Goal: Task Accomplishment & Management: Use online tool/utility

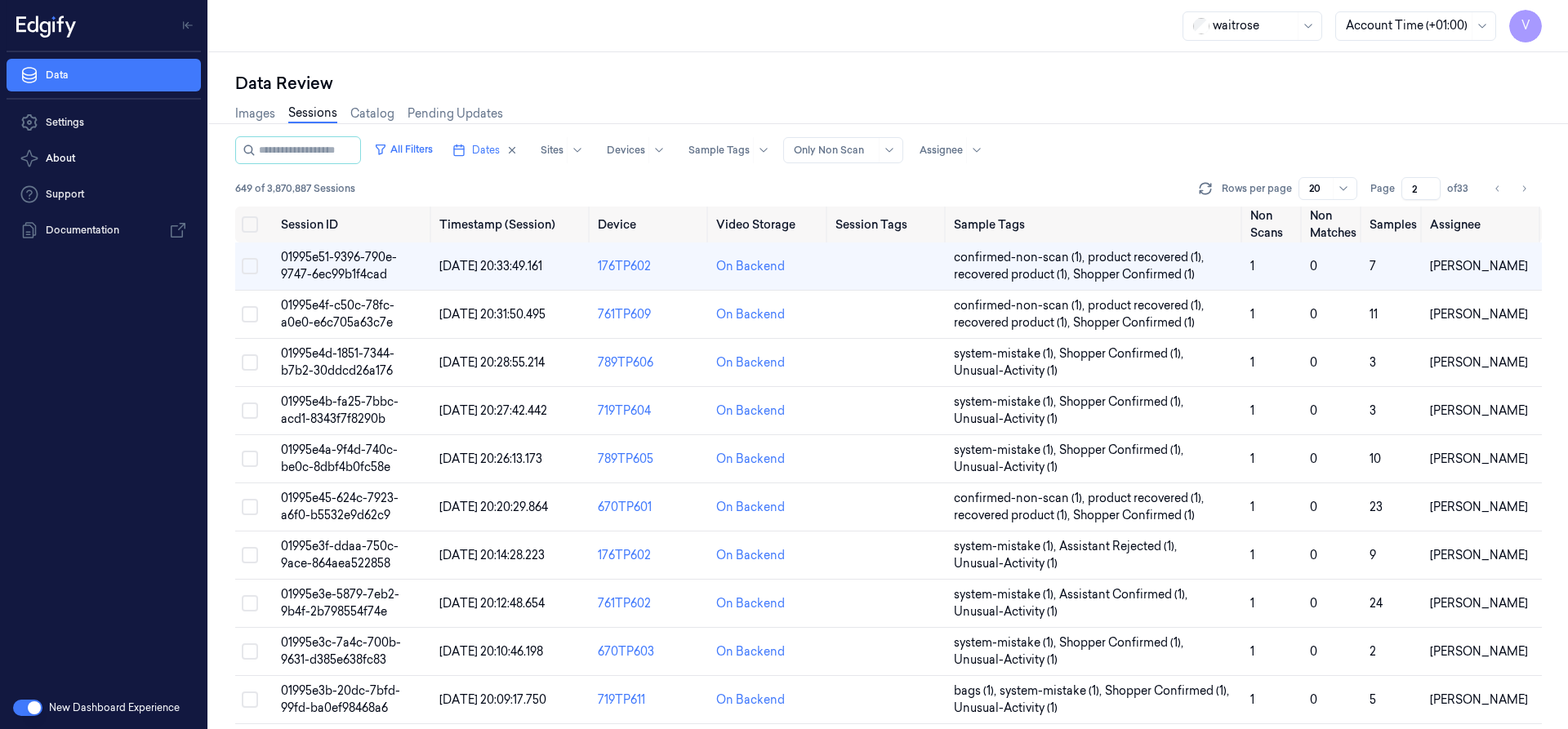
drag, startPoint x: 1420, startPoint y: 188, endPoint x: 1405, endPoint y: 199, distance: 18.6
click at [1405, 199] on input "2" at bounding box center [1421, 188] width 39 height 23
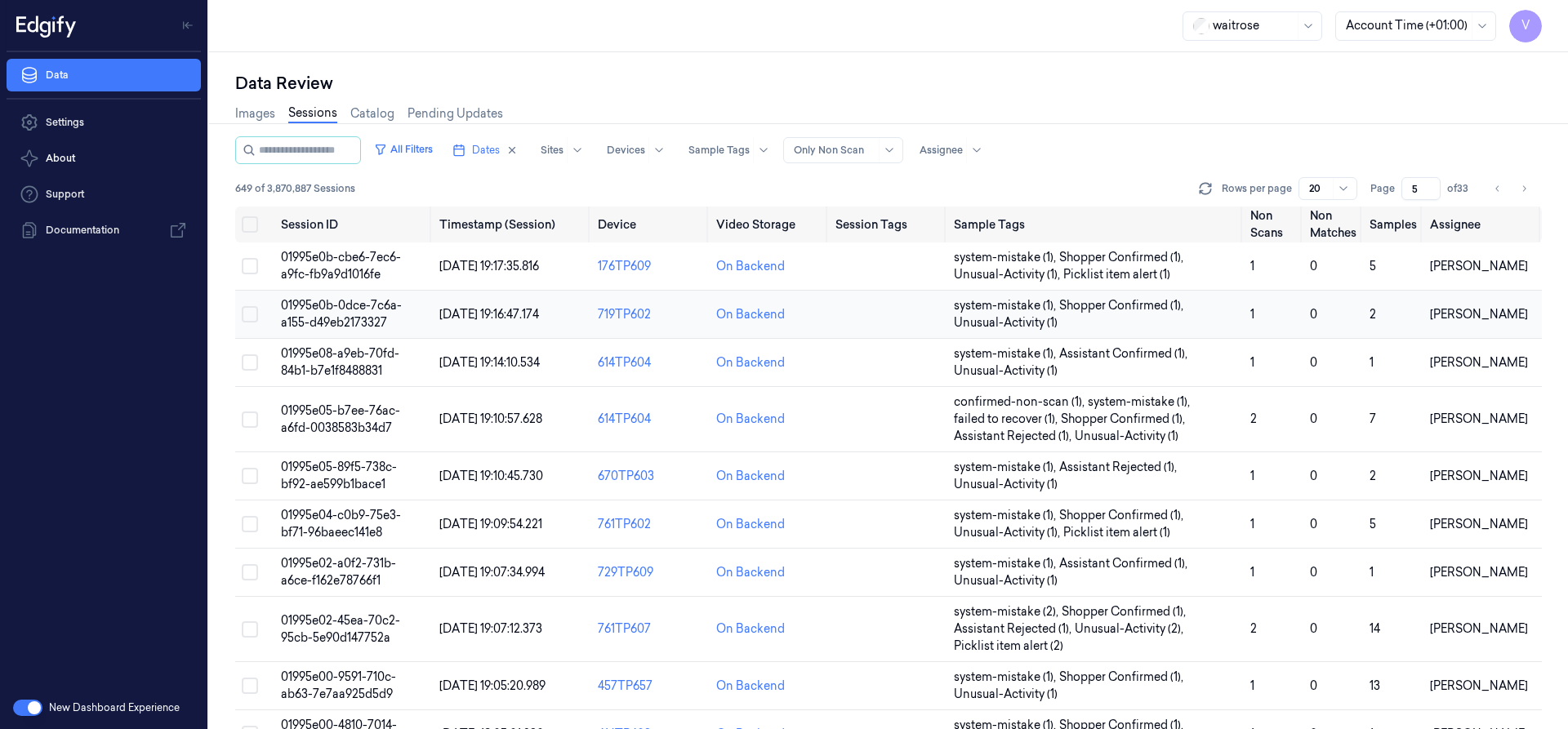
type input "5"
click at [340, 316] on span "01995e0b-0dce-7c6a-a155-d49eb2173327" at bounding box center [341, 314] width 121 height 32
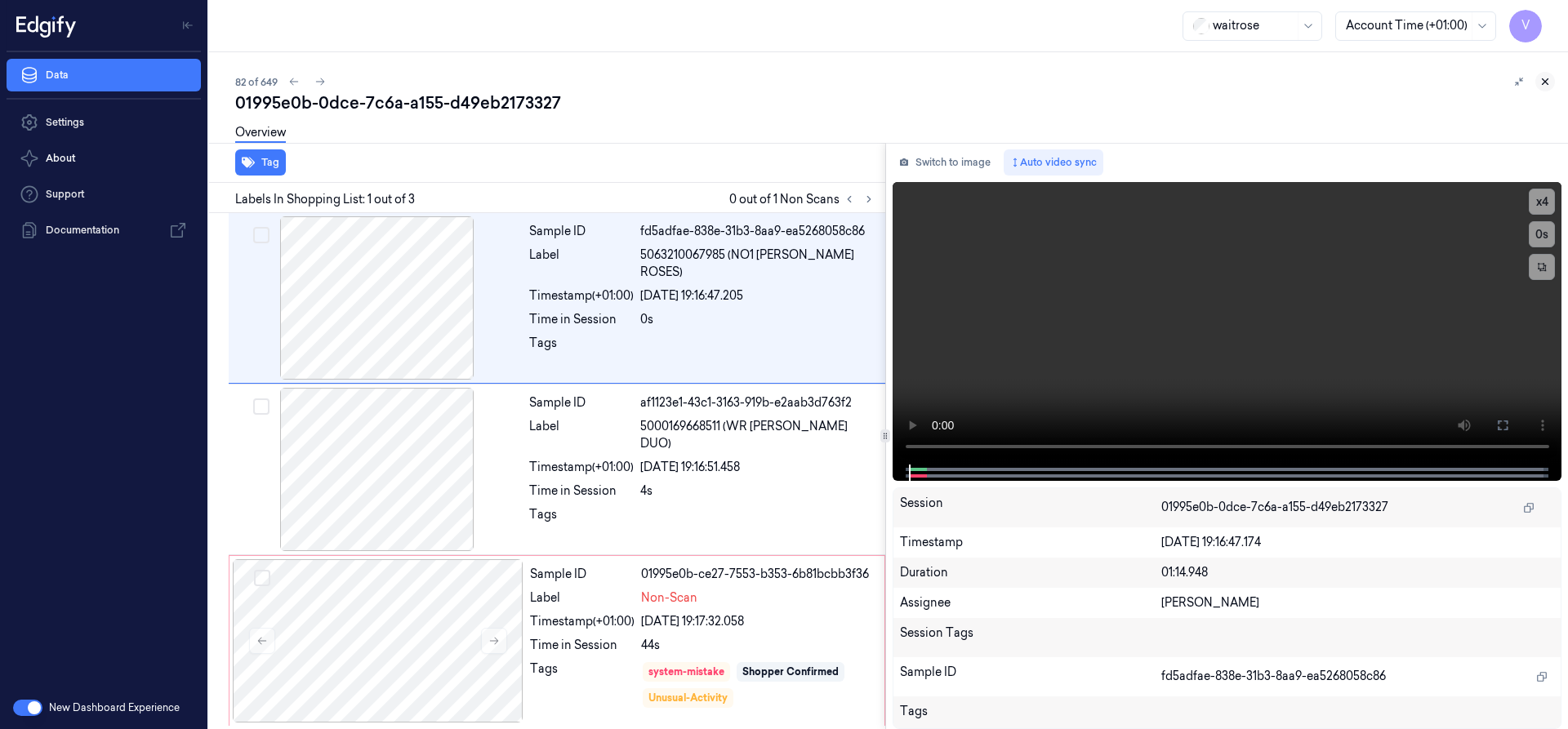
click at [1544, 82] on icon at bounding box center [1545, 81] width 11 height 11
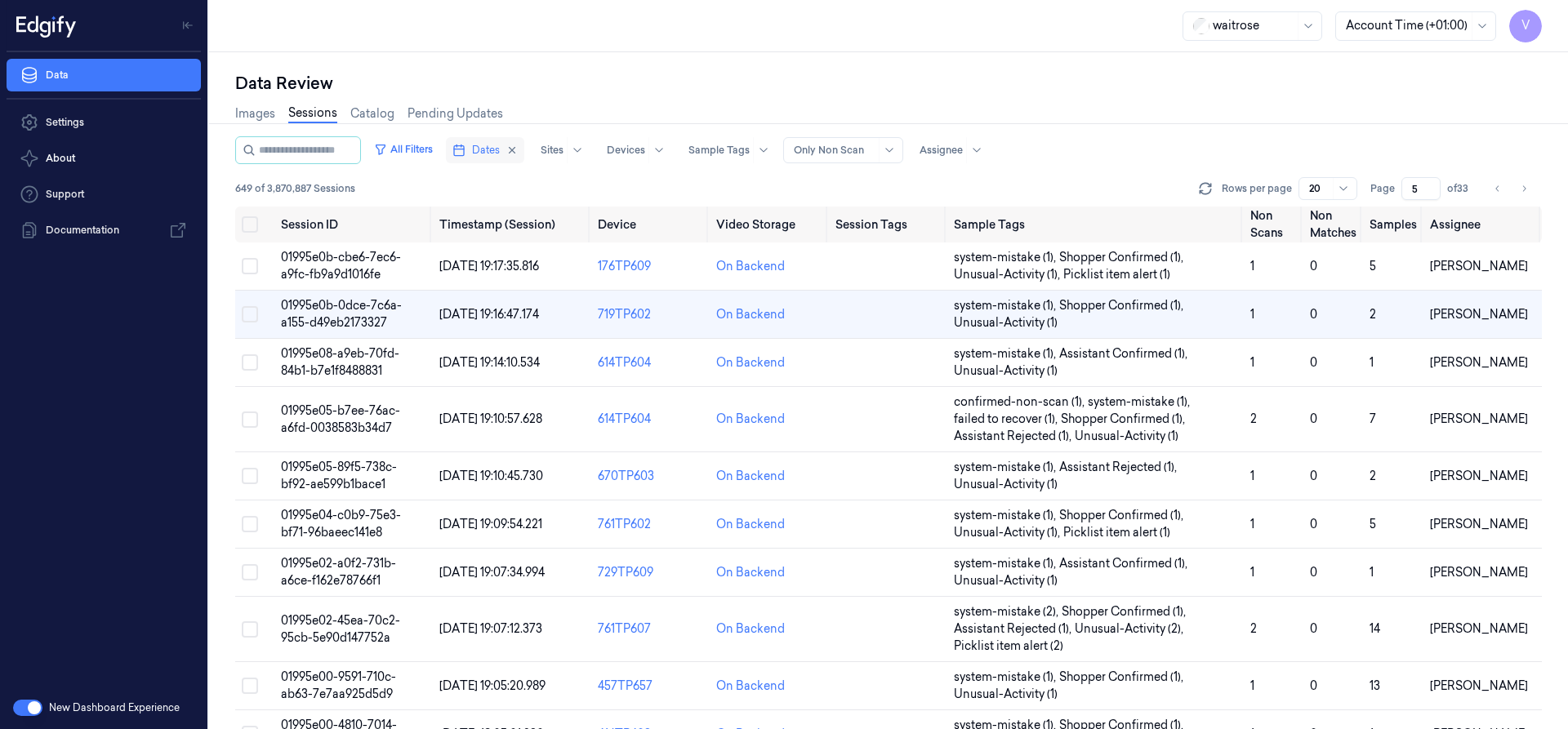
click at [490, 151] on span "Dates" at bounding box center [486, 150] width 27 height 15
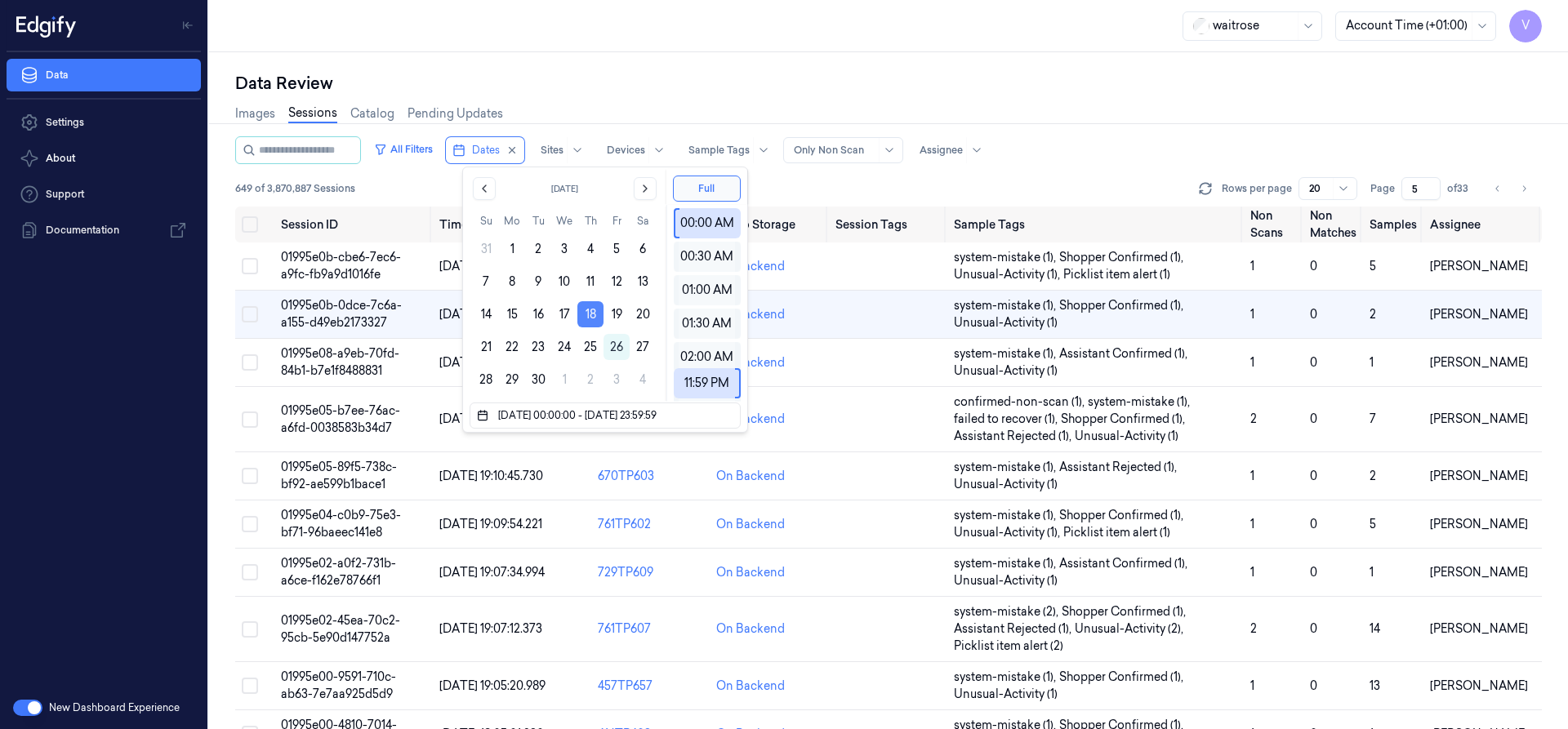
click at [589, 308] on button "18" at bounding box center [590, 314] width 27 height 27
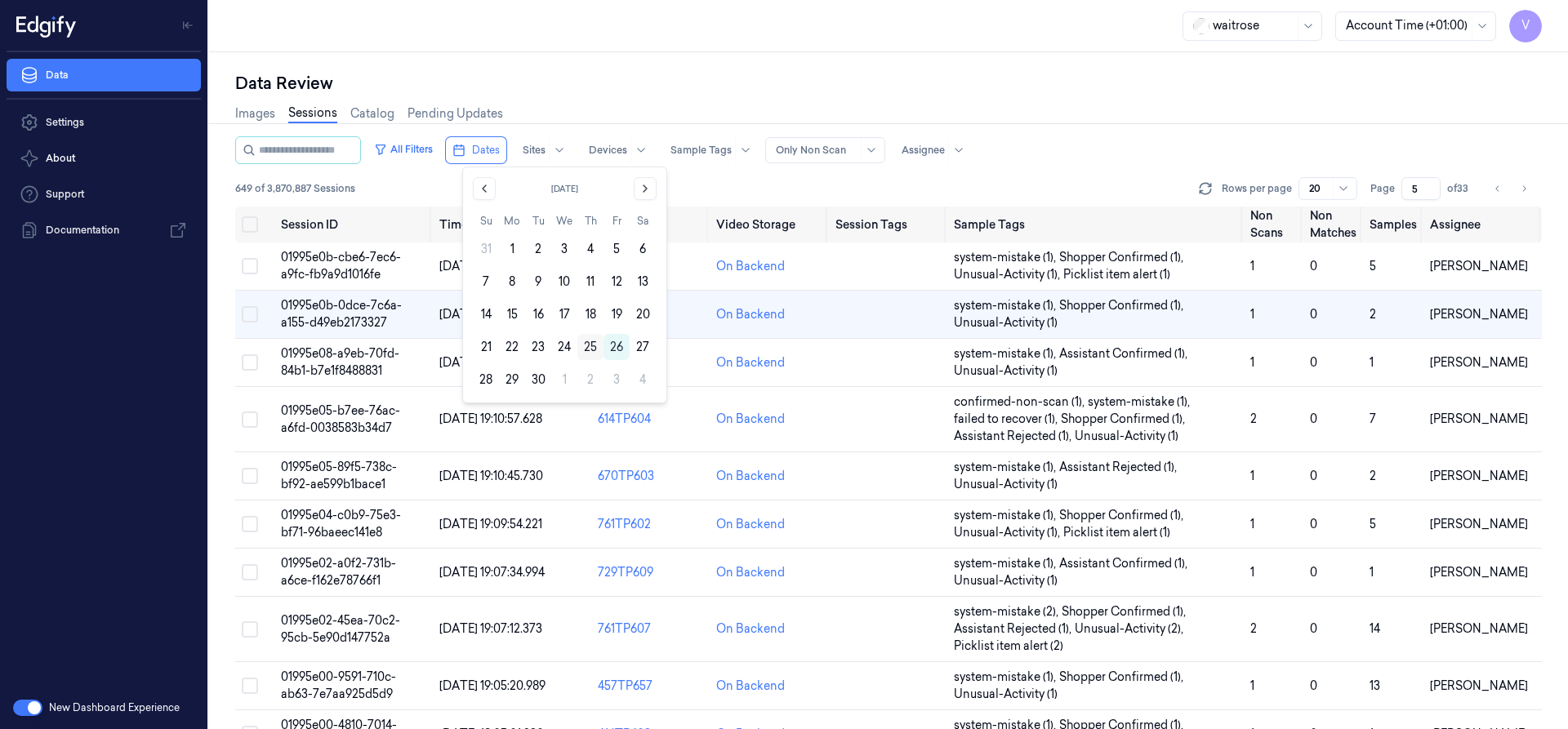
click at [597, 344] on button "25" at bounding box center [590, 347] width 27 height 27
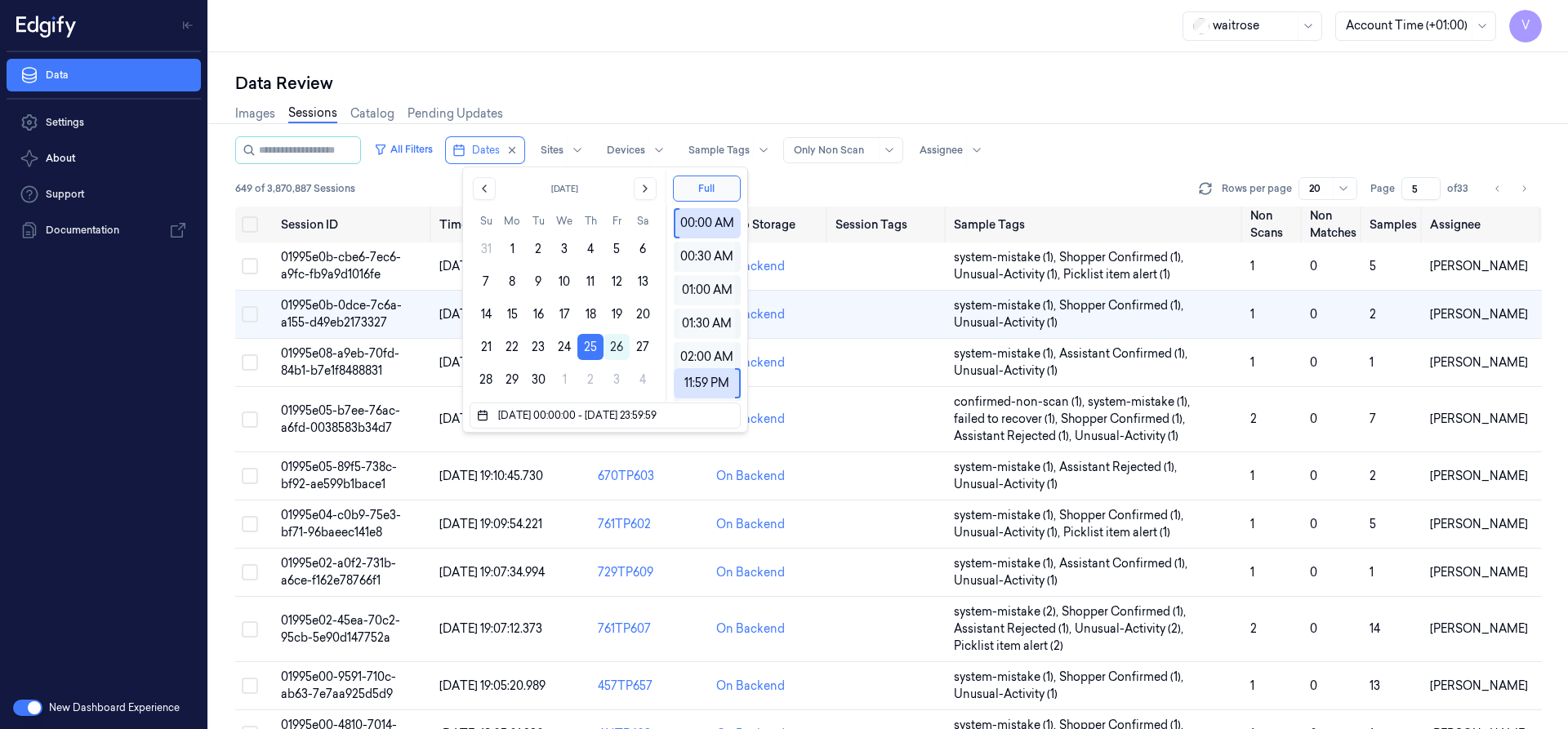
click at [692, 40] on div "waitrose Account Time (+01:00) V" at bounding box center [889, 26] width 1359 height 52
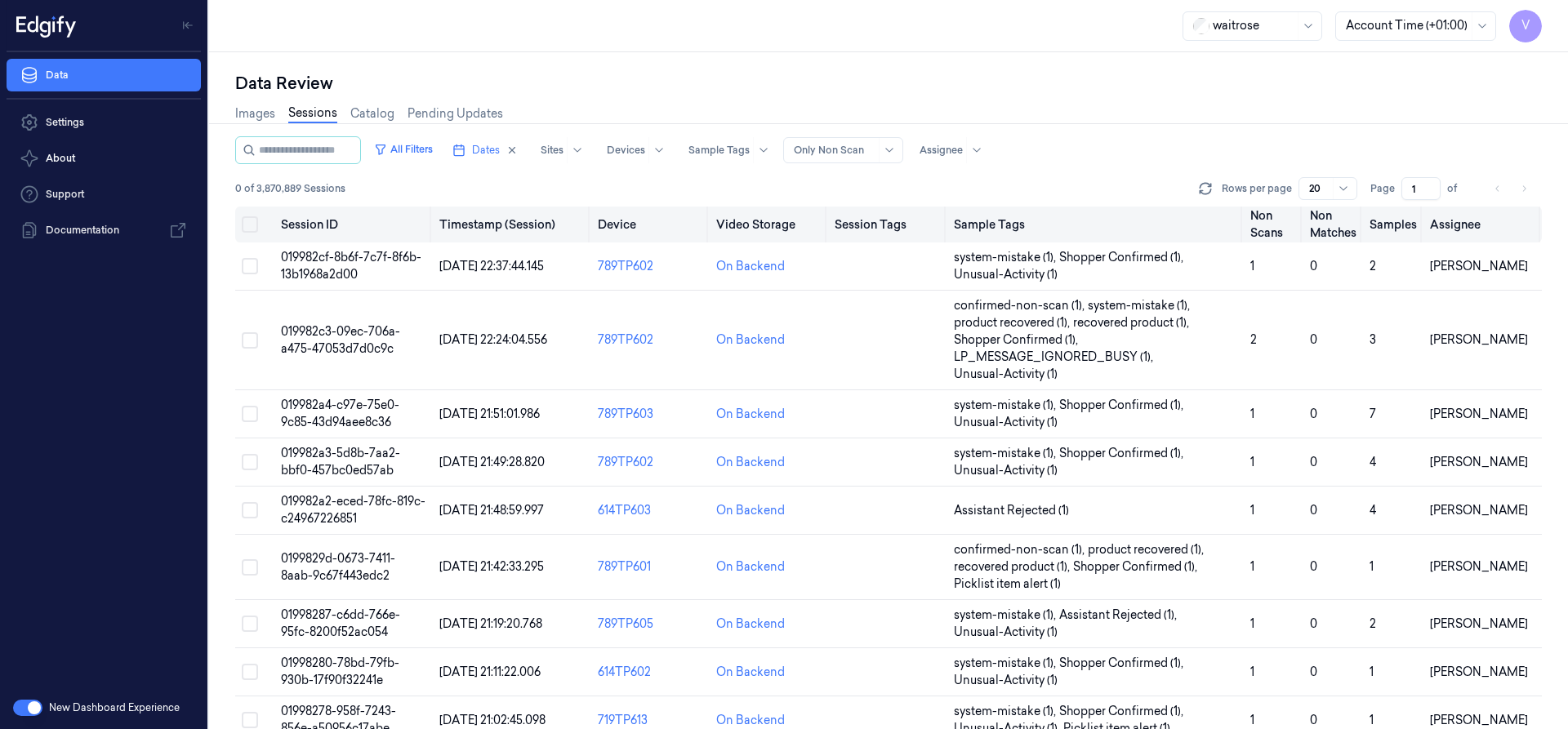
drag, startPoint x: 1420, startPoint y: 189, endPoint x: 1389, endPoint y: 207, distance: 35.8
click at [1389, 207] on div "All Filters Dates Sites Devices Sample Tags Alert Type Only Non Scan Assignee 0…" at bounding box center [889, 433] width 1307 height 593
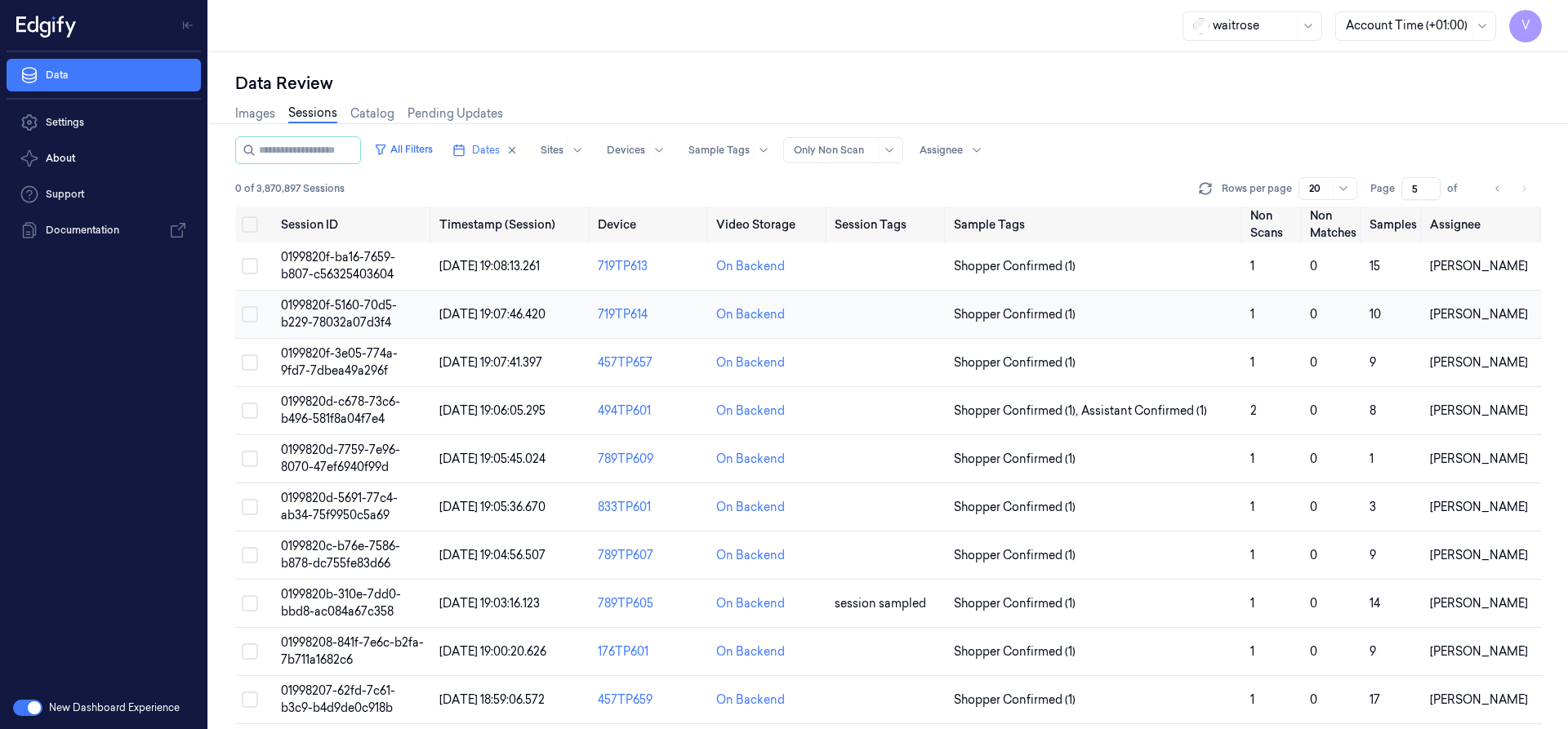
type input "5"
click at [351, 314] on td "0199820f-5160-70d5-b229-78032a07d3f4" at bounding box center [353, 314] width 159 height 48
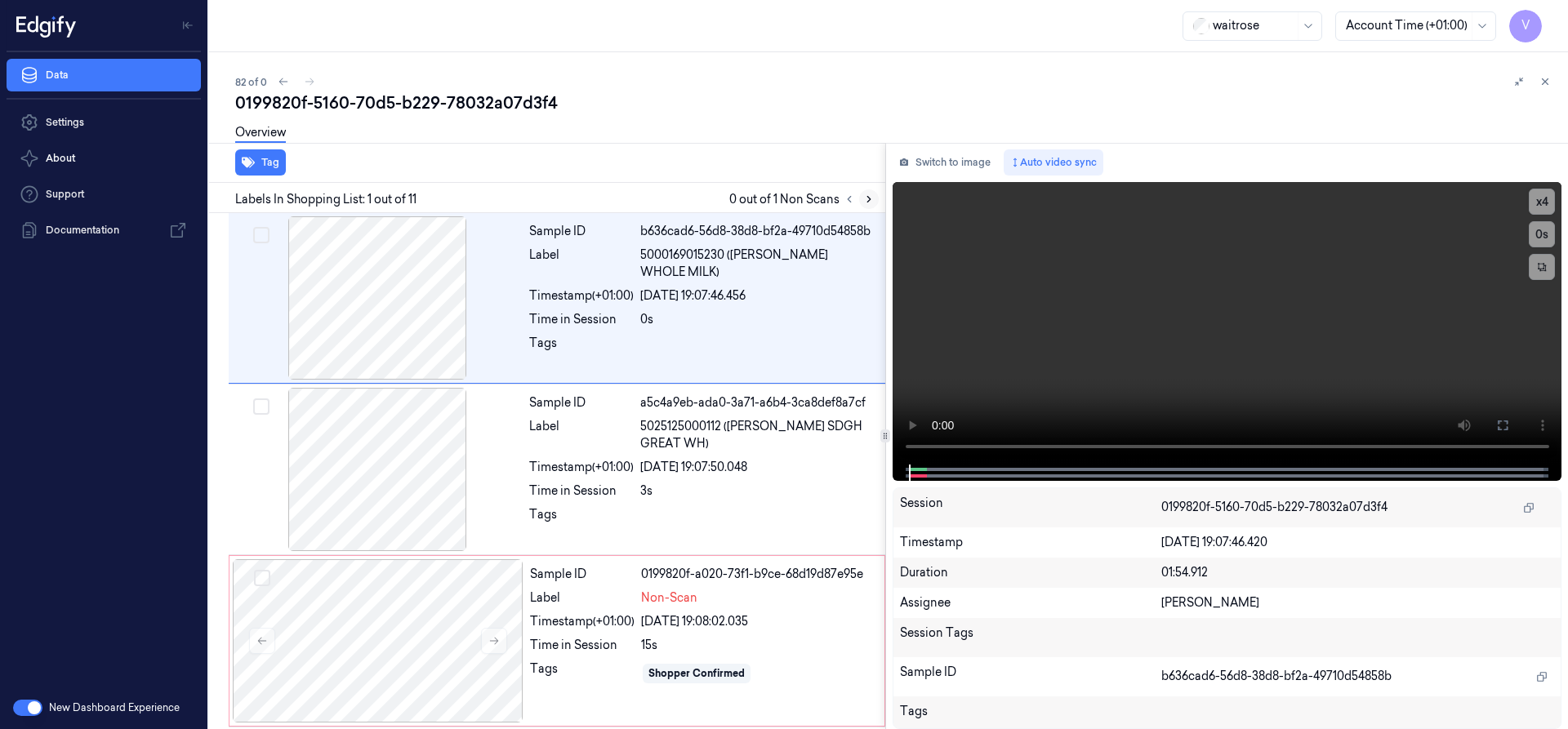
click at [869, 200] on icon at bounding box center [869, 200] width 3 height 6
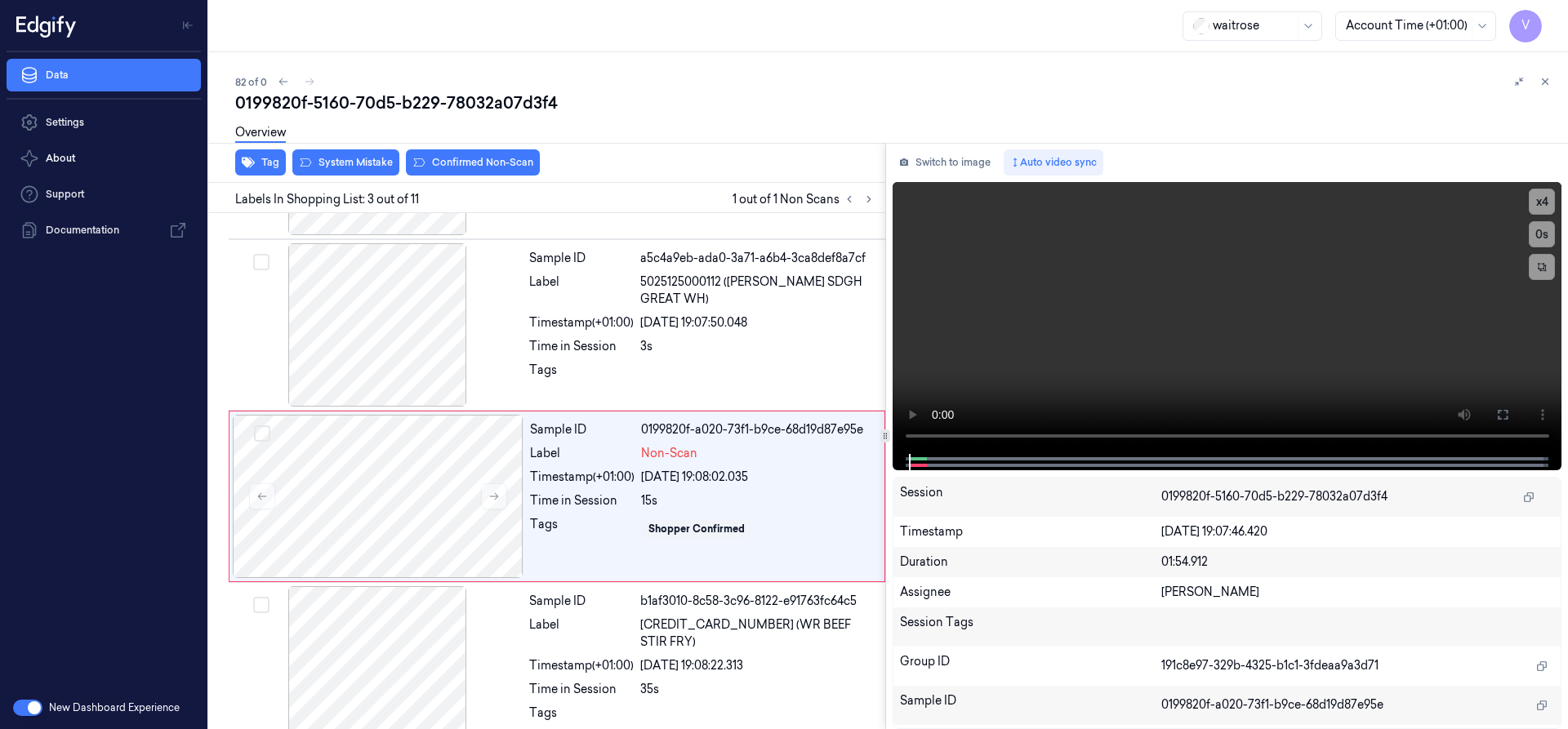
scroll to position [170, 0]
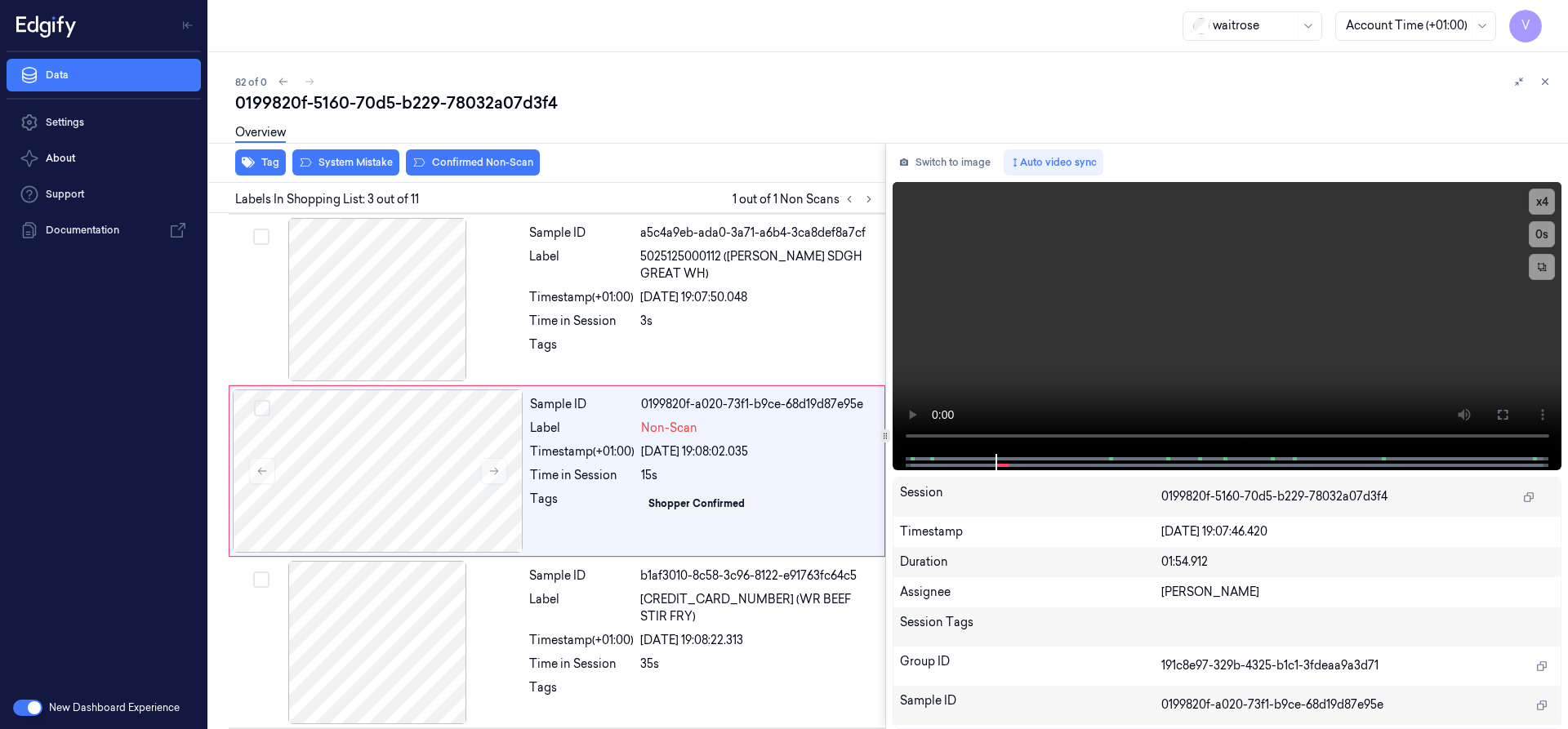
click at [1549, 81] on icon at bounding box center [1545, 81] width 11 height 11
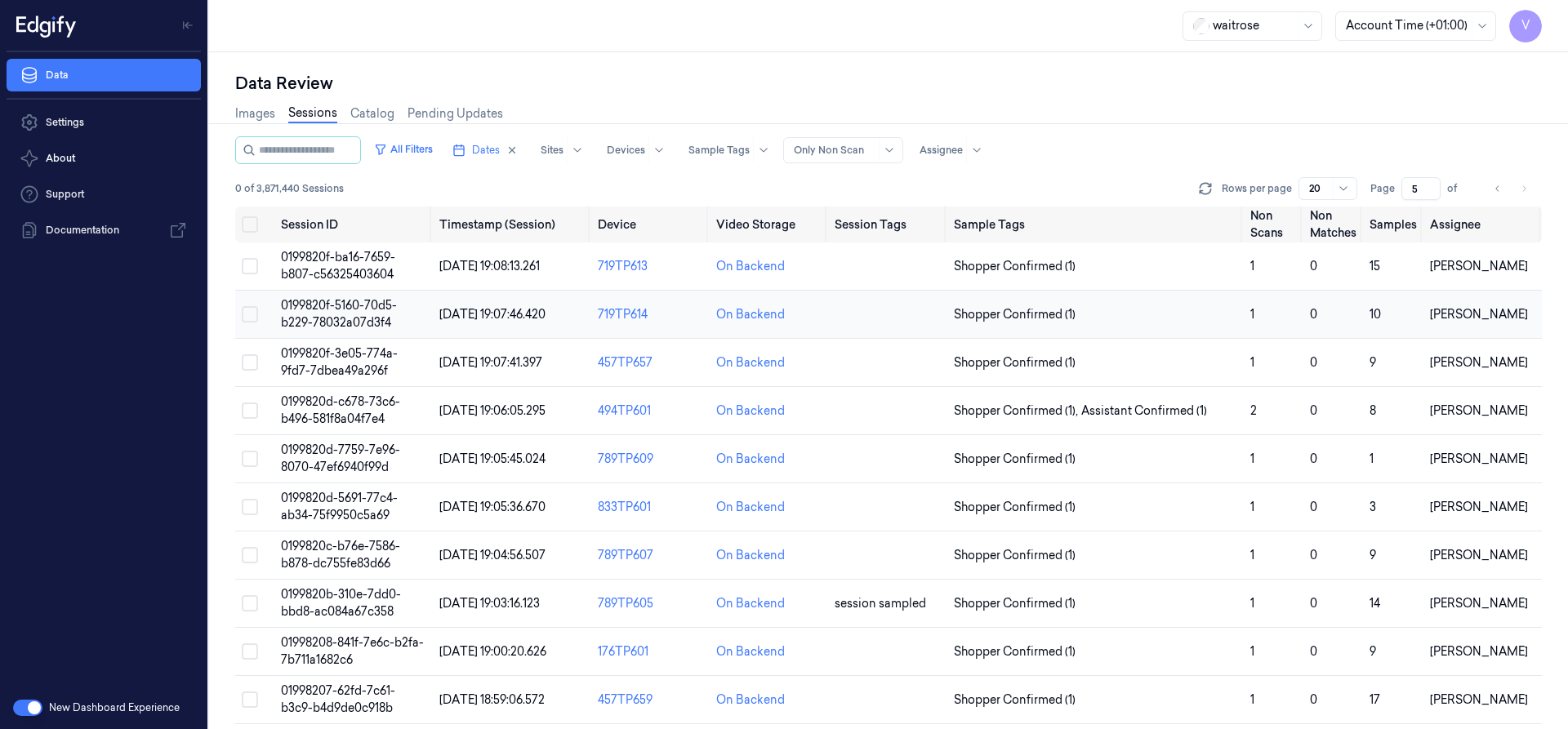
click at [358, 308] on span "0199820f-5160-70d5-b229-78032a07d3f4" at bounding box center [338, 314] width 116 height 32
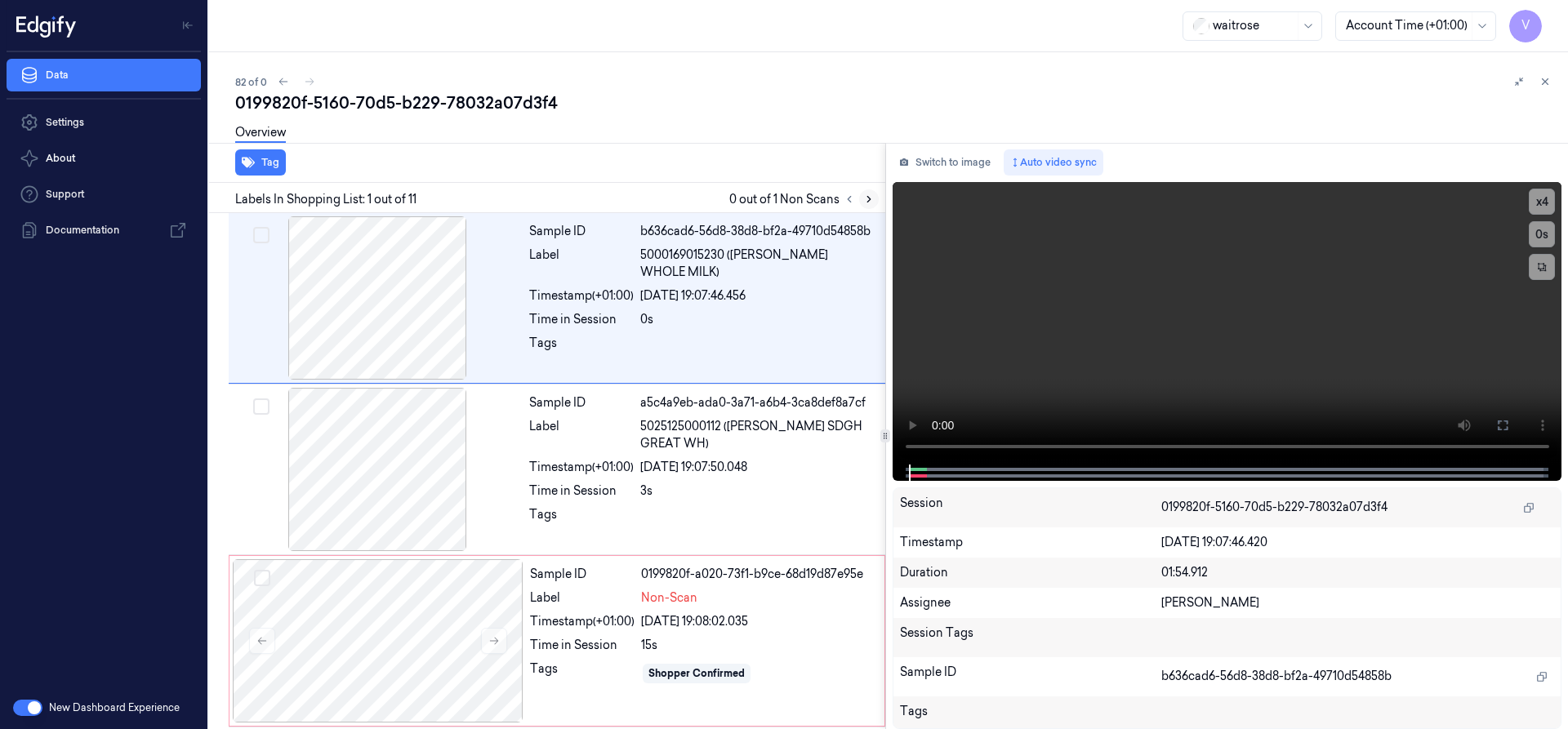
click at [871, 200] on icon at bounding box center [869, 199] width 11 height 11
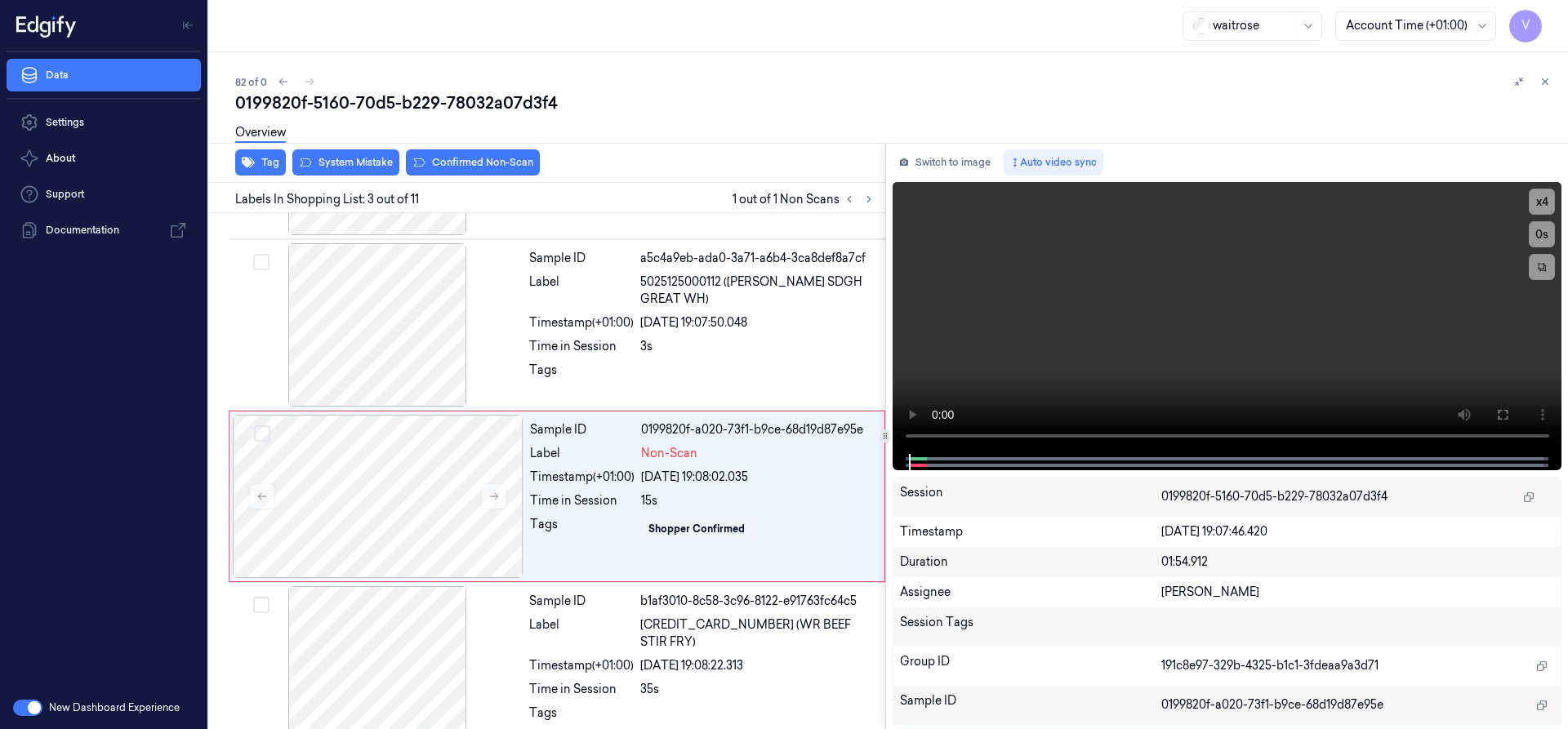
scroll to position [170, 0]
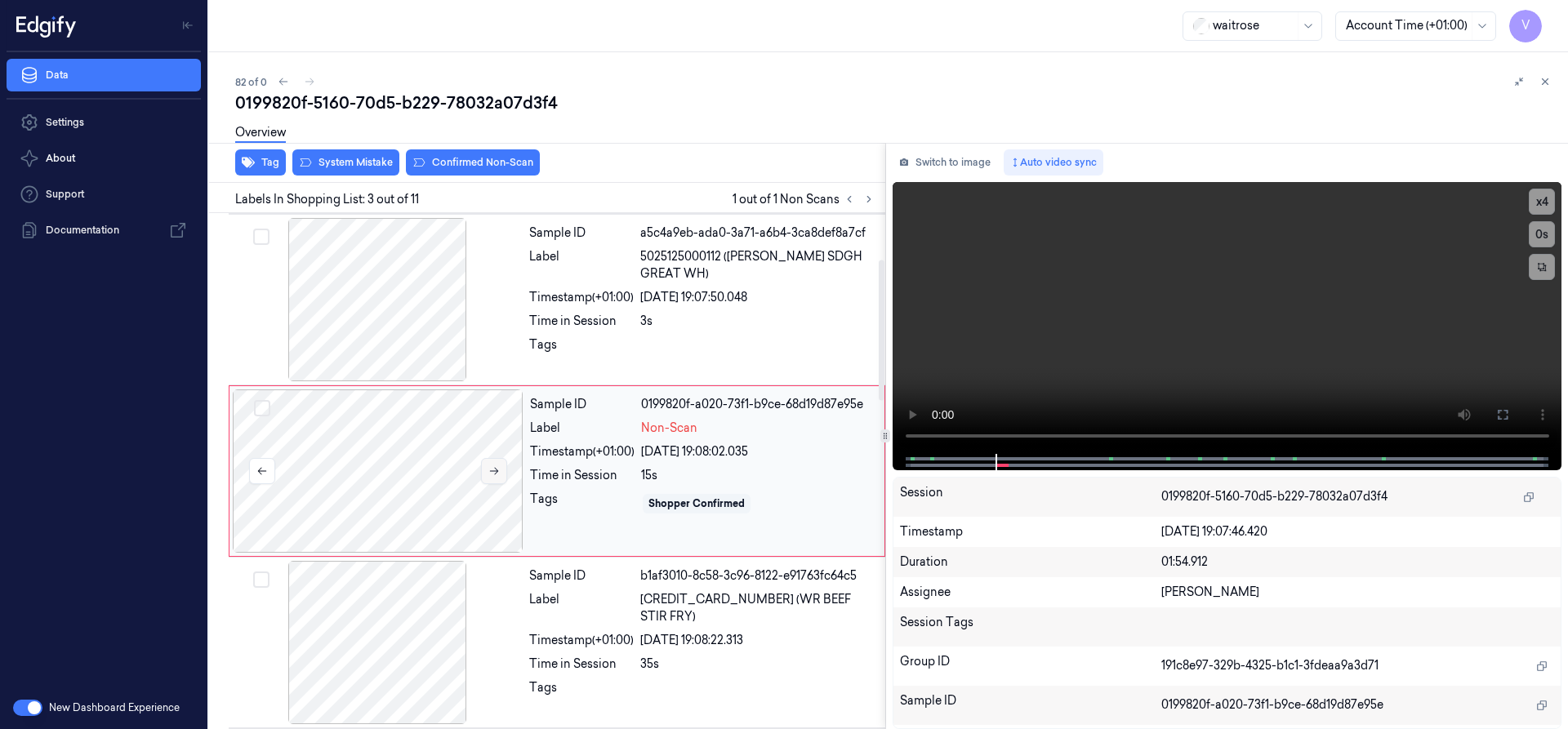
click at [498, 471] on icon at bounding box center [494, 471] width 9 height 8
click at [1533, 199] on button "x 4" at bounding box center [1541, 201] width 27 height 27
drag, startPoint x: 1531, startPoint y: 198, endPoint x: 1527, endPoint y: 207, distance: 9.8
click at [1531, 200] on button "x 1" at bounding box center [1541, 201] width 27 height 27
click at [1540, 200] on button "x 2" at bounding box center [1541, 201] width 27 height 27
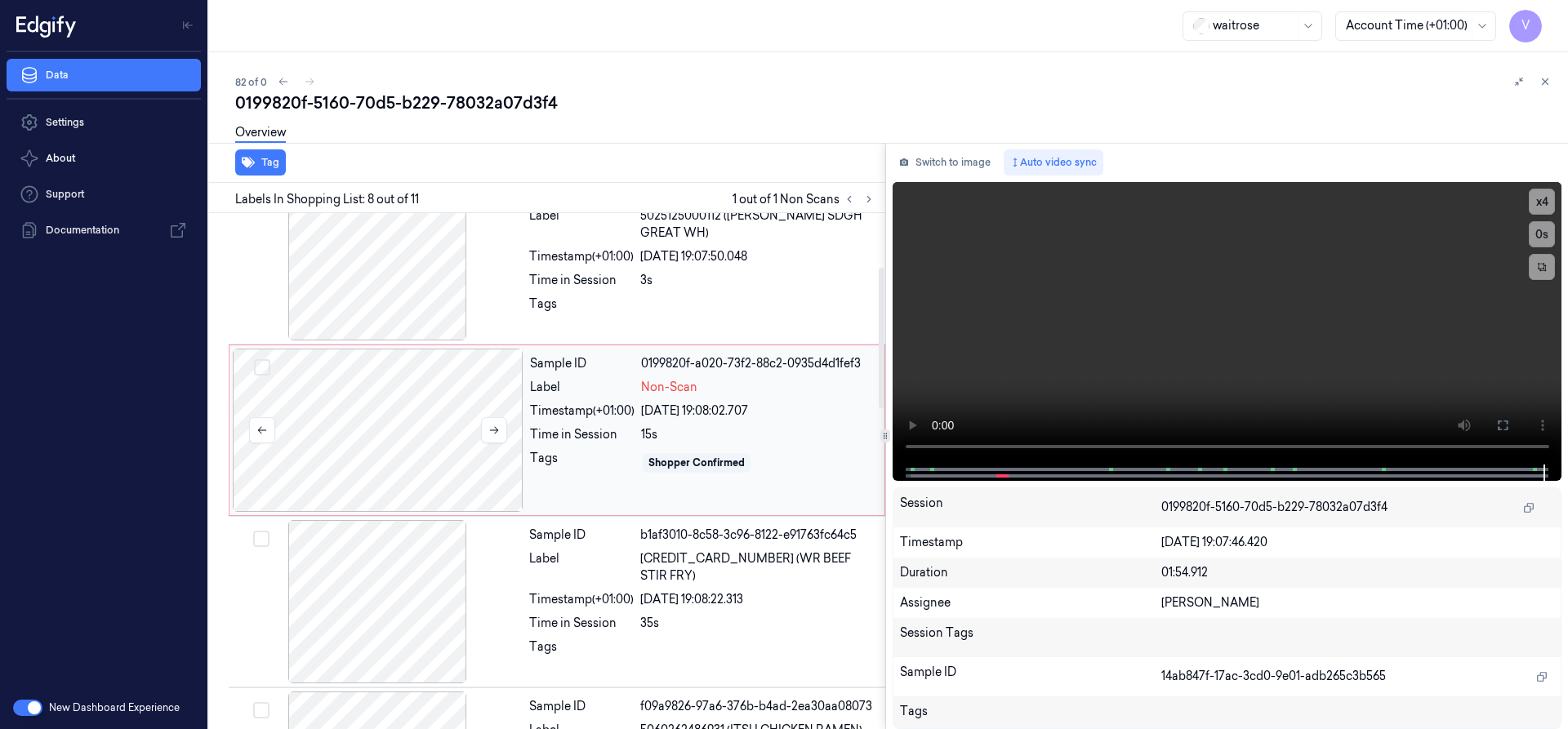
scroll to position [0, 0]
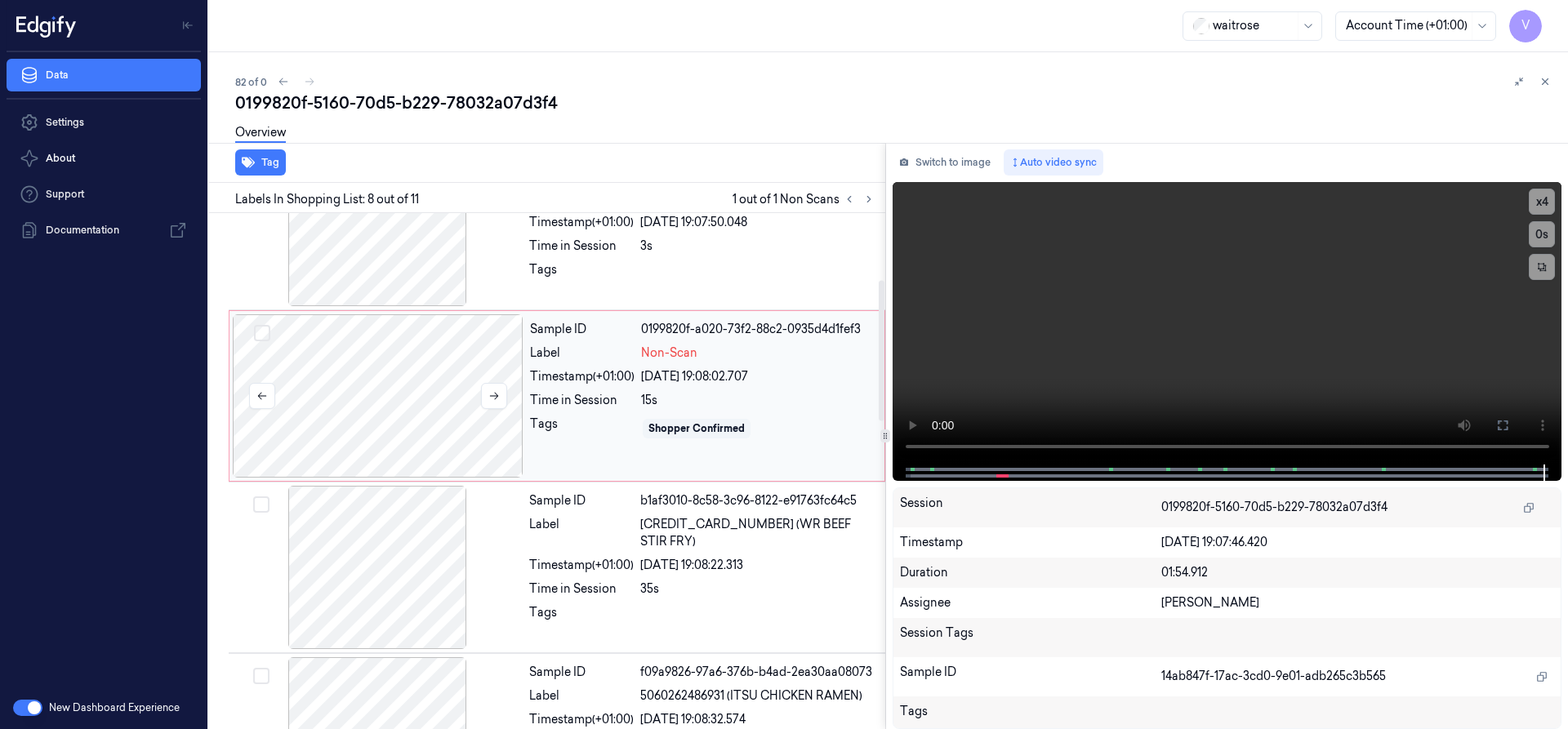
click at [383, 317] on div at bounding box center [378, 396] width 290 height 164
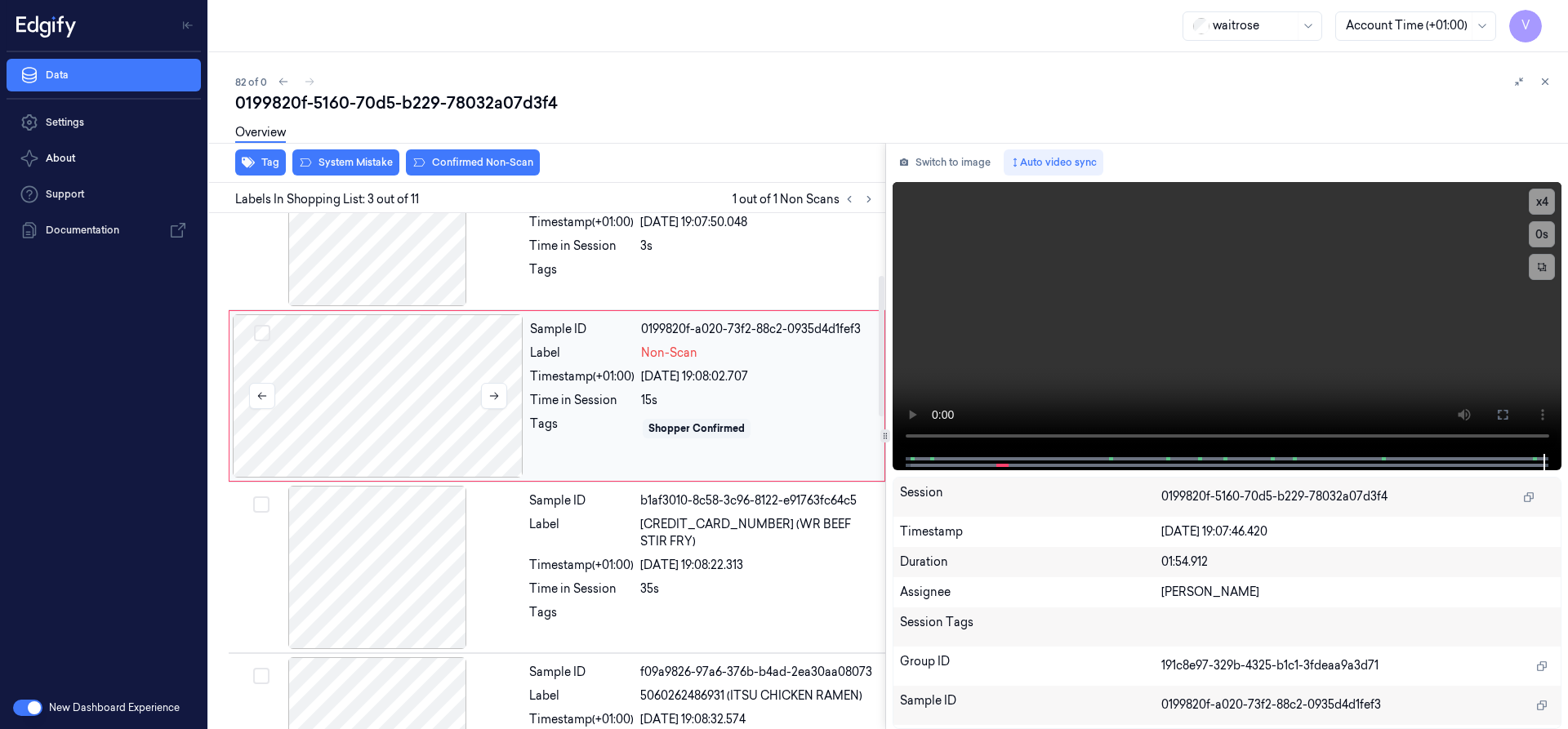
scroll to position [170, 0]
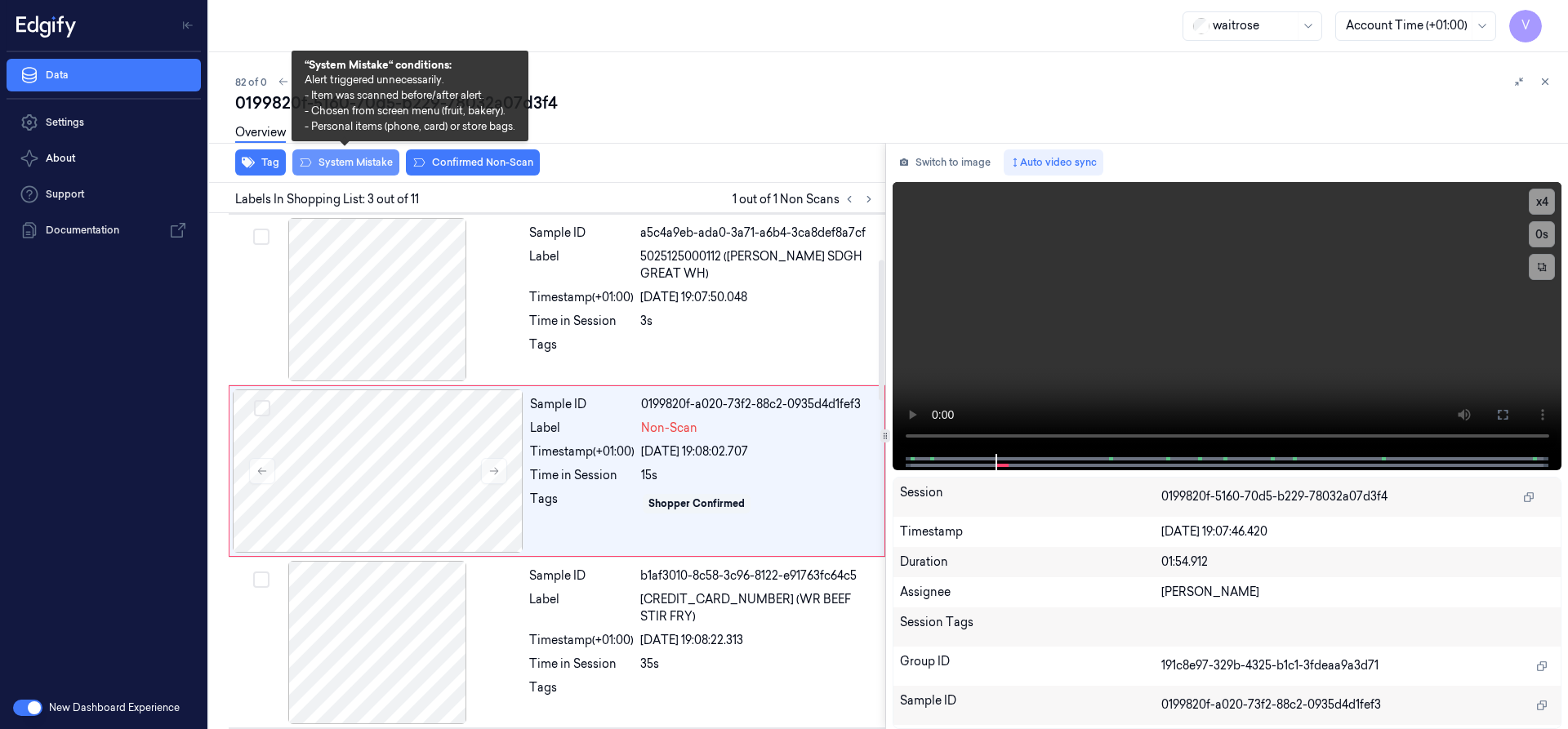
click at [344, 161] on button "System Mistake" at bounding box center [345, 162] width 107 height 27
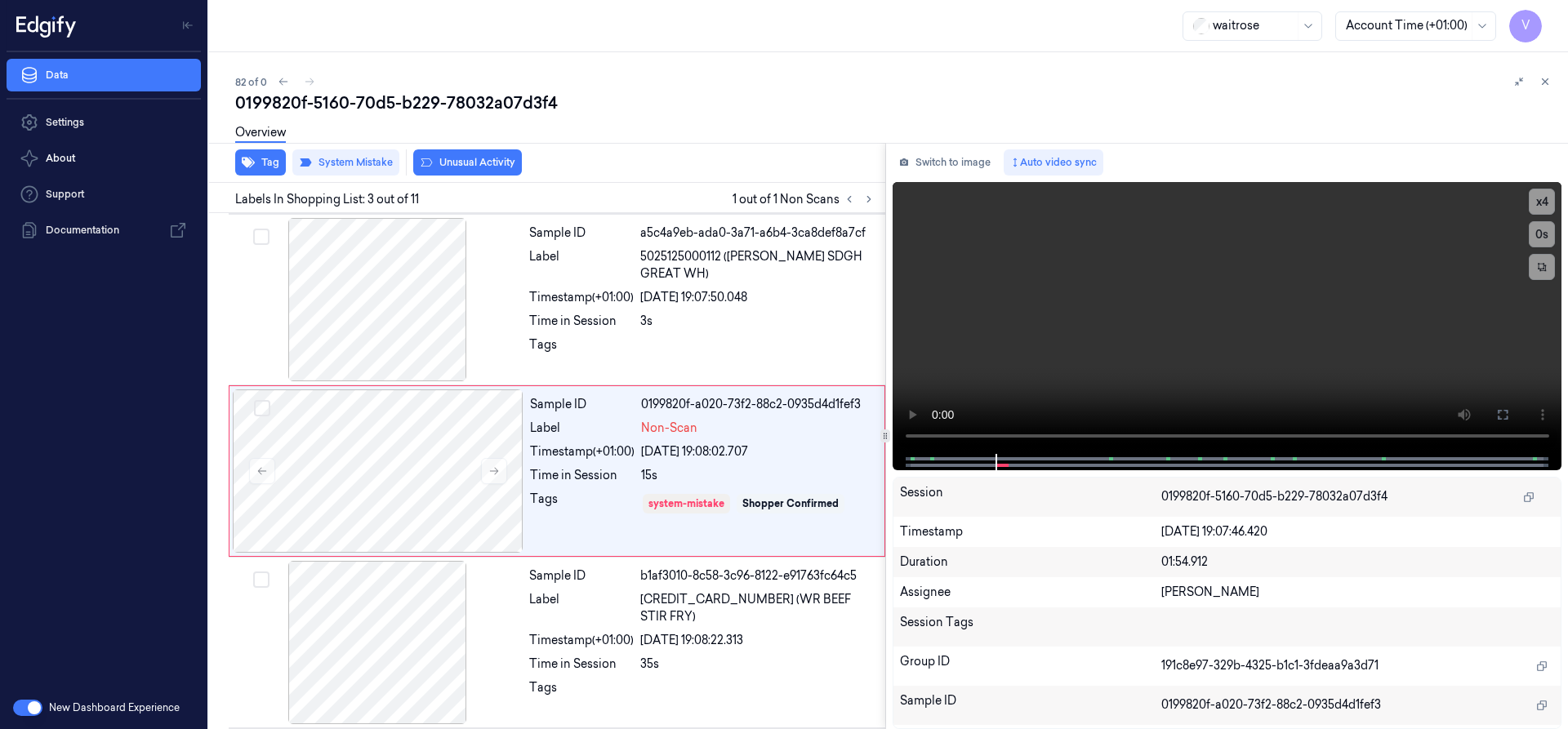
click at [496, 158] on button "Unusual Activity" at bounding box center [467, 162] width 109 height 27
click at [1547, 85] on icon at bounding box center [1545, 81] width 11 height 11
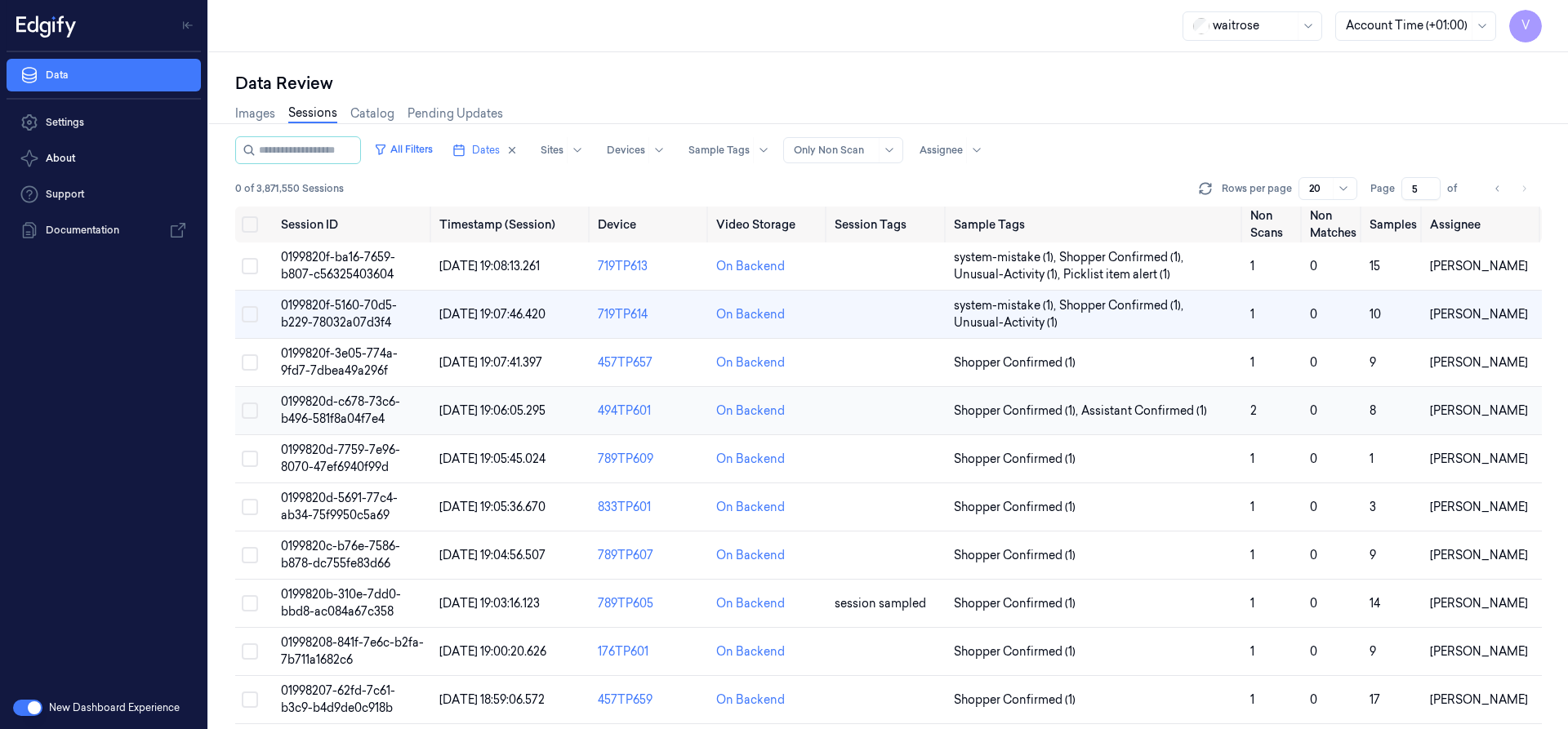
click at [345, 409] on td "0199820d-c678-73c6-b496-581f8a04f7e4" at bounding box center [353, 411] width 159 height 48
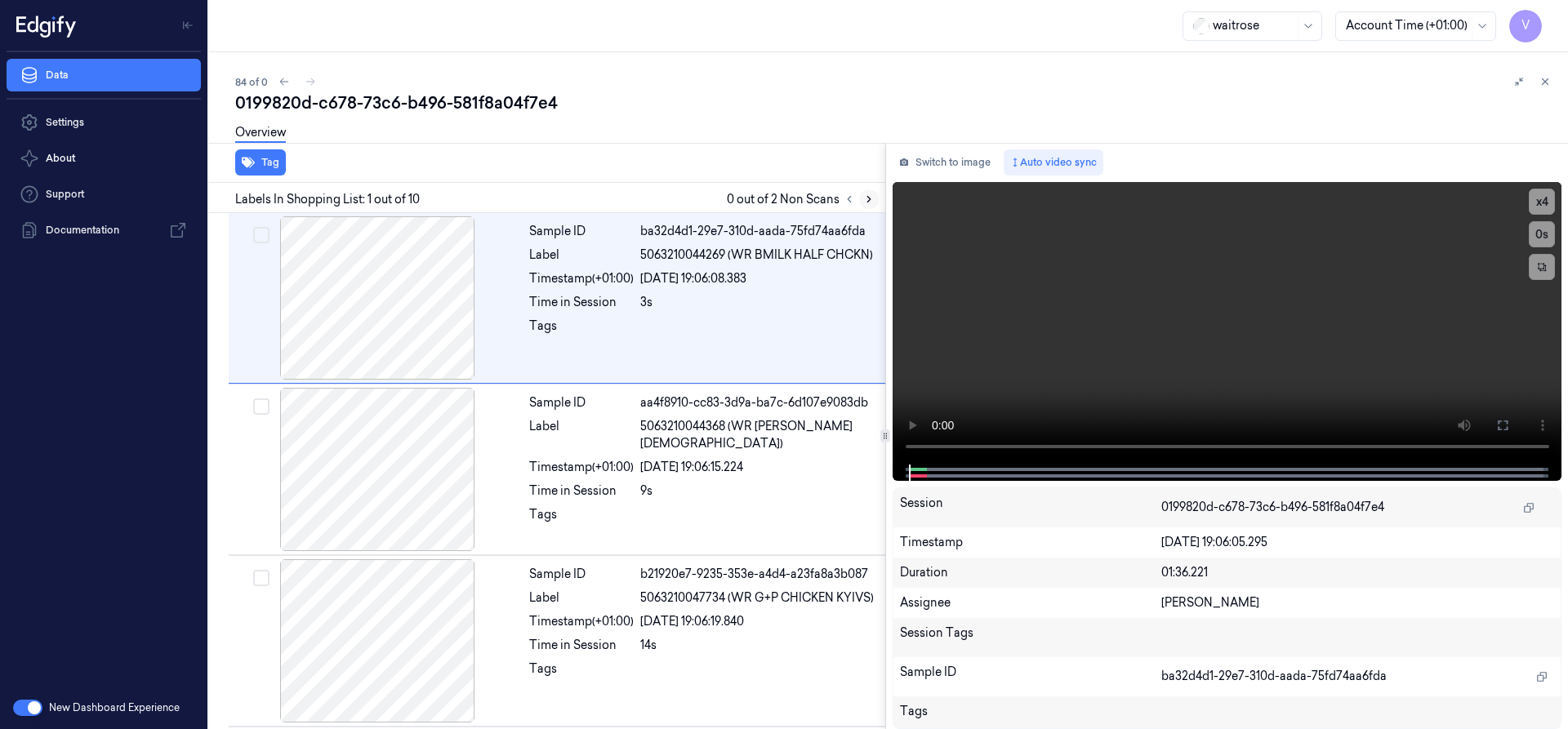
click at [867, 201] on icon at bounding box center [869, 200] width 3 height 6
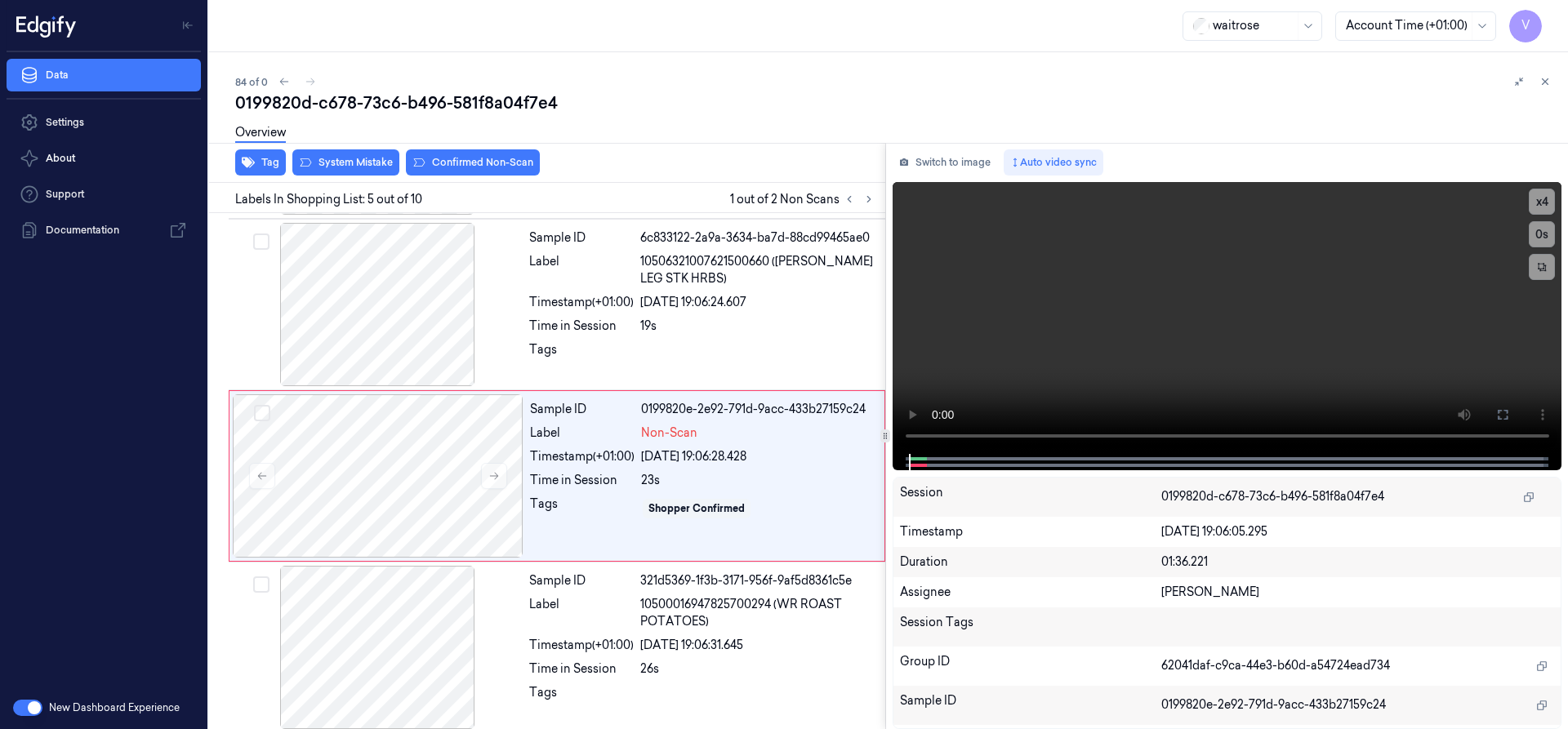
scroll to position [513, 0]
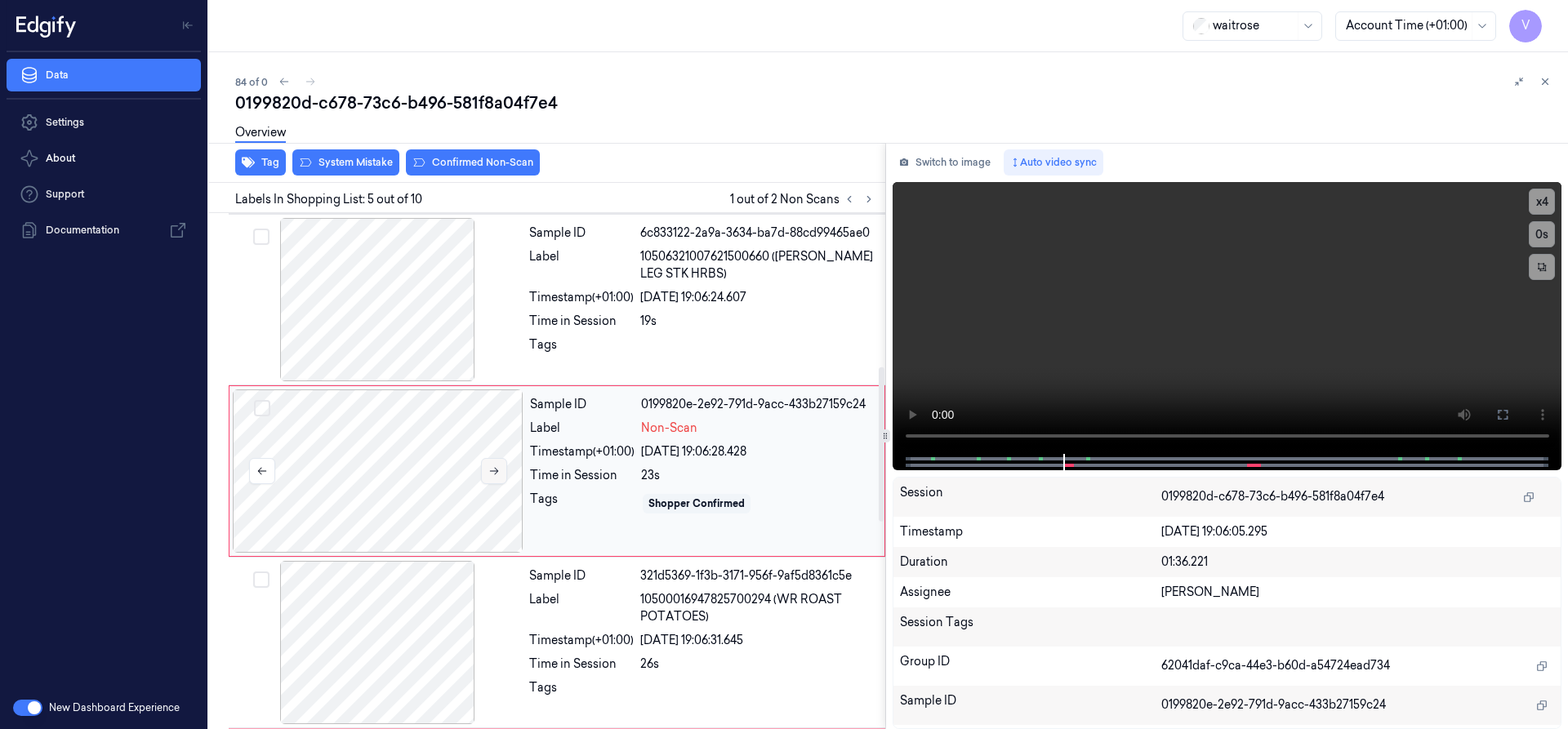
click at [498, 469] on icon at bounding box center [494, 470] width 11 height 11
click at [494, 469] on icon at bounding box center [494, 470] width 11 height 11
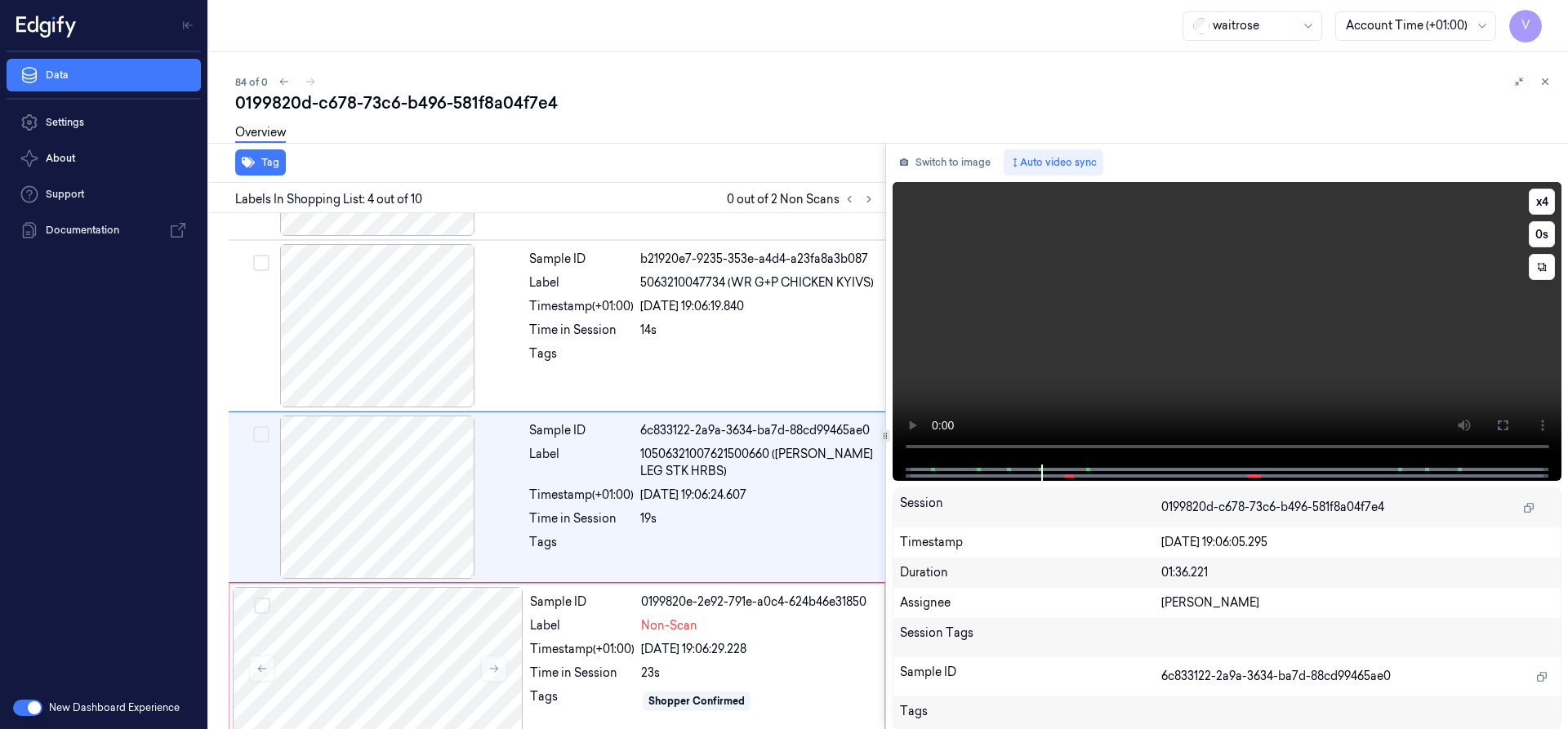
scroll to position [341, 0]
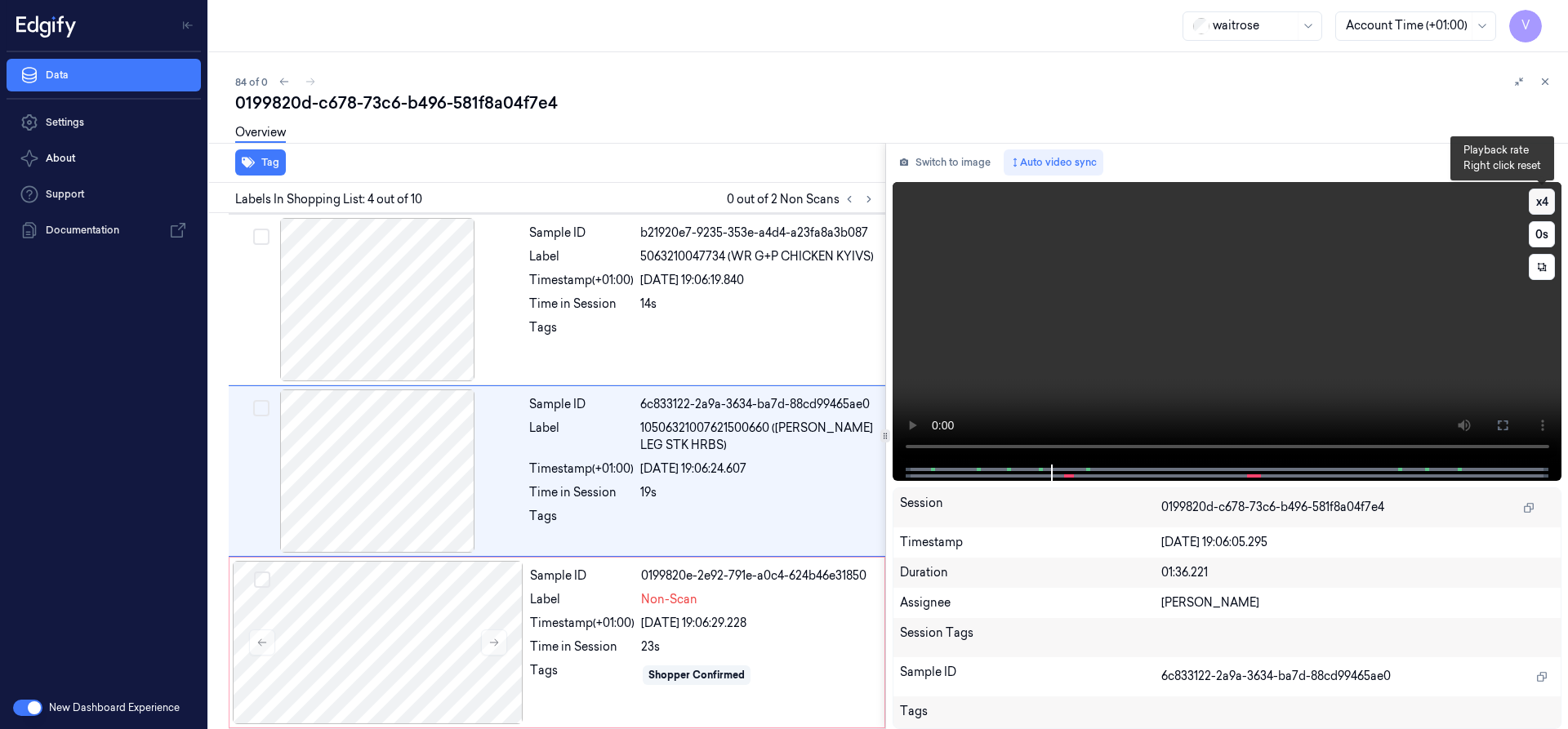
click at [1539, 205] on button "x 4" at bounding box center [1541, 201] width 27 height 27
click at [1539, 205] on button "x 1" at bounding box center [1541, 201] width 27 height 27
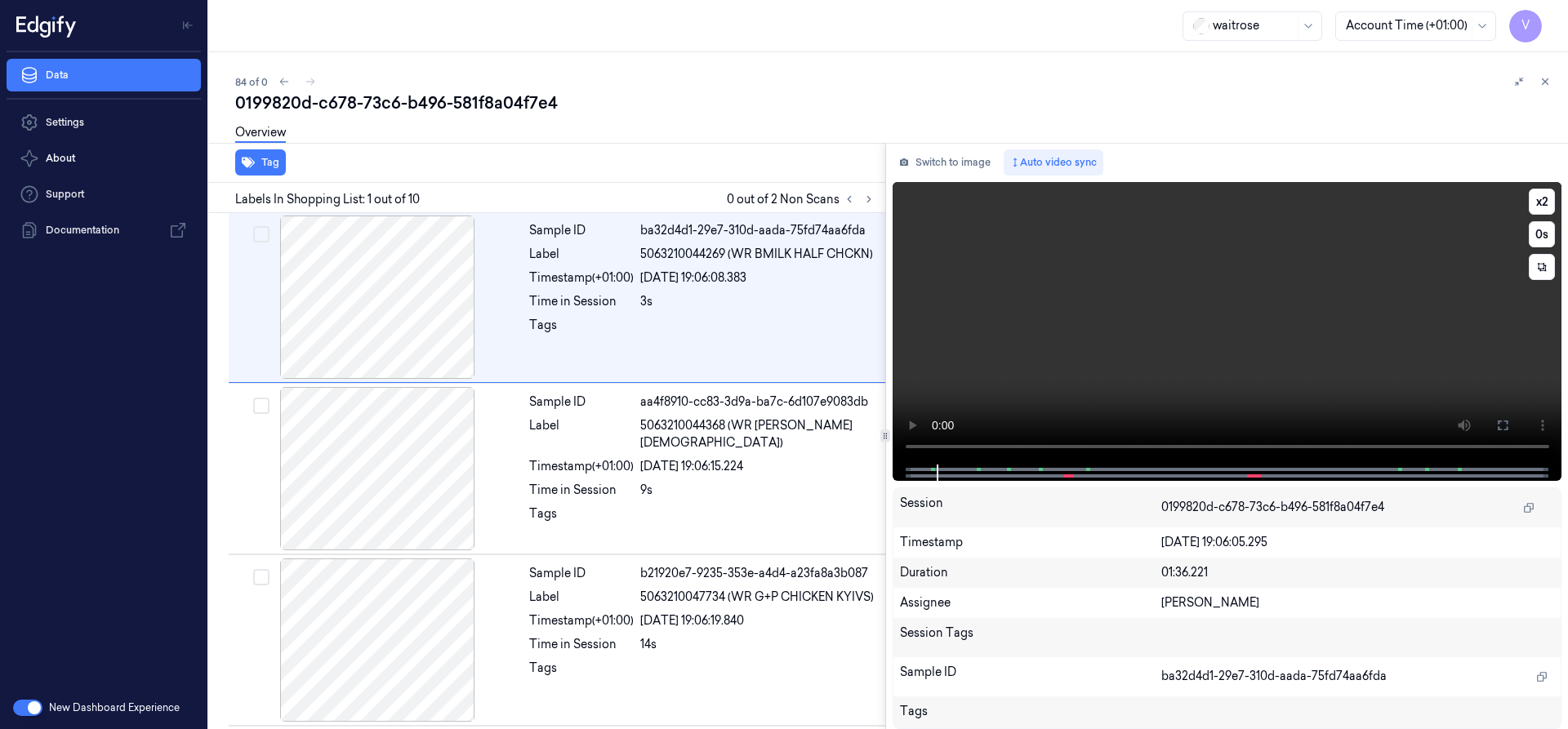
scroll to position [0, 0]
click at [1541, 199] on button "x 2" at bounding box center [1541, 201] width 27 height 27
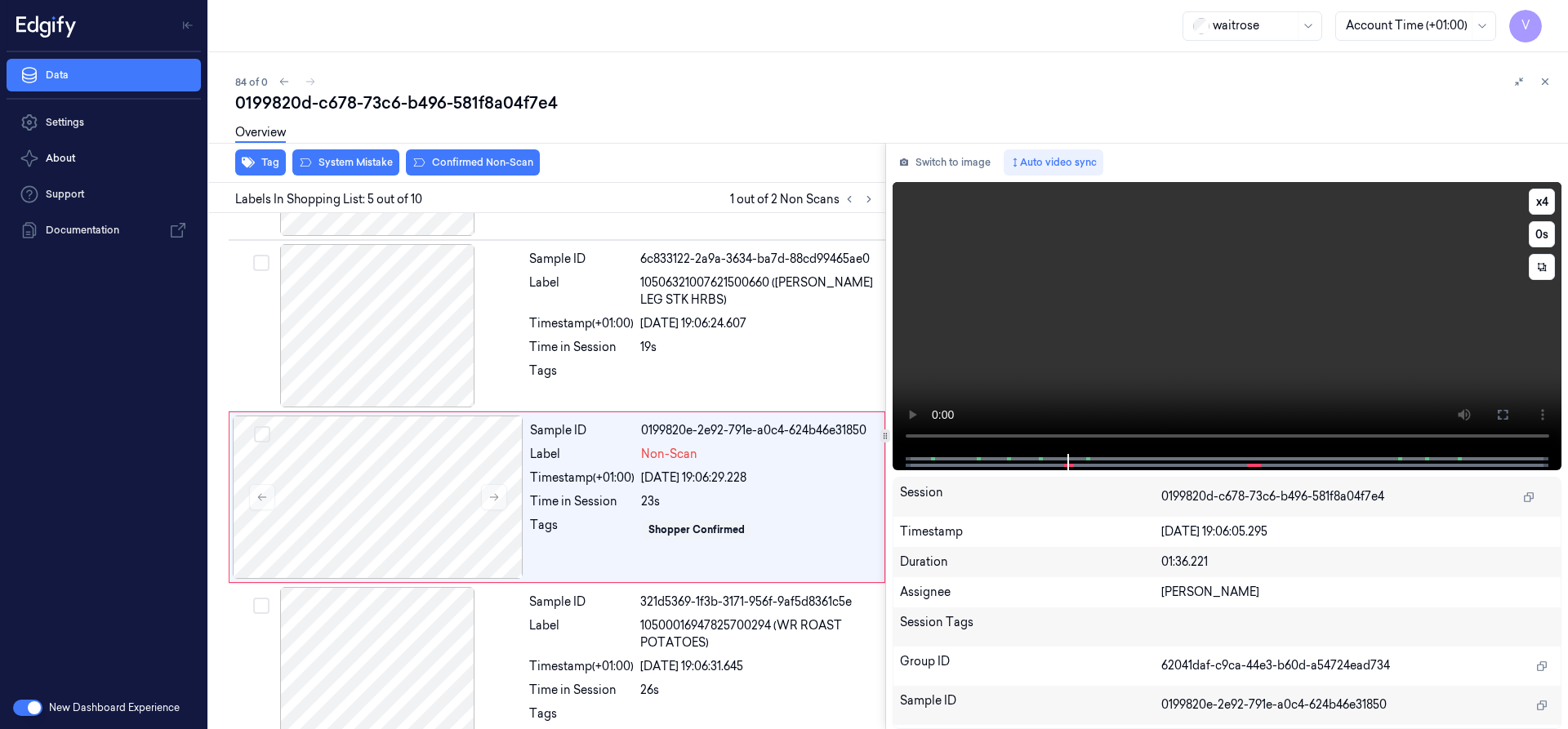
scroll to position [513, 0]
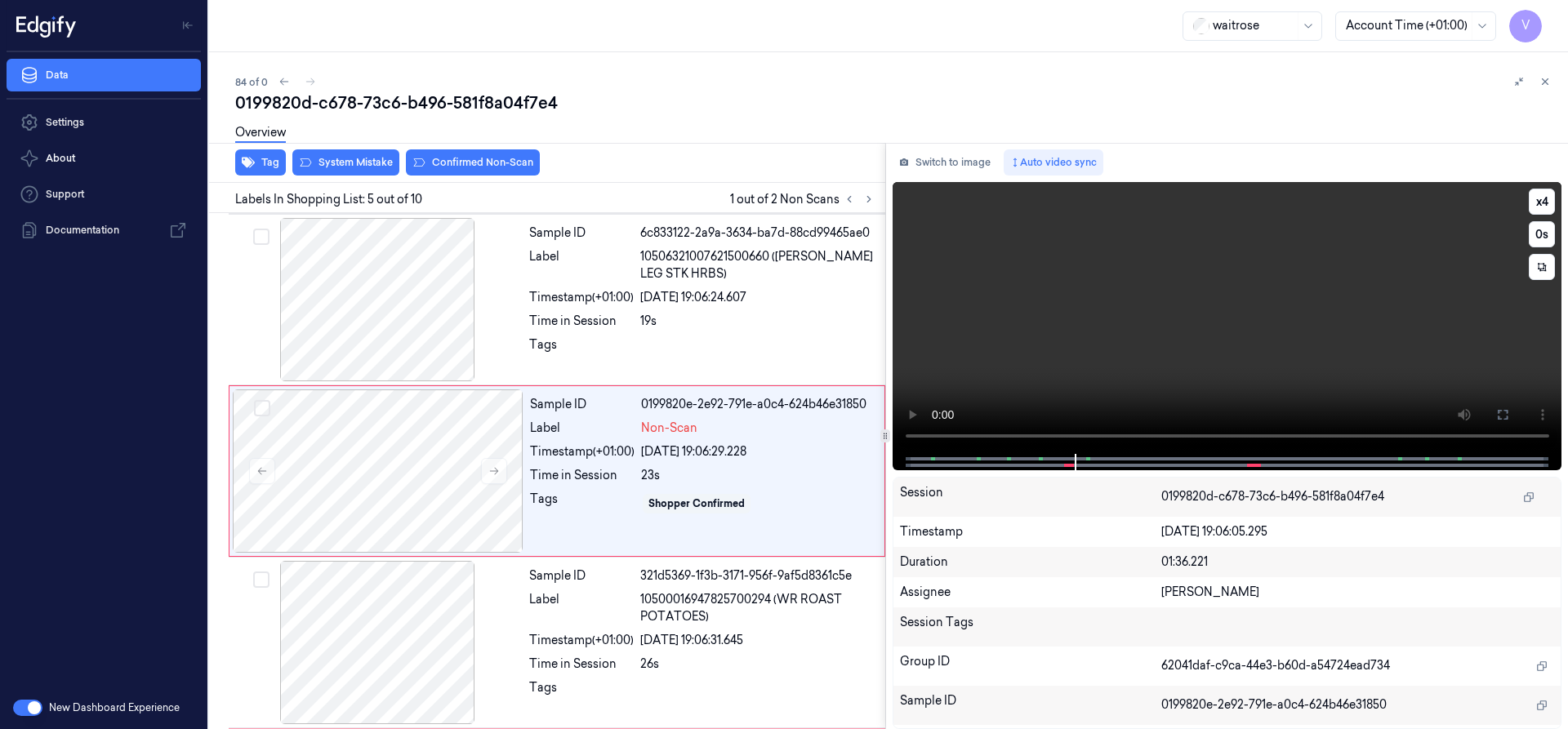
click at [1221, 374] on video at bounding box center [1228, 318] width 670 height 272
click at [1244, 366] on video at bounding box center [1228, 318] width 670 height 272
click at [1224, 369] on video at bounding box center [1228, 318] width 670 height 272
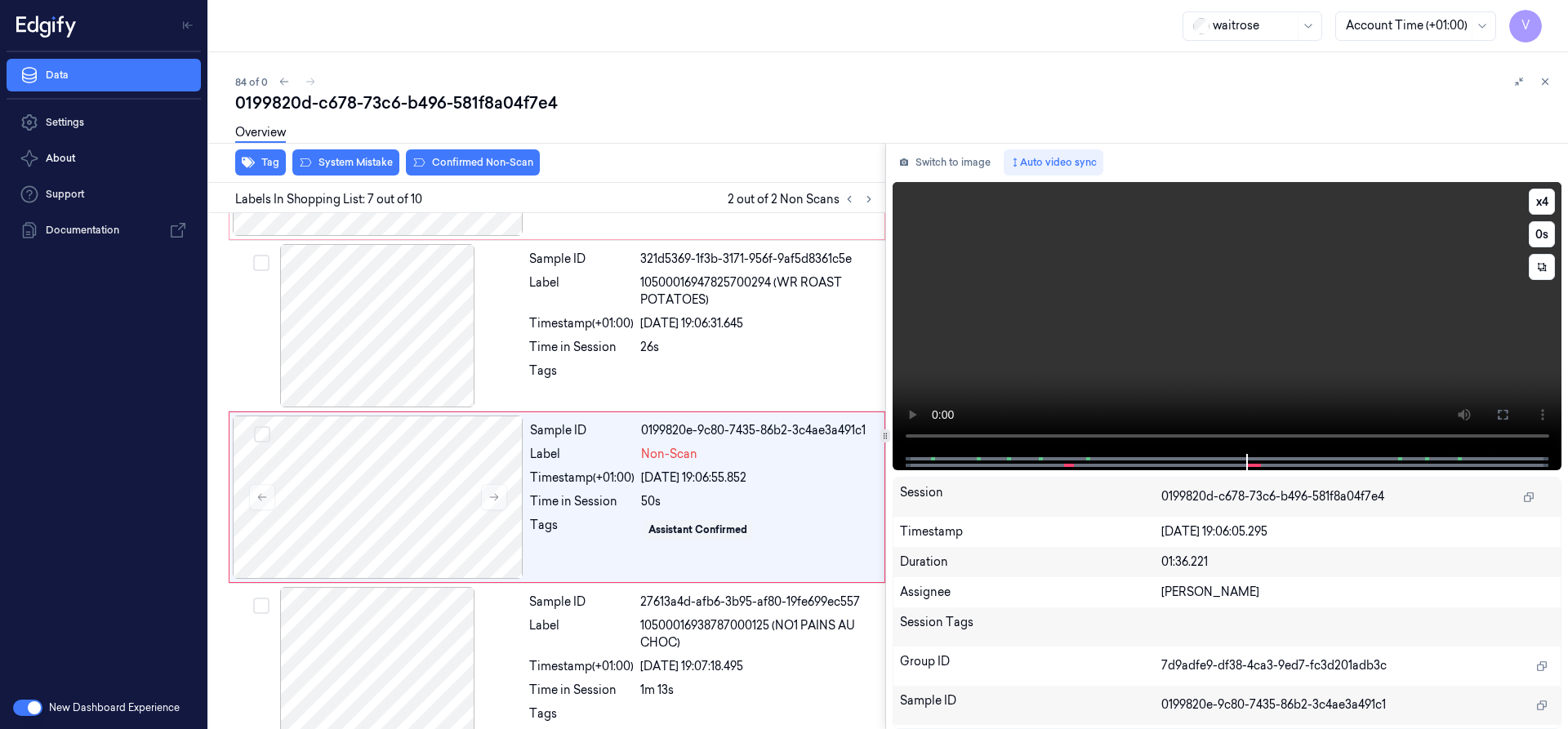
scroll to position [856, 0]
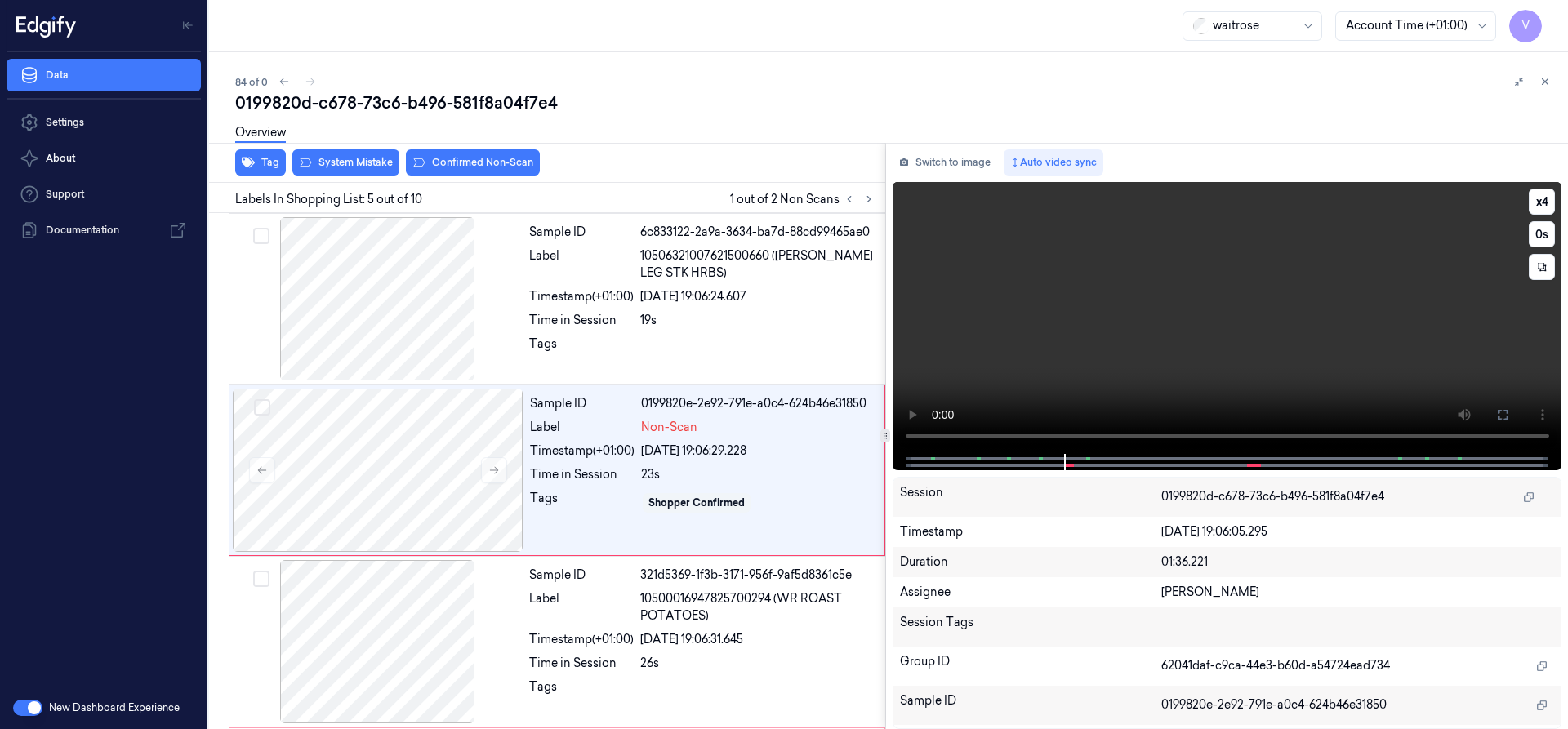
click at [1300, 221] on video at bounding box center [1228, 318] width 670 height 272
click at [1173, 321] on video at bounding box center [1228, 318] width 670 height 272
click at [1182, 321] on video at bounding box center [1228, 318] width 670 height 272
click at [1545, 200] on button "x 4" at bounding box center [1541, 201] width 27 height 27
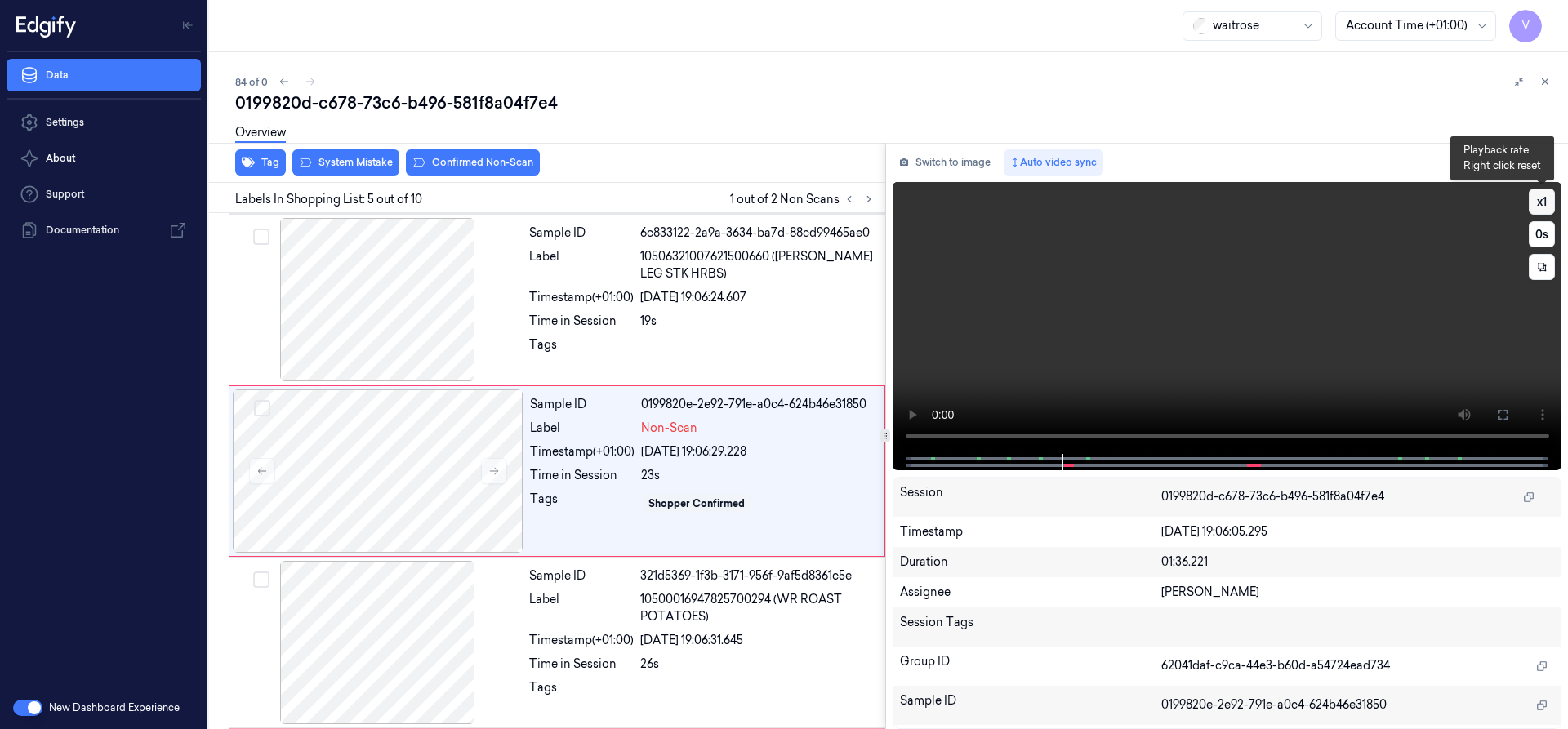
click at [1545, 200] on button "x 1" at bounding box center [1541, 201] width 27 height 27
click at [1310, 302] on video at bounding box center [1228, 318] width 670 height 272
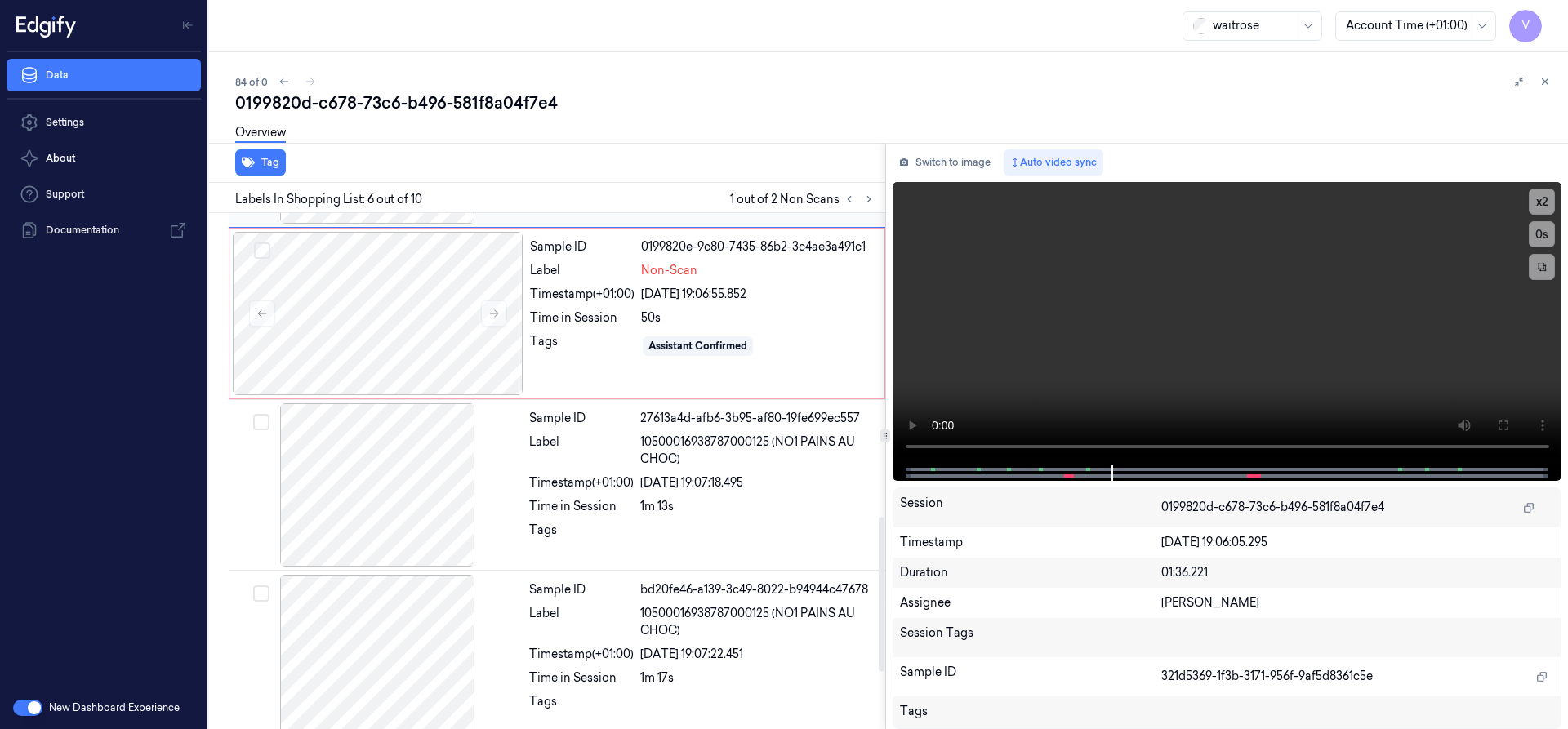
scroll to position [1092, 0]
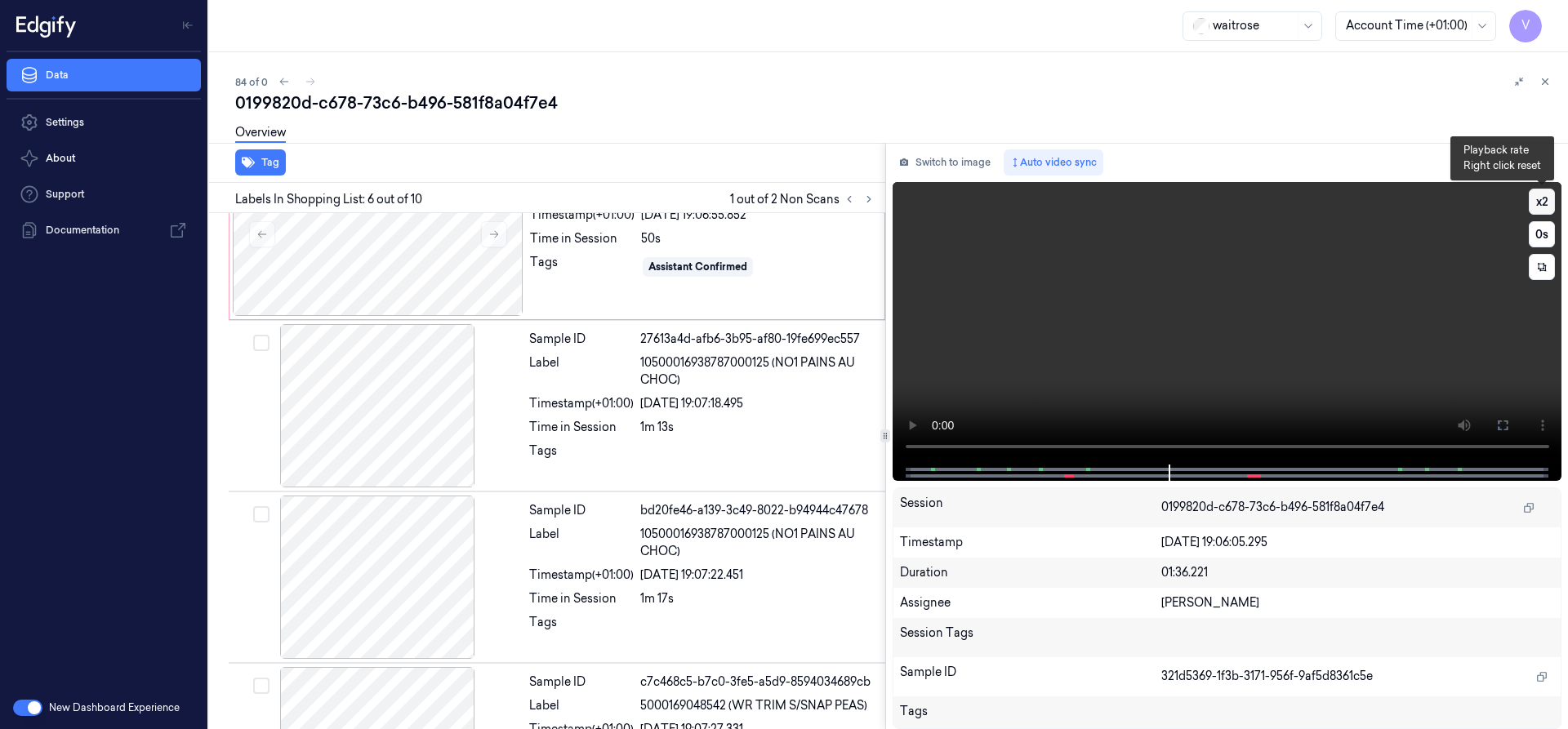
click at [1539, 201] on button "x 2" at bounding box center [1541, 201] width 27 height 27
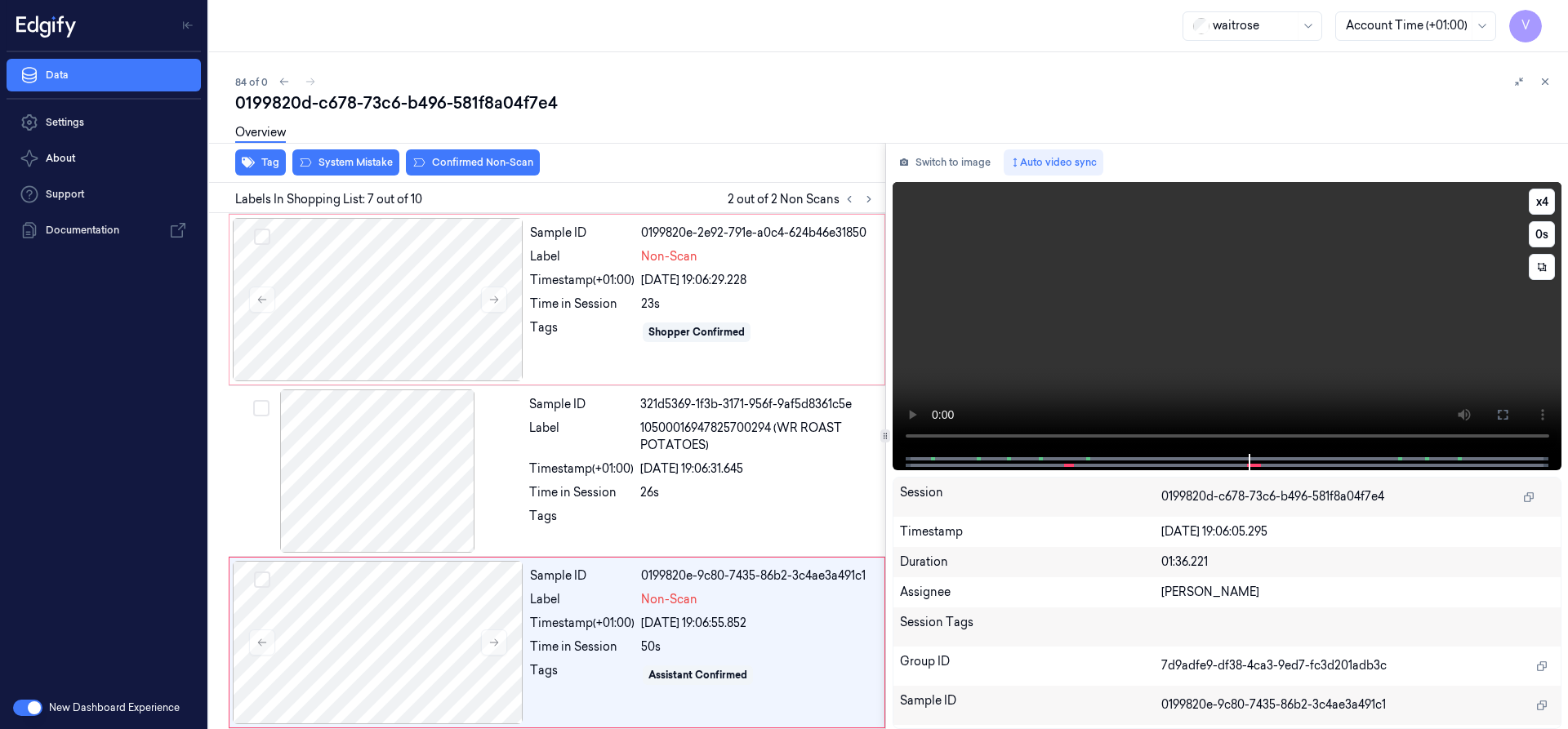
scroll to position [856, 0]
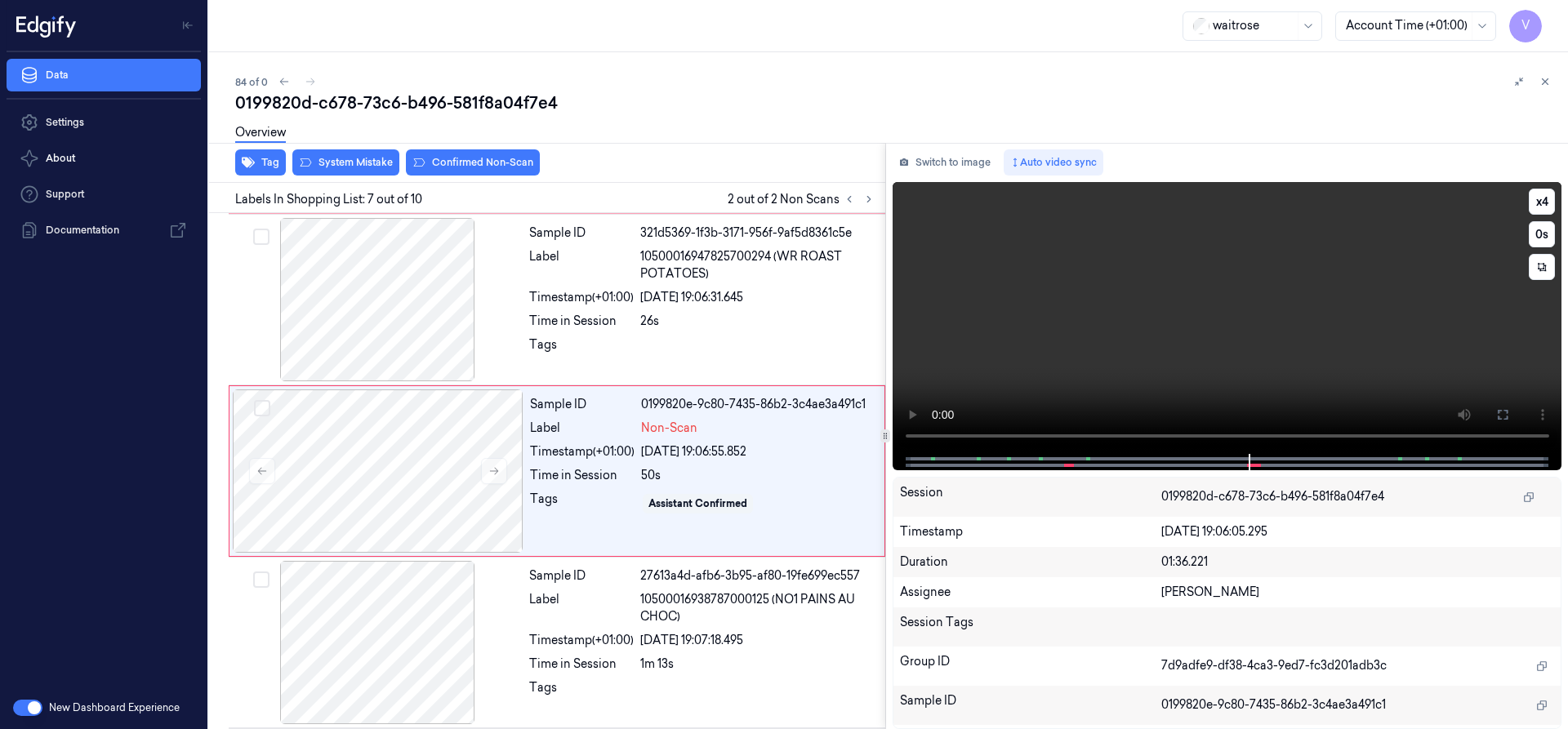
click at [1246, 377] on video at bounding box center [1228, 318] width 670 height 272
click at [1311, 350] on video at bounding box center [1228, 318] width 670 height 272
click at [1266, 340] on video at bounding box center [1228, 318] width 670 height 272
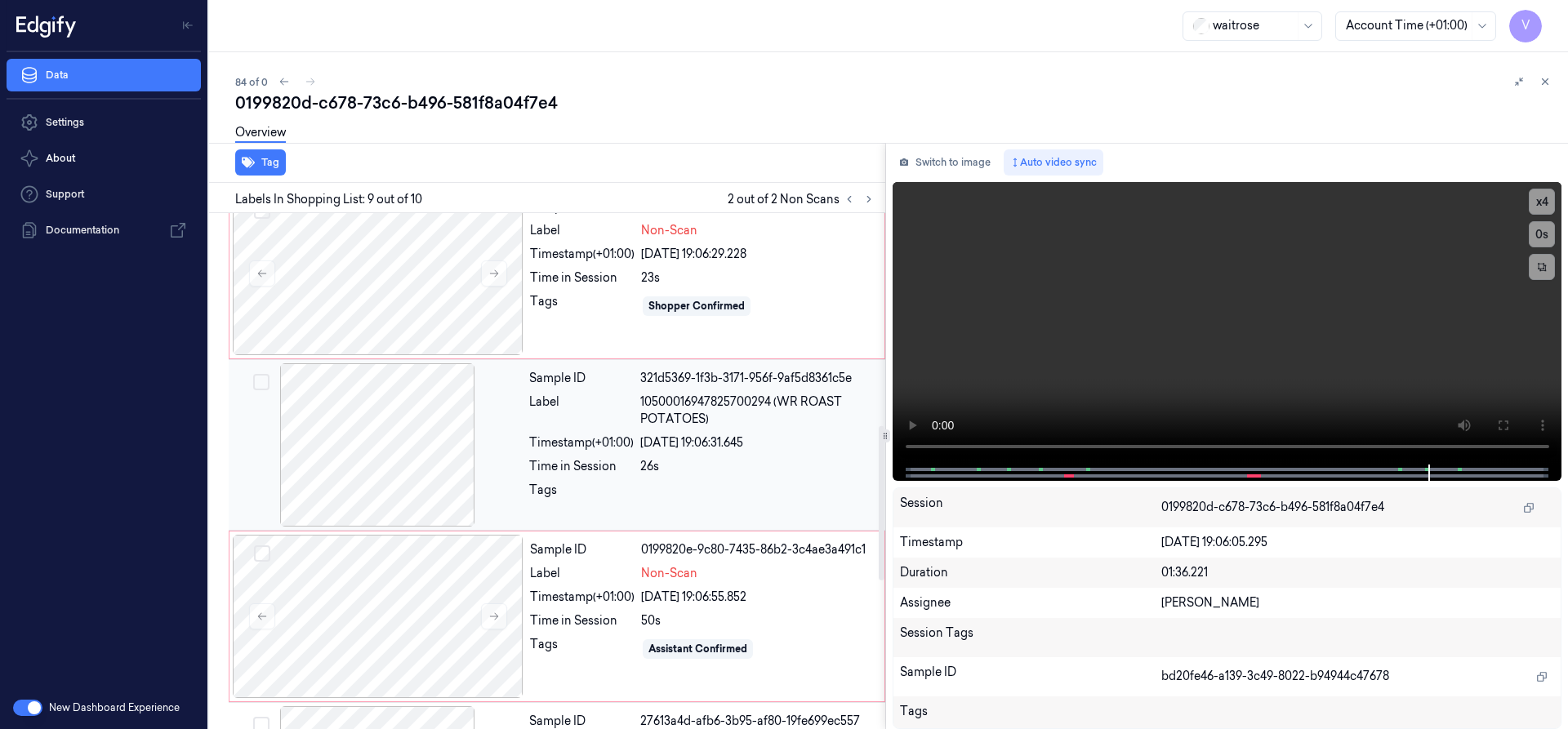
scroll to position [708, 0]
click at [348, 278] on div at bounding box center [378, 275] width 290 height 164
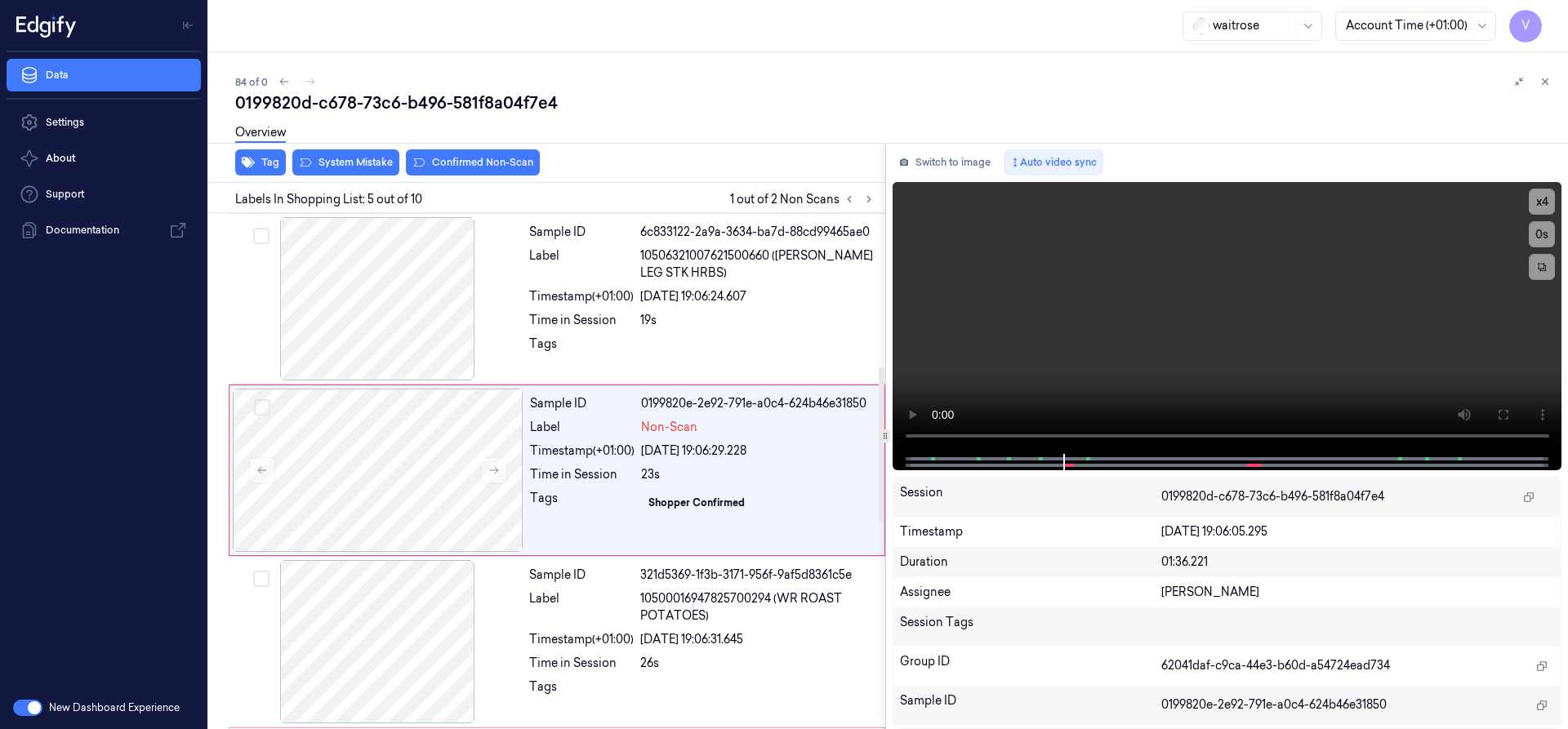
scroll to position [513, 0]
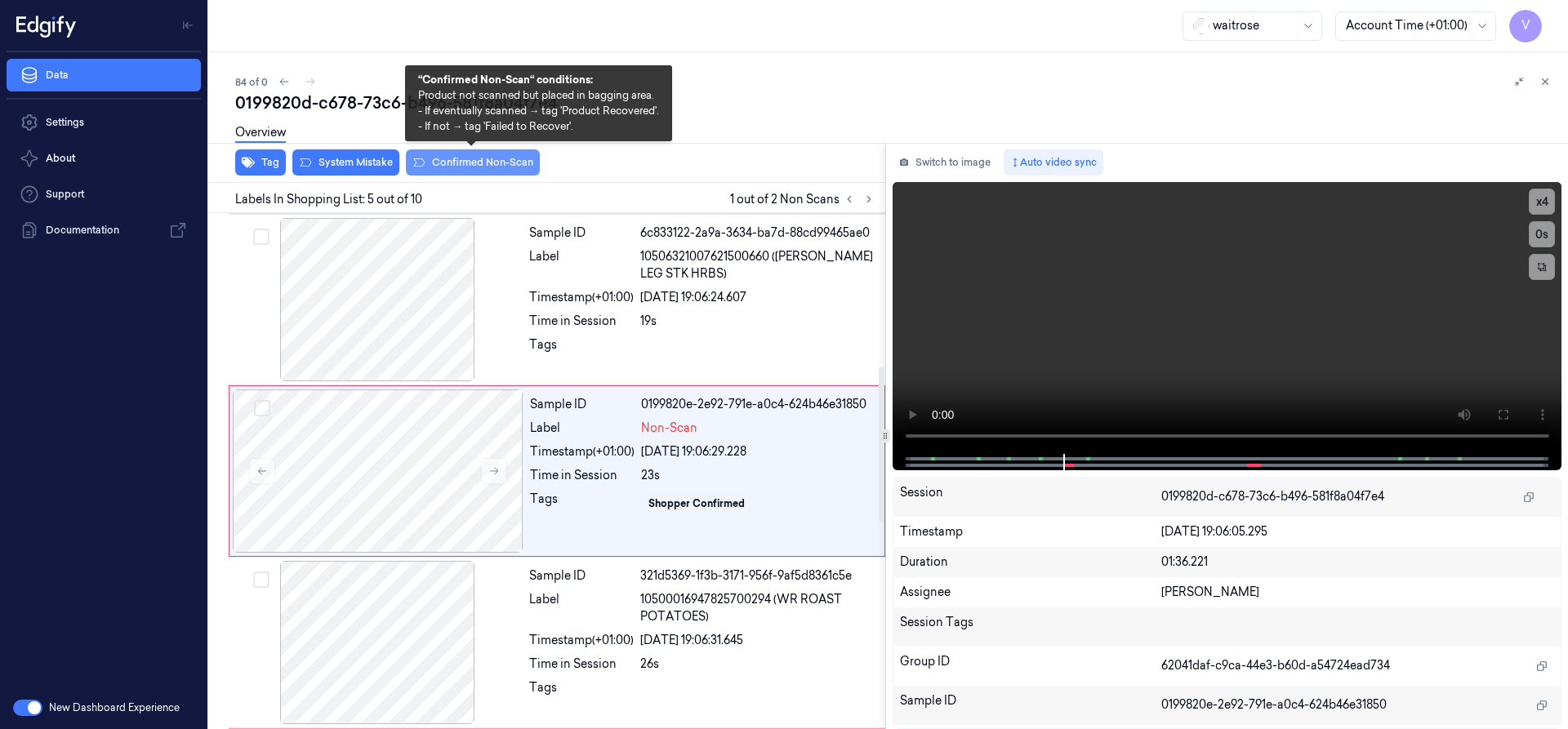
click at [480, 159] on button "Confirmed Non-Scan" at bounding box center [473, 162] width 134 height 27
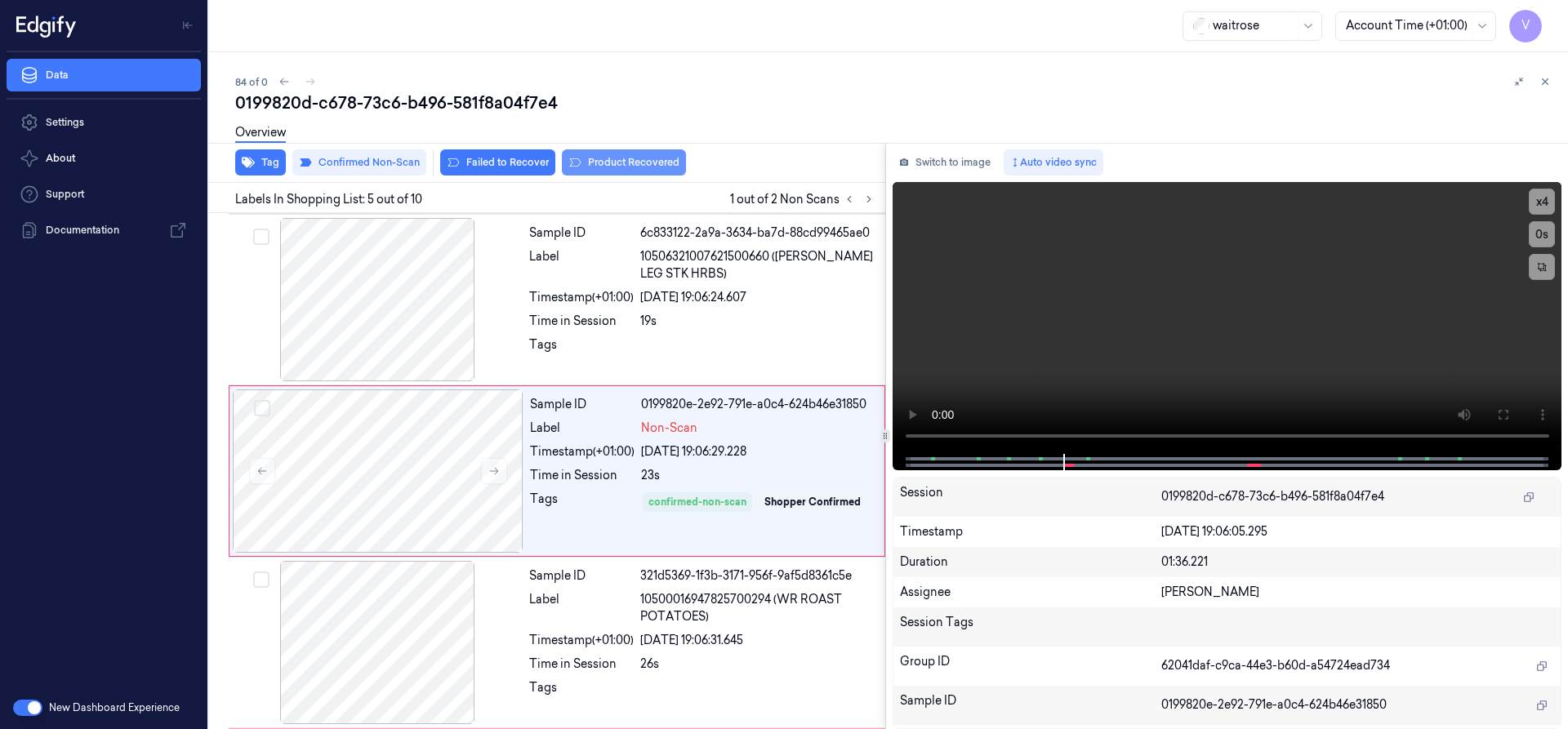
click at [613, 164] on button "Product Recovered" at bounding box center [624, 162] width 124 height 27
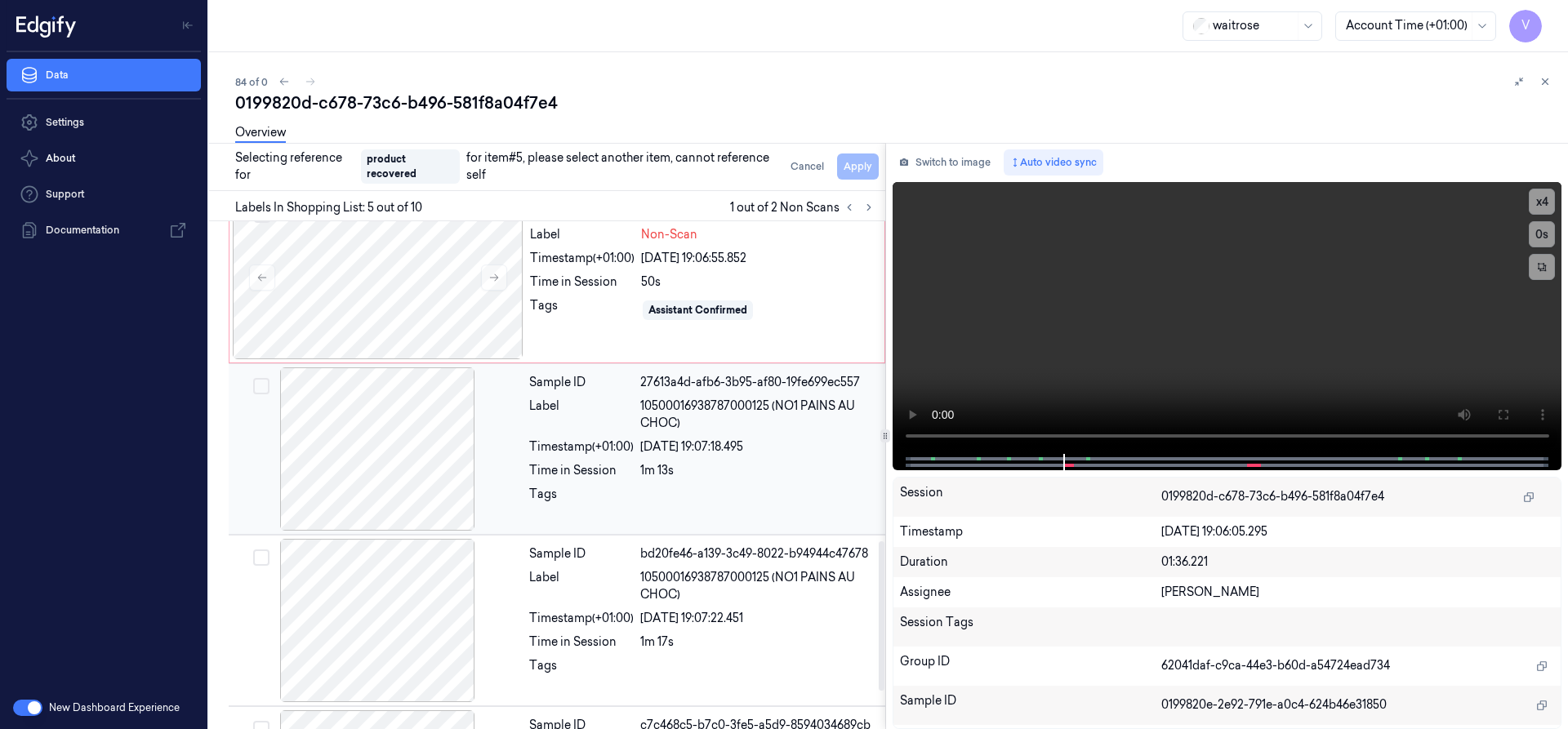
scroll to position [1085, 0]
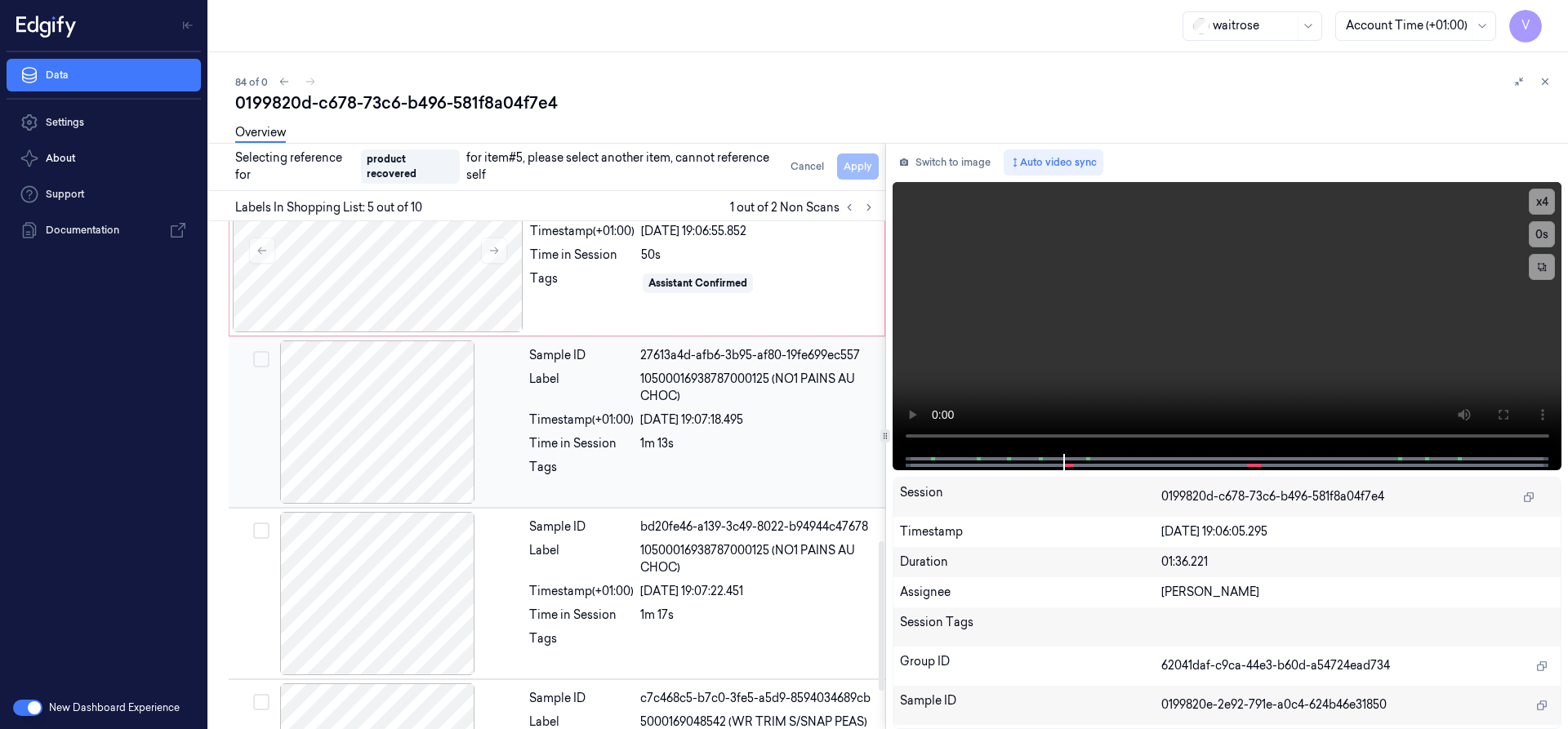
click at [386, 397] on div at bounding box center [377, 421] width 290 height 164
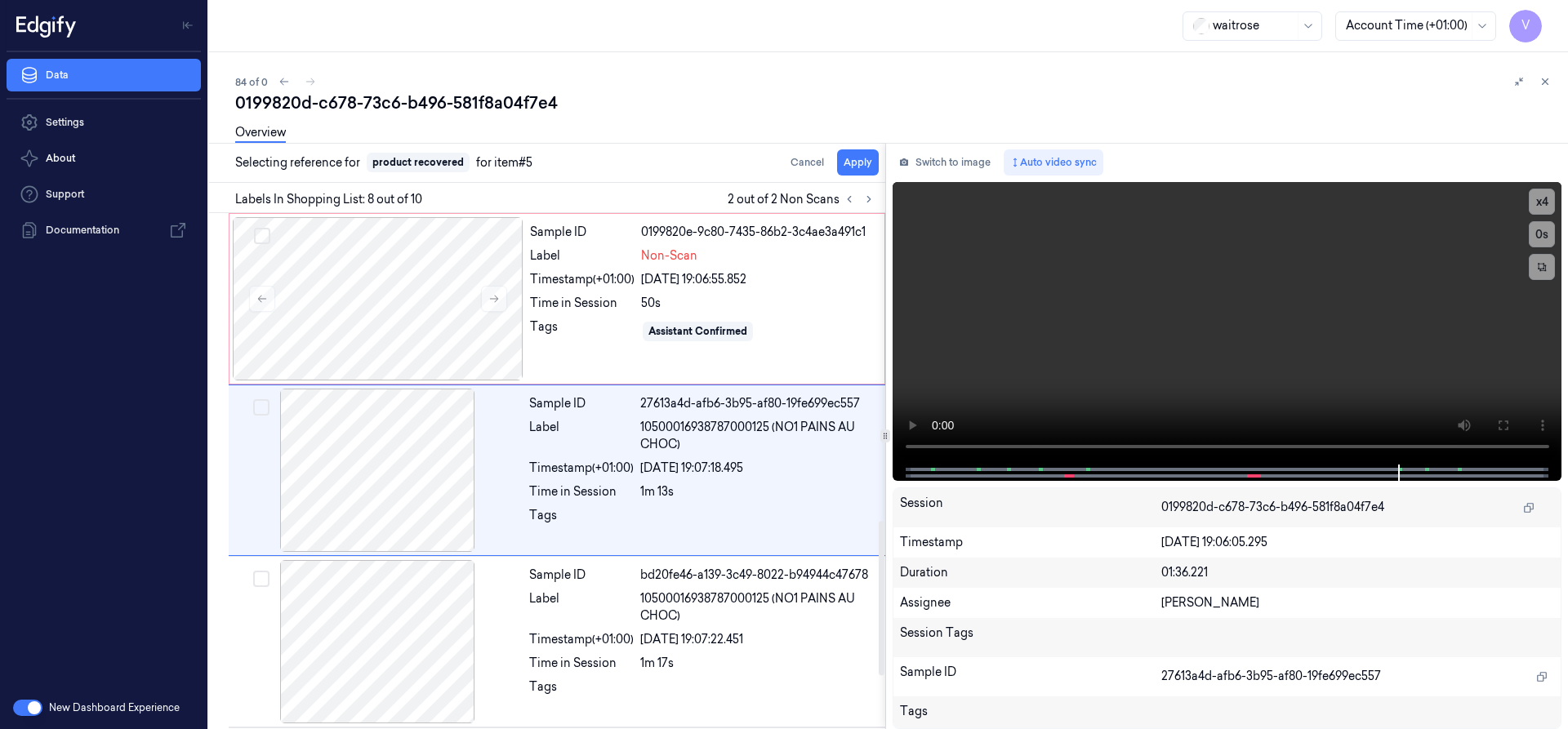
scroll to position [1027, 0]
click at [866, 164] on button "Apply" at bounding box center [858, 162] width 42 height 27
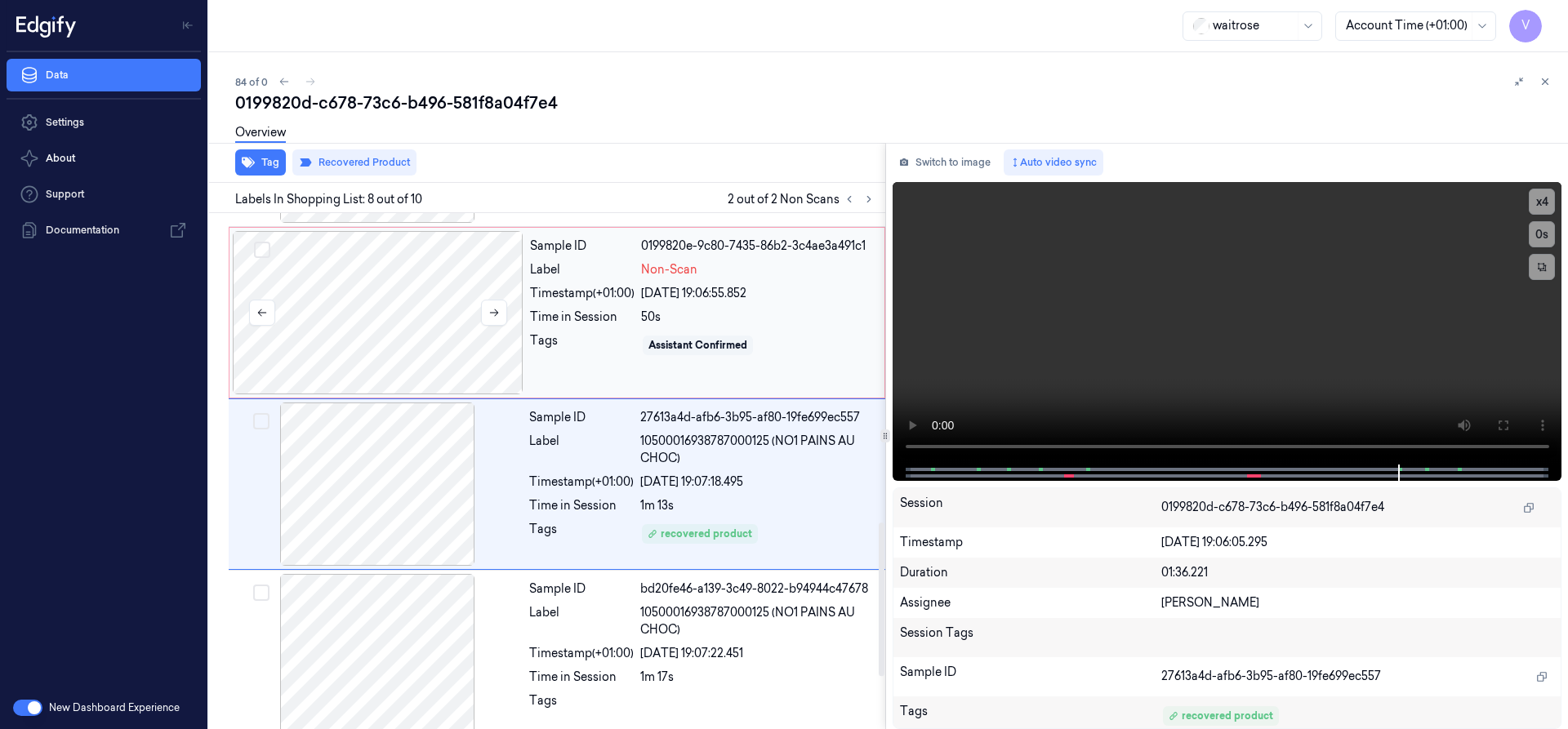
click at [391, 295] on div at bounding box center [378, 313] width 290 height 164
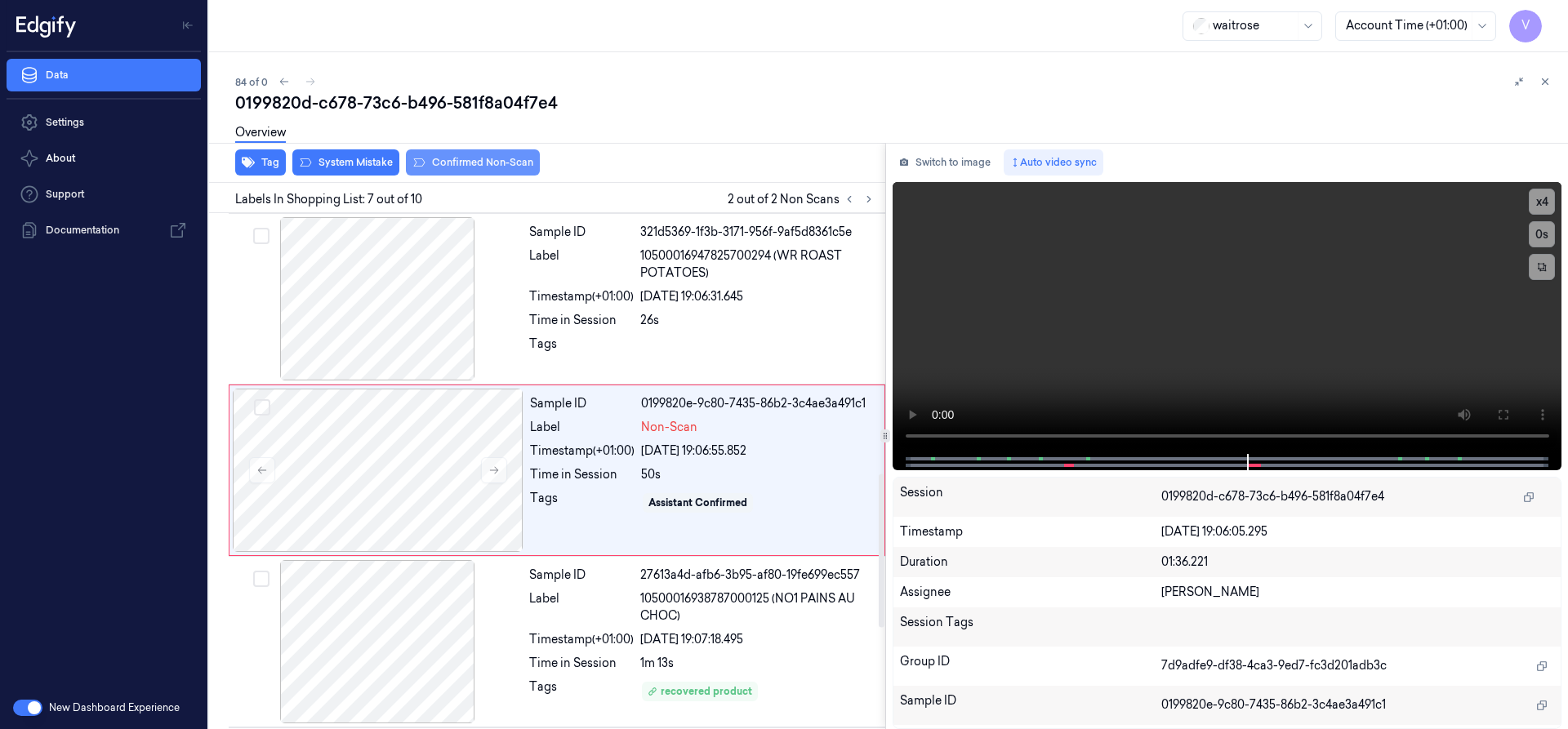
scroll to position [869, 0]
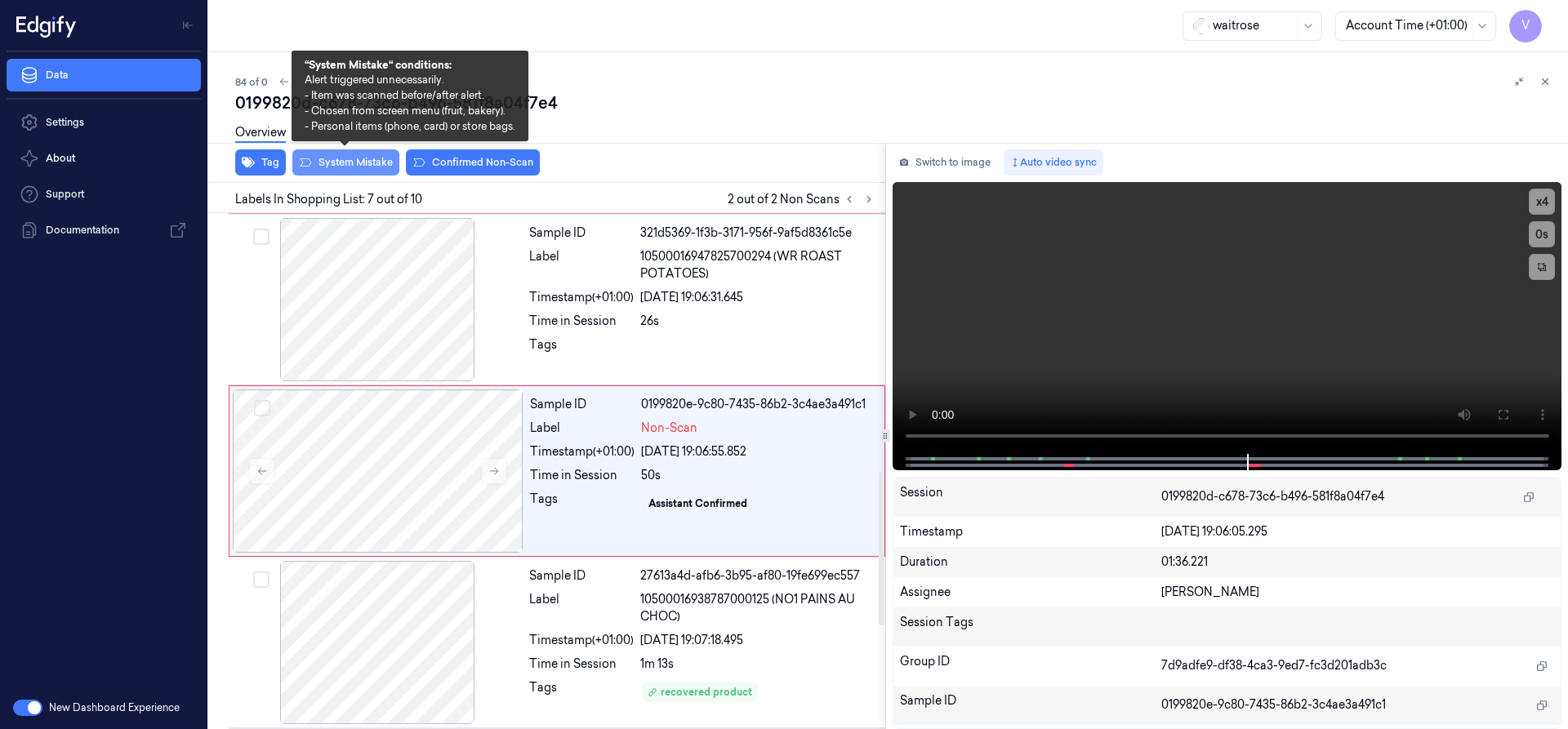
click at [358, 165] on button "System Mistake" at bounding box center [345, 162] width 107 height 27
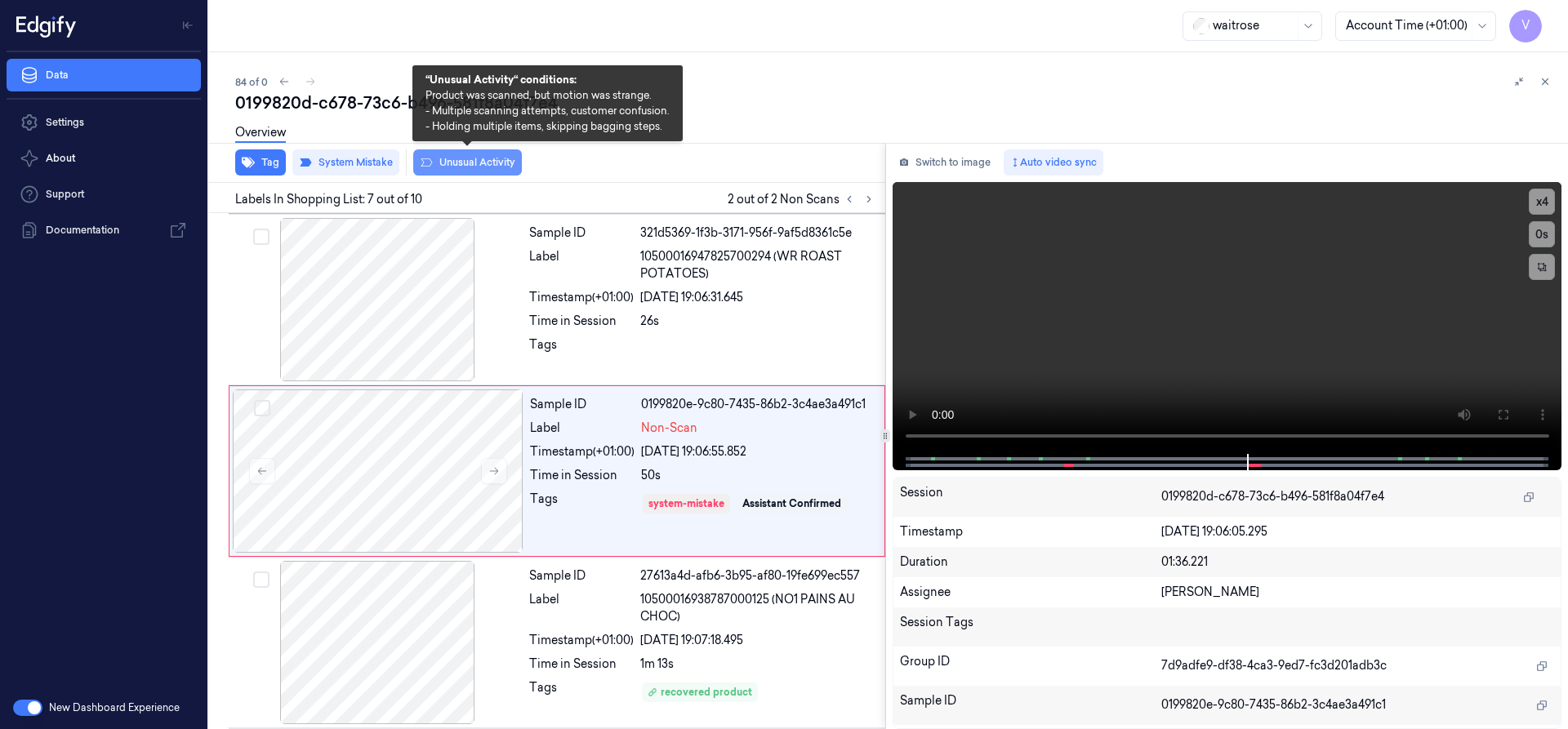
click at [473, 161] on button "Unusual Activity" at bounding box center [467, 162] width 109 height 27
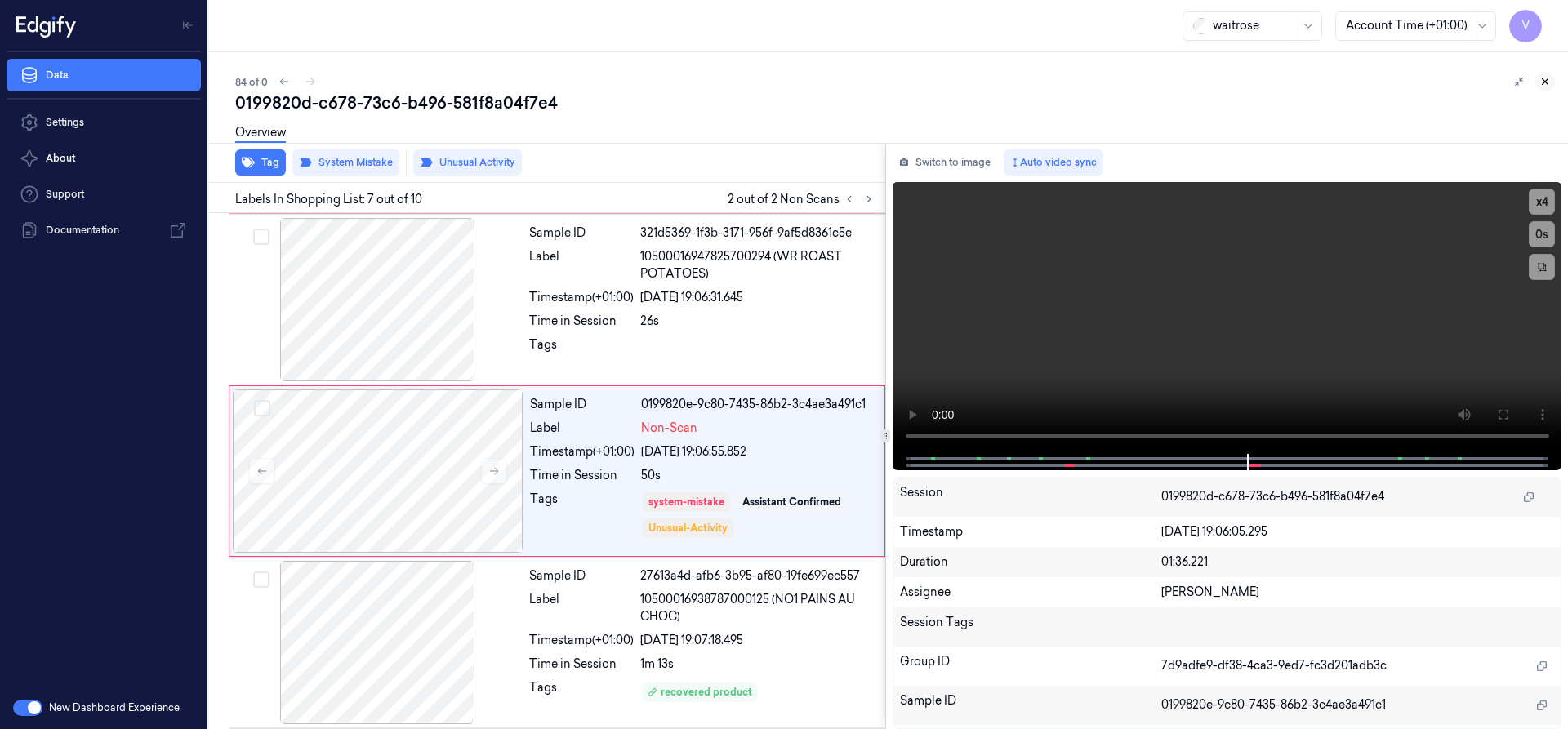
click at [1544, 81] on icon at bounding box center [1545, 81] width 11 height 11
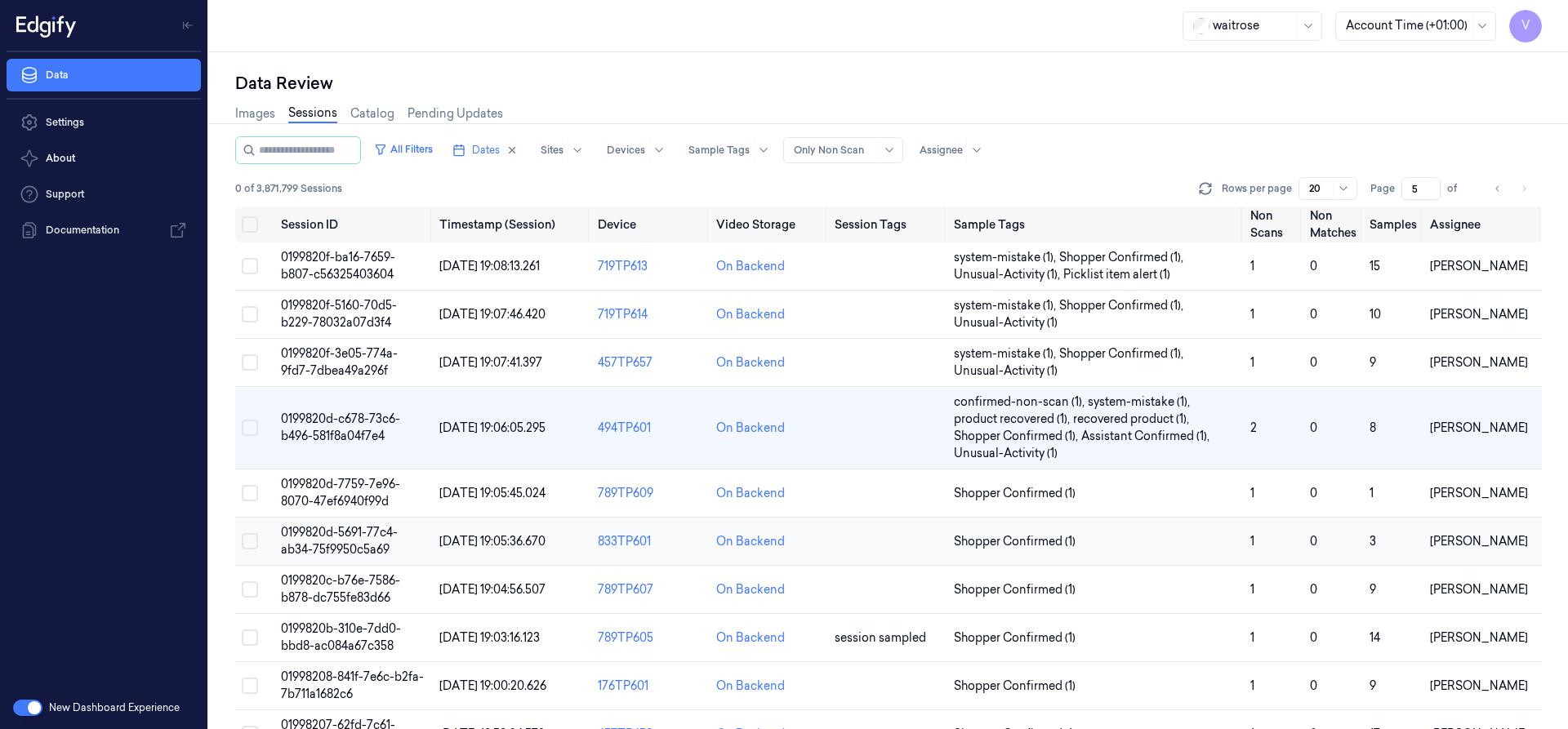
click at [332, 552] on span "0199820d-5691-77c4-ab34-75f9950c5a69" at bounding box center [339, 541] width 117 height 32
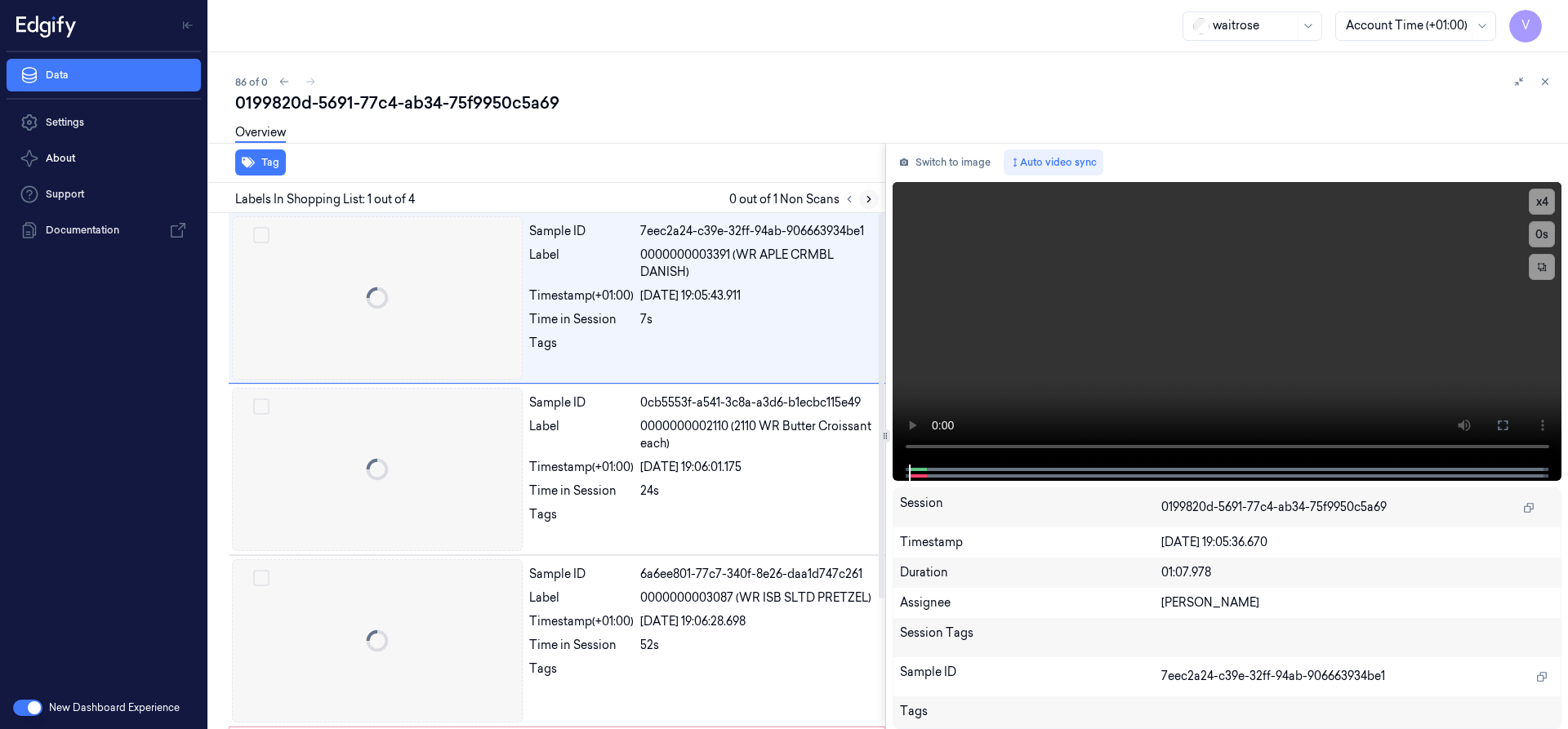
click at [866, 199] on icon at bounding box center [869, 199] width 11 height 11
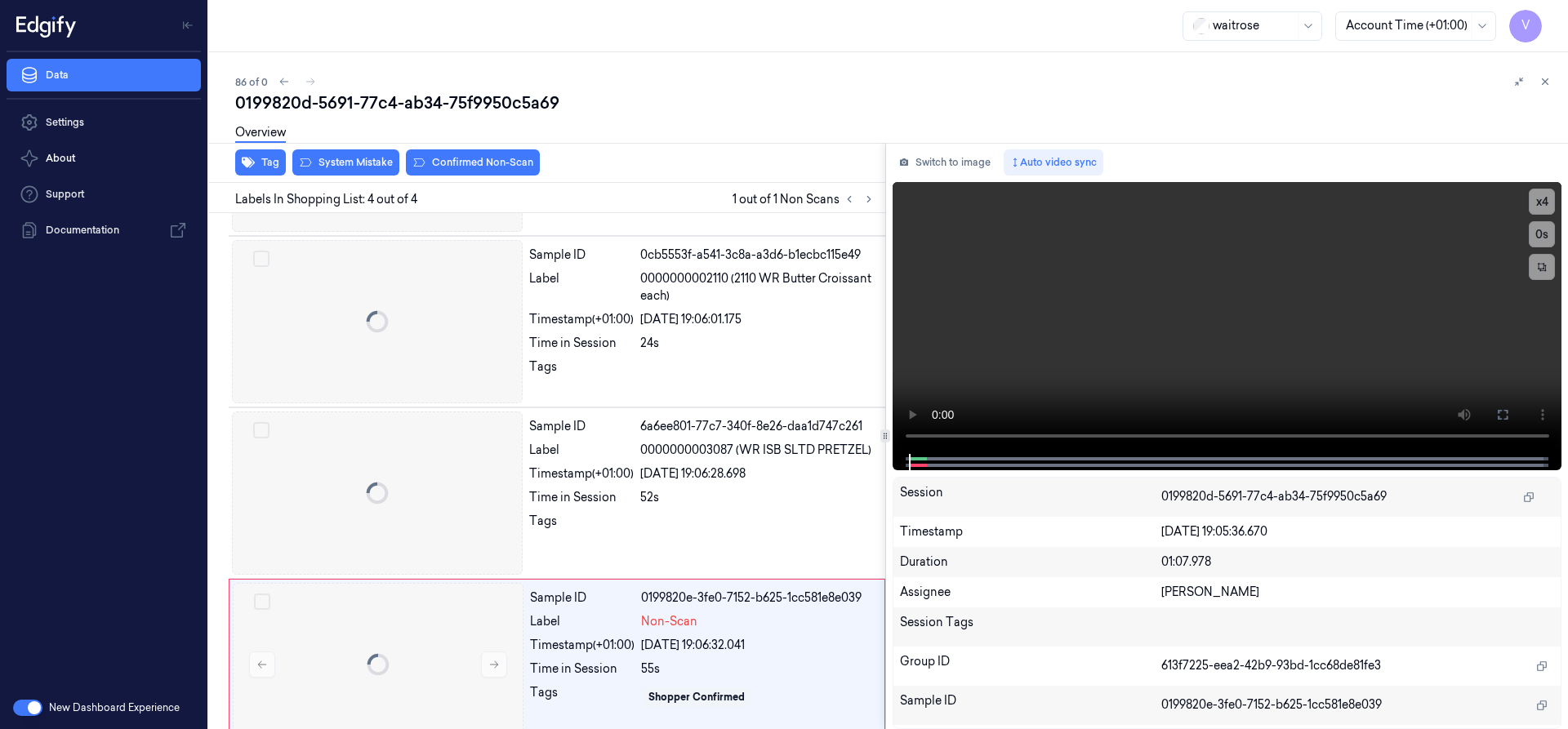
scroll to position [175, 0]
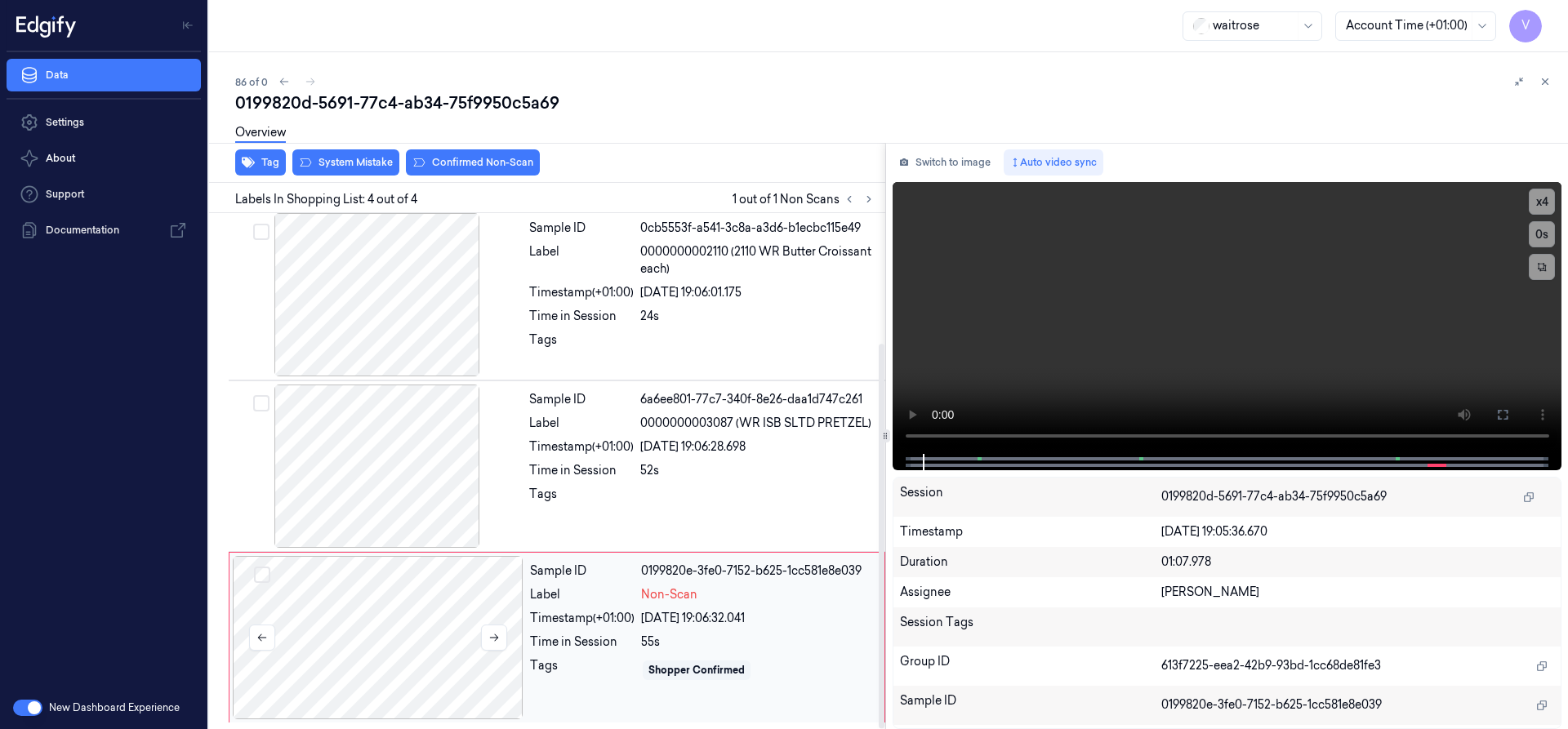
click at [378, 607] on div at bounding box center [378, 637] width 290 height 164
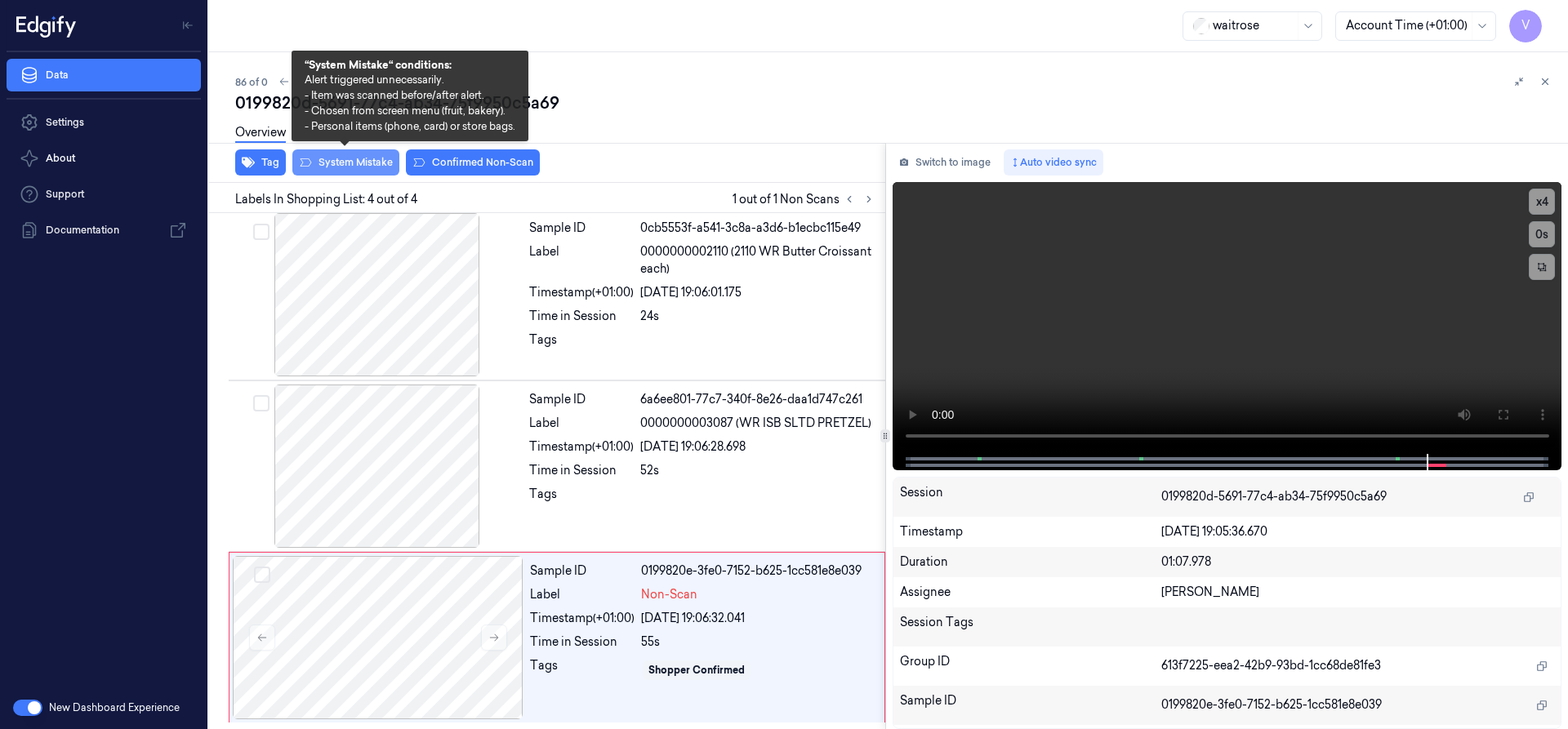
click at [373, 157] on button "System Mistake" at bounding box center [345, 162] width 107 height 27
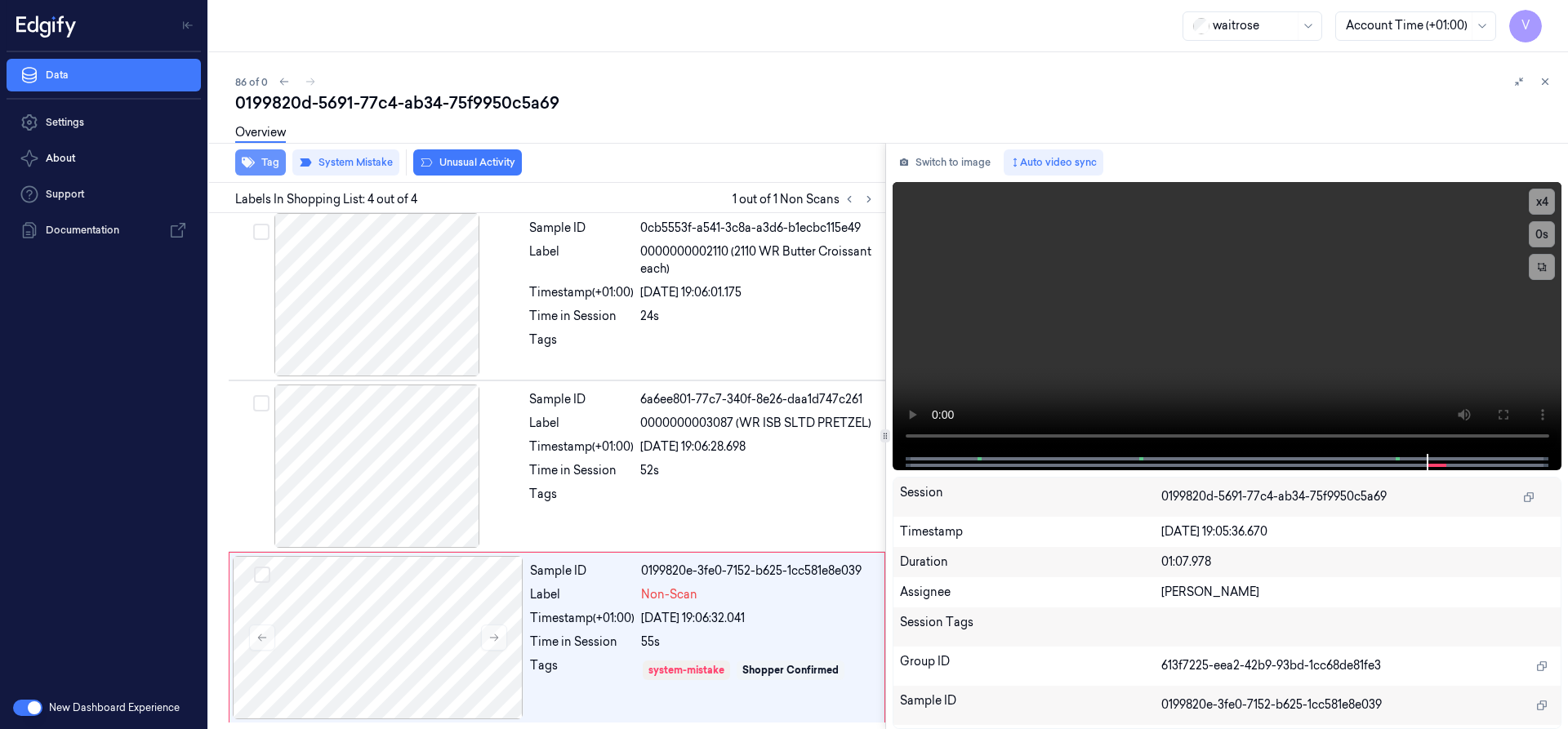
click at [272, 166] on button "Tag" at bounding box center [260, 162] width 51 height 27
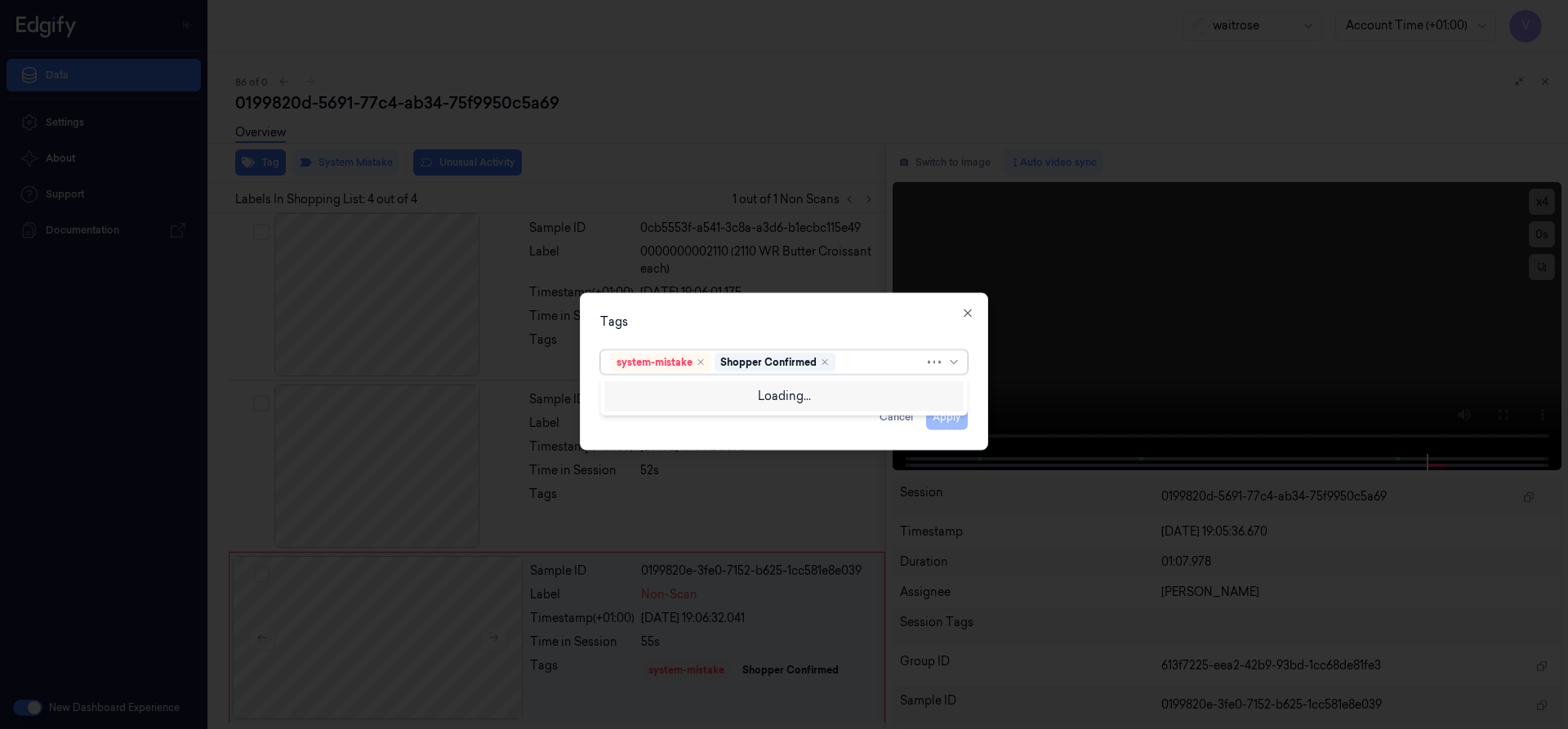
click at [865, 364] on div at bounding box center [882, 362] width 86 height 17
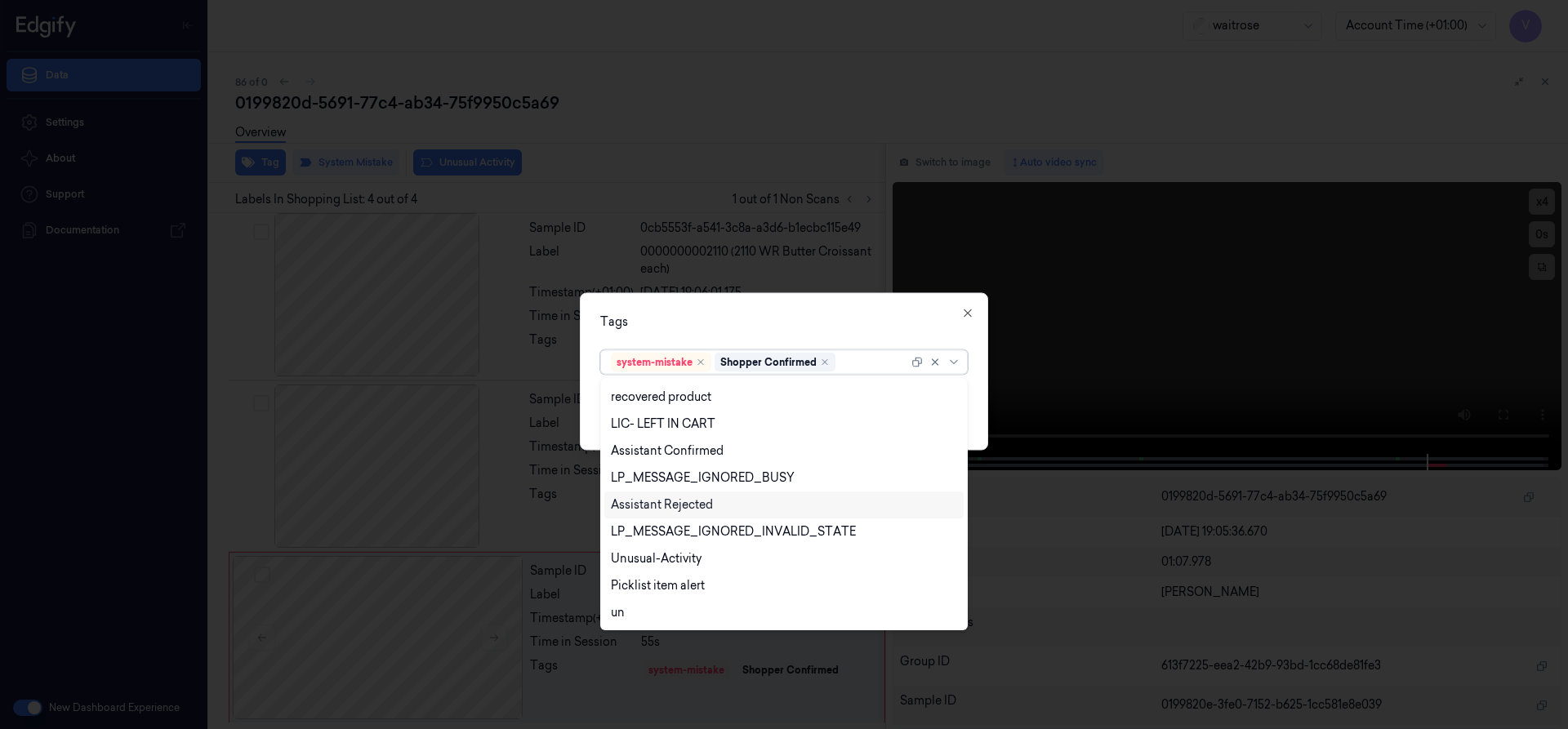
scroll to position [348, 0]
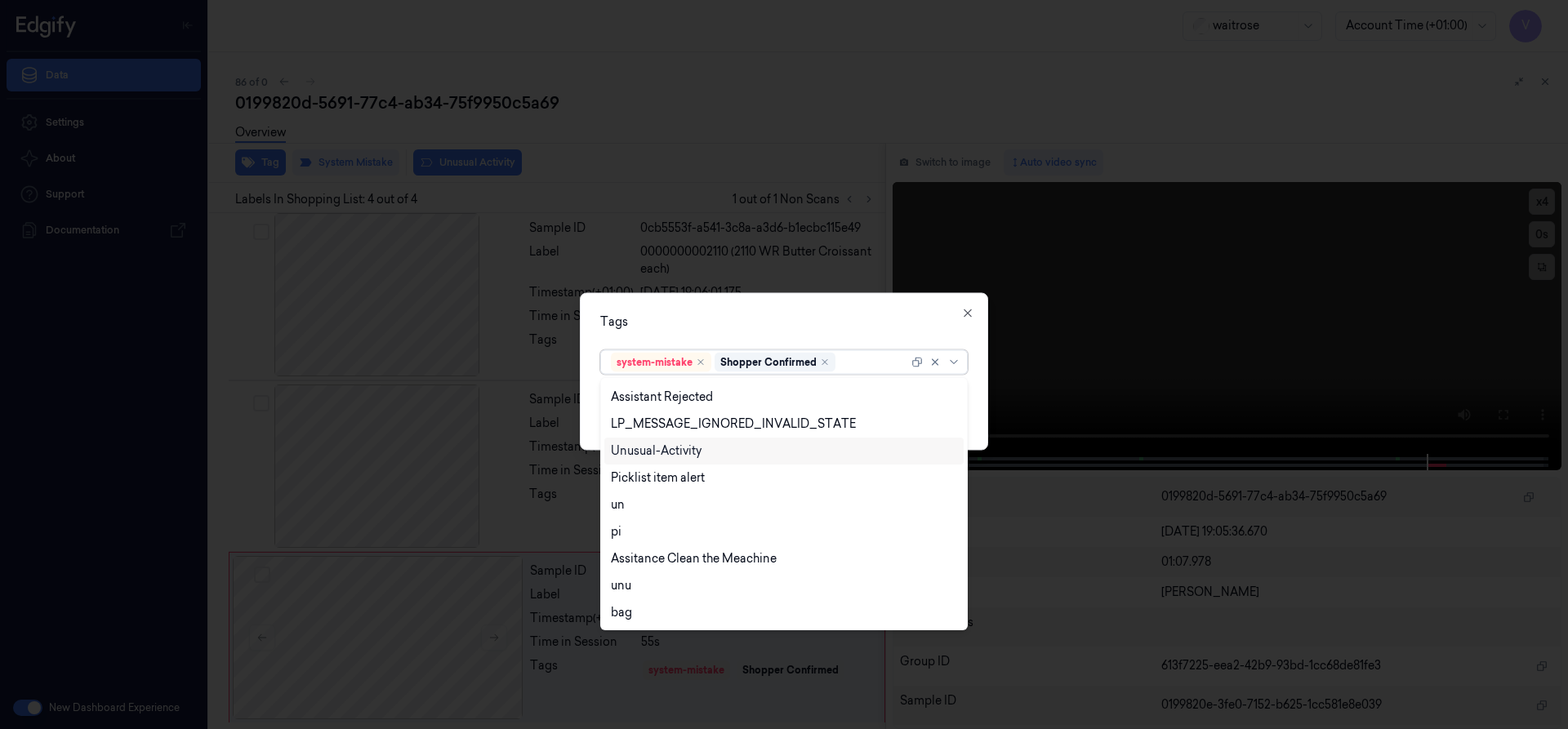
click at [715, 448] on div "Unusual-Activity" at bounding box center [784, 451] width 346 height 17
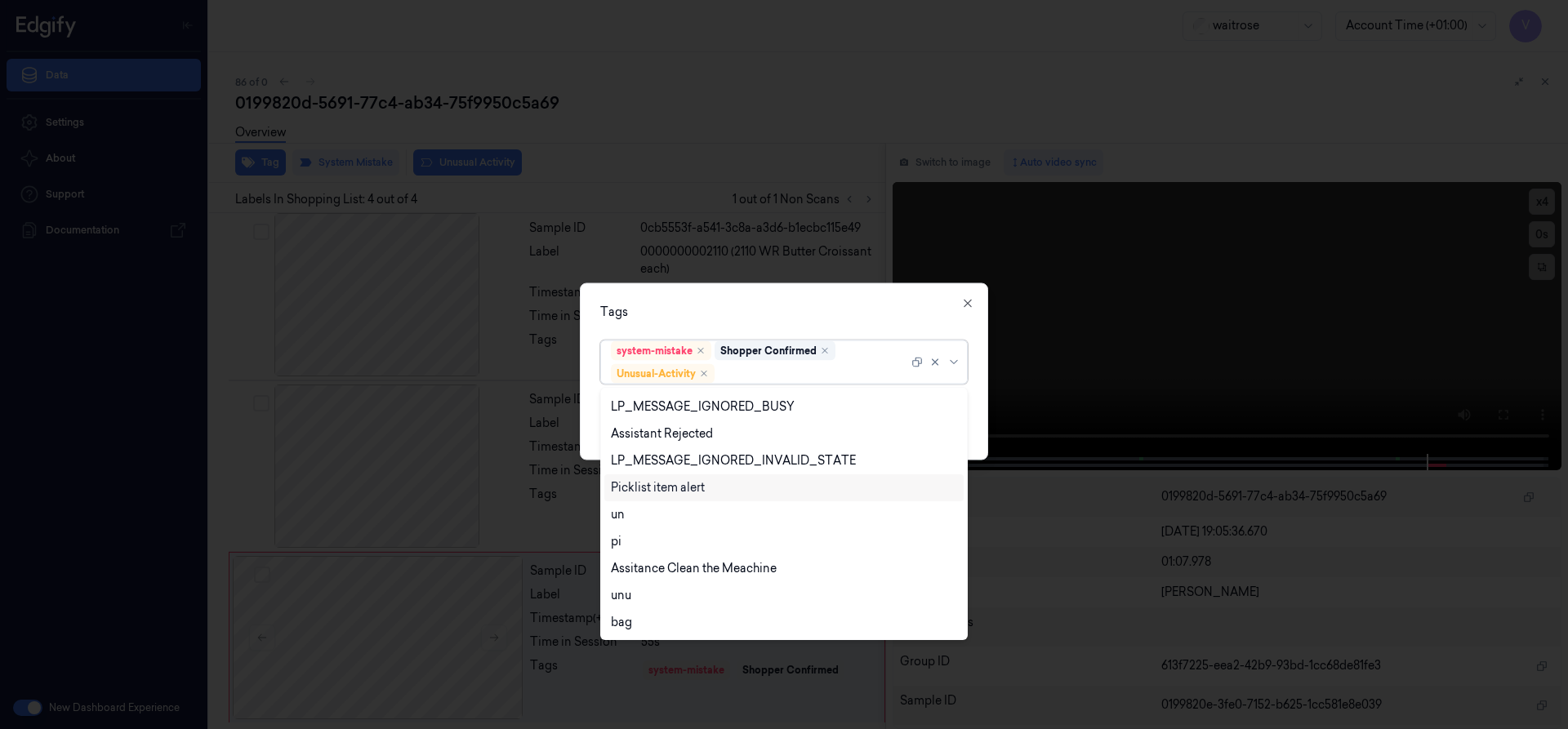
click at [693, 483] on div "Picklist item alert" at bounding box center [658, 488] width 94 height 17
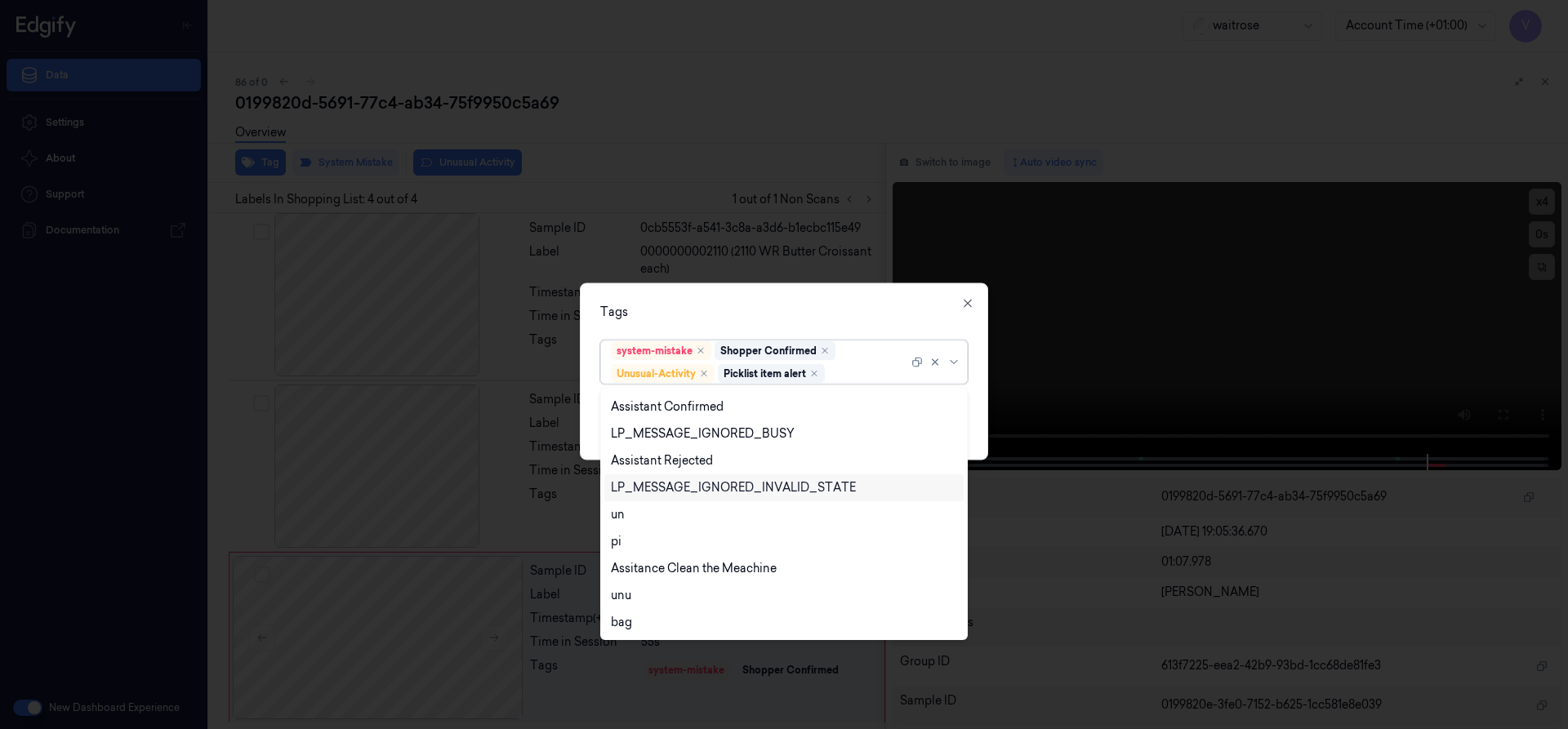
scroll to position [294, 0]
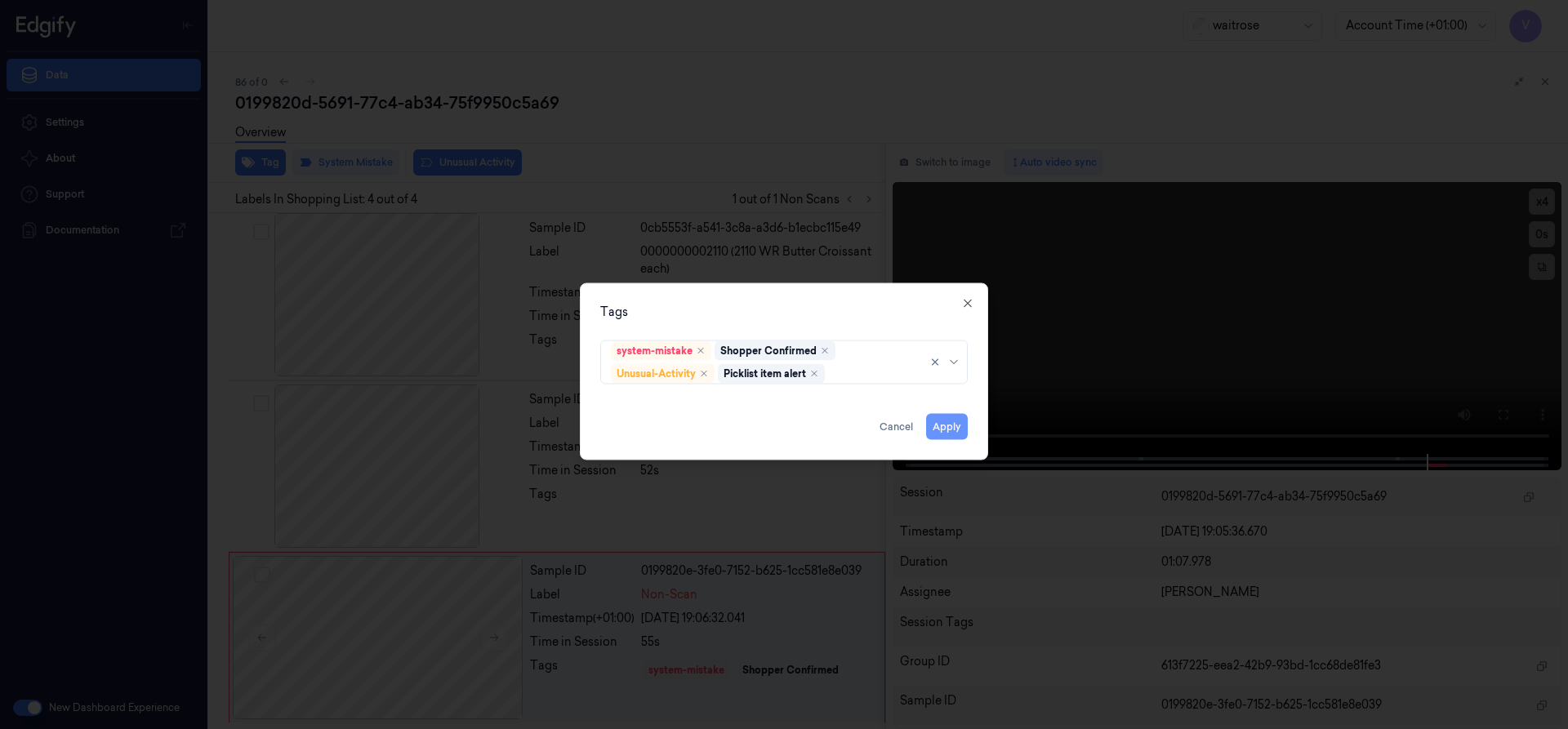
drag, startPoint x: 763, startPoint y: 320, endPoint x: 941, endPoint y: 419, distance: 203.7
click at [772, 331] on div "Tags system-mistake Shopper Confirmed Unusual-Activity Picklist item alert Appl…" at bounding box center [784, 371] width 409 height 177
click at [960, 427] on button "Apply" at bounding box center [947, 426] width 42 height 27
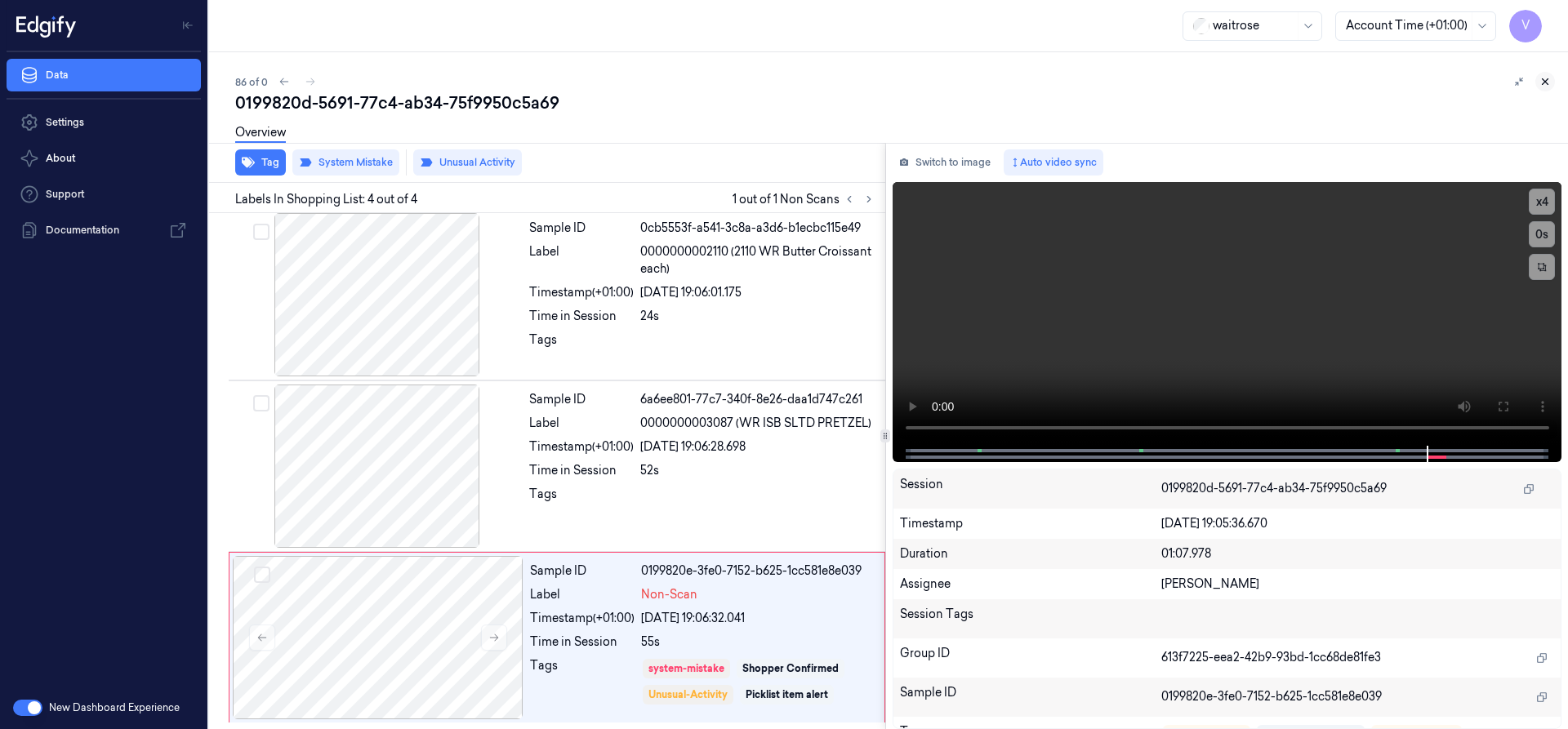
click at [1545, 79] on icon at bounding box center [1545, 81] width 11 height 11
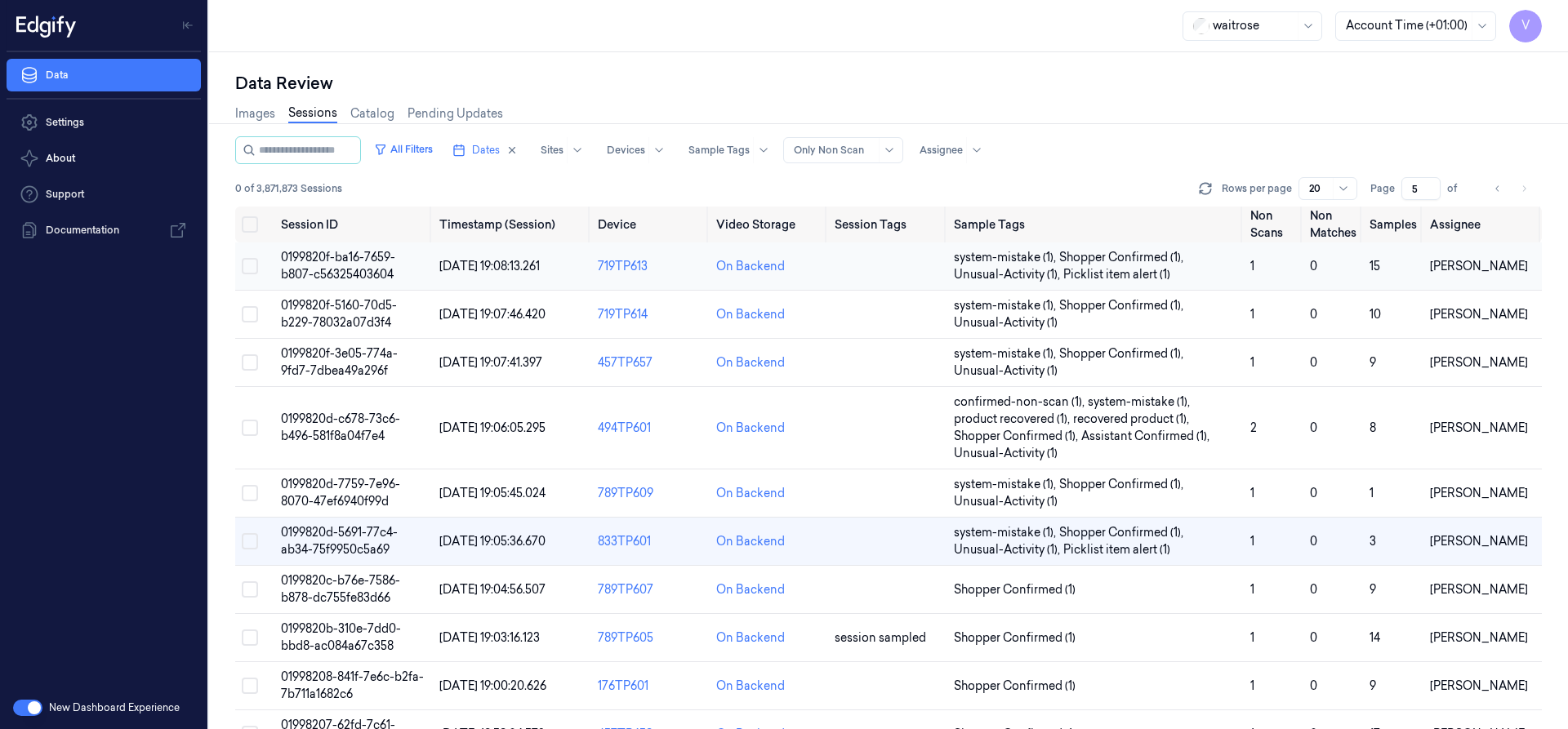
scroll to position [74, 0]
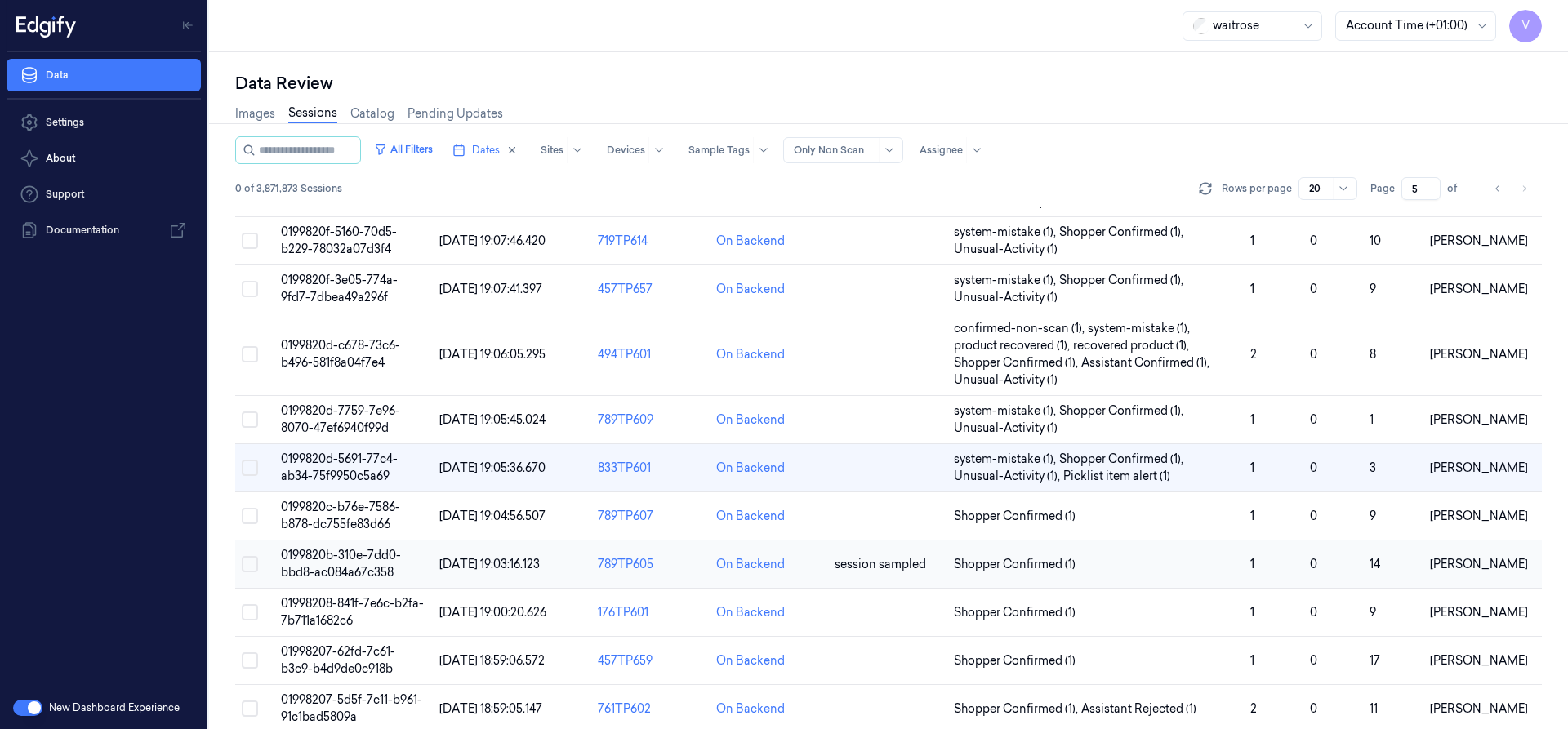
click at [340, 581] on td "0199820b-310e-7dd0-bbd8-ac084a67c358" at bounding box center [353, 565] width 159 height 48
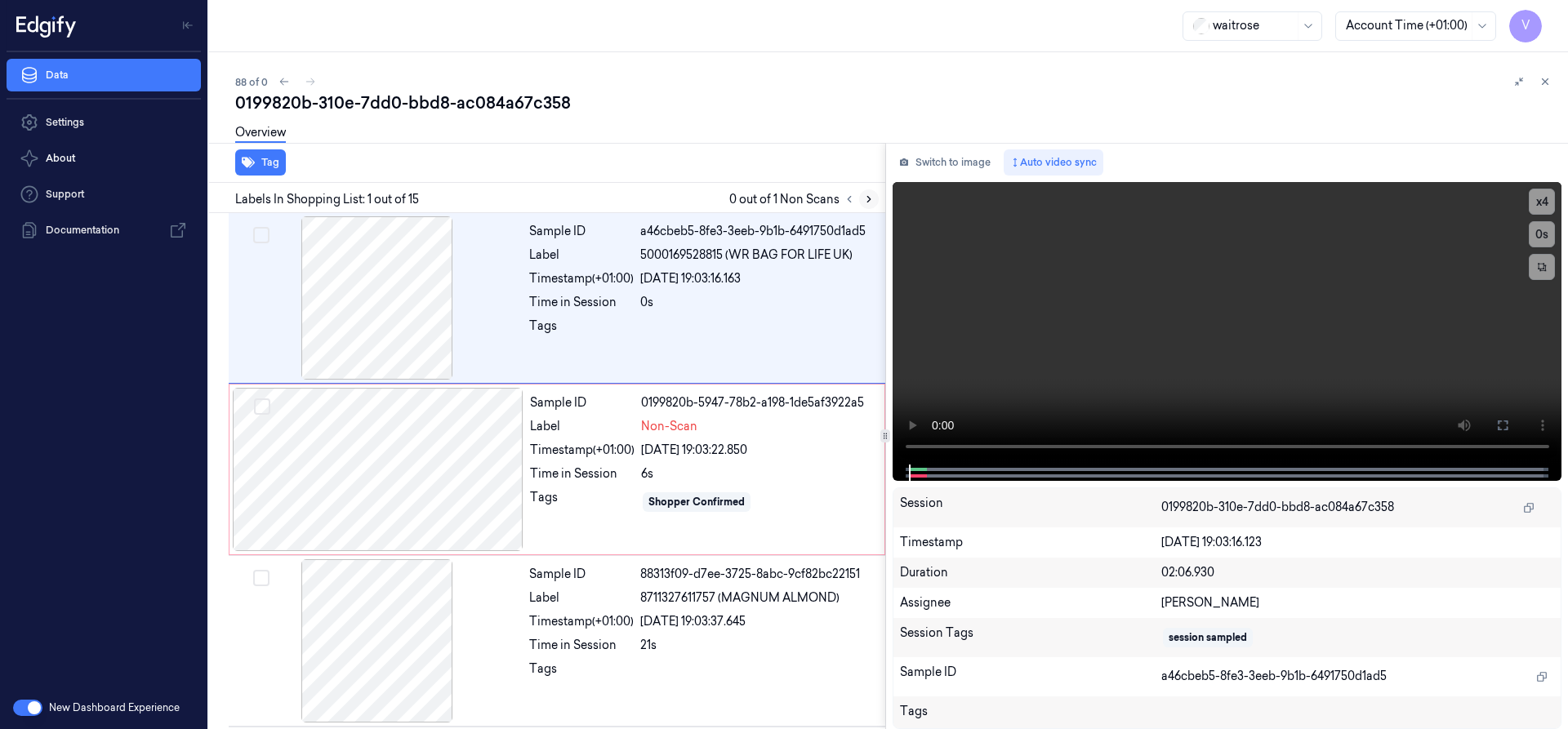
click at [870, 199] on icon at bounding box center [869, 200] width 3 height 6
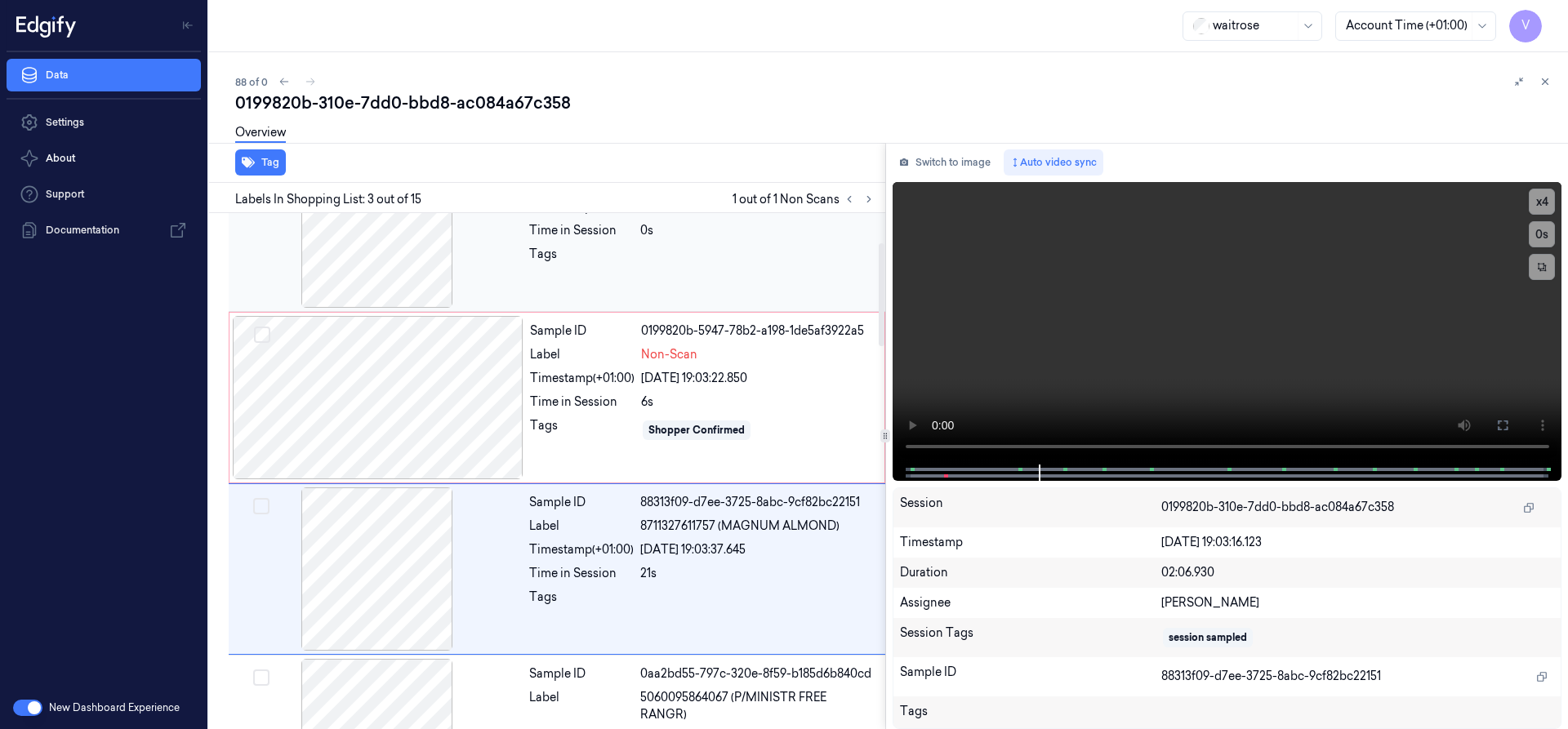
scroll to position [164, 0]
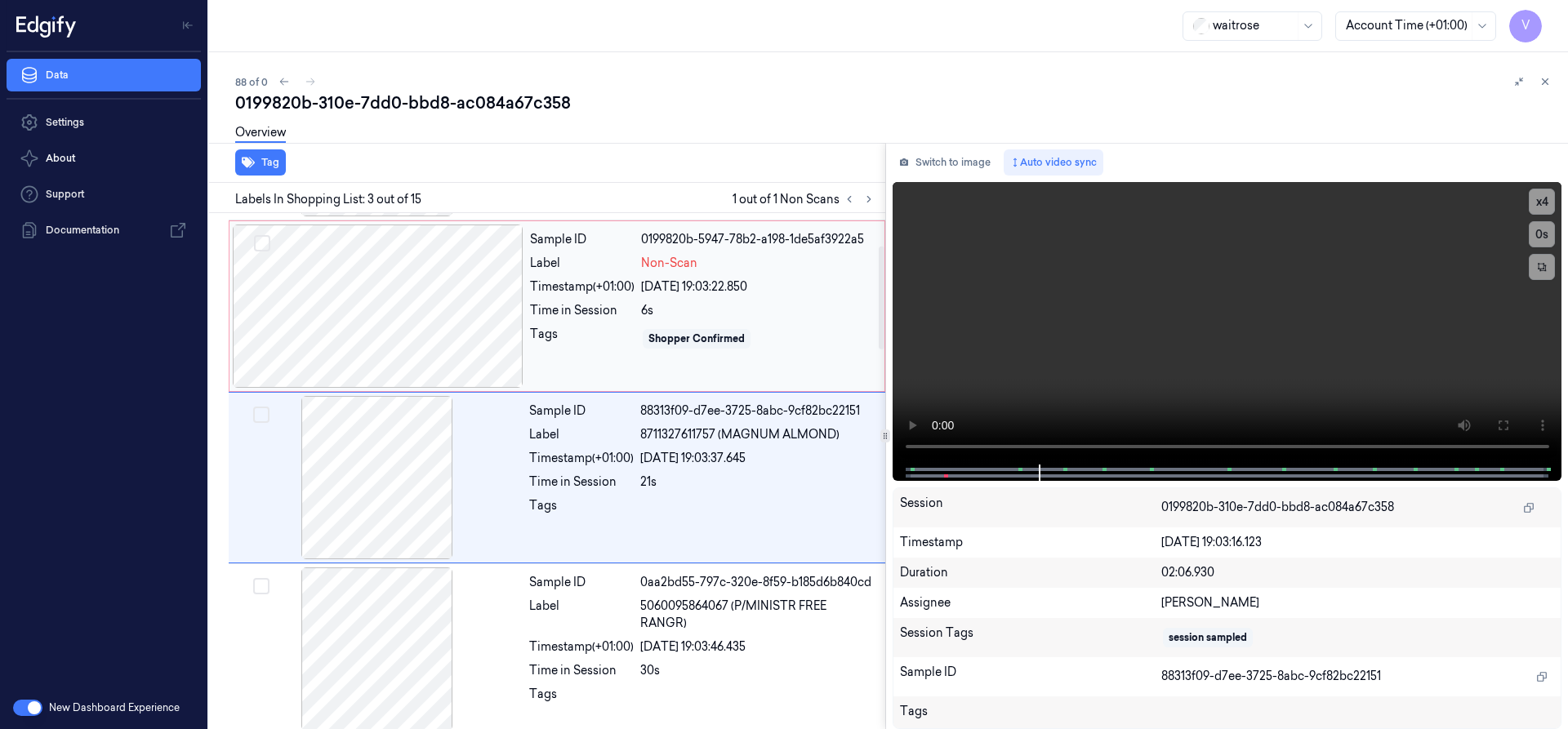
click at [451, 286] on div at bounding box center [378, 306] width 290 height 164
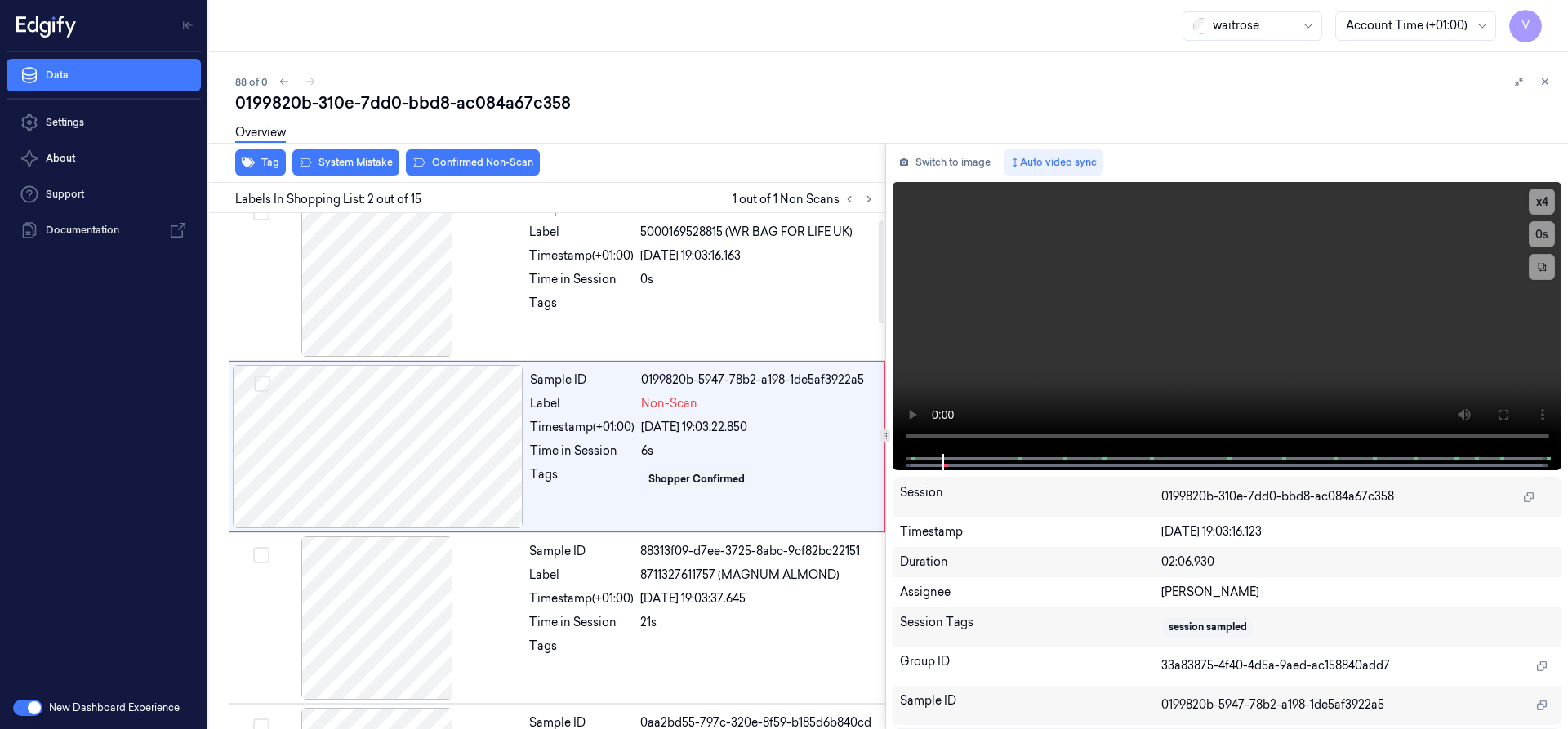
scroll to position [0, 0]
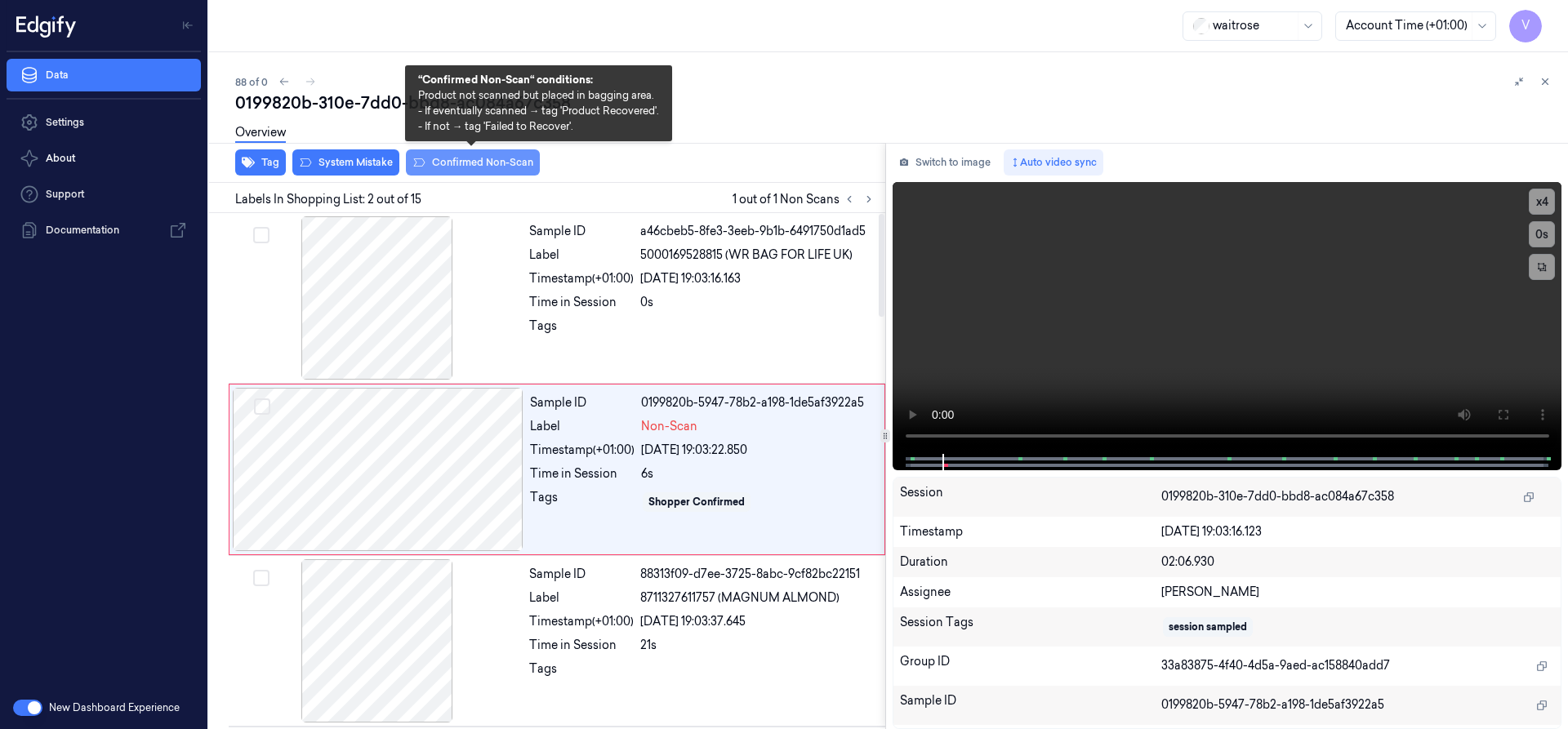
click at [508, 158] on button "Confirmed Non-Scan" at bounding box center [473, 162] width 134 height 27
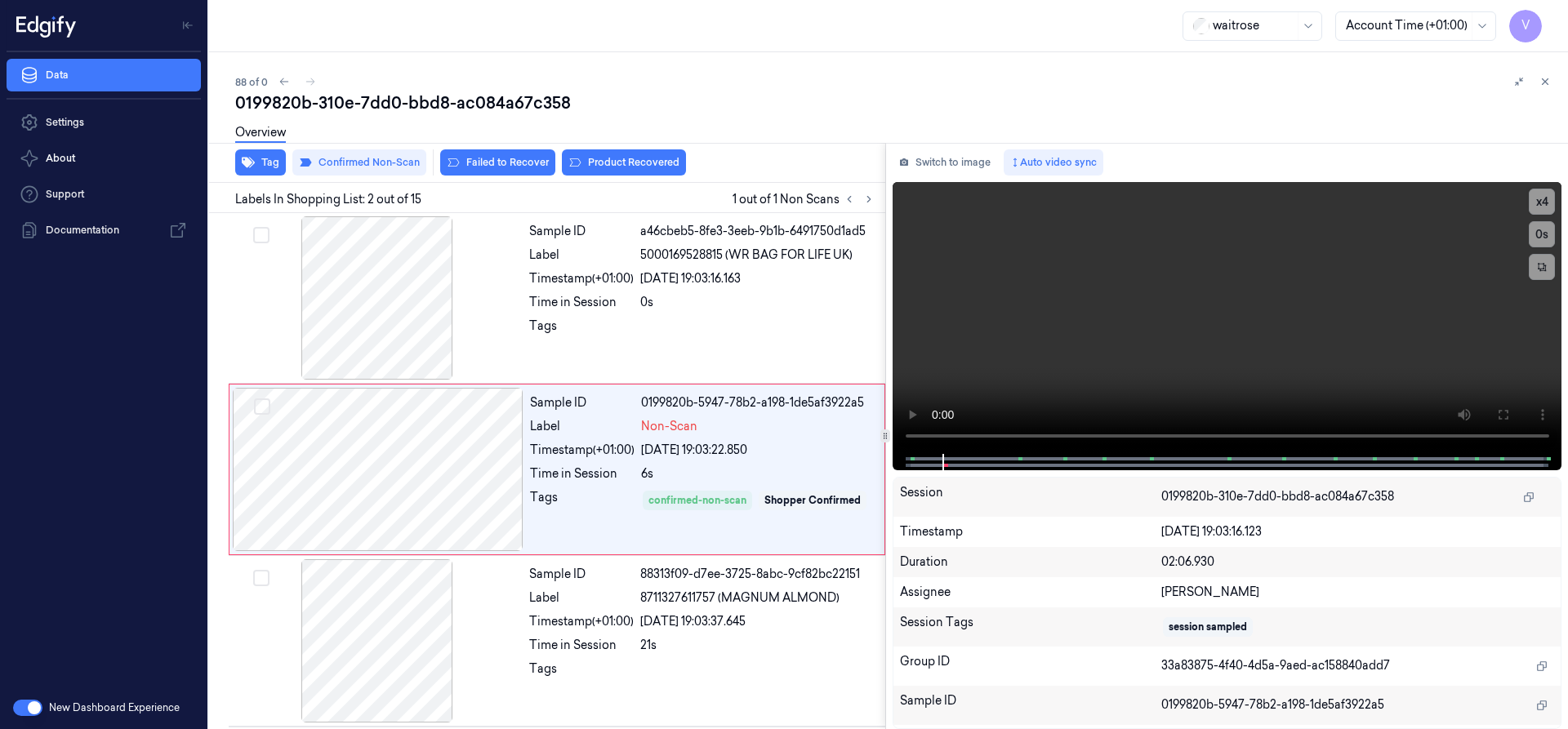
click at [594, 155] on div "Overview" at bounding box center [895, 134] width 1320 height 42
click at [644, 158] on button "Product Recovered" at bounding box center [624, 162] width 124 height 27
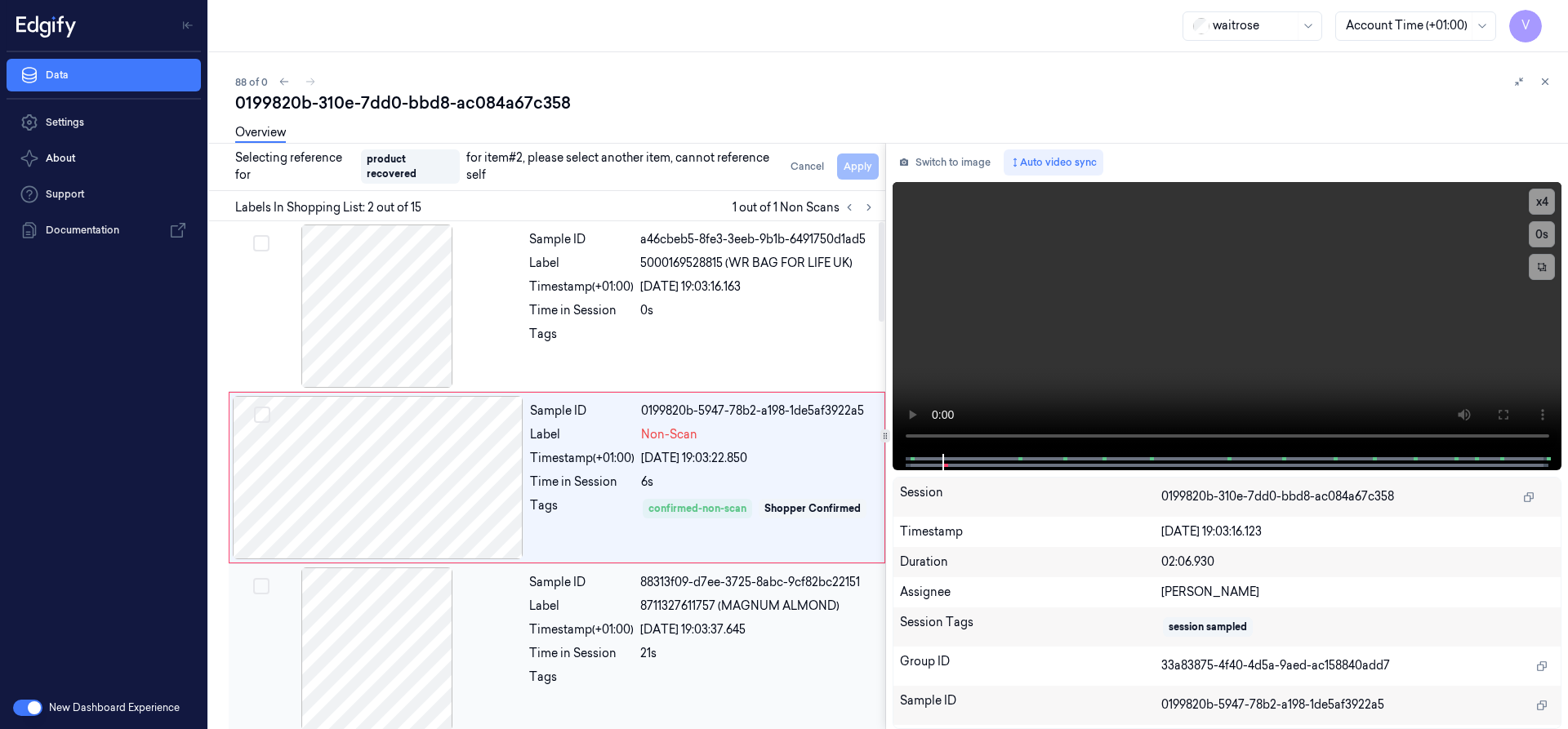
drag, startPoint x: 454, startPoint y: 602, endPoint x: 464, endPoint y: 601, distance: 10.0
click at [454, 603] on div at bounding box center [377, 648] width 290 height 164
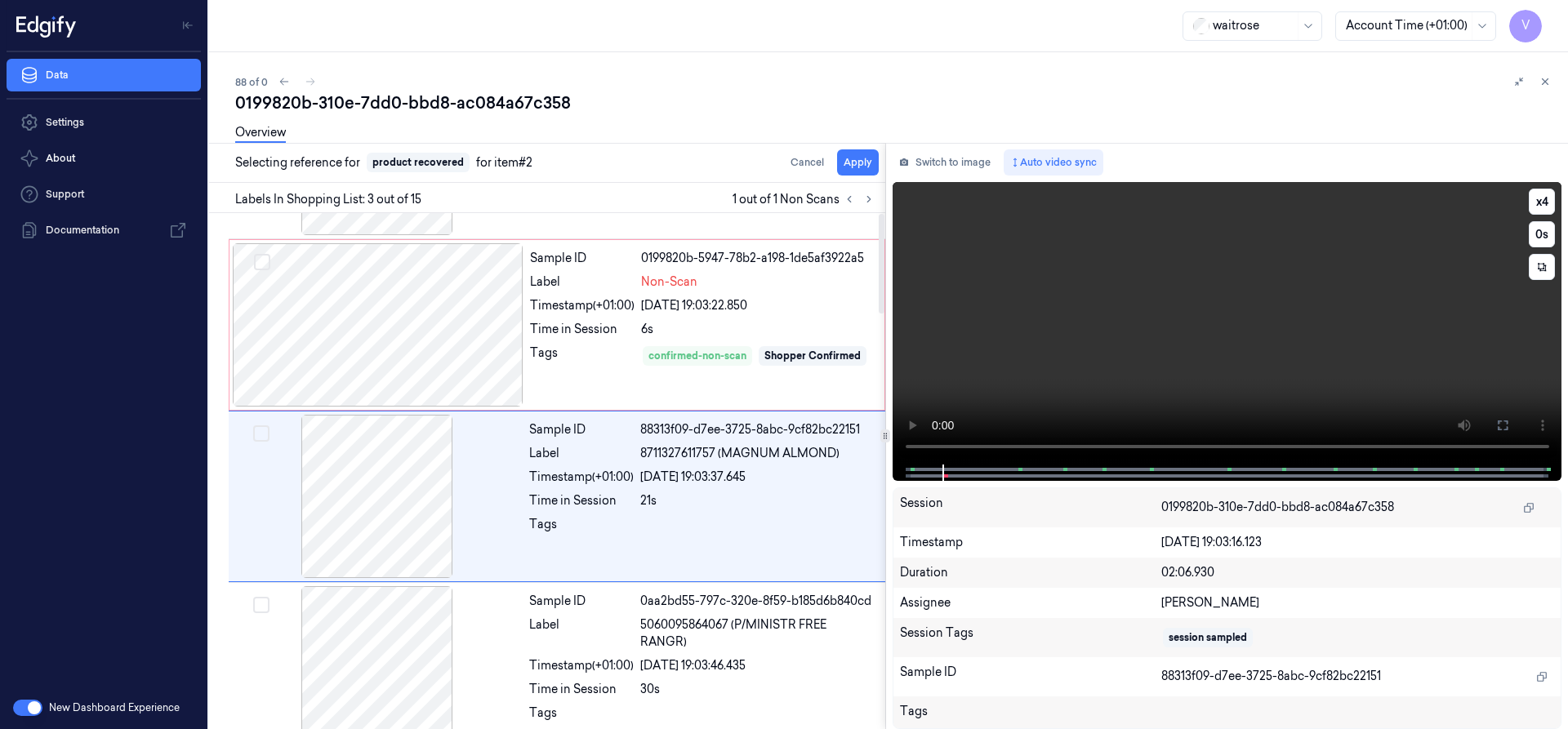
scroll to position [170, 0]
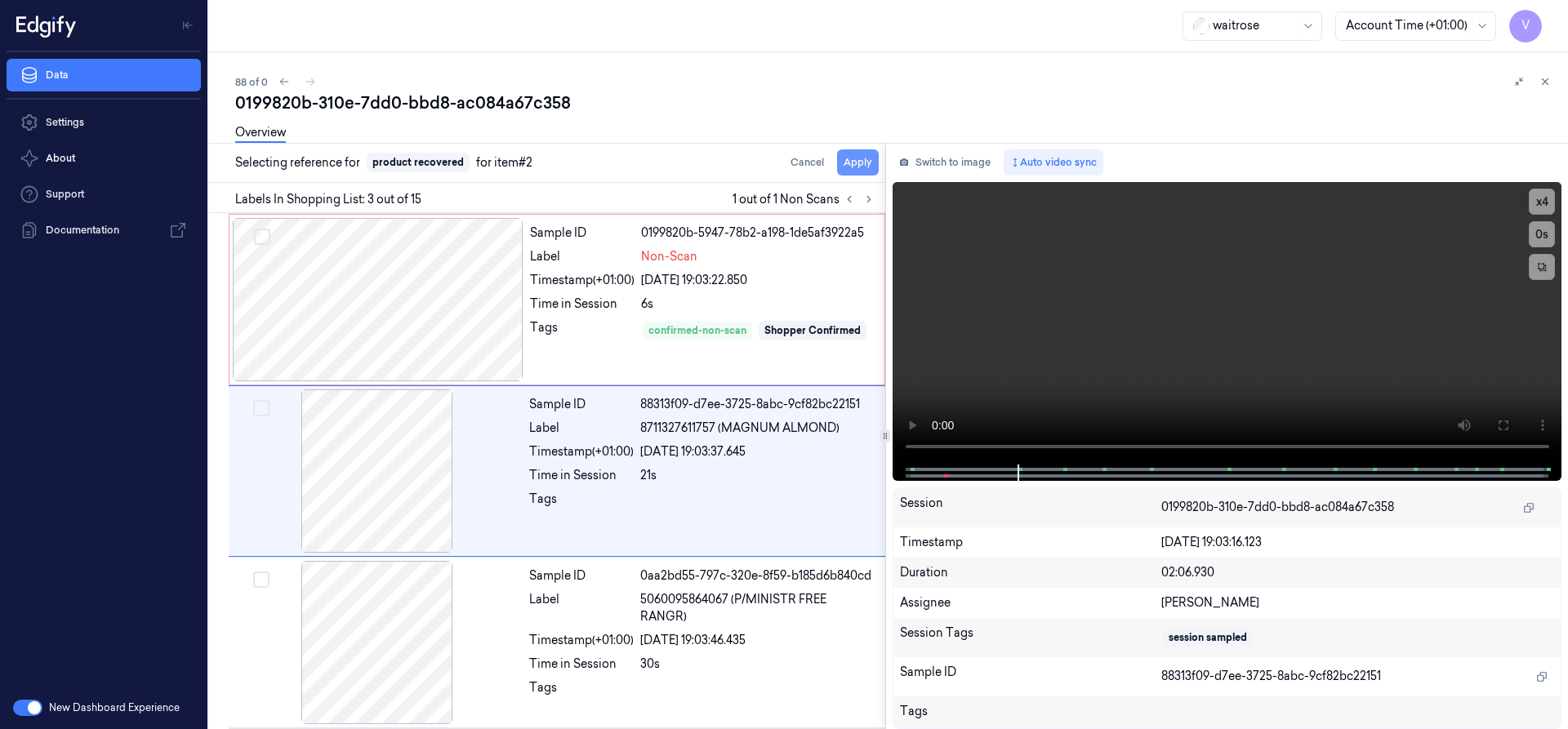
click at [846, 172] on button "Apply" at bounding box center [858, 162] width 42 height 27
click at [856, 159] on button "Apply" at bounding box center [858, 162] width 42 height 27
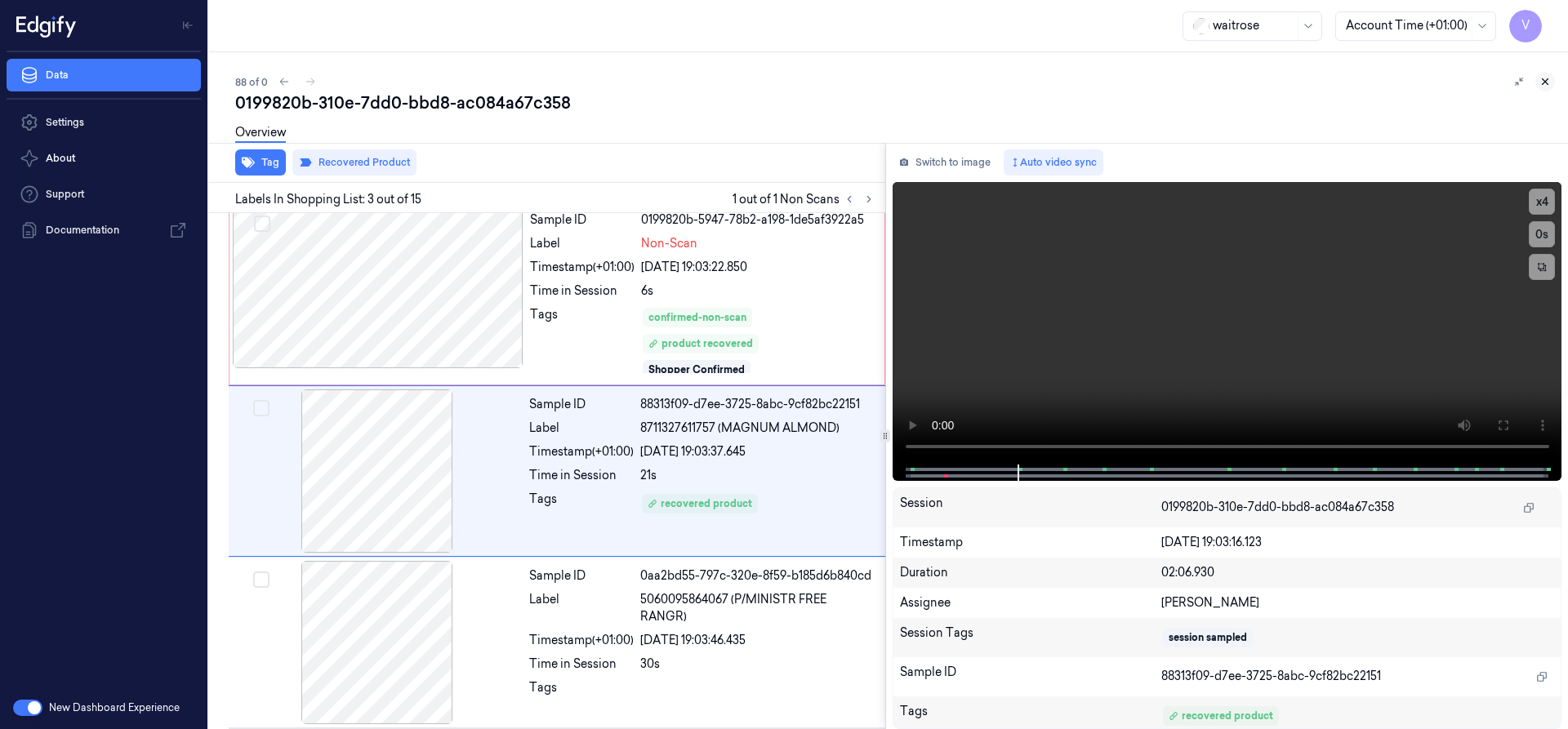
click at [1547, 79] on icon at bounding box center [1545, 81] width 11 height 11
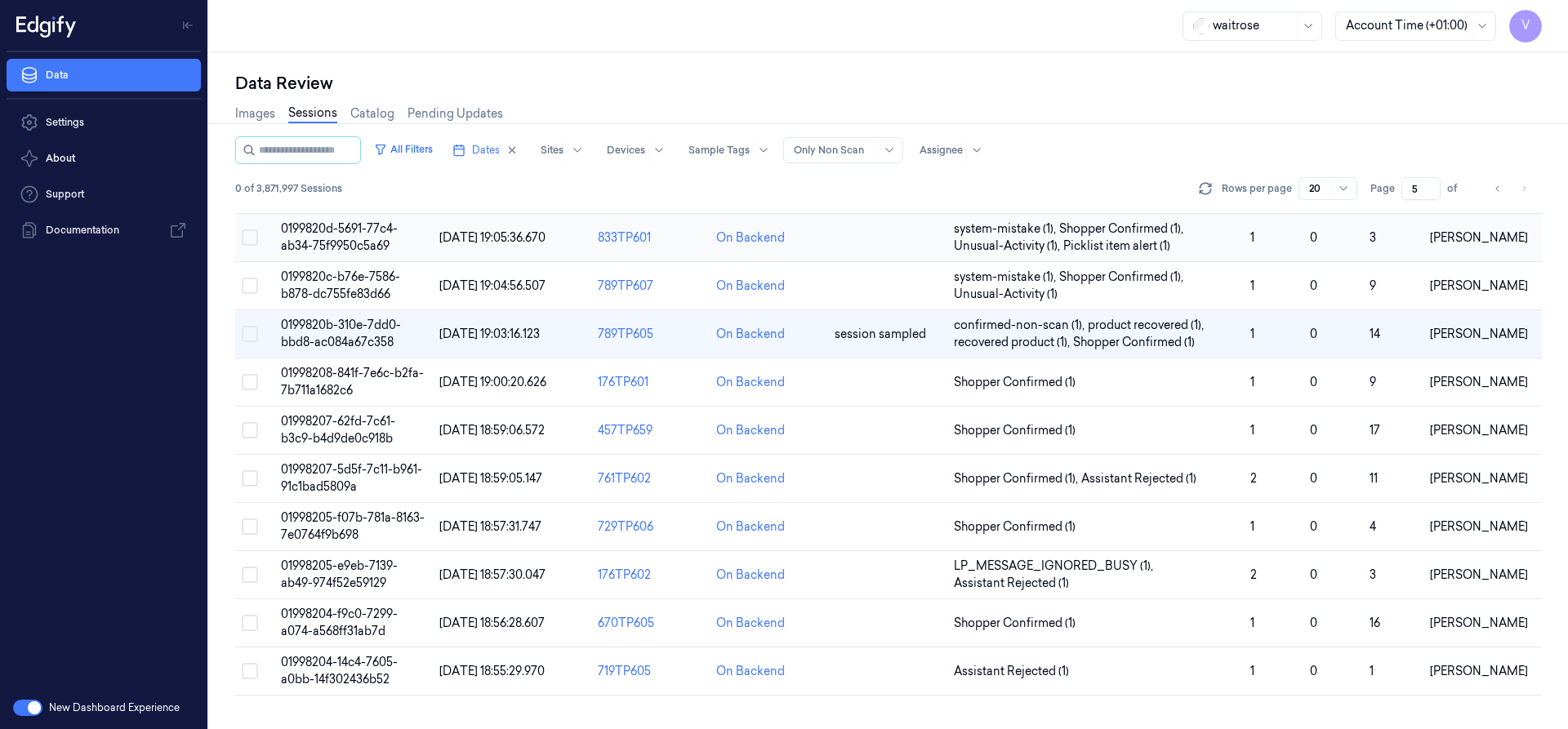
scroll to position [179, 0]
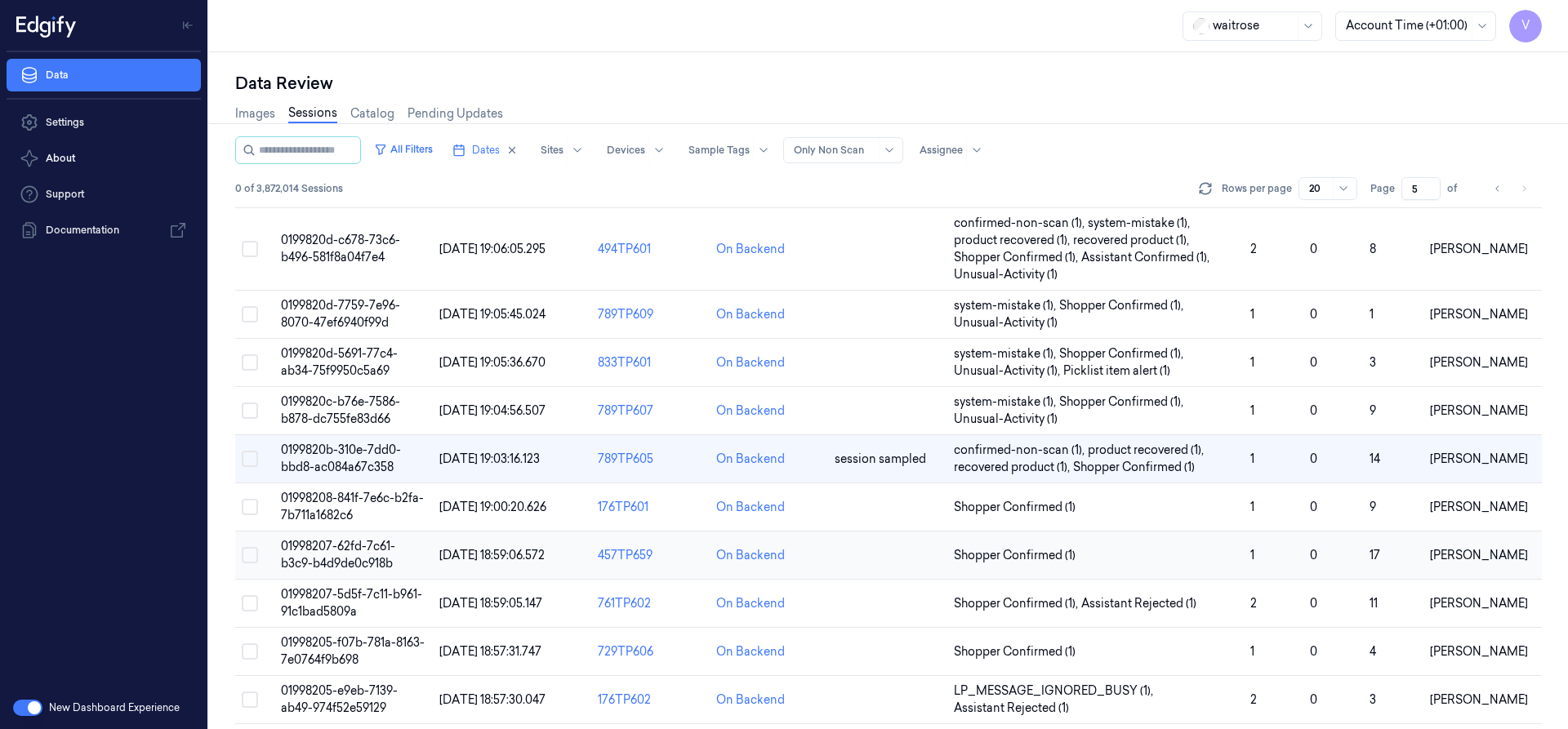
click at [359, 555] on td "01998207-62fd-7c61-b3c9-b4d9de0c918b" at bounding box center [353, 556] width 159 height 48
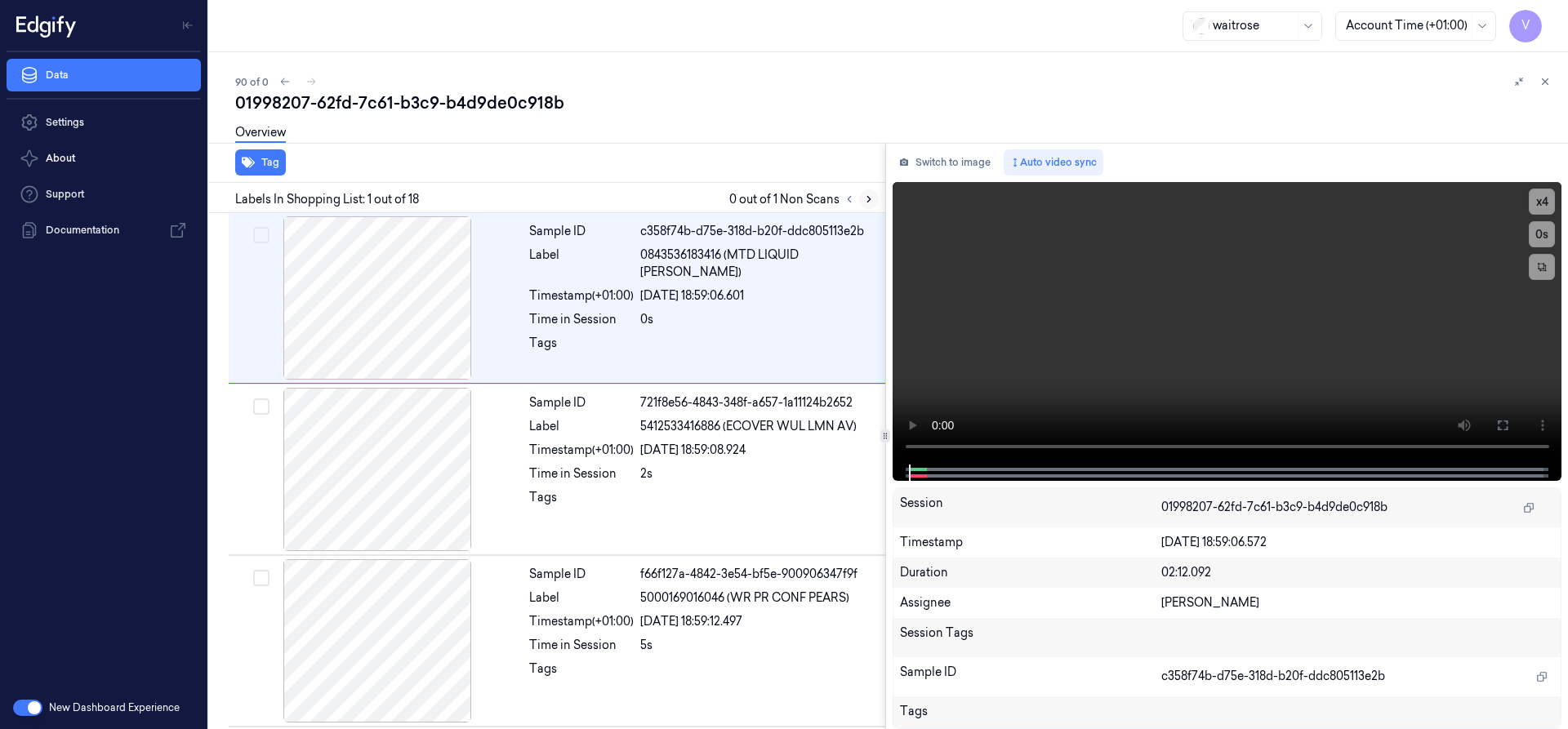
click at [871, 200] on icon at bounding box center [869, 199] width 11 height 11
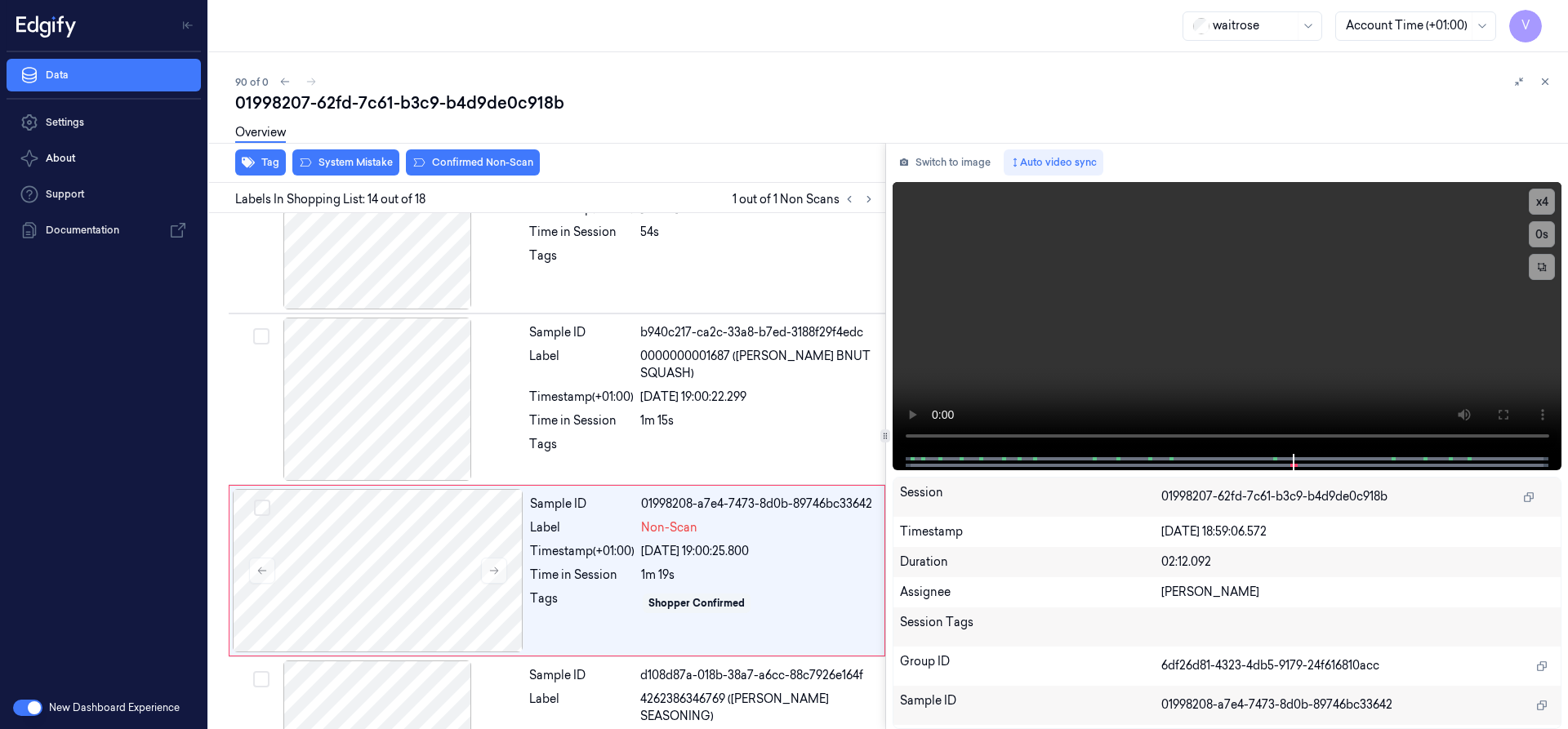
scroll to position [2056, 0]
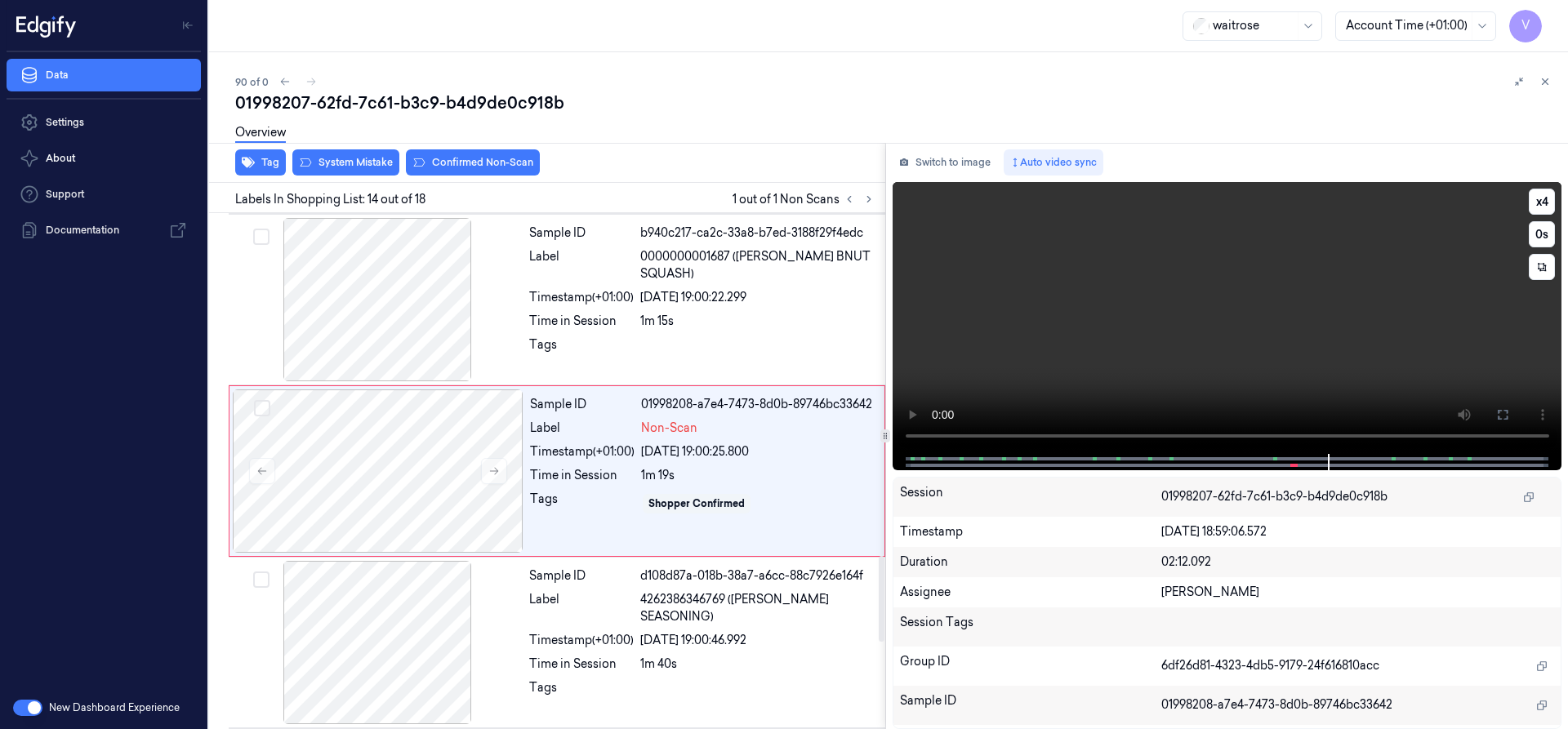
click at [1110, 382] on video at bounding box center [1228, 318] width 670 height 272
click at [1238, 373] on video at bounding box center [1228, 318] width 670 height 272
click at [1218, 367] on video at bounding box center [1228, 318] width 670 height 272
click at [390, 443] on div at bounding box center [378, 471] width 290 height 164
click at [352, 155] on div "Overview" at bounding box center [895, 134] width 1320 height 42
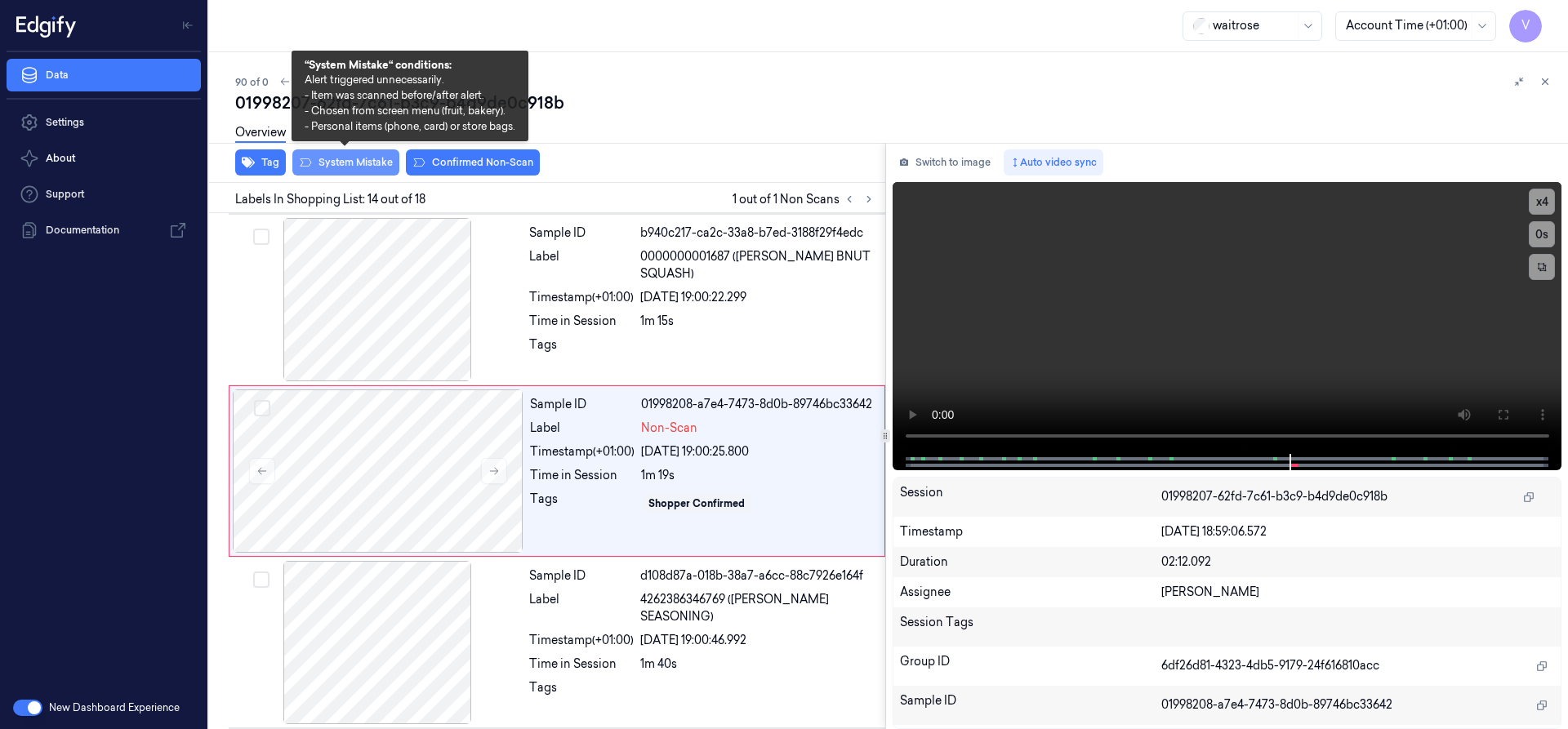
click at [372, 156] on button "System Mistake" at bounding box center [345, 162] width 107 height 27
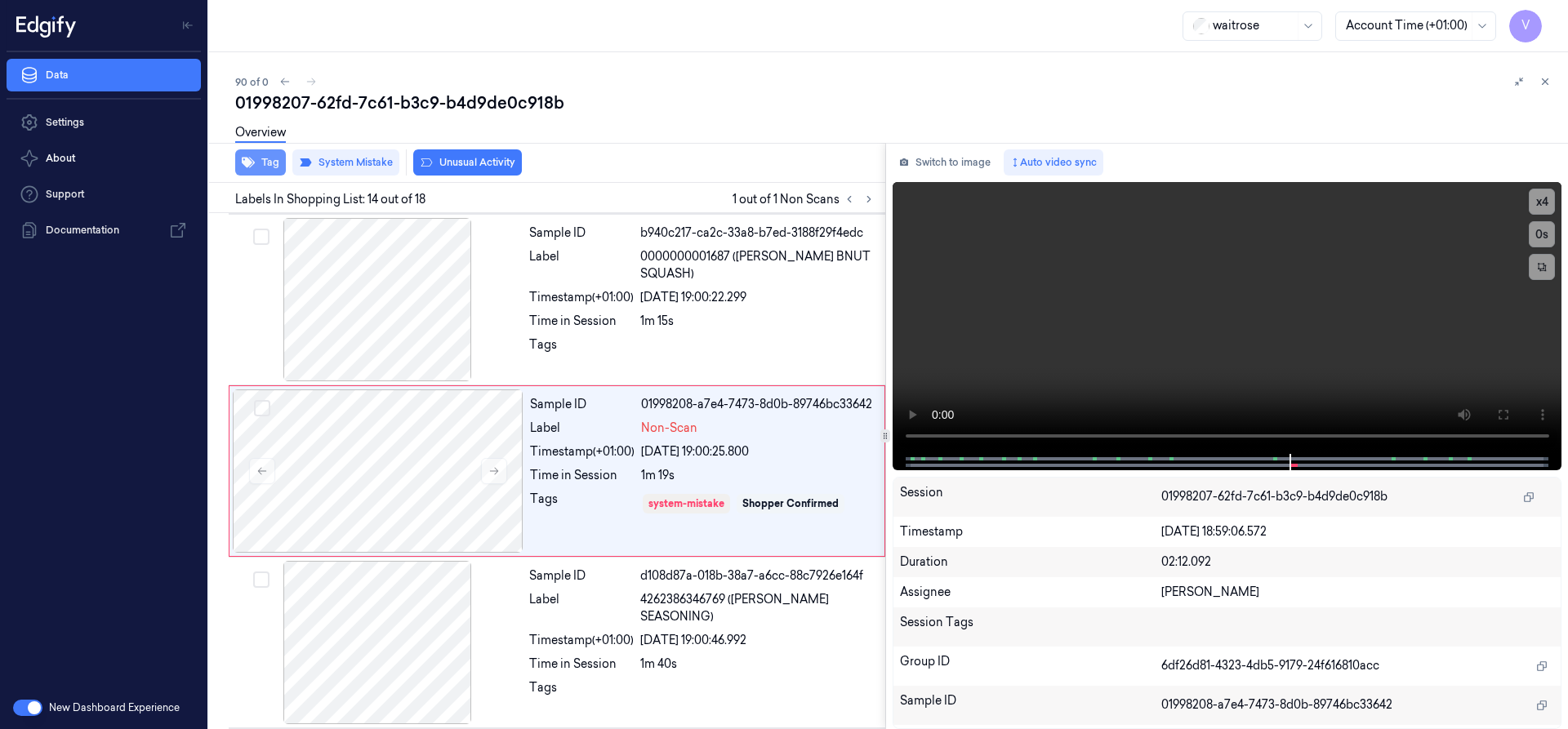
click at [268, 163] on button "Tag" at bounding box center [260, 162] width 51 height 27
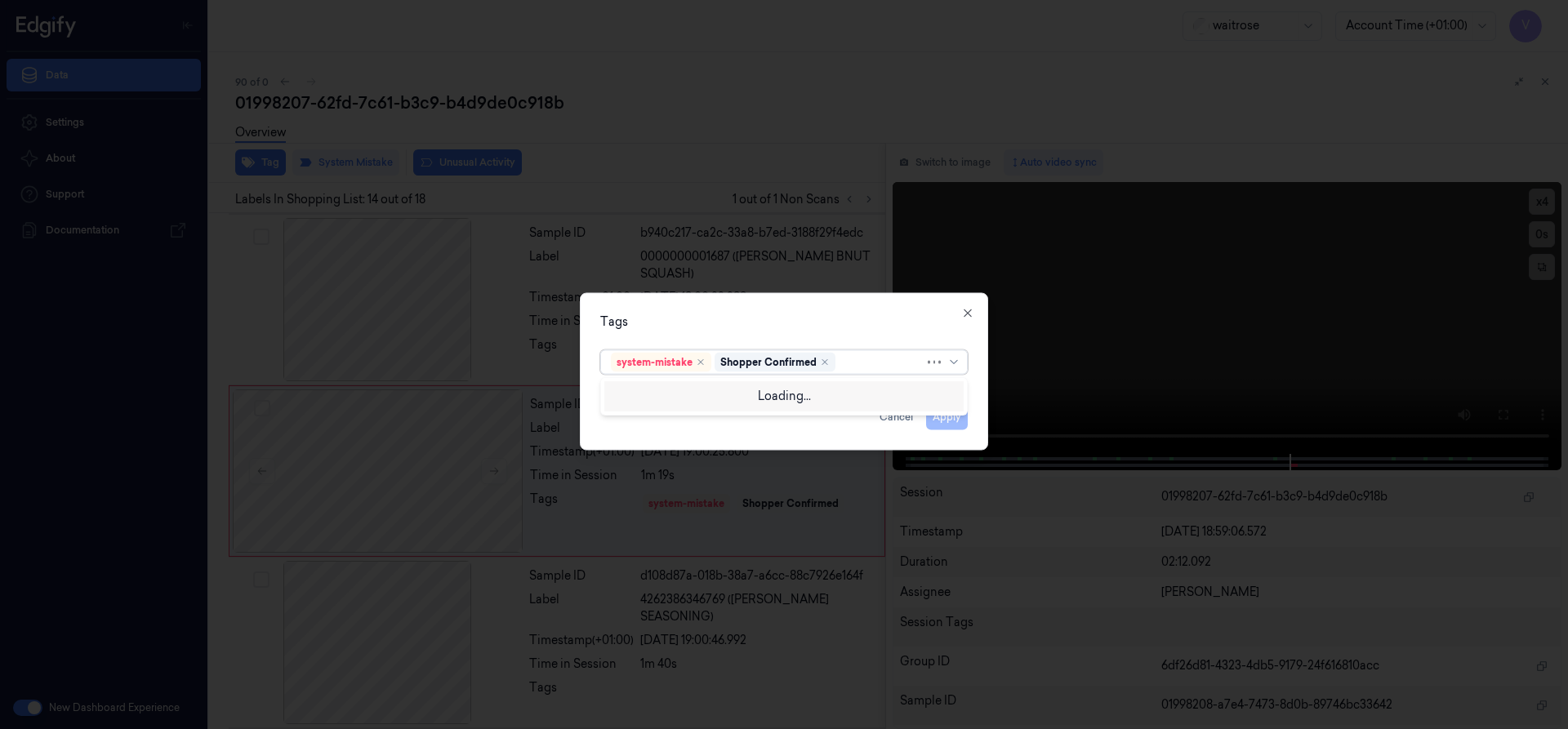
click at [861, 357] on div at bounding box center [882, 362] width 86 height 17
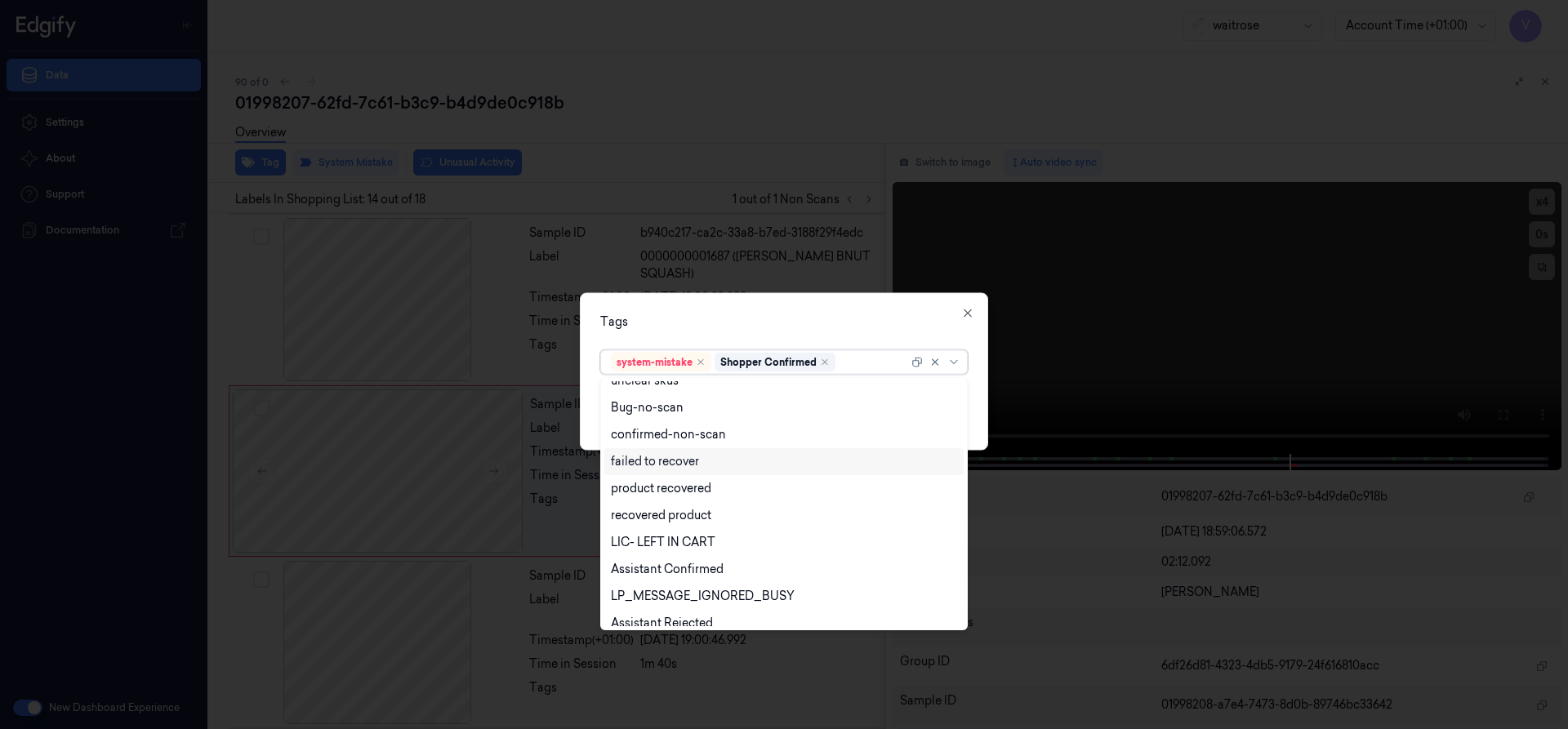
scroll to position [240, 0]
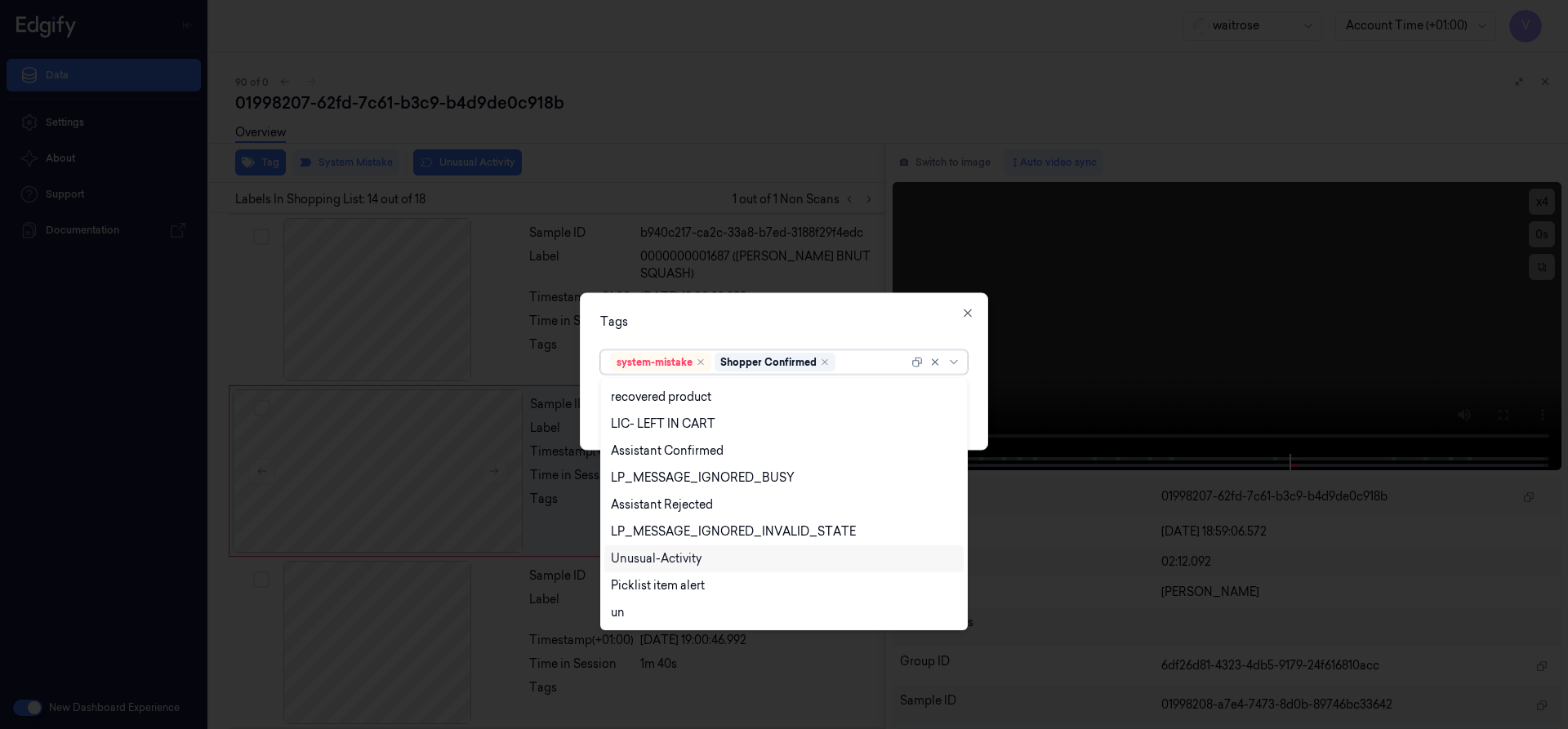
click at [664, 552] on div "Unusual-Activity" at bounding box center [656, 559] width 91 height 17
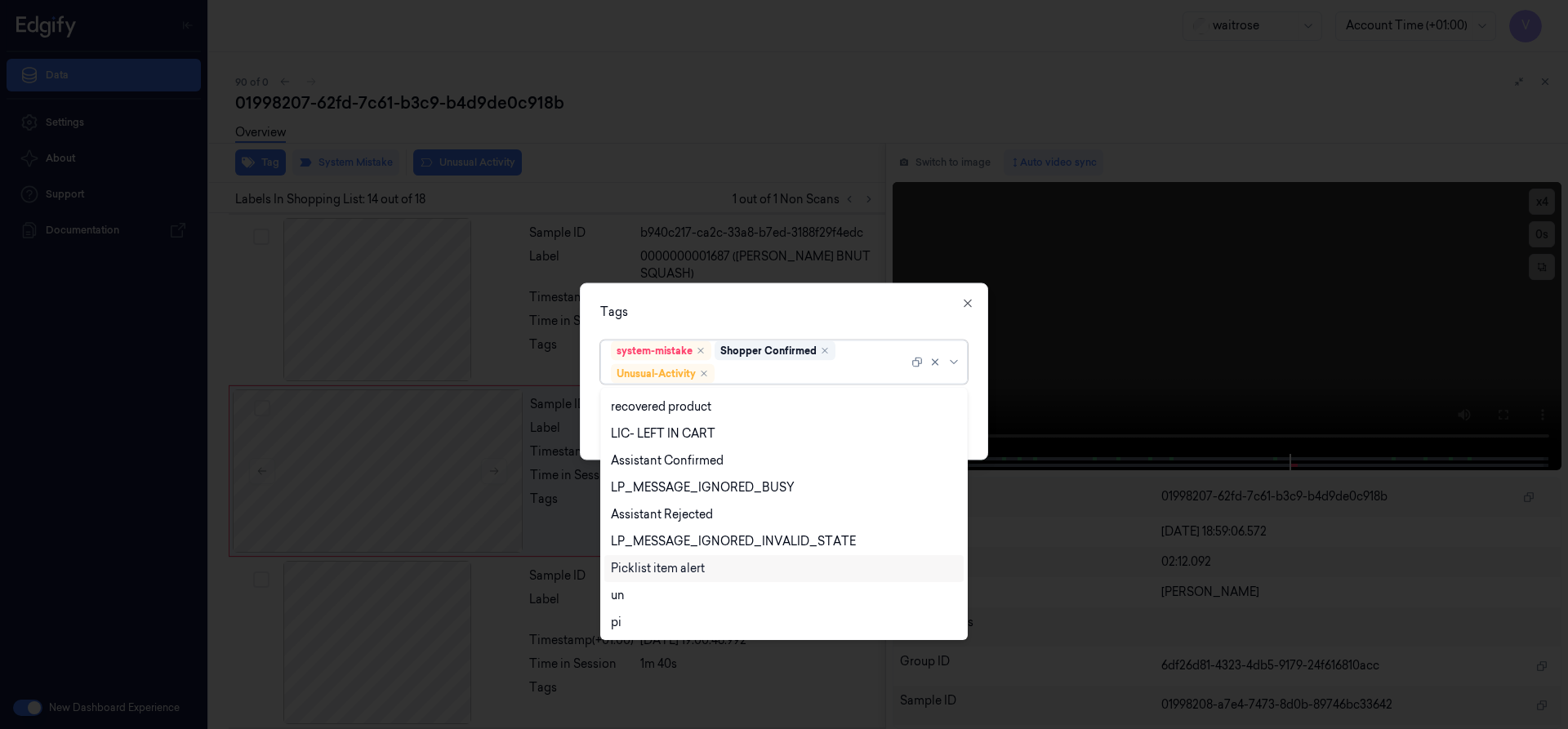
click at [665, 570] on div "Picklist item alert" at bounding box center [658, 569] width 94 height 17
click at [806, 301] on div "Tags option Picklist item alert, selected. 20 results available. Use Up and Dow…" at bounding box center [784, 371] width 409 height 177
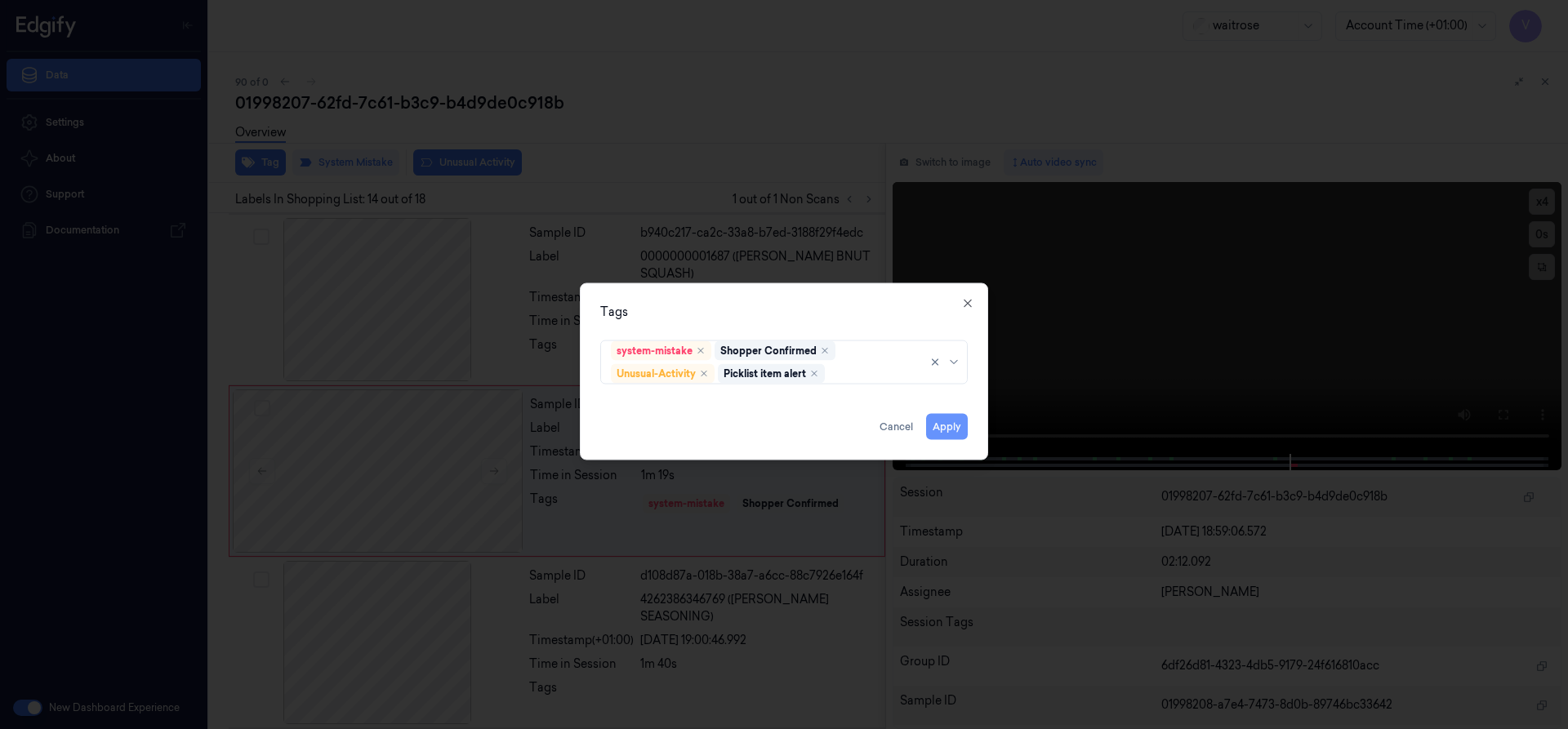
click at [956, 427] on button "Apply" at bounding box center [947, 426] width 42 height 27
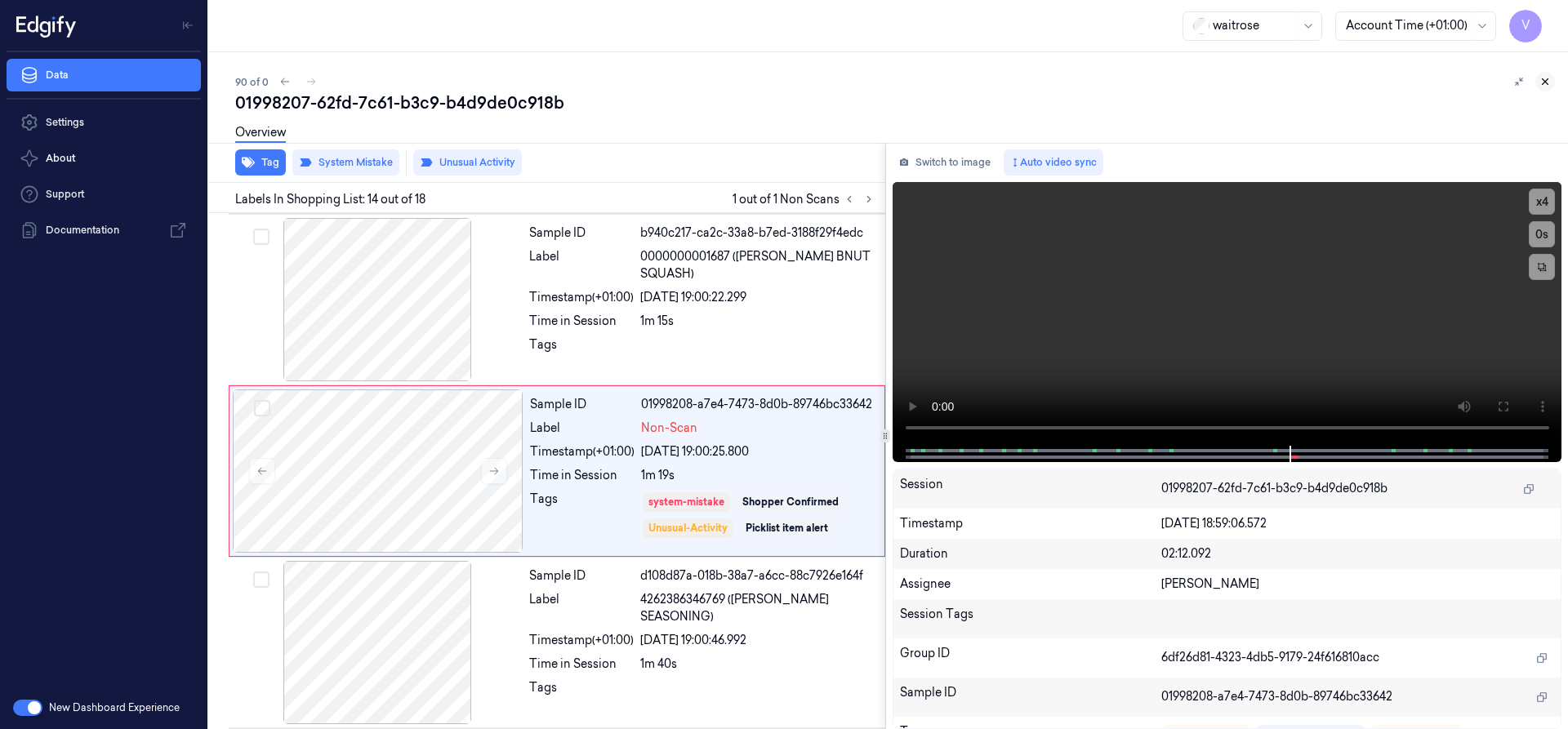
click at [1544, 82] on icon at bounding box center [1545, 81] width 11 height 11
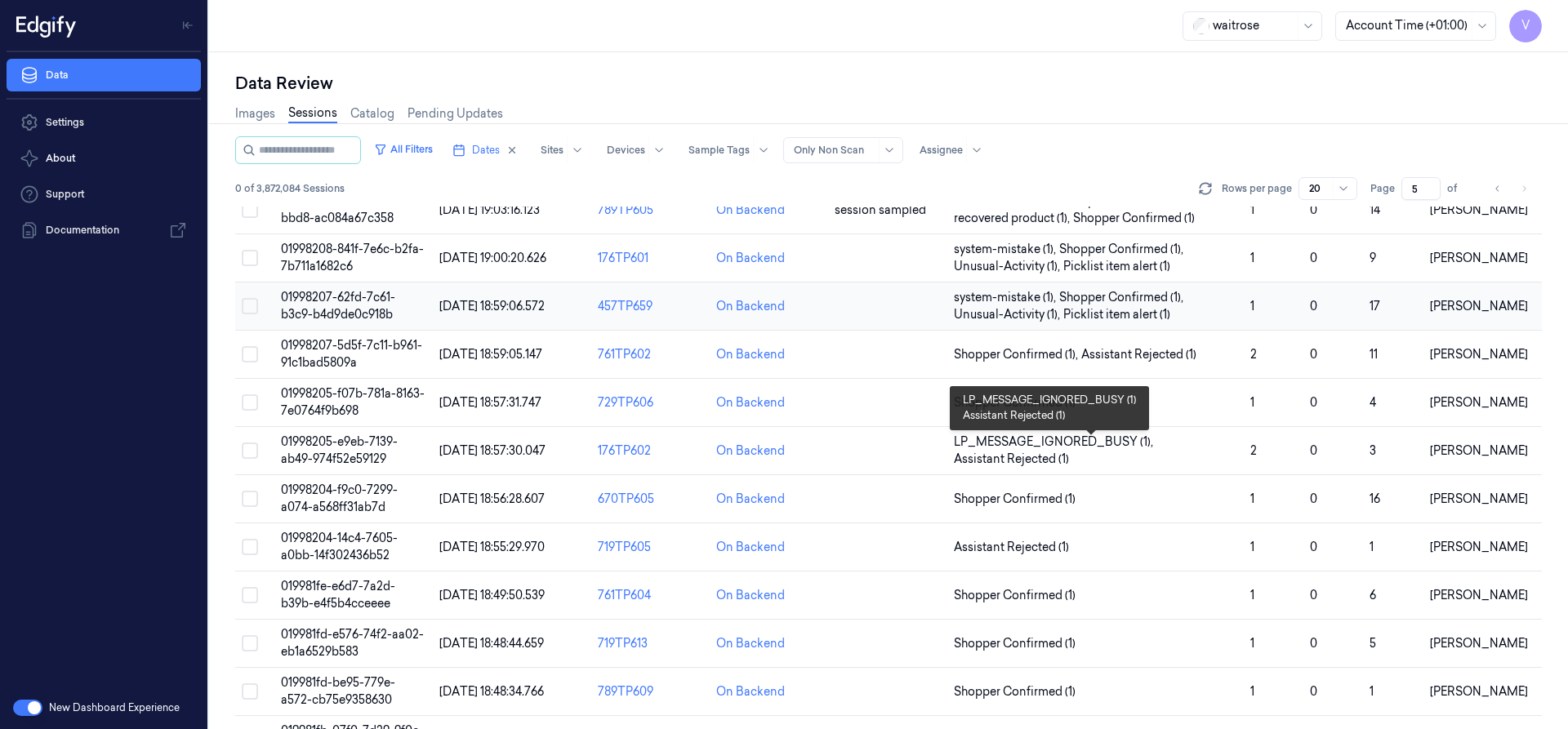
scroll to position [429, 0]
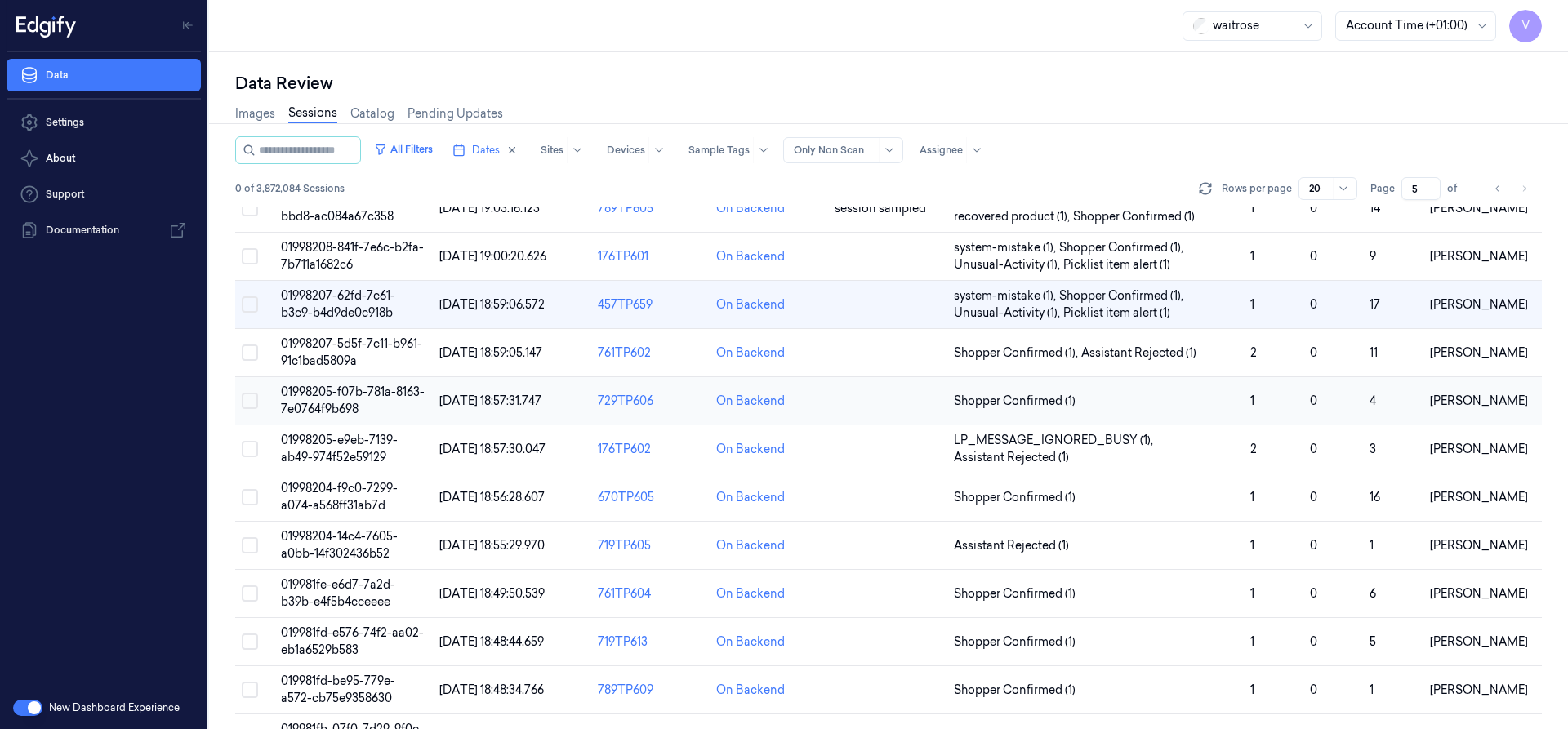
click at [339, 392] on span "01998205-f07b-781a-8163-7e0764f9b698" at bounding box center [353, 400] width 144 height 32
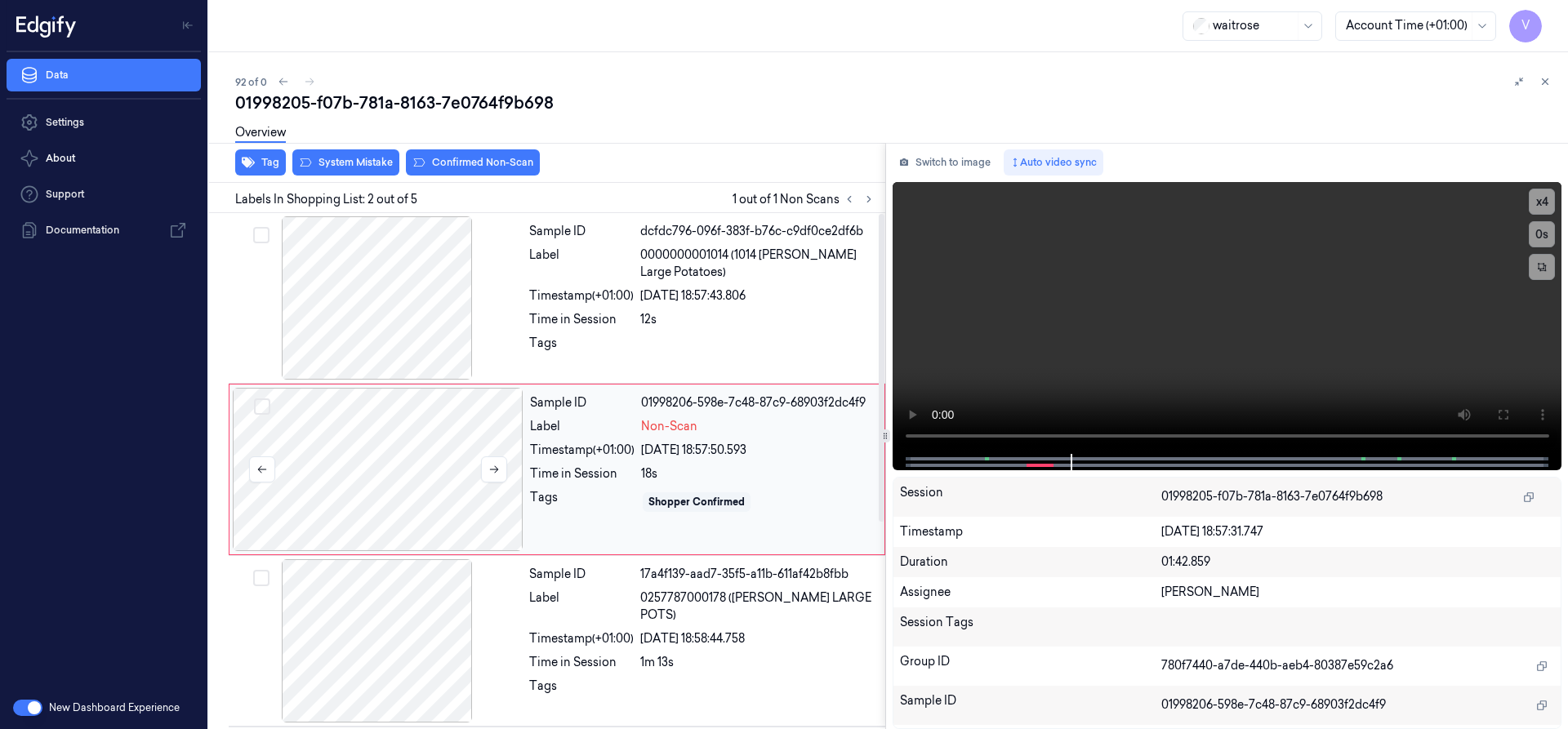
click at [371, 421] on div at bounding box center [378, 469] width 290 height 164
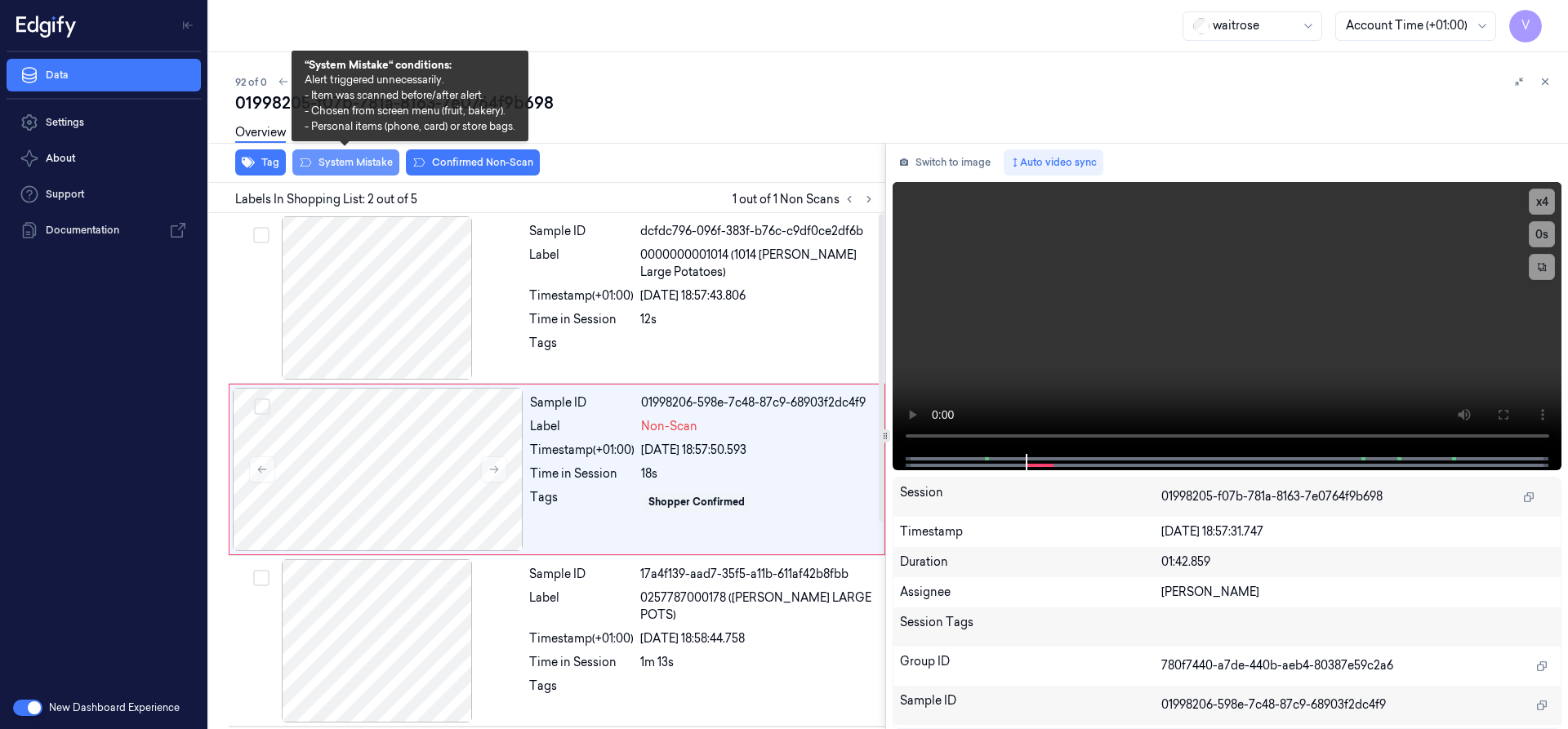
click at [361, 161] on button "System Mistake" at bounding box center [345, 162] width 107 height 27
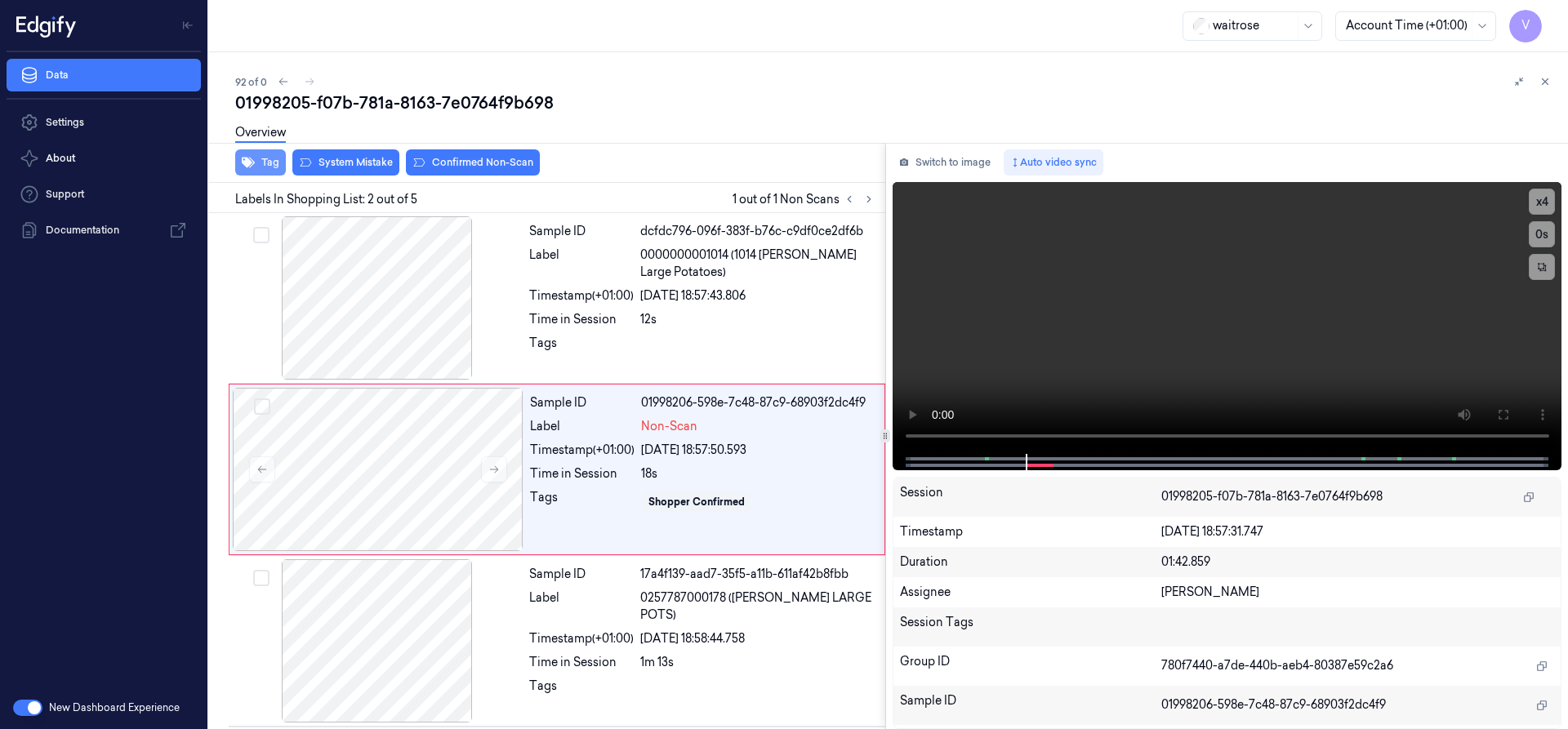
click at [260, 164] on button "Tag" at bounding box center [260, 162] width 51 height 27
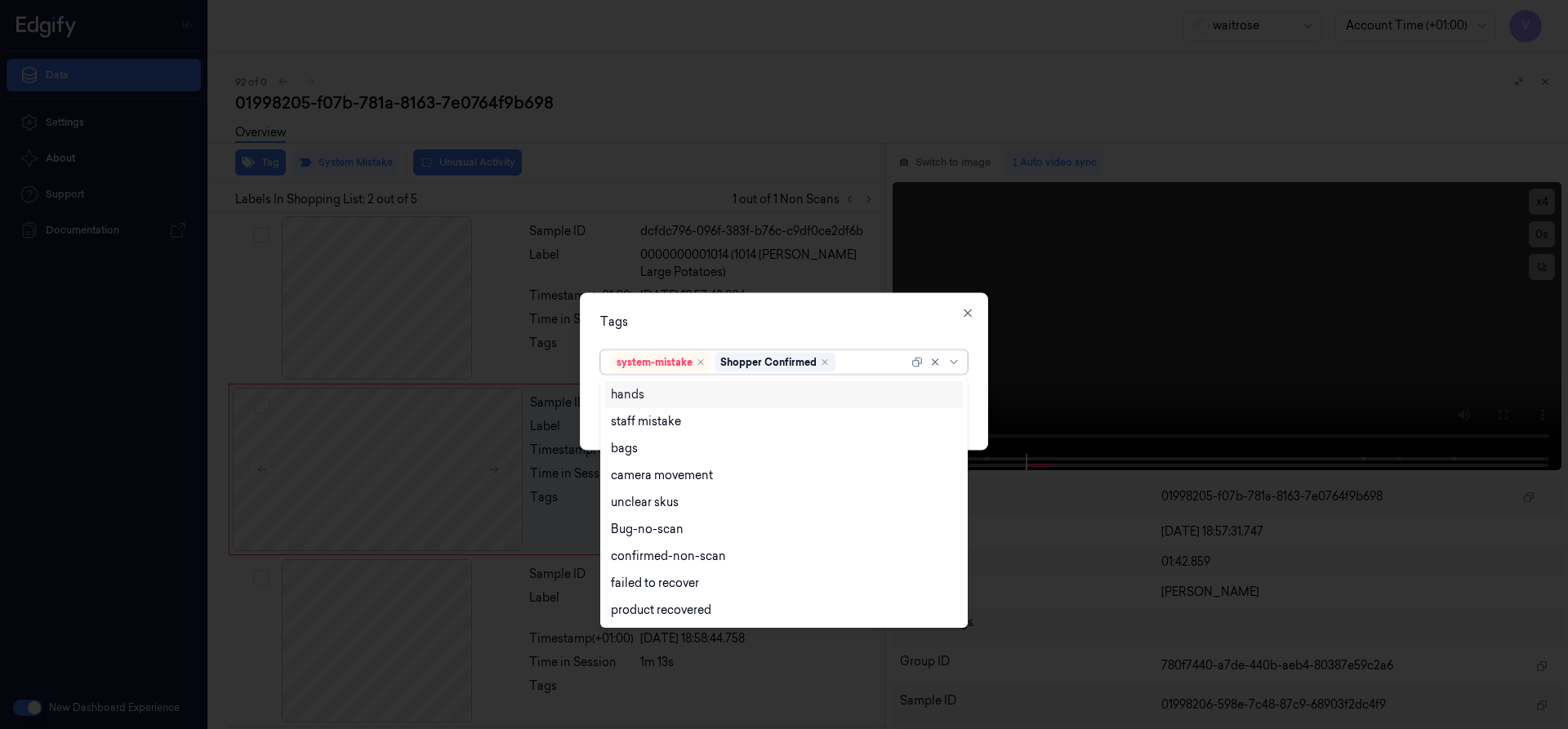
click at [864, 367] on div at bounding box center [873, 362] width 69 height 17
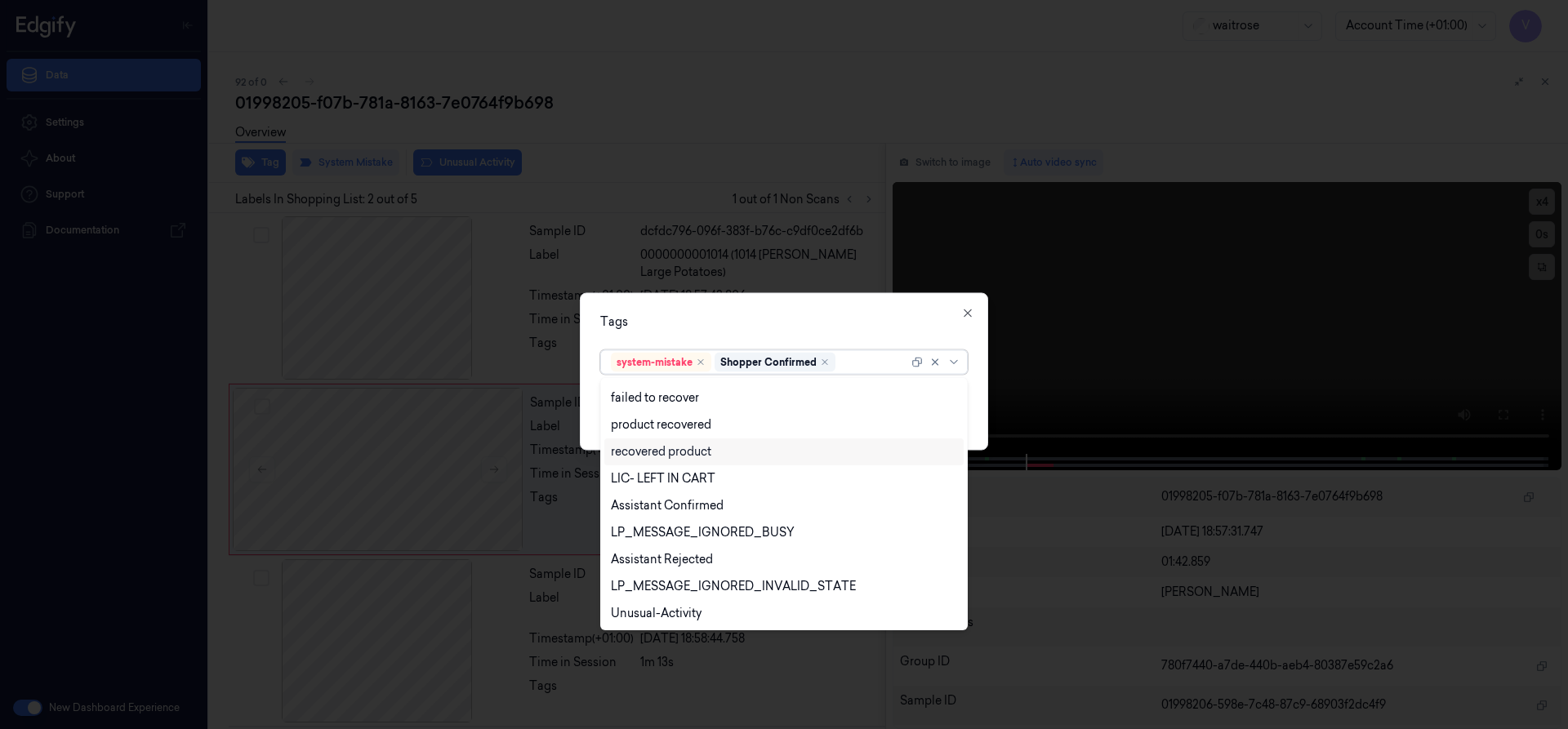
scroll to position [240, 0]
click at [659, 559] on div "Unusual-Activity" at bounding box center [656, 559] width 91 height 17
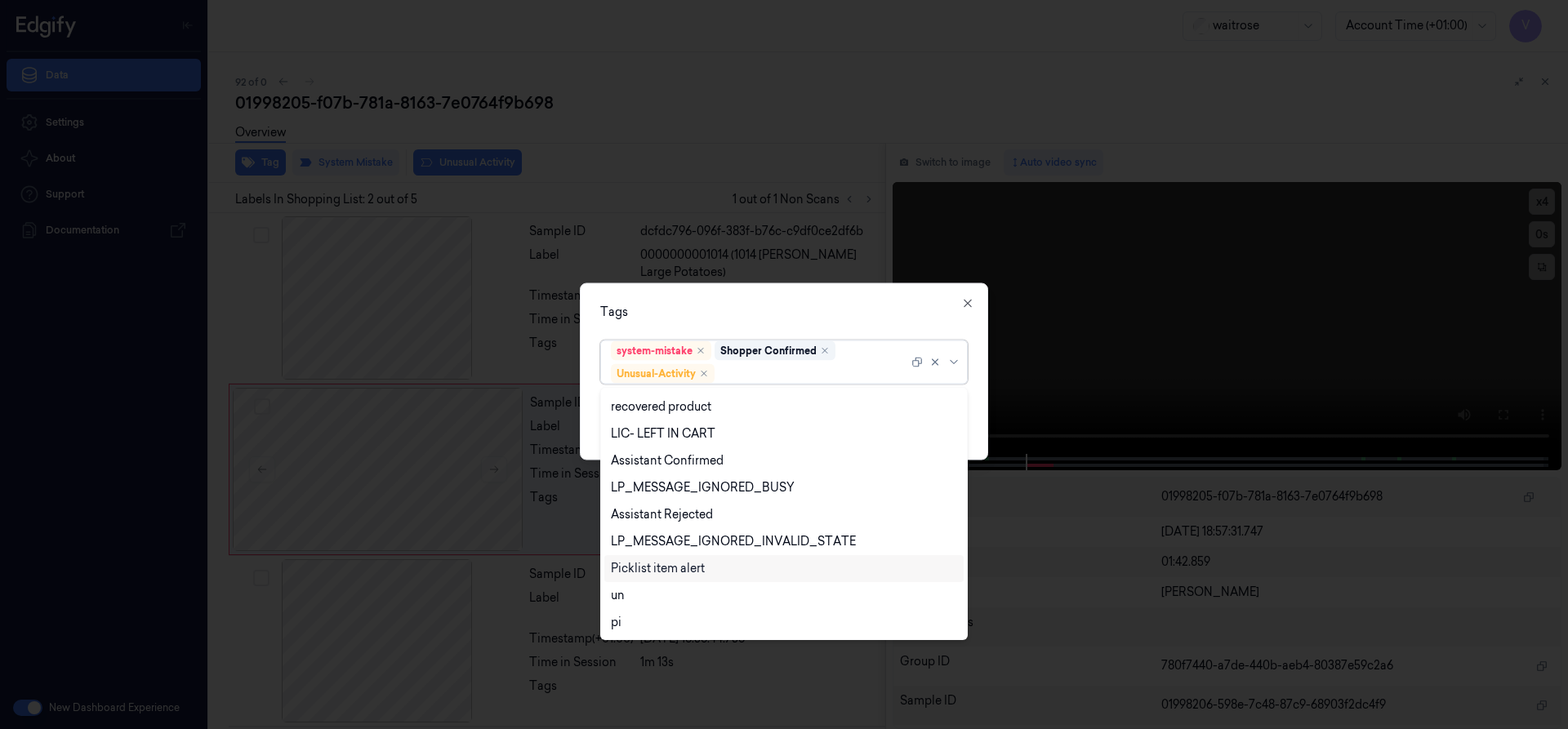
click at [658, 574] on div "Picklist item alert" at bounding box center [658, 569] width 94 height 17
click at [746, 322] on div "Tags option Picklist item alert, selected. 20 results available. Use Up and Dow…" at bounding box center [784, 371] width 409 height 177
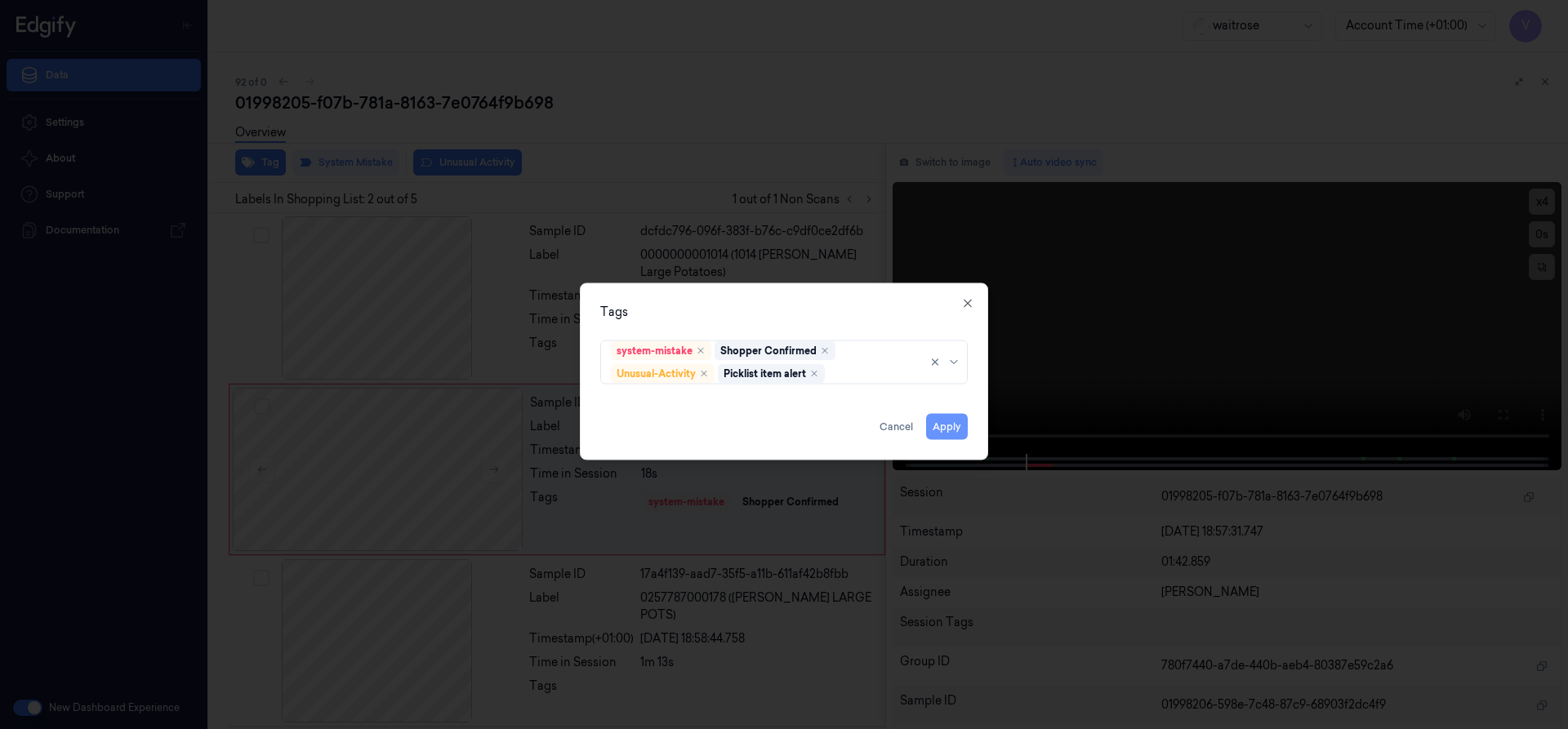
click at [949, 426] on button "Apply" at bounding box center [947, 426] width 42 height 27
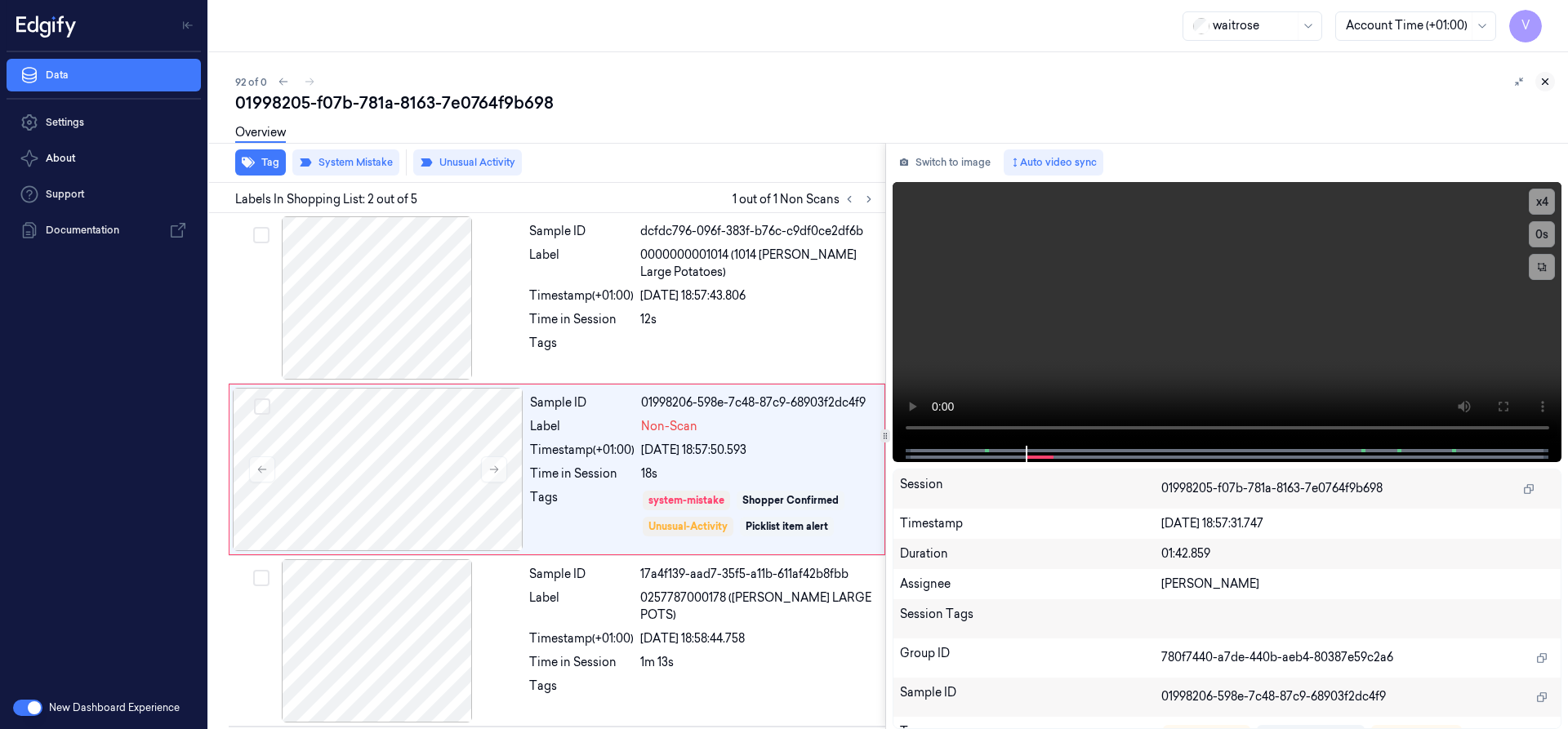
click at [1545, 83] on icon at bounding box center [1545, 81] width 11 height 11
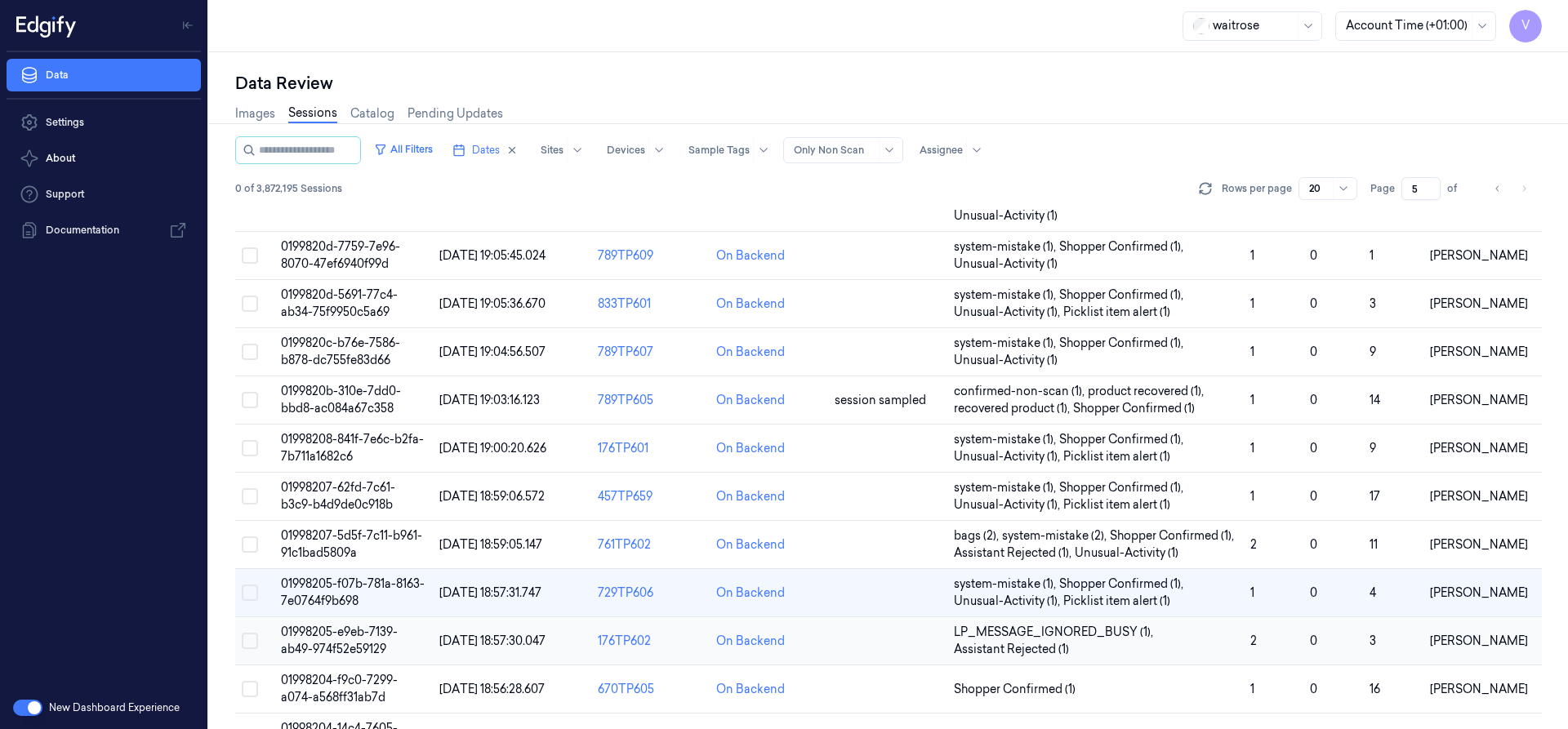
scroll to position [397, 0]
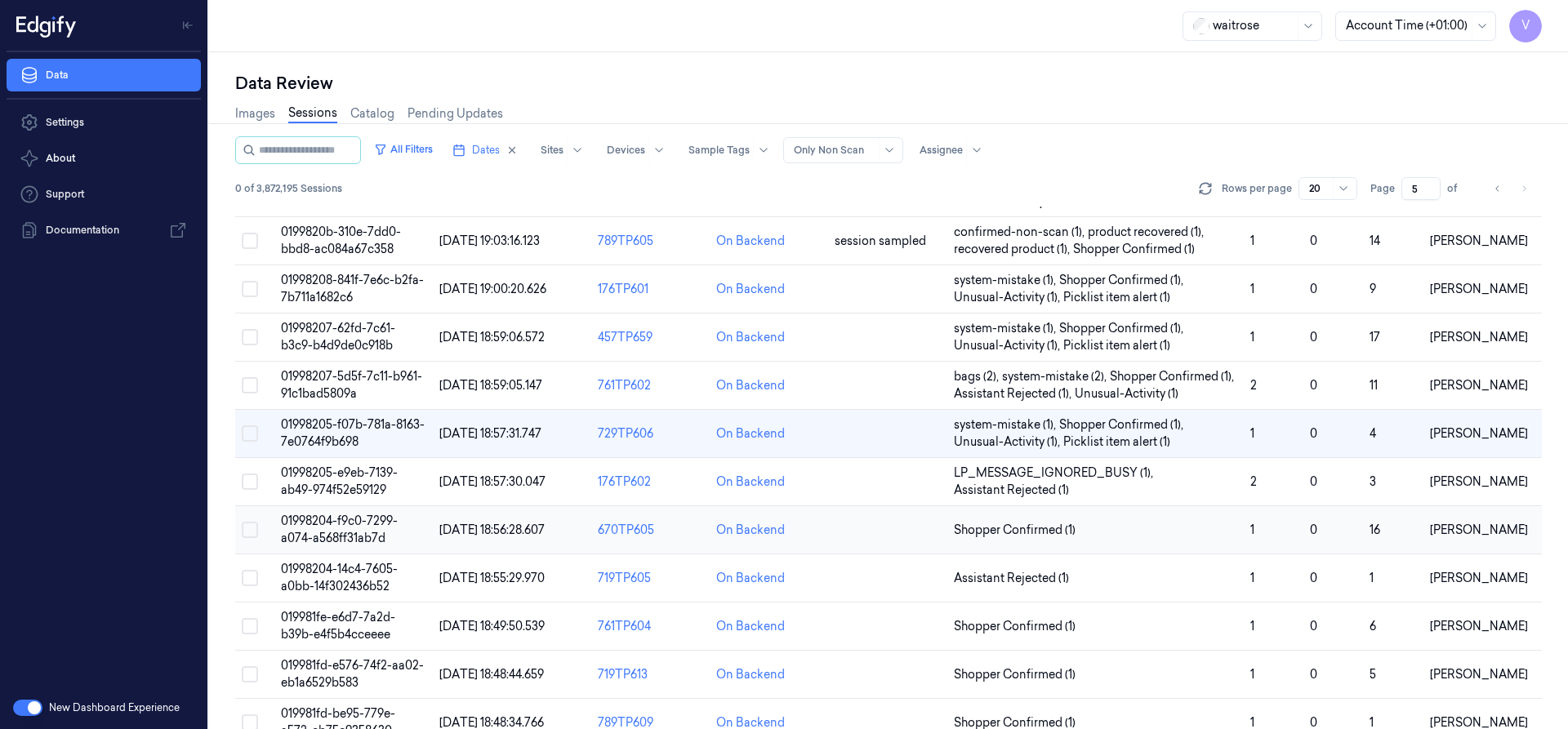
click at [347, 532] on span "01998204-f9c0-7299-a074-a568ff31ab7d" at bounding box center [339, 529] width 117 height 32
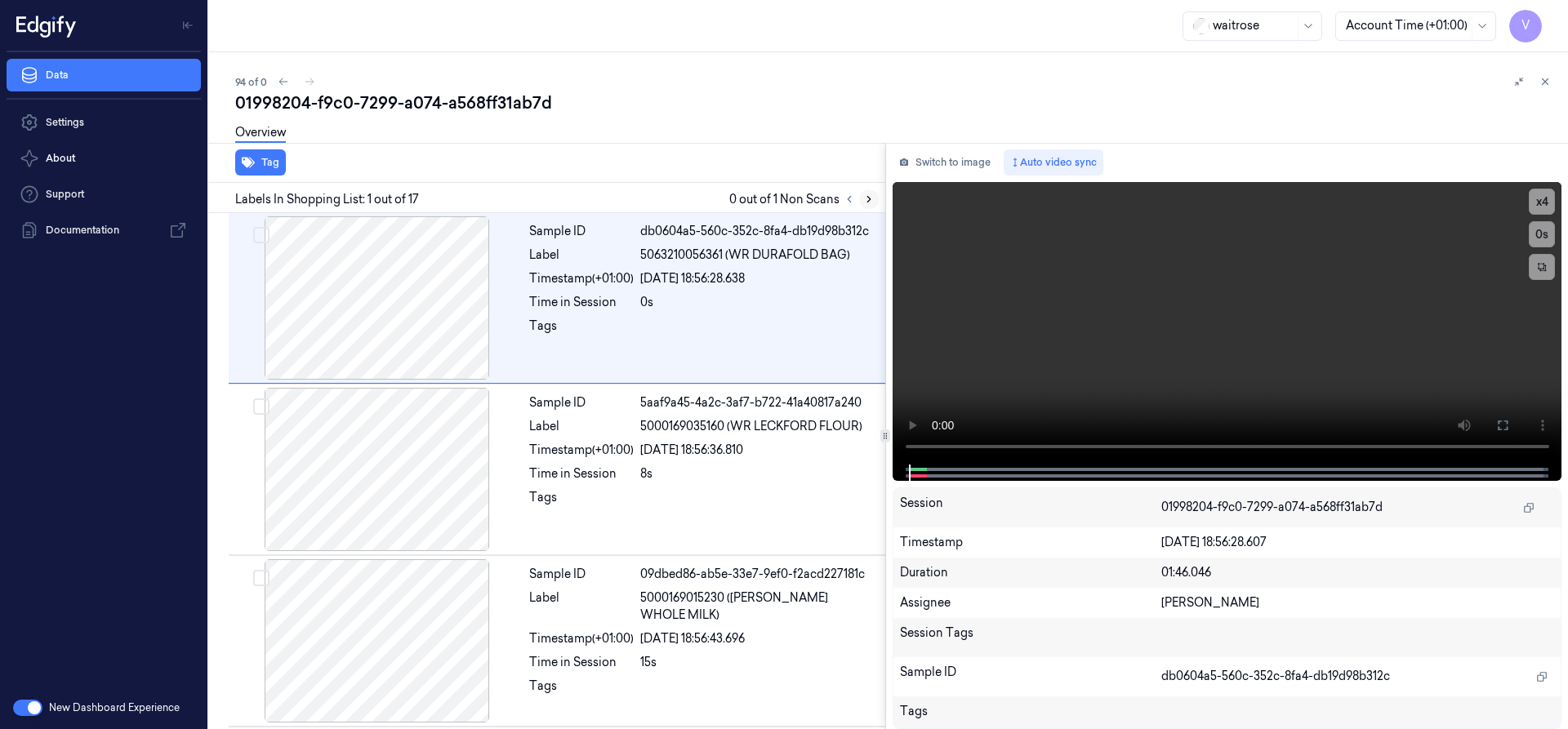
click at [875, 200] on button at bounding box center [869, 199] width 20 height 20
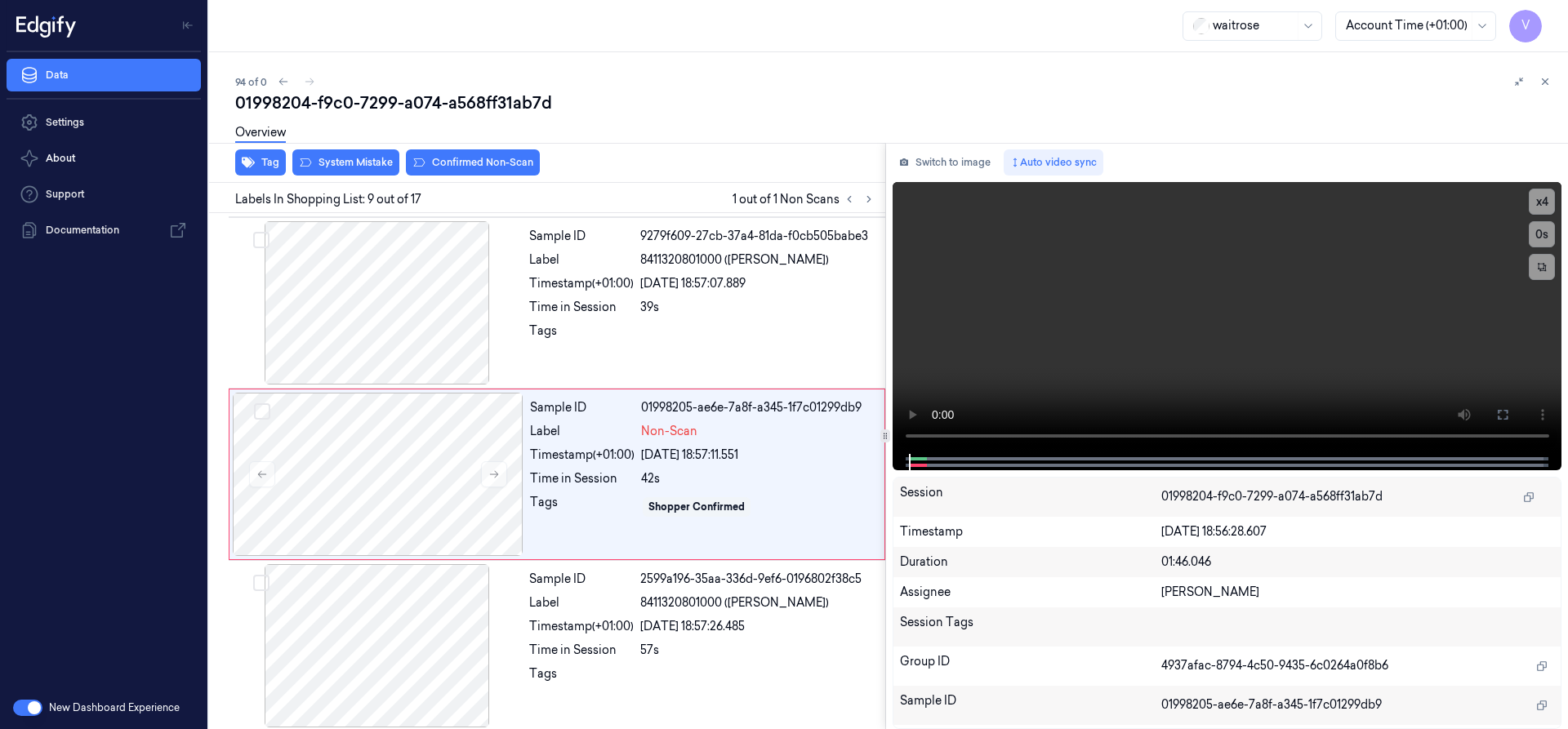
scroll to position [1198, 0]
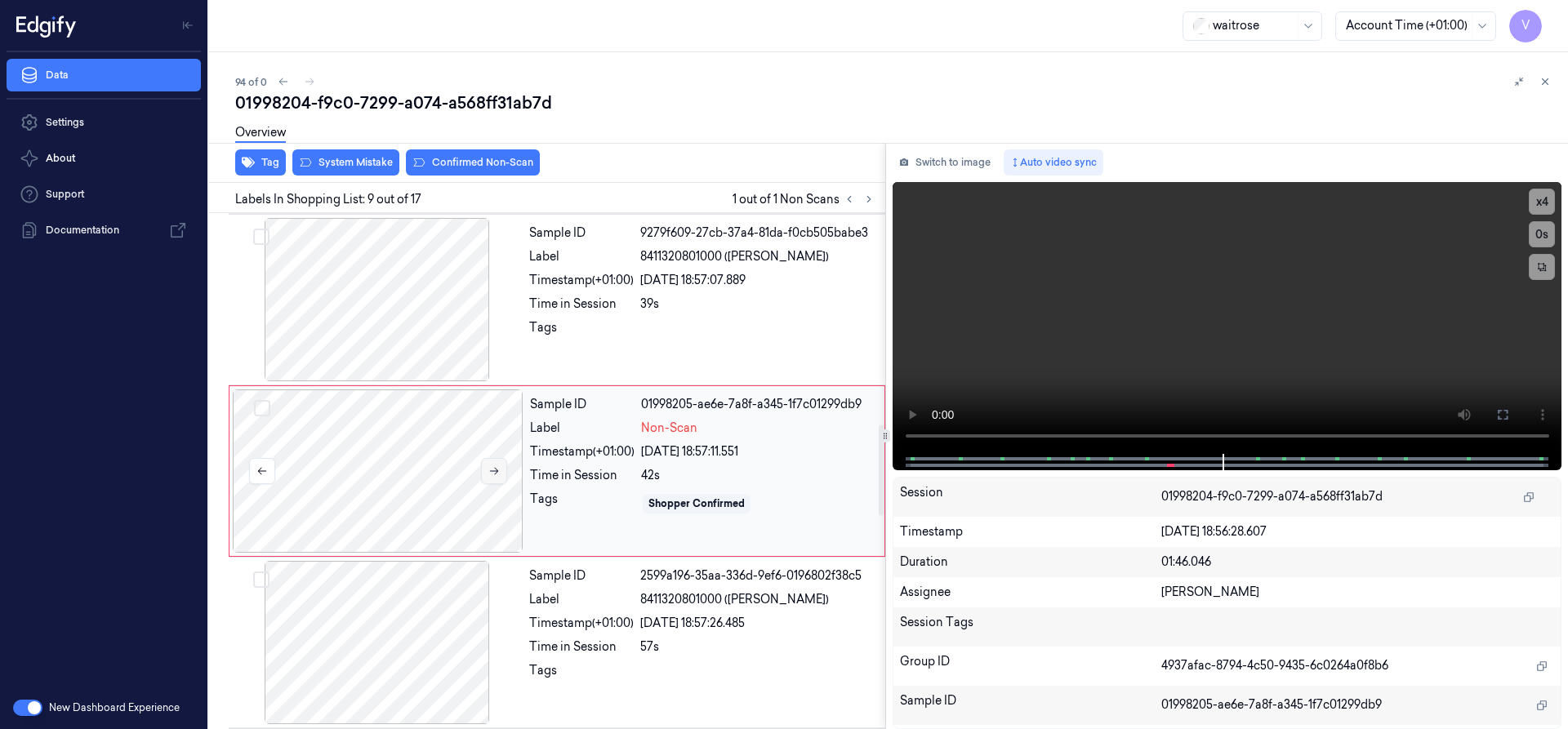
click at [488, 473] on icon at bounding box center [494, 470] width 11 height 11
click at [493, 469] on icon at bounding box center [494, 470] width 11 height 11
click at [1553, 197] on button "x 4" at bounding box center [1541, 201] width 27 height 27
click at [1546, 200] on button "x 1" at bounding box center [1541, 201] width 27 height 27
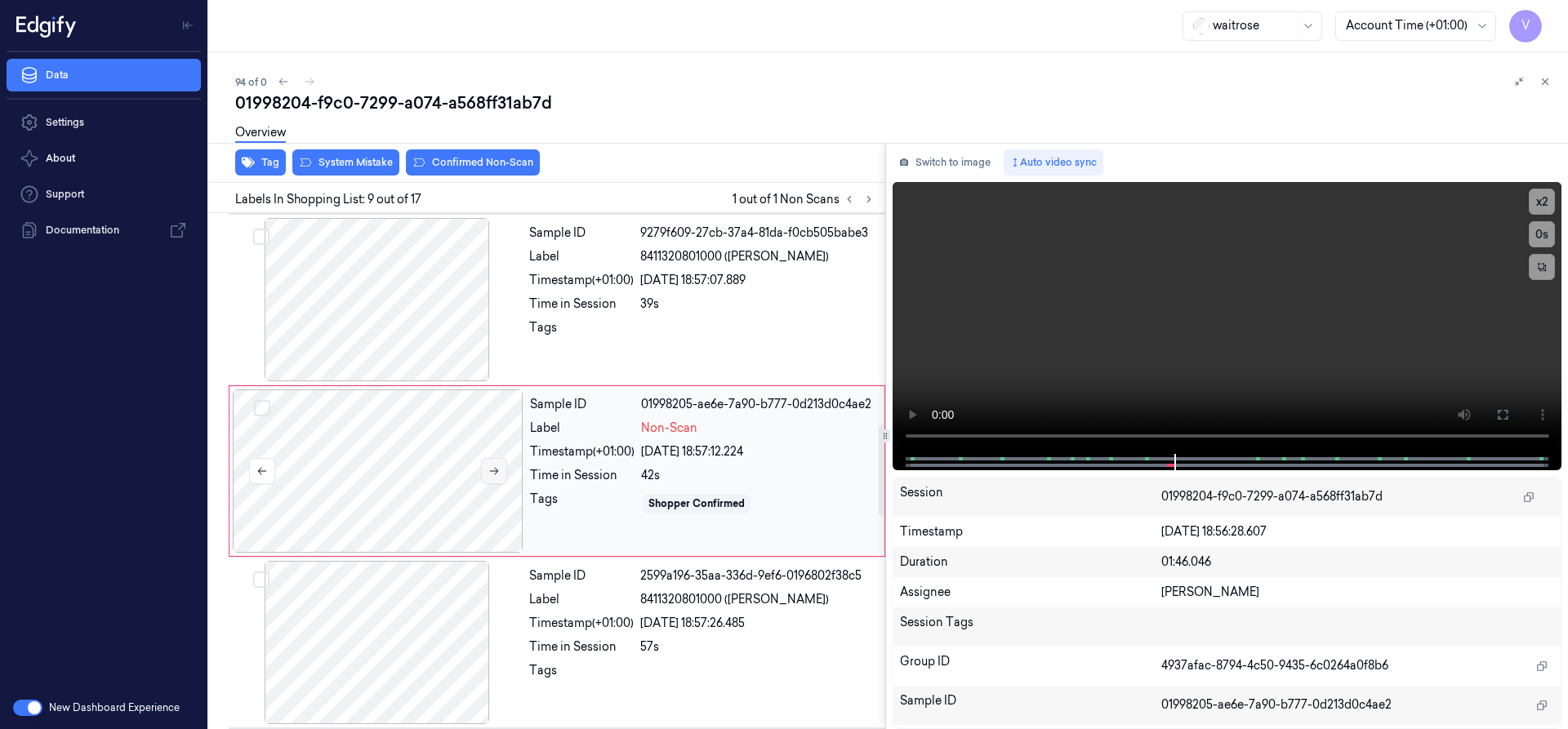
click at [500, 473] on button at bounding box center [494, 471] width 27 height 27
click at [1549, 203] on button "x 2" at bounding box center [1541, 201] width 27 height 27
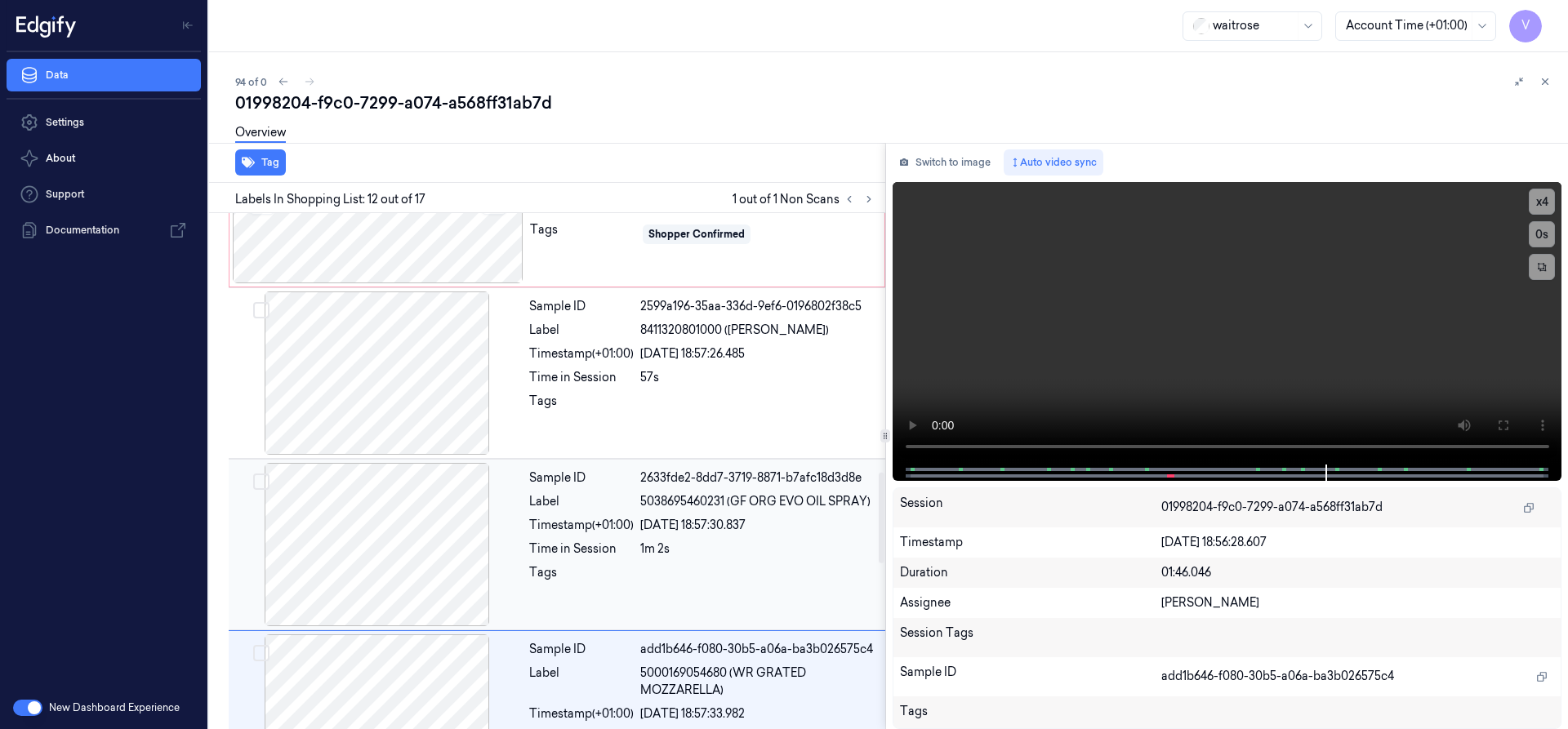
scroll to position [1305, 0]
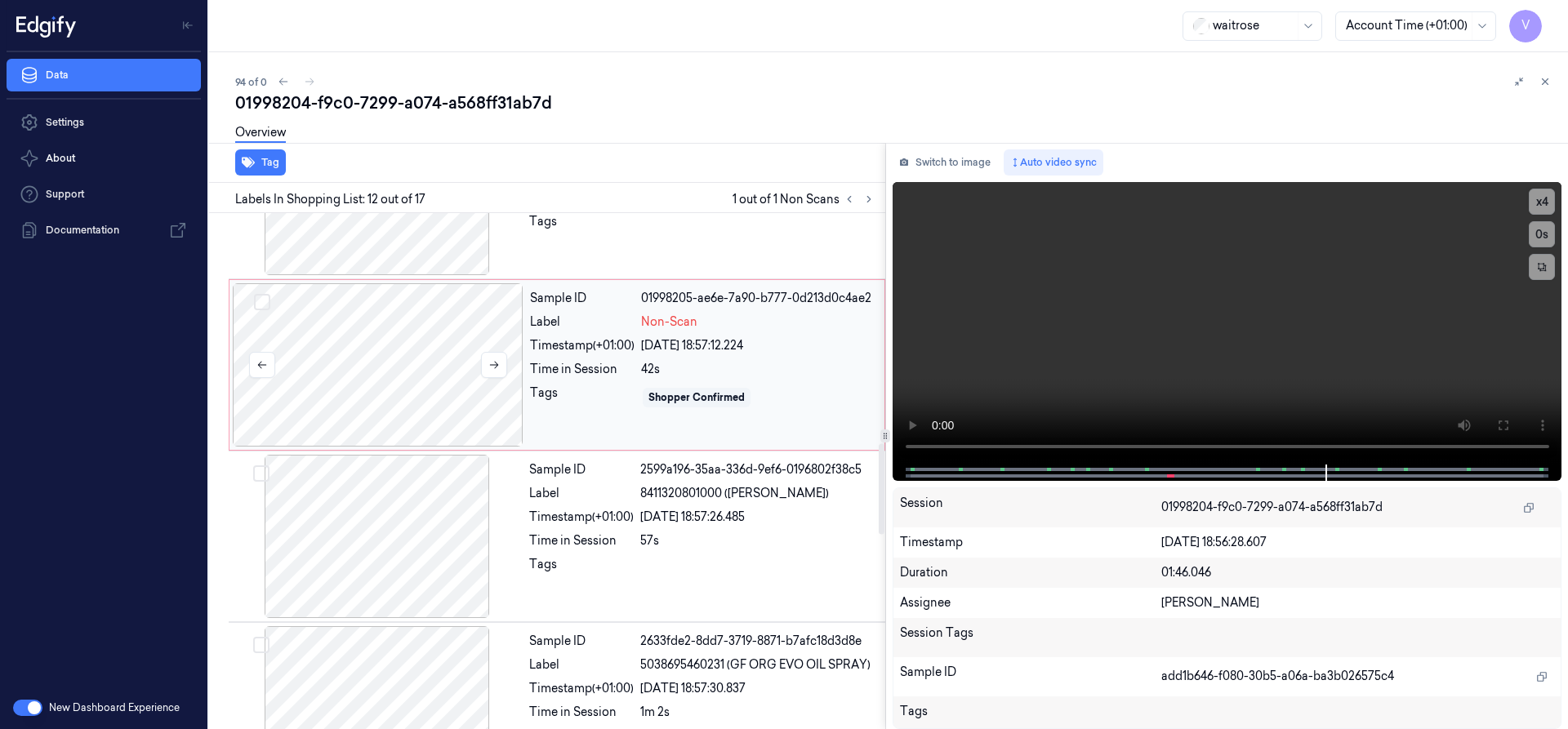
click at [426, 379] on div at bounding box center [378, 365] width 290 height 164
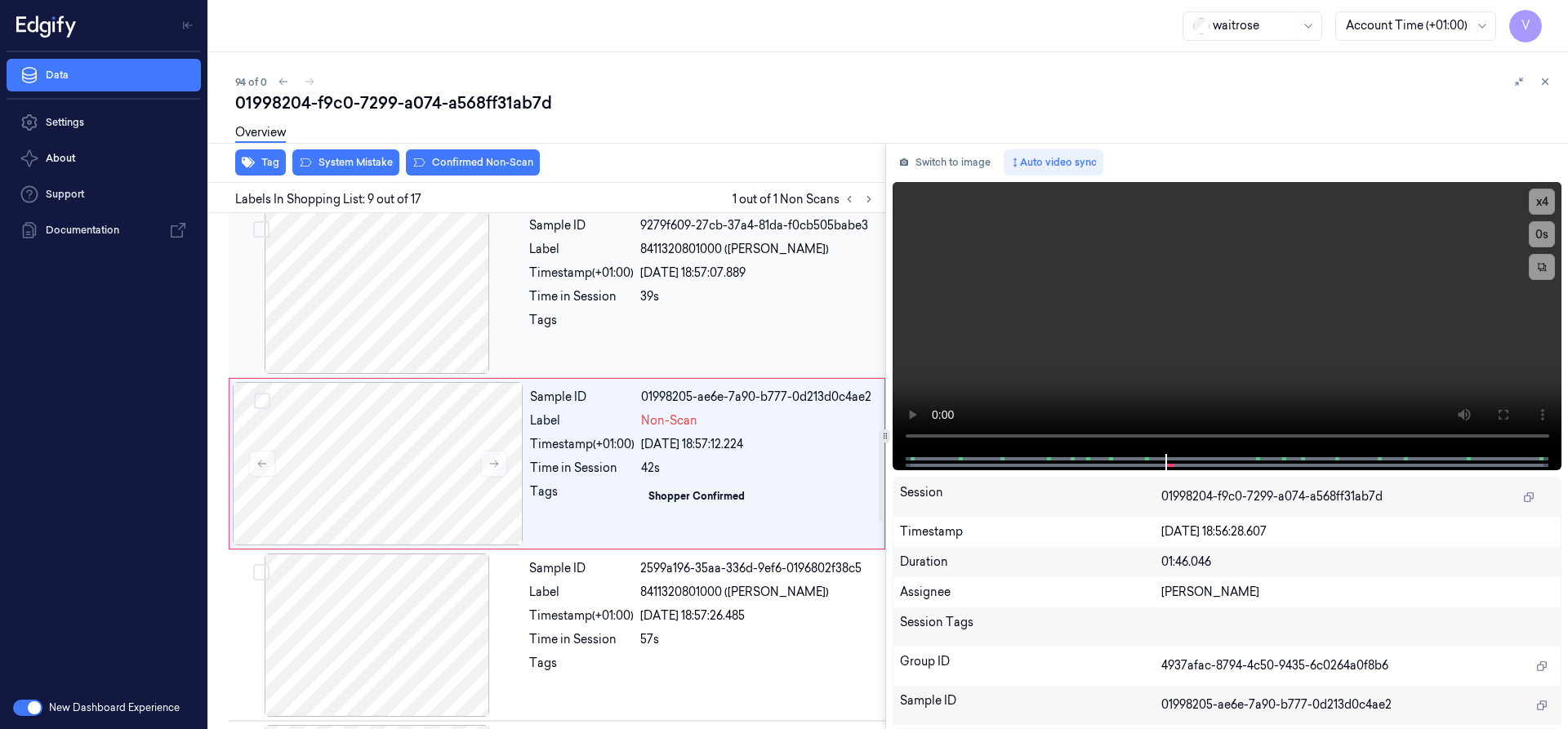
scroll to position [1198, 0]
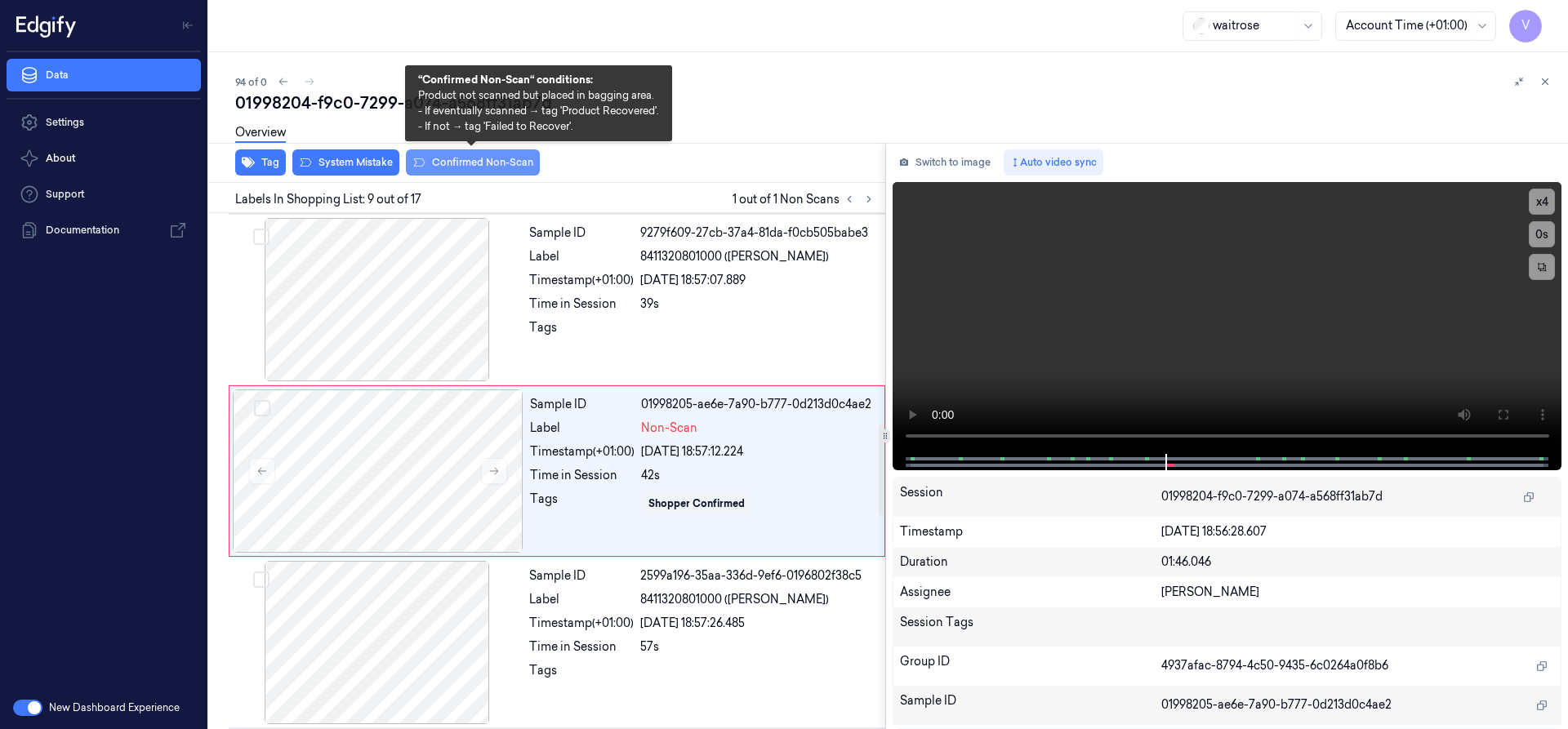
click at [480, 166] on button "Confirmed Non-Scan" at bounding box center [473, 162] width 134 height 27
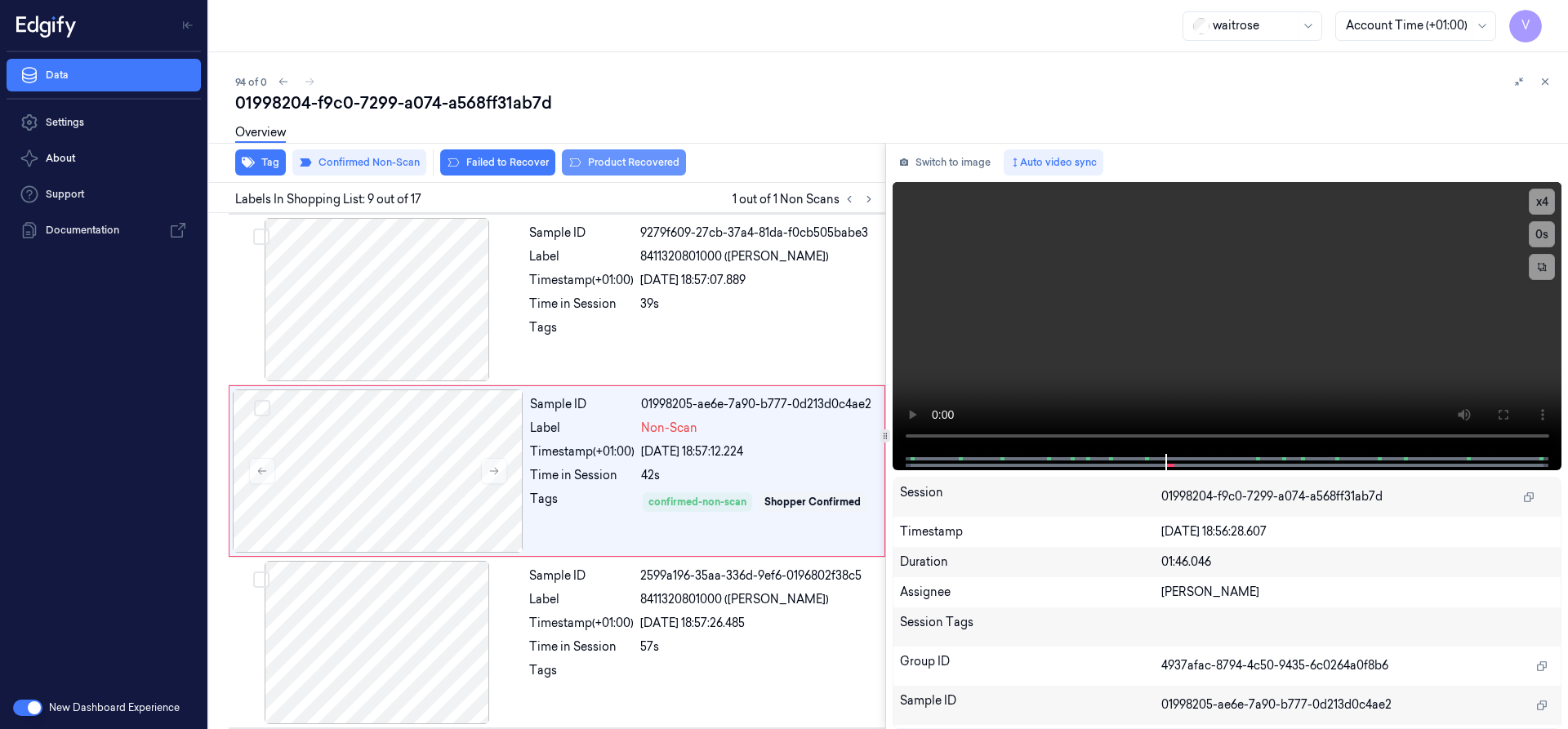
click at [613, 161] on button "Product Recovered" at bounding box center [624, 162] width 124 height 27
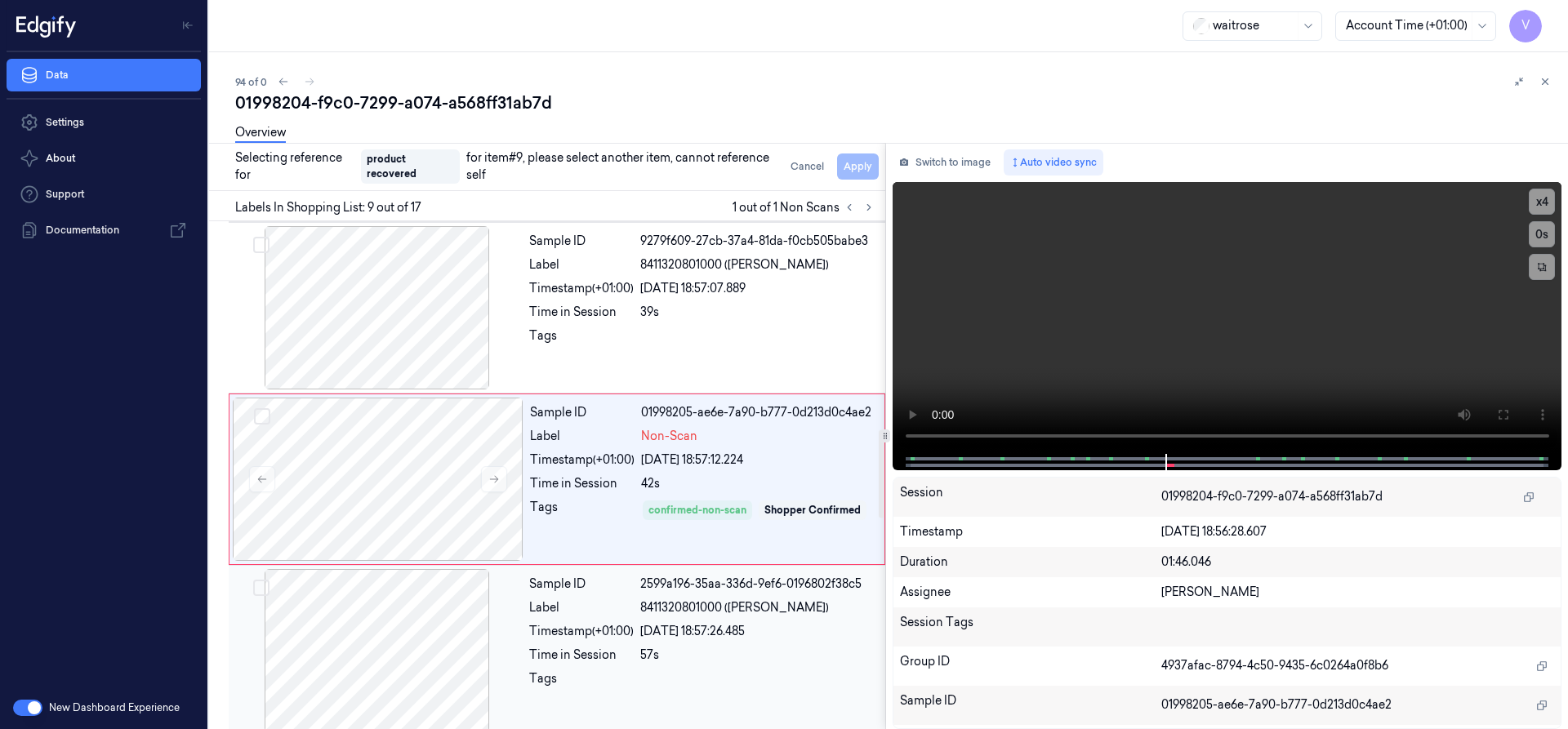
click at [416, 640] on div at bounding box center [377, 650] width 290 height 164
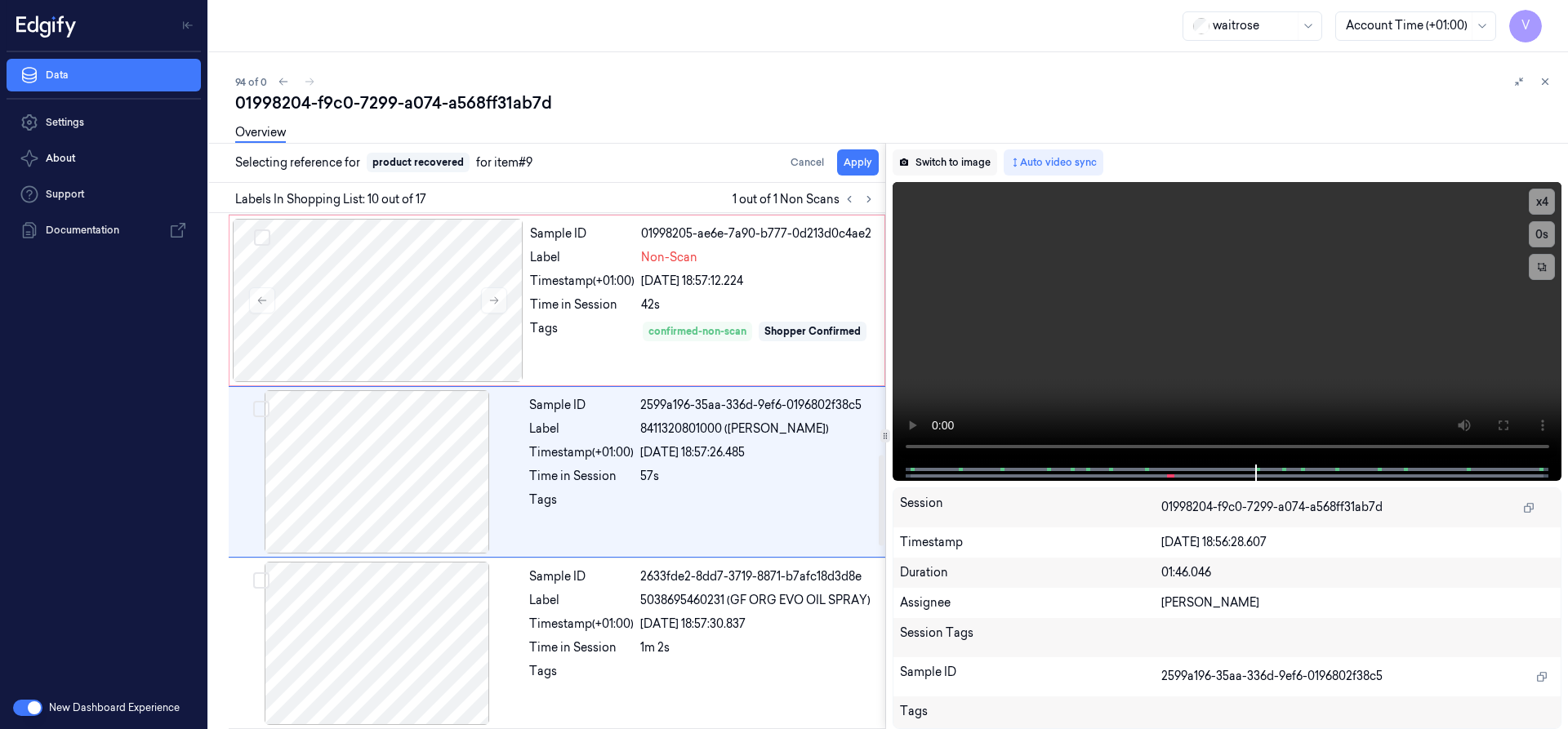
scroll to position [1370, 0]
click at [853, 159] on button "Apply" at bounding box center [858, 162] width 42 height 27
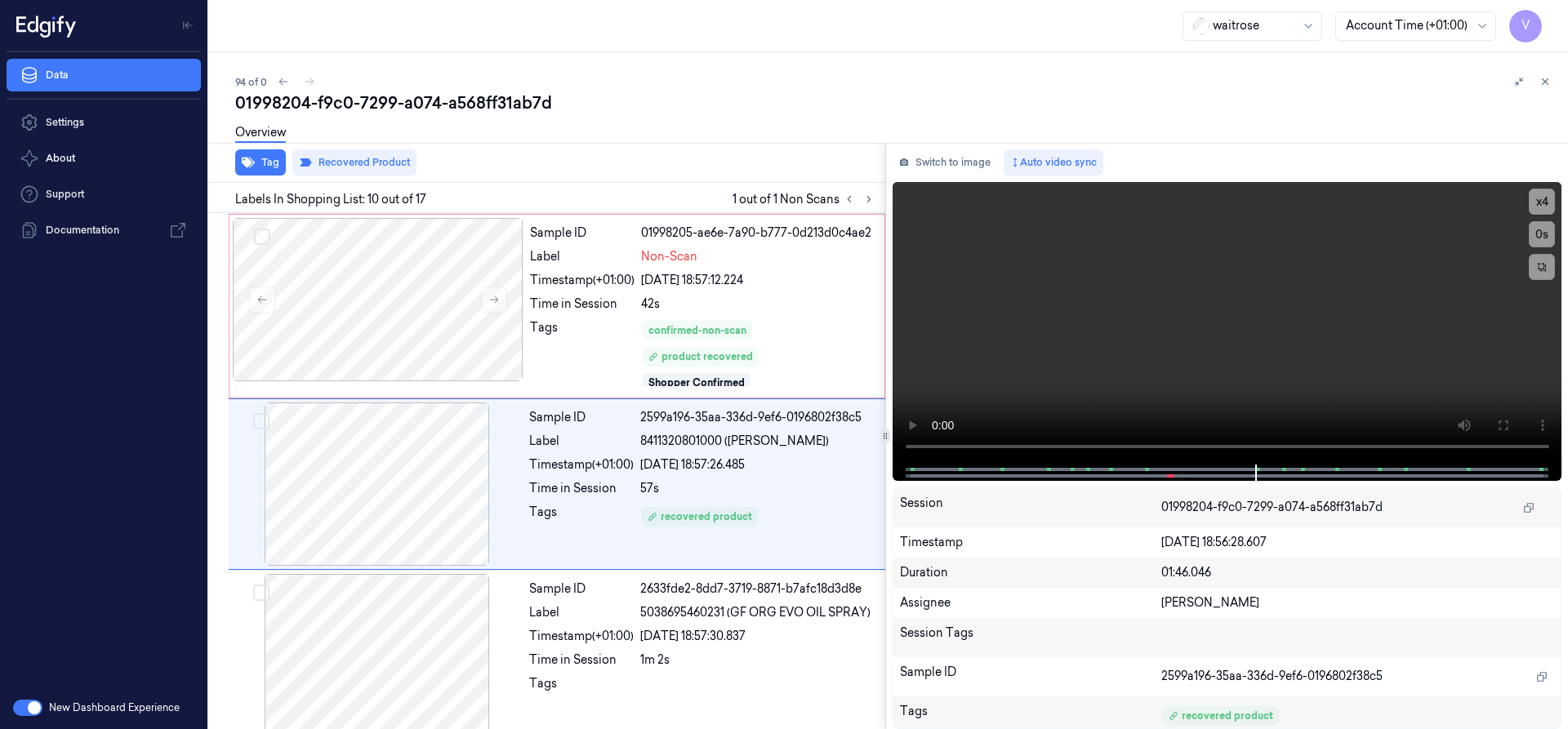
scroll to position [1383, 0]
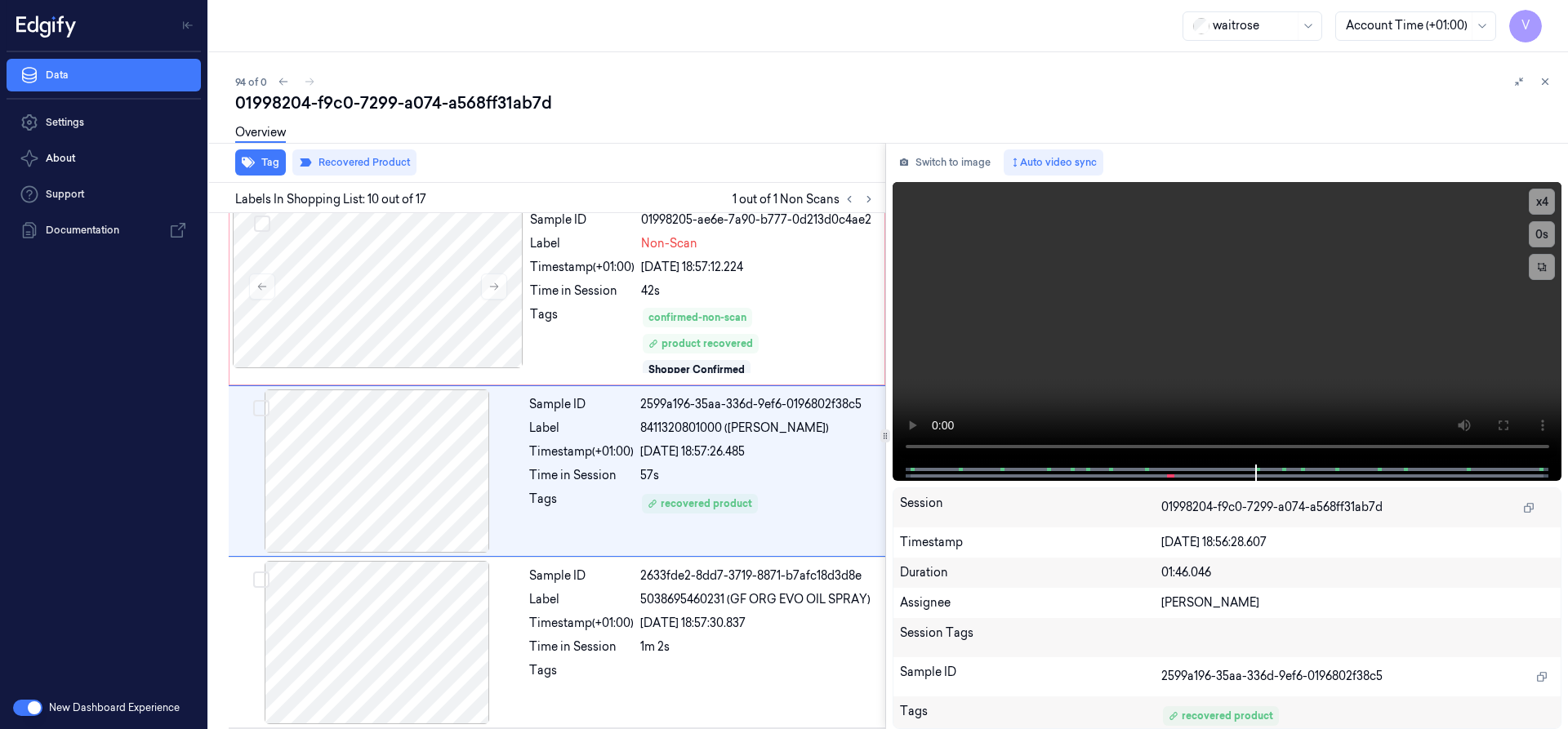
drag, startPoint x: 1543, startPoint y: 81, endPoint x: 1534, endPoint y: 93, distance: 15.0
click at [1542, 81] on icon at bounding box center [1545, 81] width 11 height 11
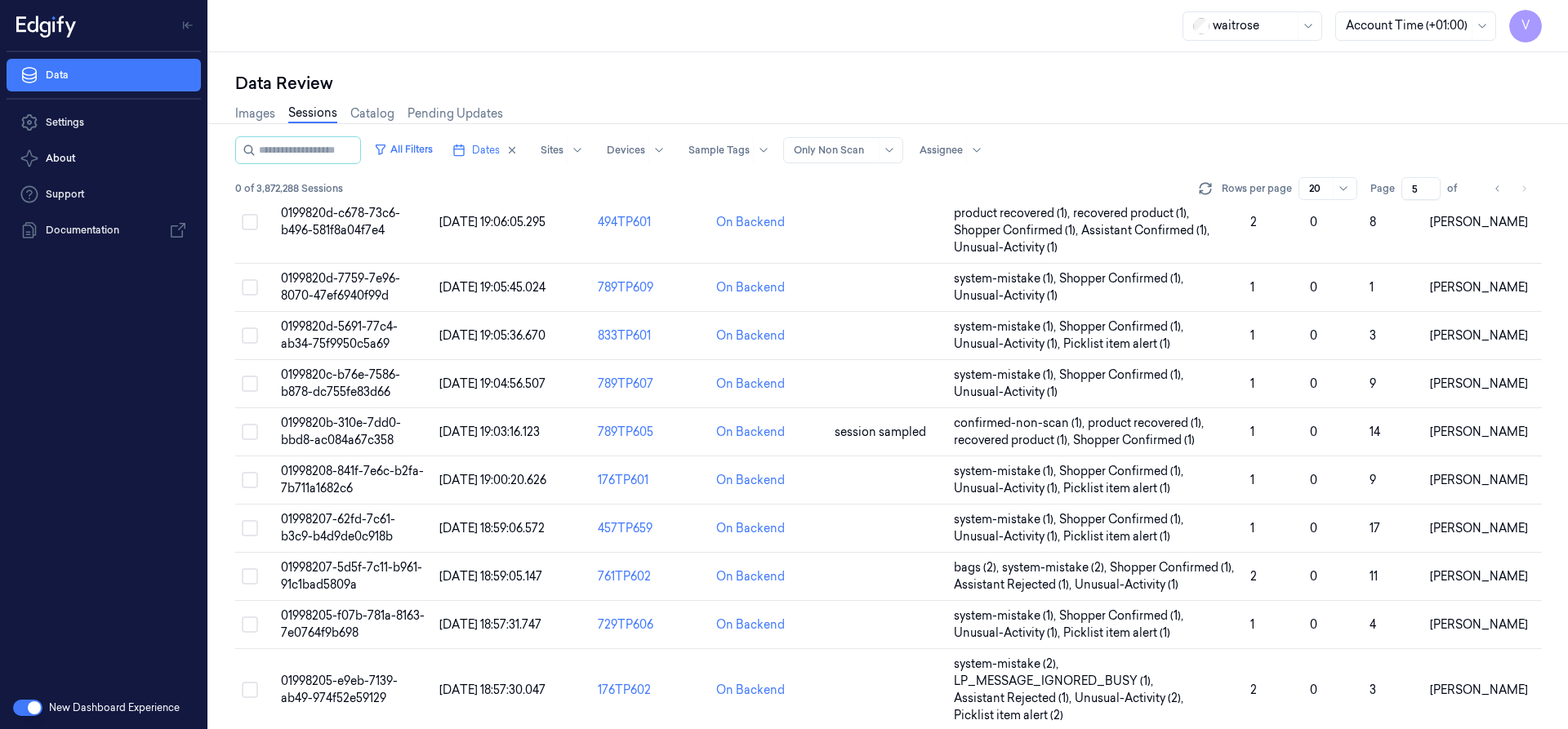
scroll to position [519, 0]
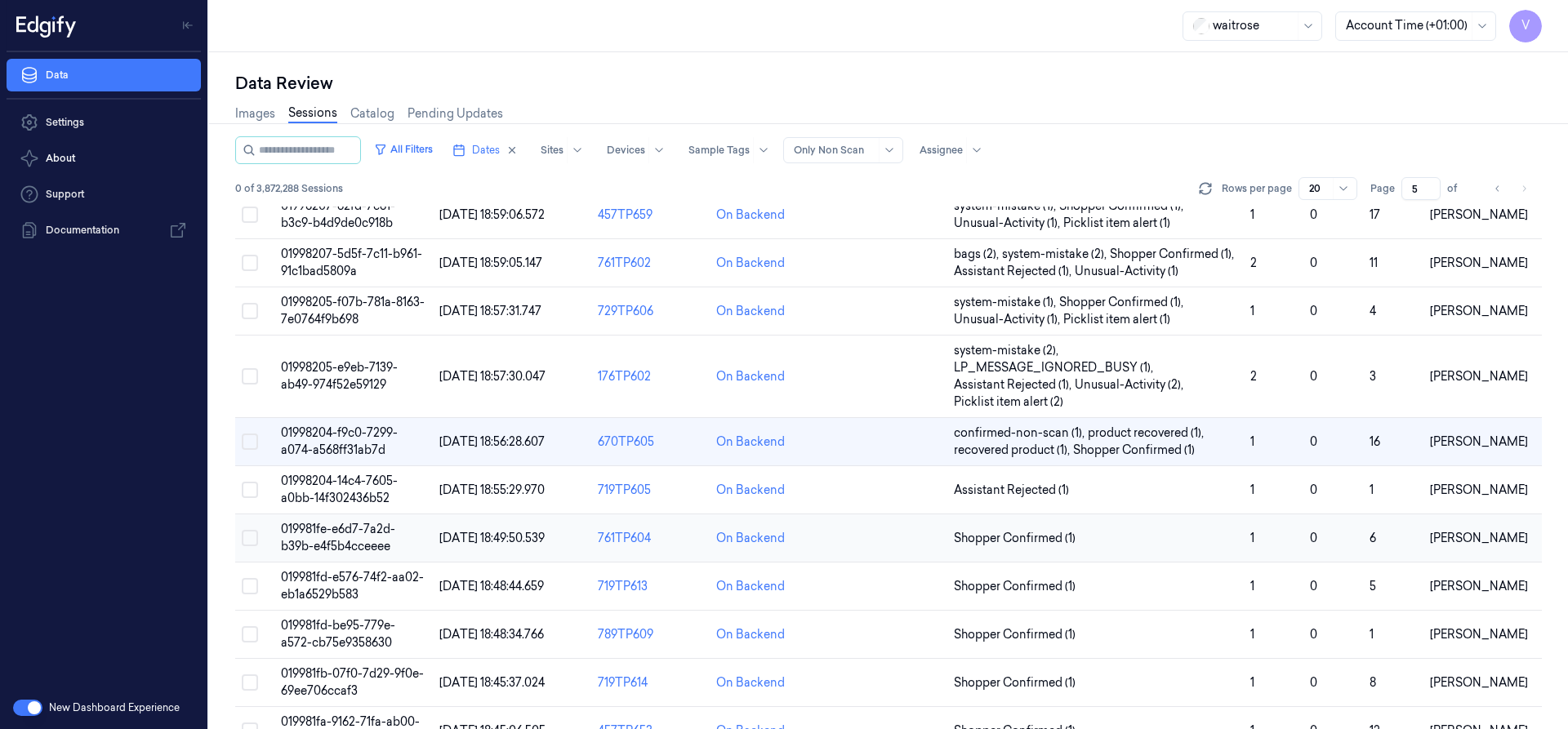
click at [374, 541] on span "019981fe-e6d7-7a2d-b39b-e4f5b4cceeee" at bounding box center [338, 537] width 114 height 32
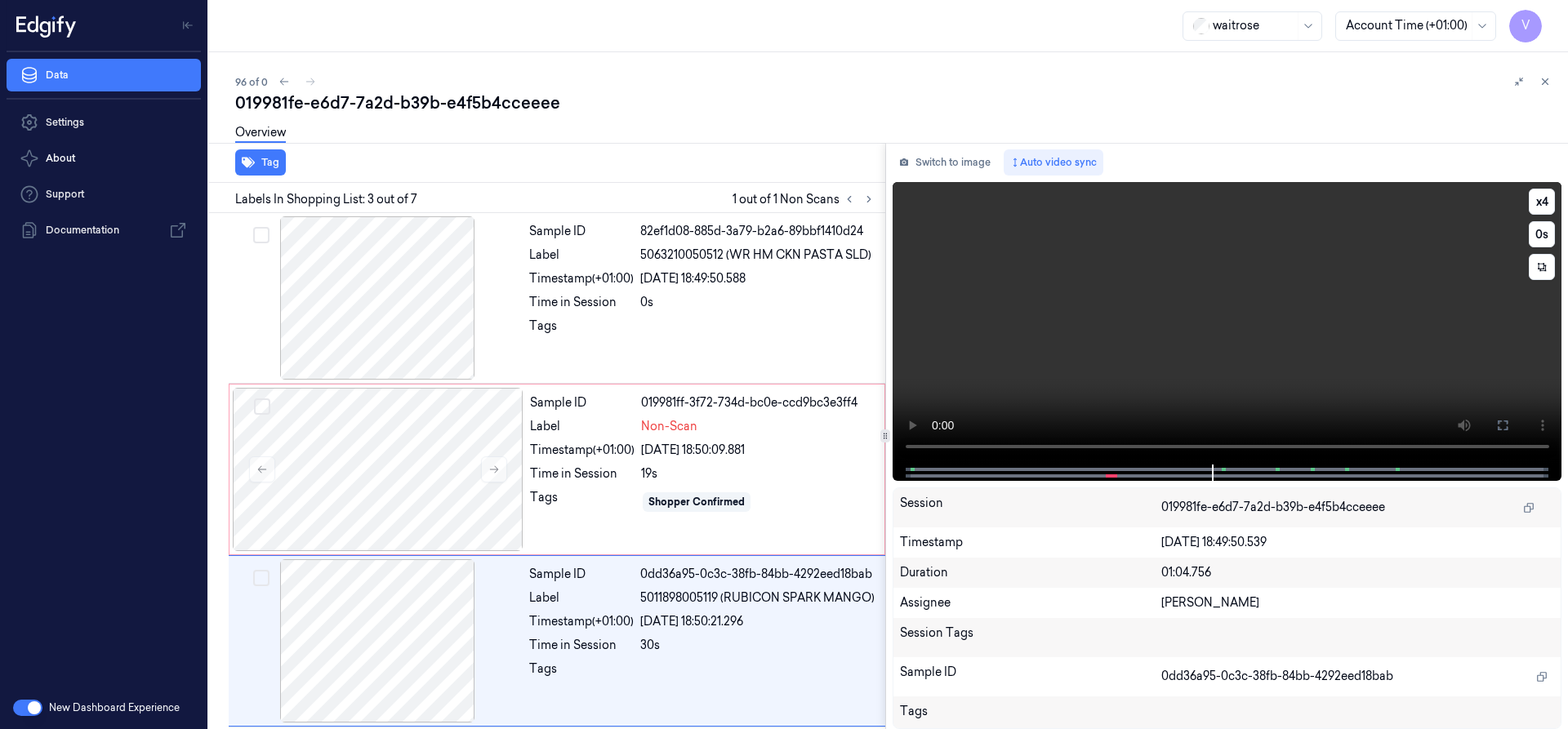
scroll to position [170, 0]
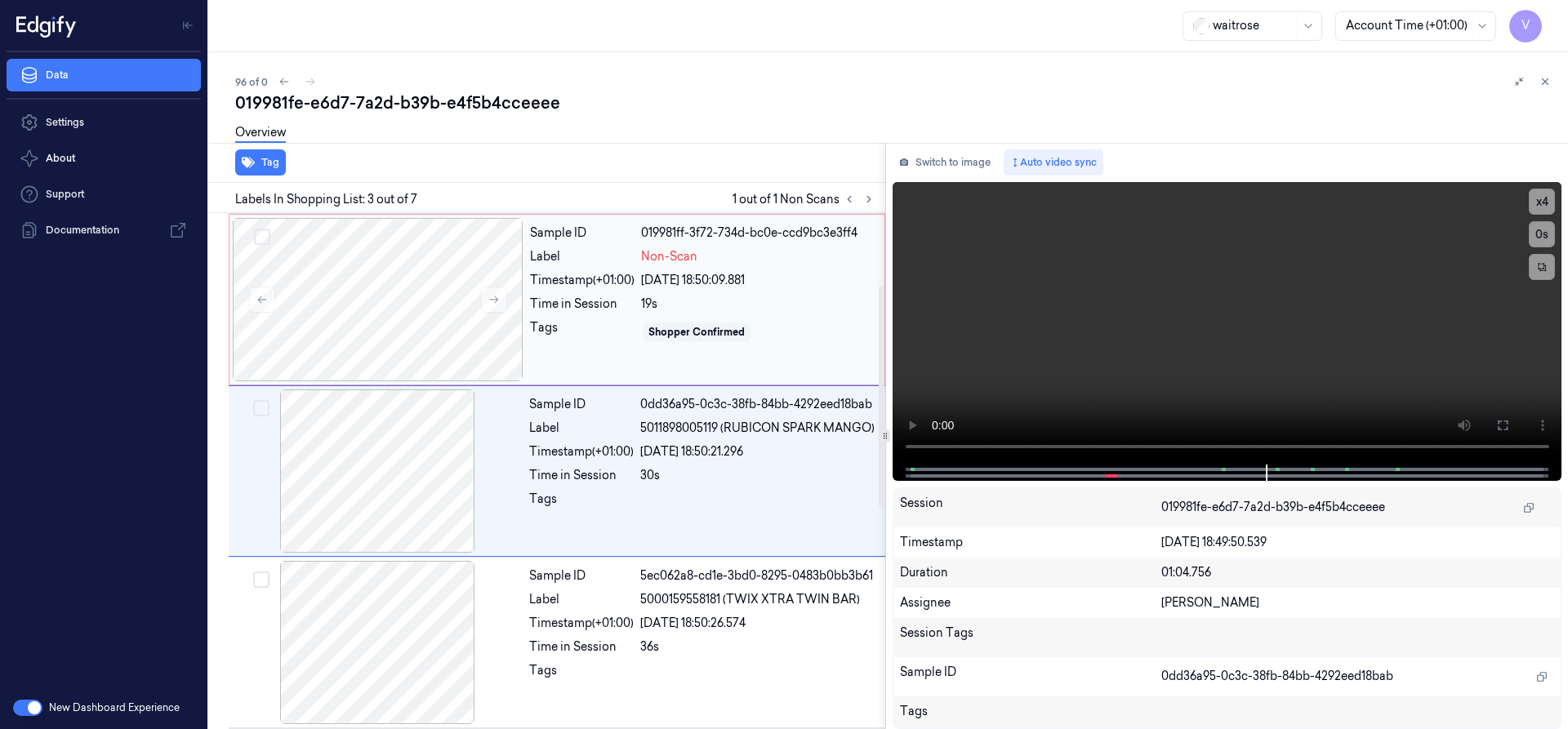
click at [556, 310] on div "Time in Session" at bounding box center [583, 304] width 105 height 17
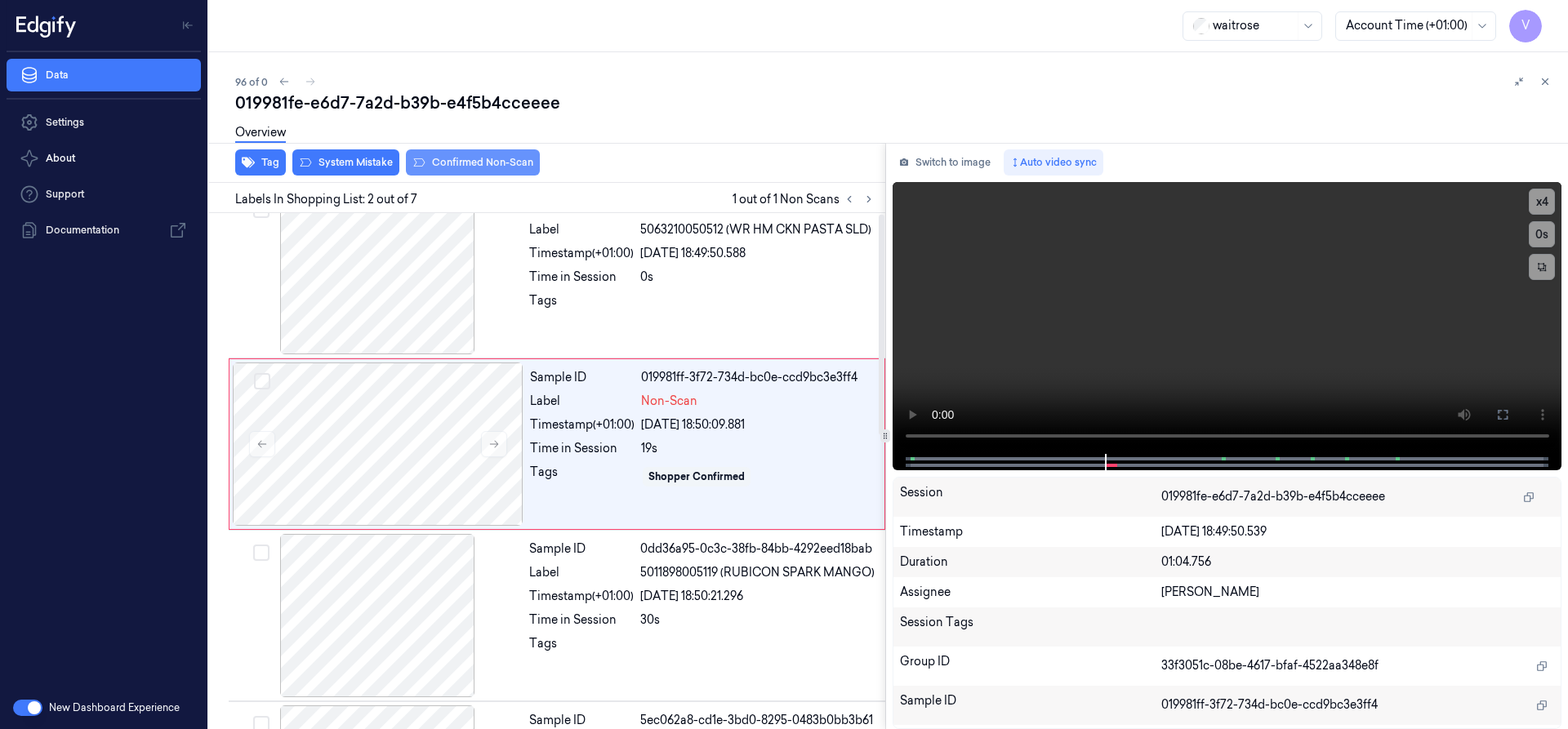
scroll to position [0, 0]
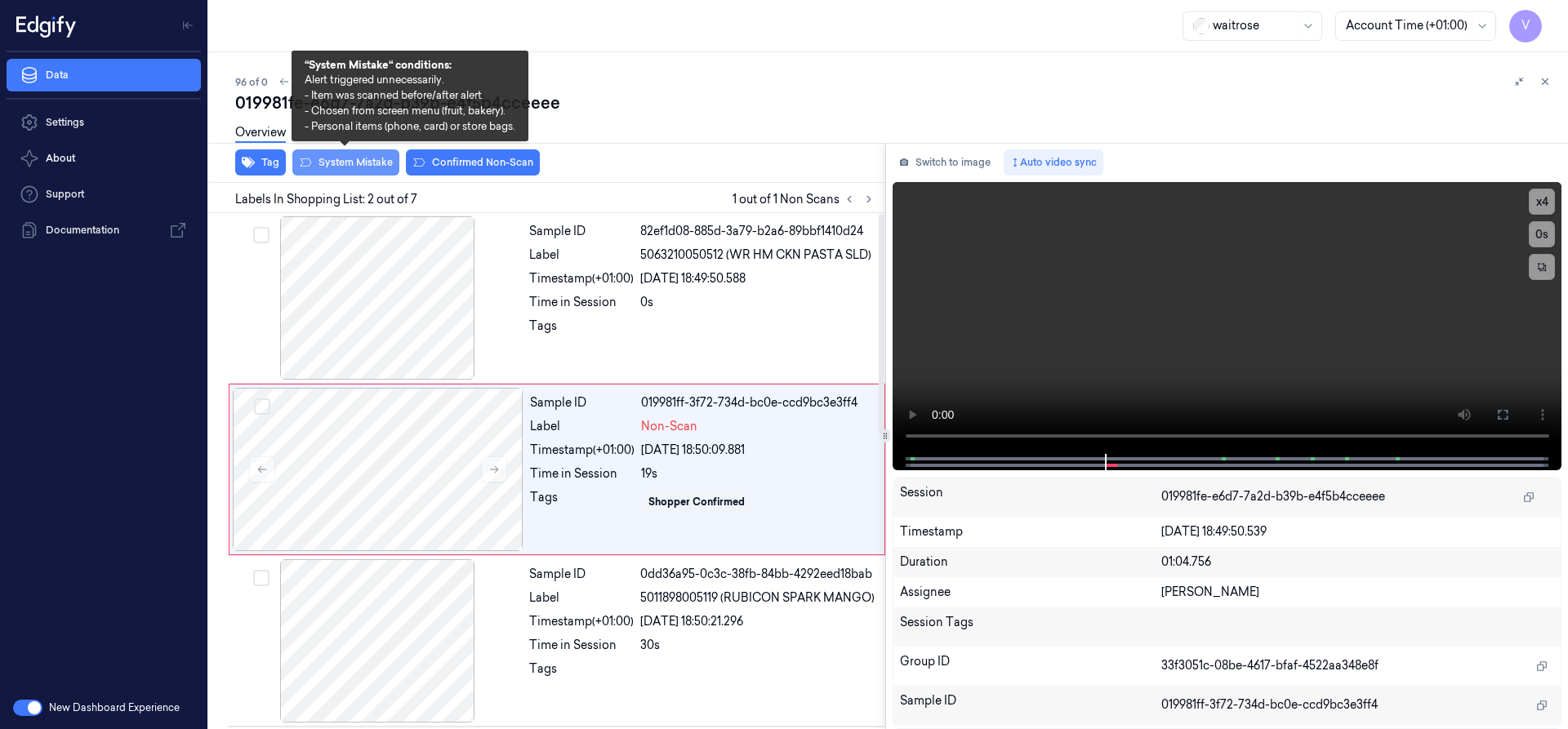
click at [365, 156] on button "System Mistake" at bounding box center [345, 162] width 107 height 27
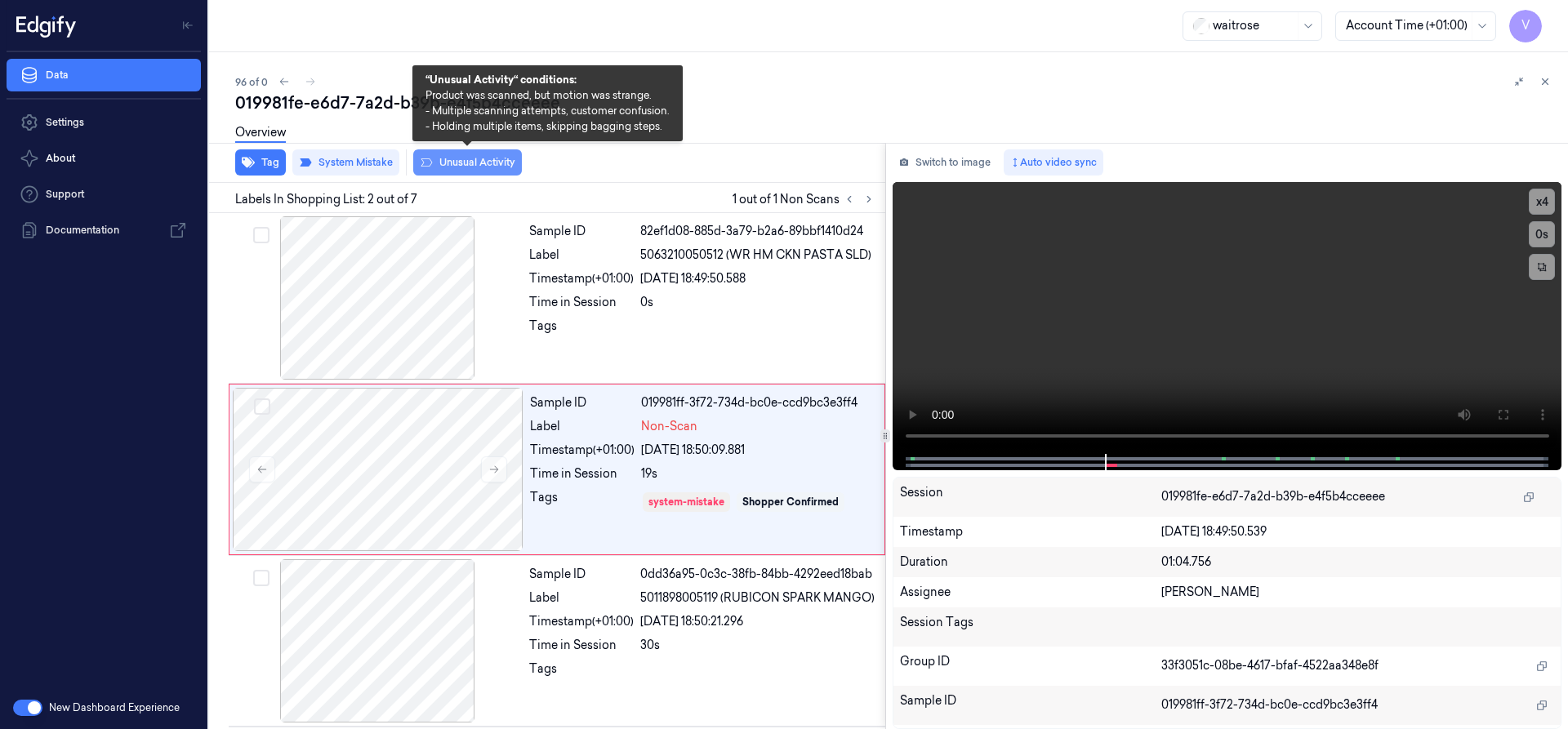
click at [476, 159] on button "Unusual Activity" at bounding box center [467, 162] width 109 height 27
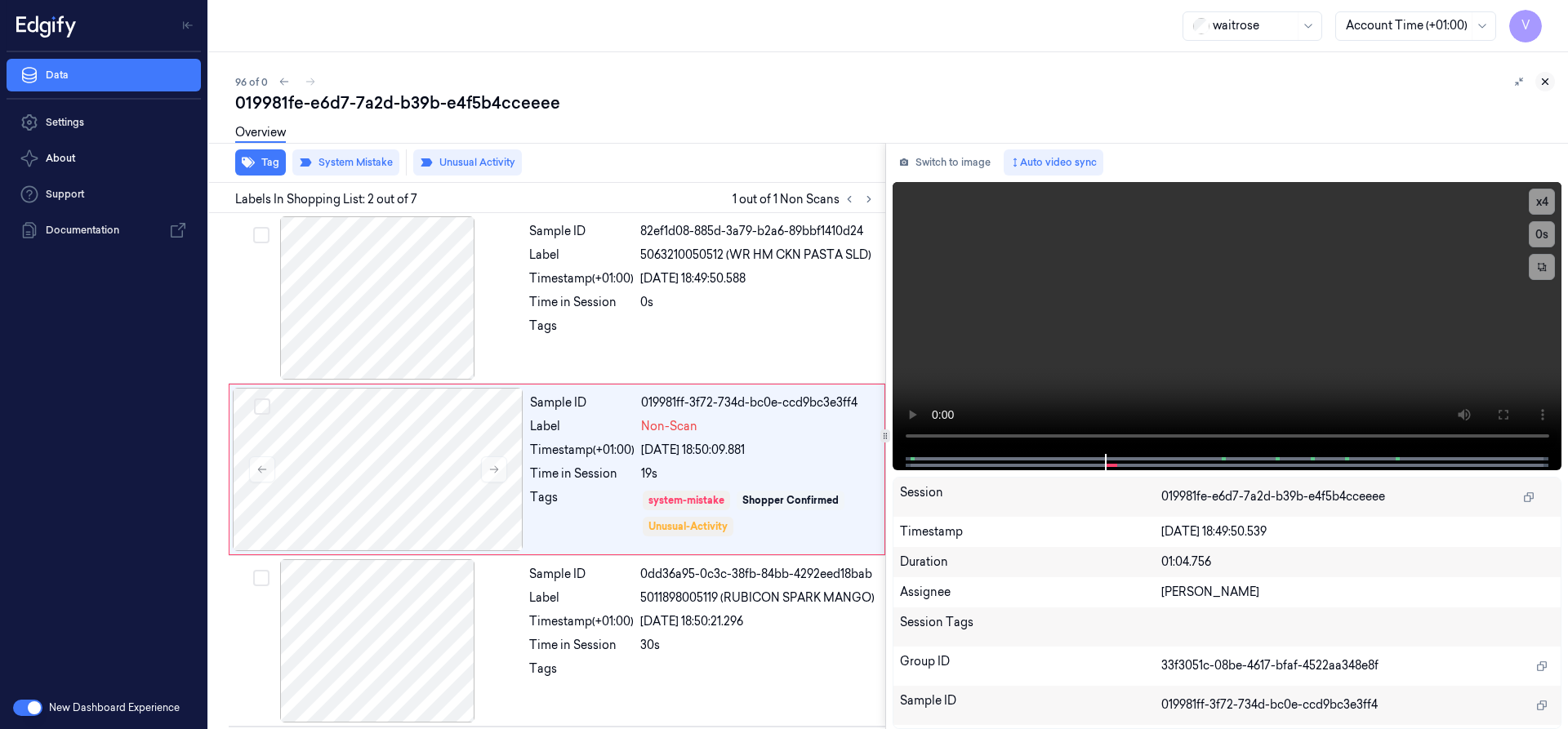
click at [1547, 79] on icon at bounding box center [1546, 81] width 6 height 6
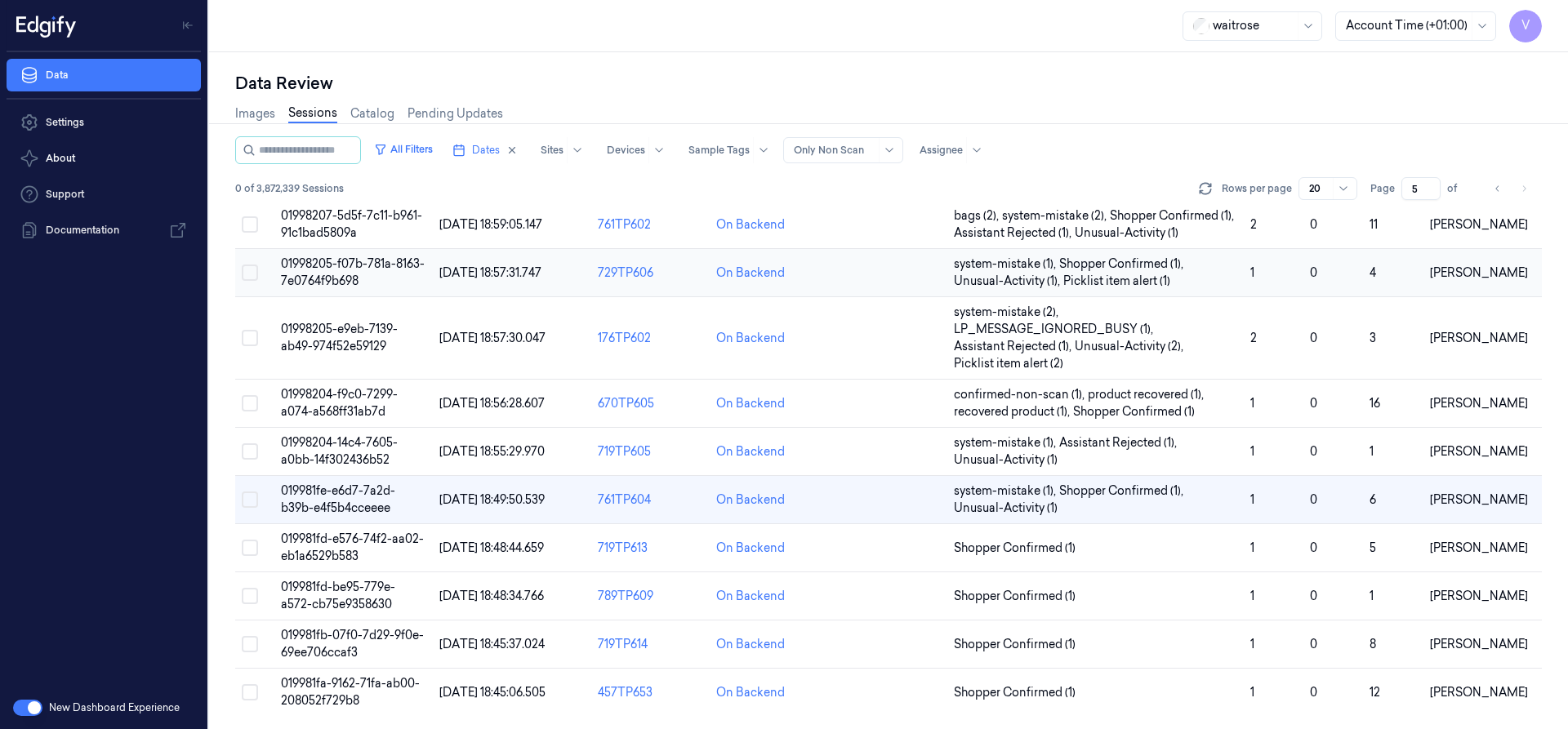
scroll to position [558, 0]
click at [314, 588] on span "019981fd-be95-779e-a572-cb75e9358630" at bounding box center [338, 595] width 114 height 32
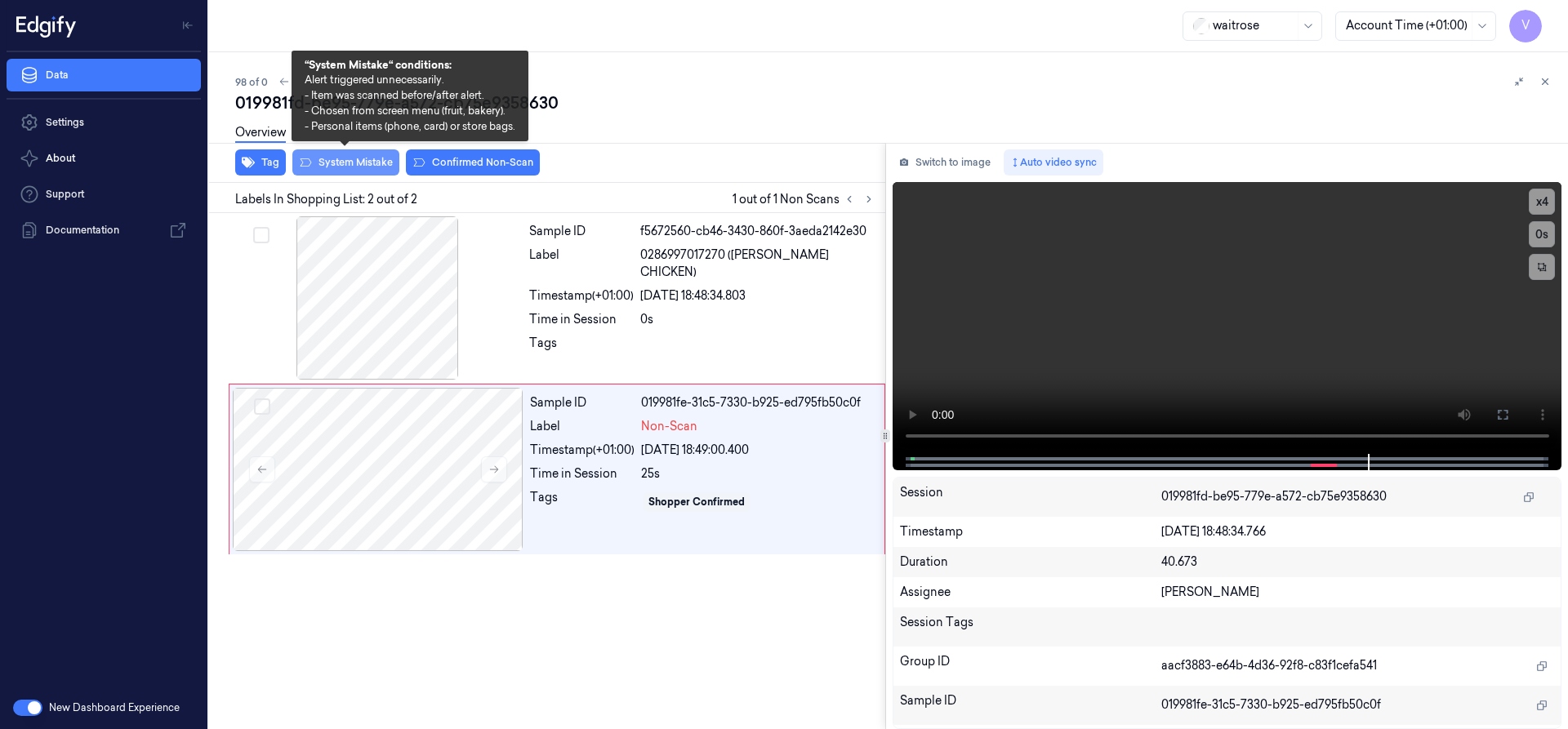
click at [345, 160] on button "System Mistake" at bounding box center [345, 162] width 107 height 27
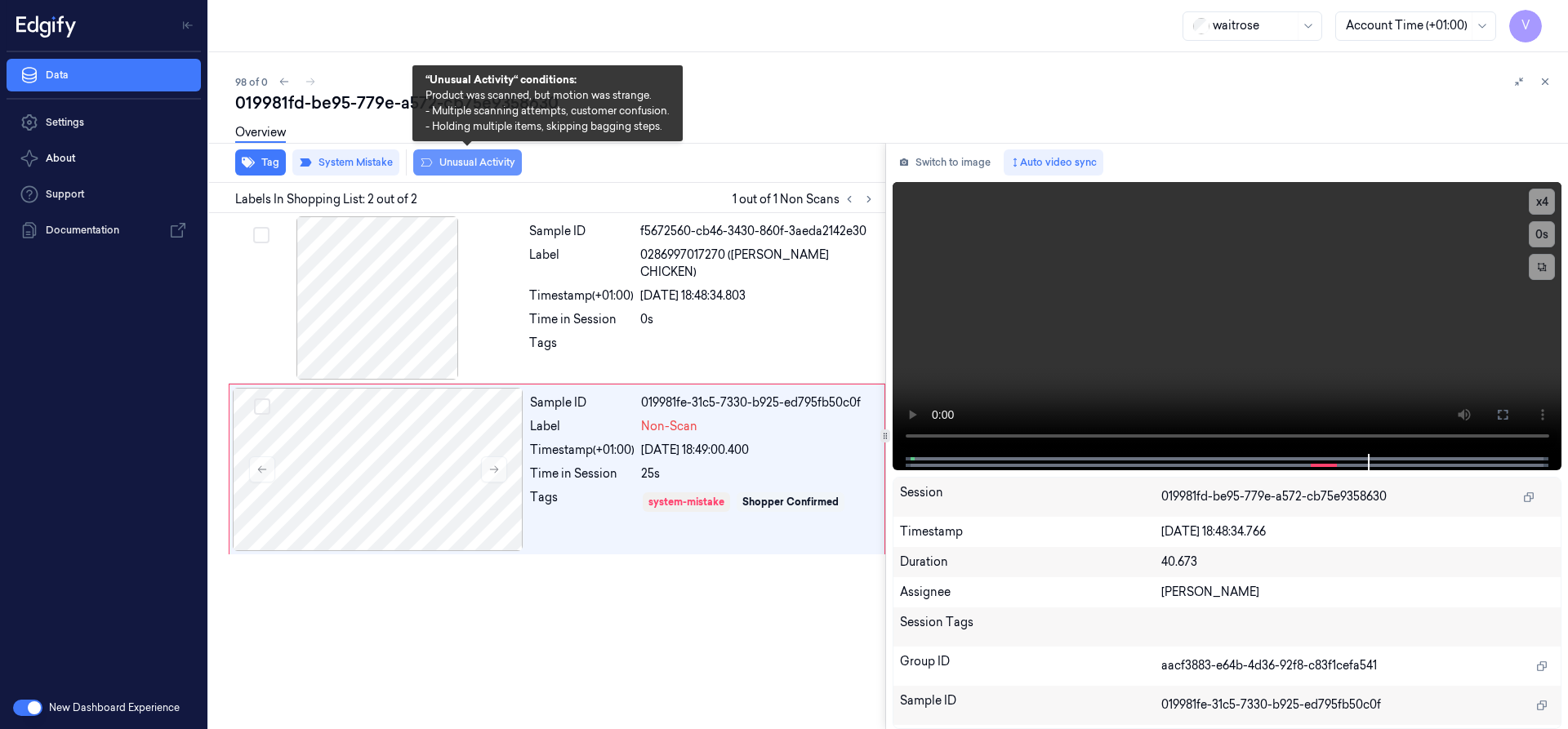
click at [470, 164] on button "Unusual Activity" at bounding box center [467, 162] width 109 height 27
click at [493, 163] on button "Unusual Activity" at bounding box center [467, 162] width 109 height 27
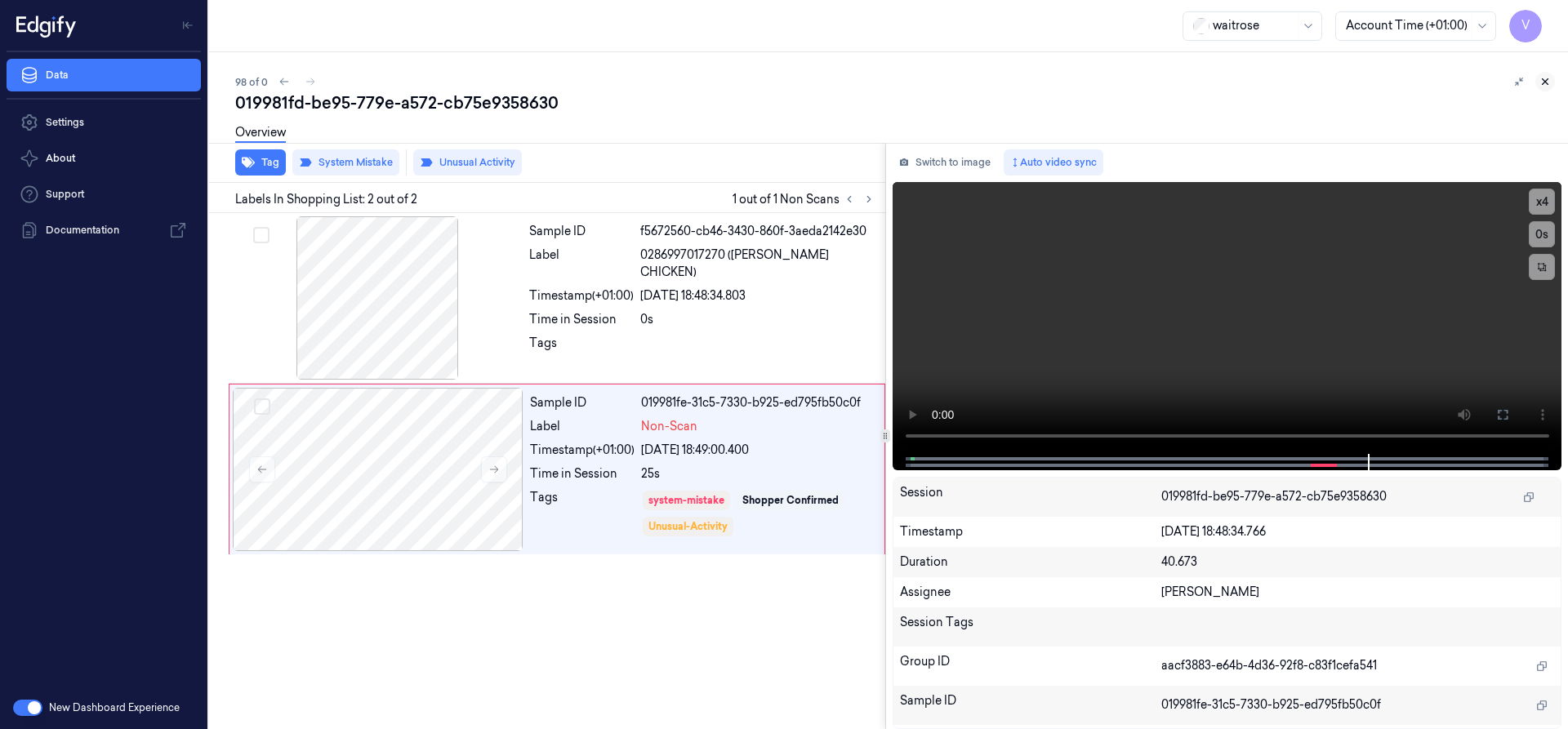
click at [1545, 87] on icon at bounding box center [1545, 81] width 11 height 11
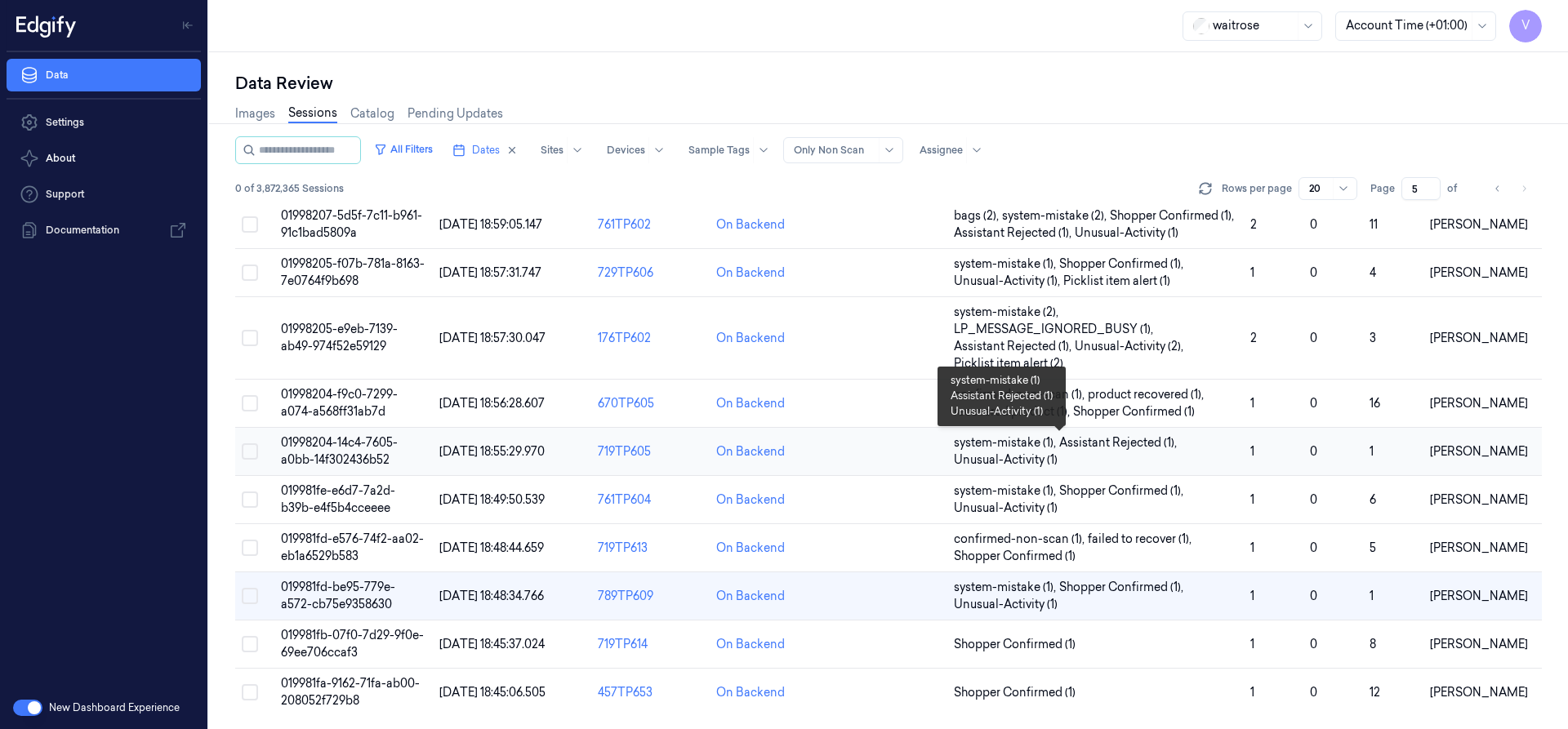
scroll to position [558, 0]
click at [348, 678] on span "019981fa-9162-71fa-ab00-208052f729b8" at bounding box center [350, 691] width 139 height 32
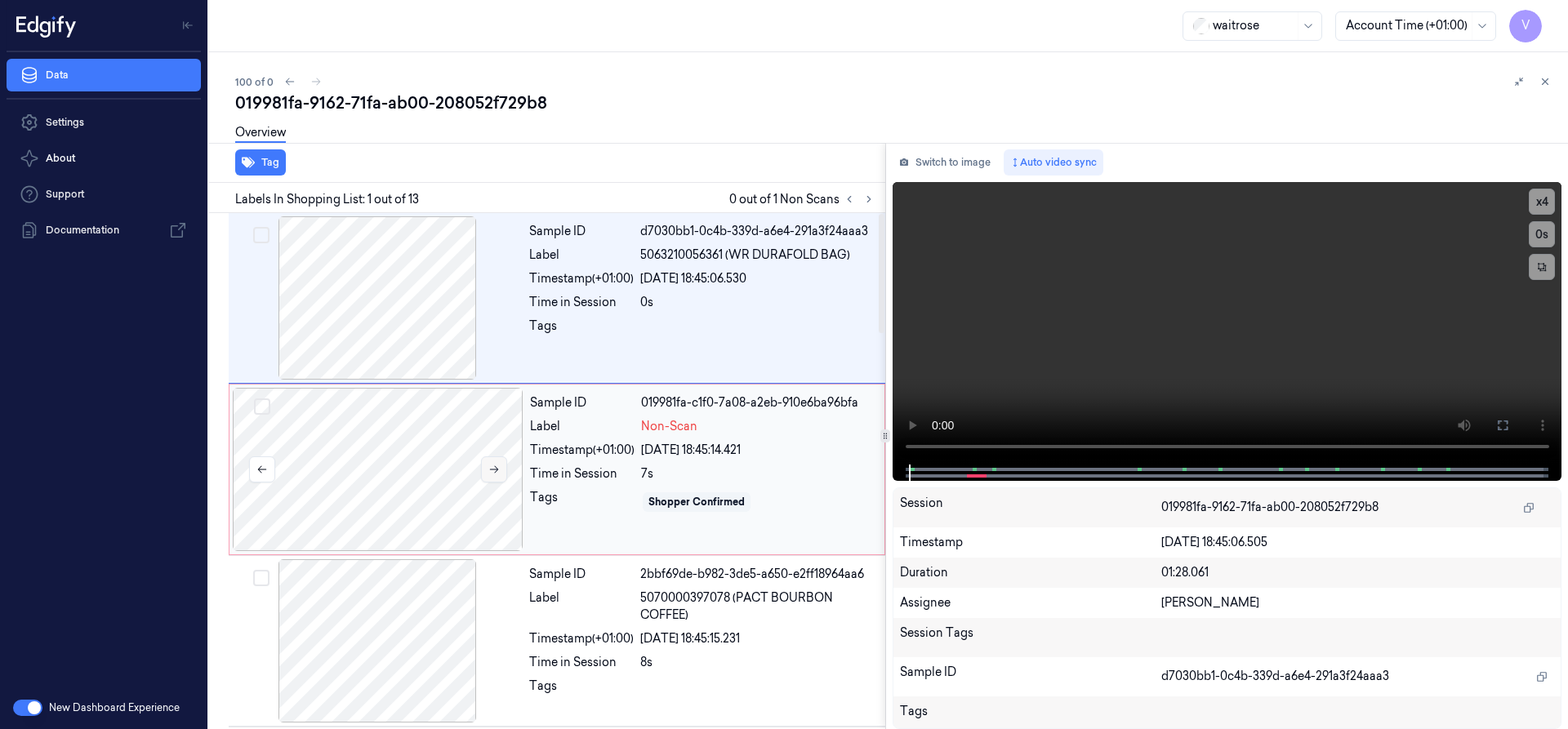
click at [498, 465] on icon at bounding box center [494, 469] width 11 height 11
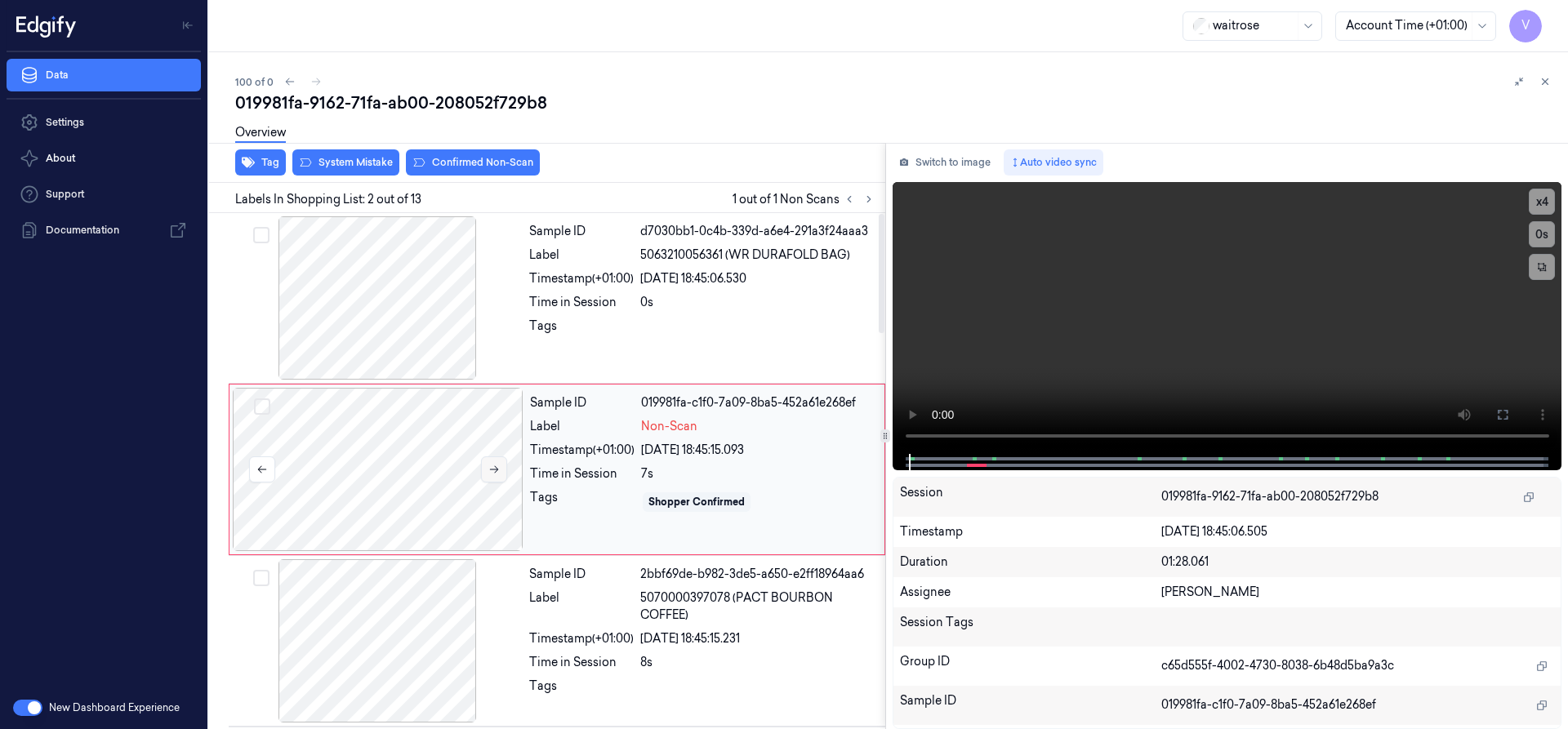
click at [498, 465] on icon at bounding box center [494, 469] width 11 height 11
click at [1541, 198] on button "x 4" at bounding box center [1541, 201] width 27 height 27
click at [1539, 202] on button "x 1" at bounding box center [1541, 201] width 27 height 27
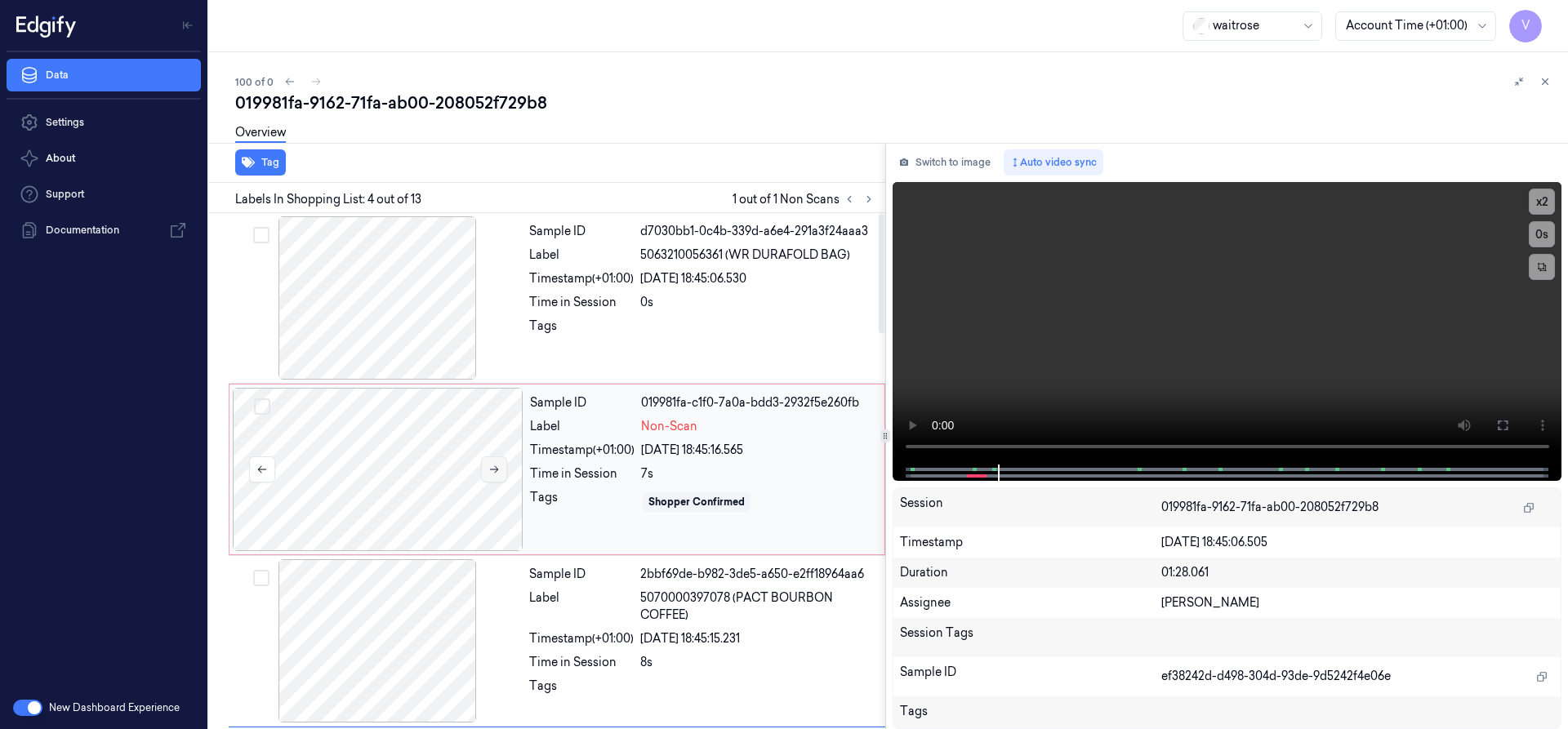
click at [499, 470] on icon at bounding box center [494, 469] width 11 height 11
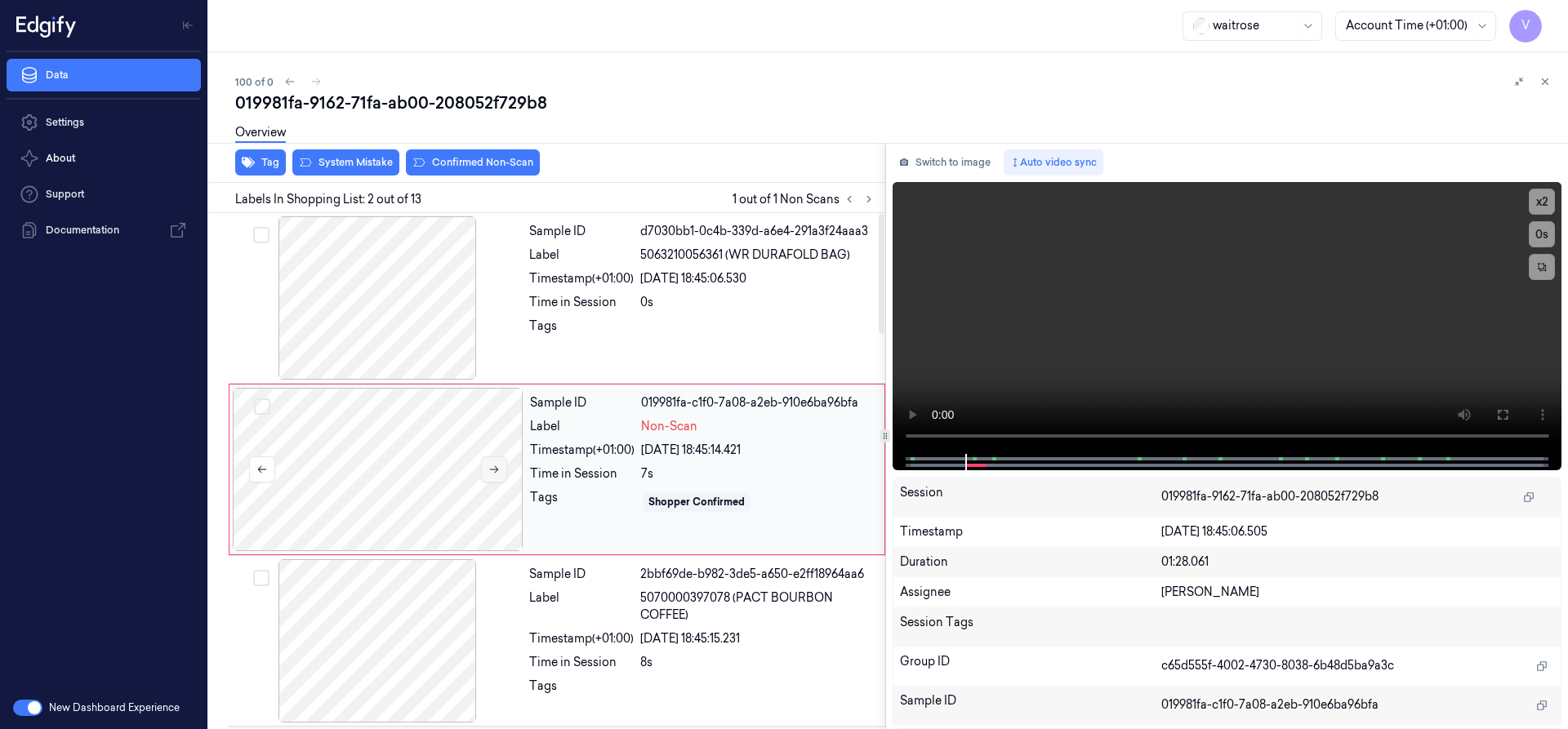
click at [499, 470] on icon at bounding box center [494, 469] width 11 height 11
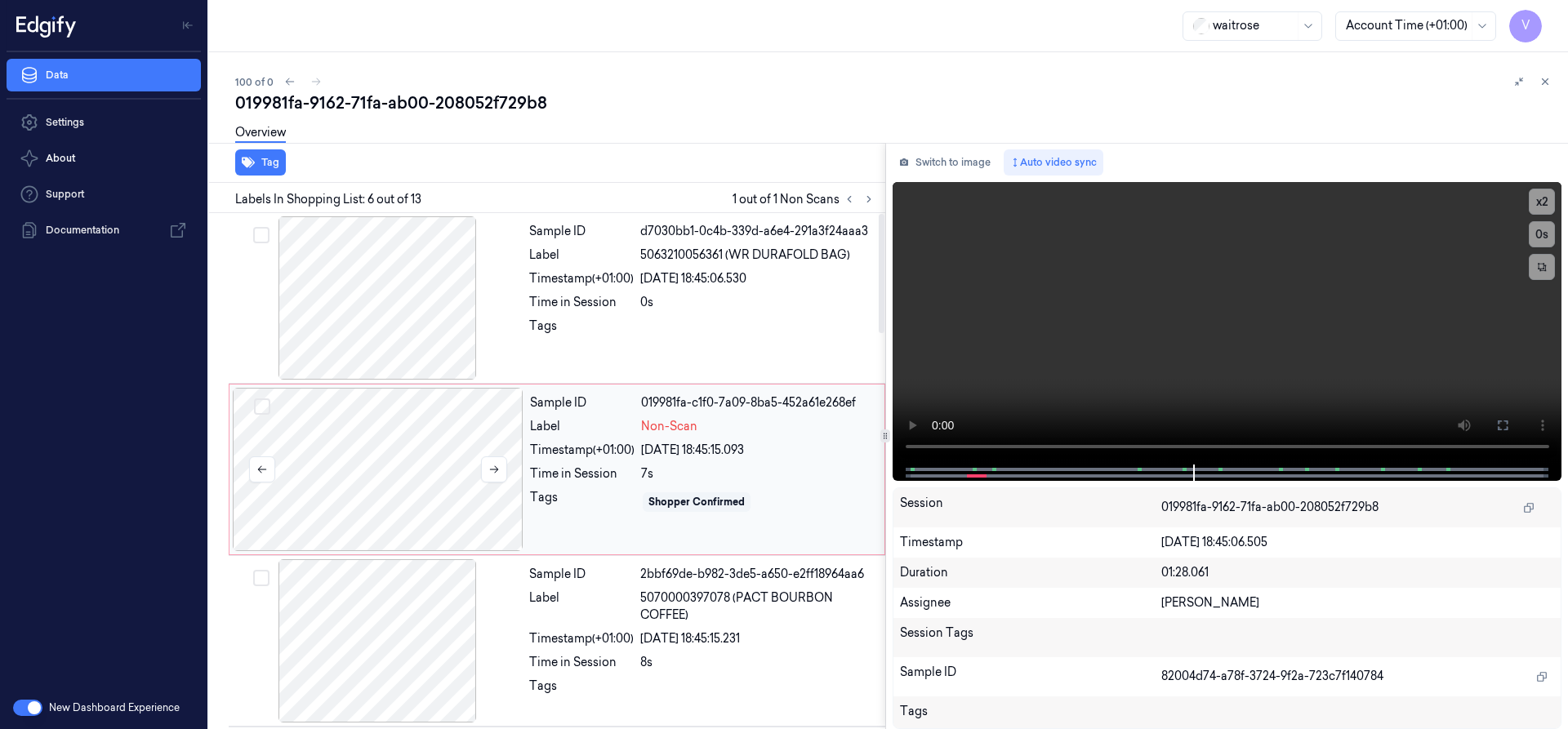
click at [452, 442] on div at bounding box center [378, 469] width 290 height 164
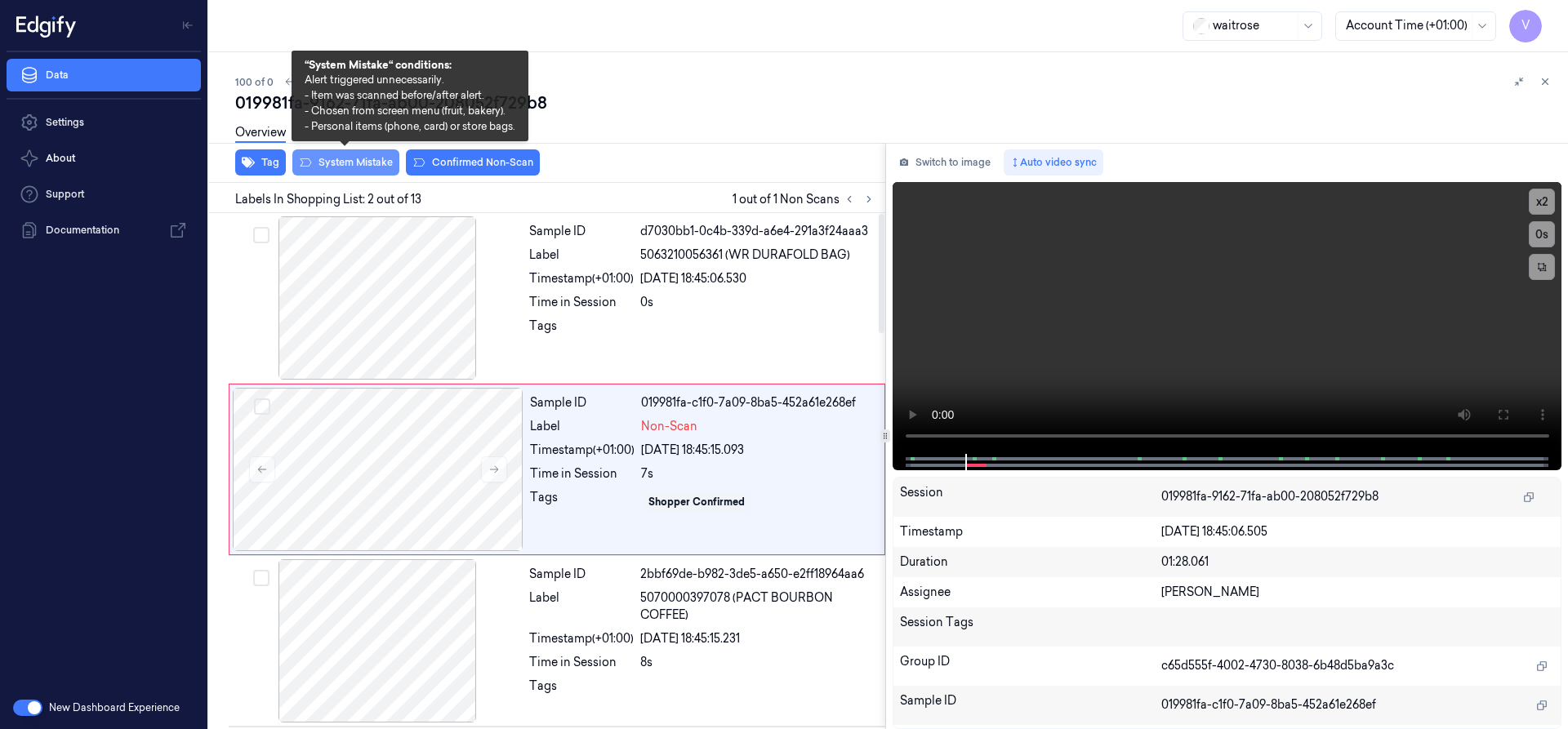
click at [372, 157] on button "System Mistake" at bounding box center [345, 162] width 107 height 27
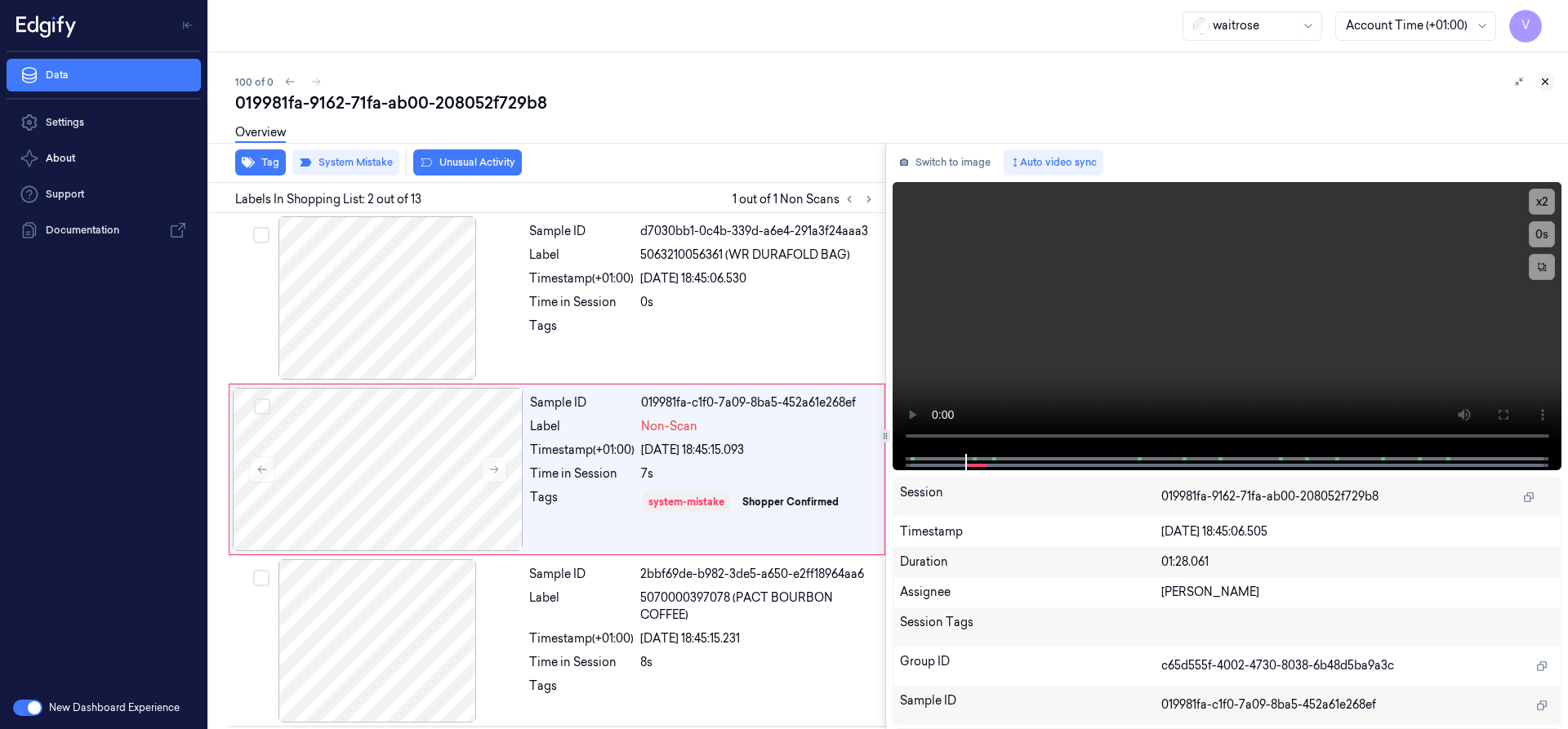
click at [1540, 79] on icon at bounding box center [1545, 81] width 11 height 11
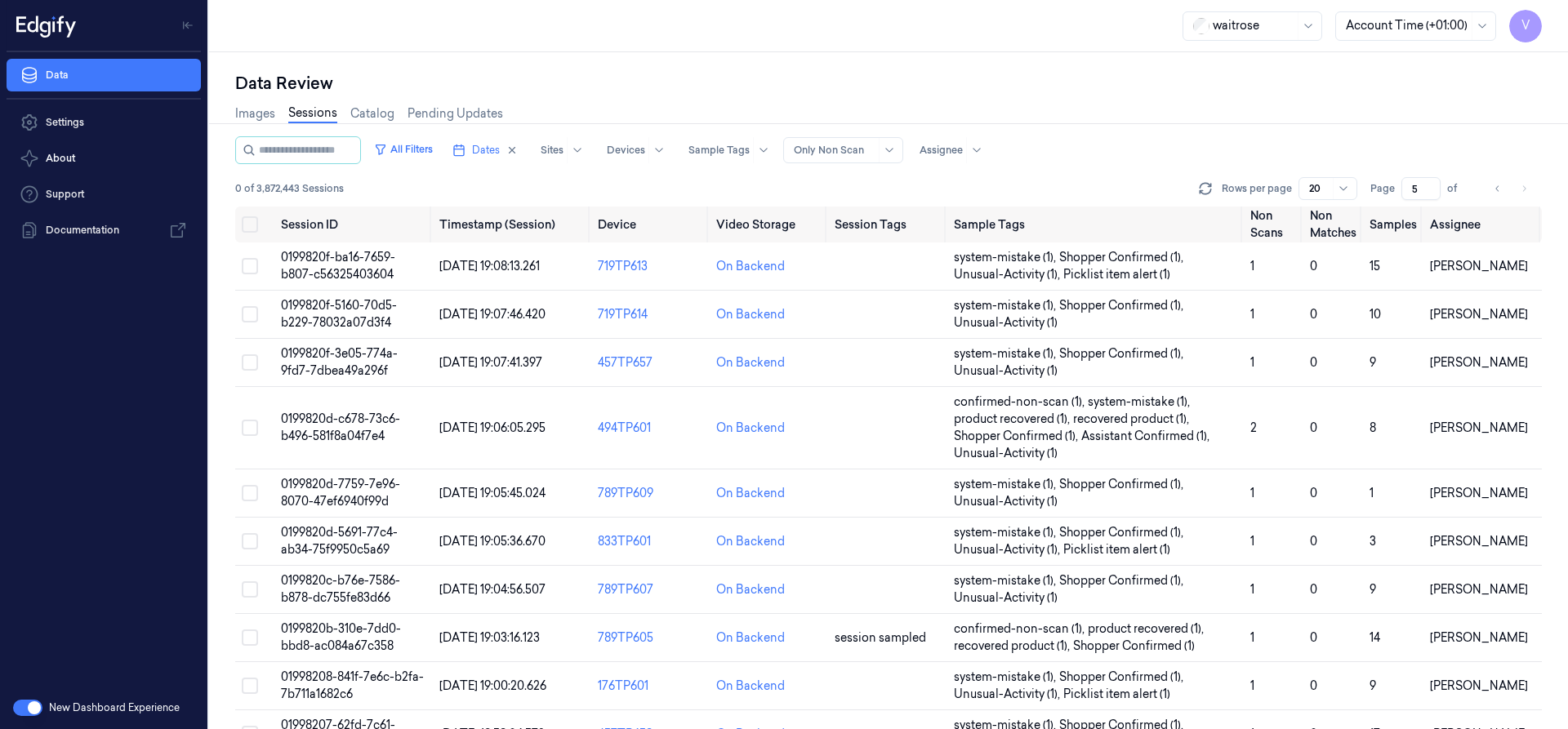
drag, startPoint x: 1418, startPoint y: 188, endPoint x: 1385, endPoint y: 205, distance: 37.1
click at [1385, 205] on div "All Filters Dates Sites Devices Sample Tags Alert Type Only Non Scan Assignee 0…" at bounding box center [889, 171] width 1307 height 70
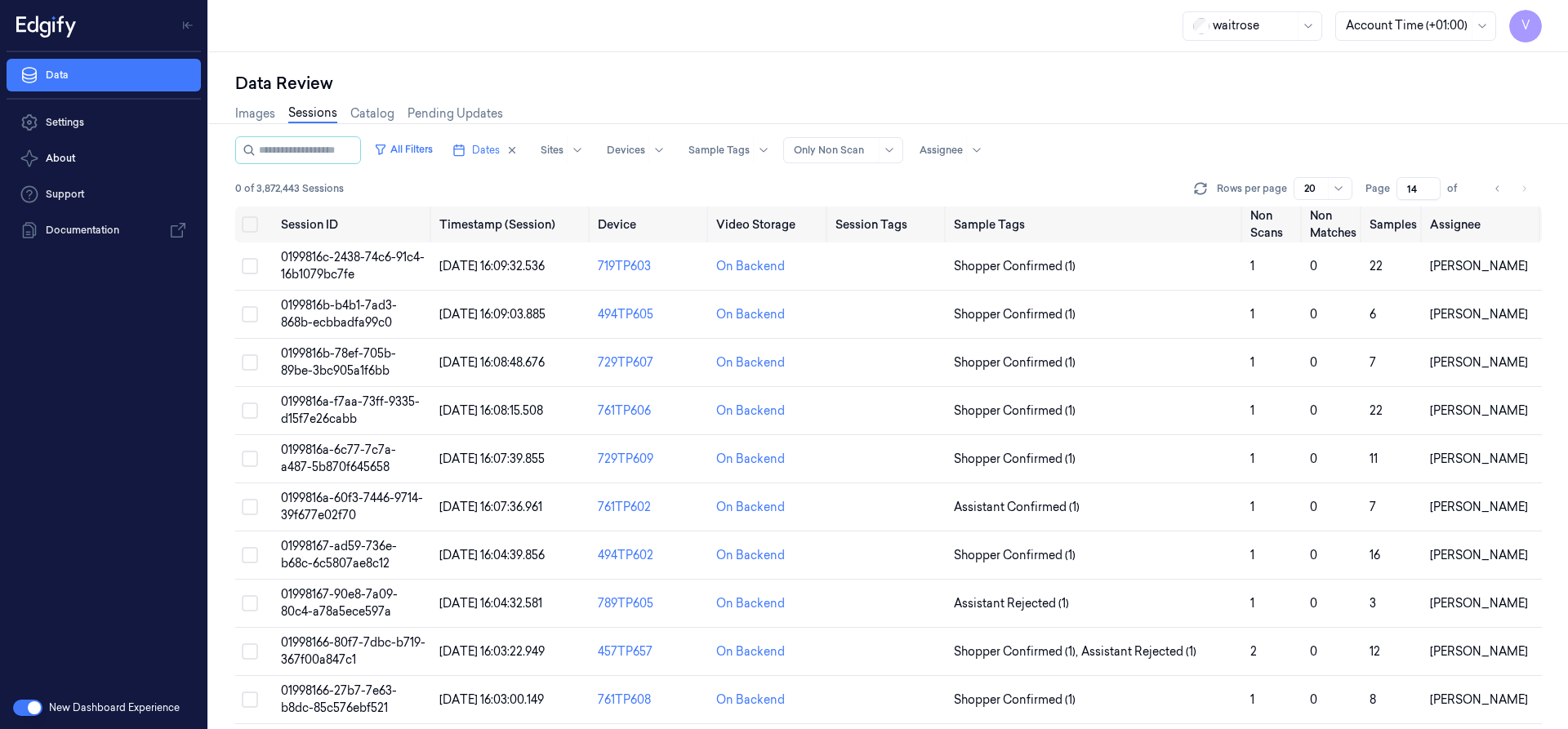
type input "14"
click at [359, 311] on span "0199816b-b4b1-7ad3-868b-ecbbadfa99c0" at bounding box center [338, 314] width 116 height 32
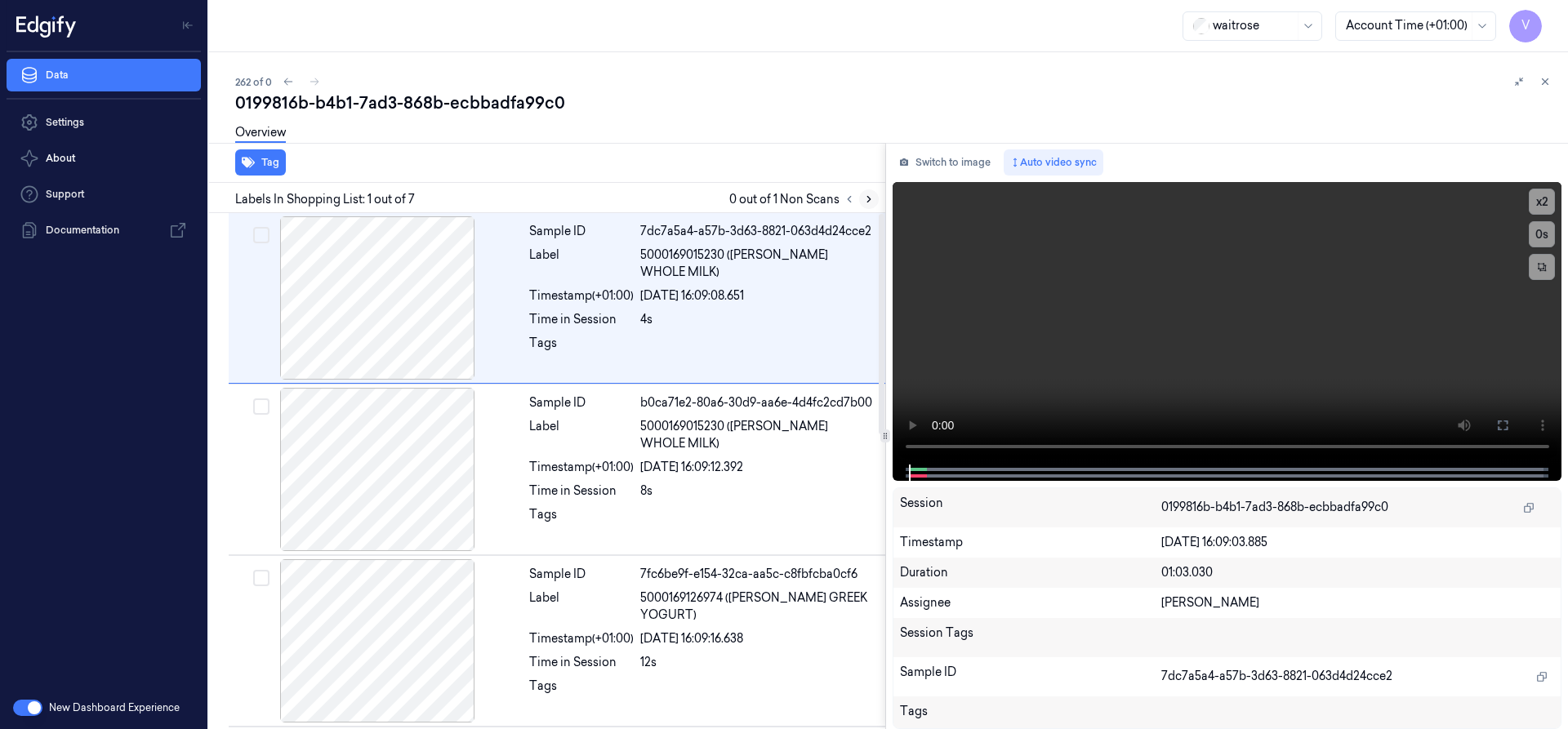
click at [871, 200] on icon at bounding box center [869, 199] width 11 height 11
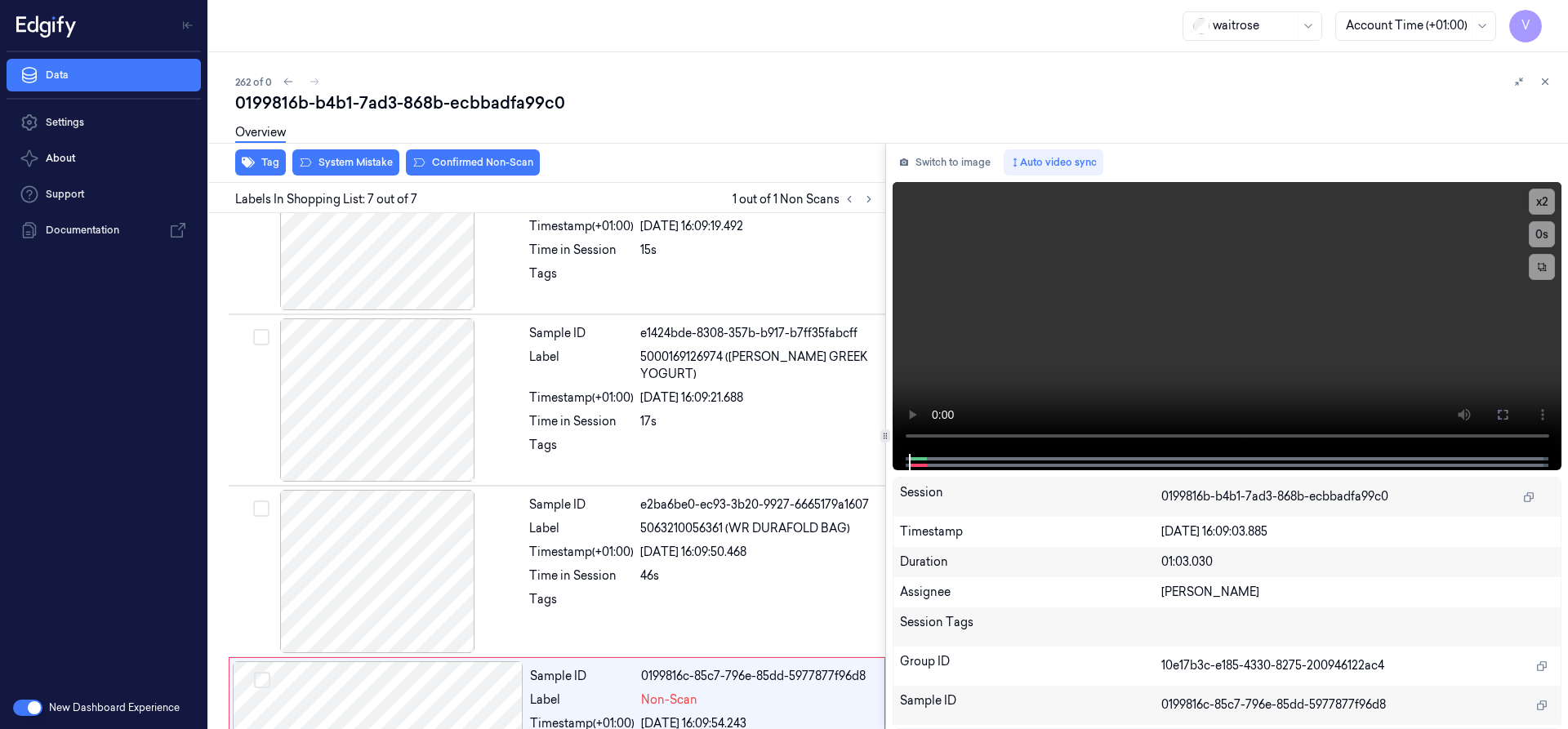
scroll to position [690, 0]
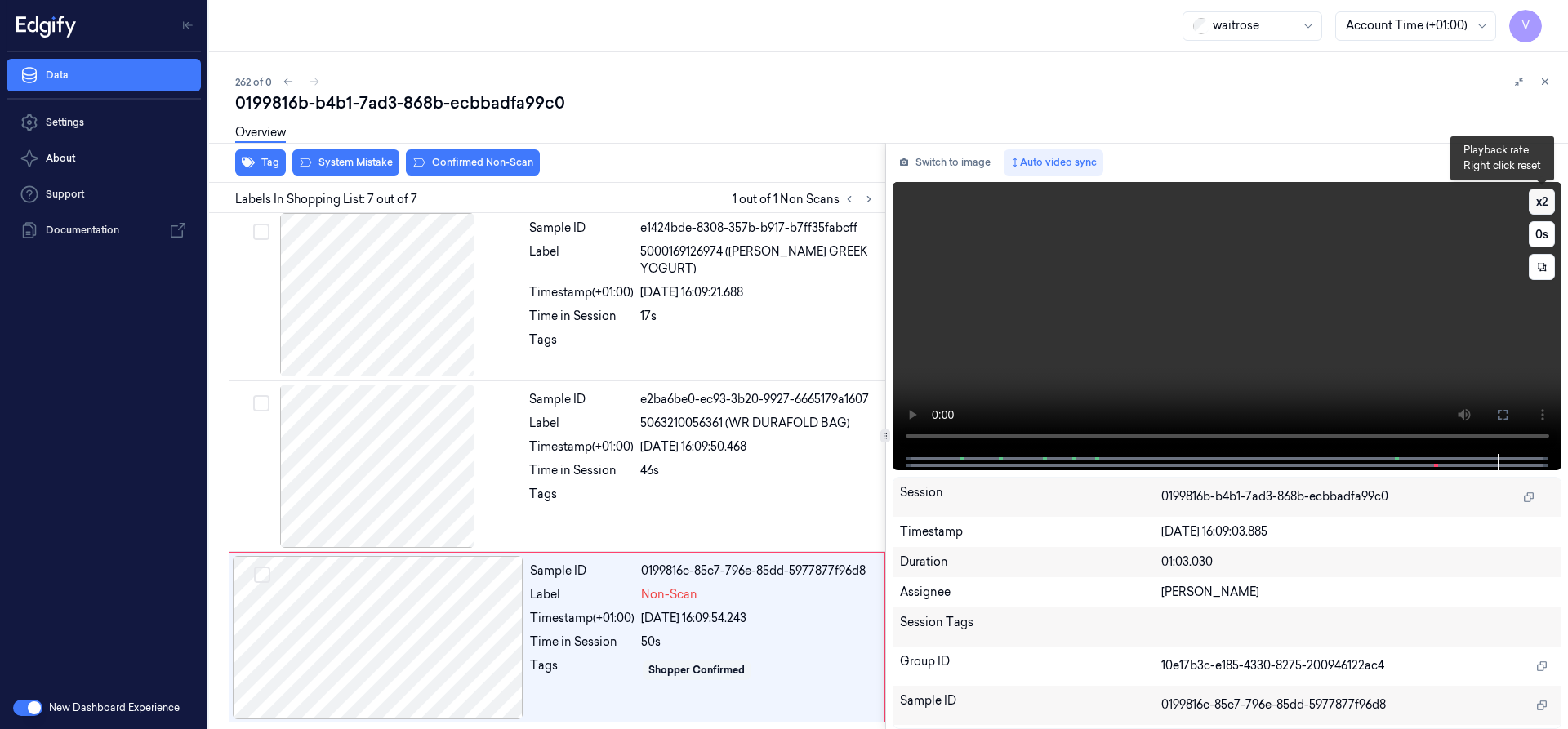
click at [1544, 196] on button "x 2" at bounding box center [1541, 201] width 27 height 27
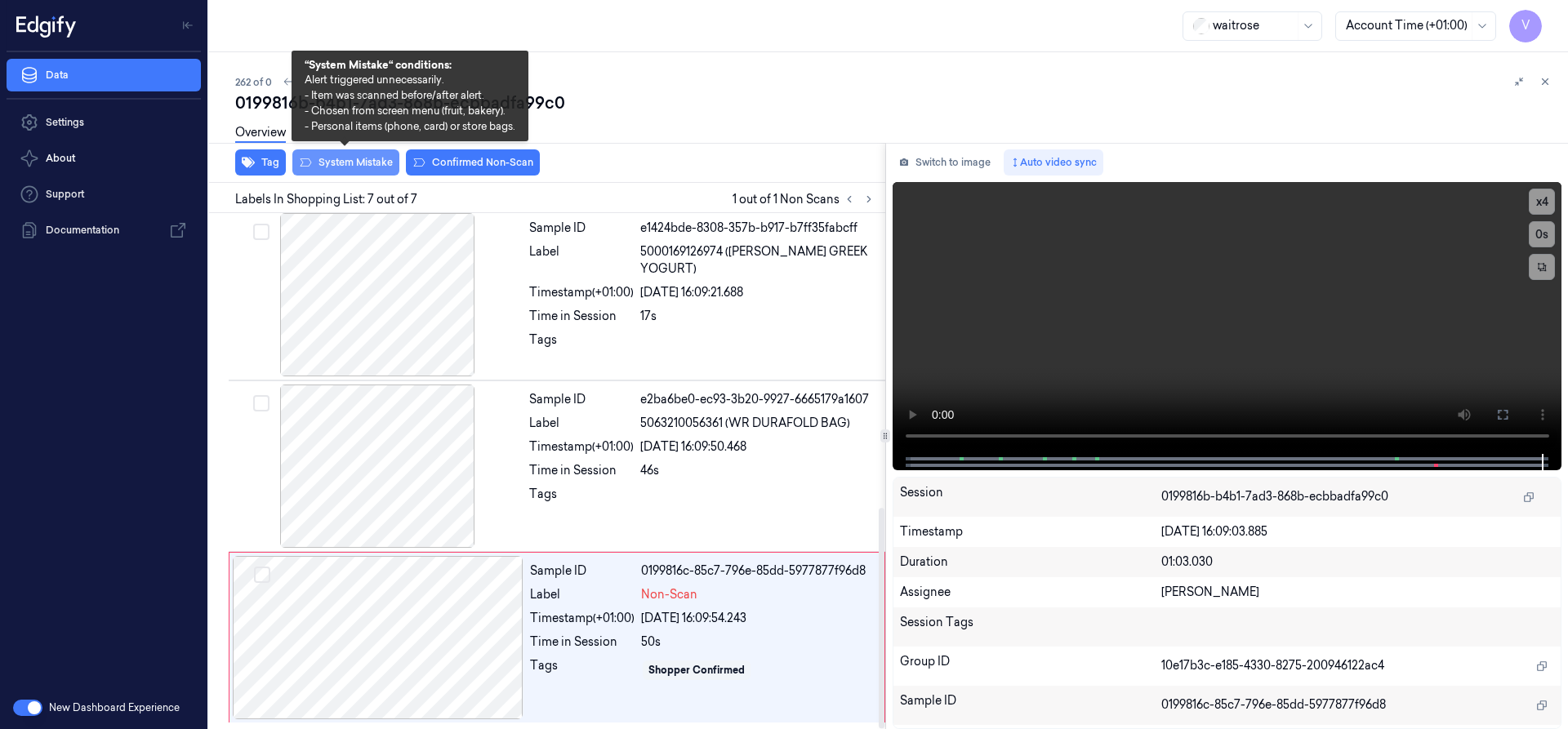
click at [362, 166] on button "System Mistake" at bounding box center [345, 162] width 107 height 27
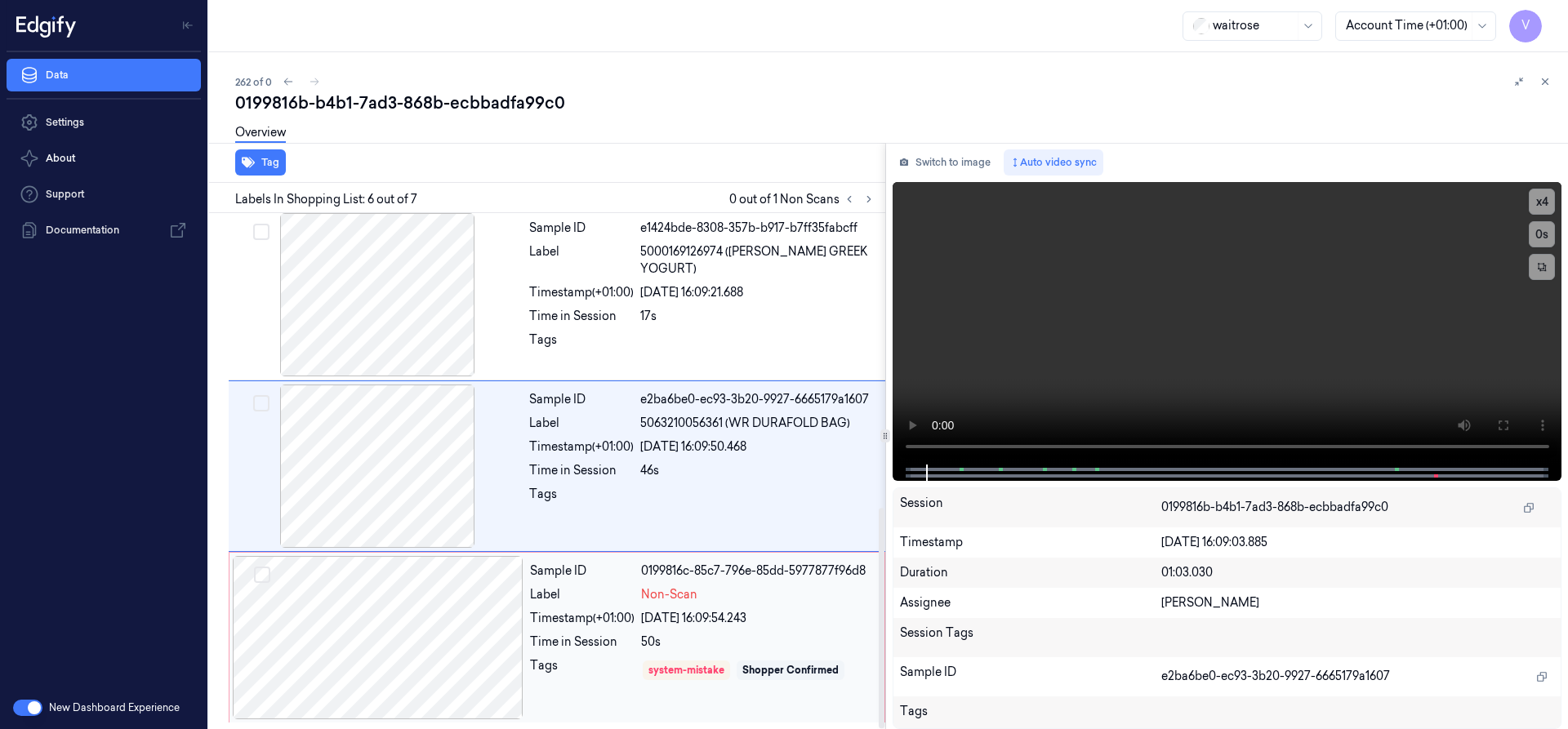
click at [371, 629] on div at bounding box center [378, 637] width 290 height 164
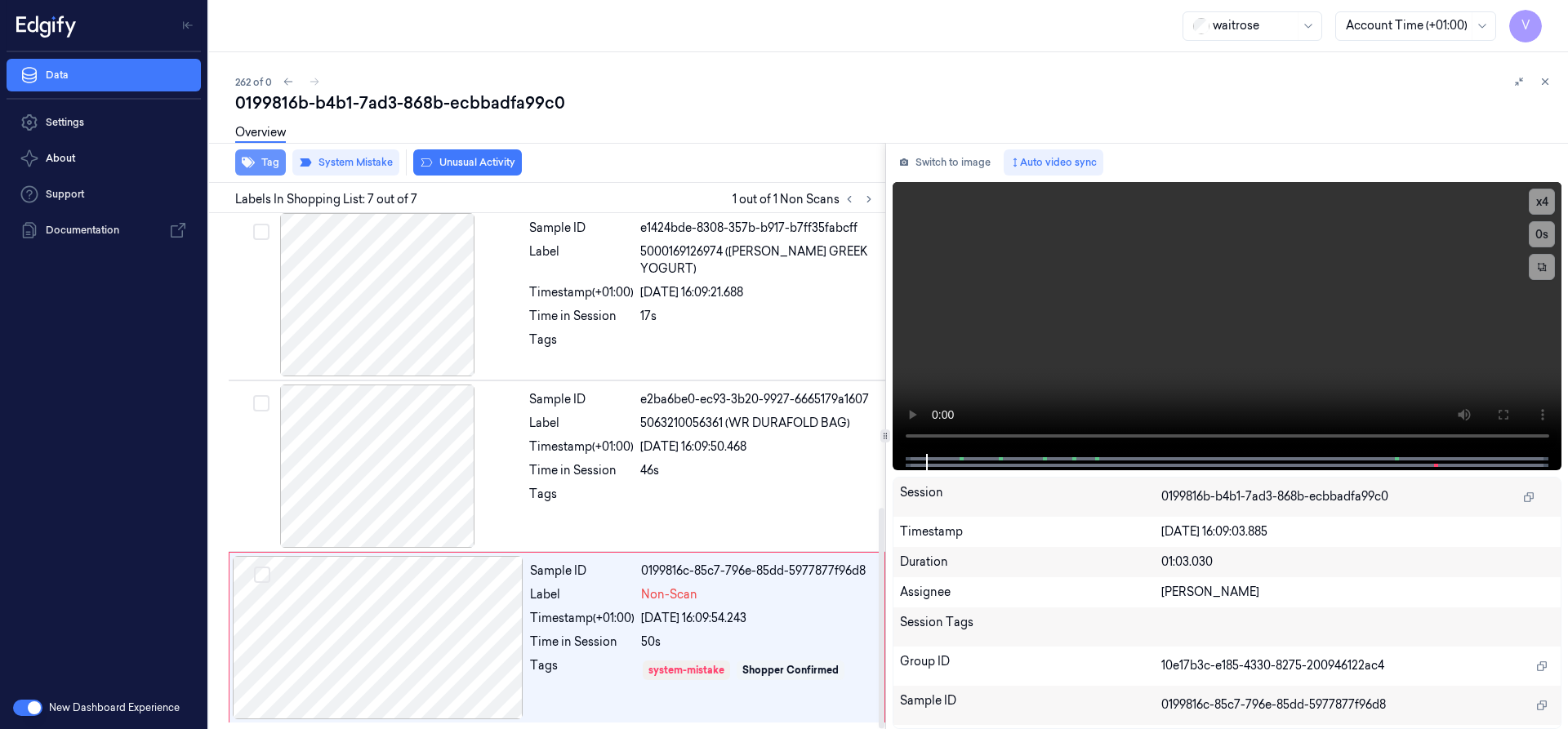
click at [271, 158] on button "Tag" at bounding box center [260, 162] width 51 height 27
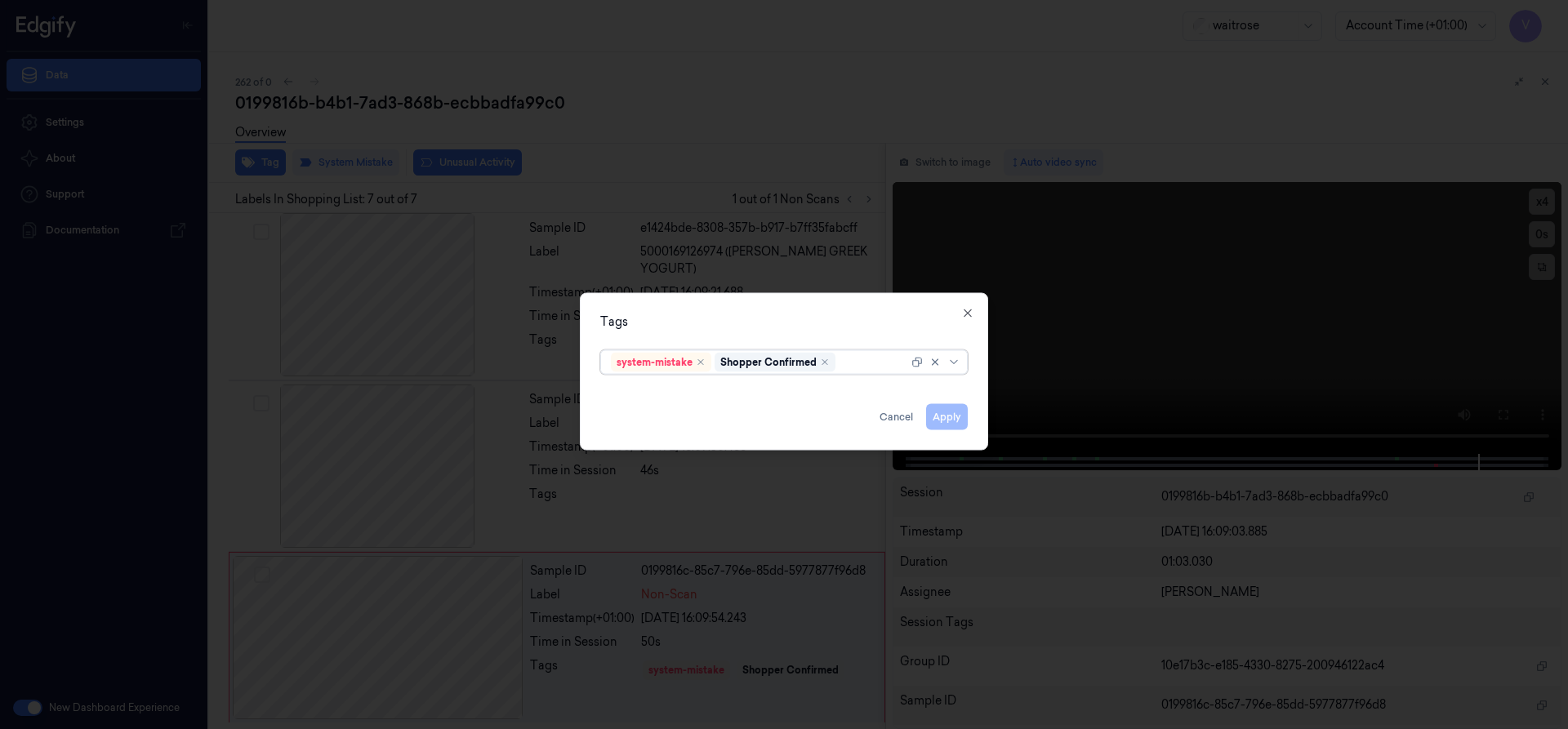
click at [850, 362] on div at bounding box center [873, 362] width 69 height 17
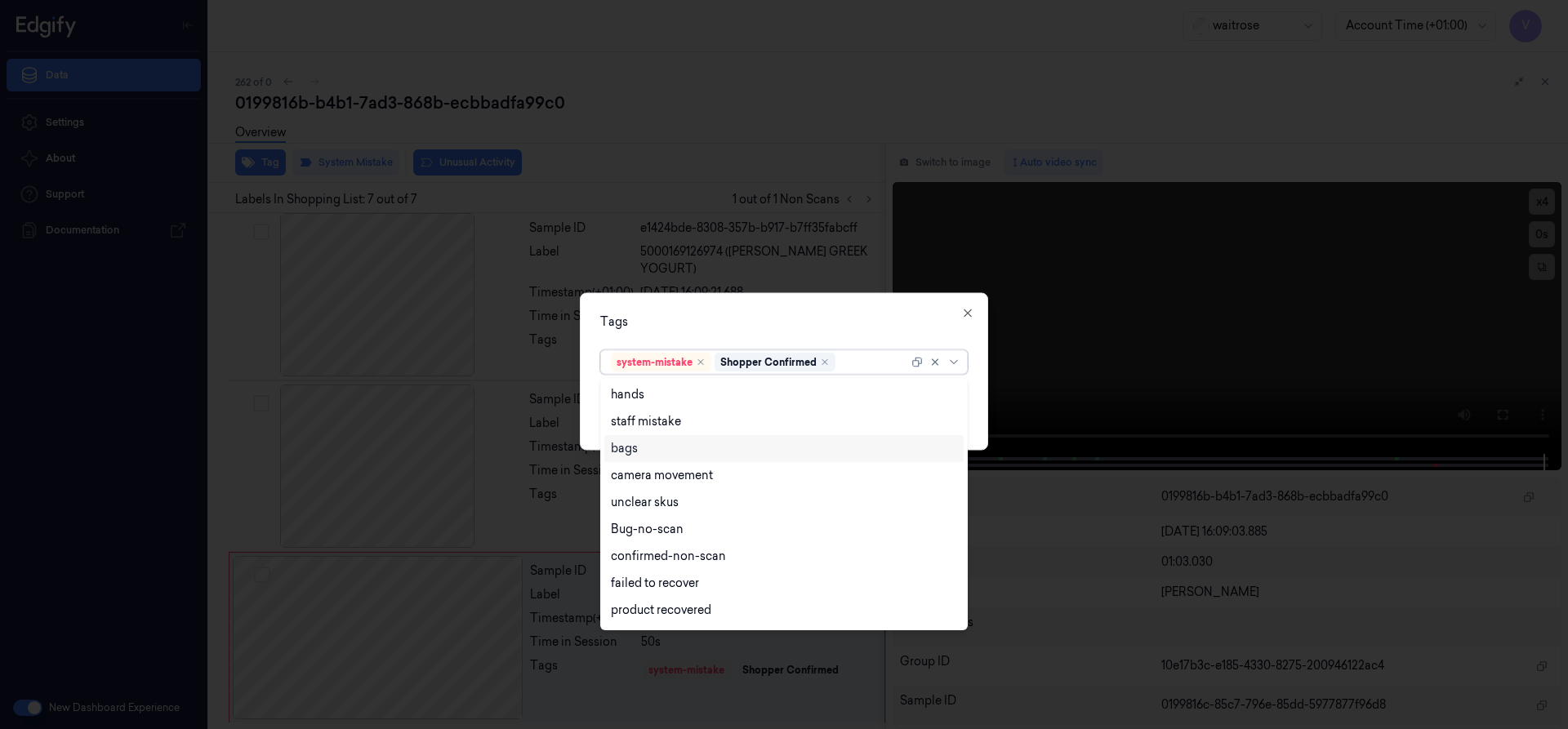
click at [658, 456] on div "bags" at bounding box center [784, 449] width 346 height 17
drag, startPoint x: 737, startPoint y: 315, endPoint x: 868, endPoint y: 368, distance: 141.3
click at [741, 319] on div "Tags" at bounding box center [784, 321] width 368 height 17
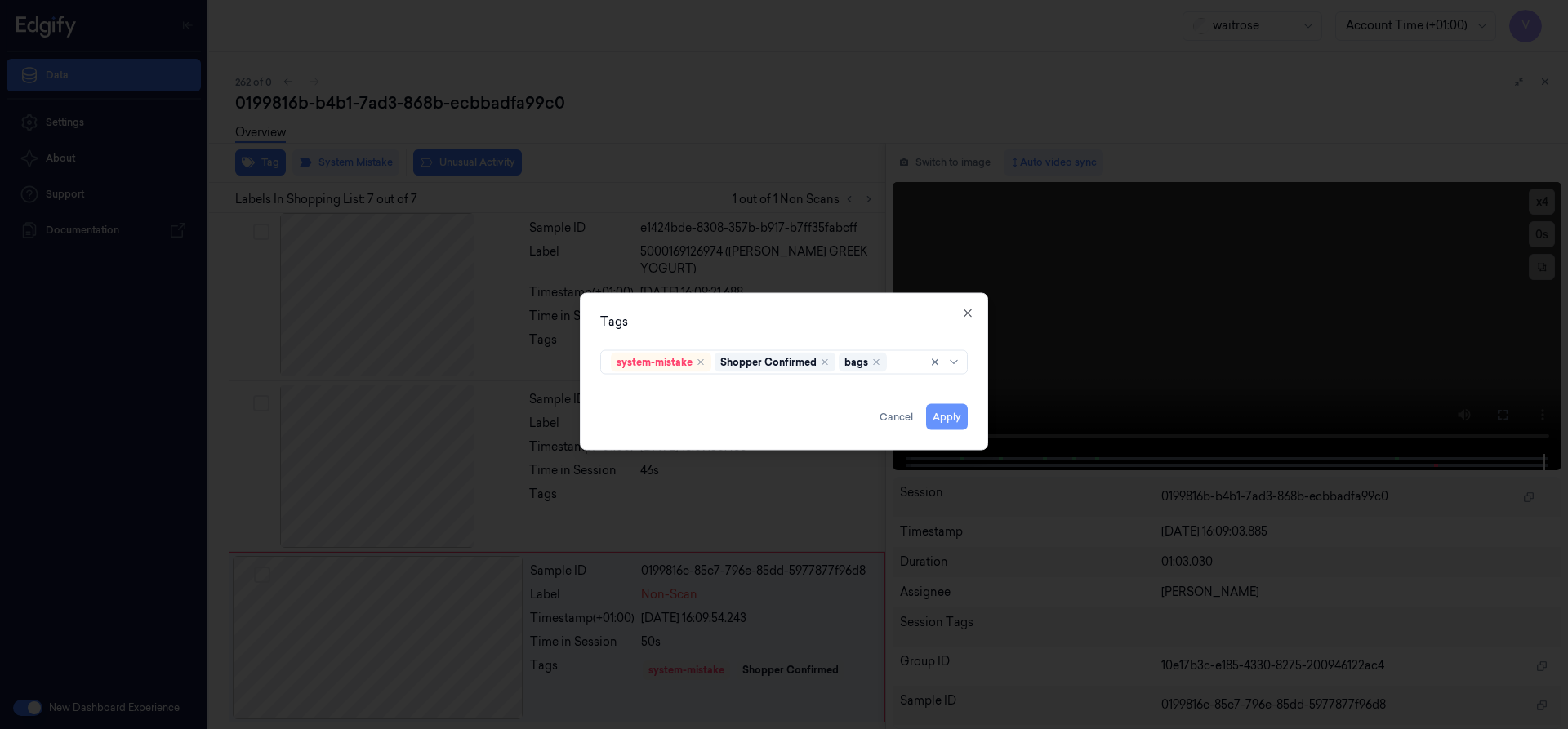
click at [947, 415] on button "Apply" at bounding box center [947, 416] width 42 height 27
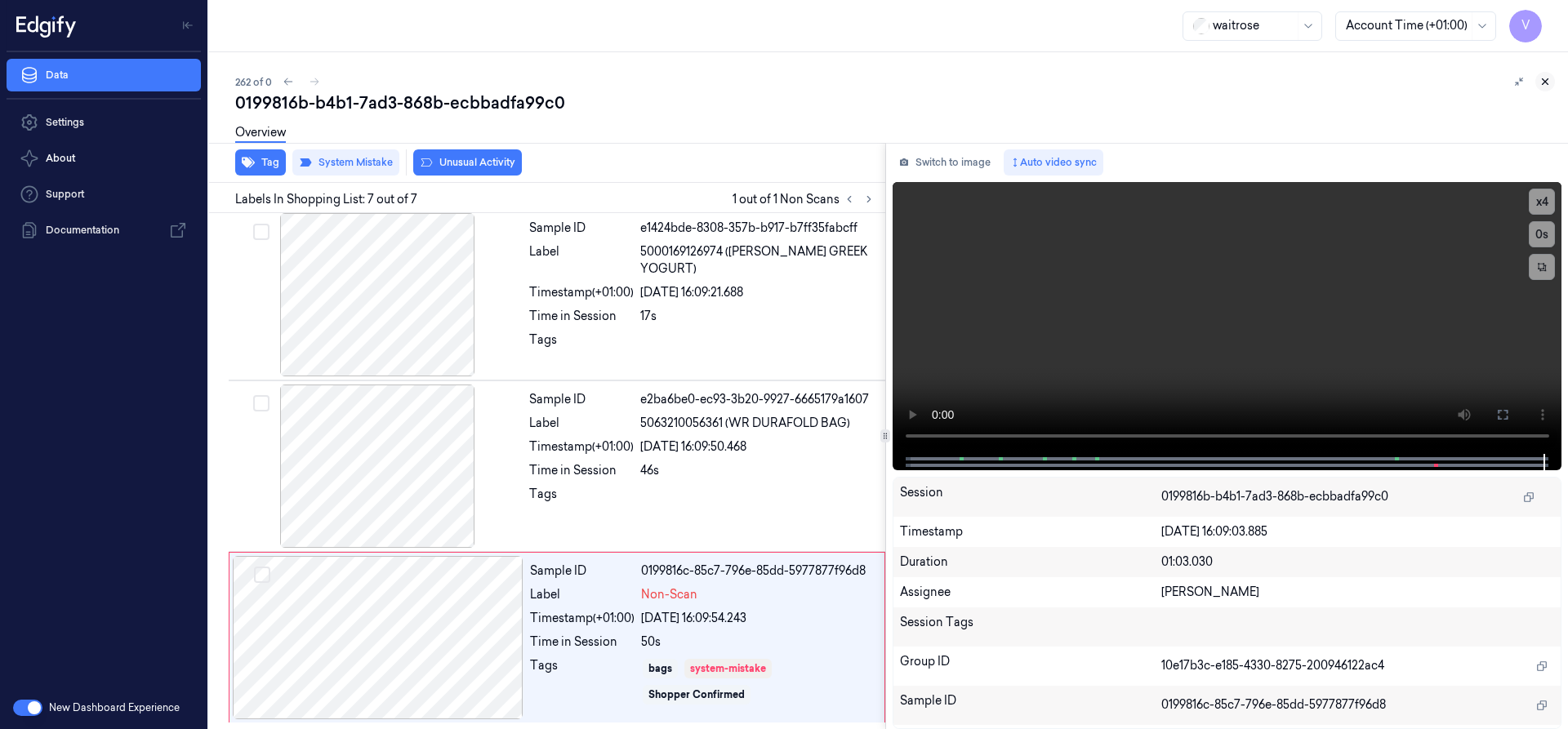
click at [1540, 77] on icon at bounding box center [1545, 81] width 11 height 11
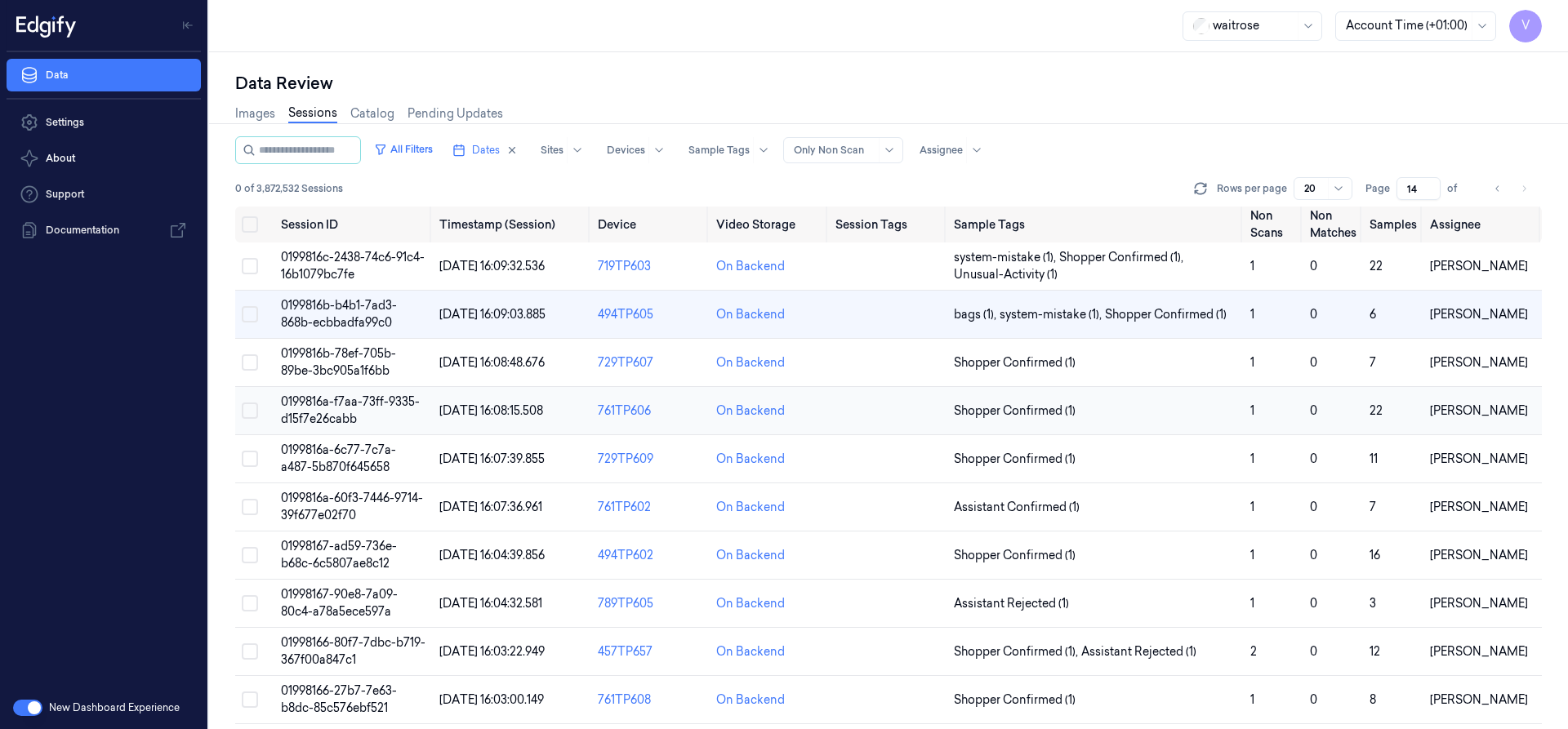
click at [326, 401] on span "0199816a-f7aa-73ff-9335-d15f7e26cabb" at bounding box center [350, 409] width 139 height 32
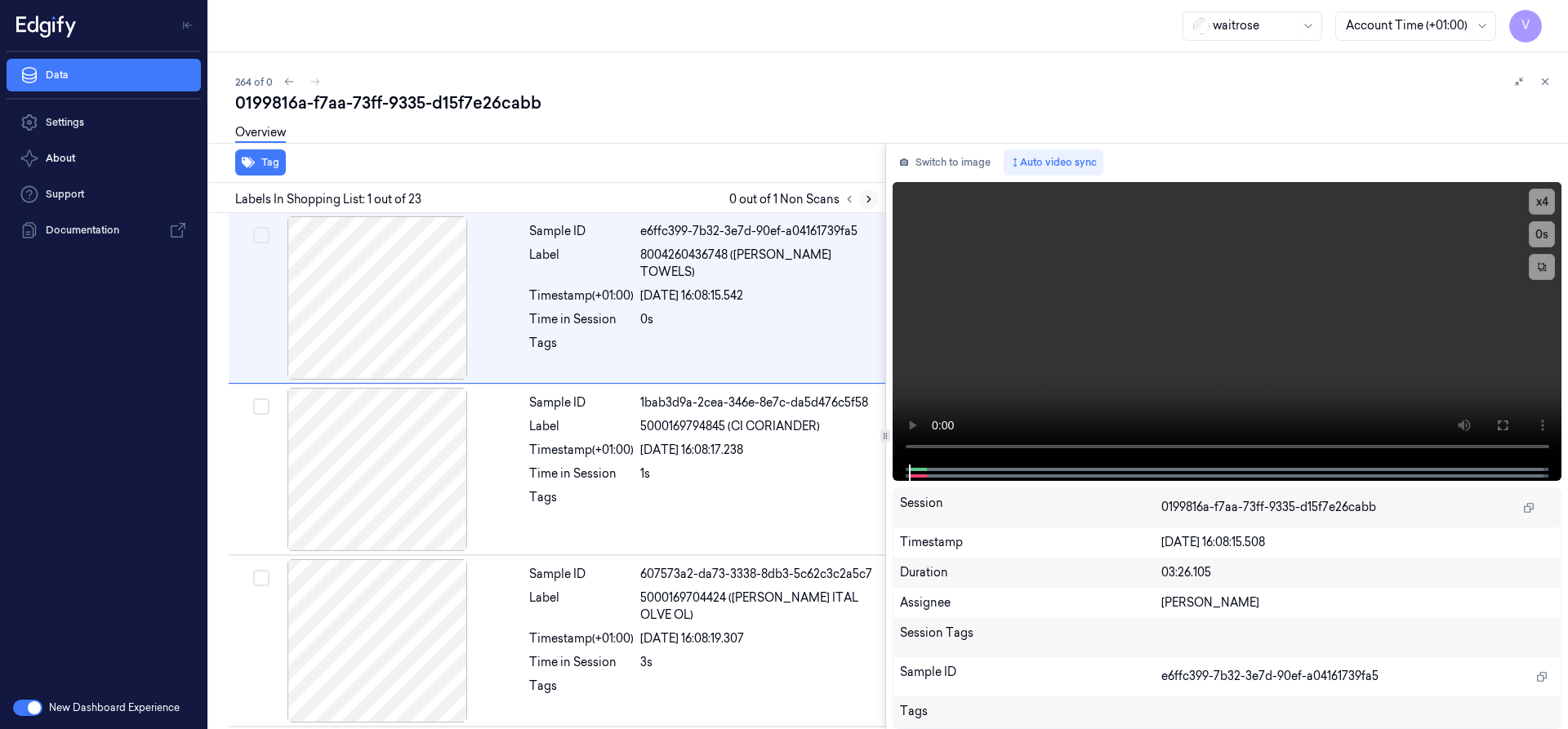
click at [871, 200] on icon at bounding box center [869, 199] width 11 height 11
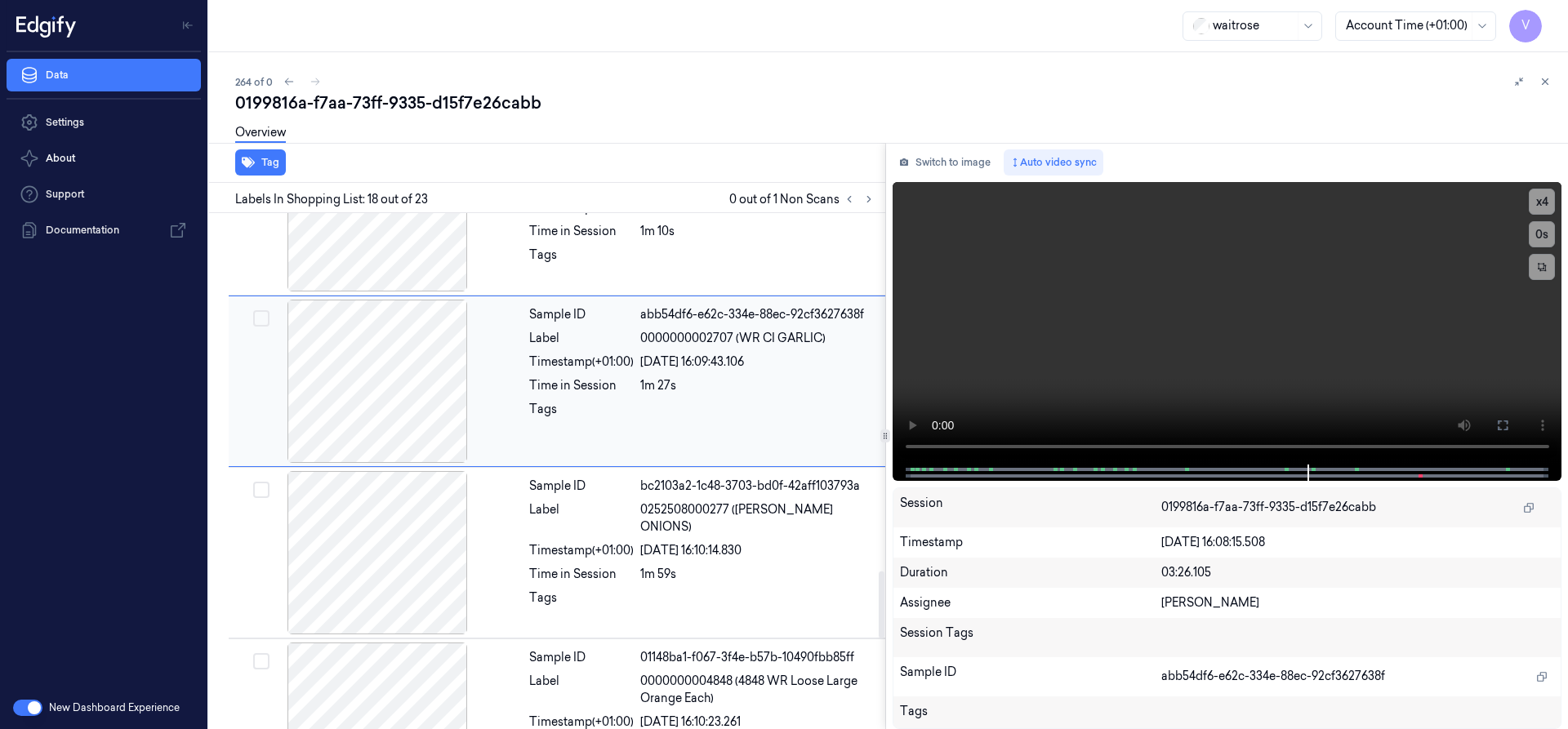
scroll to position [2992, 0]
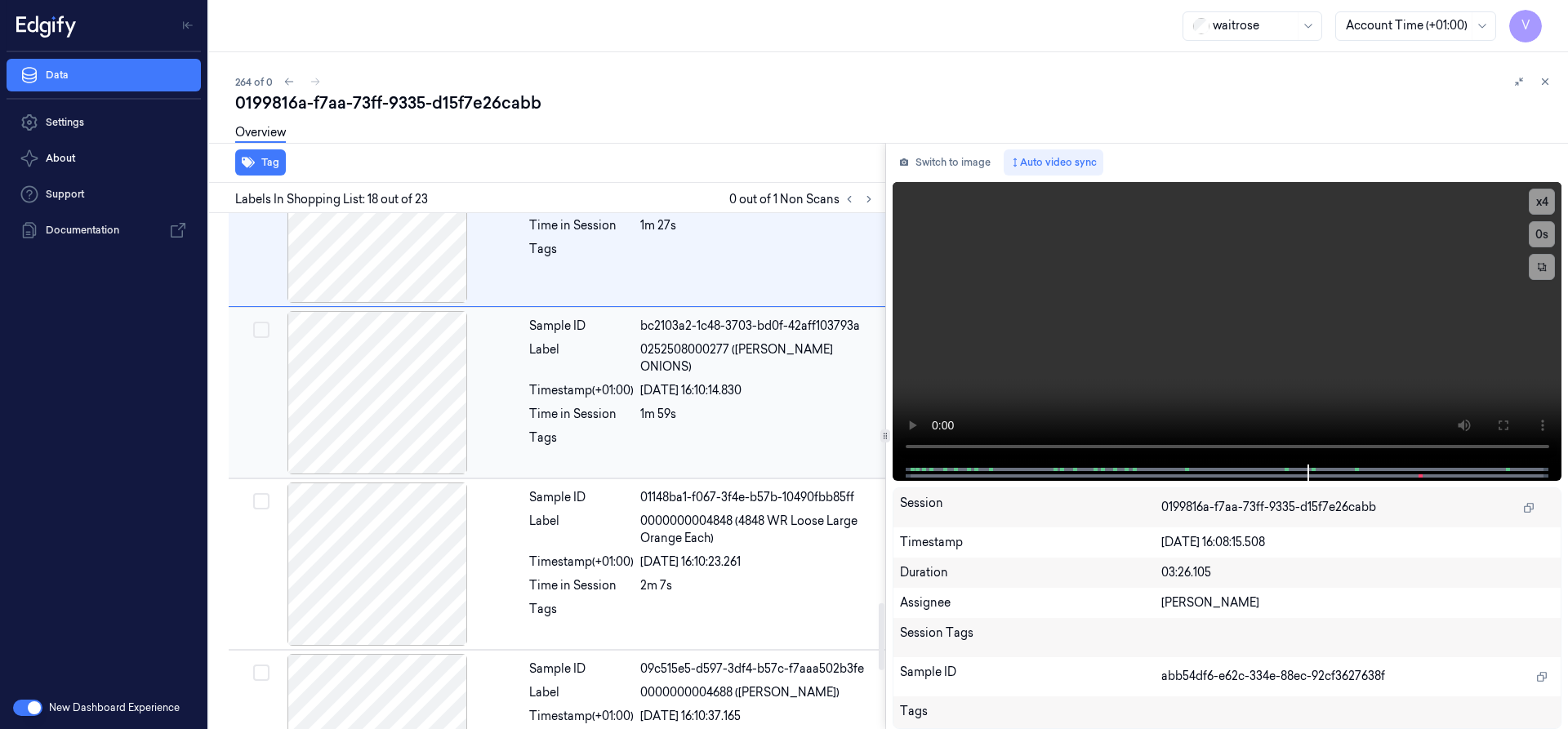
click at [793, 415] on div "Sample ID bc2103a2-1c48-3703-bd0f-42aff103793a Label 0252508000277 ([PERSON_NAM…" at bounding box center [702, 392] width 359 height 164
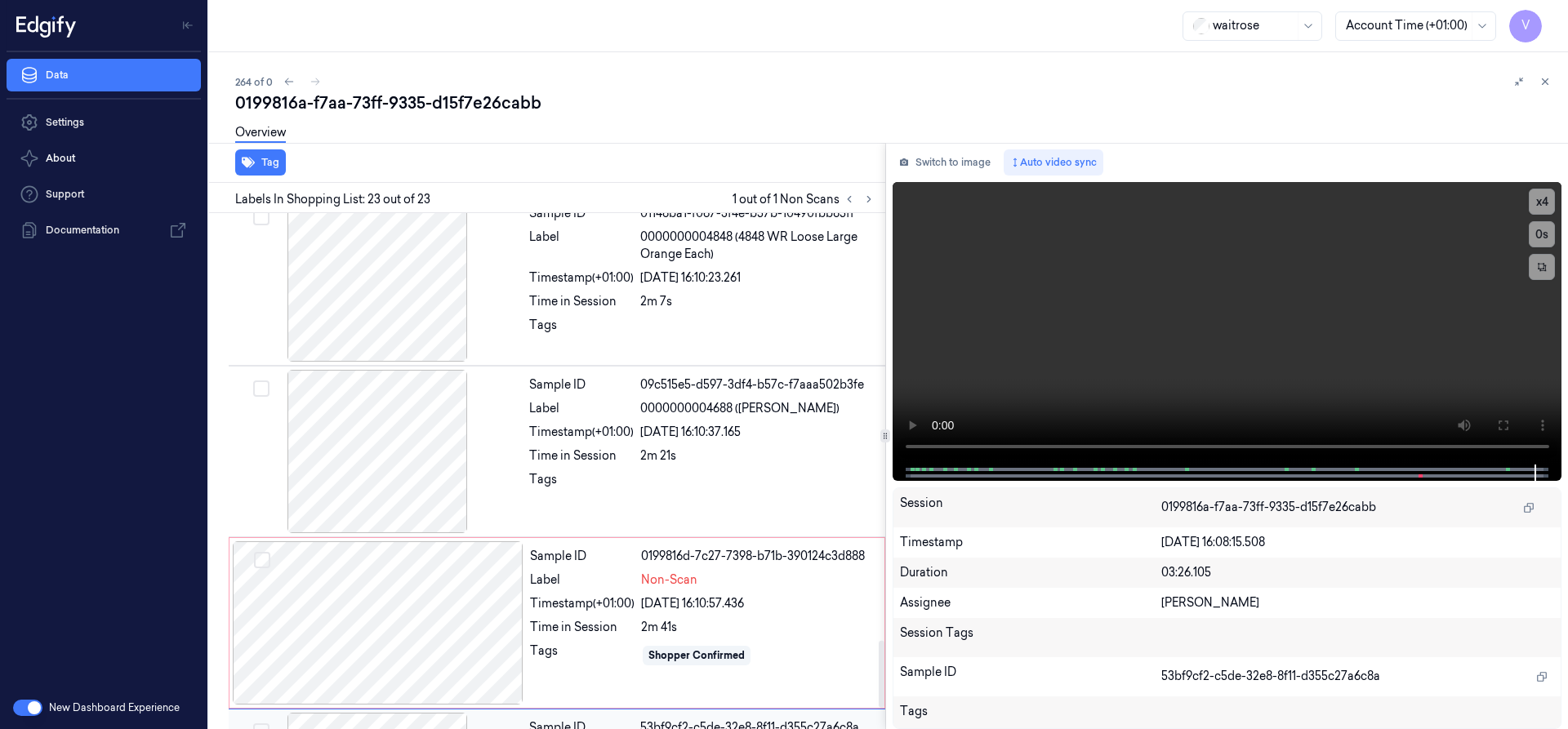
scroll to position [3274, 0]
click at [452, 635] on div at bounding box center [378, 624] width 290 height 164
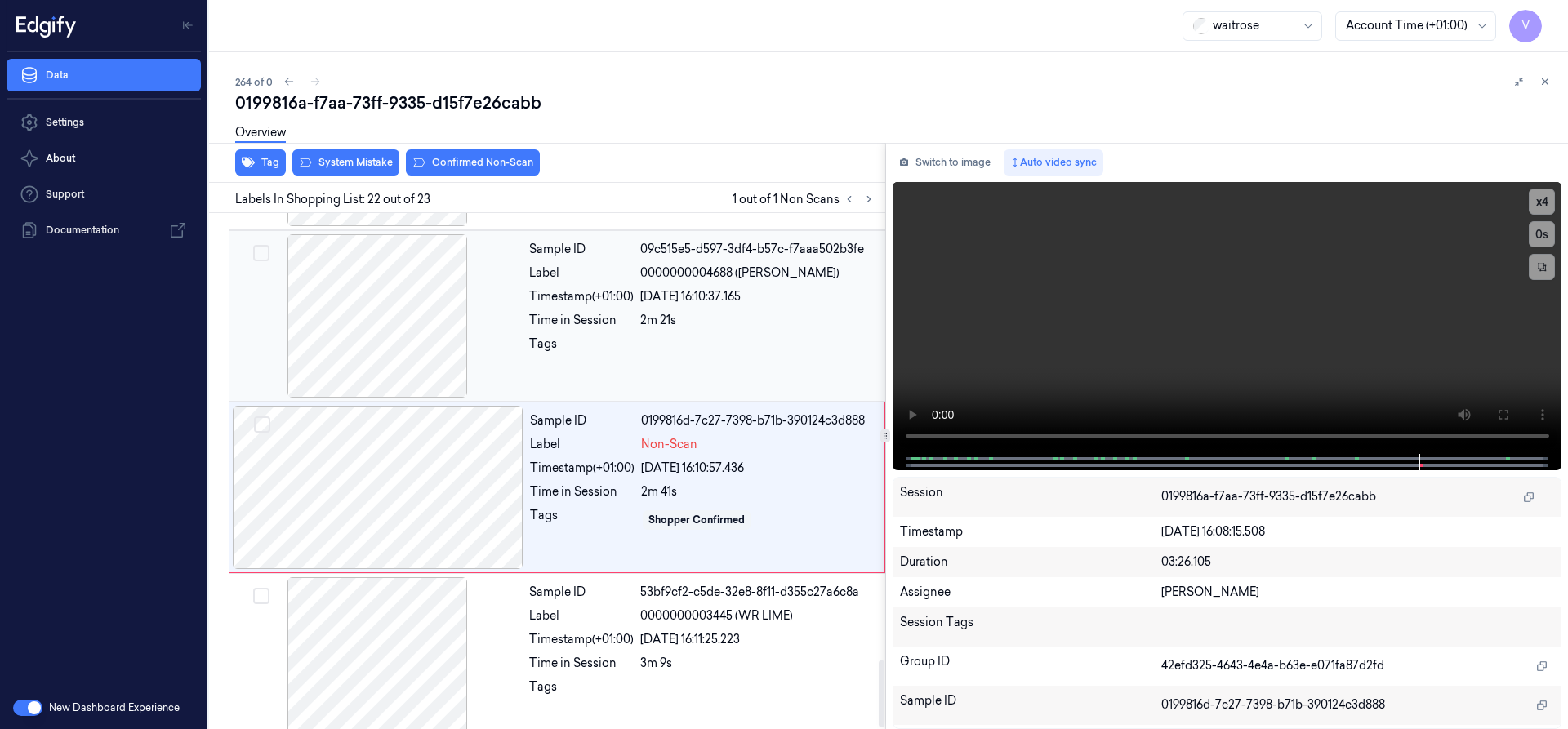
scroll to position [3433, 0]
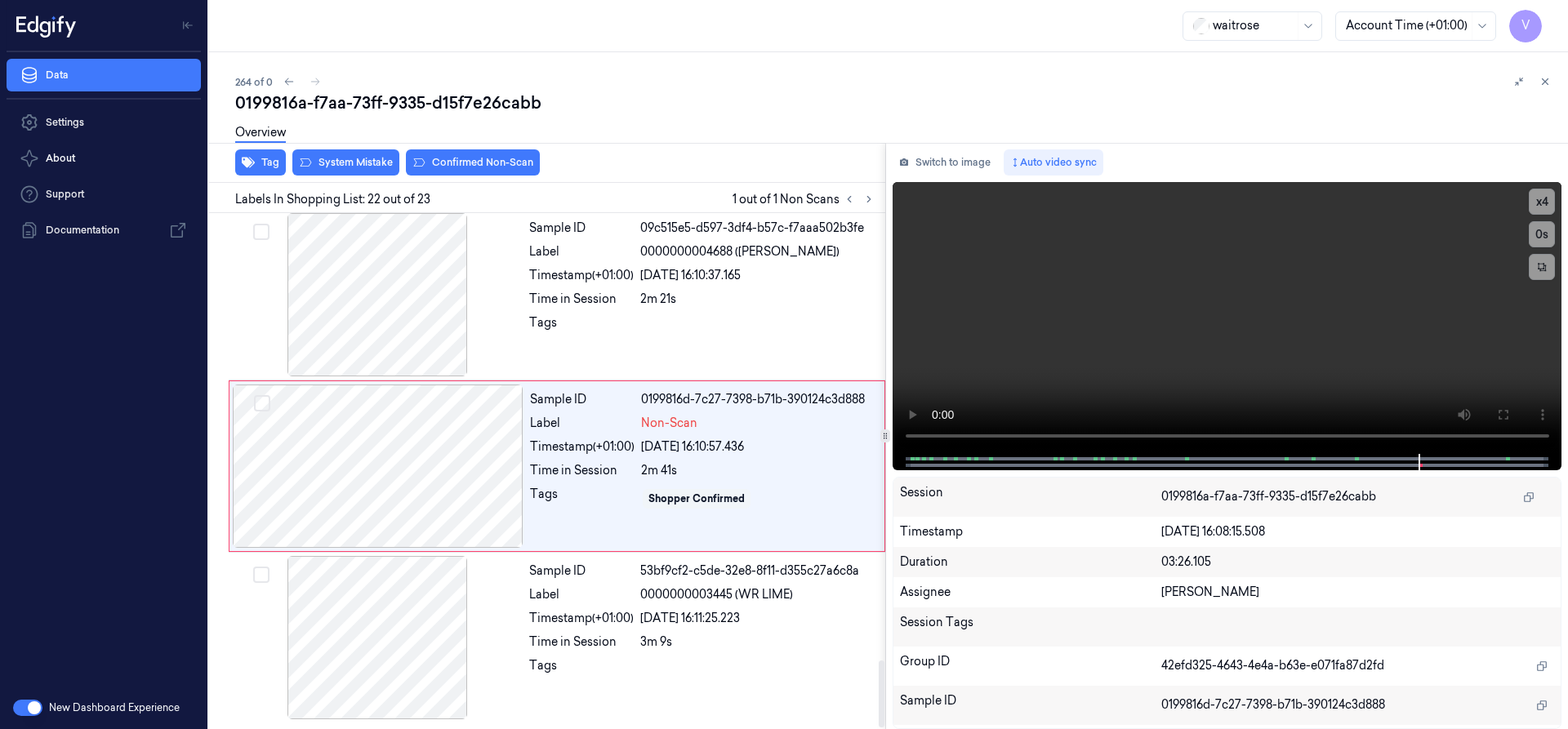
click at [357, 151] on div "Overview" at bounding box center [895, 134] width 1320 height 42
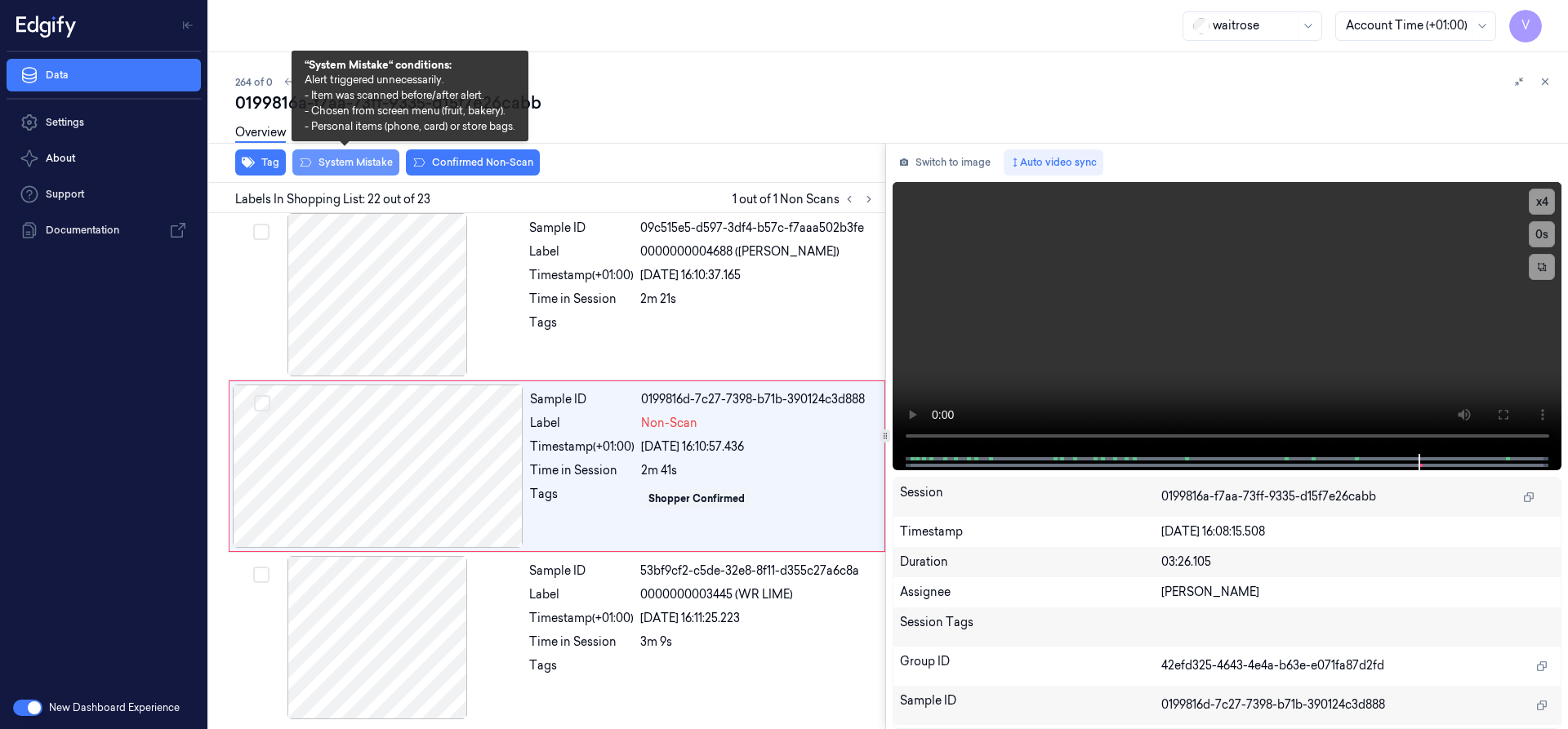
click at [356, 158] on button "System Mistake" at bounding box center [345, 162] width 107 height 27
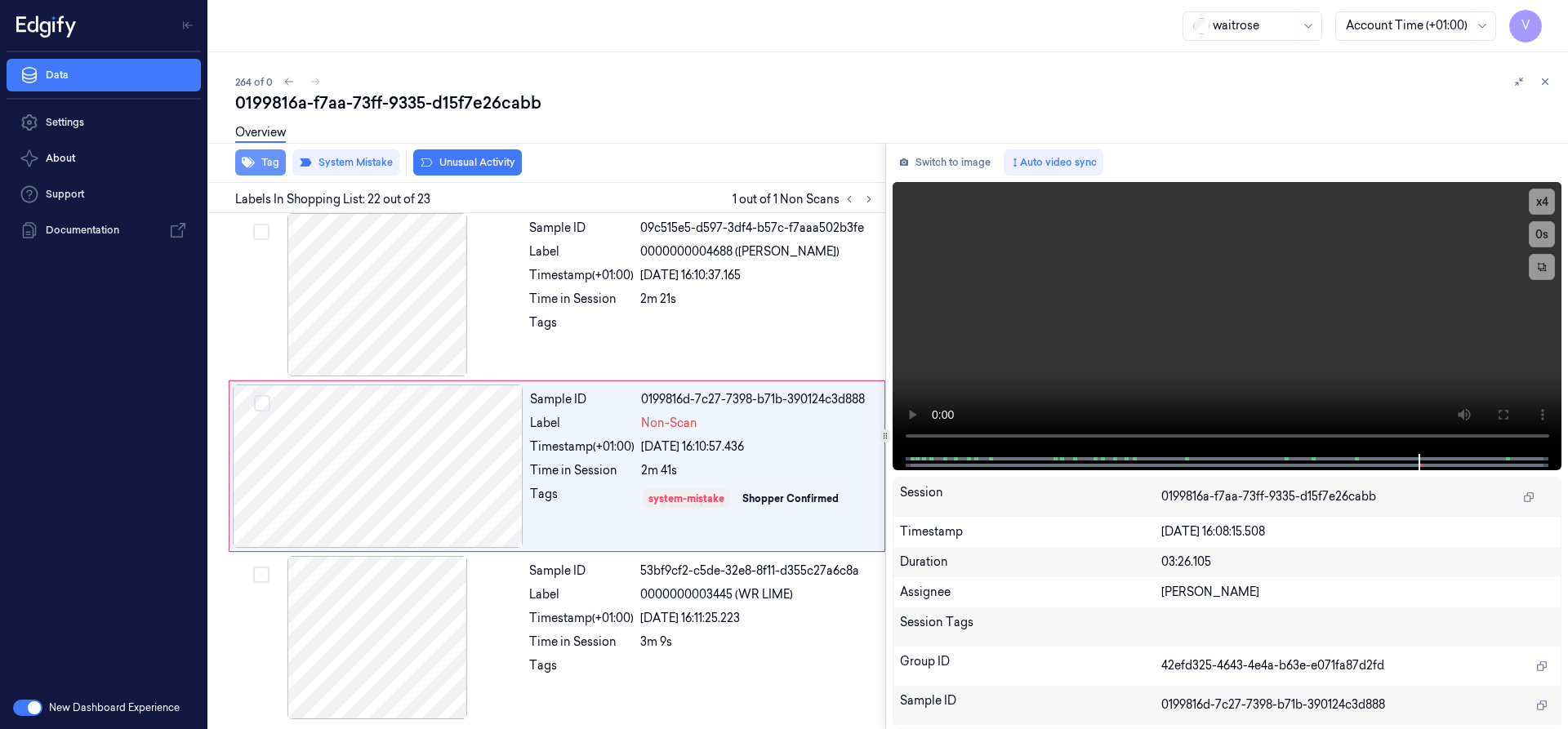
click at [259, 164] on button "Tag" at bounding box center [260, 162] width 51 height 27
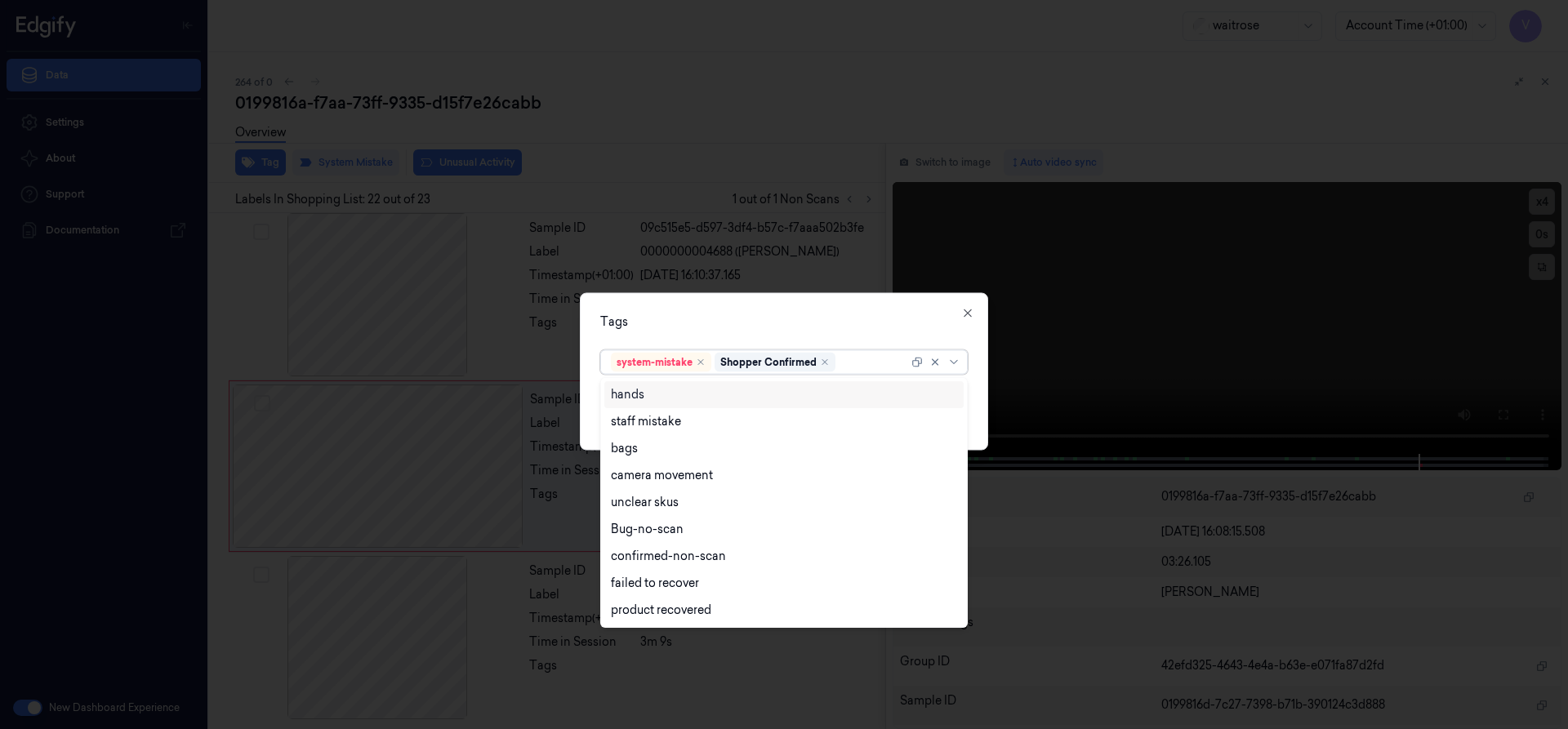
click at [868, 364] on div at bounding box center [873, 362] width 69 height 17
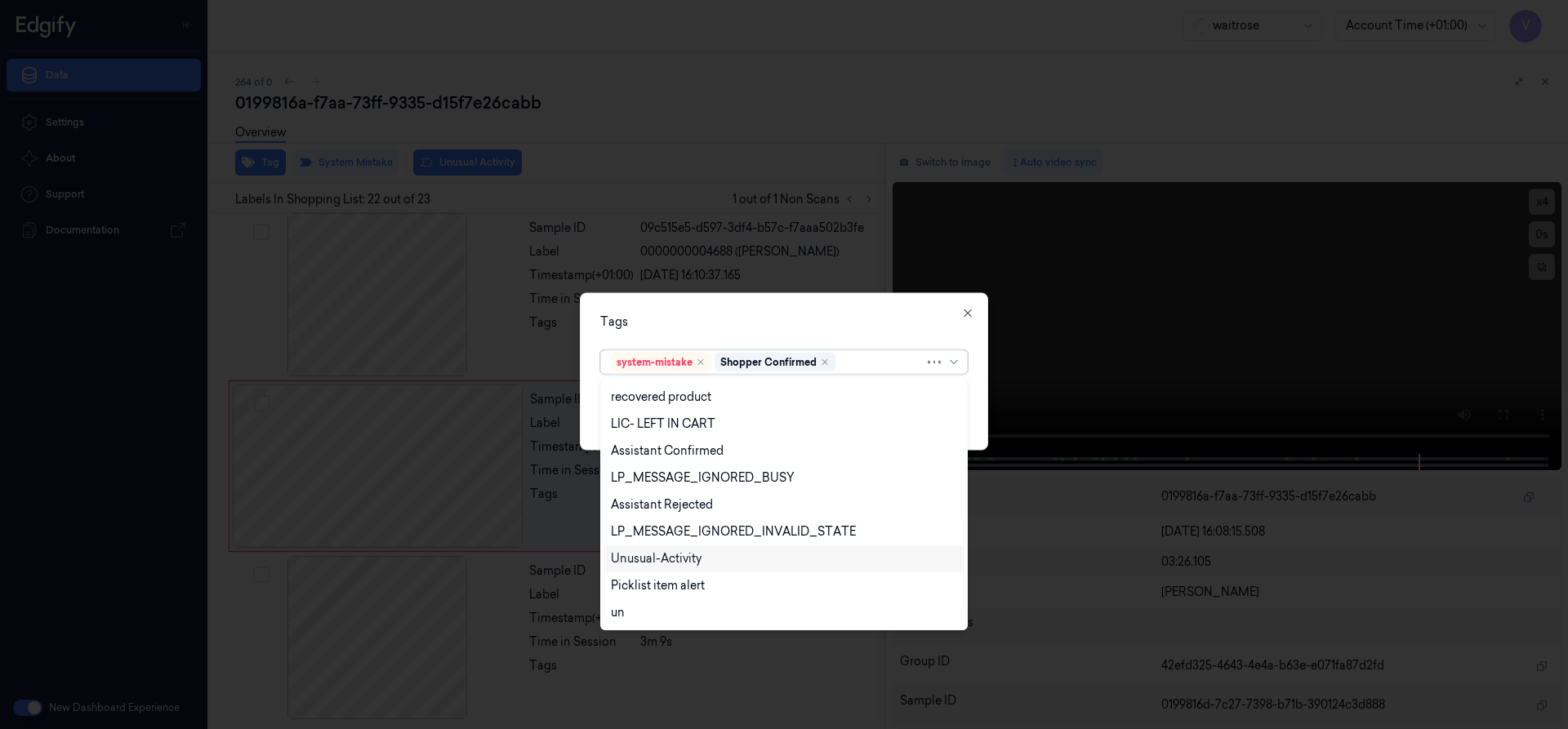
click at [675, 559] on div "Unusual-Activity" at bounding box center [656, 559] width 91 height 17
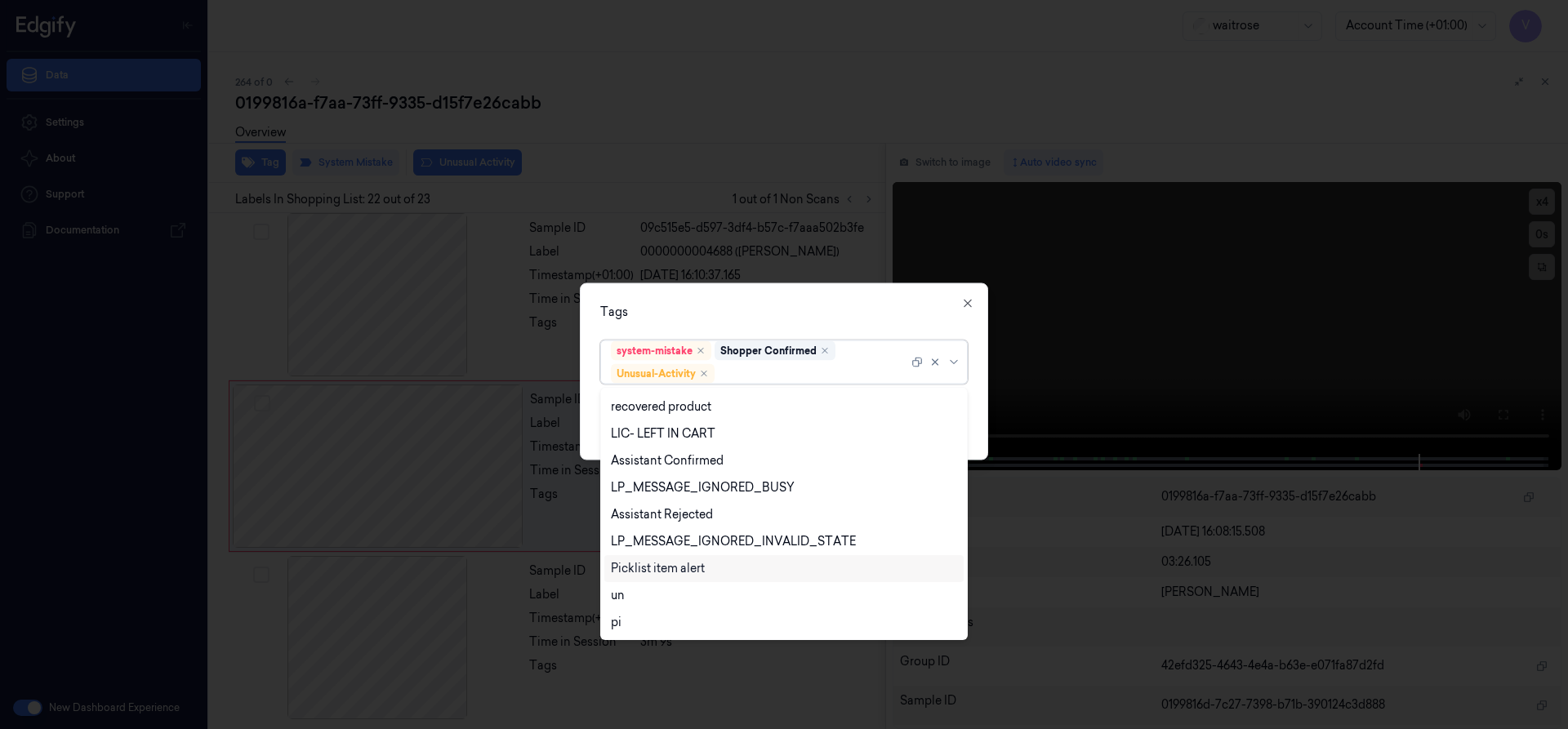
click at [672, 570] on div "Picklist item alert" at bounding box center [658, 569] width 94 height 17
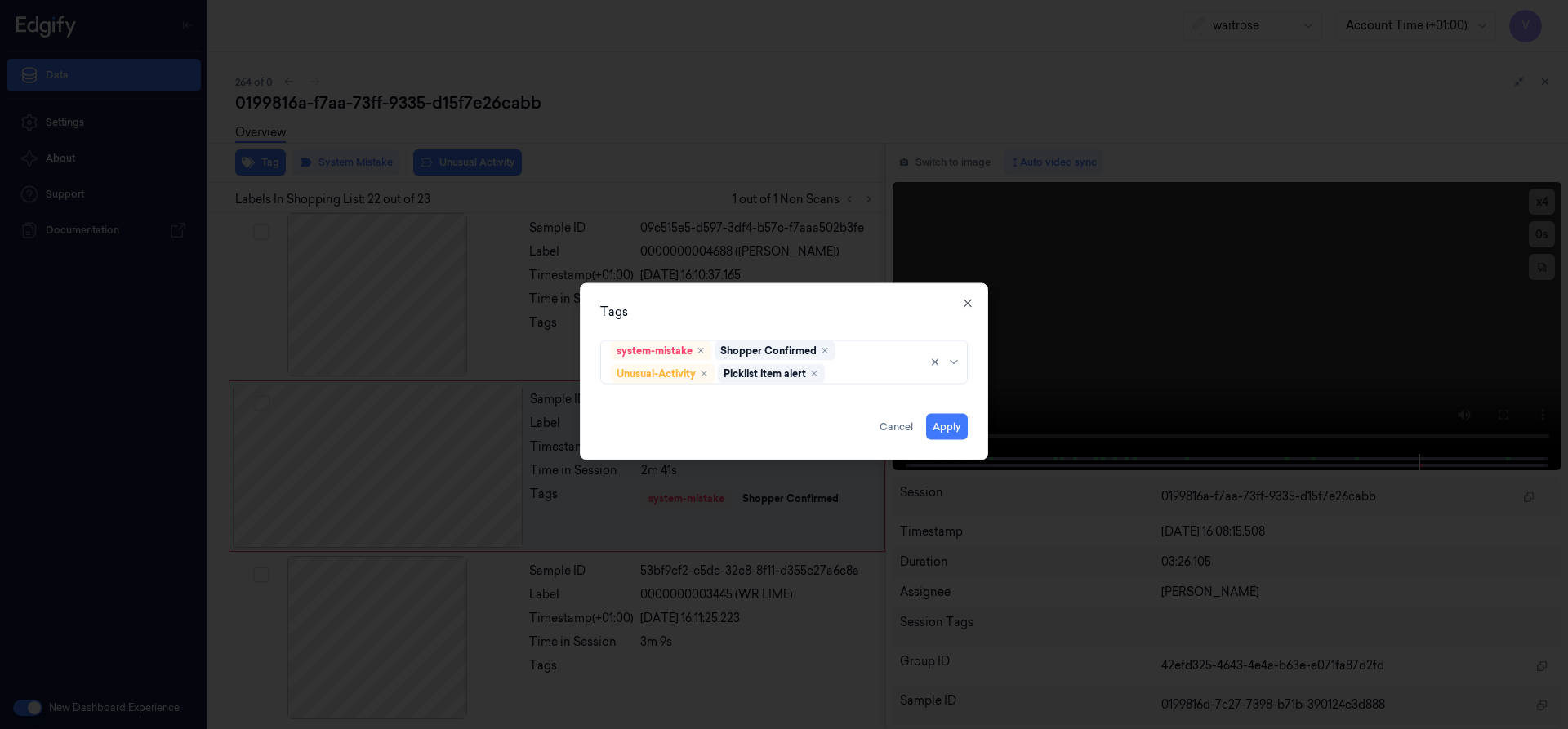
drag, startPoint x: 775, startPoint y: 319, endPoint x: 901, endPoint y: 392, distance: 145.6
click at [799, 340] on div "Tags system-mistake Shopper Confirmed Unusual-Activity Picklist item alert Appl…" at bounding box center [784, 371] width 409 height 177
click at [939, 422] on button "Apply" at bounding box center [947, 426] width 42 height 27
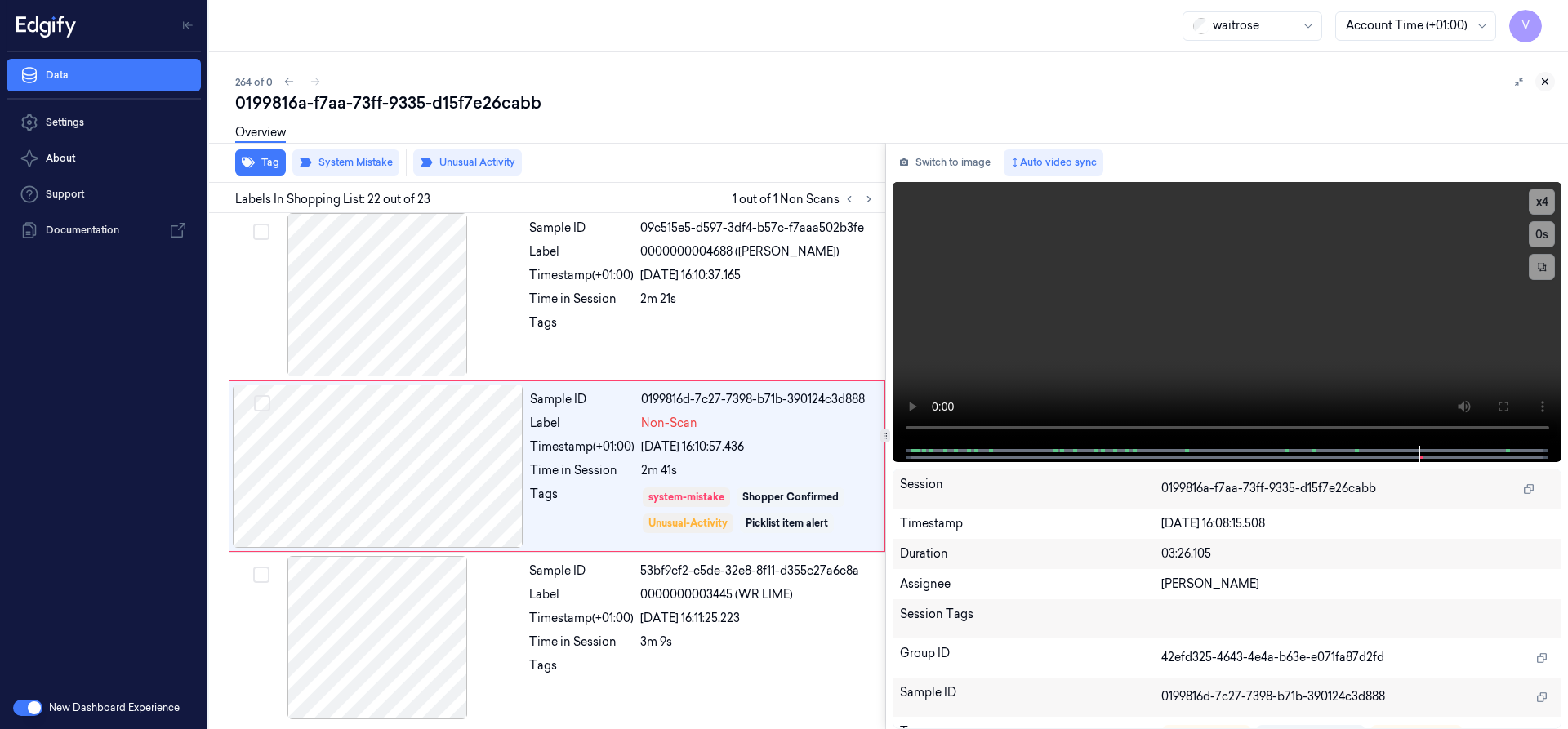
click at [1545, 80] on icon at bounding box center [1545, 81] width 11 height 11
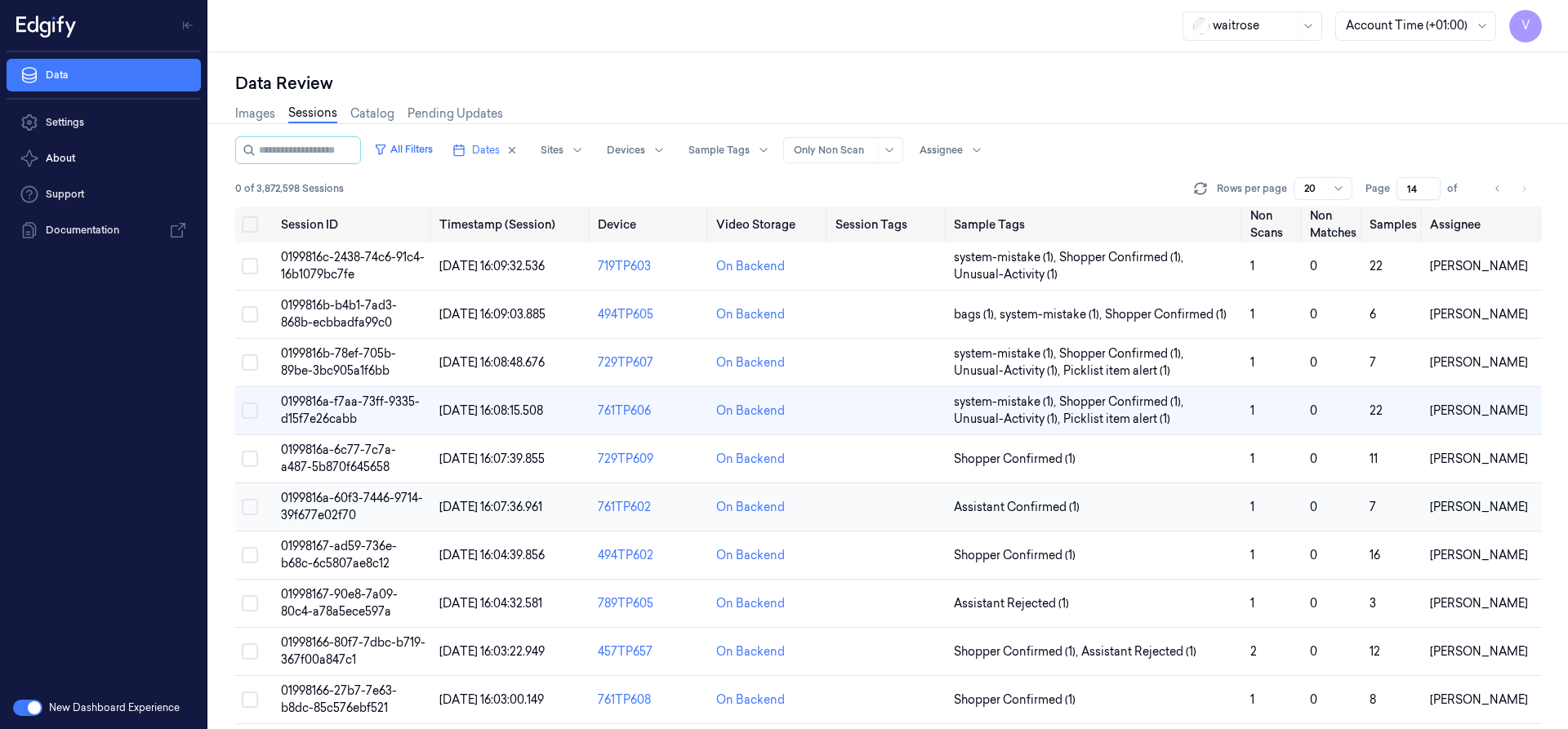
click at [322, 503] on span "0199816a-60f3-7446-9714-39f677e02f70" at bounding box center [352, 506] width 142 height 32
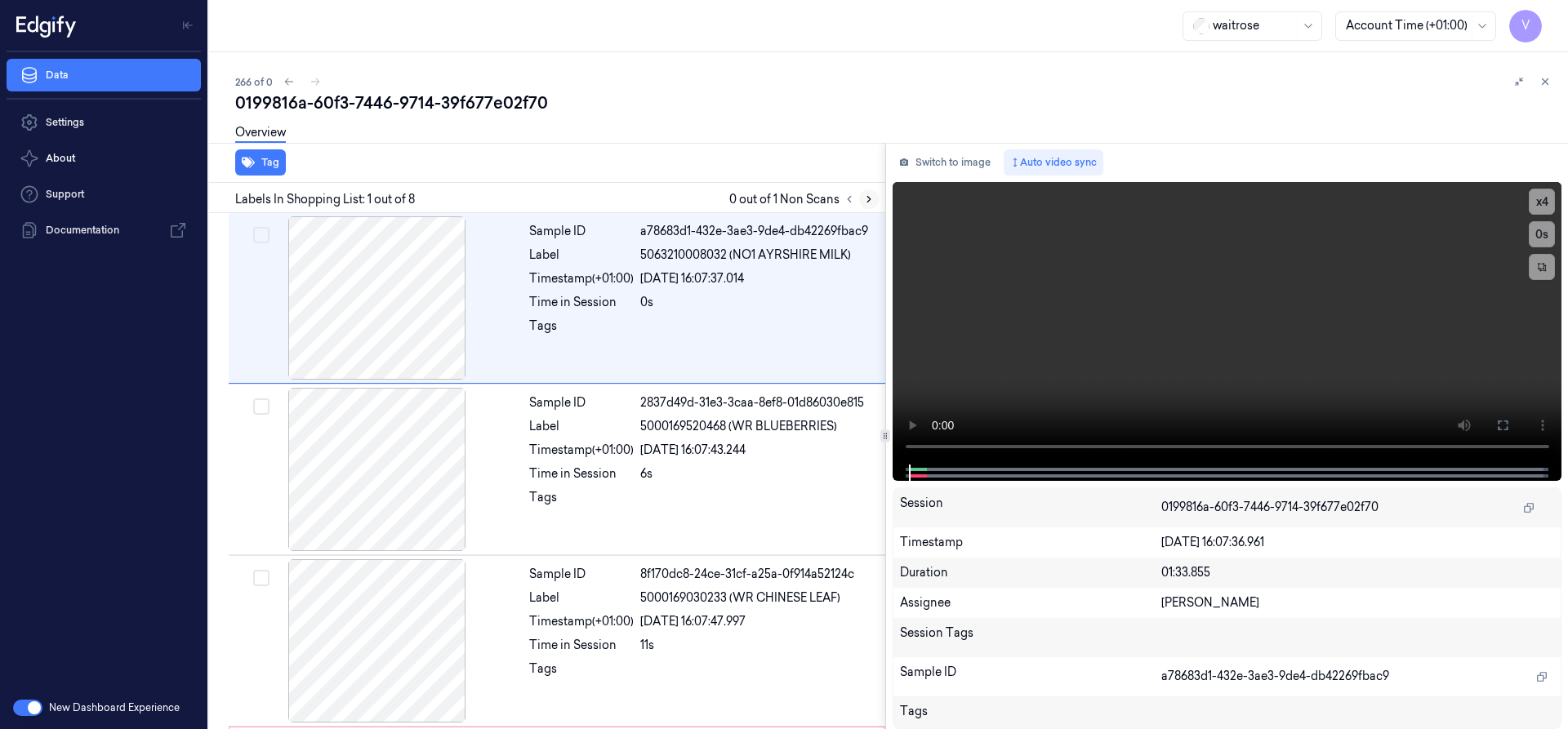
click at [865, 200] on icon at bounding box center [869, 199] width 11 height 11
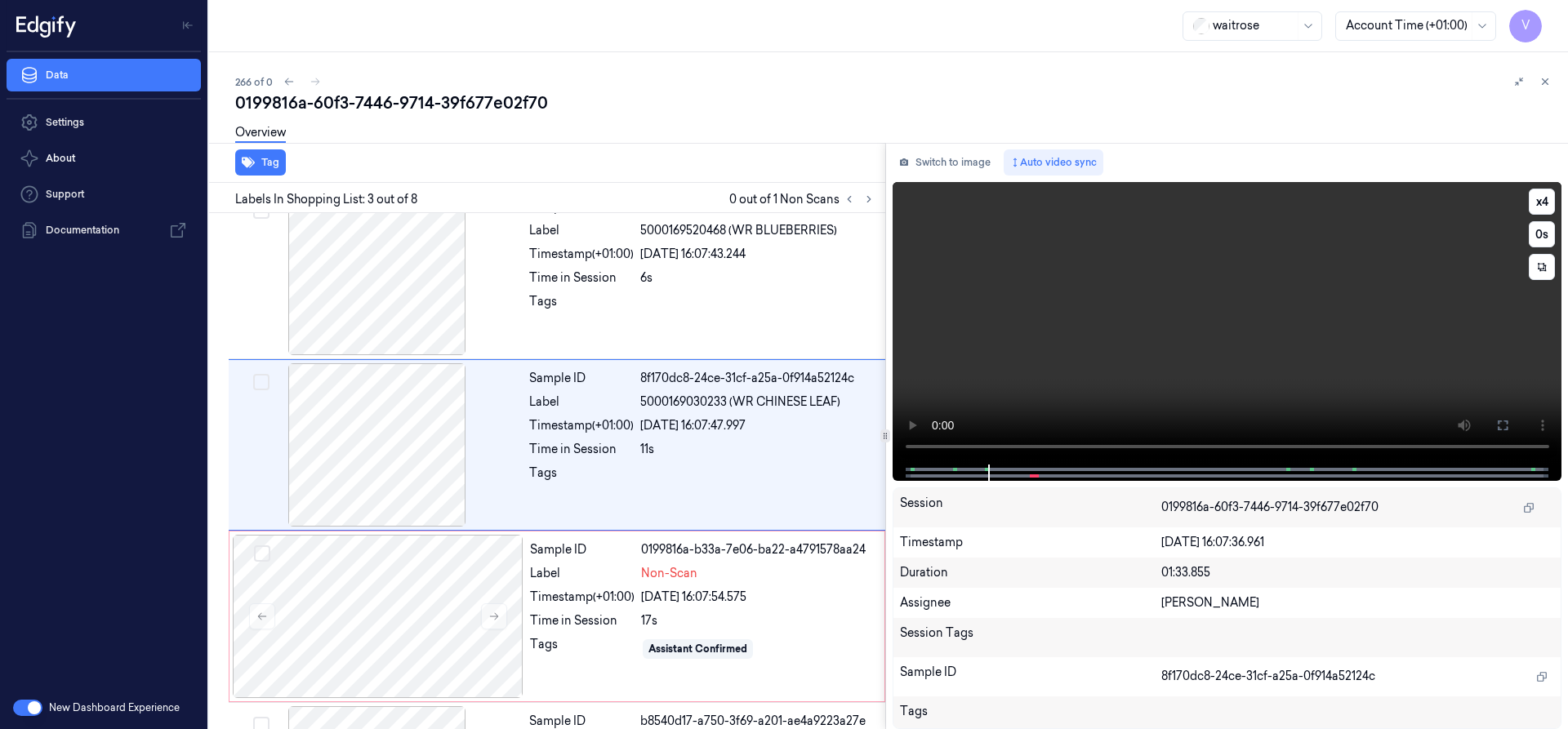
scroll to position [170, 0]
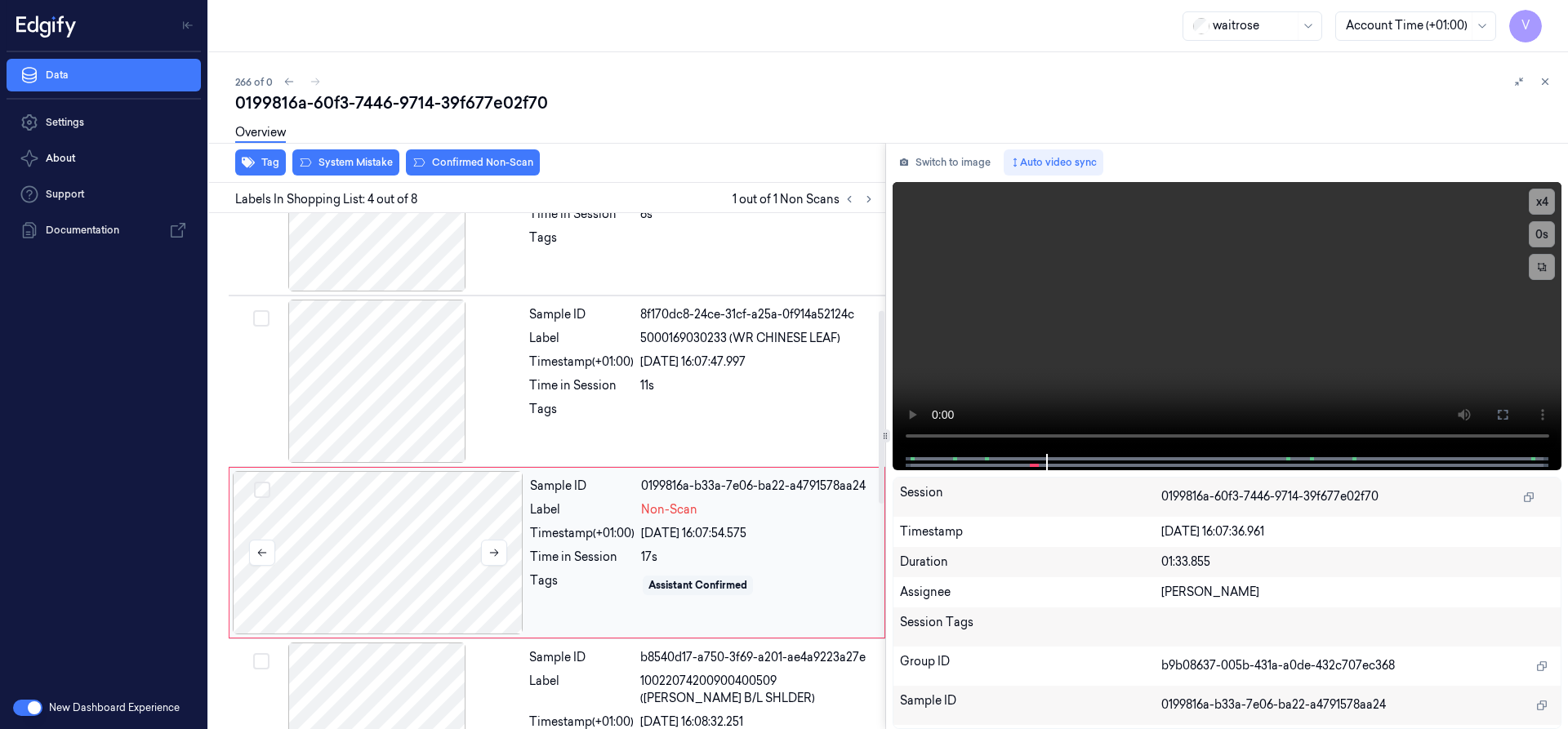
click at [352, 518] on div at bounding box center [378, 553] width 290 height 164
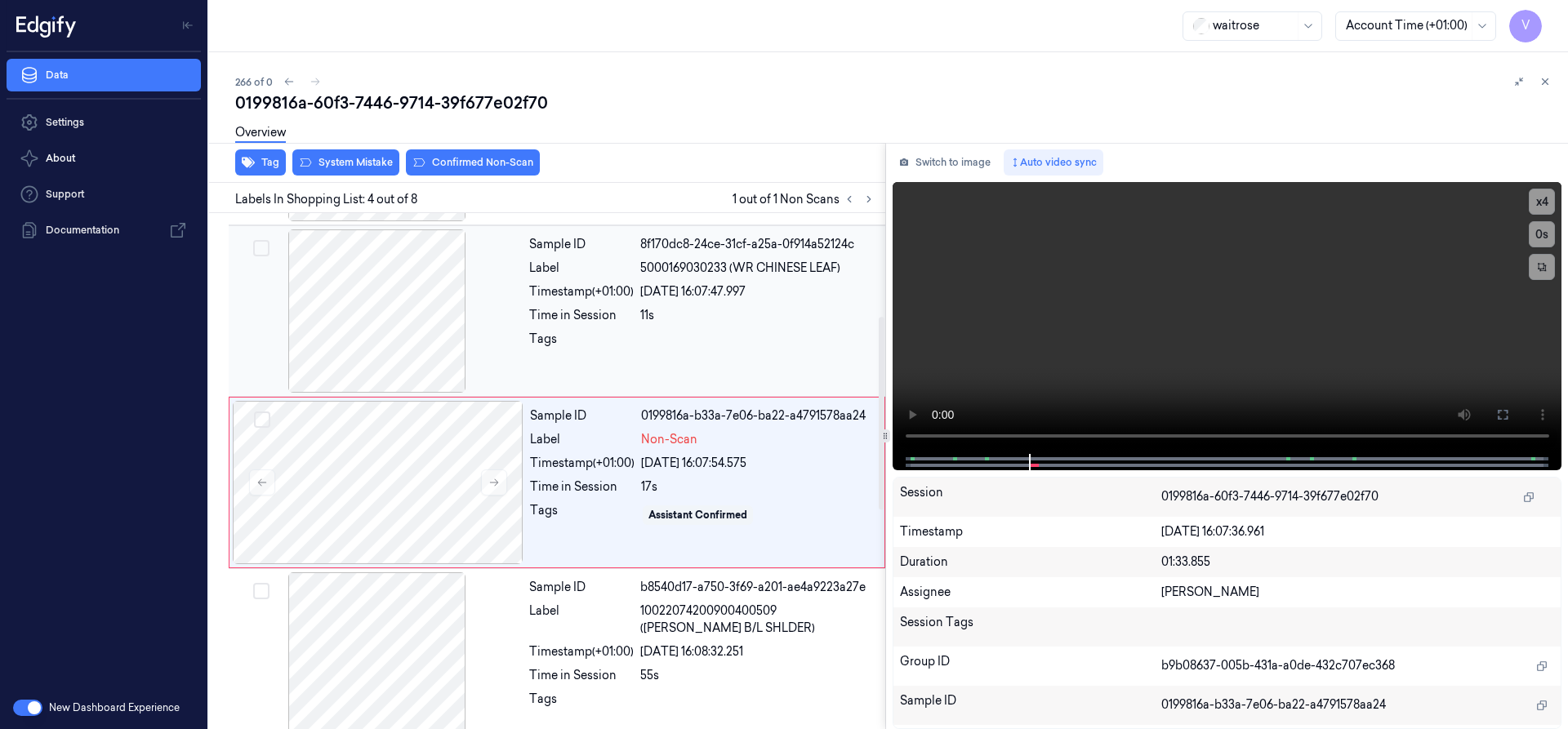
scroll to position [341, 0]
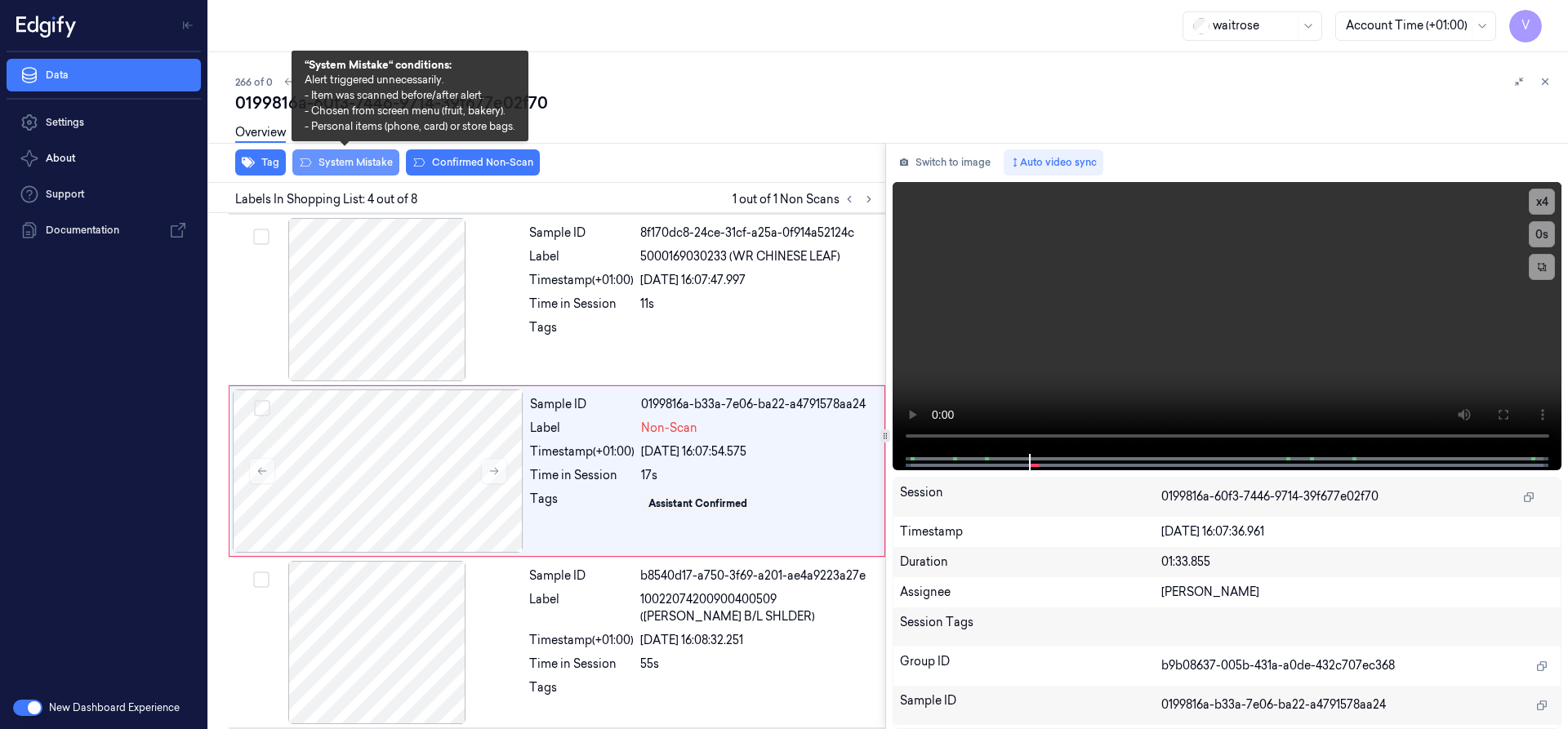
click at [355, 164] on button "System Mistake" at bounding box center [345, 162] width 107 height 27
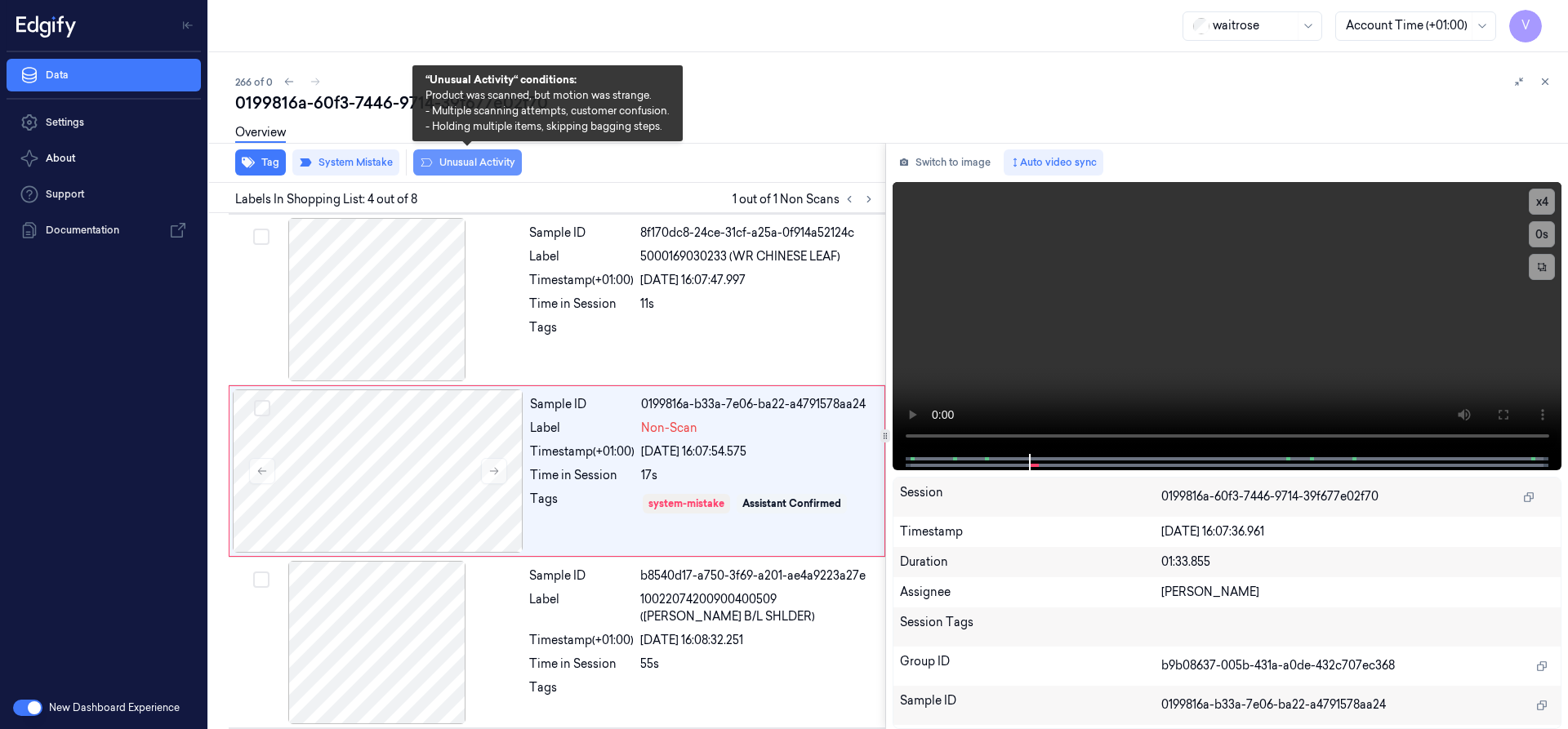
click at [459, 162] on button "Unusual Activity" at bounding box center [467, 162] width 109 height 27
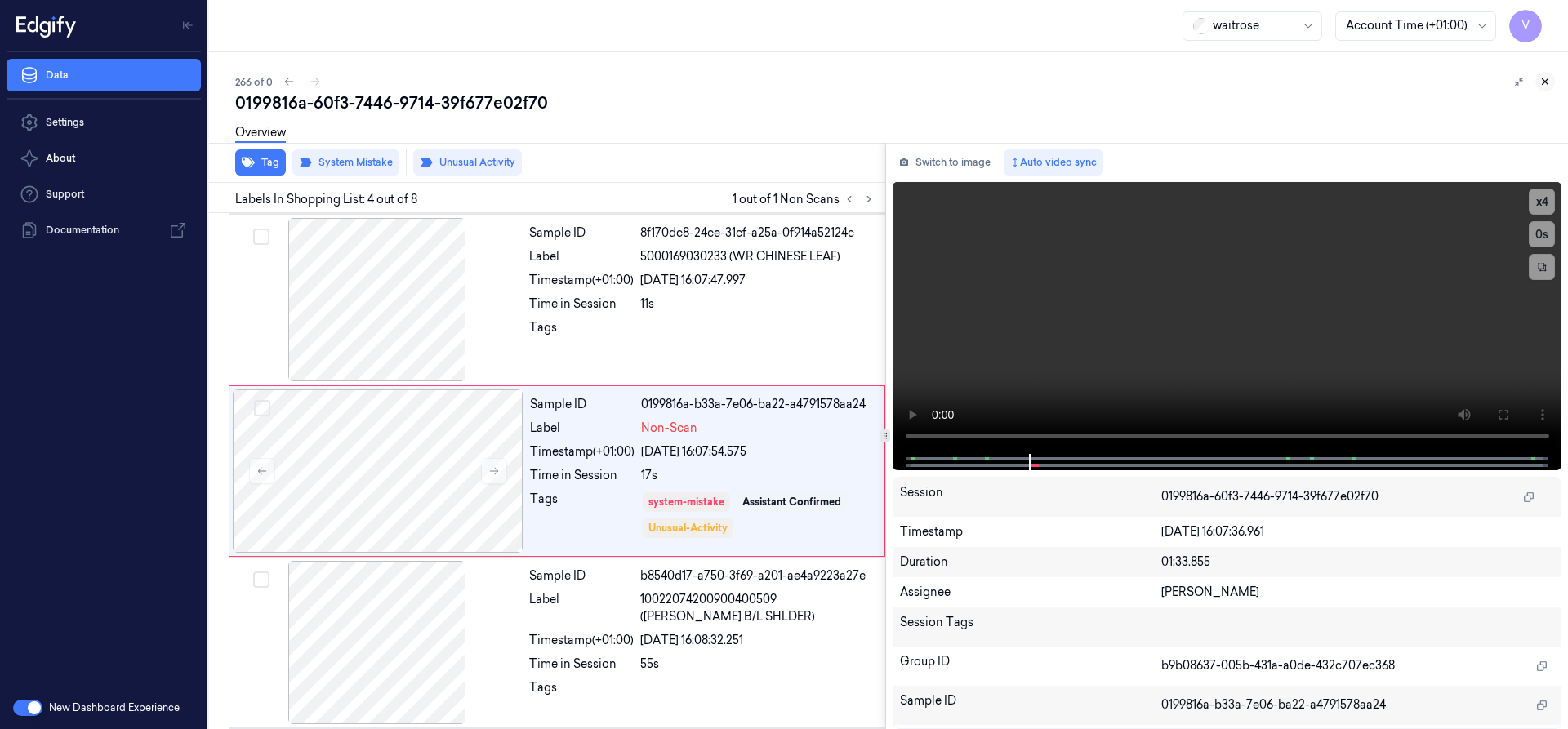
click at [1547, 79] on icon at bounding box center [1545, 81] width 11 height 11
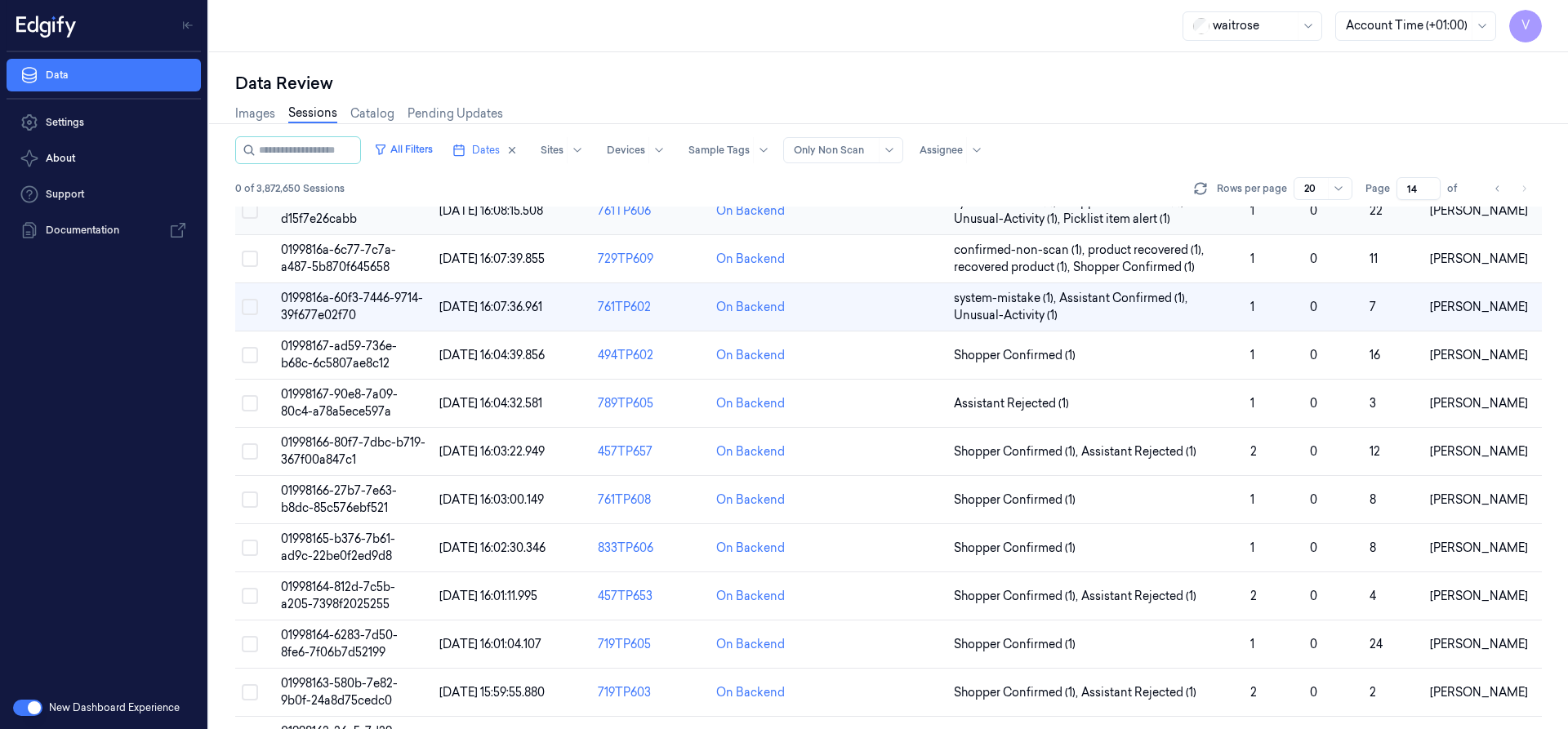
scroll to position [39, 0]
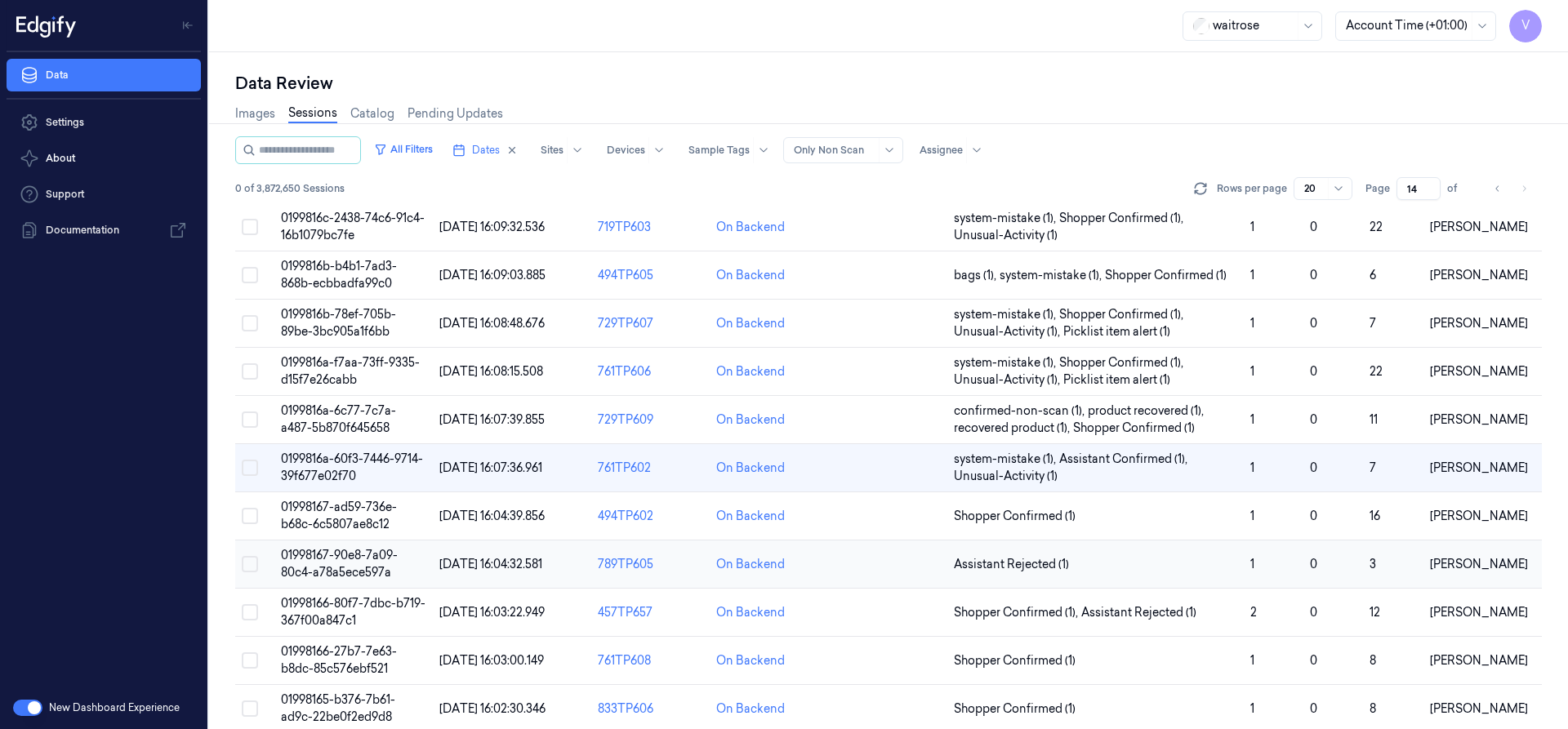
click at [345, 558] on span "01998167-90e8-7a09-80c4-a78a5ece597a" at bounding box center [339, 564] width 117 height 32
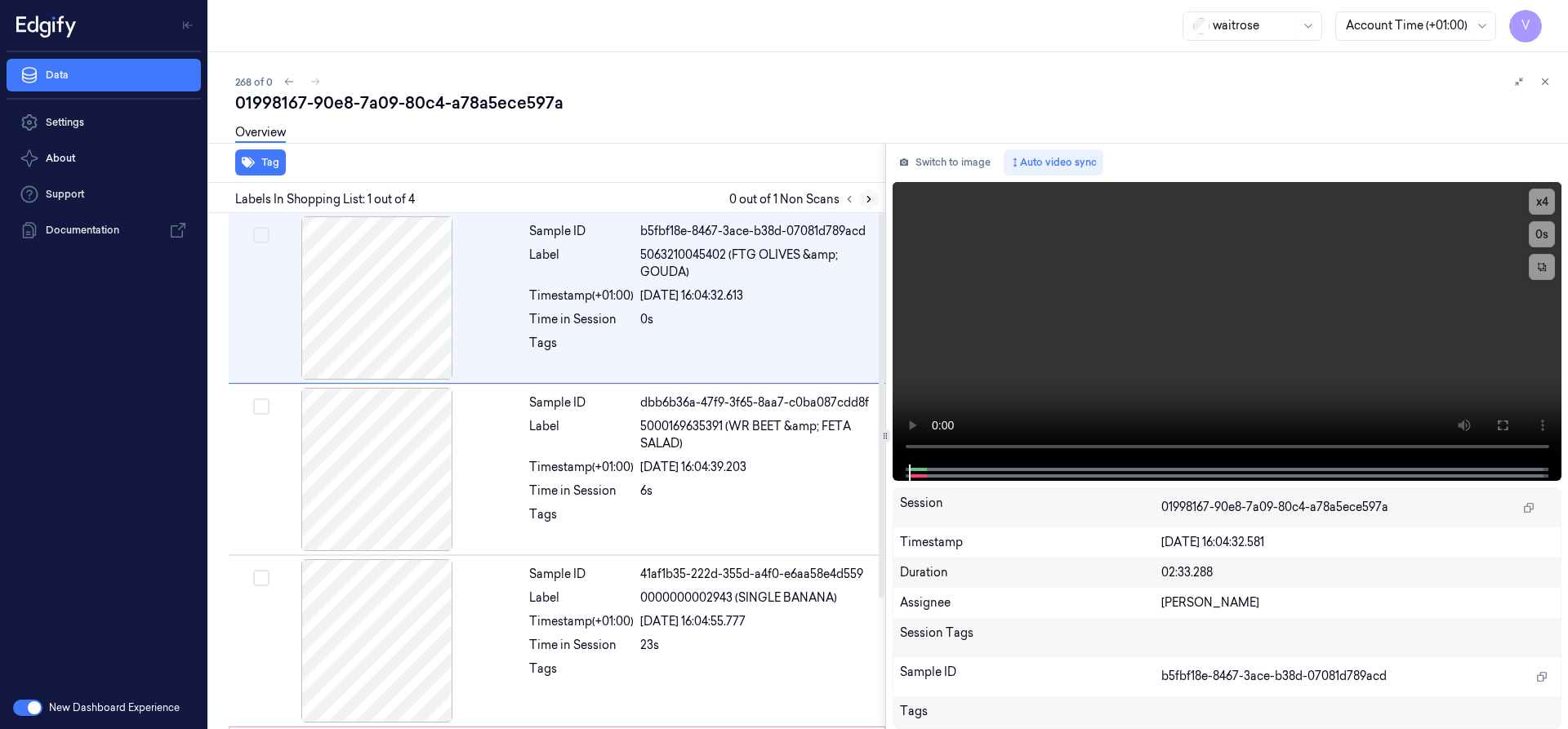
click at [867, 202] on icon at bounding box center [869, 200] width 3 height 6
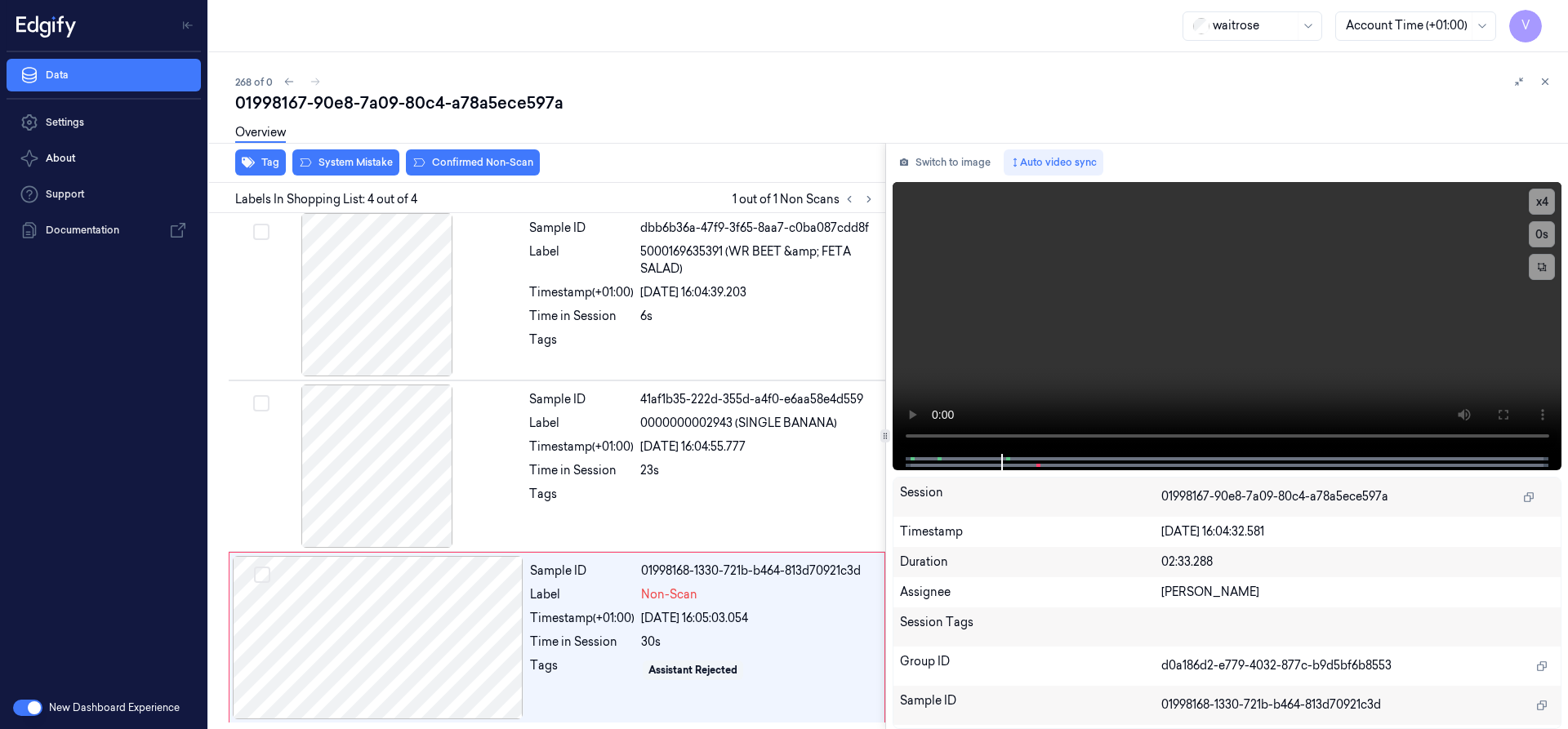
scroll to position [170, 0]
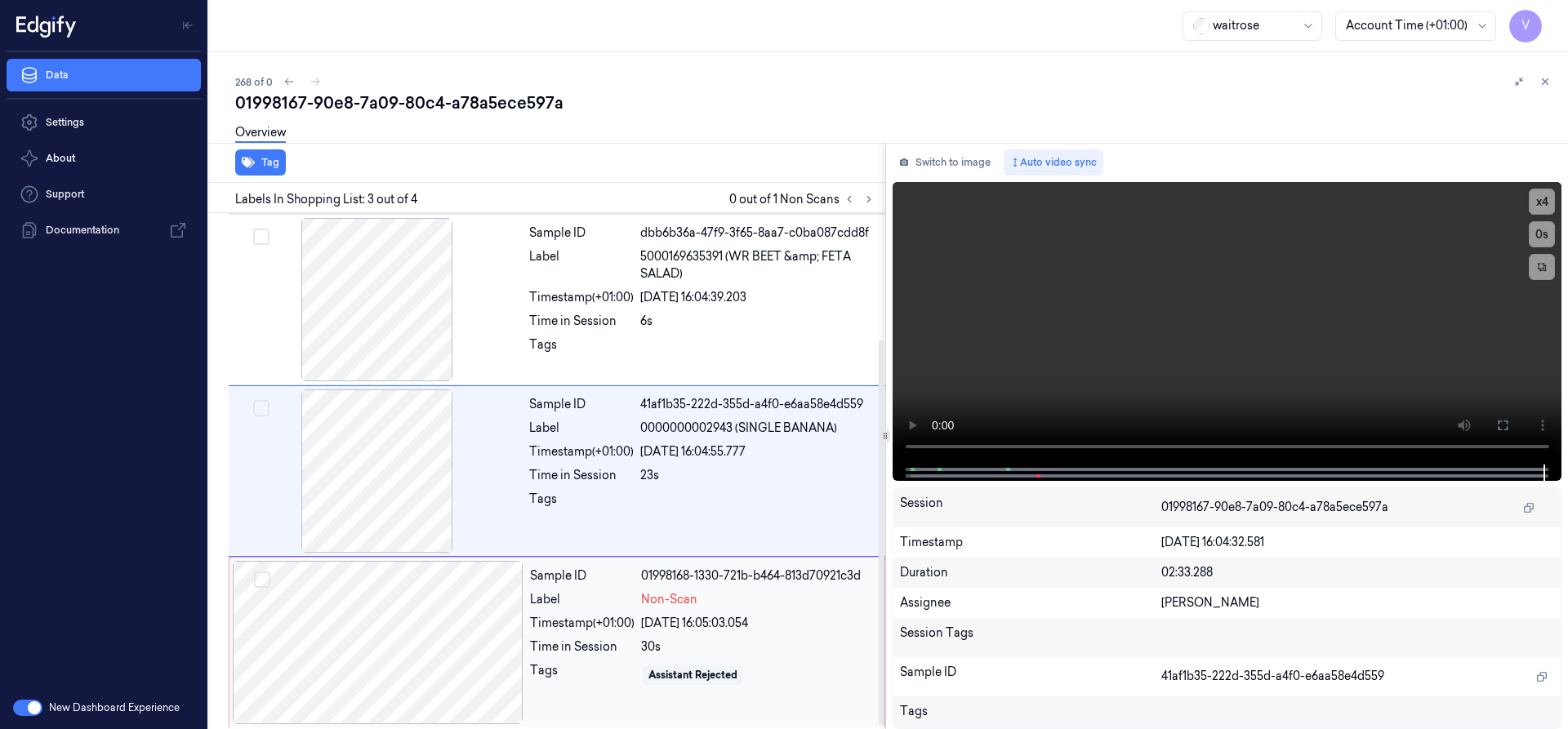
click at [542, 631] on div "Timestamp (+01:00)" at bounding box center [583, 624] width 105 height 17
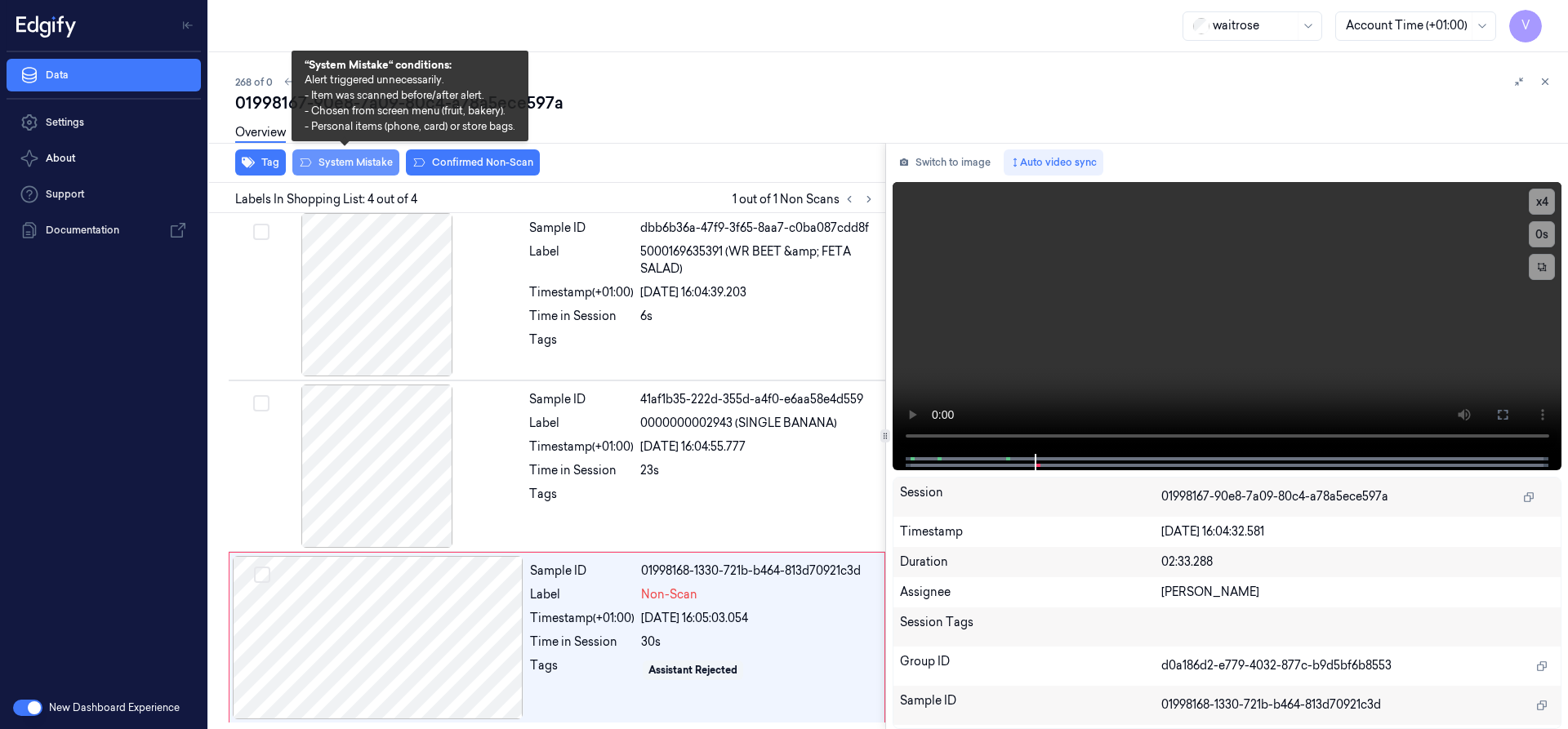
click at [356, 158] on button "System Mistake" at bounding box center [345, 162] width 107 height 27
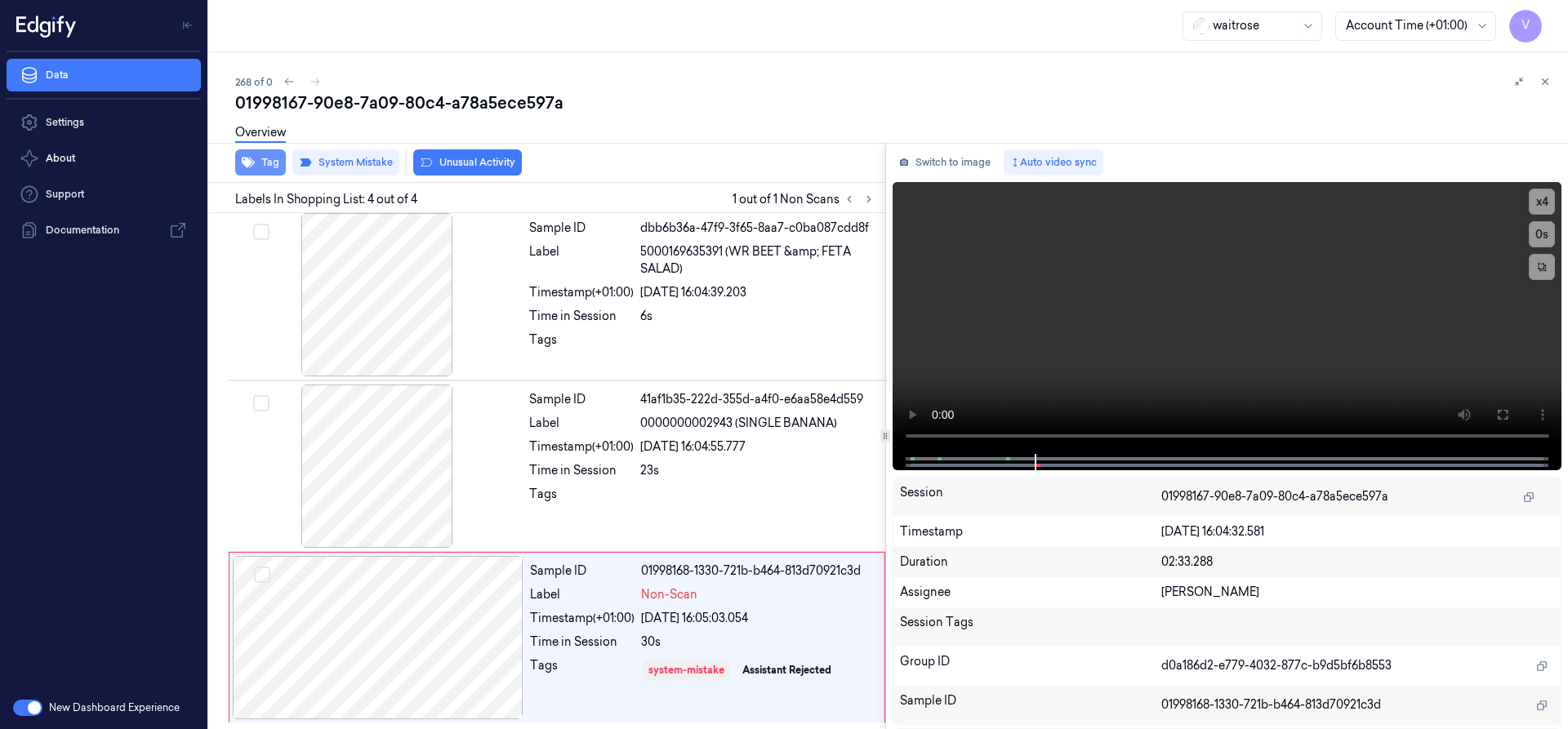
click at [264, 157] on button "Tag" at bounding box center [260, 162] width 51 height 27
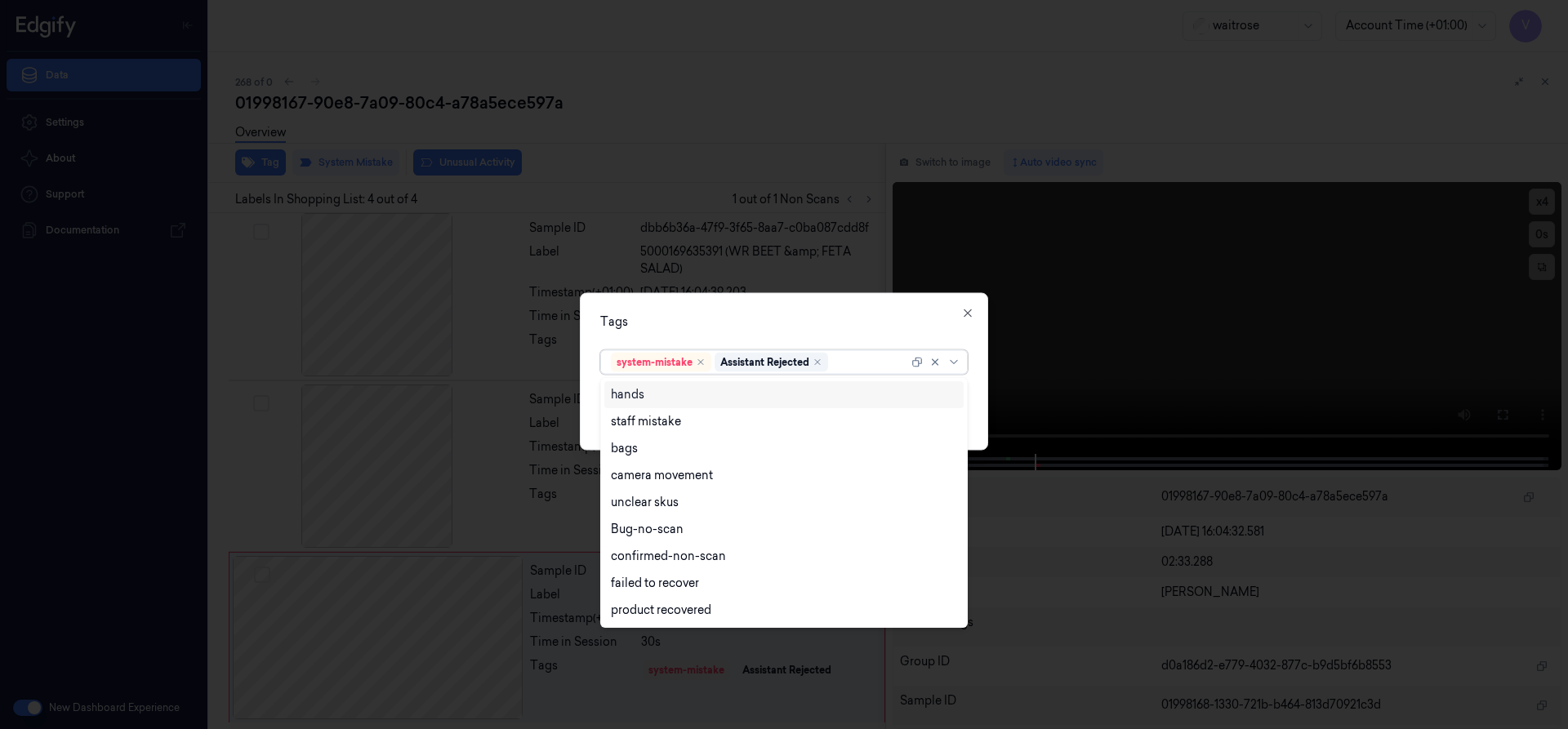
click at [865, 368] on div at bounding box center [870, 362] width 77 height 17
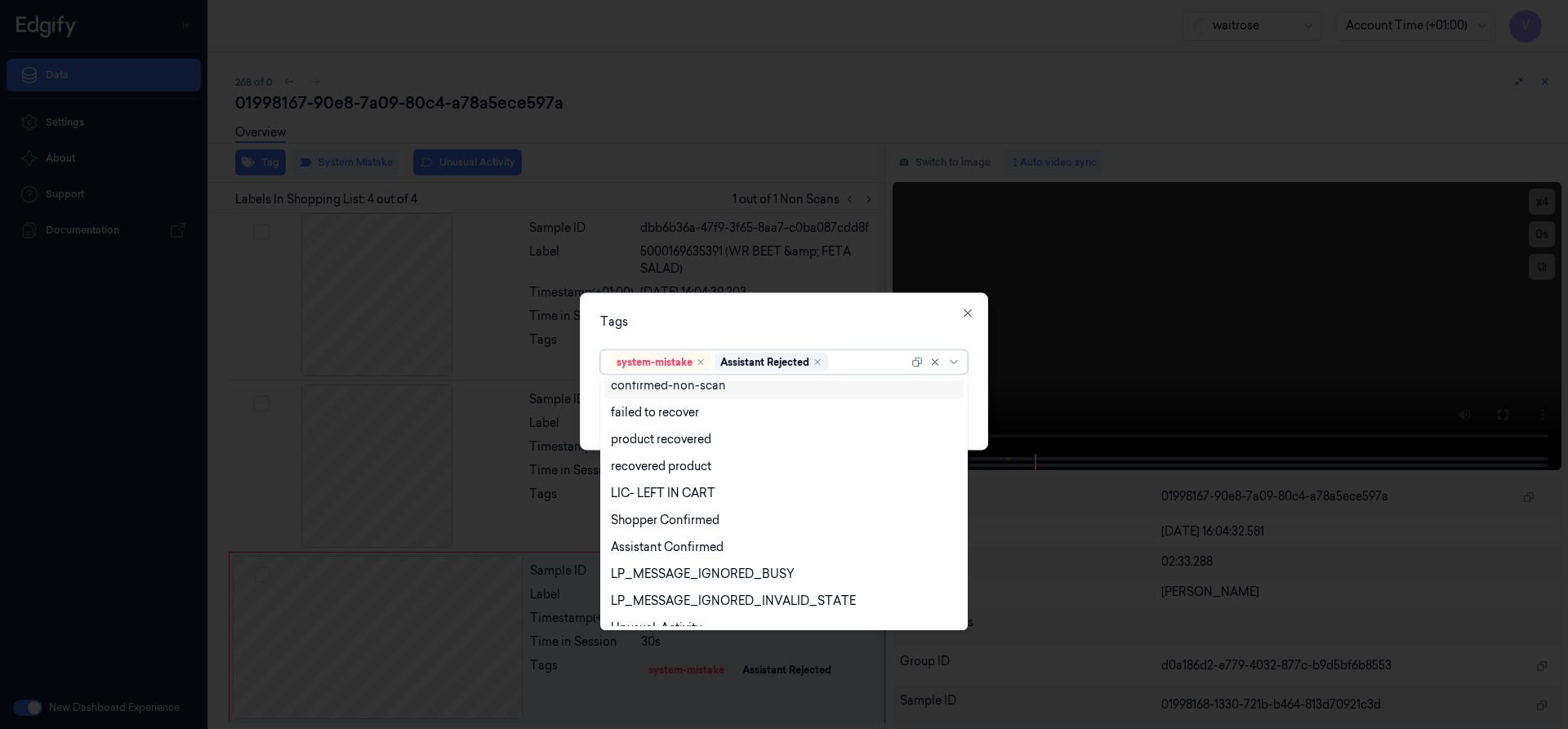
scroll to position [240, 0]
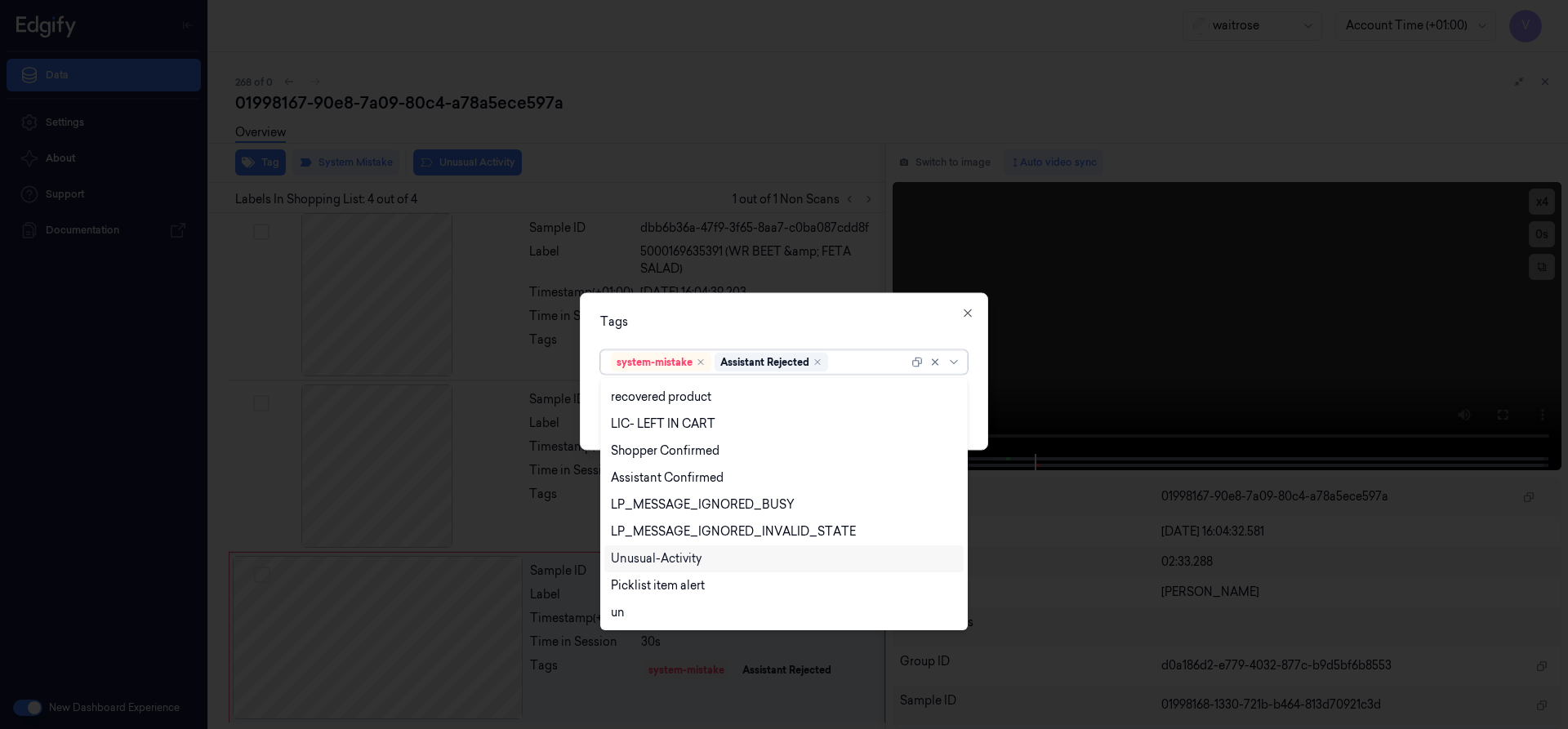
click at [688, 557] on div "Unusual-Activity" at bounding box center [656, 559] width 91 height 17
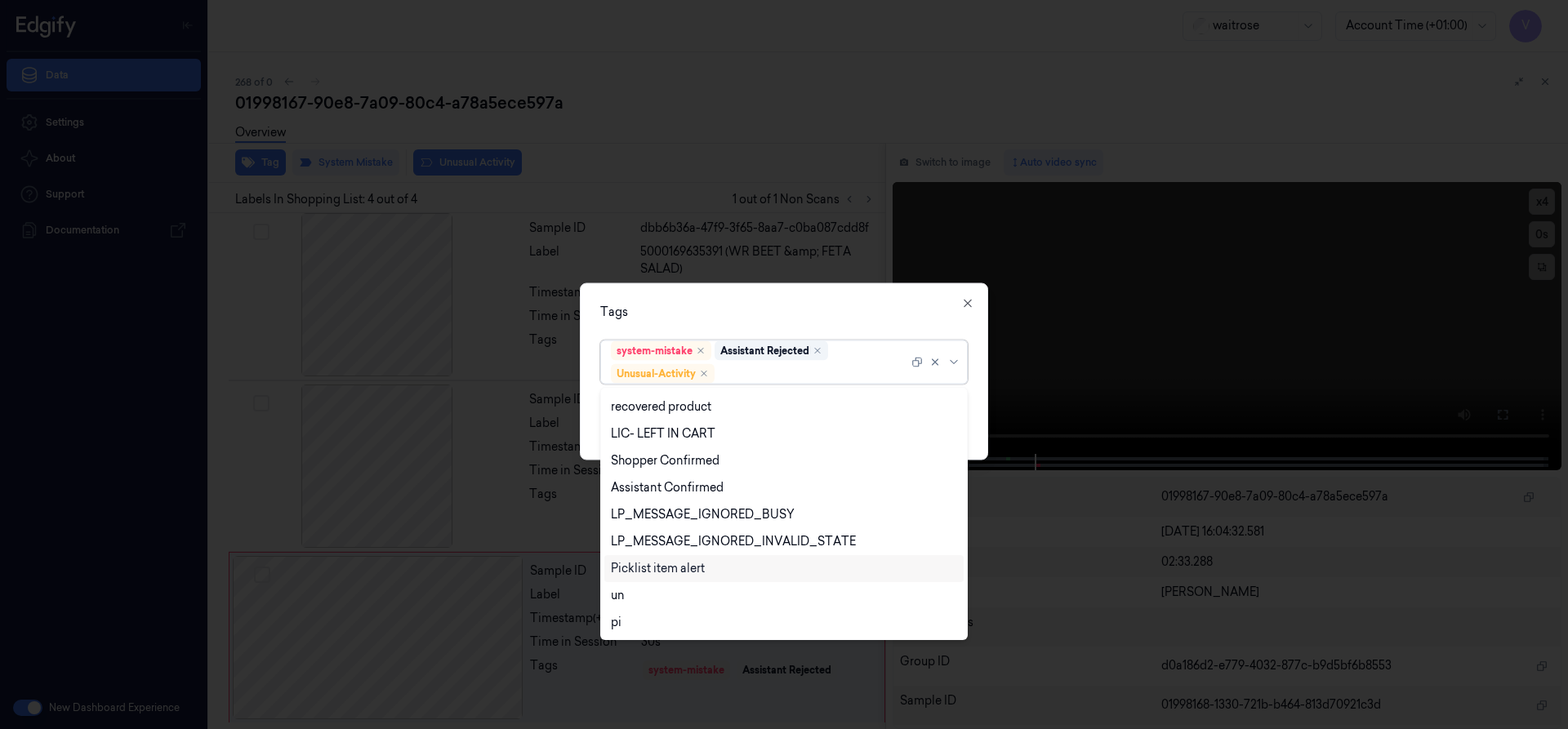
click at [678, 569] on div "Picklist item alert" at bounding box center [658, 569] width 94 height 17
click at [811, 292] on div "Tags option Picklist item alert, selected. 20 results available. Use Up and Dow…" at bounding box center [784, 371] width 409 height 177
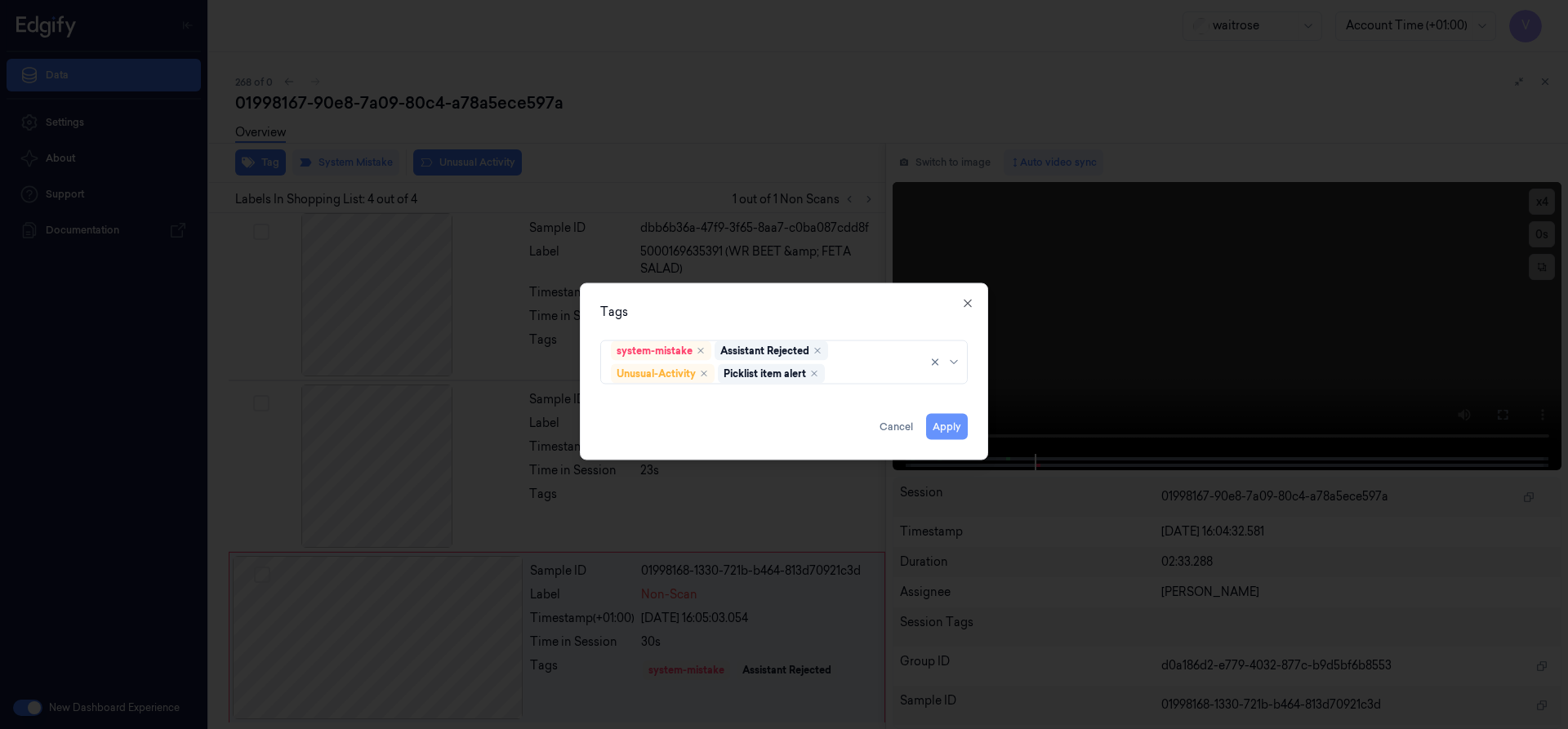
click at [950, 427] on button "Apply" at bounding box center [947, 426] width 42 height 27
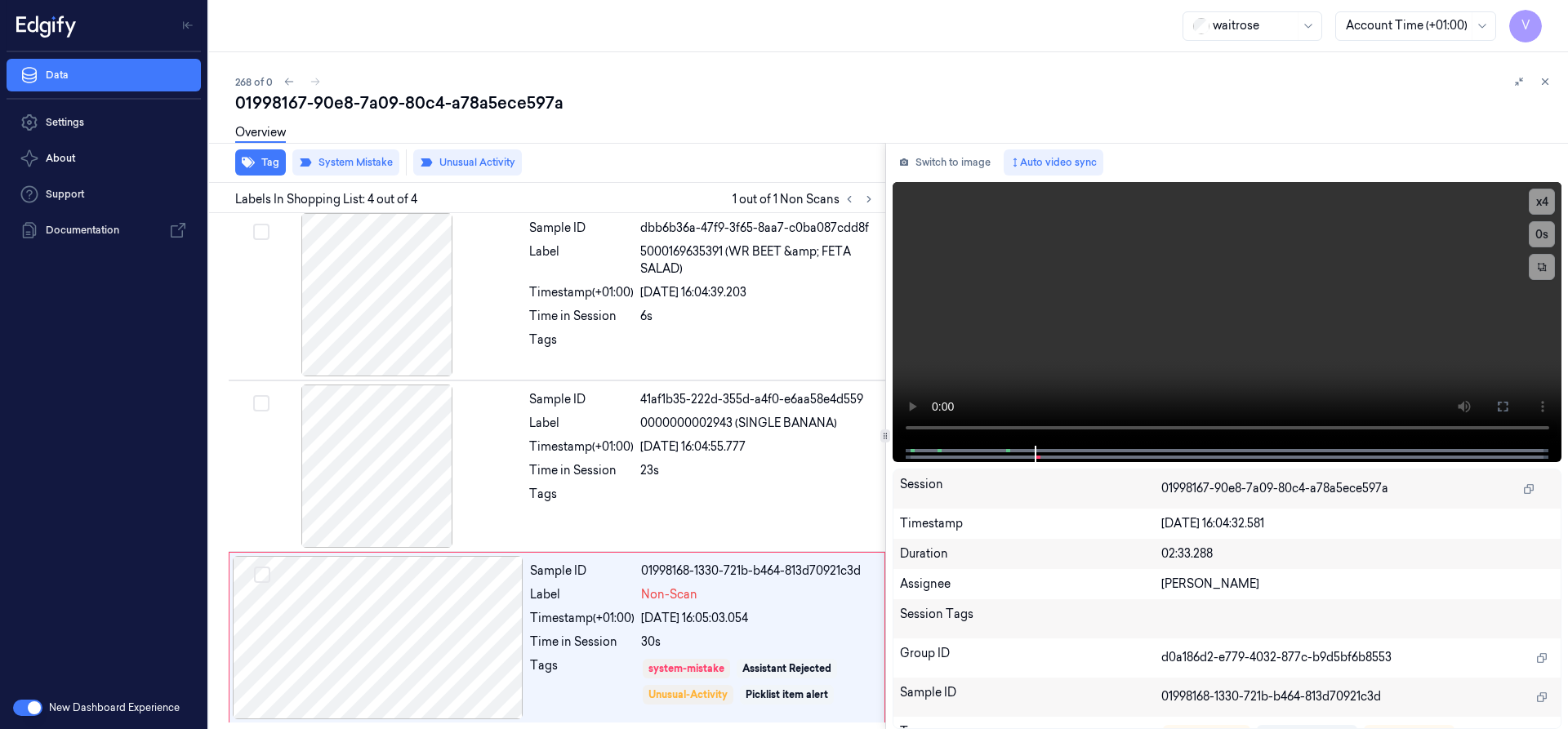
click at [1551, 79] on button at bounding box center [1545, 81] width 20 height 20
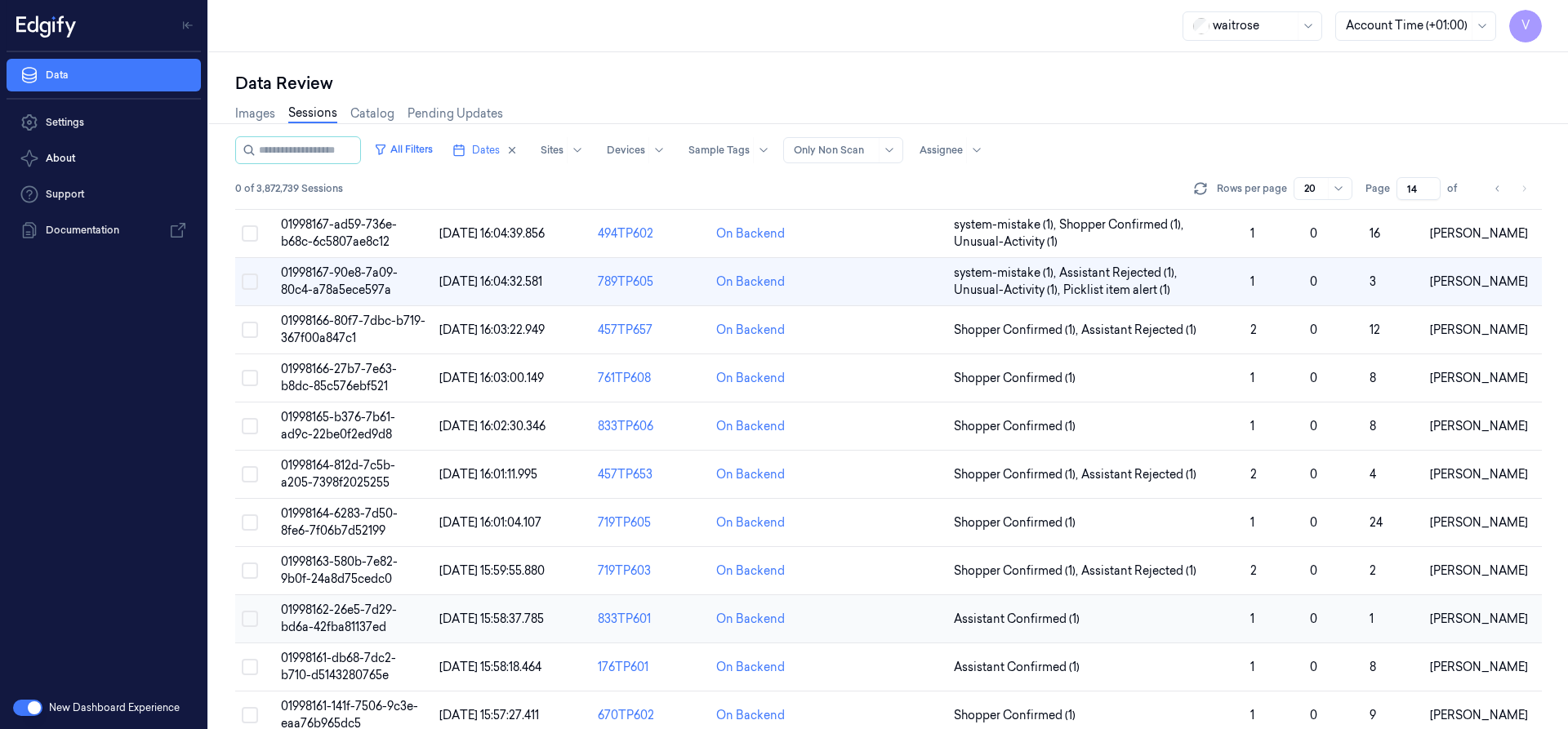
scroll to position [163, 0]
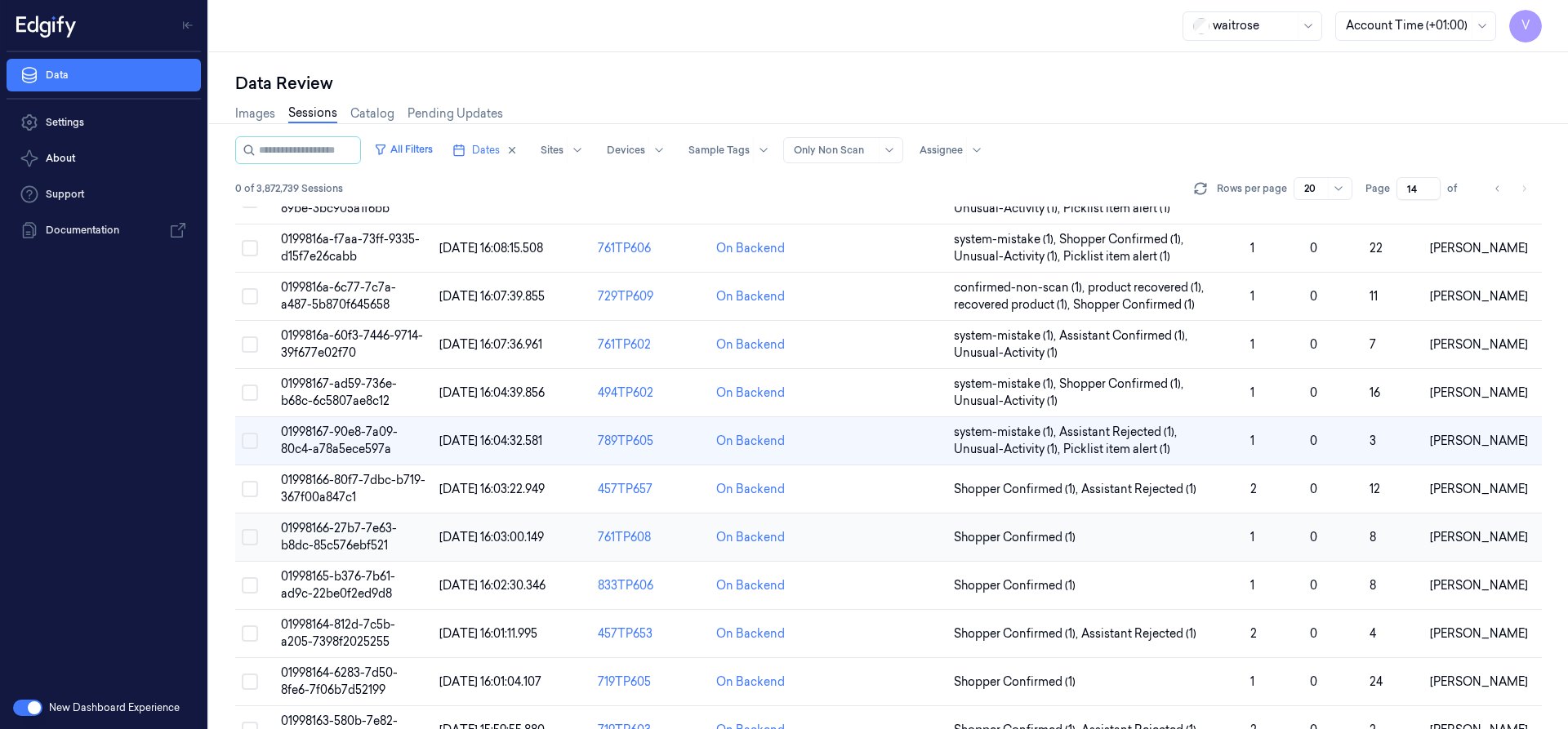
click at [357, 533] on span "01998166-27b7-7e63-b8dc-85c576ebf521" at bounding box center [338, 536] width 116 height 32
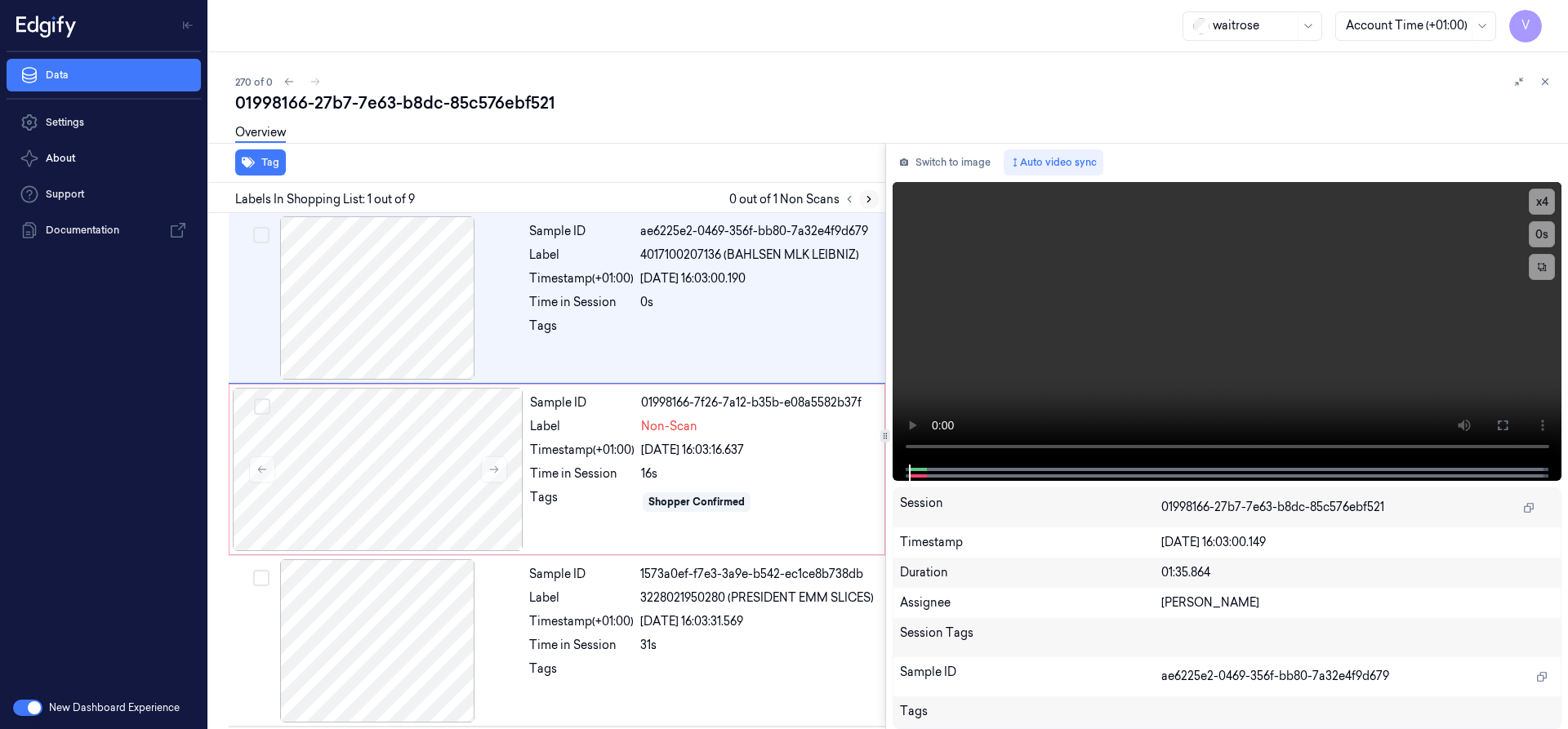
click at [864, 200] on icon at bounding box center [869, 199] width 11 height 11
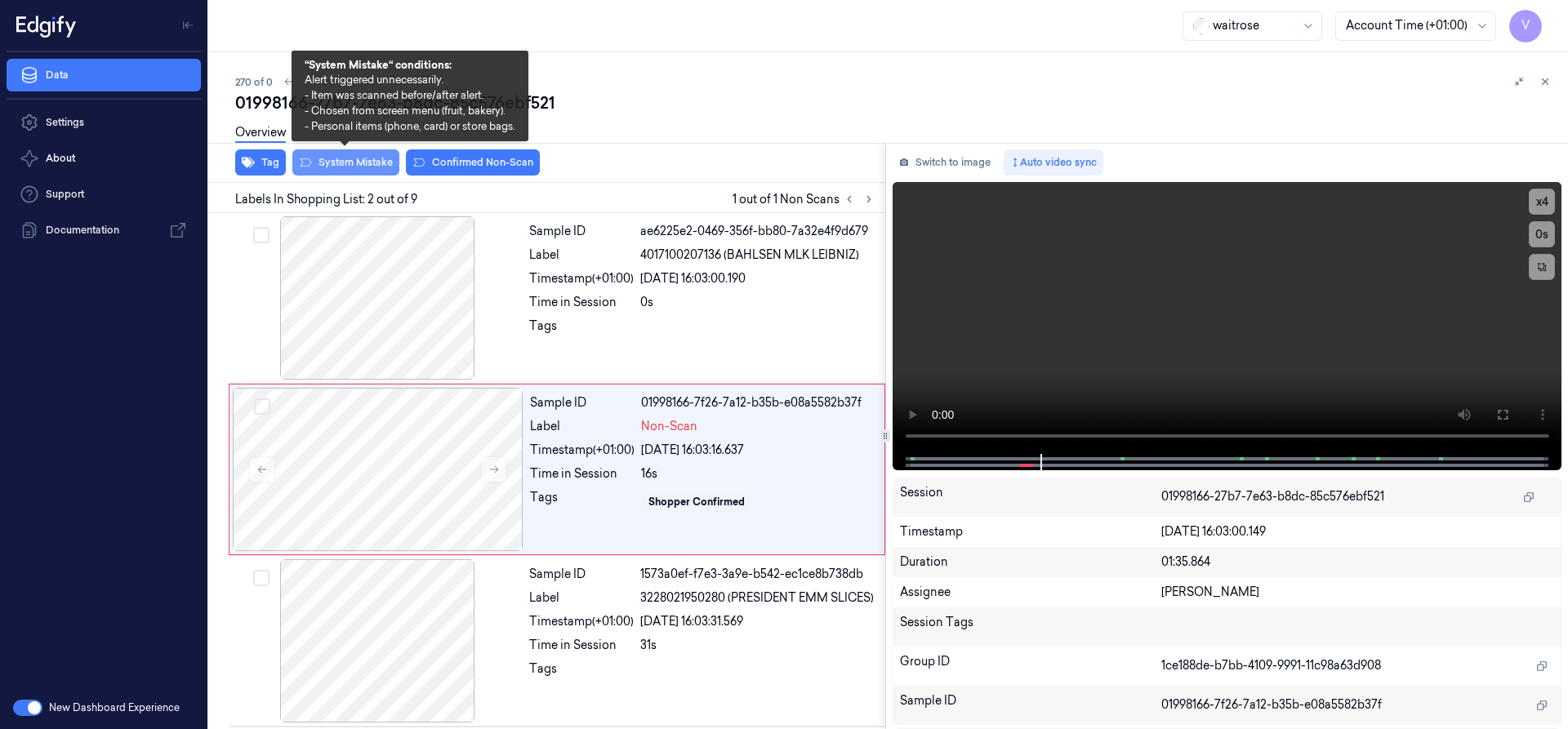
click at [350, 166] on button "System Mistake" at bounding box center [345, 162] width 107 height 27
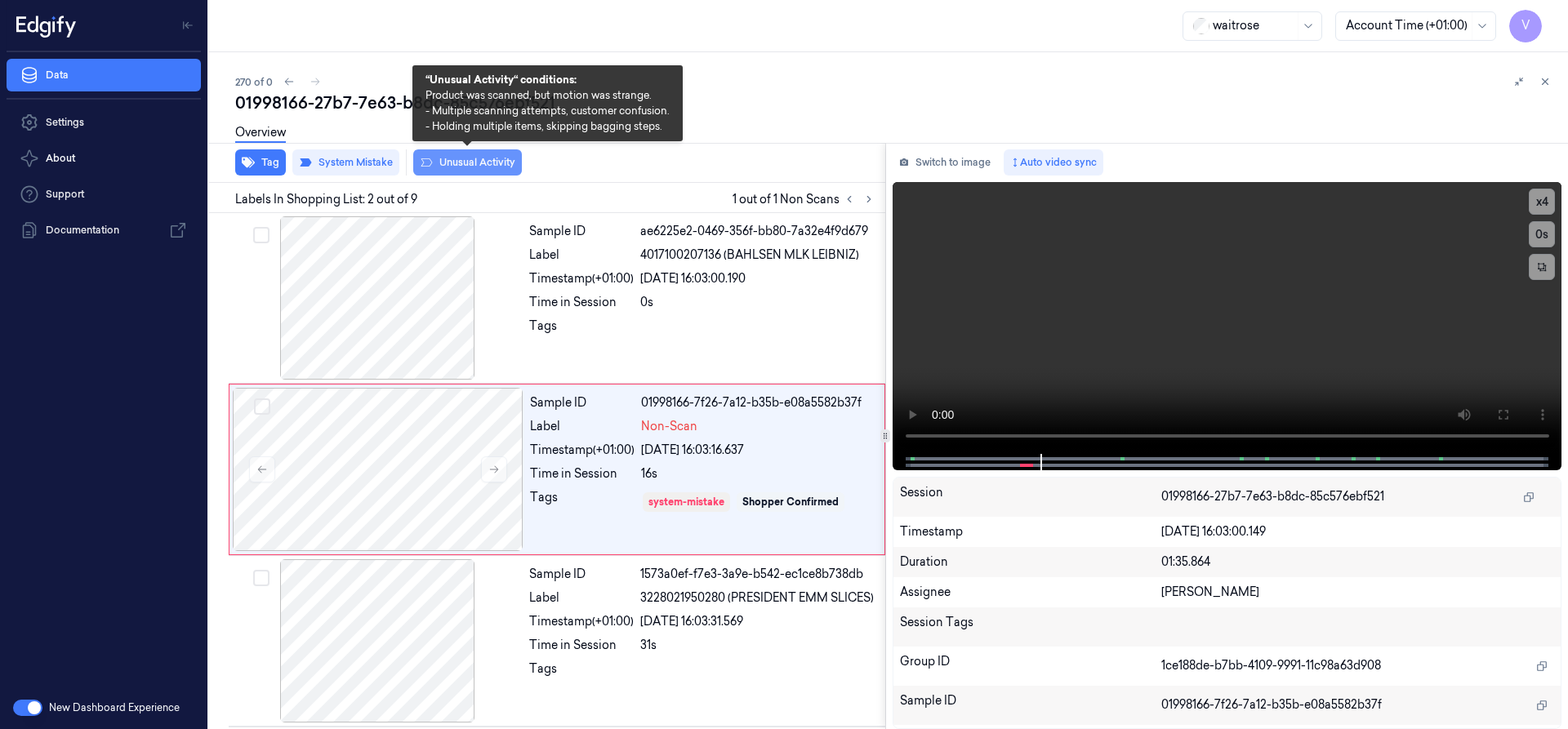
click at [463, 164] on button "Unusual Activity" at bounding box center [467, 162] width 109 height 27
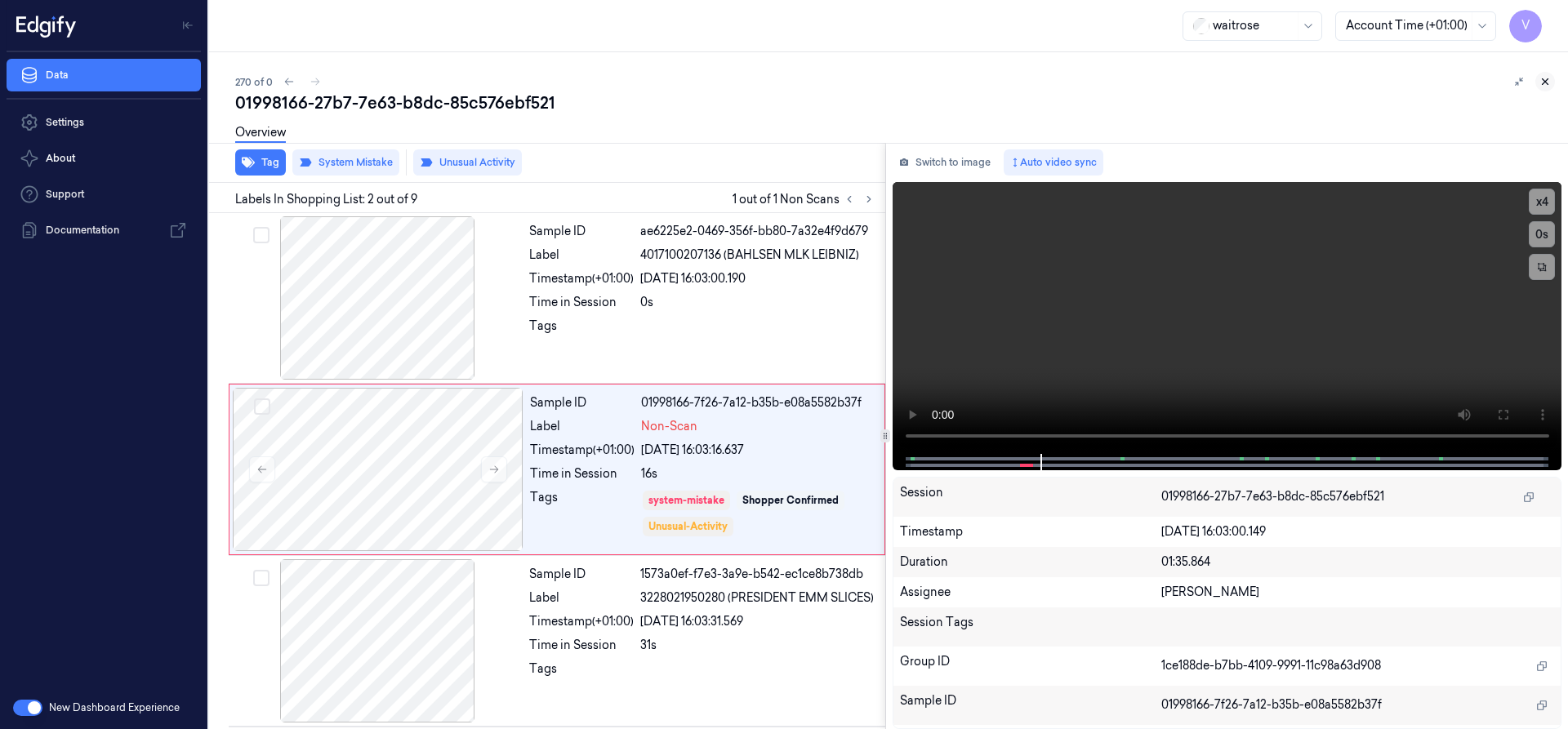
click at [1550, 83] on icon at bounding box center [1545, 81] width 11 height 11
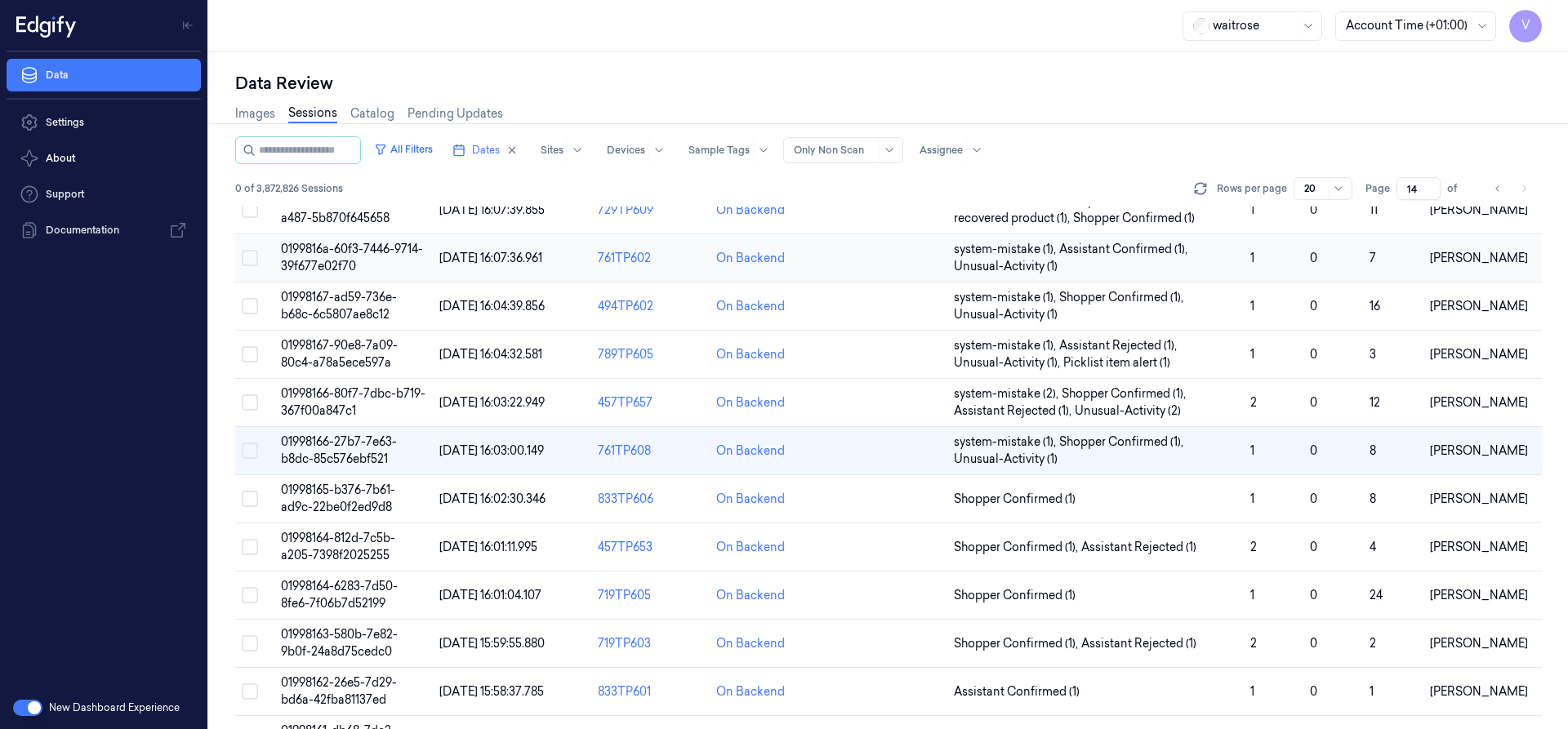
scroll to position [240, 0]
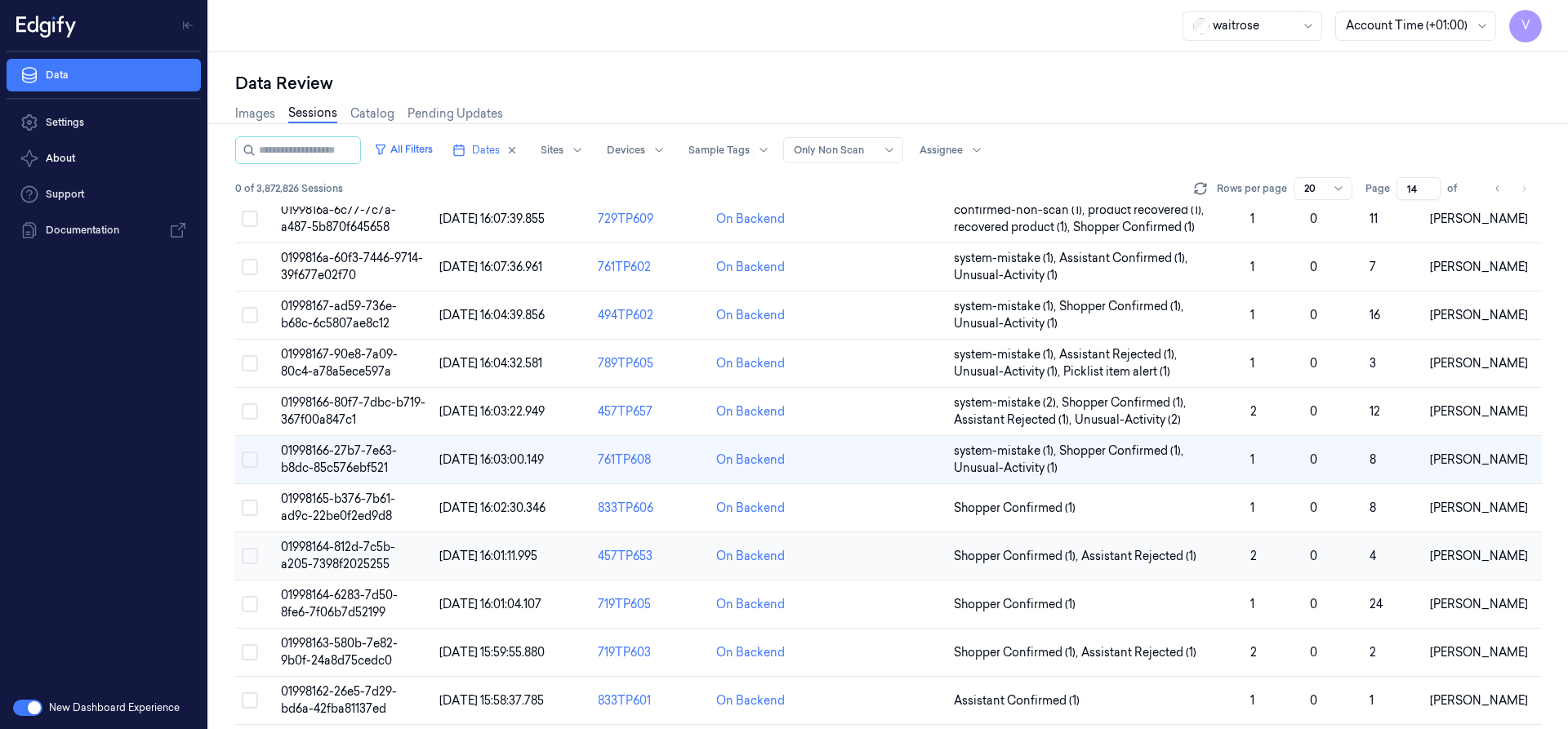
click at [338, 560] on span "01998164-812d-7c5b-a205-7398f2025255" at bounding box center [338, 555] width 114 height 32
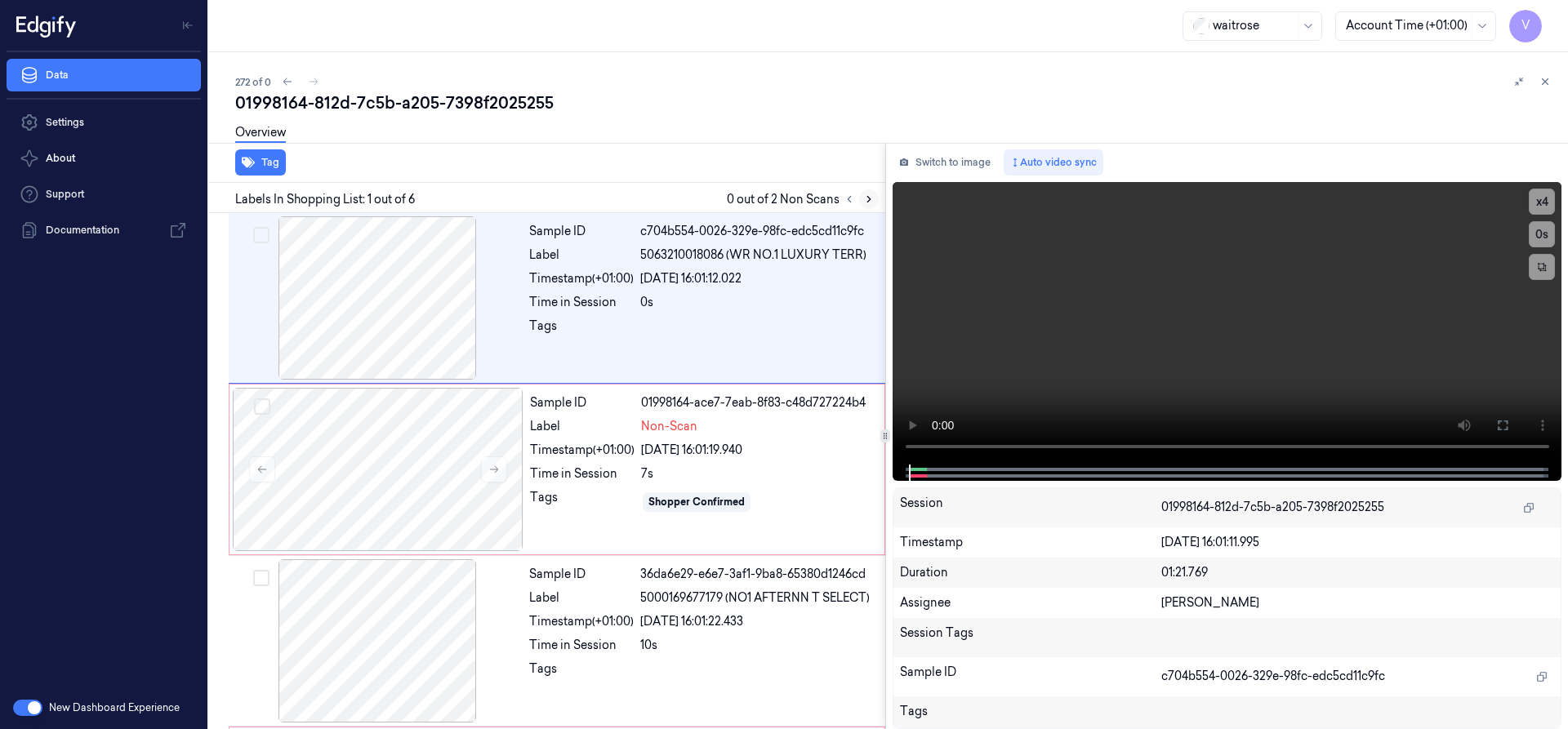
click at [862, 196] on button at bounding box center [869, 199] width 20 height 20
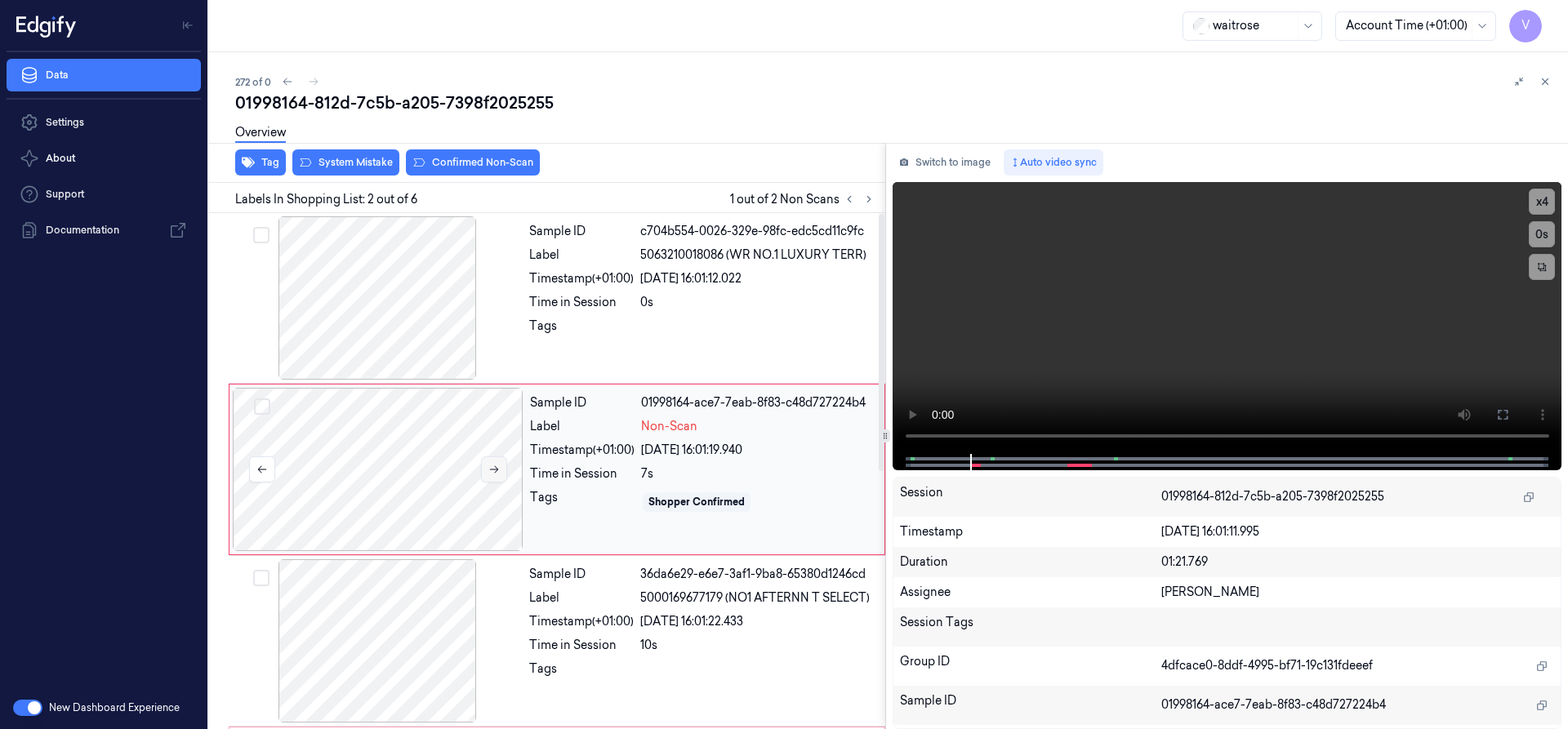
click at [498, 469] on icon at bounding box center [494, 469] width 9 height 8
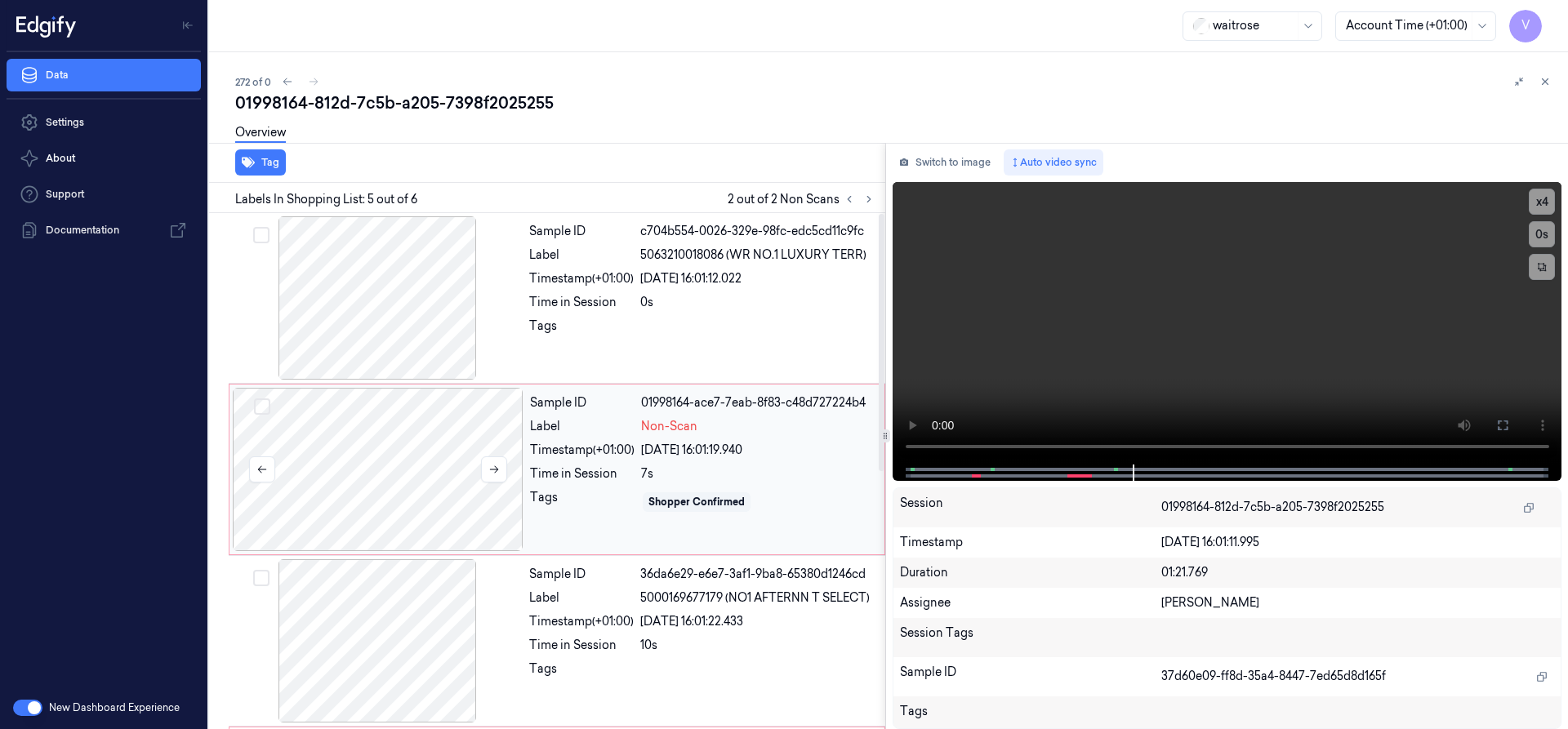
click at [414, 421] on div at bounding box center [378, 469] width 290 height 164
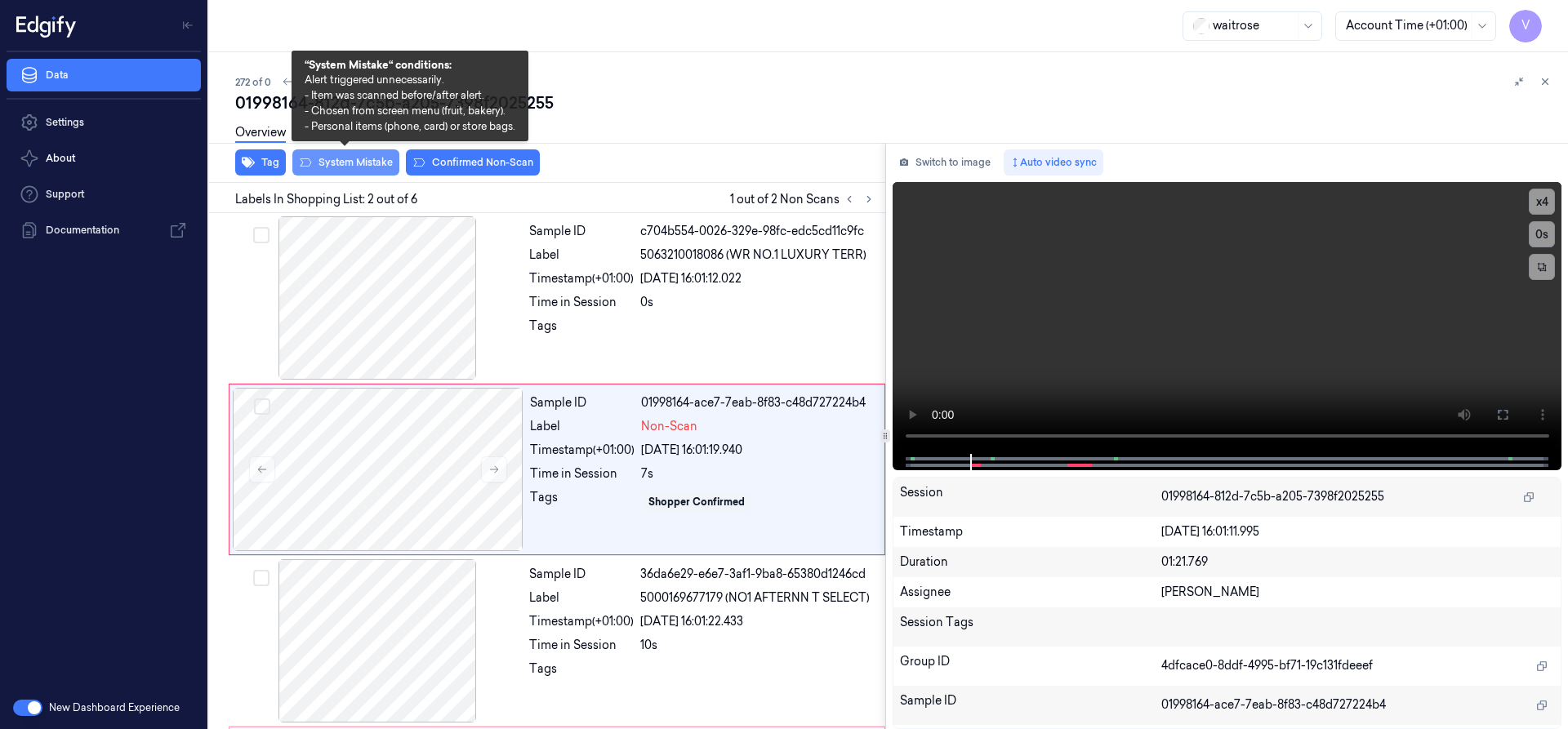
click at [350, 157] on button "System Mistake" at bounding box center [345, 162] width 107 height 27
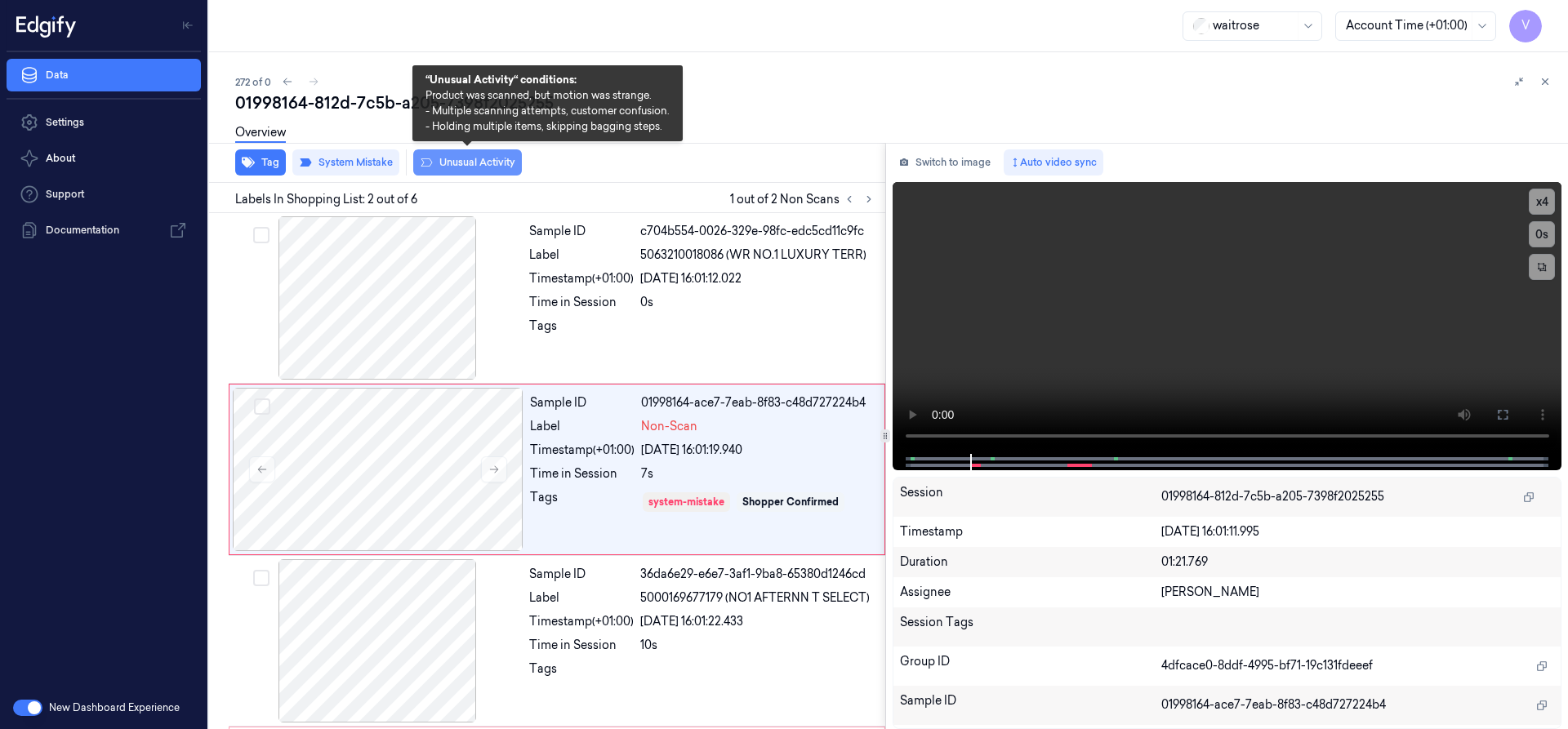
click at [456, 163] on button "Unusual Activity" at bounding box center [467, 162] width 109 height 27
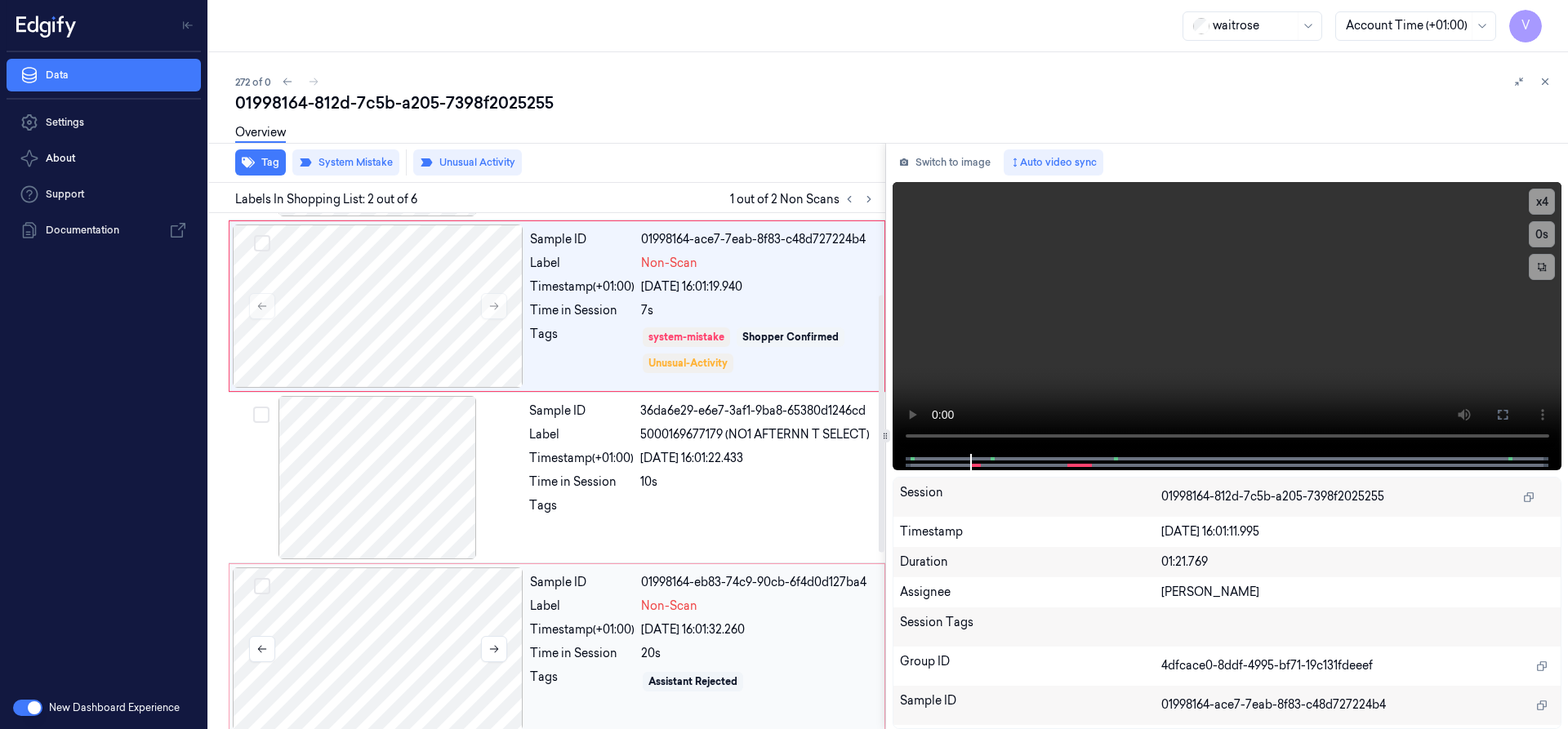
click at [434, 627] on div at bounding box center [378, 648] width 290 height 164
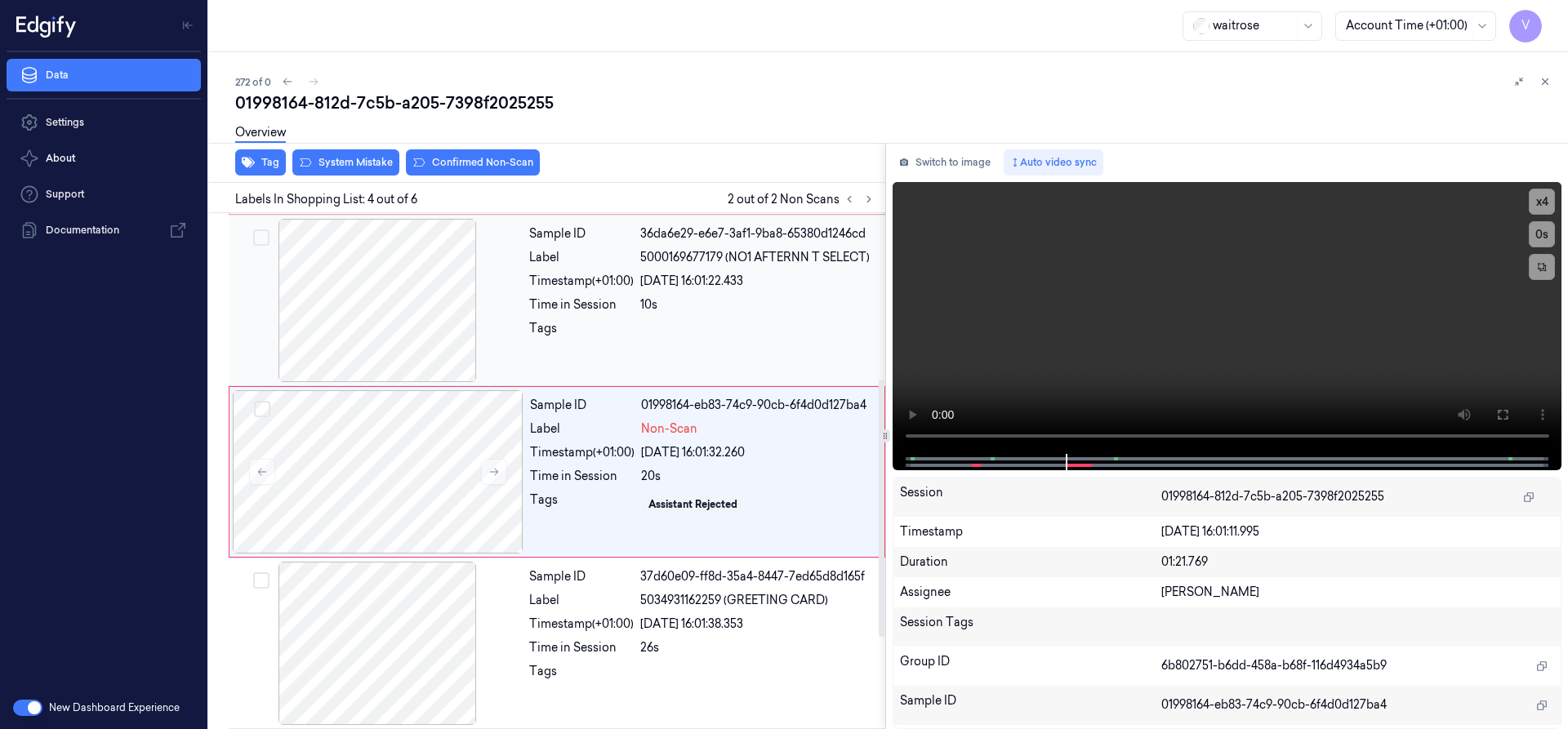
scroll to position [341, 0]
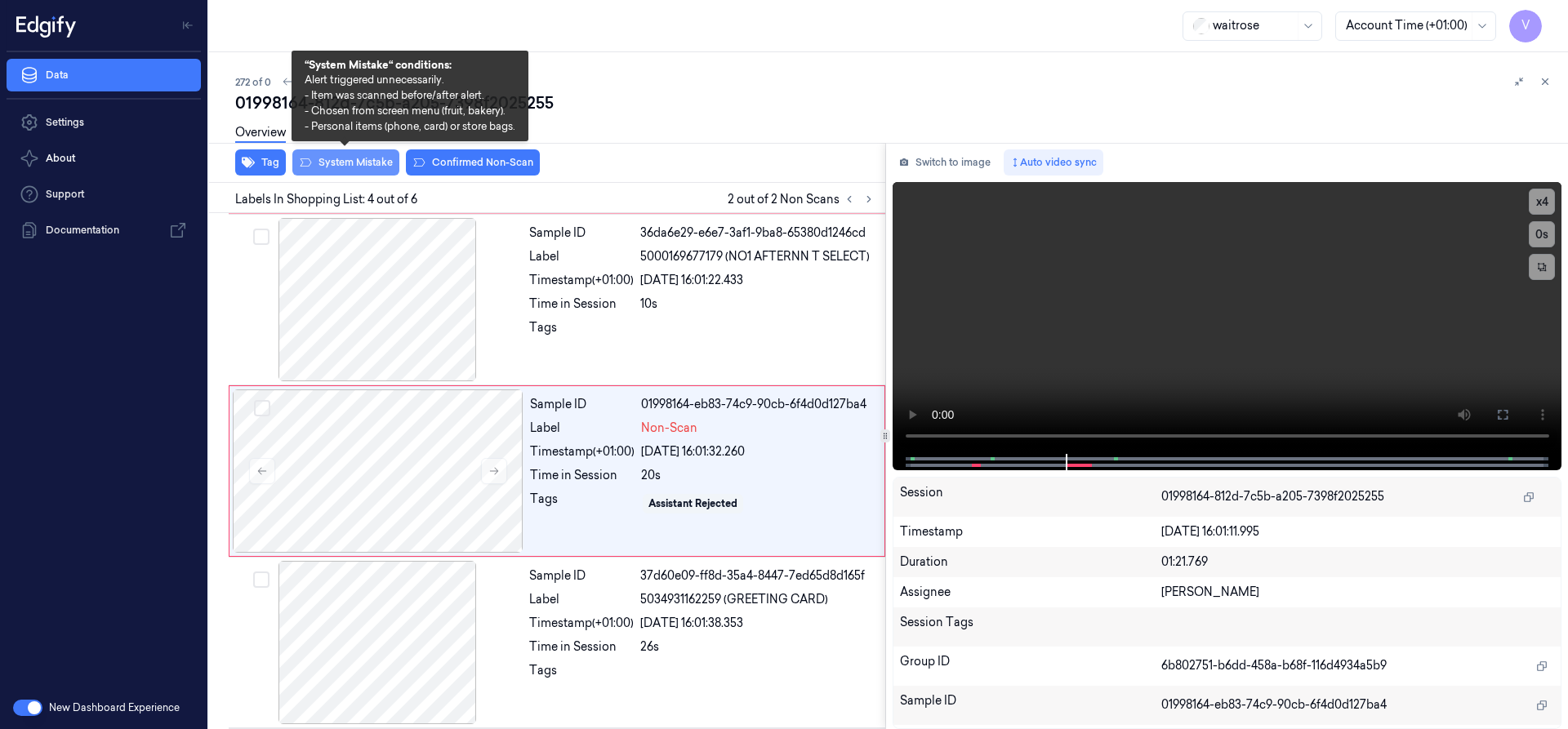
click at [365, 164] on button "System Mistake" at bounding box center [345, 162] width 107 height 27
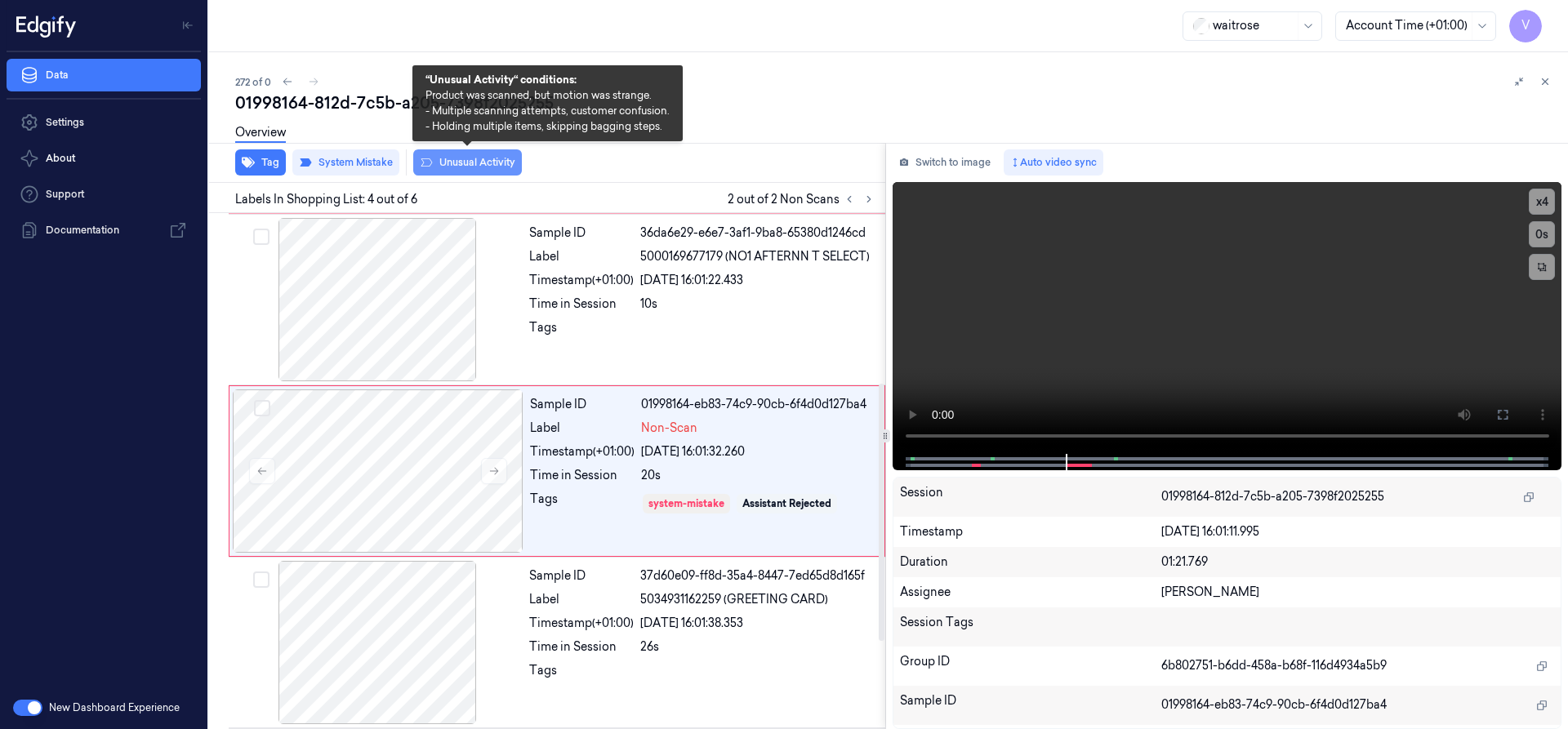
click at [484, 164] on button "Unusual Activity" at bounding box center [467, 162] width 109 height 27
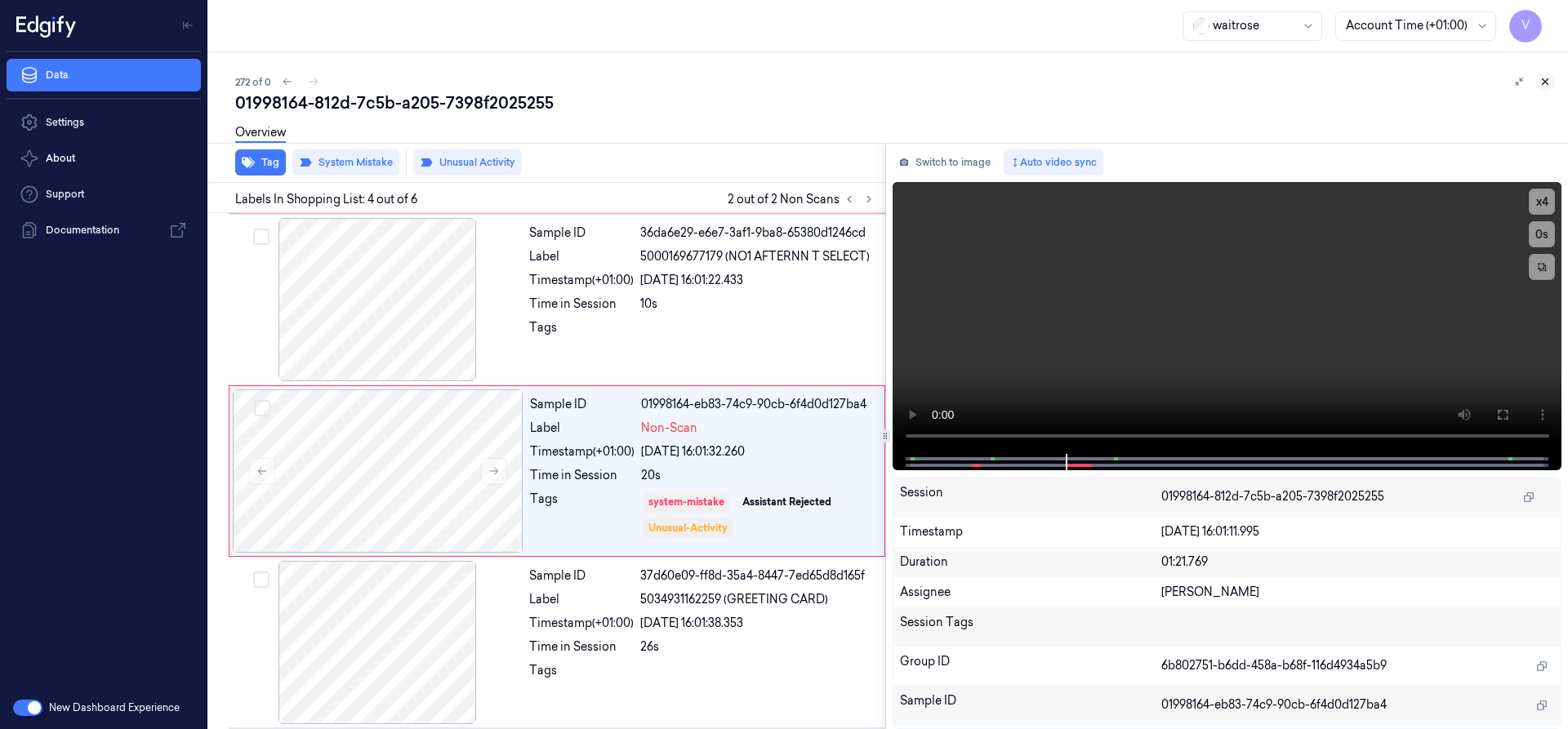
click at [1546, 79] on icon at bounding box center [1545, 81] width 11 height 11
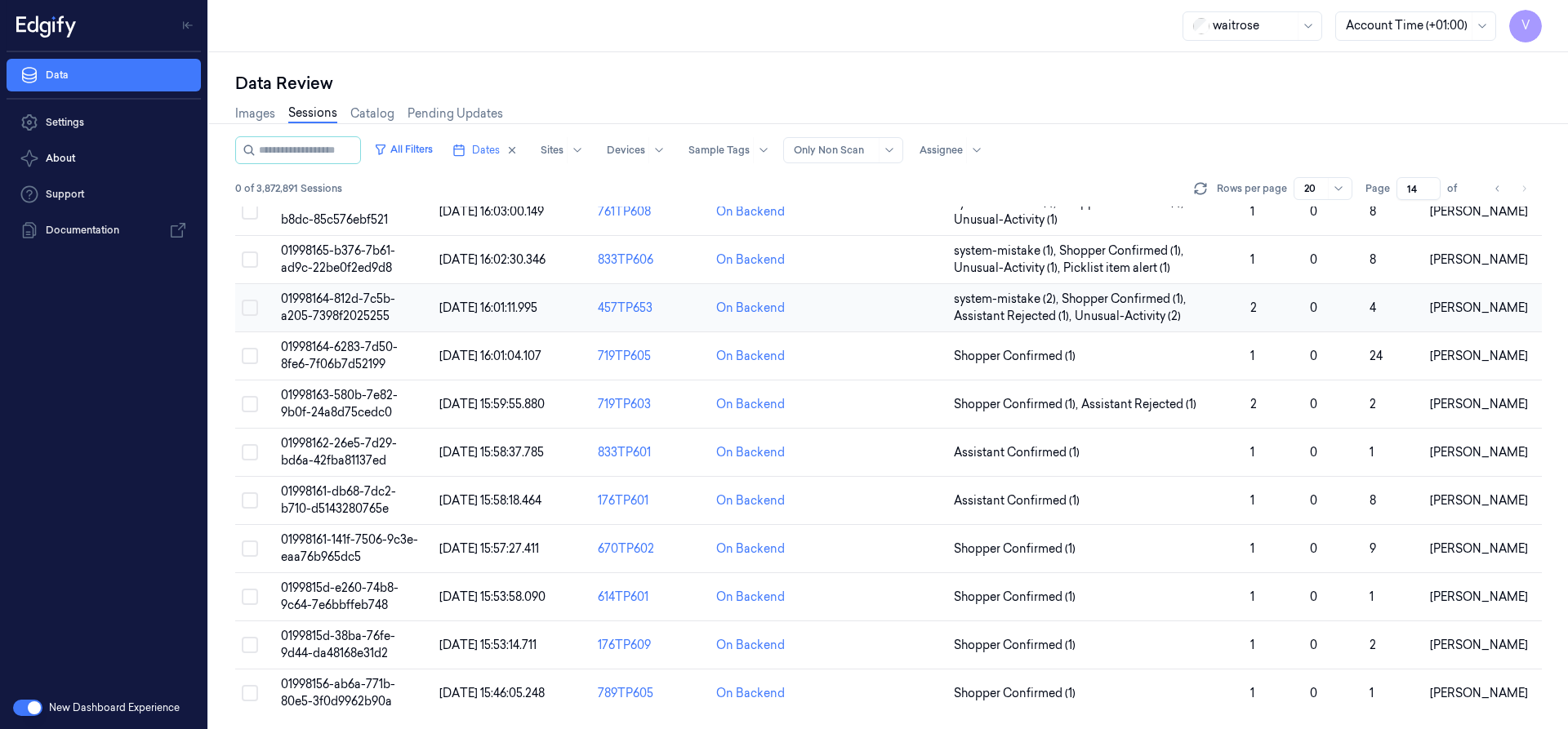
scroll to position [489, 0]
click at [332, 403] on td "01998163-580b-7e82-9b0f-24a8d75cedc0" at bounding box center [353, 403] width 159 height 48
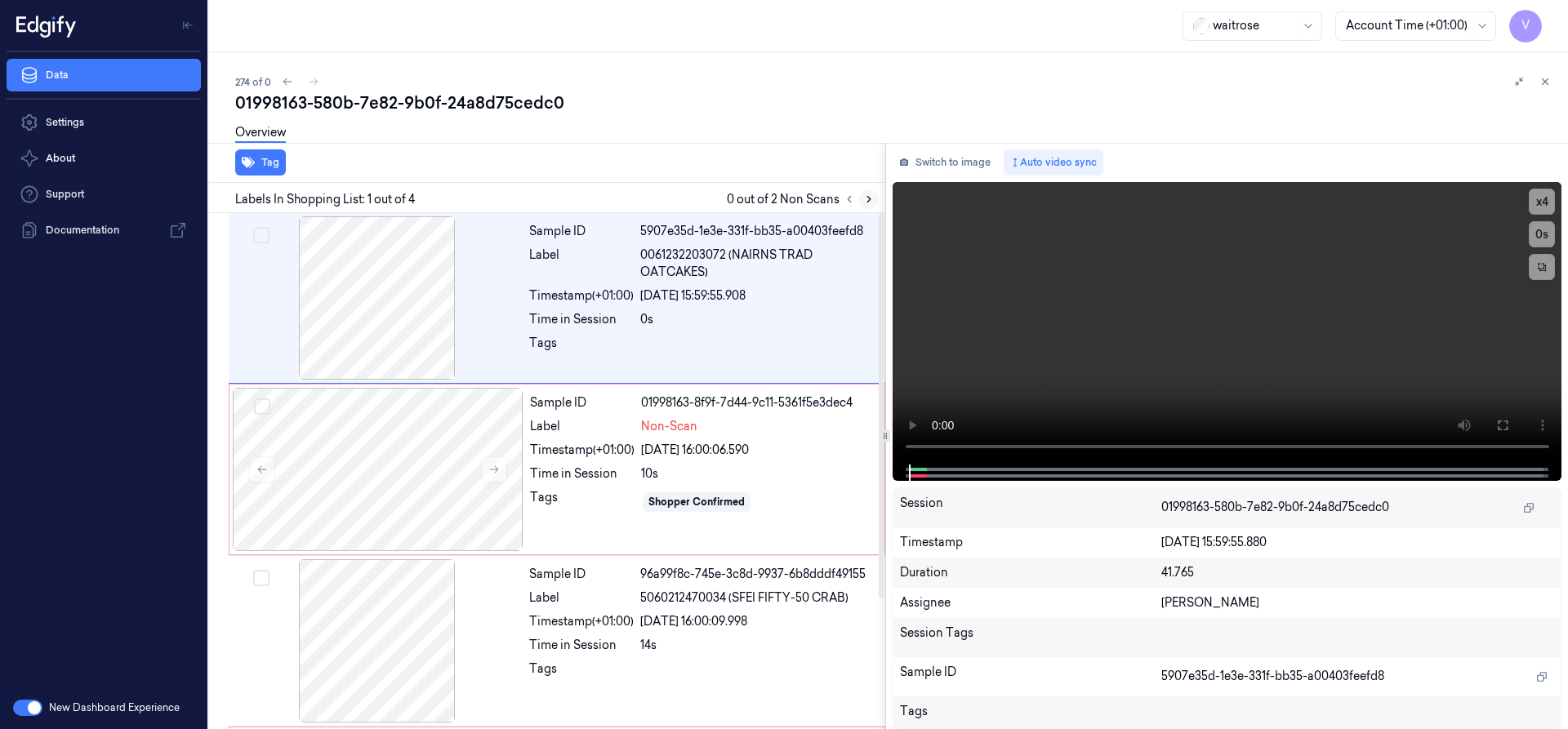
click at [870, 195] on icon at bounding box center [869, 199] width 11 height 11
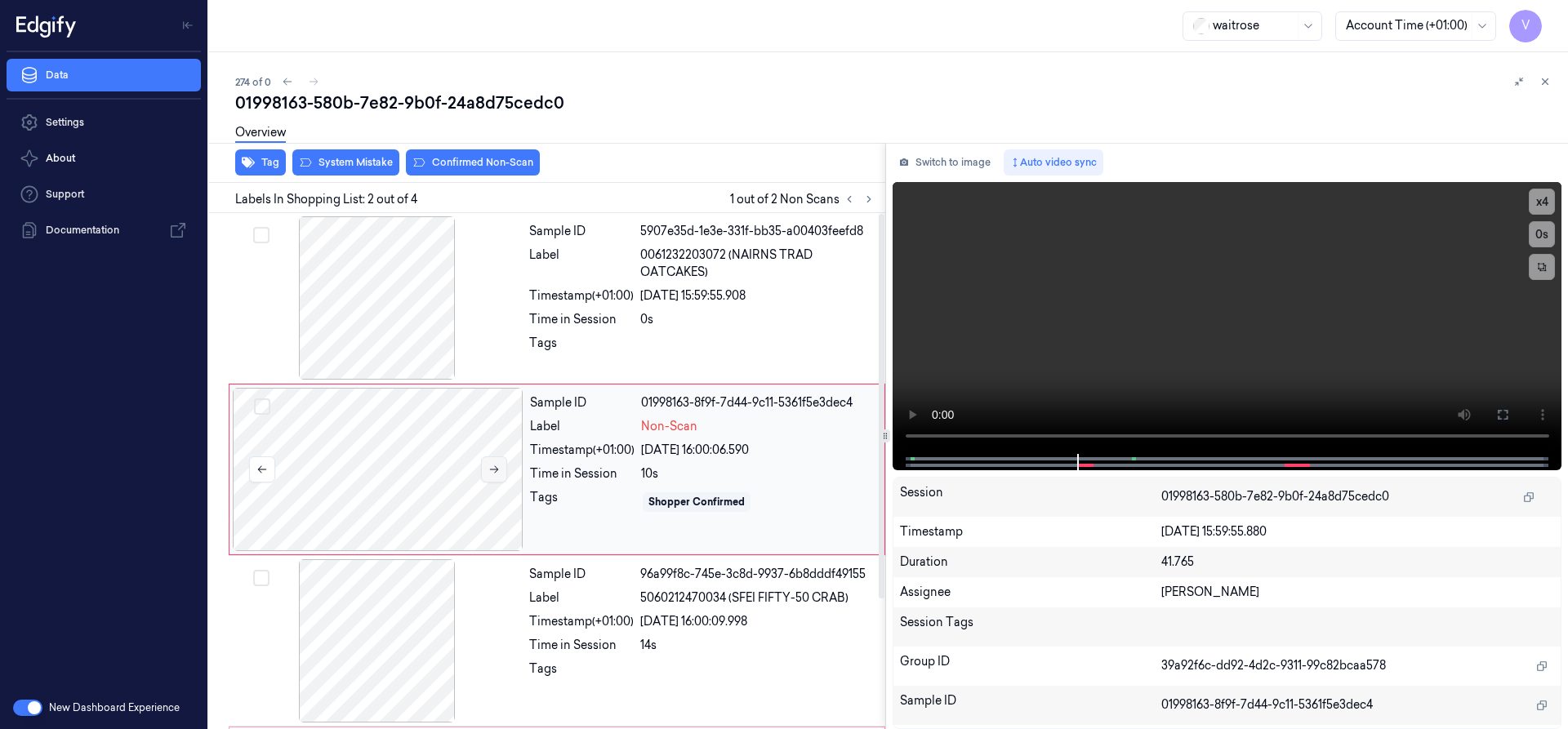
click at [494, 464] on icon at bounding box center [494, 469] width 11 height 11
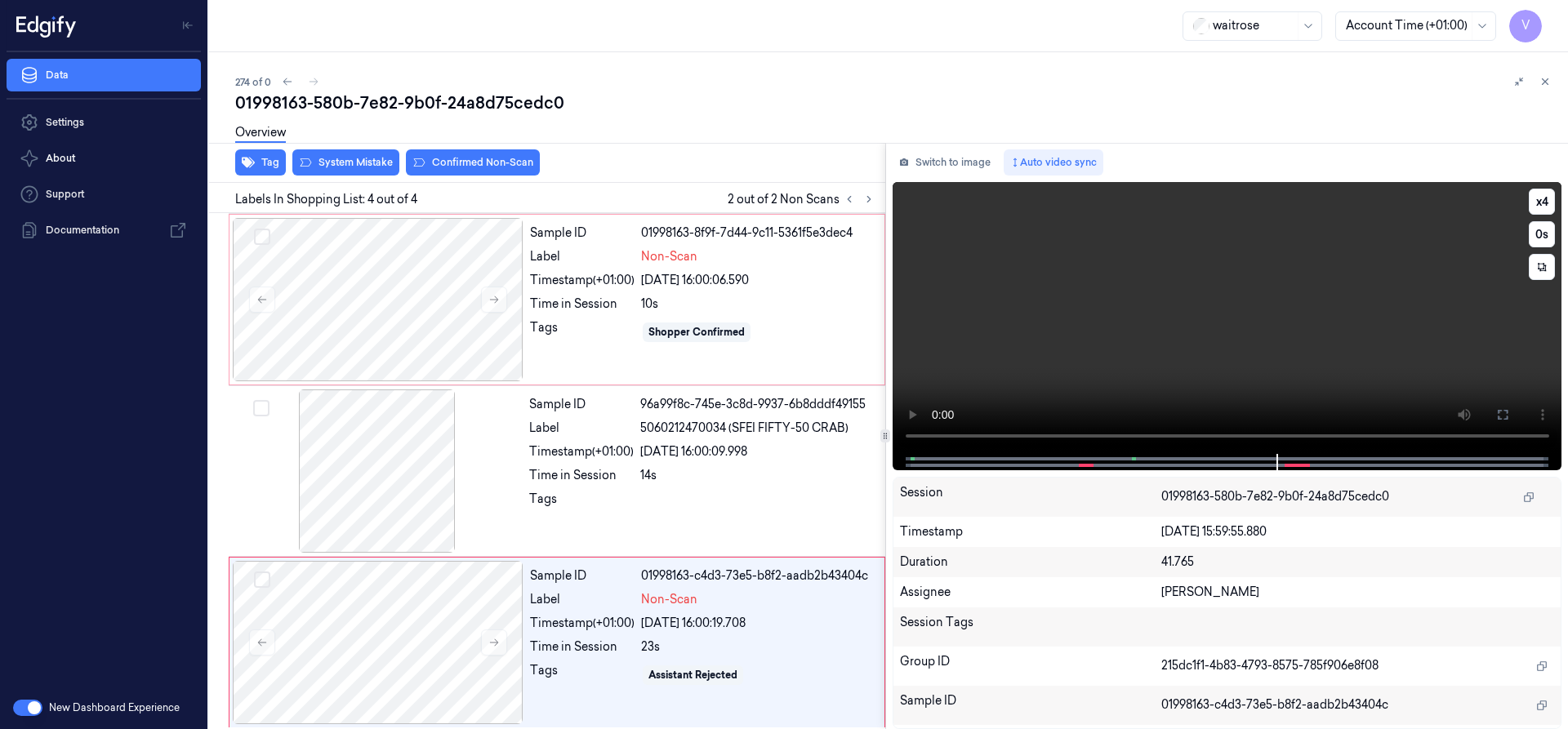
scroll to position [175, 0]
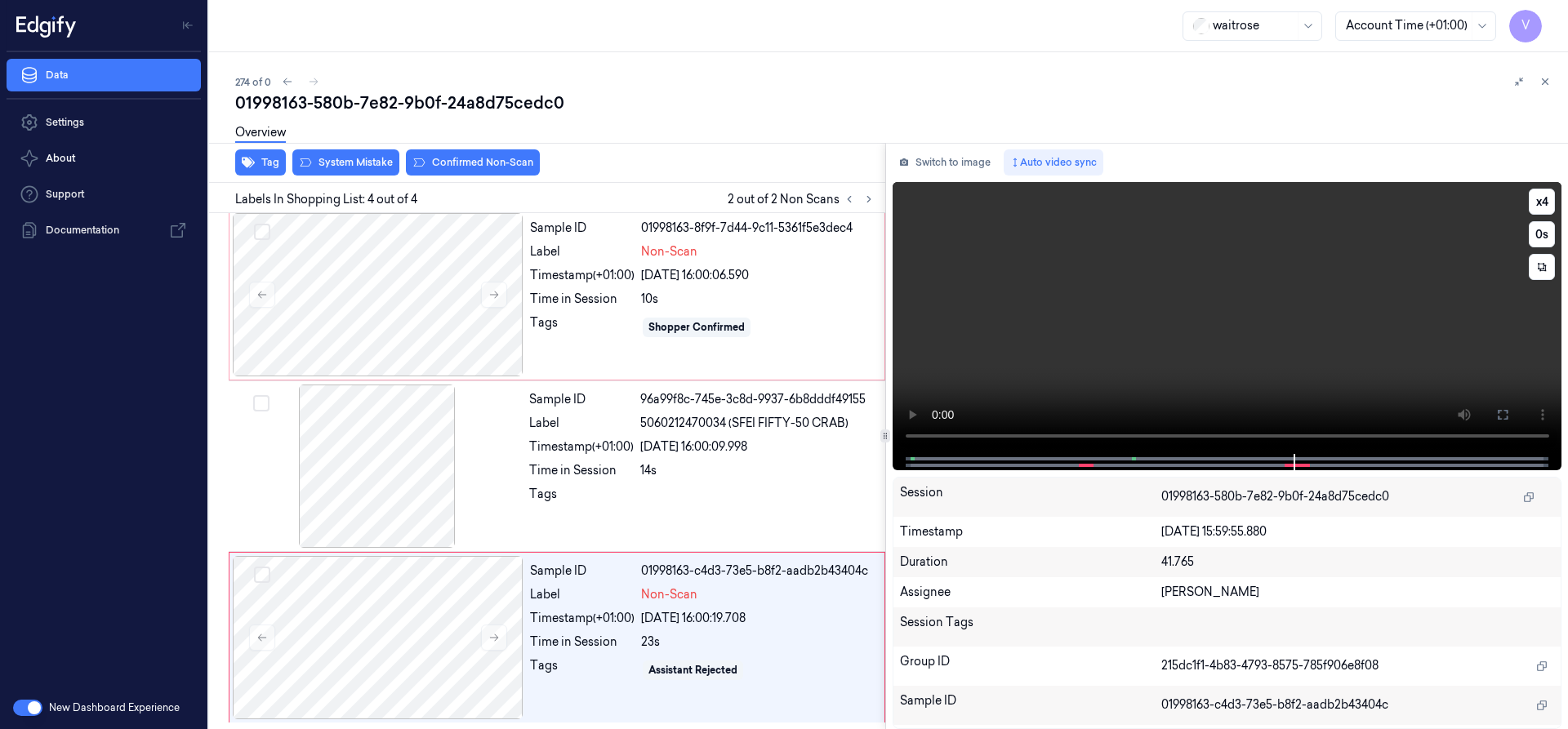
click at [1102, 459] on div at bounding box center [1227, 462] width 636 height 16
click at [422, 282] on div at bounding box center [378, 295] width 290 height 164
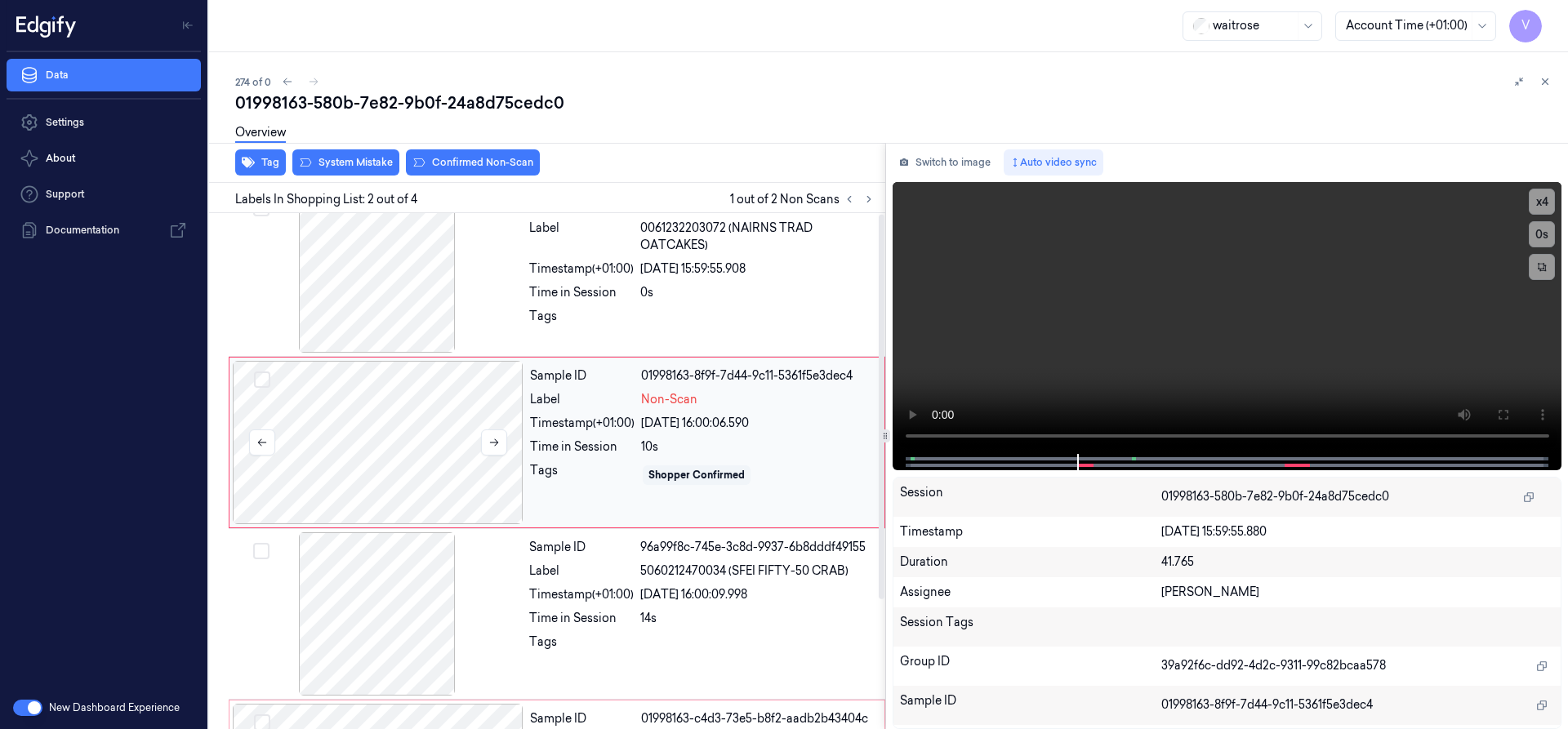
scroll to position [0, 0]
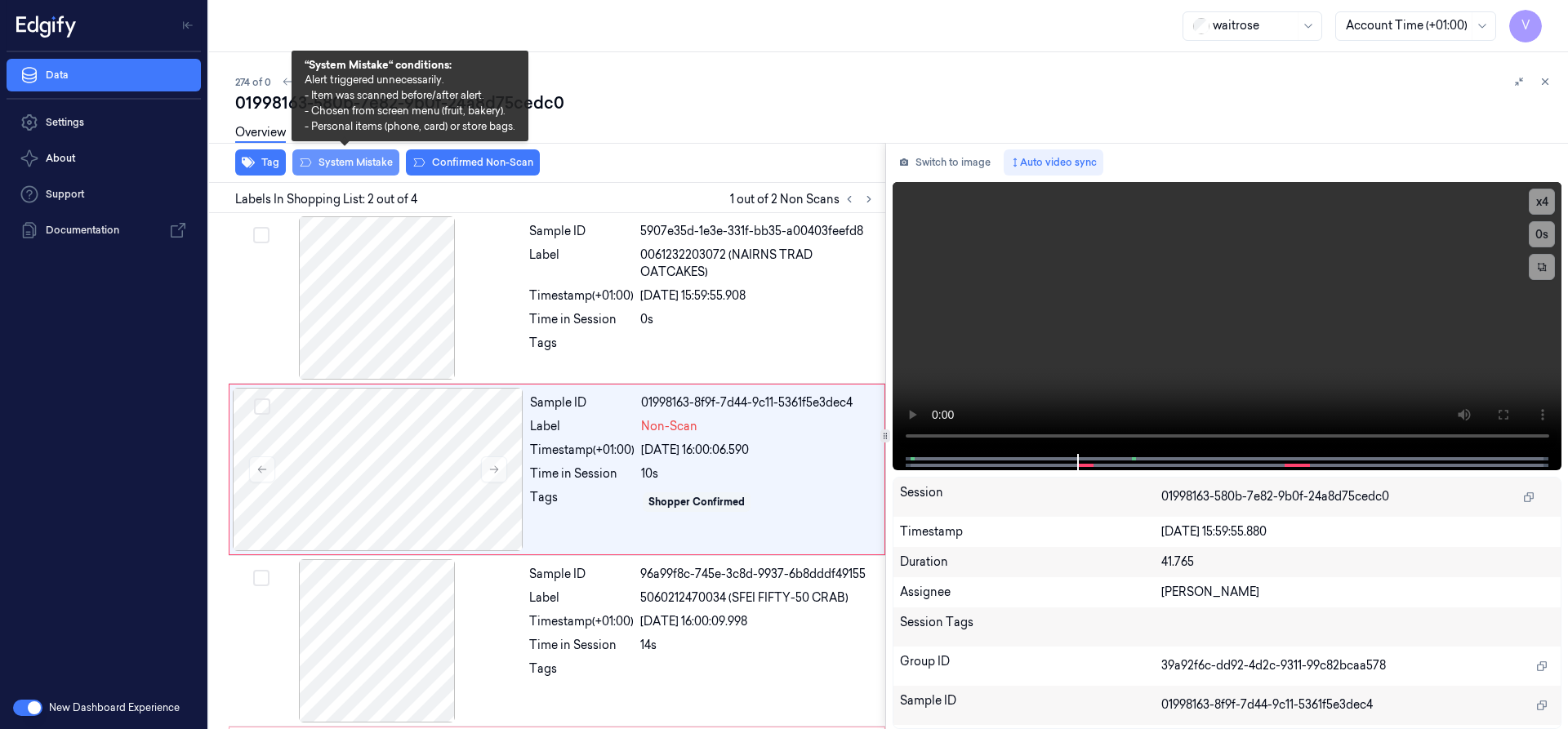
click at [358, 167] on button "System Mistake" at bounding box center [345, 162] width 107 height 27
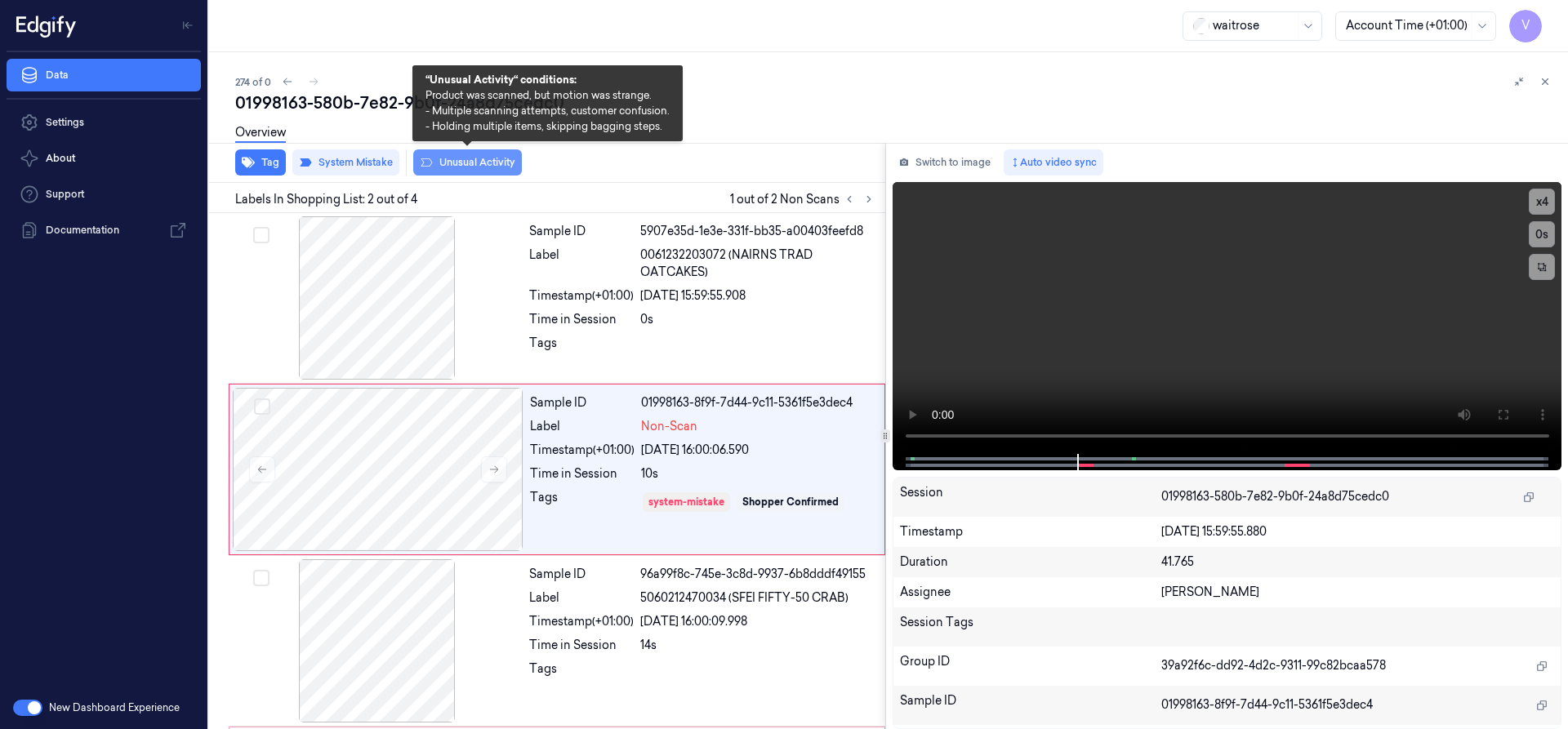
click at [506, 166] on button "Unusual Activity" at bounding box center [467, 162] width 109 height 27
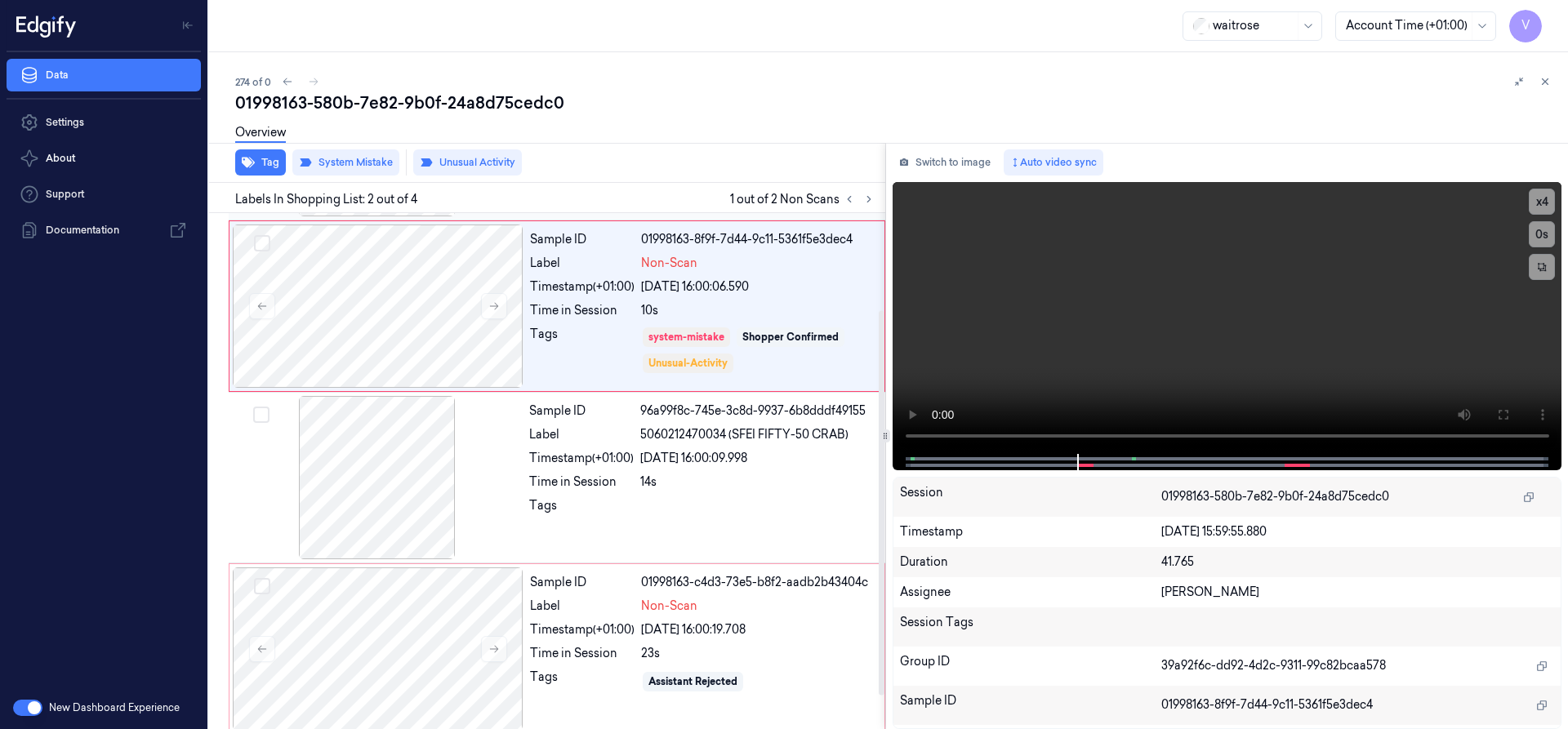
scroll to position [175, 0]
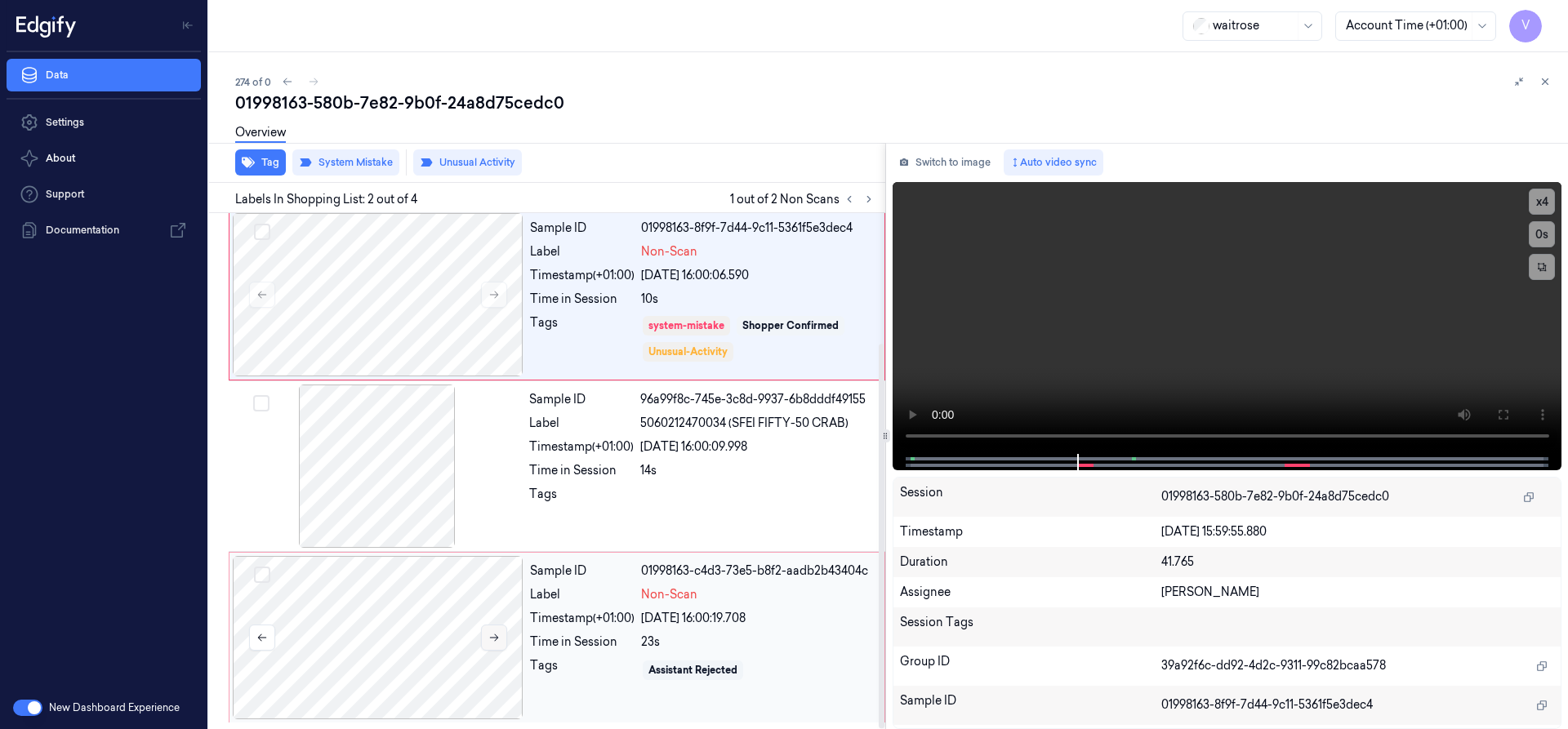
click at [488, 632] on icon at bounding box center [494, 637] width 11 height 11
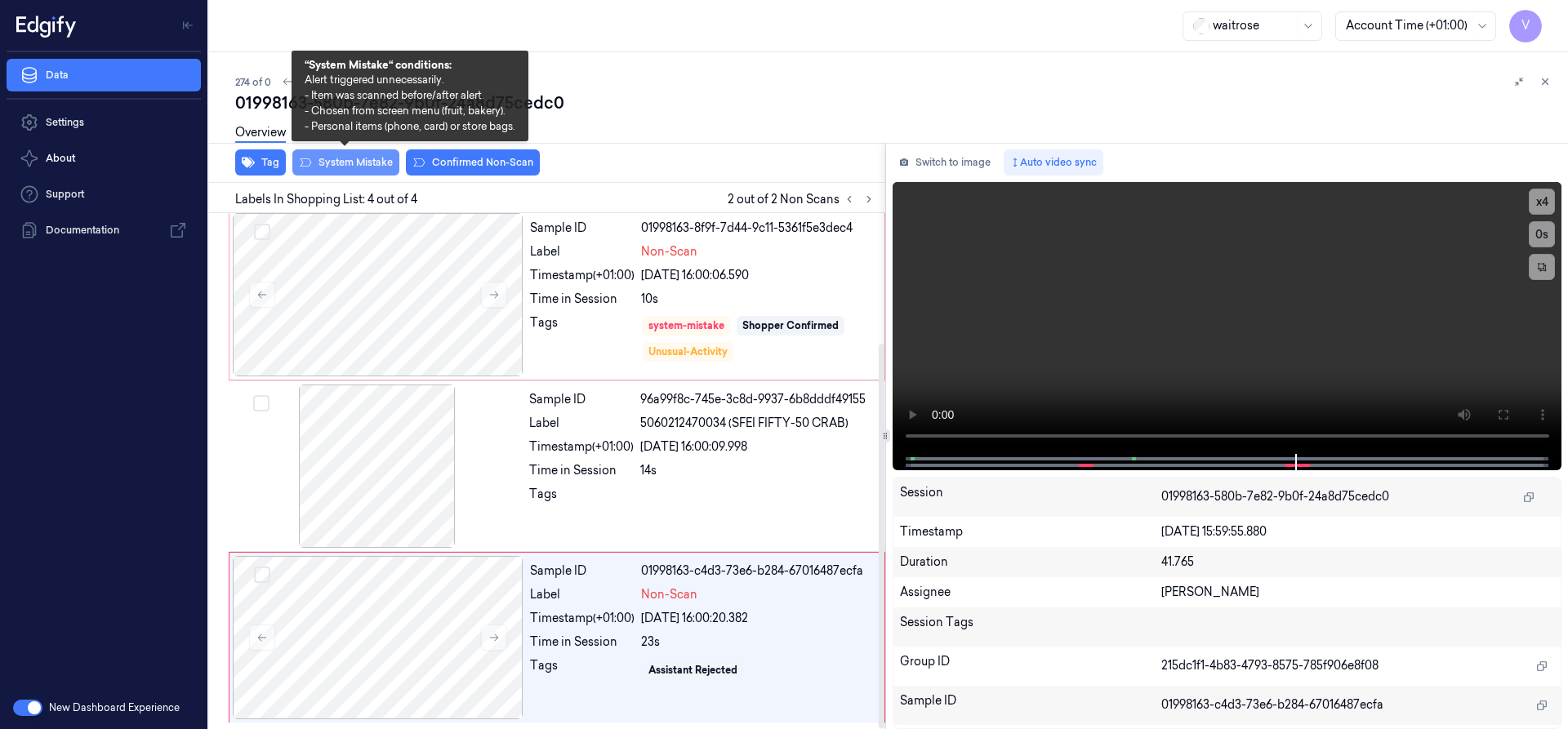
click at [363, 157] on button "System Mistake" at bounding box center [345, 162] width 107 height 27
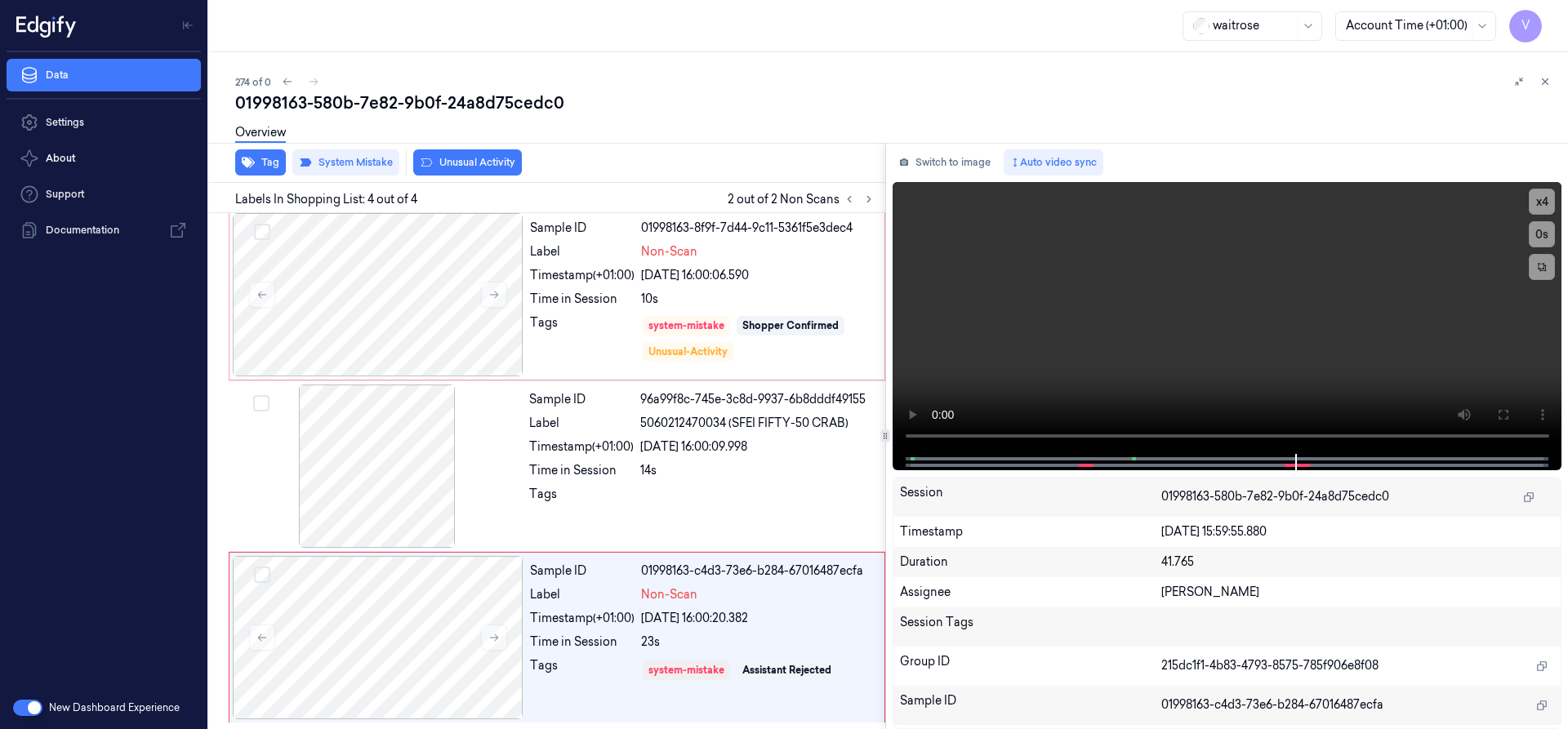
click at [496, 159] on button "Unusual Activity" at bounding box center [467, 162] width 109 height 27
click at [1538, 81] on button at bounding box center [1545, 81] width 20 height 20
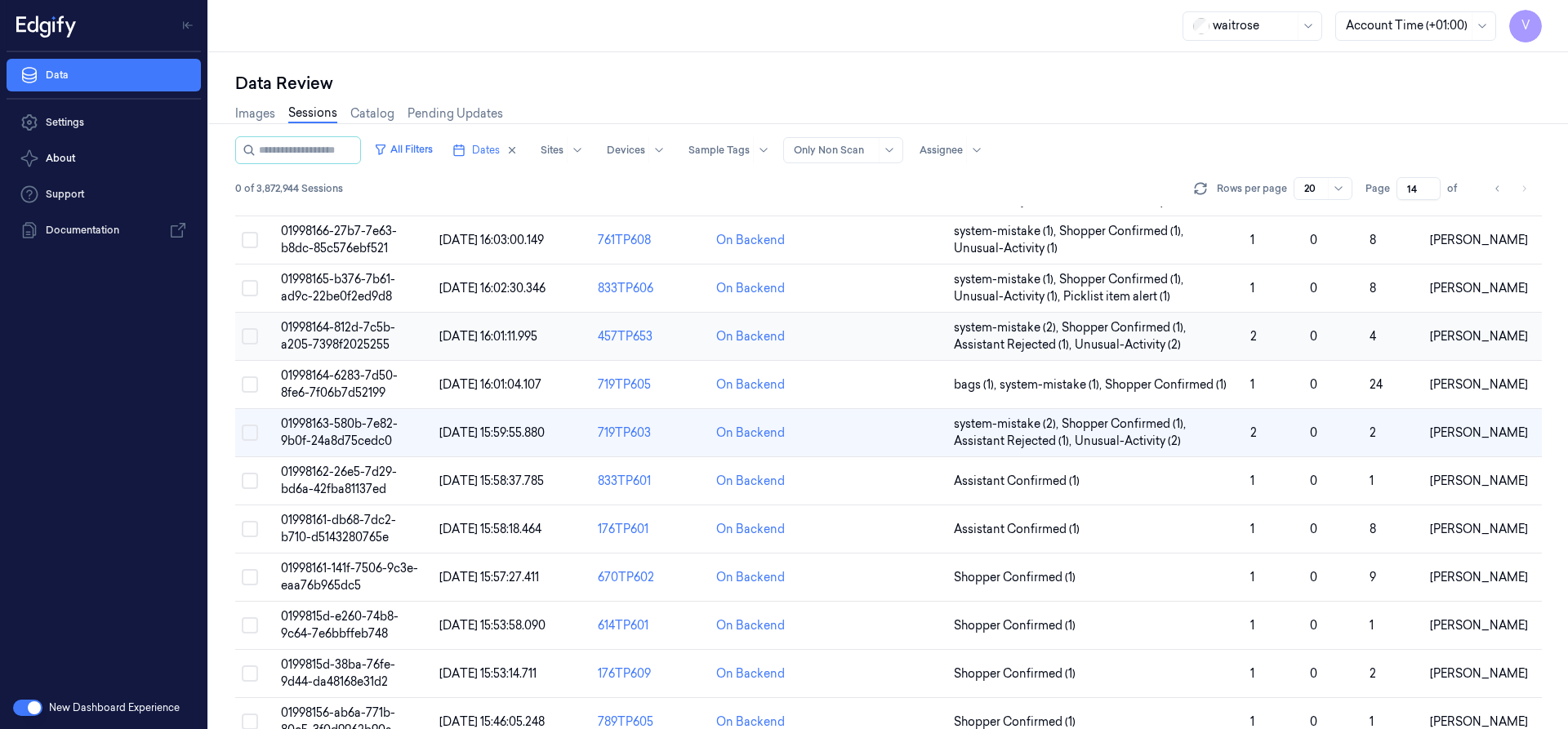
scroll to position [489, 0]
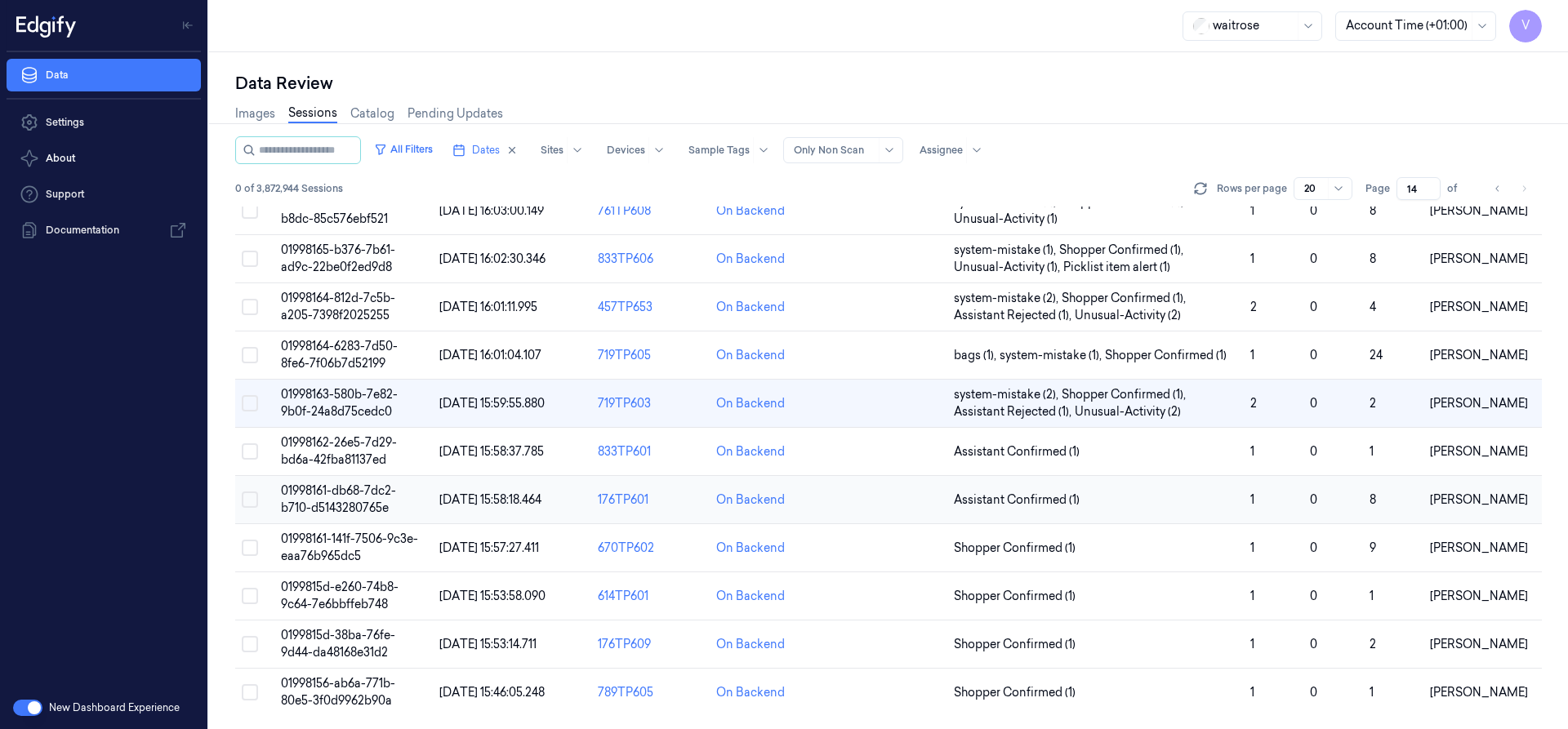
click at [326, 497] on span "01998161-db68-7dc2-b710-d5143280765e" at bounding box center [338, 499] width 115 height 32
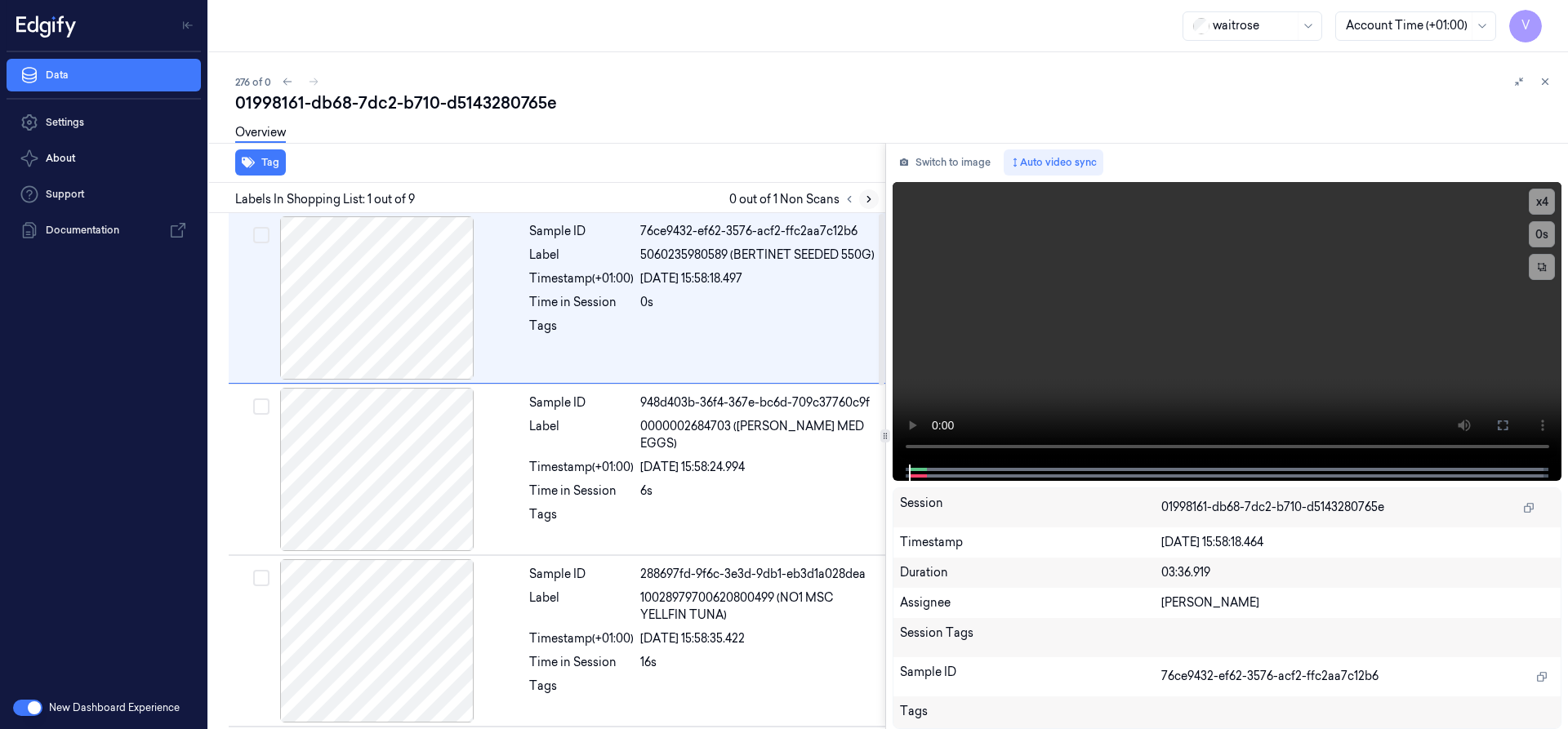
click at [869, 202] on icon at bounding box center [869, 199] width 11 height 11
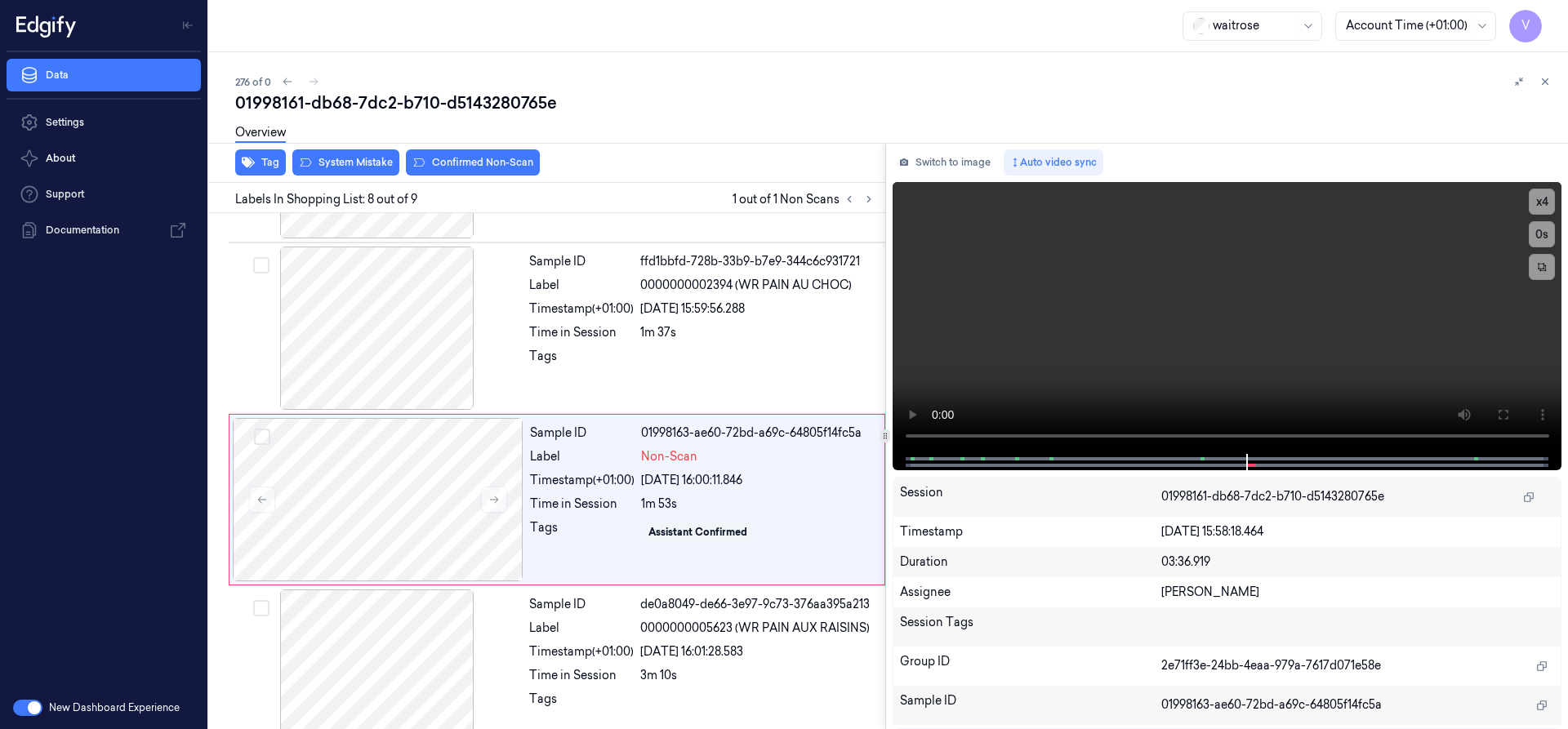
scroll to position [1027, 0]
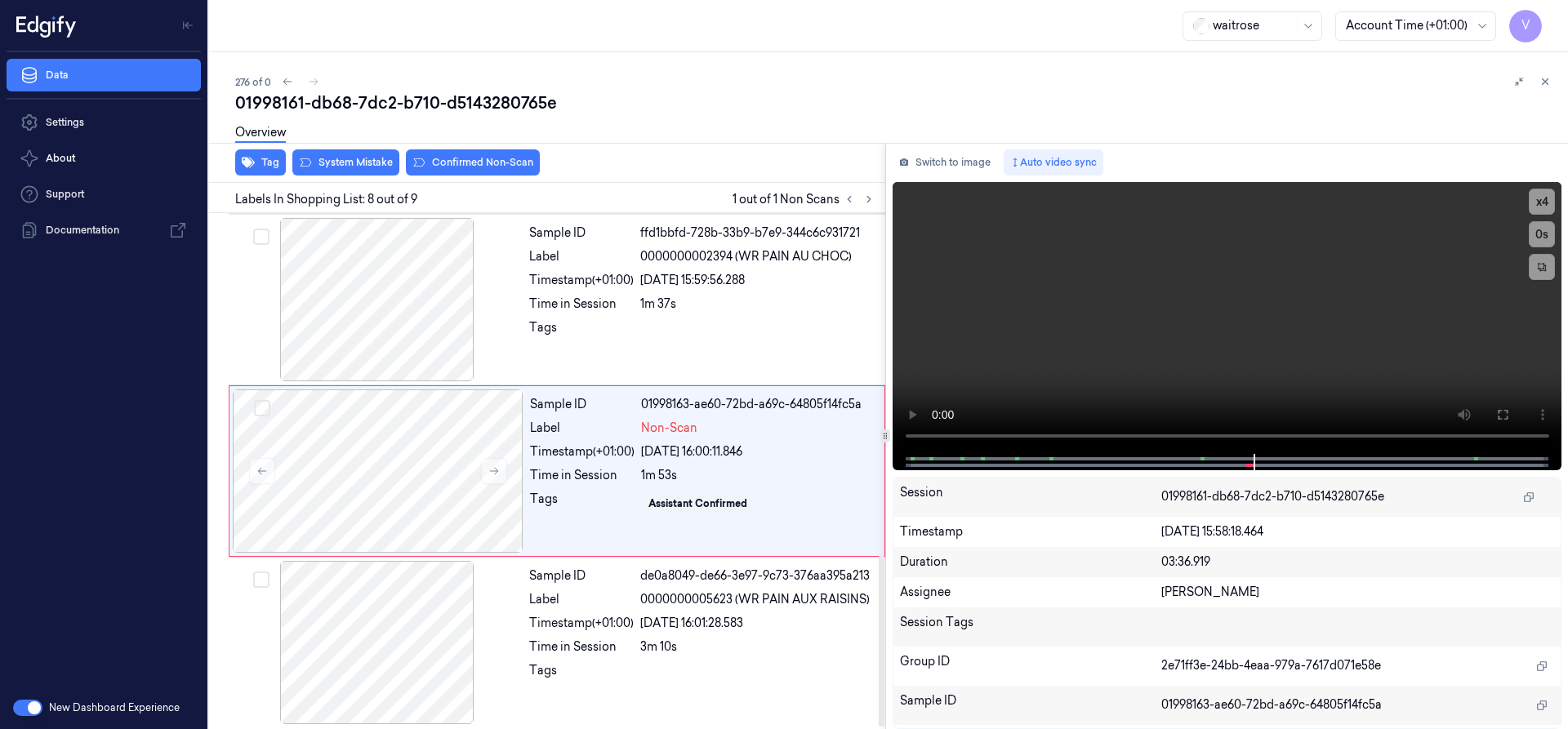
click at [365, 153] on div "Overview" at bounding box center [895, 134] width 1320 height 42
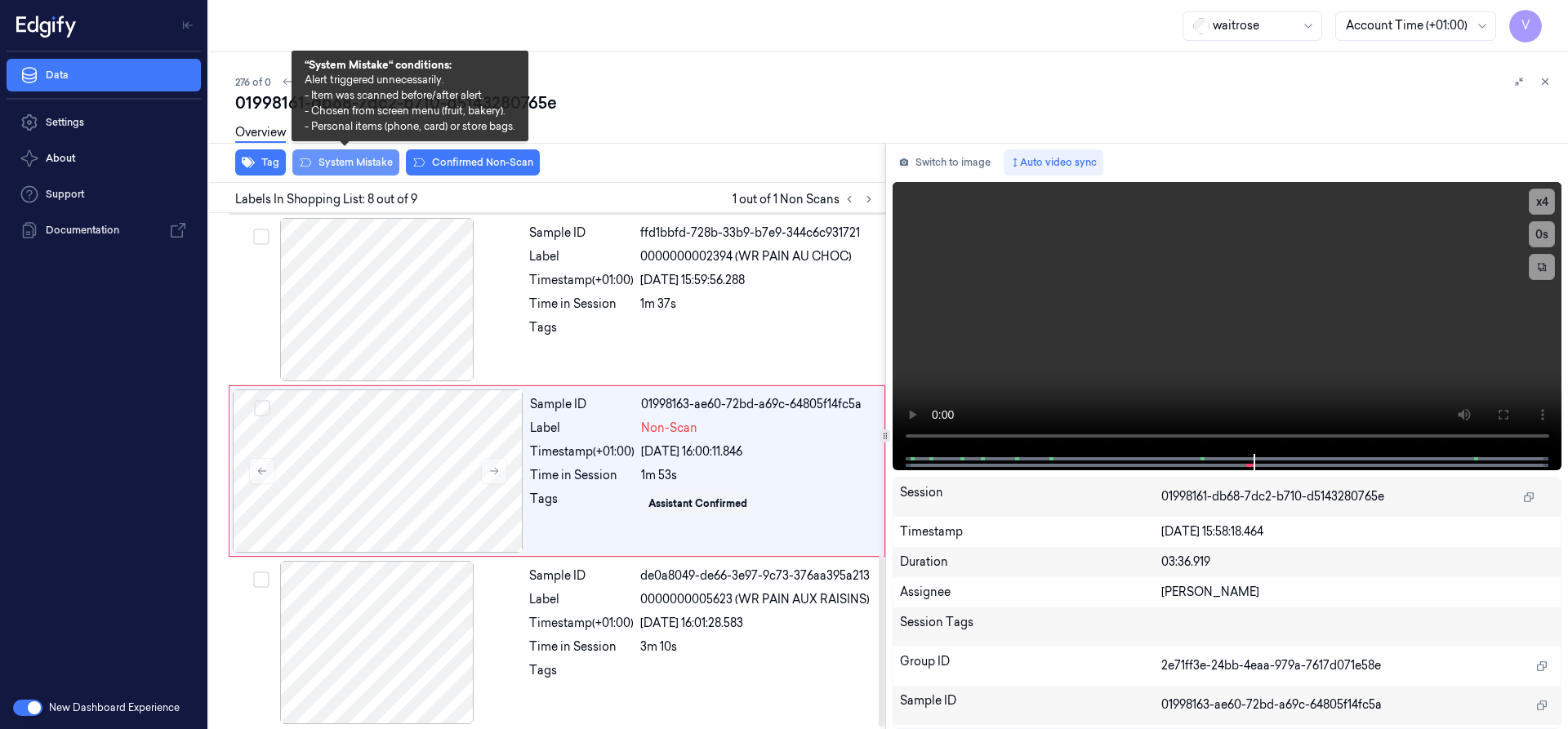
click at [362, 159] on button "System Mistake" at bounding box center [345, 162] width 107 height 27
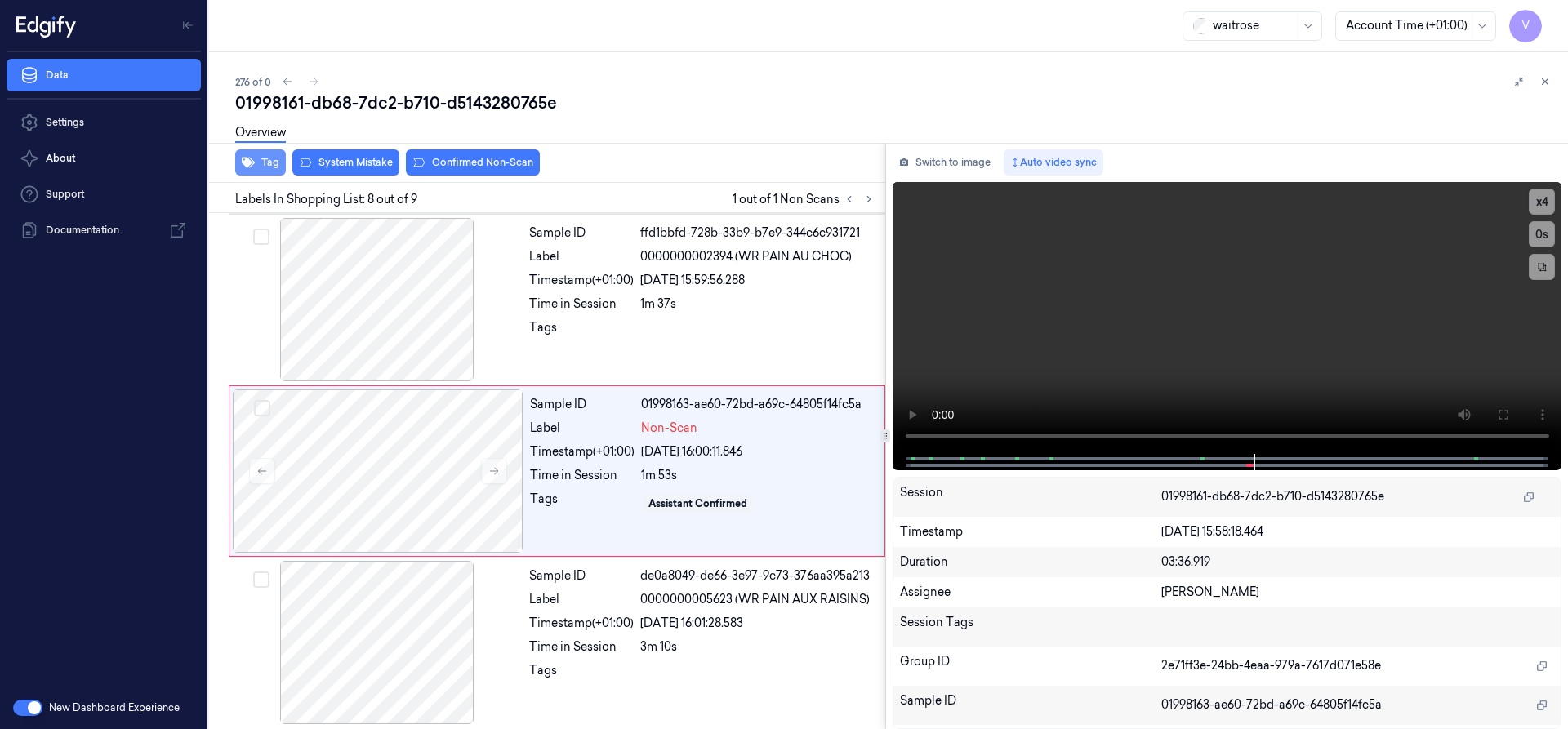
click at [265, 157] on button "Tag" at bounding box center [260, 162] width 51 height 27
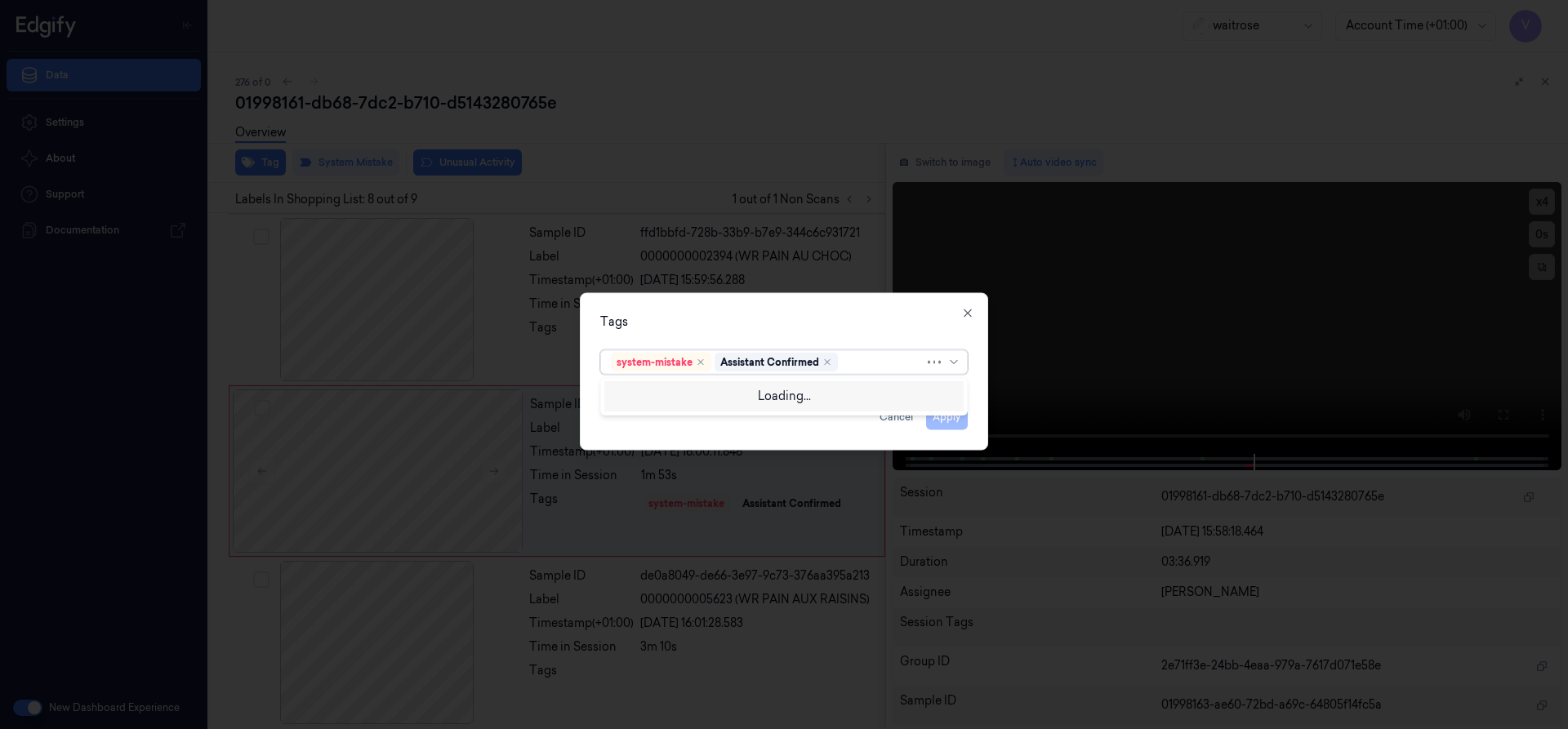
click at [865, 364] on div at bounding box center [883, 362] width 83 height 17
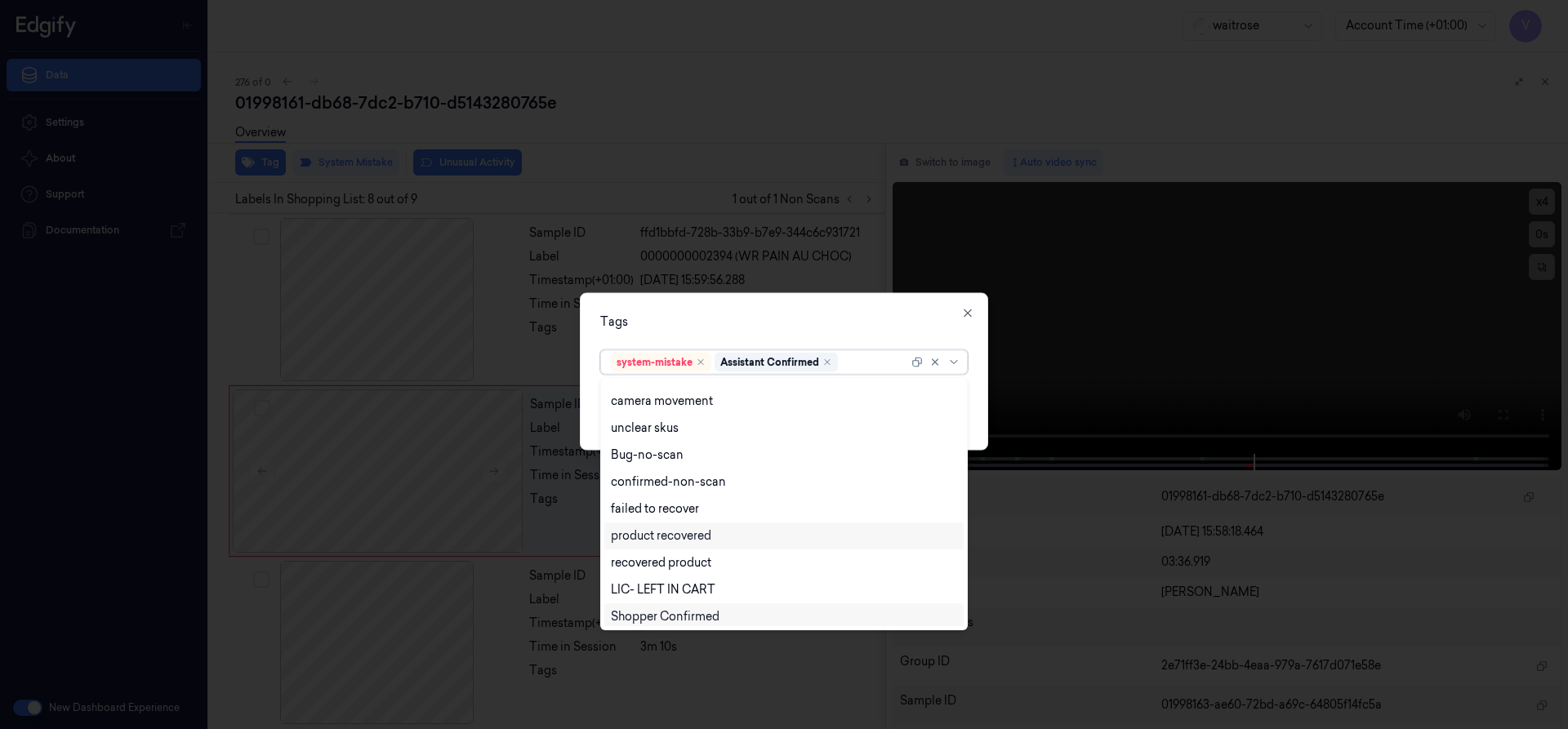
scroll to position [240, 0]
drag, startPoint x: 646, startPoint y: 550, endPoint x: 649, endPoint y: 563, distance: 13.3
click at [646, 552] on div "Unusual-Activity" at bounding box center [656, 559] width 91 height 17
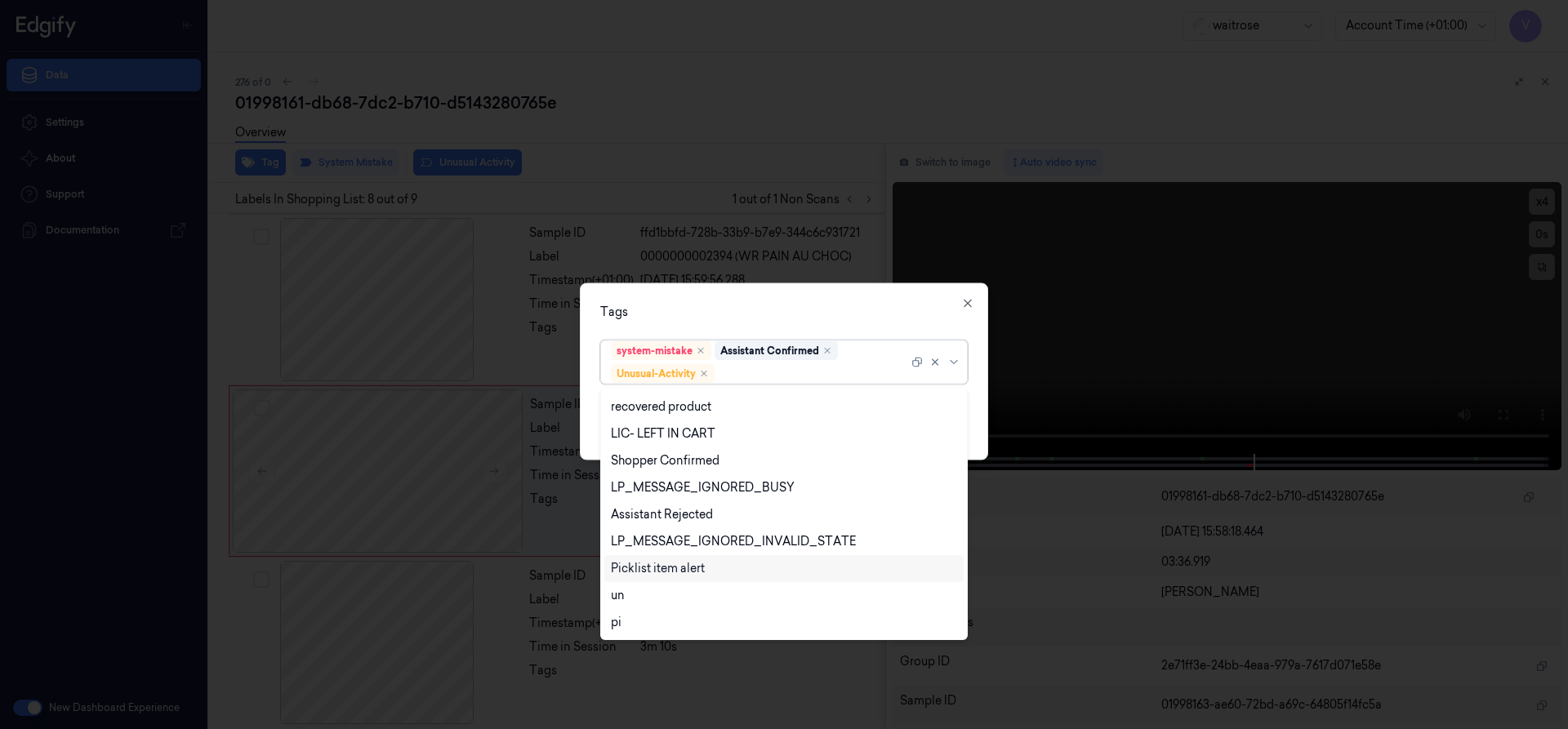
click at [649, 569] on div "Picklist item alert" at bounding box center [658, 569] width 94 height 17
drag, startPoint x: 787, startPoint y: 302, endPoint x: 802, endPoint y: 315, distance: 19.8
click at [790, 304] on div "Tags option Picklist item alert, selected. 20 results available. Use Up and Dow…" at bounding box center [784, 371] width 409 height 177
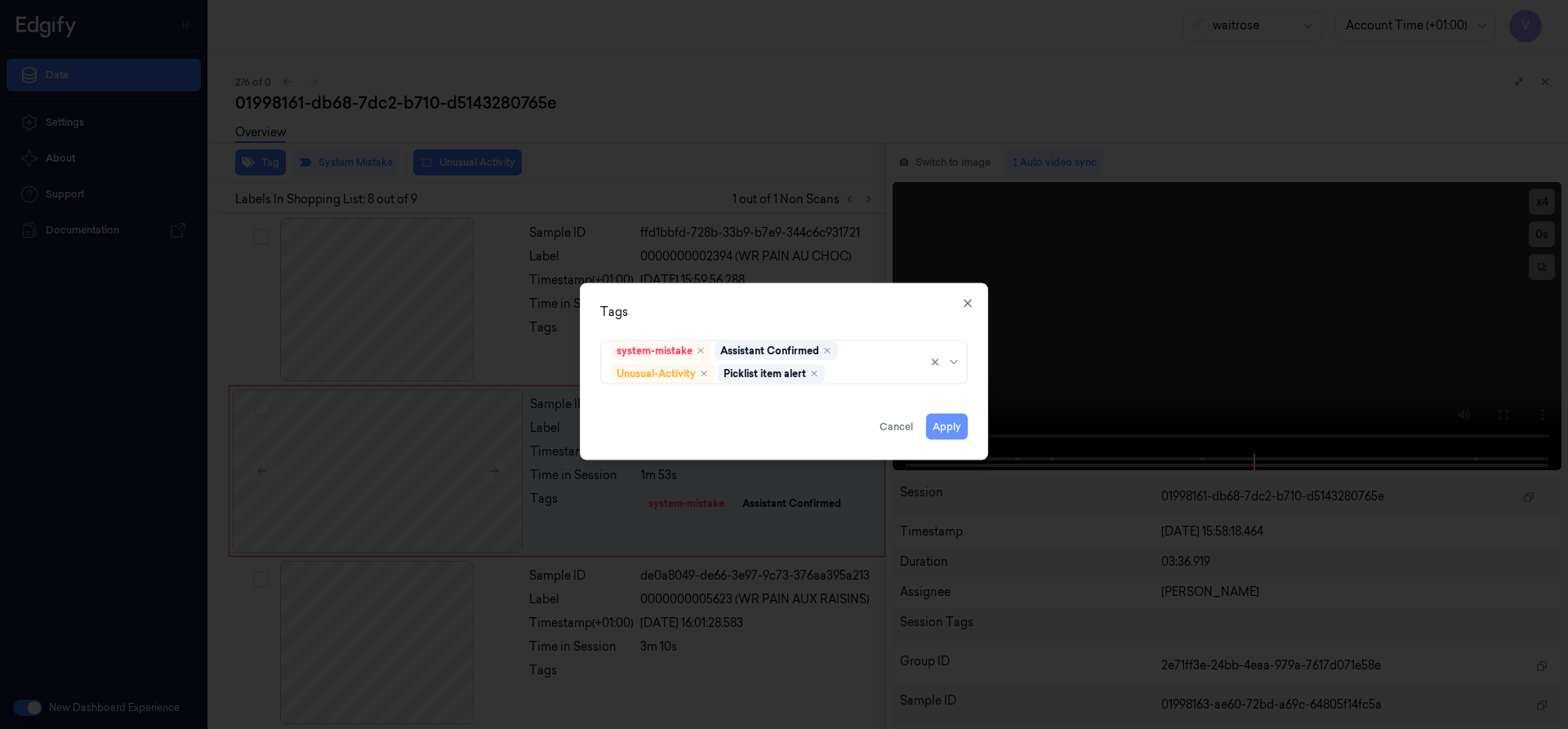
click at [943, 423] on button "Apply" at bounding box center [947, 426] width 42 height 27
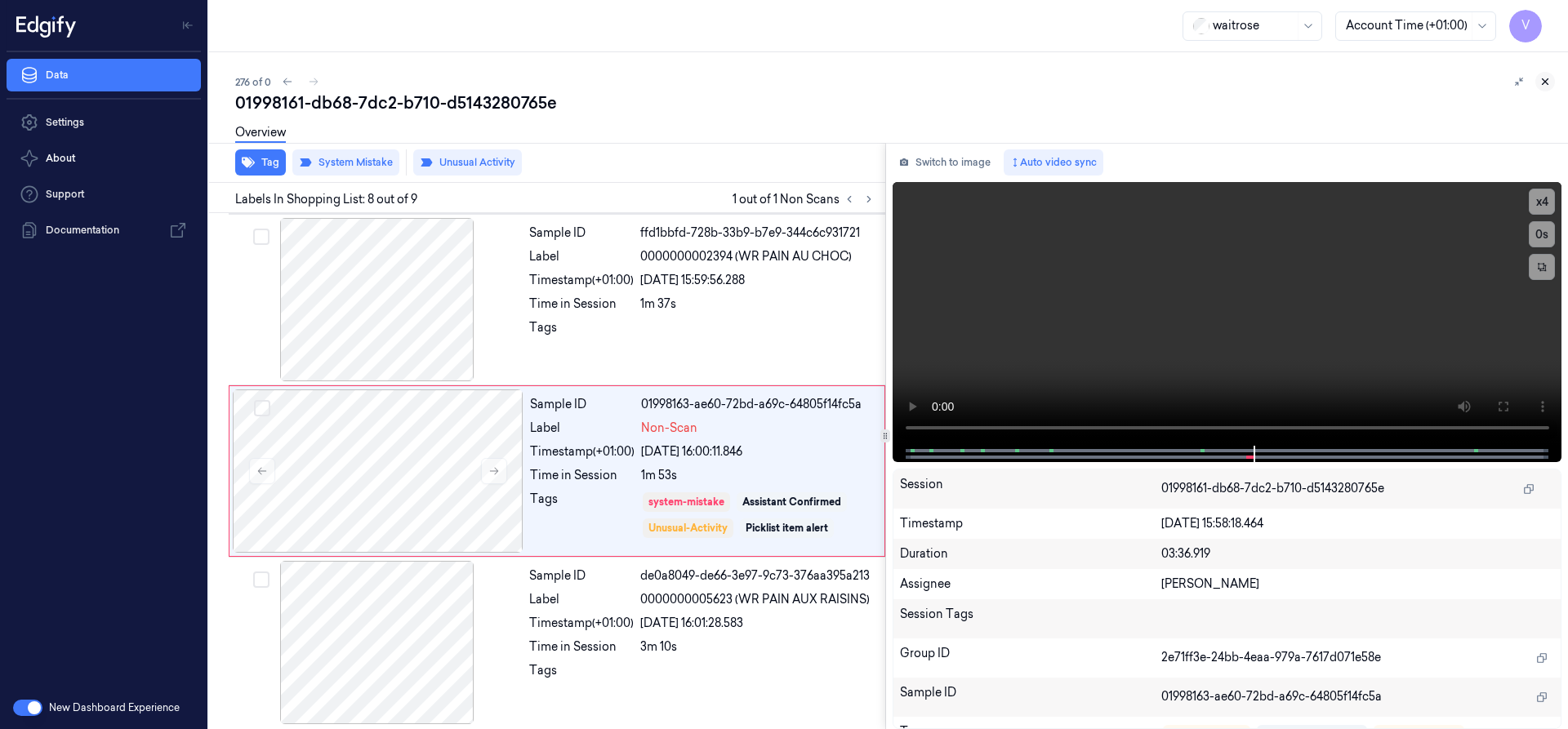
click at [1544, 84] on icon at bounding box center [1545, 81] width 11 height 11
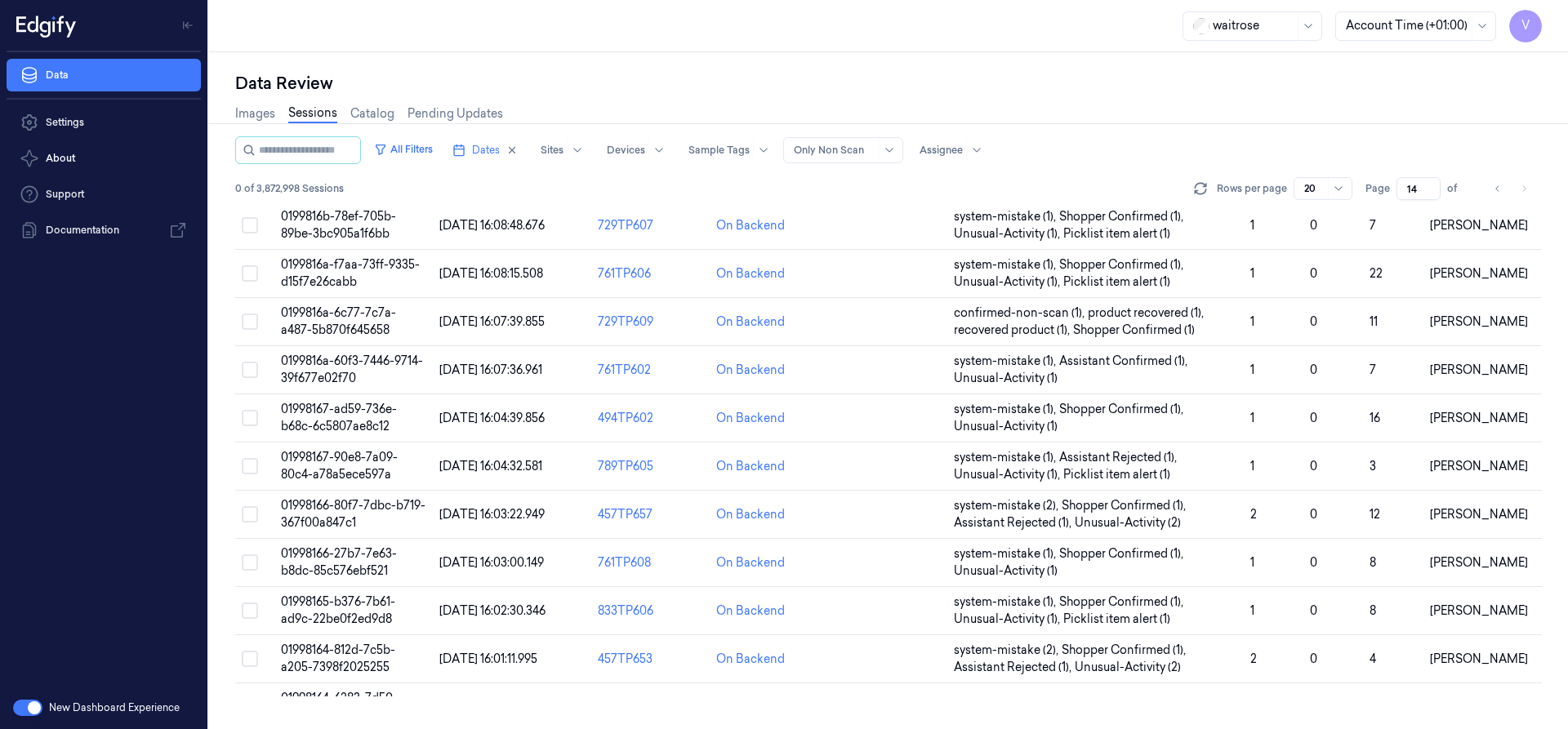
scroll to position [489, 0]
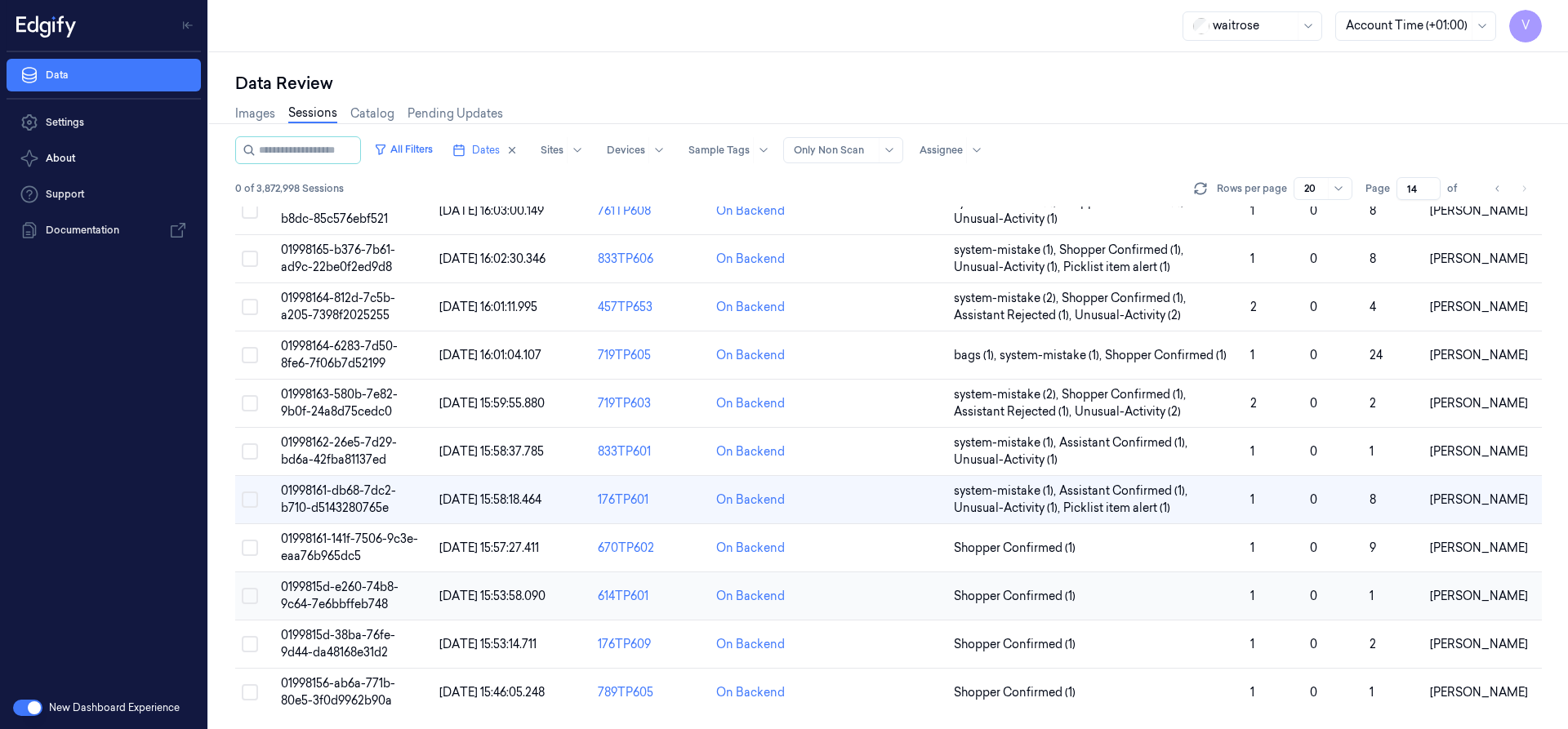
click at [313, 603] on span "0199815d-e260-74b8-9c64-7e6bbffeb748" at bounding box center [339, 595] width 117 height 32
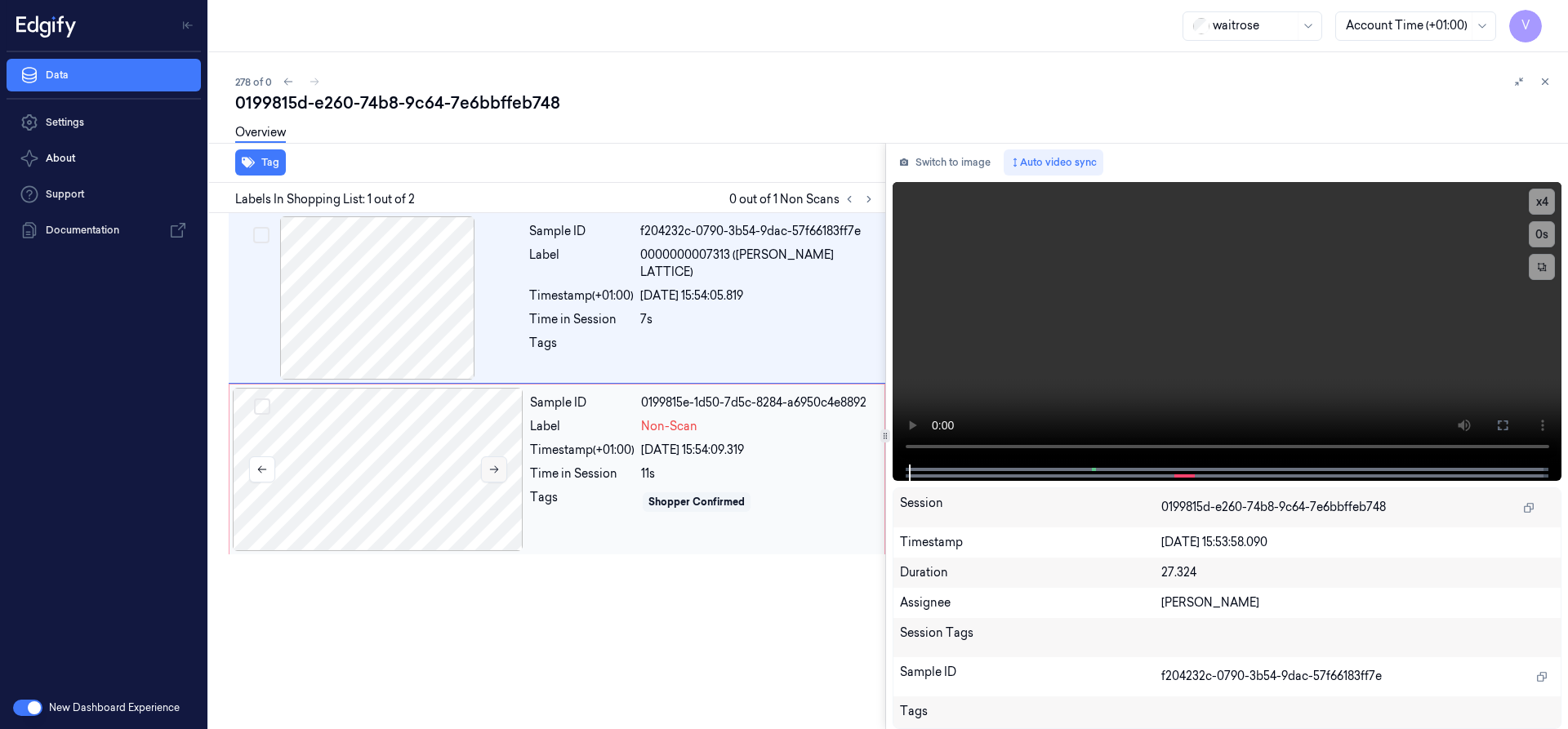
click at [492, 468] on icon at bounding box center [494, 469] width 11 height 11
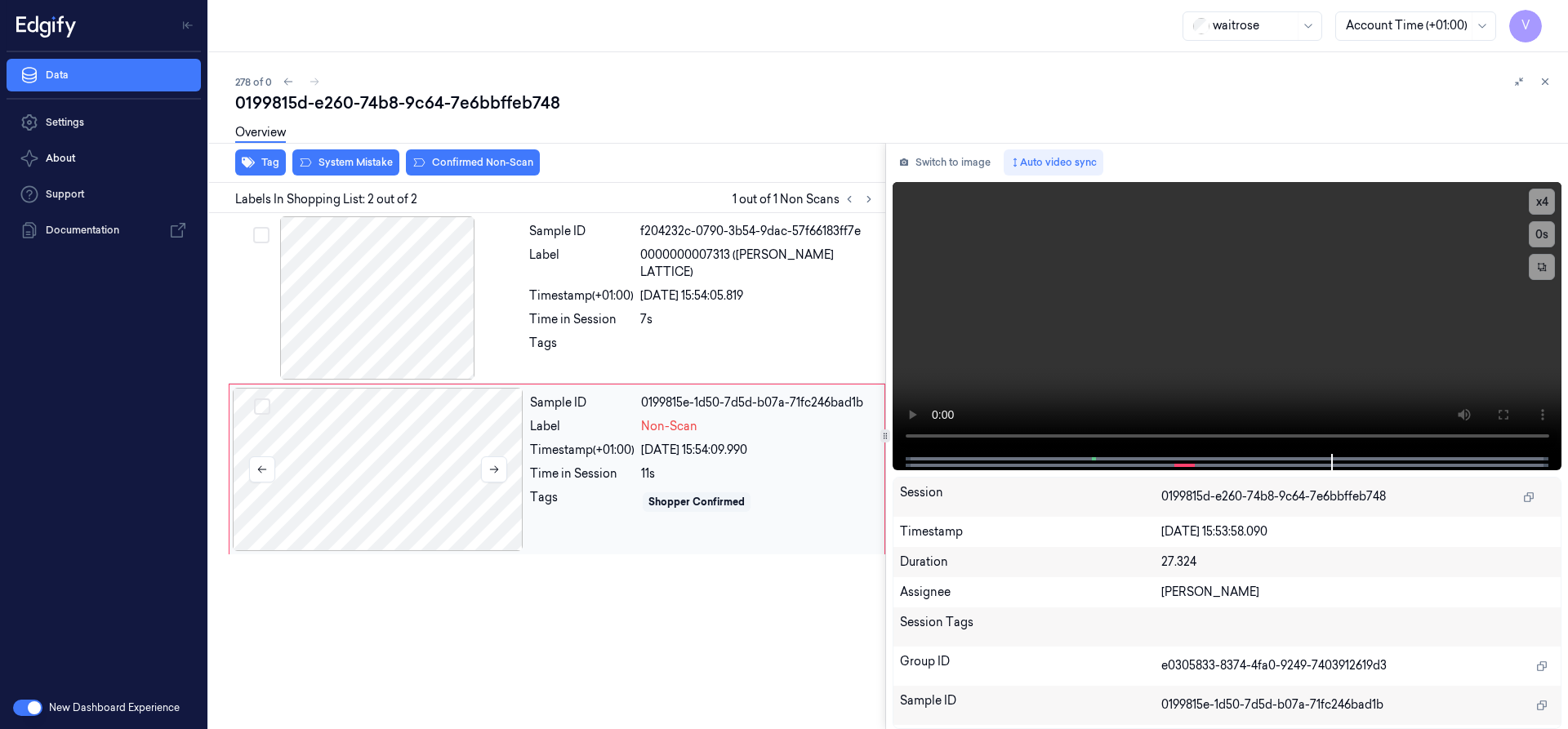
click at [512, 431] on div at bounding box center [378, 469] width 290 height 164
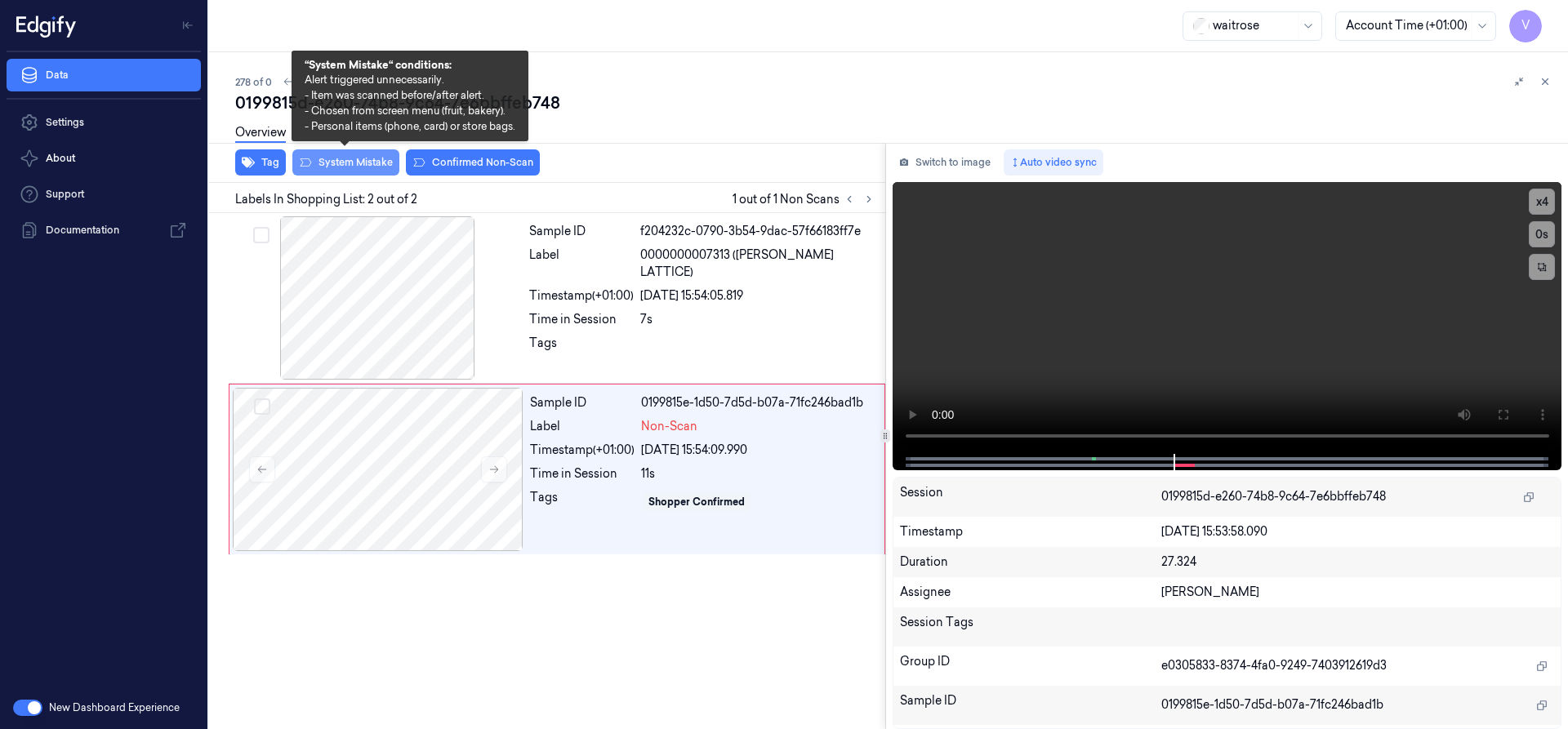
click at [374, 166] on button "System Mistake" at bounding box center [345, 162] width 107 height 27
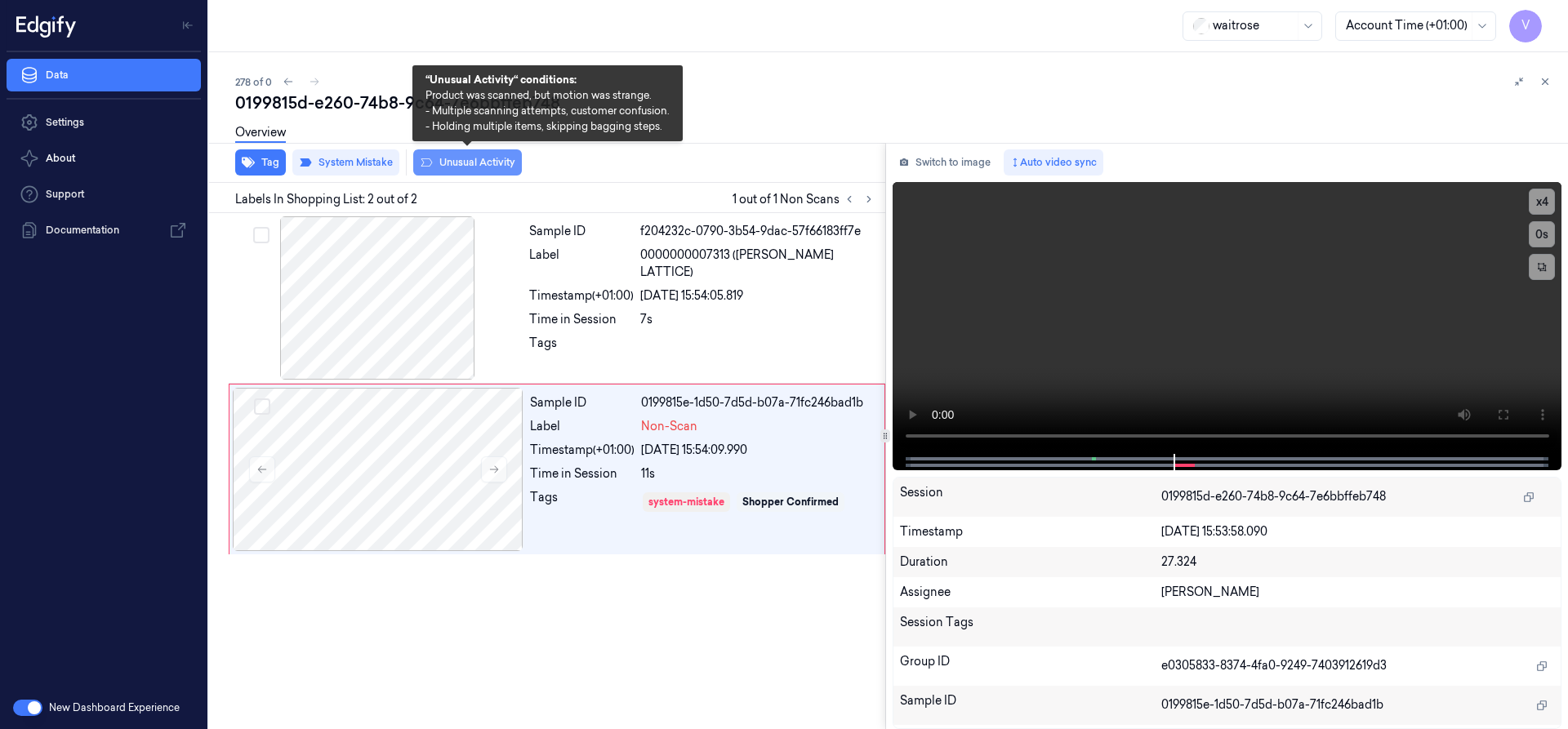
click at [464, 159] on button "Unusual Activity" at bounding box center [467, 162] width 109 height 27
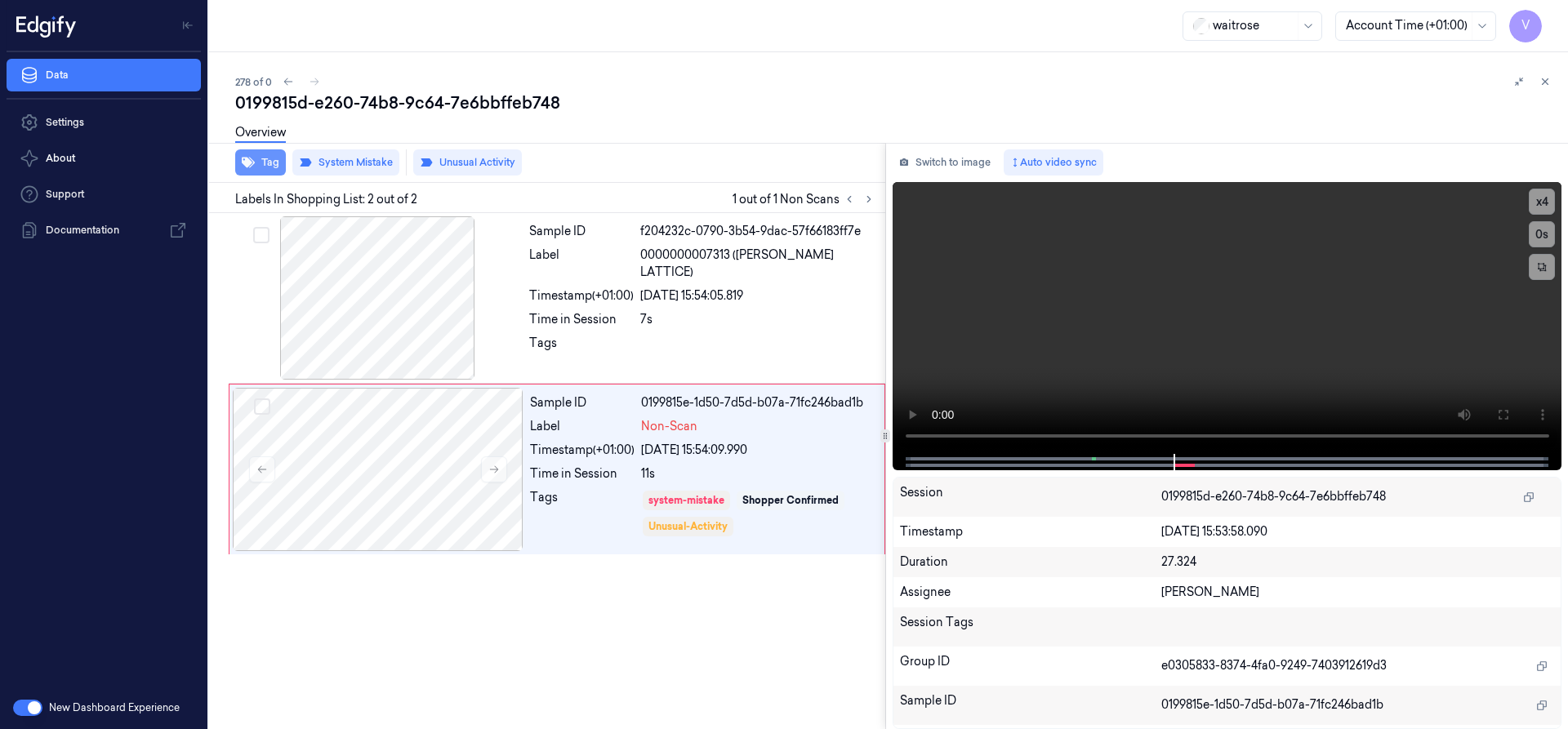
click at [270, 165] on button "Tag" at bounding box center [260, 162] width 51 height 27
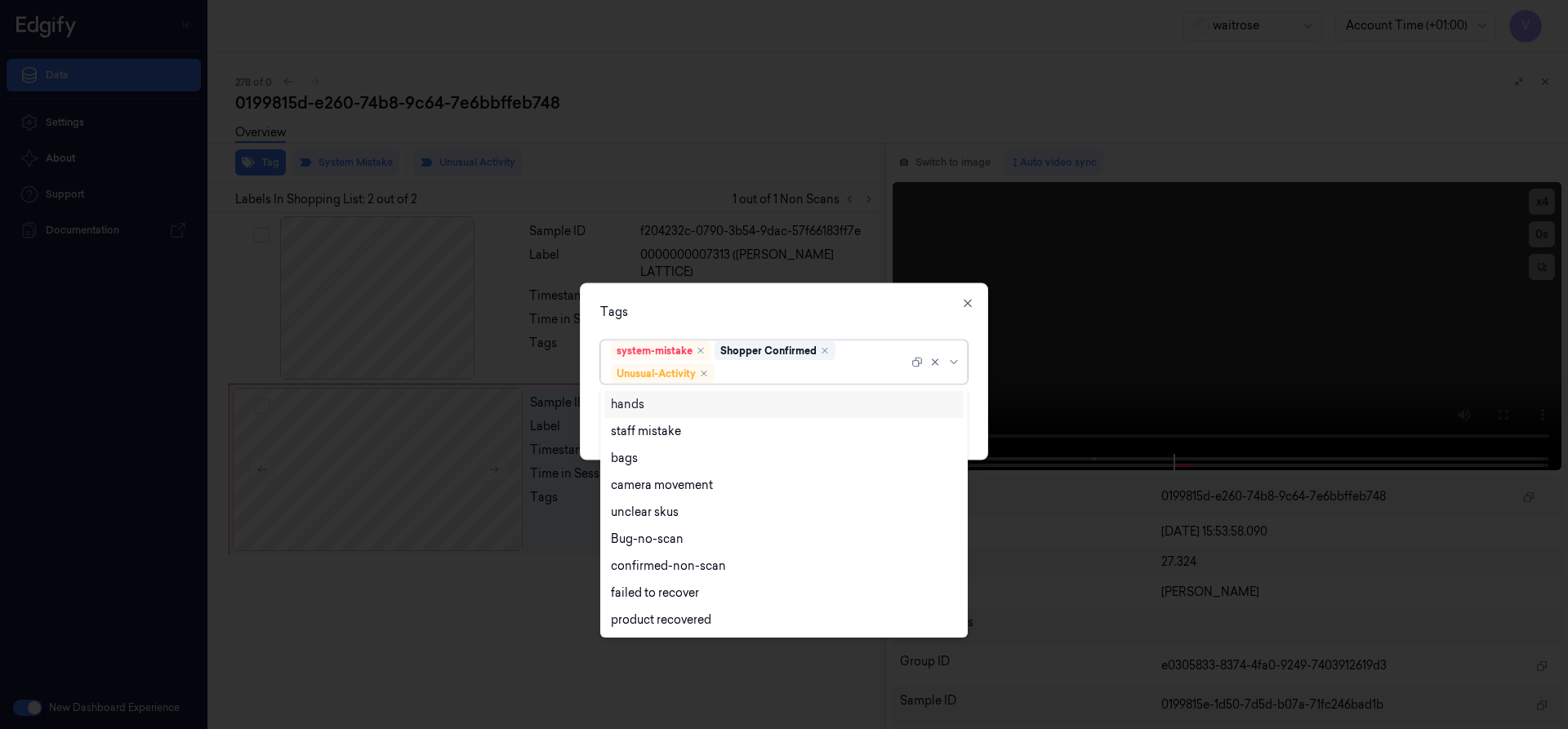
click at [781, 373] on div at bounding box center [813, 373] width 190 height 17
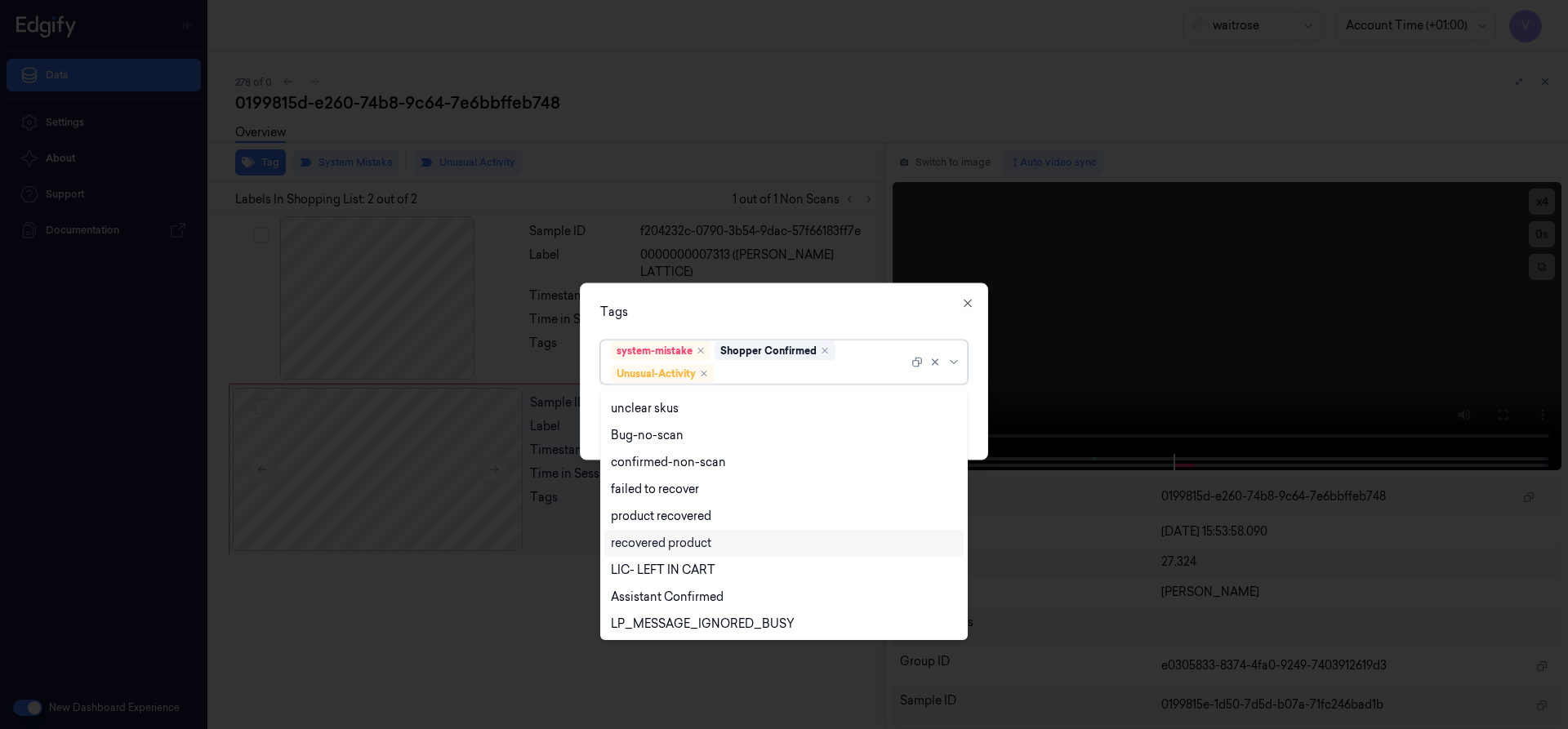
scroll to position [213, 0]
click at [655, 586] on div "Picklist item alert" at bounding box center [783, 595] width 359 height 27
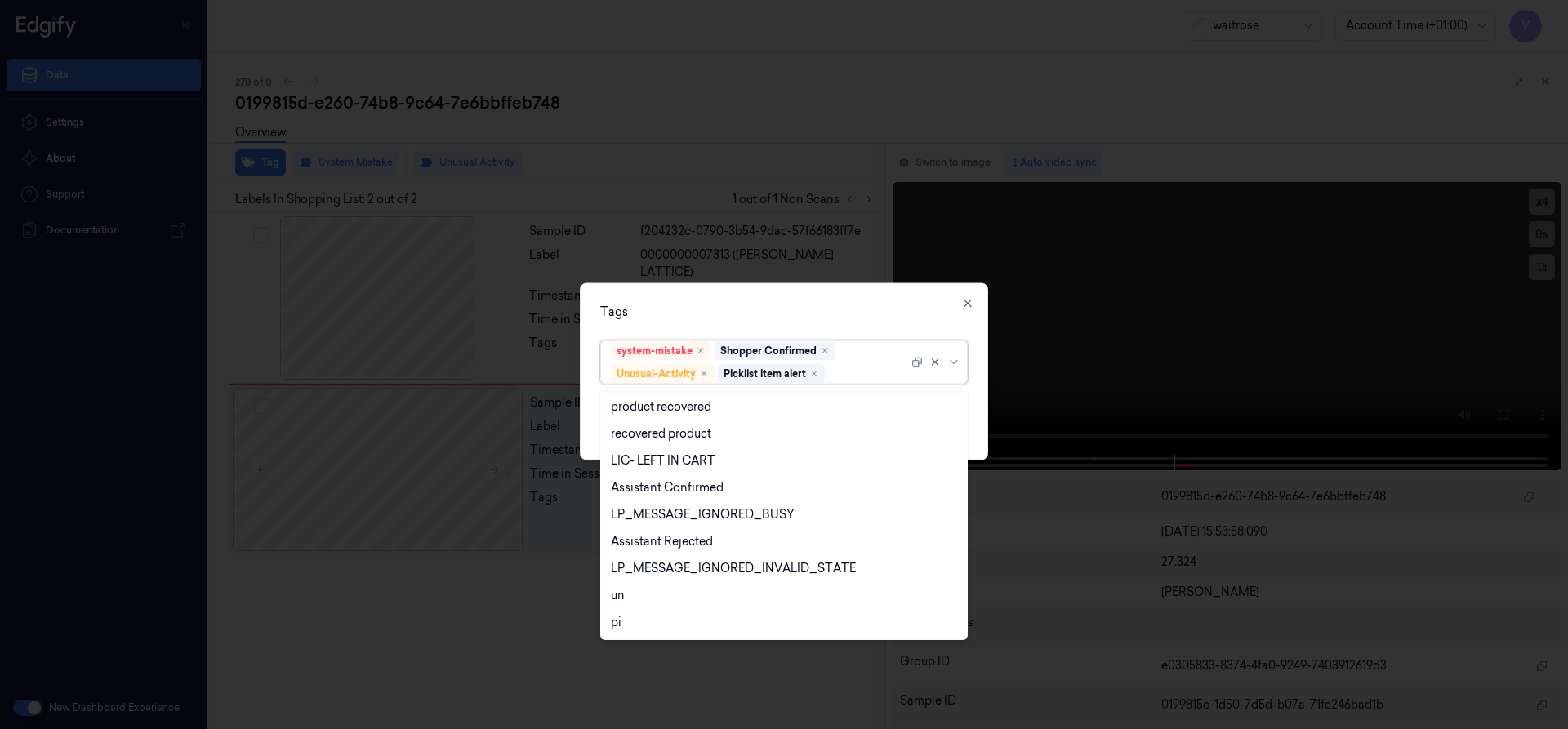
drag, startPoint x: 761, startPoint y: 290, endPoint x: 781, endPoint y: 311, distance: 29.0
click at [762, 290] on div "Tags option Picklist item alert, selected. 20 results available. Use Up and Dow…" at bounding box center [784, 371] width 409 height 177
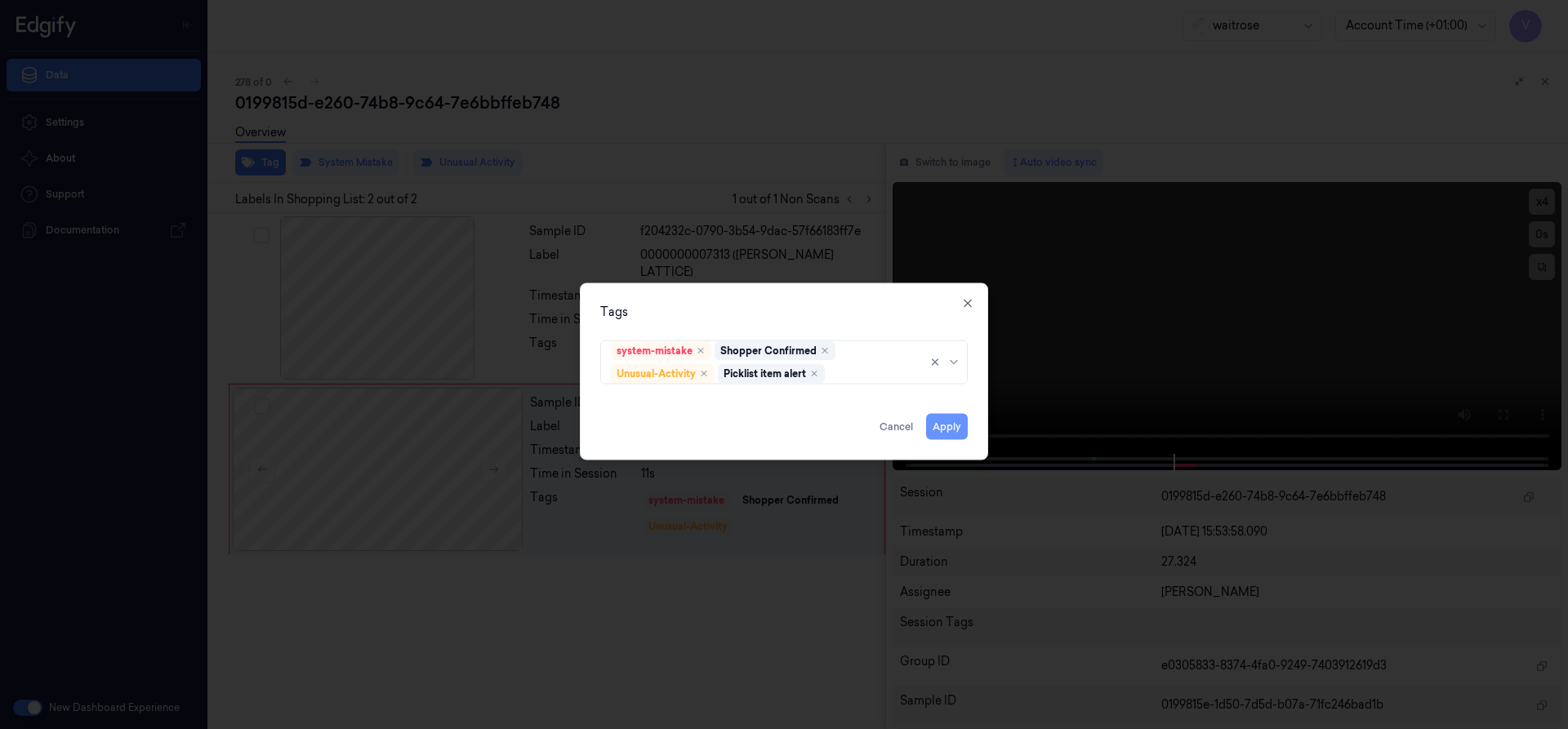
click at [944, 431] on button "Apply" at bounding box center [947, 426] width 42 height 27
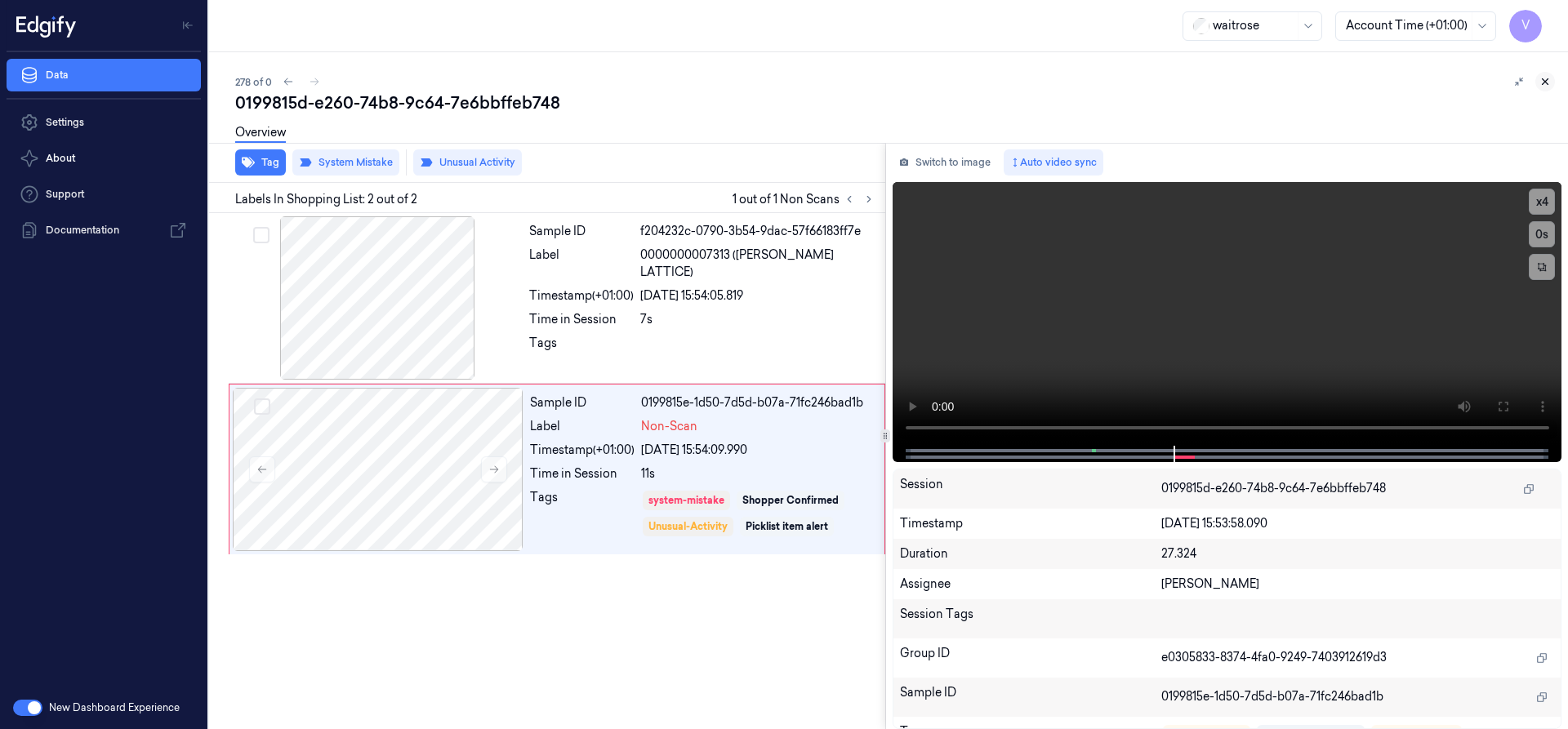
click at [1541, 84] on icon at bounding box center [1545, 81] width 11 height 11
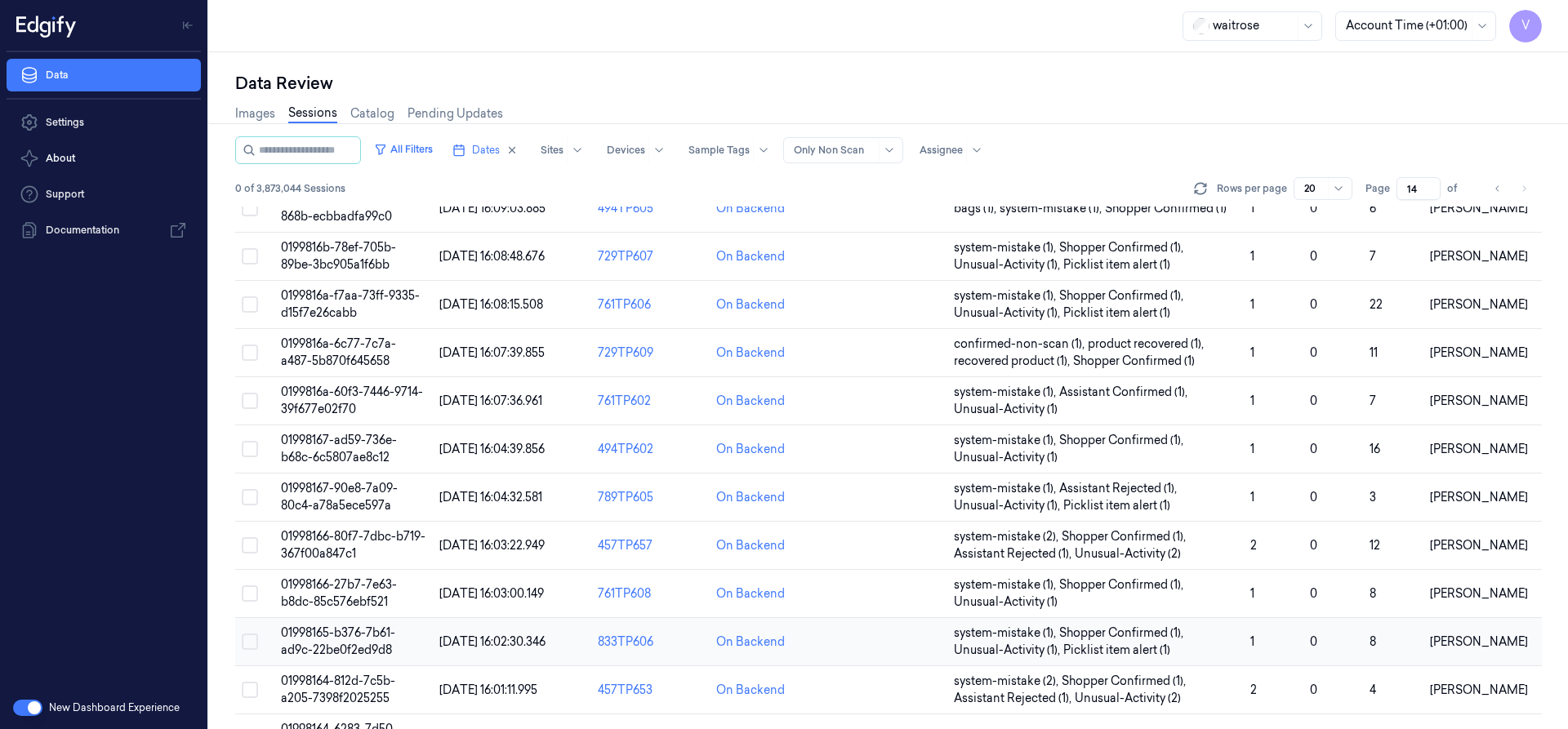
scroll to position [489, 0]
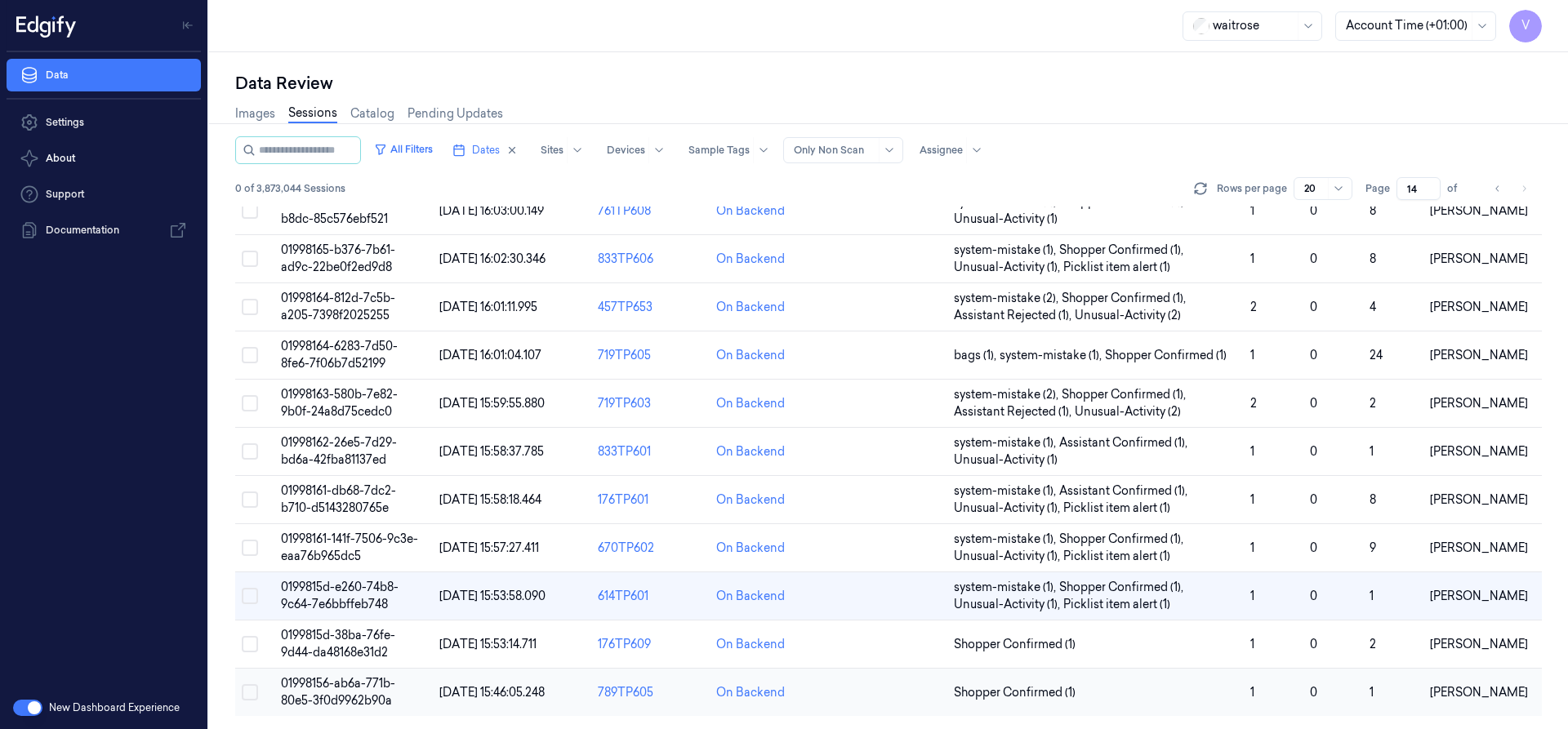
click at [314, 680] on span "01998156-ab6a-771b-80e5-3f0d9962b90a" at bounding box center [338, 691] width 114 height 32
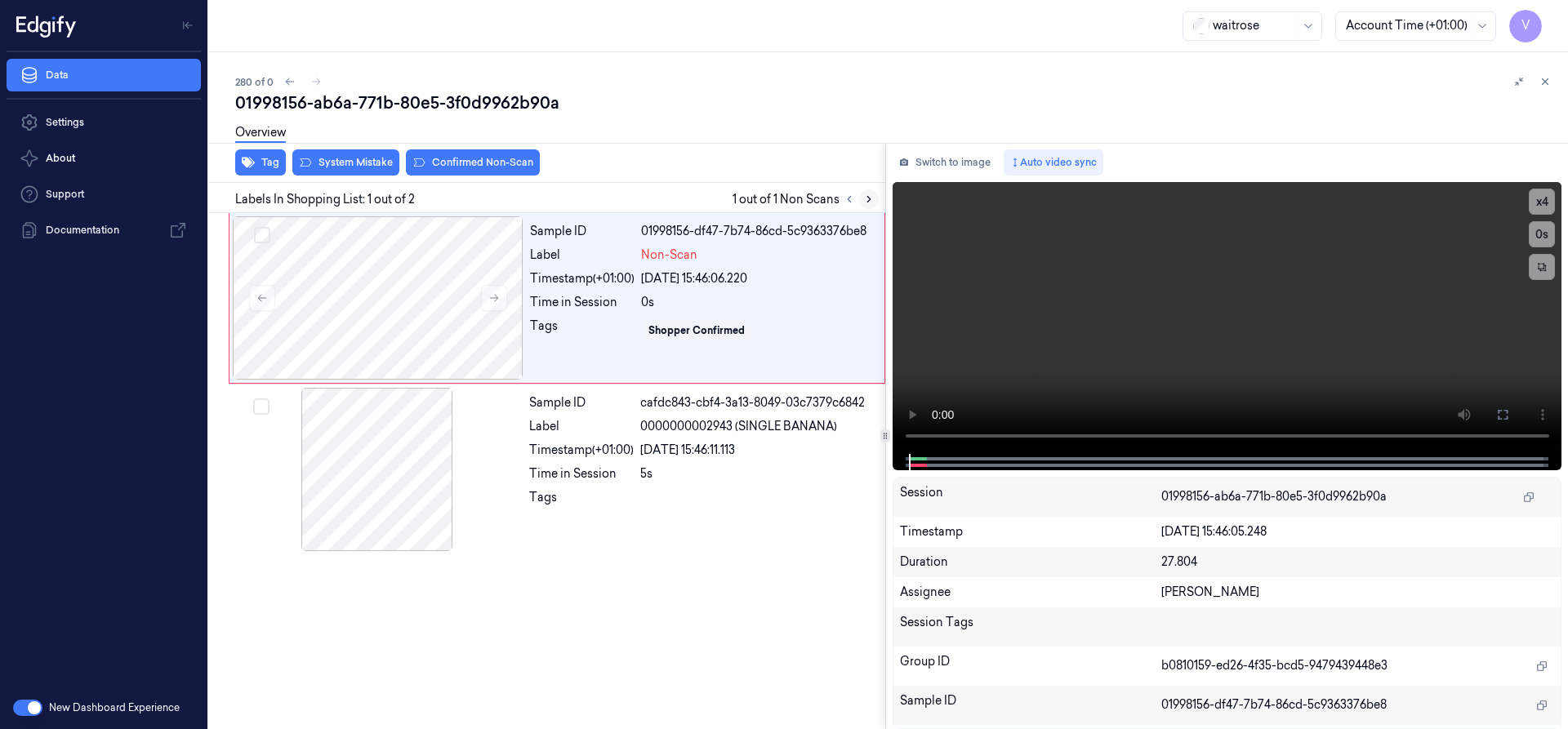
click at [870, 201] on icon at bounding box center [869, 199] width 11 height 11
click at [357, 218] on div at bounding box center [378, 298] width 290 height 164
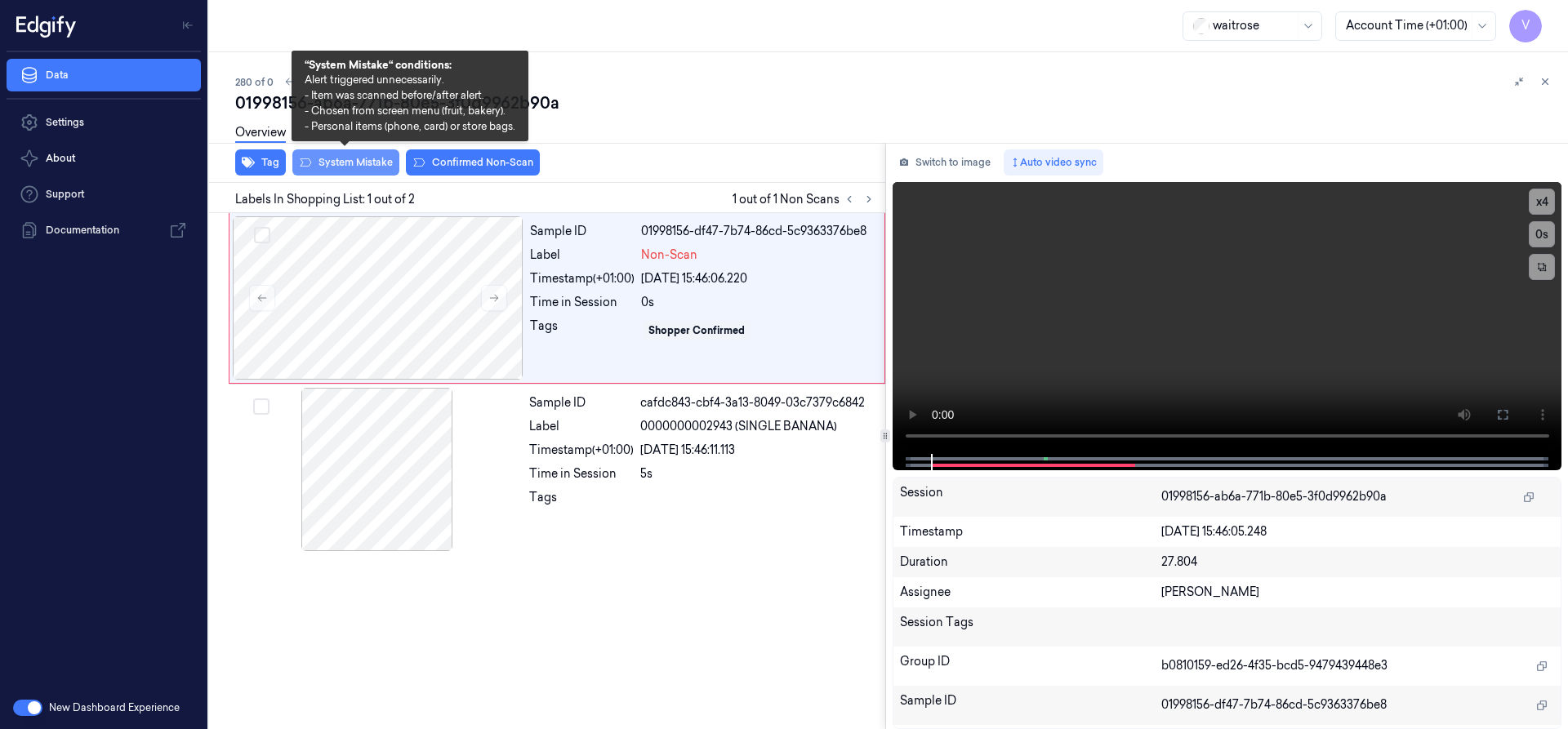
click at [367, 163] on button "System Mistake" at bounding box center [345, 162] width 107 height 27
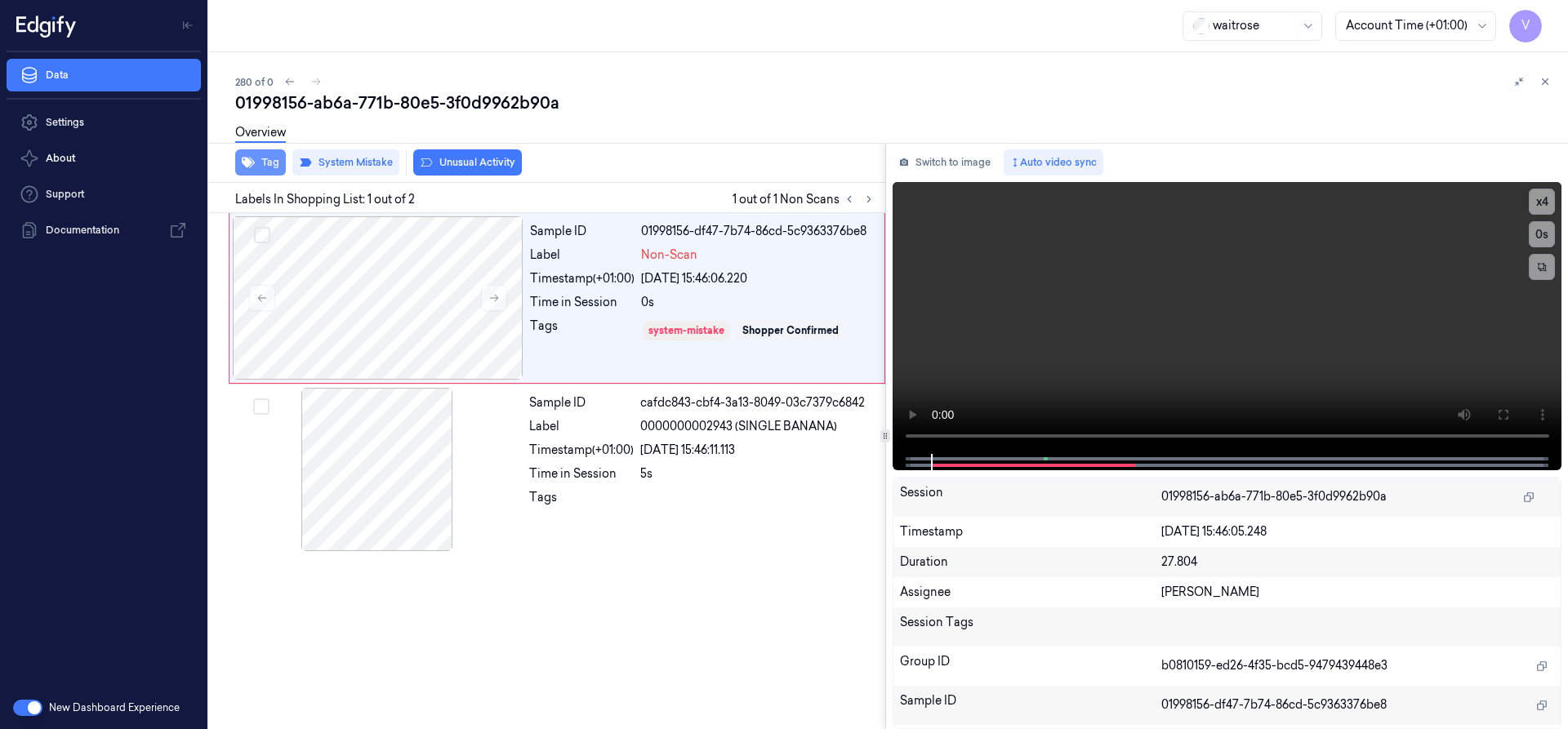
click at [271, 165] on button "Tag" at bounding box center [260, 162] width 51 height 27
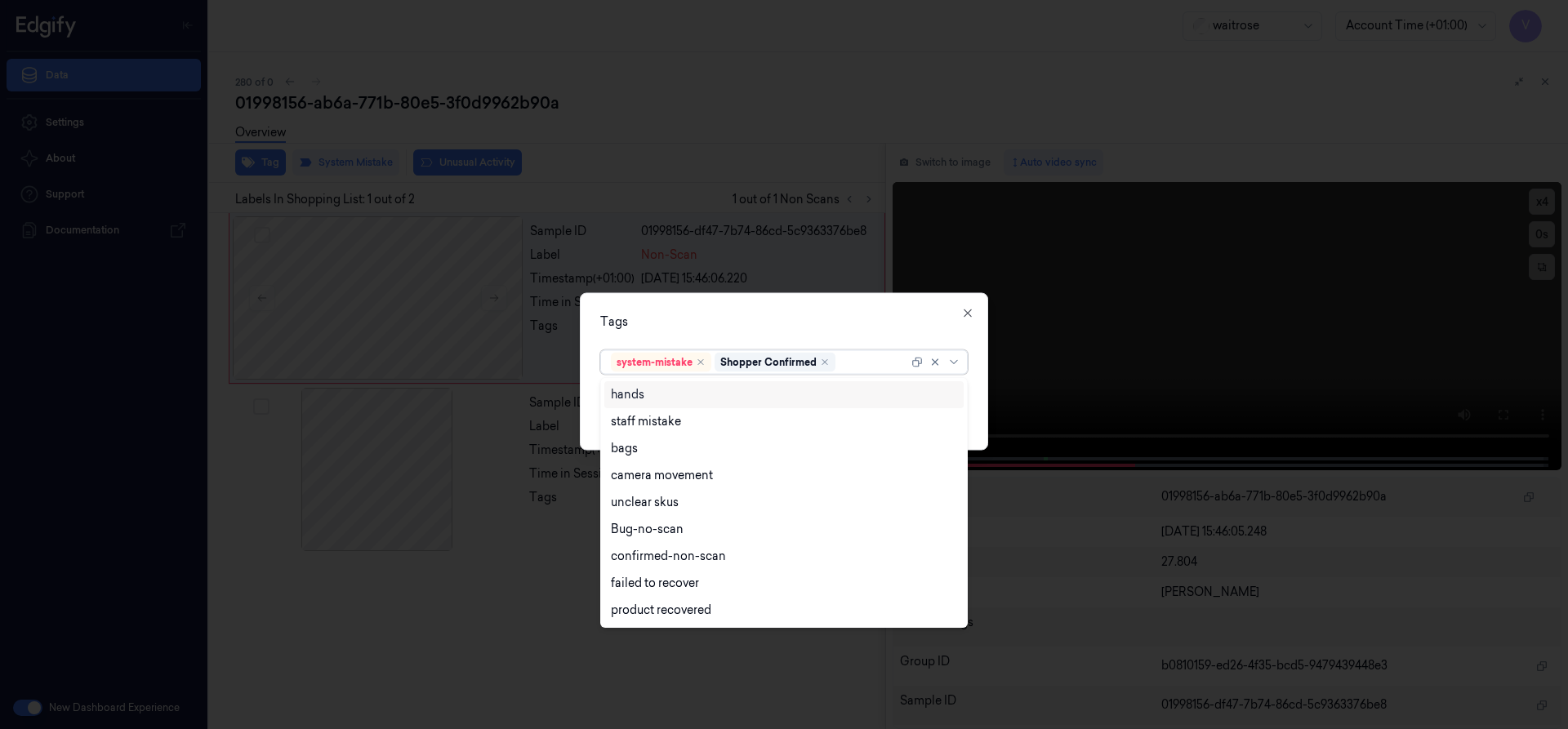
click at [863, 363] on div at bounding box center [873, 362] width 69 height 17
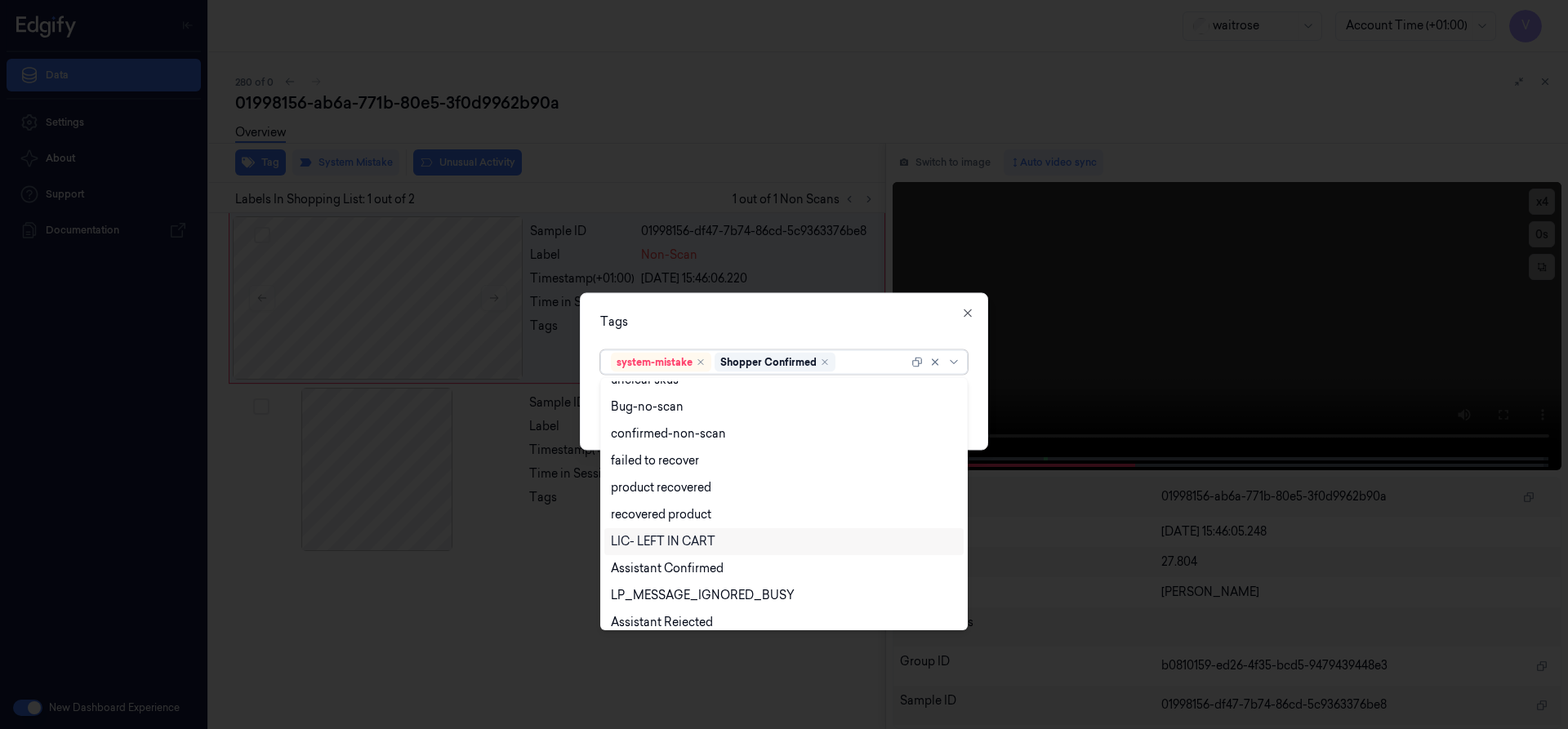
scroll to position [240, 0]
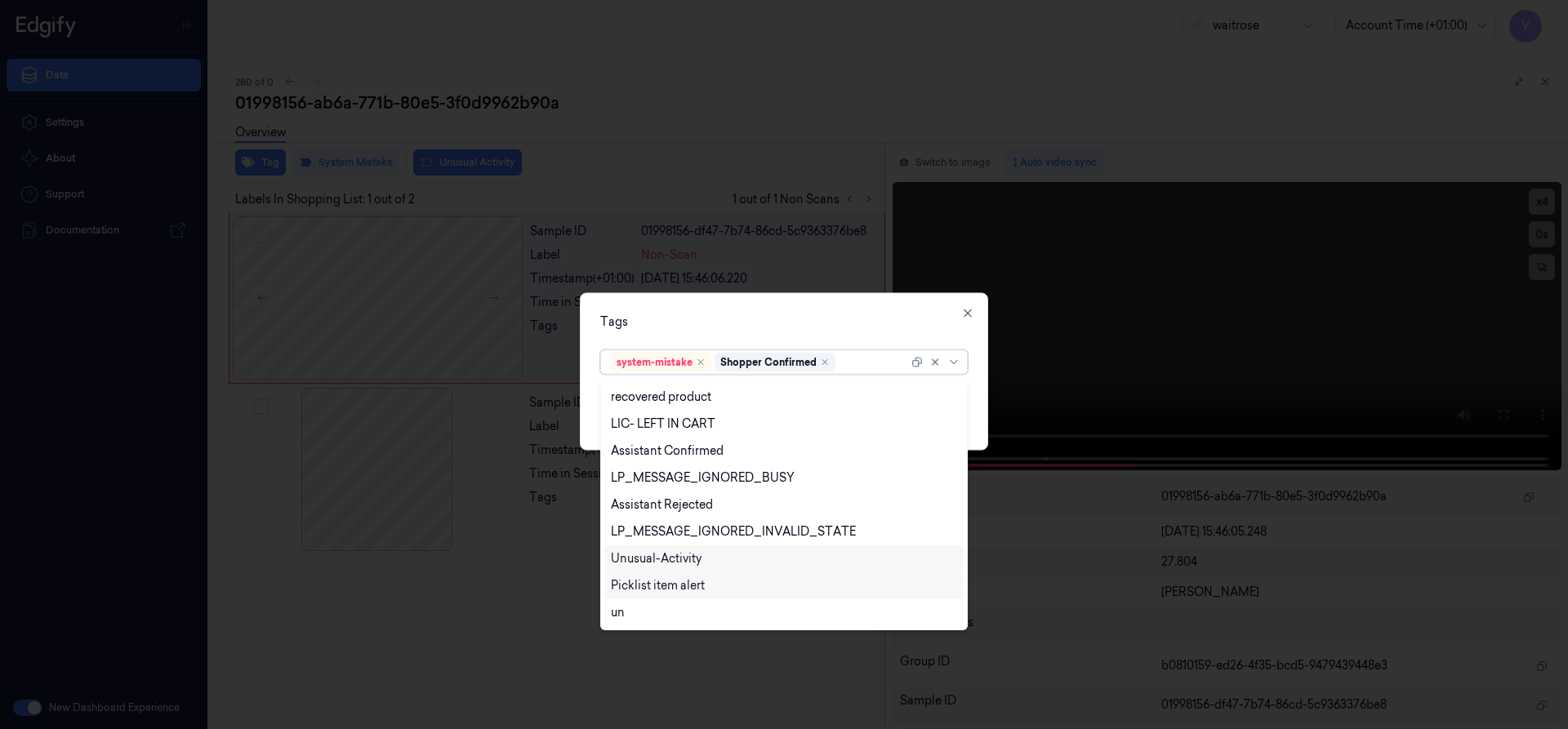
click at [661, 556] on div "Unusual-Activity" at bounding box center [656, 559] width 91 height 17
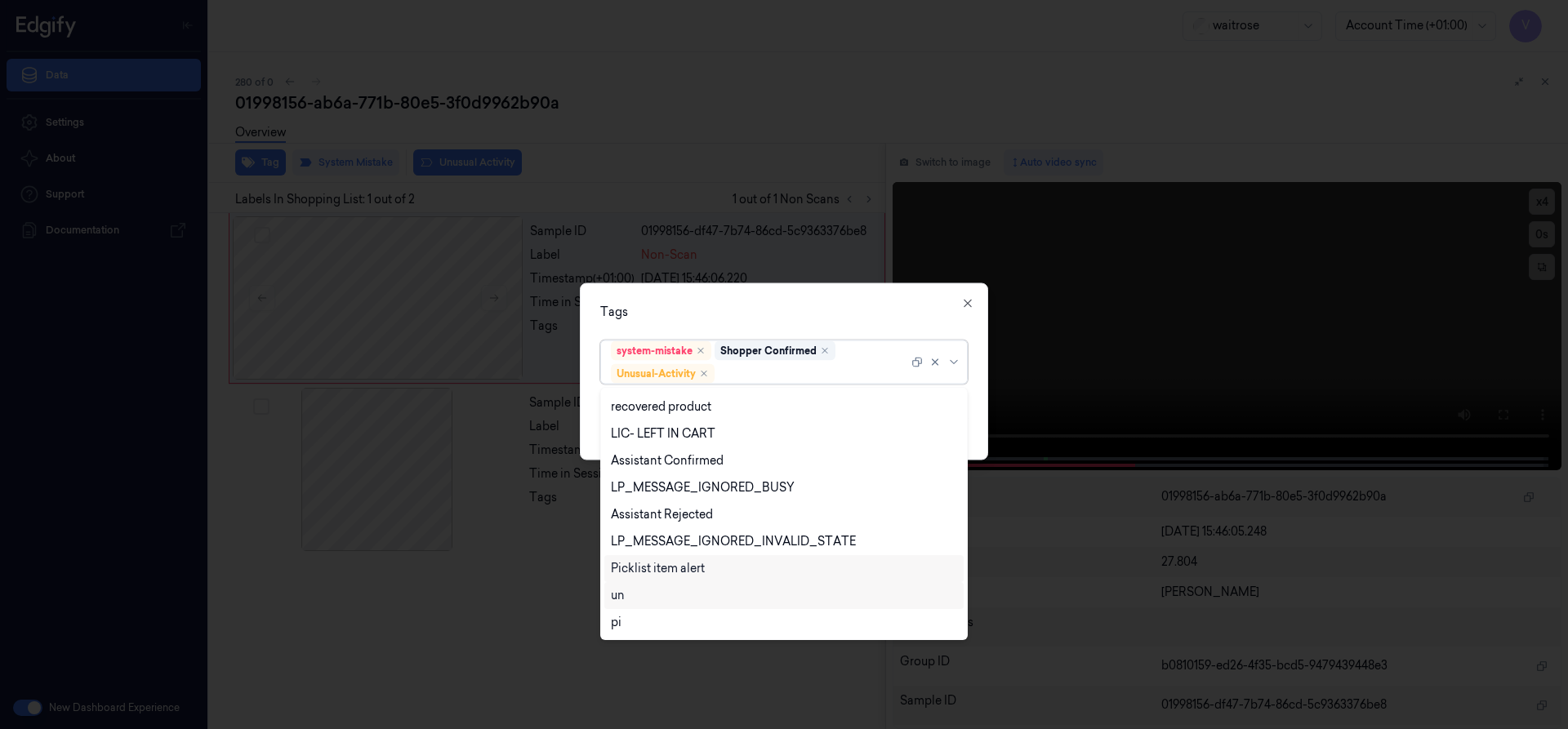
click at [655, 570] on div "Picklist item alert" at bounding box center [658, 569] width 94 height 17
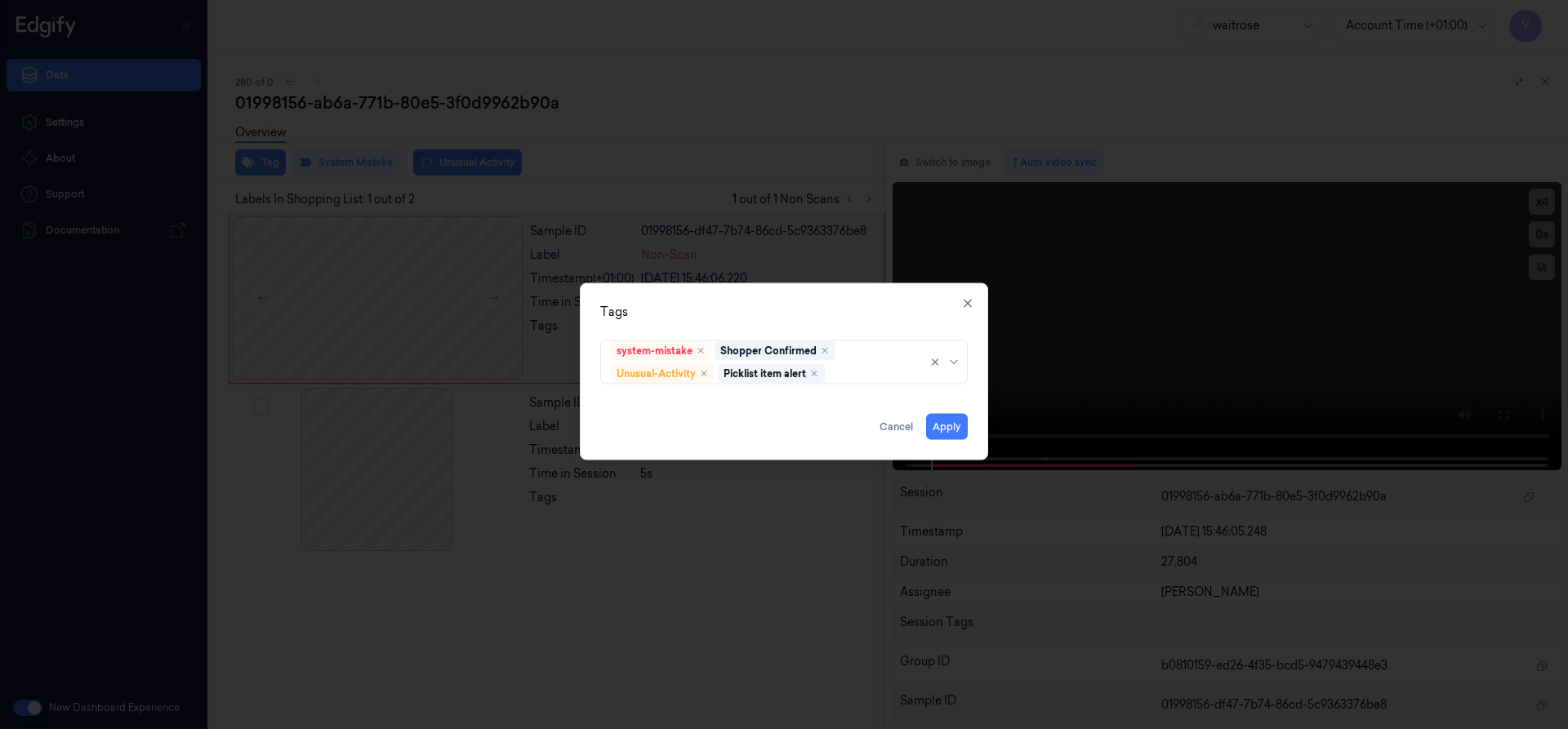
drag, startPoint x: 769, startPoint y: 317, endPoint x: 853, endPoint y: 381, distance: 105.6
click at [770, 318] on div "Tags" at bounding box center [784, 312] width 368 height 17
click at [945, 425] on button "Apply" at bounding box center [947, 426] width 42 height 27
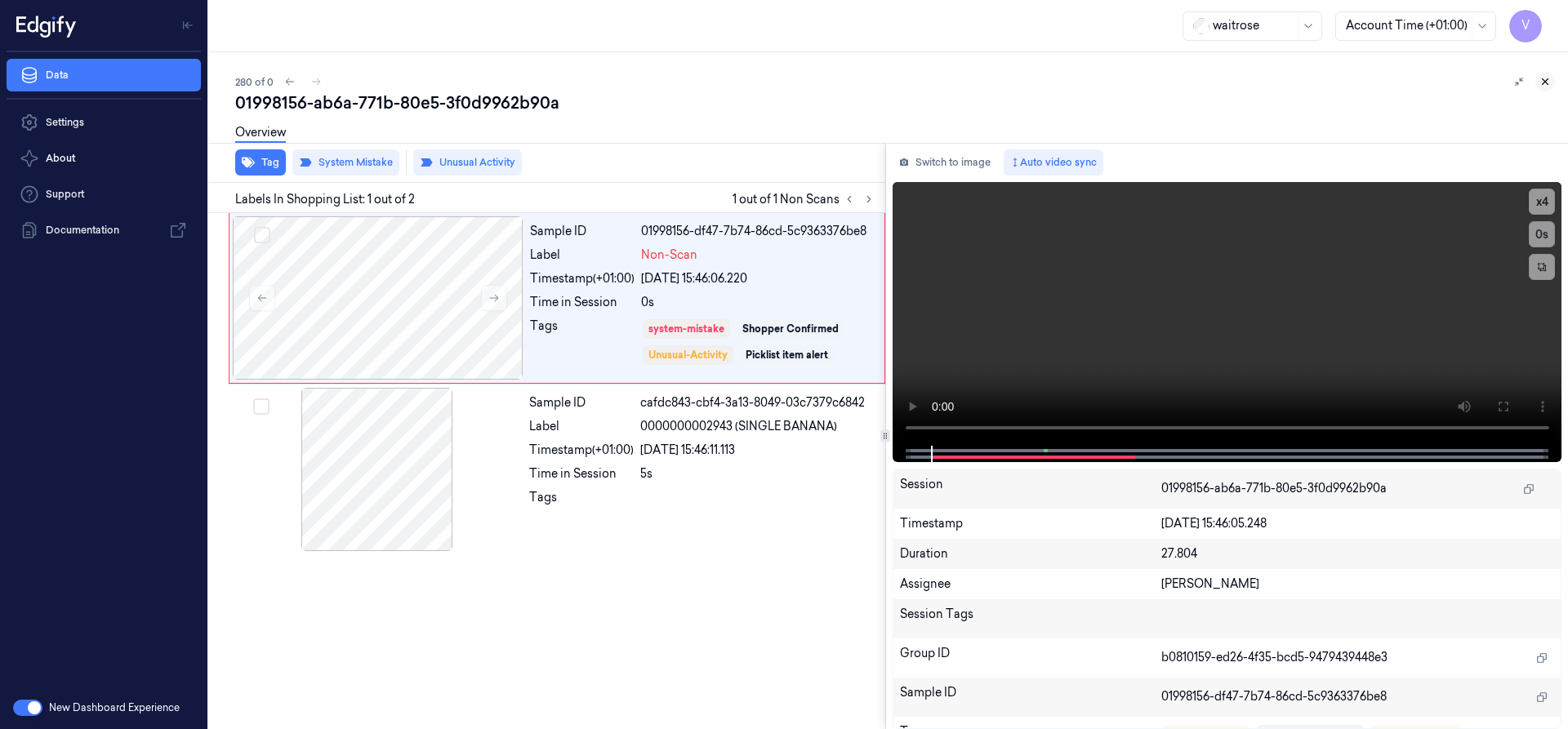
click at [1544, 85] on icon at bounding box center [1545, 81] width 11 height 11
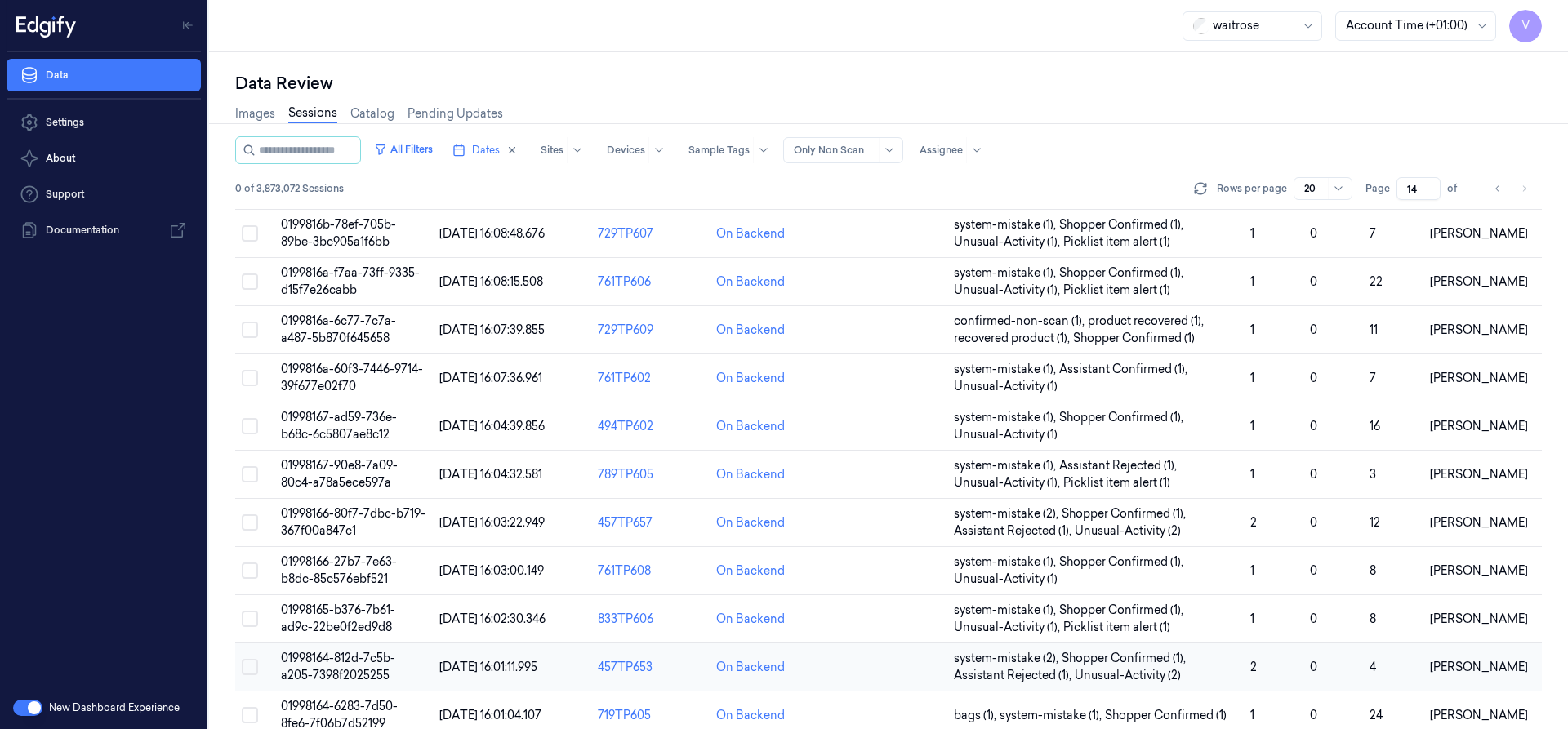
scroll to position [489, 0]
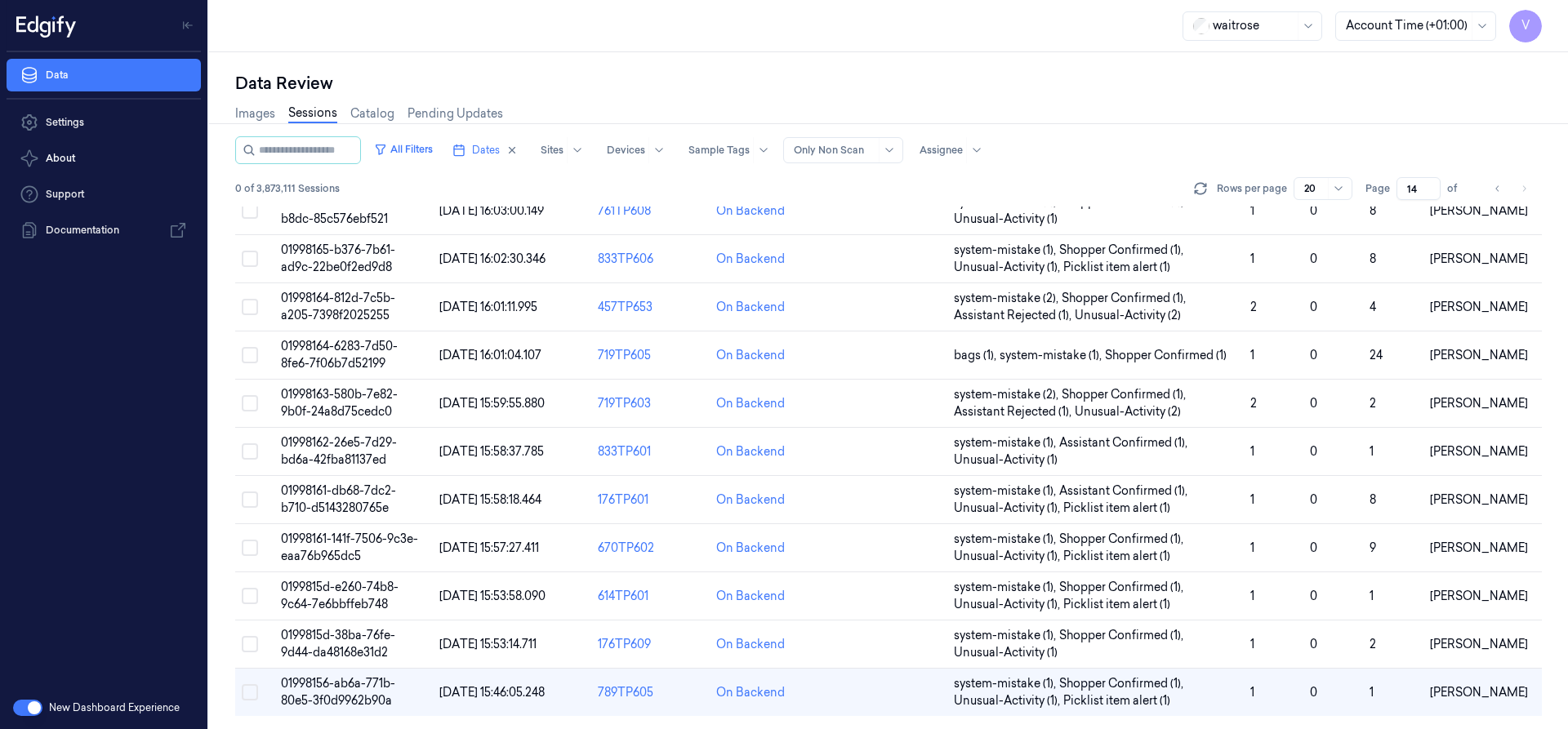
drag, startPoint x: 1419, startPoint y: 192, endPoint x: 1409, endPoint y: 204, distance: 15.6
click at [1409, 204] on div "All Filters Dates Sites Devices Sample Tags Alert Type Only Non Scan Assignee 0…" at bounding box center [889, 171] width 1307 height 70
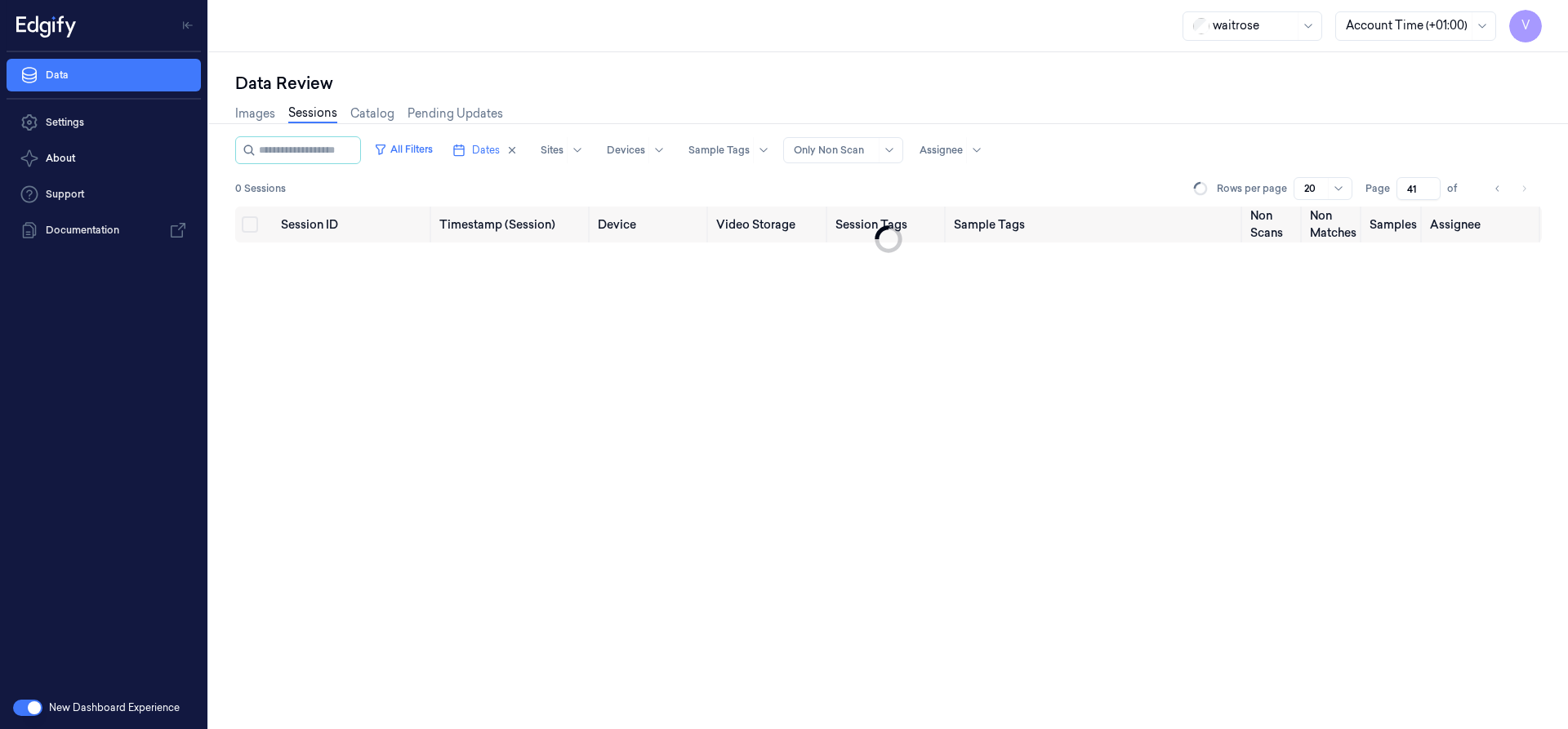
drag, startPoint x: 1417, startPoint y: 188, endPoint x: 1398, endPoint y: 194, distance: 19.9
click at [1398, 194] on input "41" at bounding box center [1418, 188] width 44 height 23
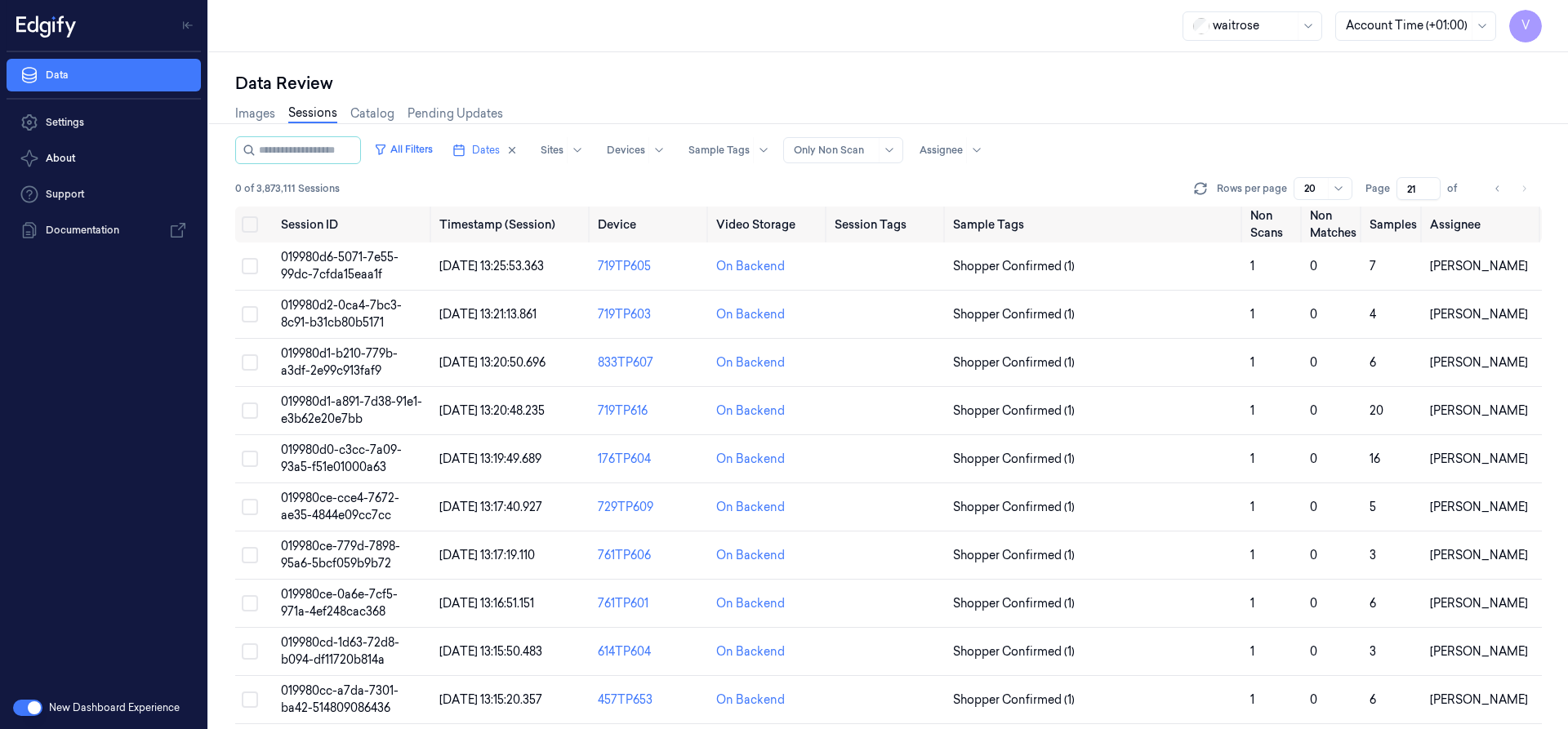
type input "21"
click at [362, 324] on span "019980d2-0ca4-7bc3-8c91-b31cb80b5171" at bounding box center [341, 314] width 121 height 32
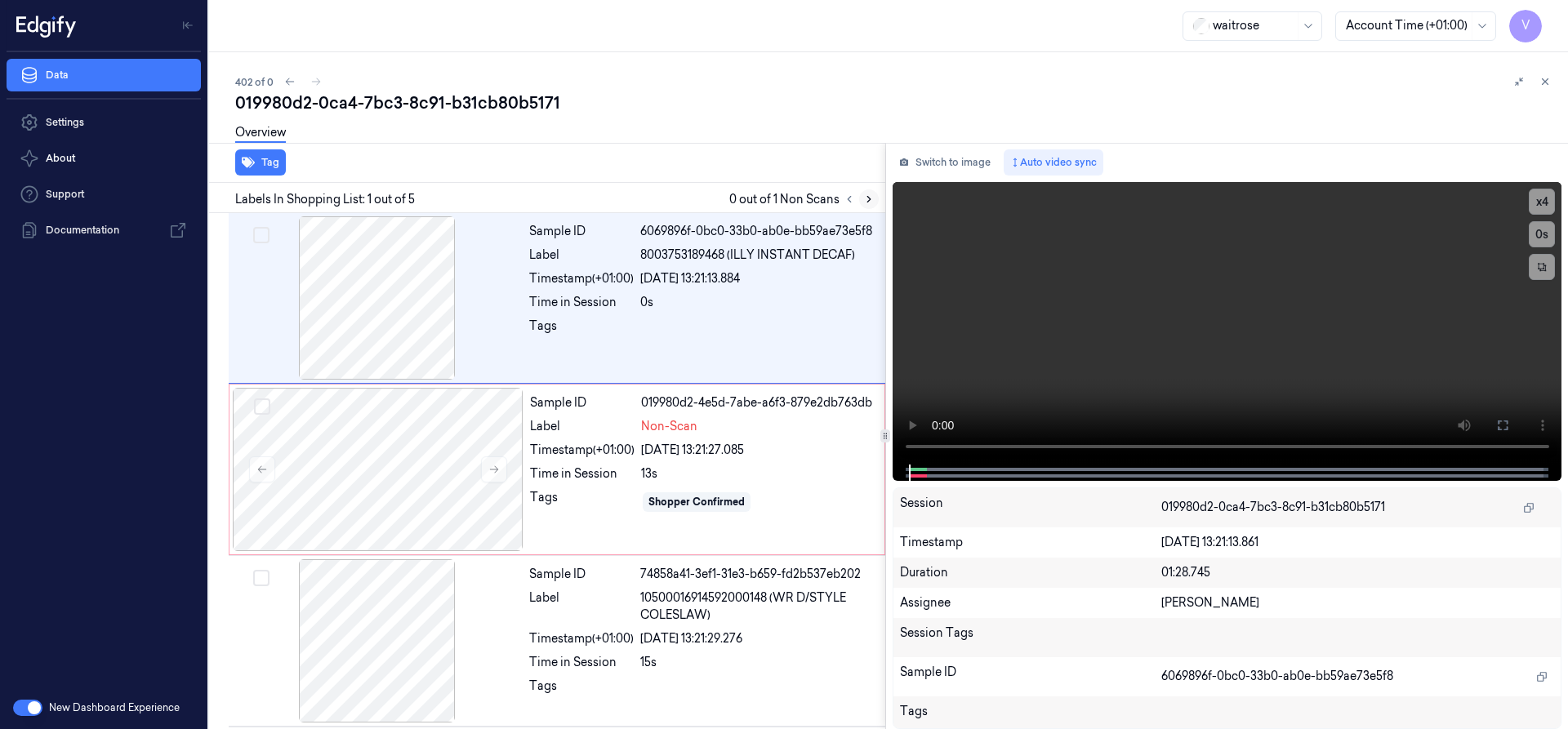
click at [870, 197] on icon at bounding box center [869, 199] width 11 height 11
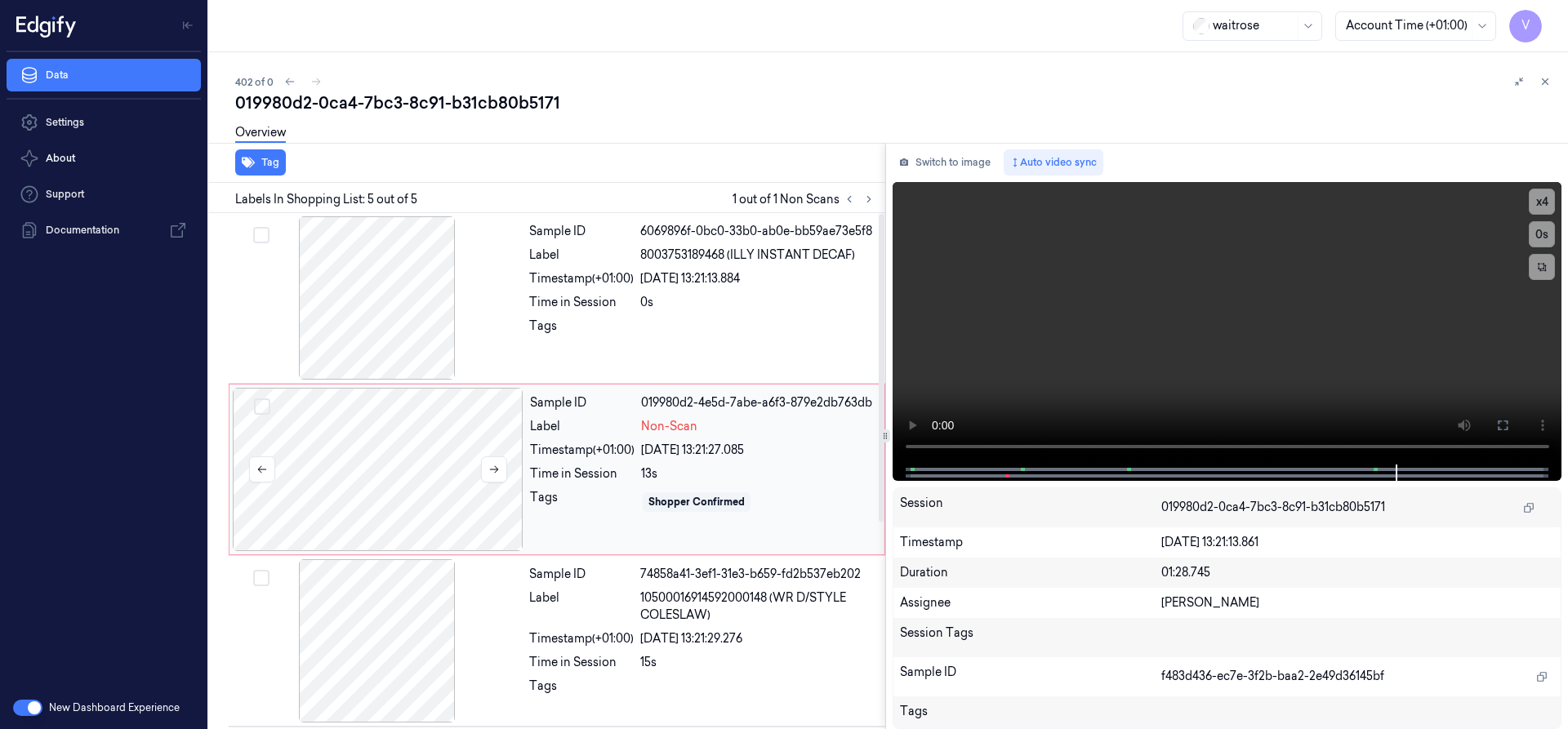
drag, startPoint x: 333, startPoint y: 428, endPoint x: 359, endPoint y: 409, distance: 32.2
click at [337, 428] on div at bounding box center [378, 469] width 290 height 164
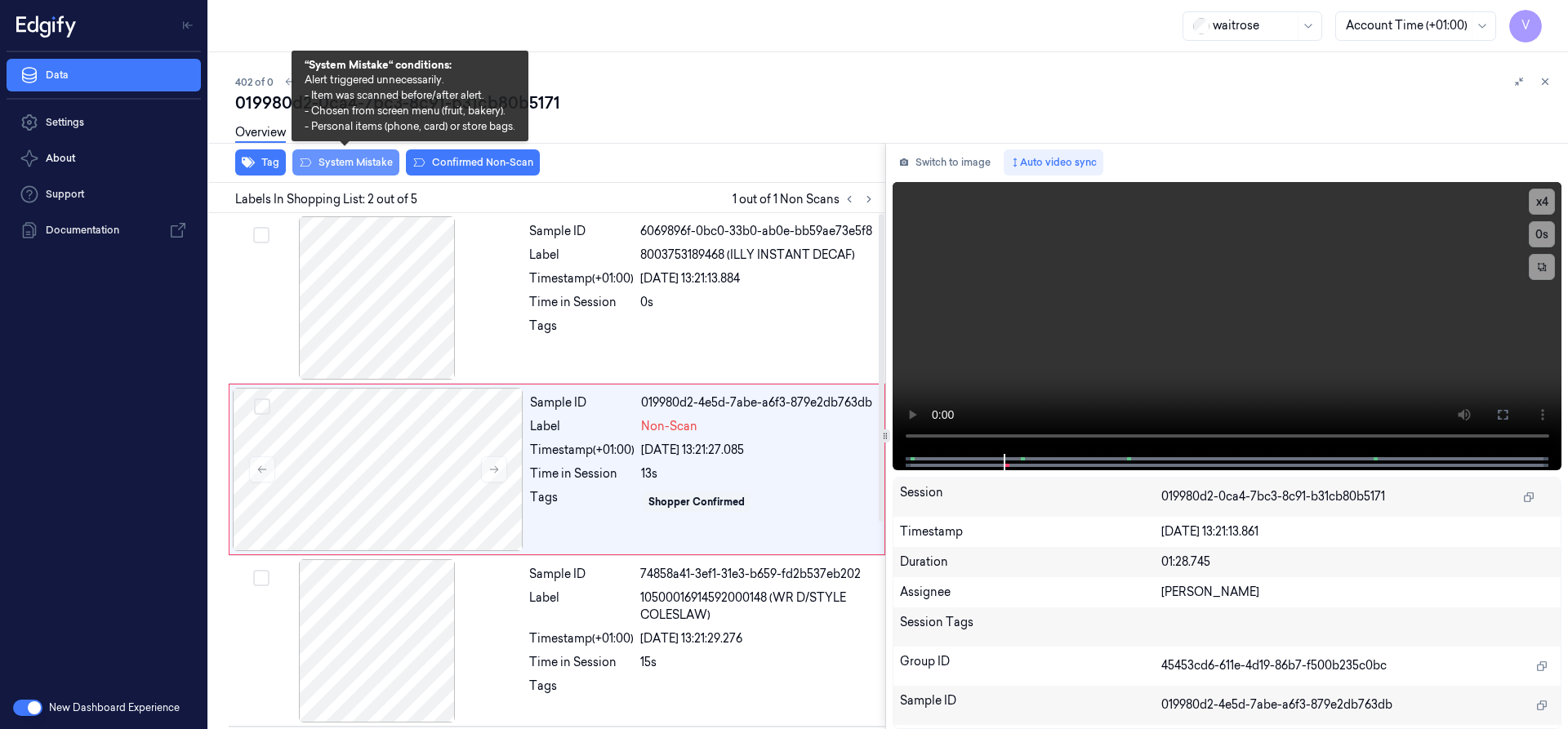
click at [374, 171] on button "System Mistake" at bounding box center [345, 162] width 107 height 27
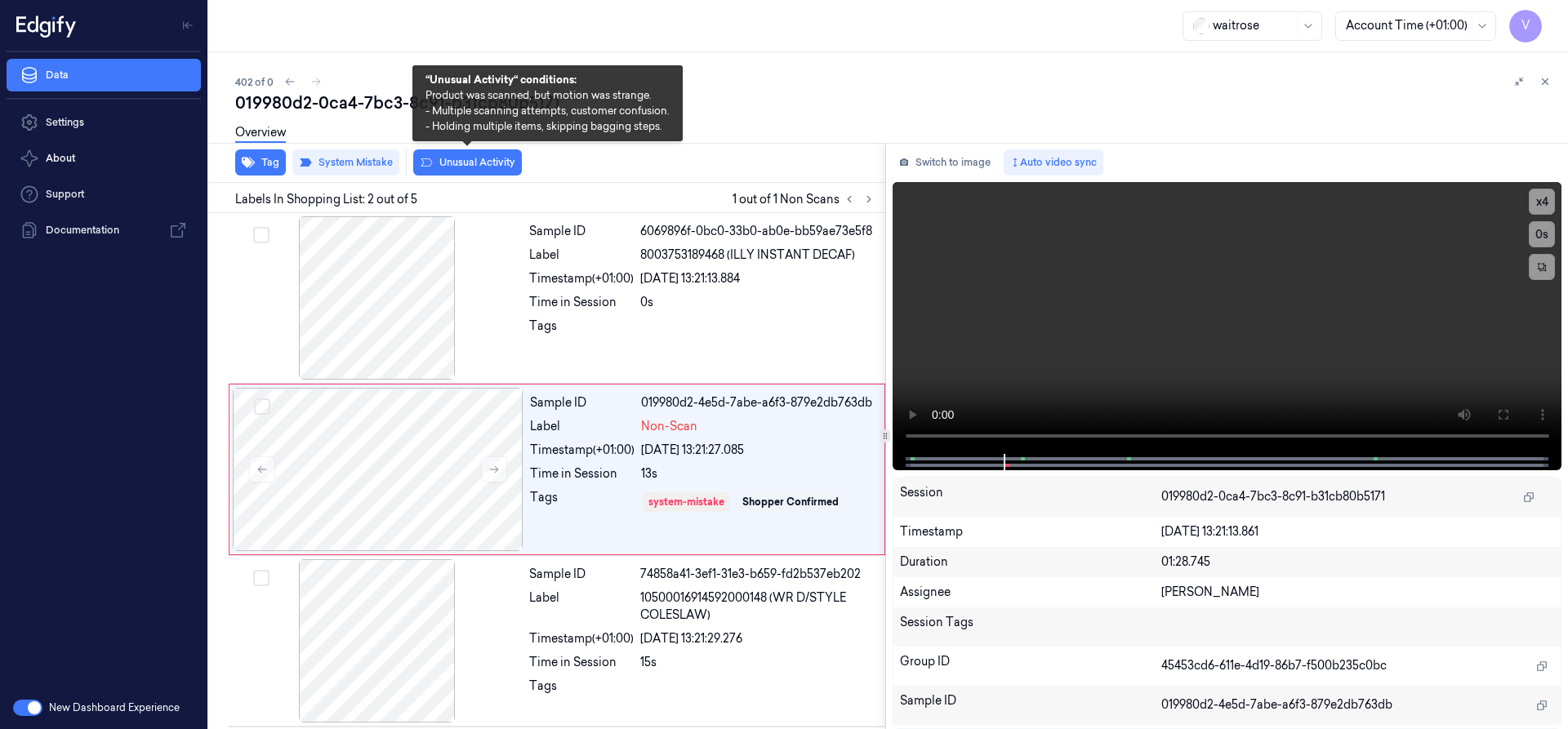
click at [464, 158] on button "Unusual Activity" at bounding box center [467, 162] width 109 height 27
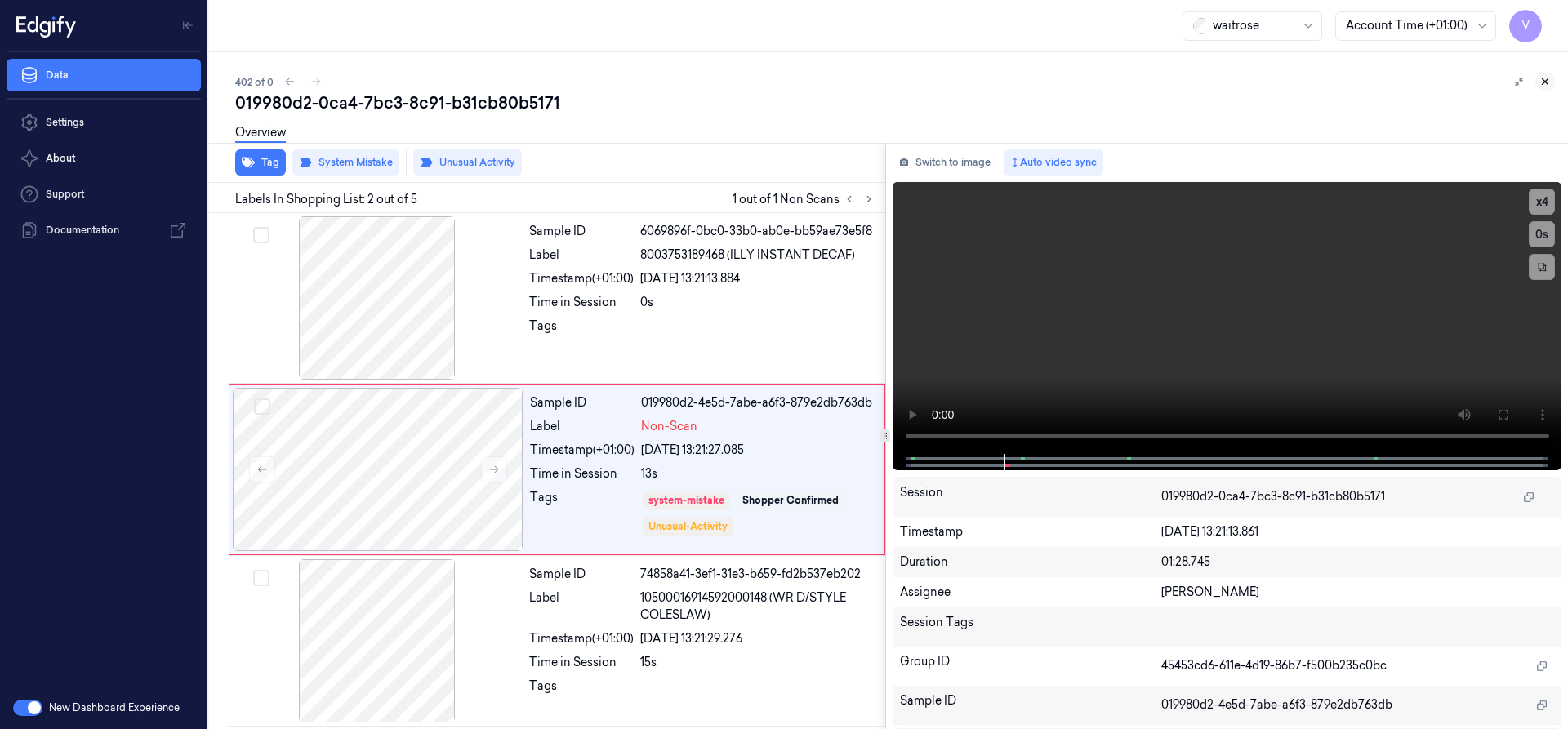
click at [1548, 83] on icon at bounding box center [1545, 81] width 11 height 11
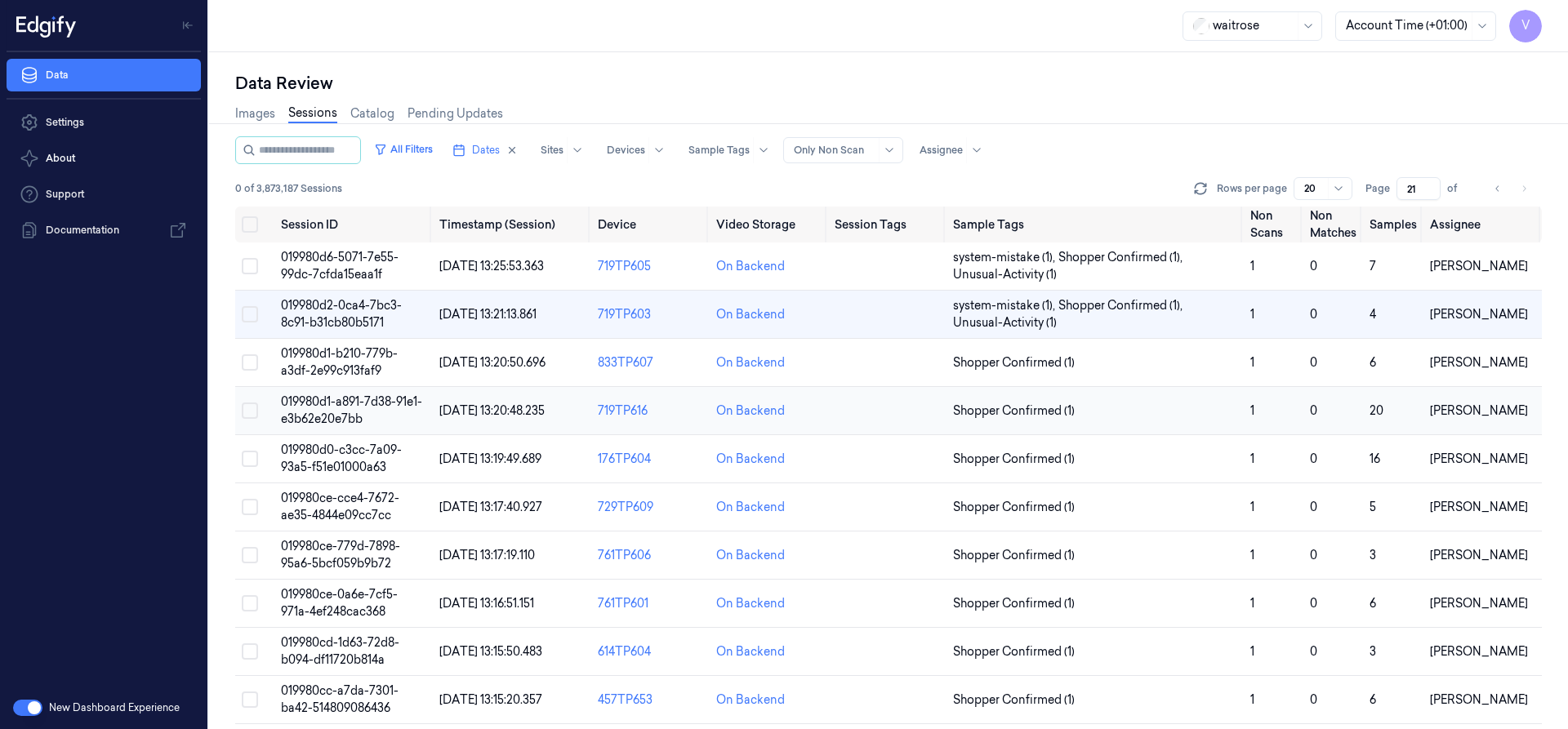
click at [358, 407] on span "019980d1-a891-7d38-91e1-e3b62e20e7bb" at bounding box center [351, 409] width 141 height 32
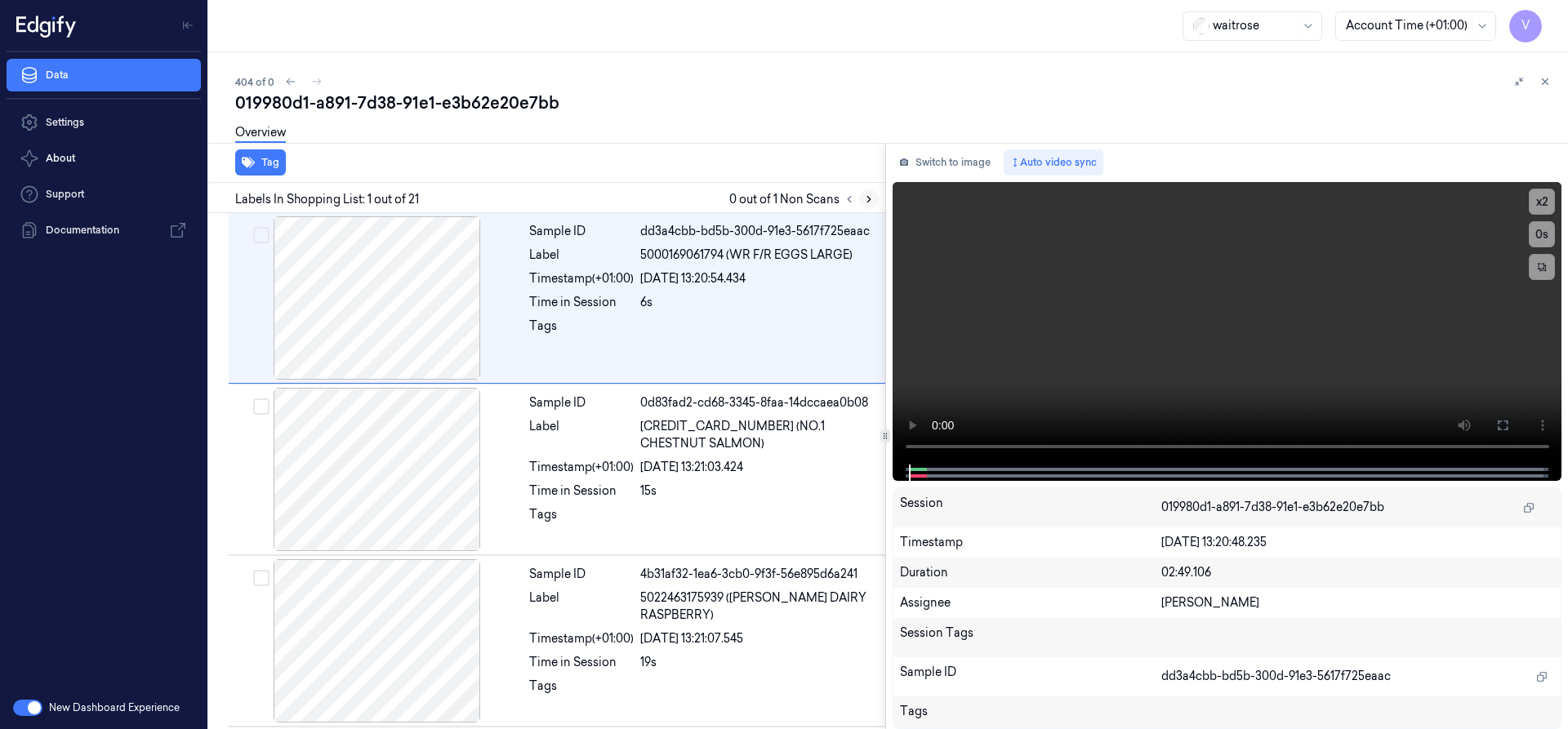
click at [871, 196] on icon at bounding box center [869, 199] width 11 height 11
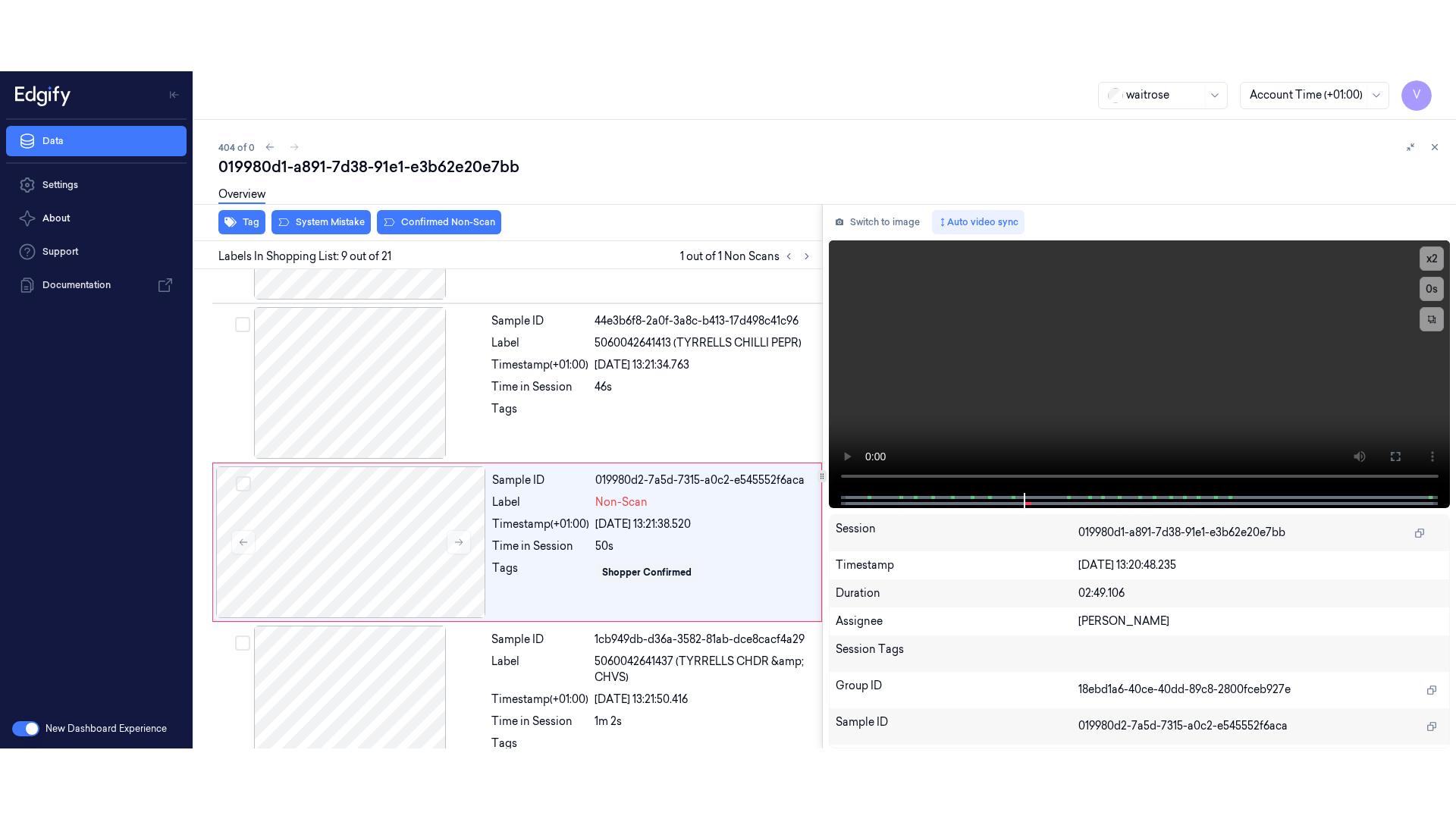
scroll to position [1113, 0]
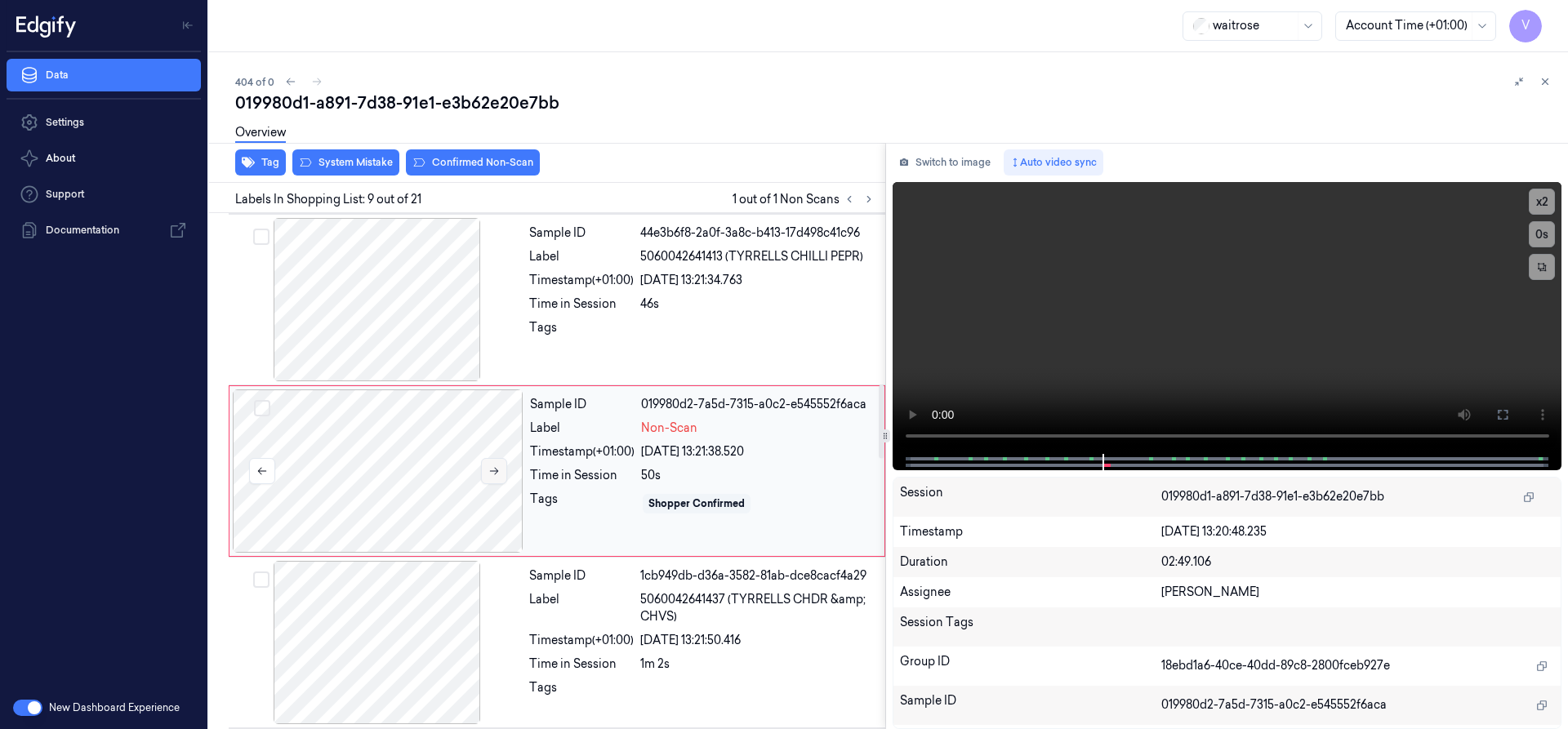
click at [485, 468] on button at bounding box center [494, 471] width 27 height 27
click at [1494, 415] on button at bounding box center [1503, 415] width 27 height 27
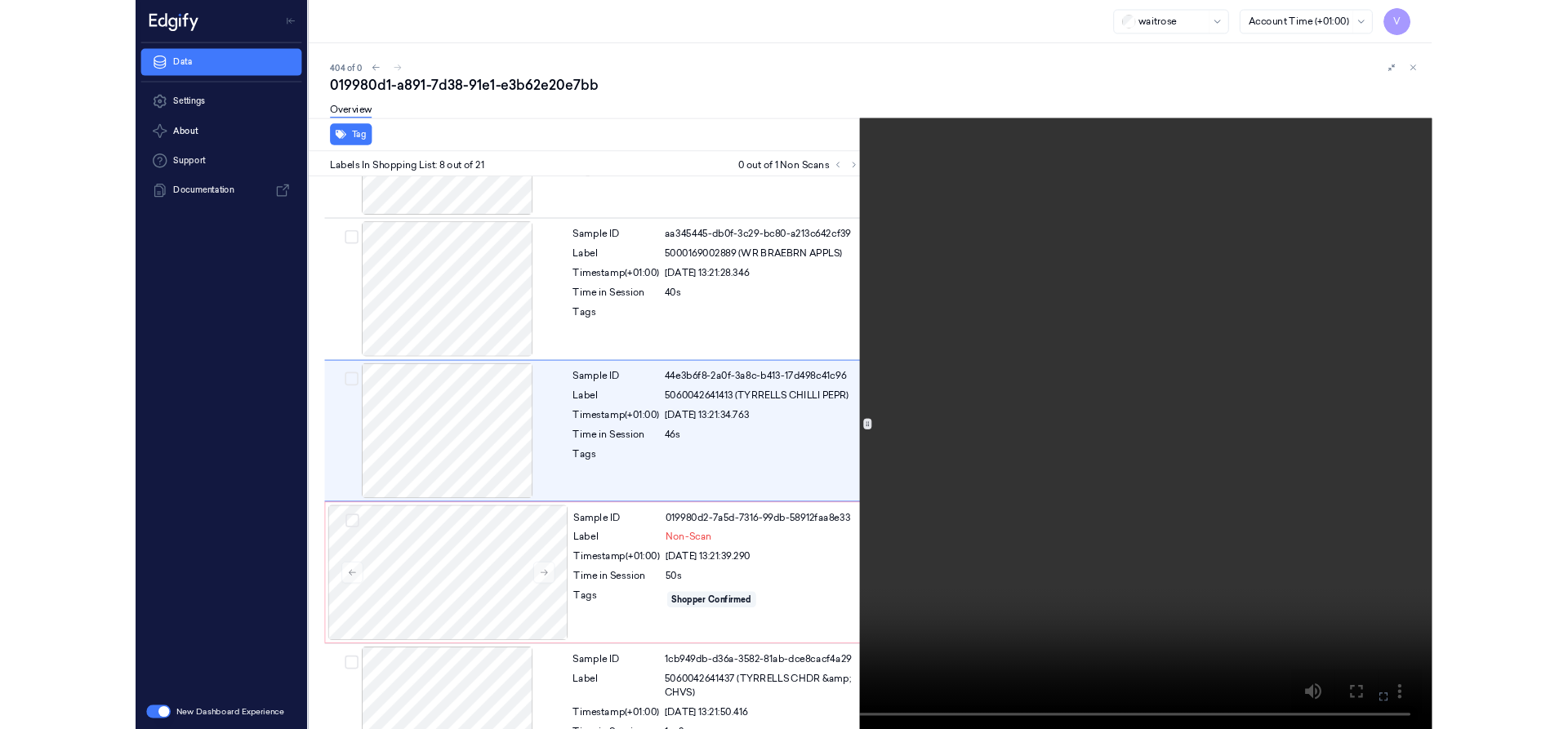
scroll to position [951, 0]
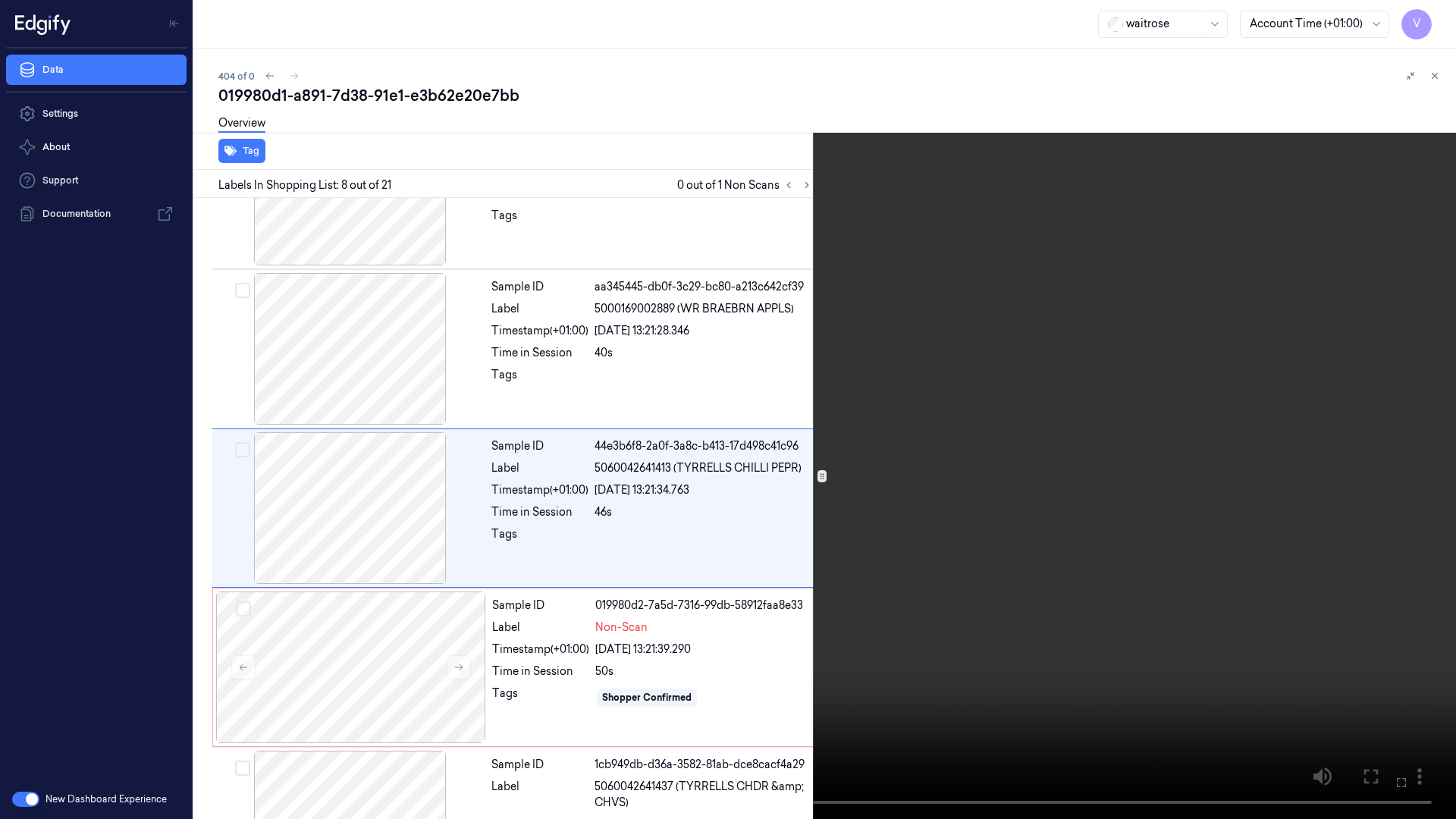
click at [0, 0] on icon at bounding box center [0, 0] width 0 height 0
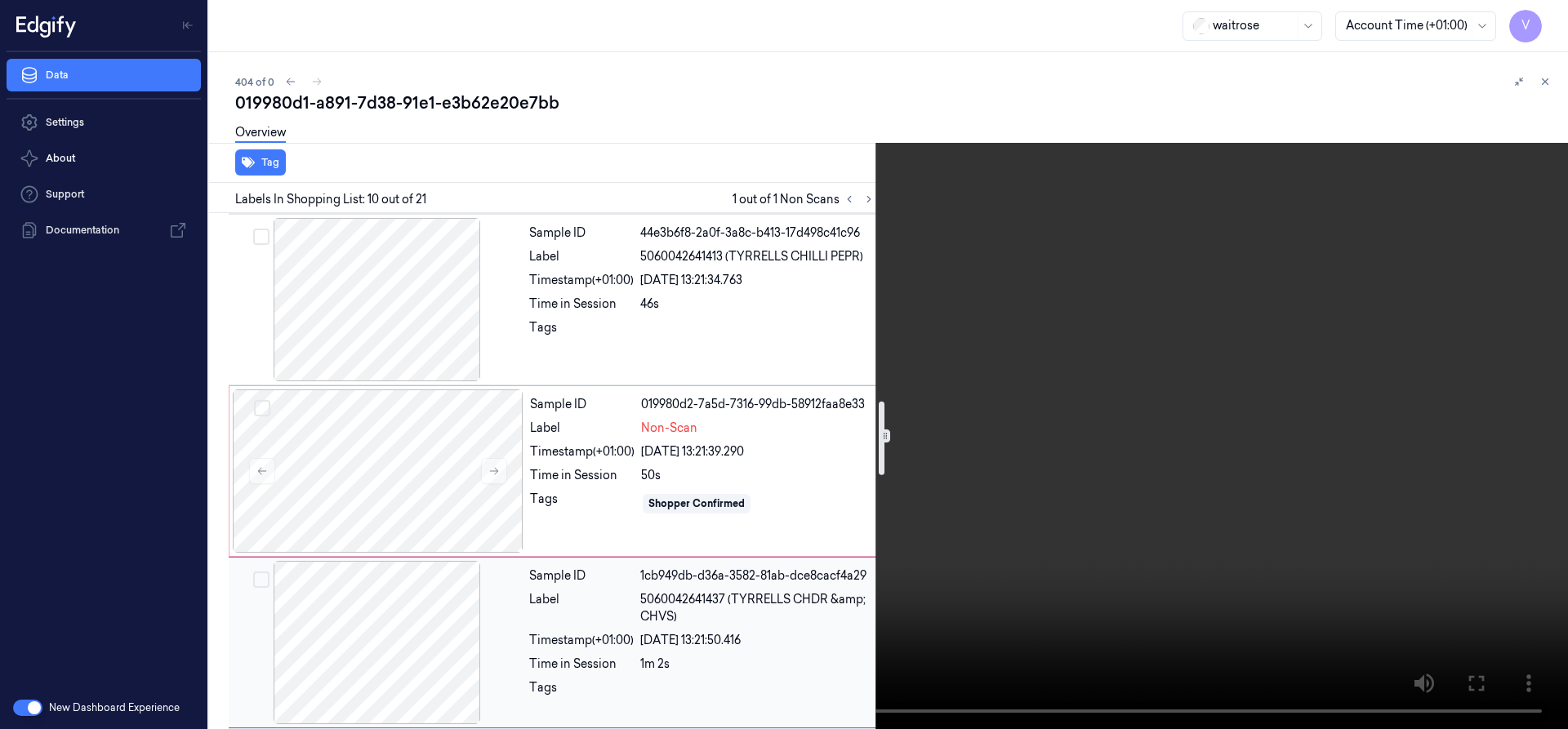
scroll to position [1370, 0]
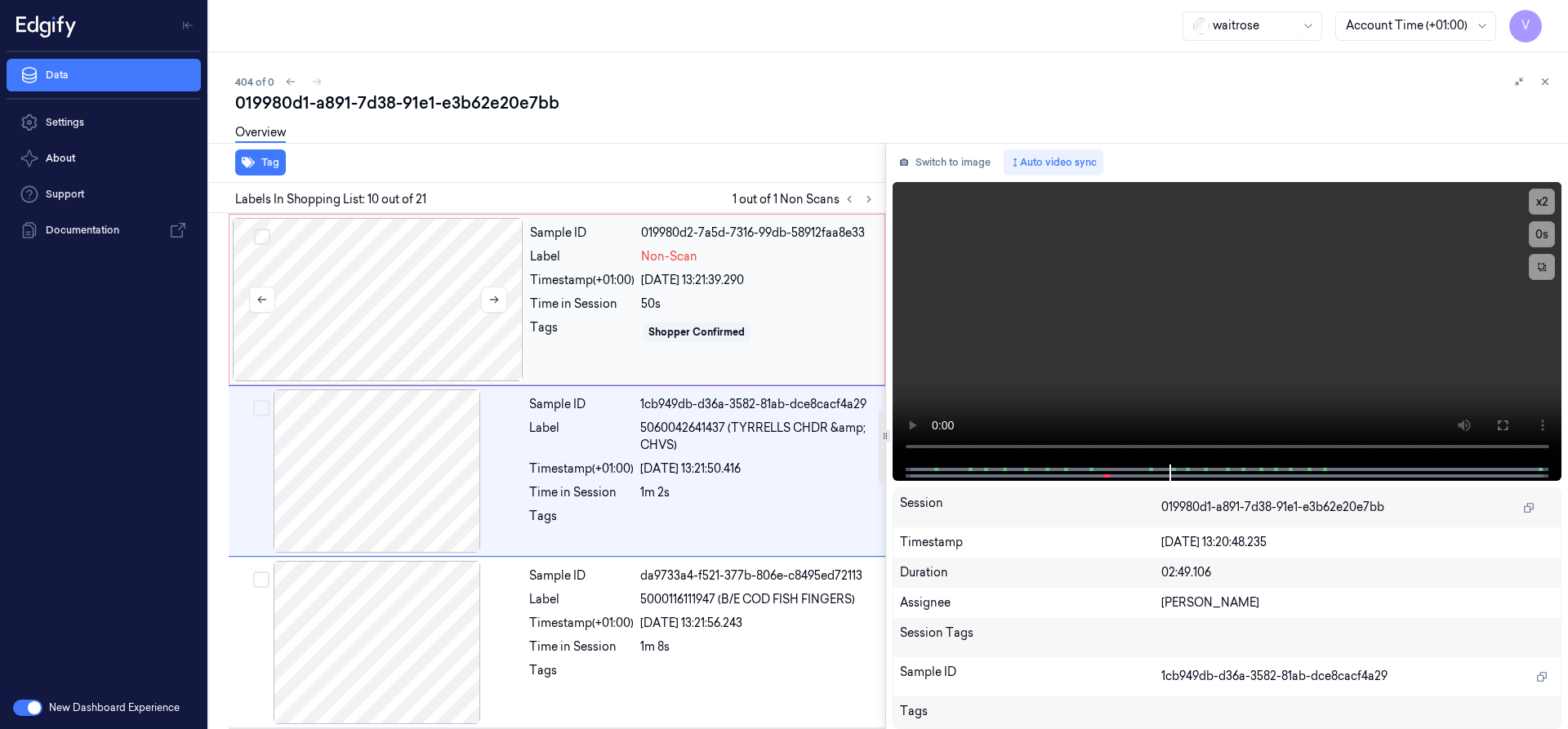
click at [344, 278] on div at bounding box center [378, 300] width 290 height 164
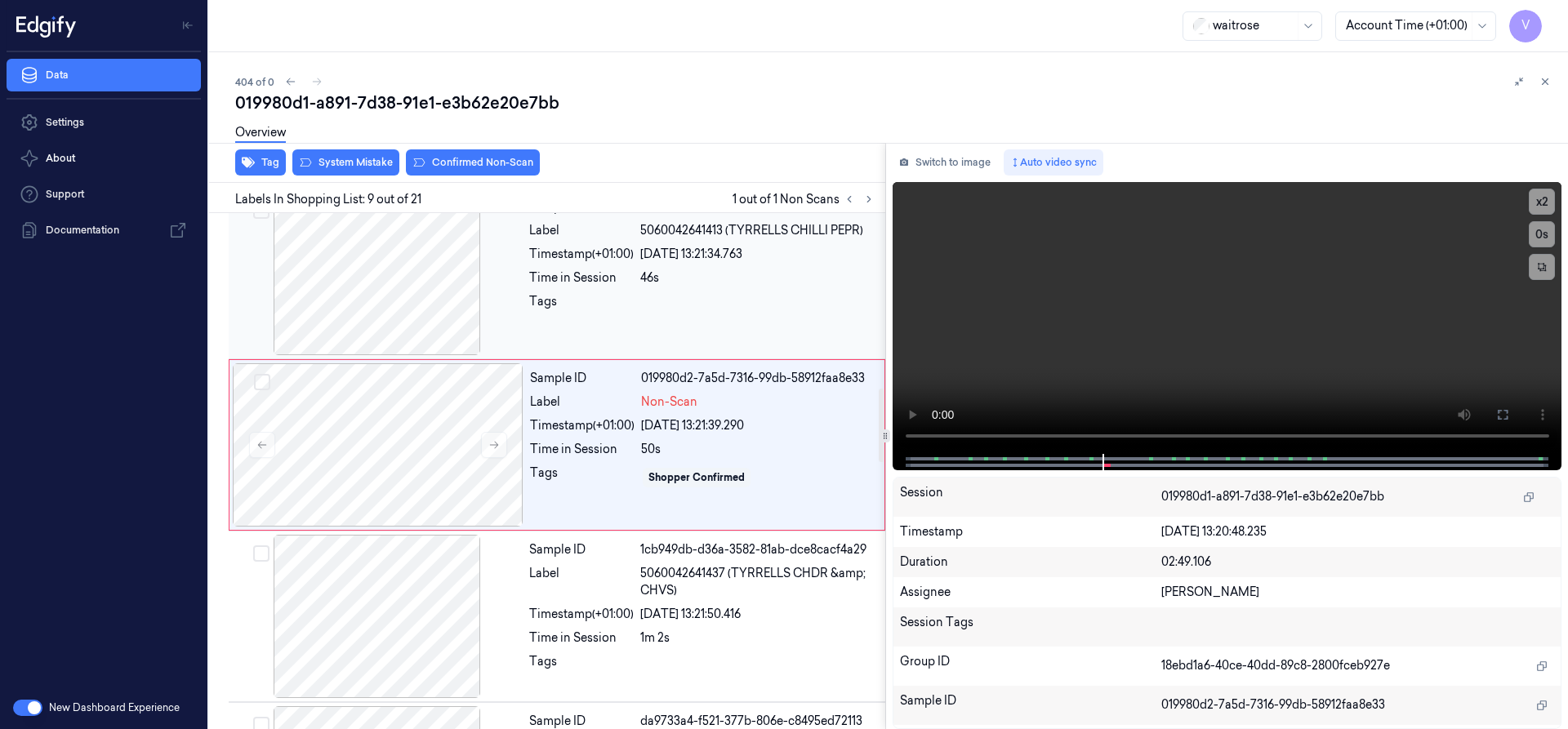
scroll to position [1198, 0]
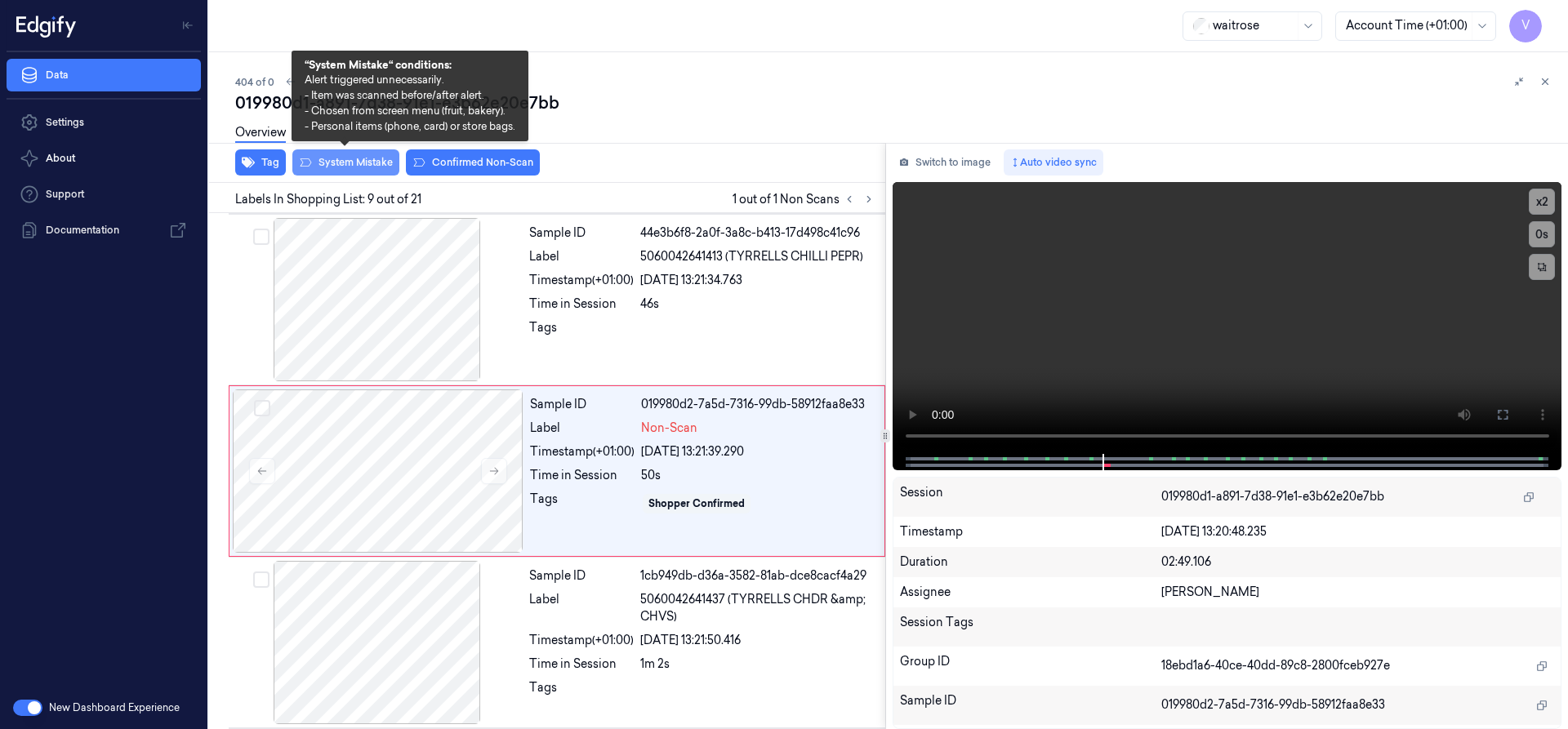
click at [349, 159] on button "System Mistake" at bounding box center [345, 162] width 107 height 27
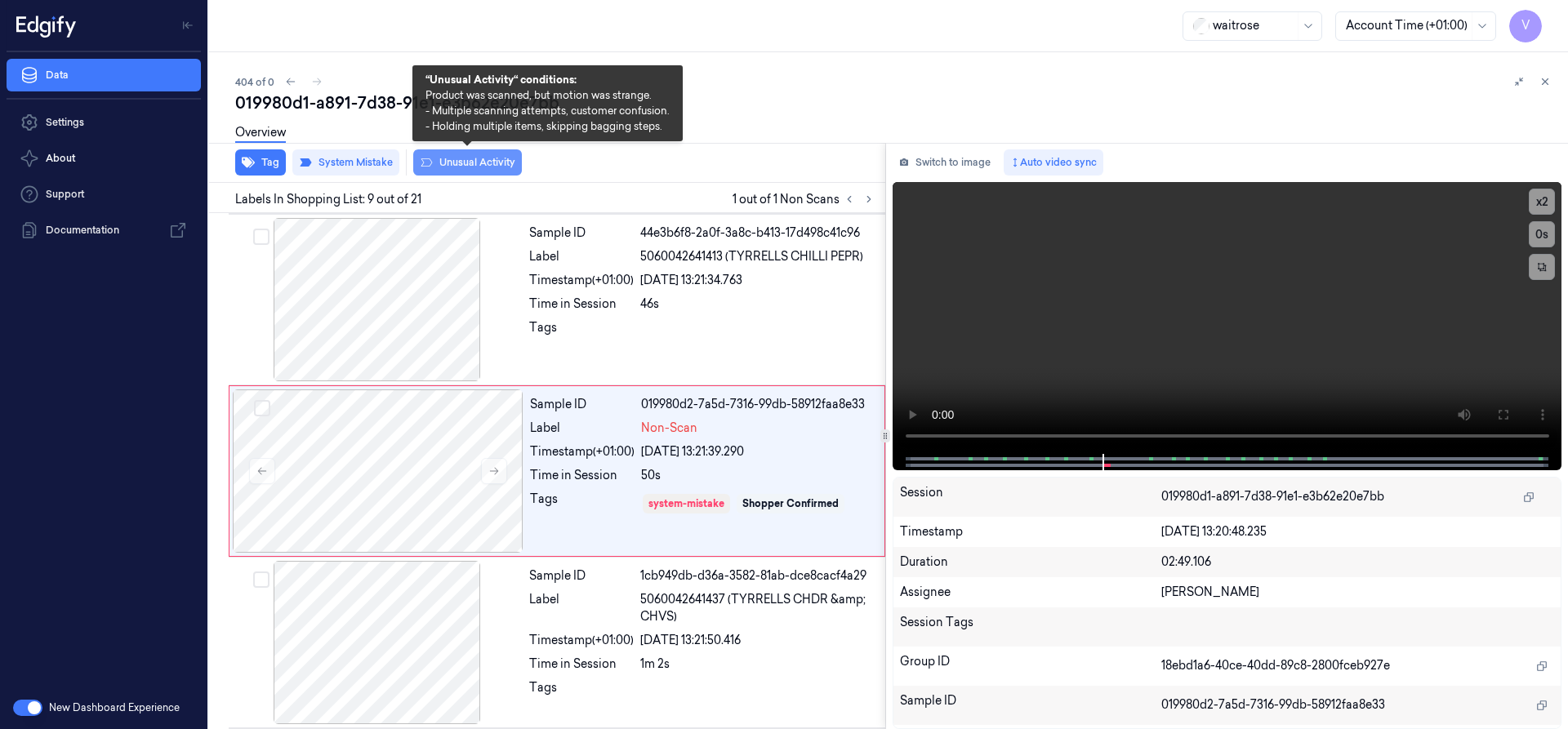
click at [458, 163] on button "Unusual Activity" at bounding box center [467, 162] width 109 height 27
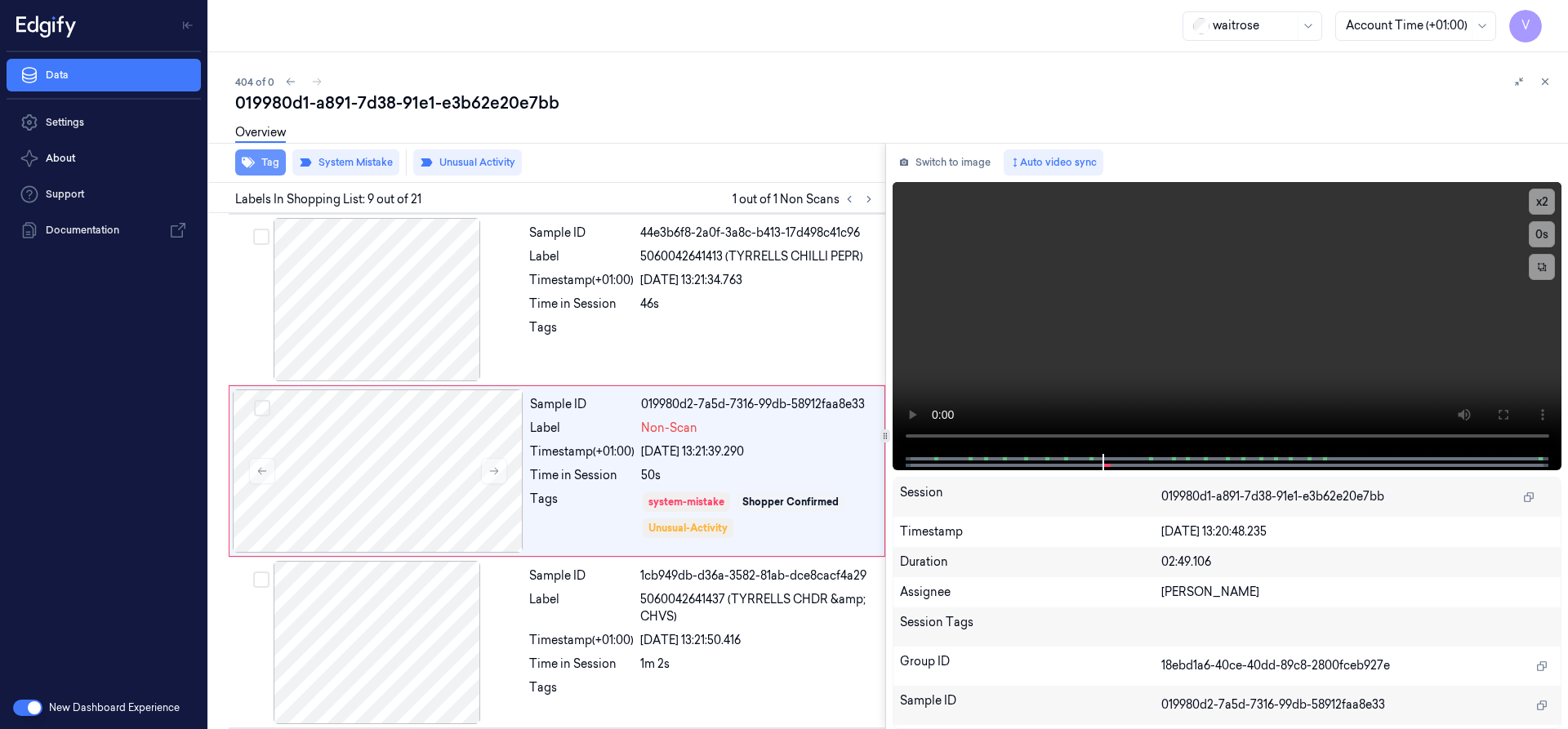
click at [272, 156] on button "Tag" at bounding box center [260, 162] width 51 height 27
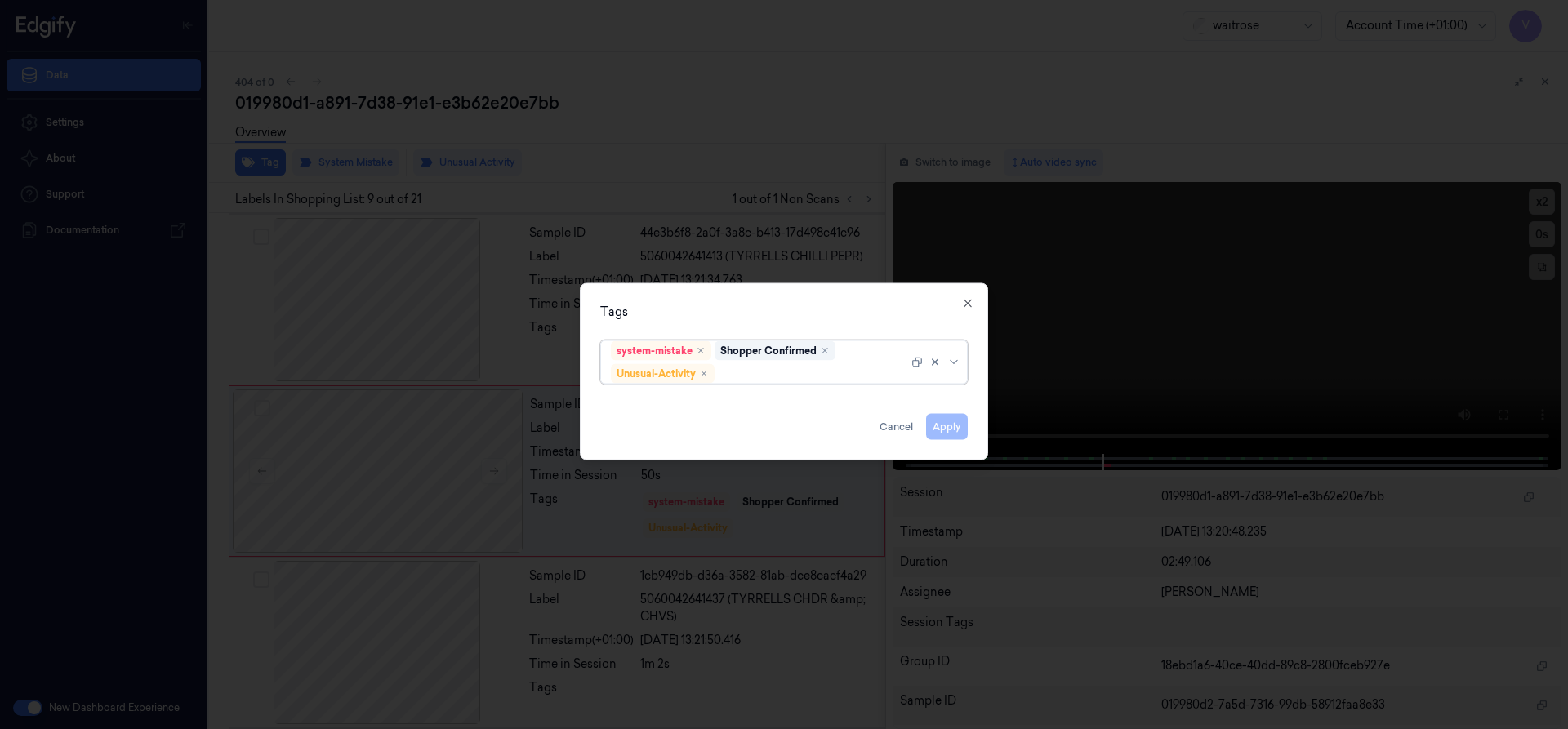
click at [773, 377] on div at bounding box center [813, 373] width 190 height 17
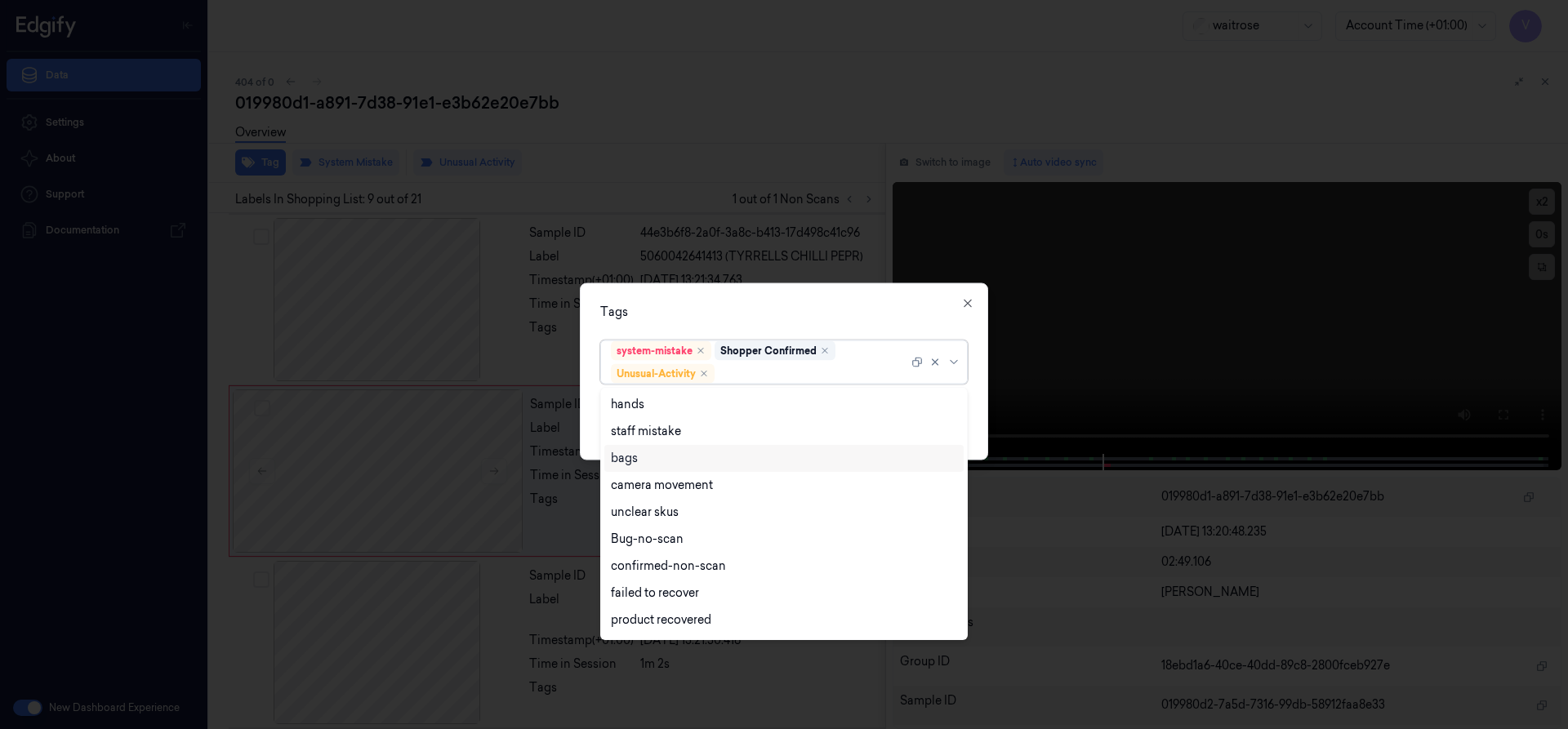
click at [651, 461] on div "bags" at bounding box center [784, 458] width 346 height 17
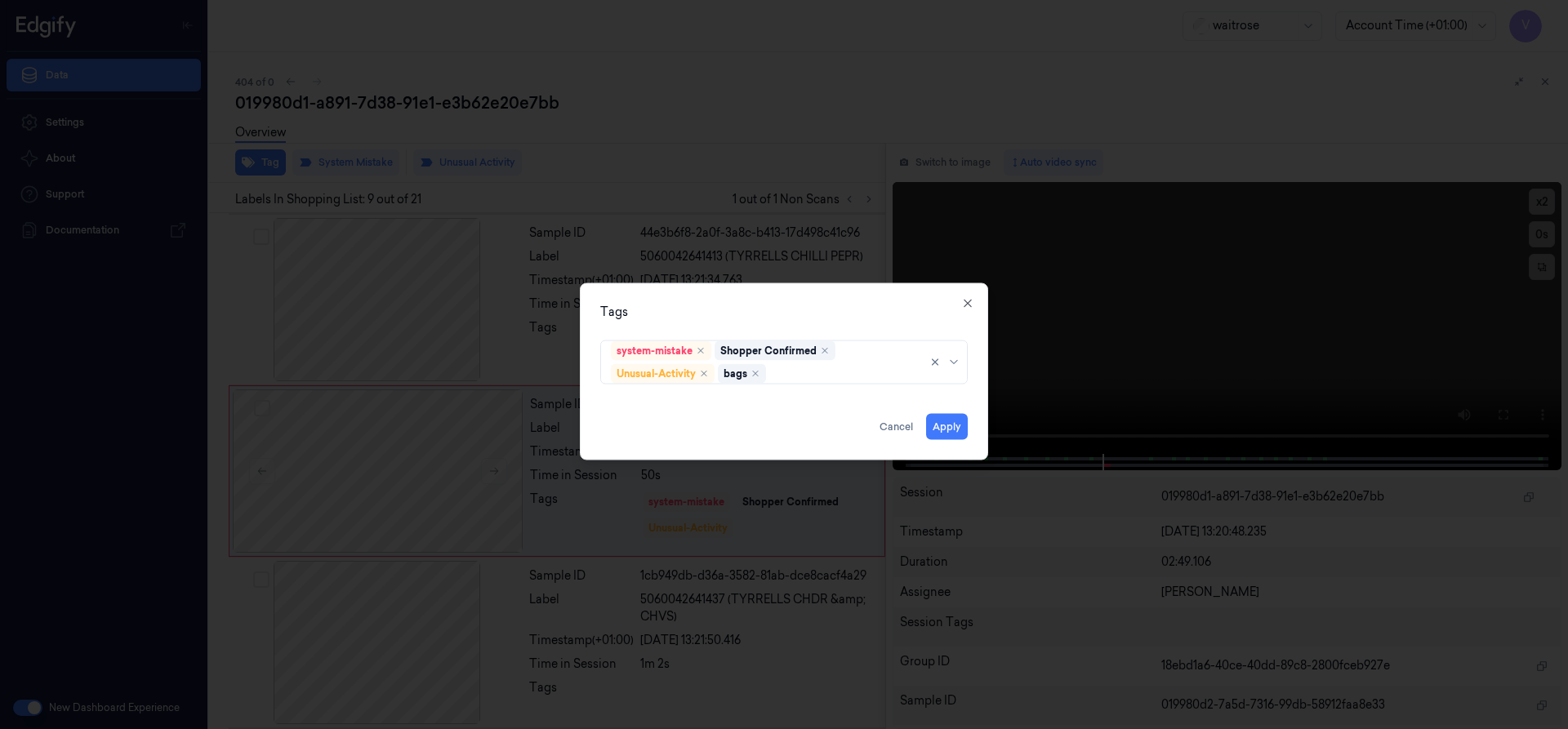
click at [795, 322] on div "Tags system-mistake Shopper Confirmed Unusual-Activity bags Apply Cancel Close" at bounding box center [784, 371] width 409 height 177
click at [931, 425] on button "Apply" at bounding box center [947, 426] width 42 height 27
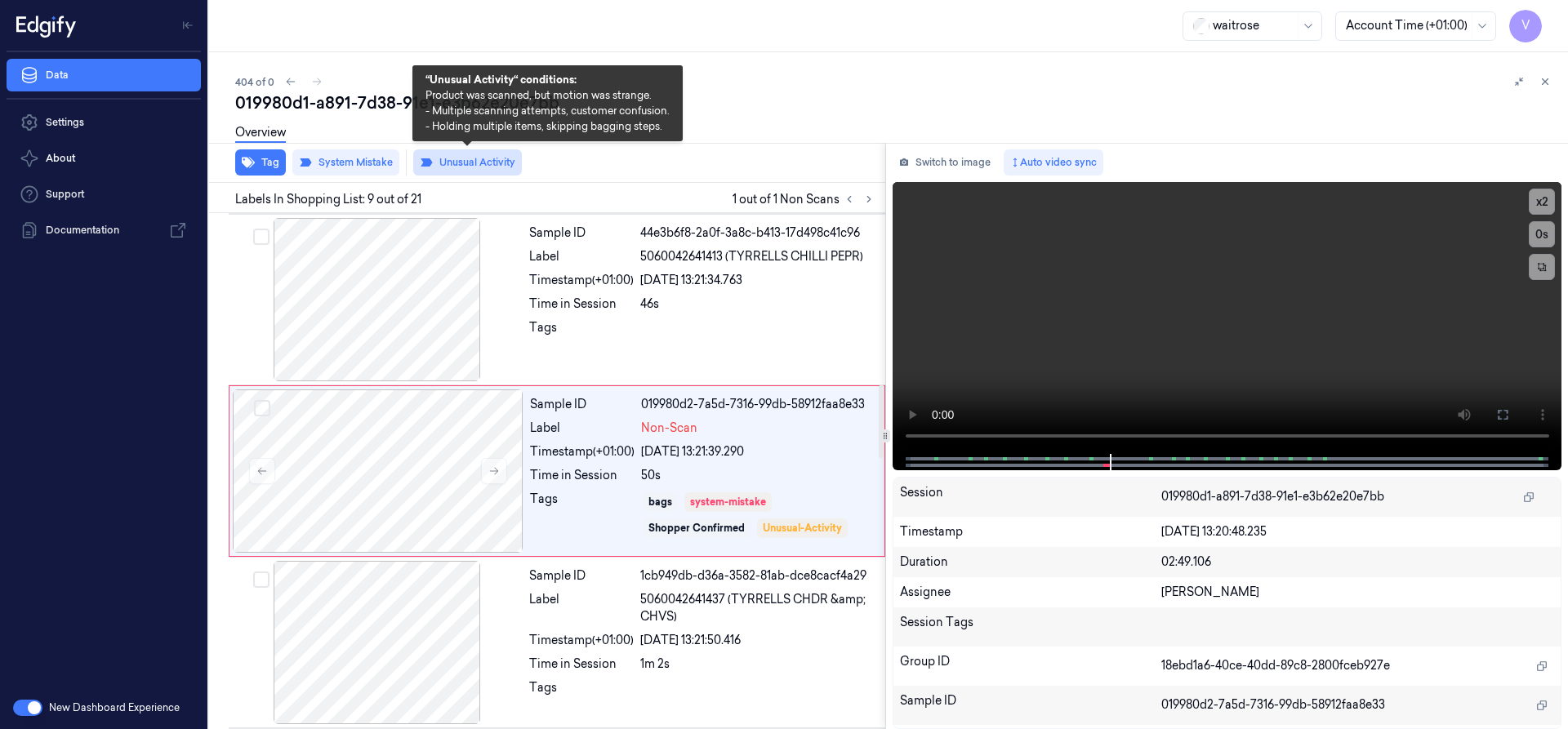
click at [470, 160] on button "Unusual Activity" at bounding box center [467, 162] width 109 height 27
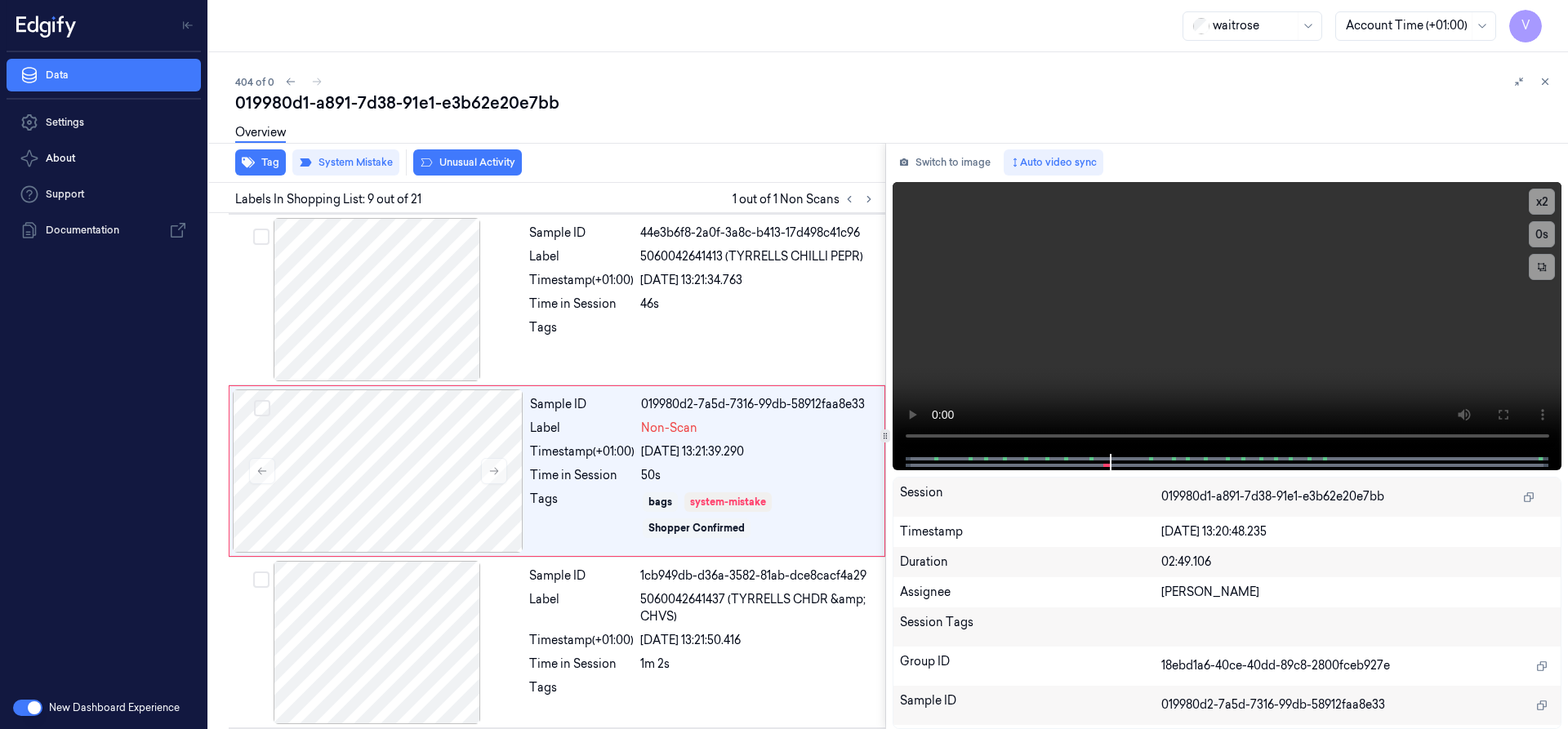
click at [1541, 85] on icon at bounding box center [1545, 81] width 11 height 11
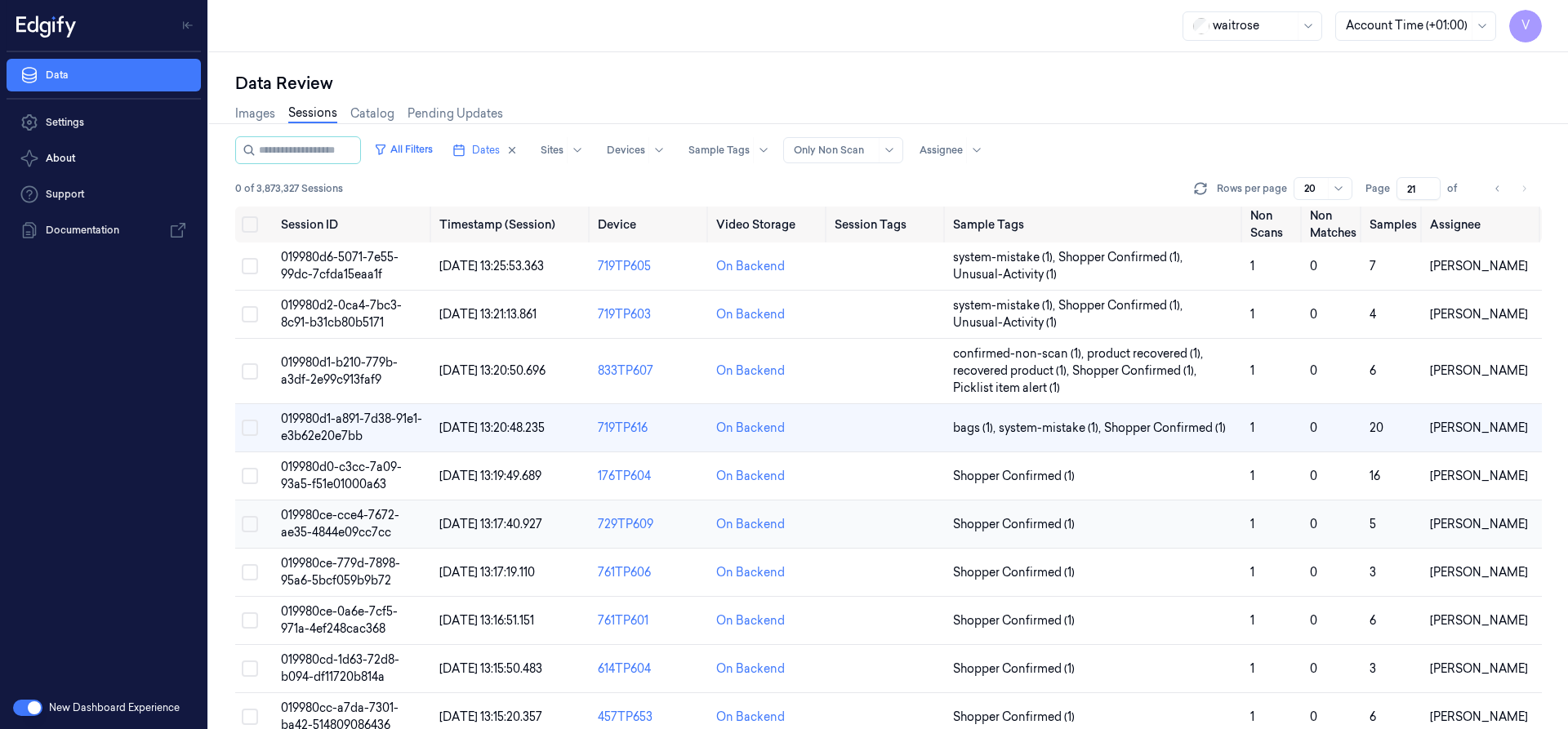
drag, startPoint x: 353, startPoint y: 517, endPoint x: 374, endPoint y: 517, distance: 21.0
click at [356, 518] on span "019980ce-cce4-7672-ae35-4844e09cc7cc" at bounding box center [340, 523] width 118 height 32
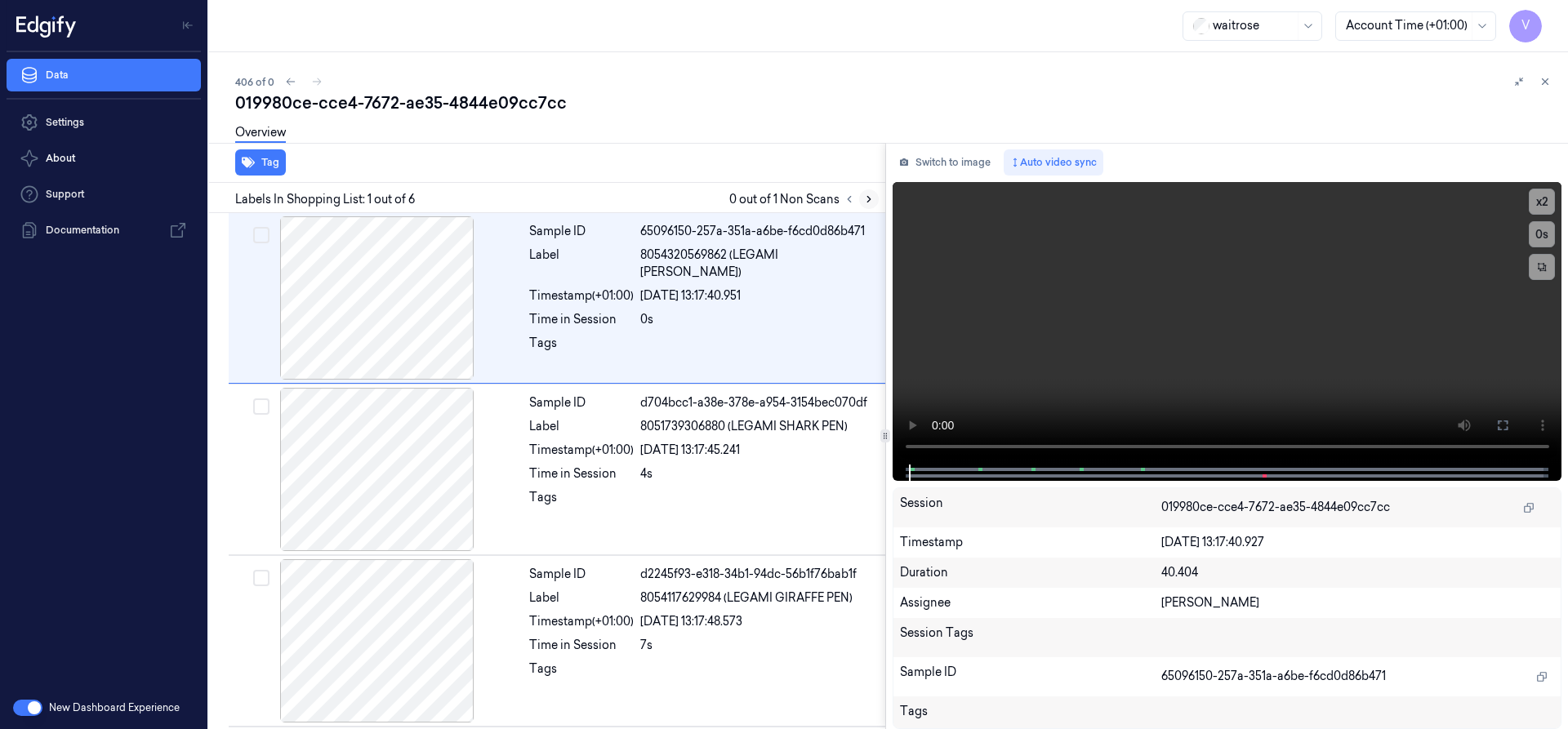
click at [864, 198] on icon at bounding box center [869, 199] width 11 height 11
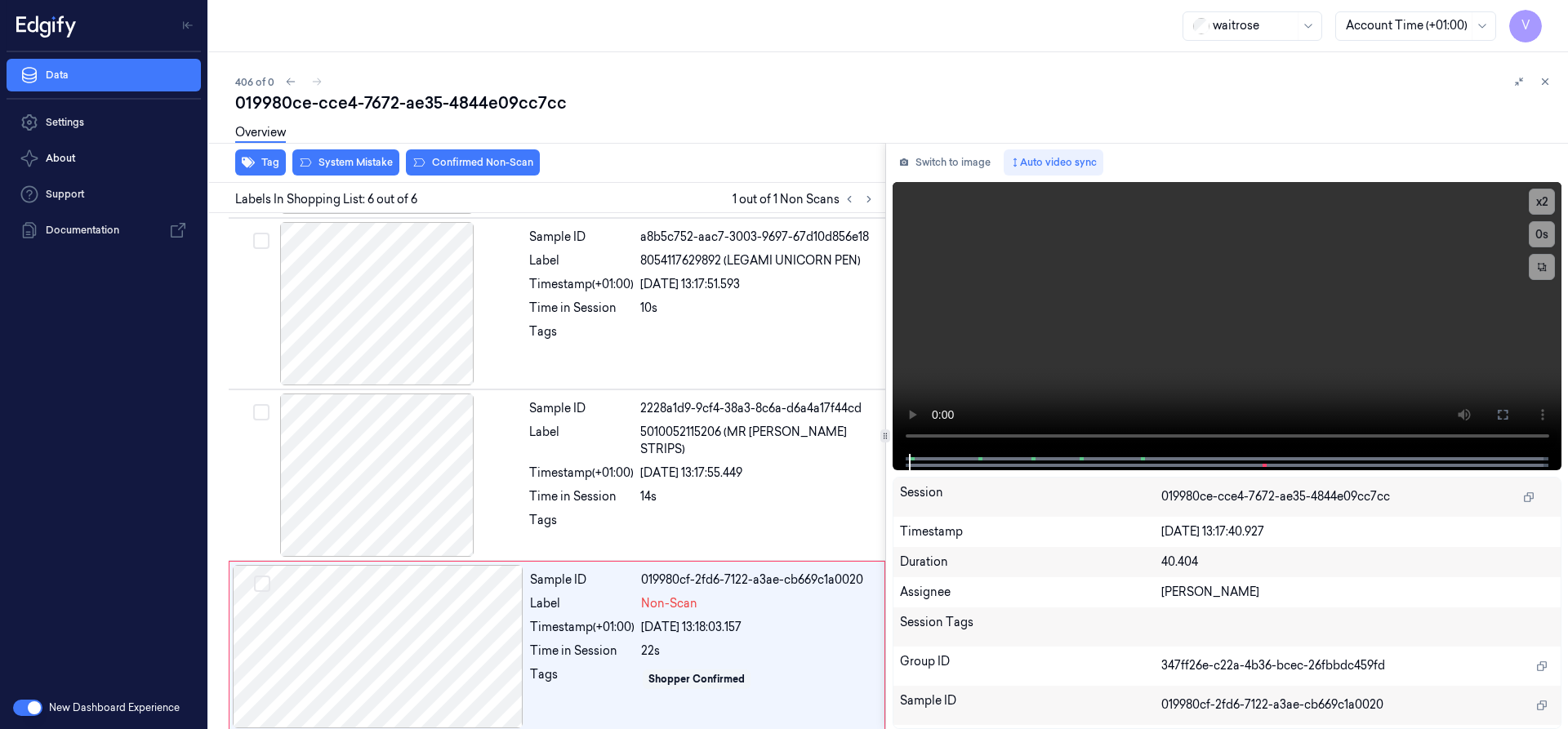
scroll to position [517, 0]
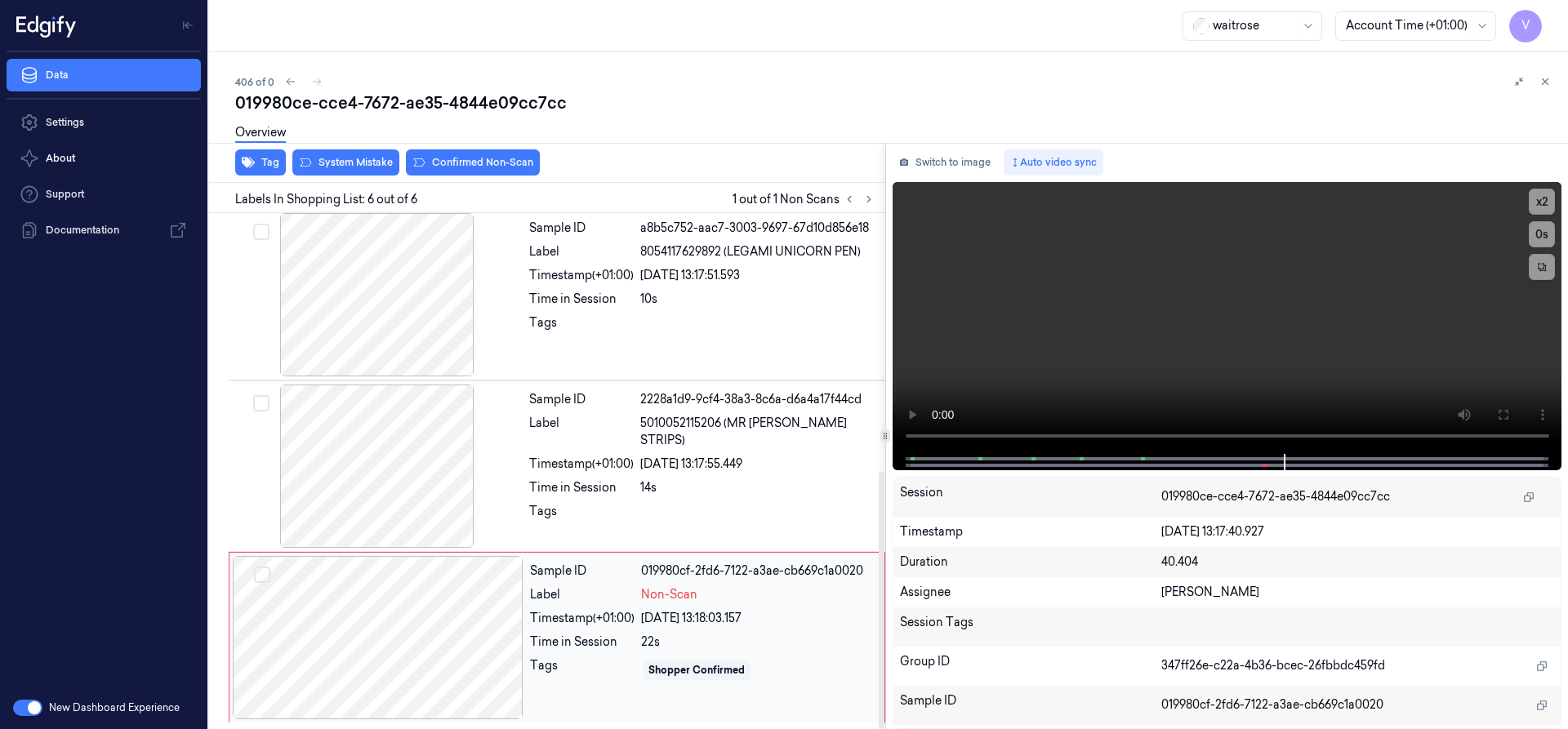
click at [340, 593] on div at bounding box center [378, 637] width 290 height 164
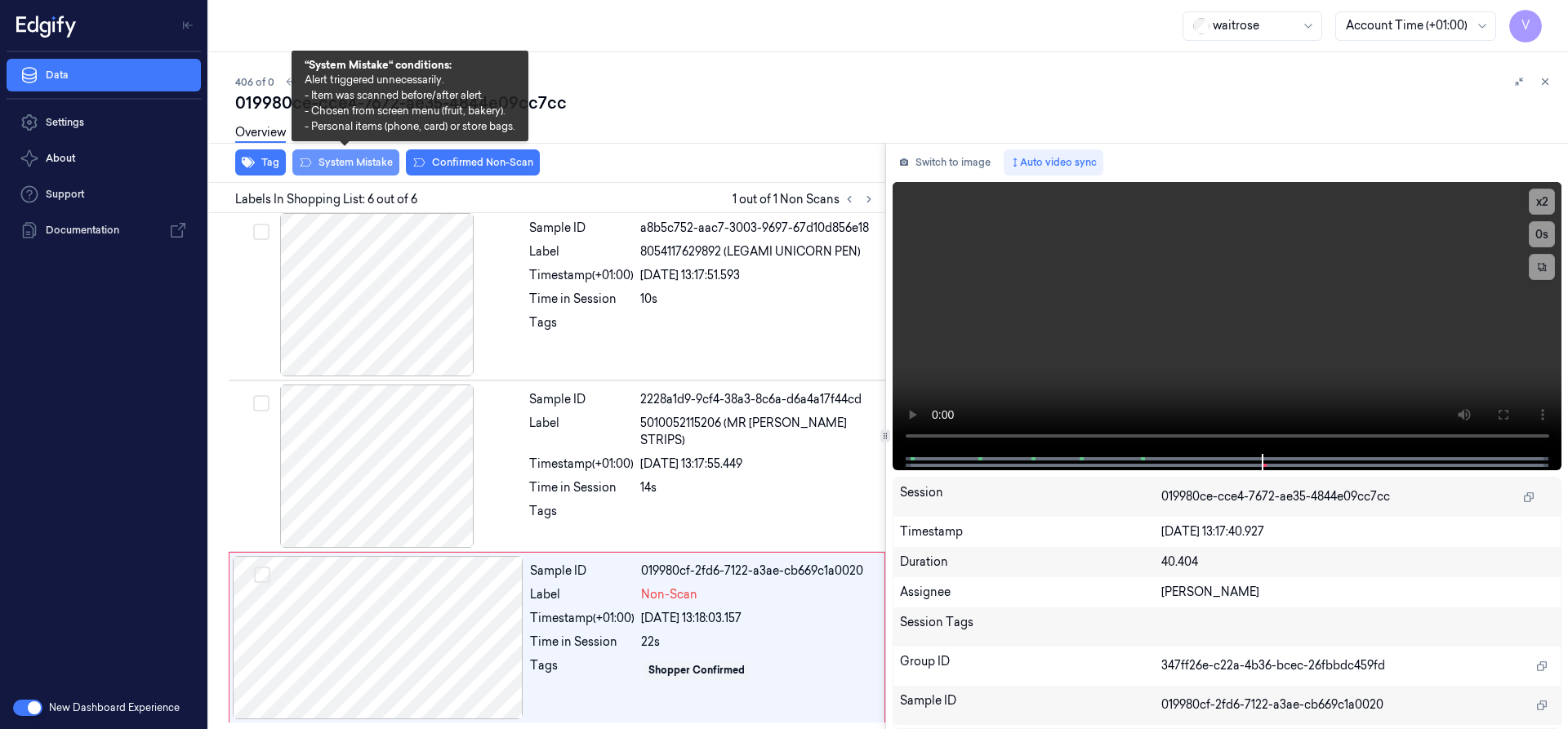
click at [365, 164] on button "System Mistake" at bounding box center [345, 162] width 107 height 27
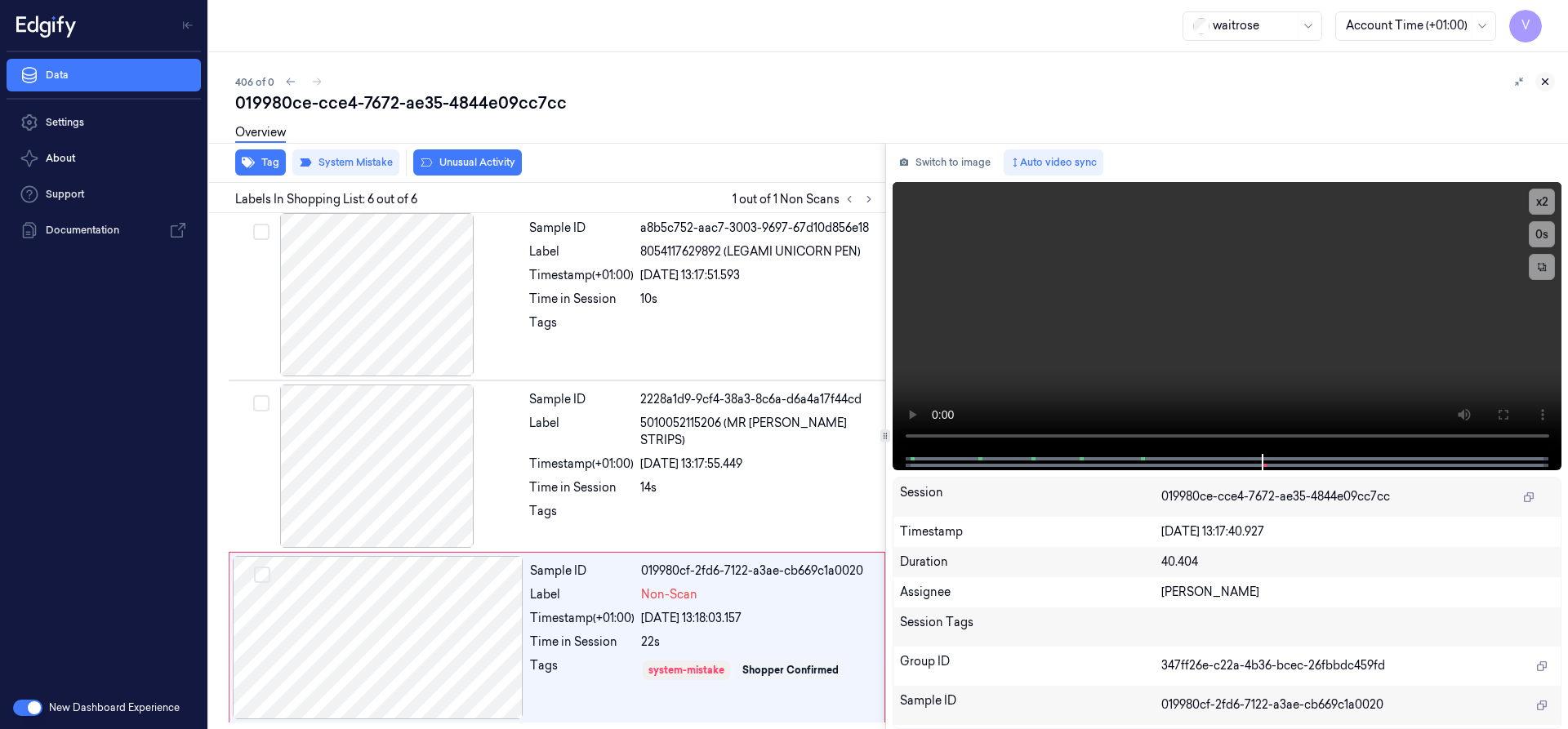
click at [1547, 79] on icon at bounding box center [1546, 81] width 6 height 6
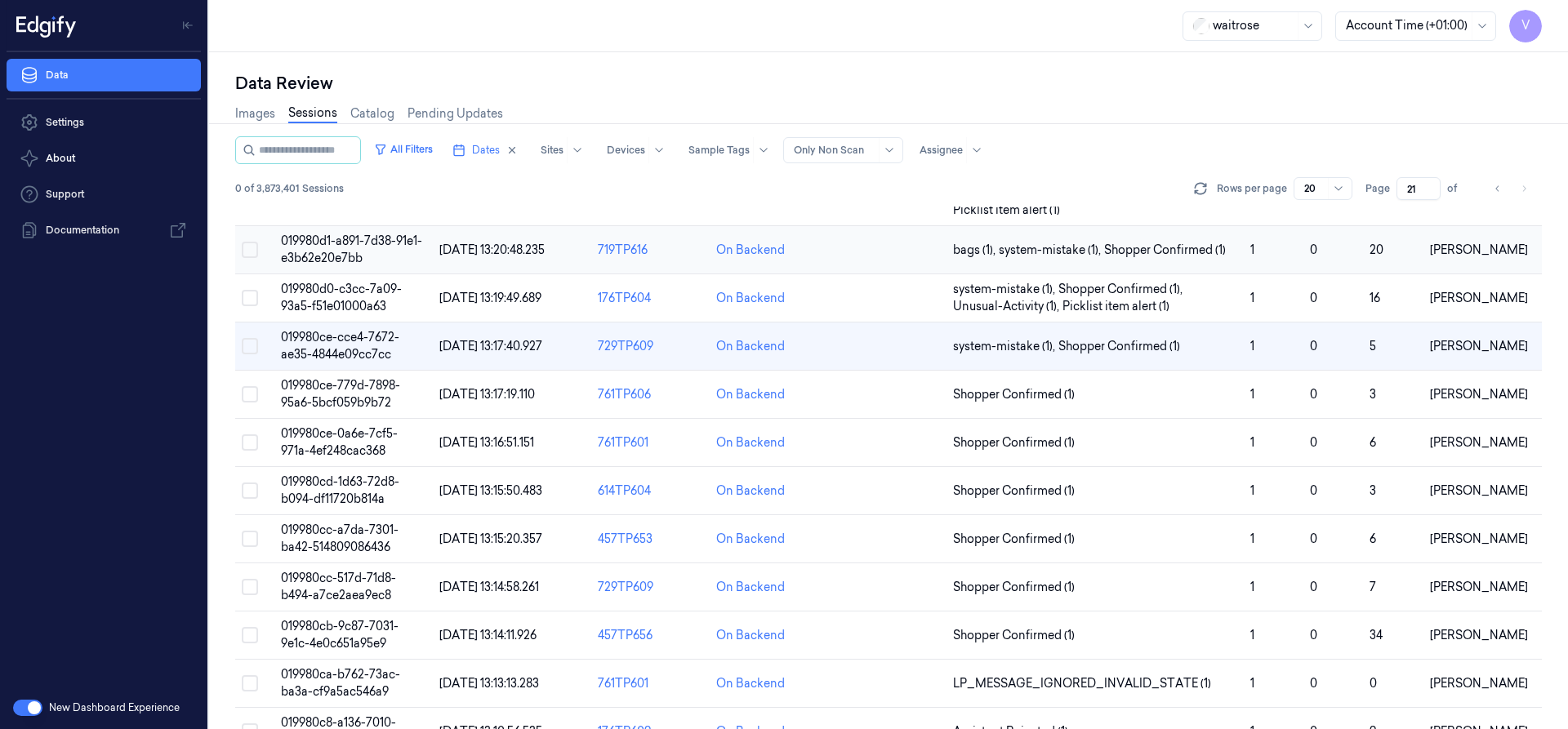
scroll to position [57, 0]
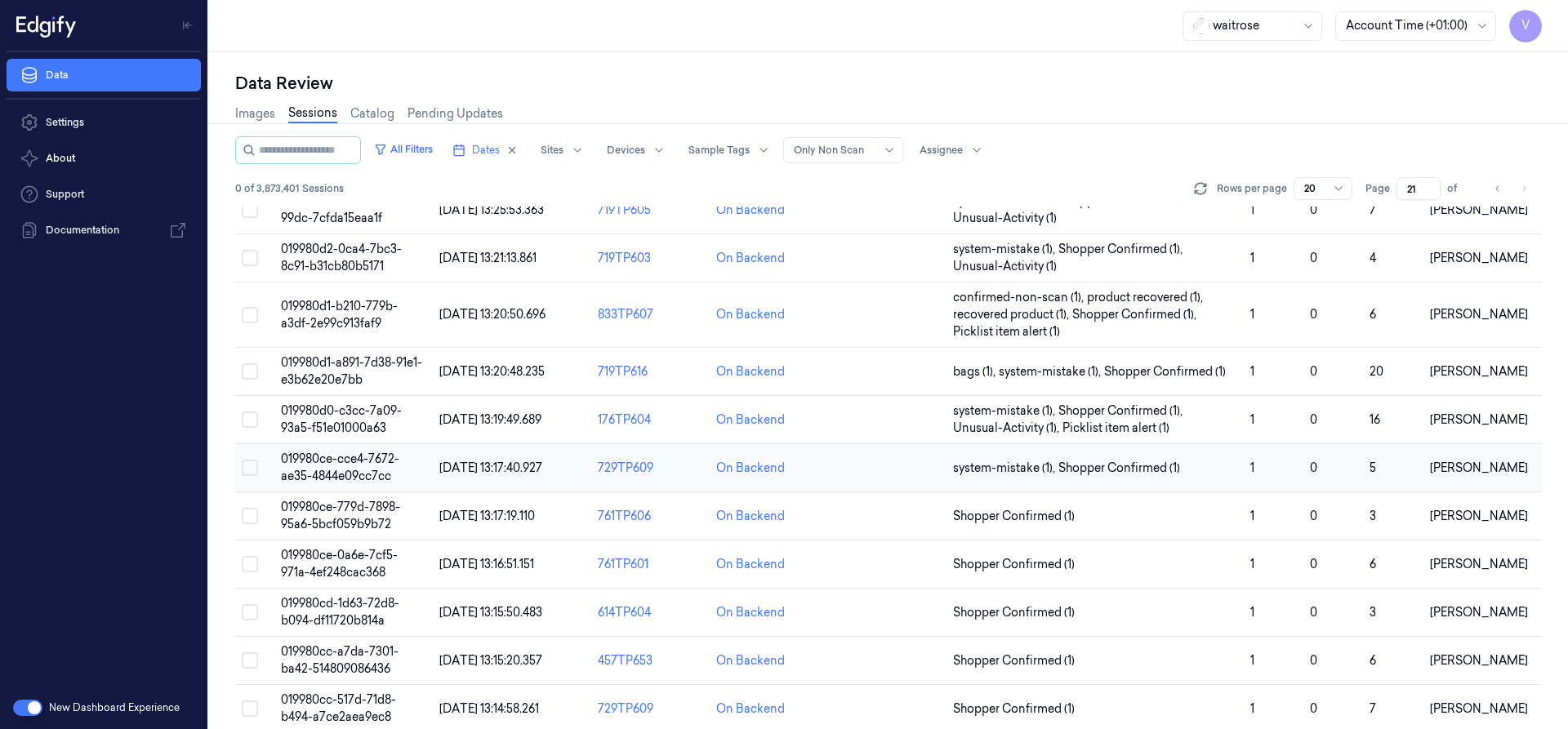
click at [366, 469] on span "019980ce-cce4-7672-ae35-4844e09cc7cc" at bounding box center [340, 467] width 118 height 32
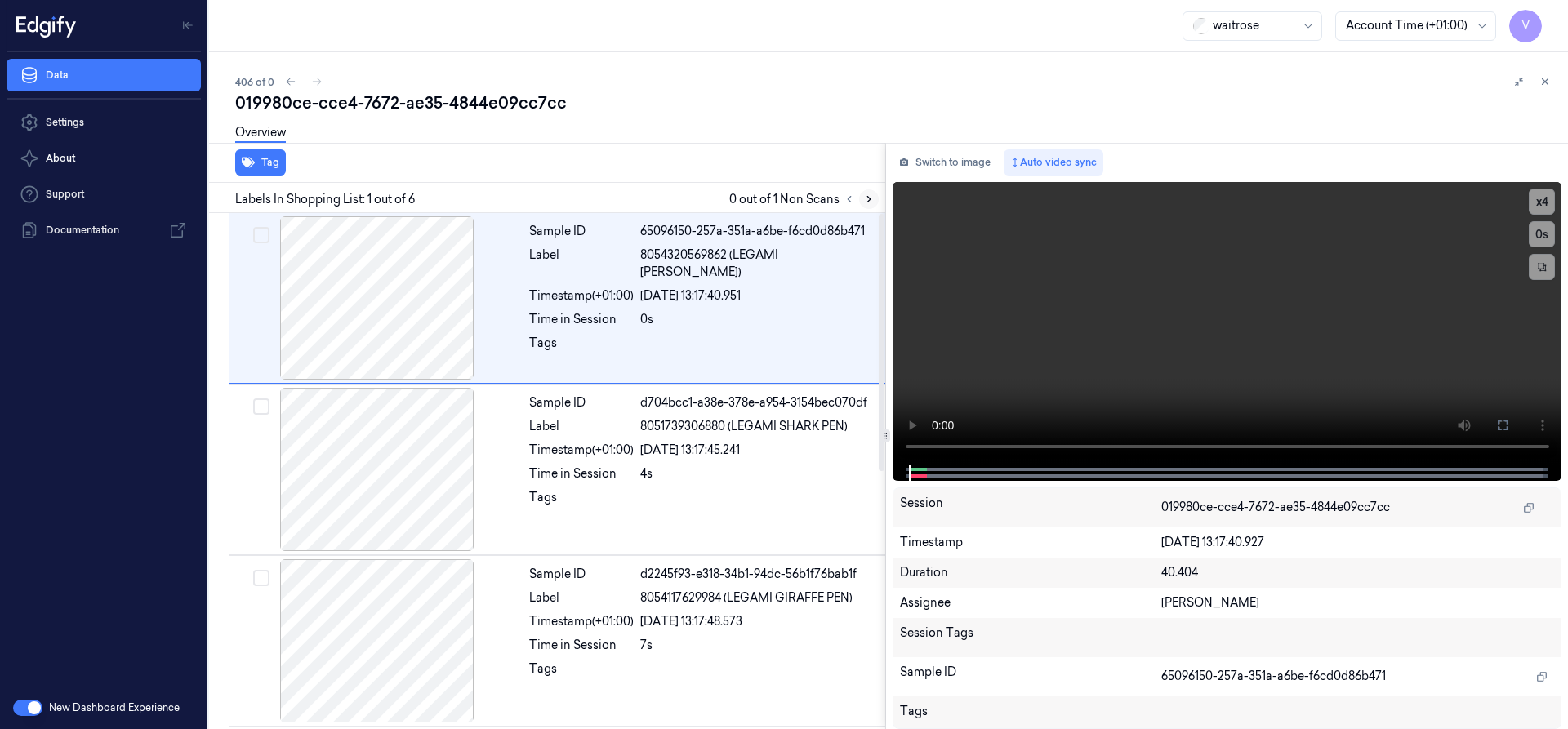
click at [865, 200] on icon at bounding box center [869, 199] width 11 height 11
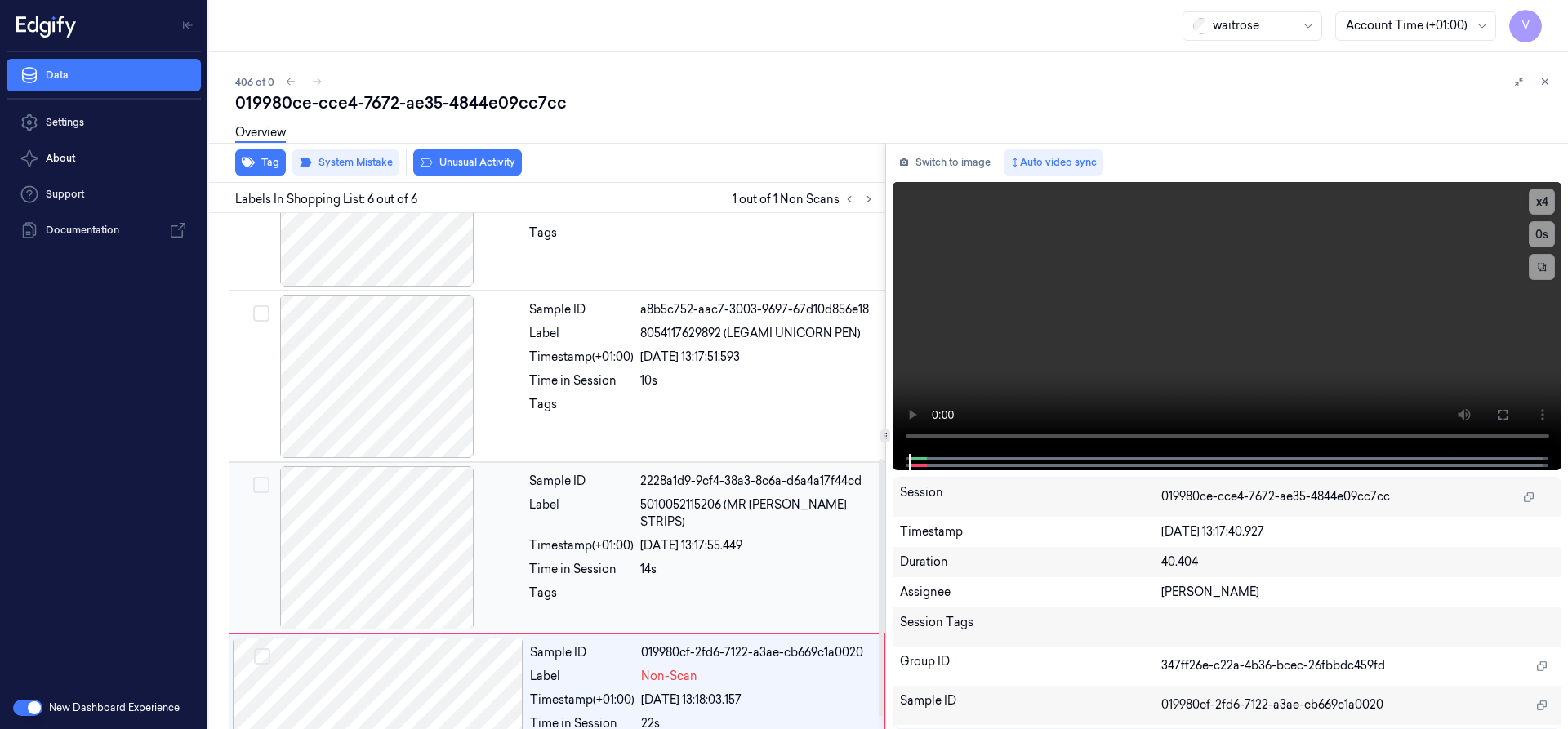
scroll to position [517, 0]
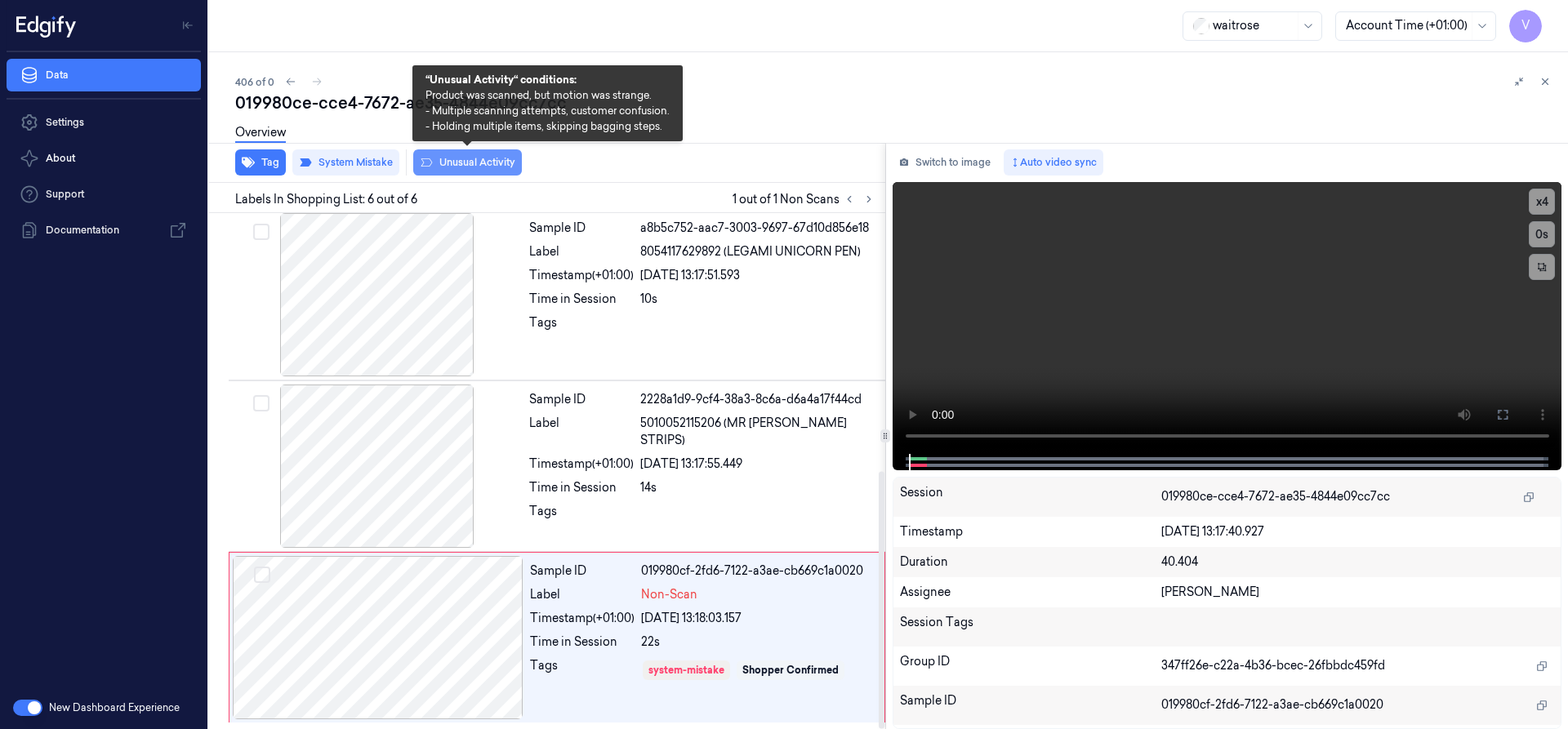
click at [475, 163] on button "Unusual Activity" at bounding box center [467, 162] width 109 height 27
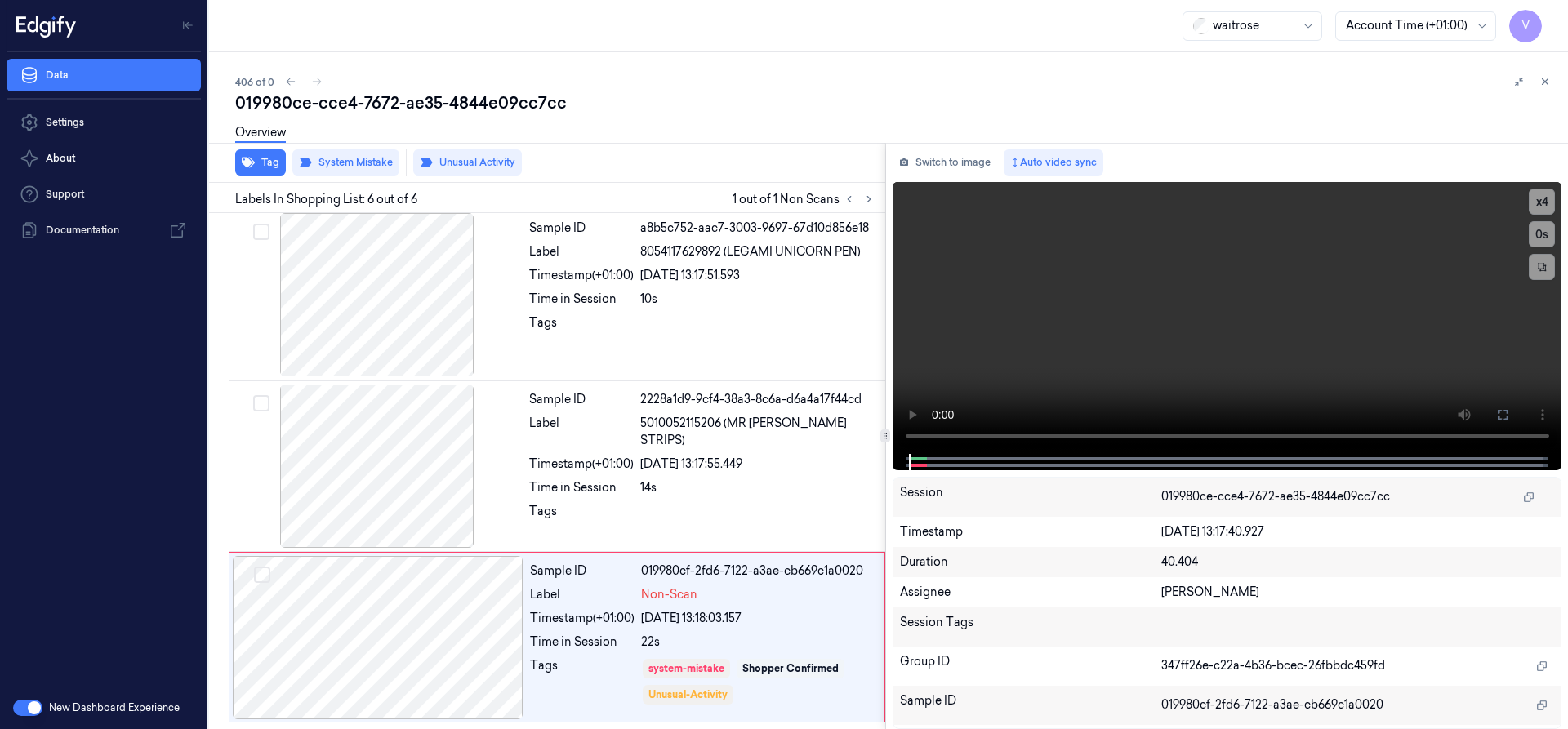
drag, startPoint x: 1547, startPoint y: 75, endPoint x: 1522, endPoint y: 136, distance: 65.9
click at [1547, 77] on button at bounding box center [1545, 81] width 20 height 20
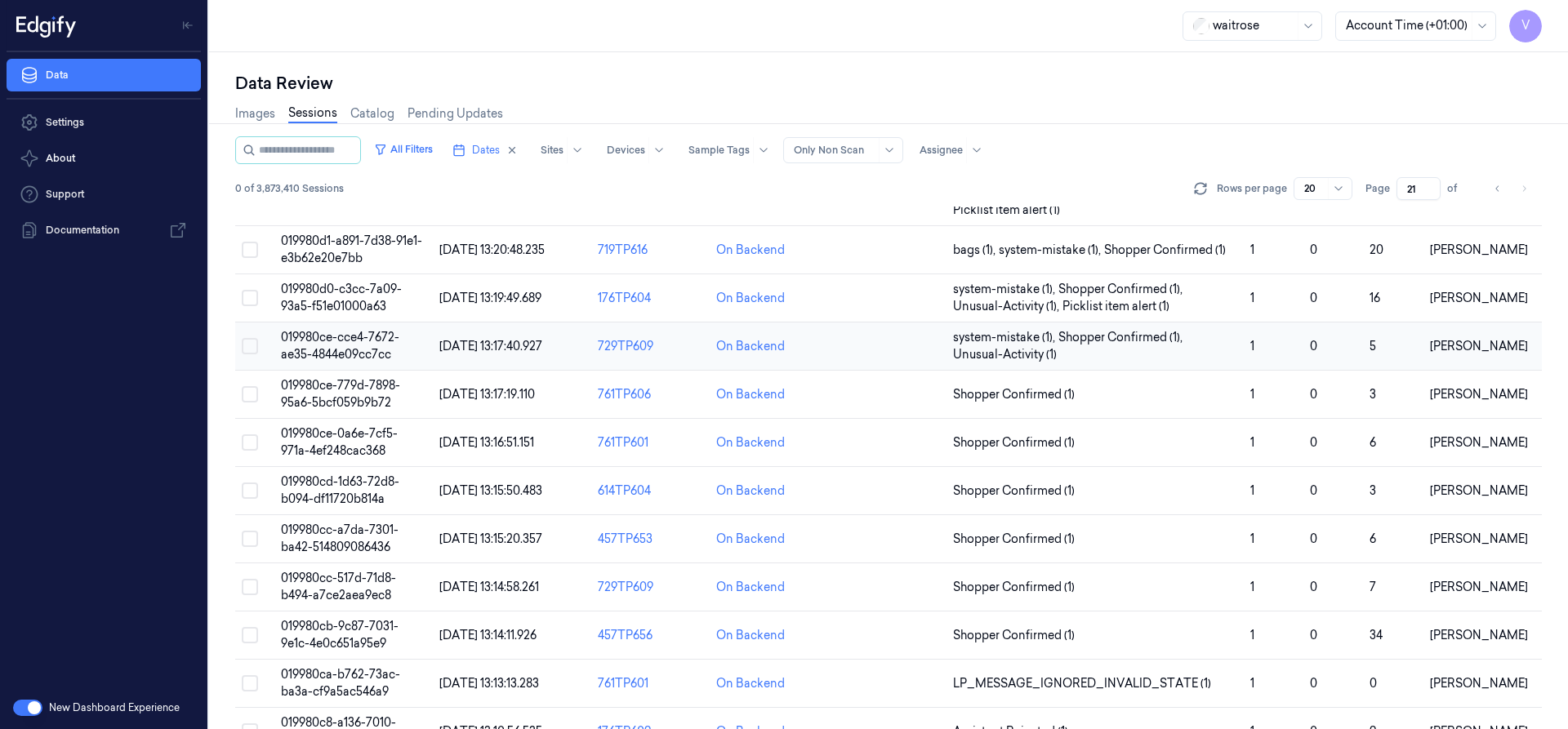
scroll to position [57, 0]
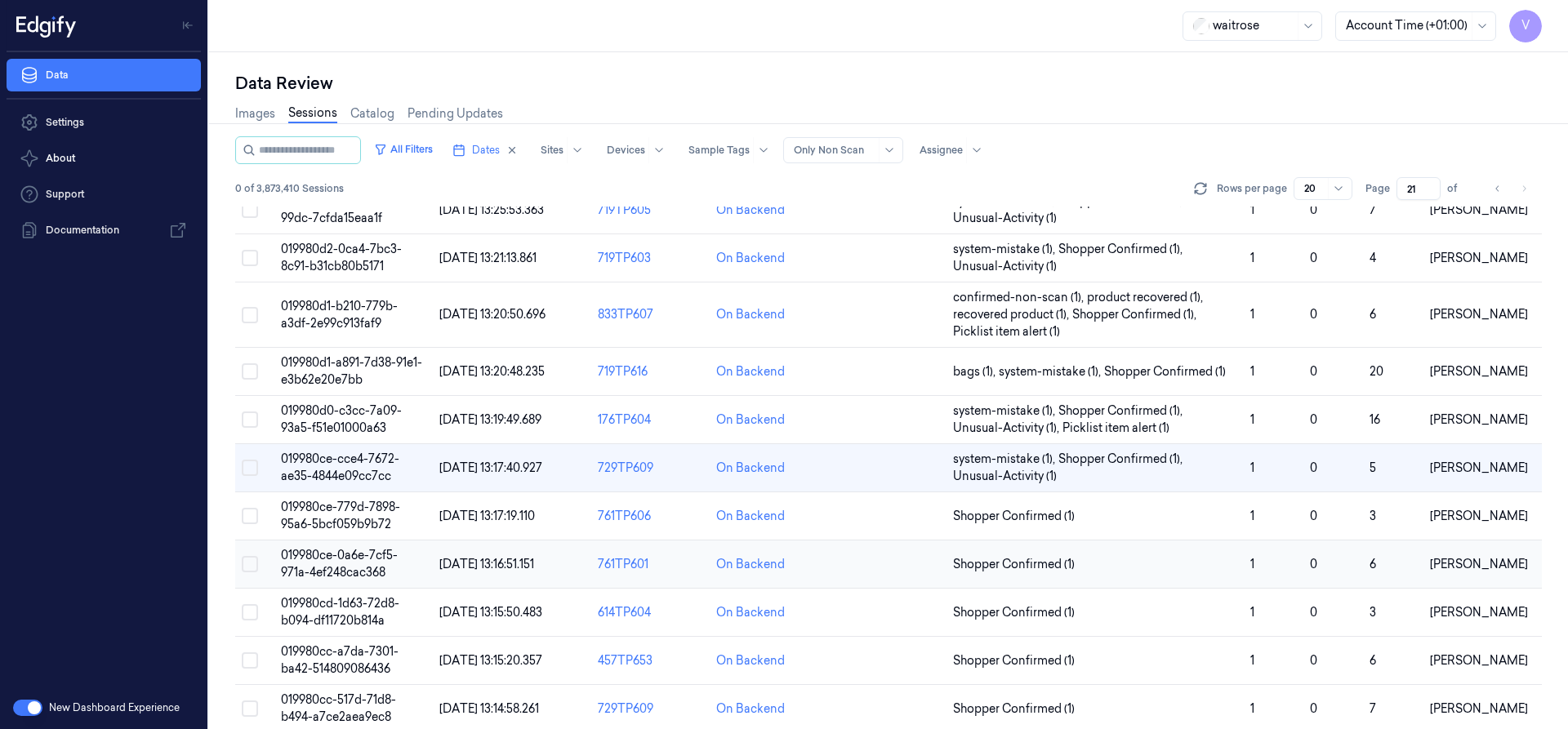
click at [318, 553] on span "019980ce-0a6e-7cf5-971a-4ef248cac368" at bounding box center [339, 564] width 117 height 32
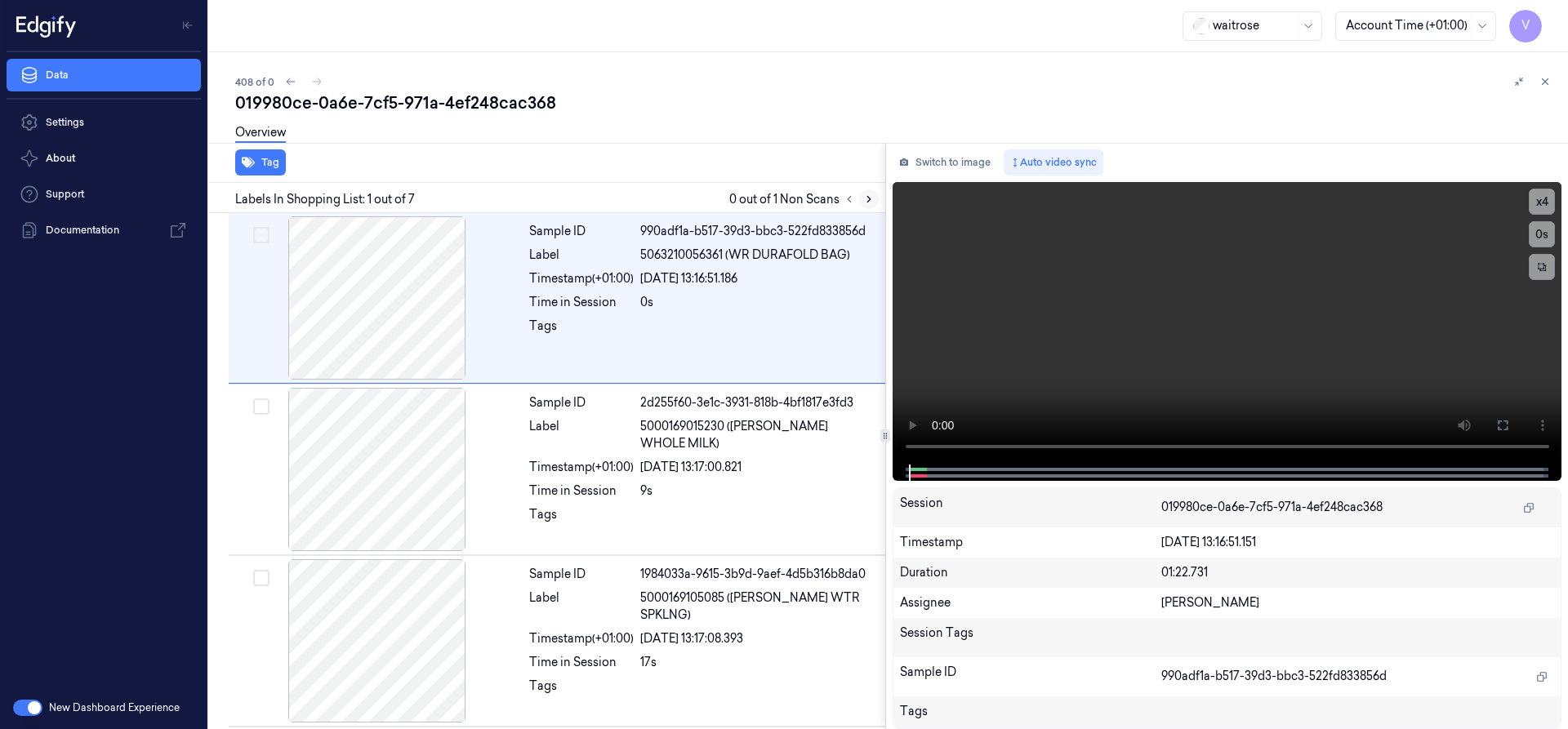
click at [871, 198] on icon at bounding box center [869, 199] width 11 height 11
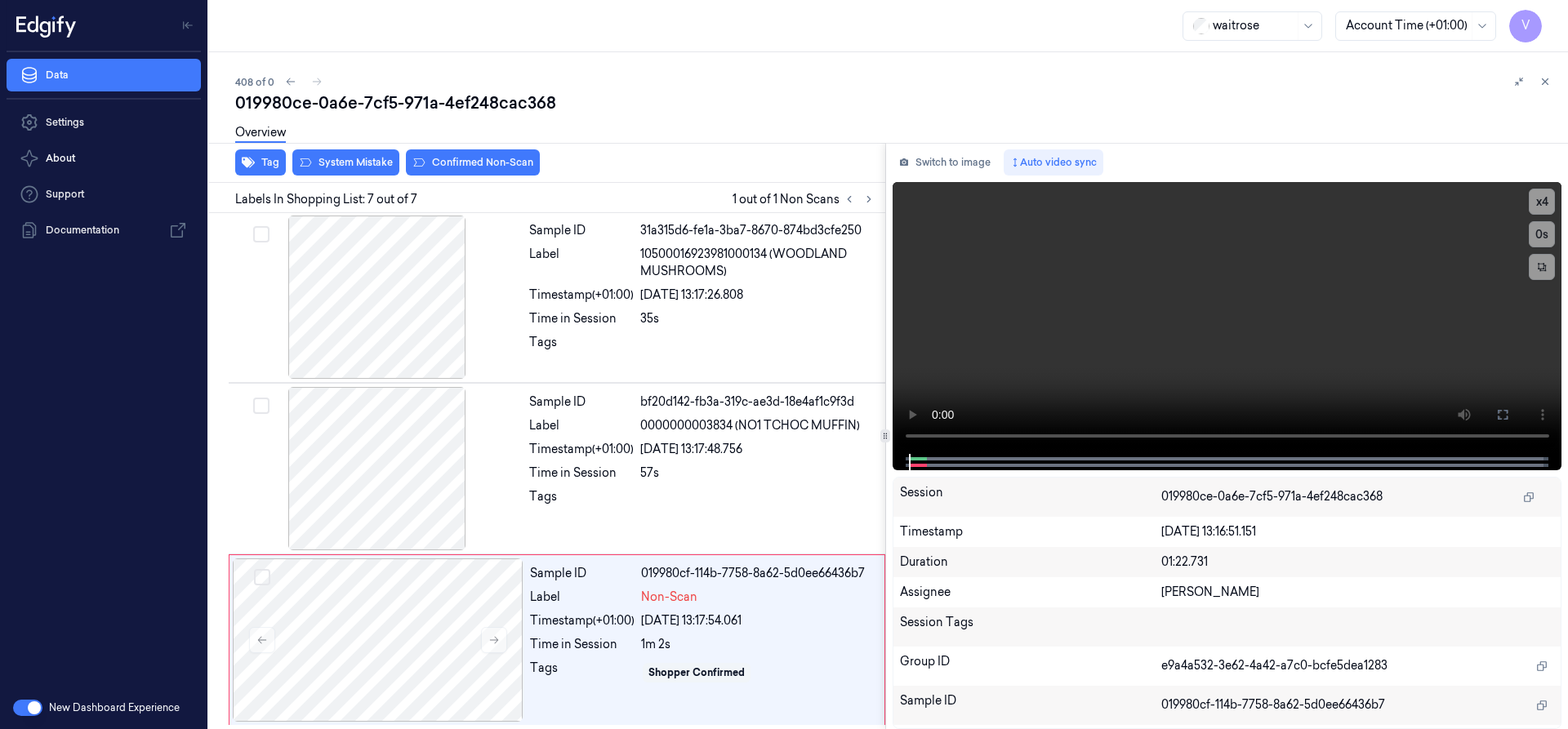
scroll to position [690, 0]
click at [498, 636] on icon at bounding box center [494, 637] width 11 height 11
click at [487, 636] on button at bounding box center [494, 637] width 27 height 27
click at [411, 565] on div at bounding box center [378, 637] width 290 height 164
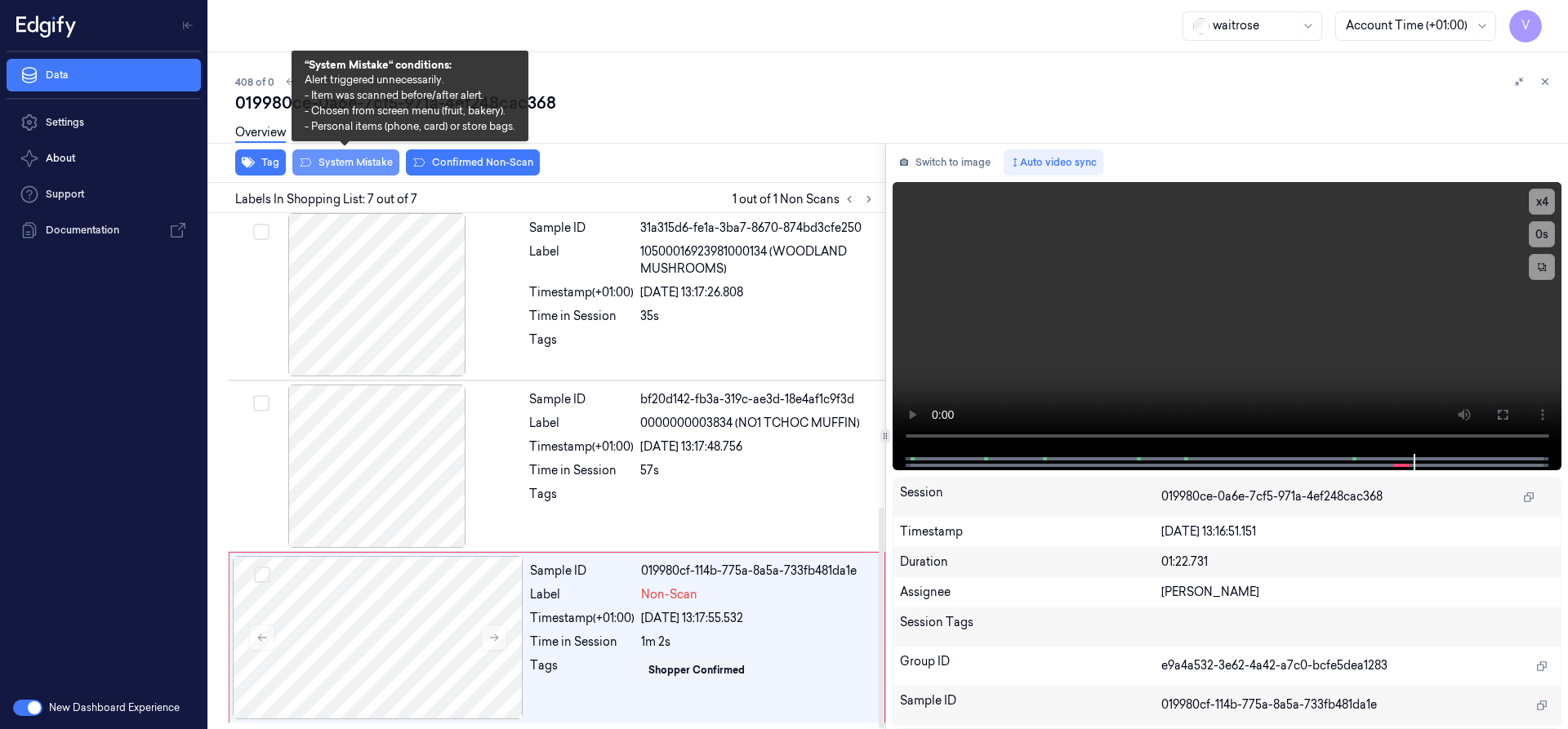
click at [371, 162] on button "System Mistake" at bounding box center [345, 162] width 107 height 27
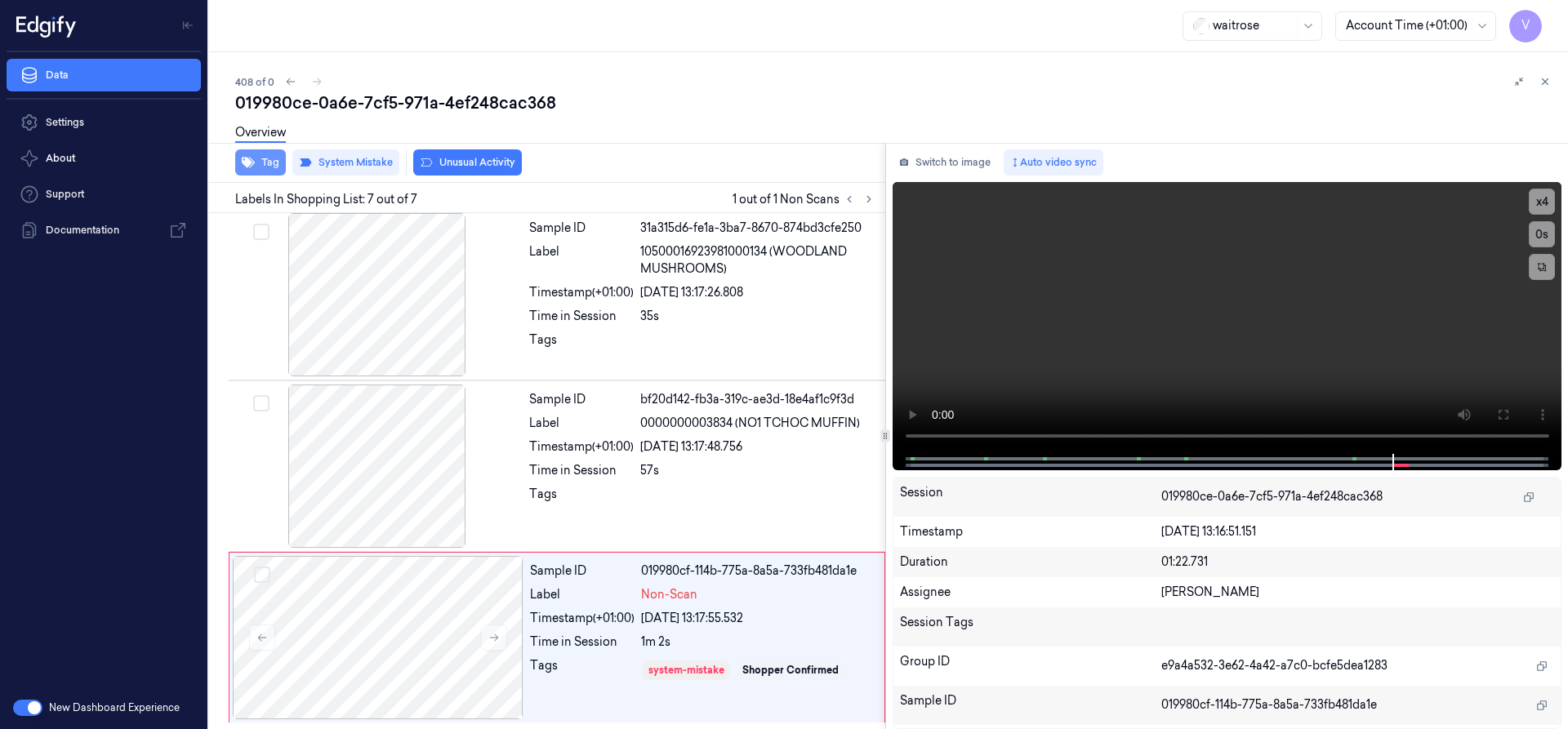
click at [264, 163] on button "Tag" at bounding box center [260, 162] width 51 height 27
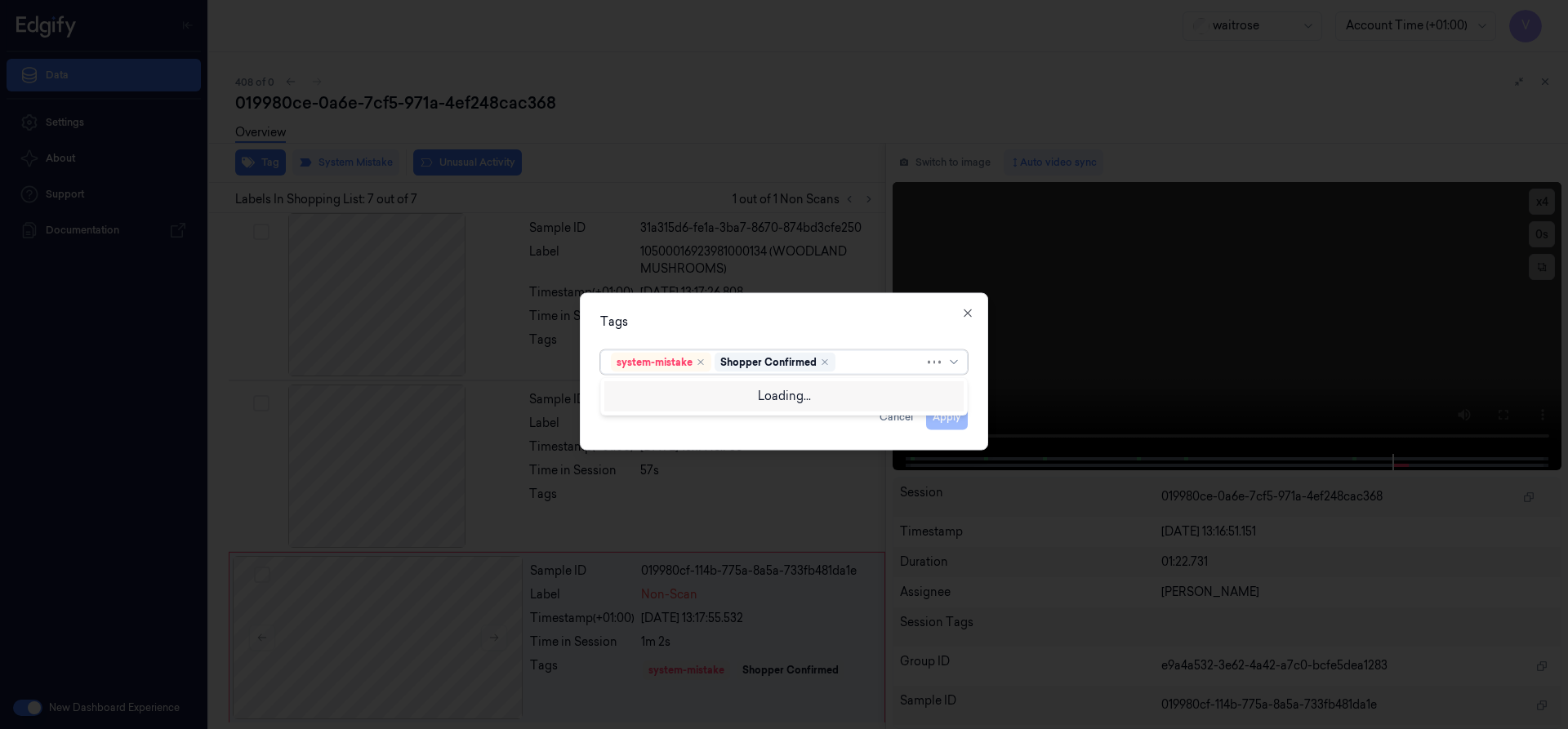
click at [860, 359] on div at bounding box center [882, 362] width 86 height 17
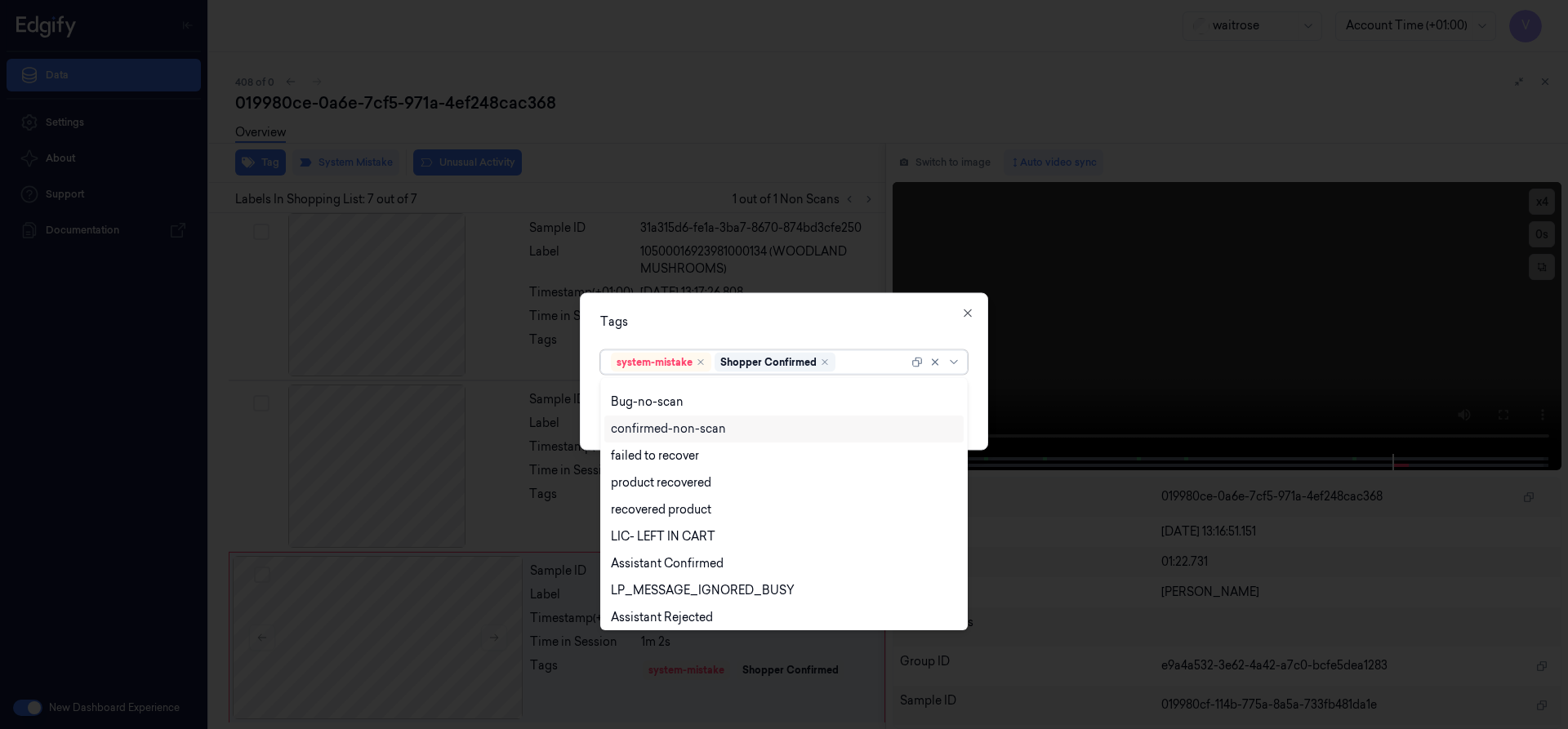
scroll to position [240, 0]
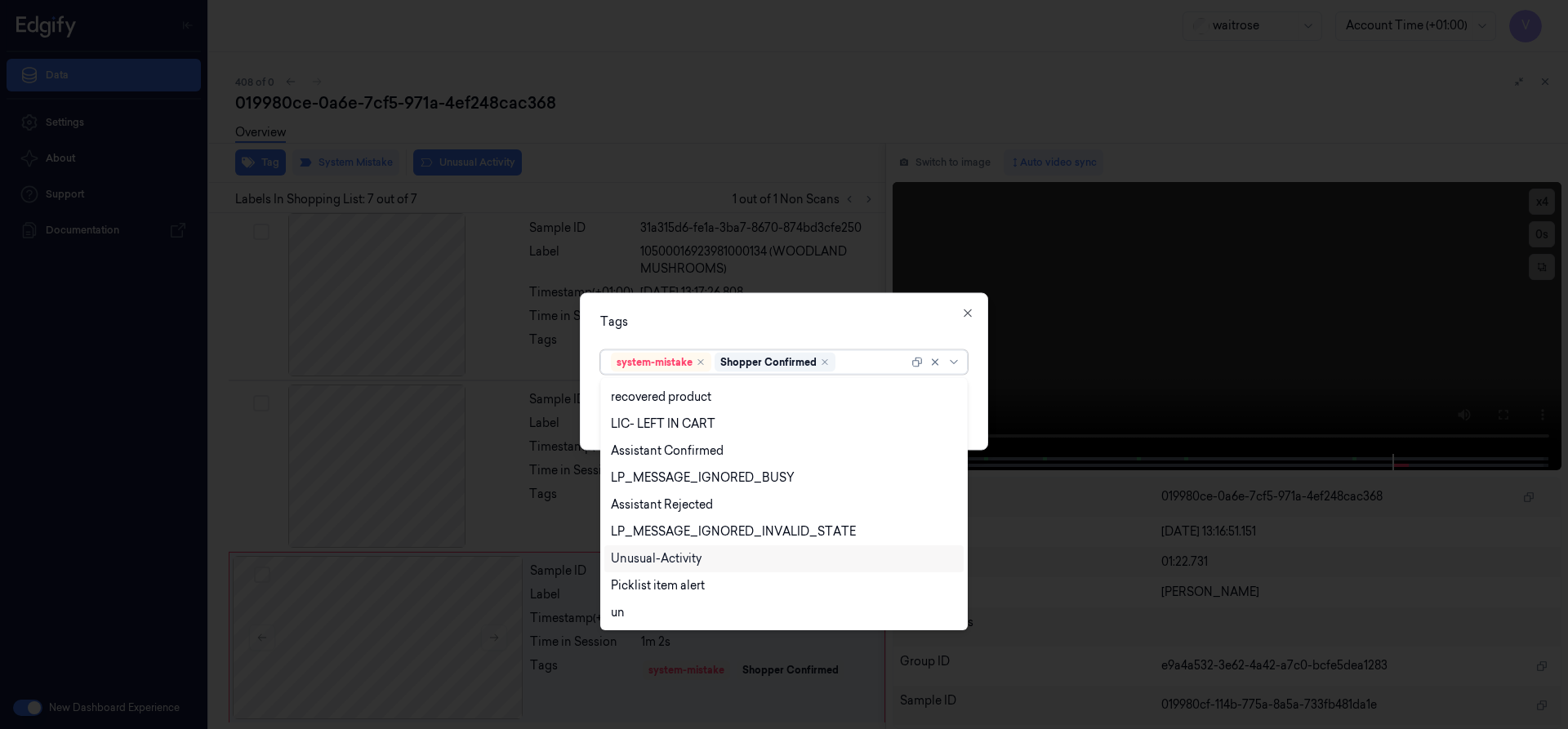
click at [680, 552] on div "Unusual-Activity" at bounding box center [656, 559] width 91 height 17
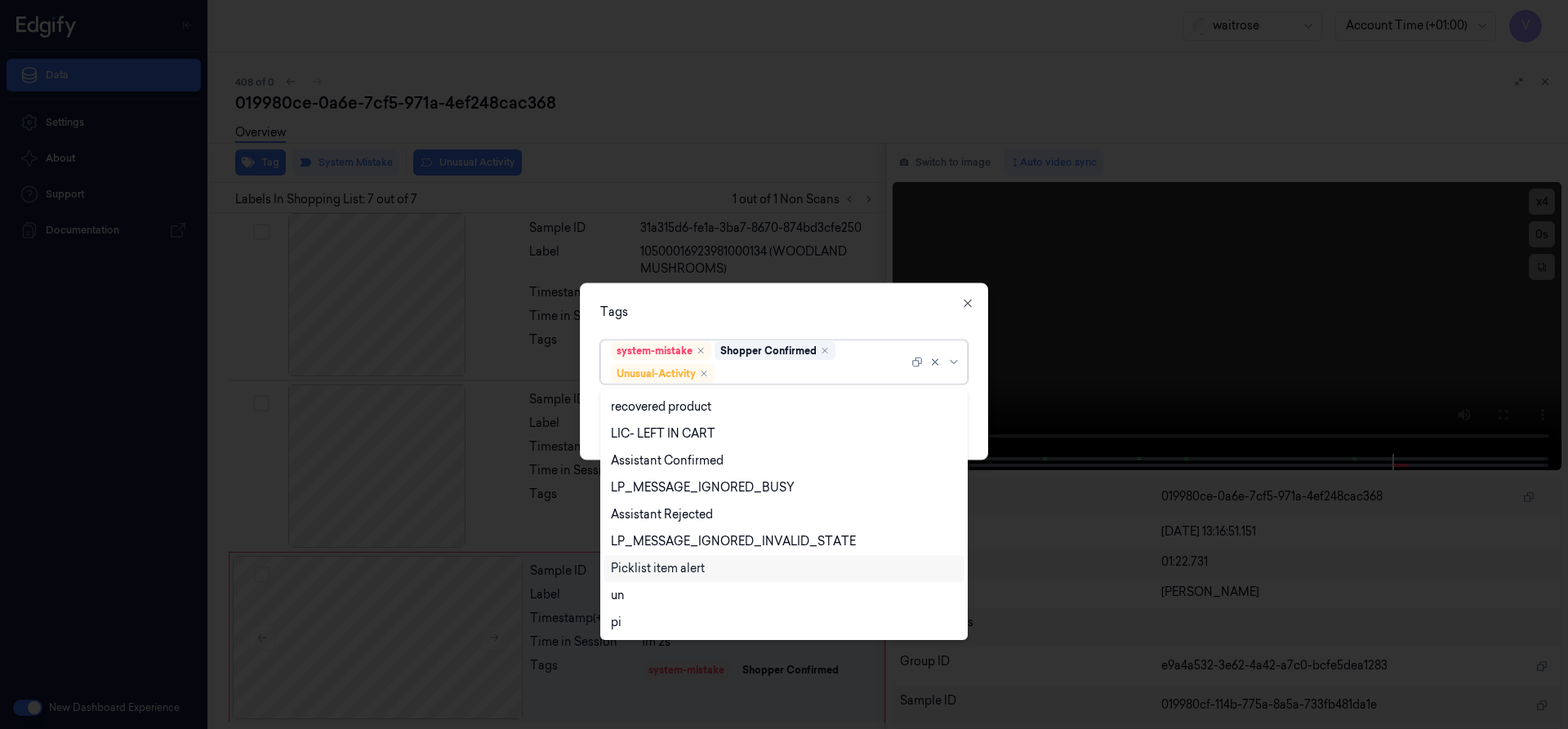
click at [673, 571] on div "Picklist item alert" at bounding box center [658, 569] width 94 height 17
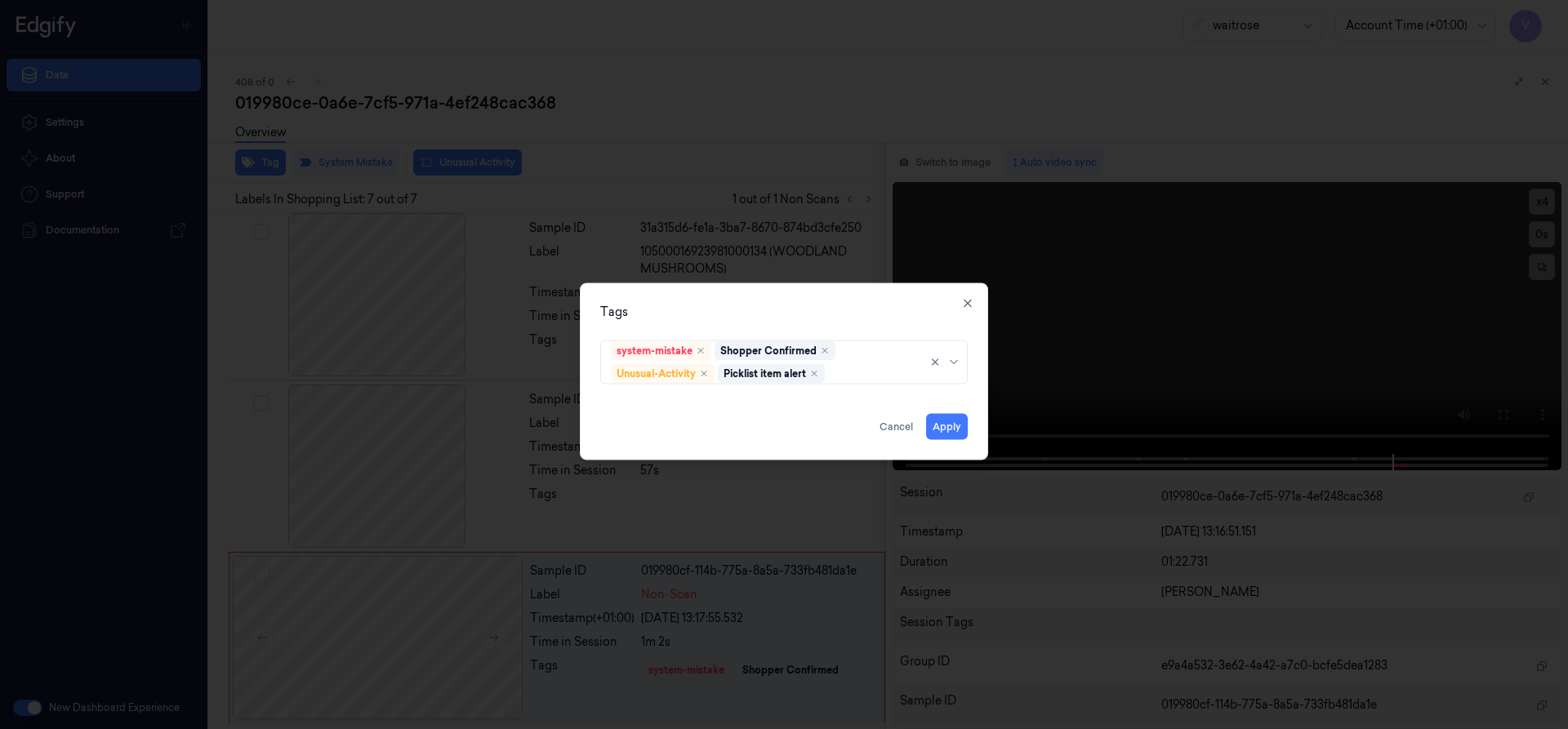
drag, startPoint x: 818, startPoint y: 314, endPoint x: 887, endPoint y: 394, distance: 105.6
click at [818, 314] on div "Tags" at bounding box center [784, 312] width 368 height 17
click at [949, 424] on button "Apply" at bounding box center [947, 426] width 42 height 27
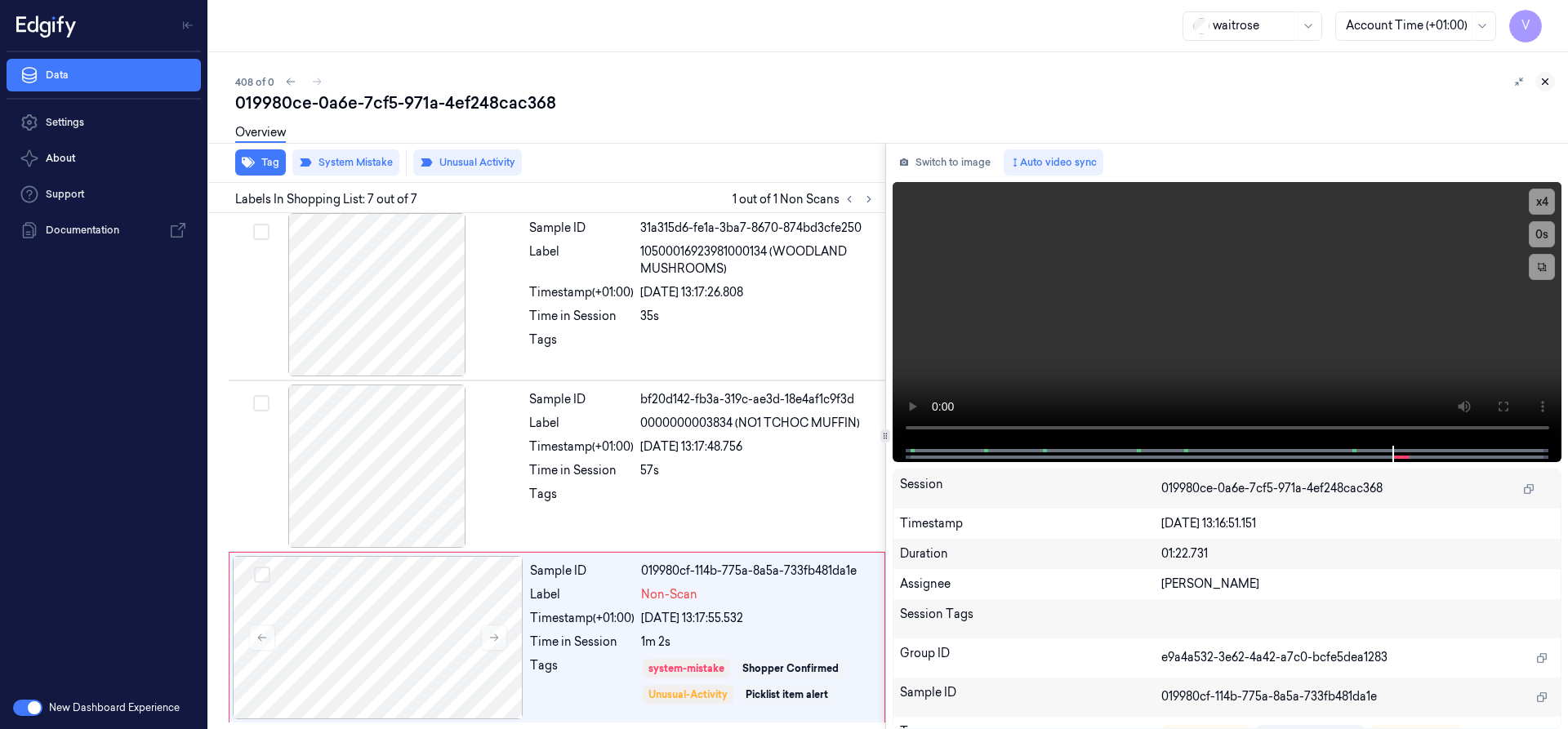
click at [1541, 82] on icon at bounding box center [1545, 81] width 11 height 11
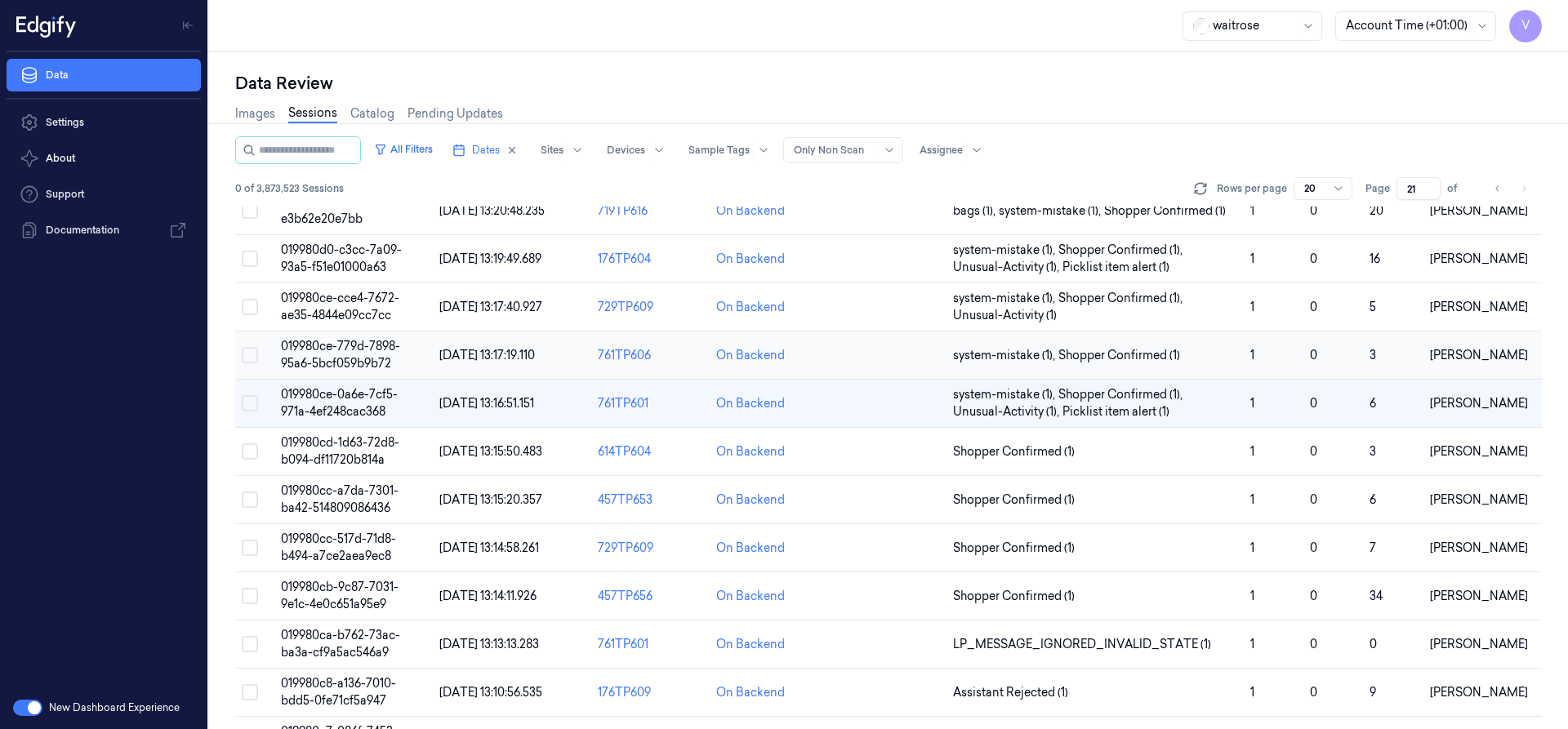
scroll to position [397, 0]
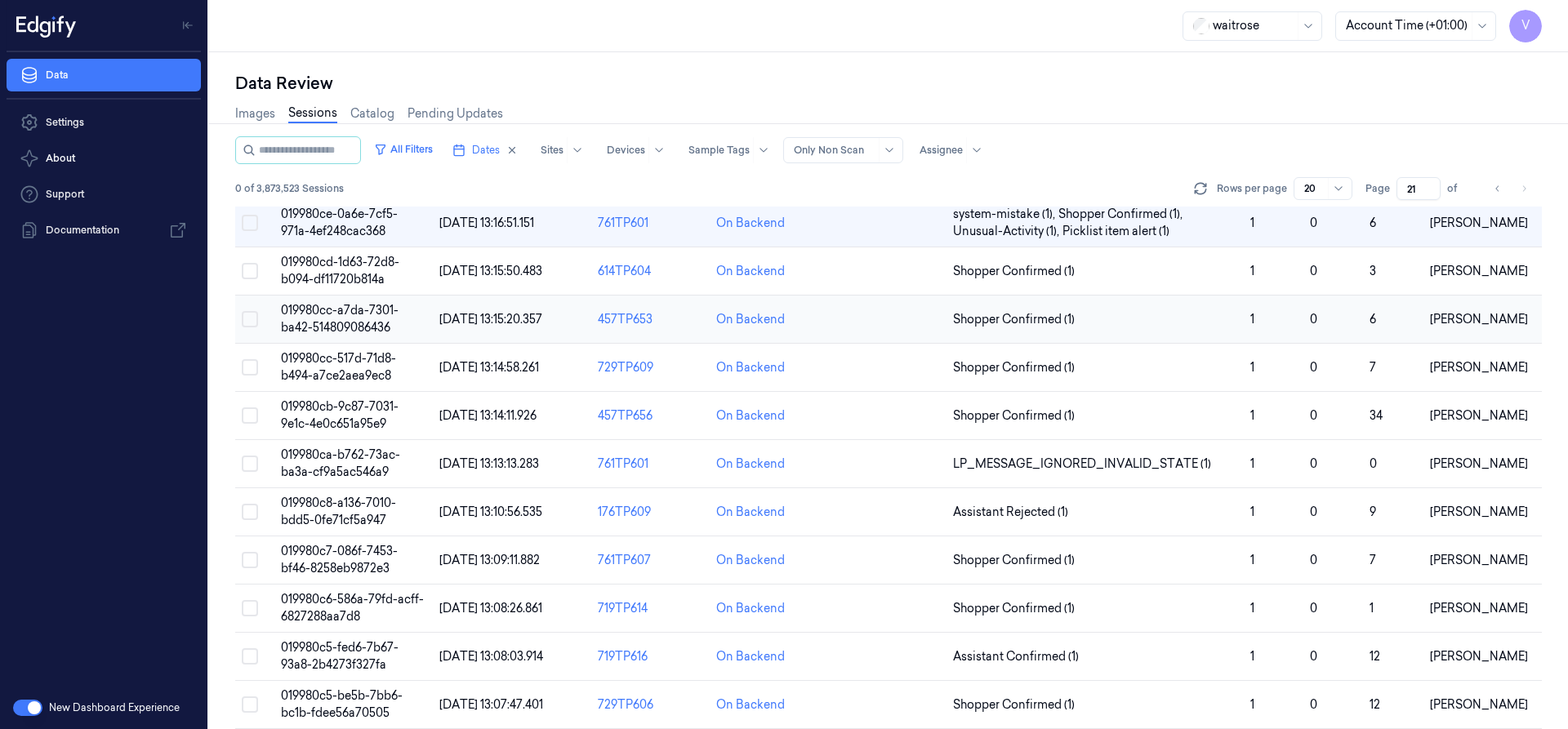
click at [363, 318] on td "019980cc-a7da-7301-ba42-514809086436" at bounding box center [353, 320] width 159 height 48
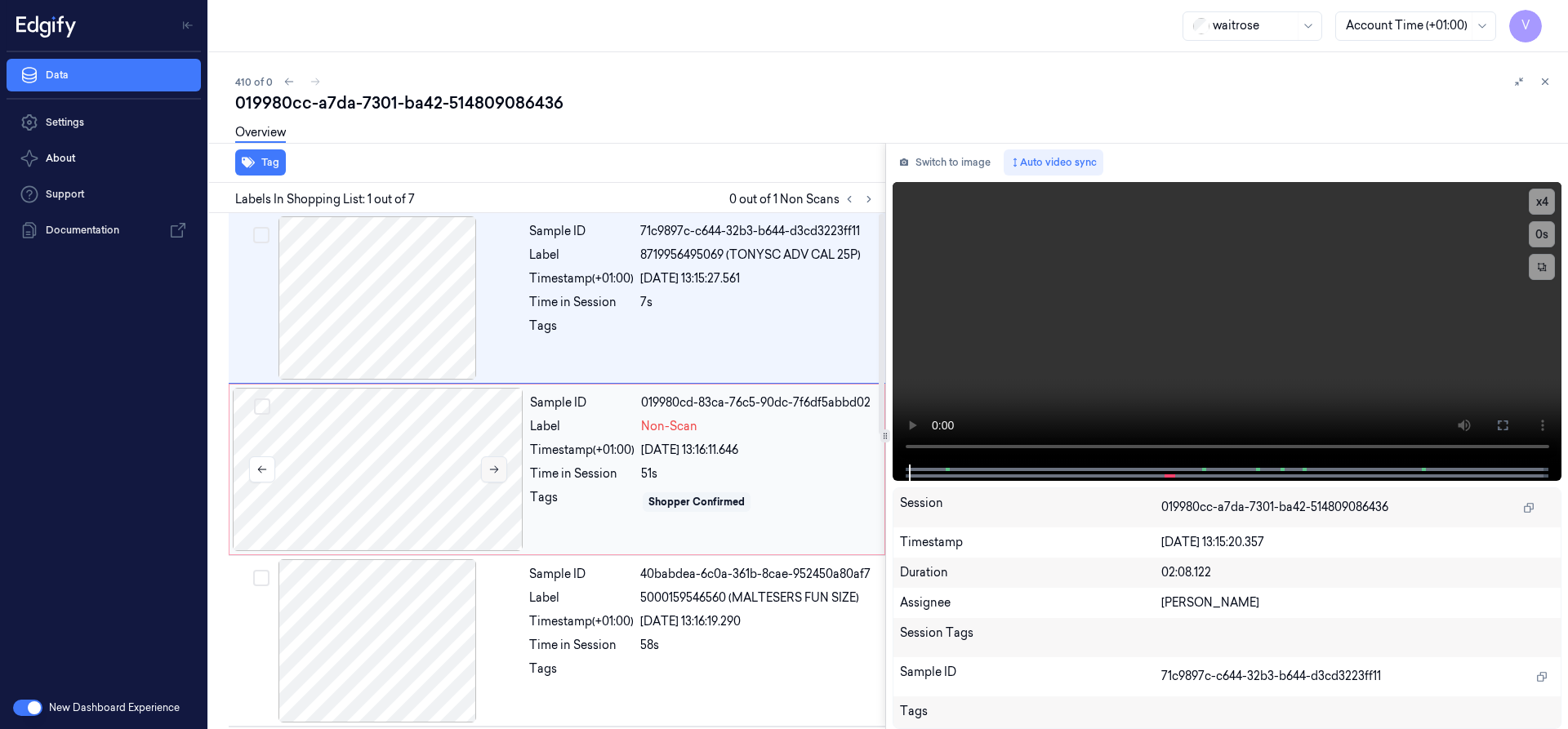
click at [495, 471] on icon at bounding box center [494, 469] width 11 height 11
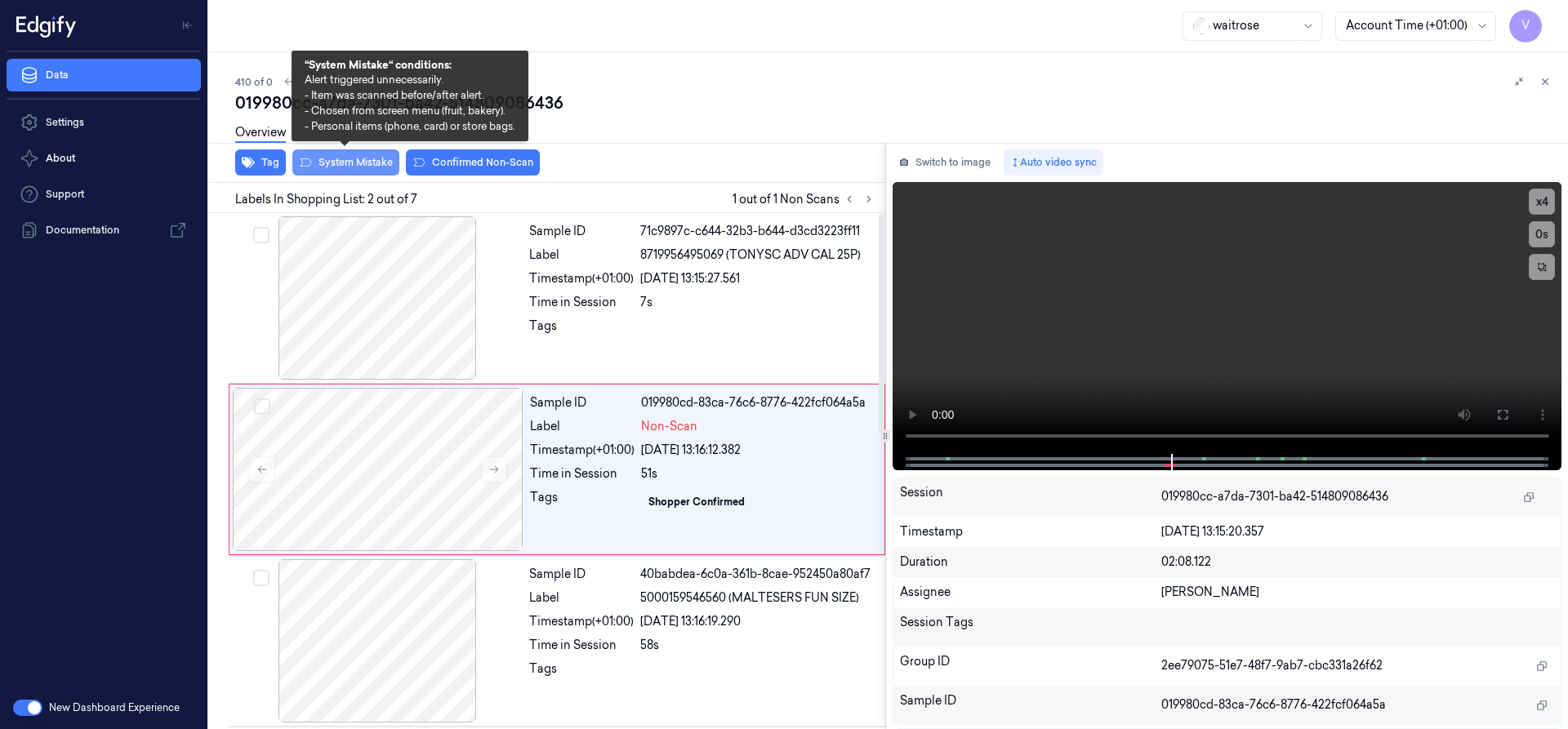
click at [356, 163] on button "System Mistake" at bounding box center [345, 162] width 107 height 27
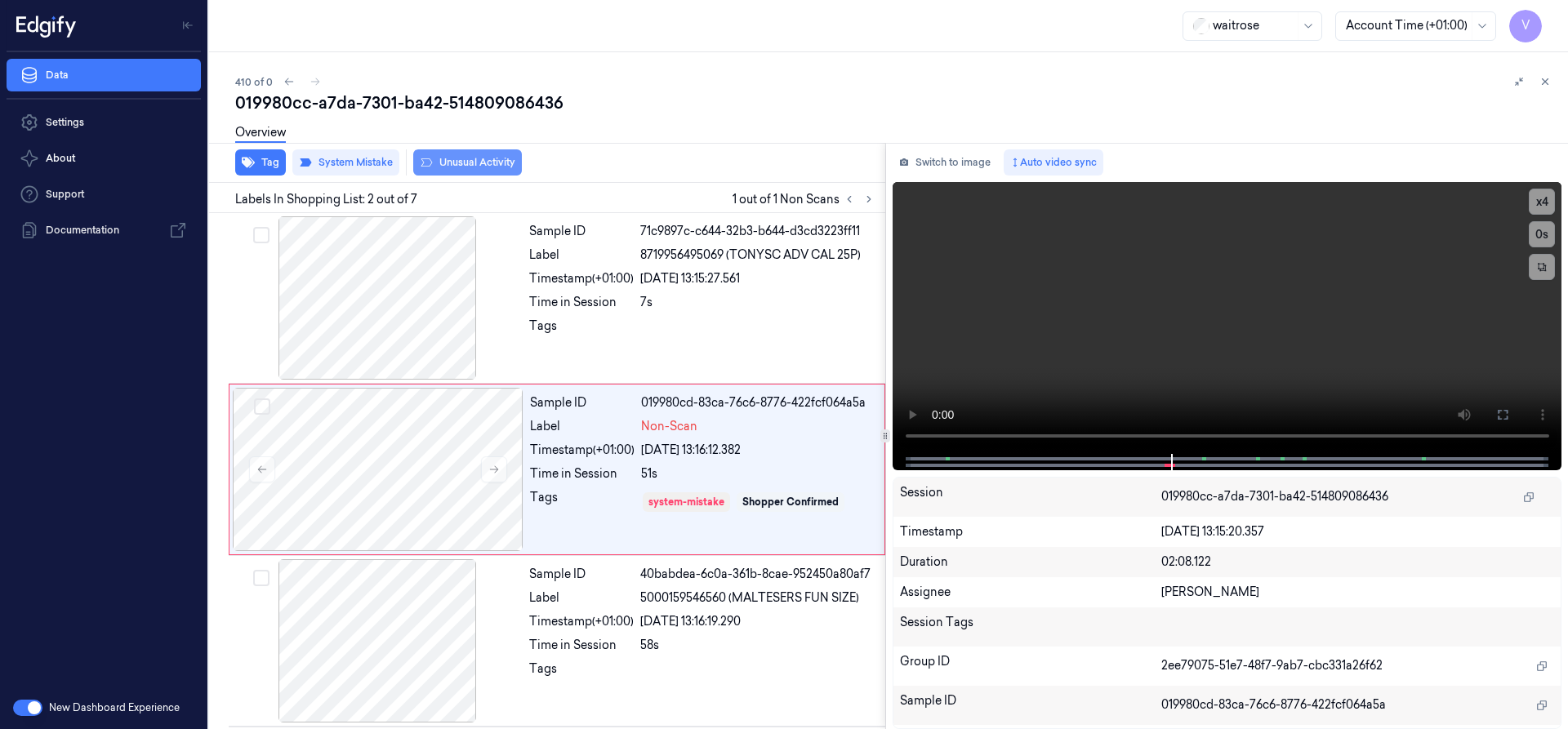
click at [506, 156] on button "Unusual Activity" at bounding box center [467, 162] width 109 height 27
click at [1547, 82] on icon at bounding box center [1545, 81] width 11 height 11
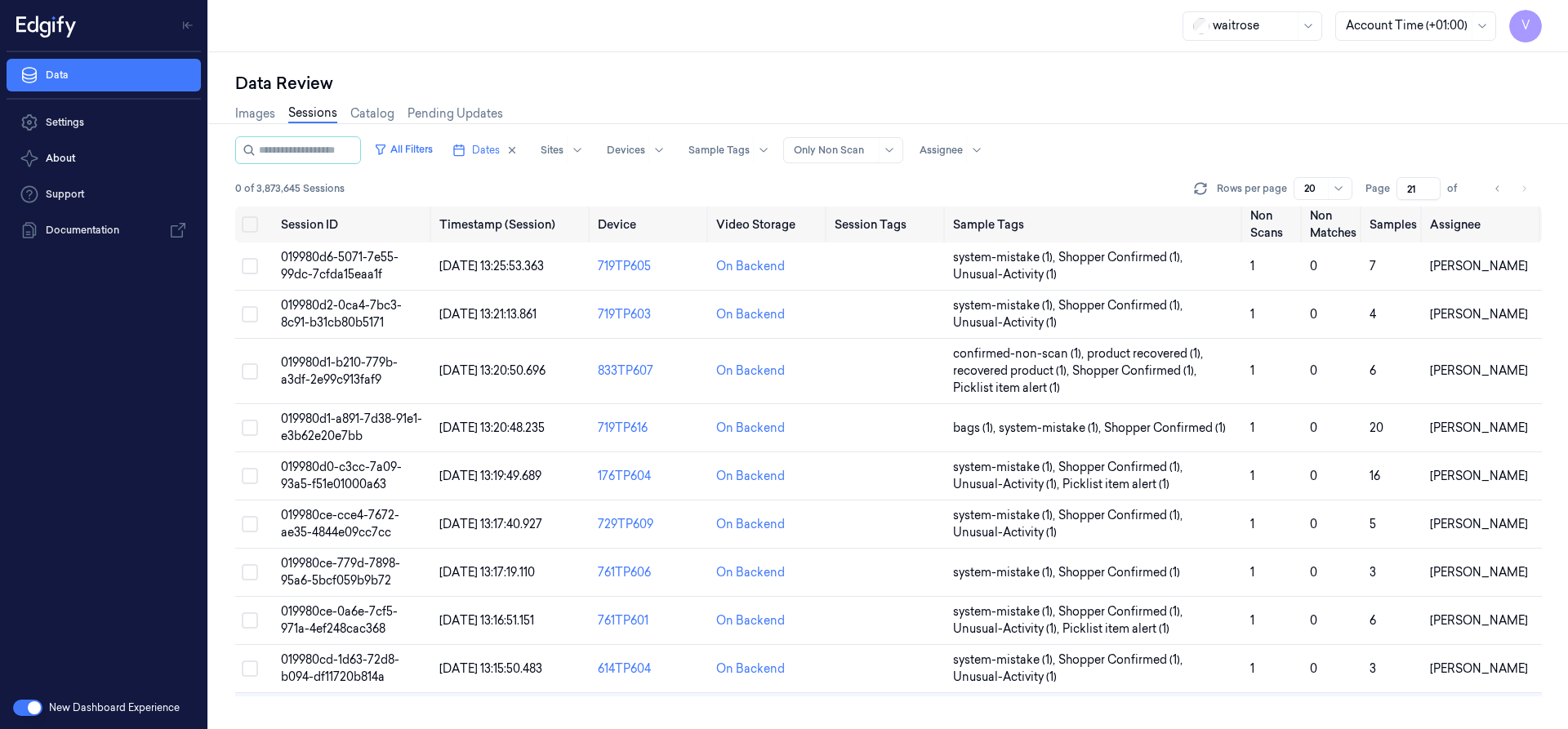
scroll to position [249, 0]
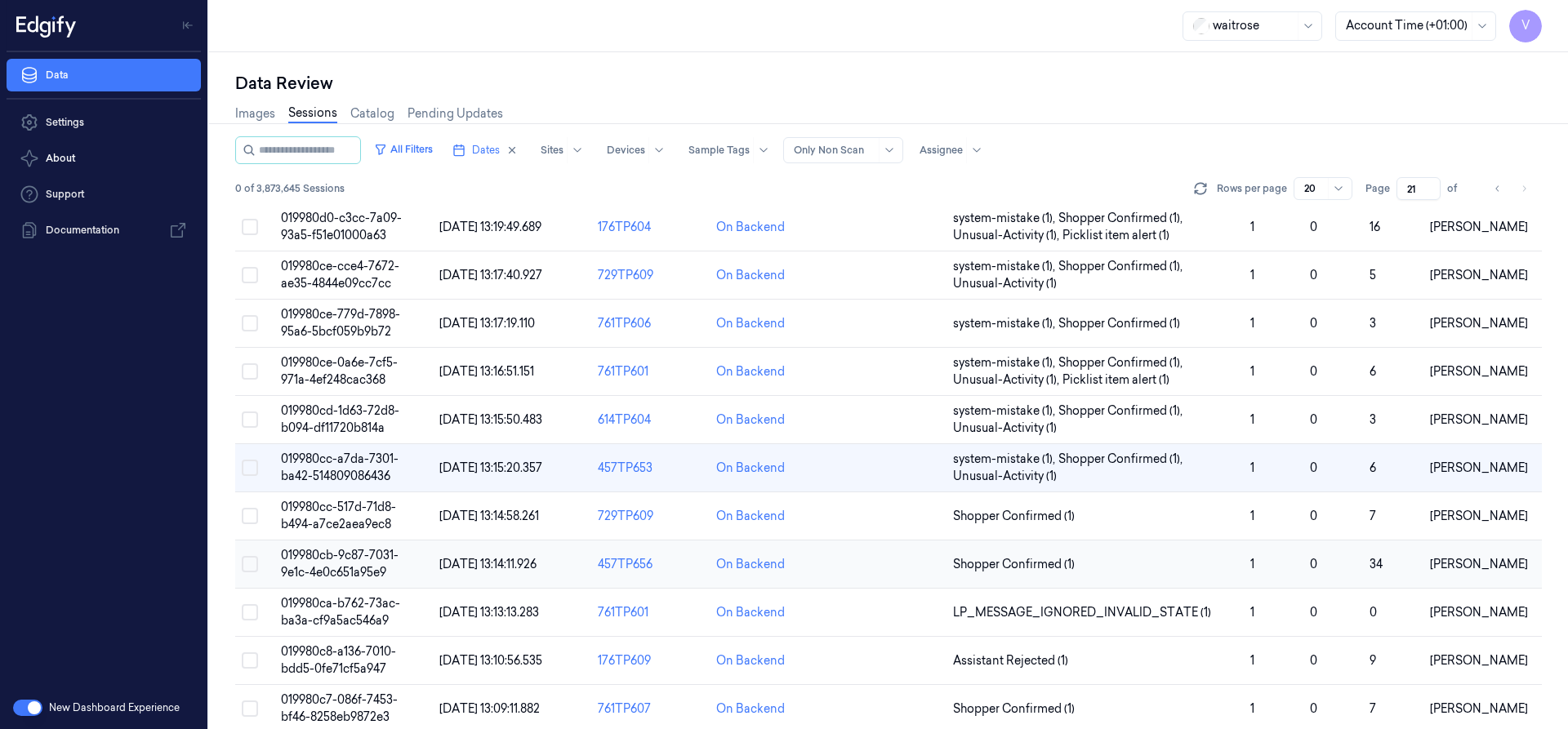
click at [362, 565] on td "019980cb-9c87-7031-9e1c-4e0c651a95e9" at bounding box center [353, 565] width 159 height 48
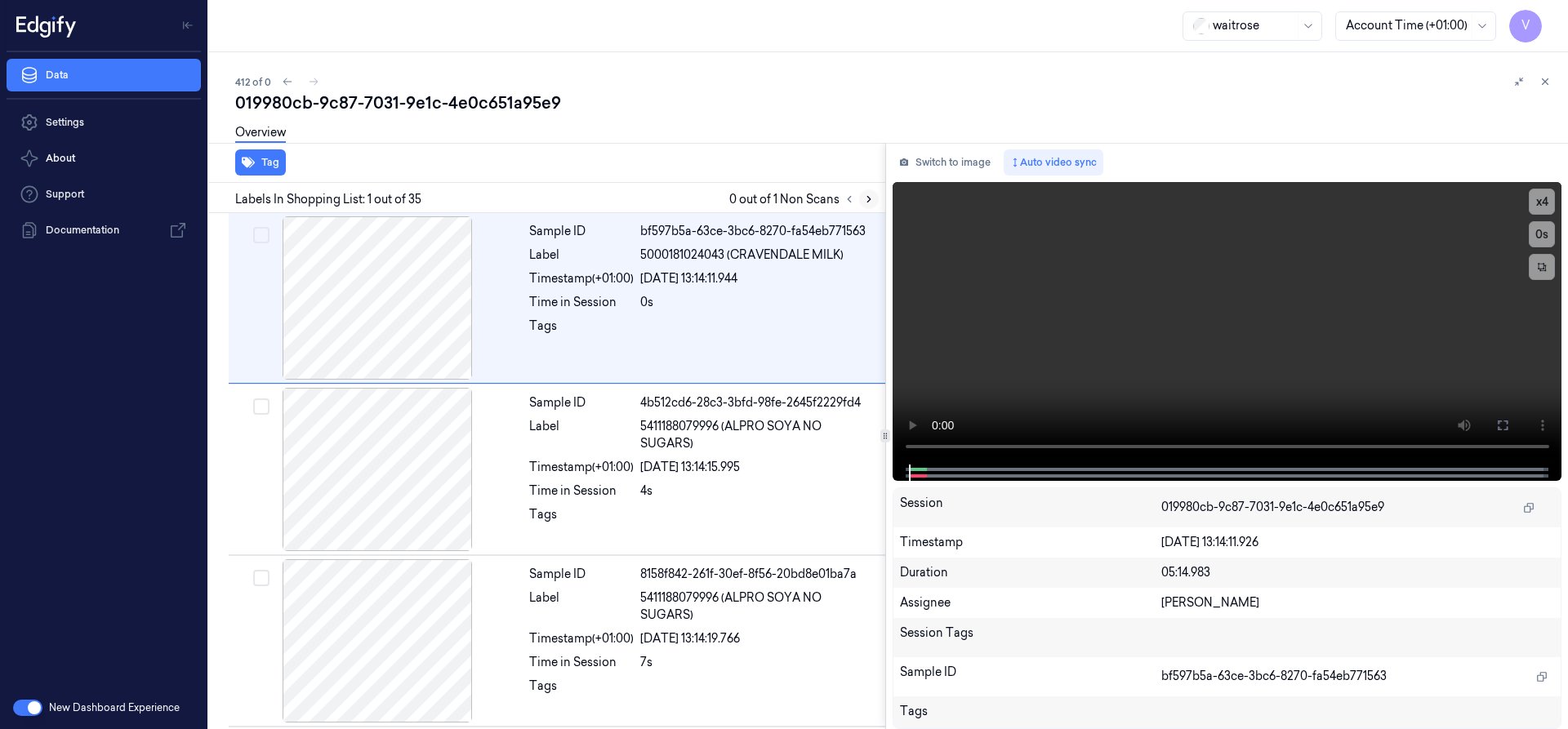
click at [876, 200] on button at bounding box center [869, 199] width 20 height 20
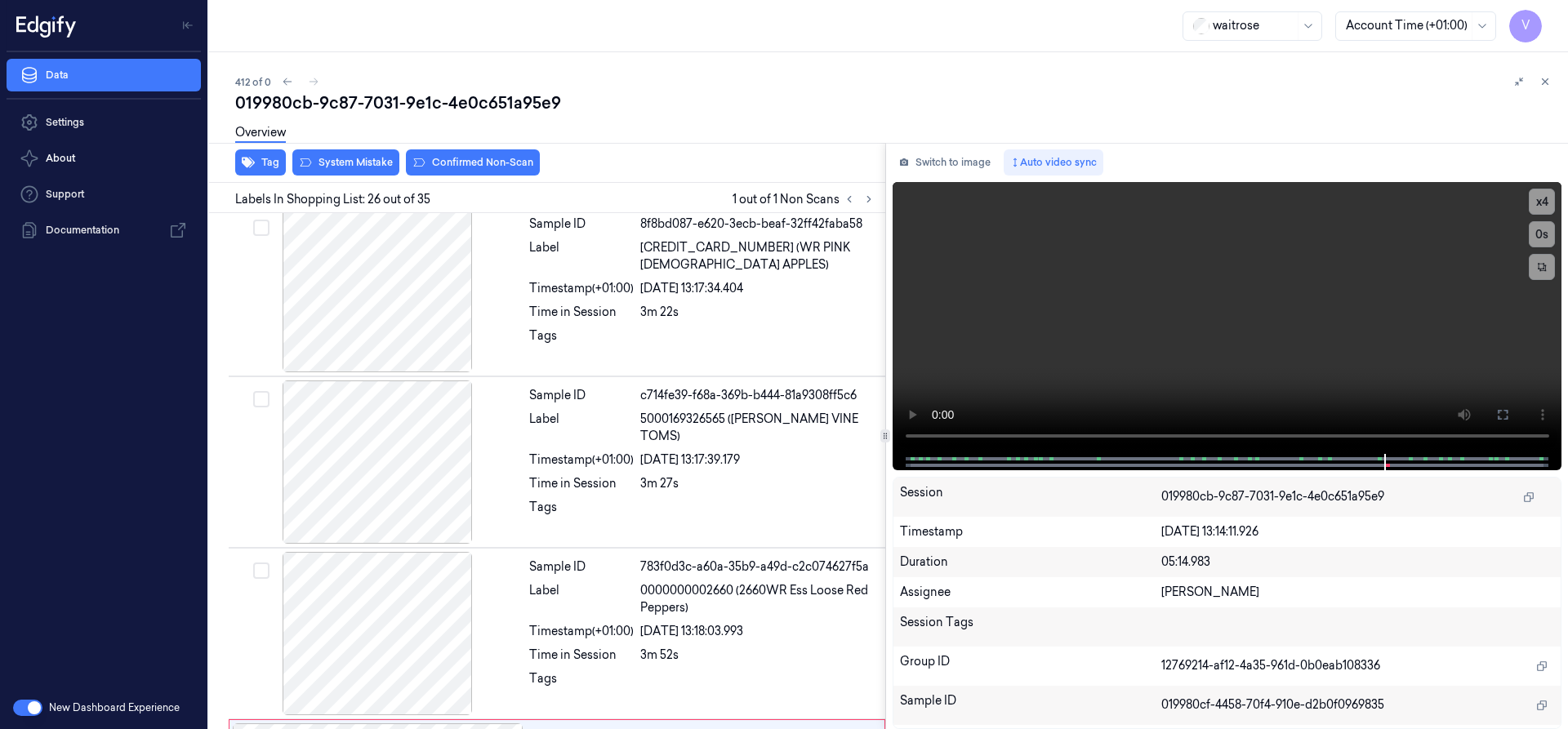
scroll to position [4114, 0]
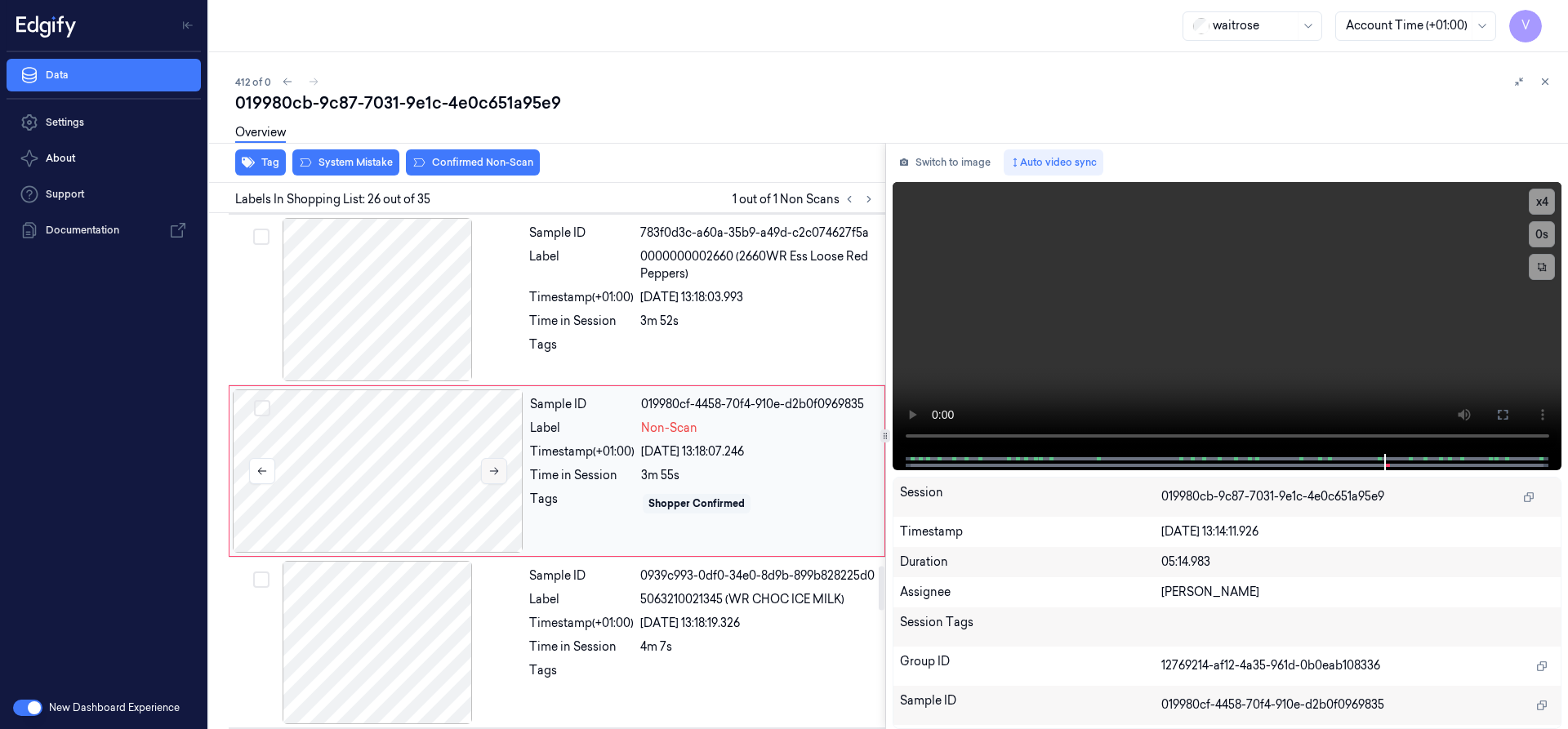
click at [500, 464] on button at bounding box center [494, 471] width 27 height 27
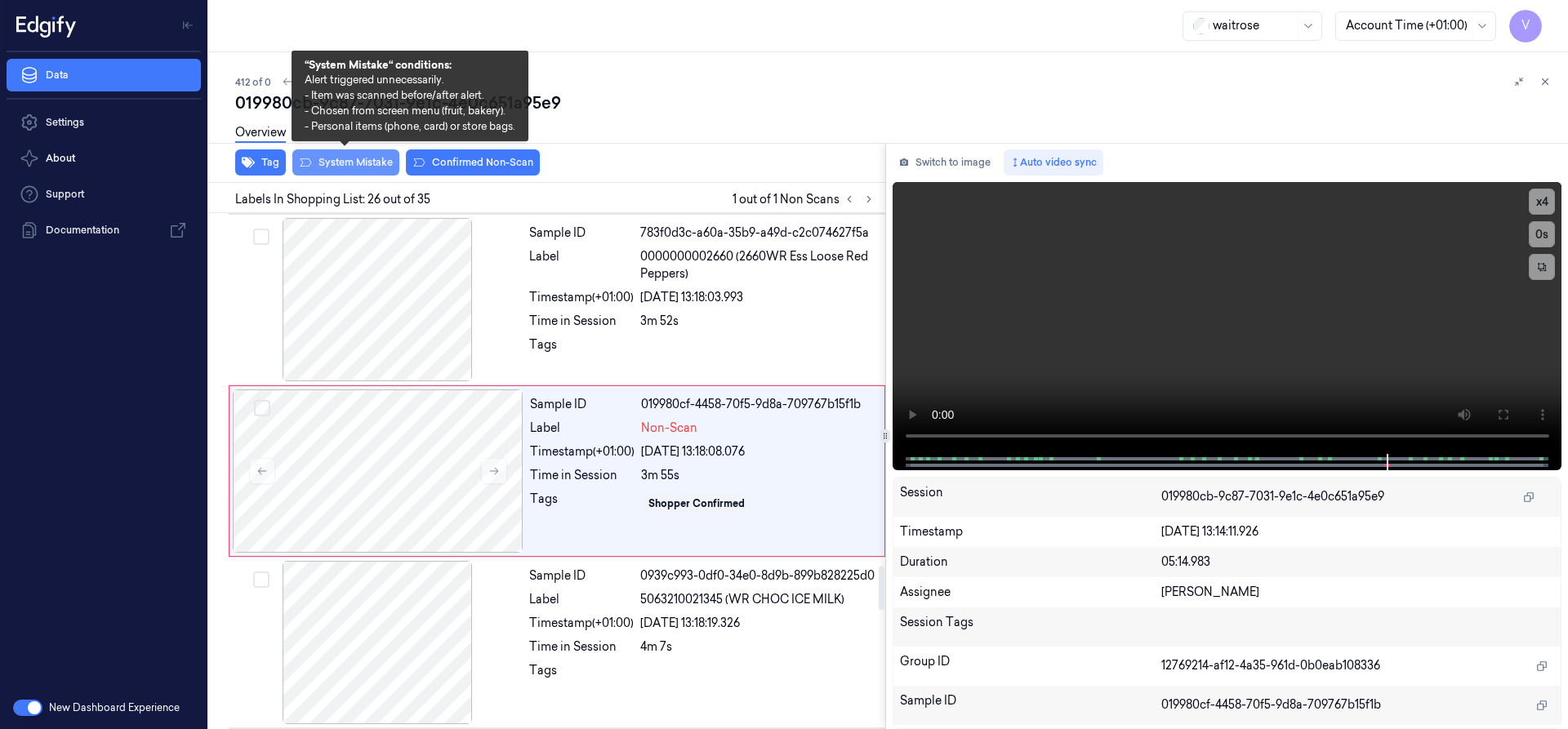
click at [358, 157] on button "System Mistake" at bounding box center [345, 162] width 107 height 27
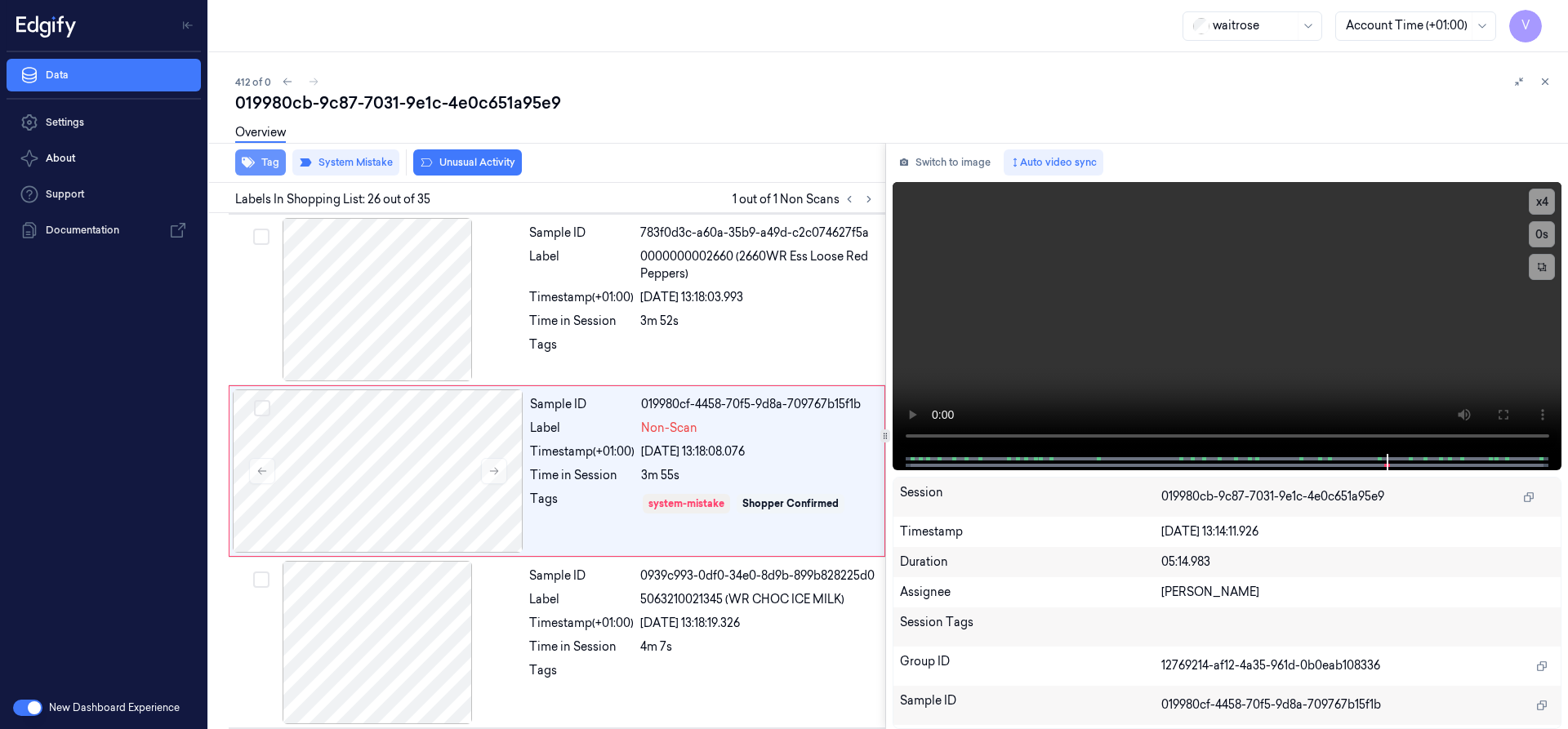
click at [259, 161] on button "Tag" at bounding box center [260, 162] width 51 height 27
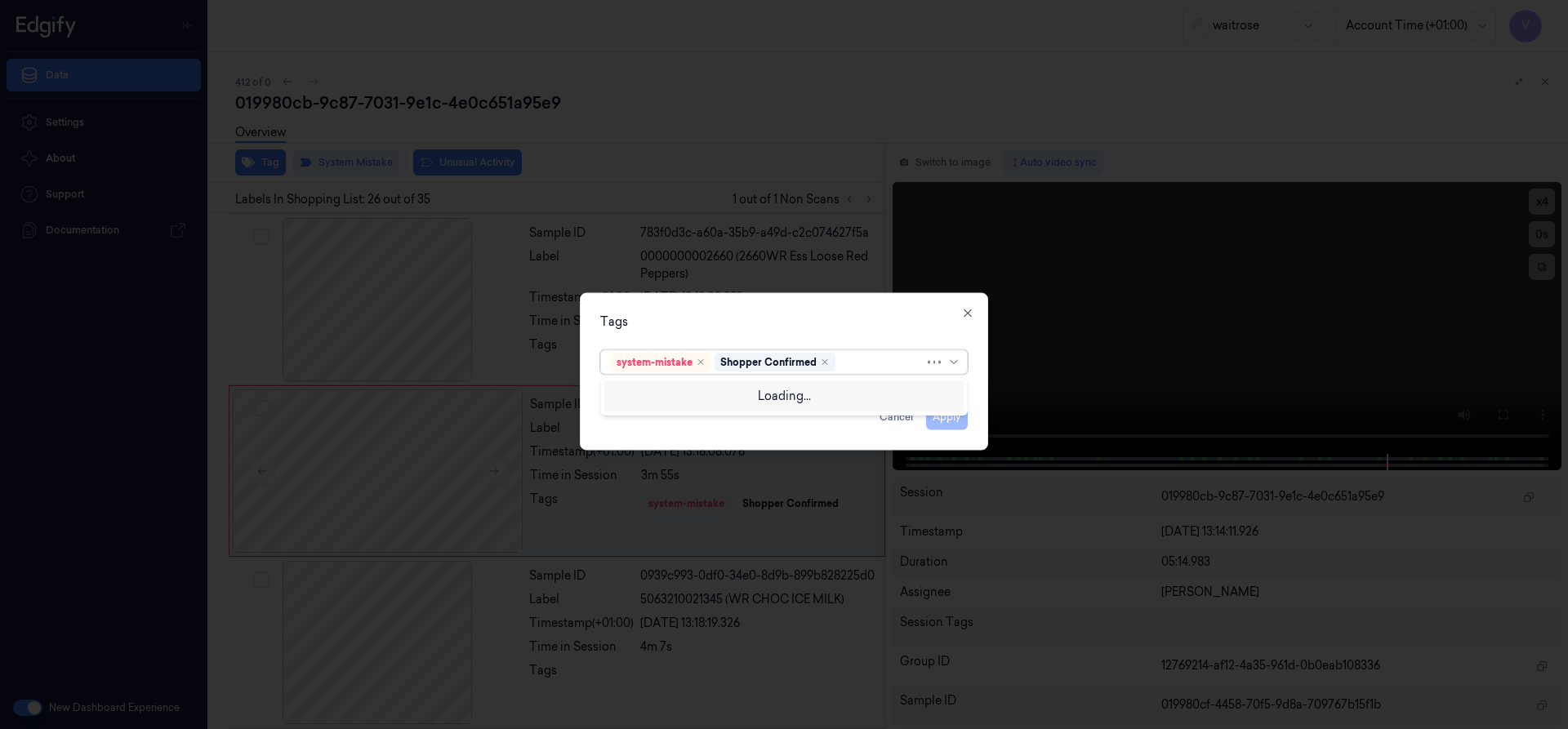
click at [859, 358] on div at bounding box center [882, 362] width 86 height 17
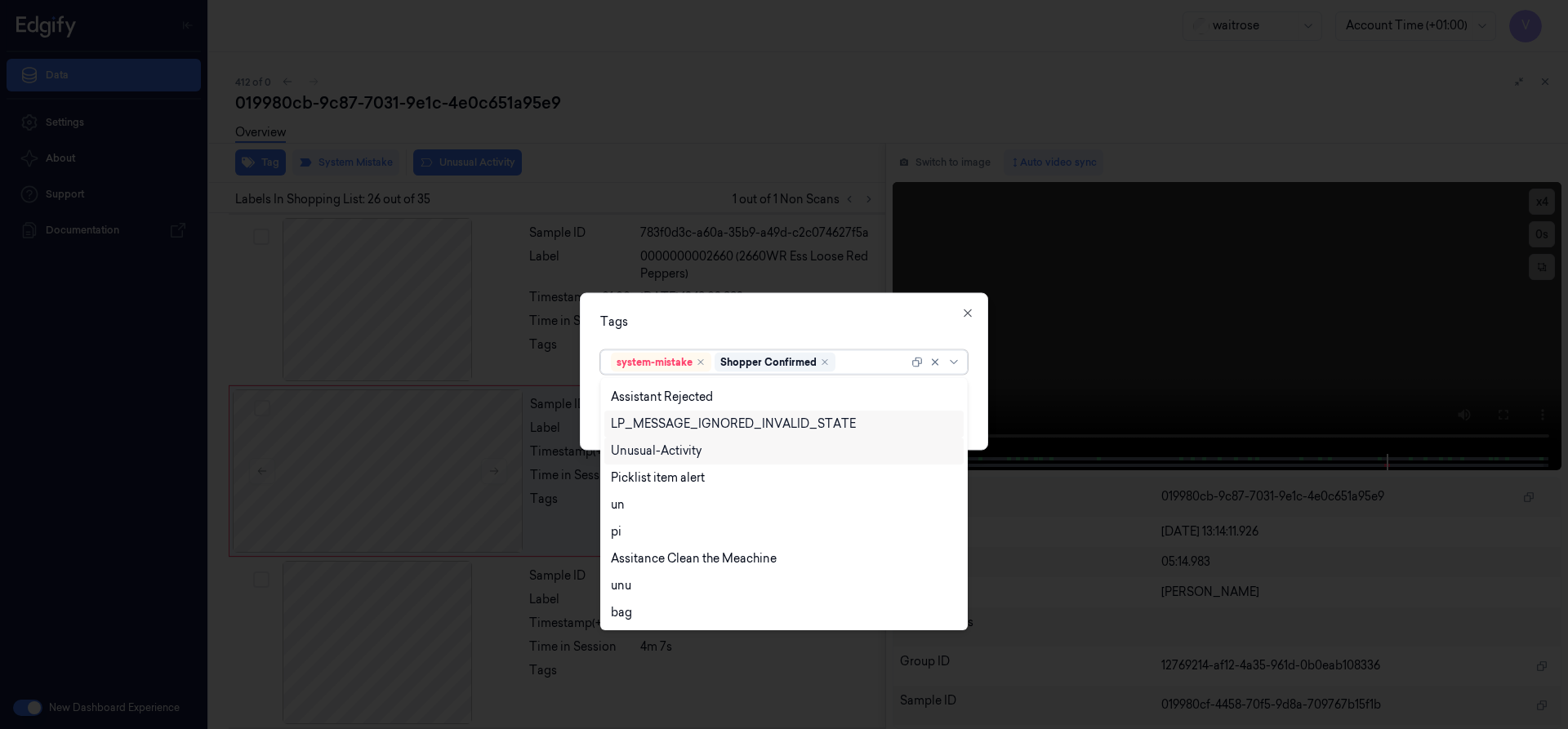
drag, startPoint x: 694, startPoint y: 443, endPoint x: 690, endPoint y: 456, distance: 13.6
click at [693, 445] on div "Unusual-Activity" at bounding box center [656, 451] width 91 height 17
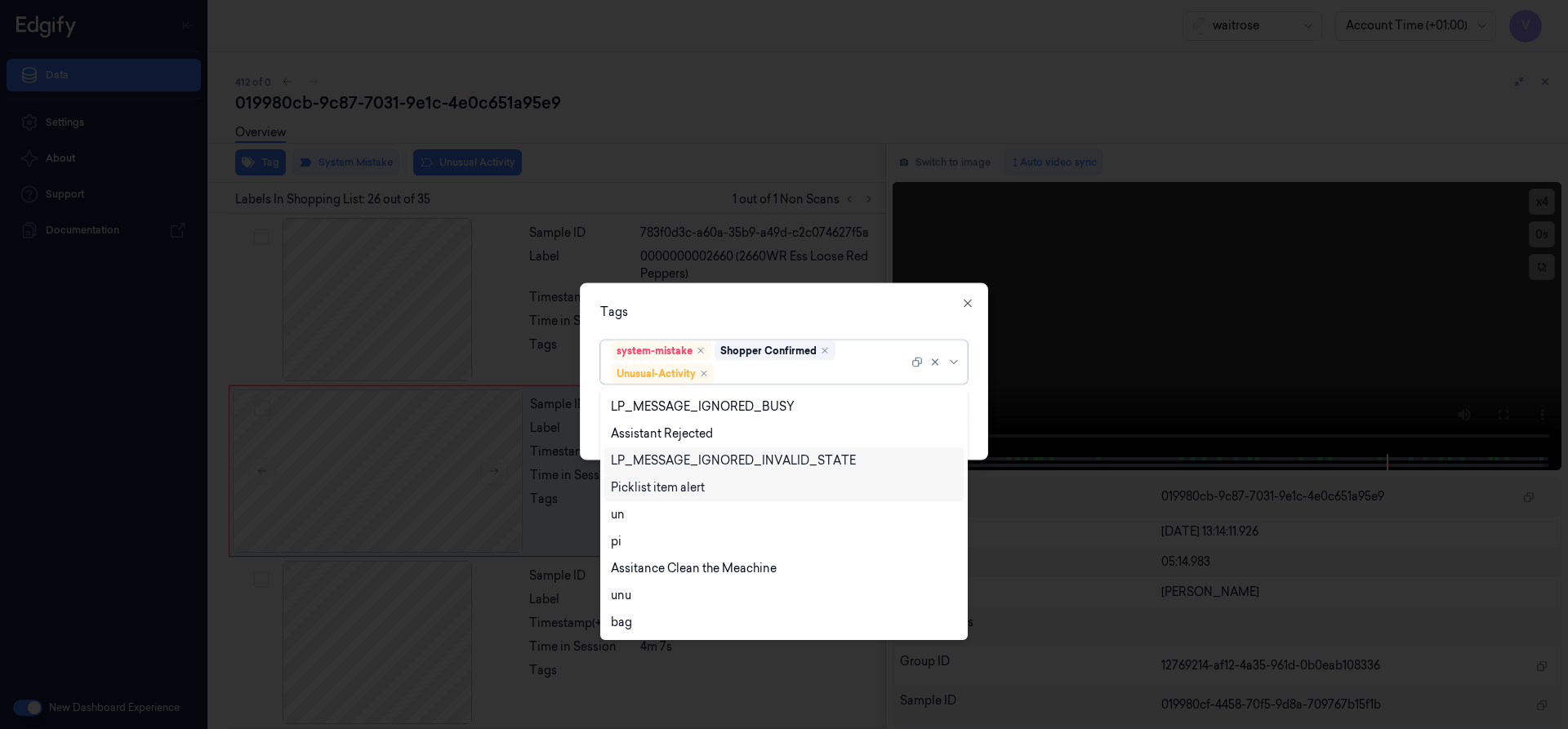
drag, startPoint x: 671, startPoint y: 486, endPoint x: 689, endPoint y: 480, distance: 19.0
click at [671, 488] on div "Picklist item alert" at bounding box center [658, 488] width 94 height 17
drag, startPoint x: 779, startPoint y: 312, endPoint x: 886, endPoint y: 385, distance: 129.5
click at [792, 318] on div "Tags" at bounding box center [784, 312] width 368 height 17
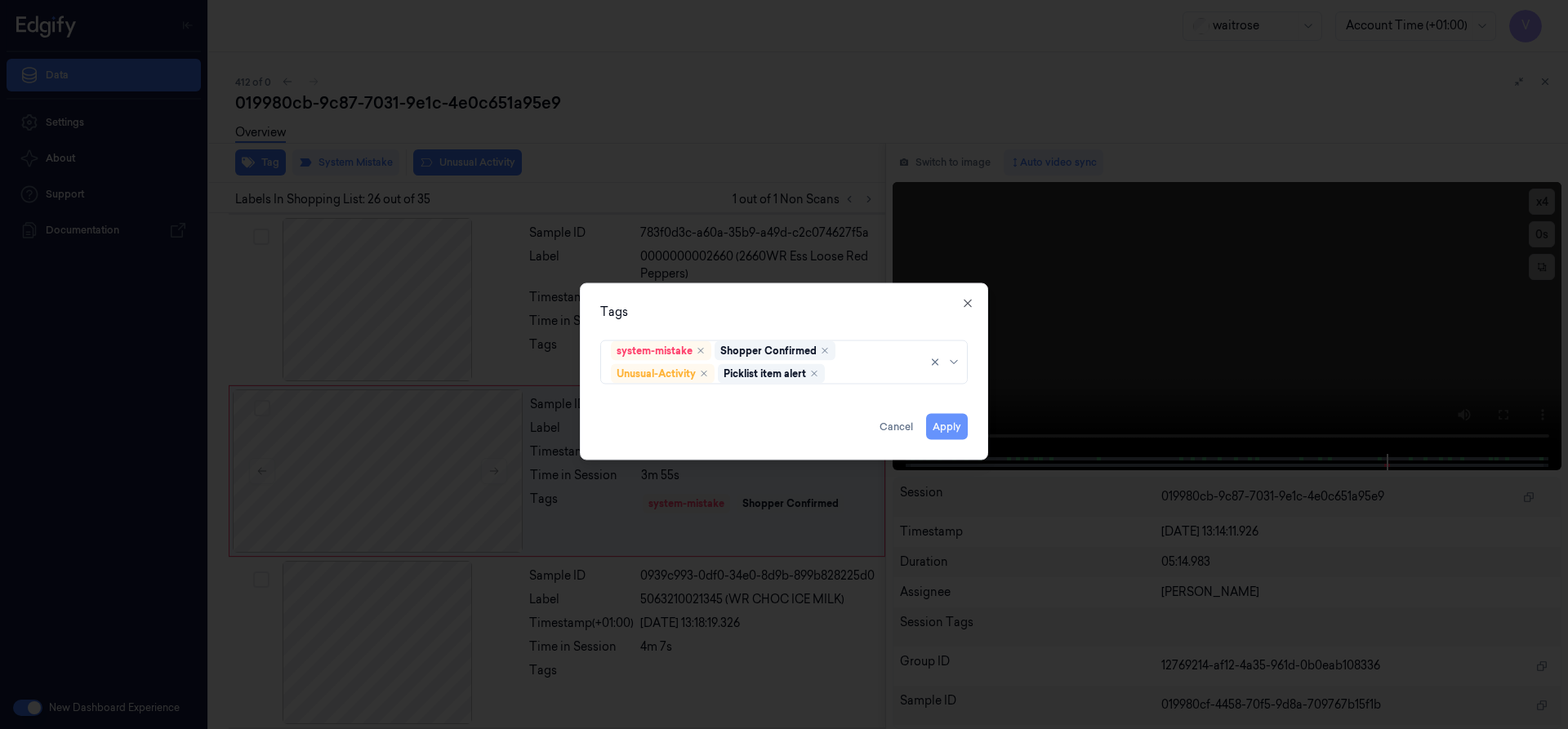
click at [935, 428] on button "Apply" at bounding box center [947, 426] width 42 height 27
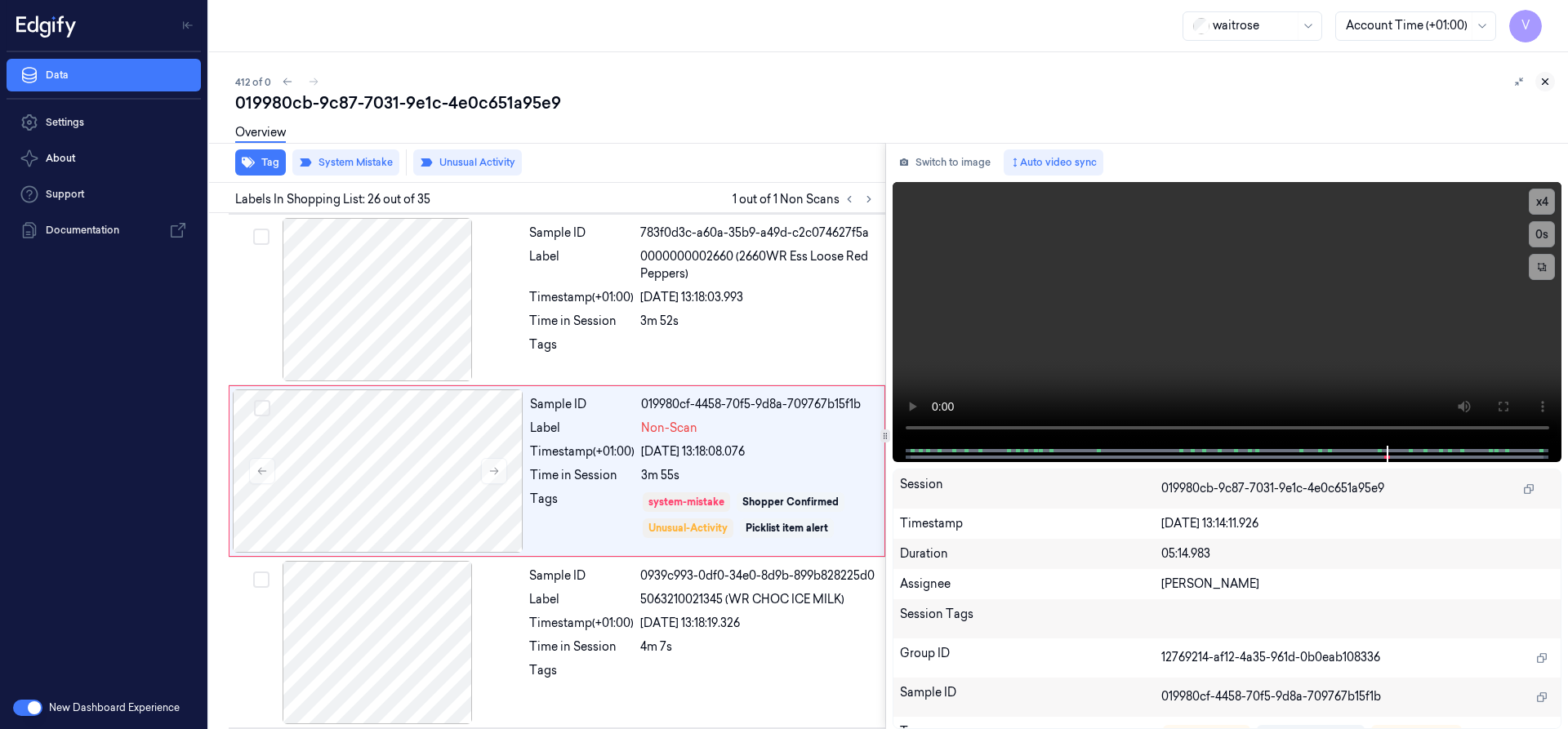
click at [1544, 81] on icon at bounding box center [1545, 81] width 11 height 11
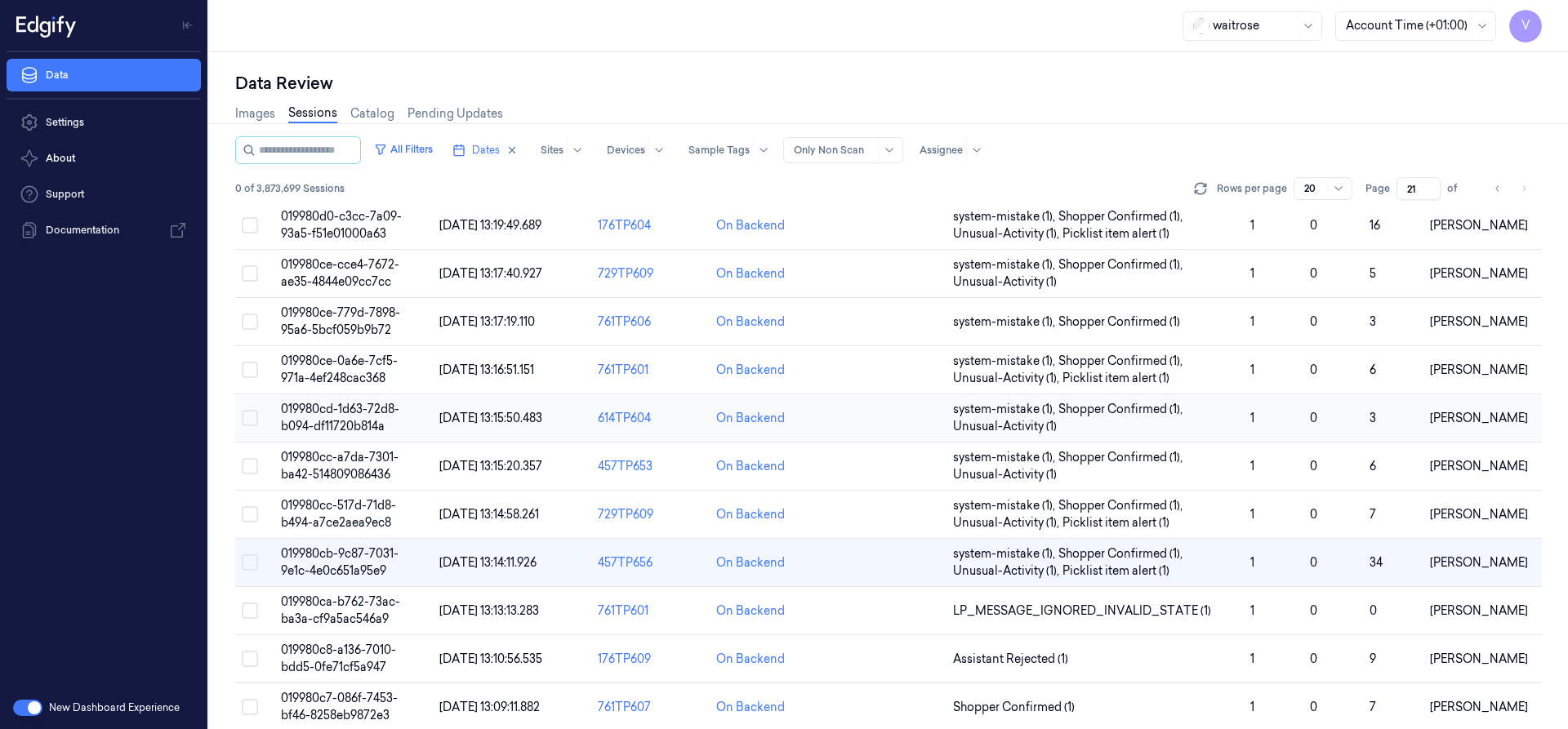
scroll to position [345, 0]
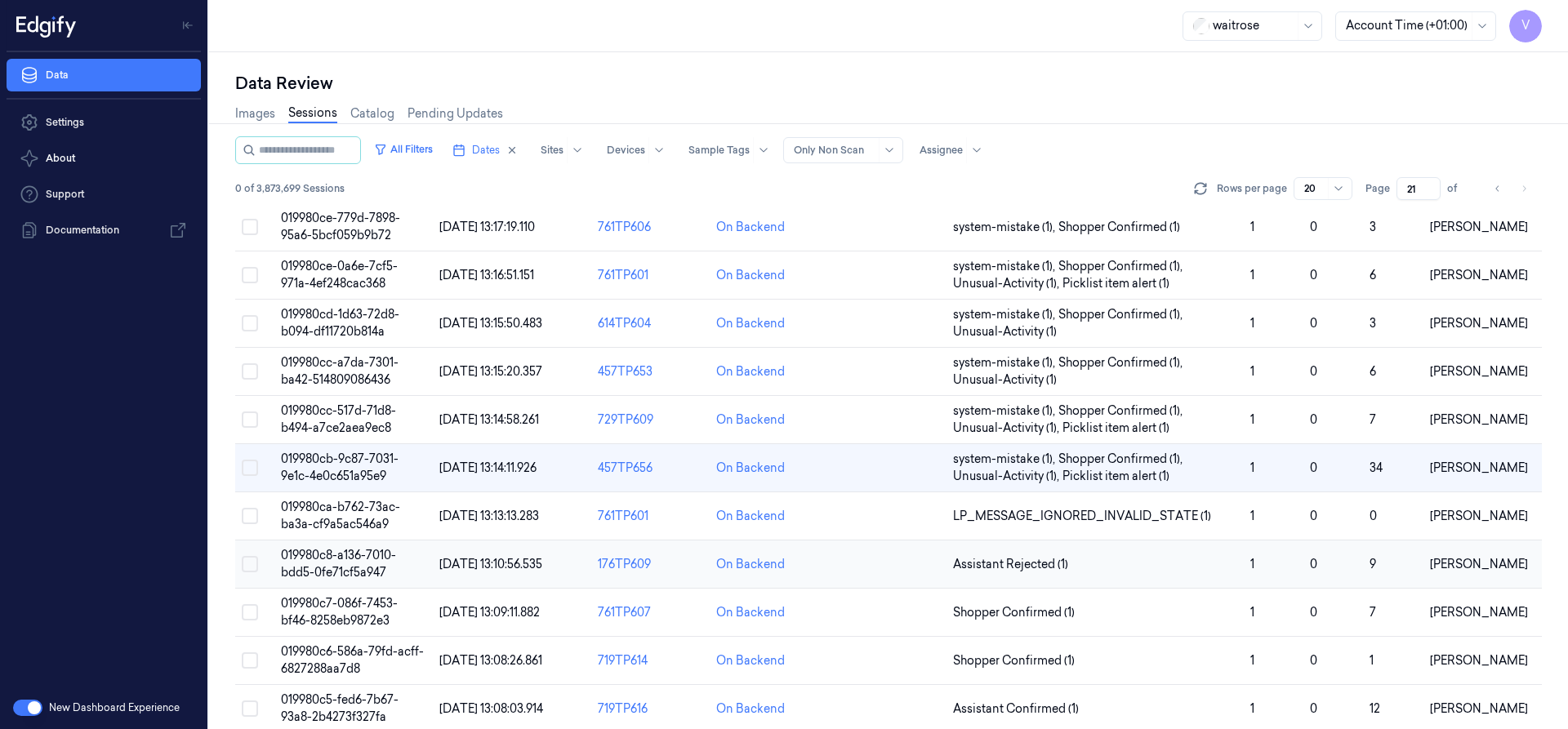
click at [358, 572] on span "019980c8-a136-7010-bdd5-0fe71cf5a947" at bounding box center [338, 564] width 115 height 32
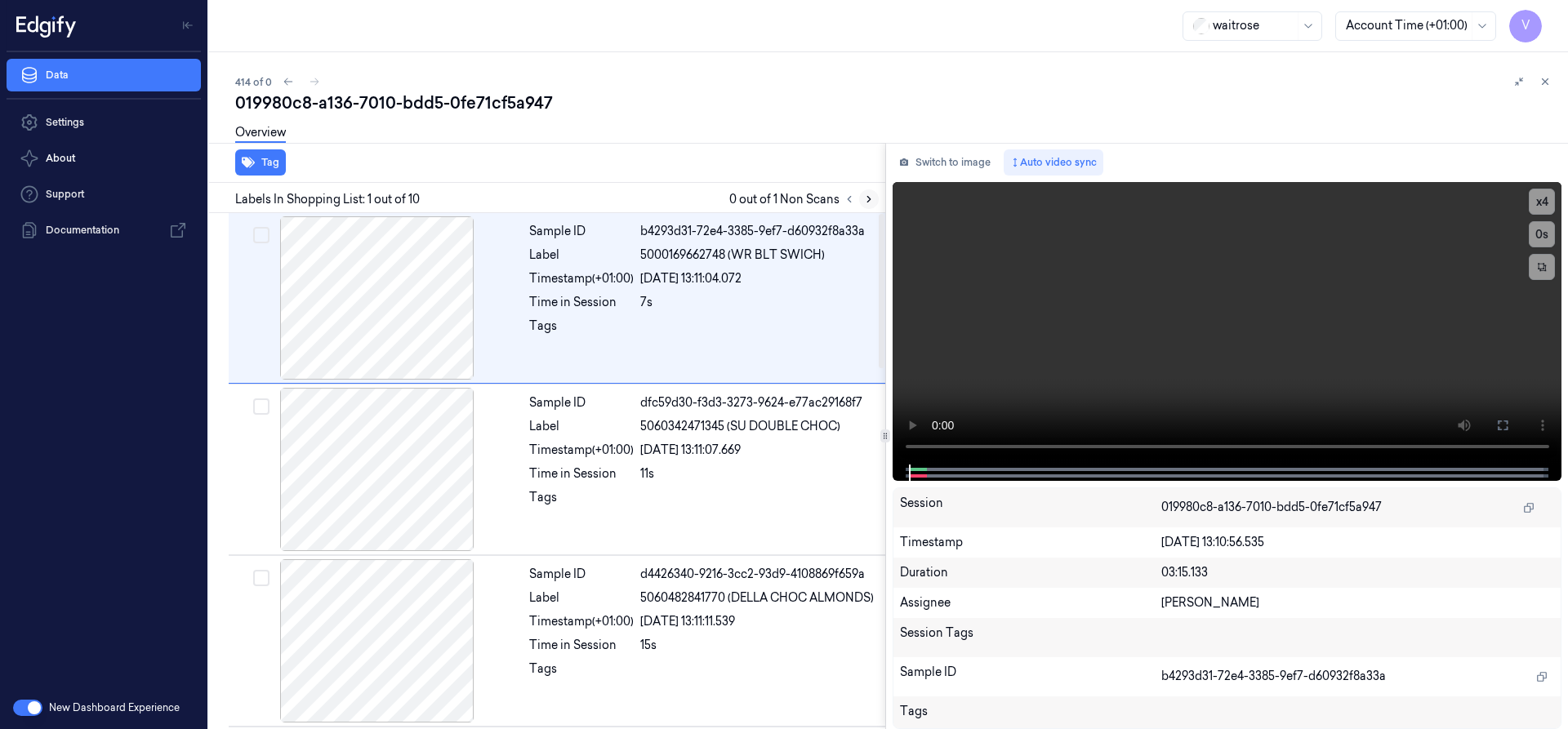
click at [872, 199] on icon at bounding box center [869, 199] width 11 height 11
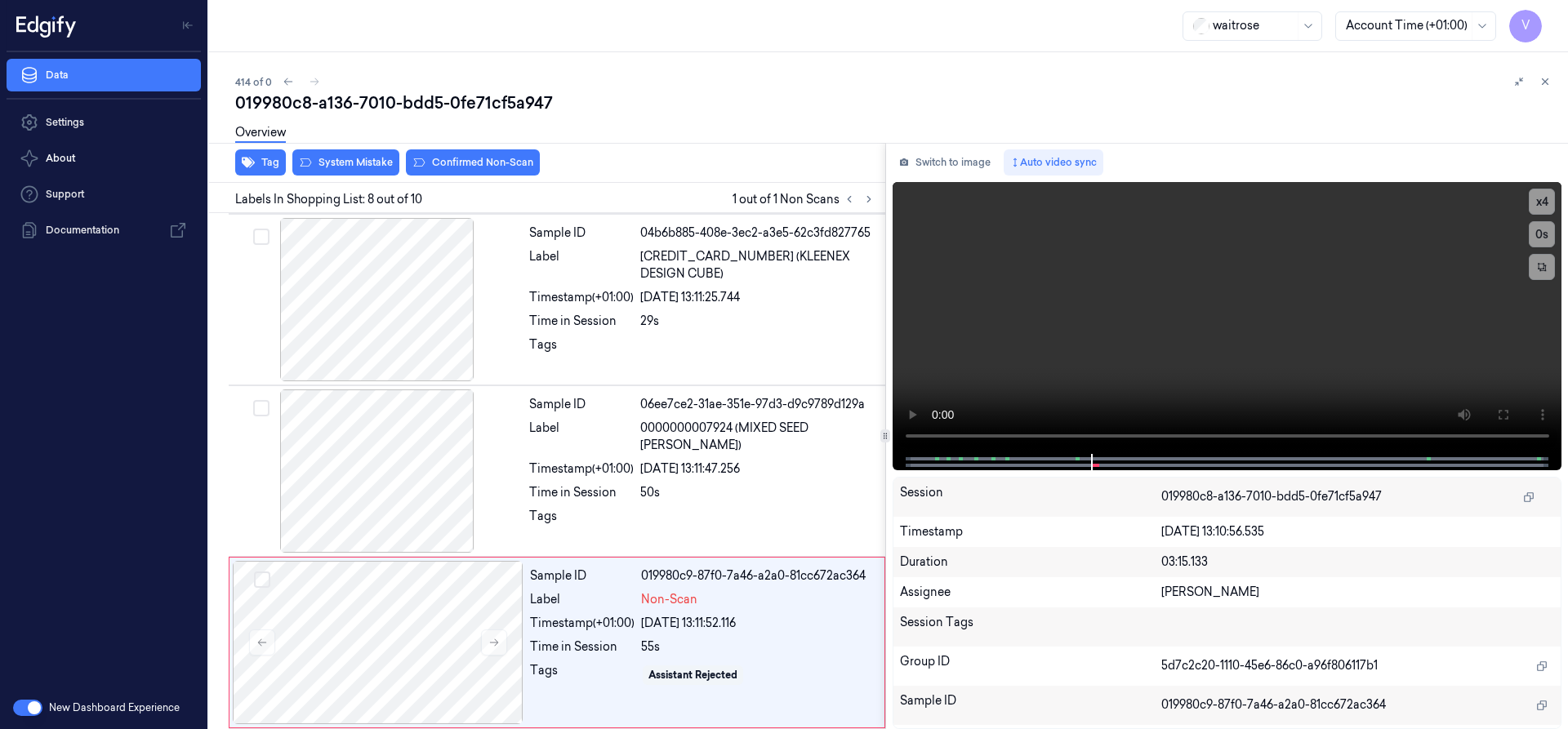
scroll to position [1027, 0]
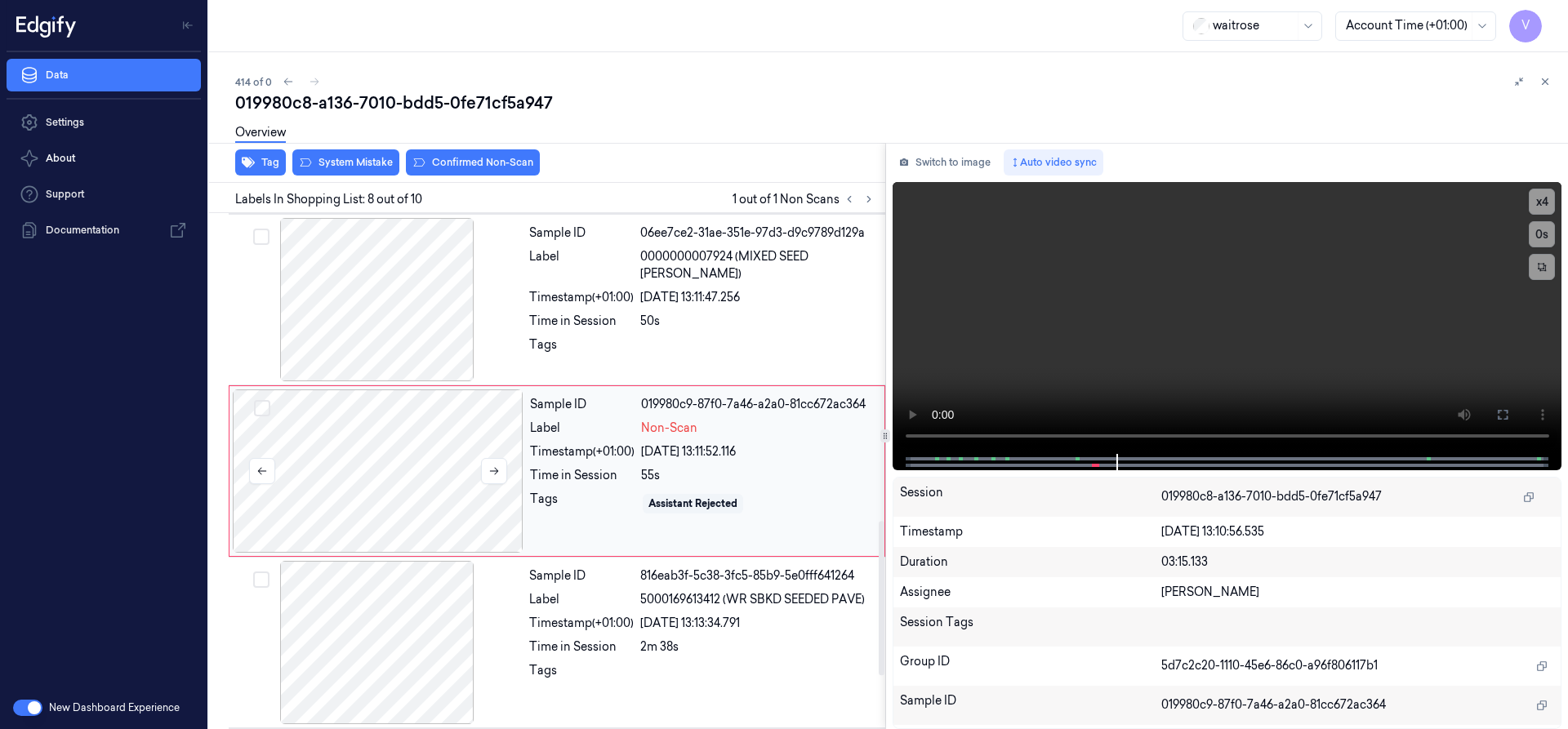
click at [435, 483] on div at bounding box center [378, 471] width 290 height 164
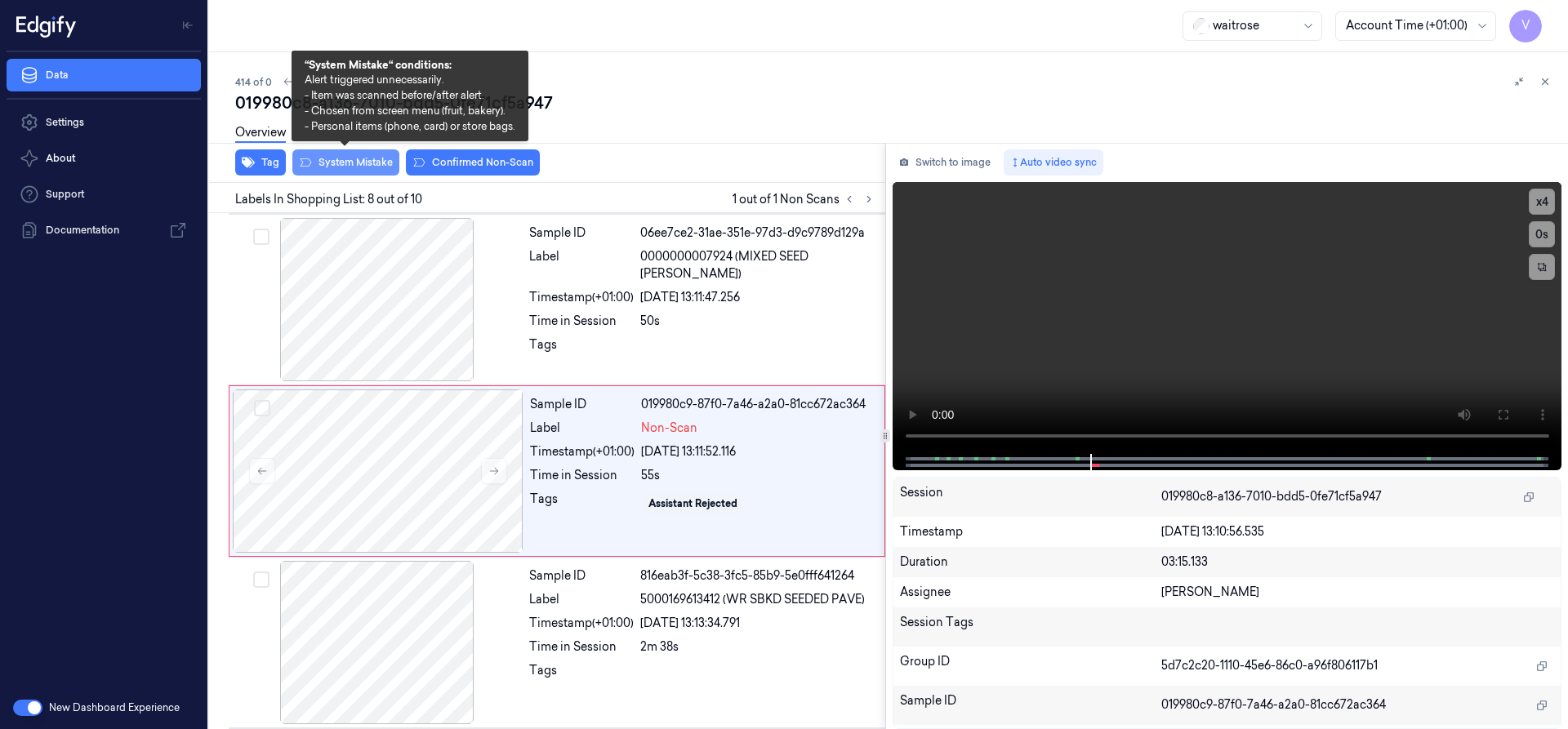
click at [340, 165] on button "System Mistake" at bounding box center [345, 162] width 107 height 27
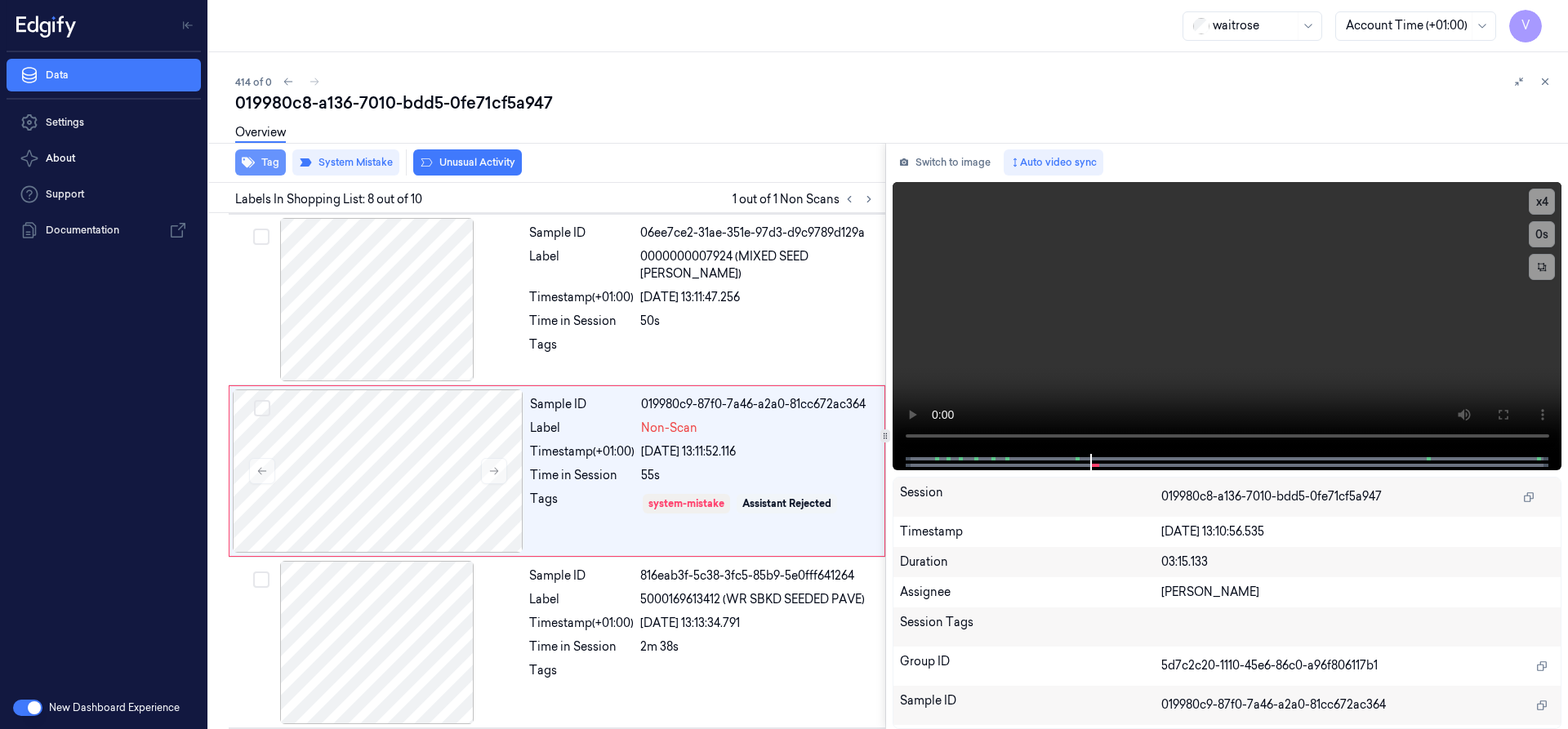
click at [267, 159] on button "Tag" at bounding box center [260, 162] width 51 height 27
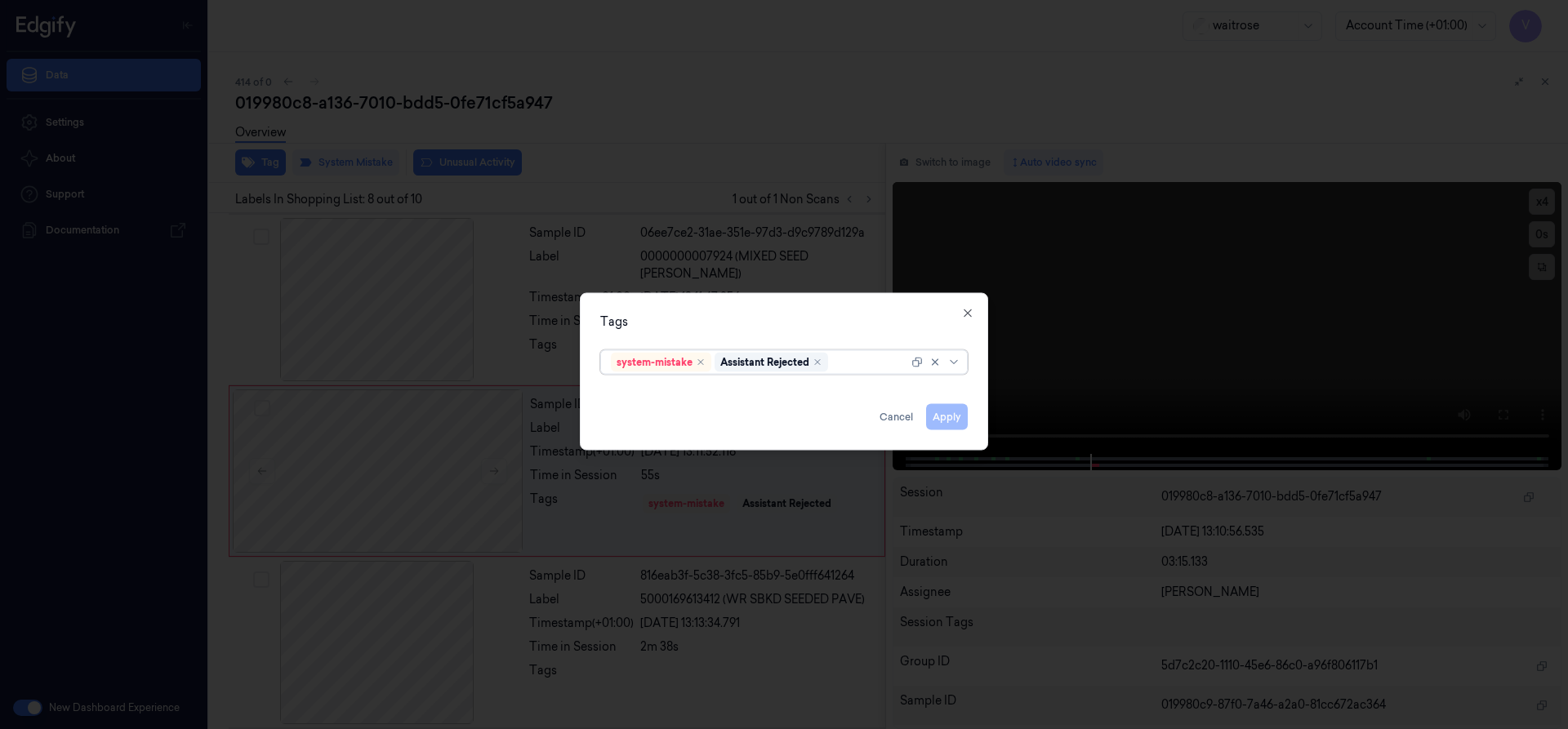
click at [849, 370] on div at bounding box center [870, 362] width 77 height 17
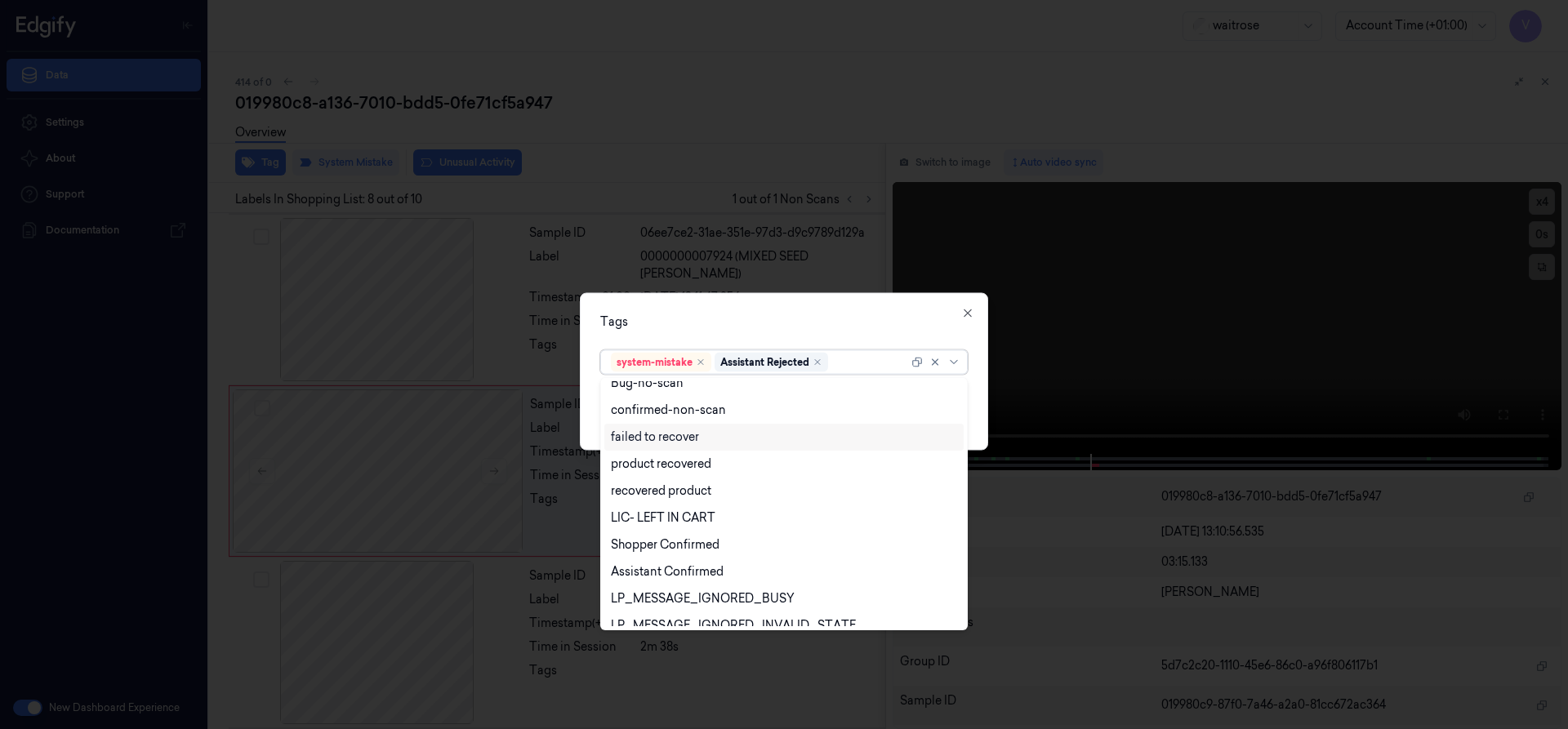
scroll to position [301, 0]
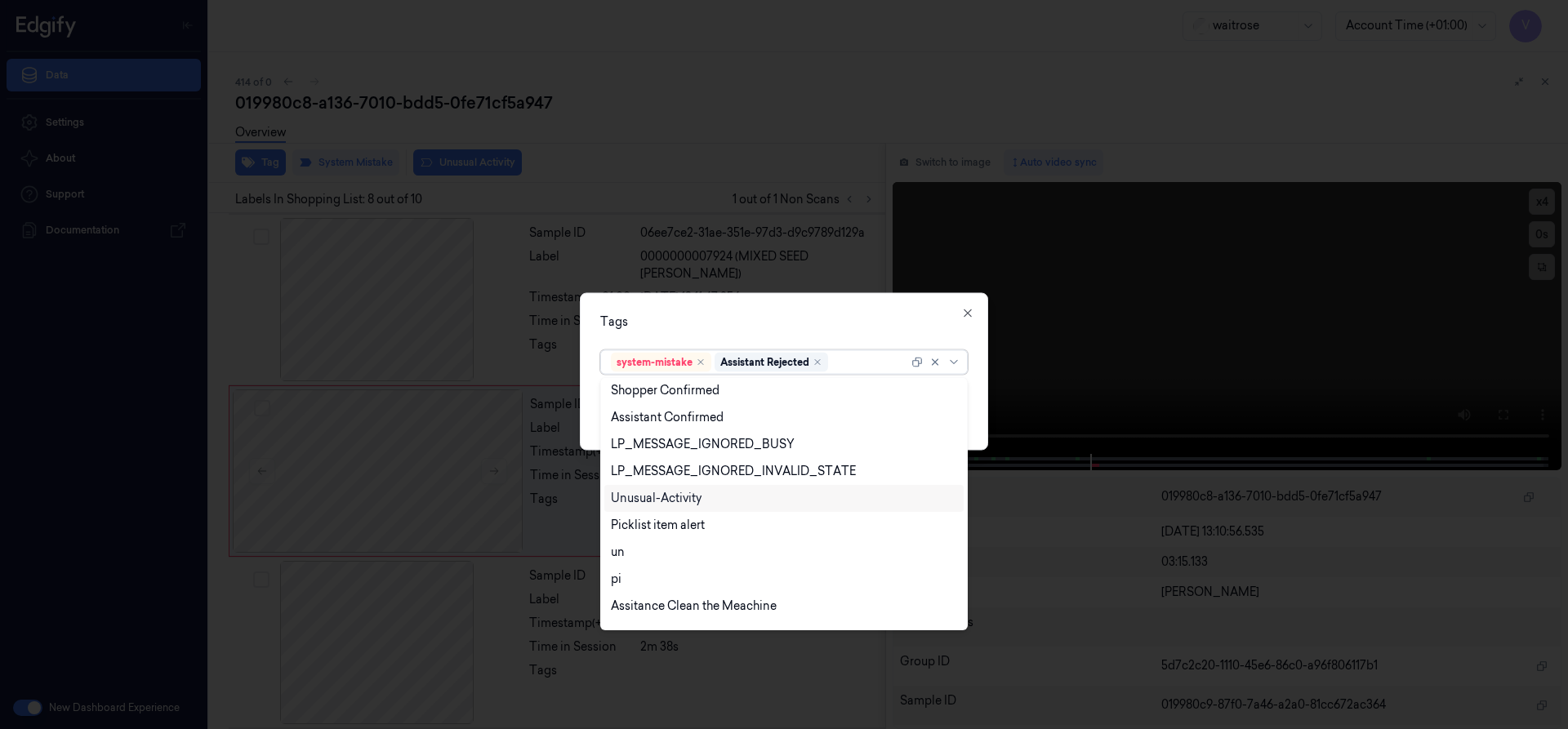
click at [677, 498] on div "Unusual-Activity" at bounding box center [656, 499] width 91 height 17
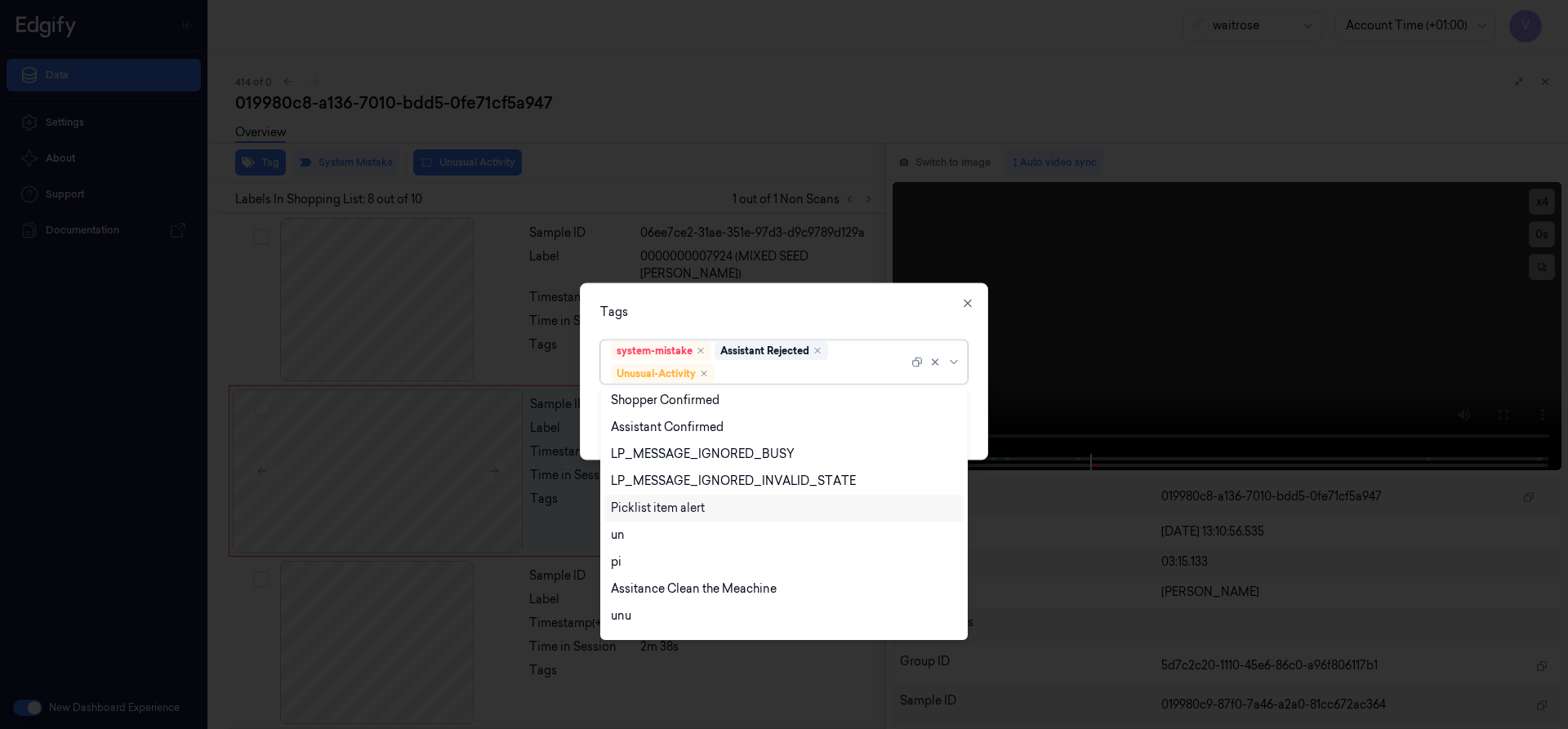
click at [669, 504] on div "Picklist item alert" at bounding box center [658, 508] width 94 height 17
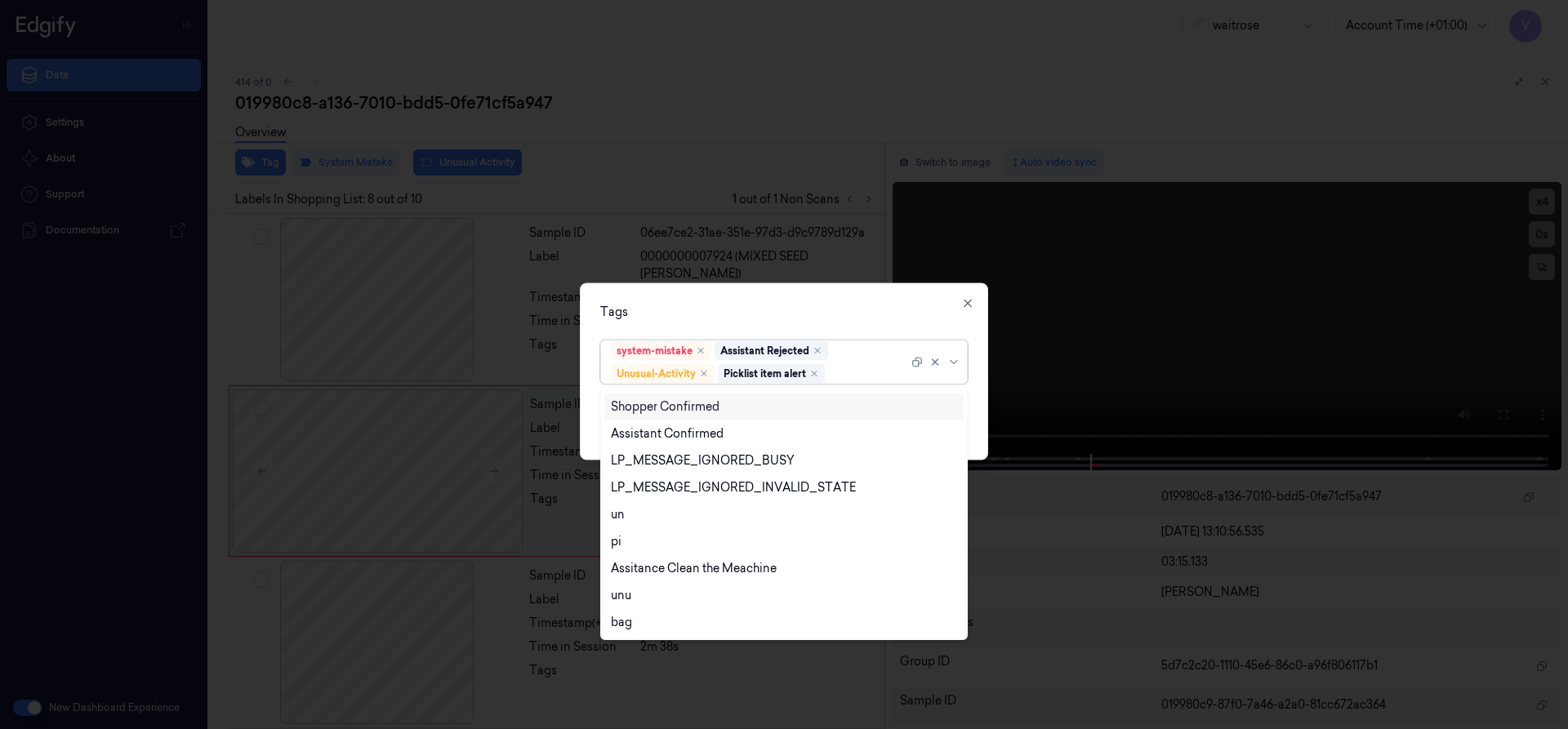
drag, startPoint x: 787, startPoint y: 314, endPoint x: 795, endPoint y: 322, distance: 11.3
click at [795, 322] on div "Tags option Picklist item alert, selected. 20 results available. Use Up and Dow…" at bounding box center [784, 371] width 409 height 177
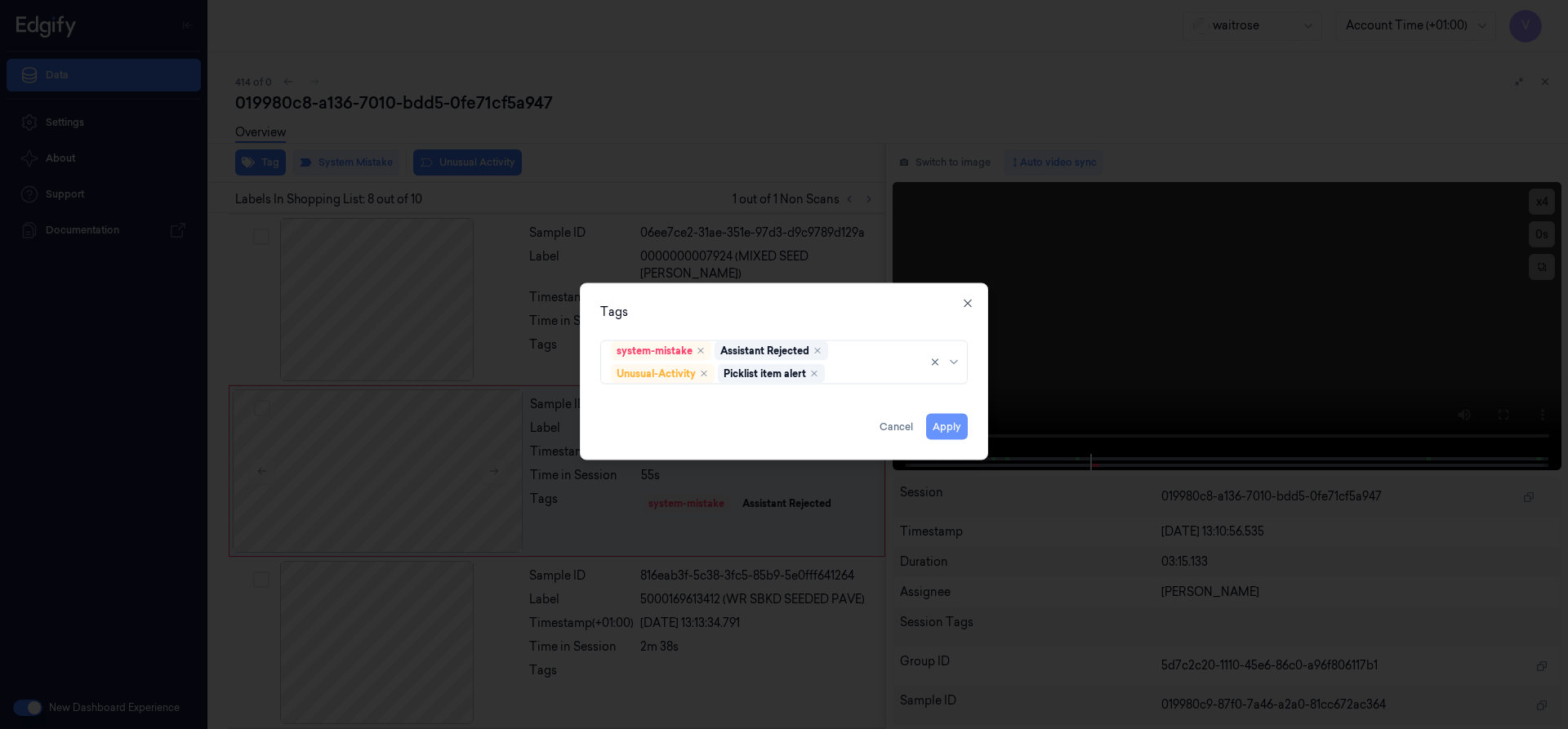
click at [943, 429] on button "Apply" at bounding box center [947, 426] width 42 height 27
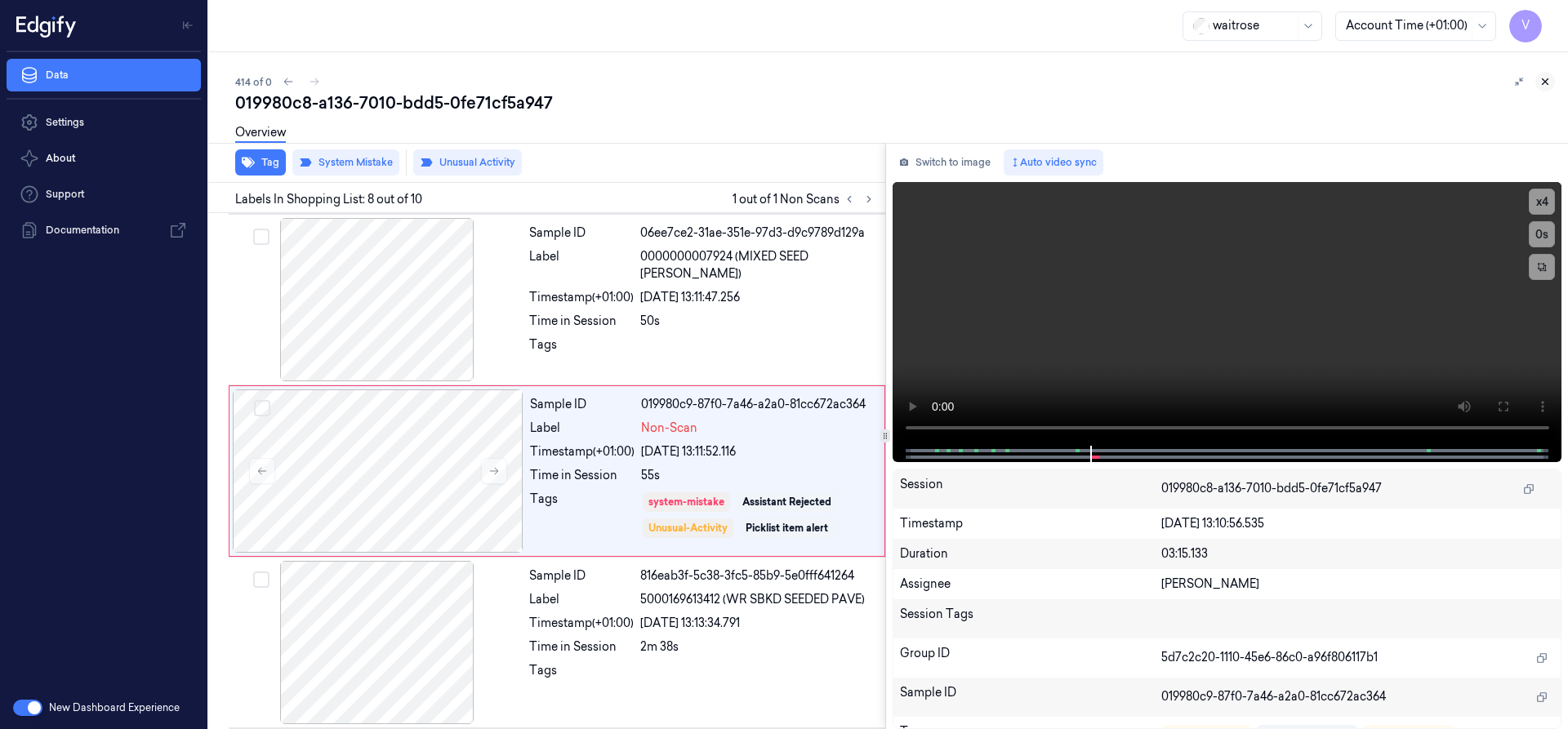
click at [1551, 79] on button at bounding box center [1545, 81] width 20 height 20
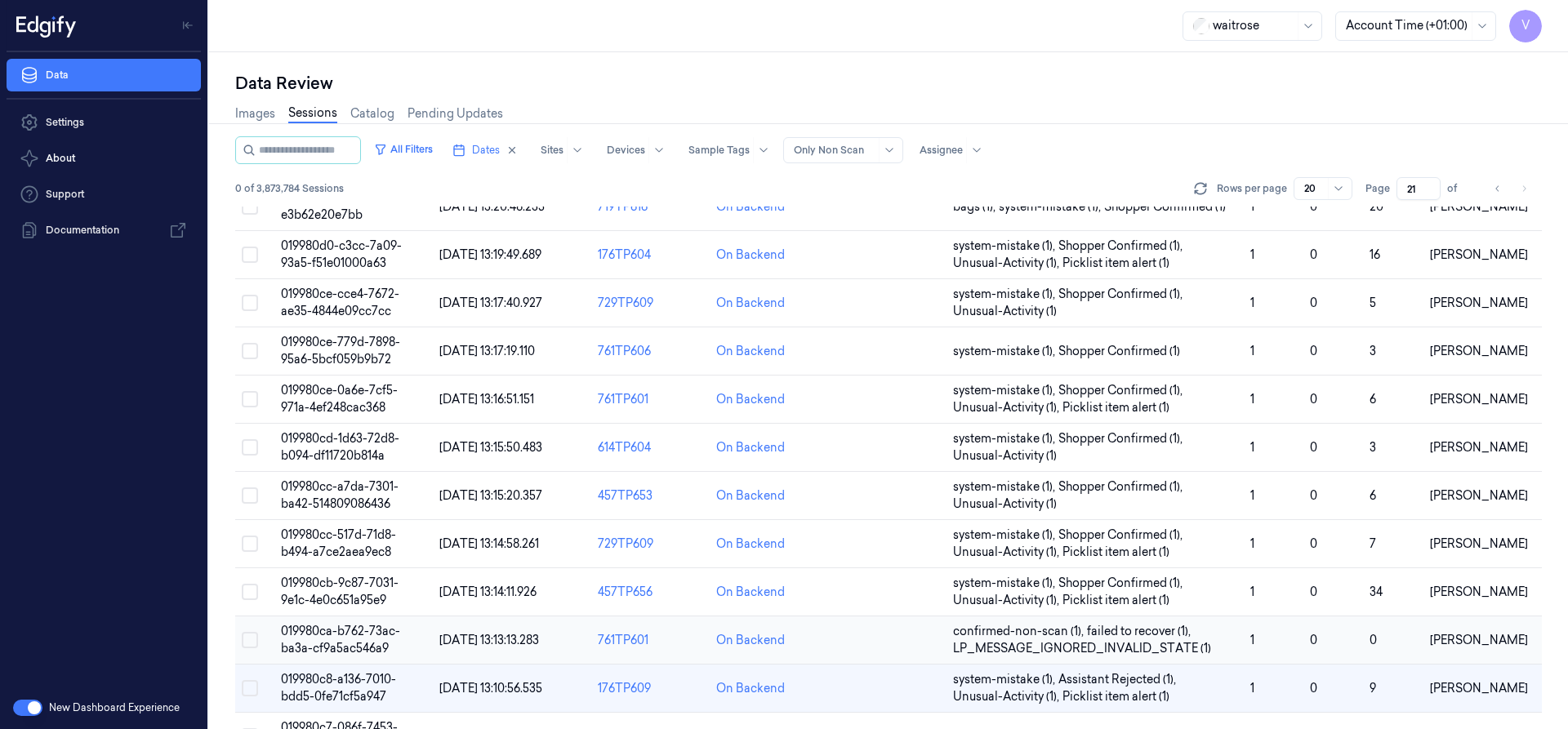
scroll to position [459, 0]
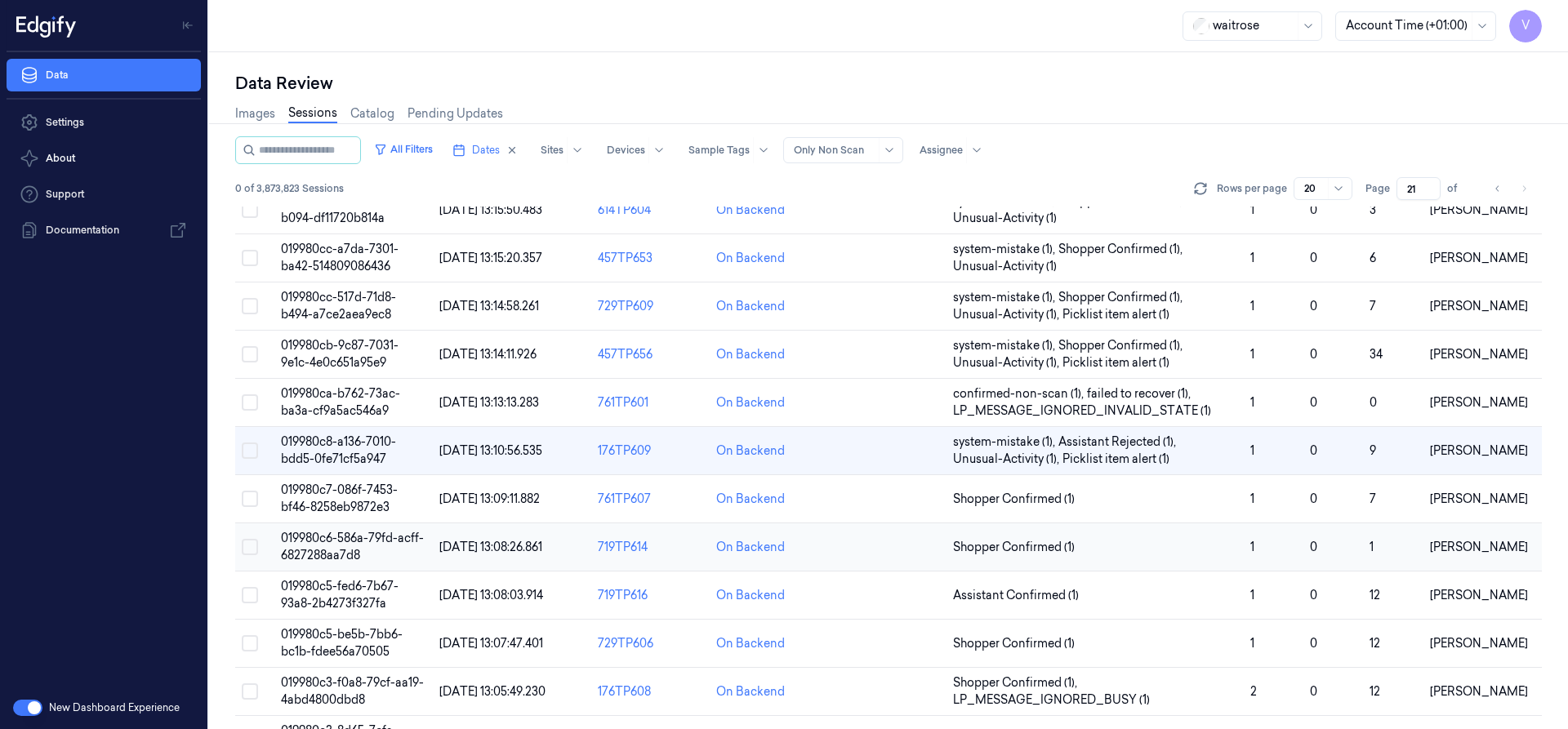
click at [353, 549] on span "019980c6-586a-79fd-acff-6827288aa7d8" at bounding box center [352, 547] width 143 height 32
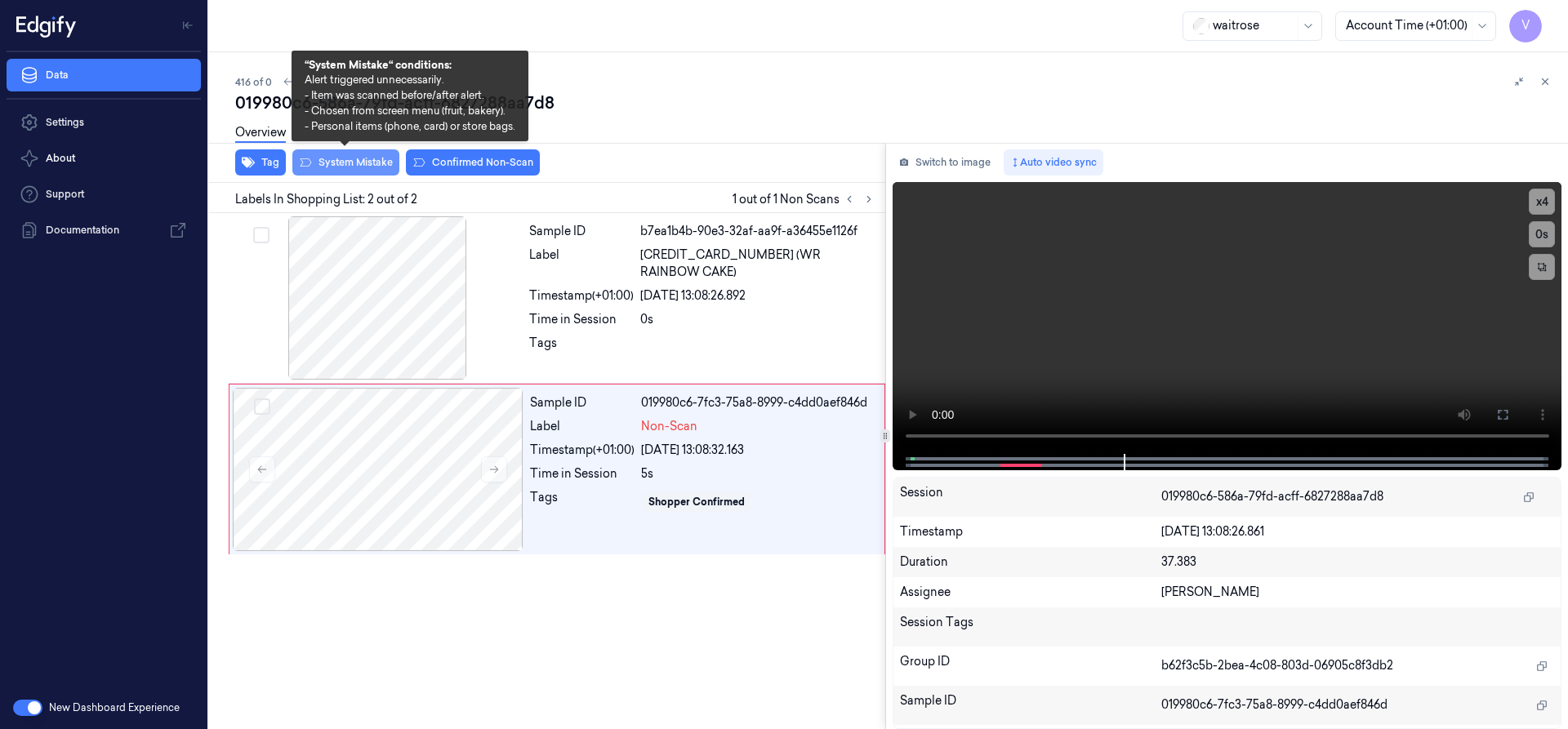
click at [368, 157] on button "System Mistake" at bounding box center [345, 162] width 107 height 27
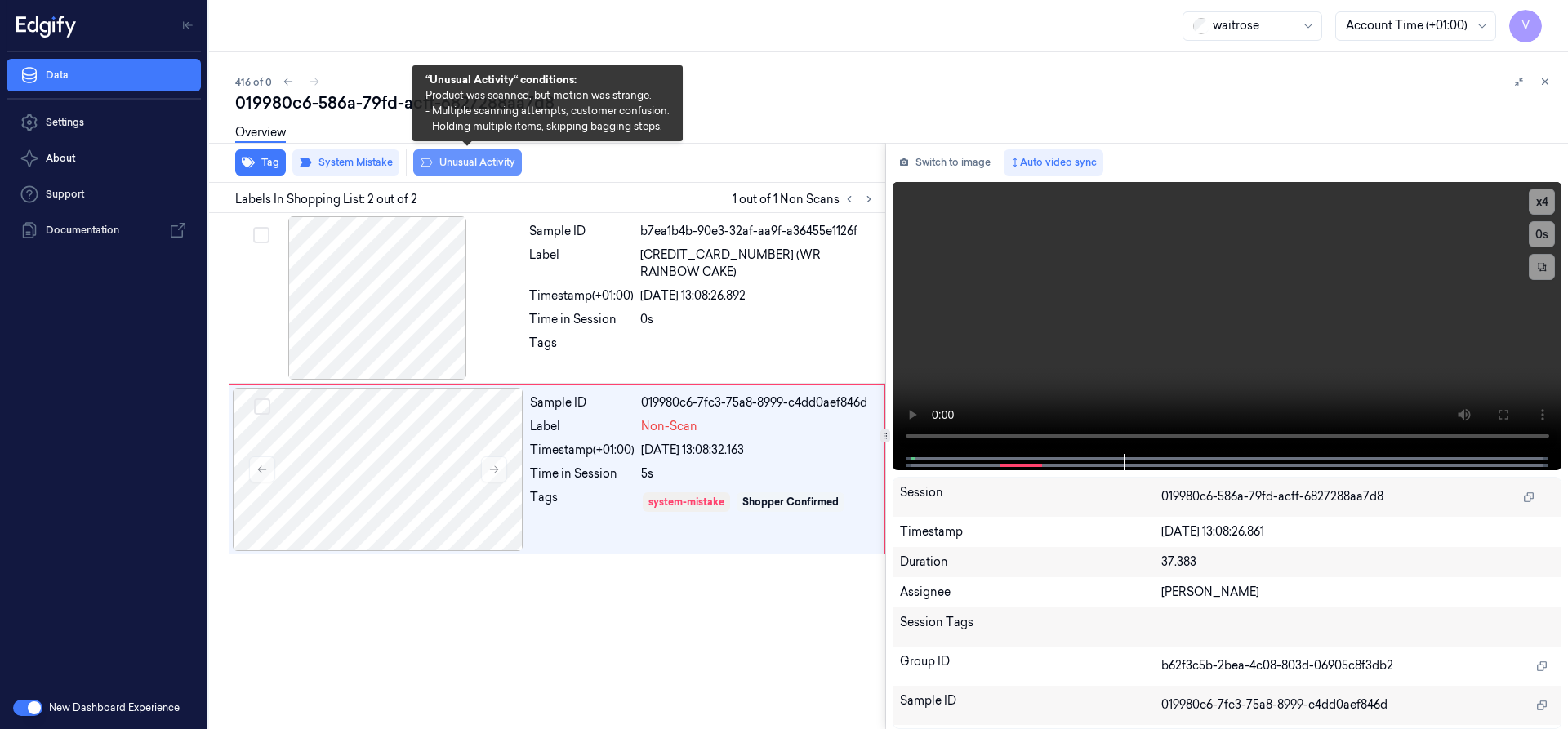
click at [474, 164] on button "Unusual Activity" at bounding box center [467, 162] width 109 height 27
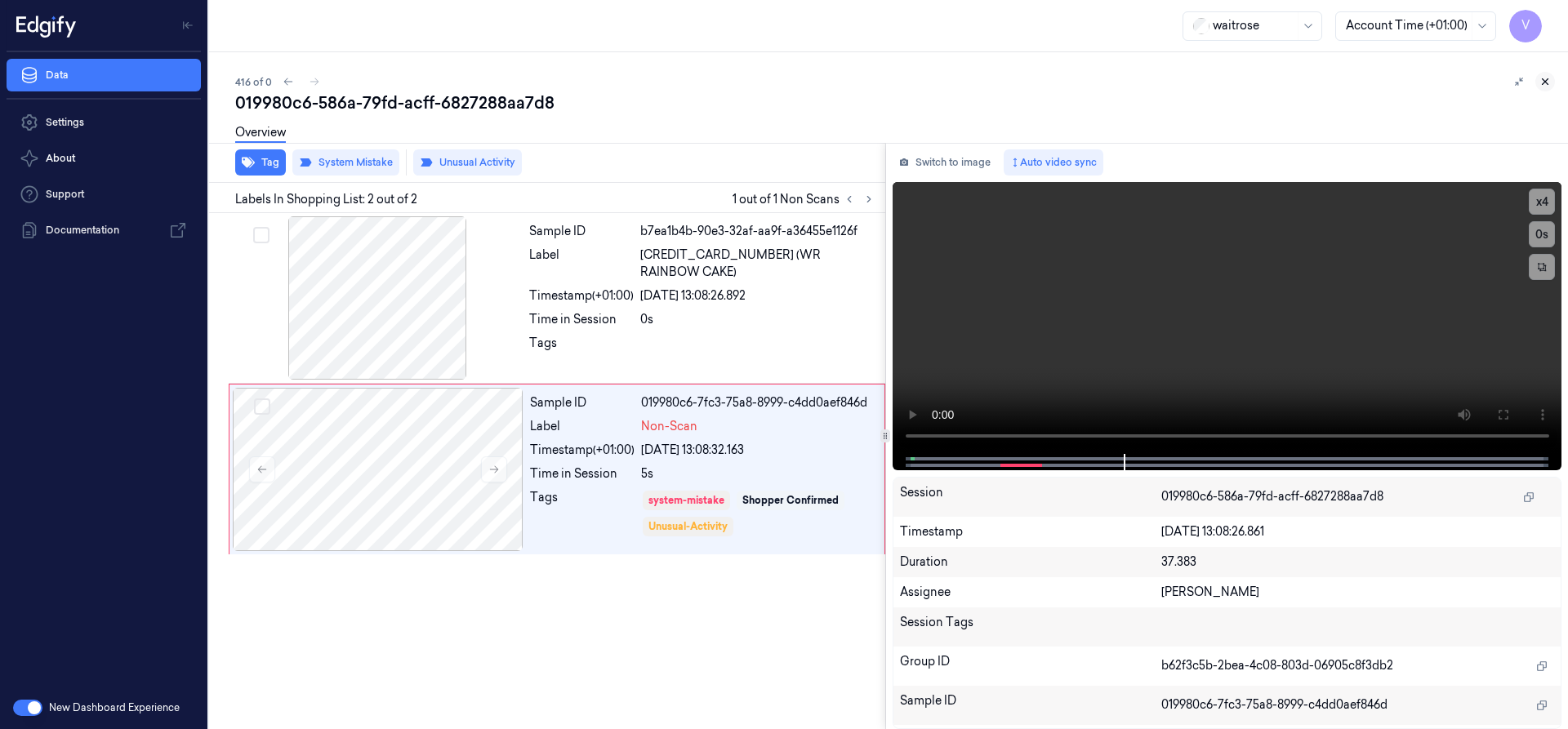
click at [1546, 79] on icon at bounding box center [1545, 81] width 11 height 11
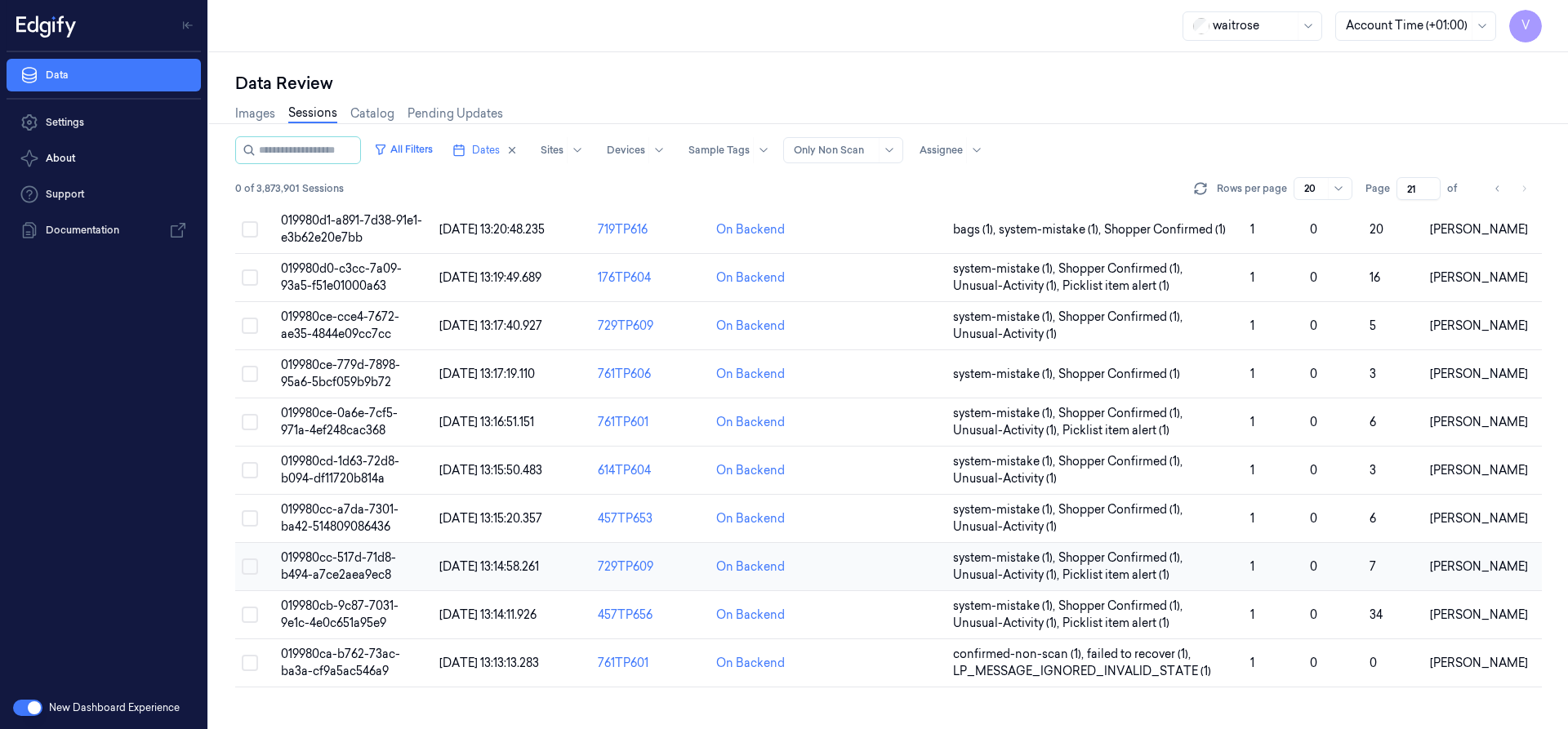
scroll to position [506, 0]
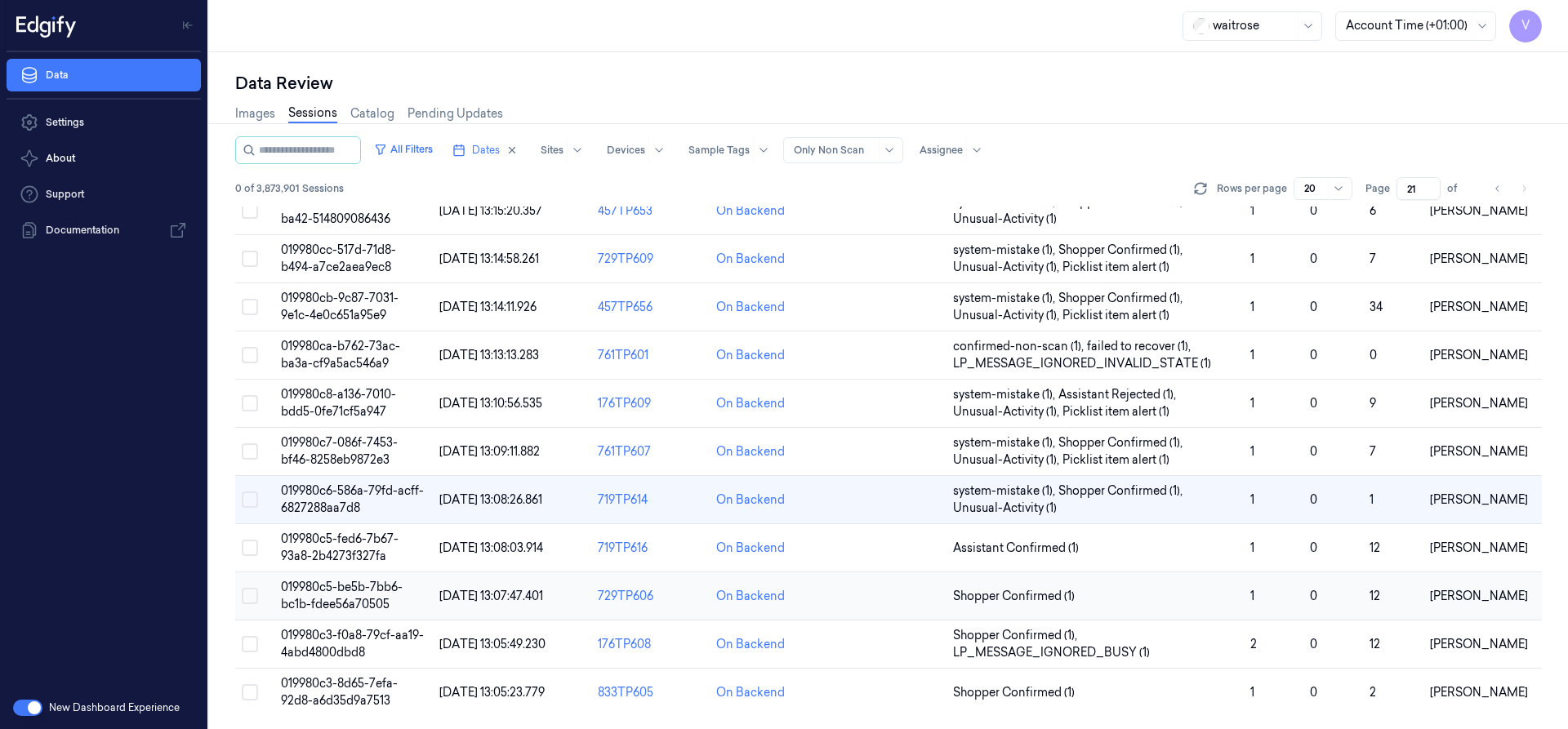
click at [362, 599] on span "019980c5-be5b-7bb6-bc1b-fdee56a70505" at bounding box center [342, 595] width 122 height 32
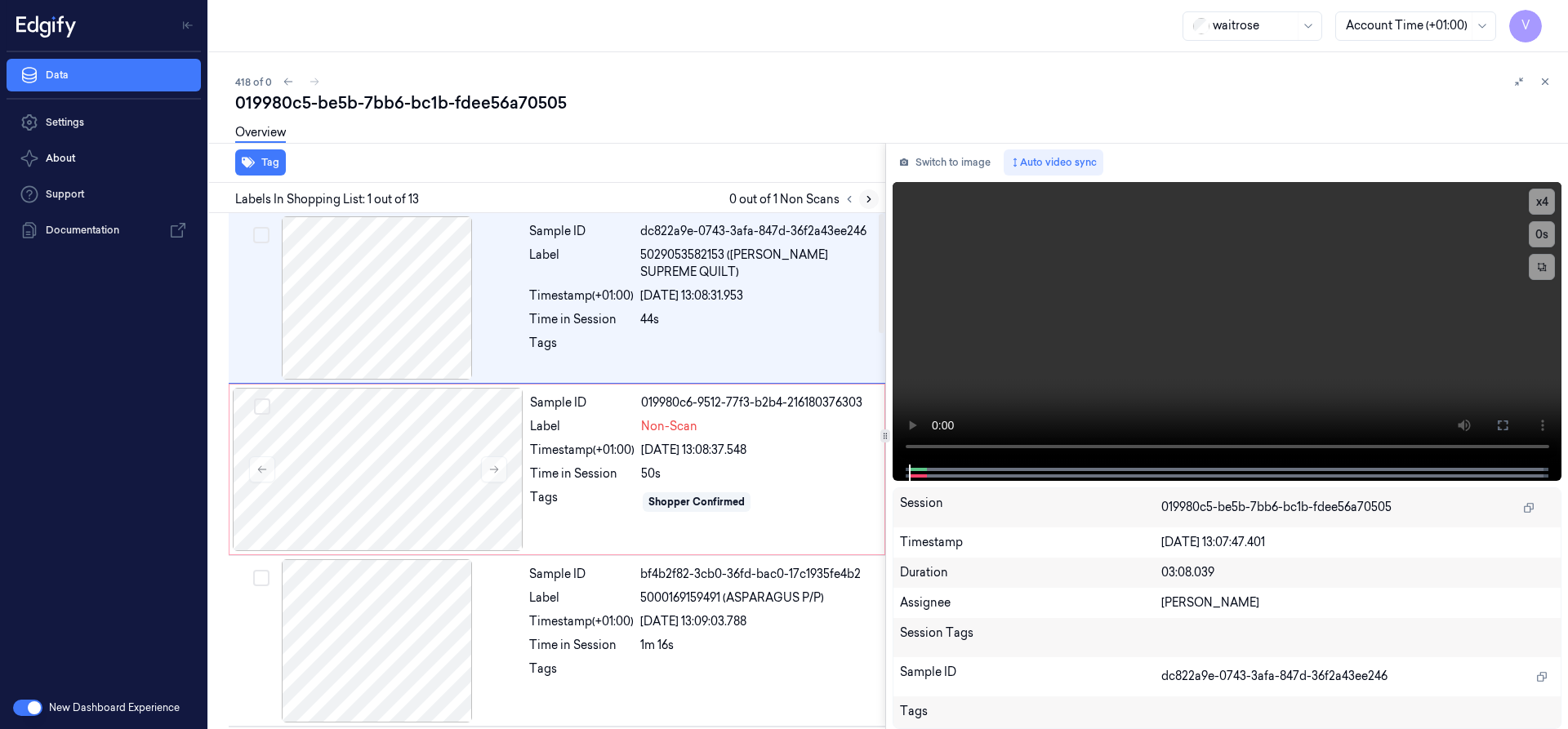
click at [865, 199] on icon at bounding box center [869, 199] width 11 height 11
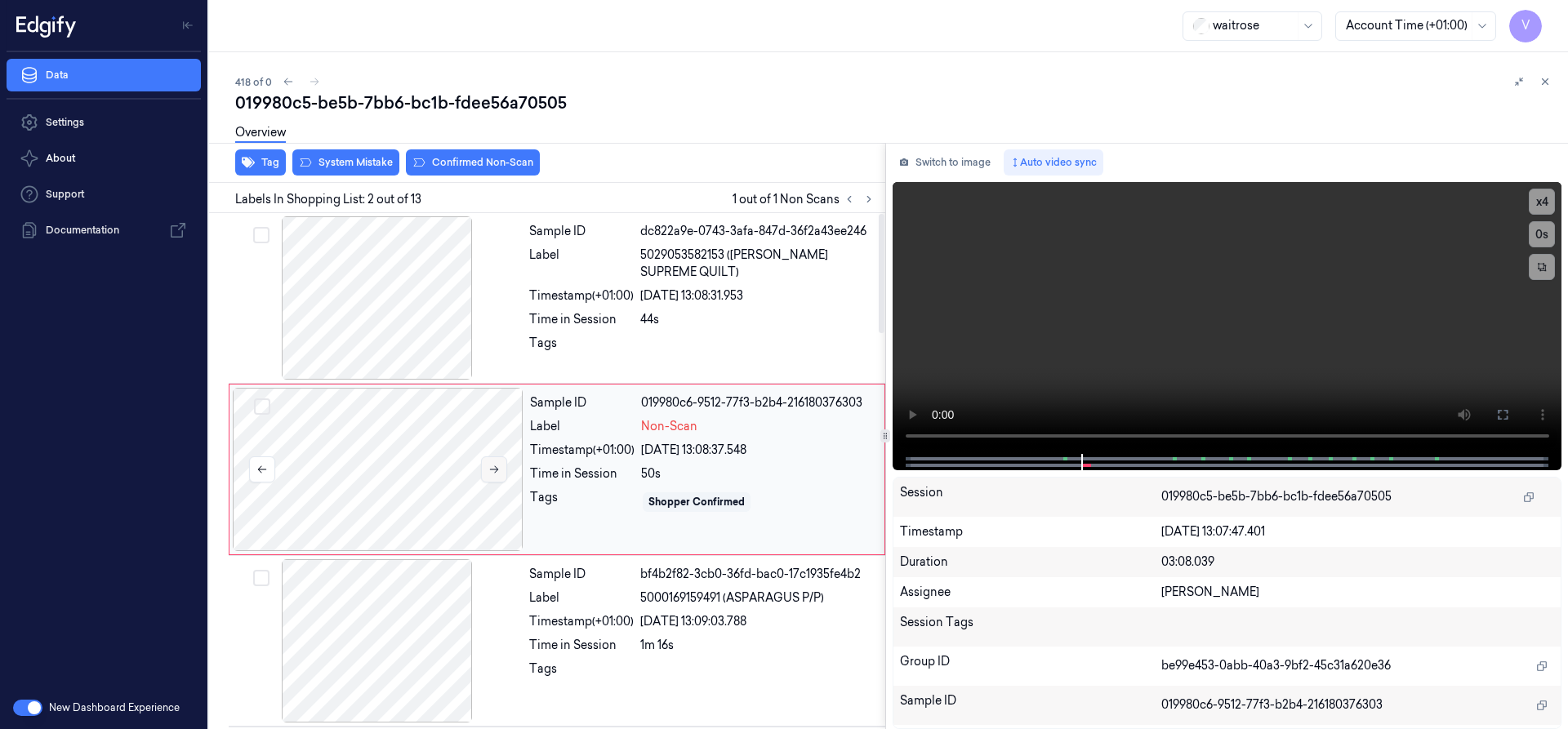
click at [500, 470] on button at bounding box center [494, 469] width 27 height 27
click at [494, 469] on icon at bounding box center [494, 469] width 11 height 11
click at [423, 461] on div at bounding box center [378, 469] width 290 height 164
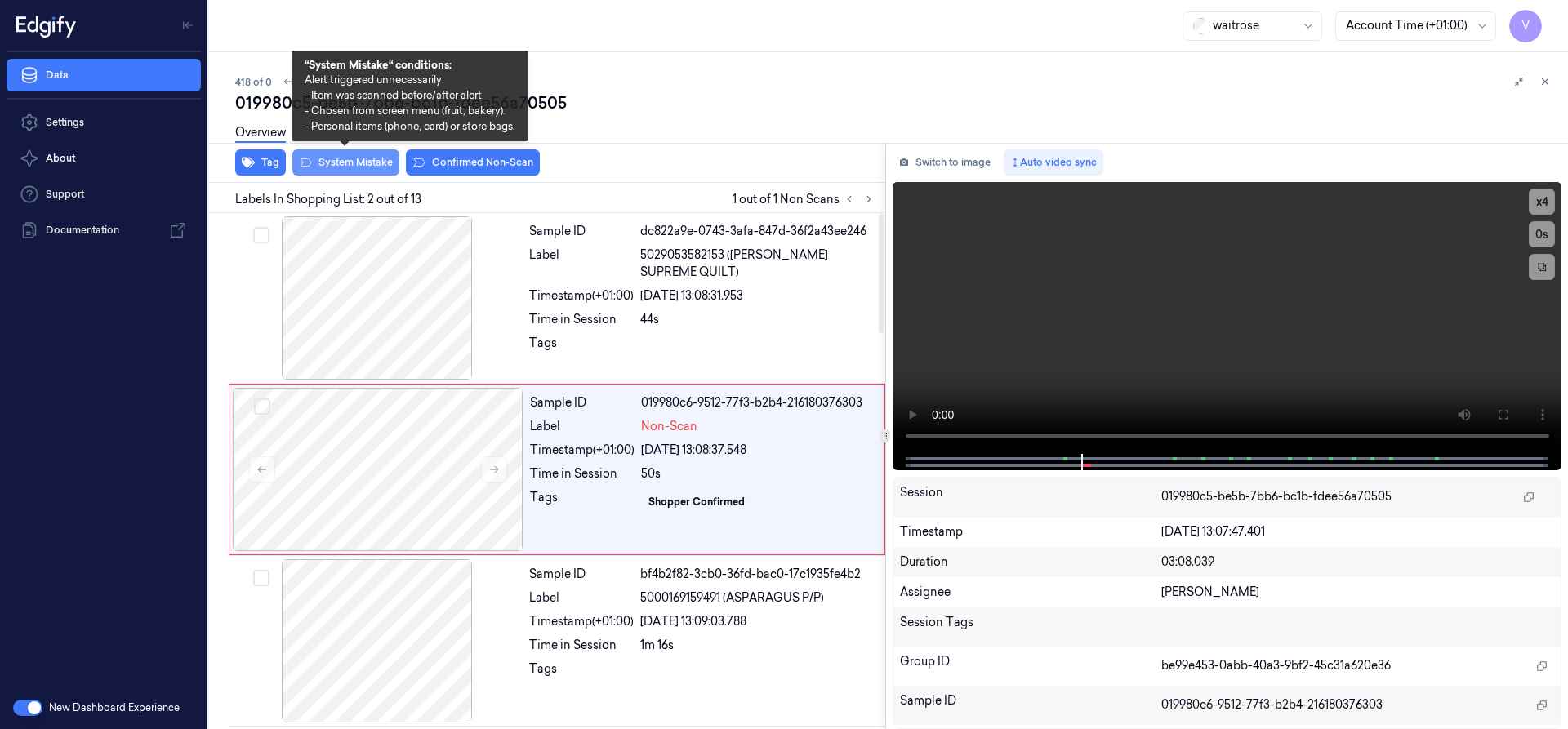
click at [354, 159] on button "System Mistake" at bounding box center [345, 162] width 107 height 27
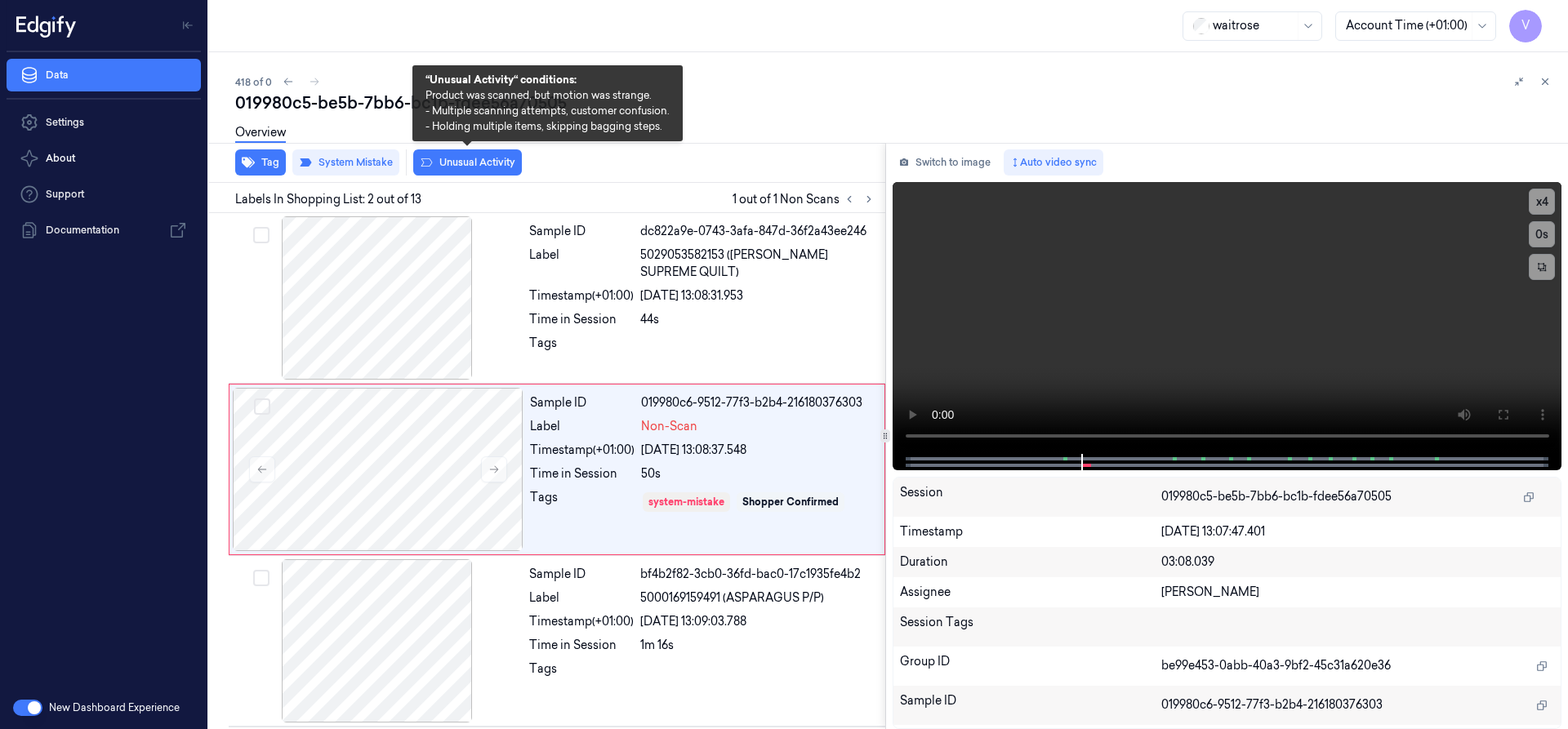
click at [464, 157] on button "Unusual Activity" at bounding box center [467, 162] width 109 height 27
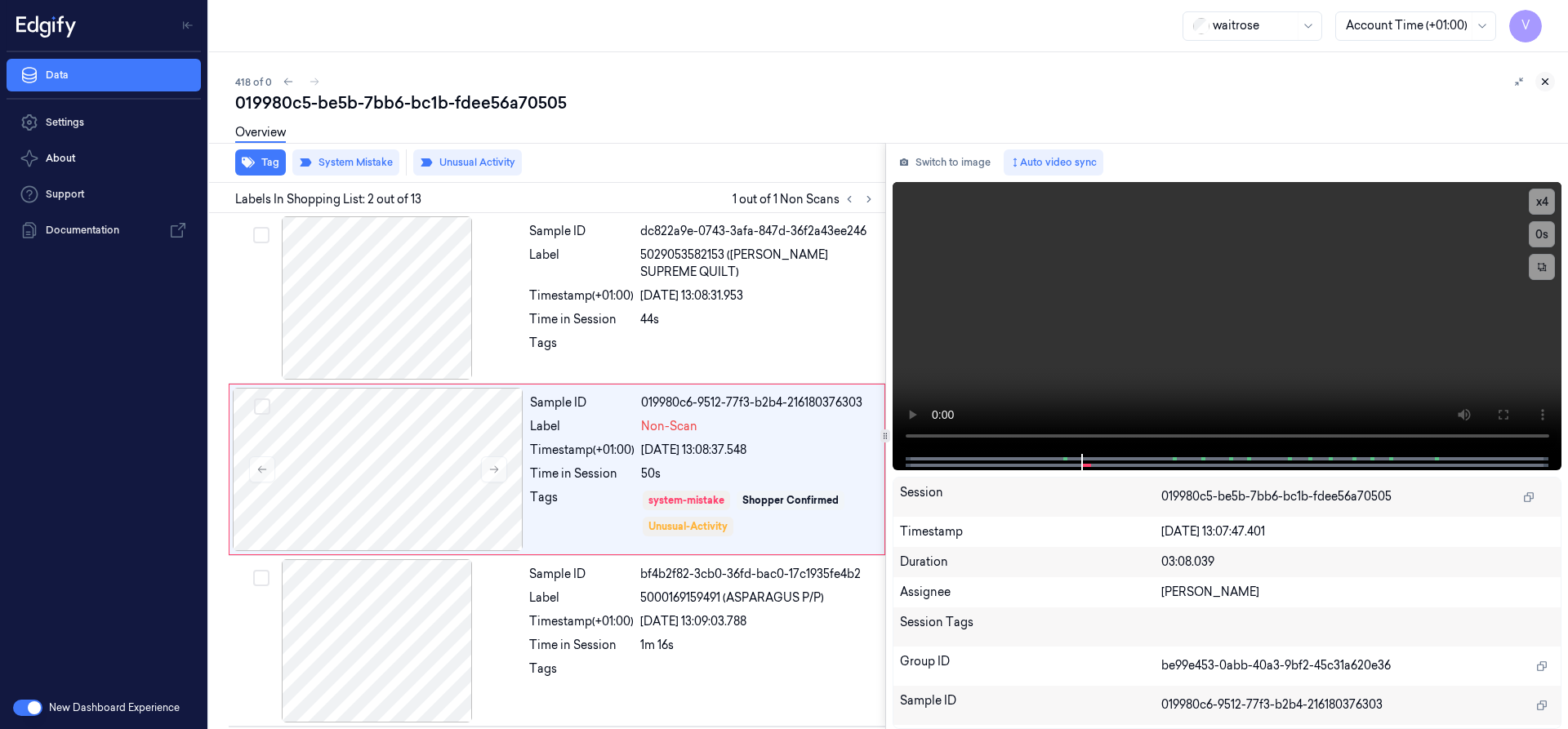
click at [1546, 85] on icon at bounding box center [1545, 81] width 11 height 11
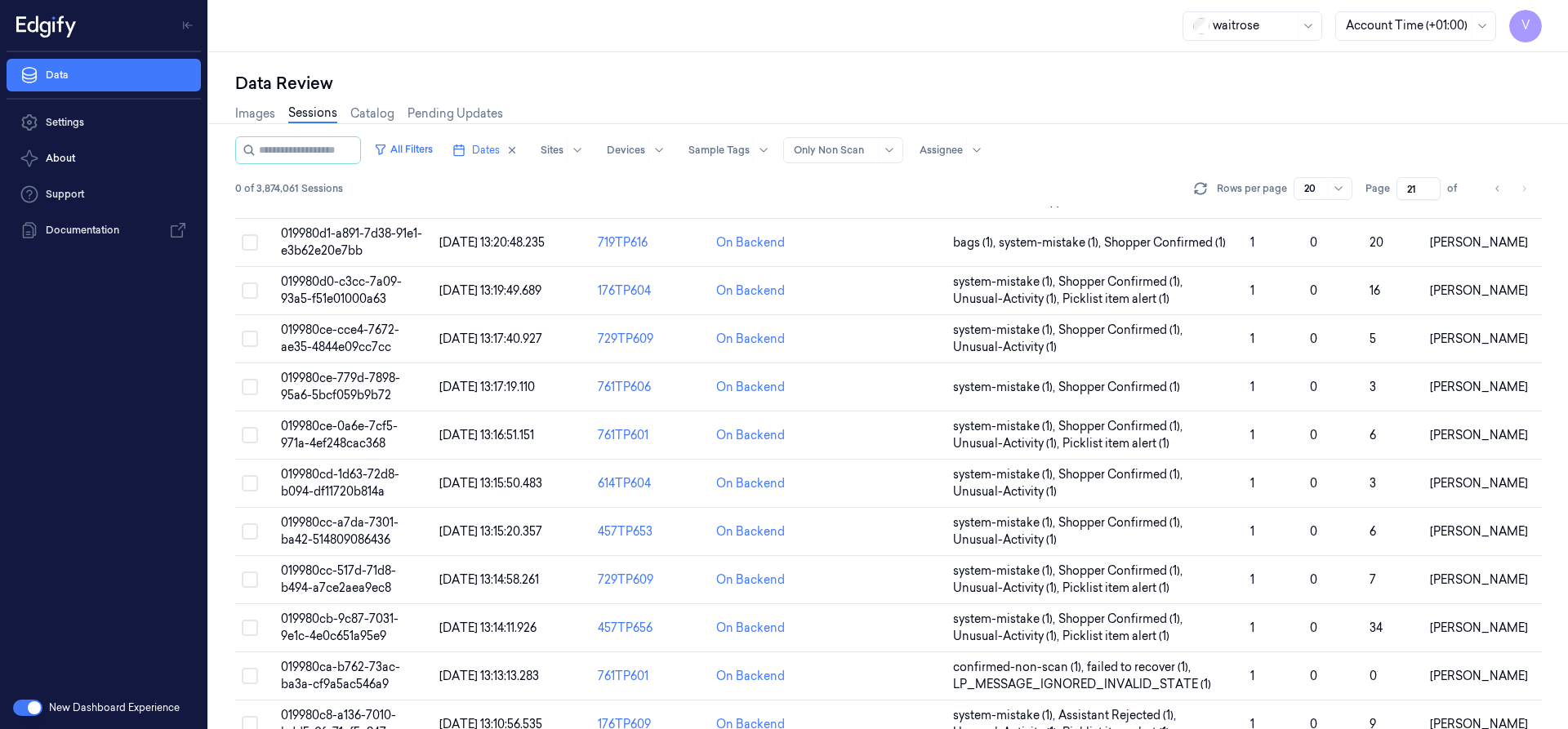
scroll to position [506, 0]
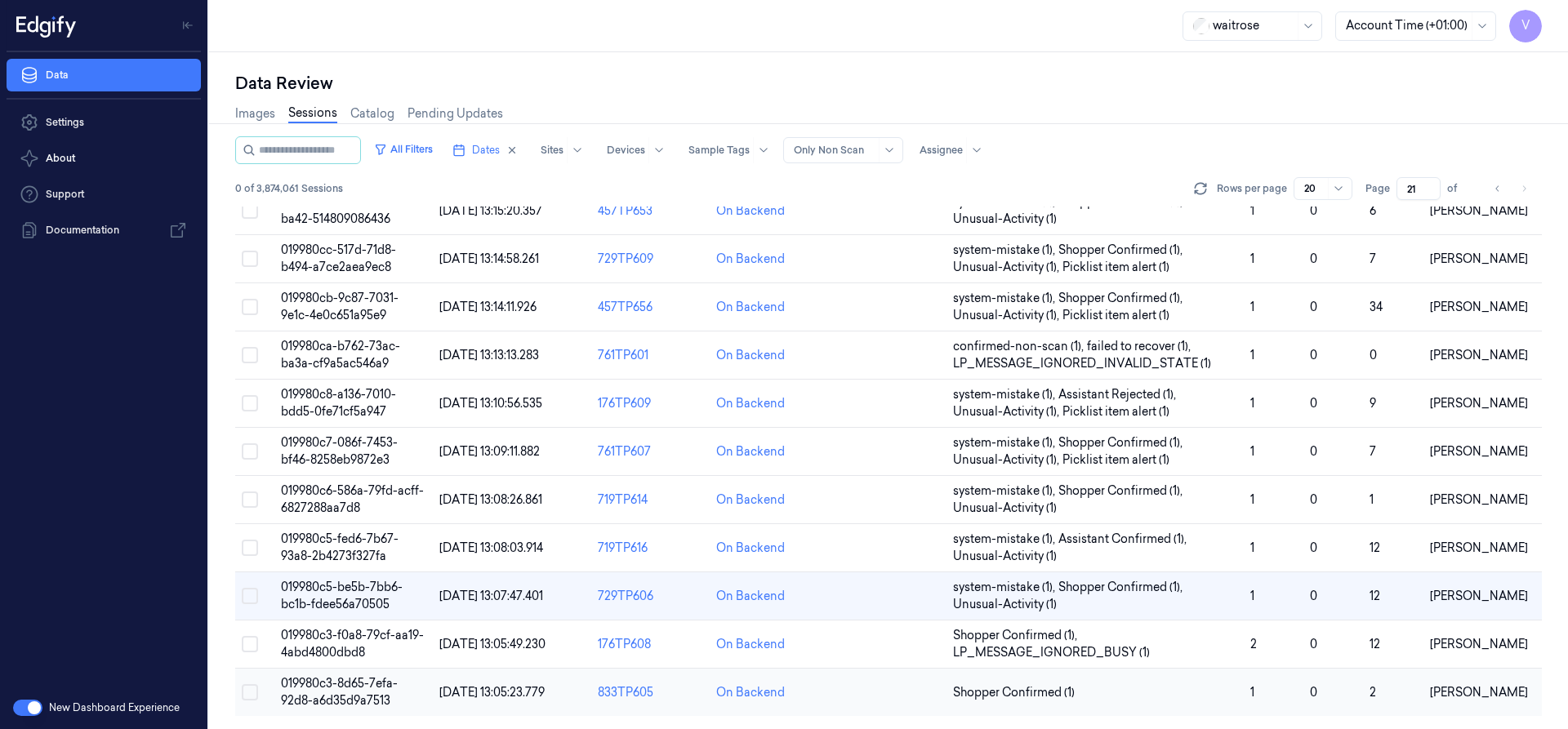
click at [344, 686] on span "019980c3-8d65-7efa-92d8-a6d35d9a7513" at bounding box center [339, 691] width 117 height 32
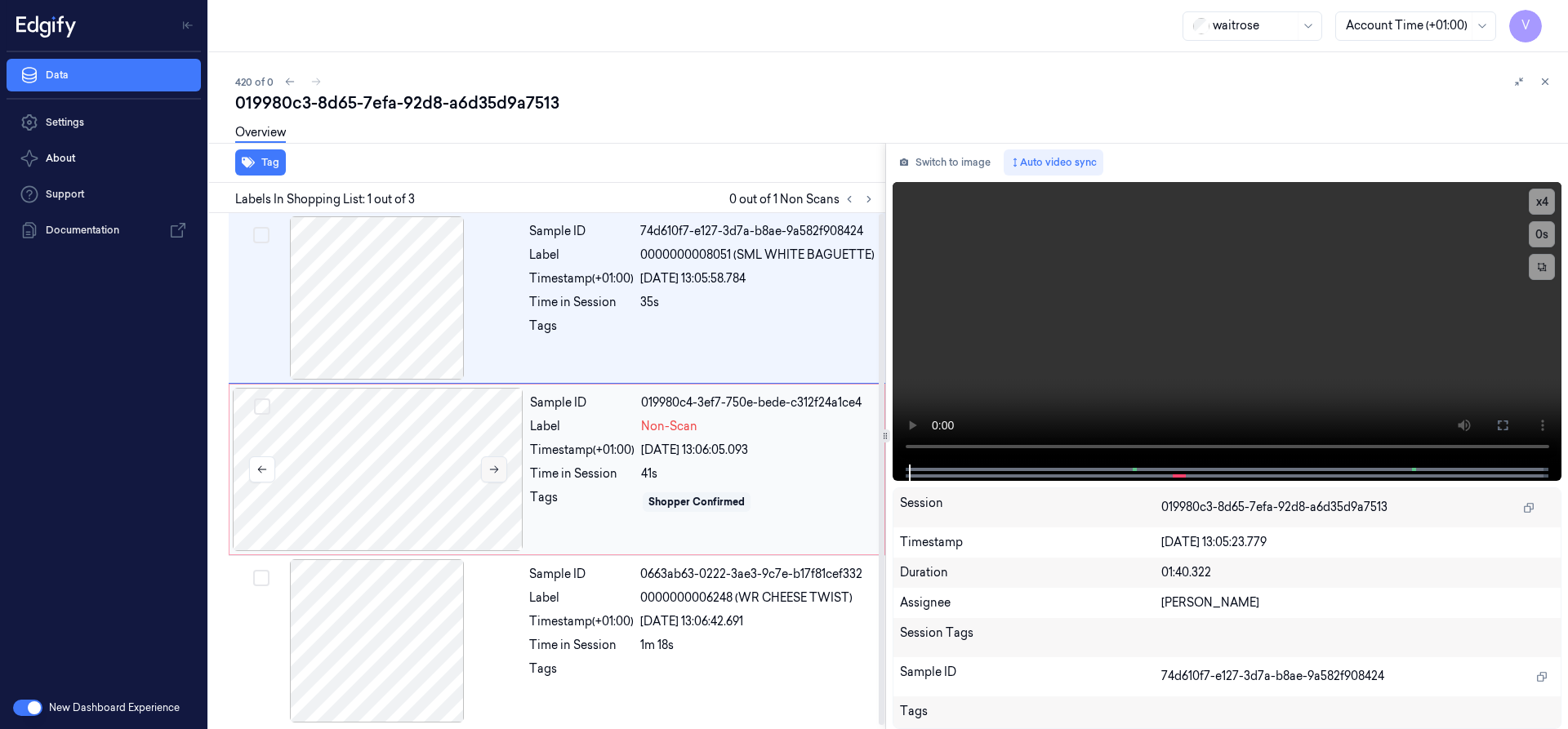
click at [496, 469] on icon at bounding box center [494, 469] width 9 height 8
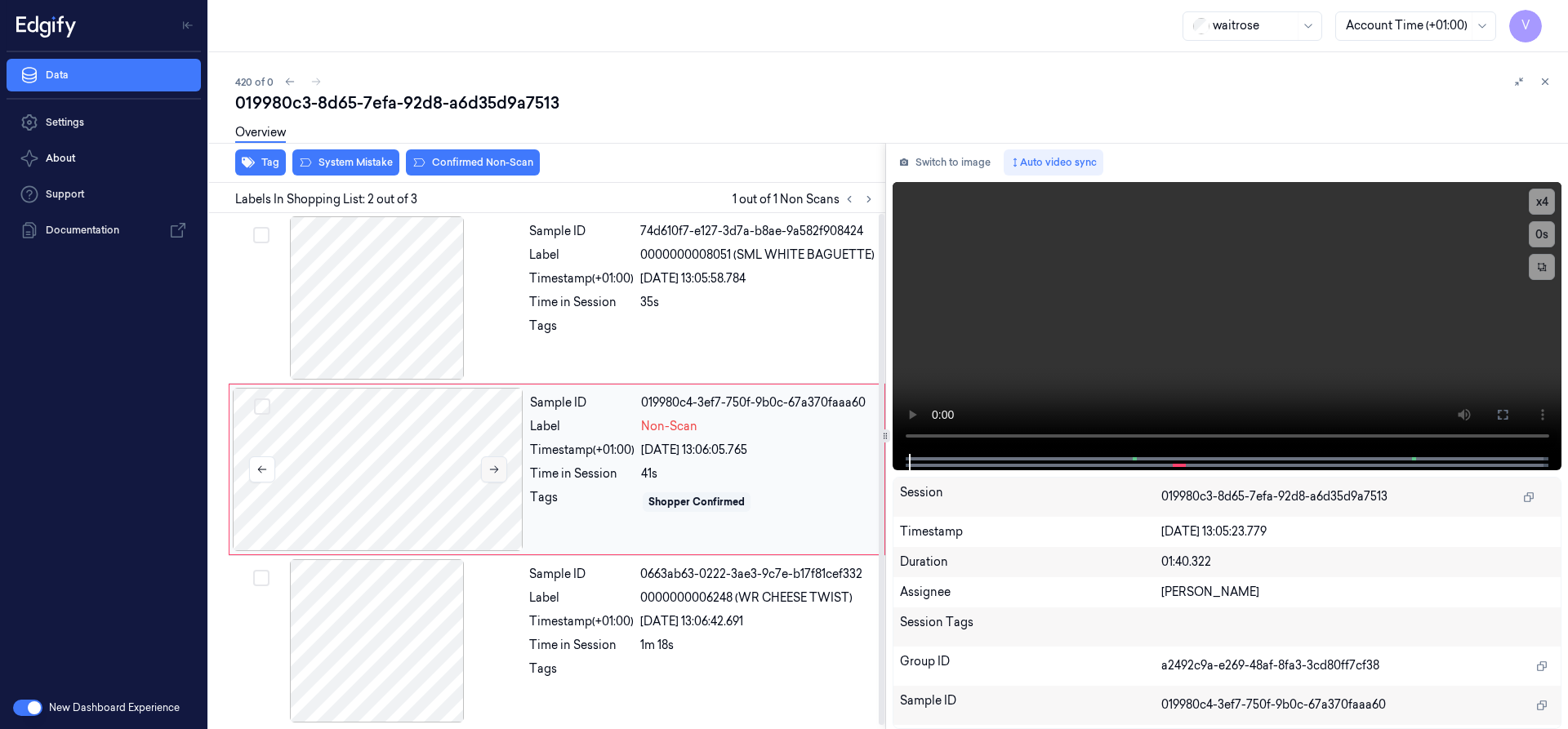
click at [496, 469] on icon at bounding box center [494, 469] width 9 height 8
click at [841, 447] on div "Tag System Mistake Confirmed Non-Scan Labels In Shopping List: 2 out of 3 1 out…" at bounding box center [885, 436] width 1366 height 586
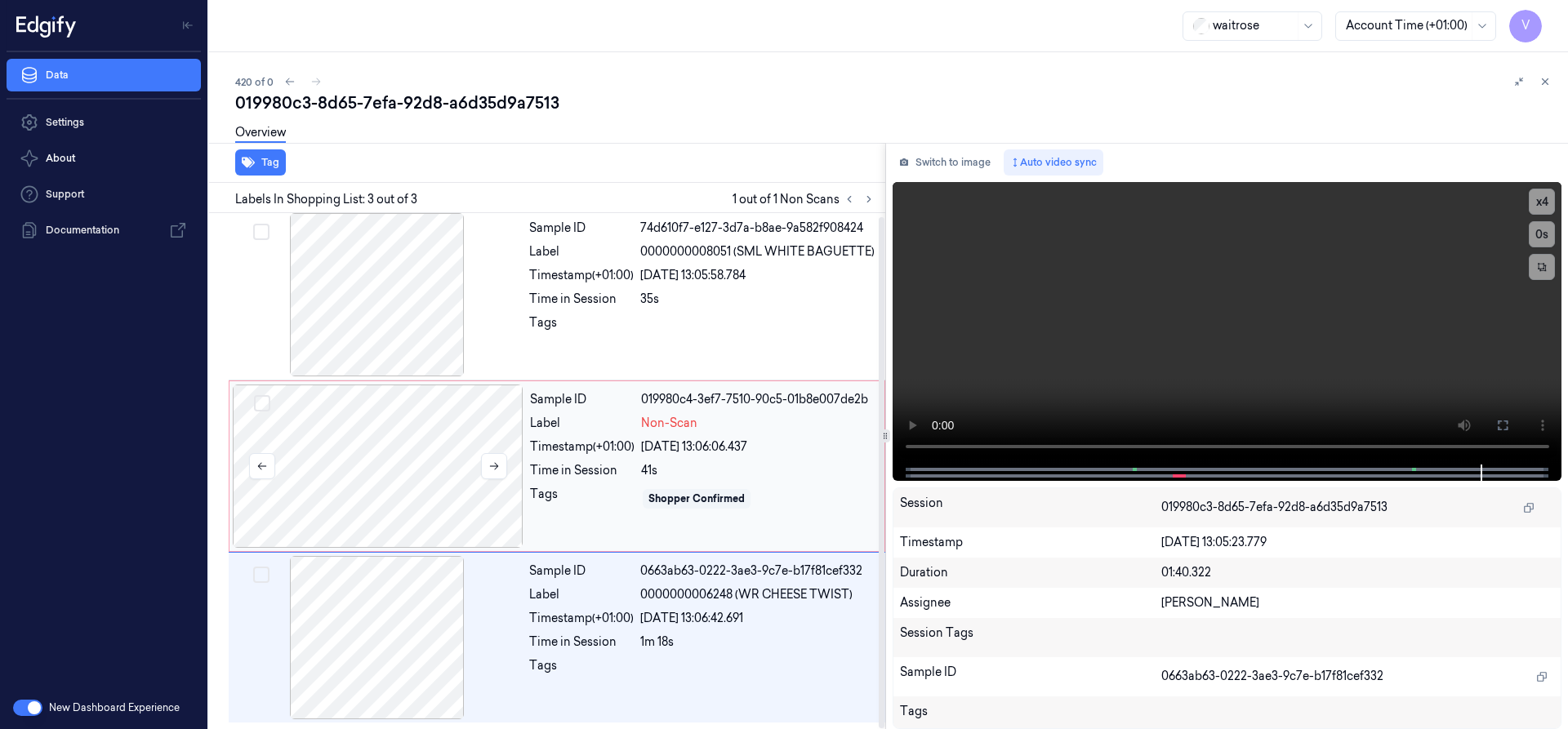
click at [405, 444] on div at bounding box center [378, 466] width 290 height 164
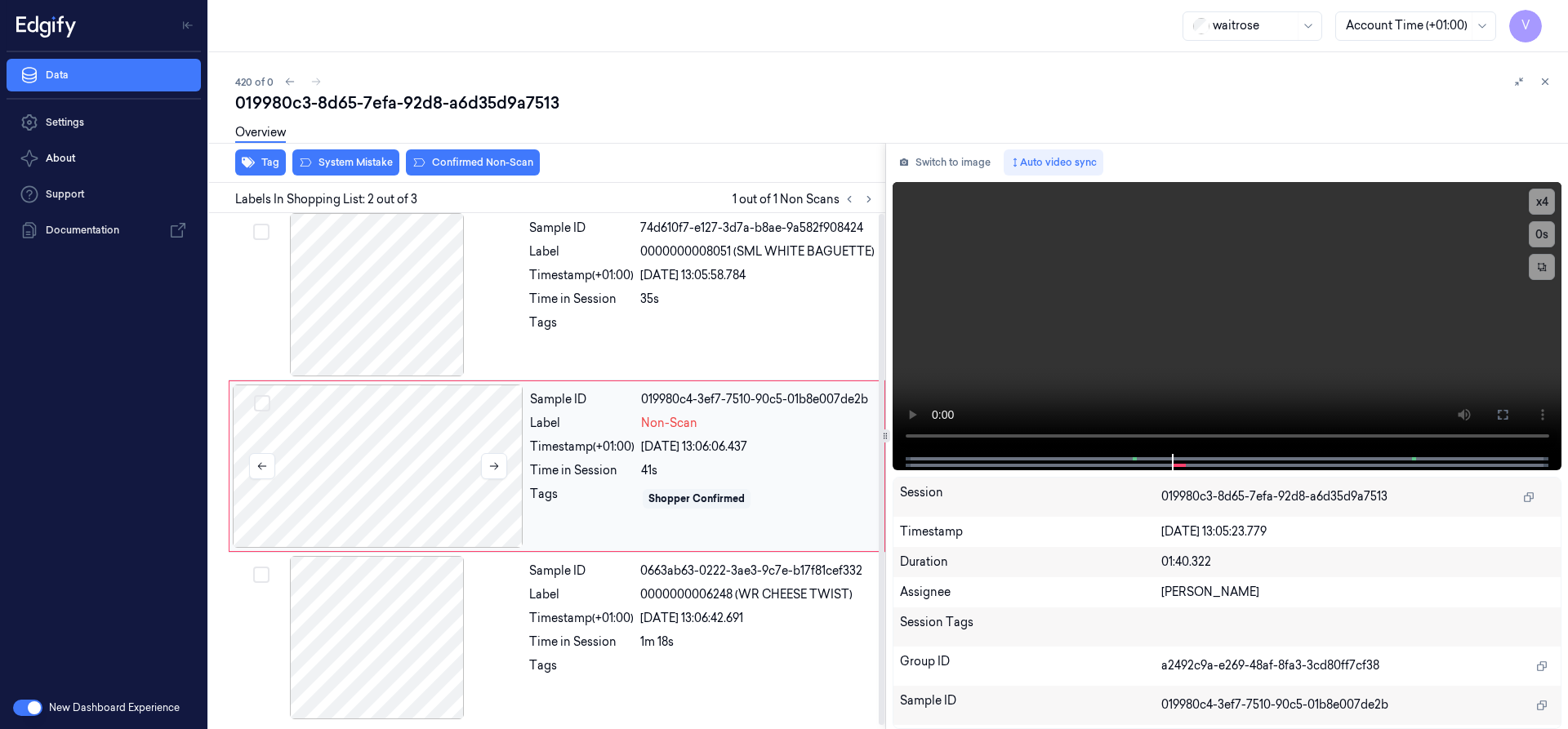
scroll to position [0, 0]
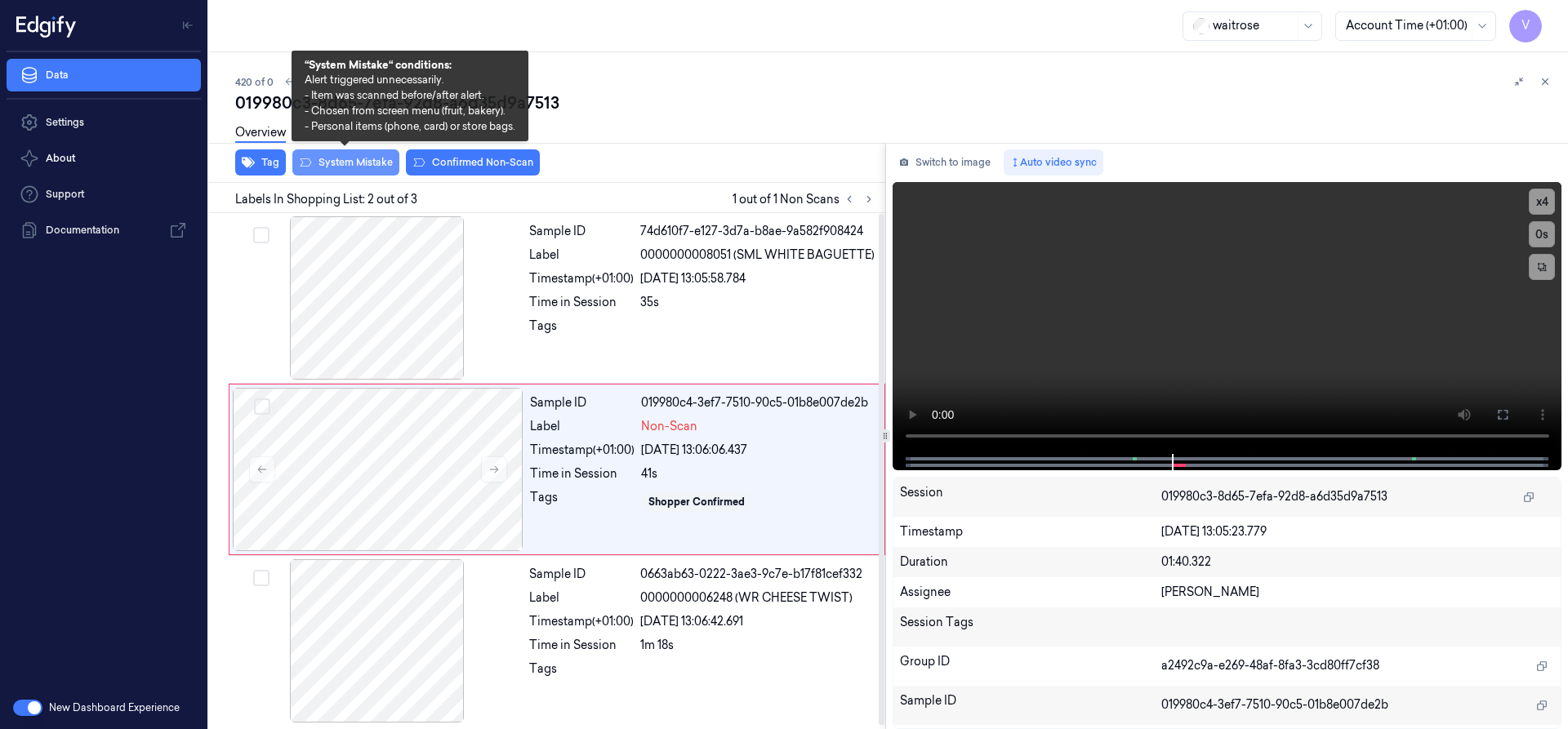
click at [350, 157] on button "System Mistake" at bounding box center [345, 162] width 107 height 27
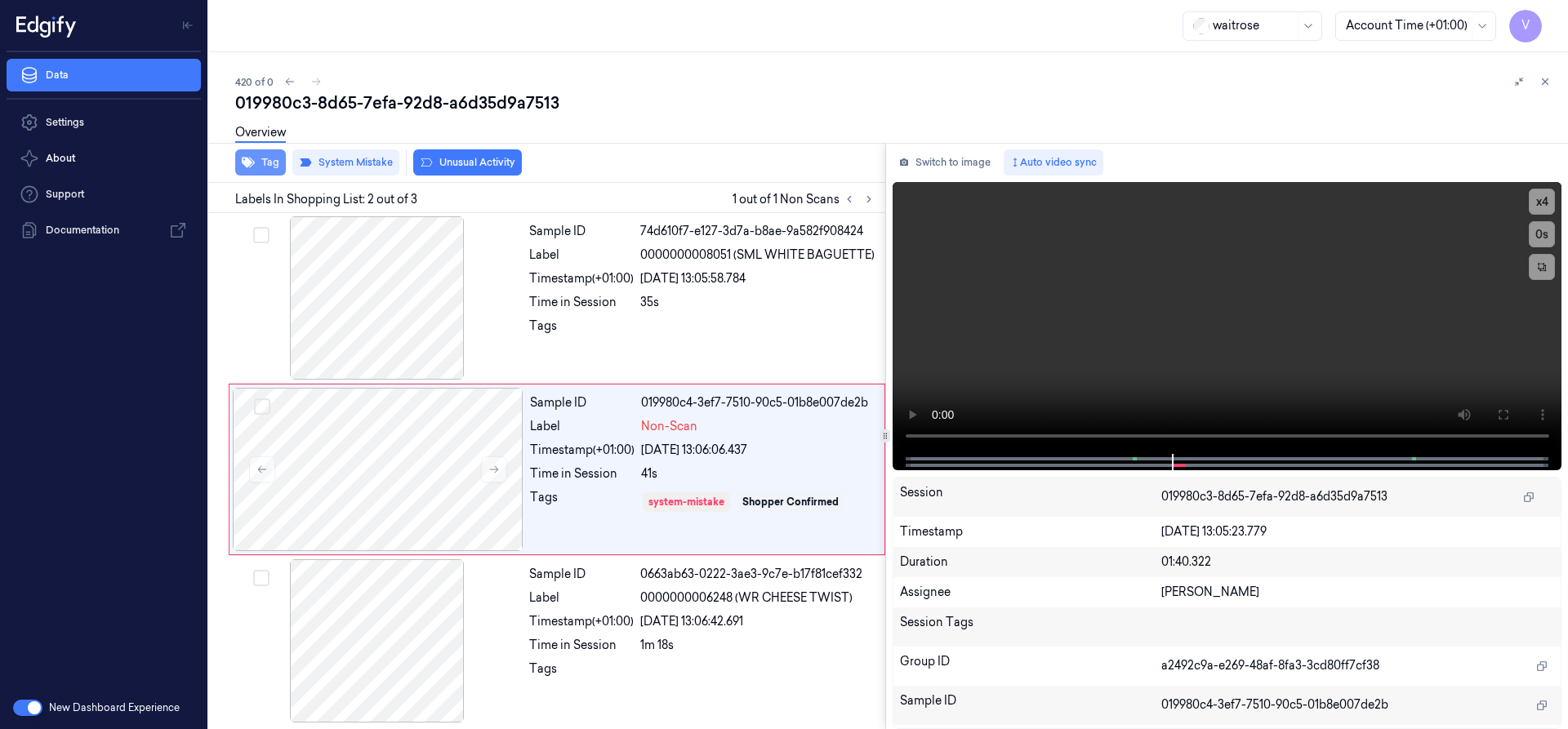
click at [271, 165] on button "Tag" at bounding box center [260, 162] width 51 height 27
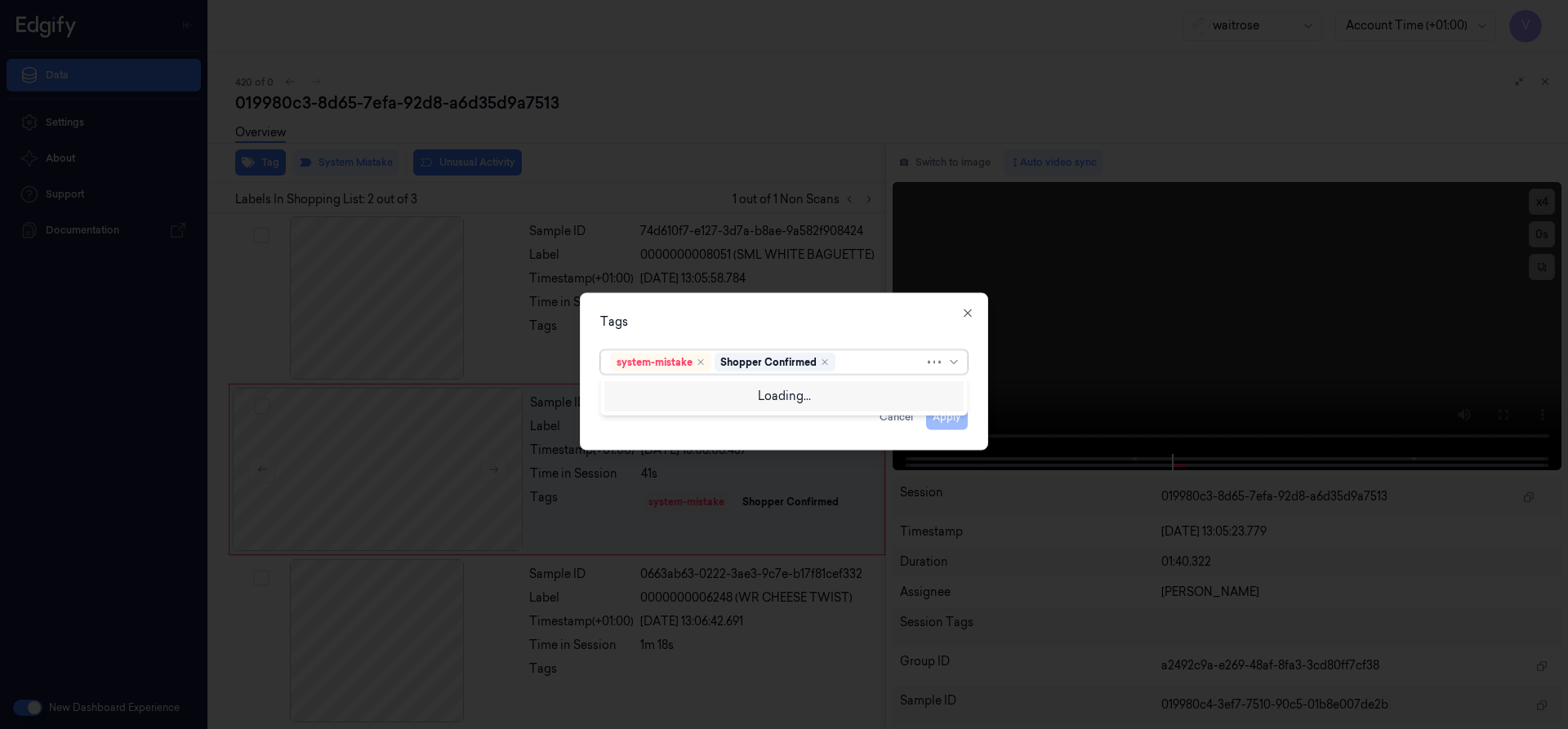
click at [858, 361] on div at bounding box center [882, 362] width 86 height 17
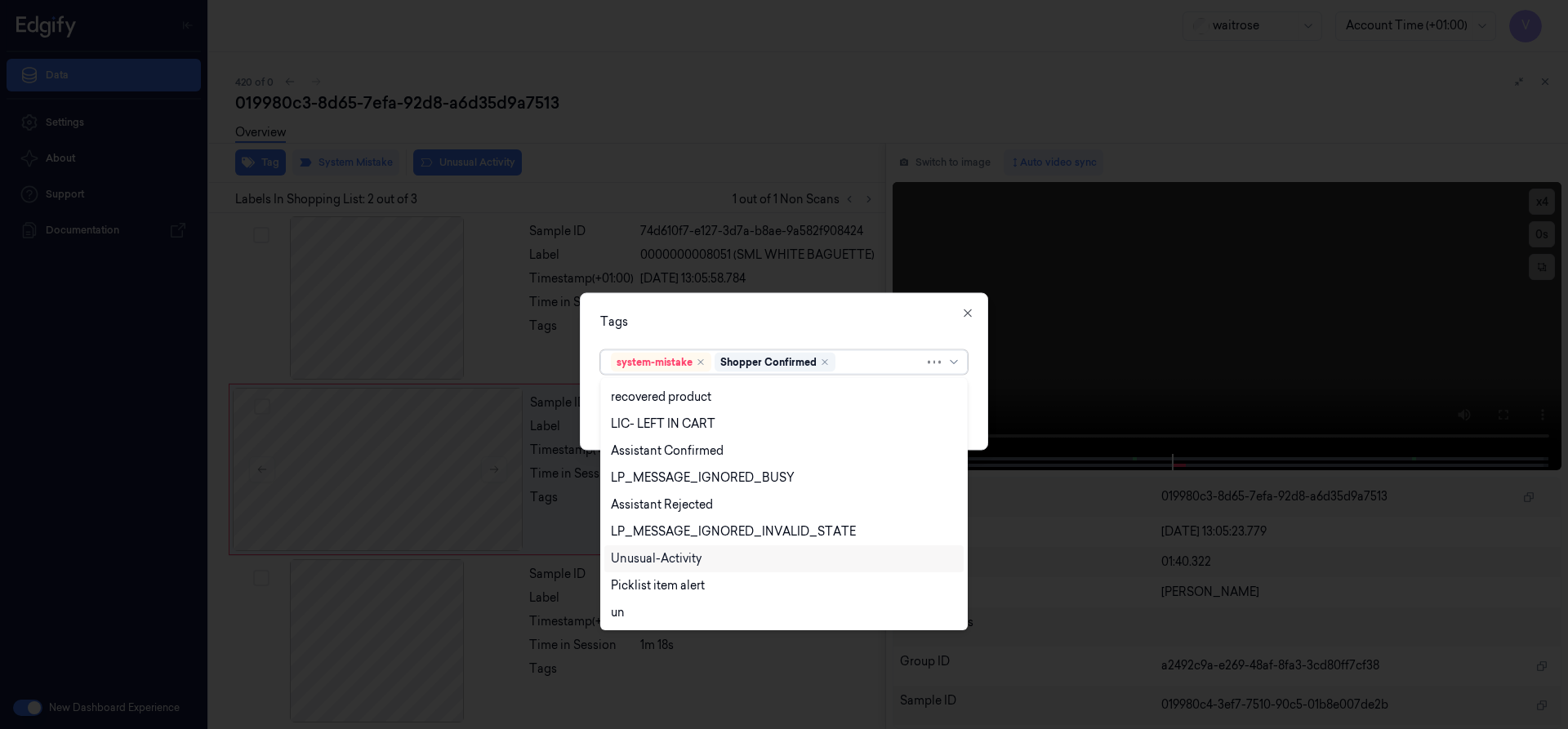
click at [679, 558] on div "Unusual-Activity" at bounding box center [656, 559] width 91 height 17
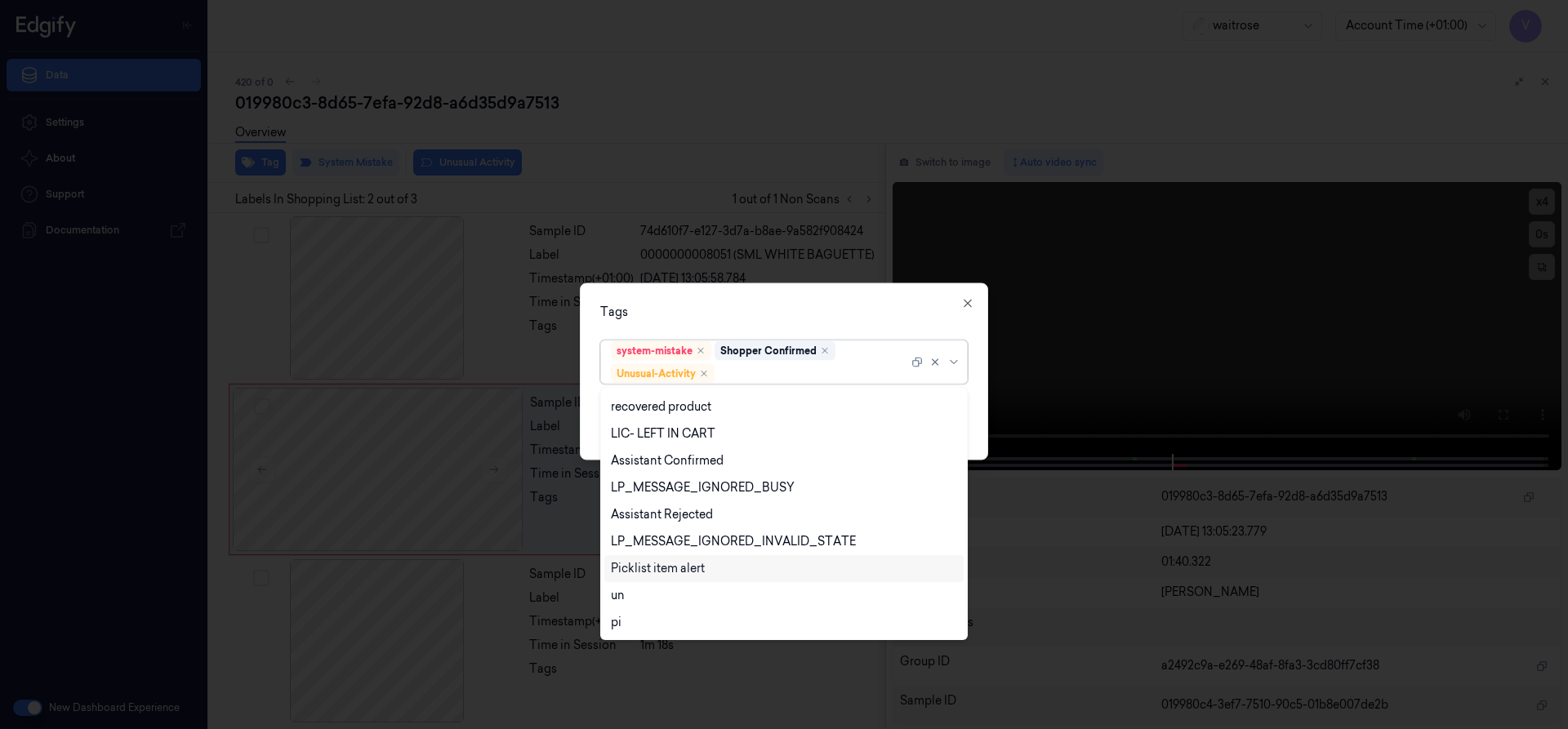
click at [674, 570] on div "Picklist item alert" at bounding box center [658, 569] width 94 height 17
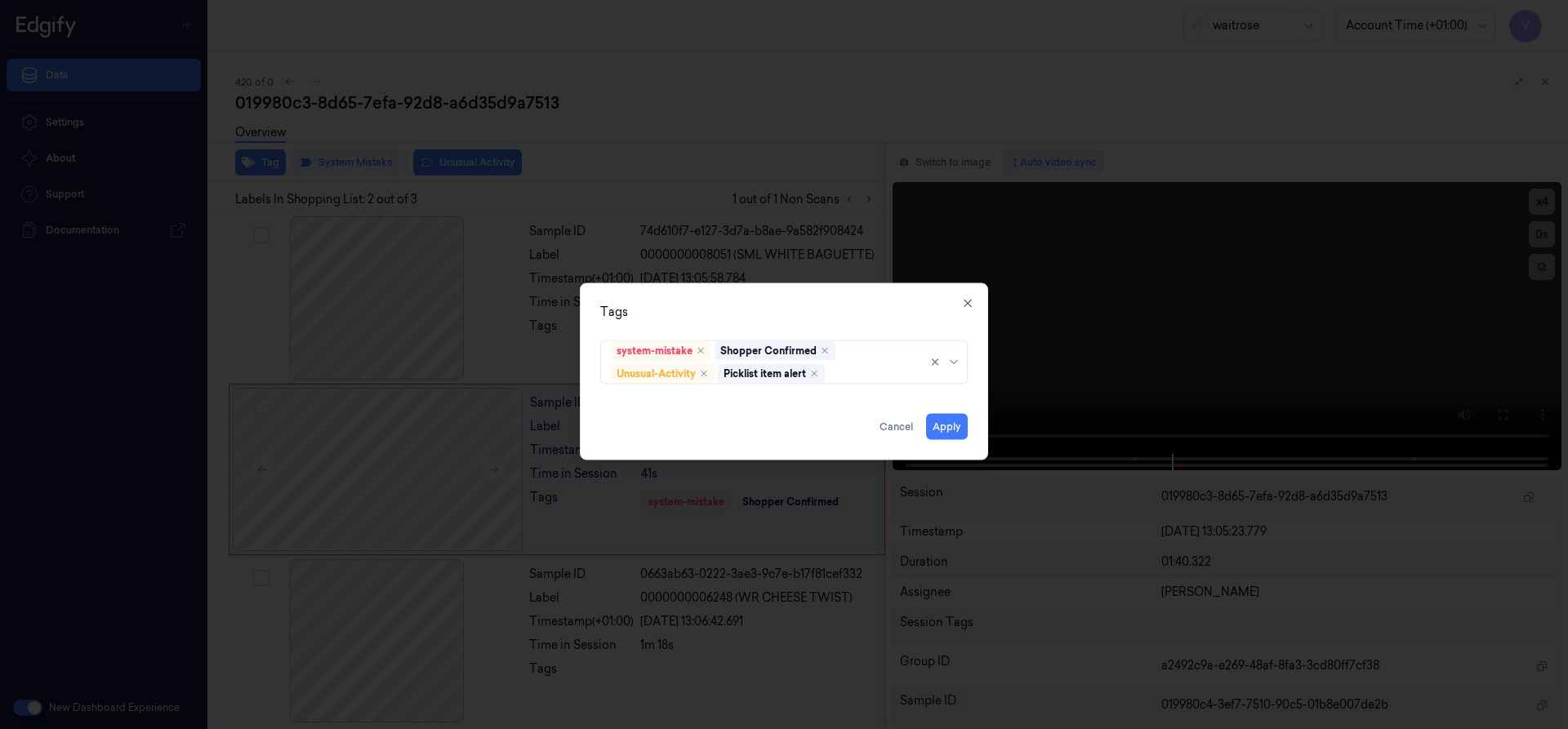
click at [840, 321] on div "Tags system-mistake Shopper Confirmed Unusual-Activity Picklist item alert Appl…" at bounding box center [784, 371] width 409 height 177
click at [953, 424] on button "Apply" at bounding box center [947, 426] width 42 height 27
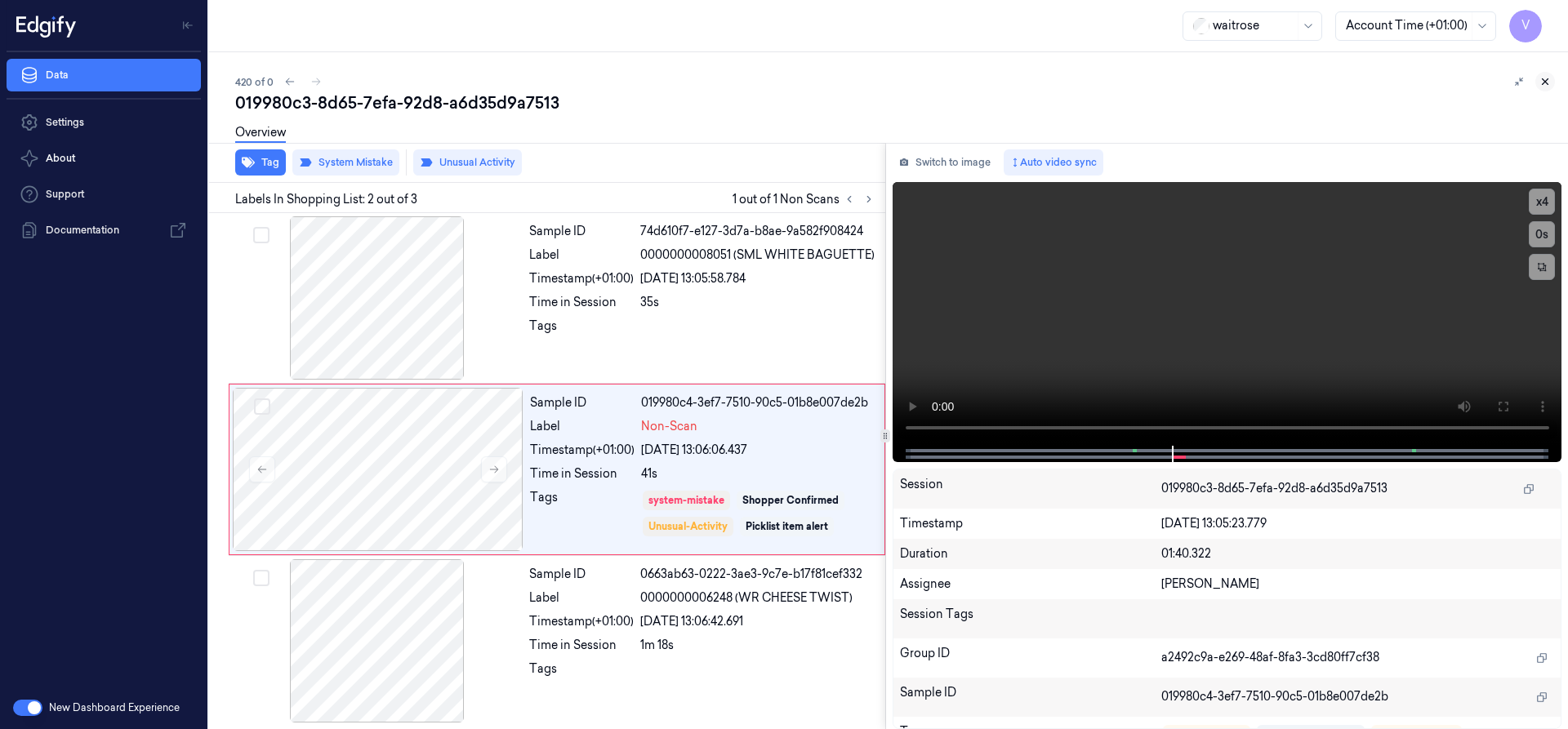
click at [1545, 75] on button at bounding box center [1545, 81] width 20 height 20
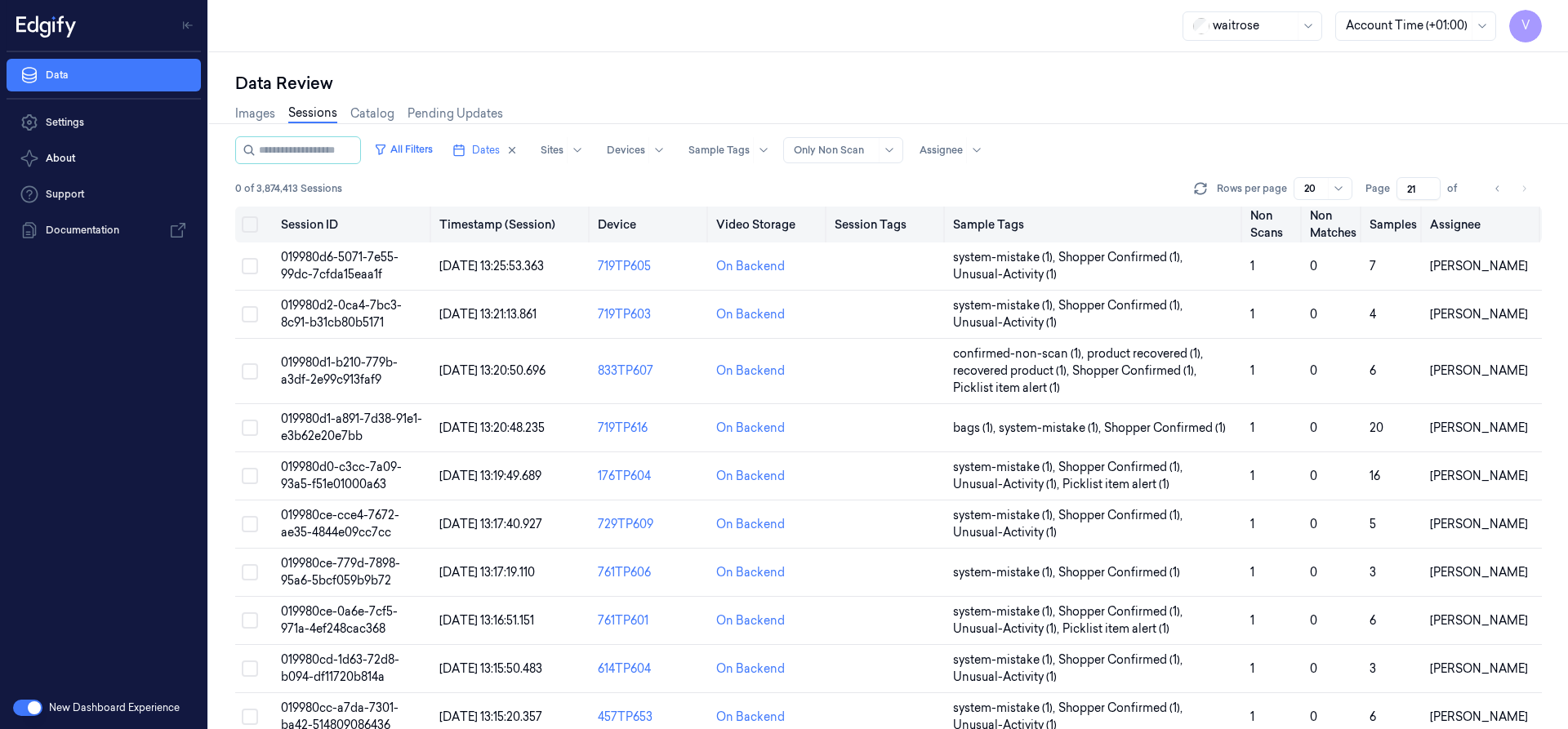
drag, startPoint x: 1421, startPoint y: 188, endPoint x: 1379, endPoint y: 209, distance: 47.0
click at [1379, 209] on div "All Filters Dates Sites Devices Sample Tags Alert Type Only Non Scan Assignee 0…" at bounding box center [889, 433] width 1307 height 593
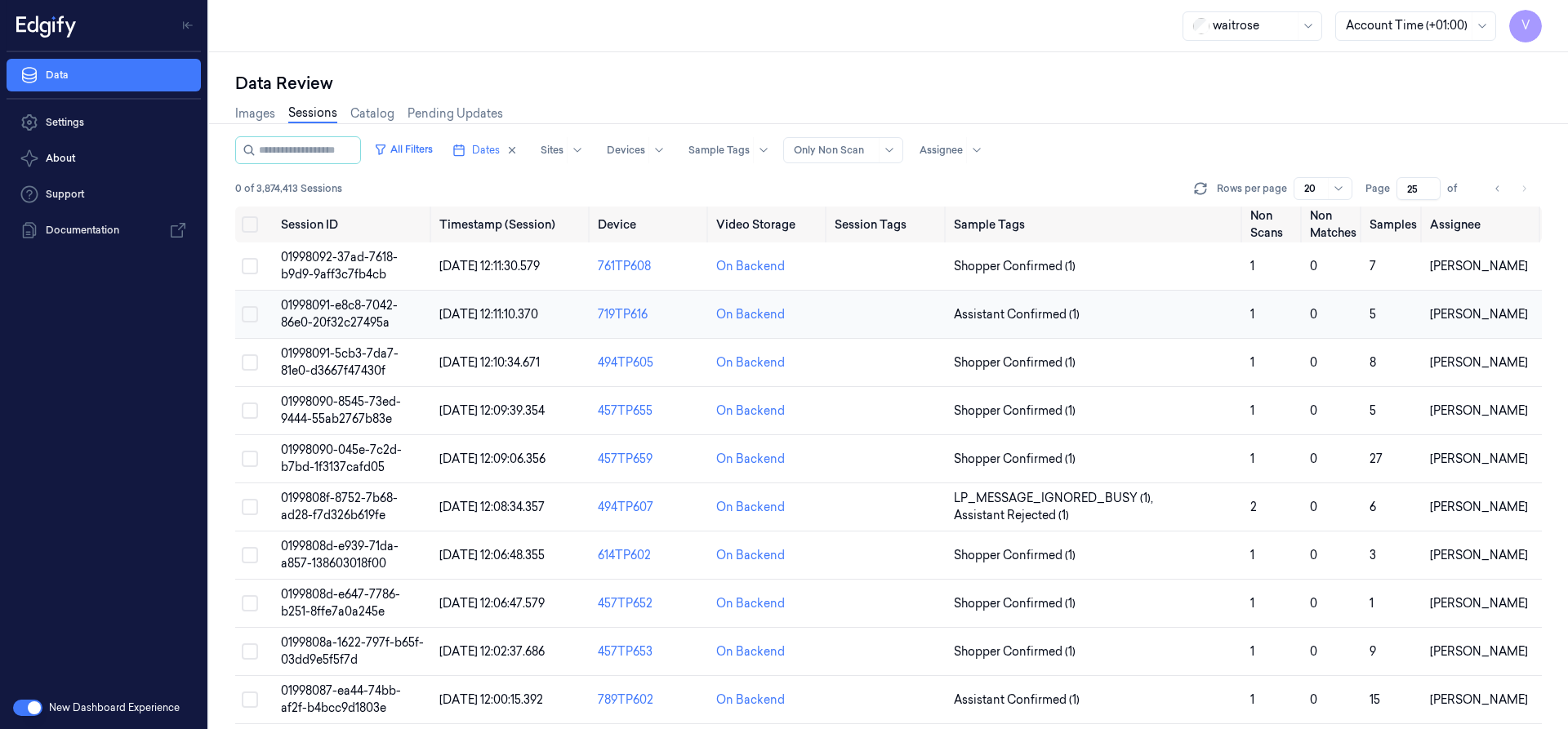
type input "25"
click at [347, 306] on span "01998091-e8c8-7042-86e0-20f32c27495a" at bounding box center [339, 314] width 117 height 32
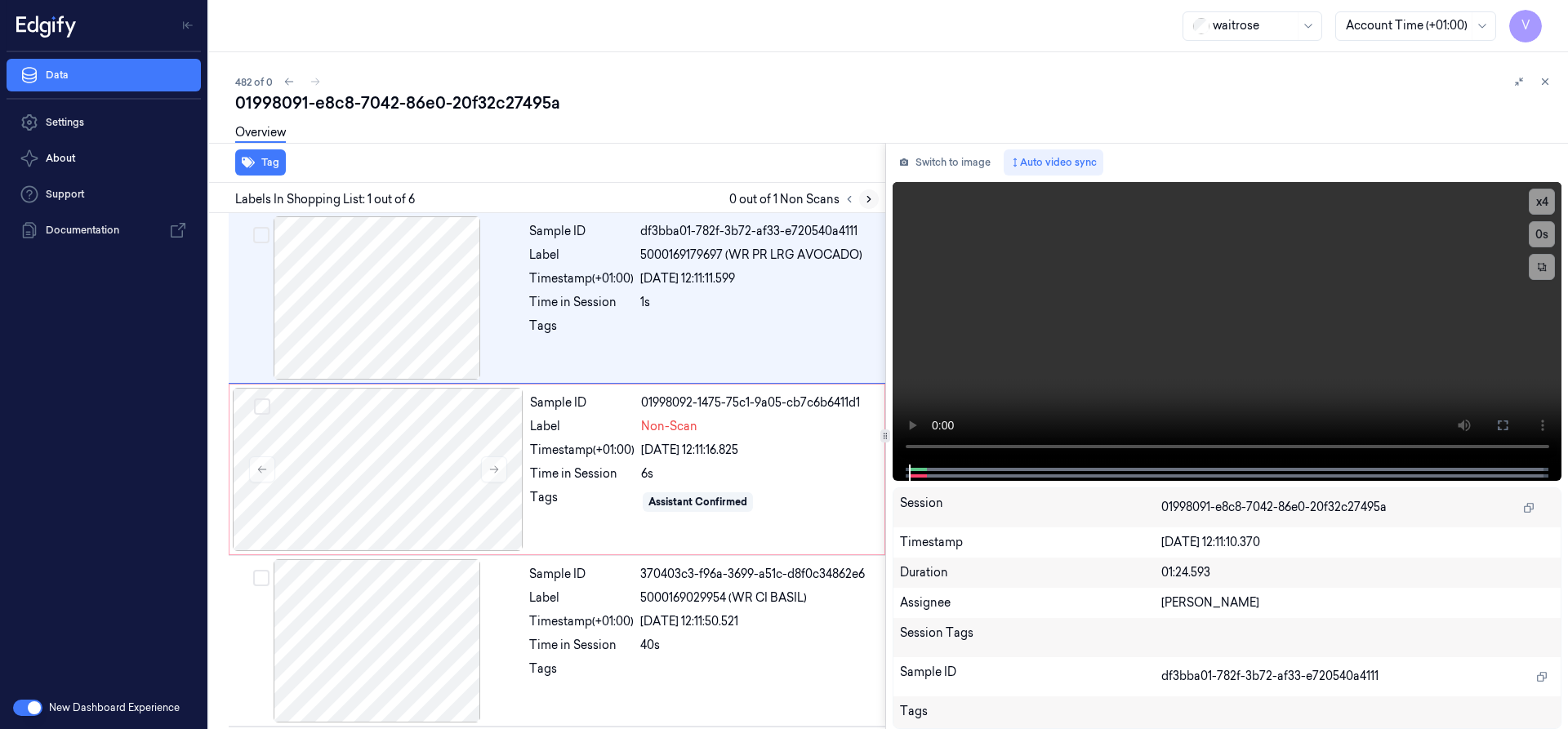
click at [871, 200] on icon at bounding box center [869, 199] width 11 height 11
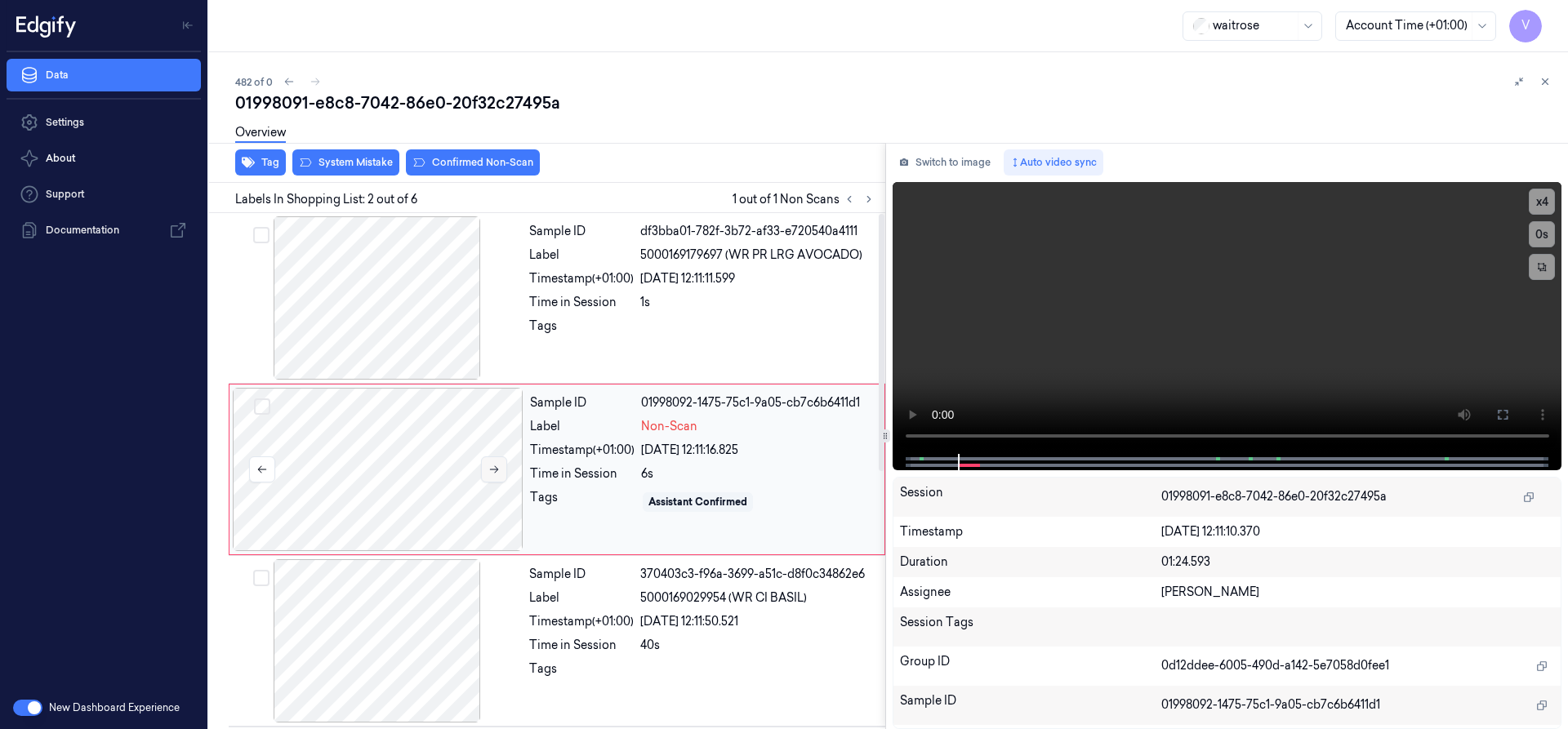
click at [494, 471] on icon at bounding box center [494, 469] width 11 height 11
click at [495, 469] on icon at bounding box center [494, 469] width 11 height 11
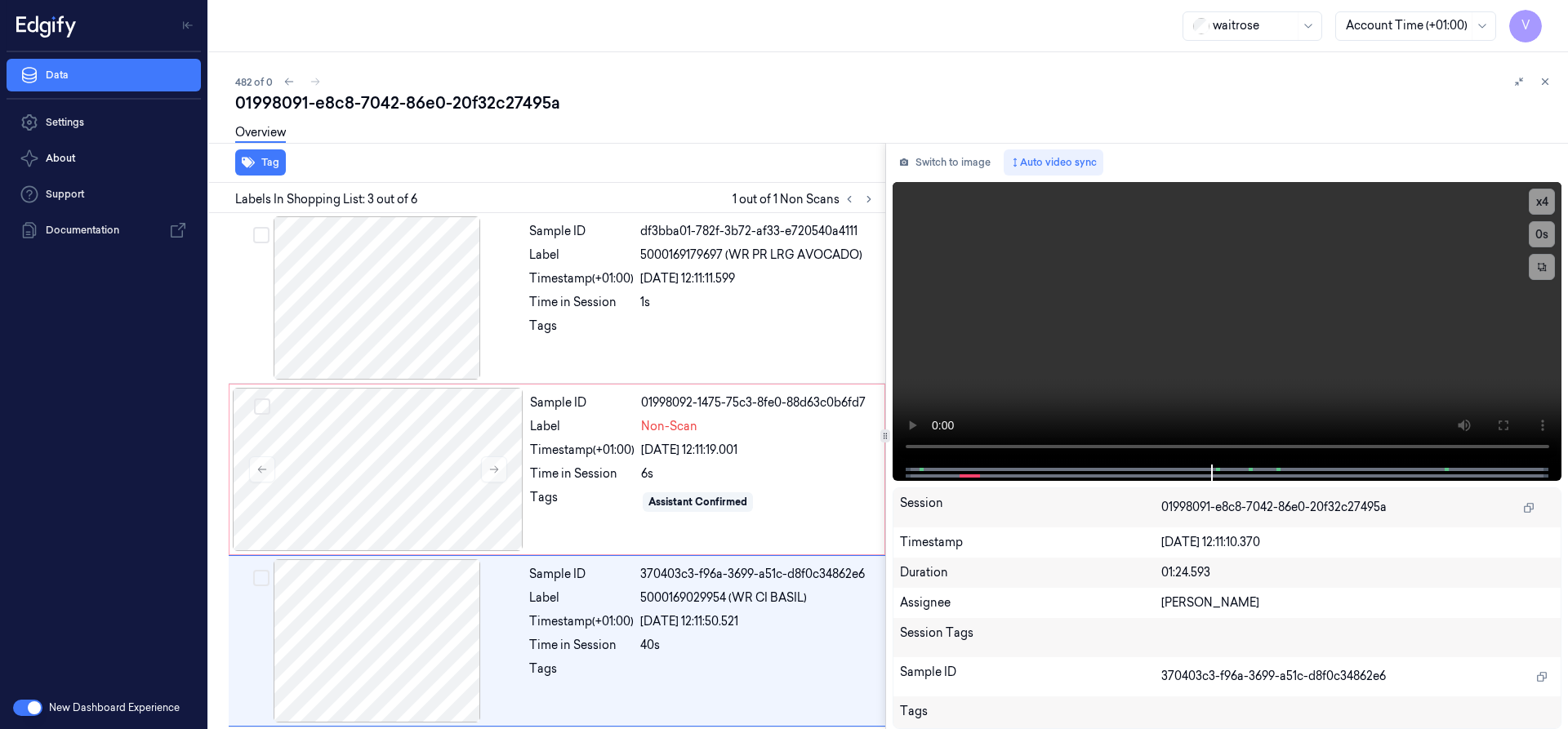
scroll to position [170, 0]
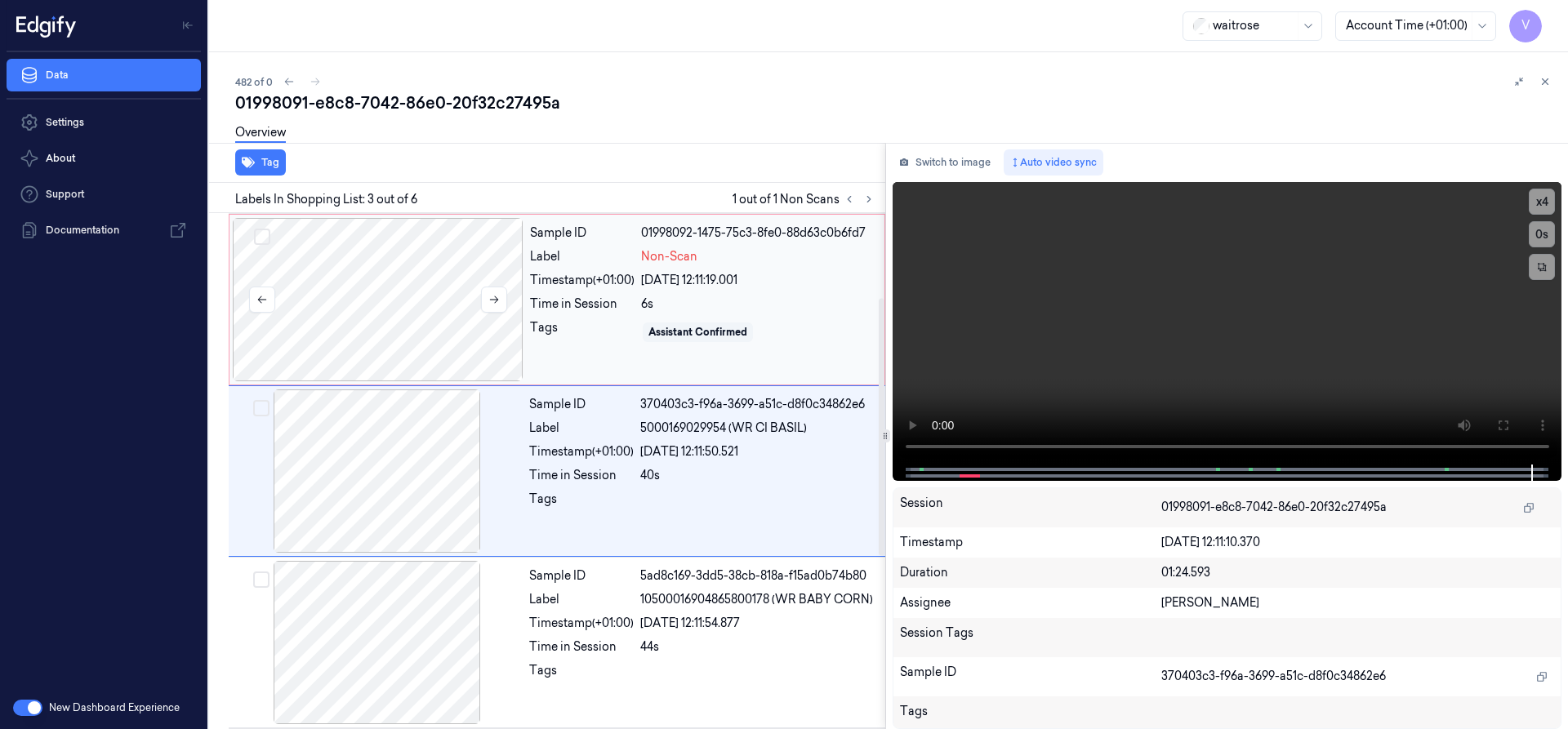
click at [446, 286] on div at bounding box center [378, 300] width 290 height 164
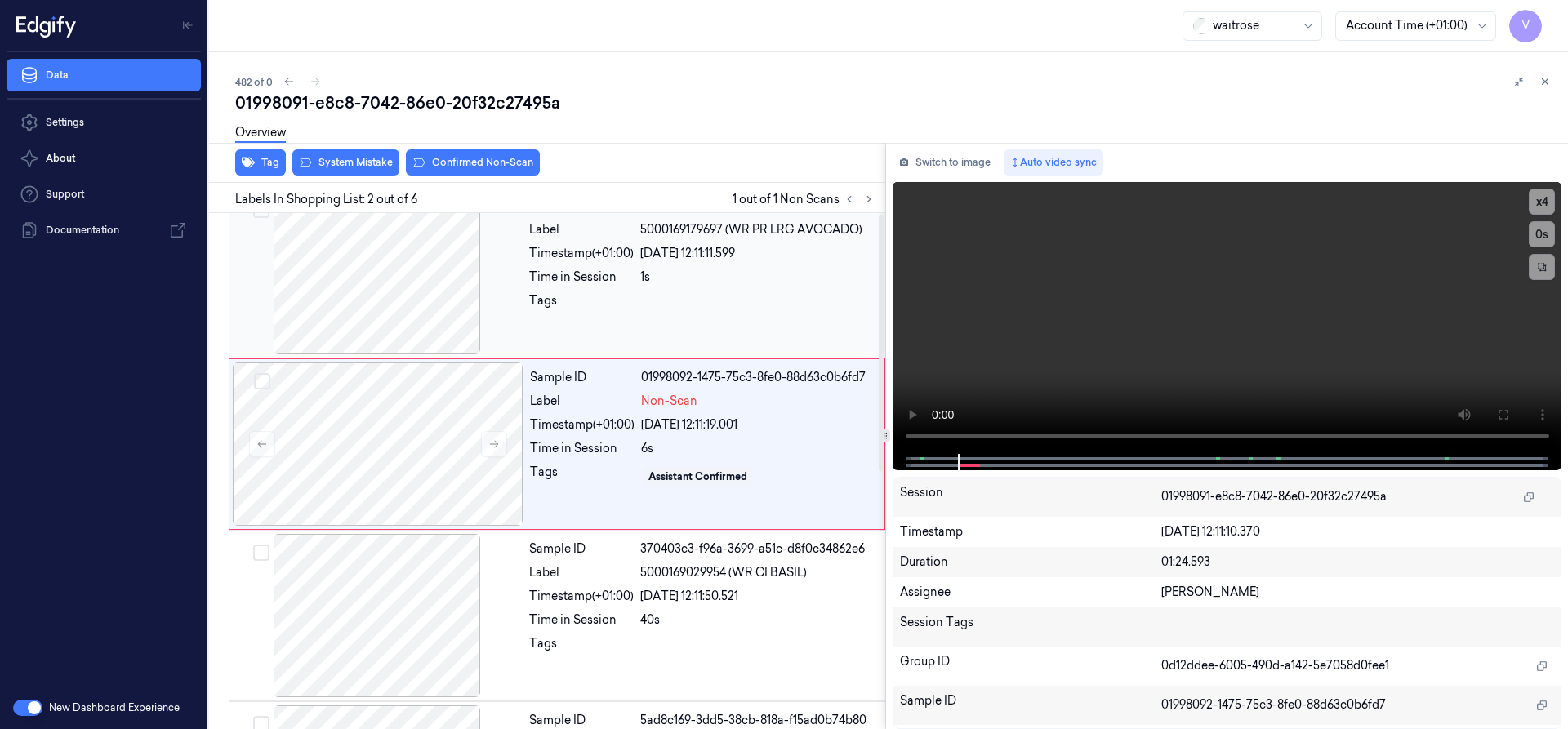
scroll to position [0, 0]
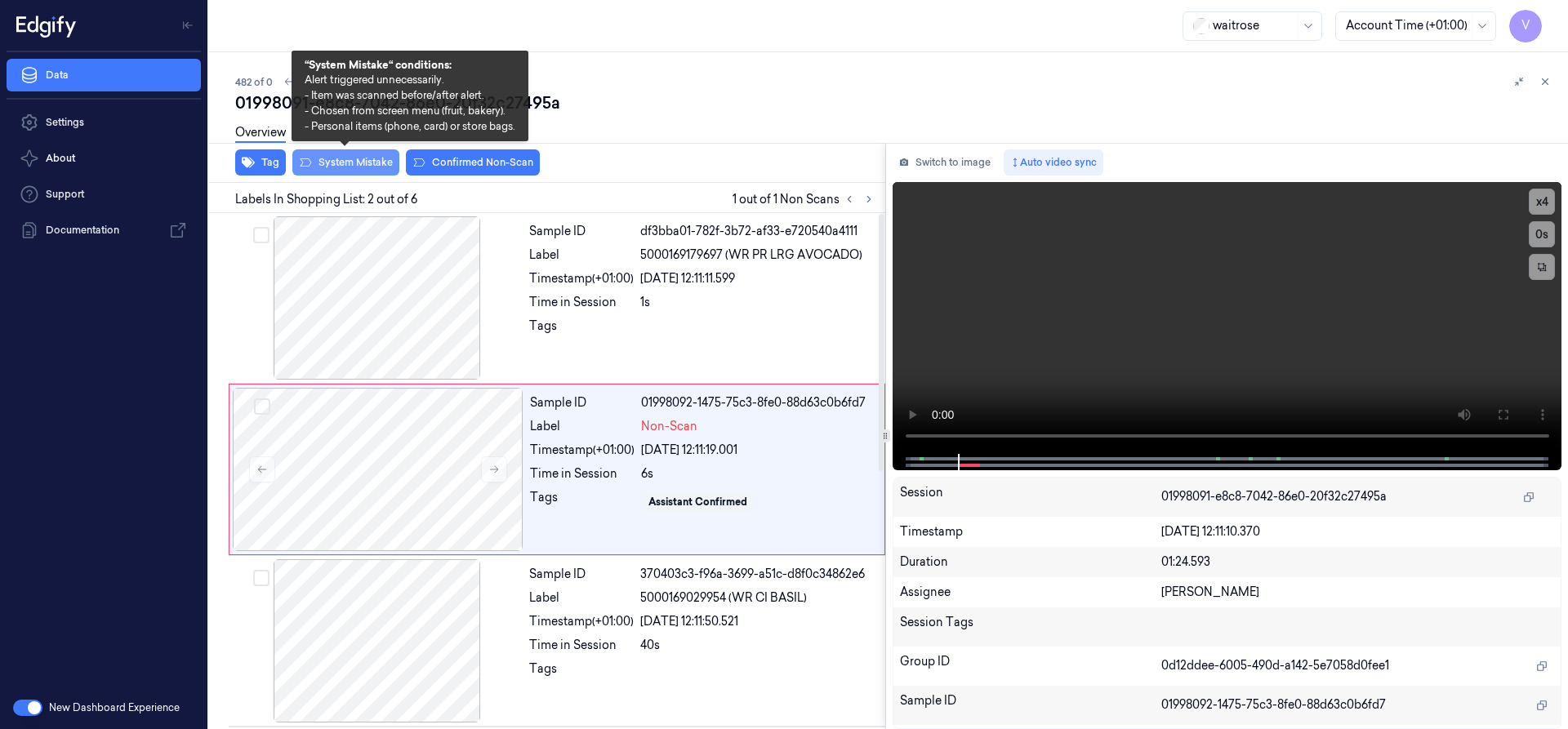
click at [338, 157] on button "System Mistake" at bounding box center [345, 162] width 107 height 27
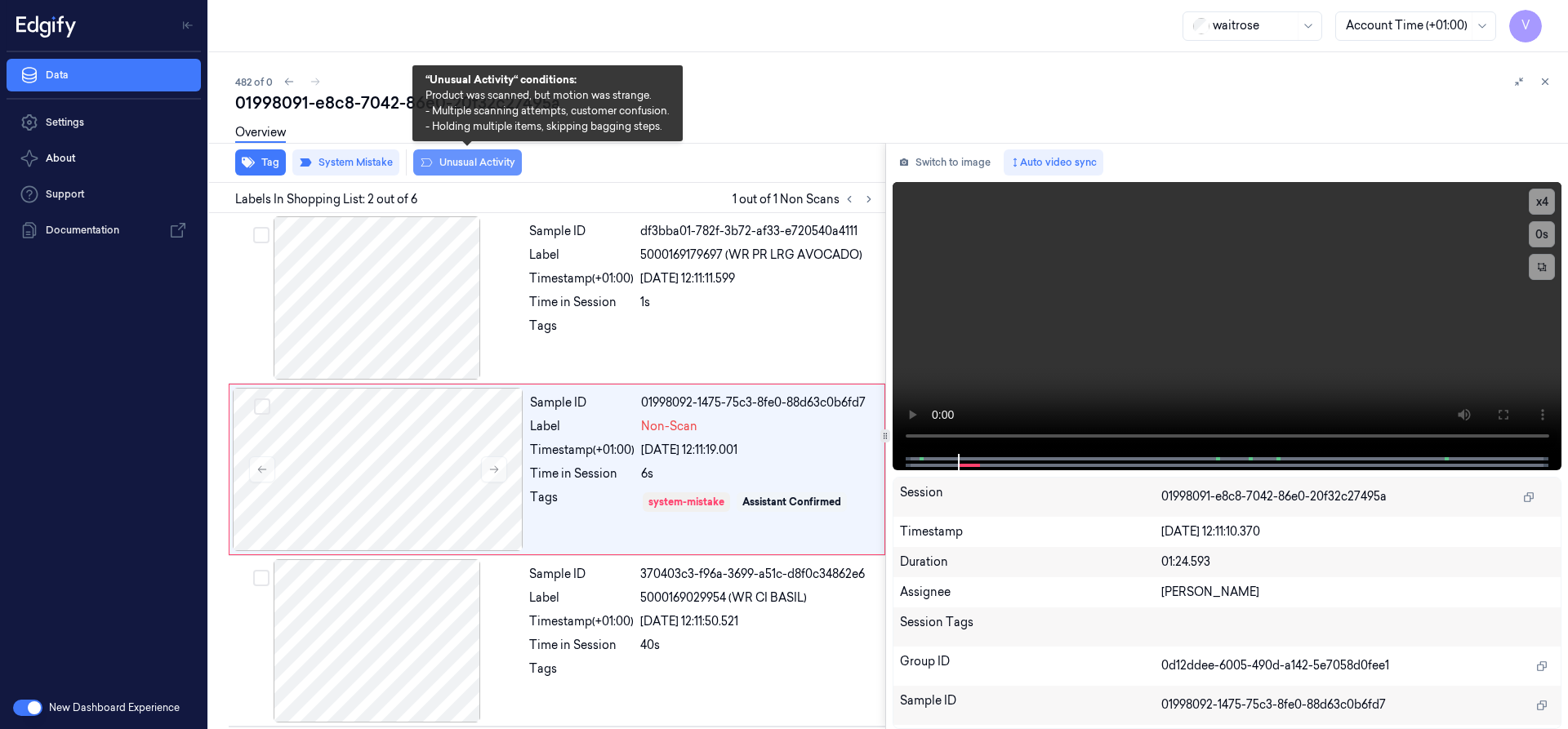
click at [464, 159] on button "Unusual Activity" at bounding box center [467, 162] width 109 height 27
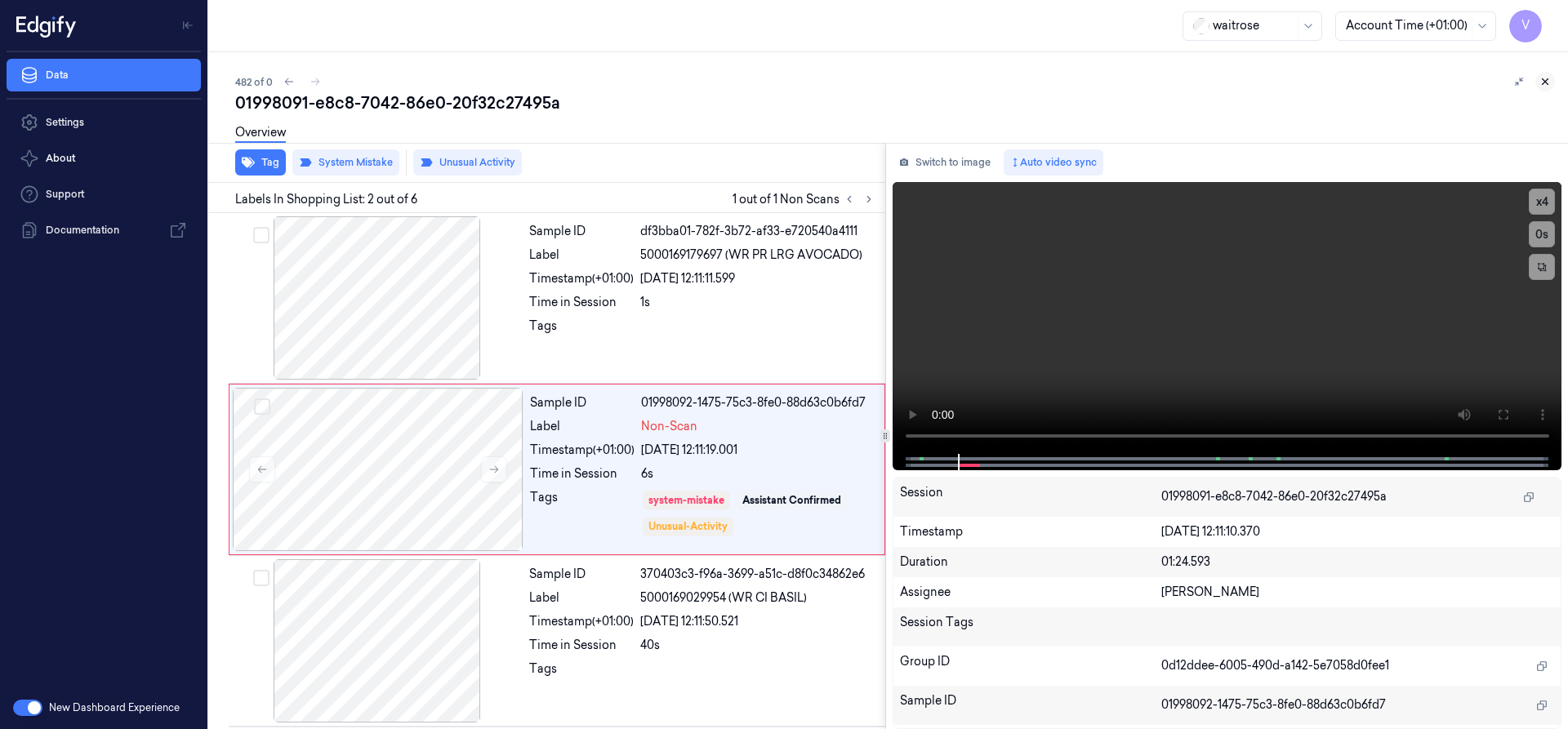
click at [1539, 80] on button at bounding box center [1545, 81] width 20 height 20
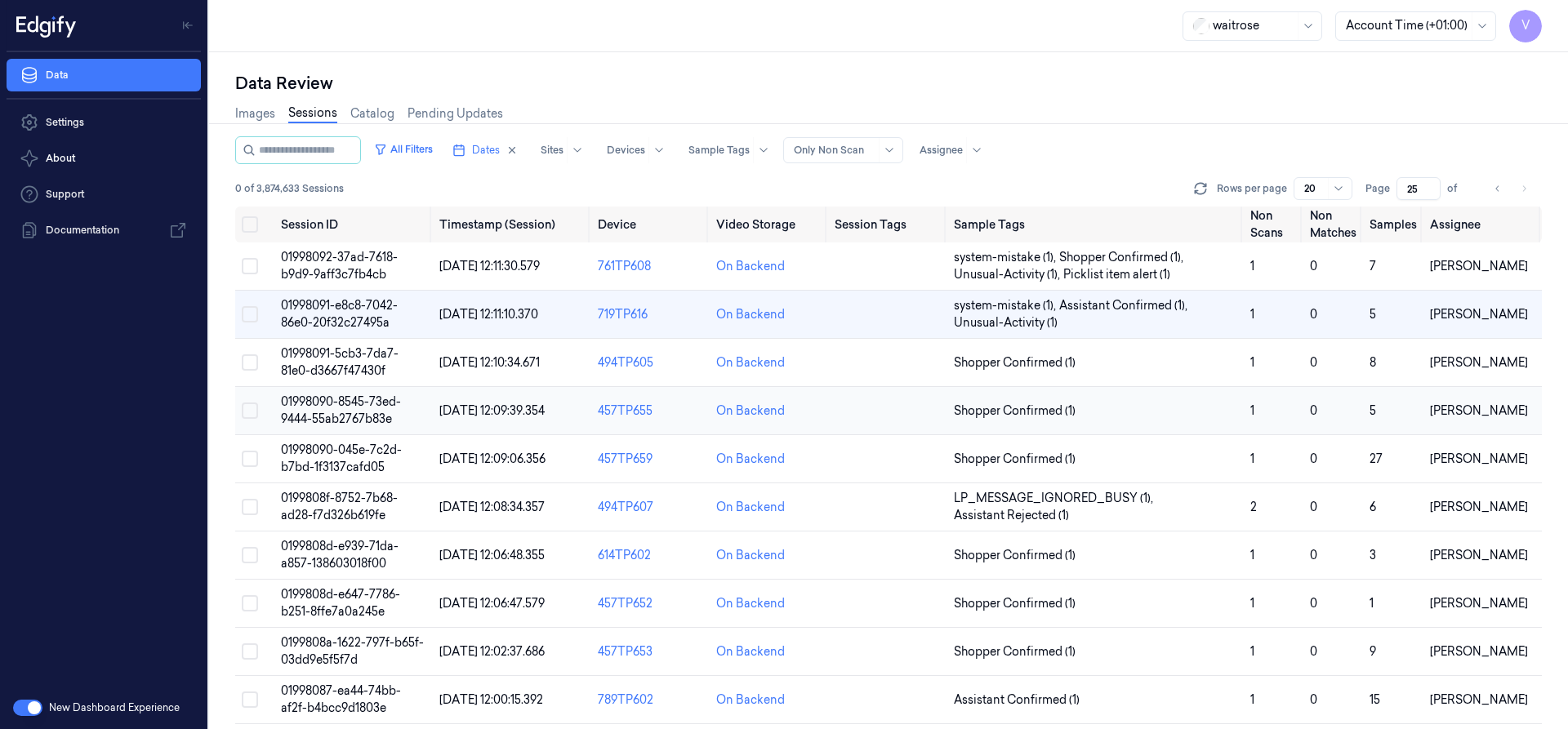
click at [350, 398] on span "01998090-8545-73ed-9444-55ab2767b83e" at bounding box center [341, 409] width 120 height 32
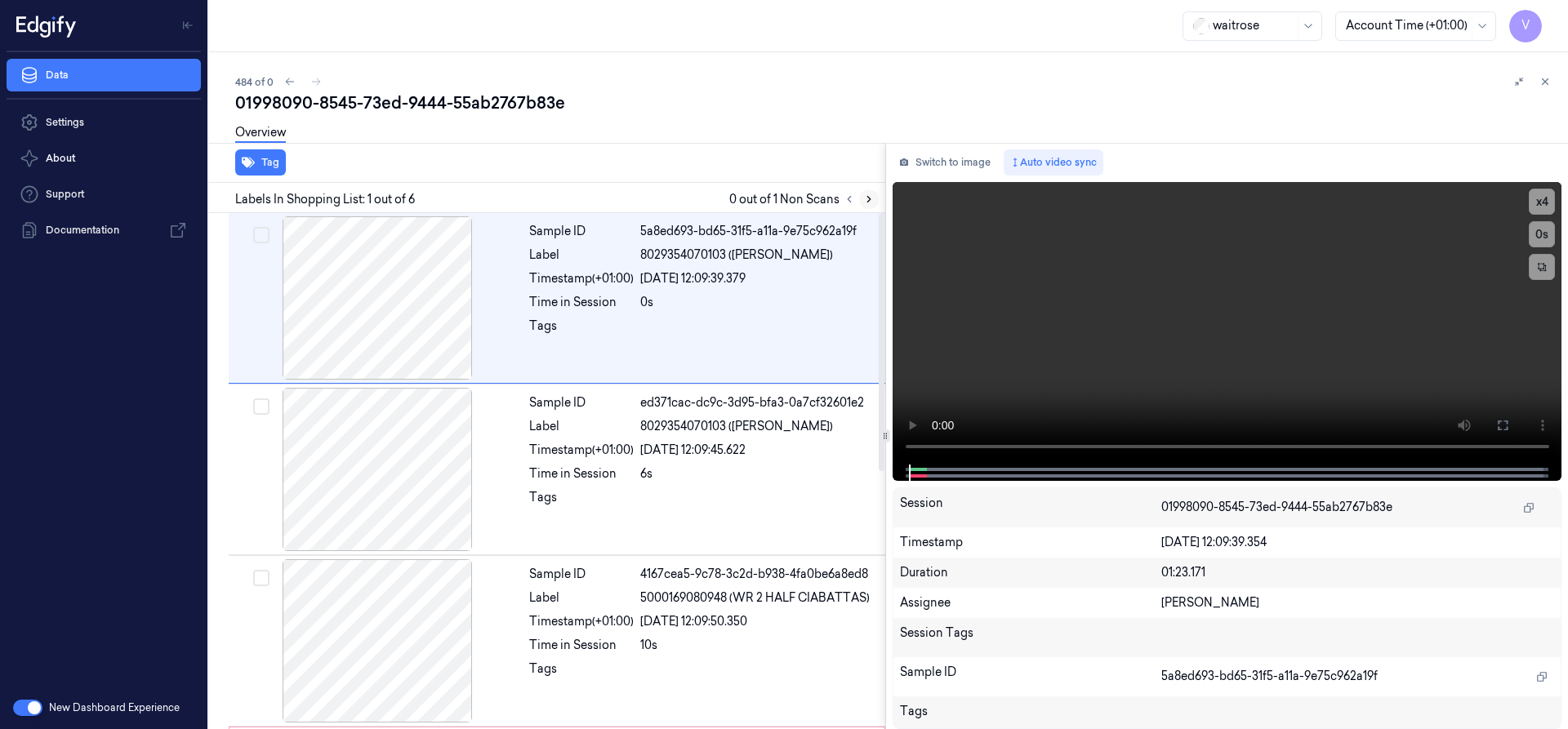
click at [867, 196] on icon at bounding box center [869, 199] width 11 height 11
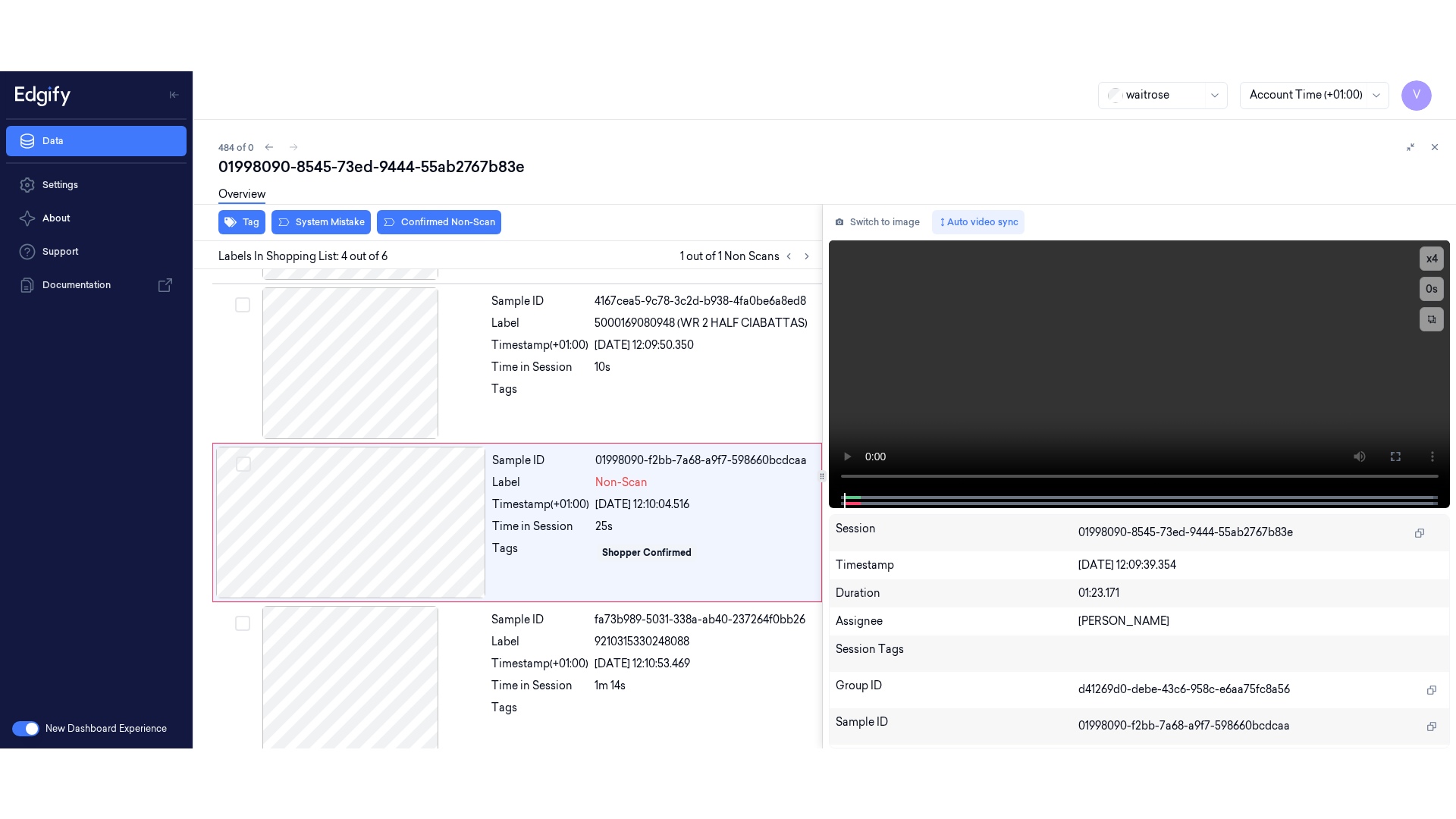
scroll to position [317, 0]
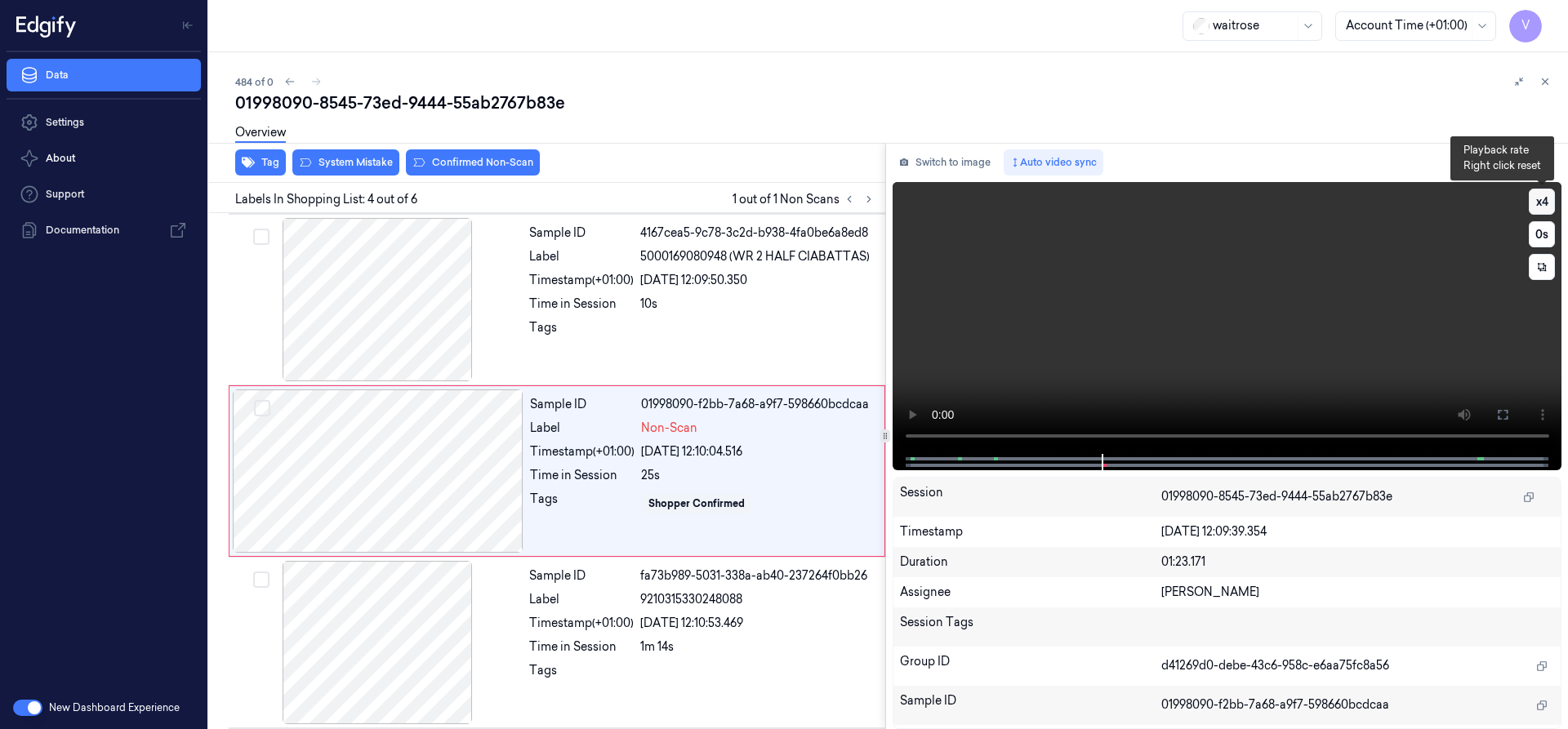
click at [1545, 200] on button "x 4" at bounding box center [1541, 201] width 27 height 27
click at [1545, 200] on button "x 1" at bounding box center [1541, 201] width 27 height 27
click at [1068, 456] on div at bounding box center [1227, 462] width 636 height 16
click at [1496, 420] on icon at bounding box center [1502, 415] width 13 height 13
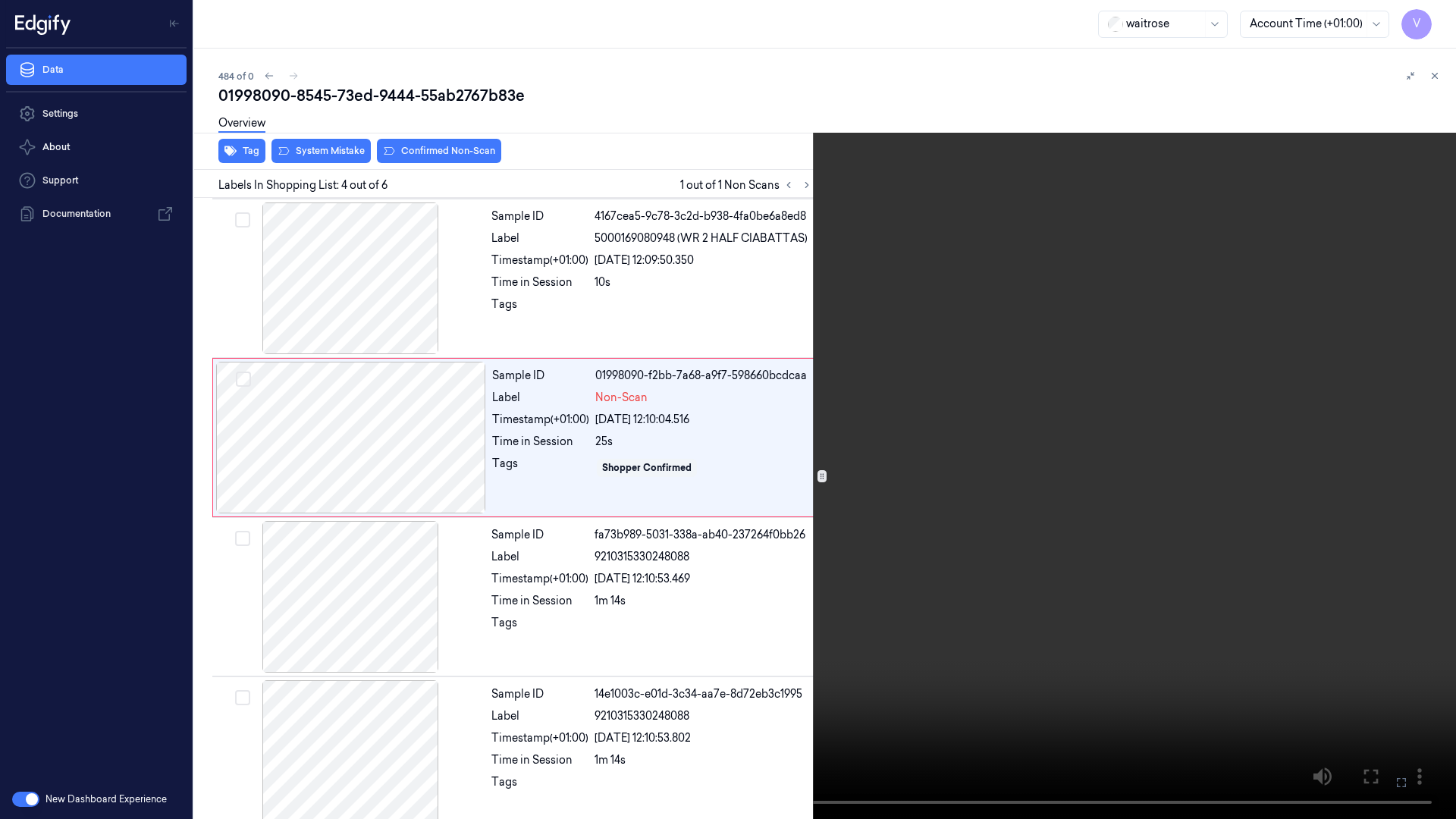
click at [998, 650] on video at bounding box center [728, 409] width 1456 height 819
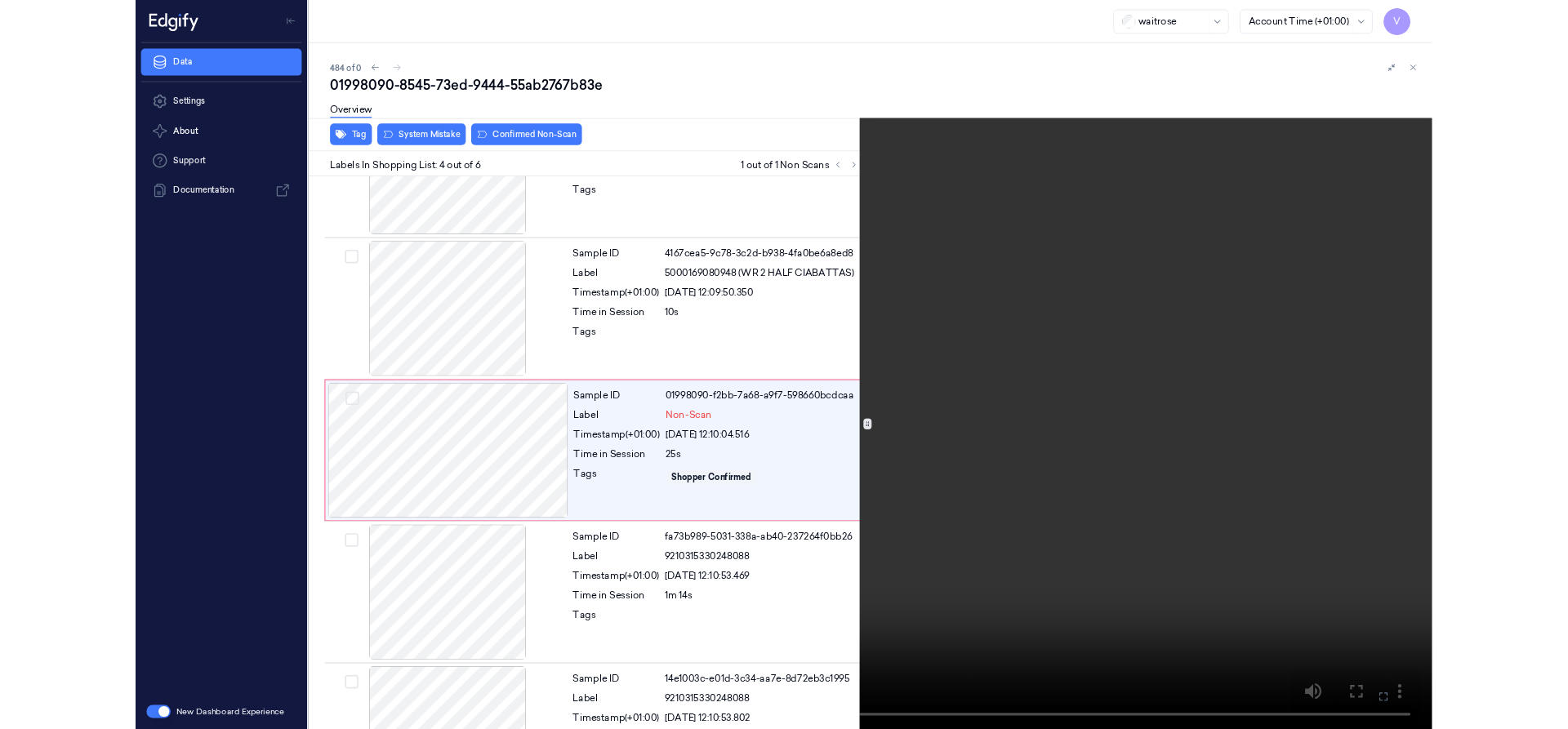
scroll to position [266, 0]
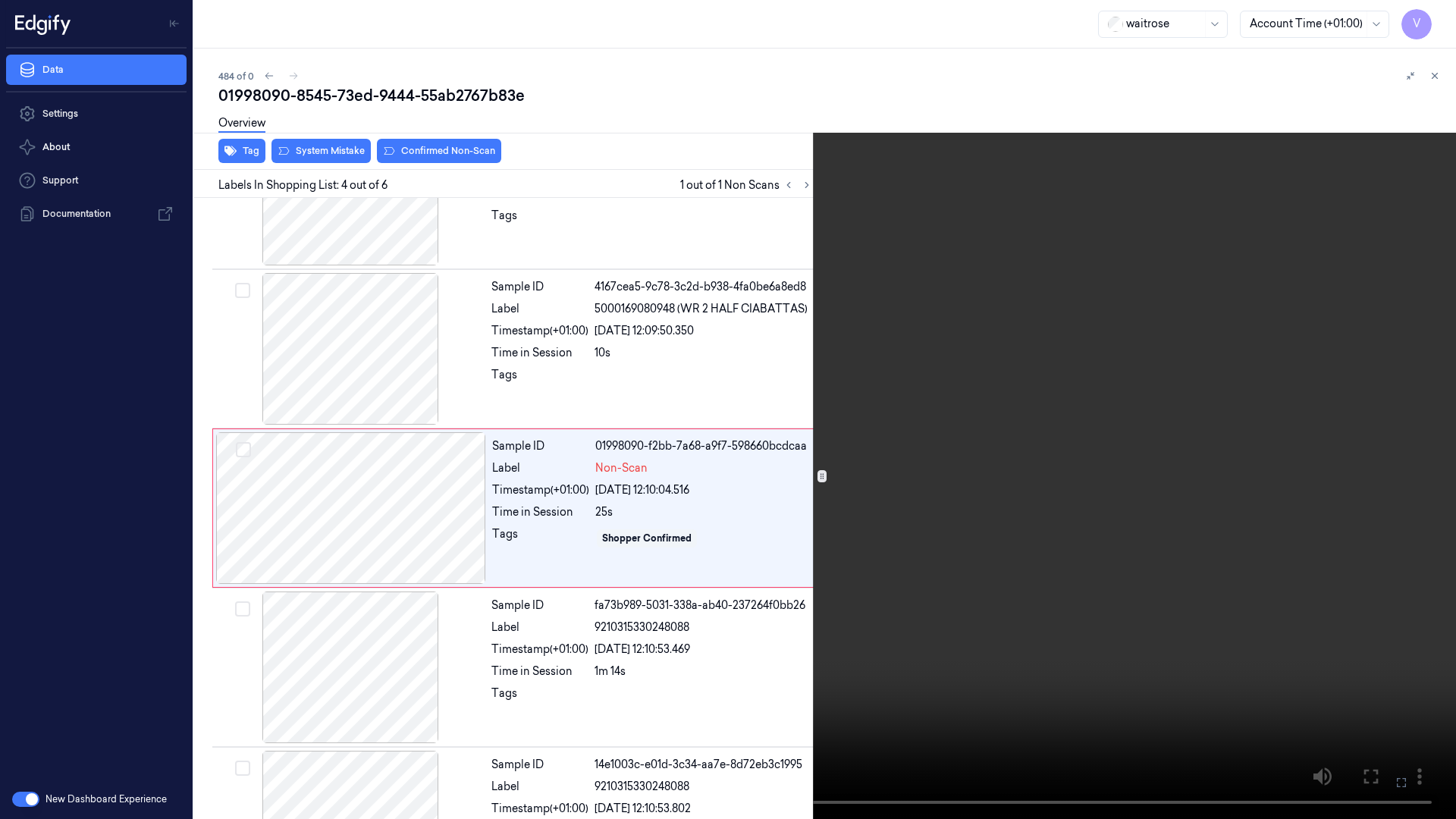
click at [0, 0] on icon at bounding box center [0, 0] width 0 height 0
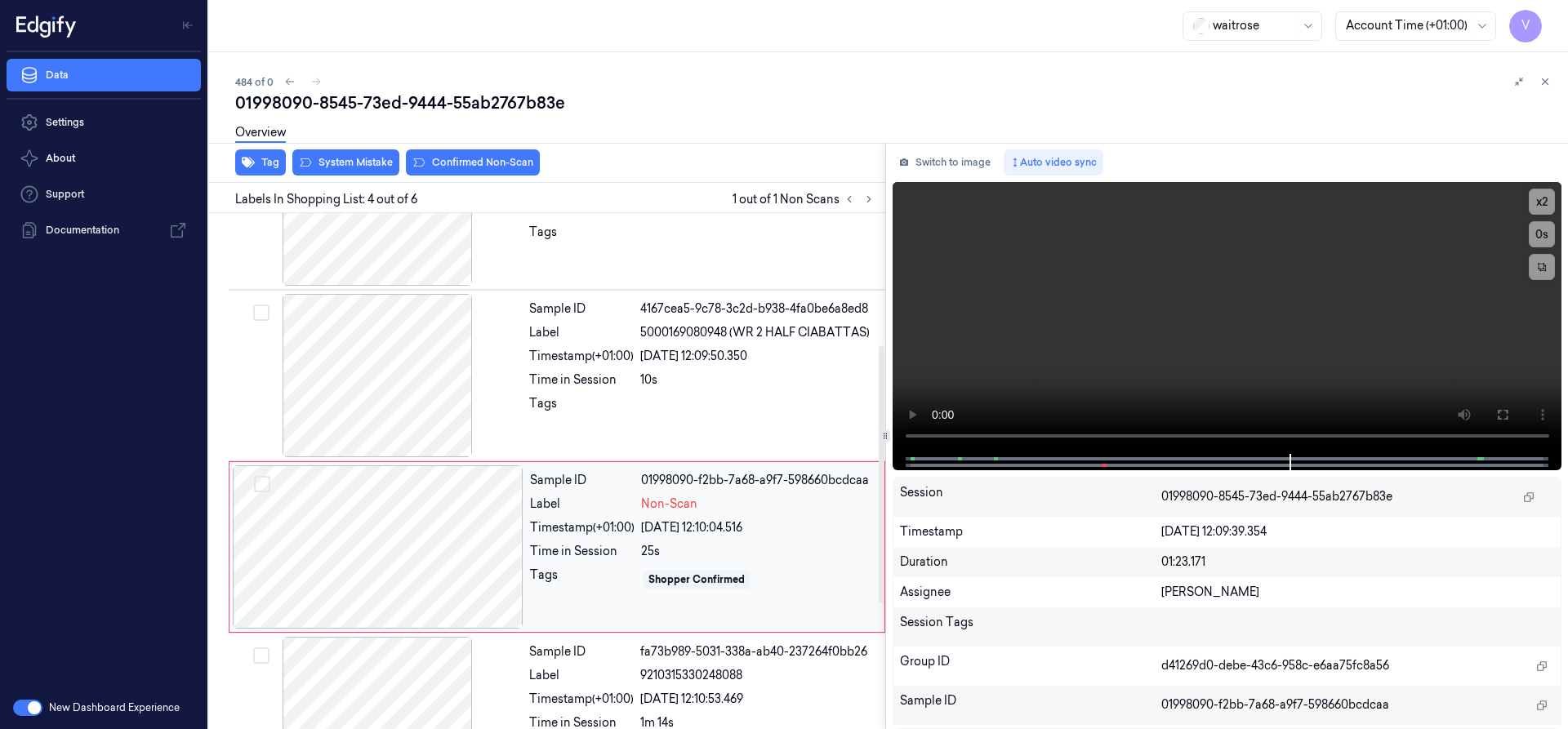
click at [718, 536] on div "Sample ID 01998090-f2bb-7a68-a9f7-598660bcdcaa Label Non-Scan Timestamp (+01:00…" at bounding box center [703, 547] width 358 height 164
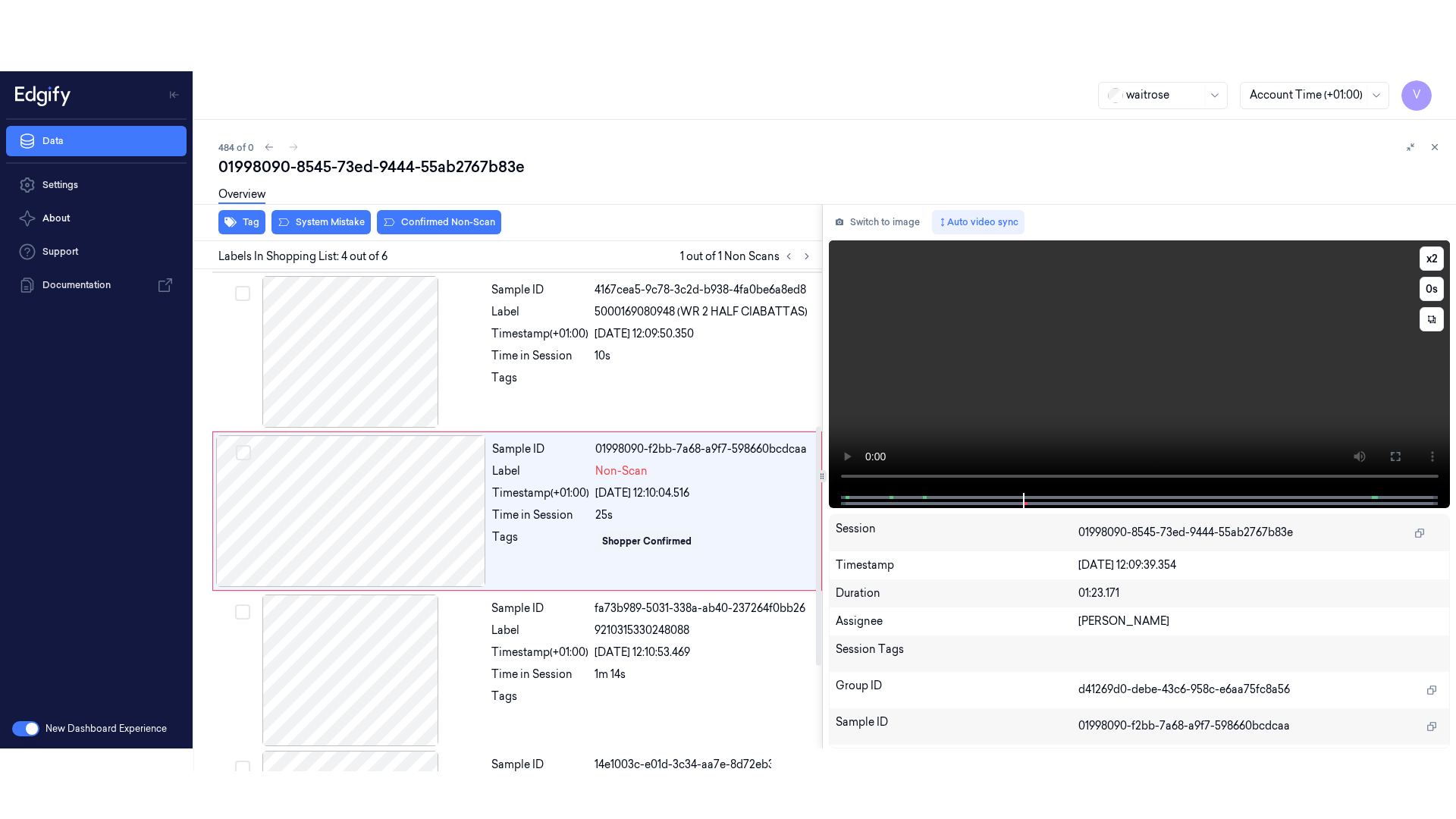
scroll to position [317, 0]
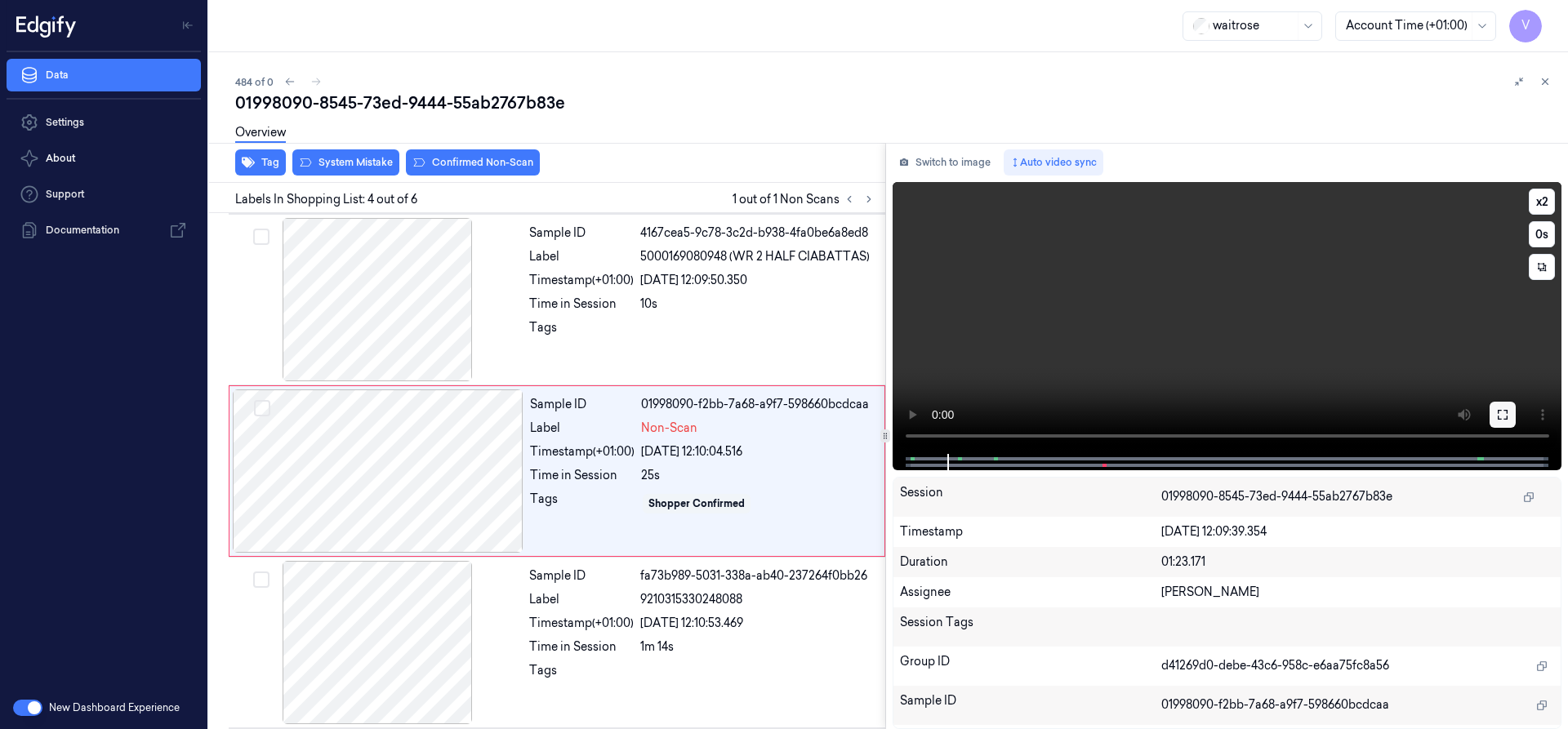
click at [1514, 416] on button at bounding box center [1503, 415] width 27 height 27
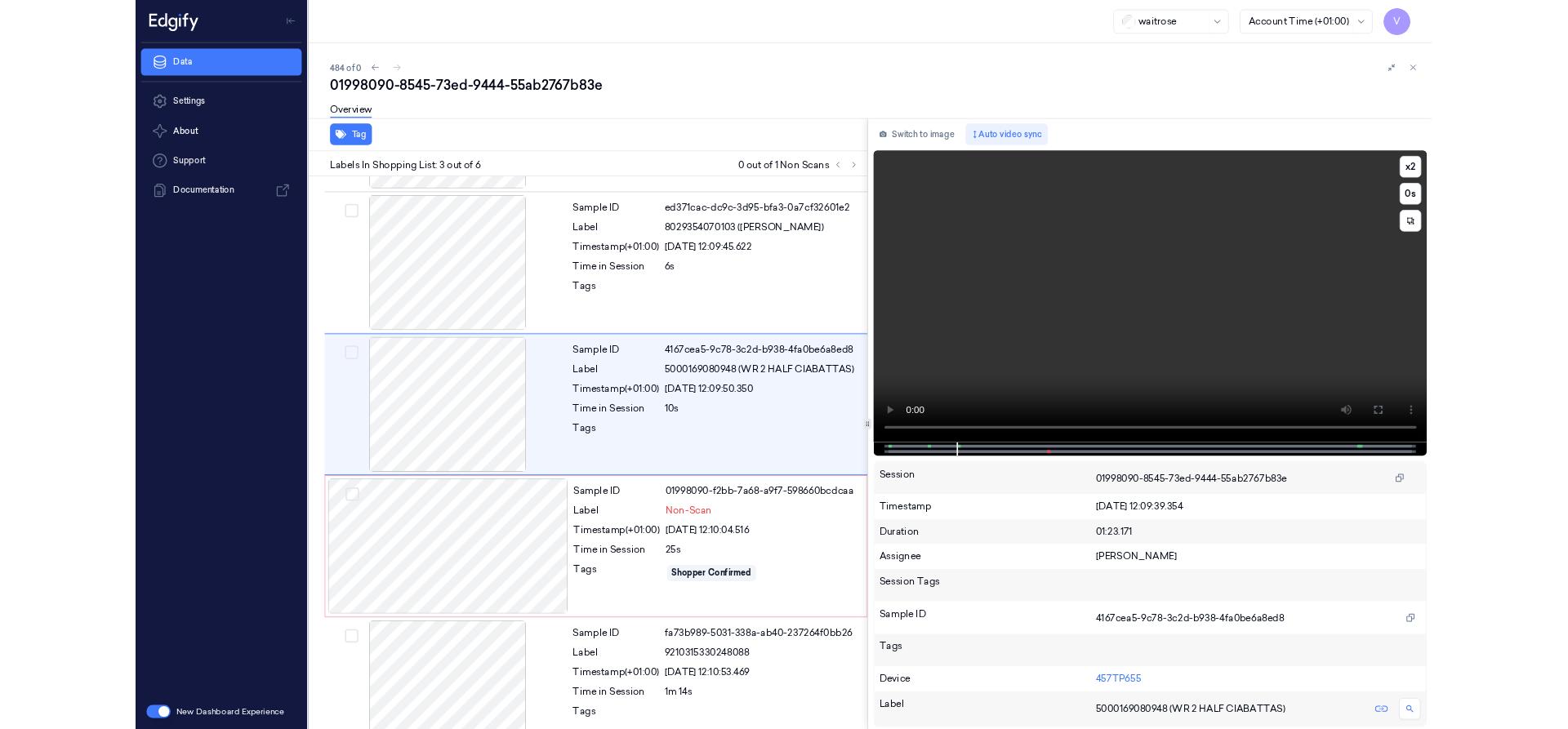
scroll to position [94, 0]
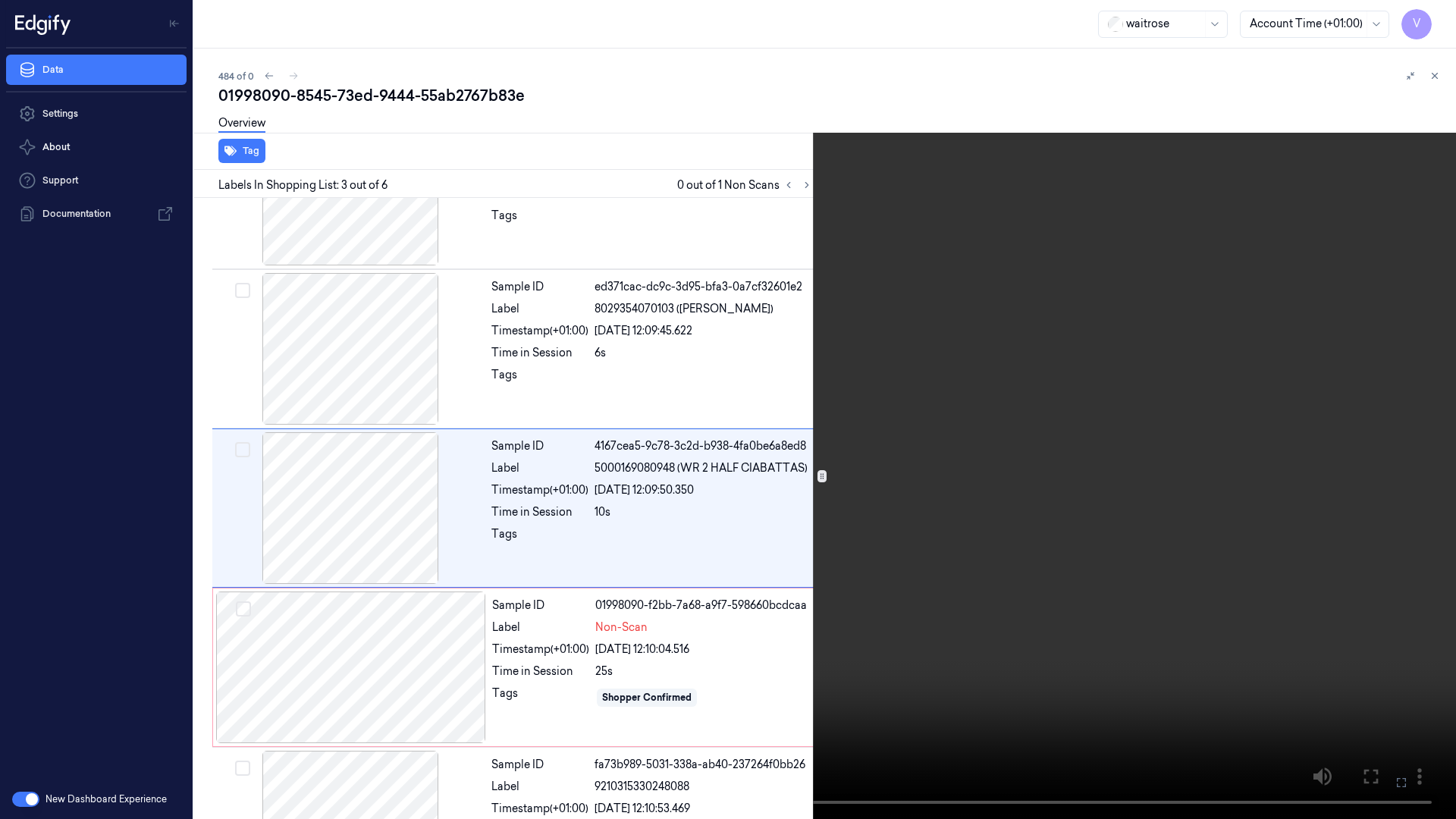
click at [0, 0] on icon at bounding box center [0, 0] width 0 height 0
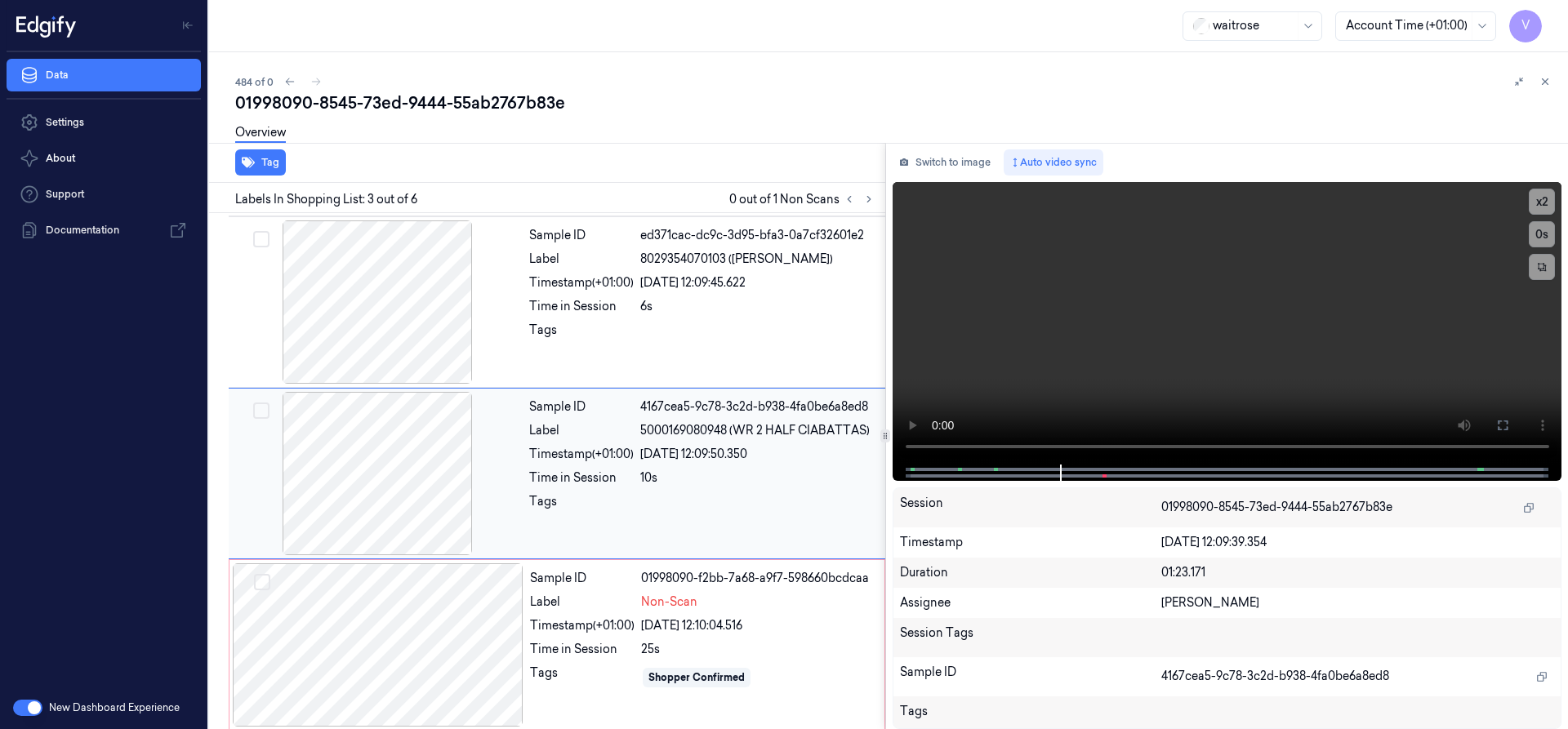
scroll to position [170, 0]
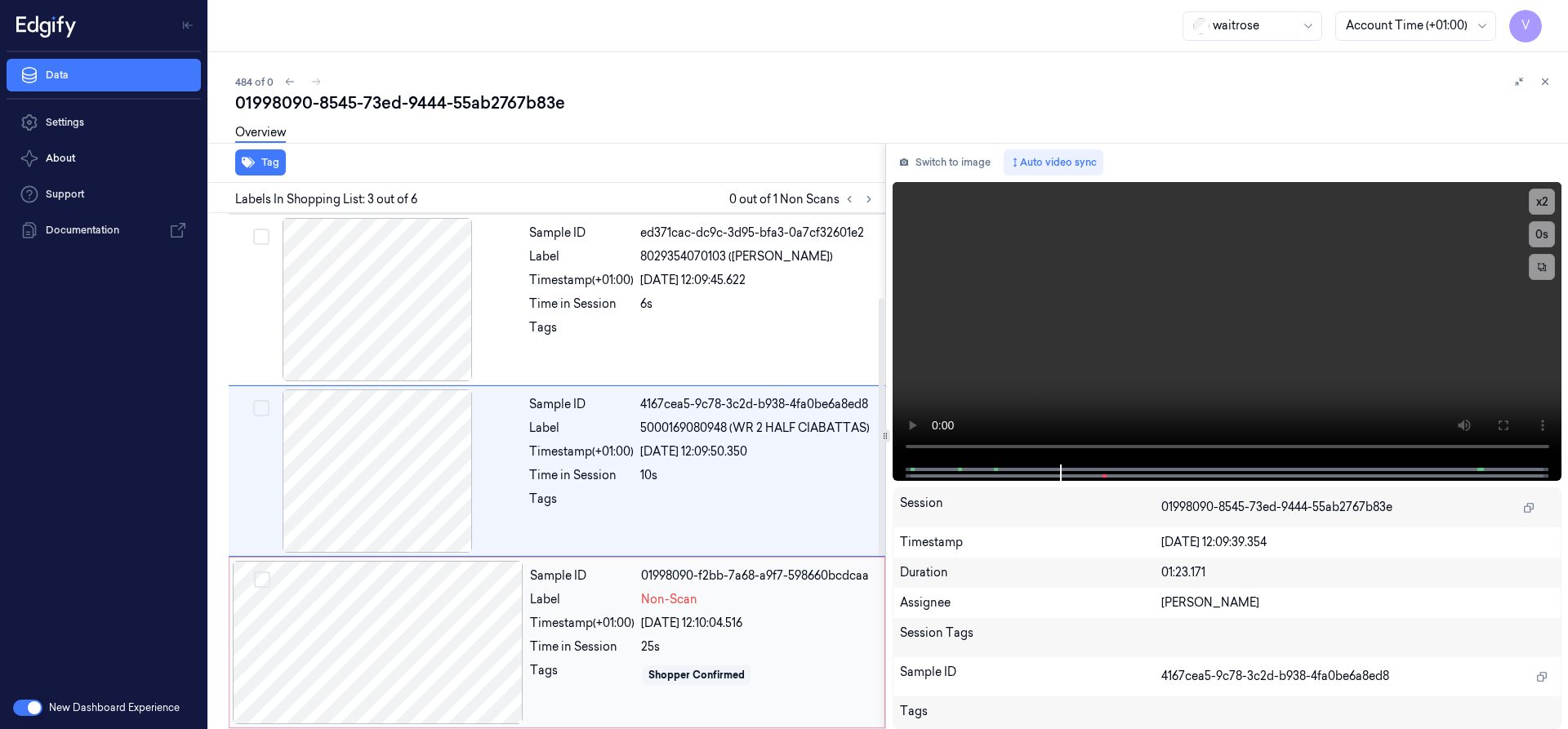
click at [415, 621] on div at bounding box center [378, 642] width 290 height 164
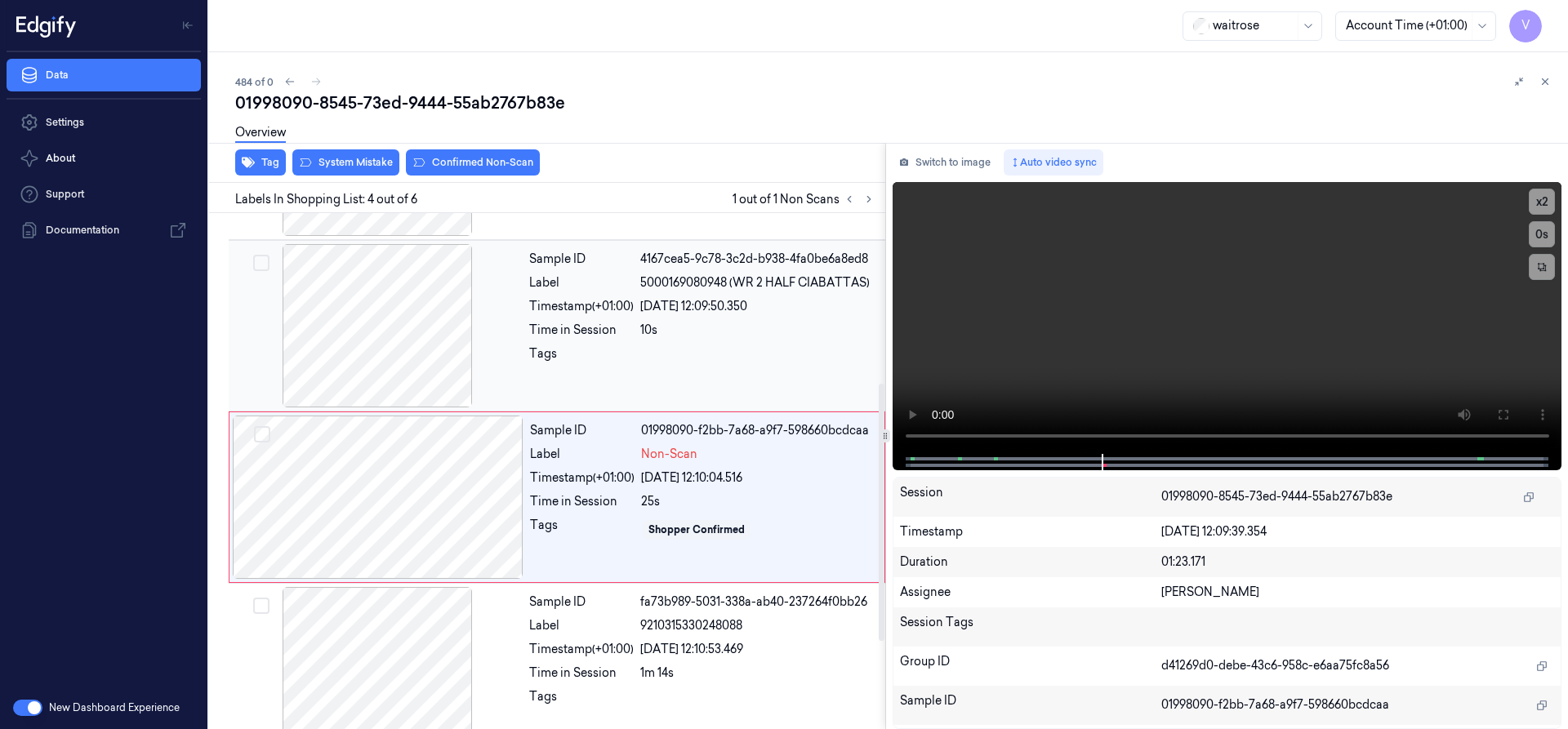
scroll to position [341, 0]
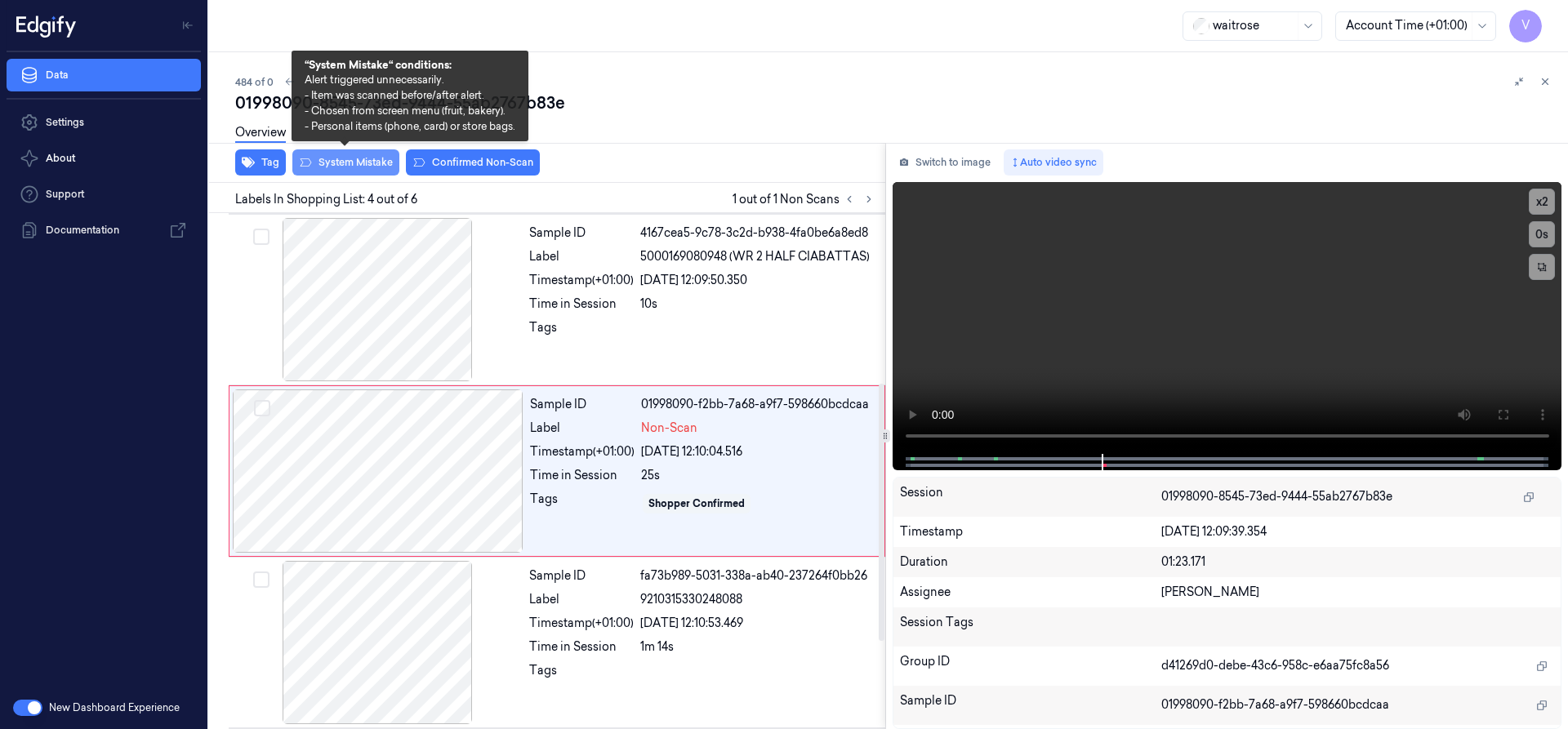
drag, startPoint x: 360, startPoint y: 163, endPoint x: 374, endPoint y: 163, distance: 14.0
click at [358, 163] on button "System Mistake" at bounding box center [345, 162] width 107 height 27
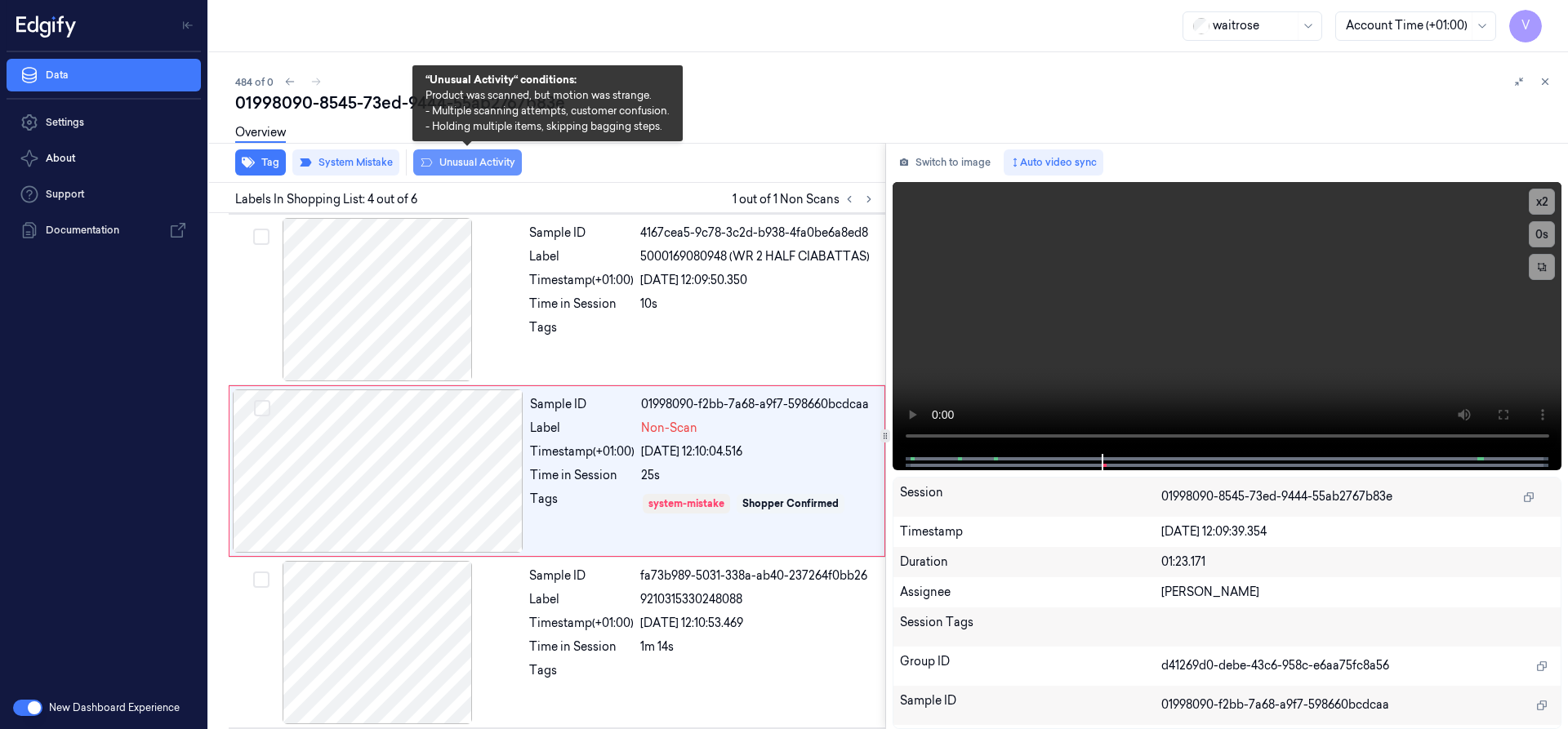
click at [455, 158] on button "Unusual Activity" at bounding box center [467, 162] width 109 height 27
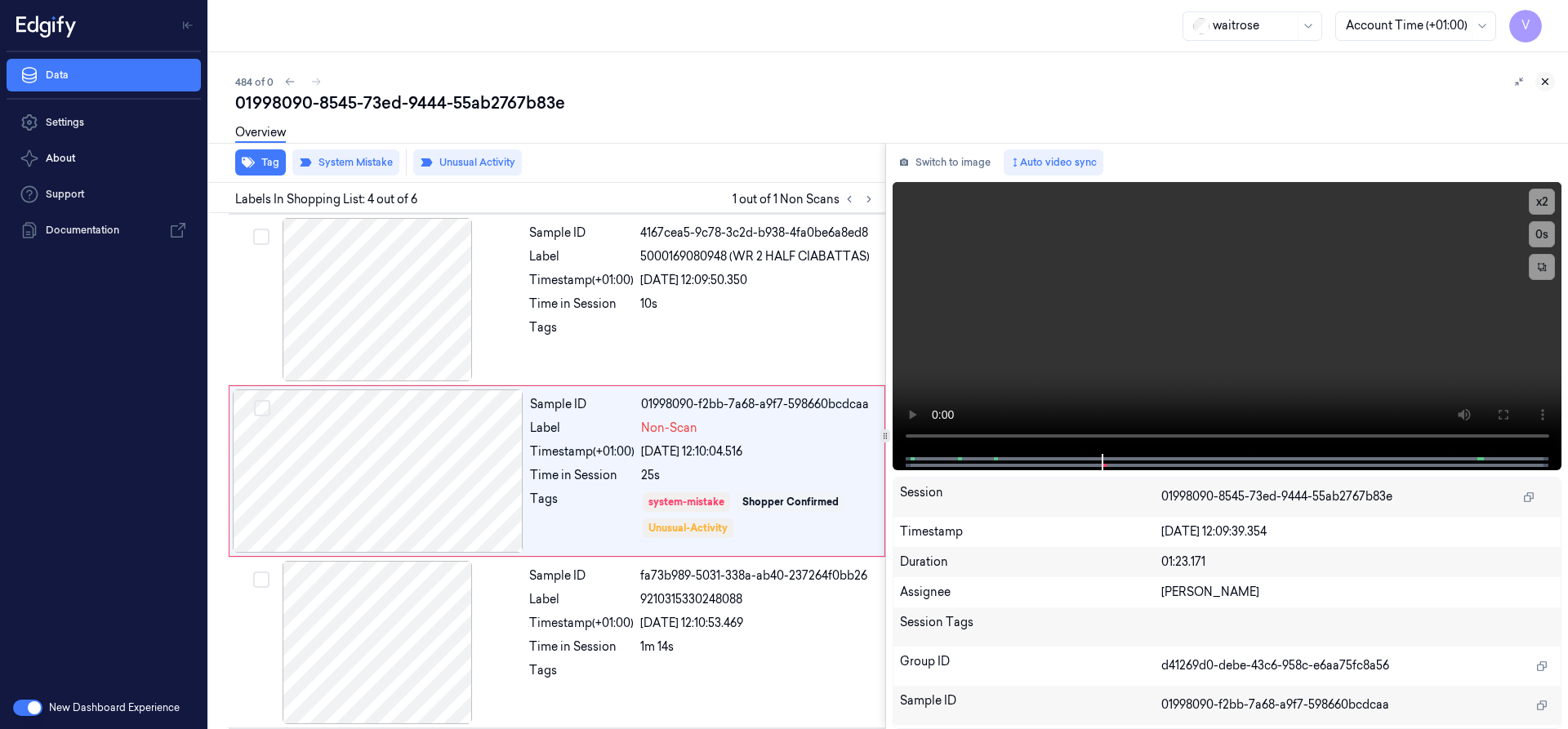
click at [1547, 81] on icon at bounding box center [1545, 81] width 11 height 11
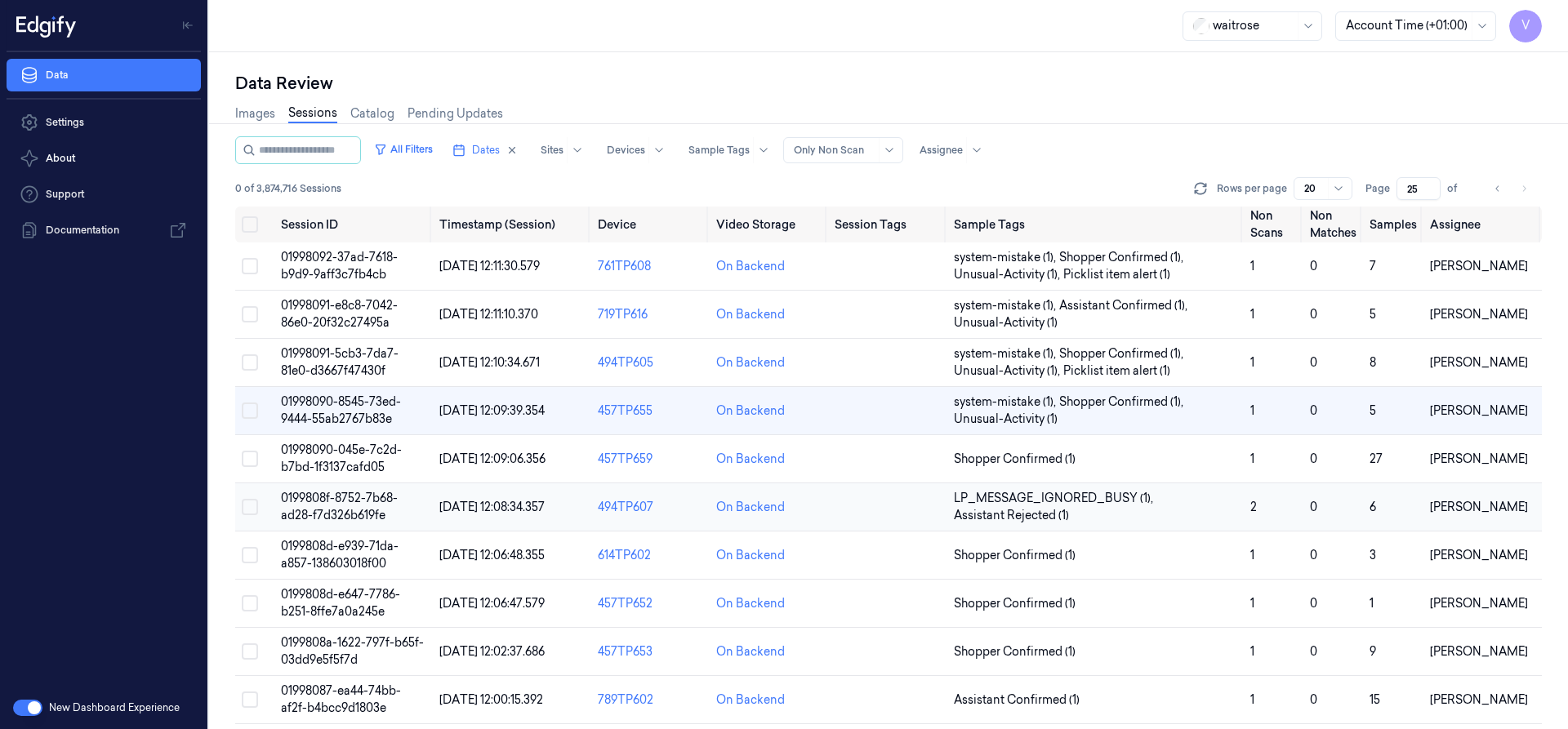
click at [345, 502] on span "0199808f-8752-7b68-ad28-f7d326b619fe" at bounding box center [339, 506] width 117 height 32
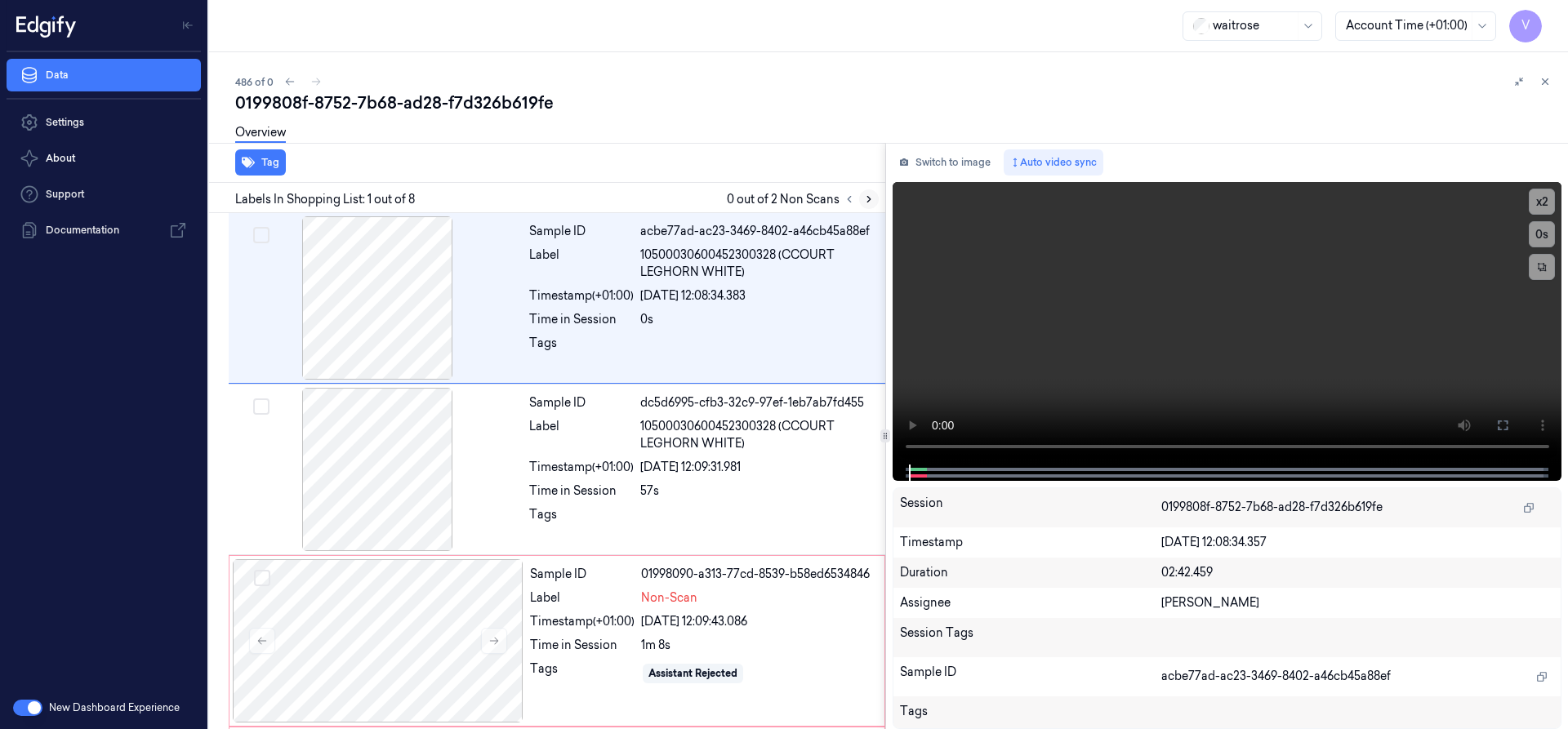
click at [865, 200] on icon at bounding box center [869, 199] width 11 height 11
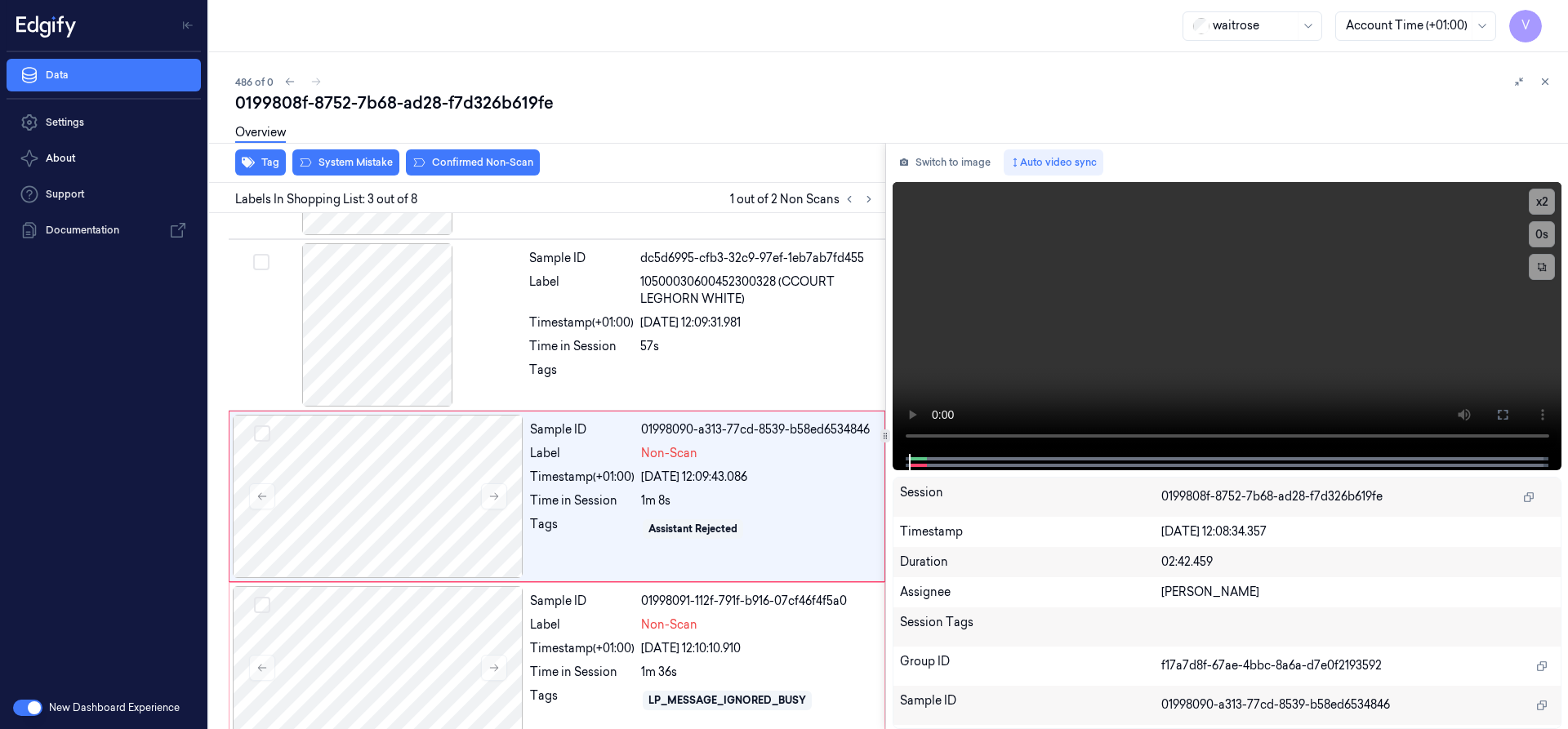
scroll to position [170, 0]
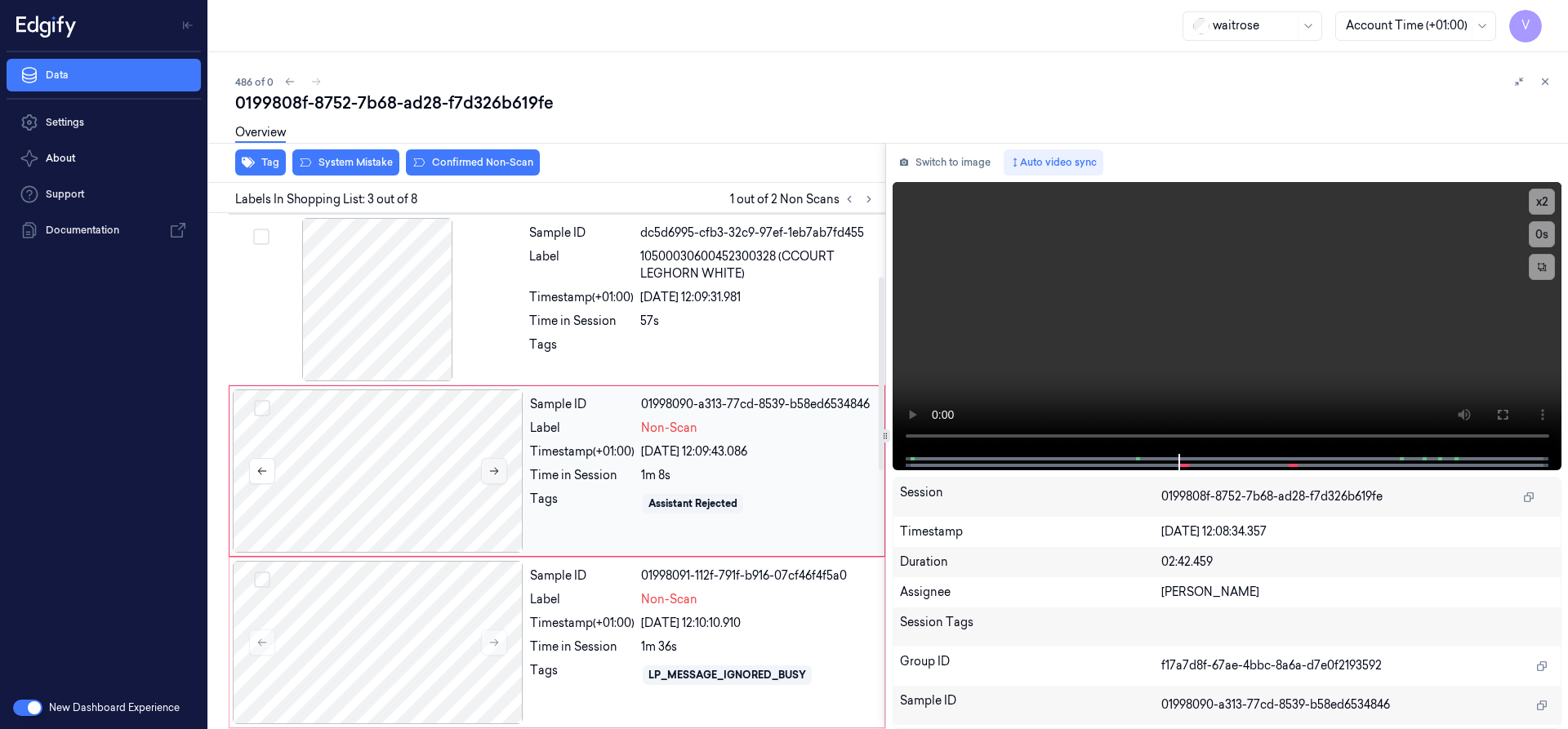
click at [497, 470] on icon at bounding box center [494, 470] width 11 height 11
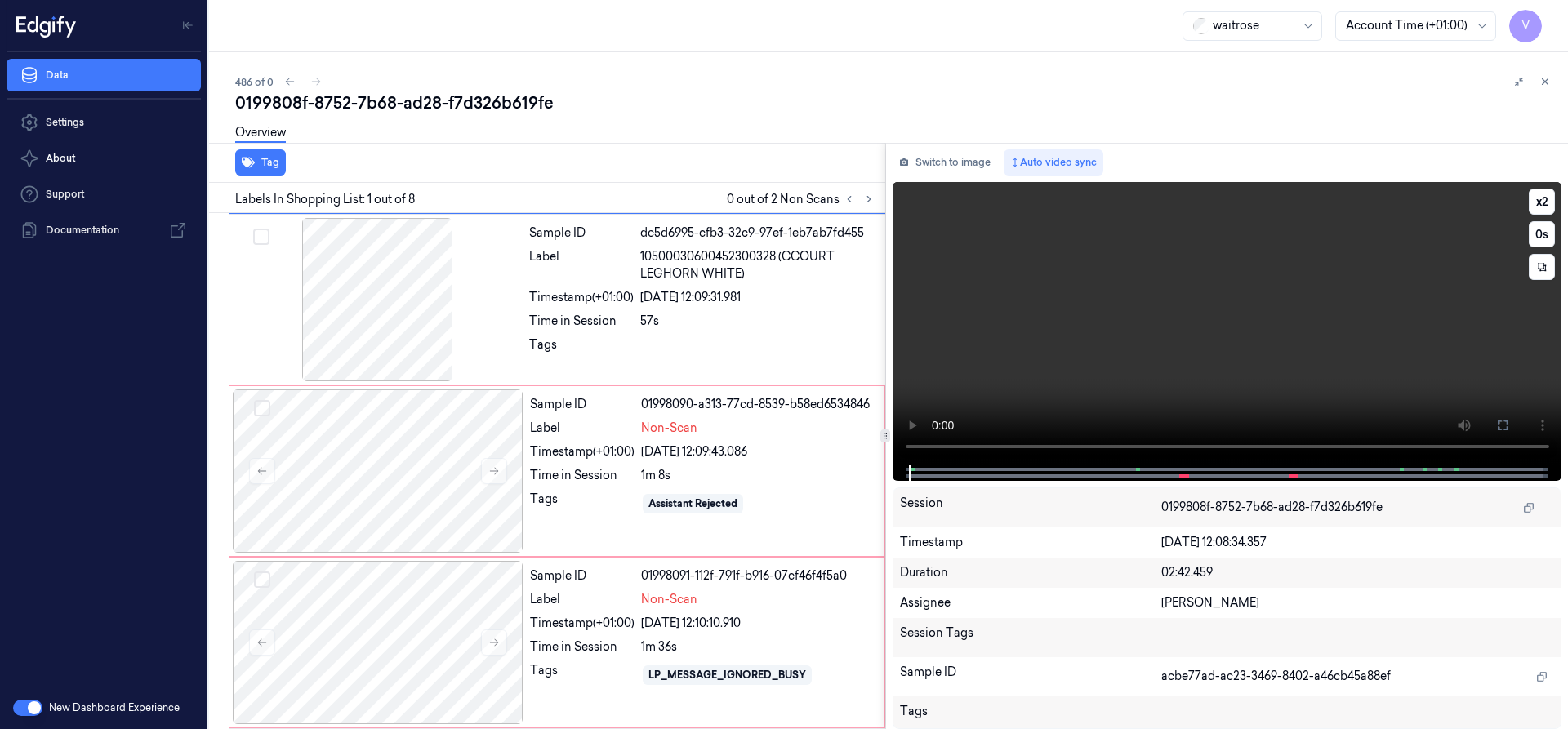
scroll to position [0, 0]
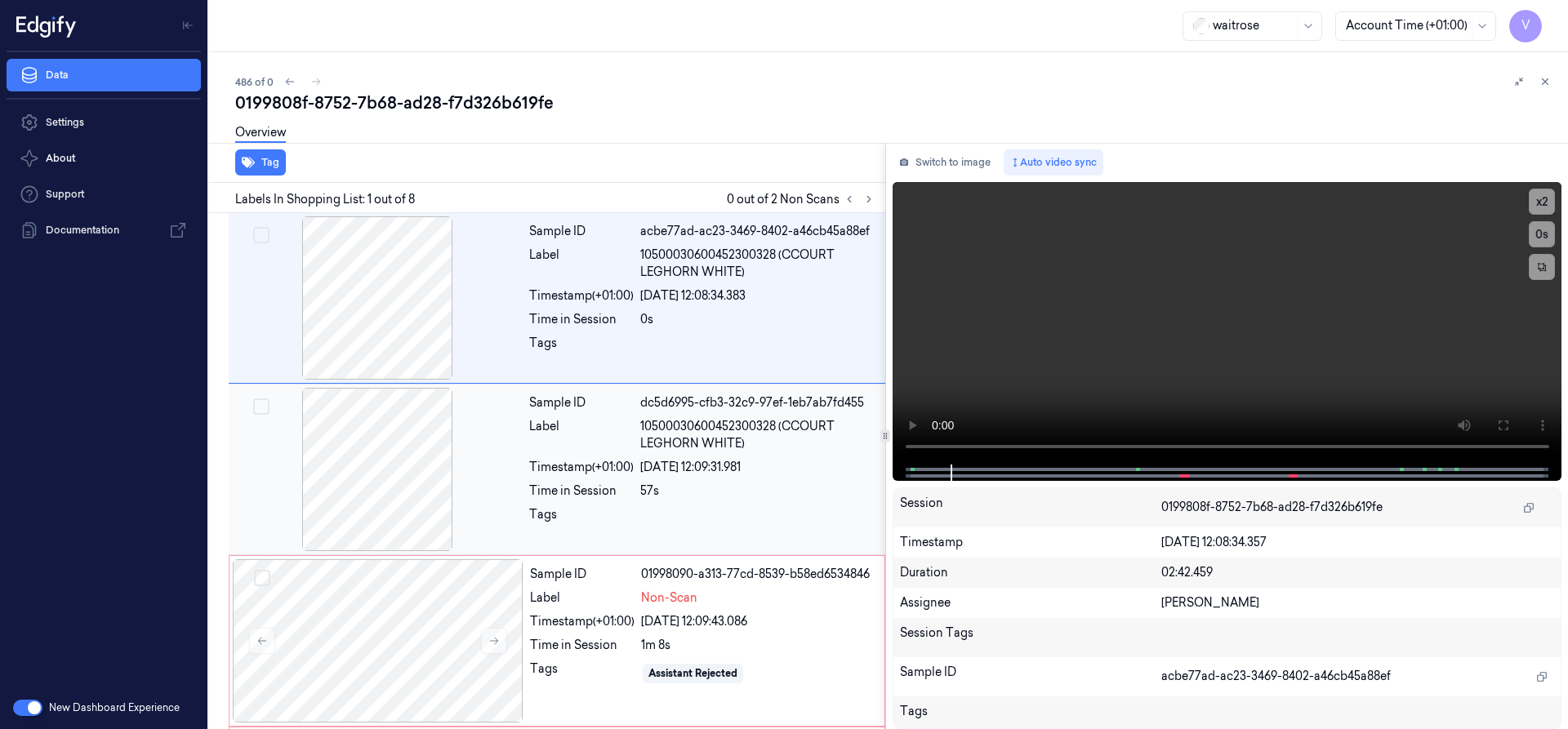
drag, startPoint x: 955, startPoint y: 463, endPoint x: 794, endPoint y: 459, distance: 161.0
click at [758, 468] on div "Tag Labels In Shopping List: 1 out of 8 0 out of 2 Non Scans Sample ID acbe77ad…" at bounding box center [885, 436] width 1366 height 586
click at [815, 477] on div "Sample ID dc5d6995-cfb3-32c9-97ef-1eb7ab7fd455 Label 10500030600452300328 (CCOU…" at bounding box center [702, 469] width 359 height 164
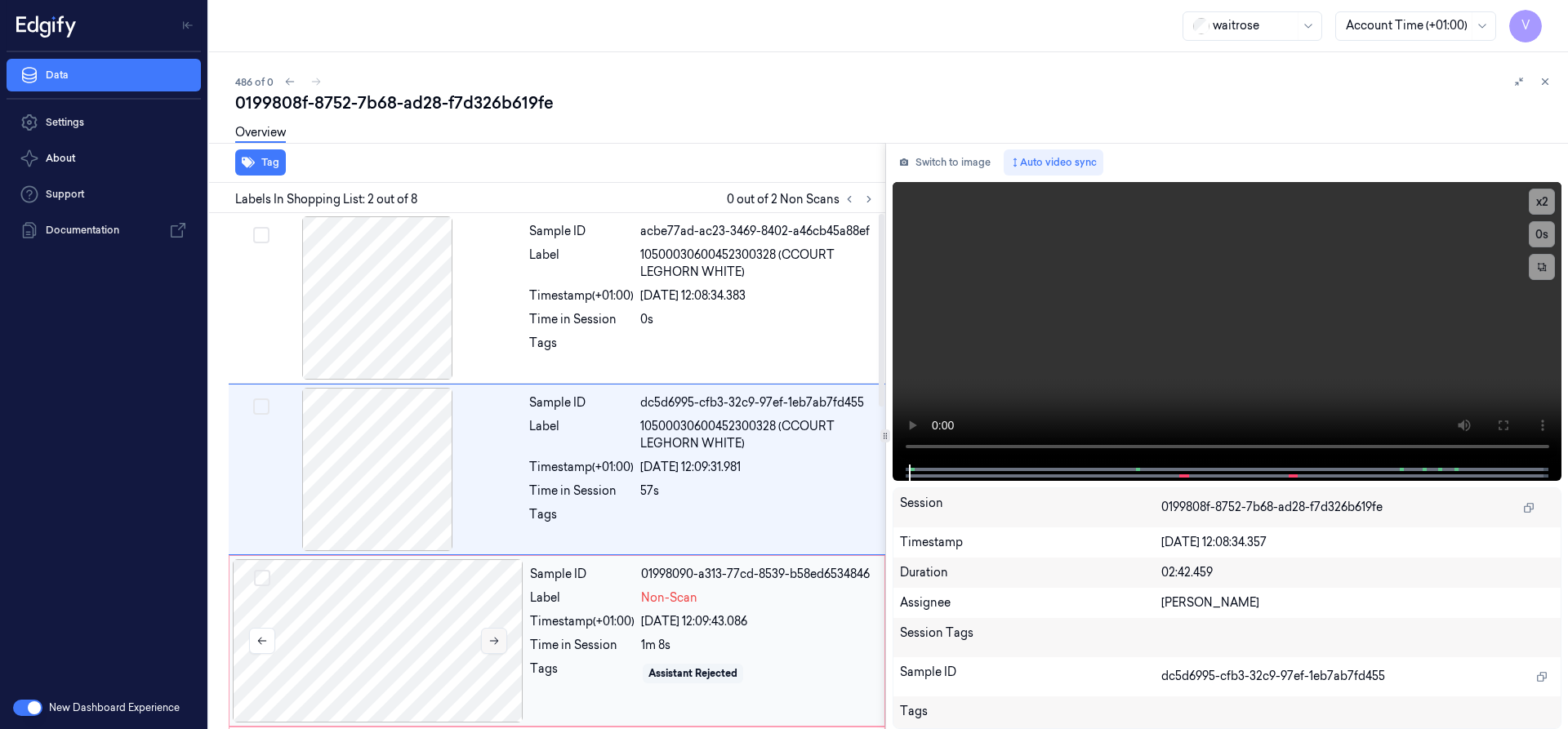
click at [490, 640] on icon at bounding box center [494, 641] width 11 height 11
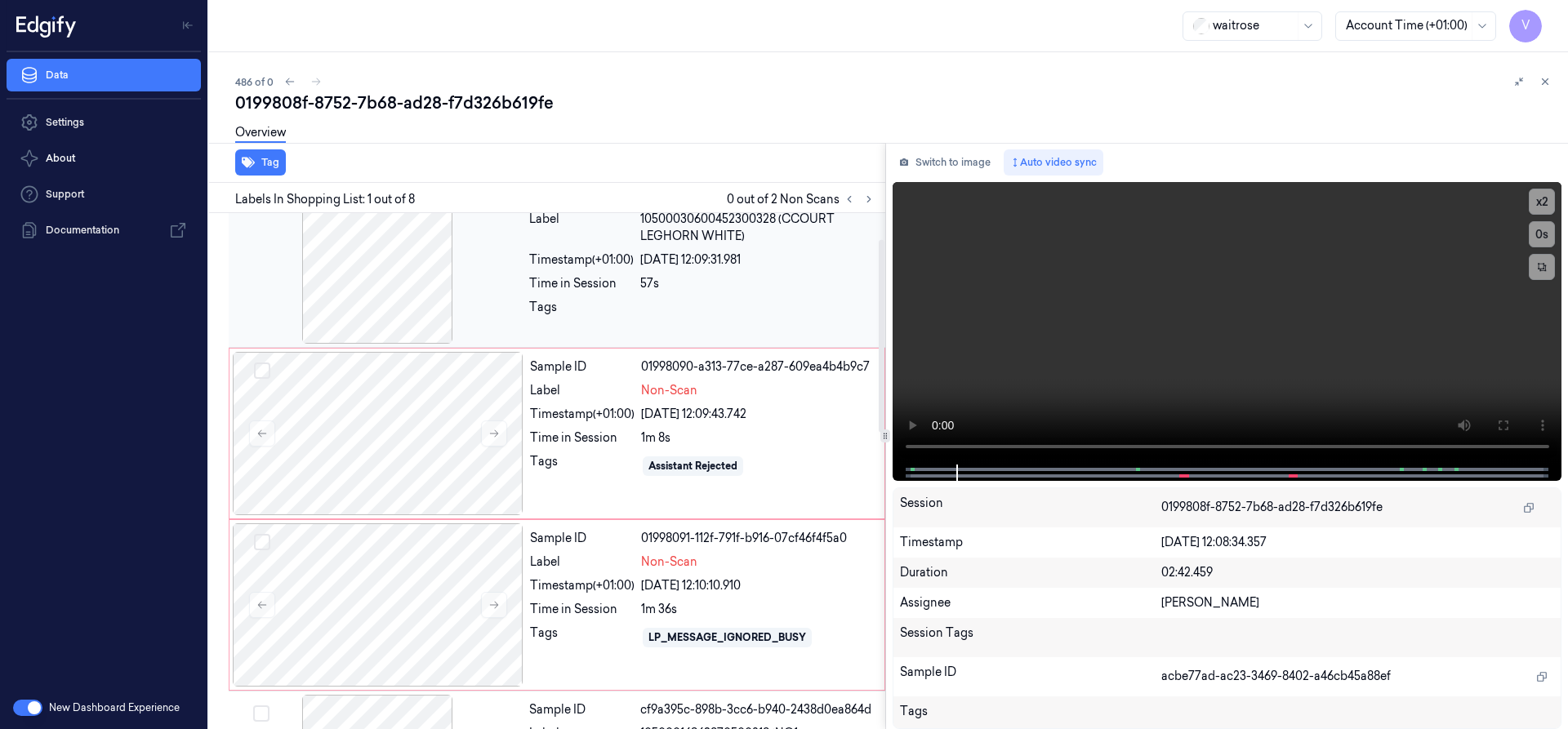
scroll to position [245, 0]
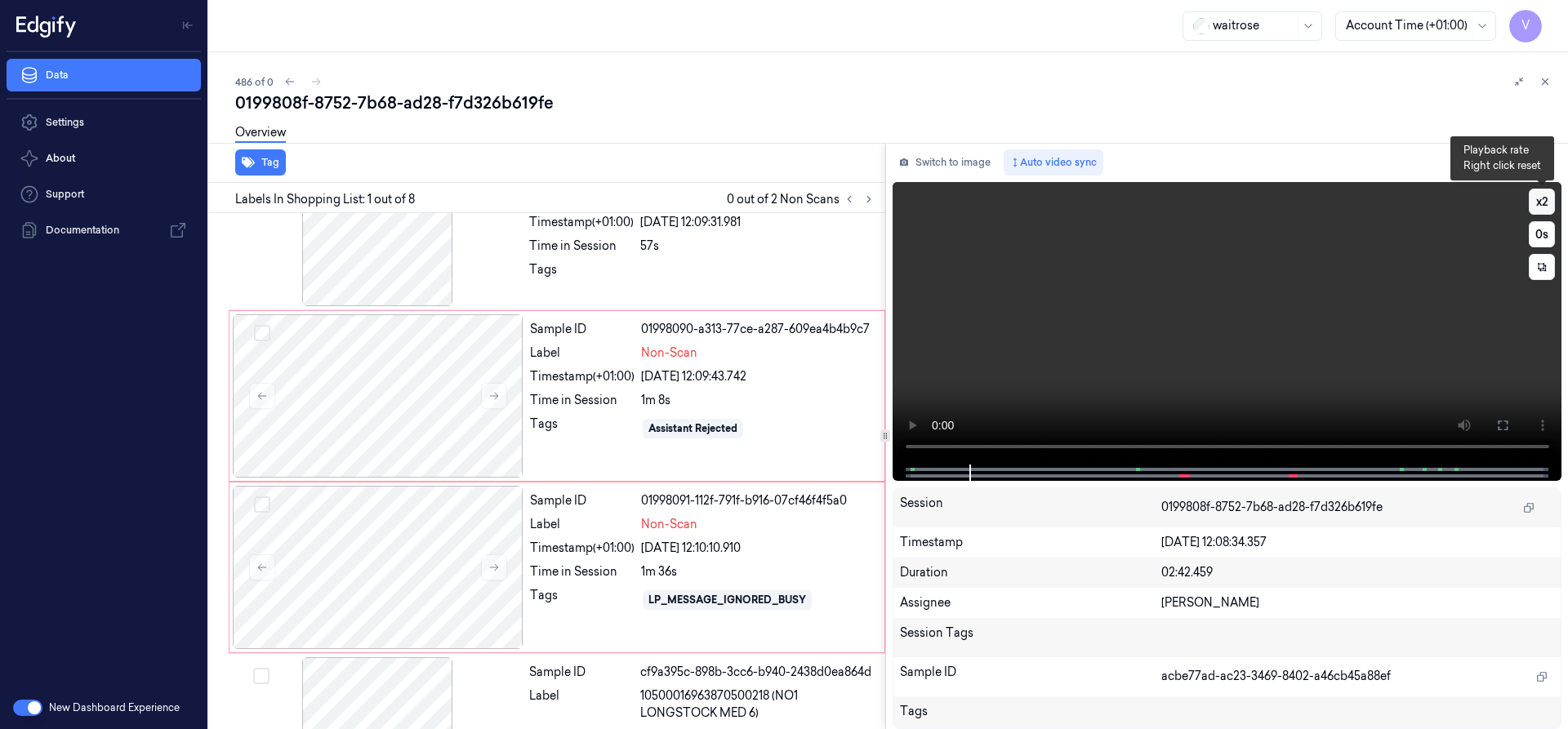
click at [1537, 204] on button "x 2" at bounding box center [1541, 201] width 27 height 27
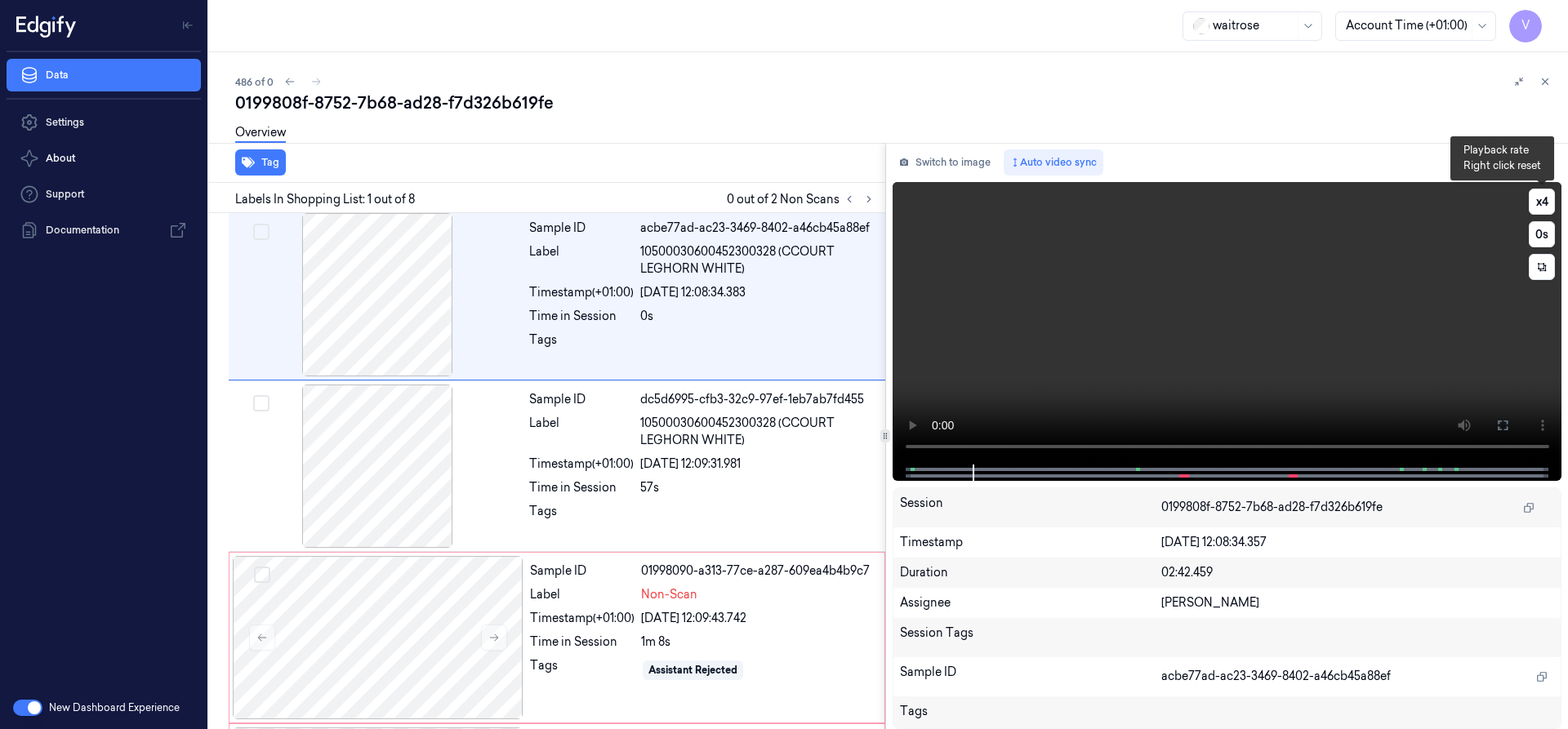
scroll to position [0, 0]
click at [1074, 468] on div at bounding box center [1227, 472] width 636 height 16
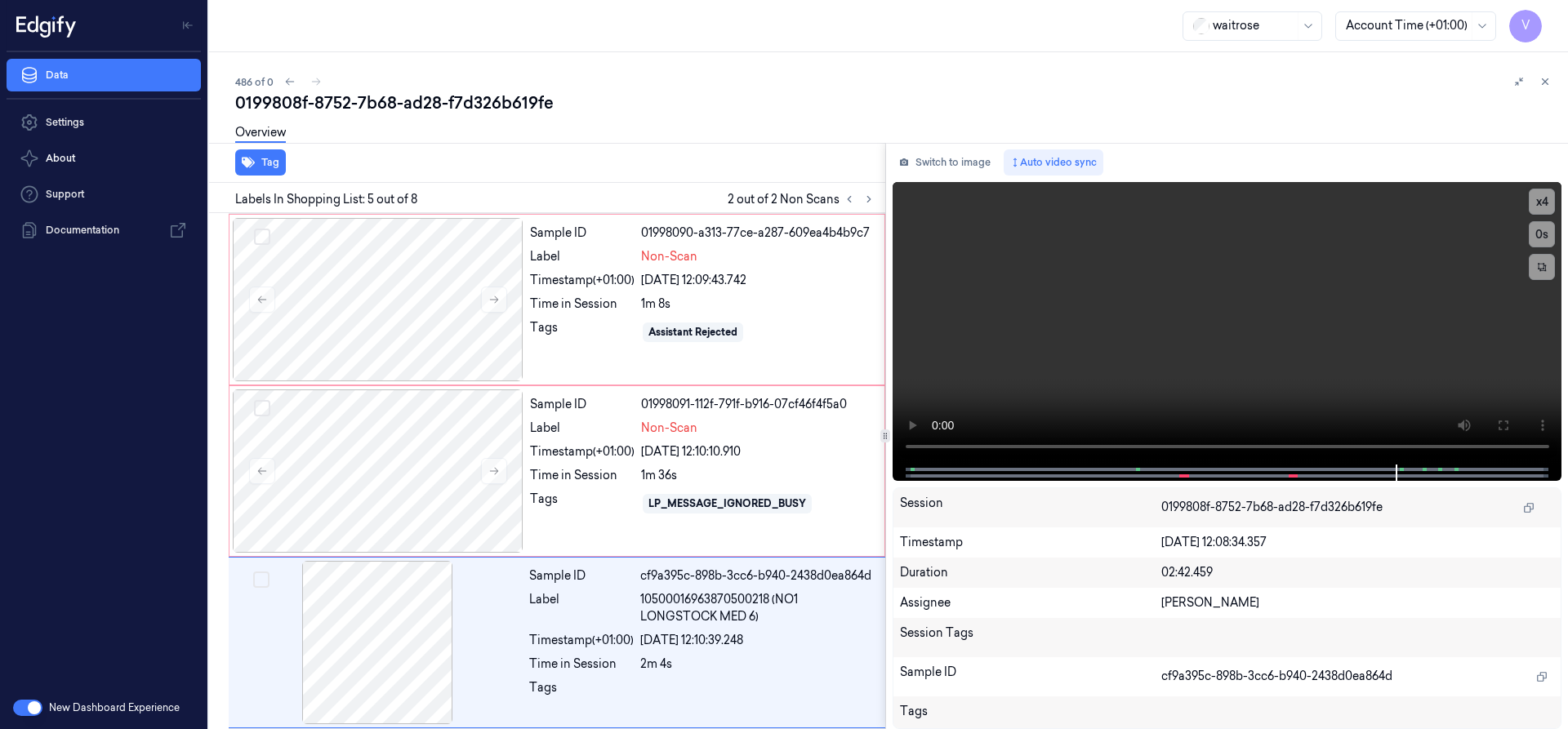
scroll to position [513, 0]
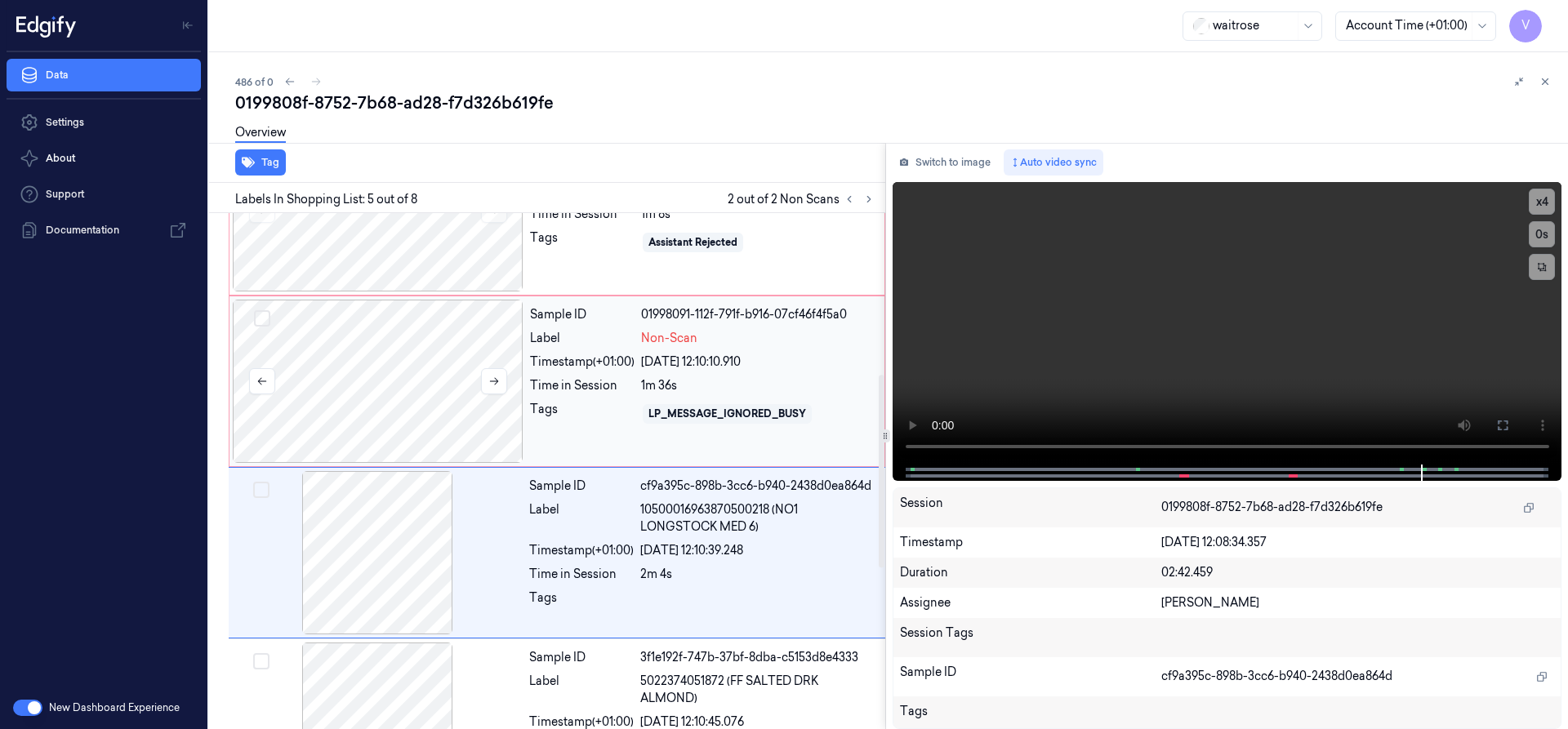
click at [386, 337] on div at bounding box center [378, 381] width 290 height 164
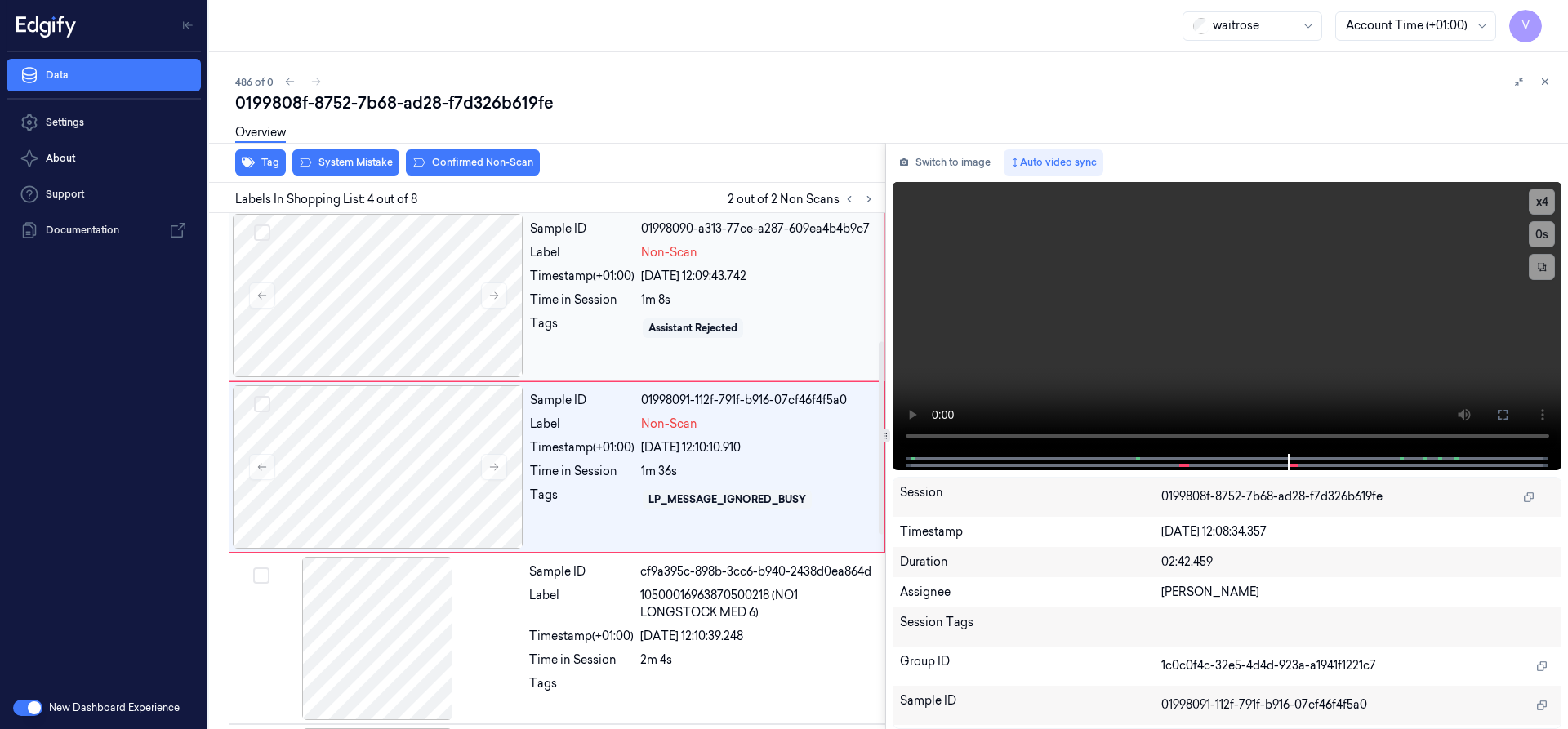
scroll to position [341, 0]
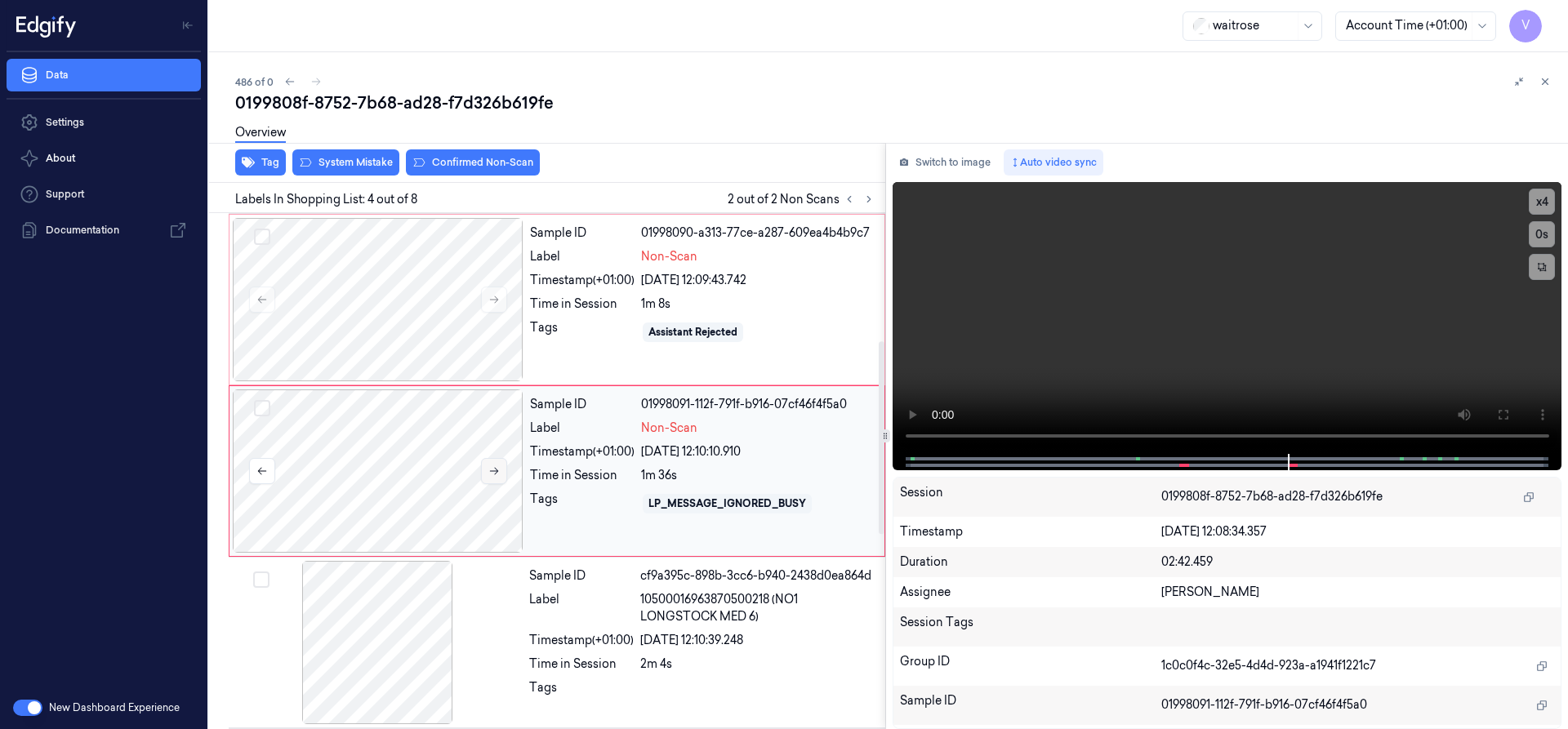
click at [493, 467] on icon at bounding box center [494, 470] width 11 height 11
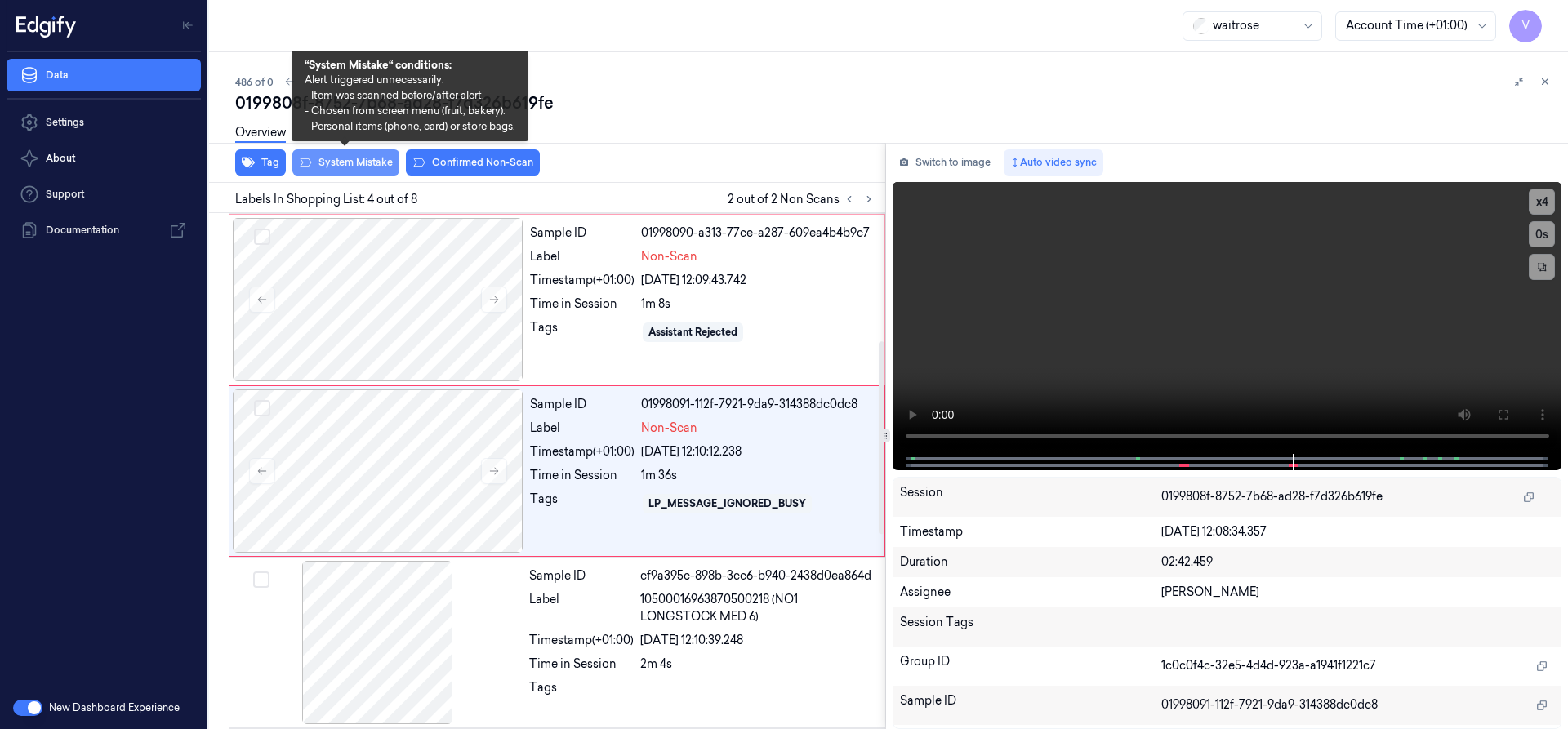
click at [363, 166] on button "System Mistake" at bounding box center [345, 162] width 107 height 27
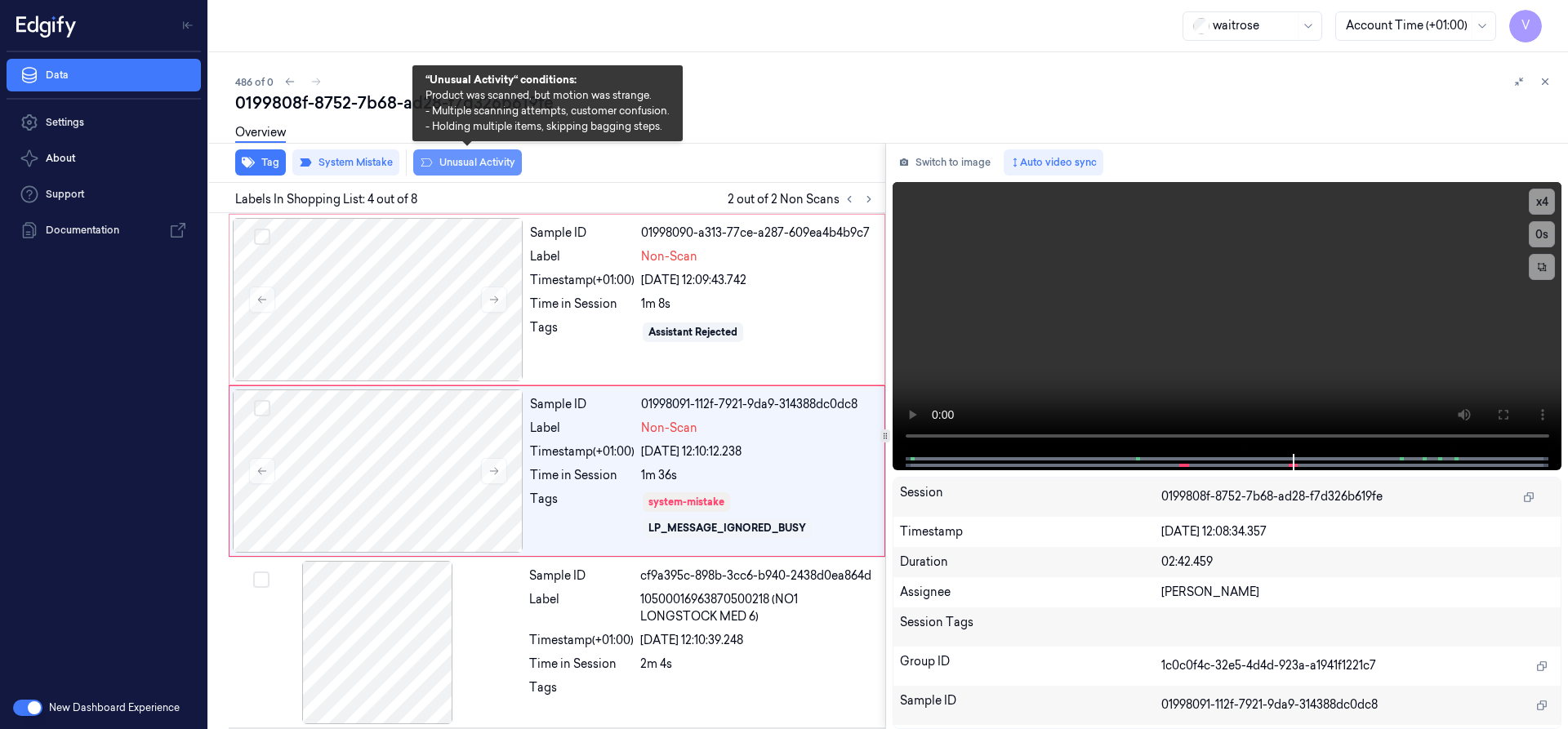
click at [479, 165] on button "Unusual Activity" at bounding box center [467, 162] width 109 height 27
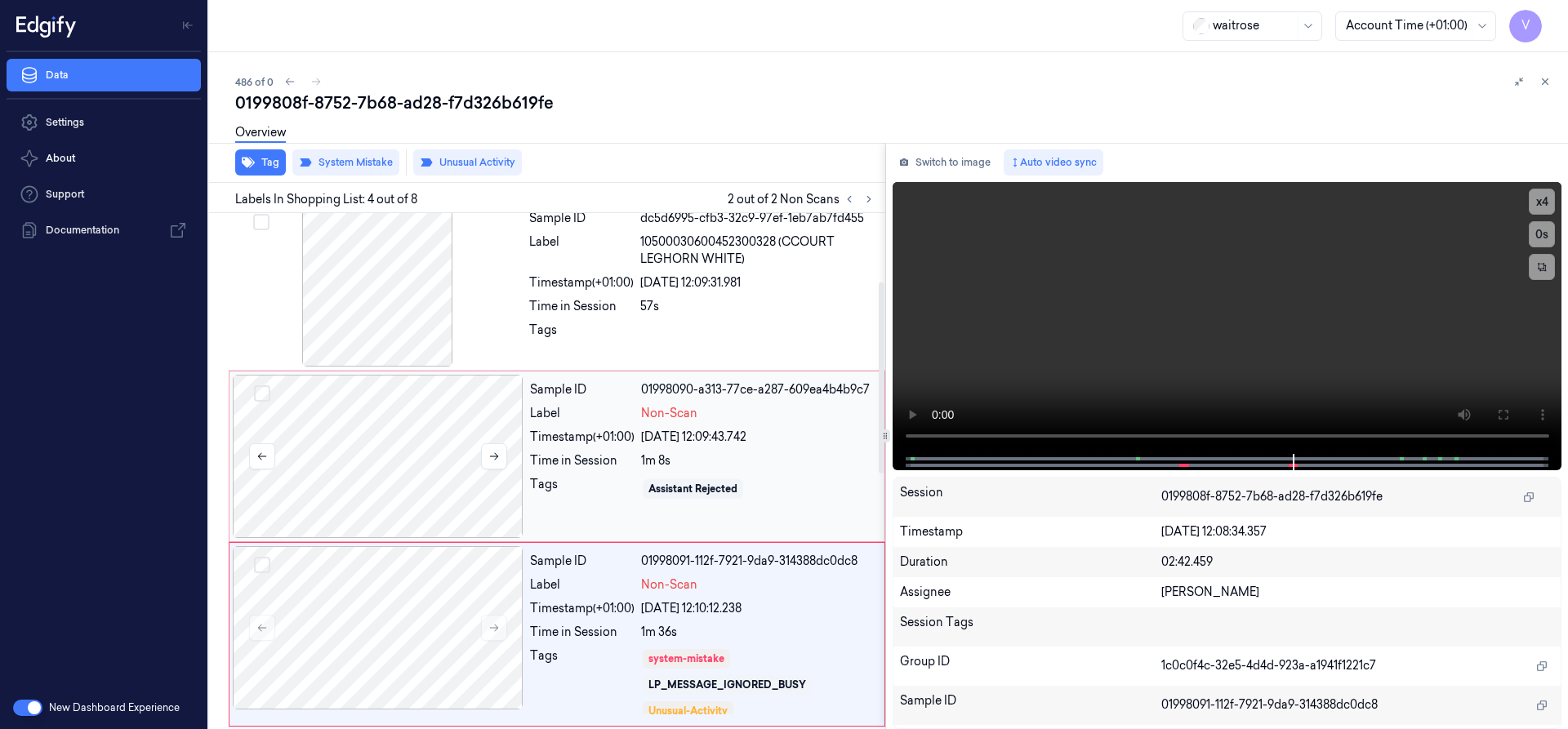
click at [494, 430] on div at bounding box center [378, 457] width 290 height 164
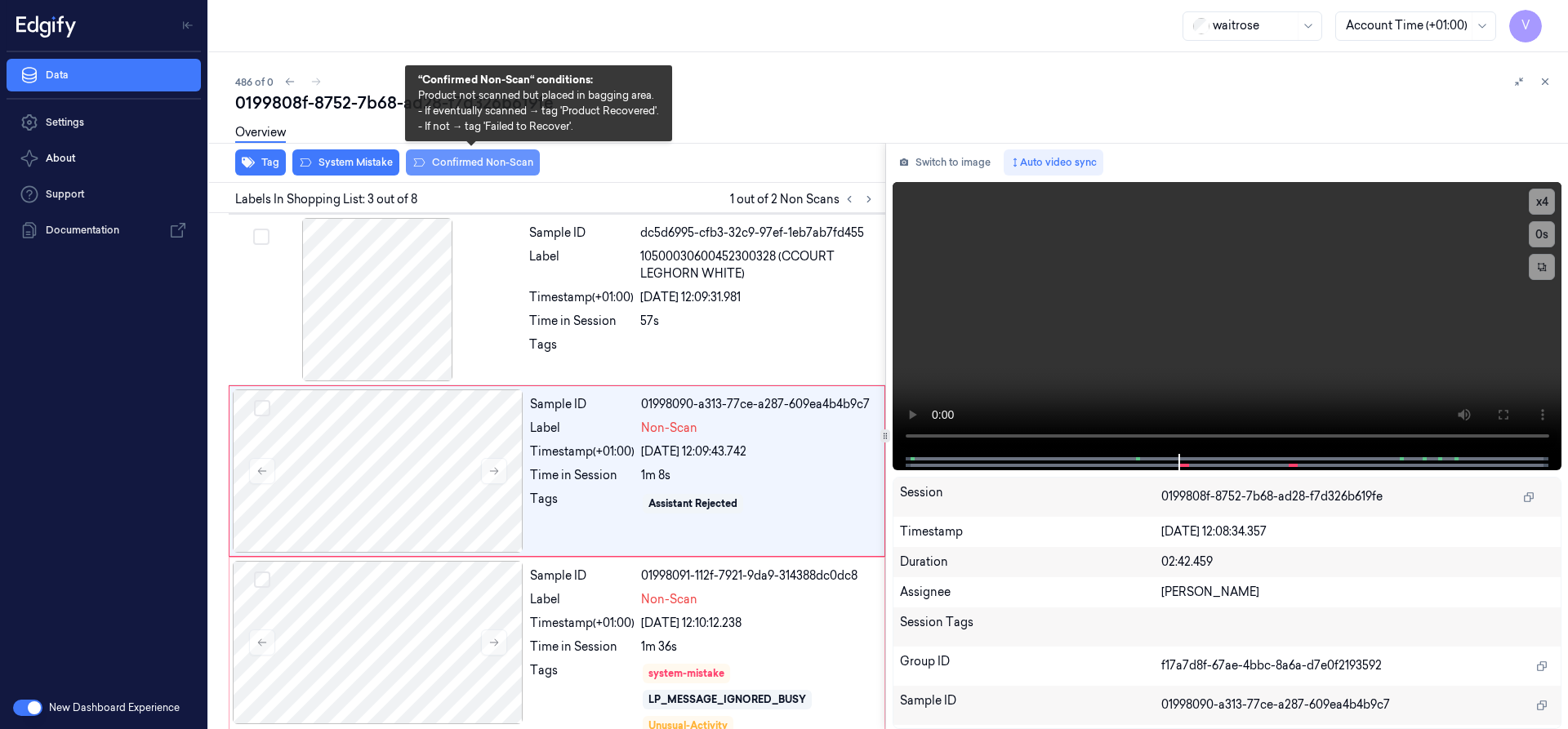
click at [477, 161] on button "Confirmed Non-Scan" at bounding box center [473, 162] width 134 height 27
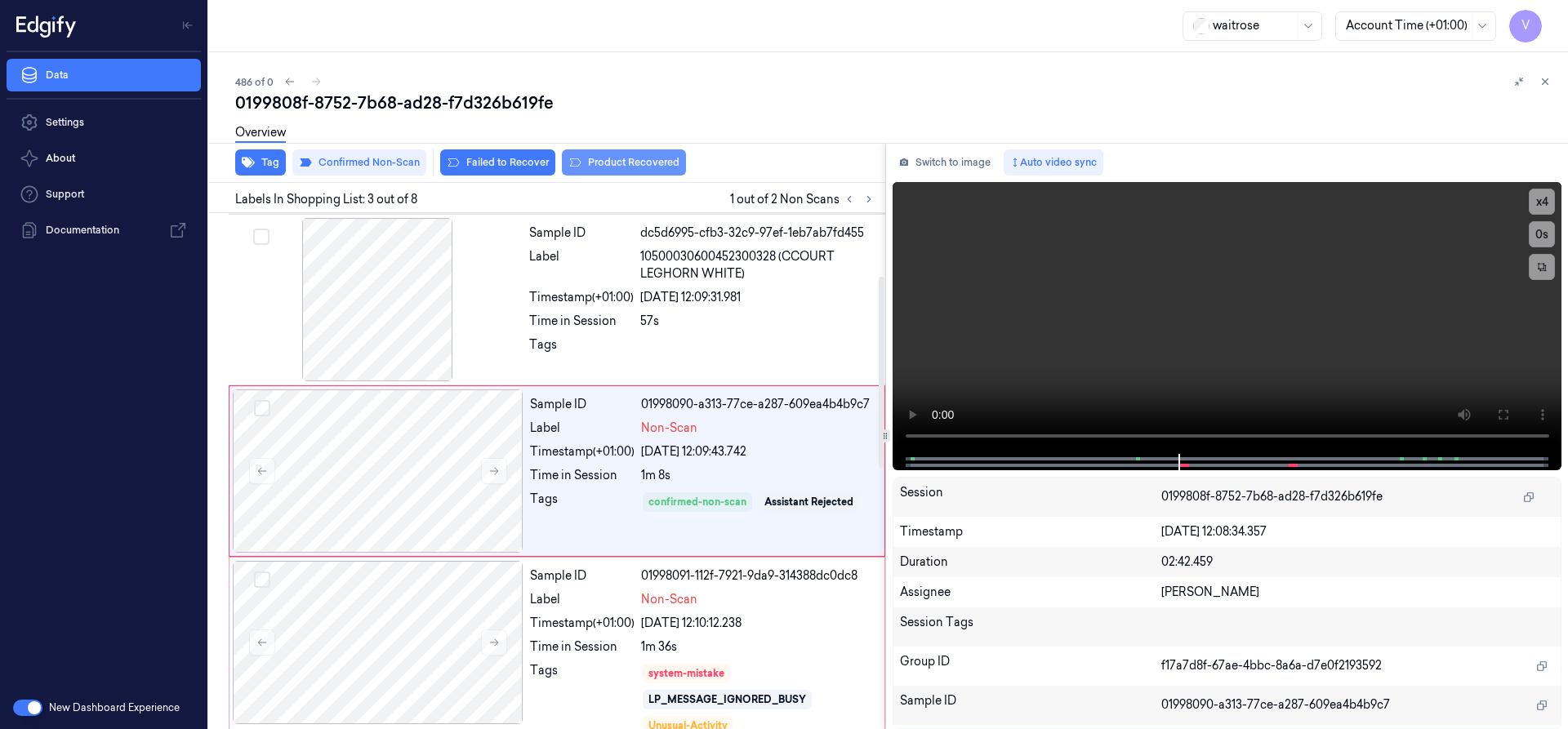
click at [641, 161] on button "Product Recovered" at bounding box center [624, 162] width 124 height 27
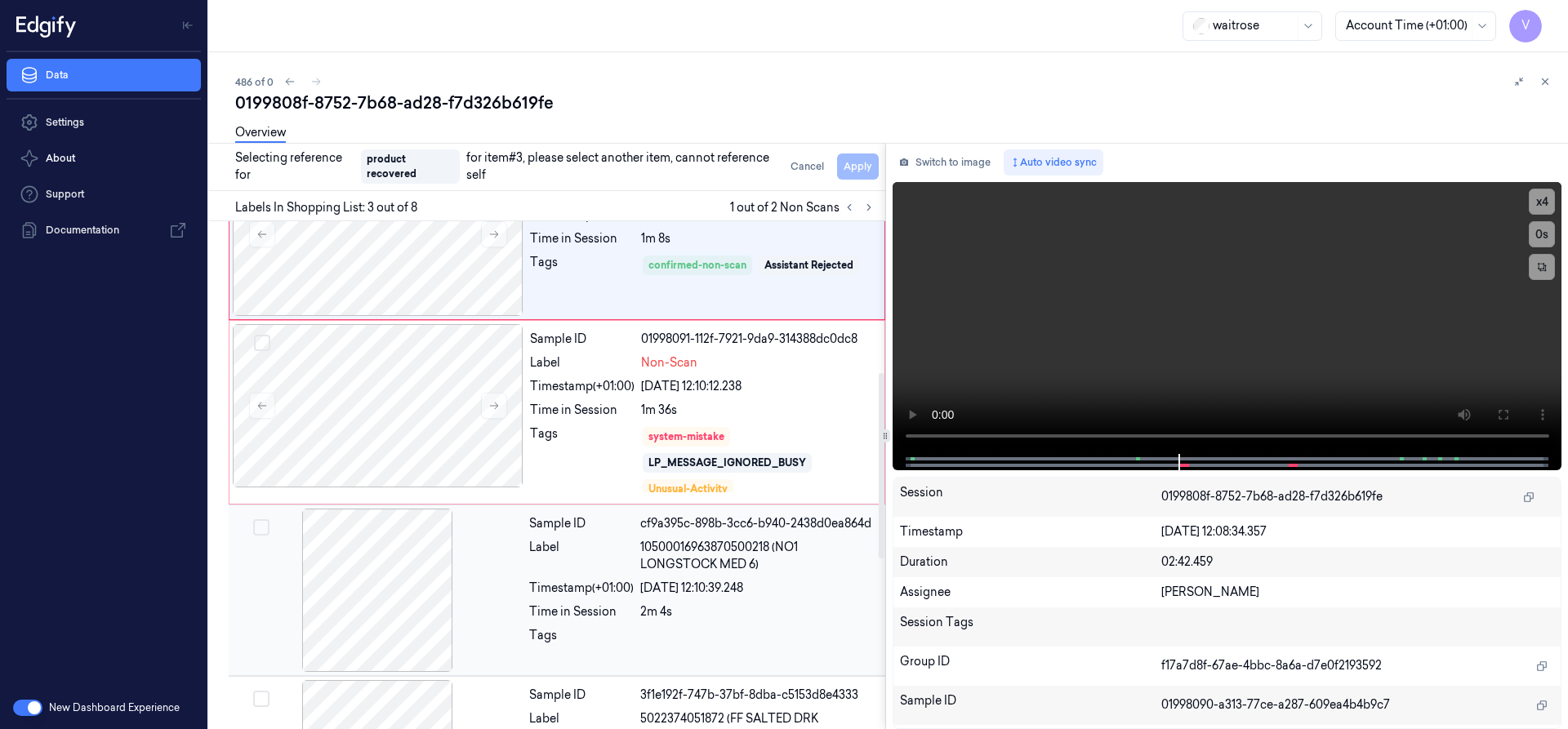
click at [437, 535] on div at bounding box center [377, 590] width 290 height 164
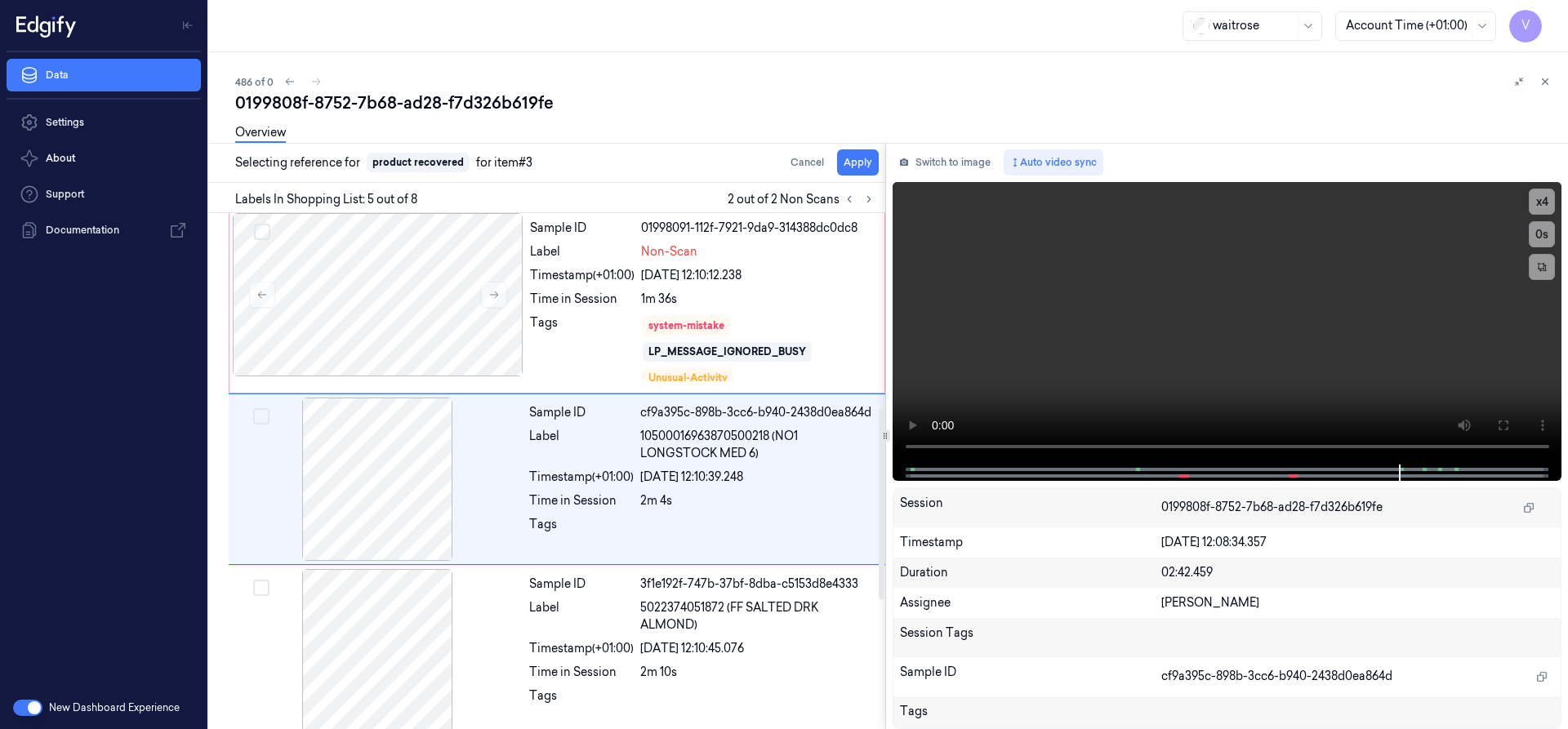
scroll to position [526, 0]
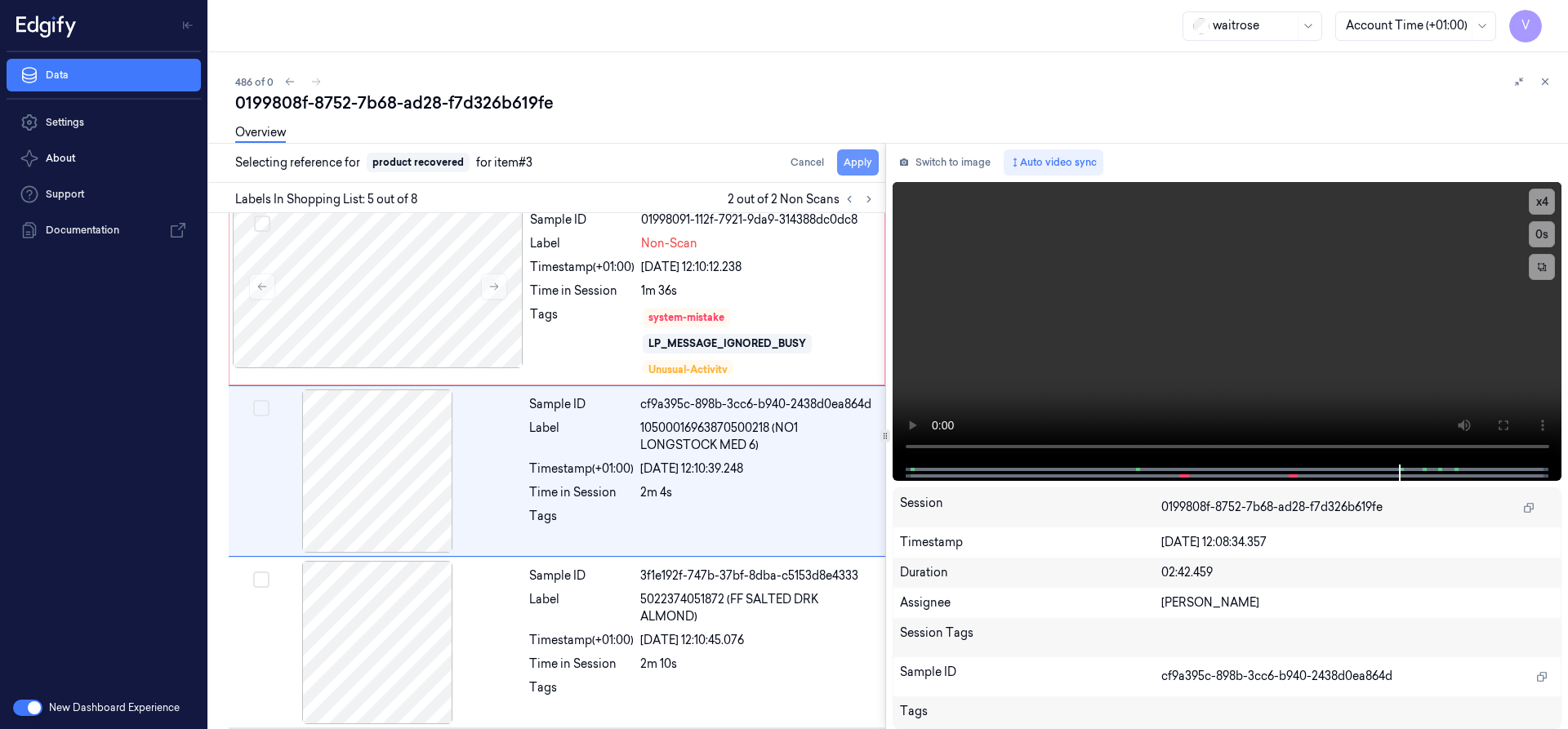
click at [859, 170] on button "Apply" at bounding box center [858, 162] width 42 height 27
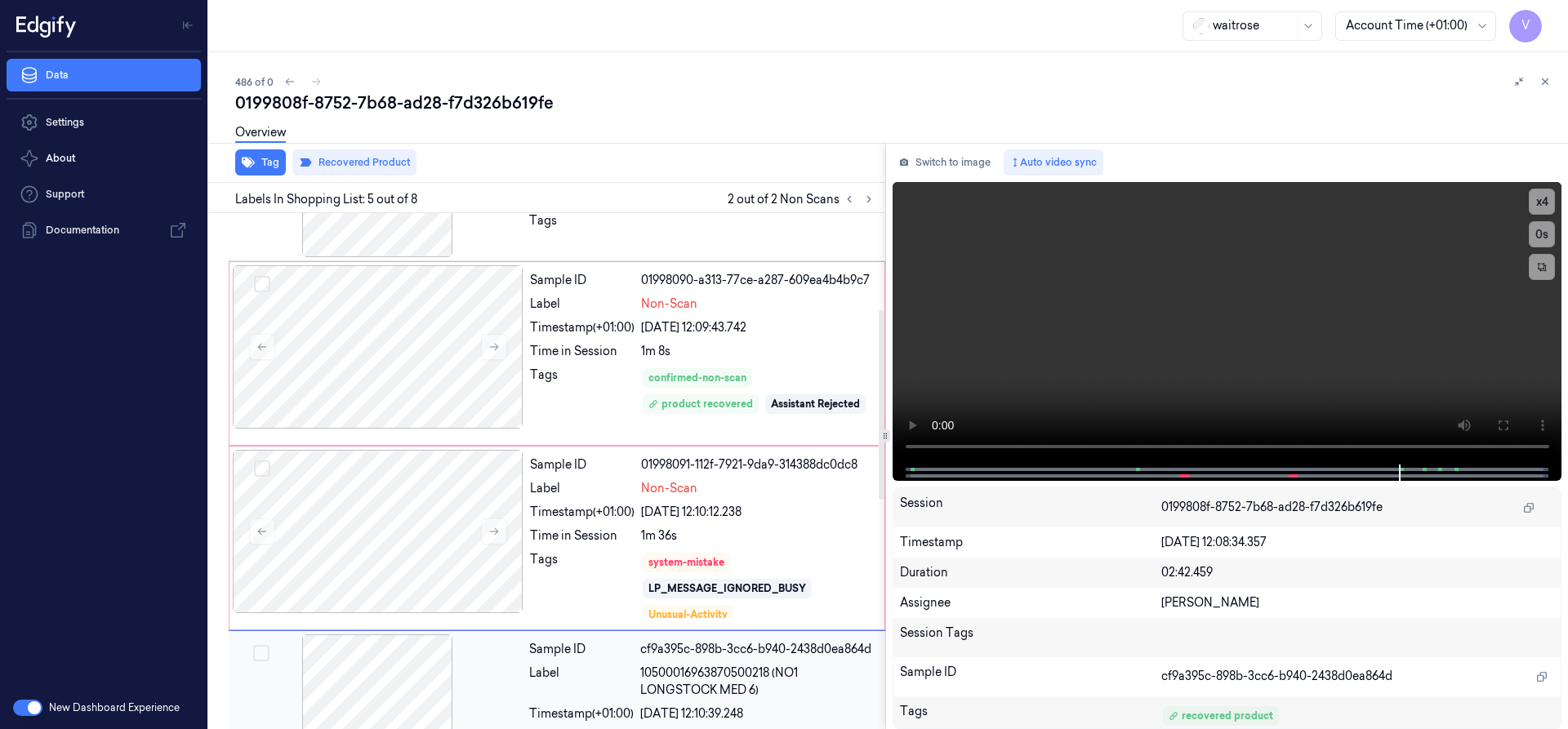
scroll to position [212, 0]
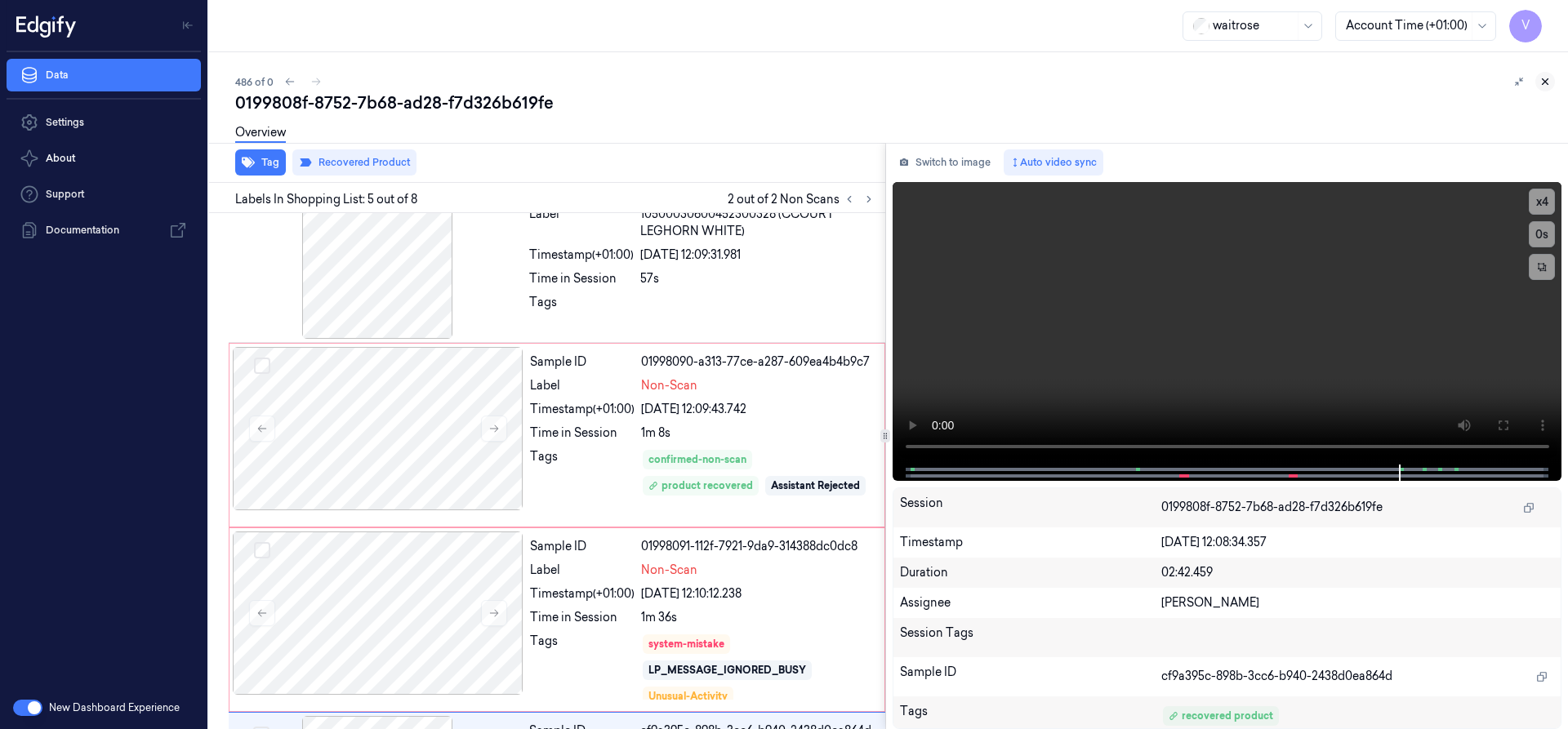
click at [1546, 79] on icon at bounding box center [1545, 81] width 11 height 11
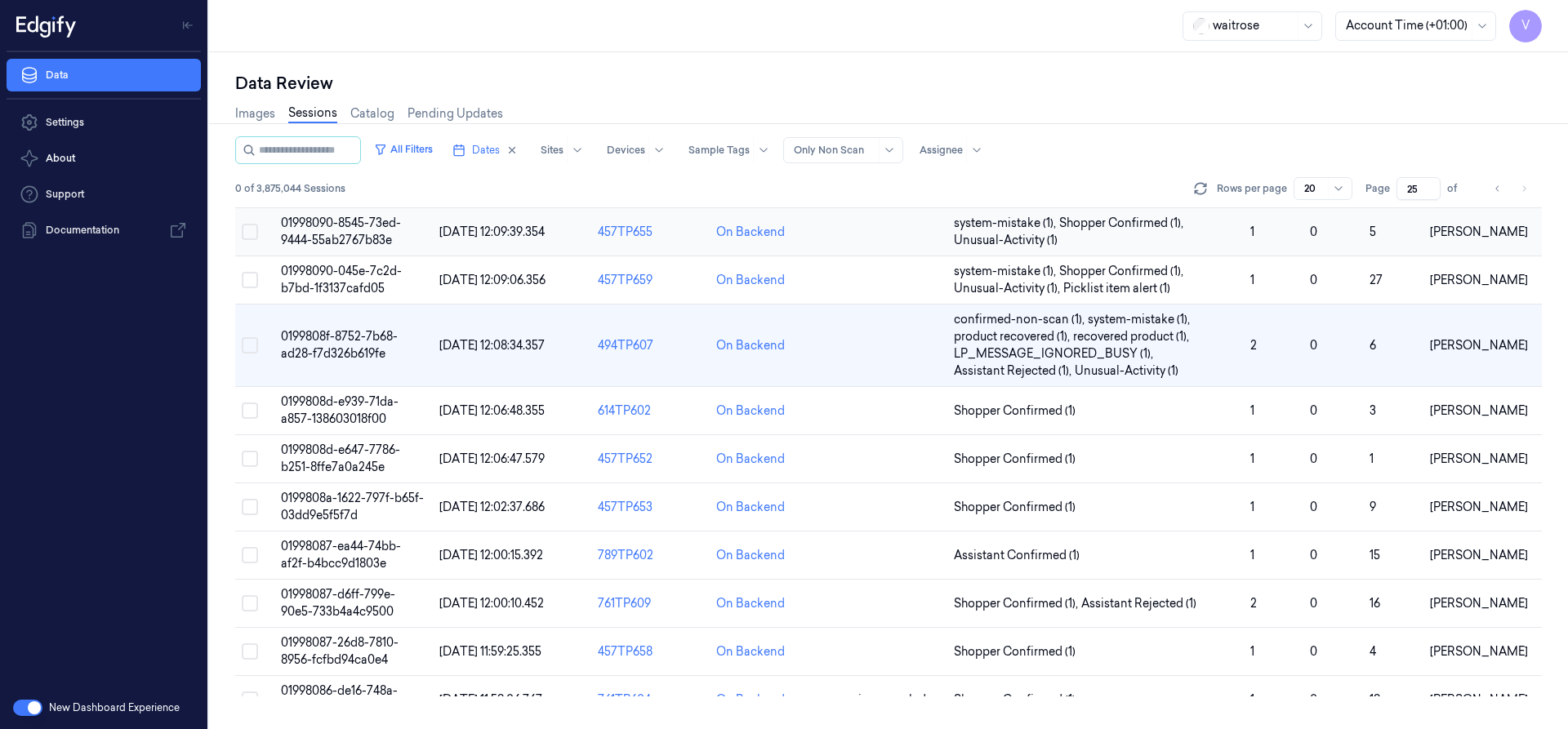
scroll to position [57, 0]
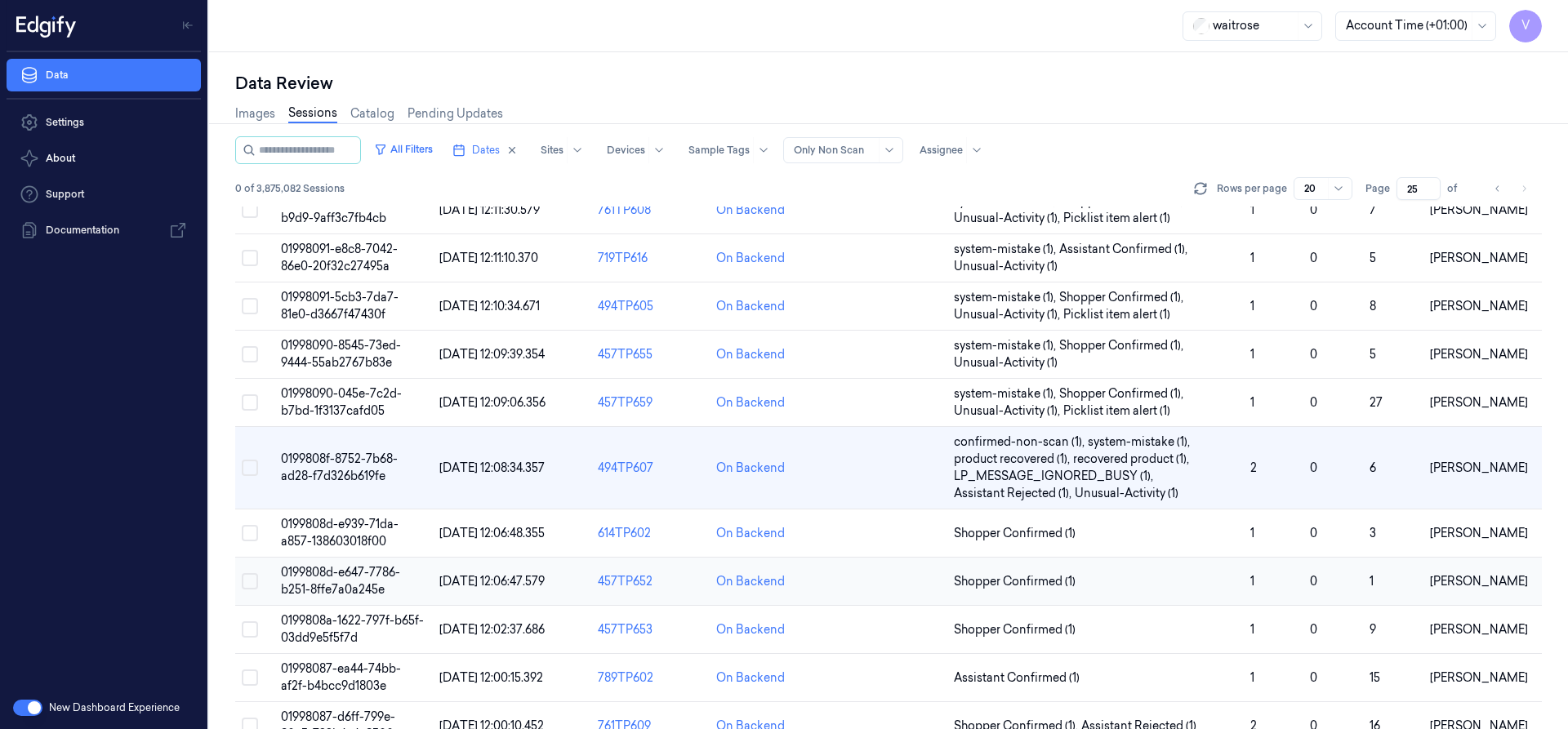
click at [323, 575] on span "0199808d-e647-7786-b251-8ffe7a0a245e" at bounding box center [340, 581] width 119 height 32
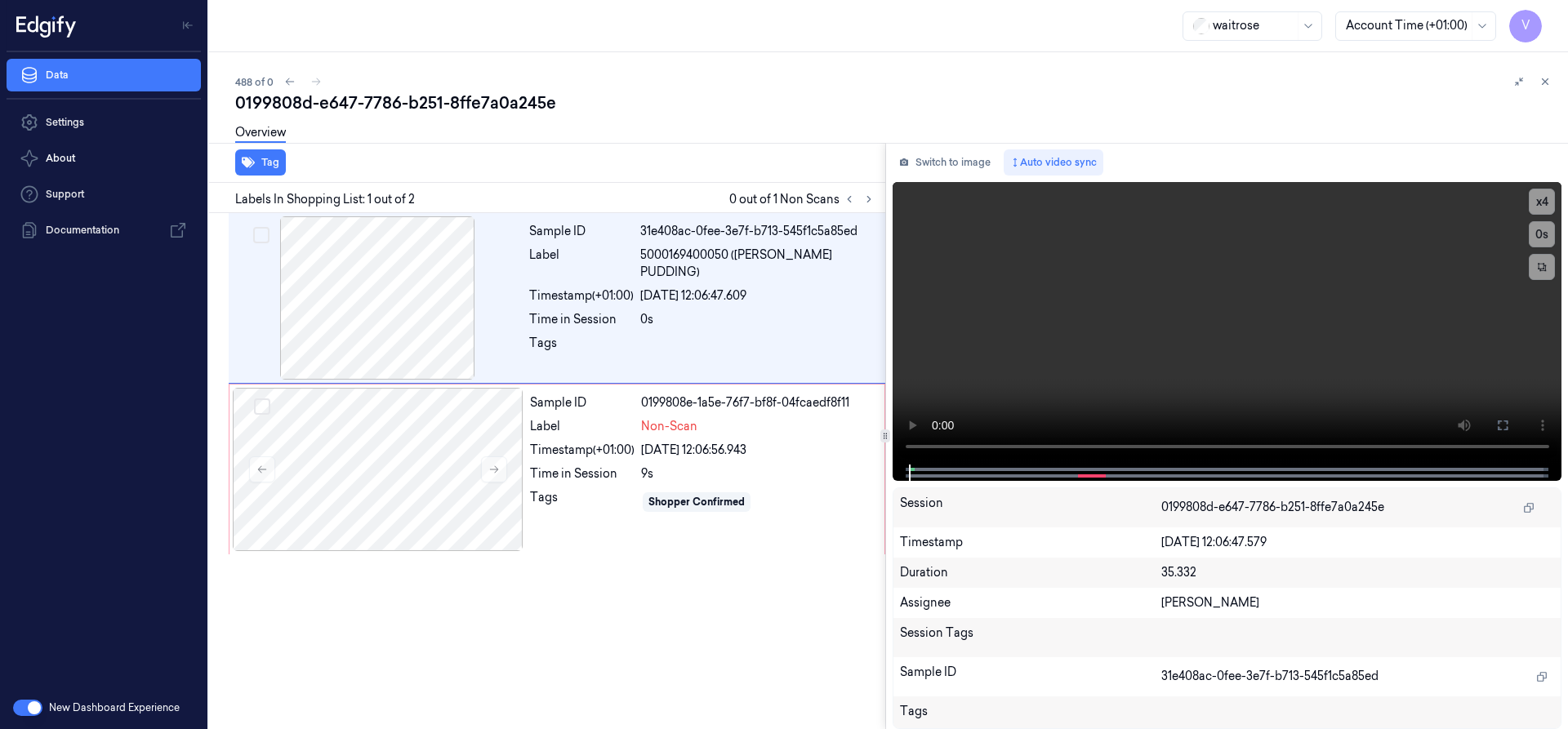
click at [615, 63] on div "488 of 0 0199808d-e647-7786-b251-8ffe7a0a245e Overview Tag Labels In Shopping L…" at bounding box center [889, 391] width 1359 height 677
click at [496, 473] on icon at bounding box center [494, 469] width 11 height 11
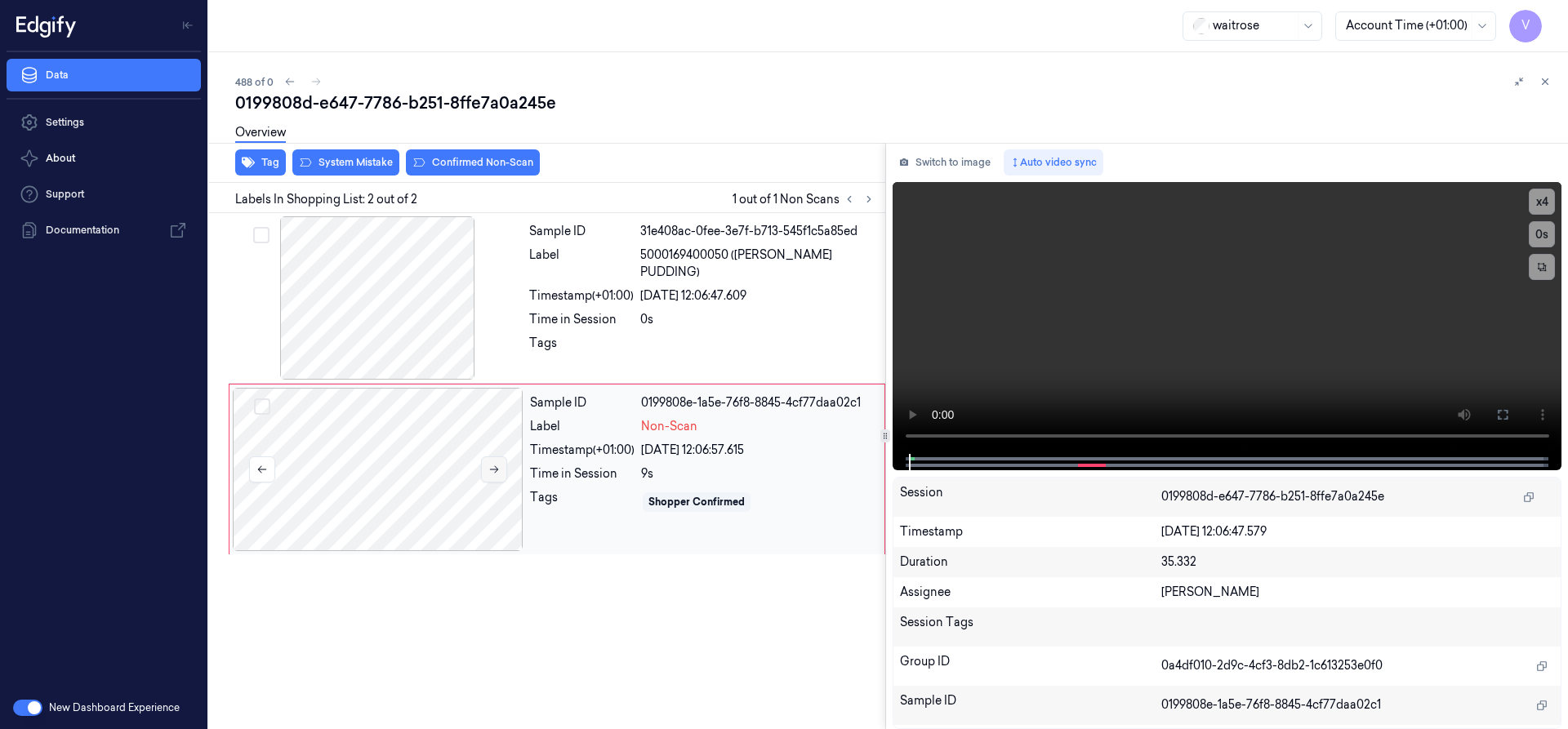
click at [493, 463] on button at bounding box center [494, 469] width 27 height 27
click at [368, 445] on div at bounding box center [378, 469] width 290 height 164
click at [503, 471] on button at bounding box center [494, 469] width 27 height 27
click at [501, 470] on button at bounding box center [494, 469] width 27 height 27
click at [496, 464] on icon at bounding box center [494, 469] width 11 height 11
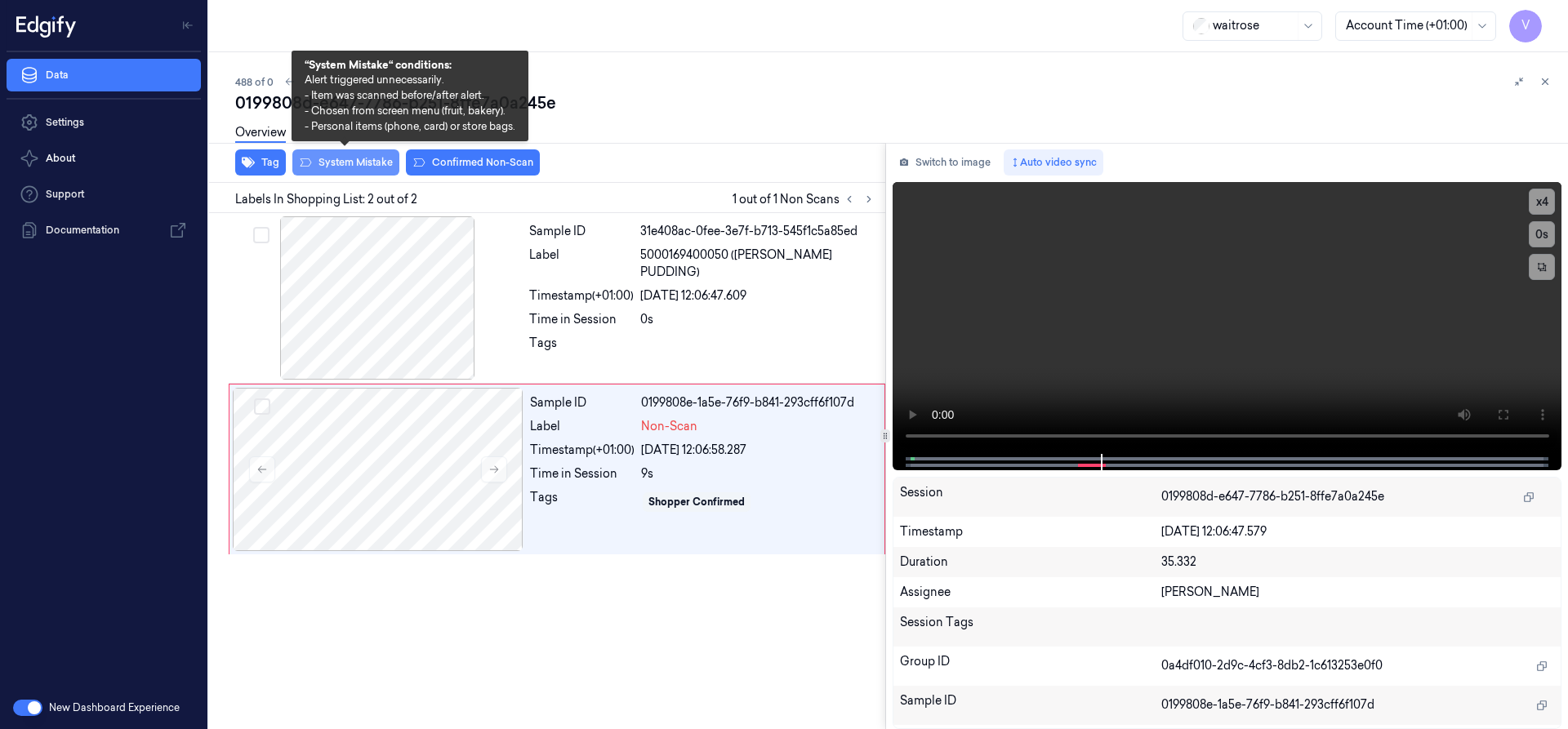
click at [363, 162] on button "System Mistake" at bounding box center [345, 162] width 107 height 27
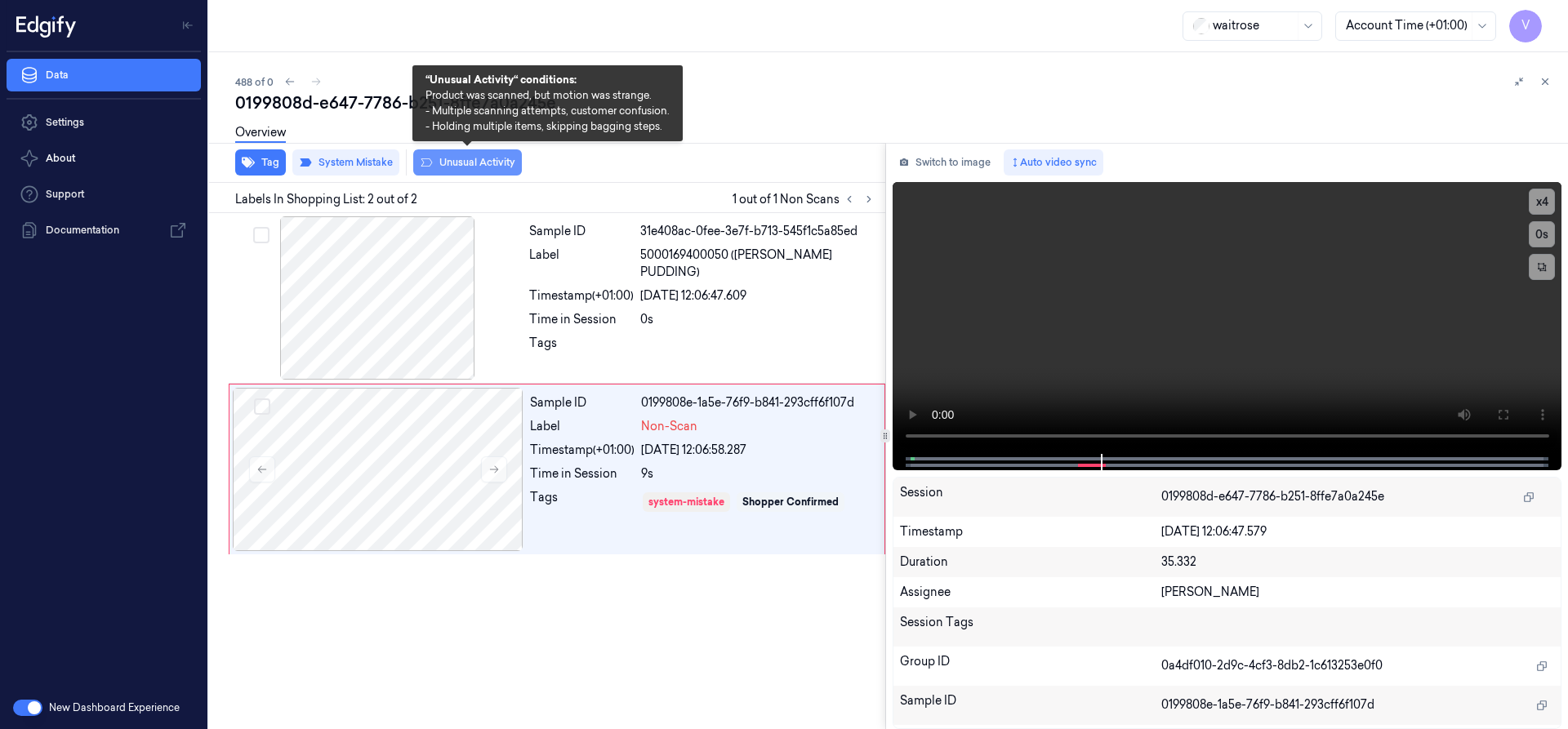
click at [479, 164] on button "Unusual Activity" at bounding box center [467, 162] width 109 height 27
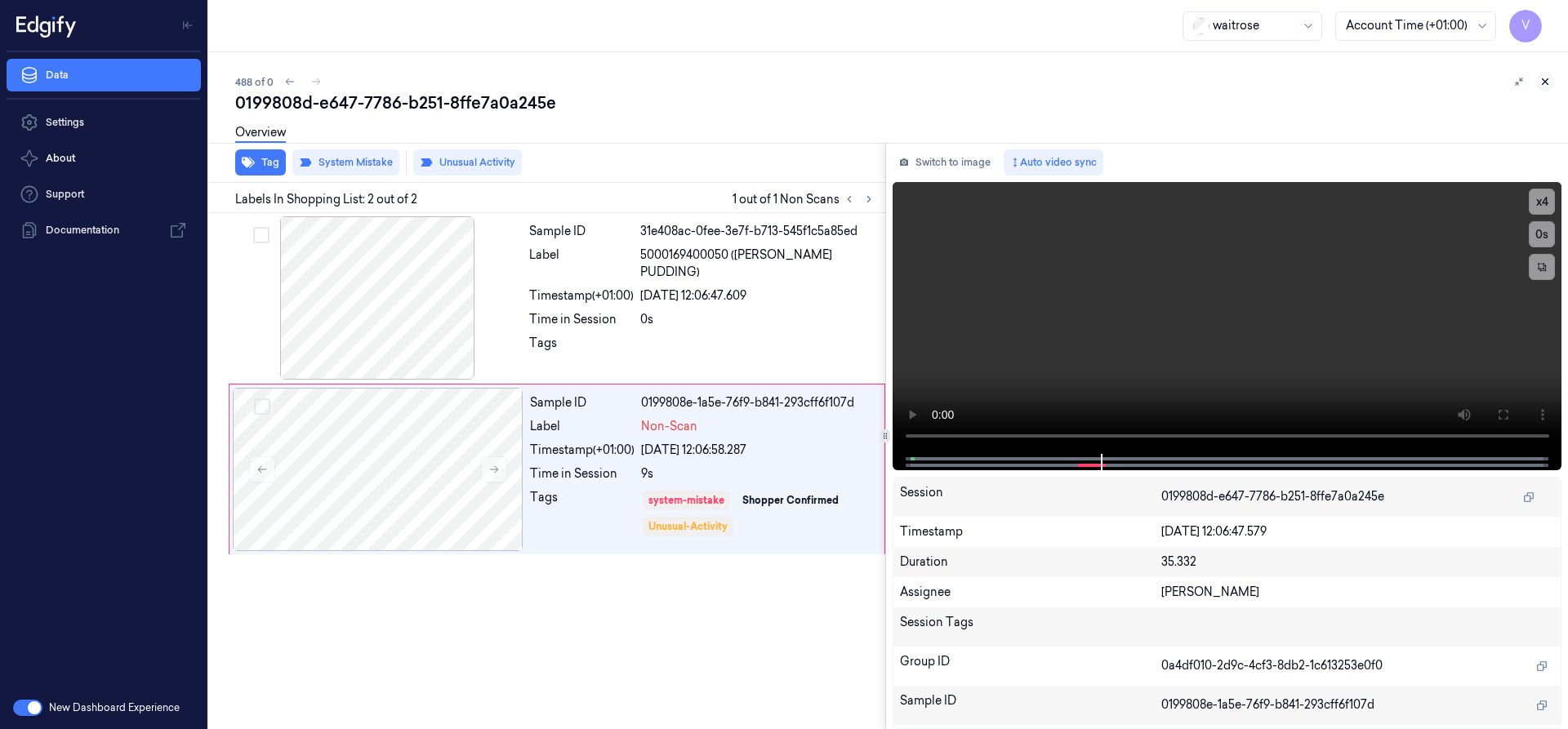
click at [1543, 81] on icon at bounding box center [1545, 81] width 11 height 11
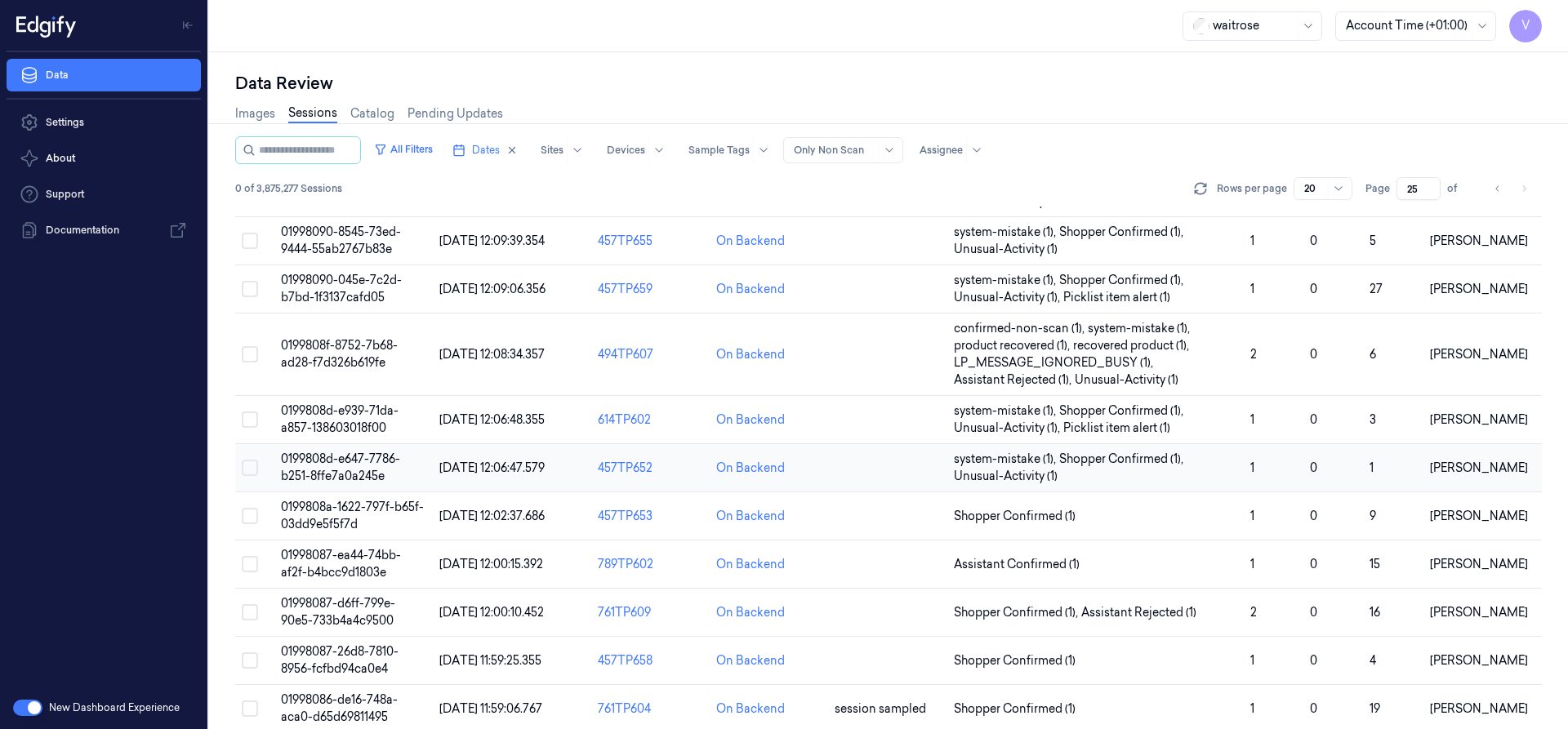
scroll to position [252, 0]
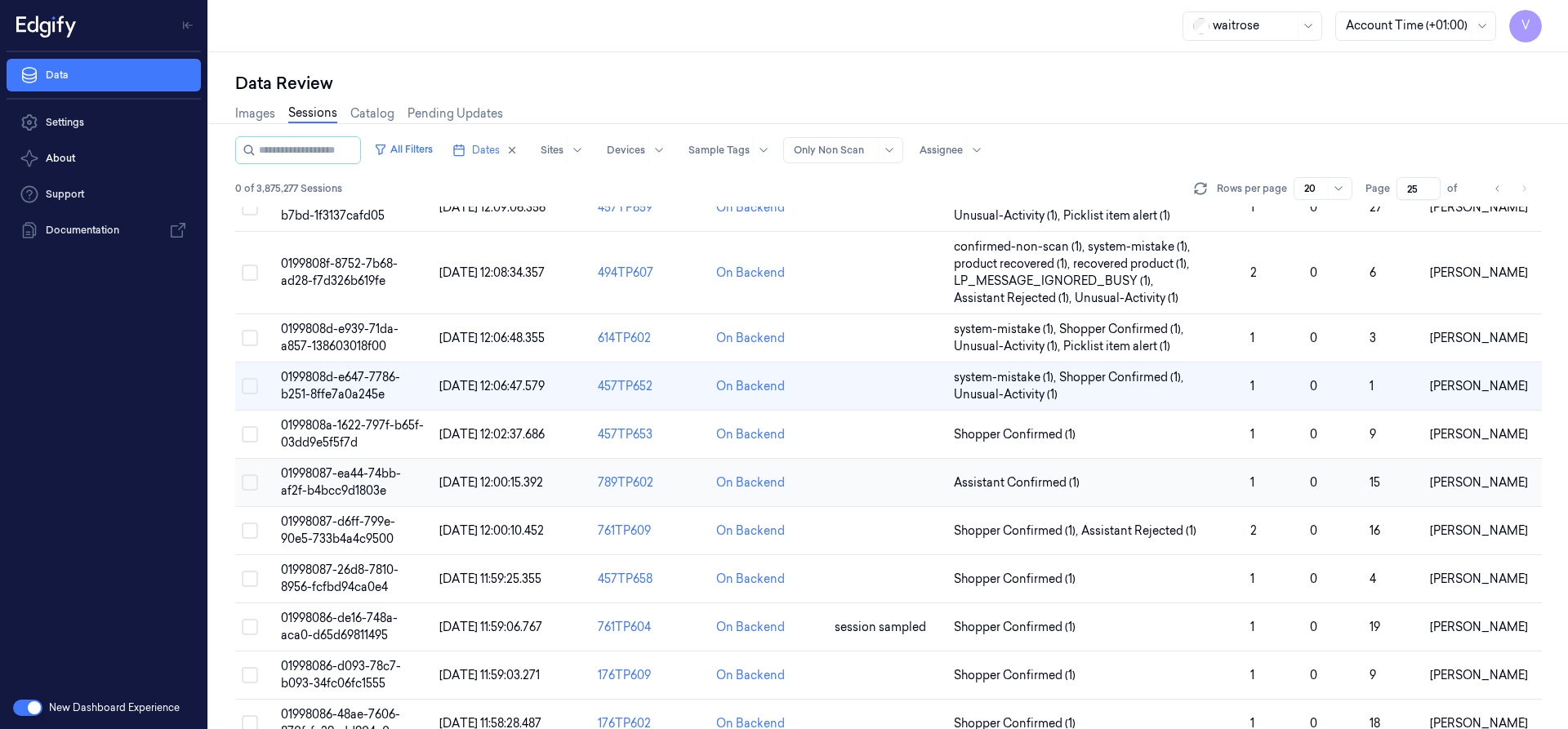
click at [348, 482] on td "01998087-ea44-74bb-af2f-b4bcc9d1803e" at bounding box center [353, 483] width 159 height 48
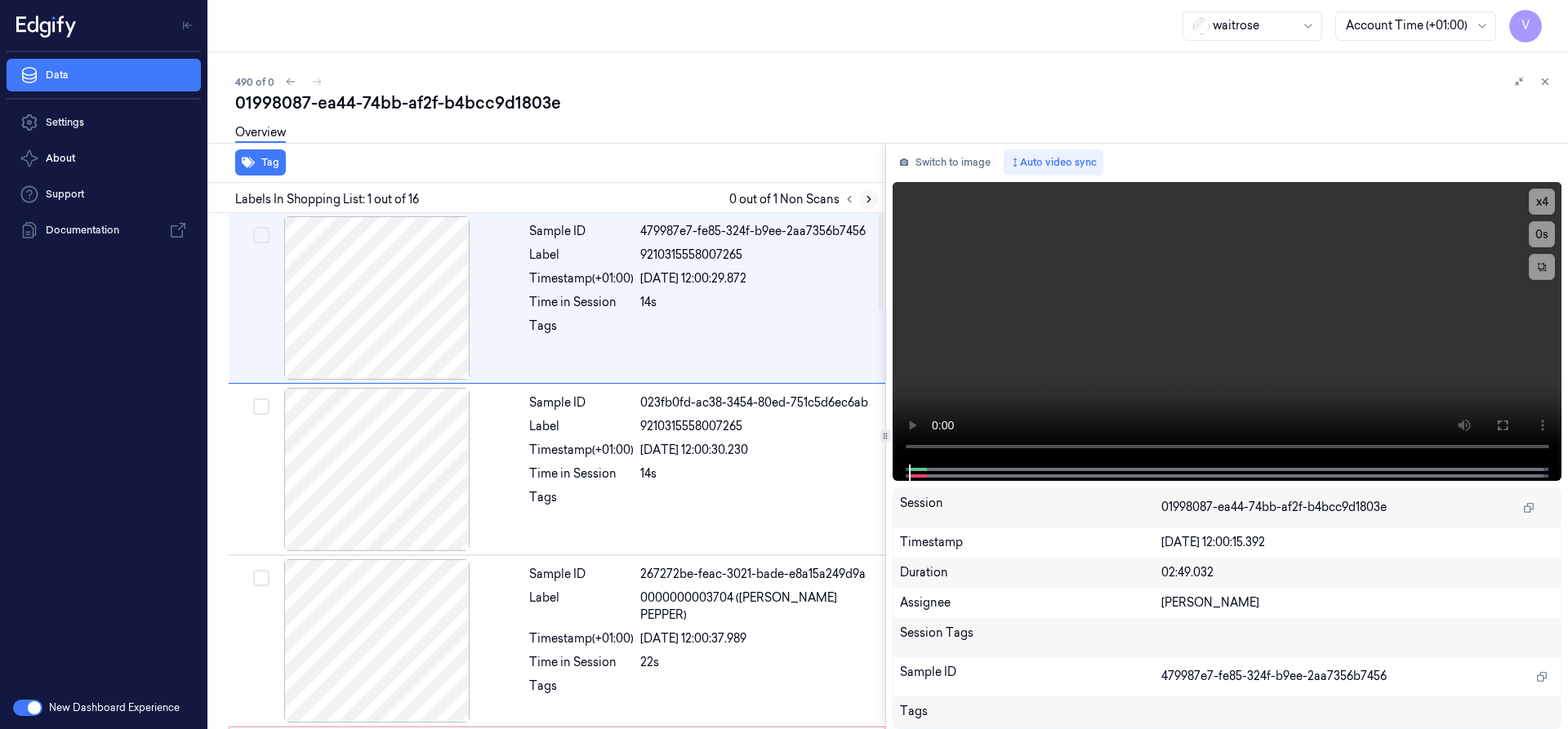
click at [875, 200] on div at bounding box center [859, 199] width 39 height 20
click at [871, 197] on icon at bounding box center [869, 199] width 11 height 11
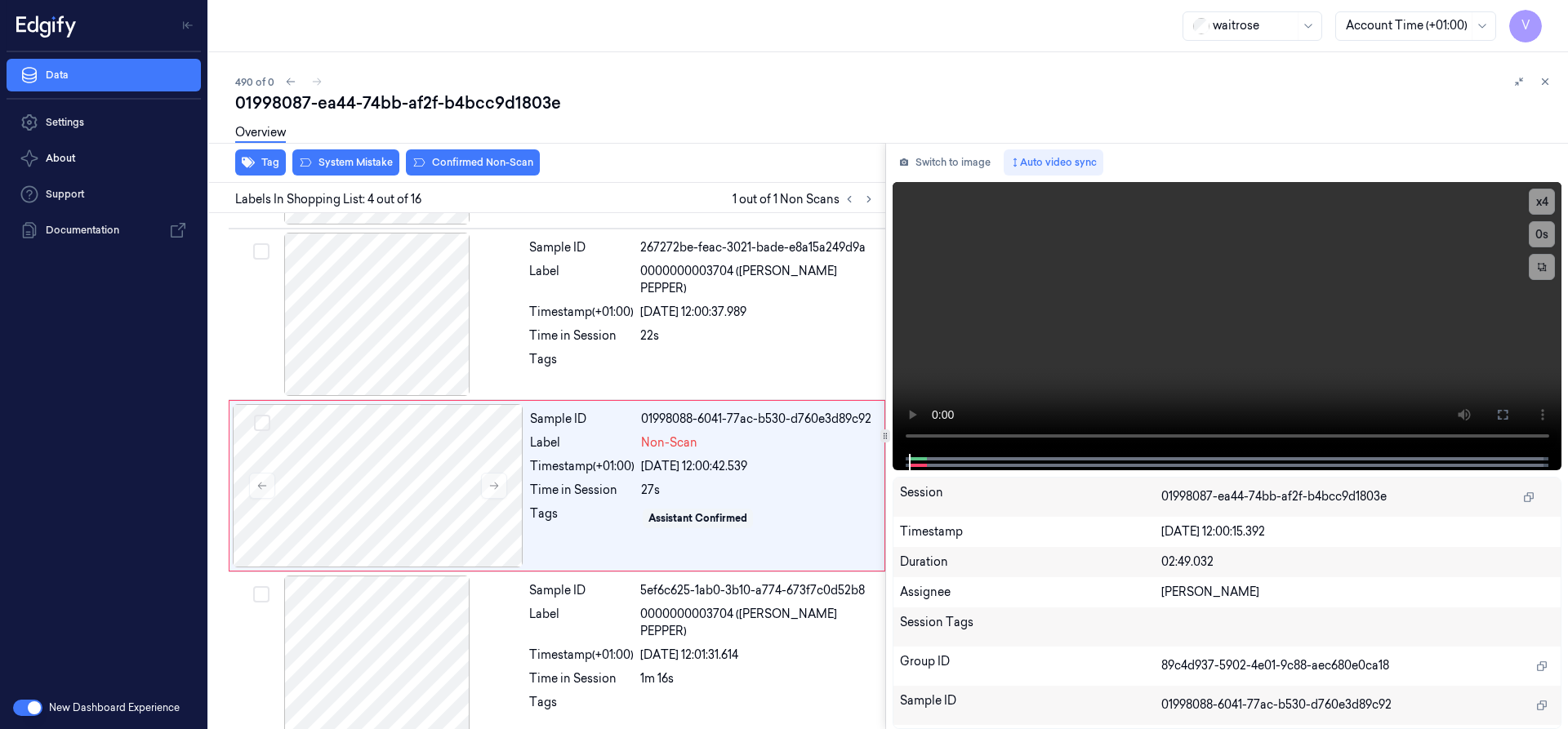
scroll to position [341, 0]
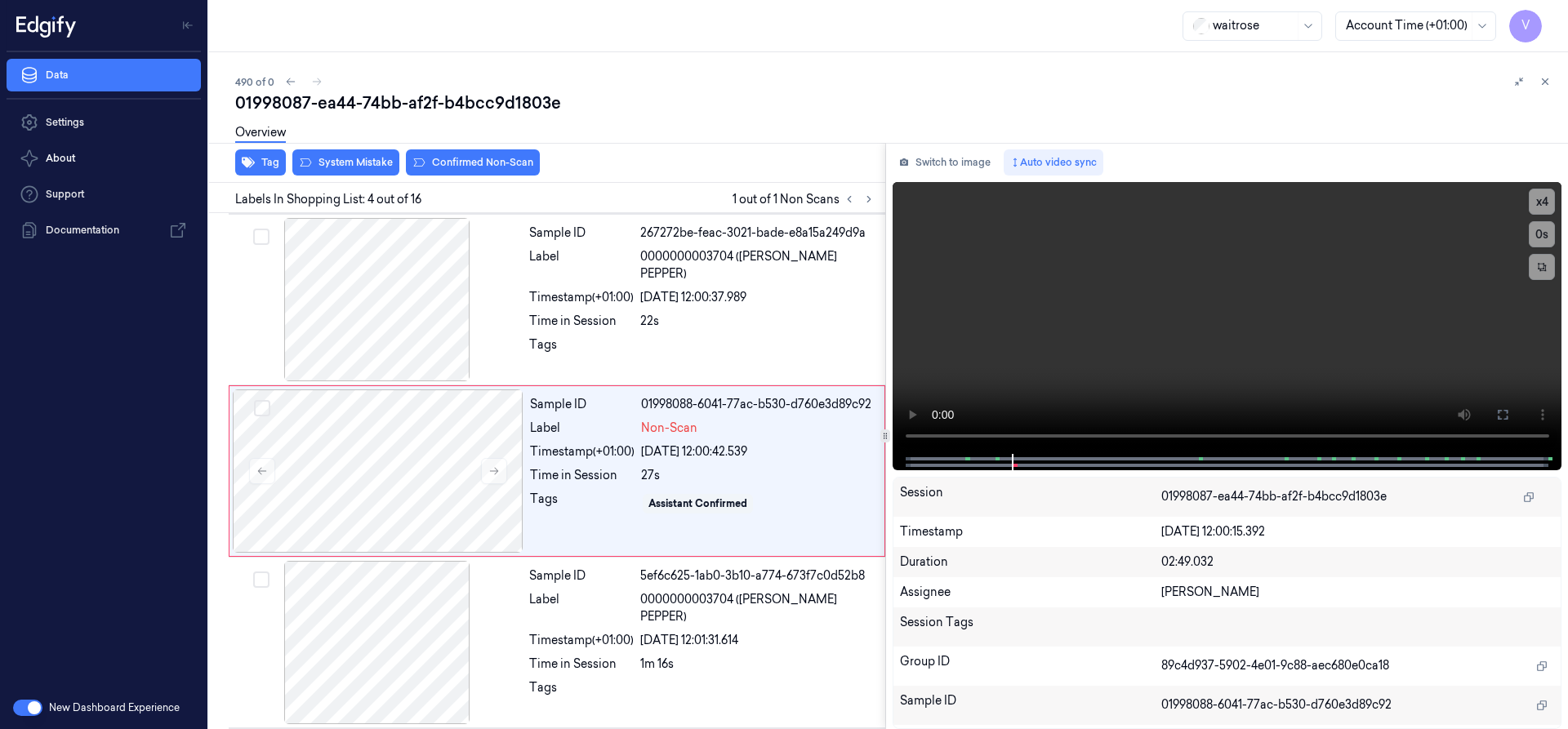
click at [587, 75] on div "490 of 0" at bounding box center [895, 81] width 1320 height 20
click at [496, 471] on icon at bounding box center [494, 471] width 9 height 8
click at [412, 460] on div at bounding box center [378, 471] width 290 height 164
click at [498, 471] on icon at bounding box center [494, 471] width 9 height 8
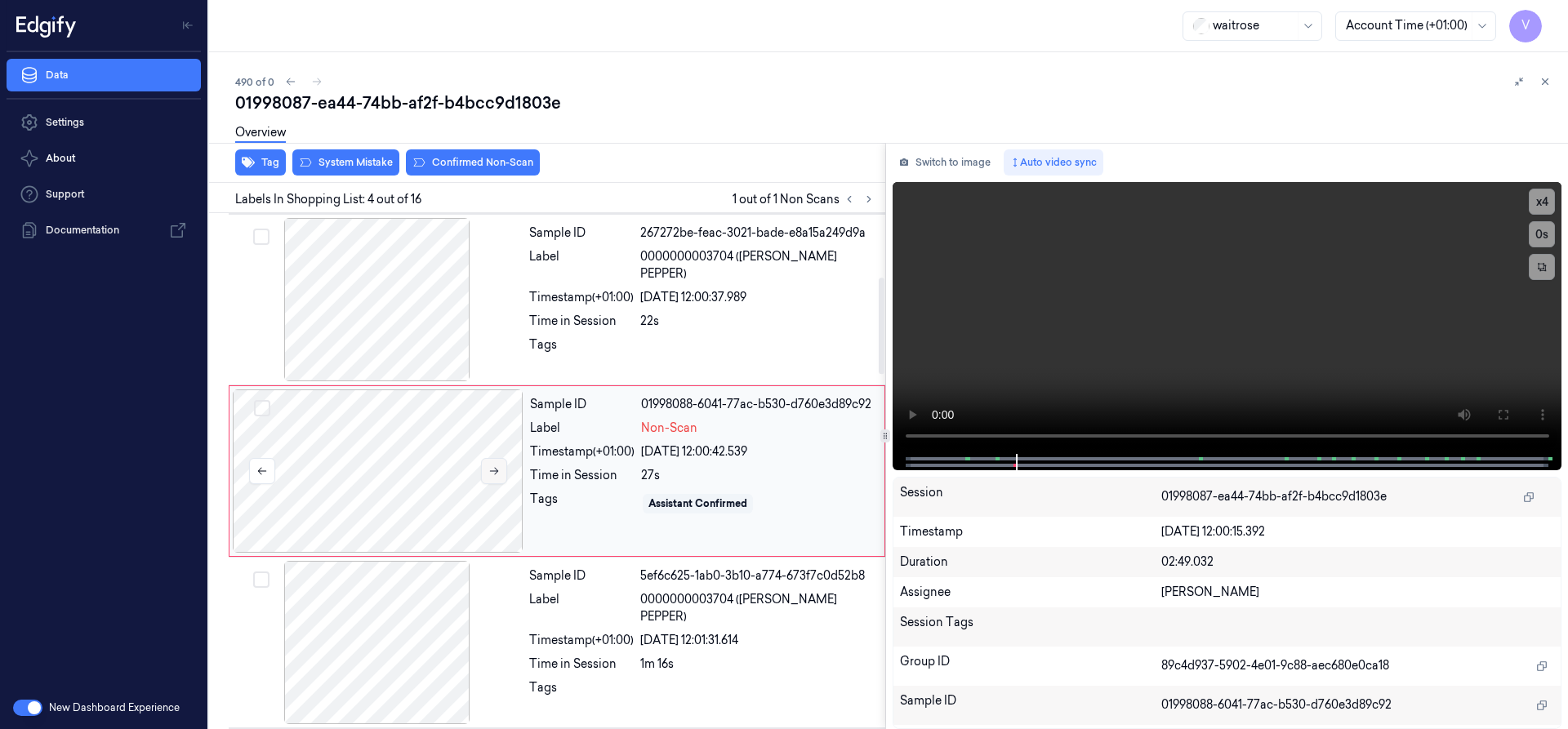
click at [498, 471] on icon at bounding box center [494, 471] width 9 height 8
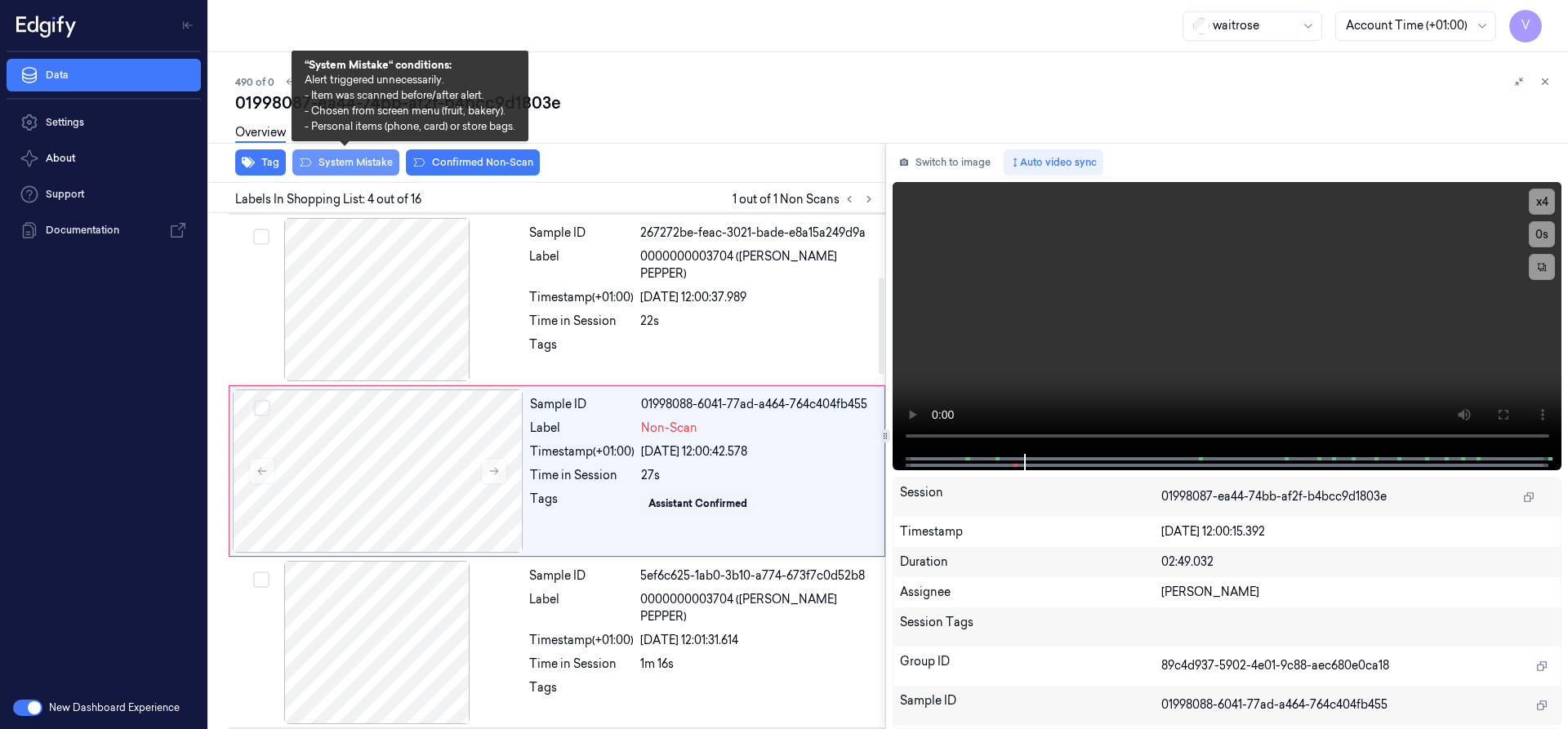
click at [358, 161] on button "System Mistake" at bounding box center [345, 162] width 107 height 27
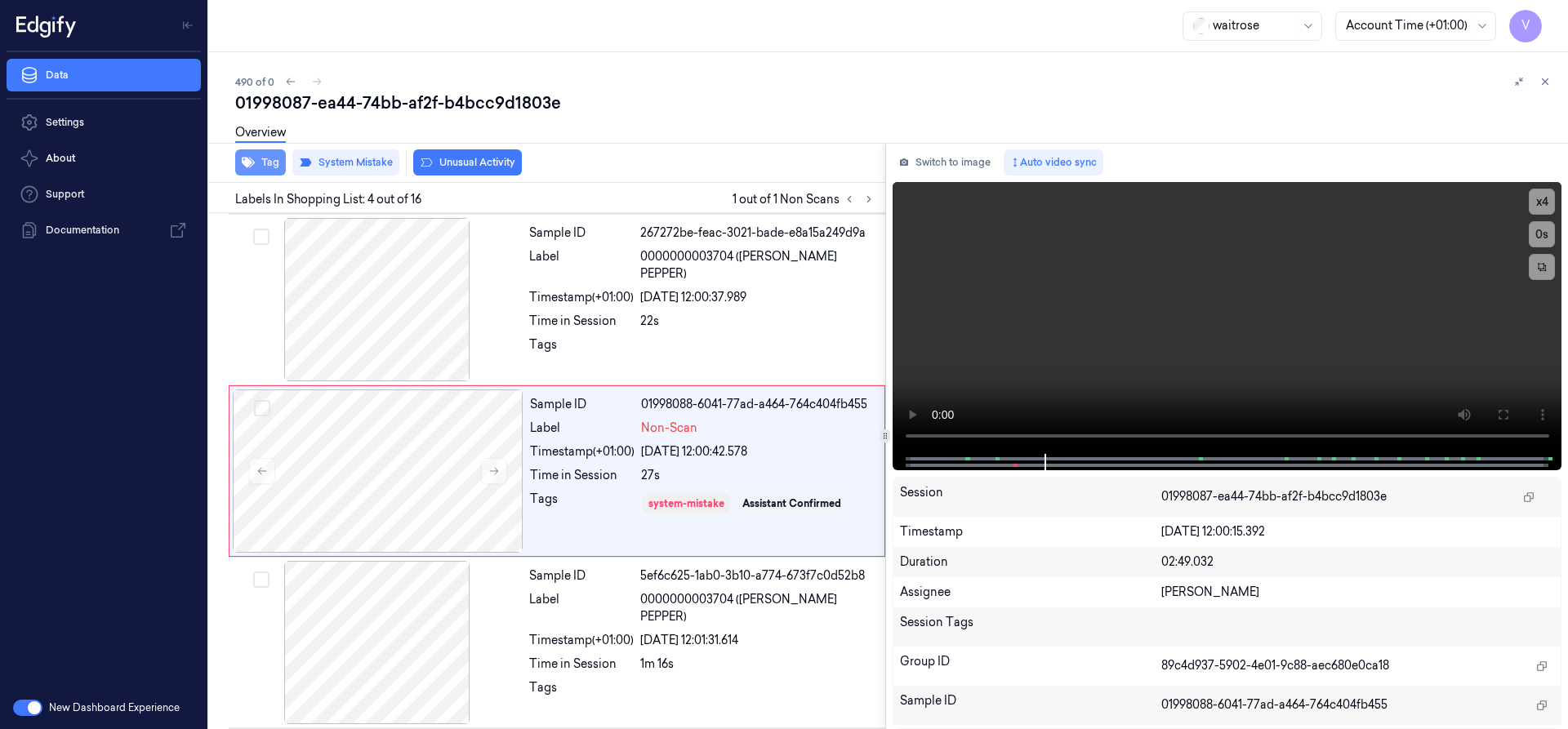
click at [272, 167] on button "Tag" at bounding box center [260, 162] width 51 height 27
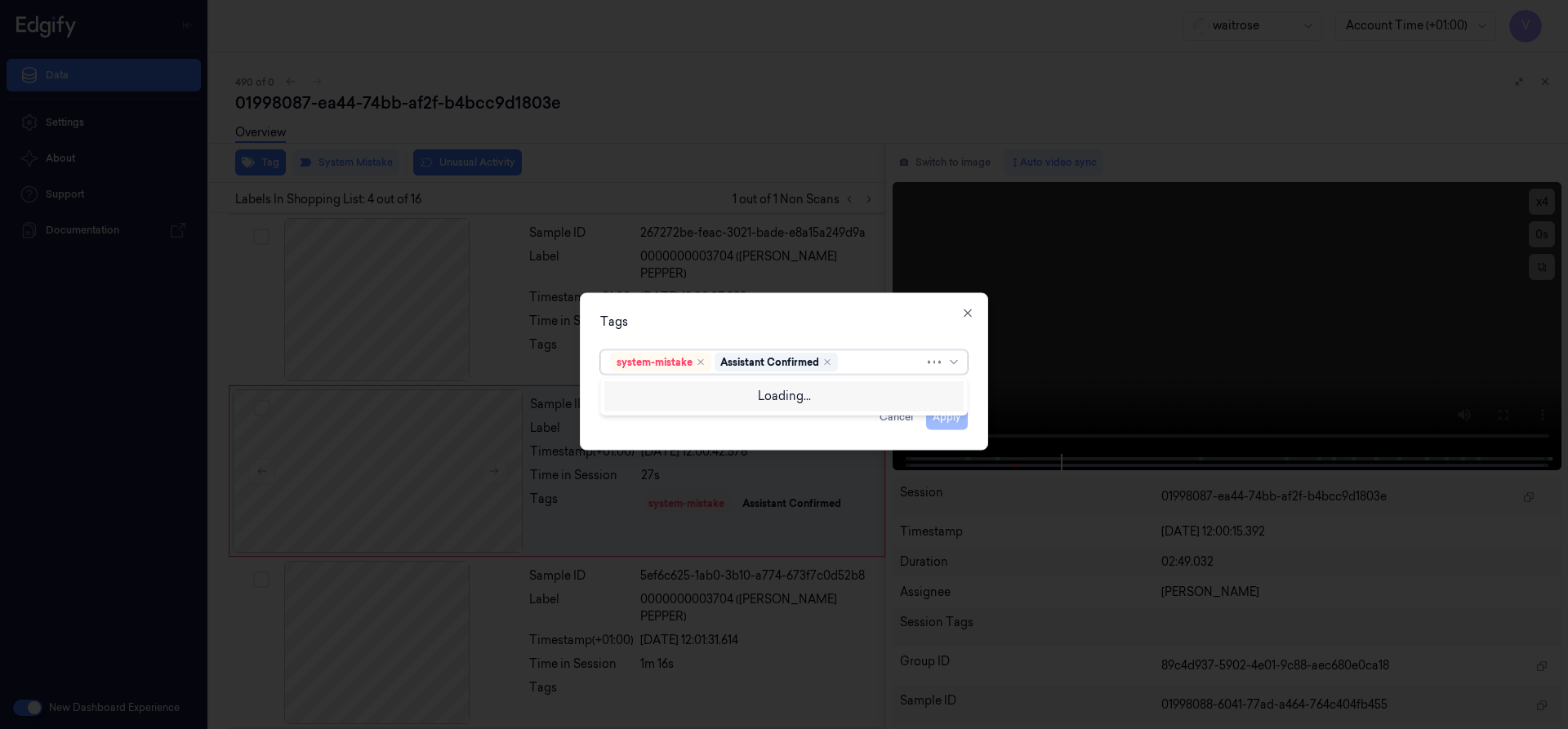
click at [872, 367] on div at bounding box center [883, 362] width 83 height 17
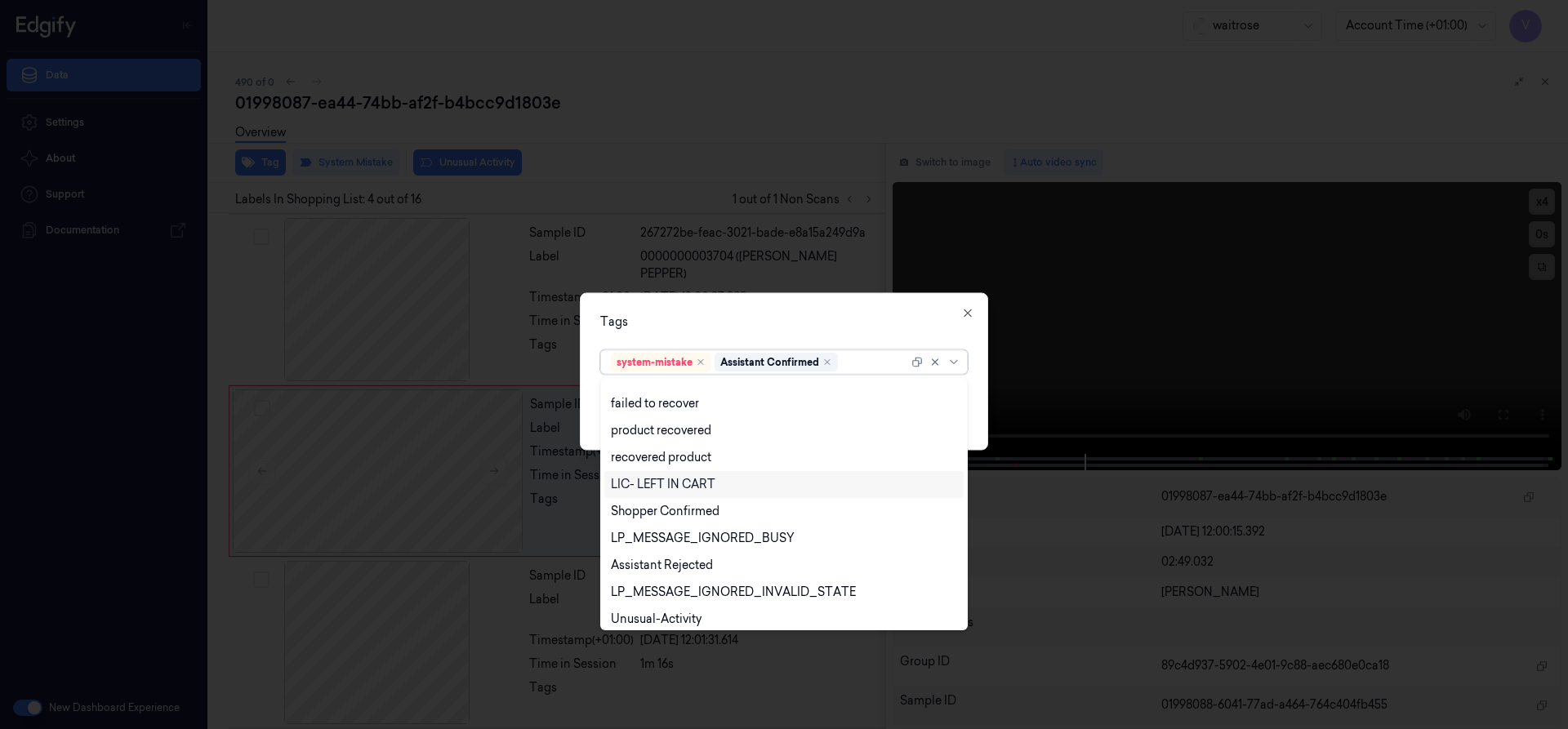
scroll to position [240, 0]
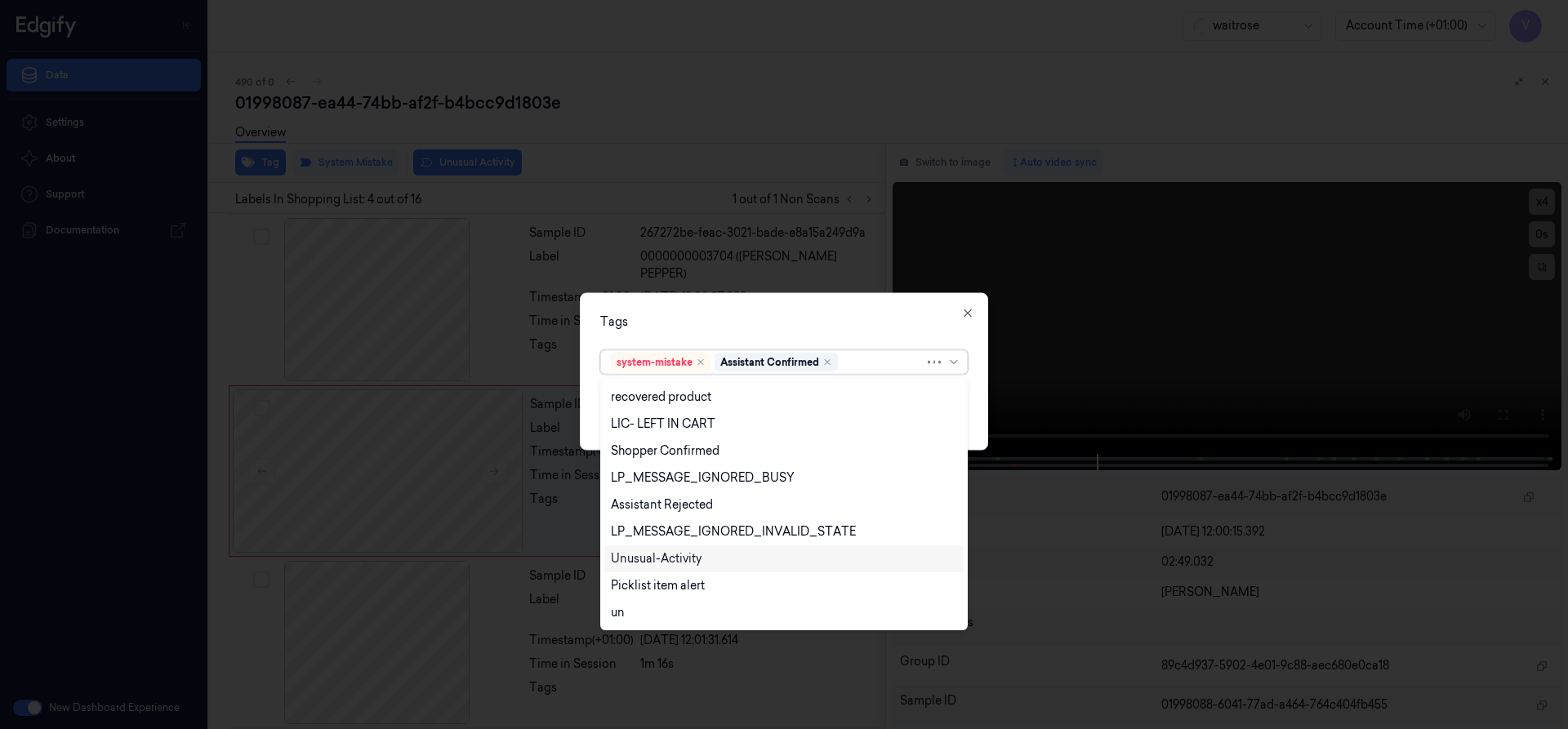
click at [643, 553] on div "Unusual-Activity" at bounding box center [656, 559] width 91 height 17
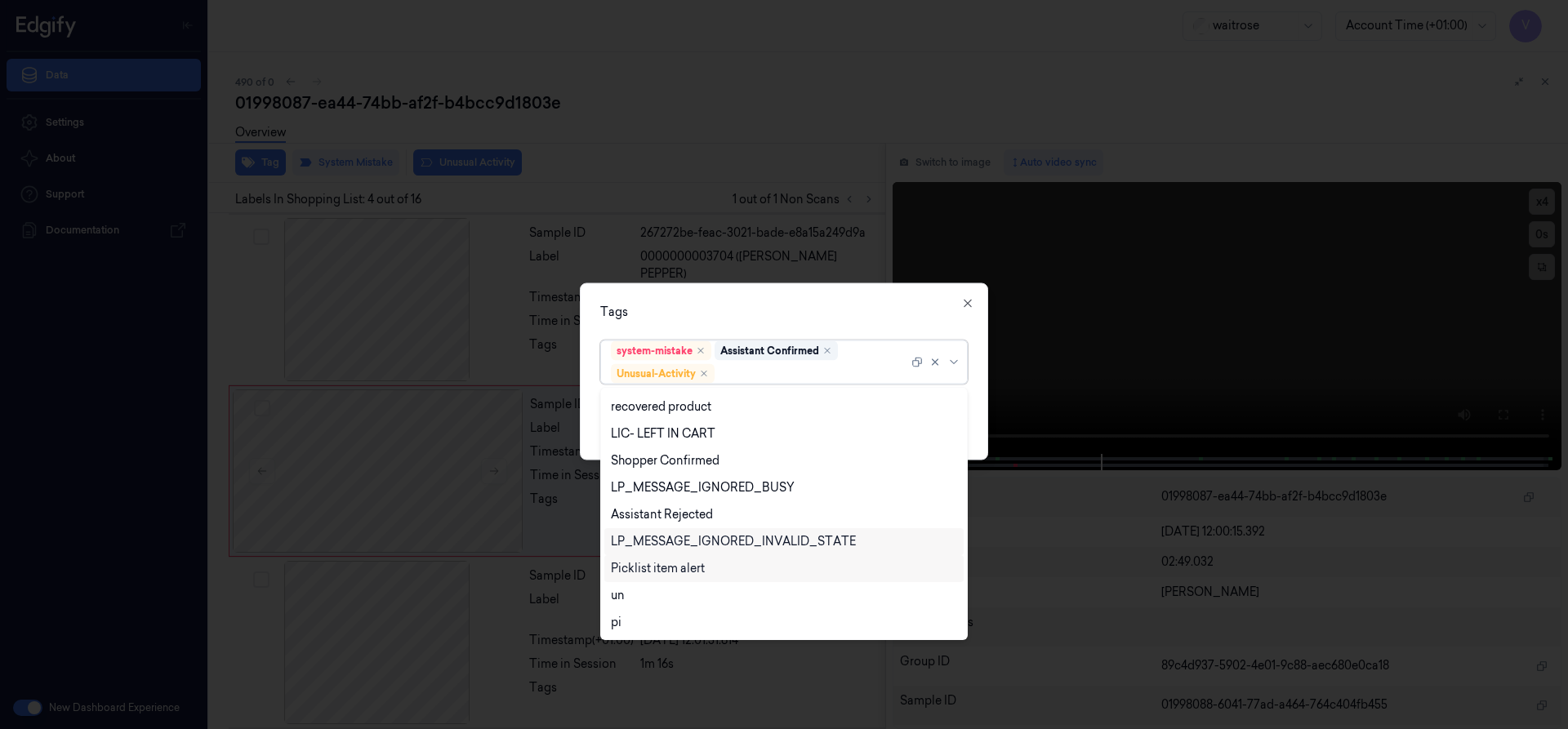
drag, startPoint x: 643, startPoint y: 565, endPoint x: 663, endPoint y: 554, distance: 22.8
click at [645, 565] on div "Picklist item alert" at bounding box center [658, 569] width 94 height 17
drag, startPoint x: 792, startPoint y: 314, endPoint x: 848, endPoint y: 325, distance: 57.1
click at [805, 314] on div "Tags" at bounding box center [784, 312] width 368 height 17
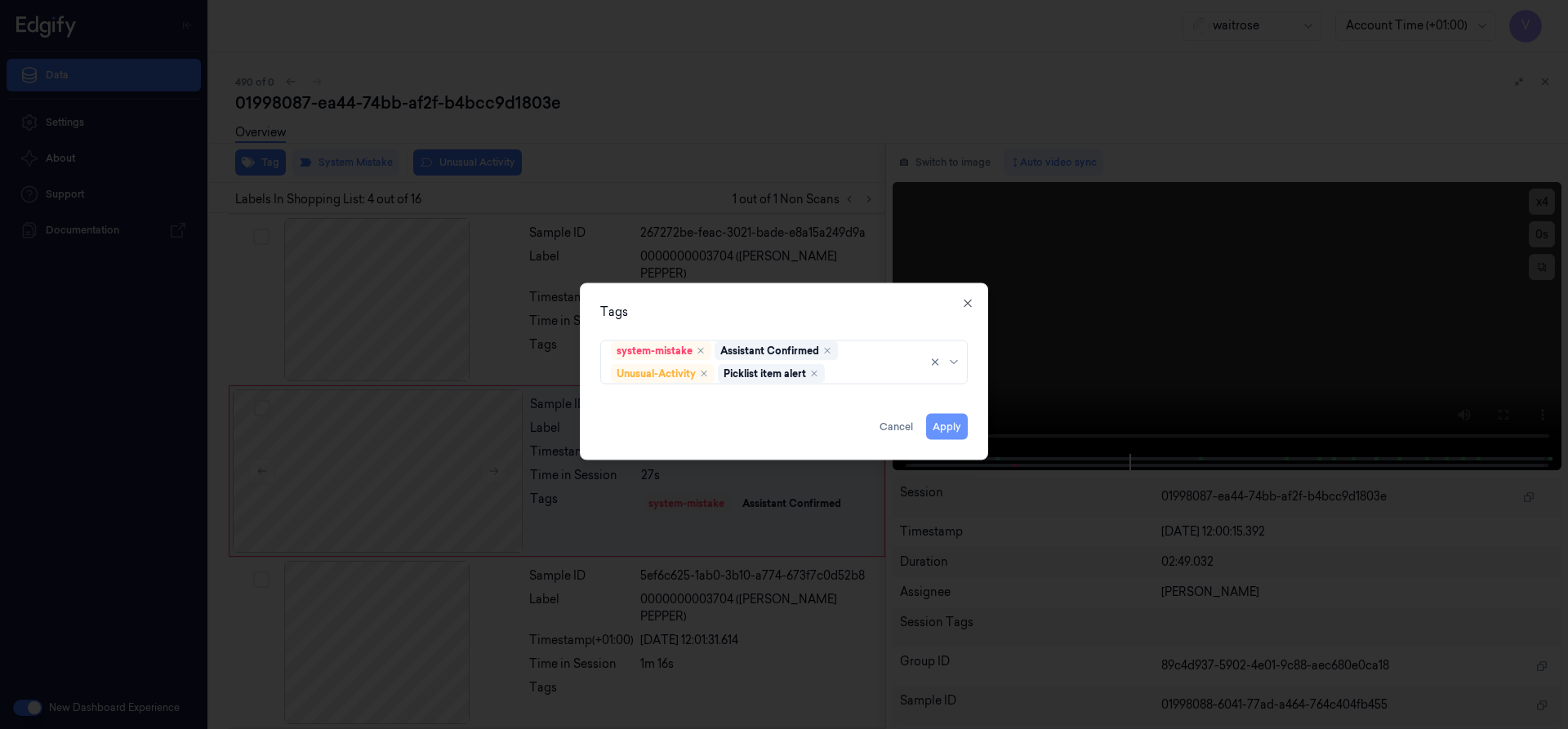
click at [960, 427] on button "Apply" at bounding box center [947, 426] width 42 height 27
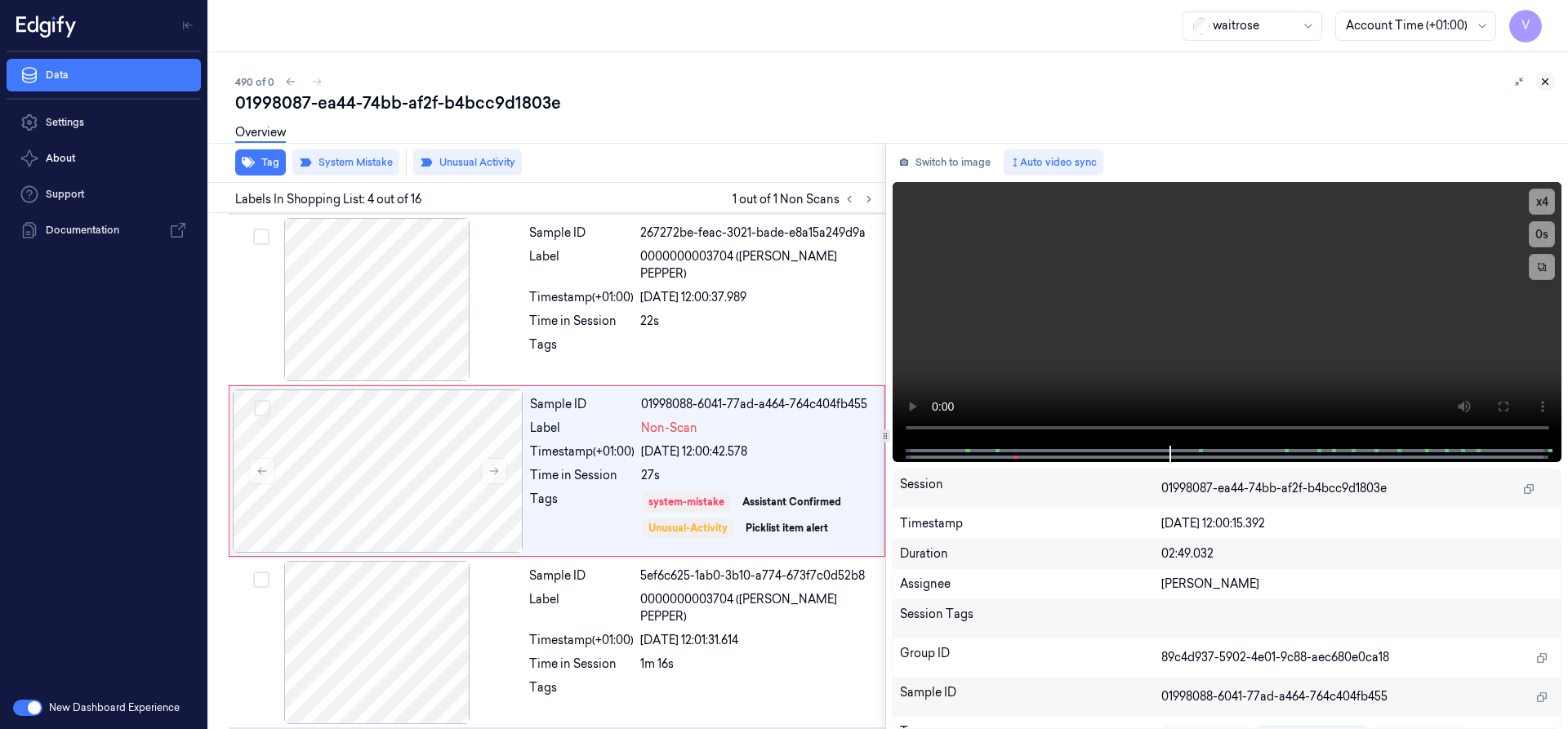
click at [1541, 86] on icon at bounding box center [1545, 81] width 11 height 11
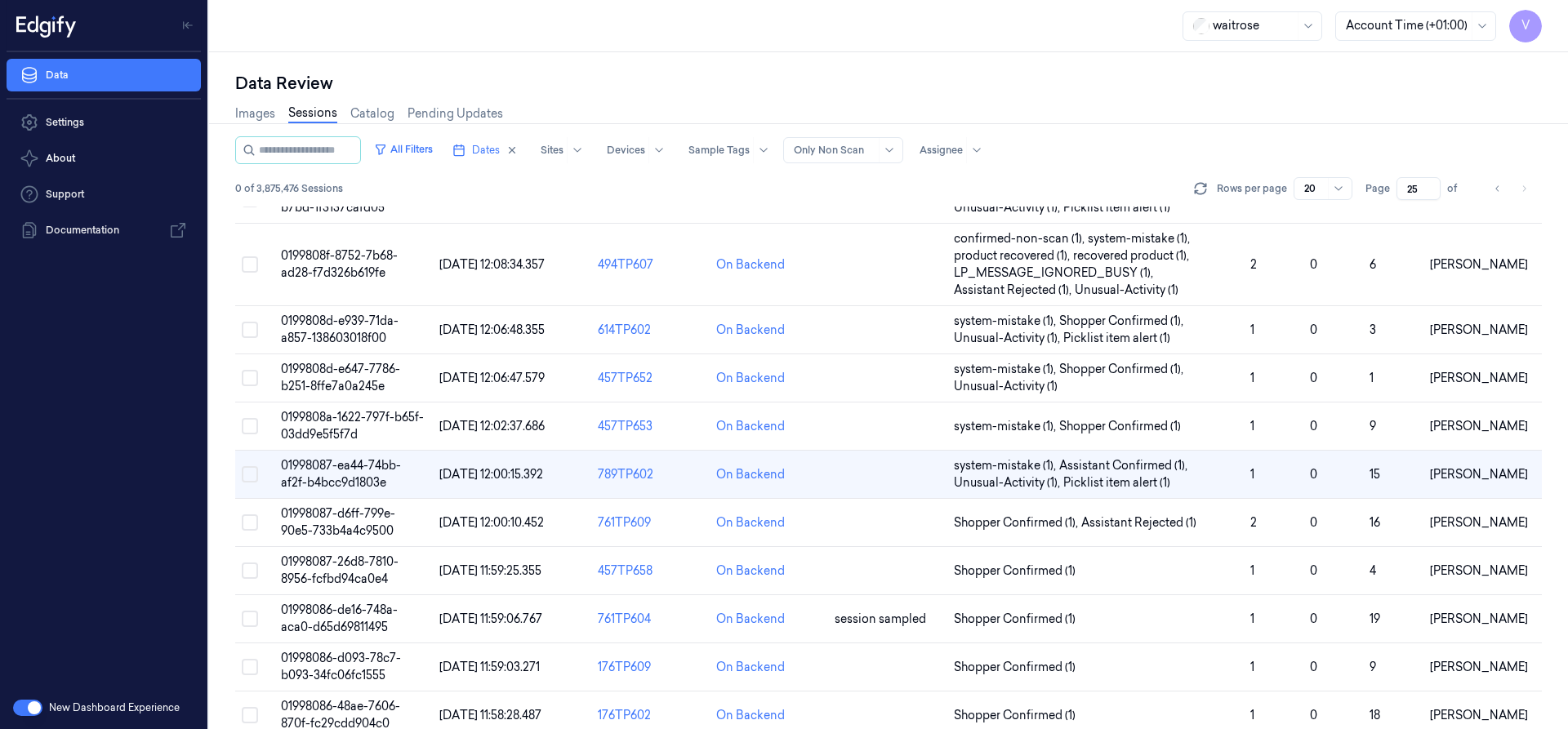
scroll to position [266, 0]
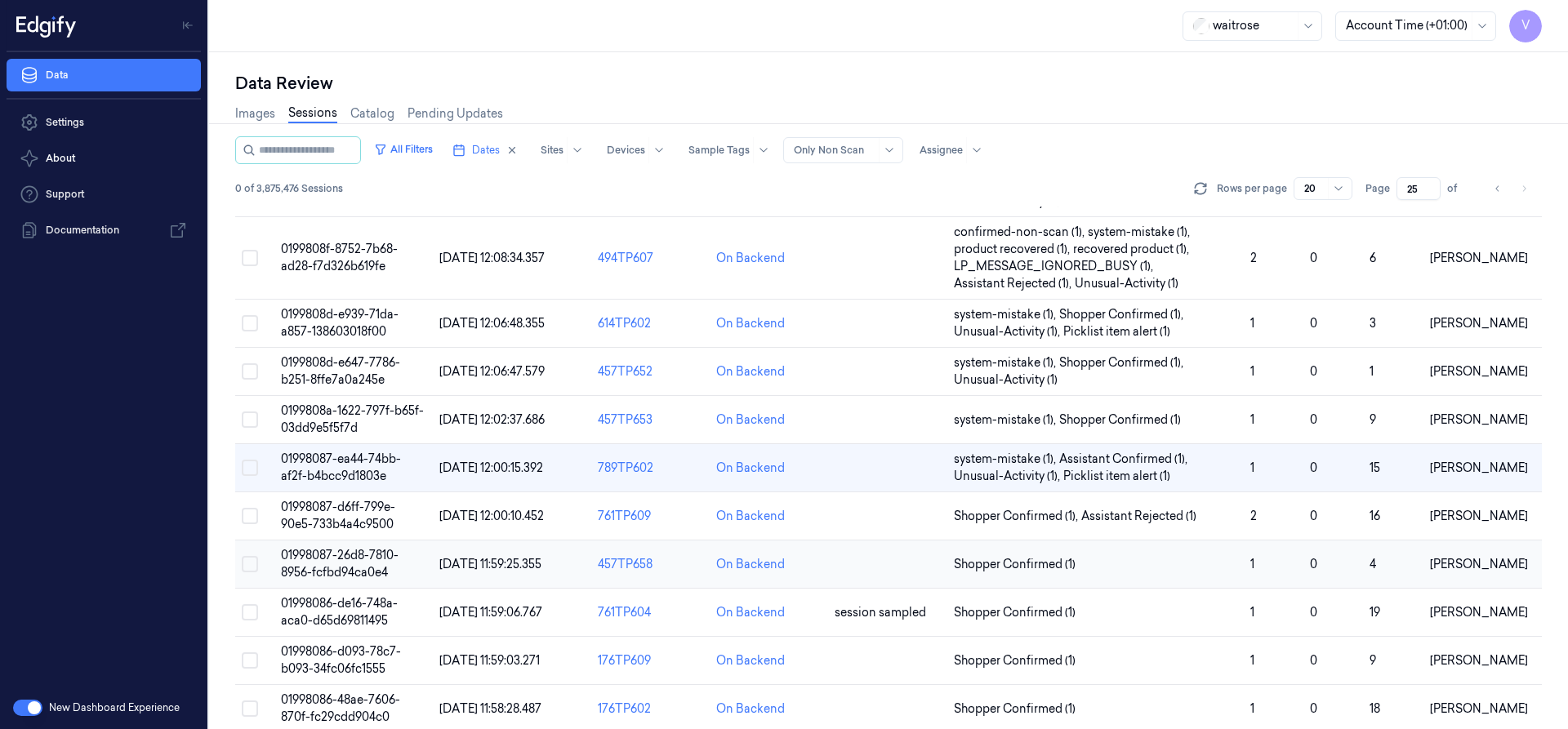
click at [360, 562] on span "01998087-26d8-7810-8956-fcfbd94ca0e4" at bounding box center [339, 564] width 117 height 32
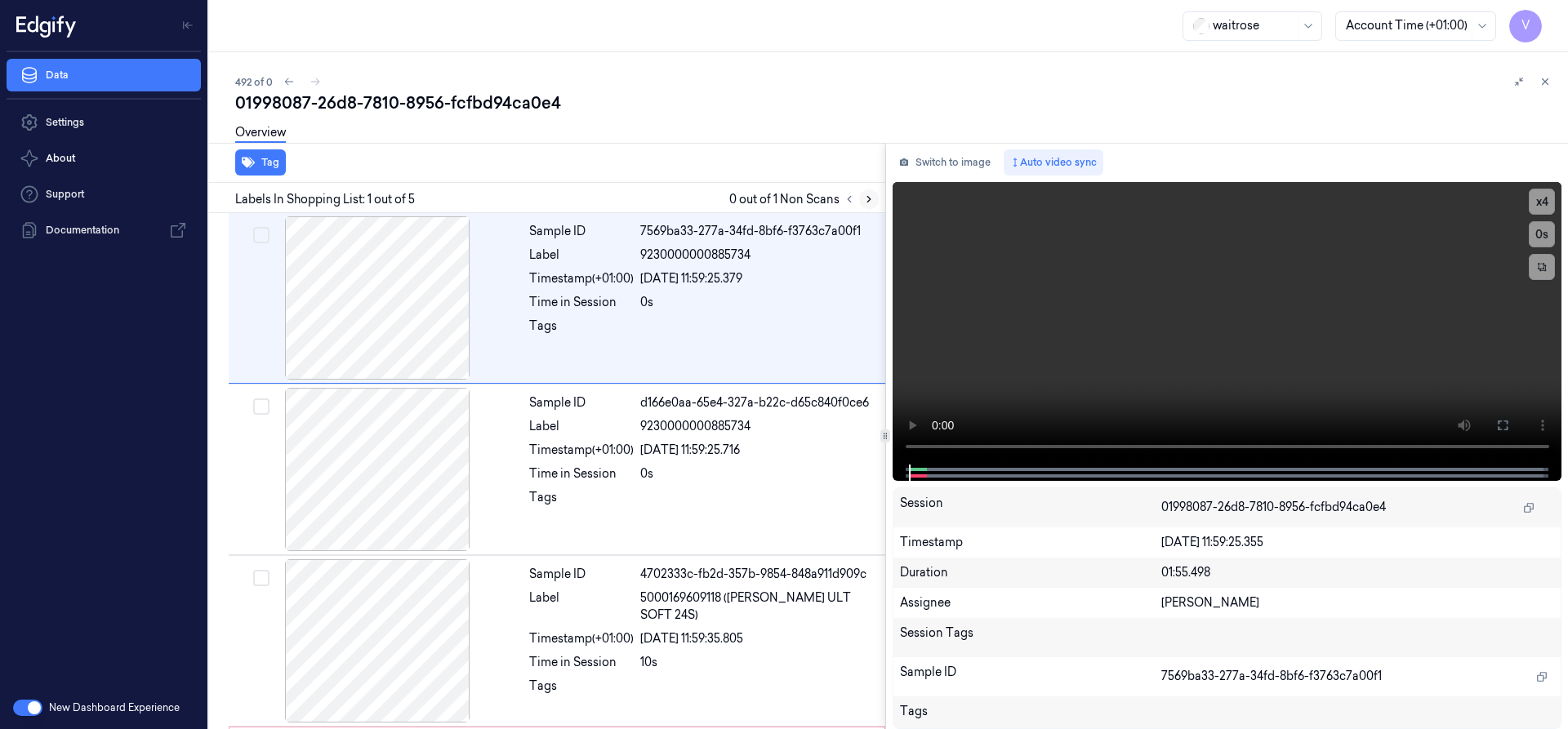
click at [871, 200] on icon at bounding box center [869, 199] width 11 height 11
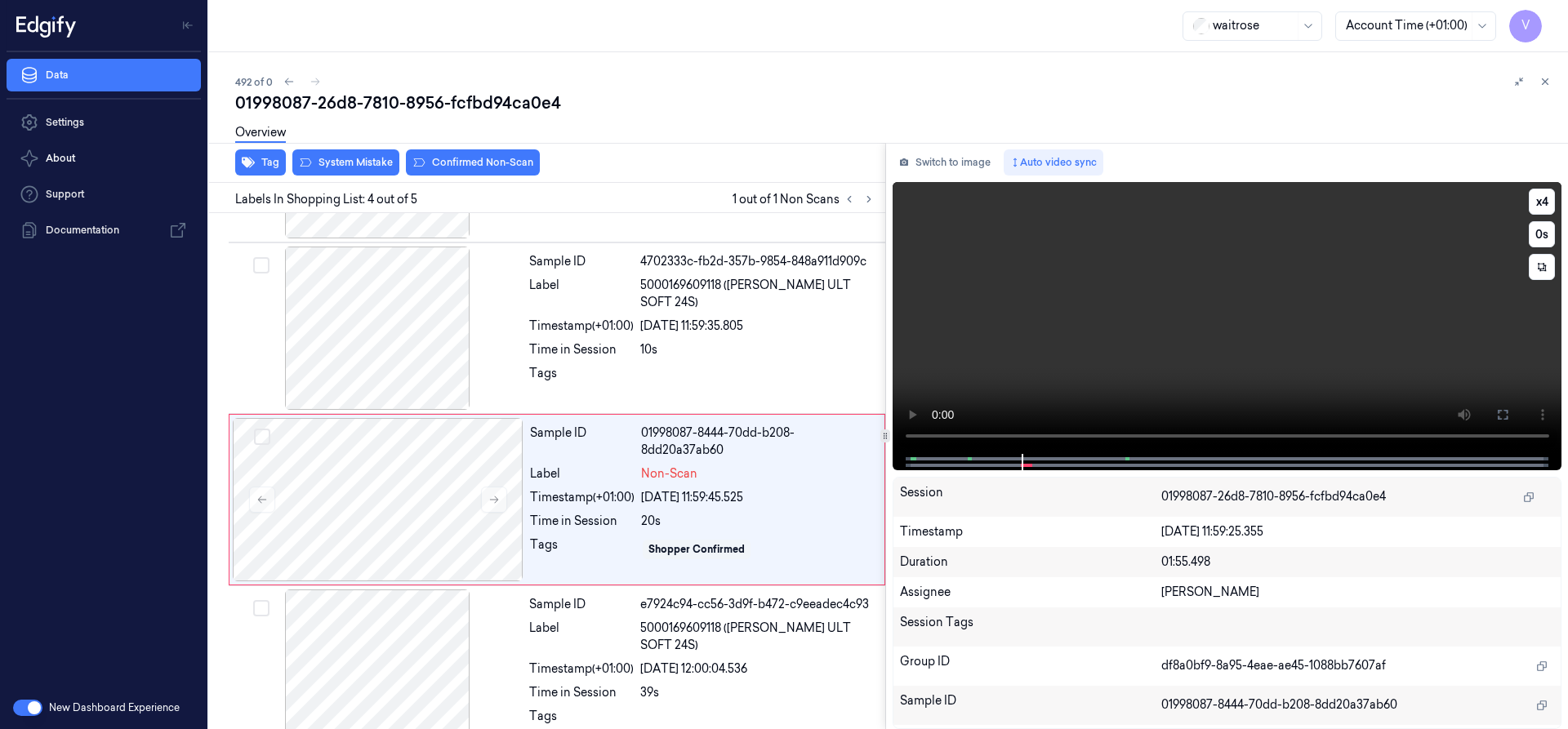
scroll to position [341, 0]
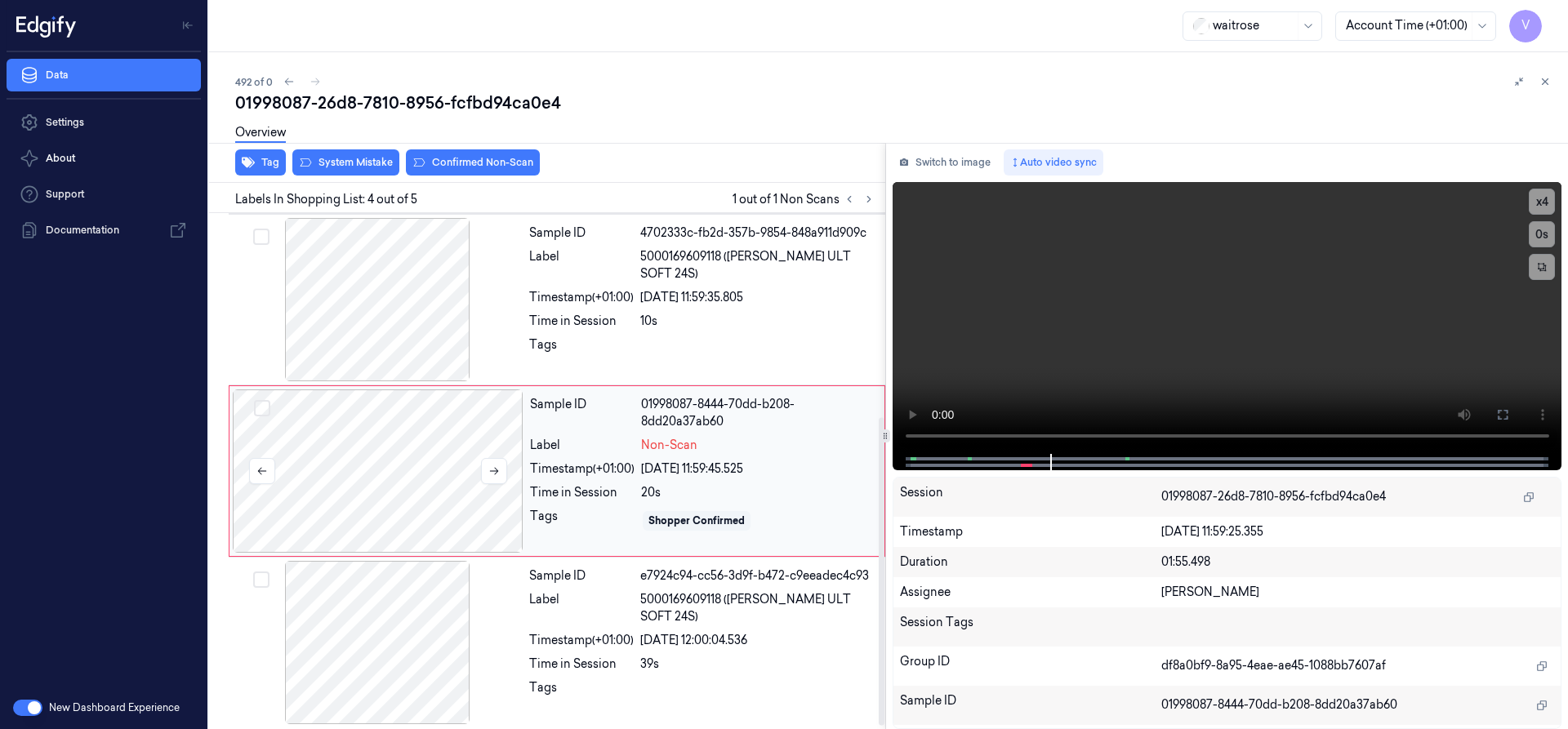
click at [392, 427] on div at bounding box center [378, 471] width 290 height 164
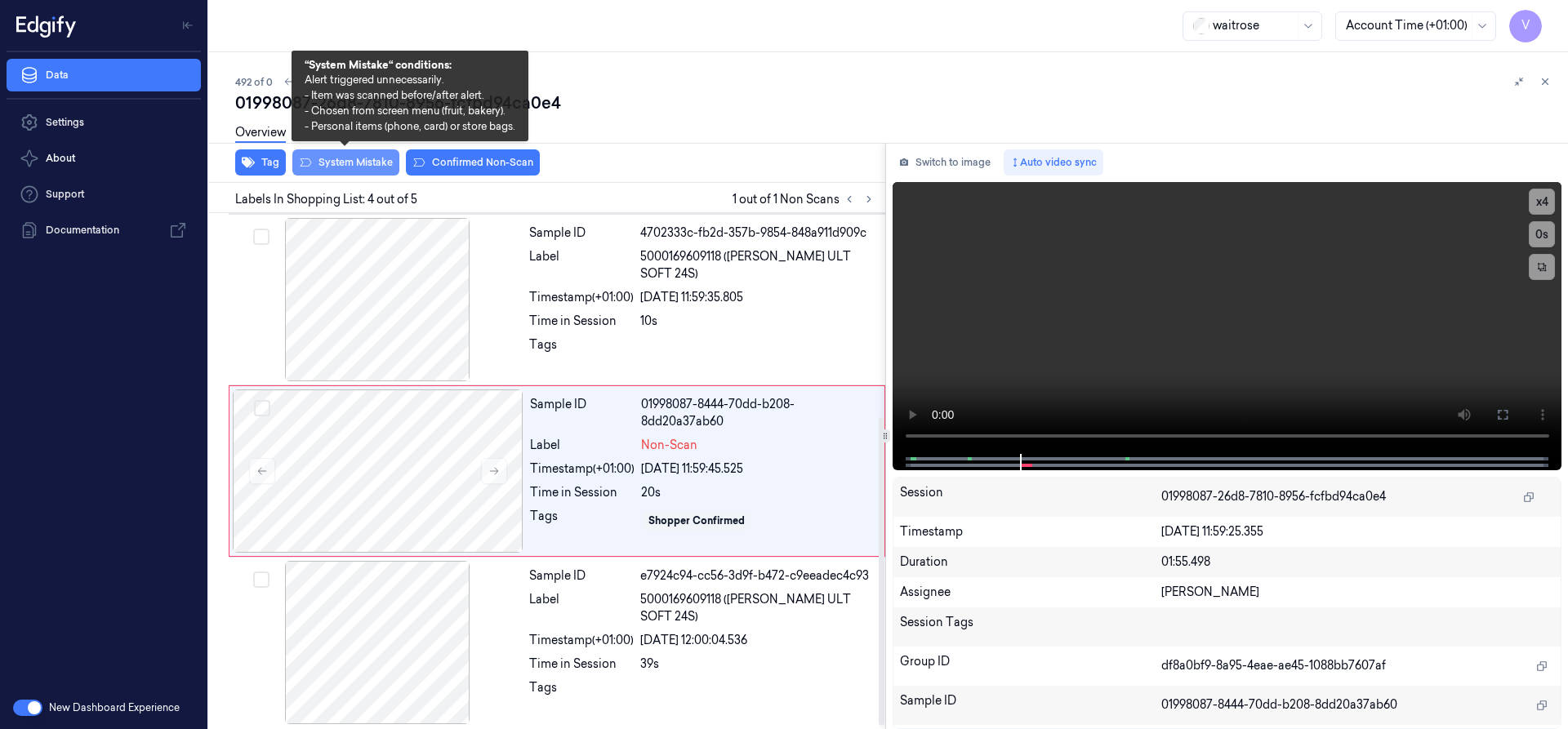
click at [374, 165] on button "System Mistake" at bounding box center [345, 162] width 107 height 27
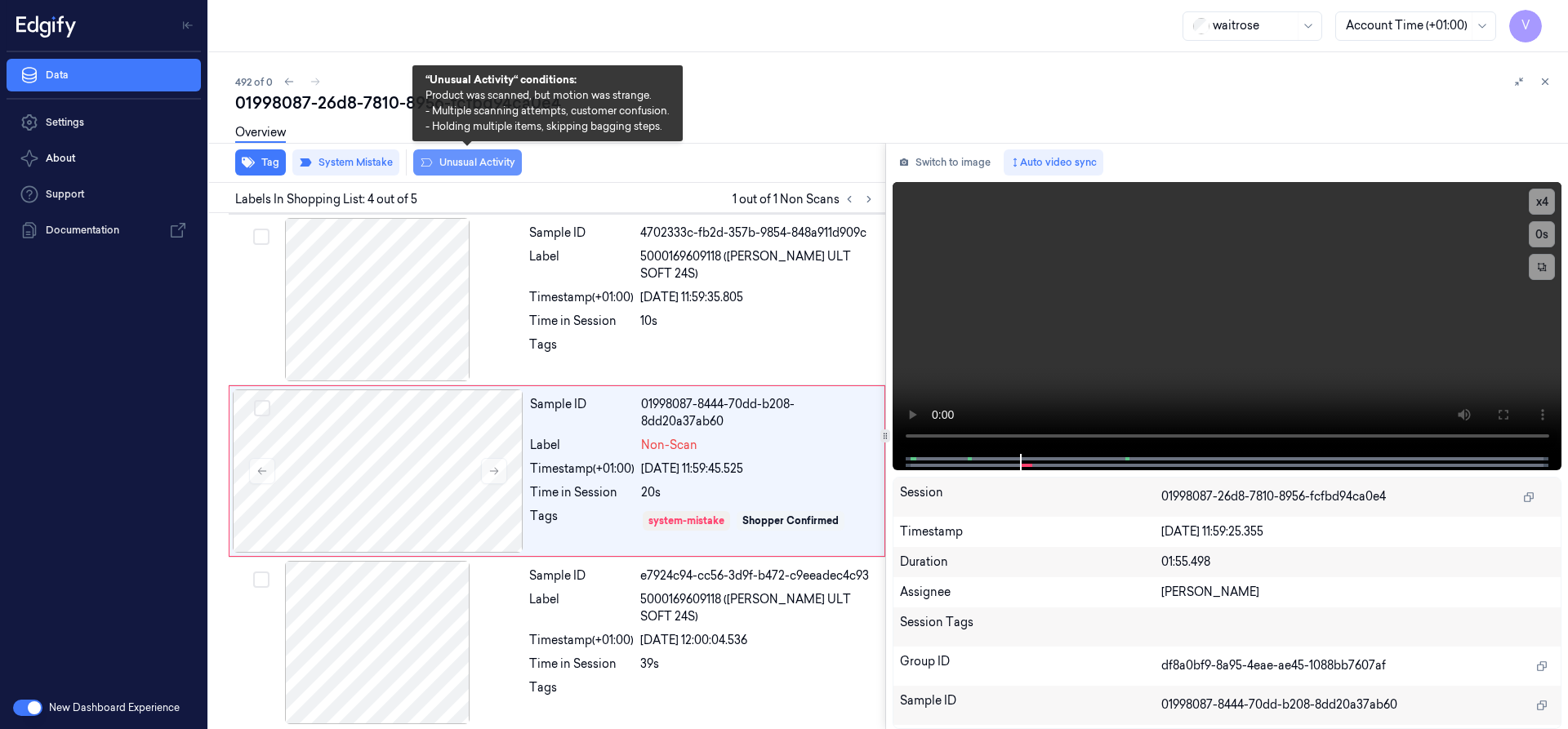
click at [468, 161] on button "Unusual Activity" at bounding box center [467, 162] width 109 height 27
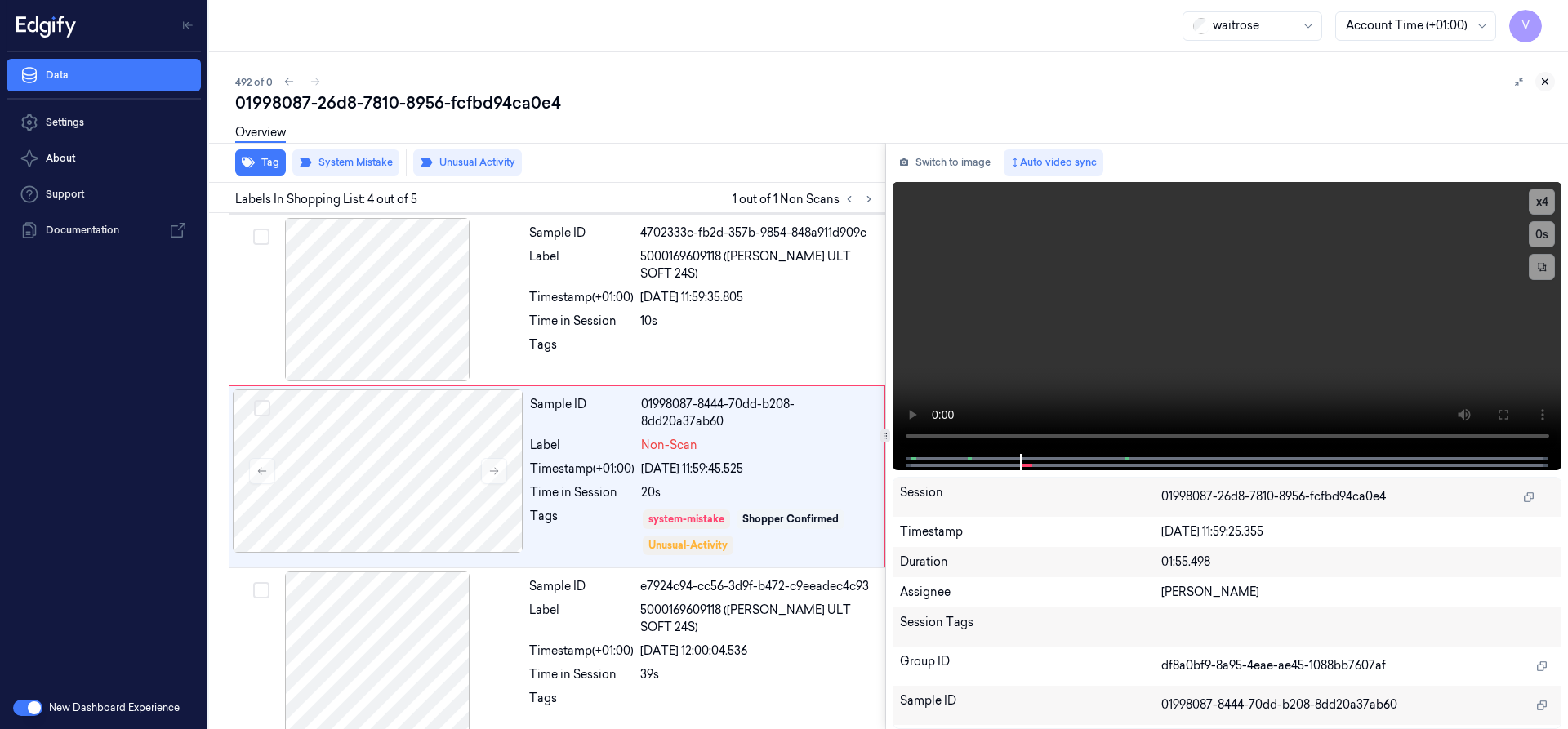
scroll to position [347, 0]
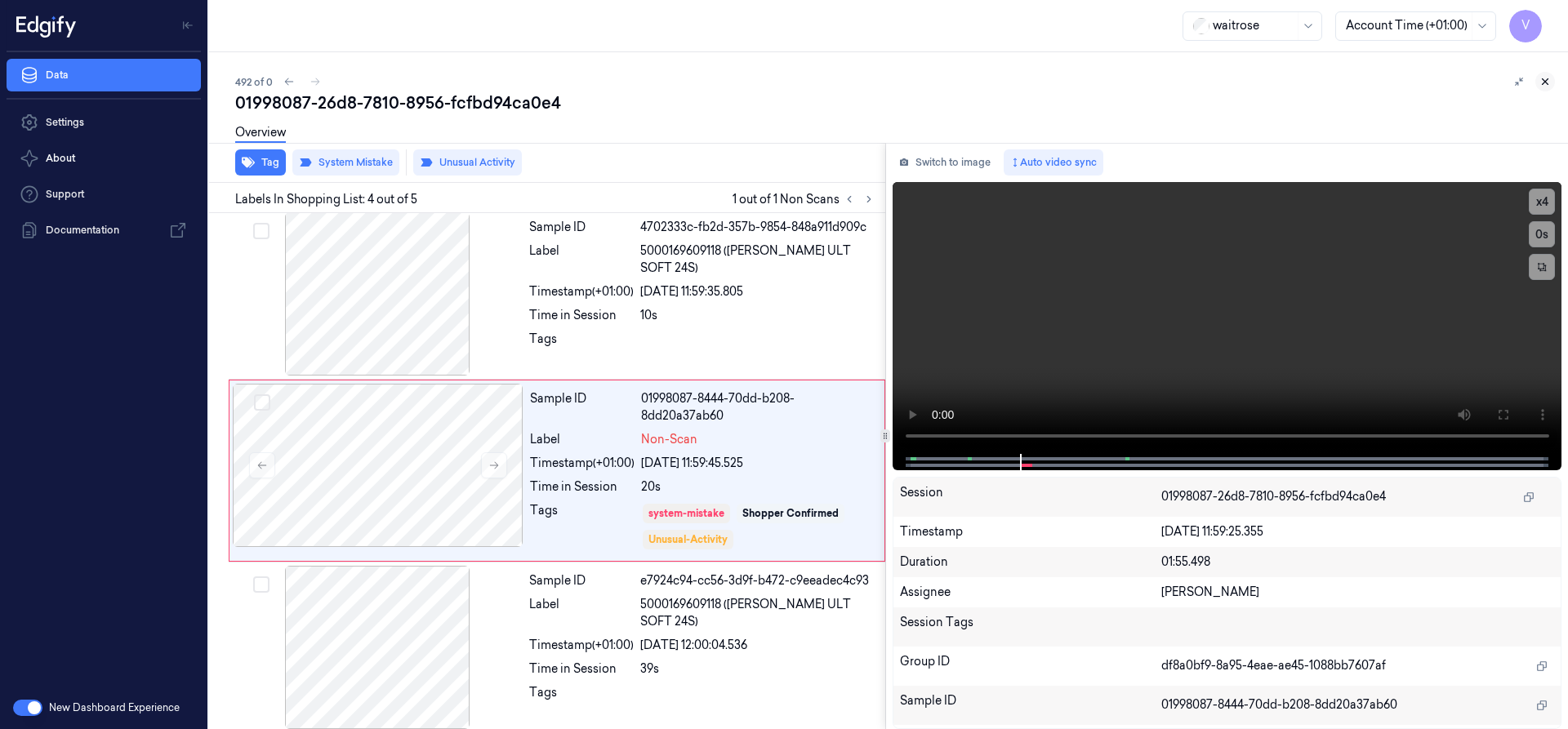
click at [1545, 81] on icon at bounding box center [1546, 81] width 6 height 6
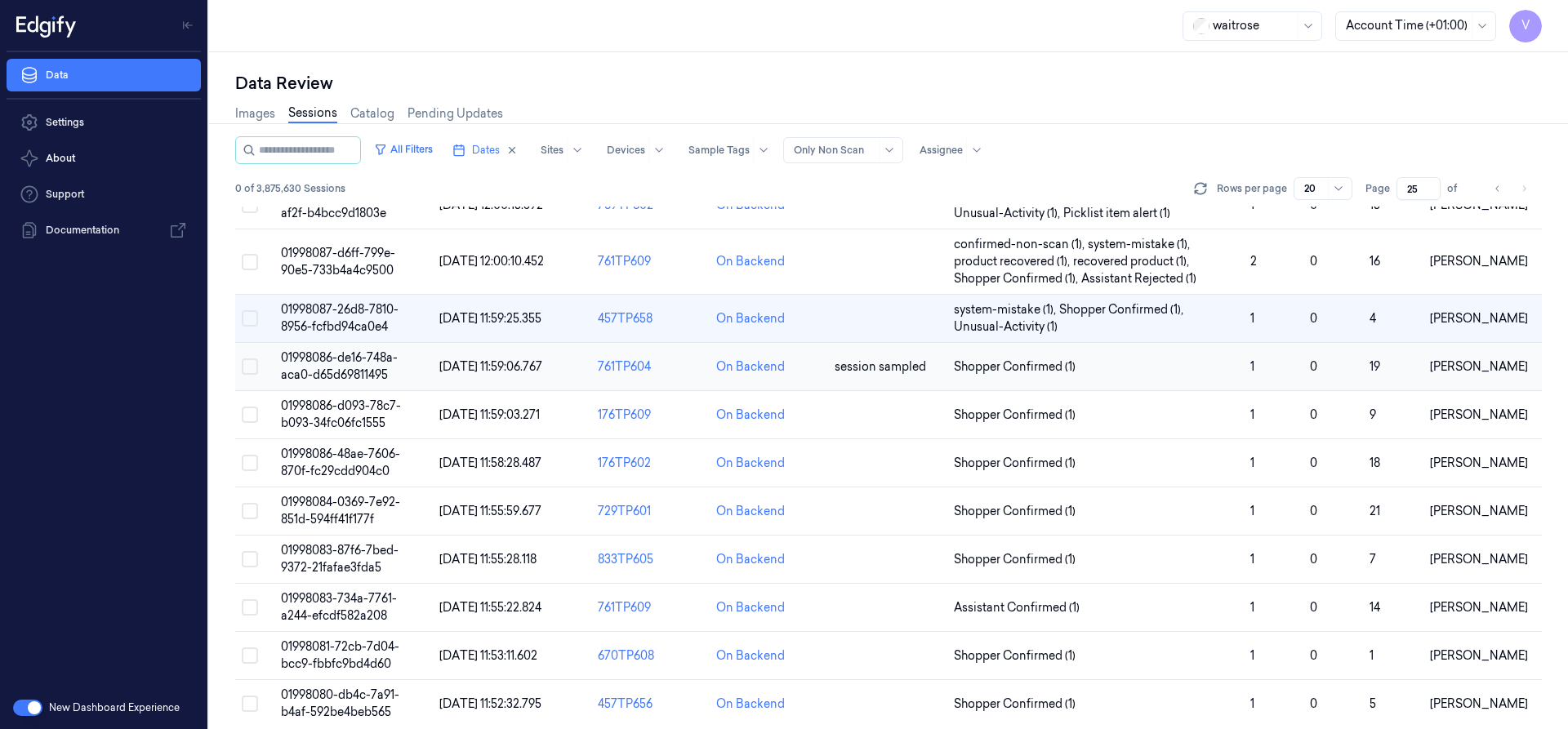
scroll to position [541, 0]
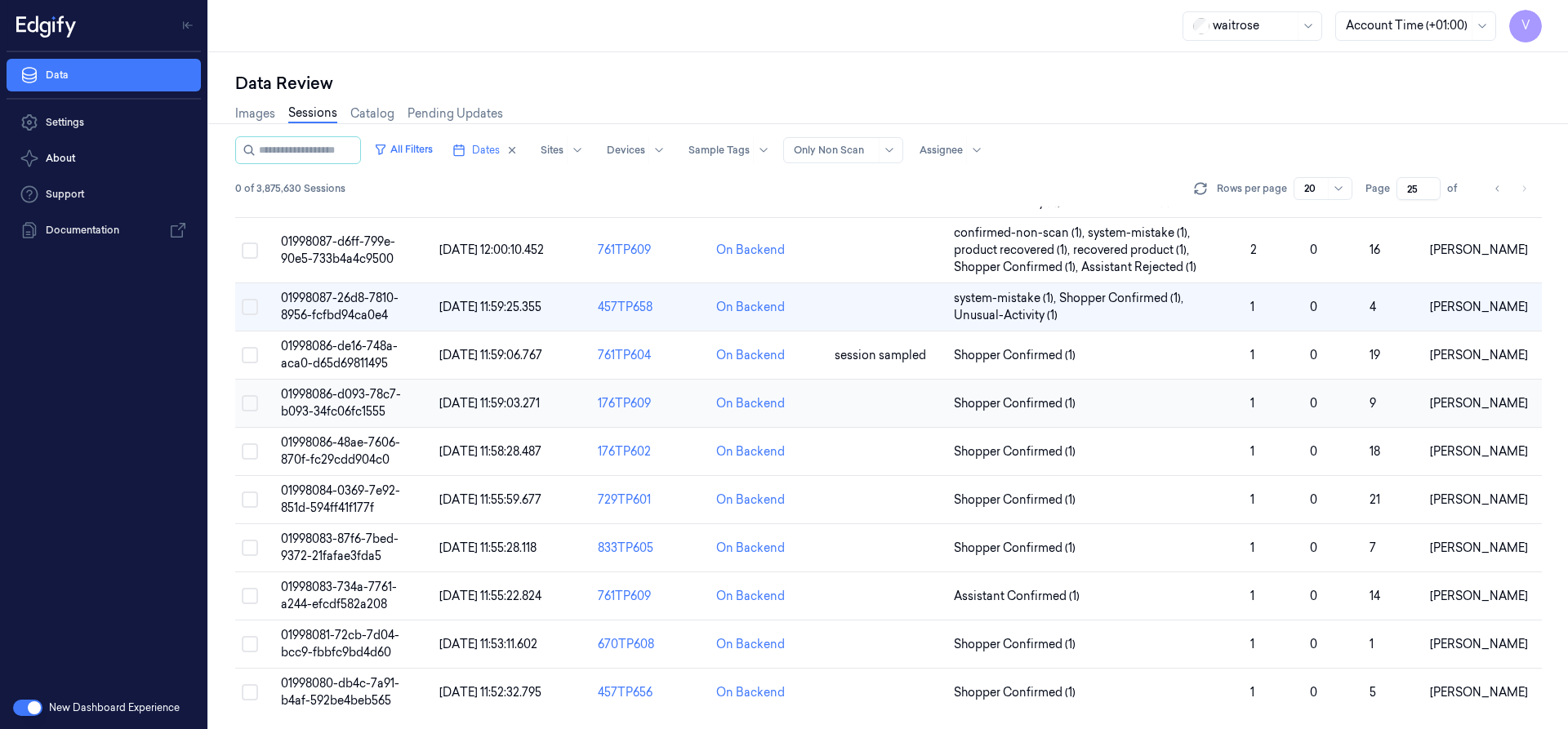
click at [363, 397] on span "01998086-d093-78c7-b093-34fc06fc1555" at bounding box center [341, 403] width 120 height 32
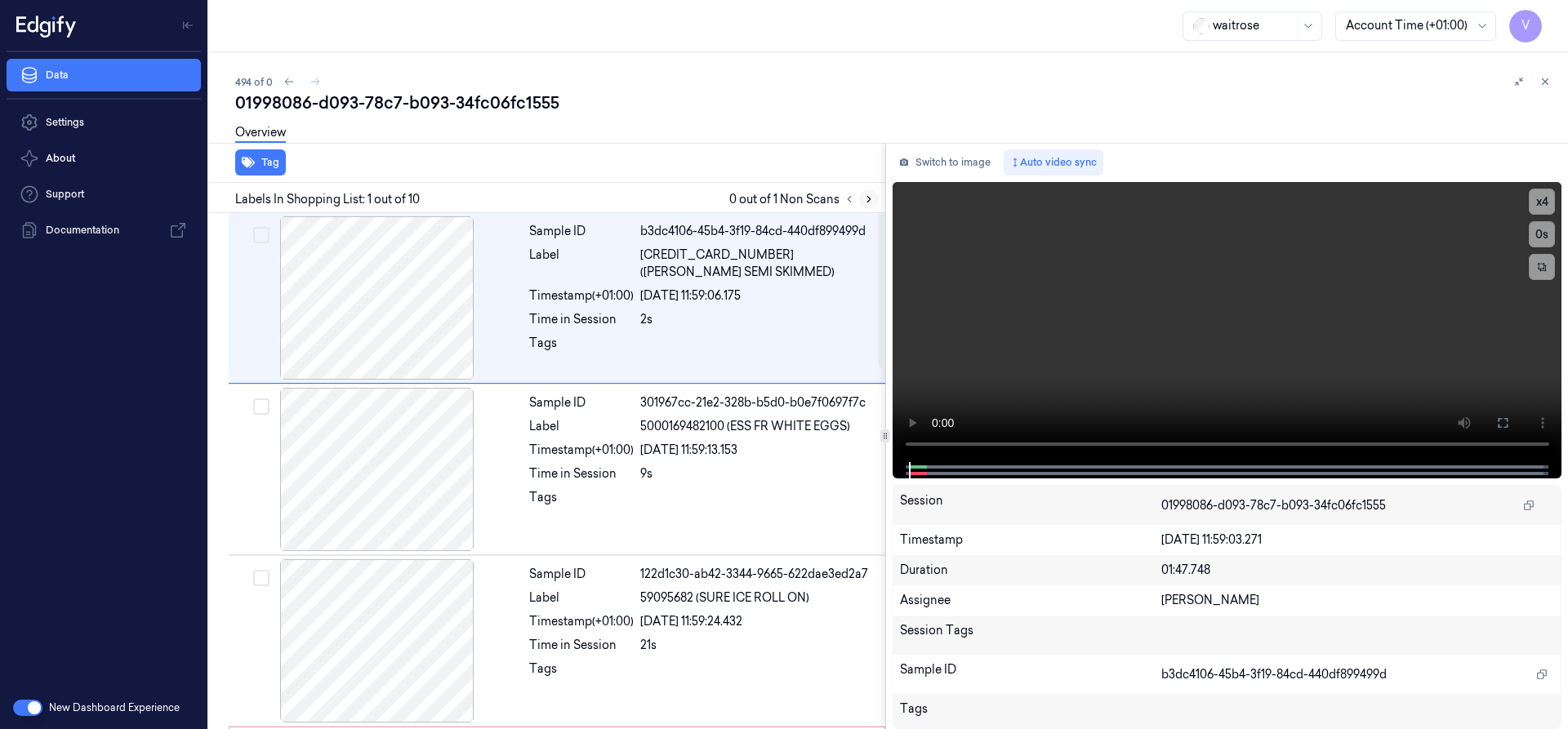
click at [868, 198] on icon at bounding box center [869, 200] width 3 height 6
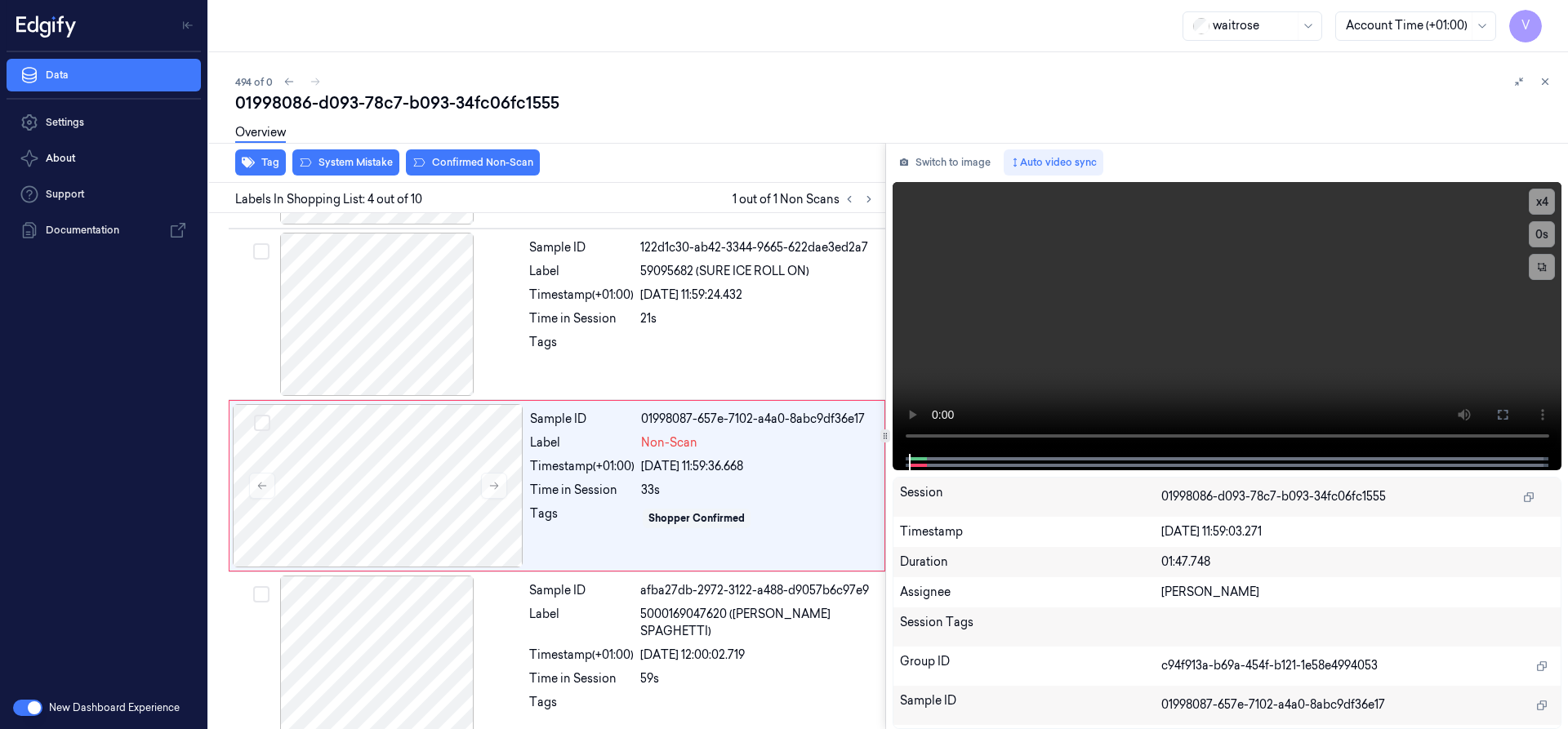
scroll to position [341, 0]
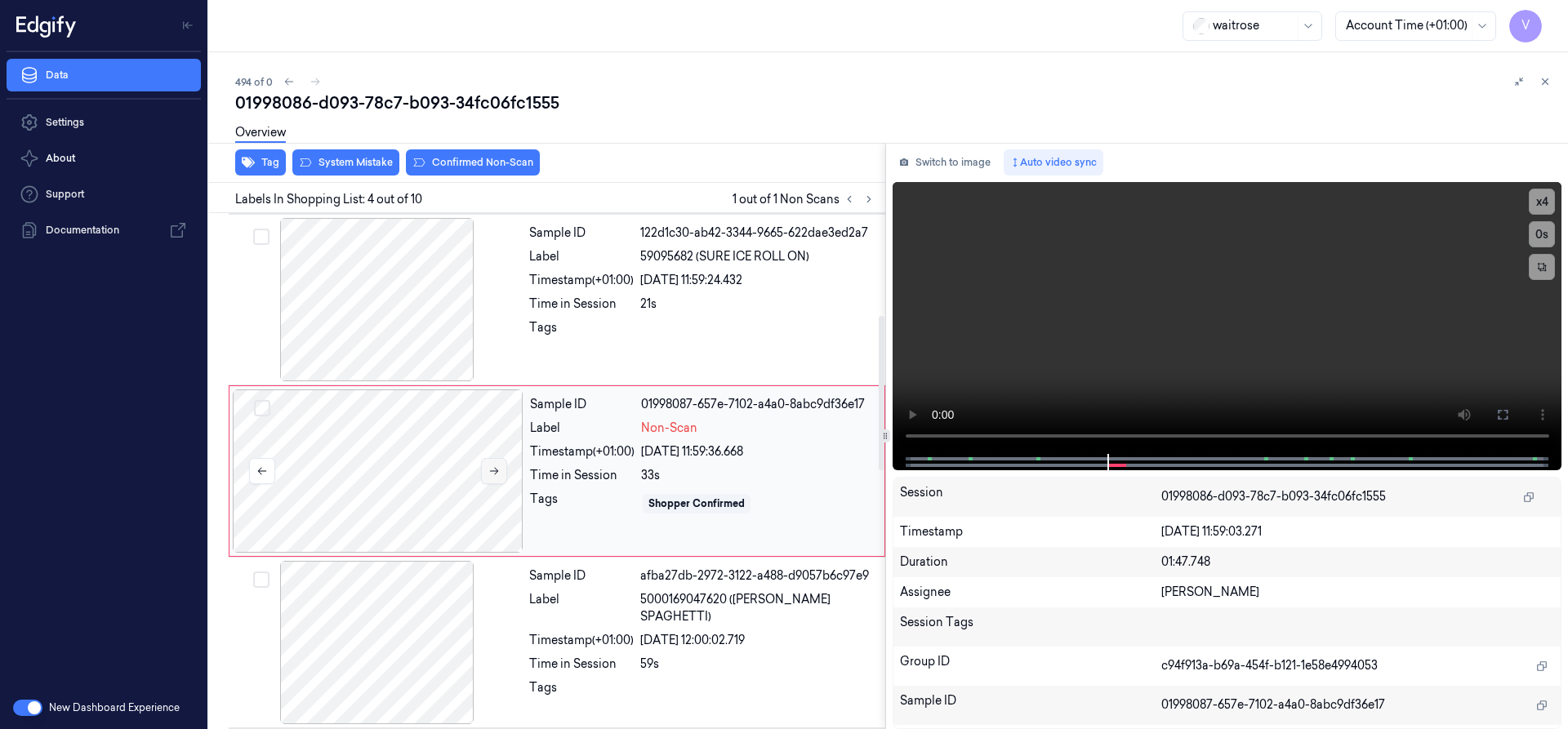
click at [497, 468] on icon at bounding box center [494, 470] width 11 height 11
click at [498, 468] on icon at bounding box center [494, 470] width 11 height 11
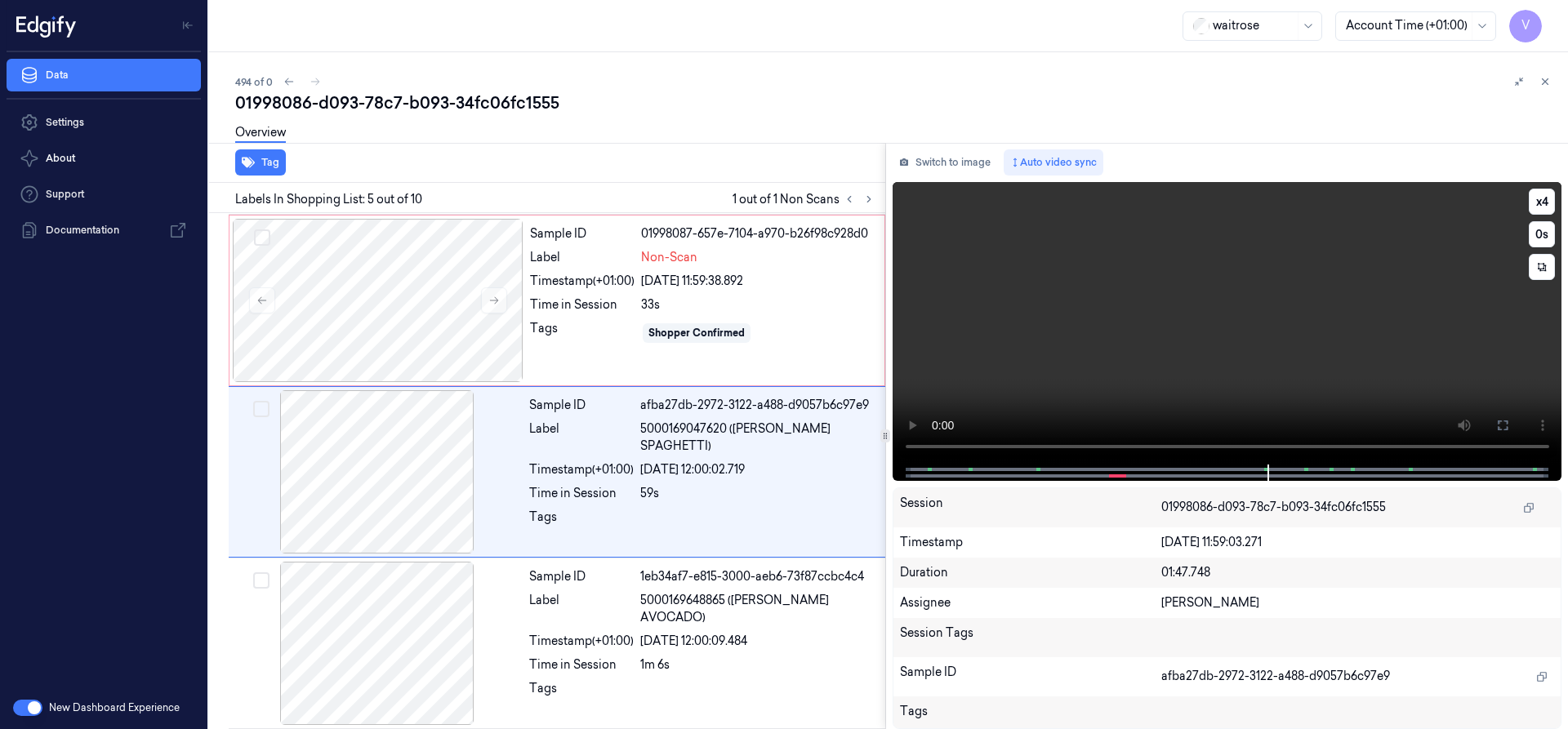
scroll to position [513, 0]
click at [498, 296] on icon at bounding box center [494, 299] width 11 height 11
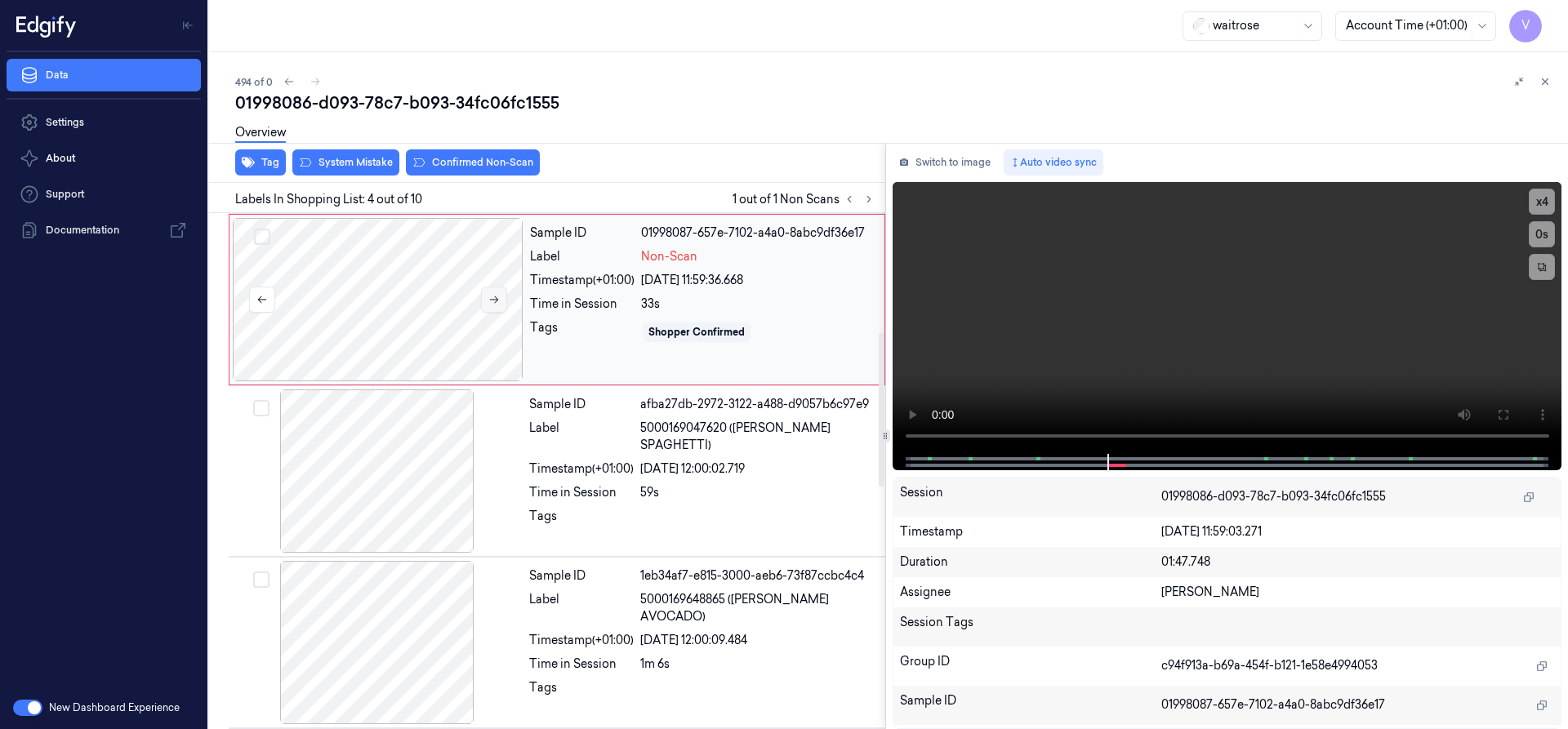
scroll to position [341, 0]
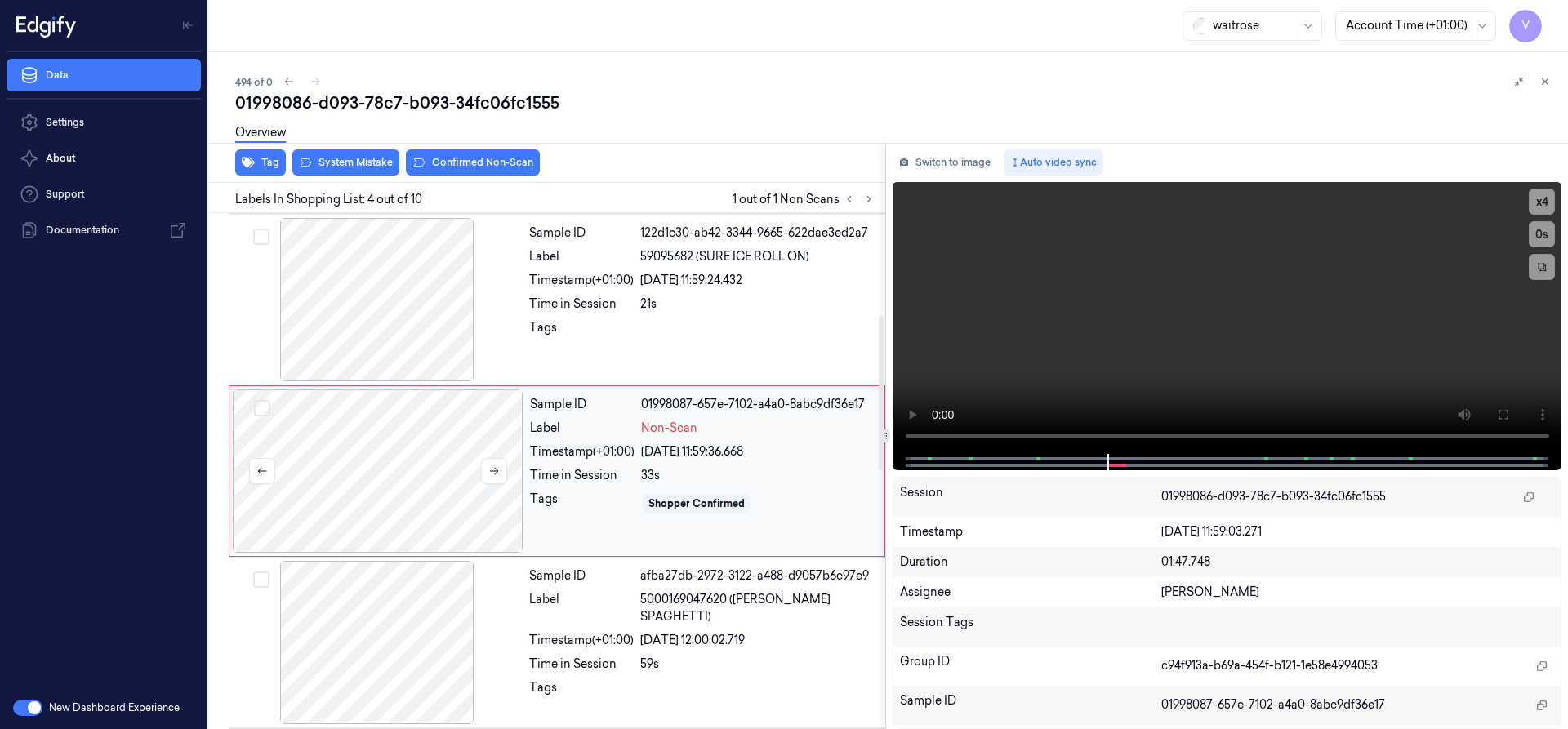
click at [391, 441] on div at bounding box center [378, 471] width 290 height 164
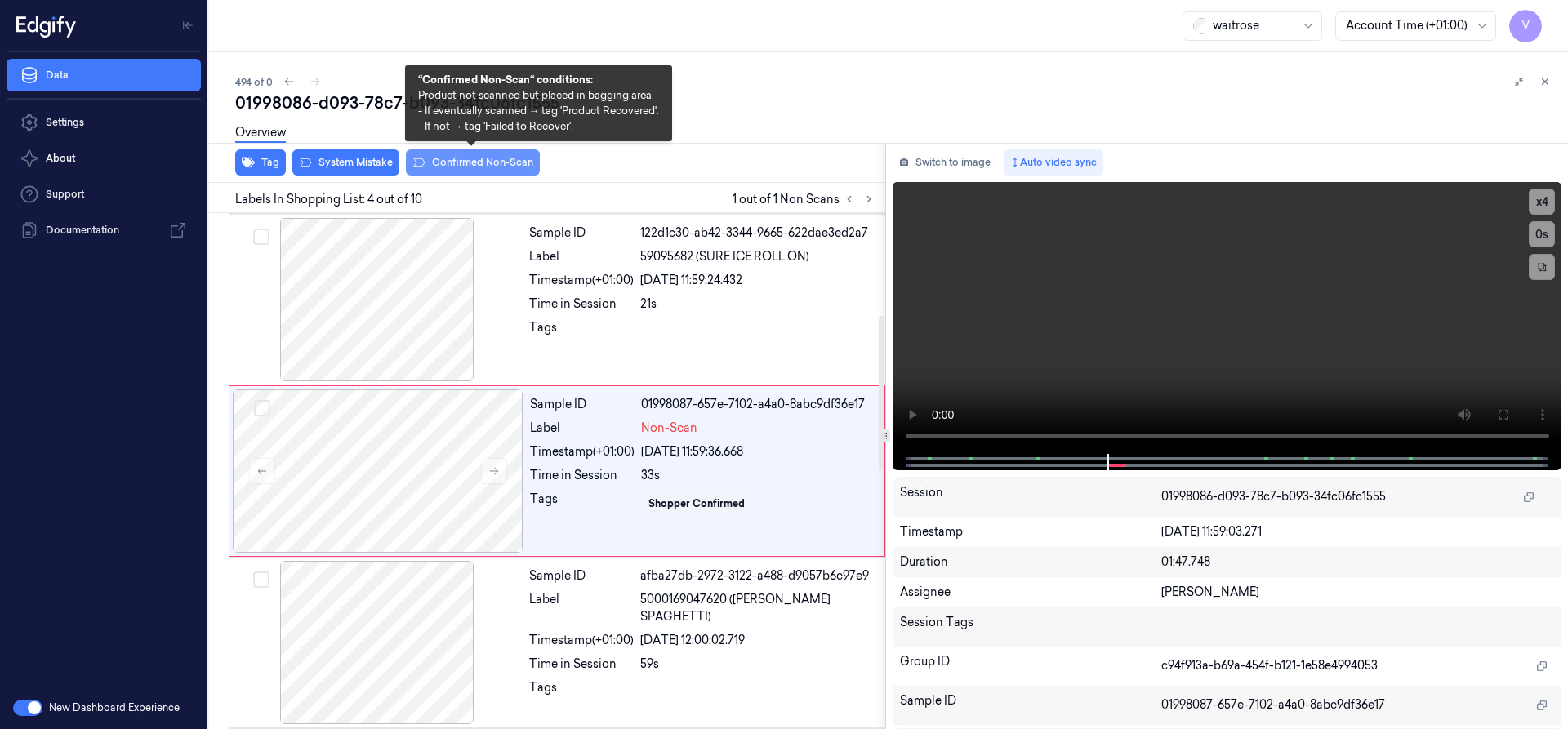
click at [496, 164] on button "Confirmed Non-Scan" at bounding box center [473, 162] width 134 height 27
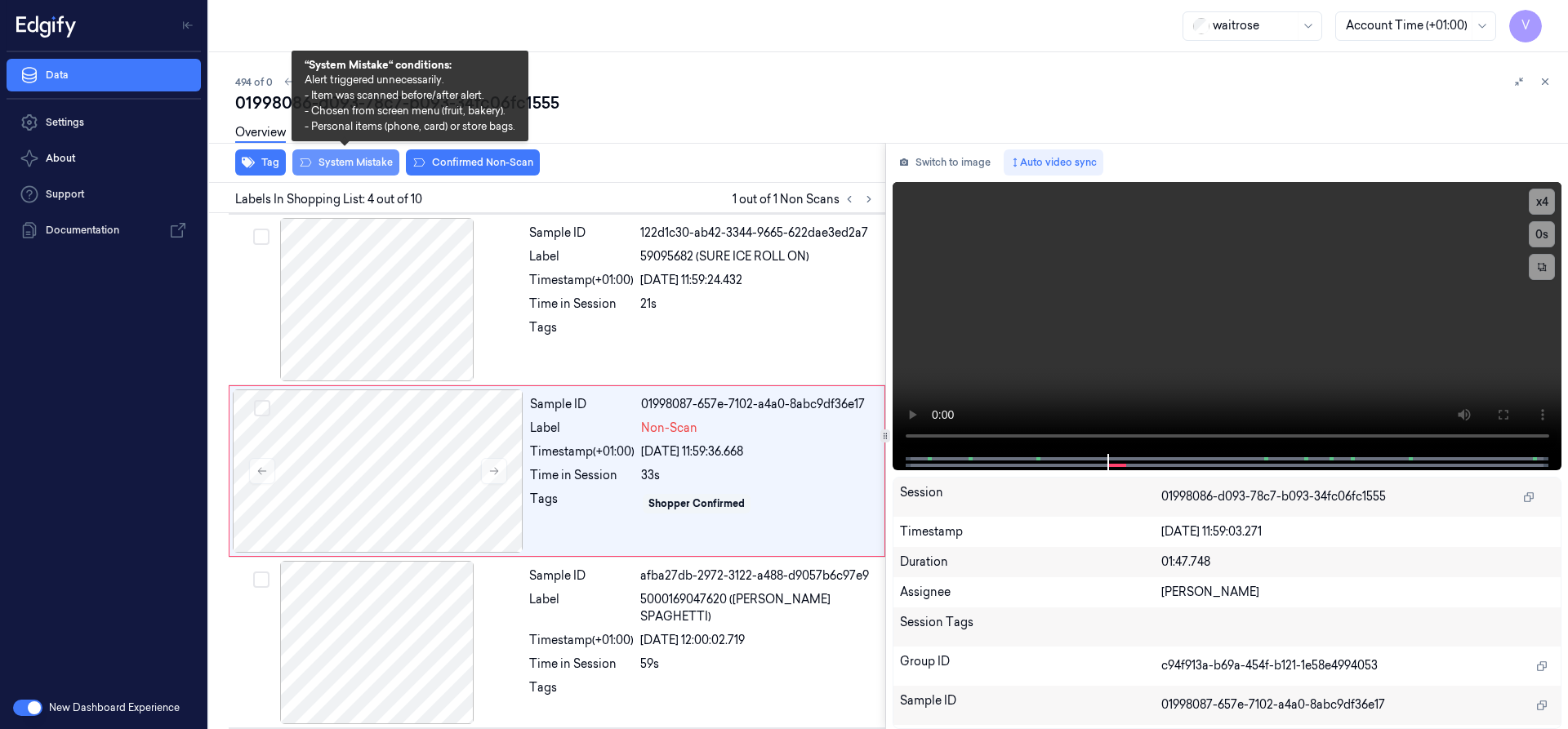
click at [391, 166] on button "System Mistake" at bounding box center [345, 162] width 107 height 27
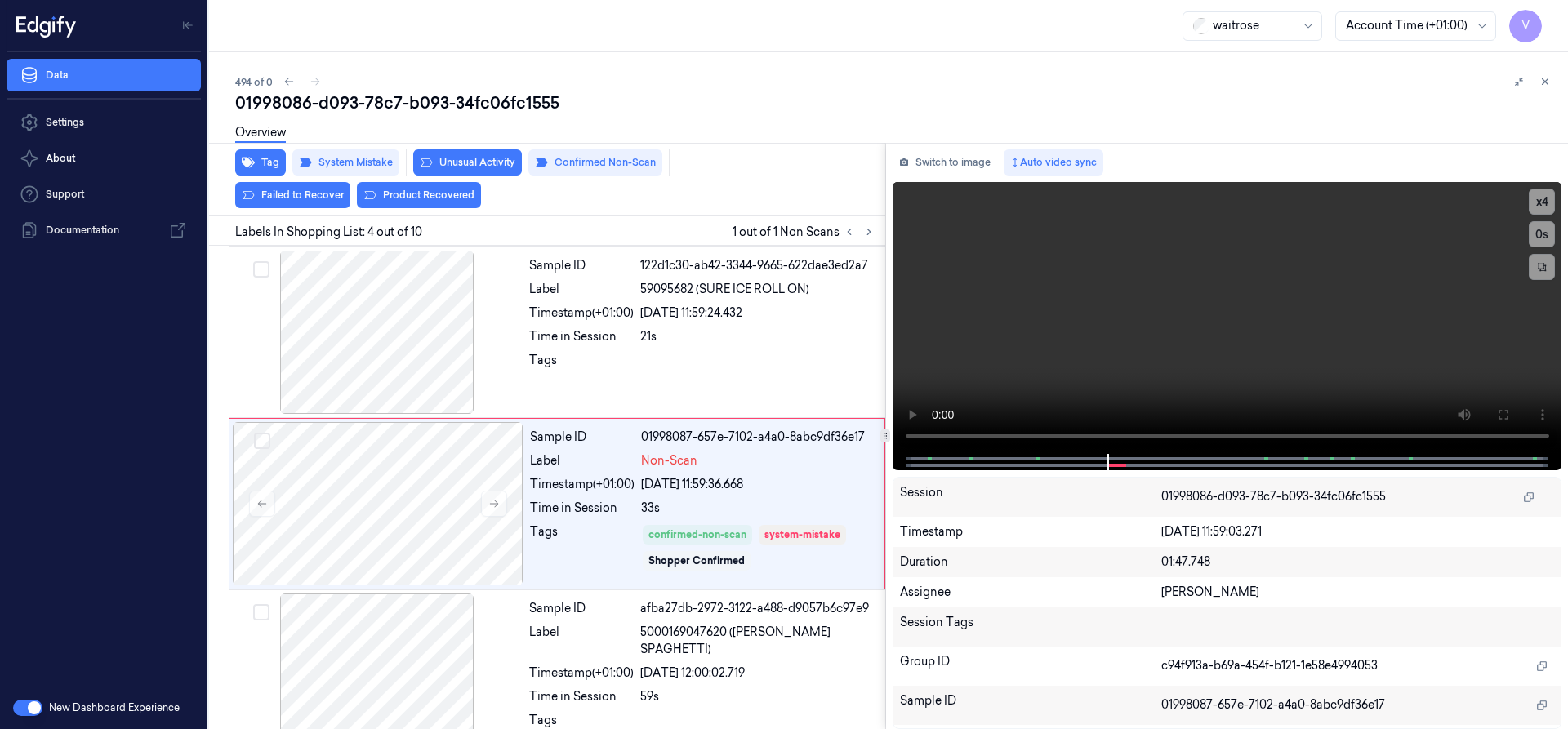
scroll to position [358, 0]
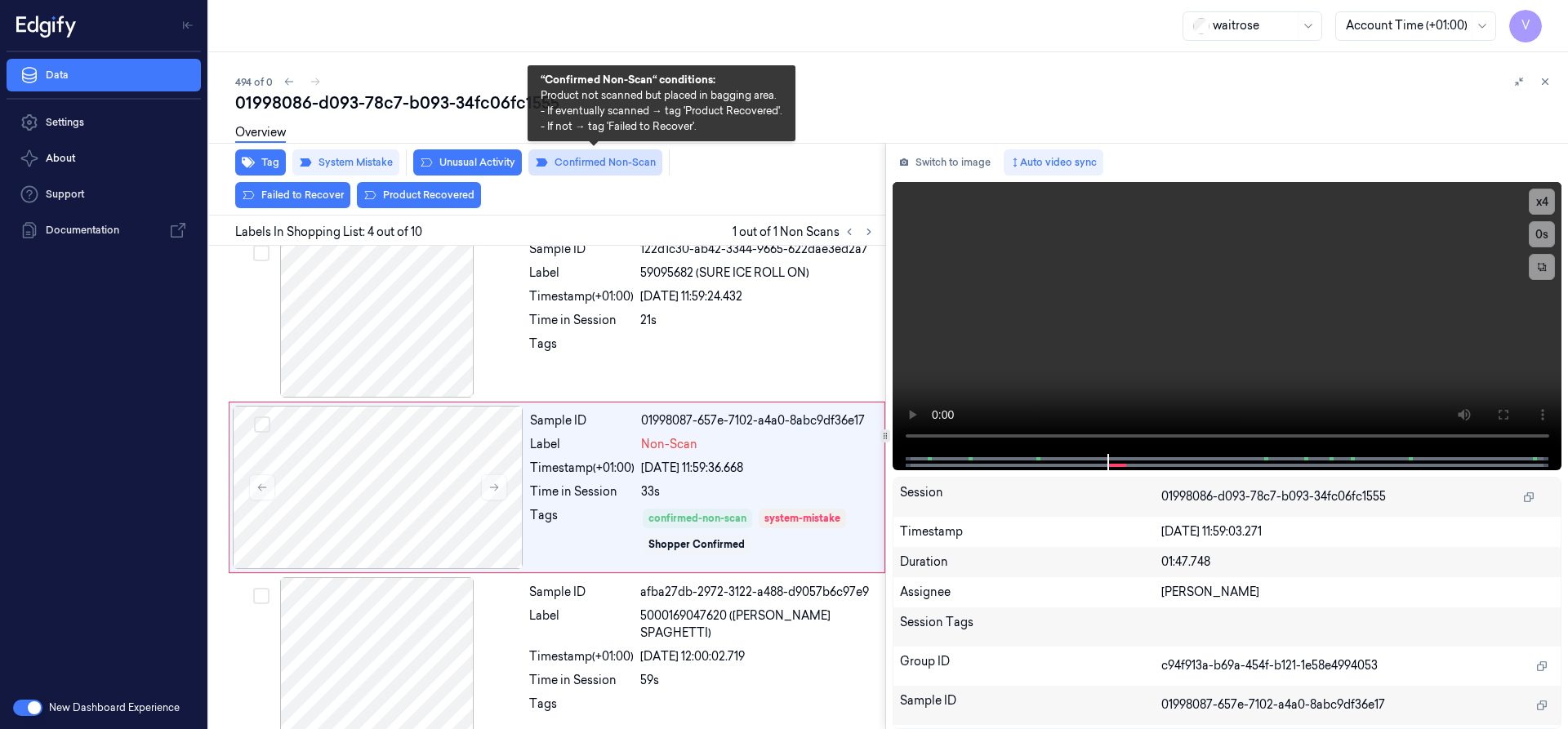
click at [602, 163] on button "Confirmed Non-Scan" at bounding box center [595, 162] width 134 height 27
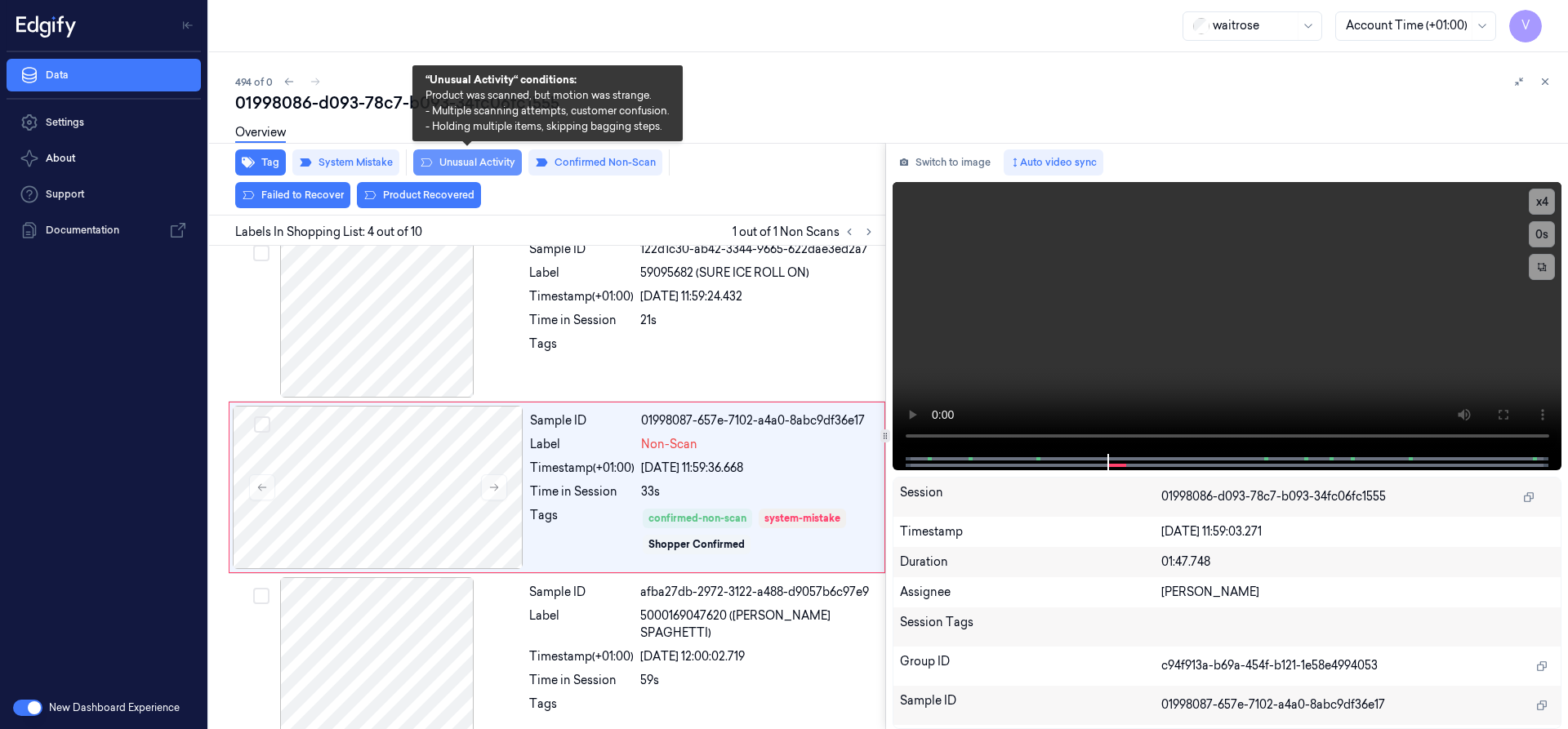
click at [461, 165] on button "Unusual Activity" at bounding box center [467, 162] width 109 height 27
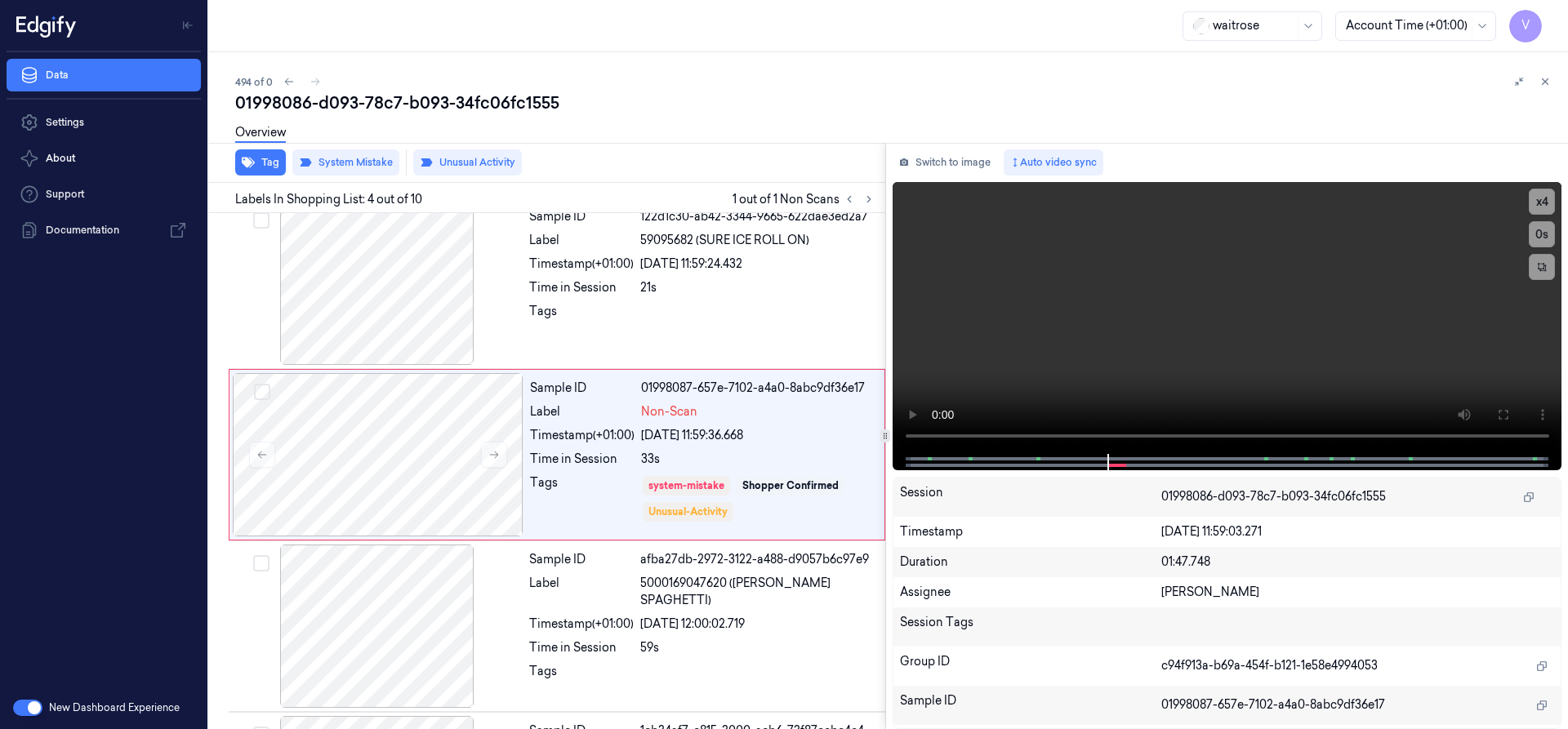
scroll to position [341, 0]
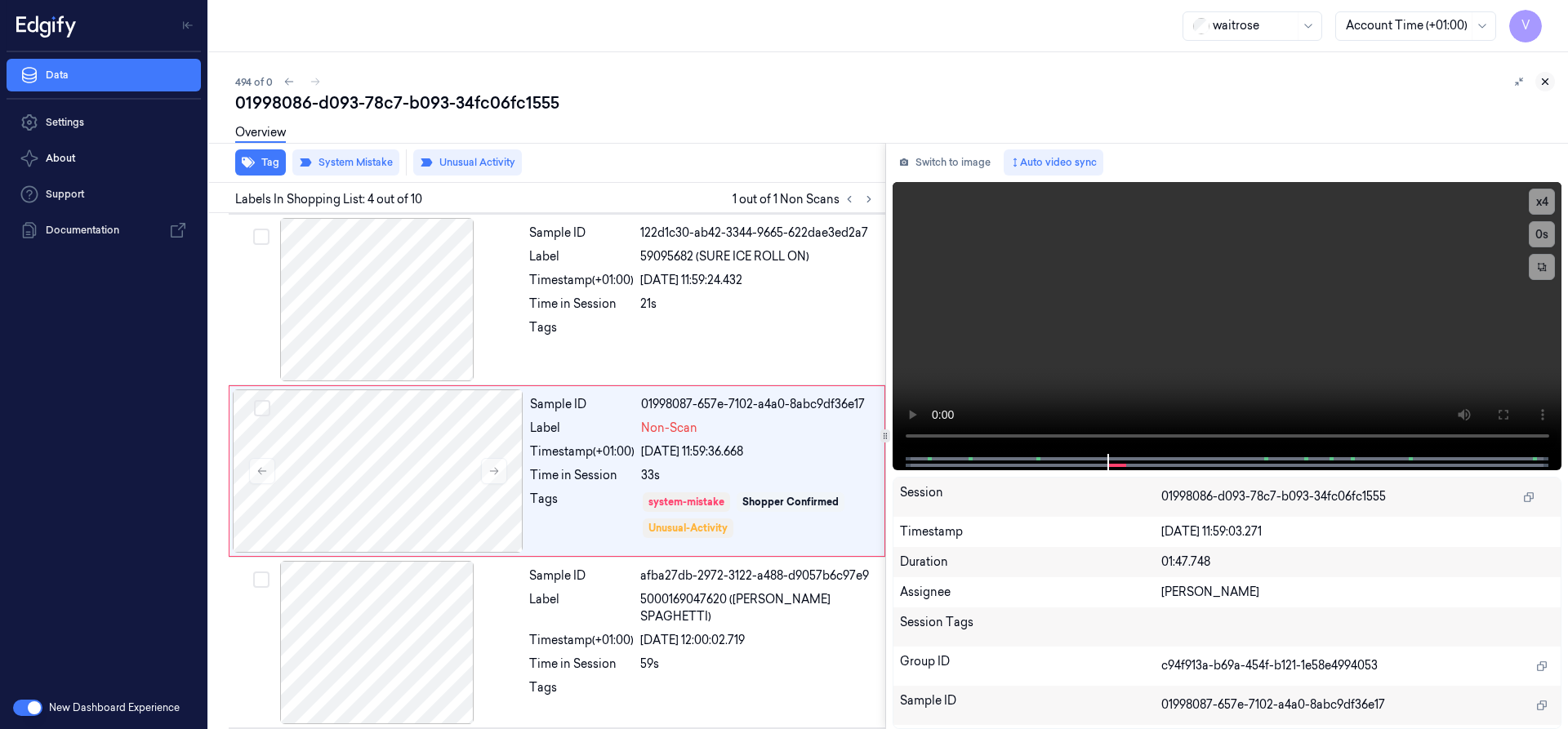
click at [1543, 81] on icon at bounding box center [1545, 81] width 11 height 11
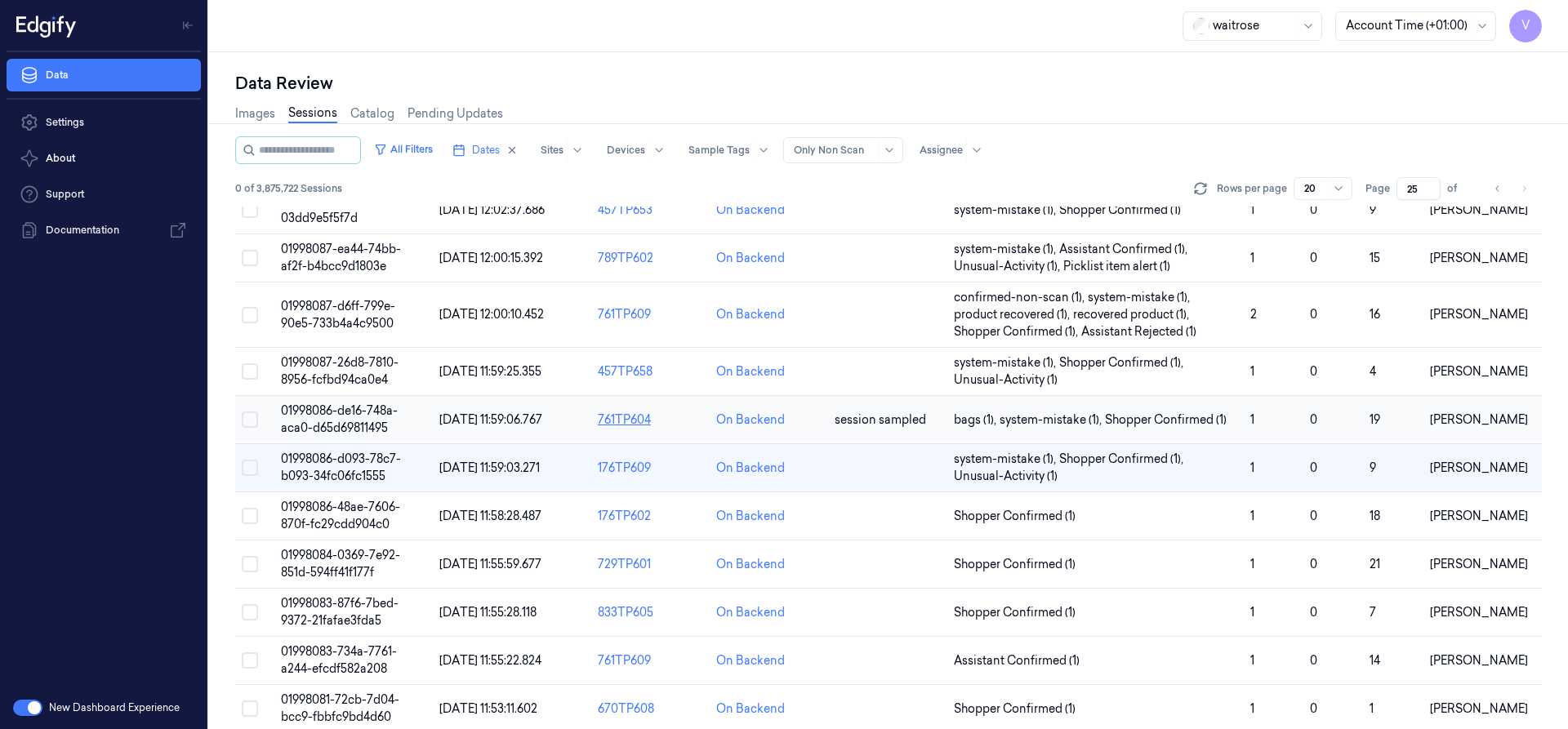
scroll to position [541, 0]
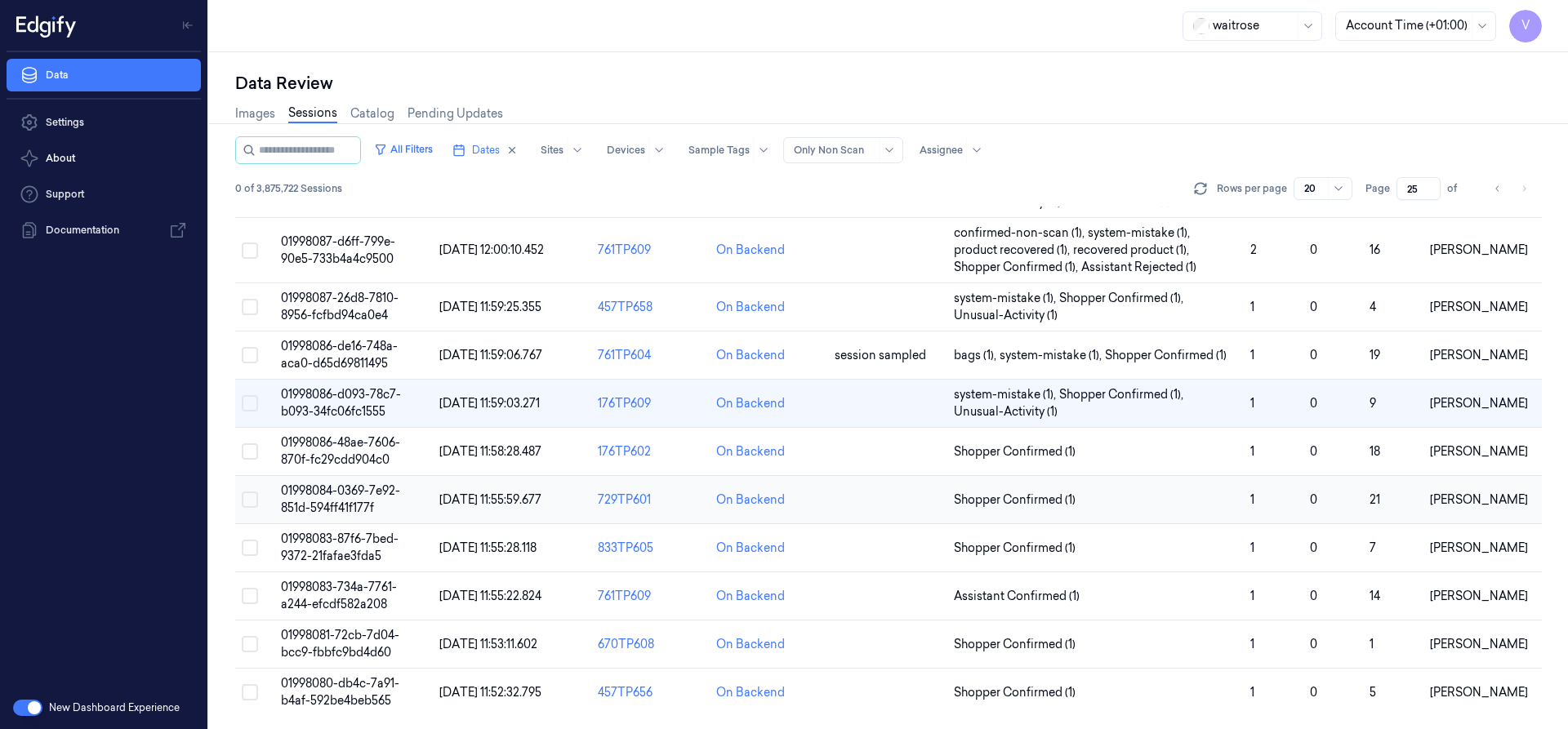
click at [330, 493] on span "01998084-0369-7e92-851d-594ff41f177f" at bounding box center [340, 499] width 119 height 32
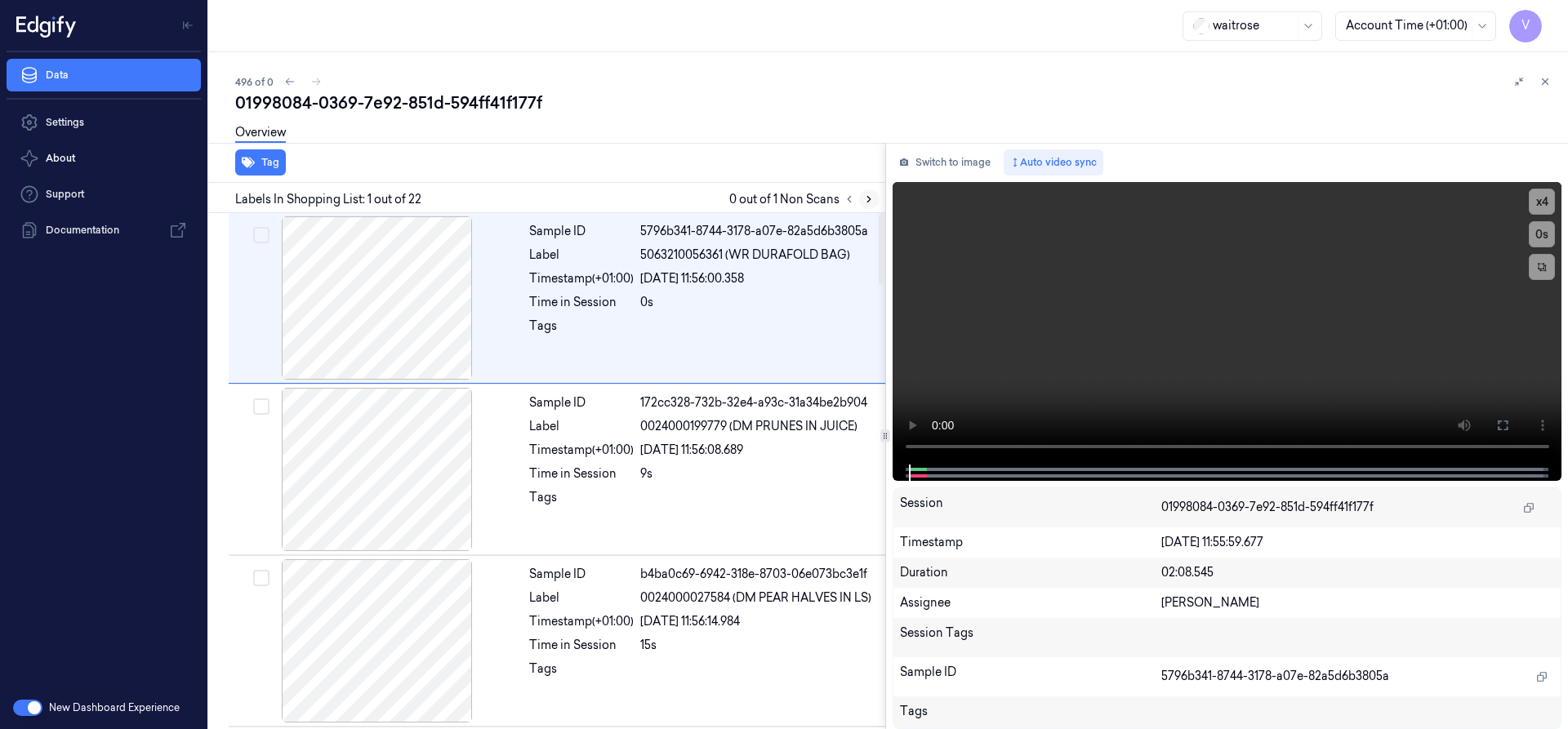
click at [868, 200] on icon at bounding box center [869, 199] width 11 height 11
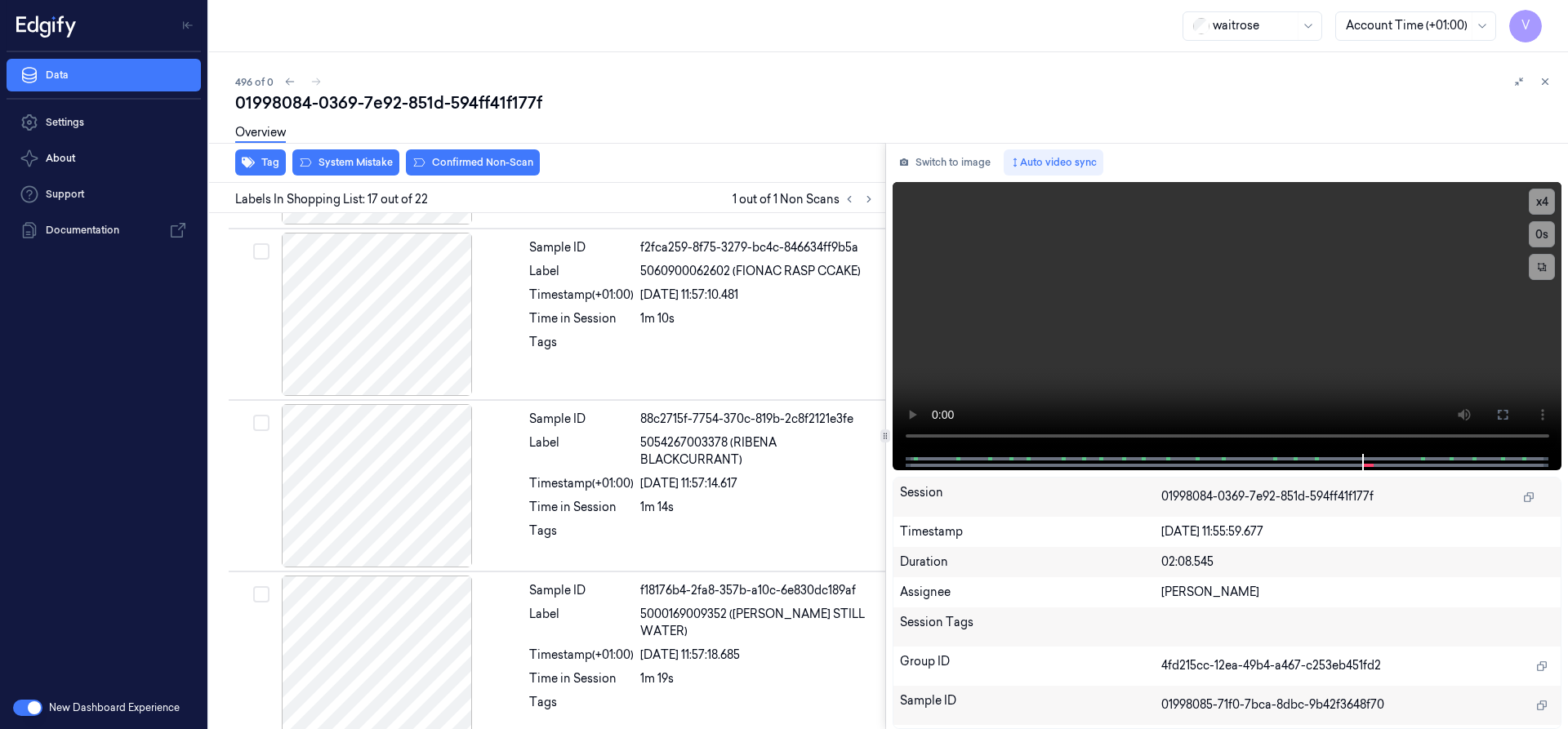
scroll to position [2571, 0]
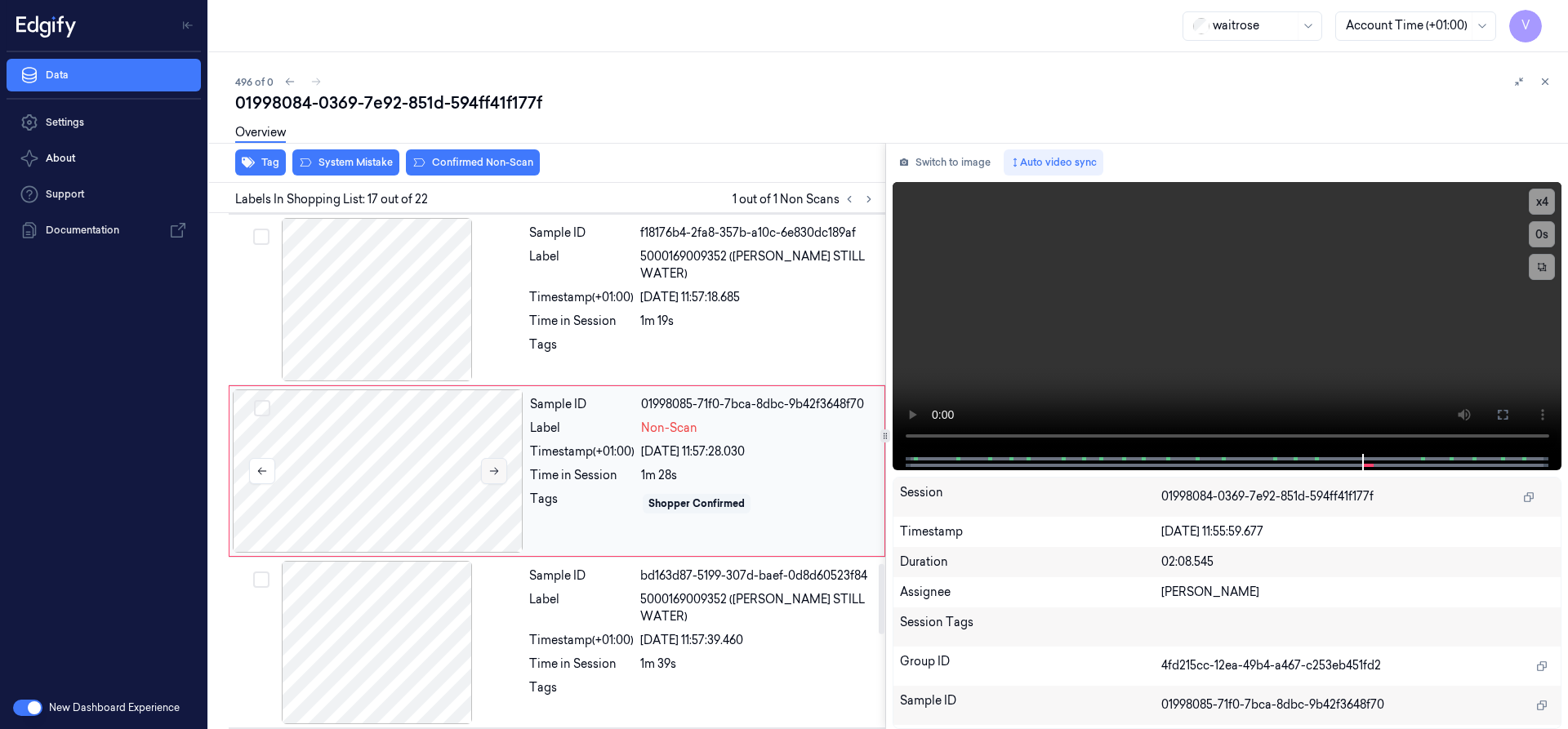
click at [494, 468] on icon at bounding box center [494, 470] width 11 height 11
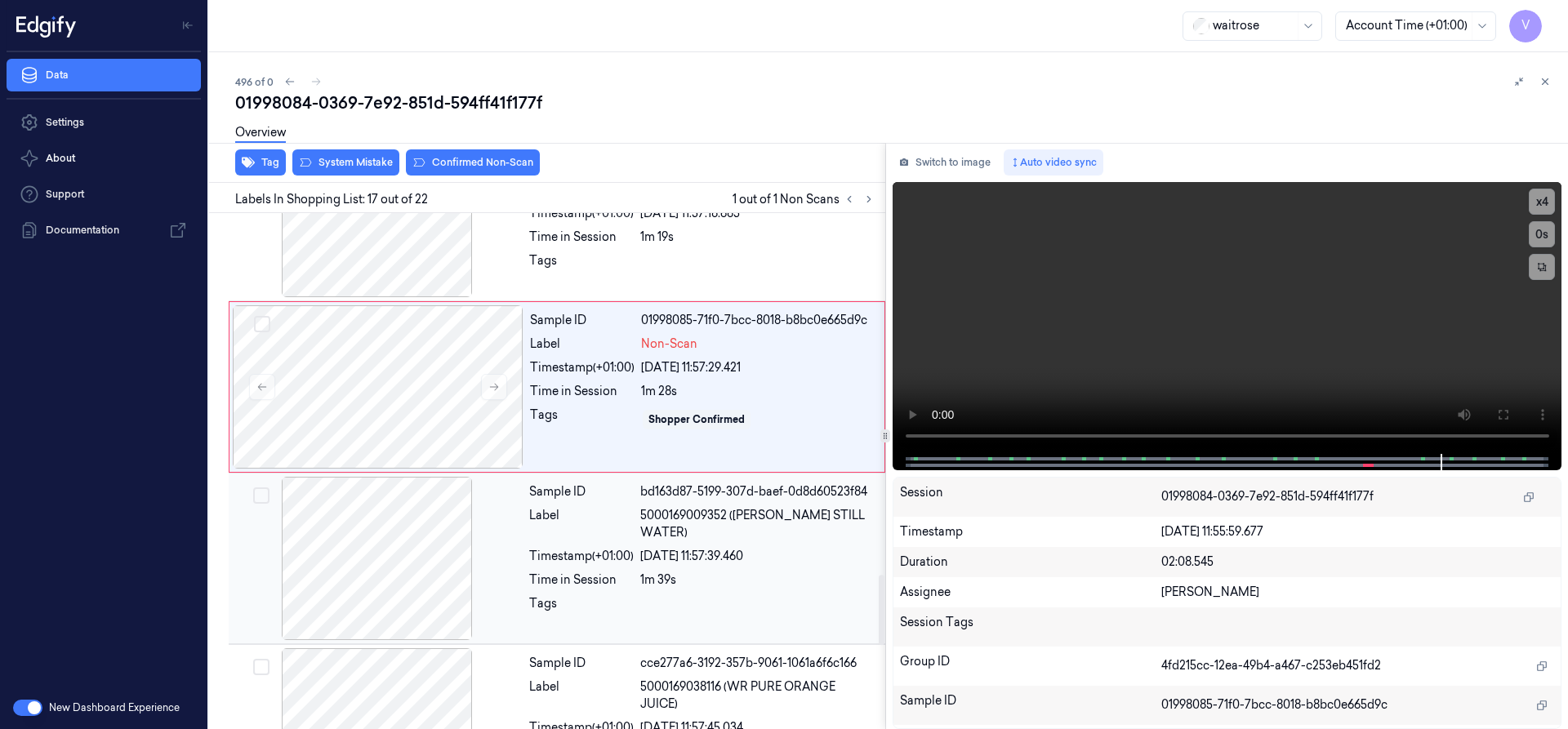
scroll to position [2652, 0]
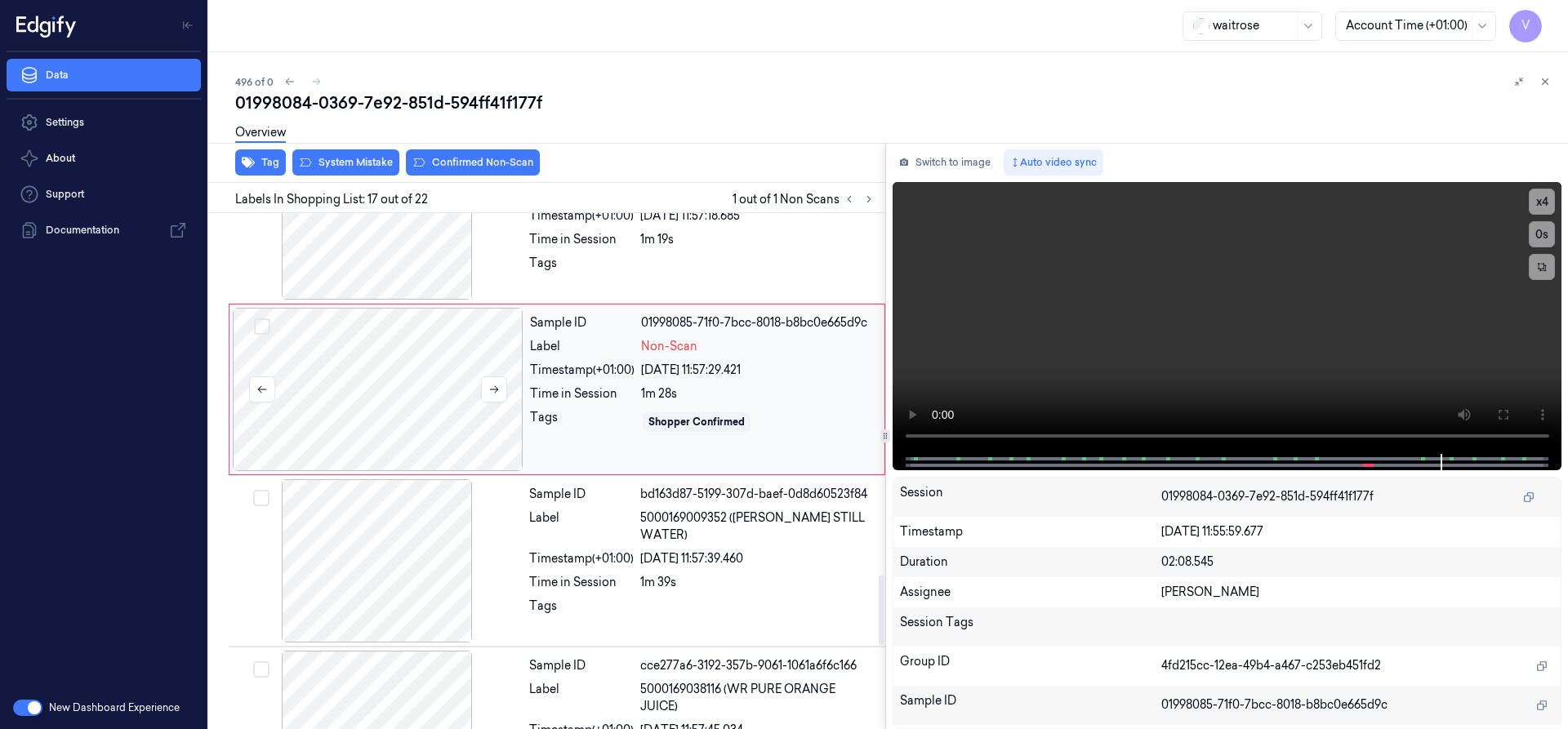
click at [380, 367] on div at bounding box center [378, 389] width 290 height 164
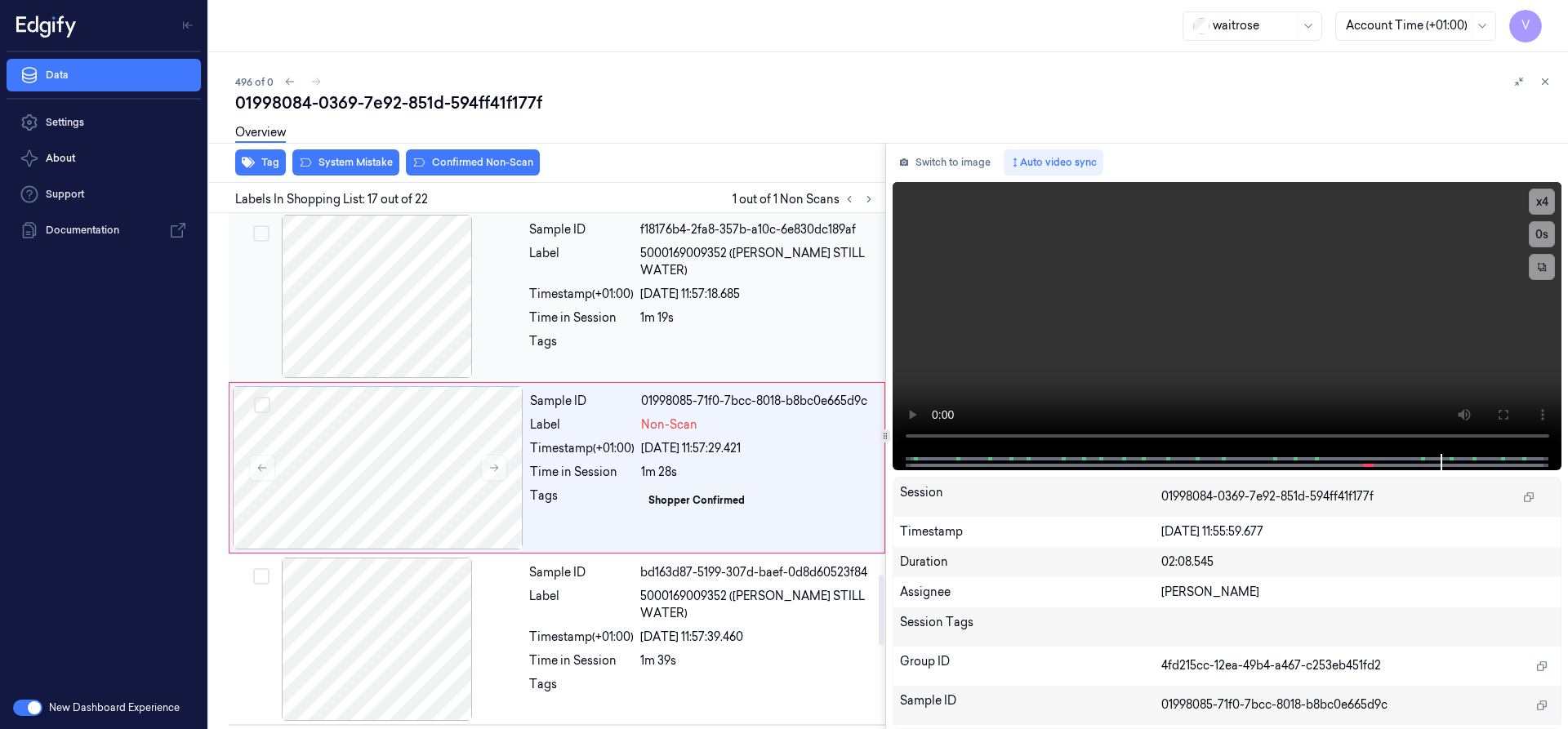
scroll to position [2571, 0]
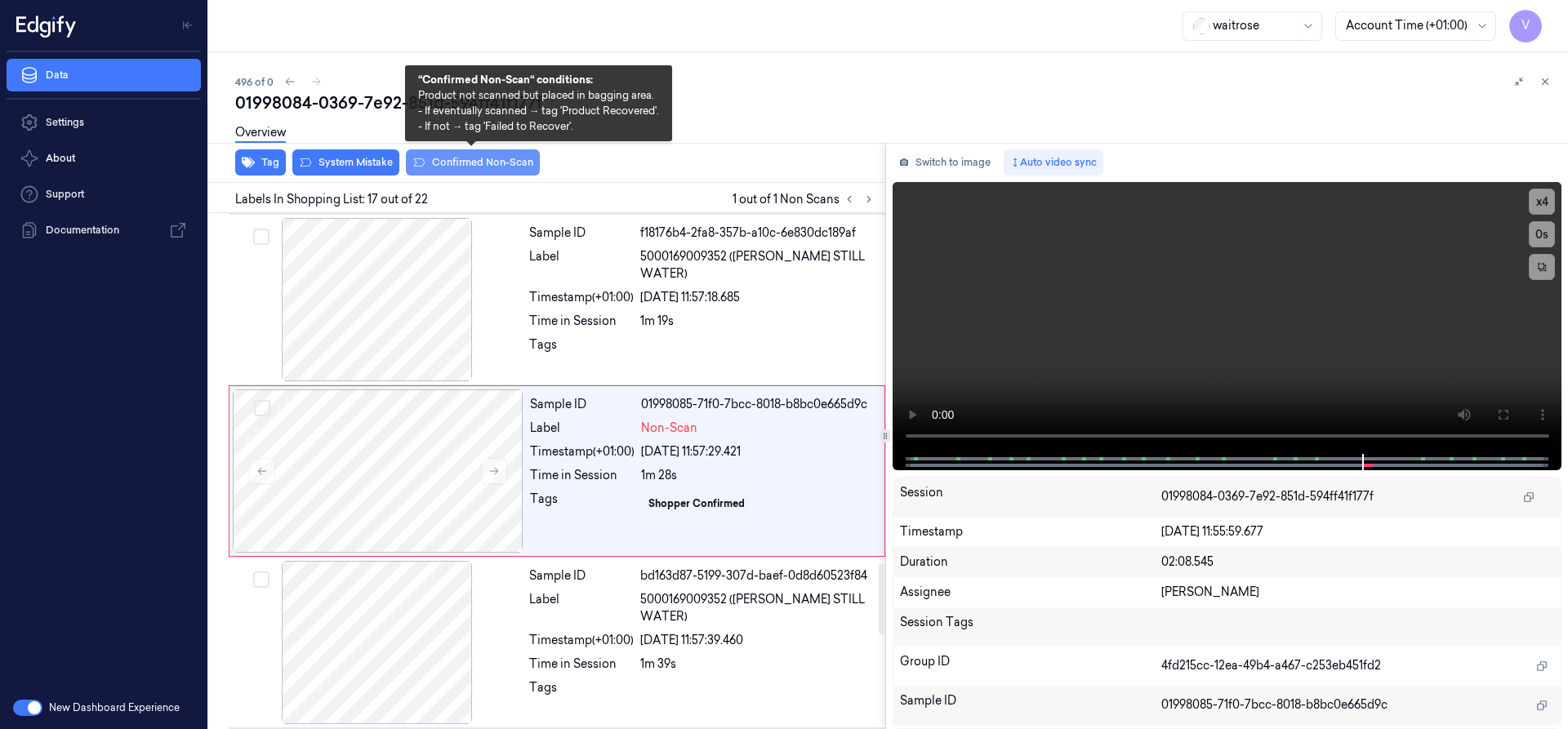
click at [450, 157] on button "Confirmed Non-Scan" at bounding box center [473, 162] width 134 height 27
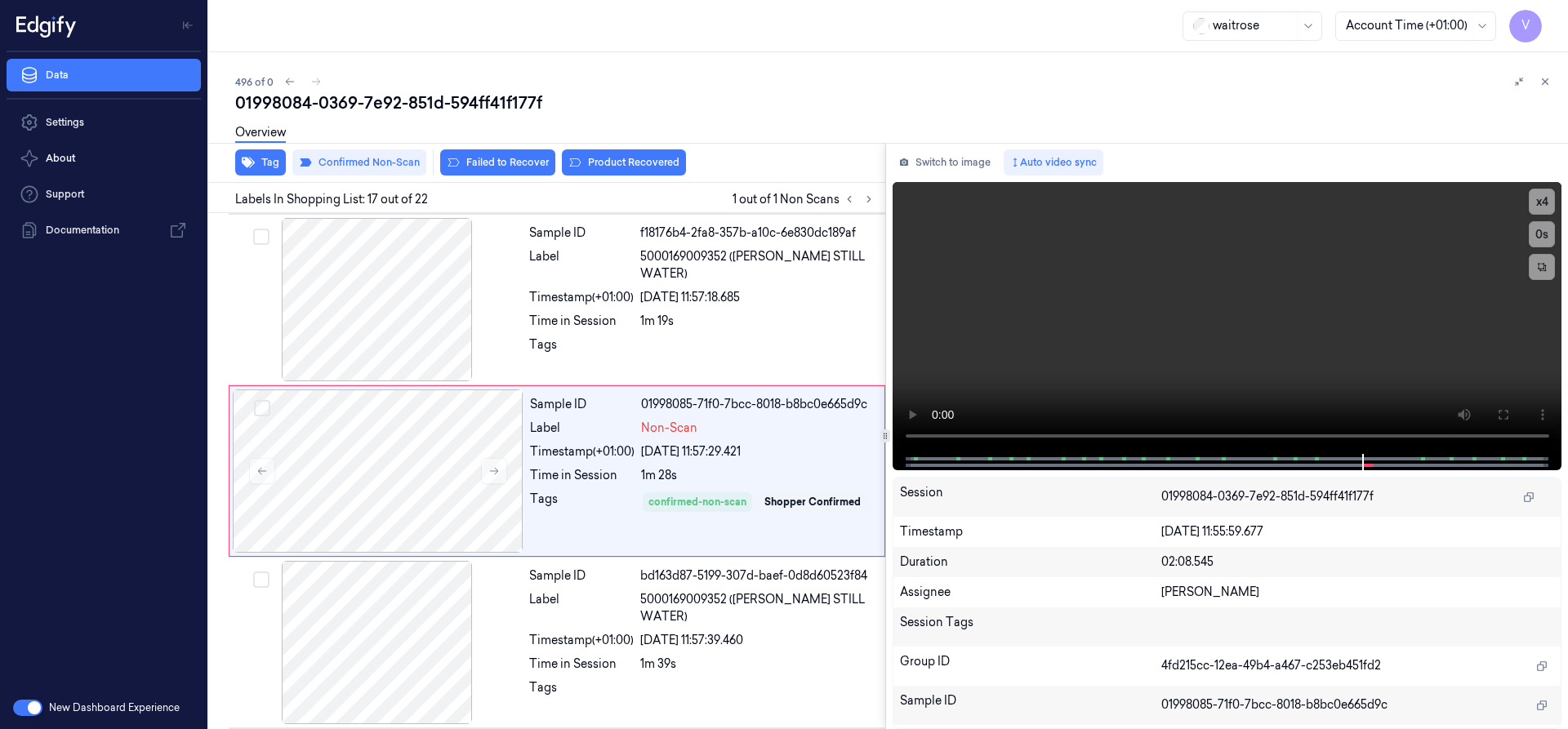
click at [642, 155] on div "Overview" at bounding box center [895, 134] width 1320 height 42
drag, startPoint x: 554, startPoint y: 604, endPoint x: 655, endPoint y: 475, distance: 163.8
click at [560, 602] on div "Label" at bounding box center [582, 608] width 105 height 34
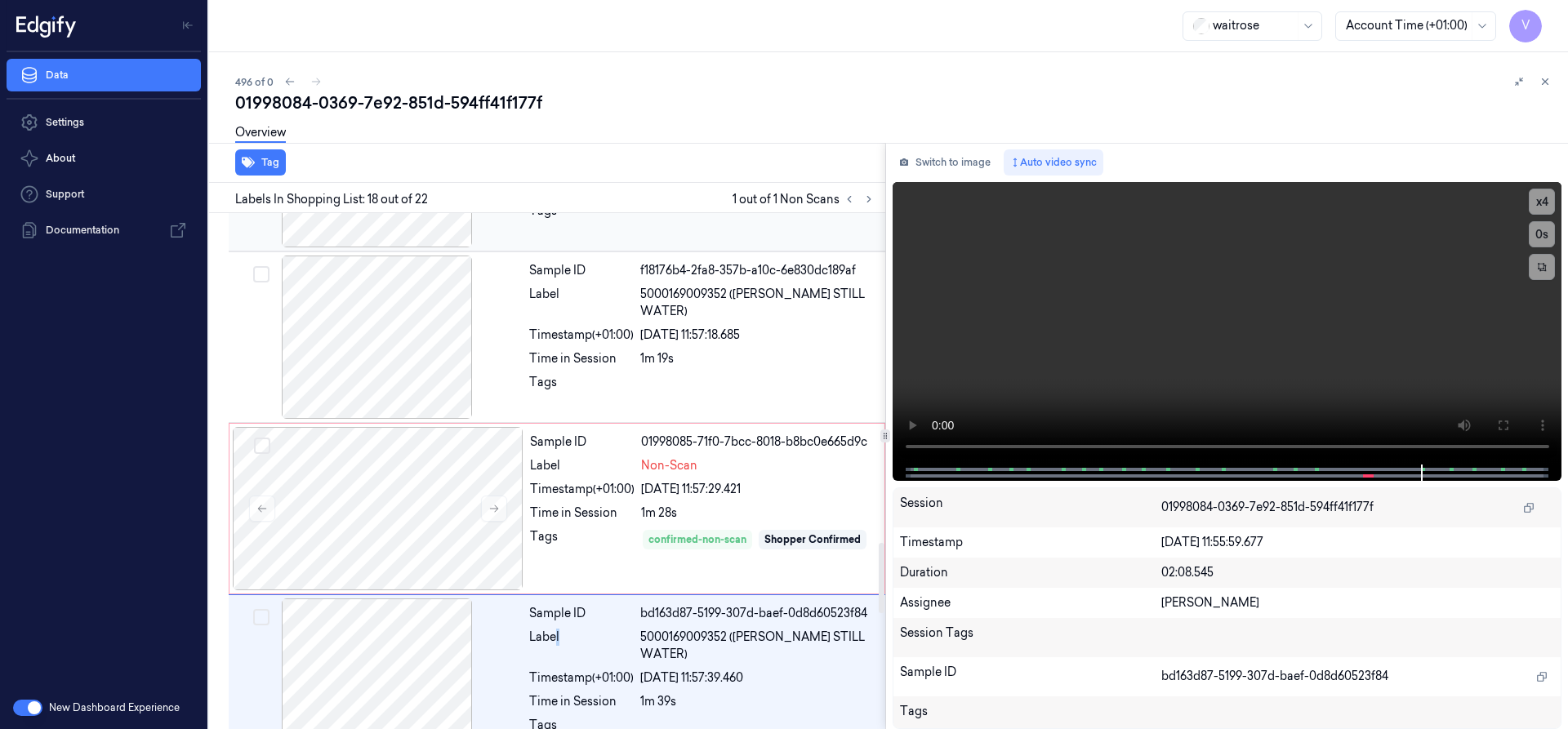
scroll to position [2742, 0]
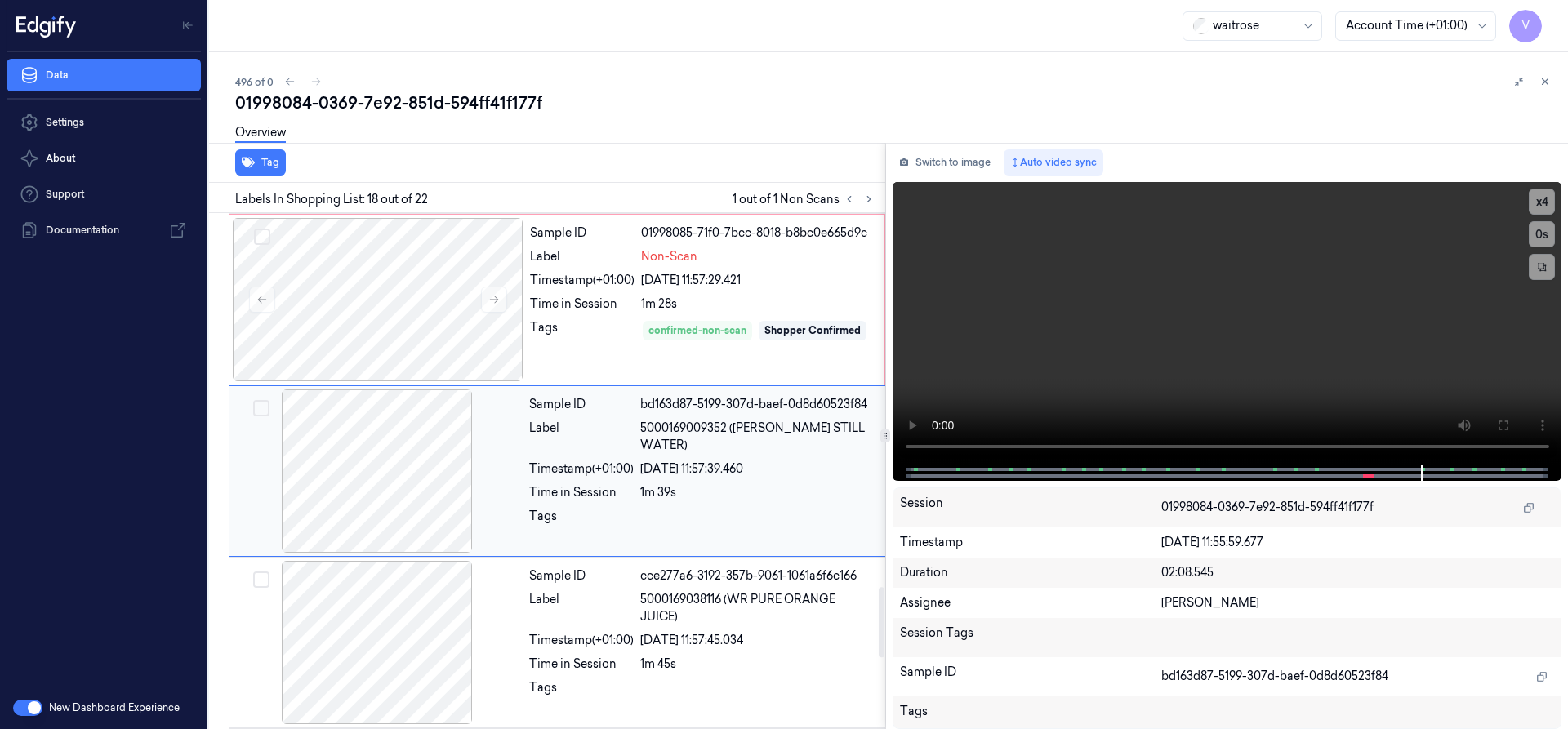
click at [767, 515] on div at bounding box center [757, 521] width 236 height 27
click at [795, 490] on div "Sample ID bd163d87-5199-307d-baef-0d8d60523f84 Label 5000169009352 ([PERSON_NAM…" at bounding box center [702, 471] width 359 height 164
click at [587, 275] on div "Timestamp (+01:00)" at bounding box center [583, 280] width 105 height 17
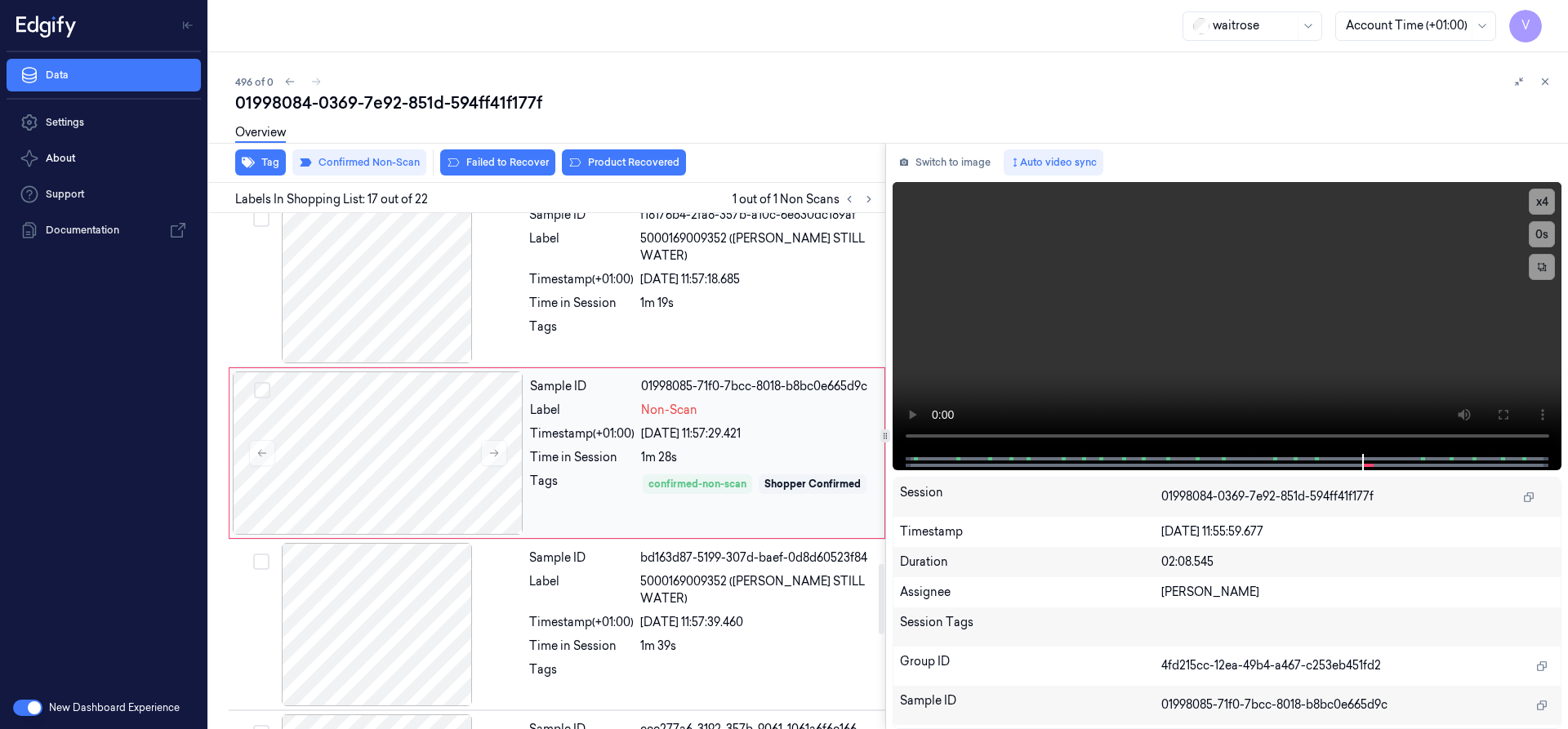
scroll to position [2571, 0]
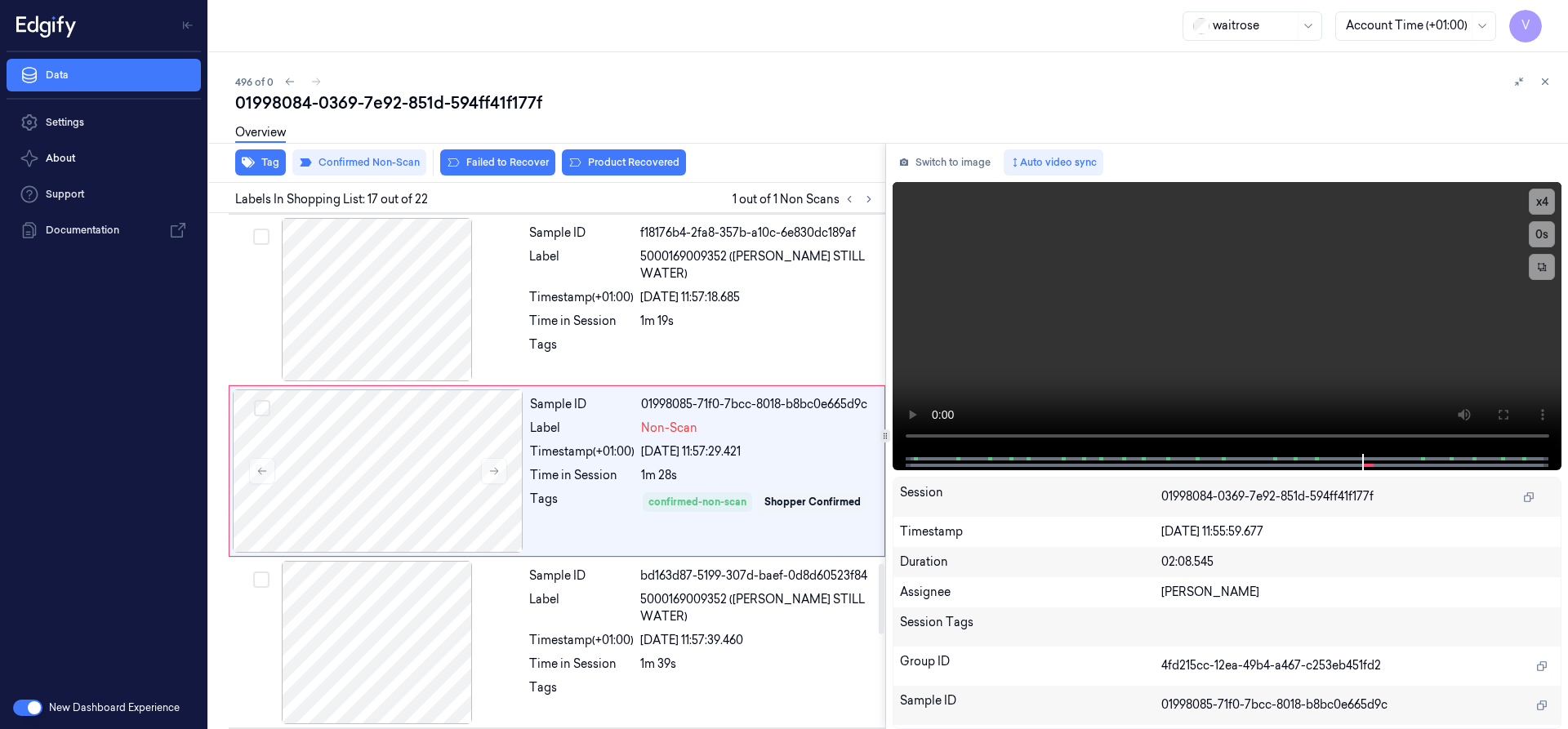
click at [620, 155] on div "Overview" at bounding box center [895, 134] width 1320 height 42
click at [638, 171] on button "Product Recovered" at bounding box center [624, 162] width 124 height 27
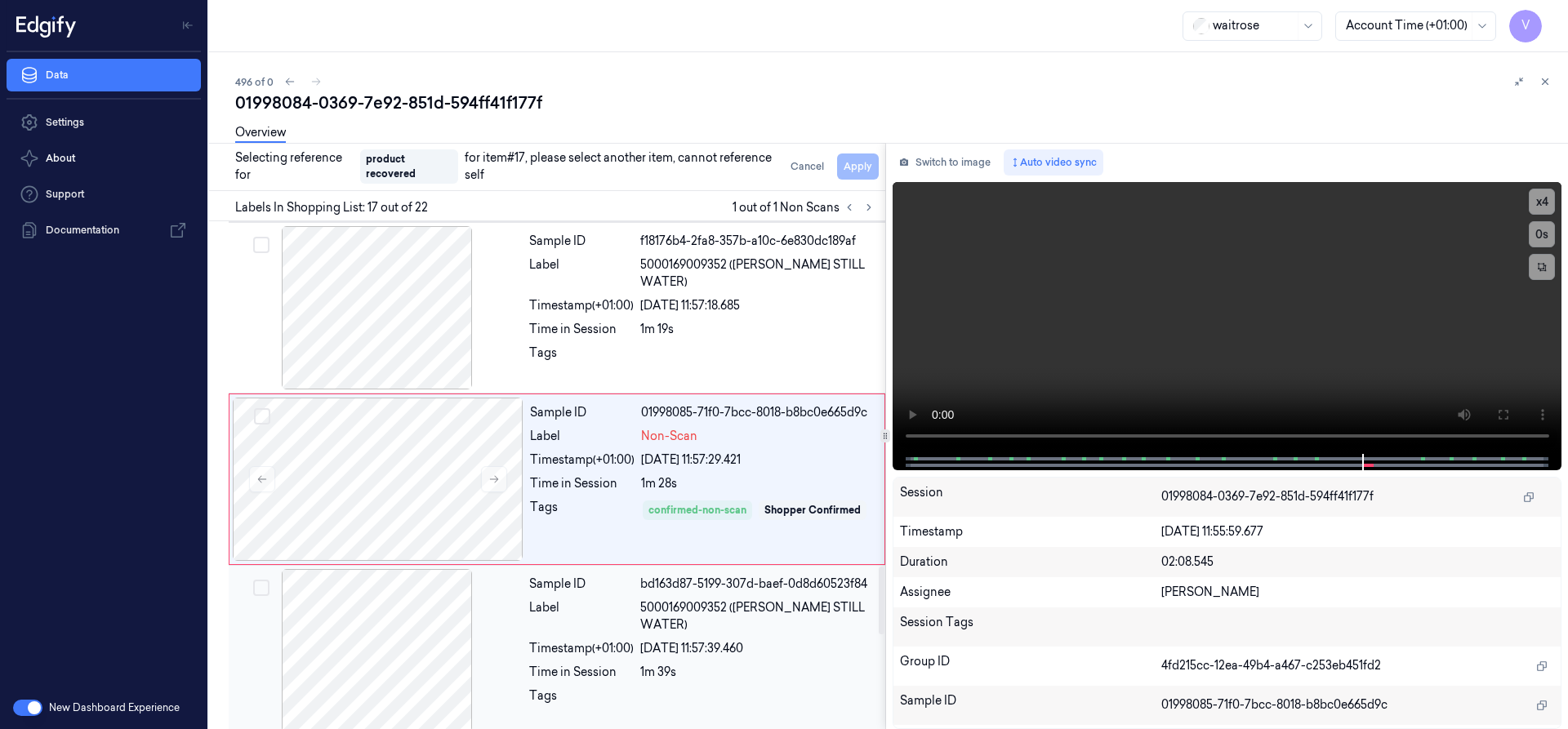
click at [572, 613] on div "Label" at bounding box center [582, 617] width 105 height 34
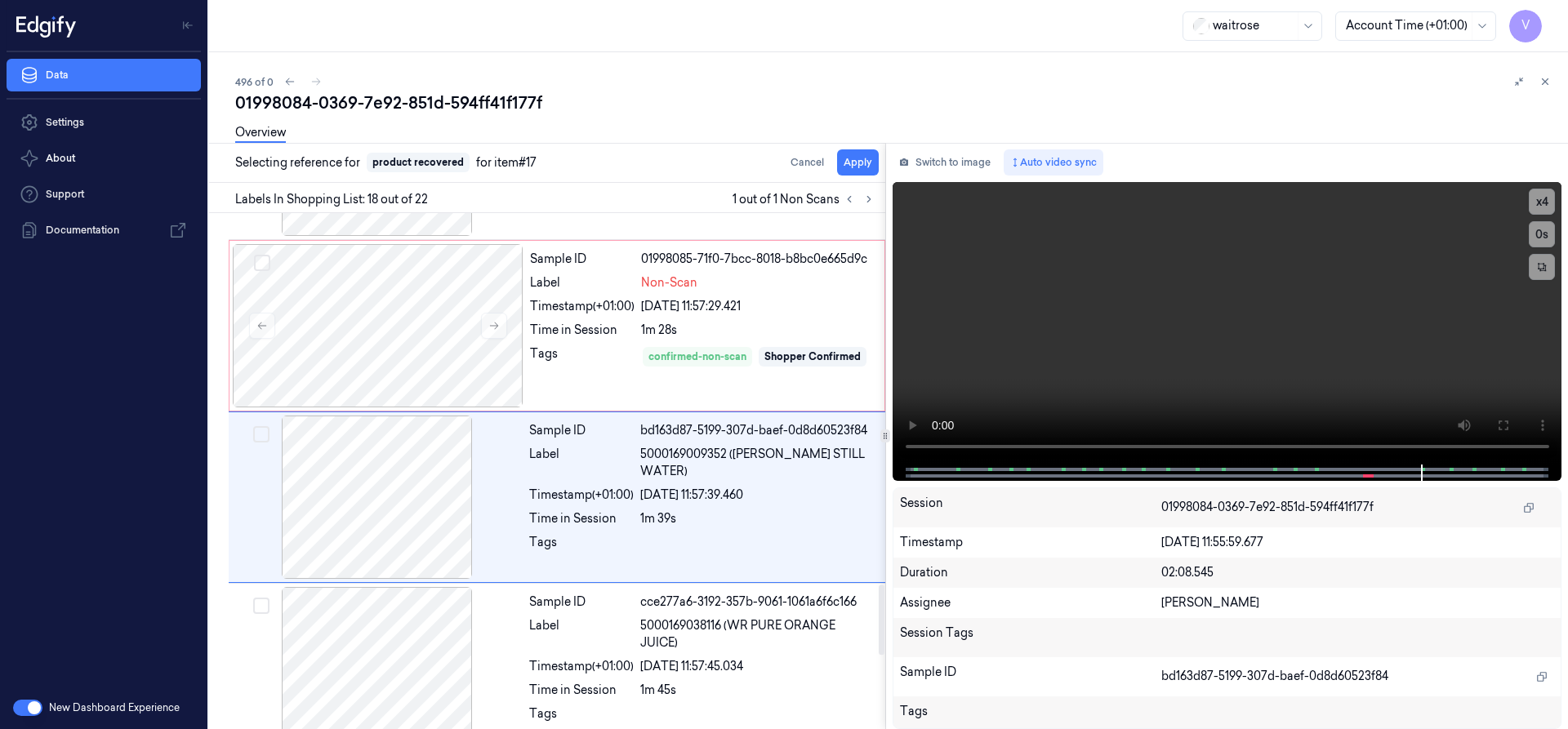
scroll to position [2742, 0]
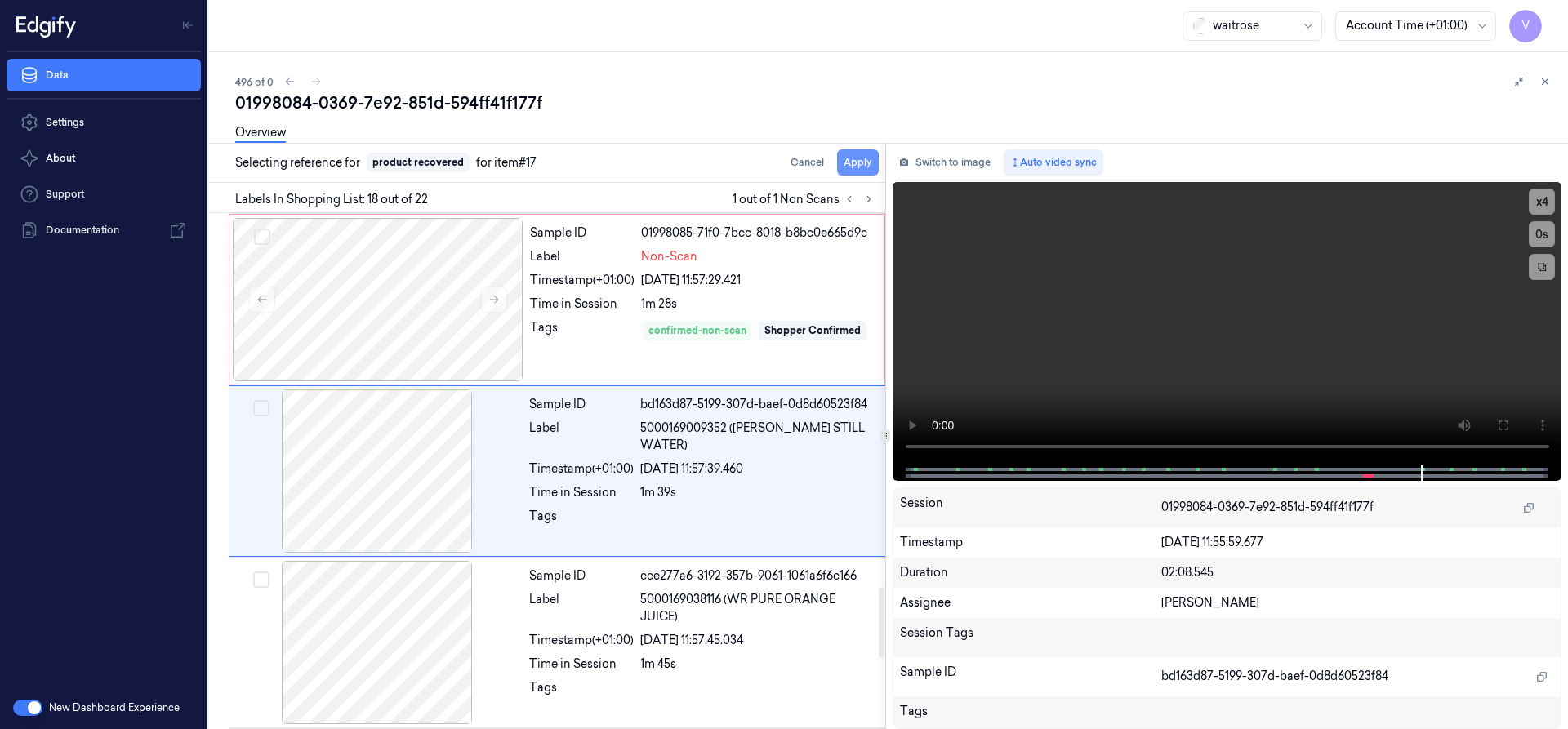
click at [853, 163] on button "Apply" at bounding box center [858, 162] width 42 height 27
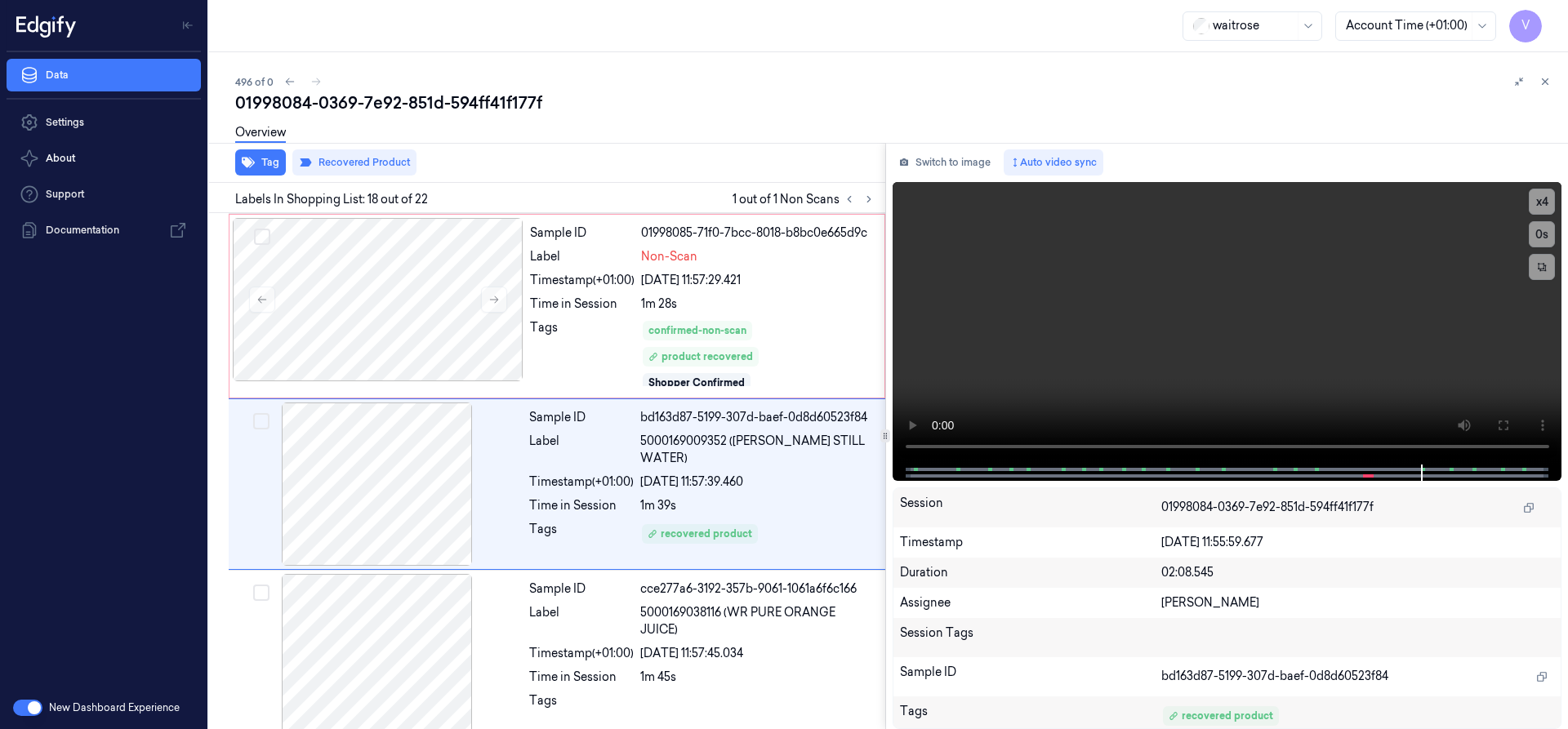
scroll to position [2755, 0]
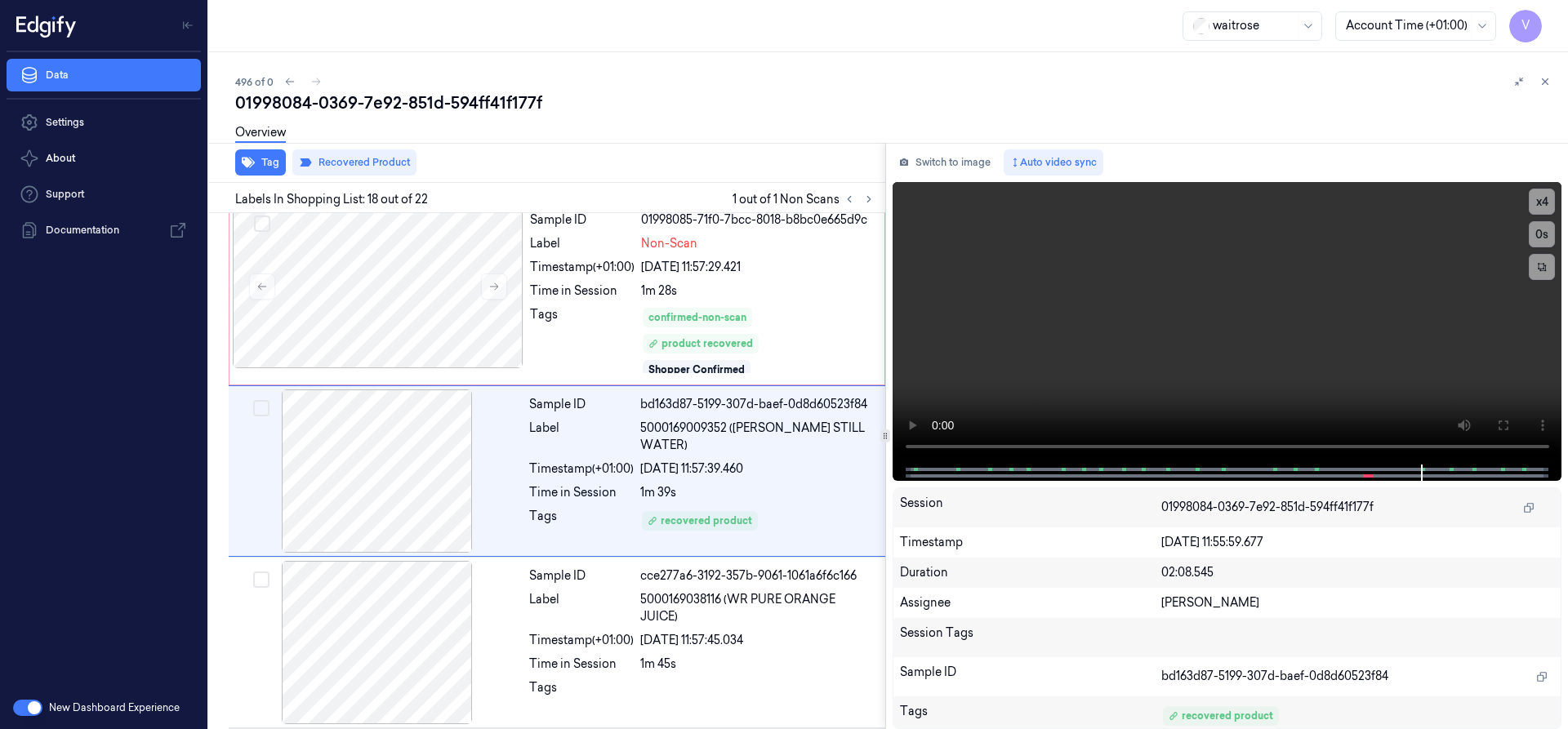
click at [1548, 83] on icon at bounding box center [1545, 81] width 11 height 11
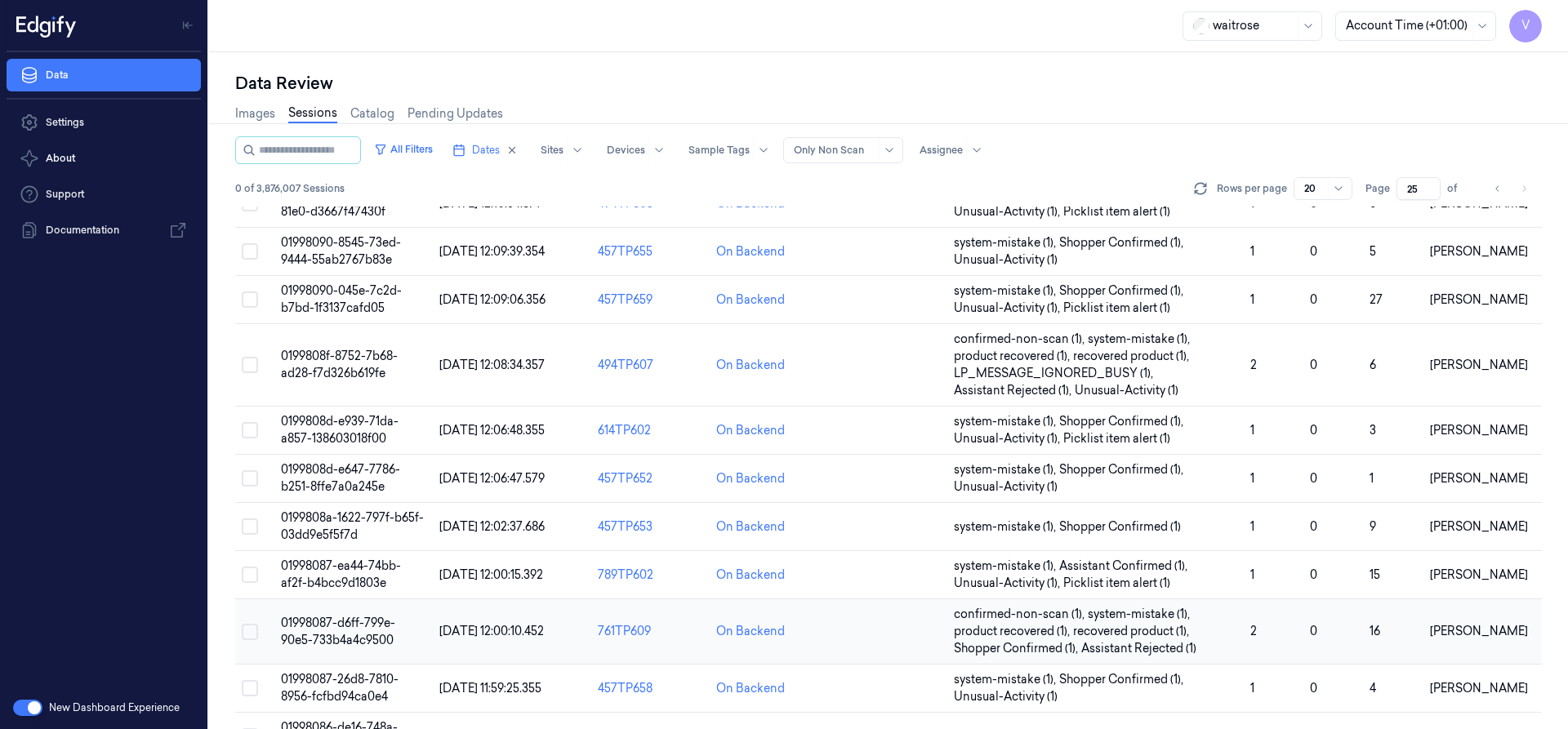
scroll to position [541, 0]
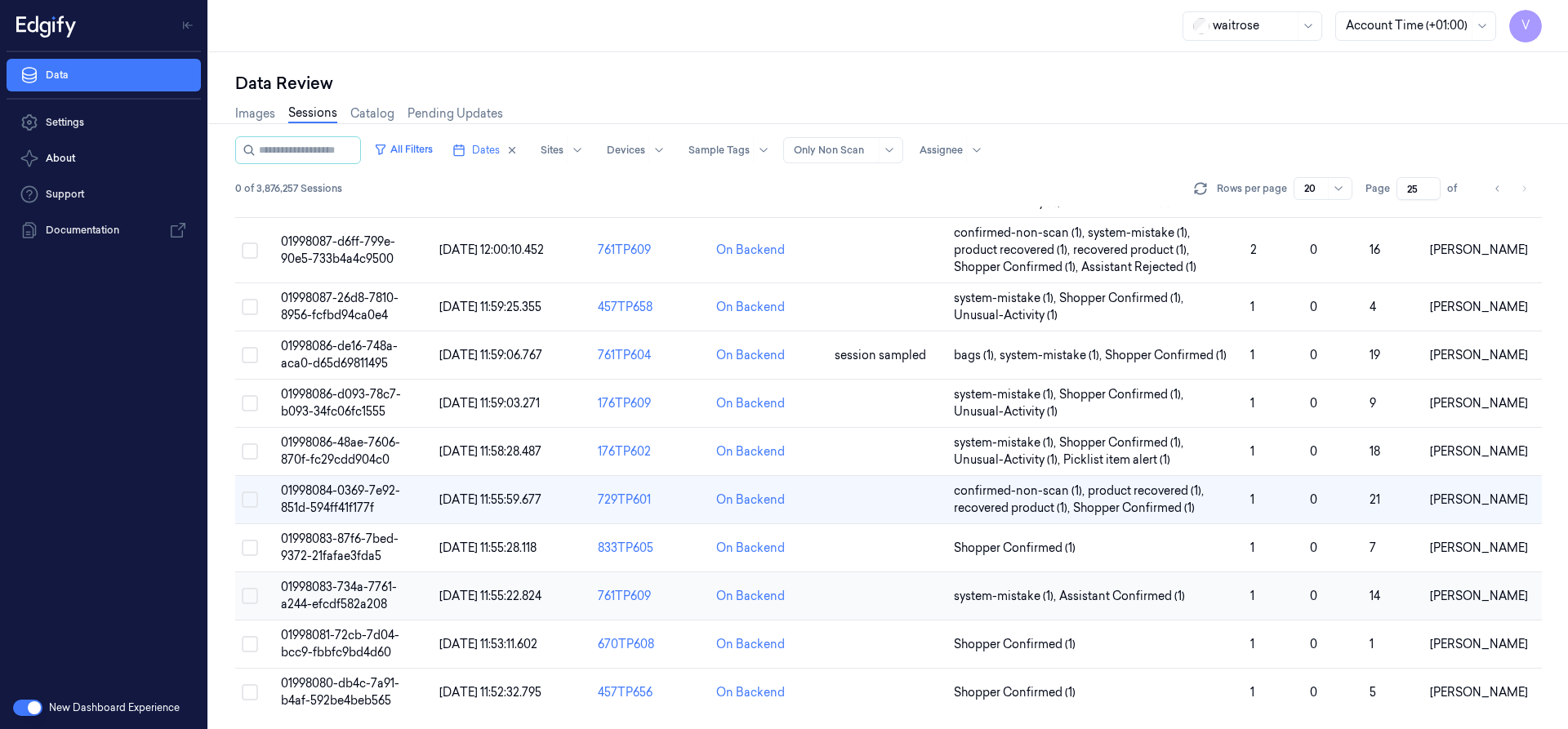
click at [362, 592] on span "01998083-734a-7761-a244-efcdf582a208" at bounding box center [338, 595] width 116 height 32
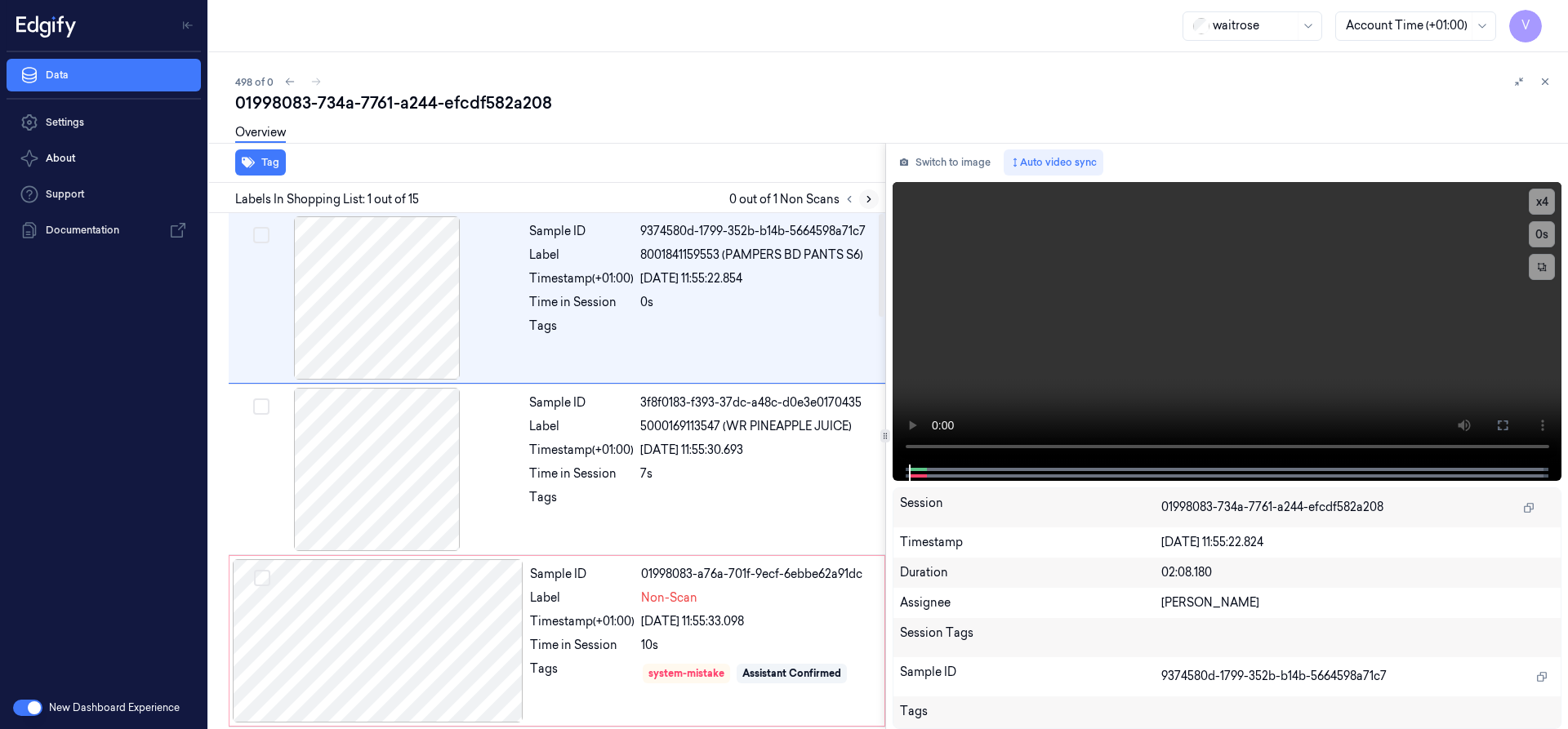
click at [869, 200] on icon at bounding box center [869, 200] width 3 height 6
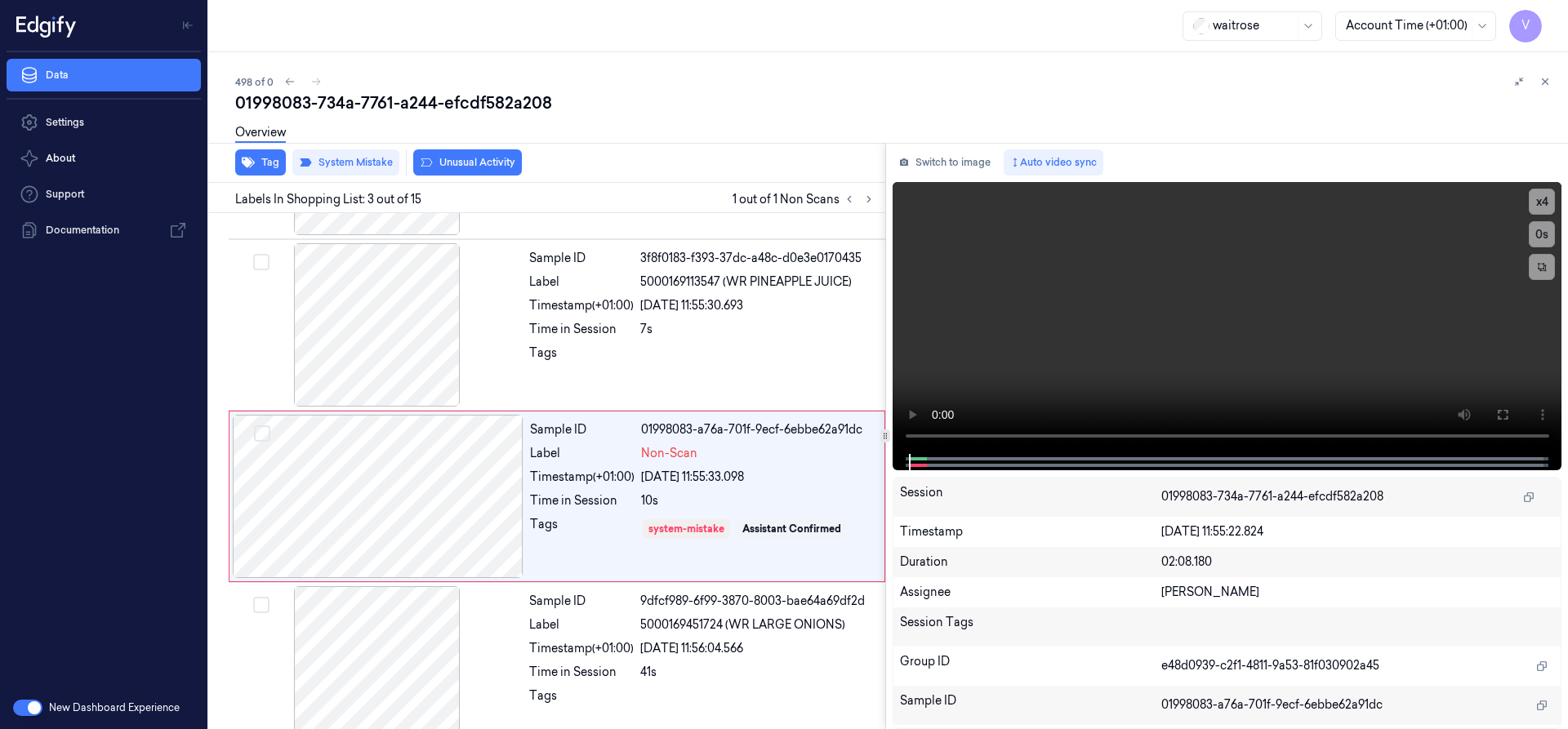
scroll to position [170, 0]
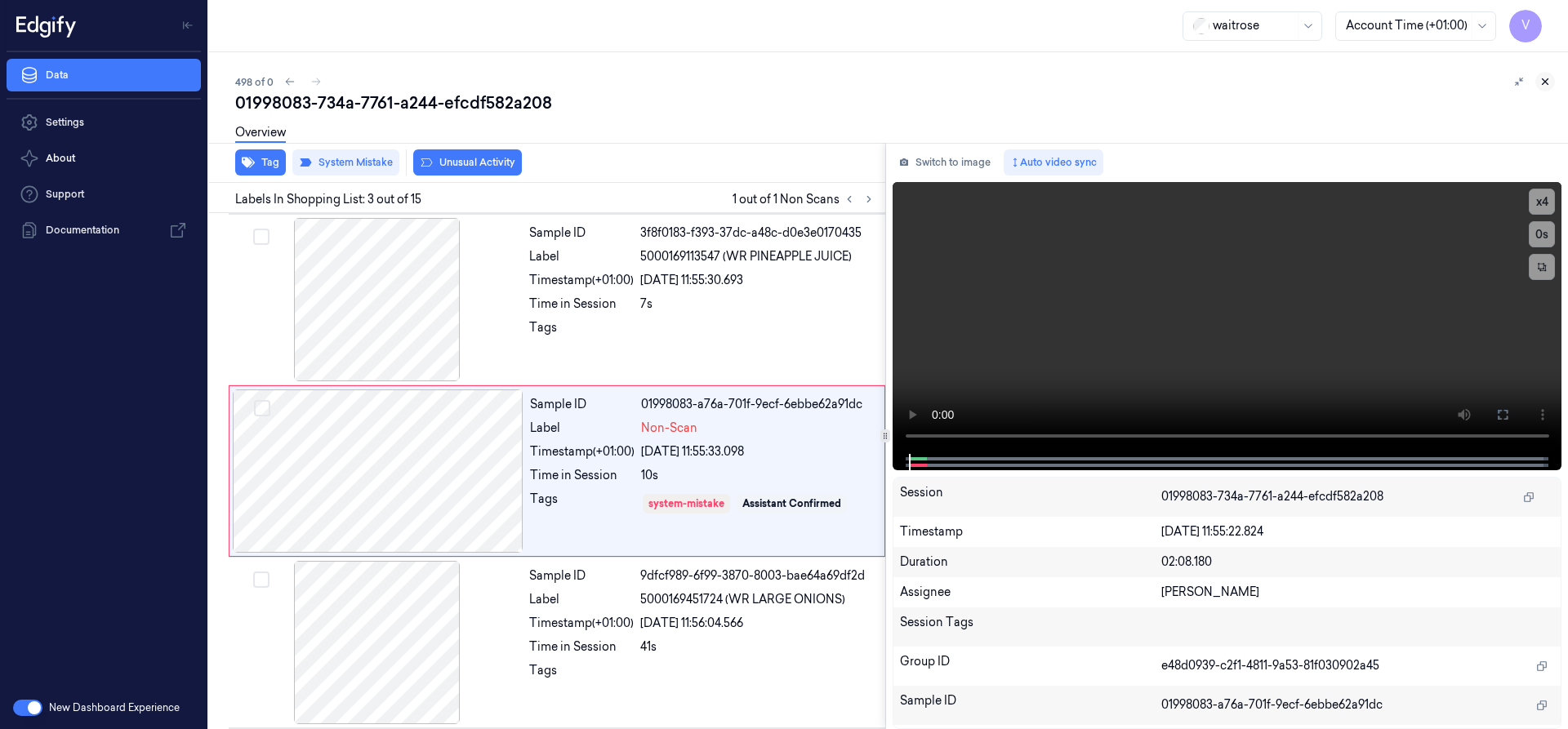
click at [1547, 78] on icon at bounding box center [1545, 81] width 11 height 11
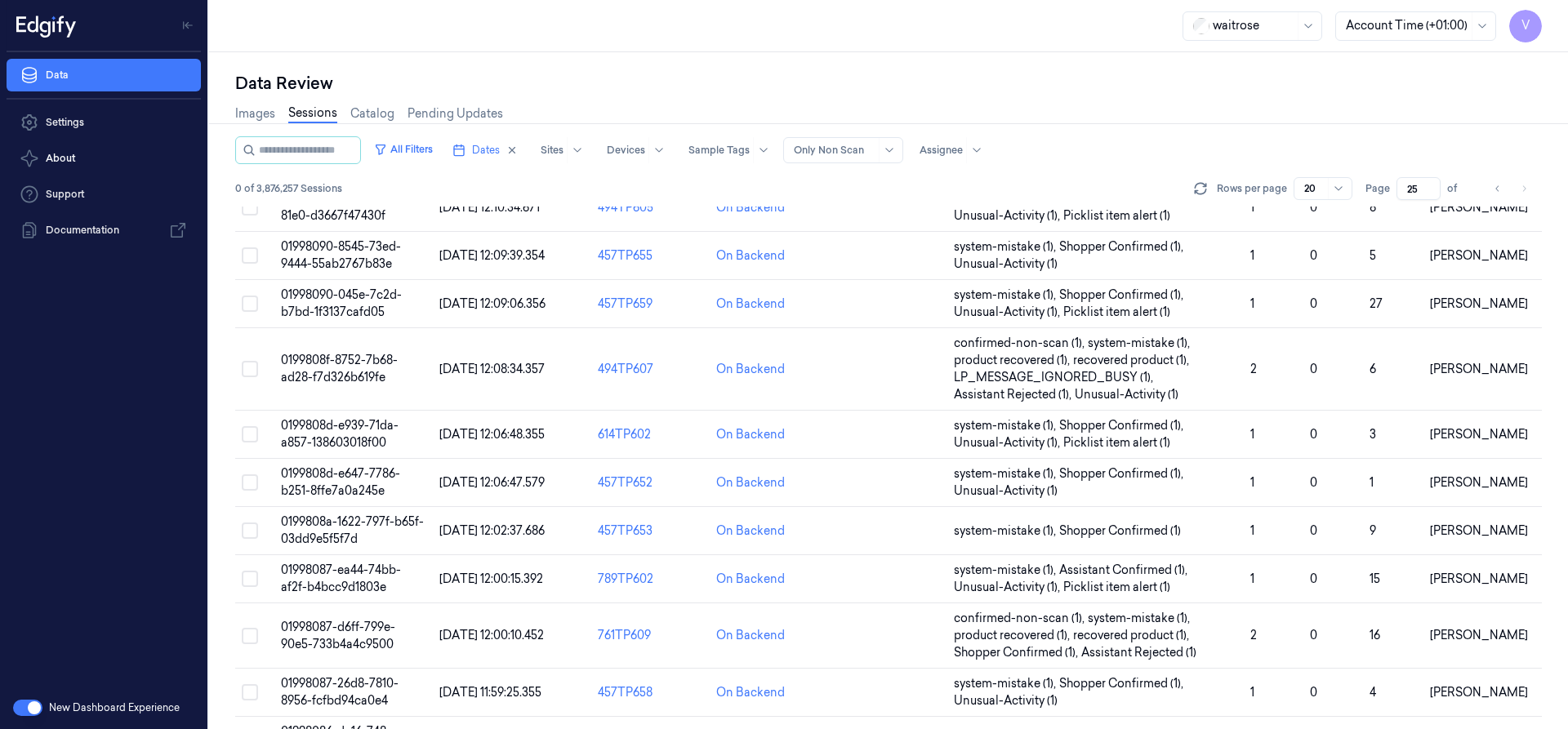
scroll to position [541, 0]
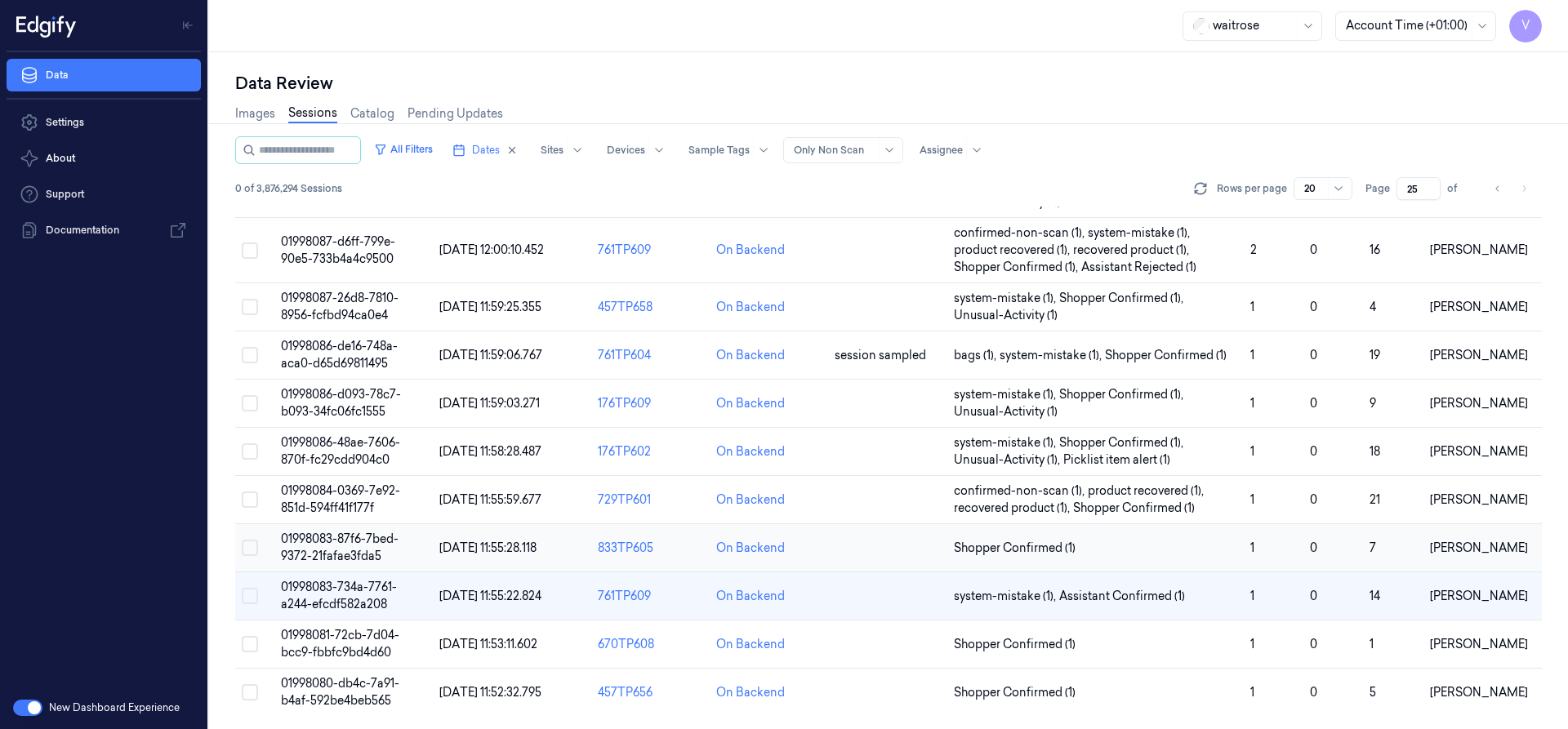
click at [358, 545] on span "01998083-87f6-7bed-9372-21fafae3fda5" at bounding box center [339, 547] width 117 height 32
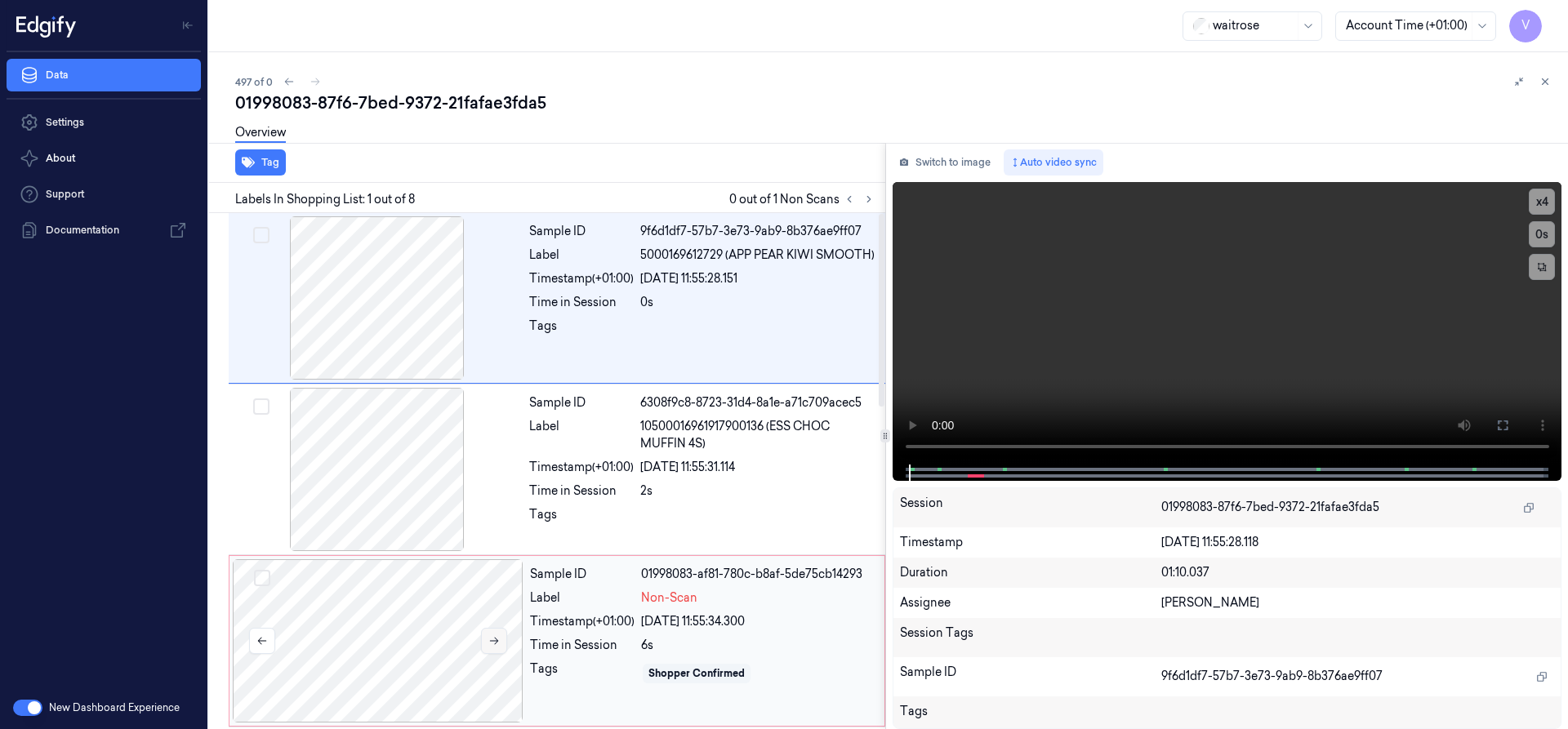
click at [484, 640] on button at bounding box center [494, 641] width 27 height 27
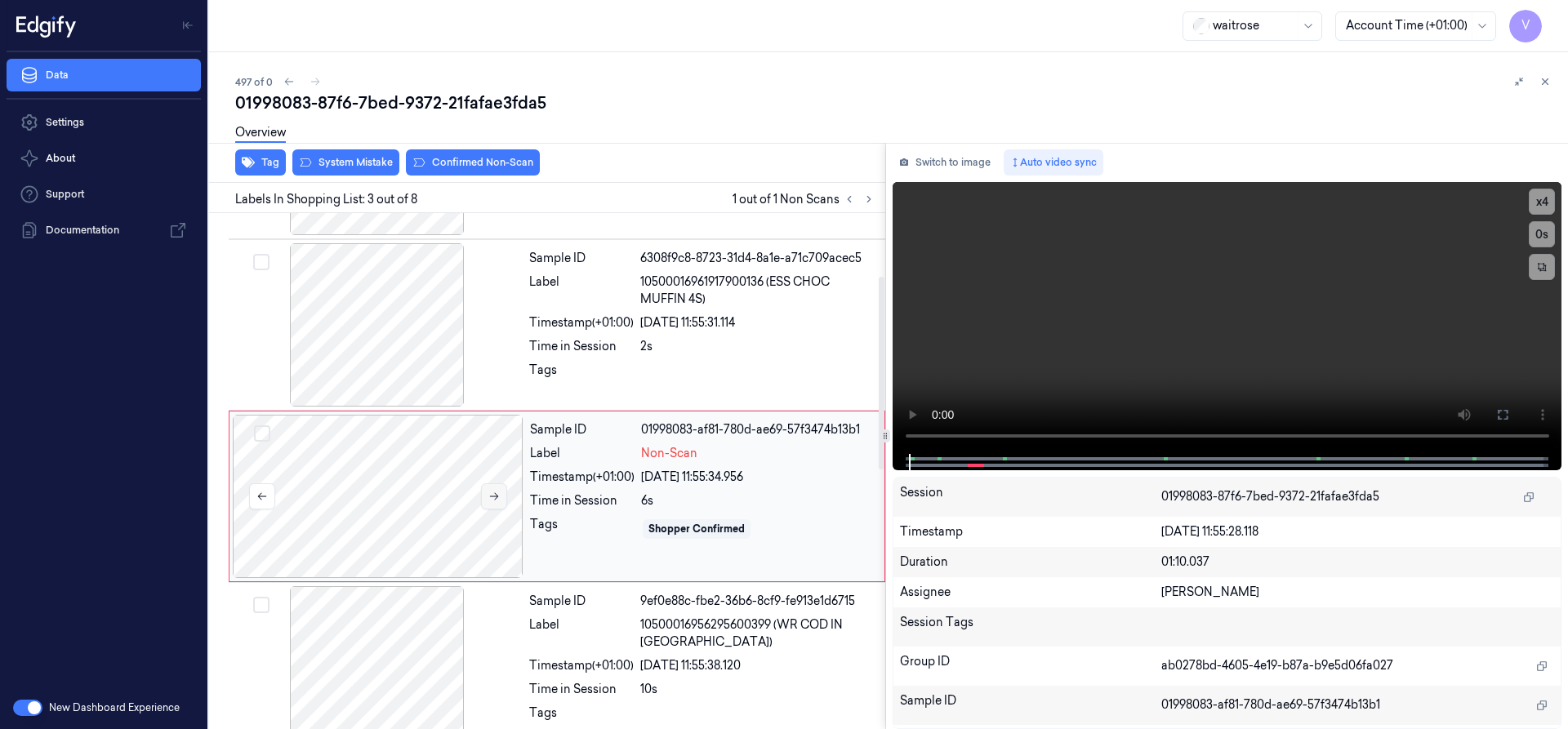
scroll to position [170, 0]
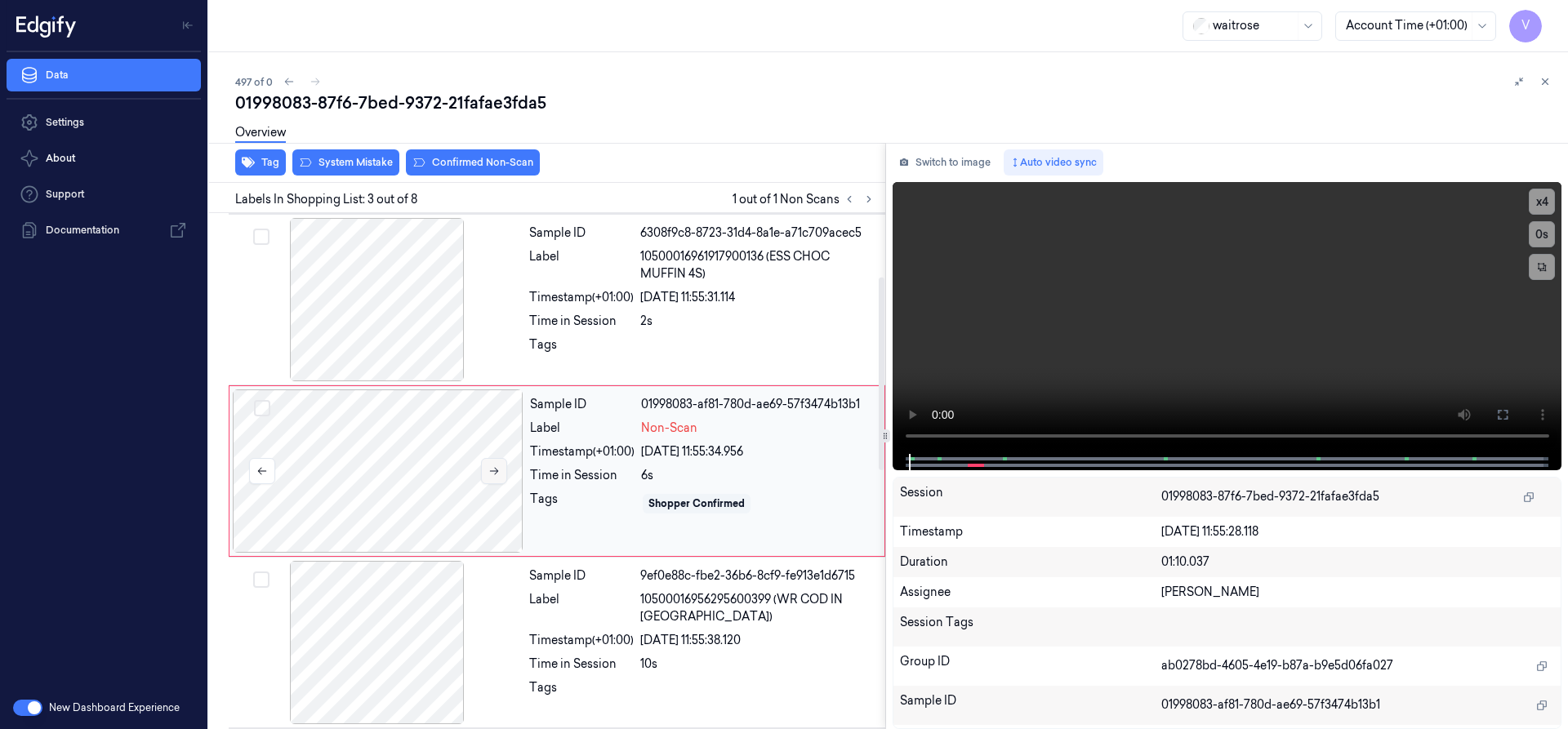
click at [500, 464] on button at bounding box center [494, 471] width 27 height 27
click at [516, 427] on div at bounding box center [378, 471] width 290 height 164
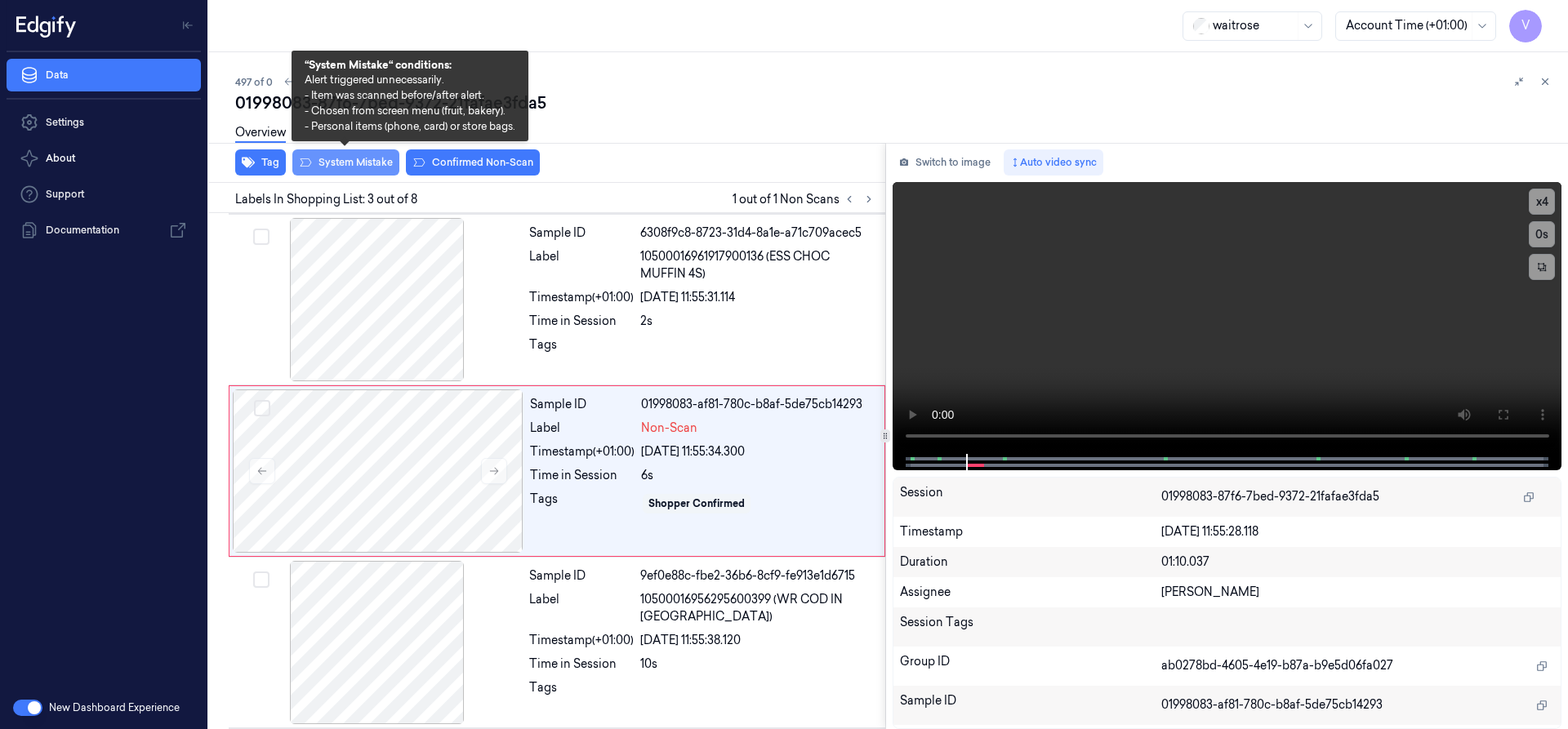
click at [354, 161] on button "System Mistake" at bounding box center [345, 162] width 107 height 27
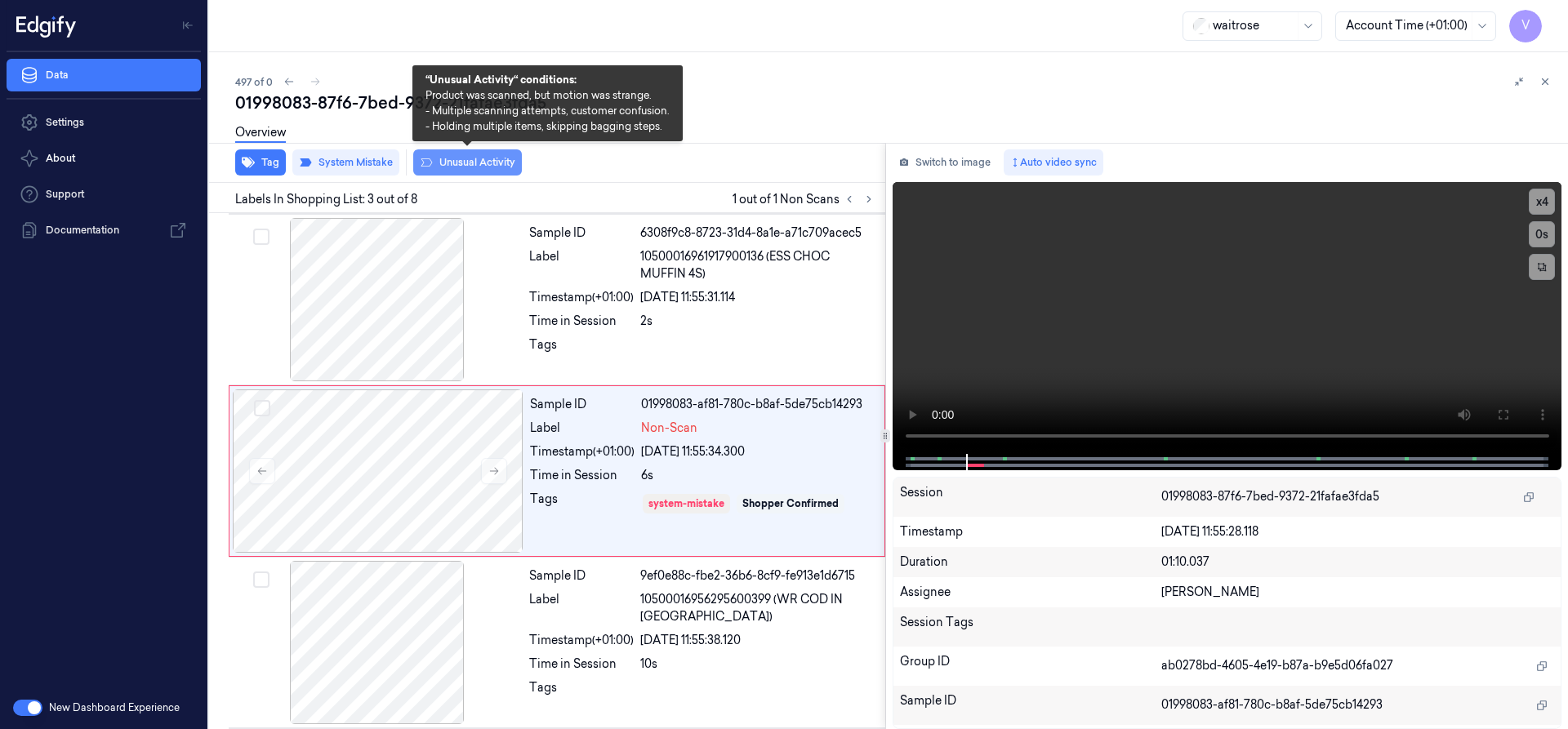
click at [466, 163] on button "Unusual Activity" at bounding box center [467, 162] width 109 height 27
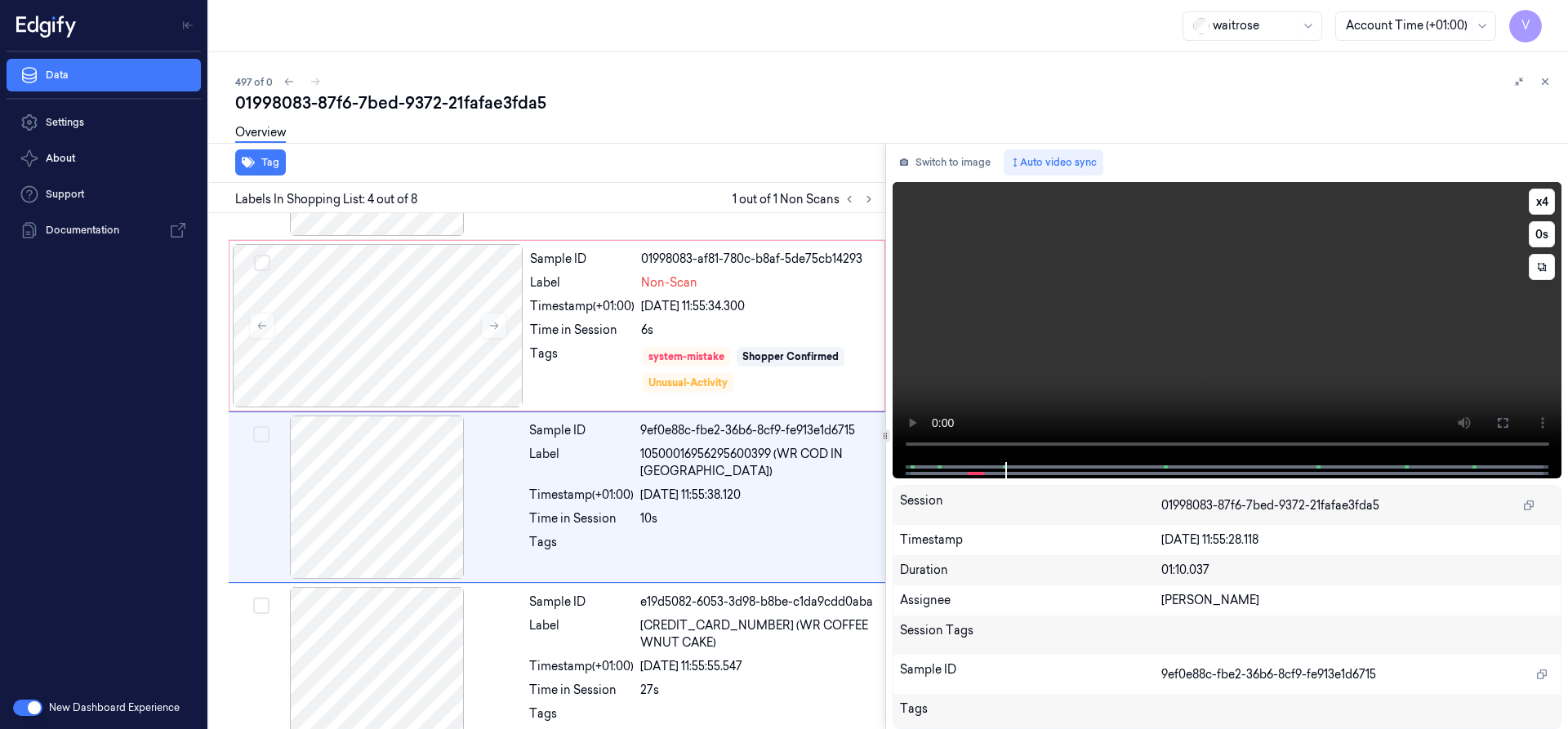
scroll to position [341, 0]
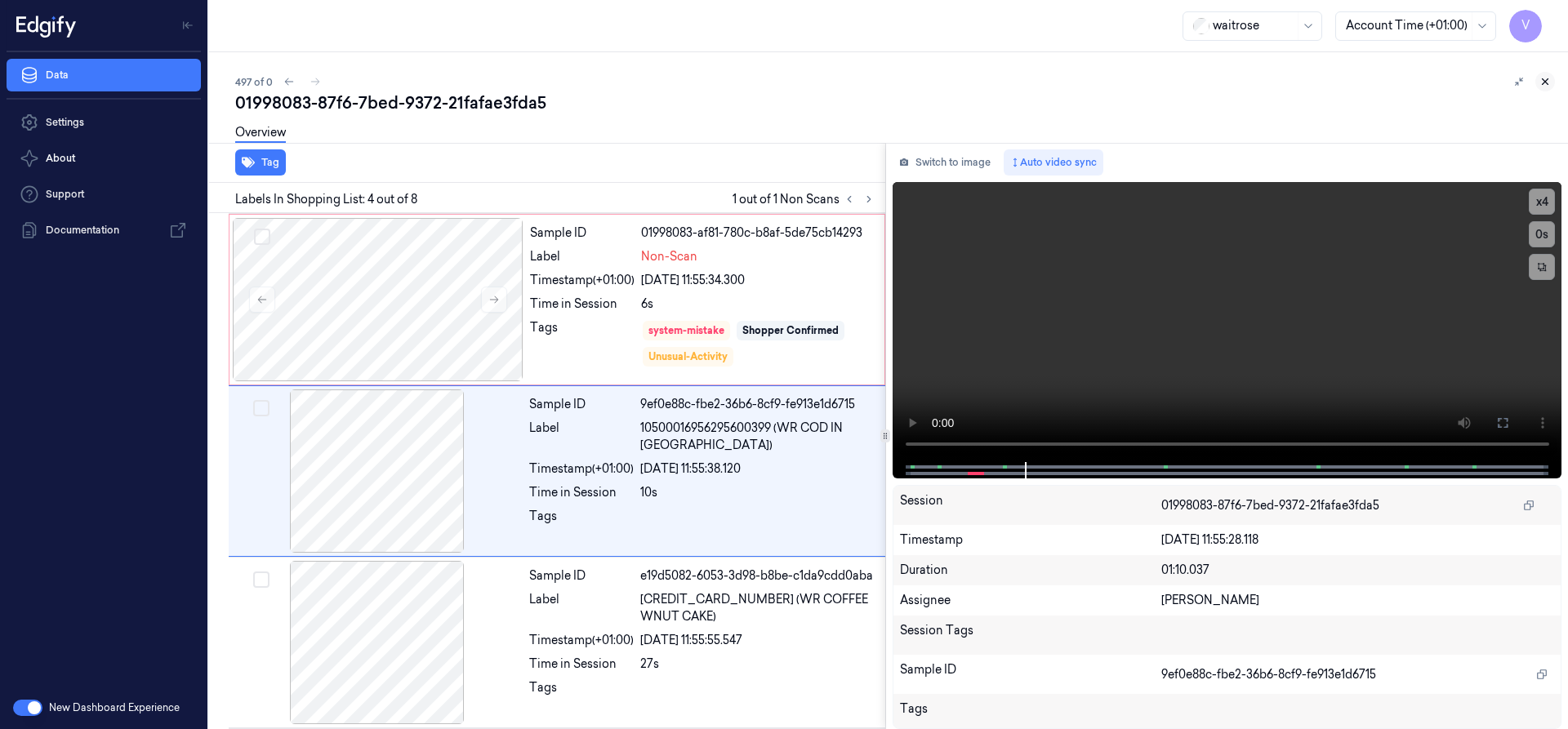
click at [1541, 73] on button at bounding box center [1545, 81] width 20 height 20
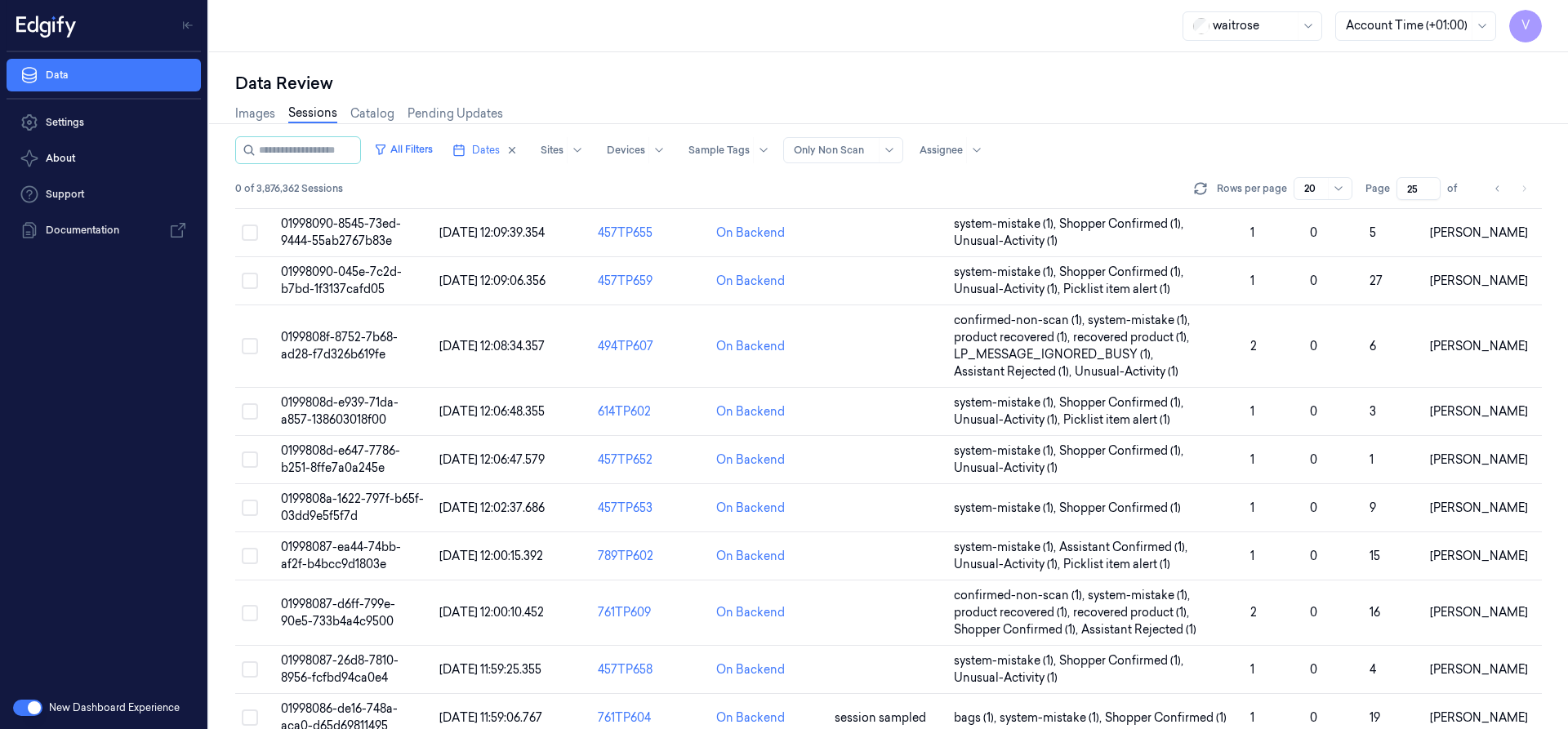
scroll to position [541, 0]
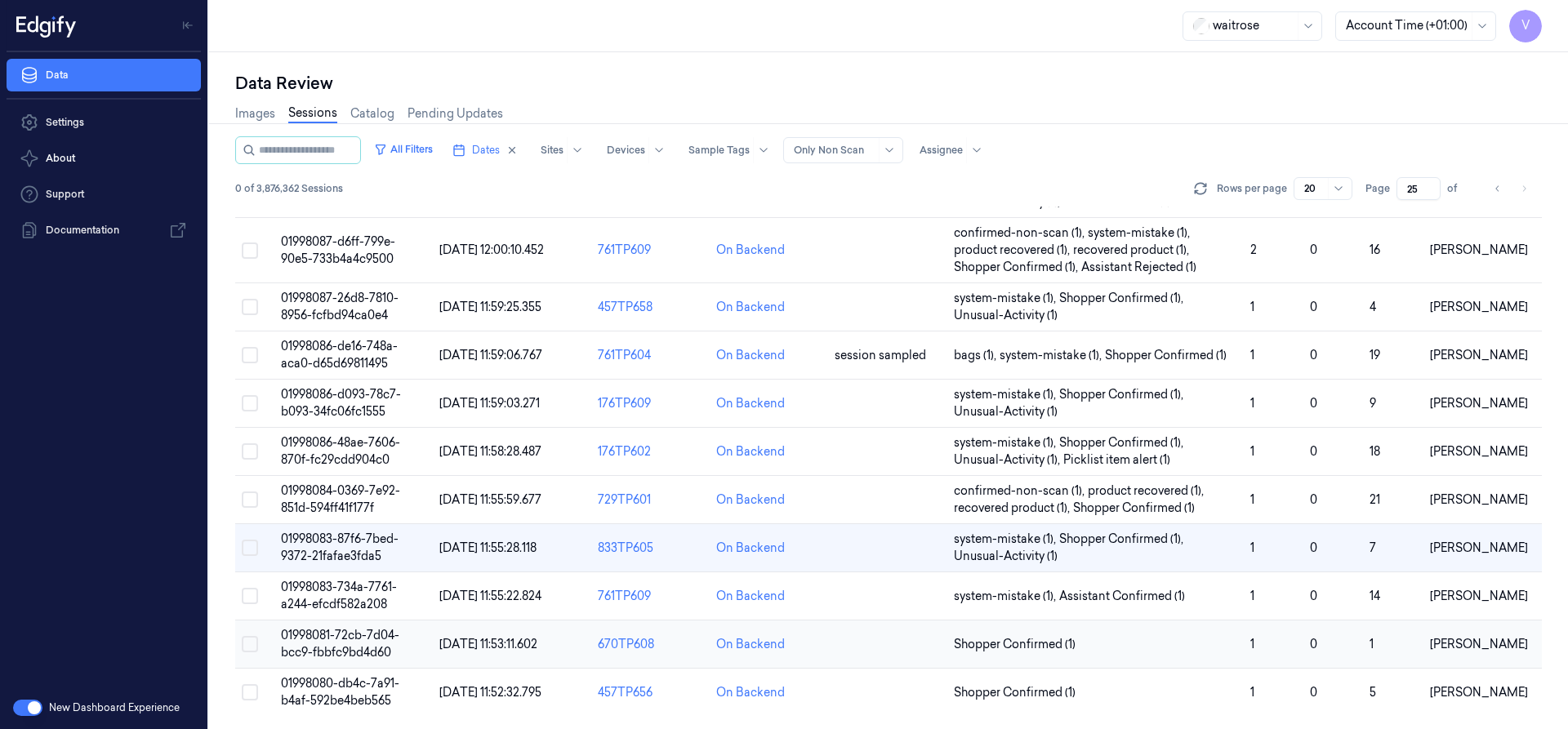
click at [370, 639] on span "01998081-72cb-7d04-bcc9-fbbfc9bd4d60" at bounding box center [340, 643] width 118 height 32
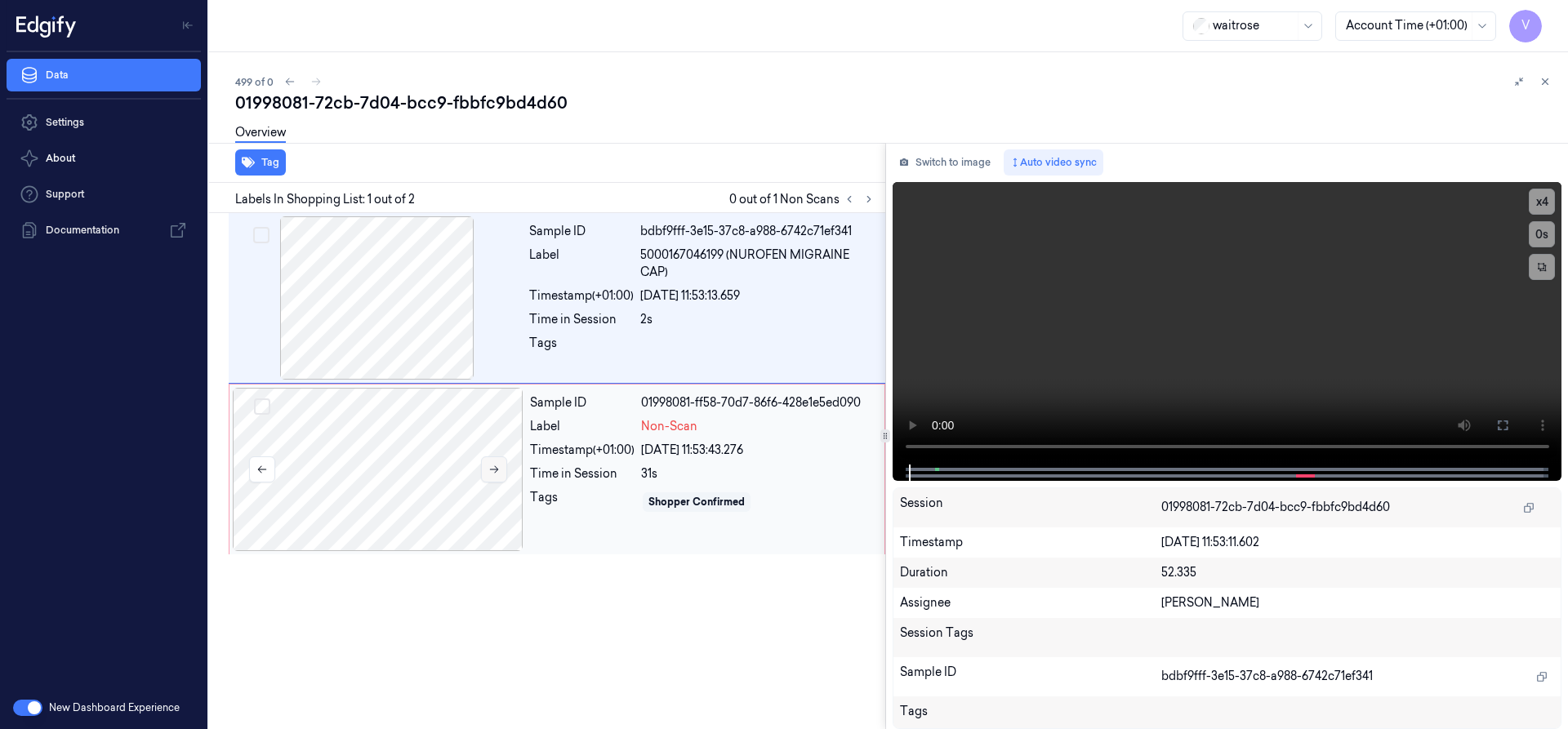
click at [500, 473] on button at bounding box center [494, 469] width 27 height 27
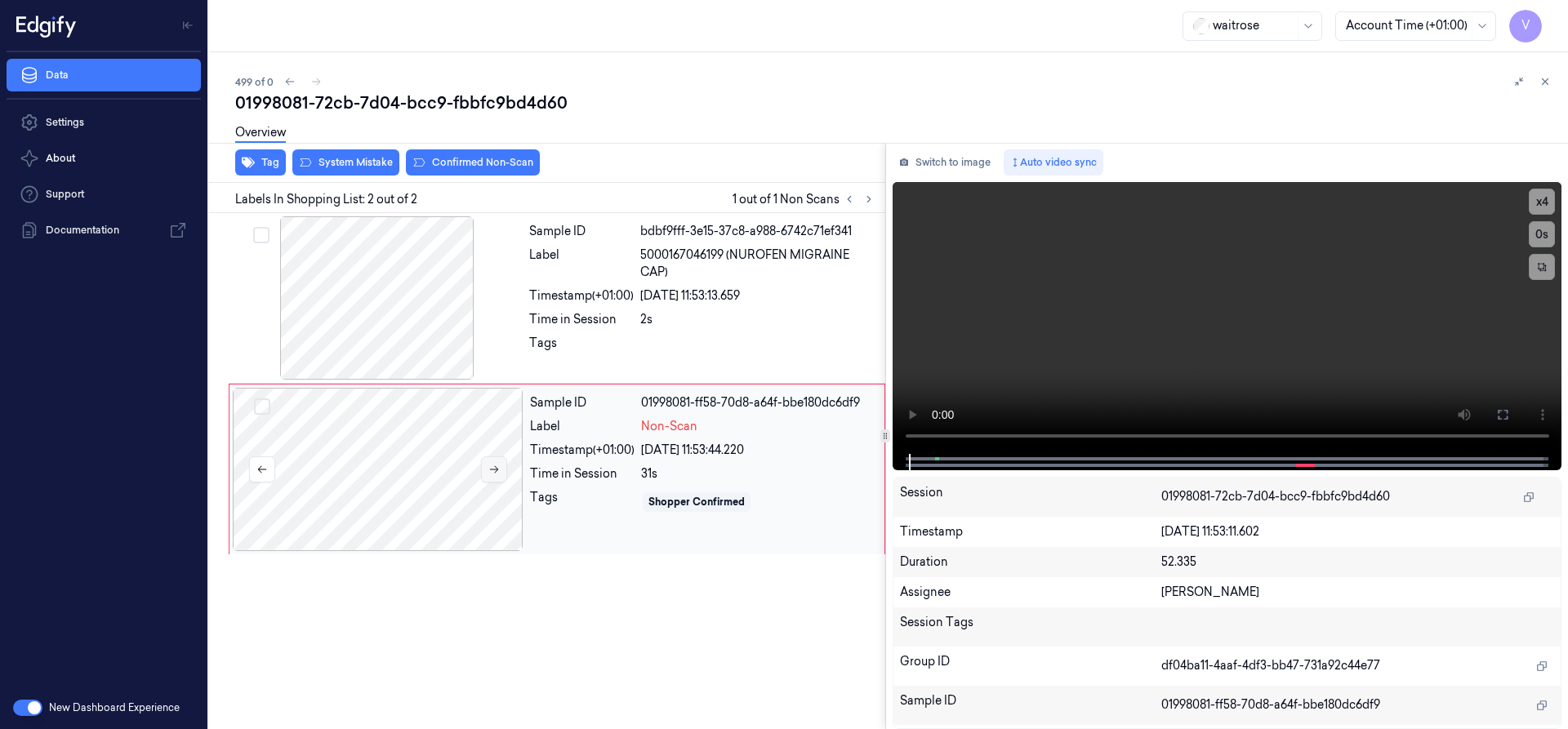
click at [495, 471] on icon at bounding box center [494, 469] width 11 height 11
click at [495, 469] on icon at bounding box center [494, 469] width 9 height 8
click at [440, 449] on div at bounding box center [378, 469] width 290 height 164
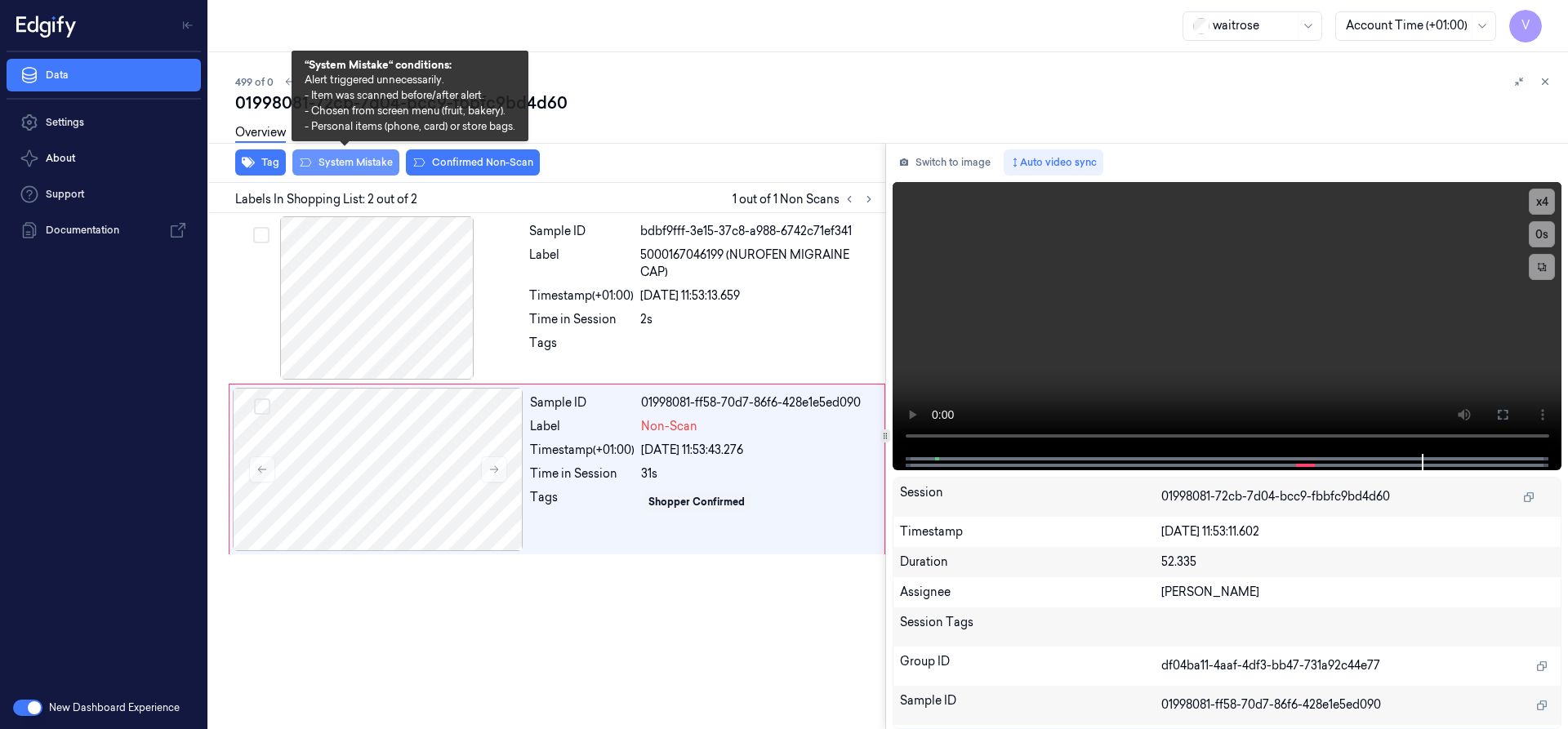
click at [362, 157] on button "System Mistake" at bounding box center [345, 162] width 107 height 27
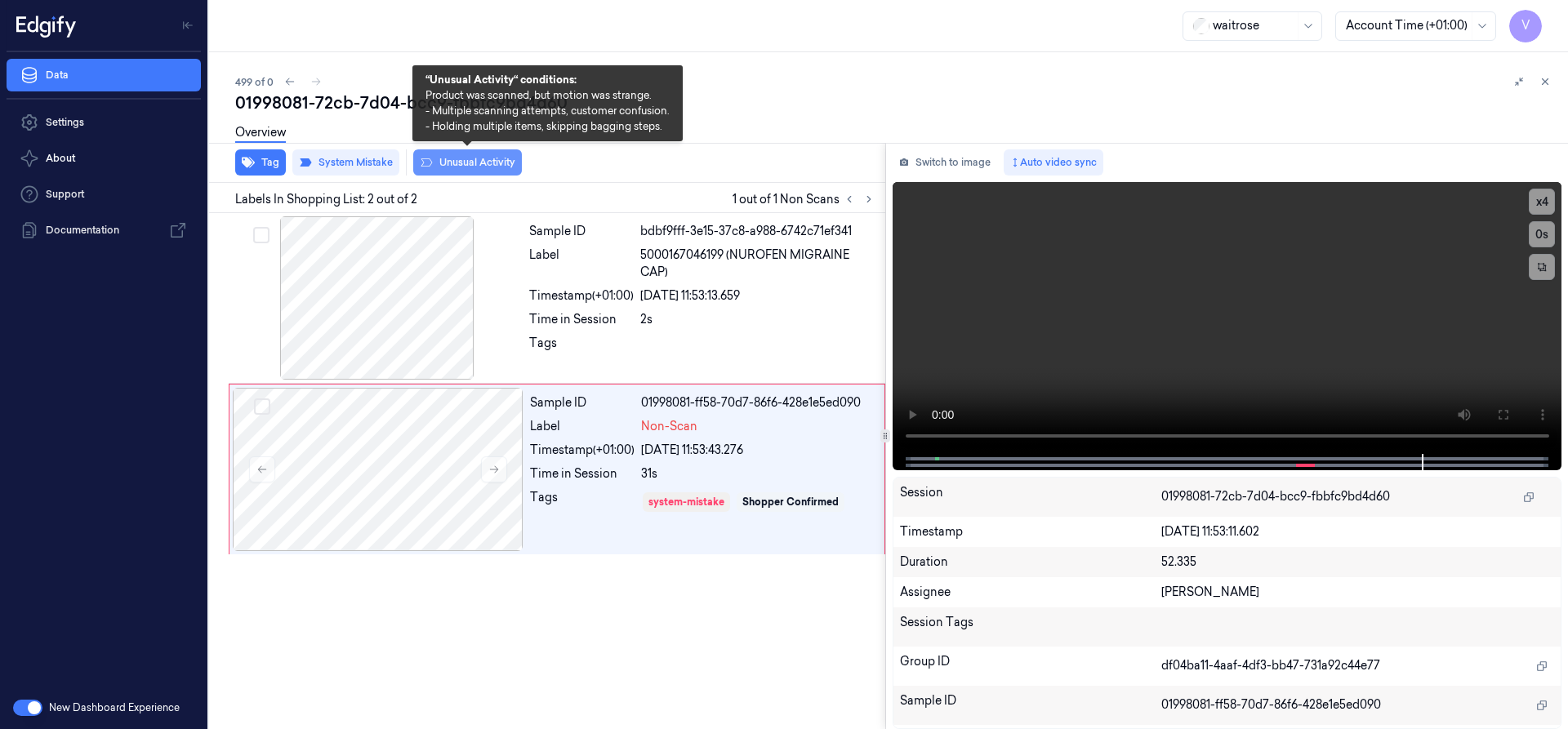
click at [468, 158] on button "Unusual Activity" at bounding box center [467, 162] width 109 height 27
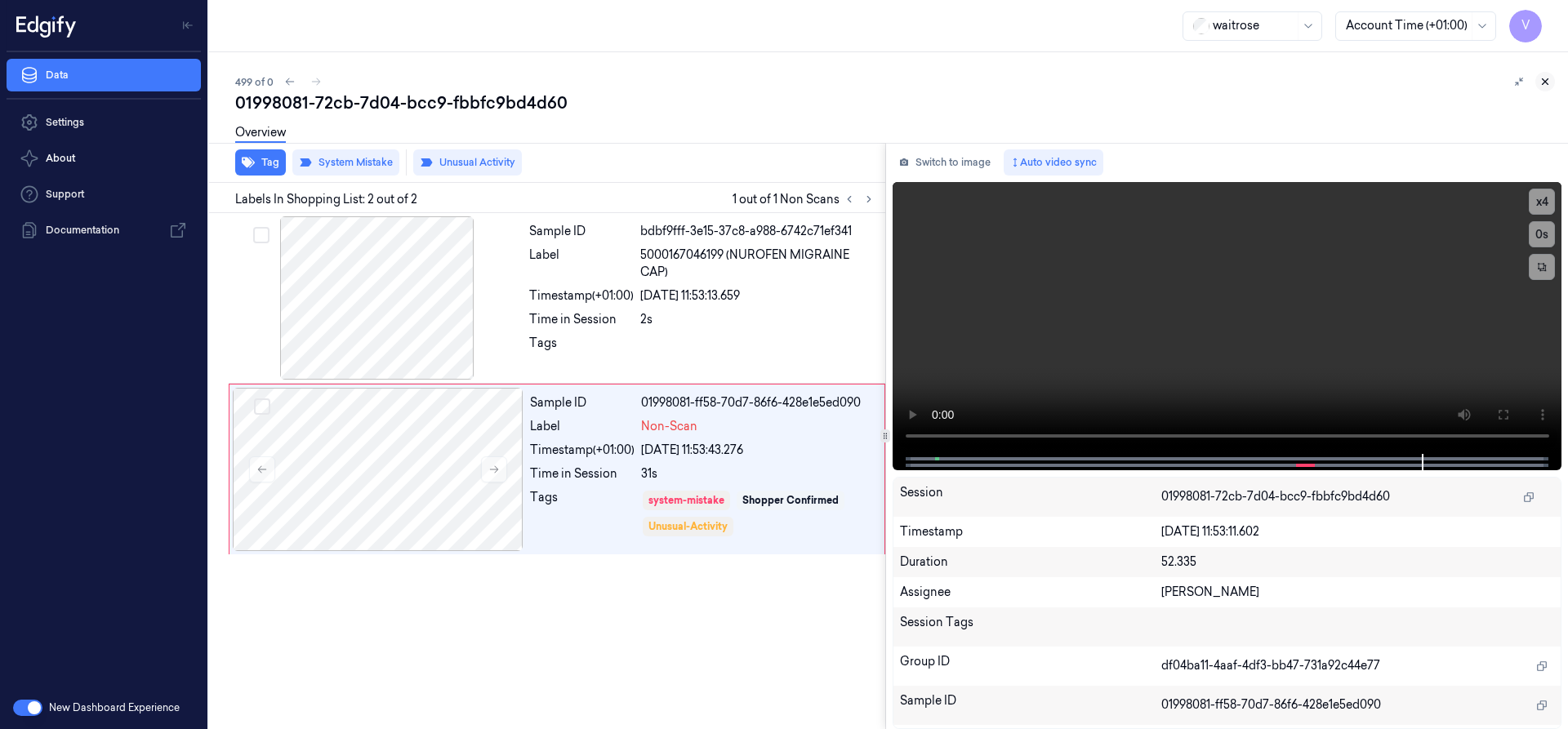
click at [1540, 79] on icon at bounding box center [1545, 81] width 11 height 11
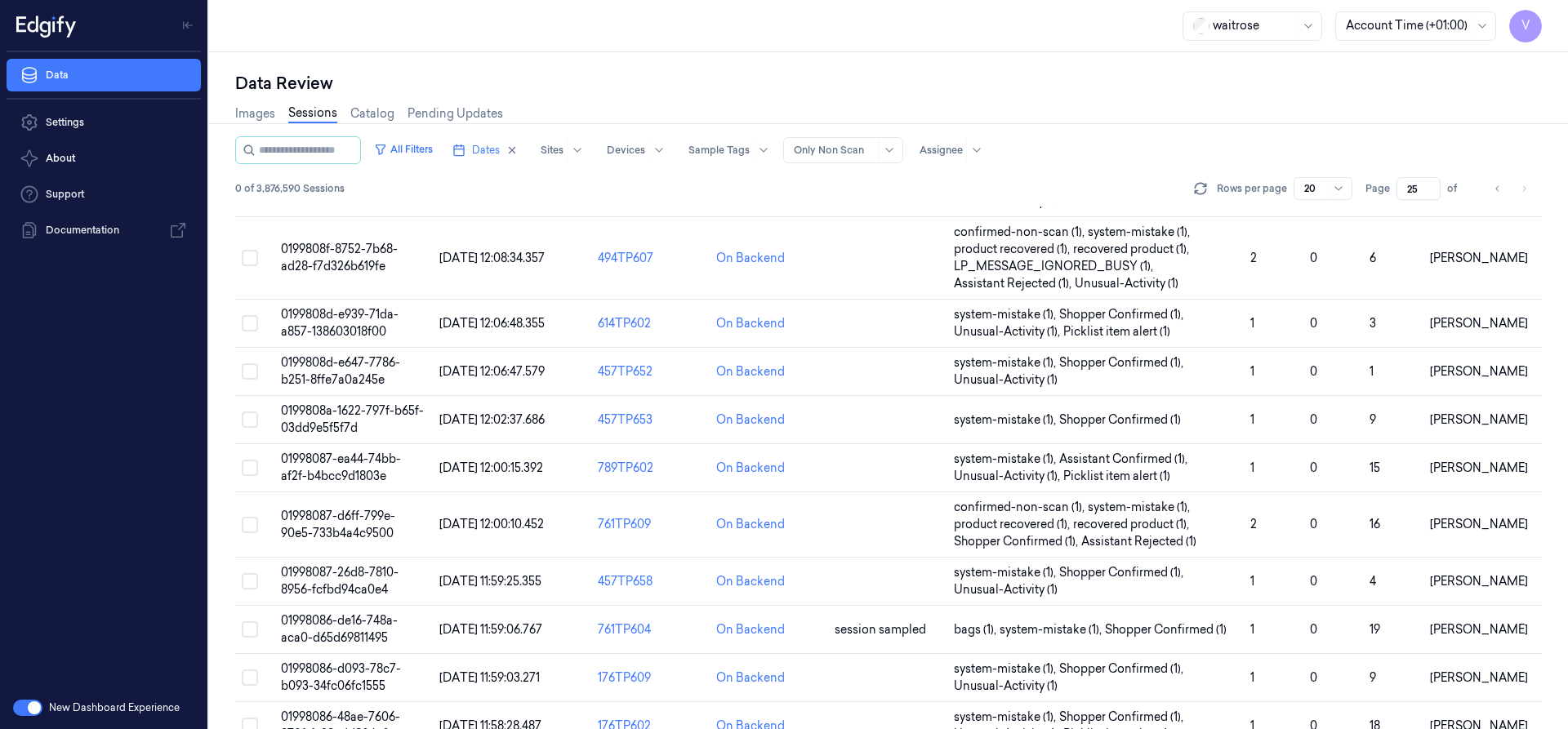
scroll to position [541, 0]
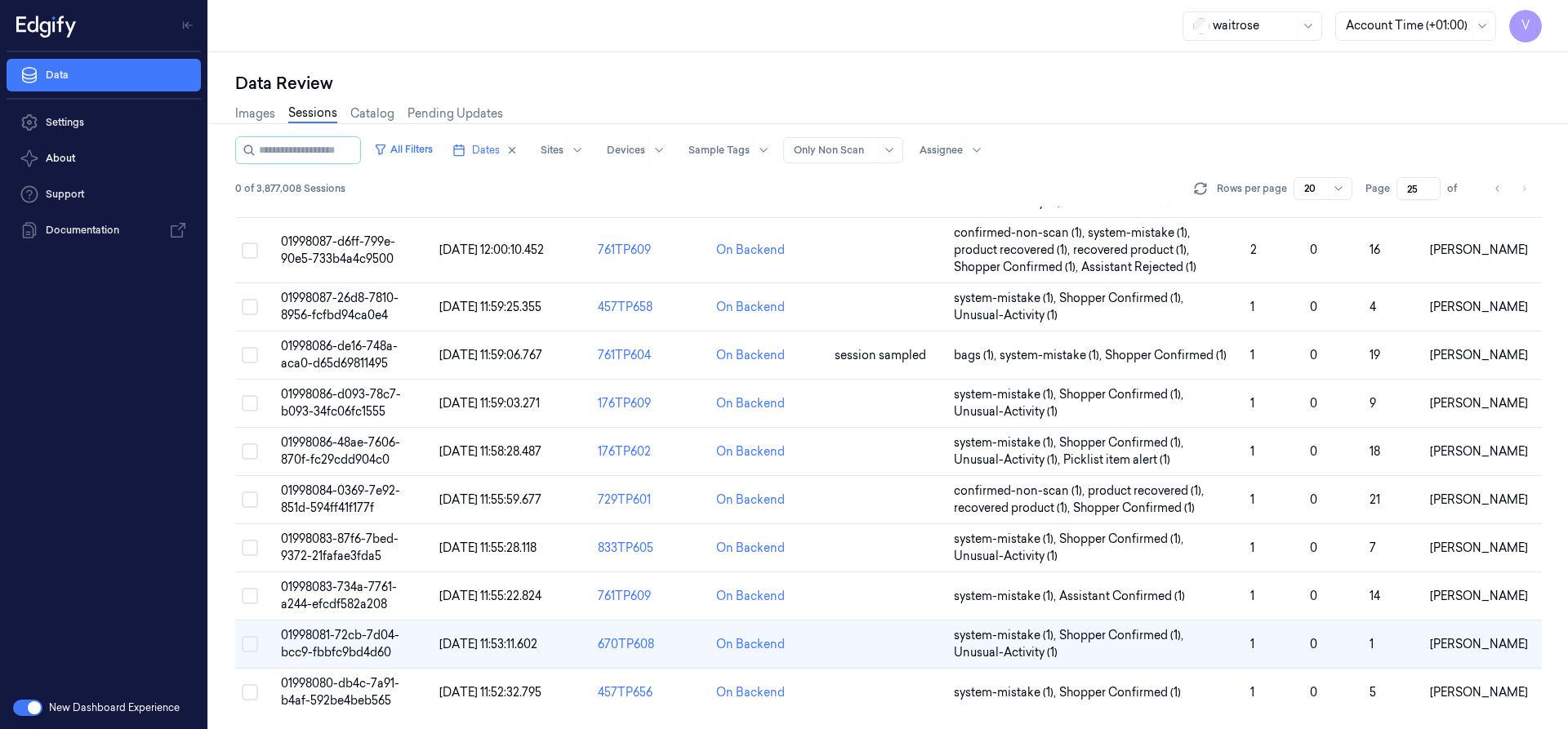
drag, startPoint x: 354, startPoint y: 639, endPoint x: 369, endPoint y: 643, distance: 15.5
click at [356, 644] on td "01998081-72cb-7d04-bcc9-fbbfc9bd4d60" at bounding box center [353, 644] width 159 height 48
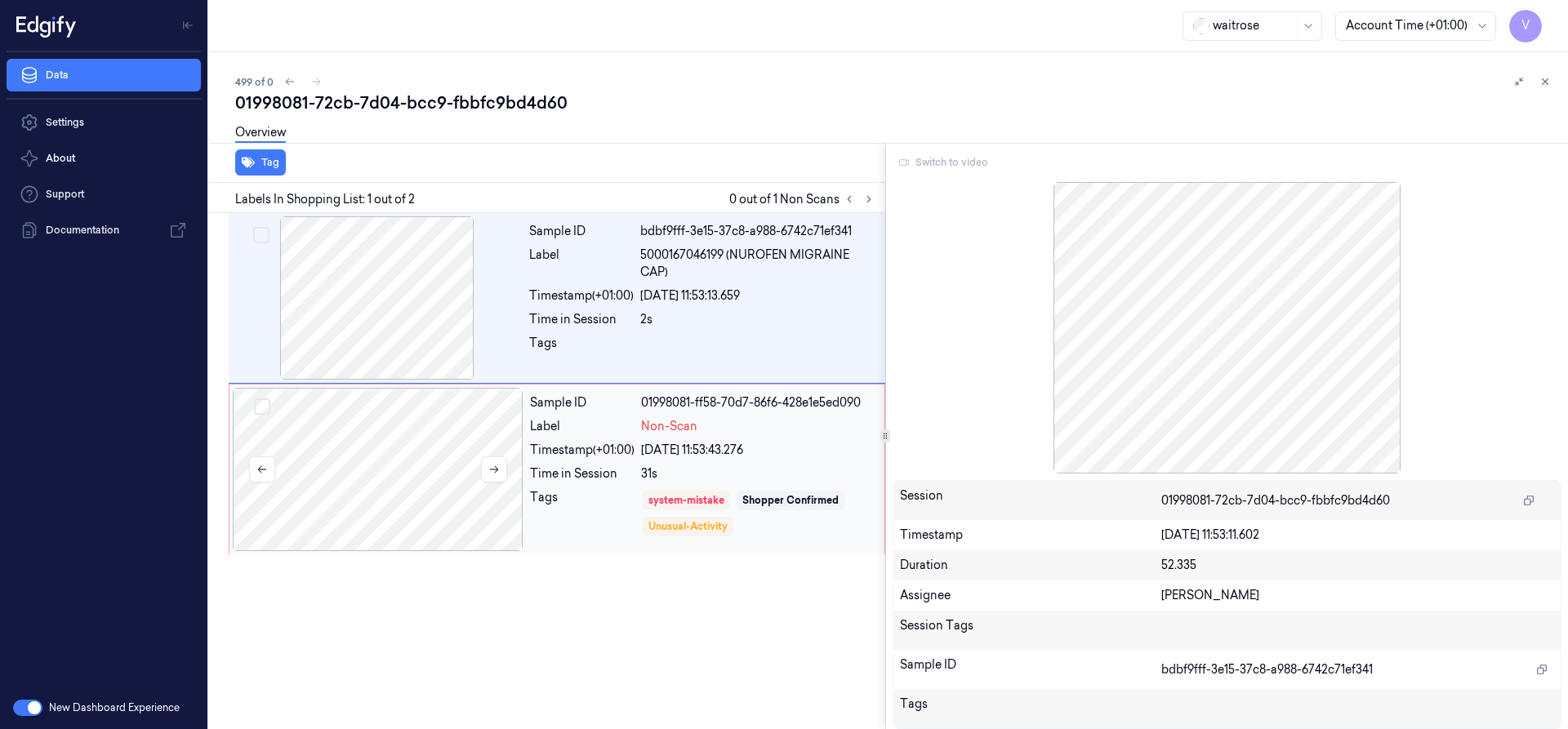
click at [464, 447] on div at bounding box center [378, 469] width 290 height 164
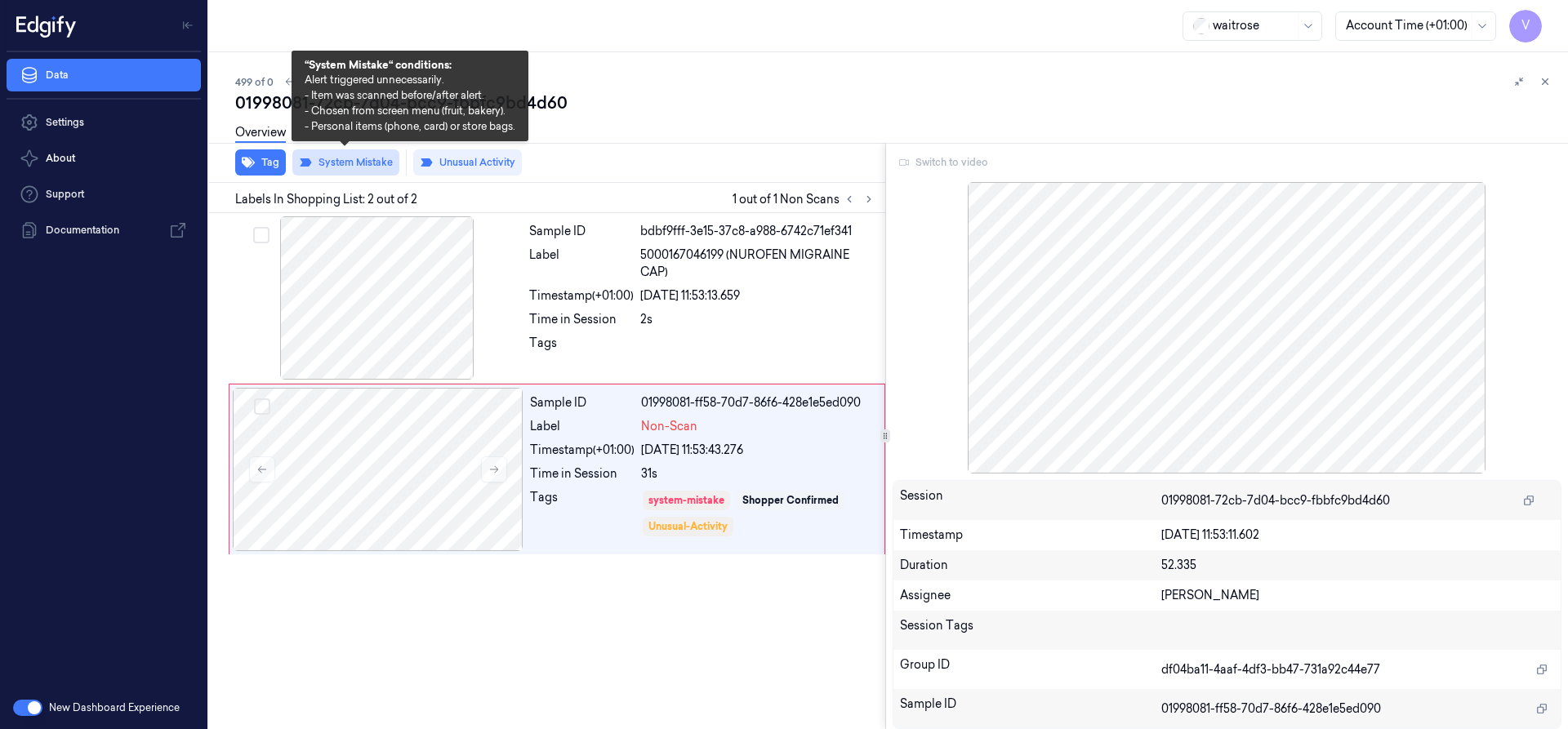
click at [345, 163] on button "System Mistake" at bounding box center [345, 162] width 107 height 27
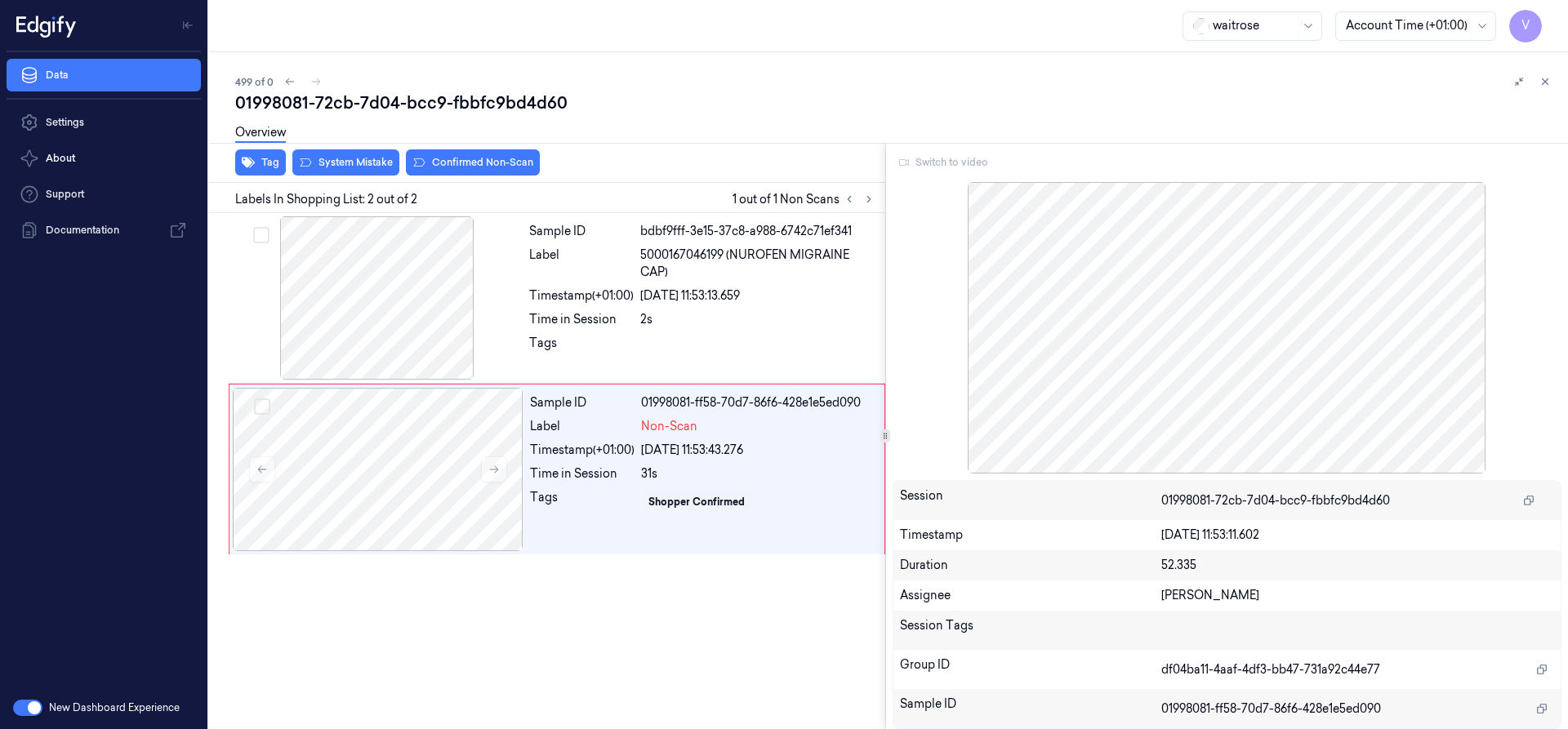
click at [944, 162] on div "Switch to video" at bounding box center [1228, 162] width 670 height 27
click at [961, 160] on div "Switch to video" at bounding box center [1228, 162] width 670 height 27
click at [967, 159] on div "Switch to video" at bounding box center [1228, 162] width 670 height 27
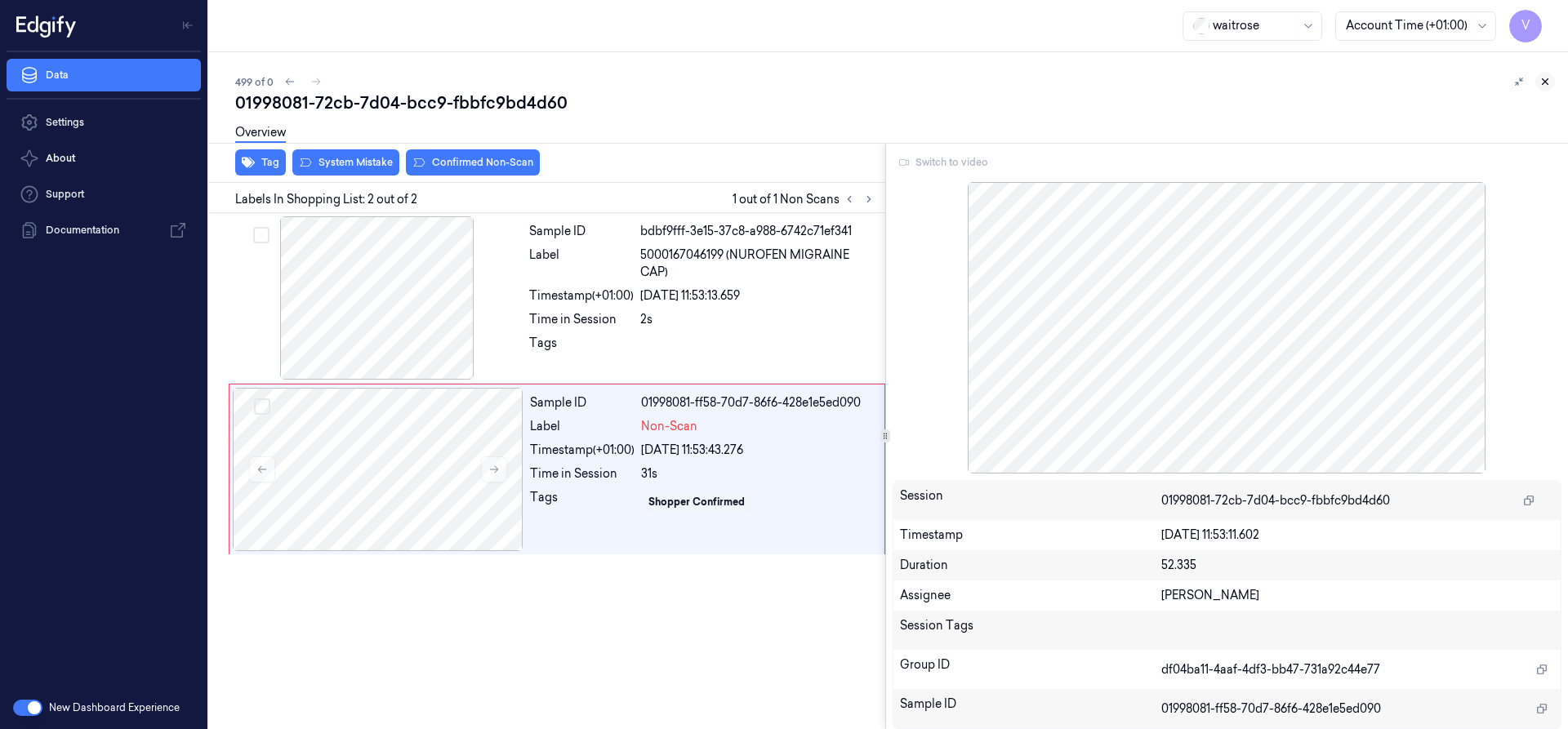
click at [1551, 78] on button at bounding box center [1545, 81] width 20 height 20
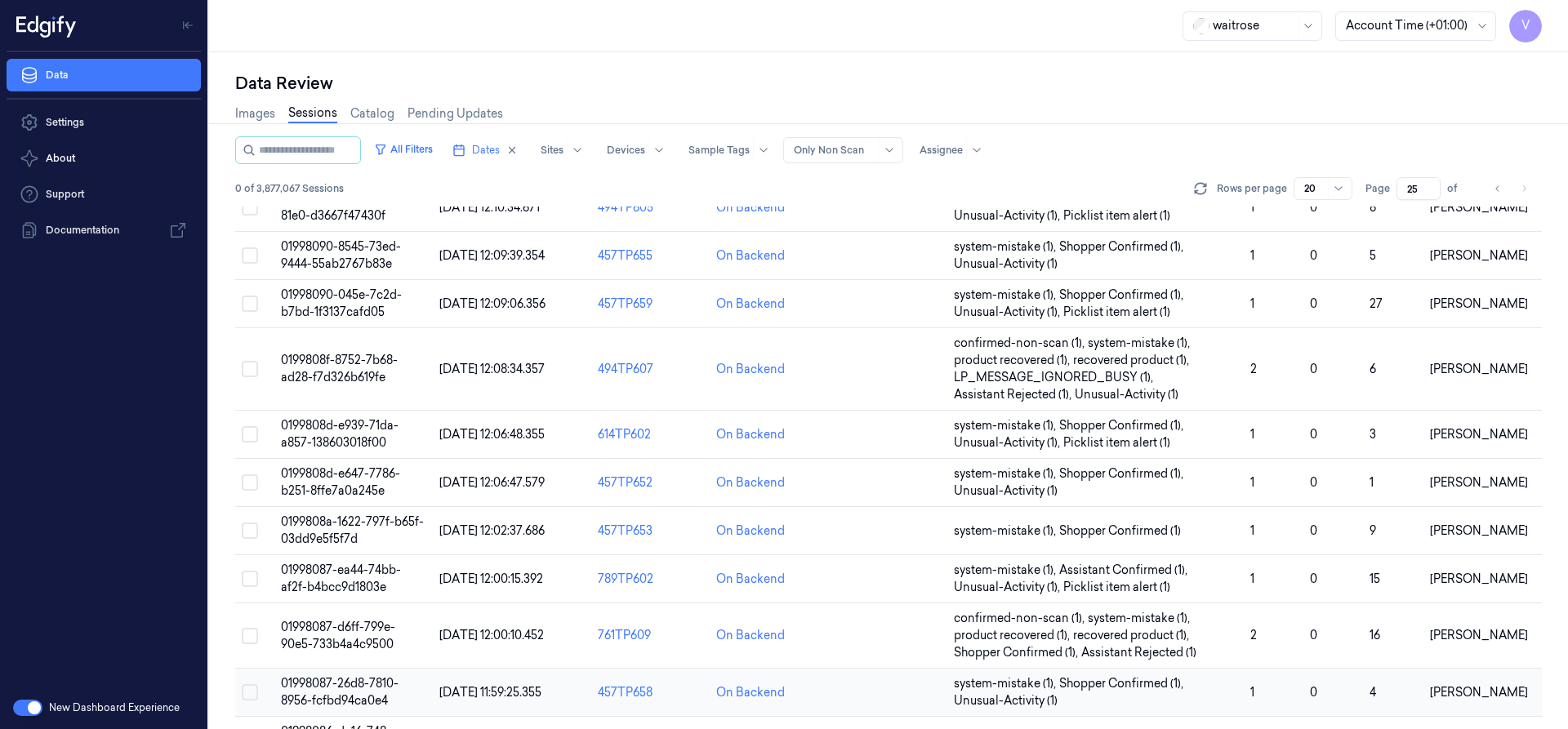
scroll to position [541, 0]
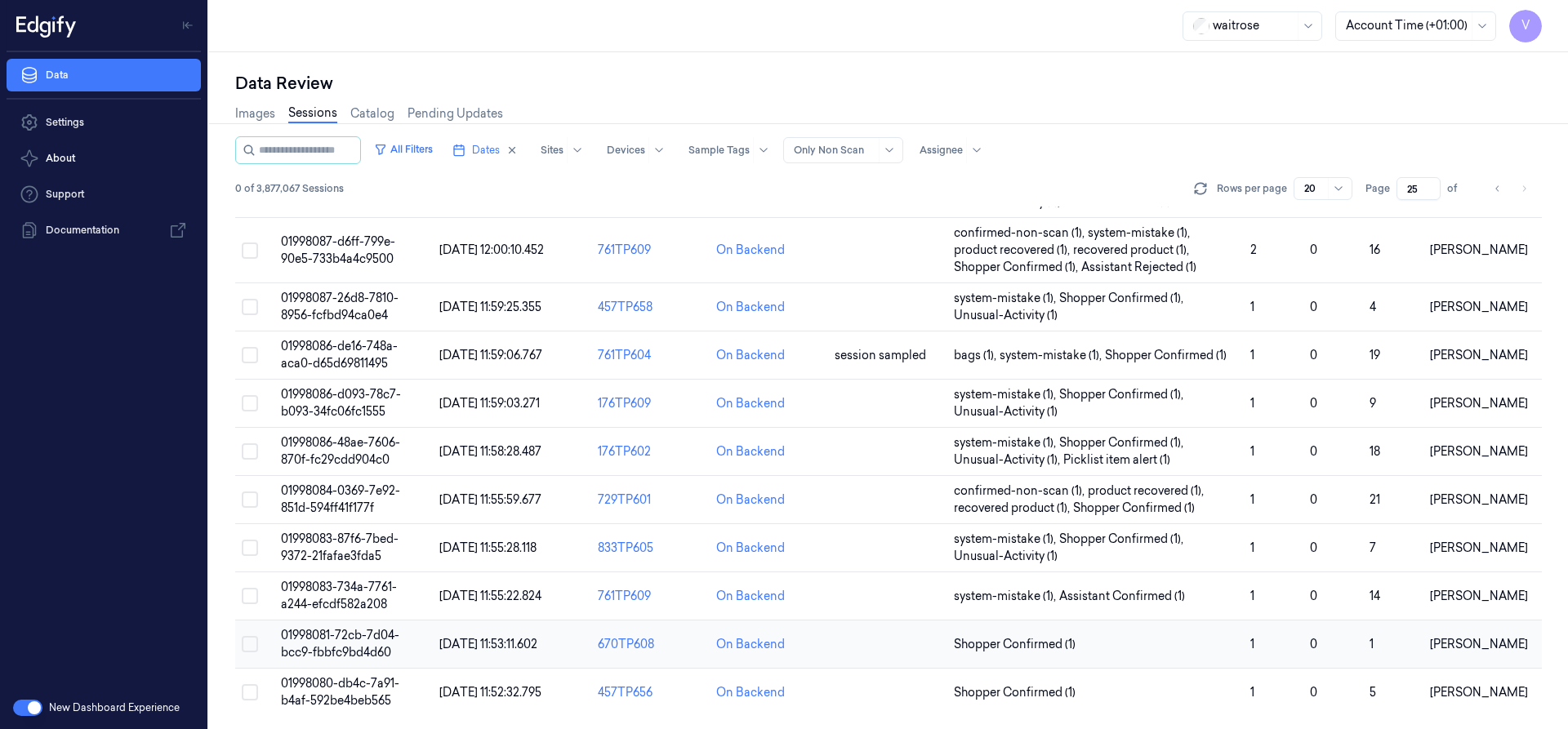
click at [364, 642] on td "01998081-72cb-7d04-bcc9-fbbfc9bd4d60" at bounding box center [353, 644] width 159 height 48
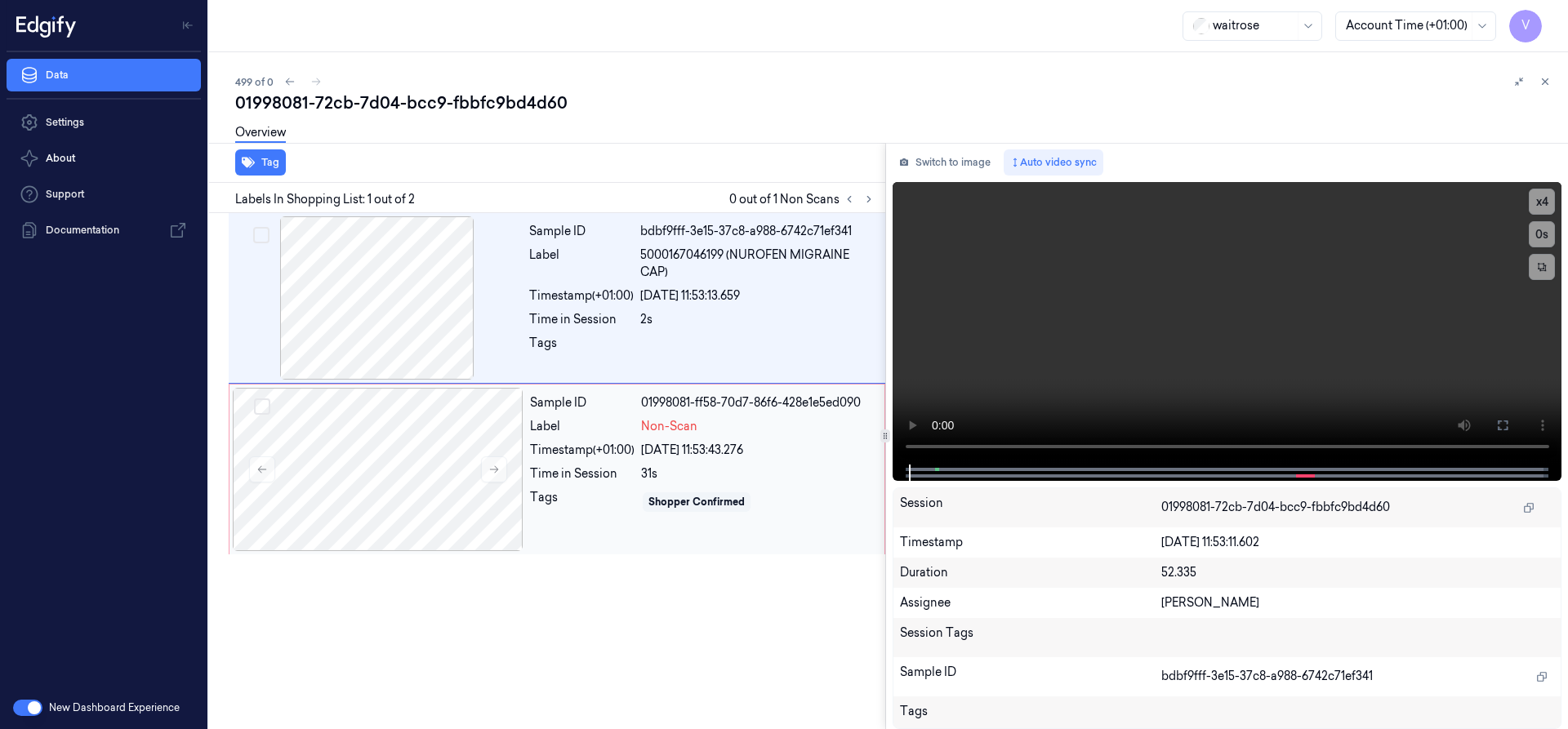
click at [562, 469] on div "Time in Session" at bounding box center [583, 474] width 105 height 17
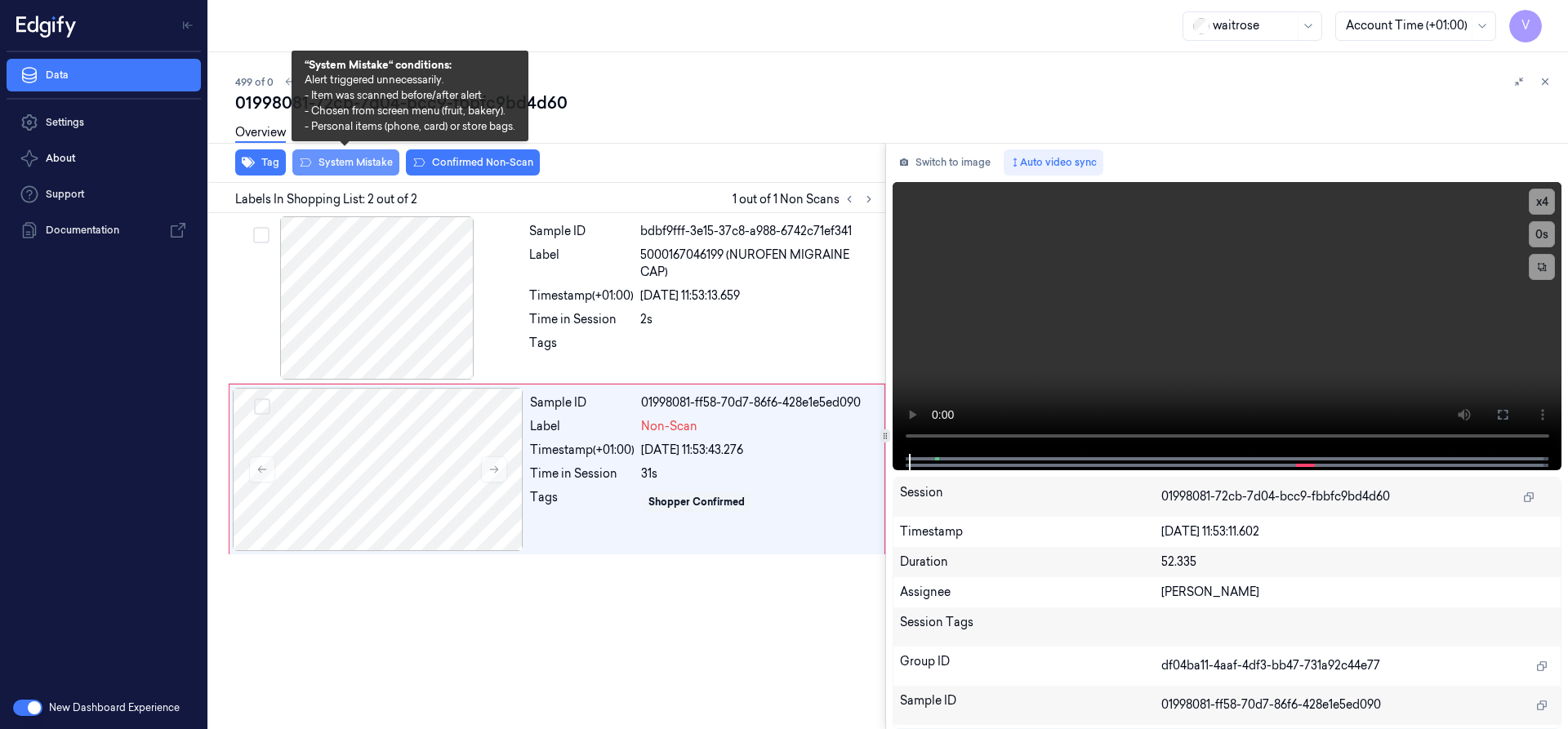
click at [380, 166] on button "System Mistake" at bounding box center [345, 162] width 107 height 27
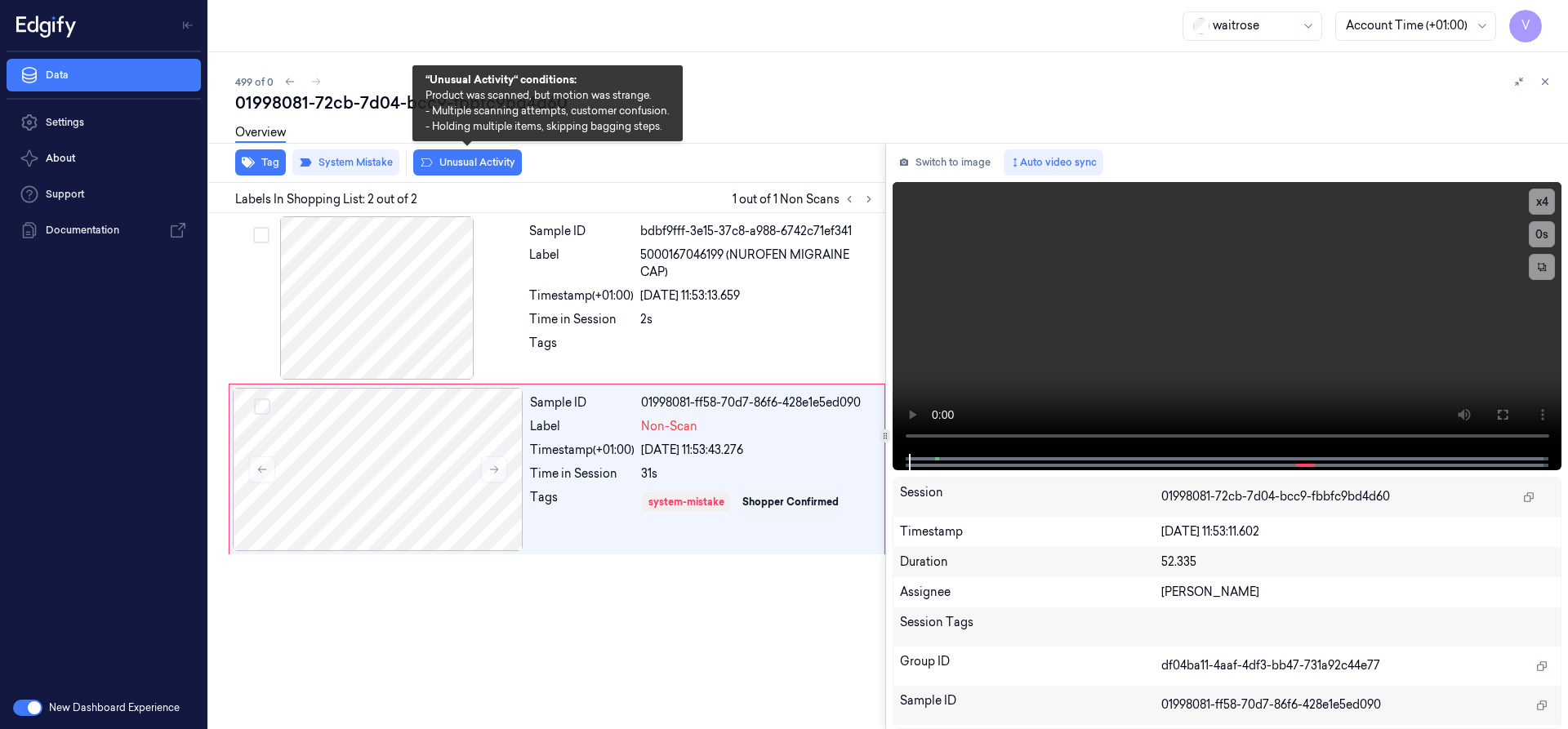
click at [474, 163] on button "Unusual Activity" at bounding box center [467, 162] width 109 height 27
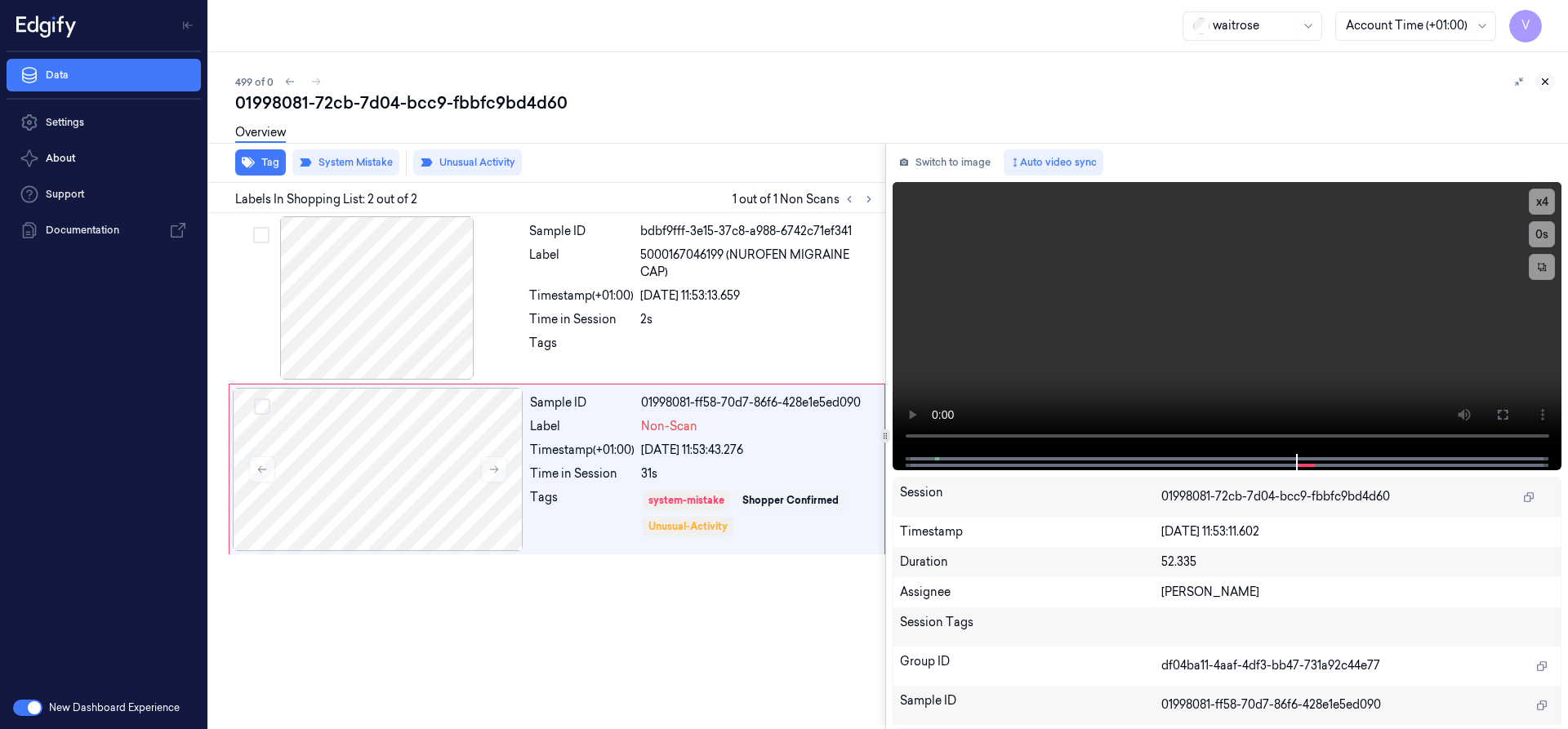
click at [1547, 84] on icon at bounding box center [1545, 81] width 11 height 11
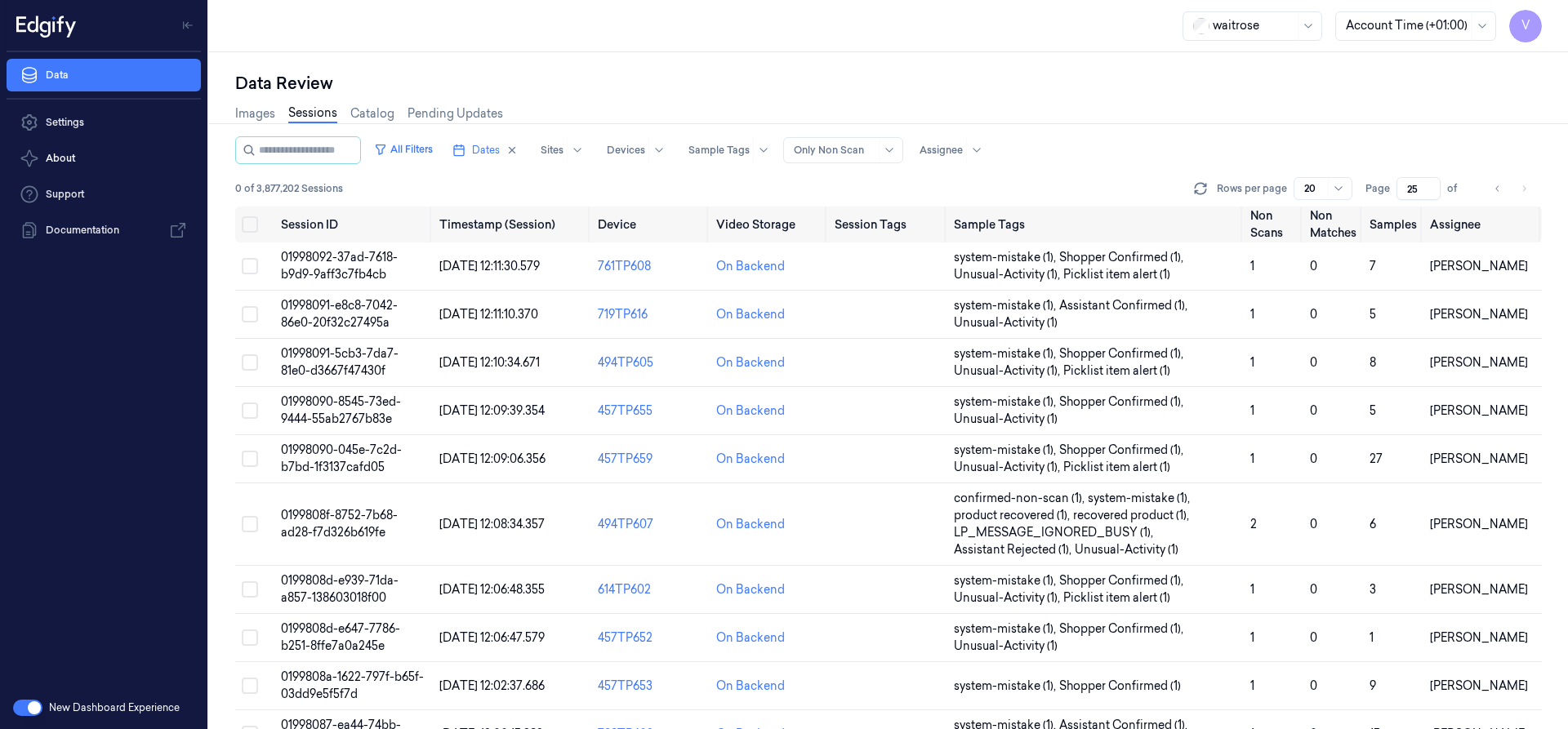
scroll to position [541, 0]
